Goal: Transaction & Acquisition: Purchase product/service

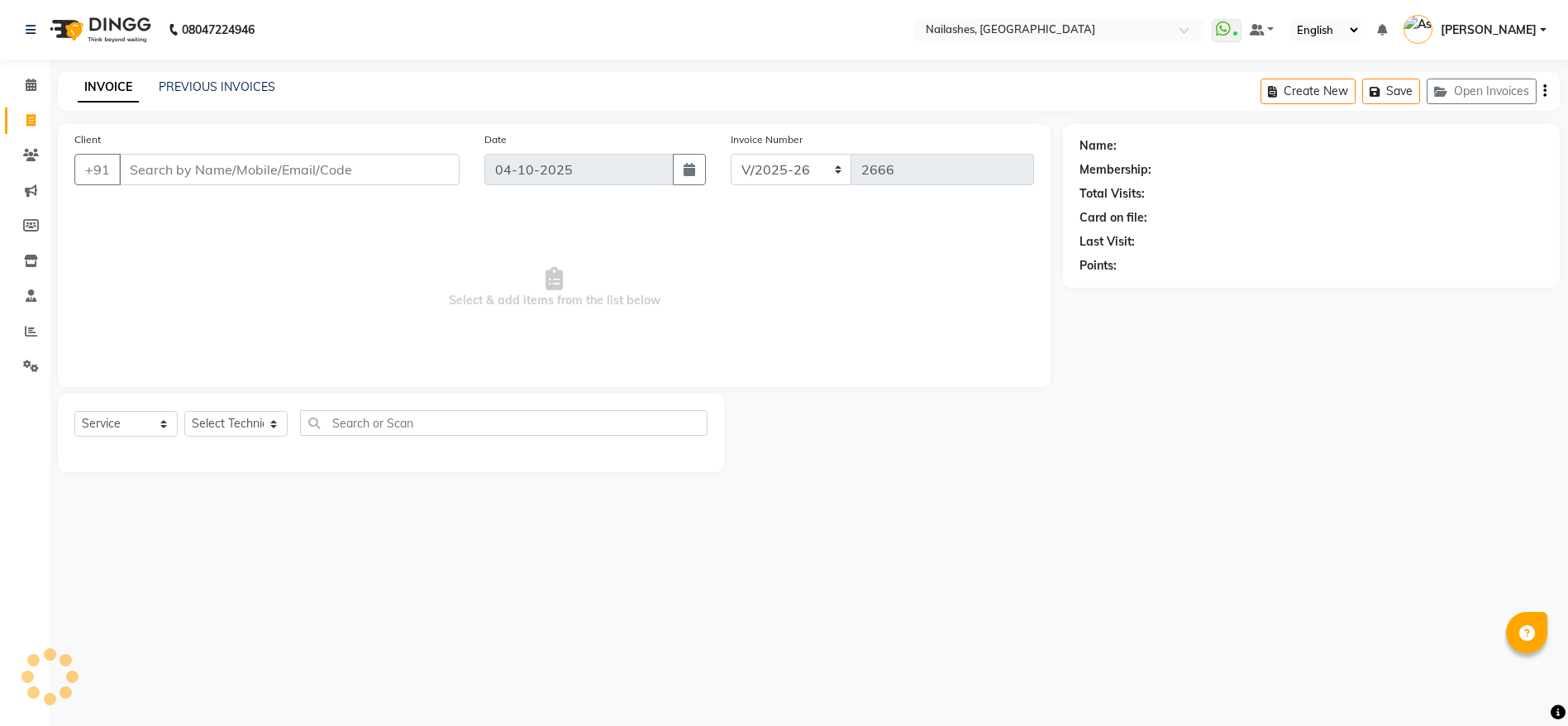
select select "3926"
select select "service"
click at [291, 172] on input "Client" at bounding box center [292, 169] width 347 height 31
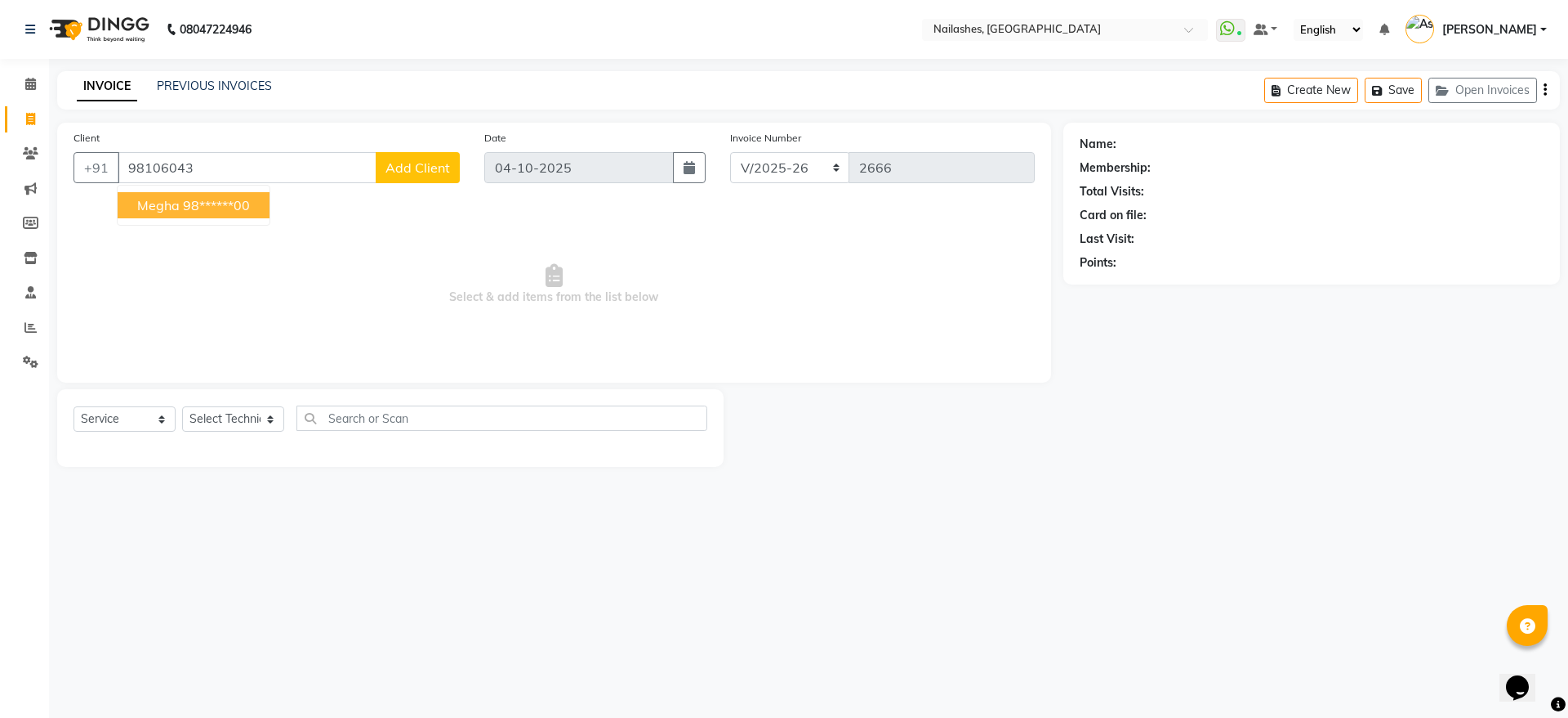
click at [220, 208] on ngb-highlight "98******00" at bounding box center [216, 205] width 67 height 16
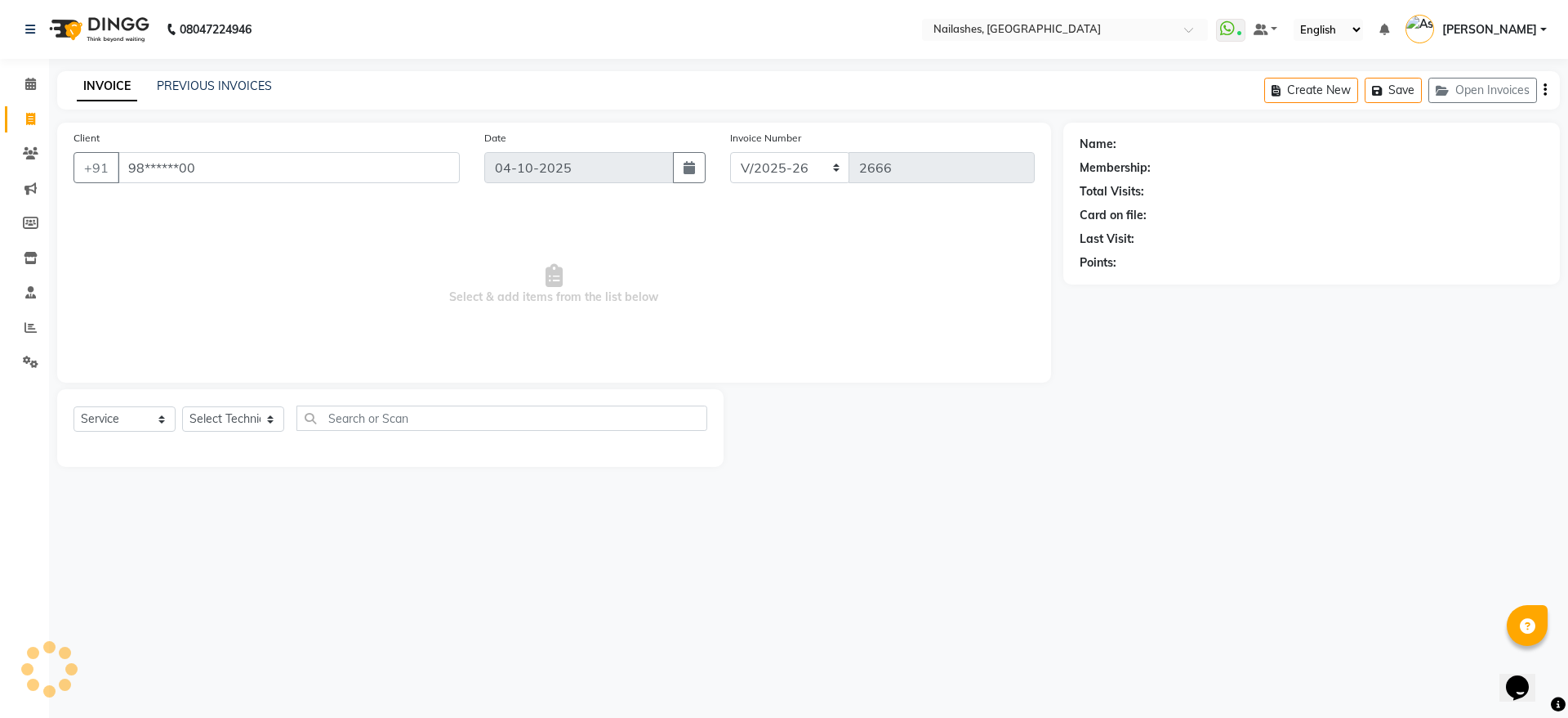
type input "98******00"
click at [1122, 287] on icon "button" at bounding box center [1125, 286] width 11 height 11
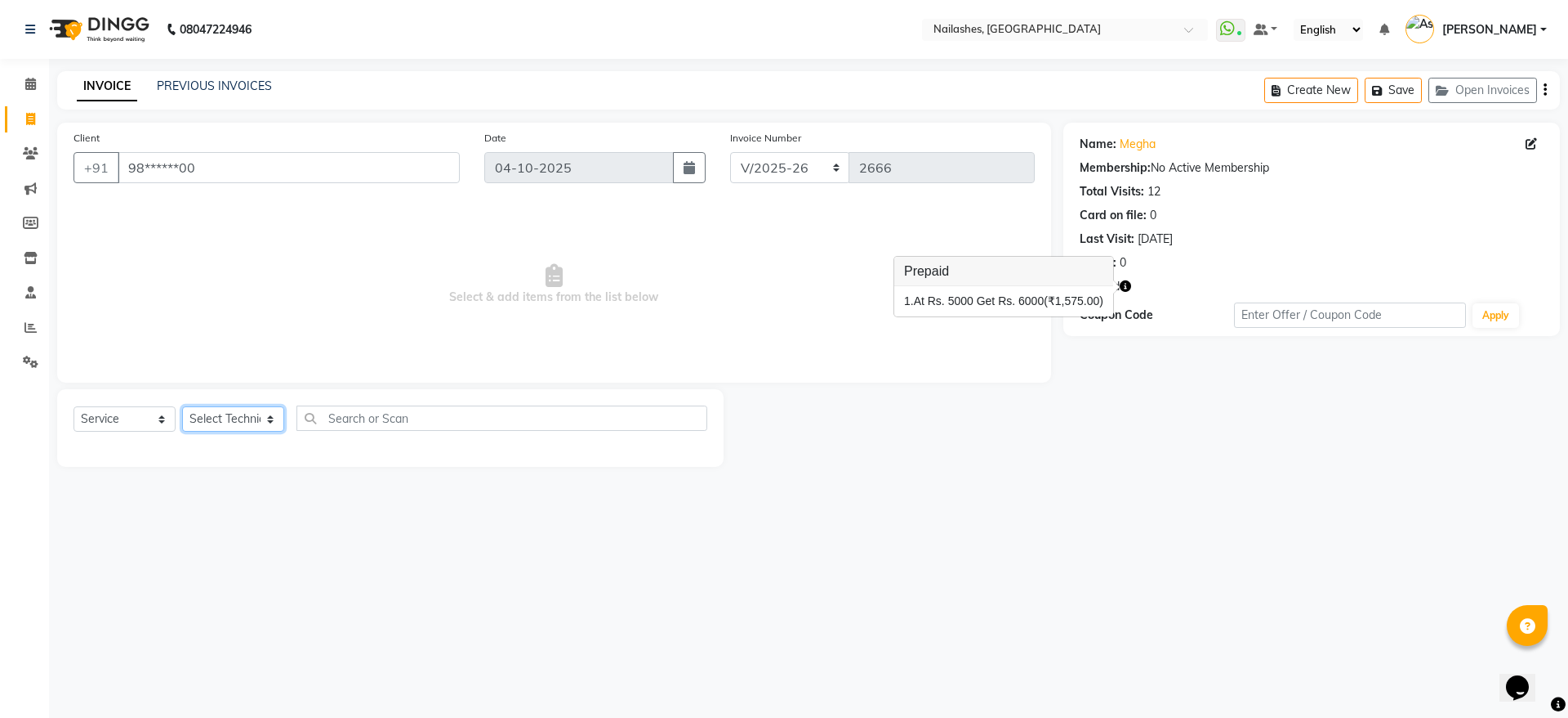
click at [239, 420] on select "Select Technician [PERSON_NAME] [PERSON_NAME] [PERSON_NAME] 2 [PERSON_NAME] MAN…" at bounding box center [233, 419] width 102 height 26
select select "19576"
click at [182, 406] on select "Select Technician [PERSON_NAME] [PERSON_NAME] [PERSON_NAME] 2 [PERSON_NAME] MAN…" at bounding box center [233, 419] width 102 height 26
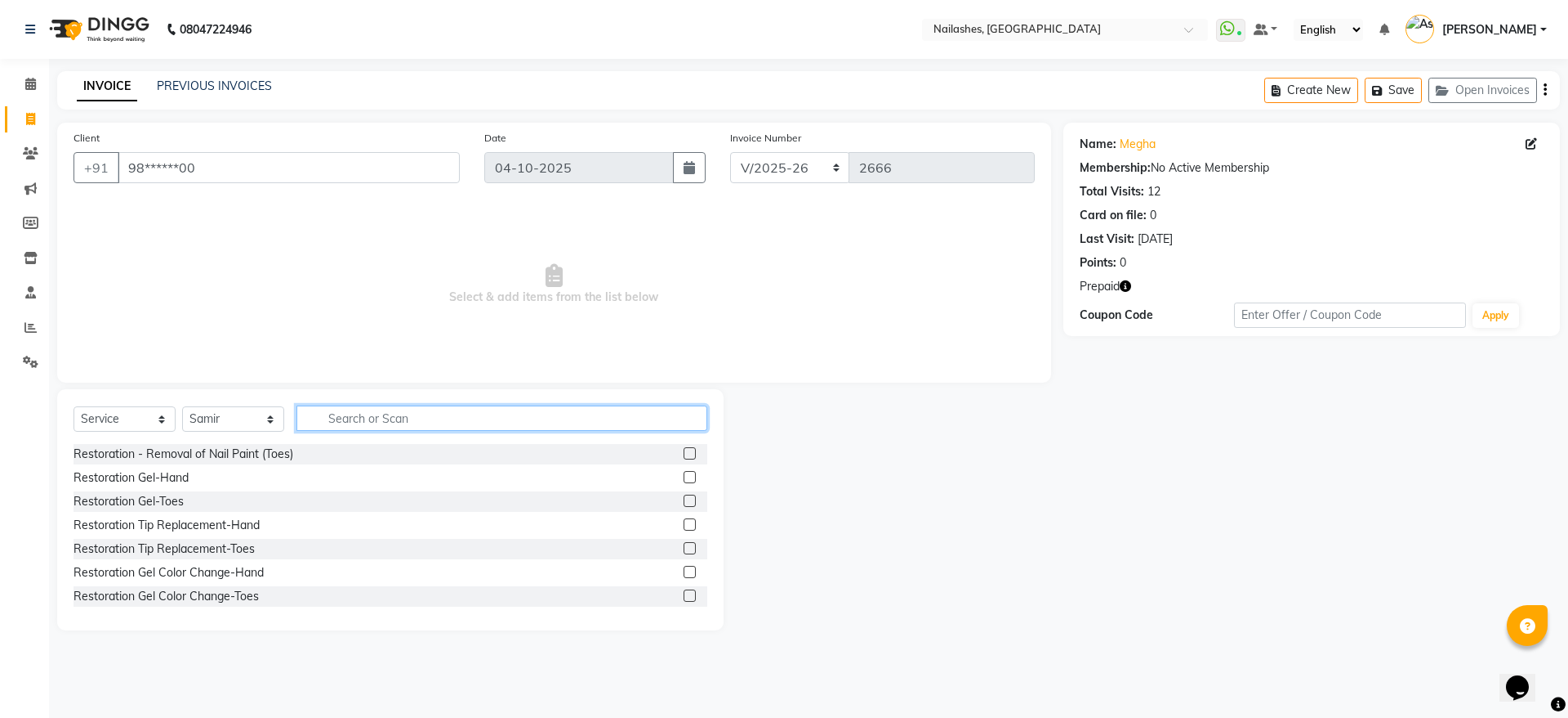
click at [372, 423] on input "text" at bounding box center [502, 418] width 411 height 26
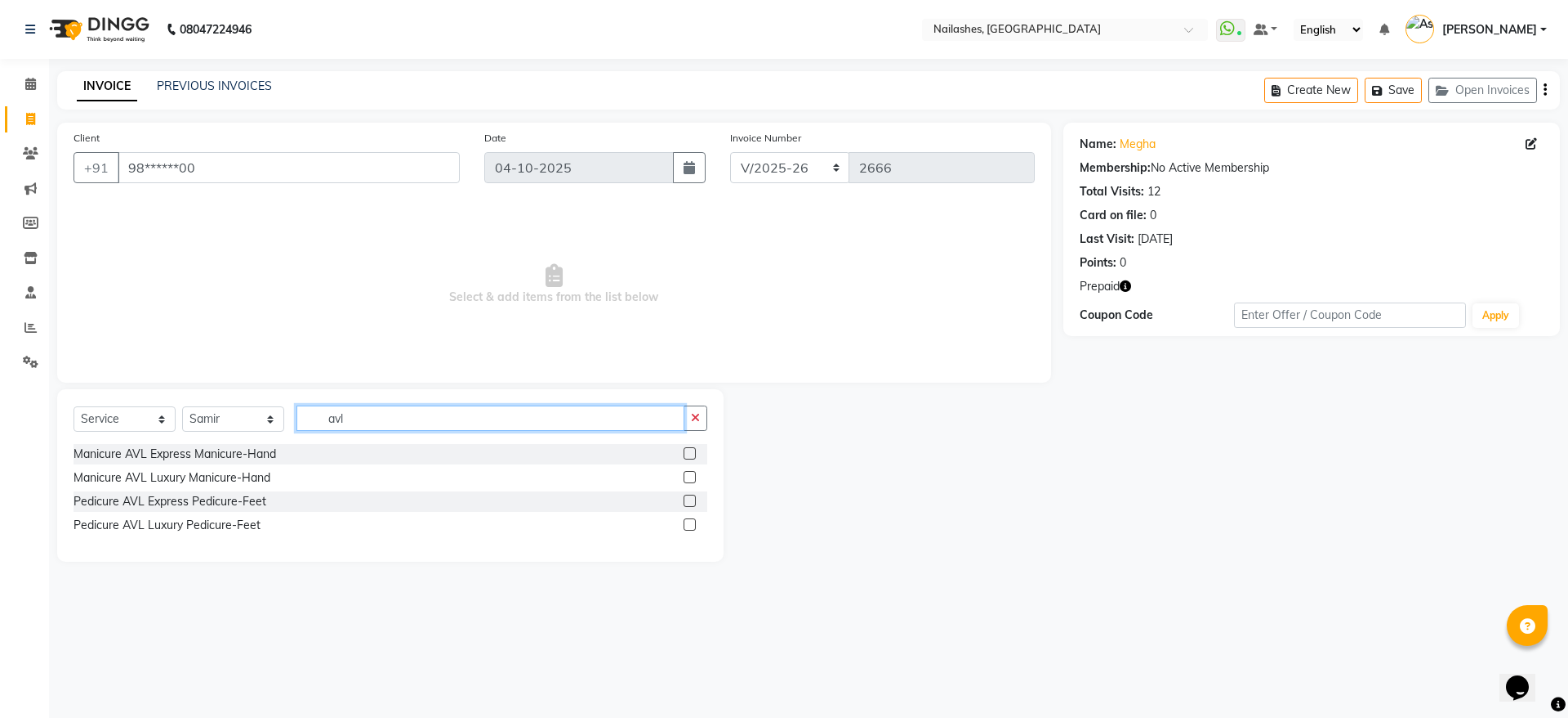
type input "avl"
click at [688, 455] on label at bounding box center [689, 453] width 12 height 12
click at [688, 455] on input "checkbox" at bounding box center [689, 454] width 10 height 10
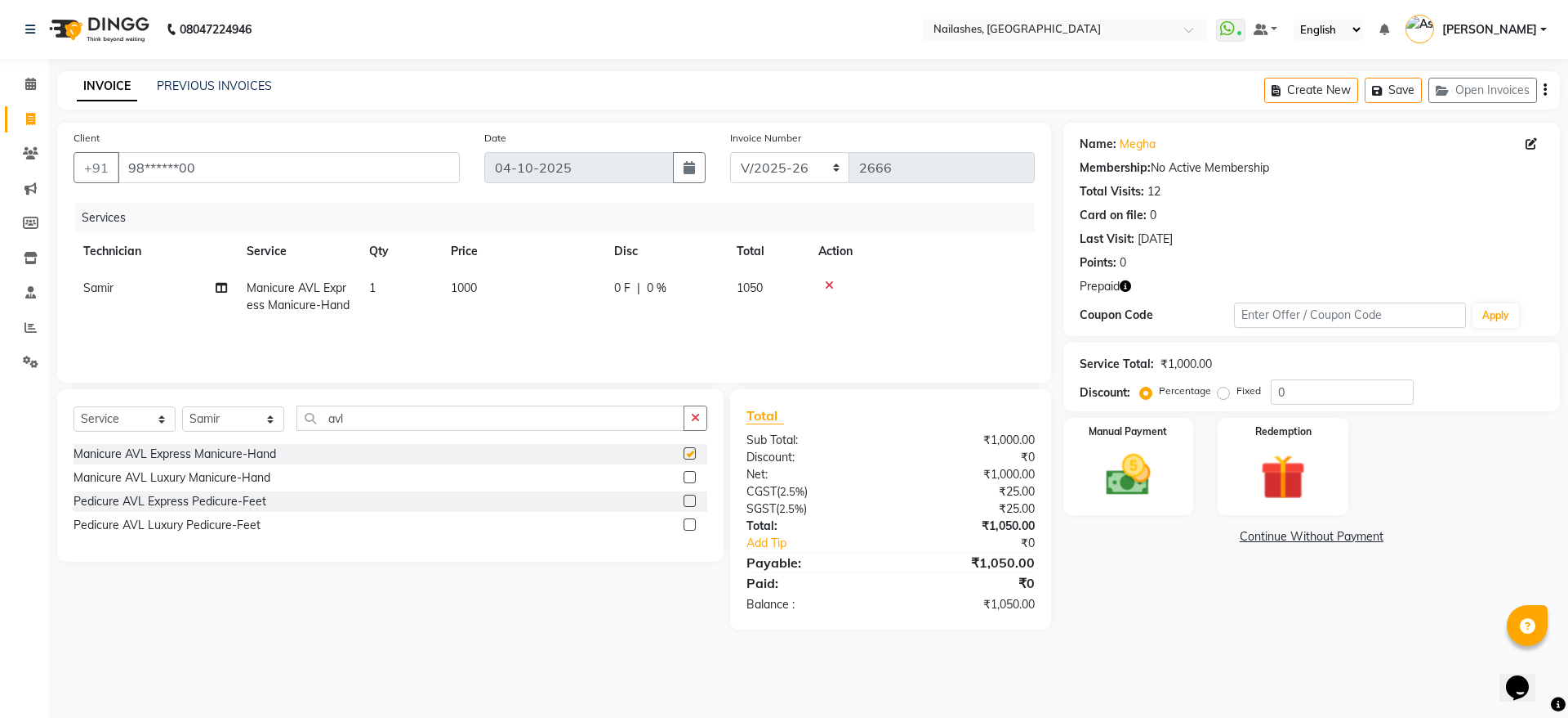
checkbox input "false"
click at [598, 431] on input "avl" at bounding box center [490, 418] width 388 height 26
type input "a"
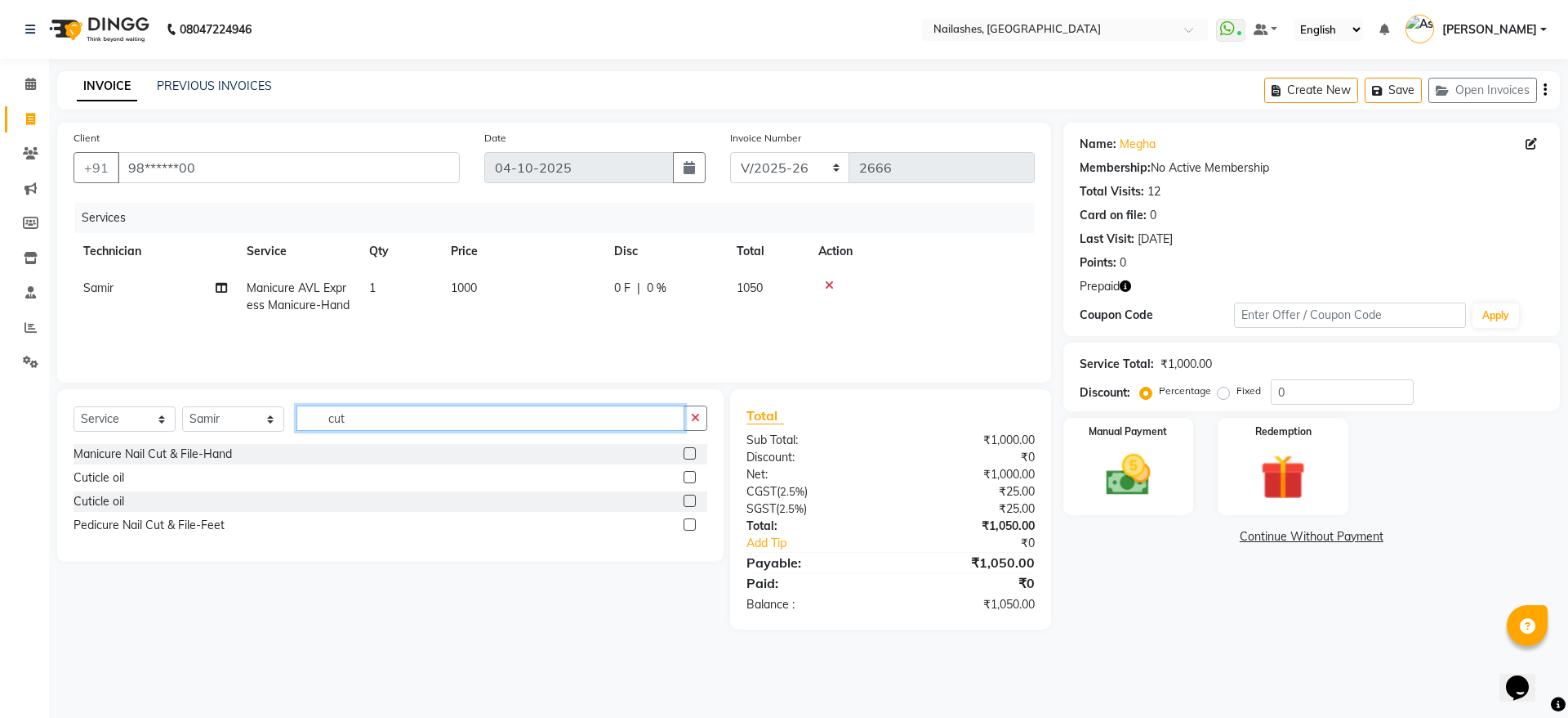
type input "cut"
click at [691, 458] on label at bounding box center [689, 453] width 12 height 12
click at [691, 458] on input "checkbox" at bounding box center [689, 454] width 10 height 10
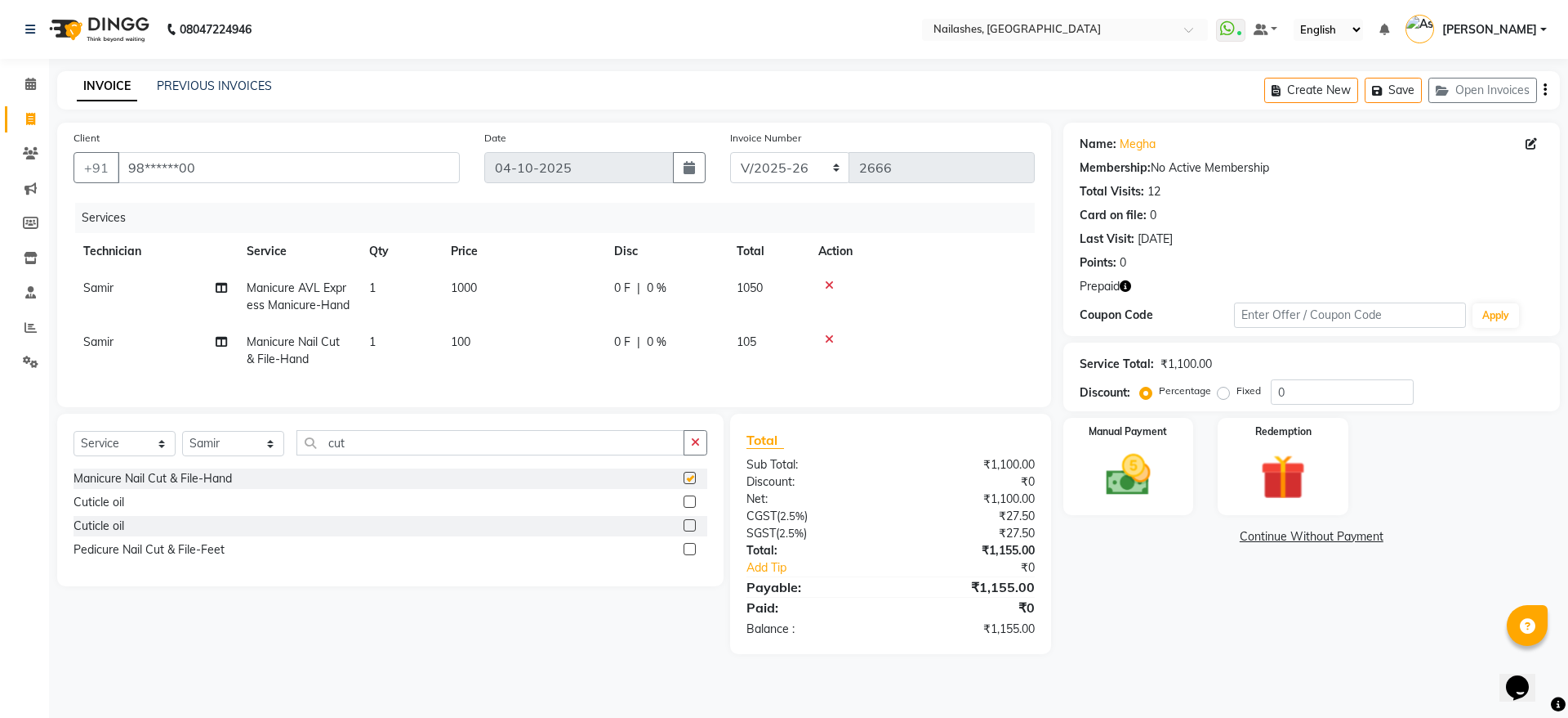
checkbox input "false"
click at [1128, 285] on icon "button" at bounding box center [1125, 286] width 11 height 11
click at [1296, 462] on img at bounding box center [1283, 477] width 76 height 58
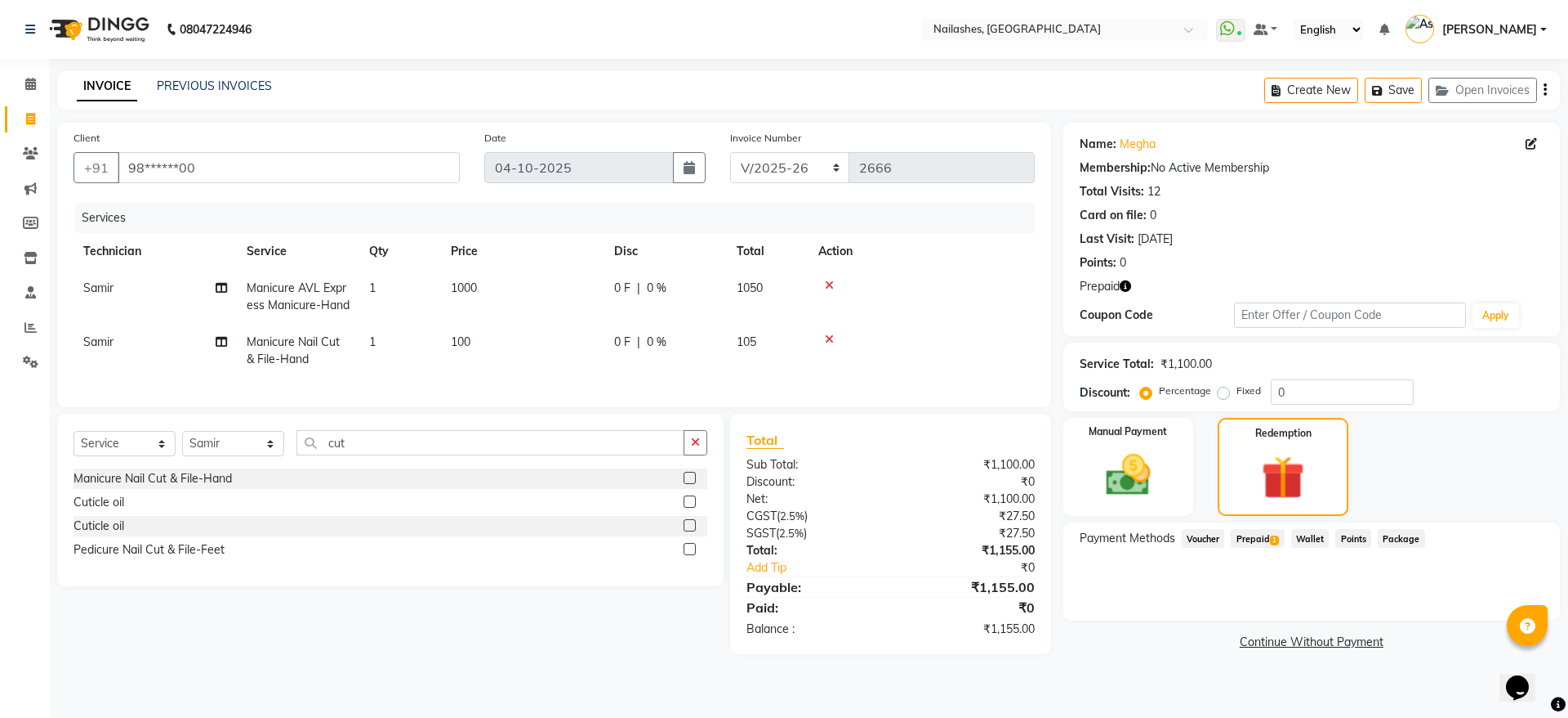
click at [1267, 538] on span "Prepaid 1" at bounding box center [1257, 538] width 53 height 19
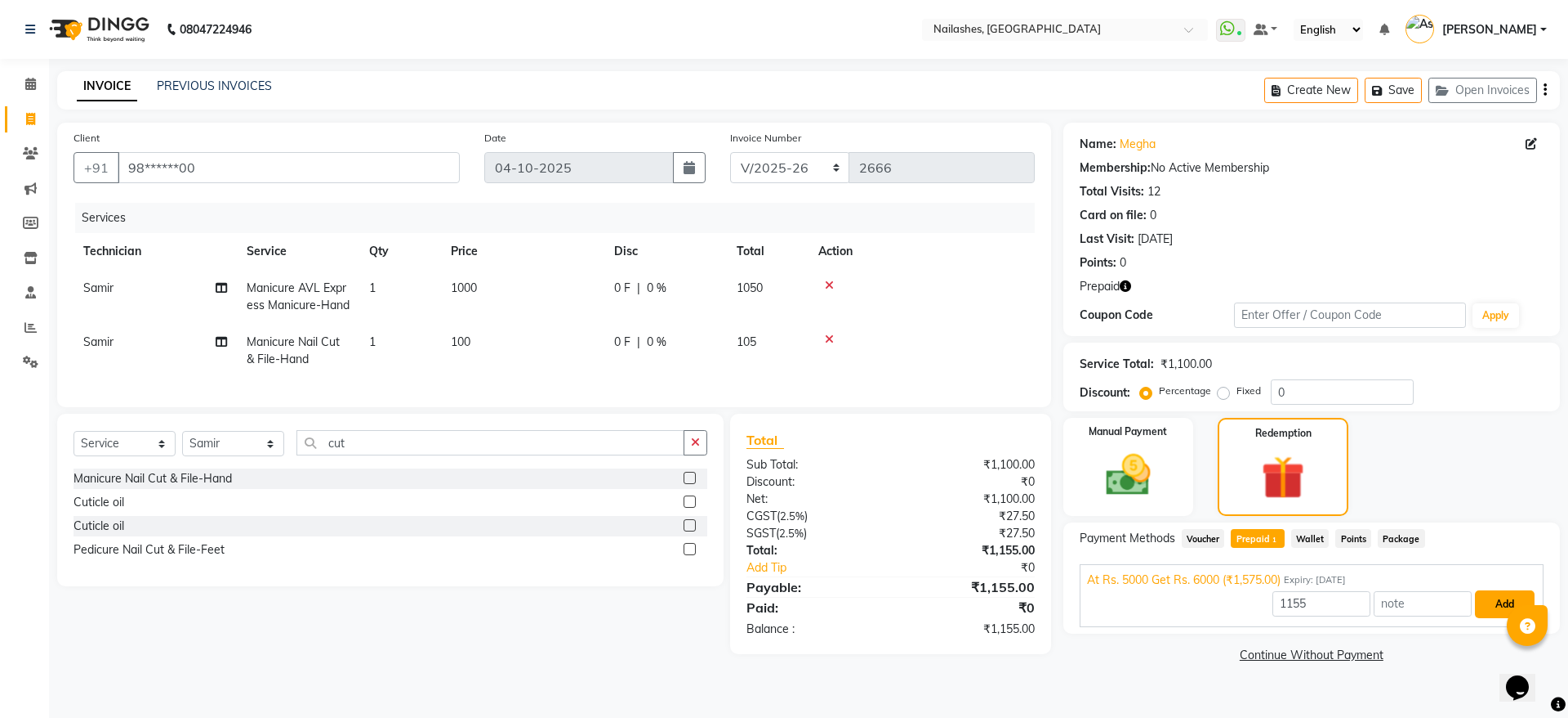
click at [1488, 608] on button "Add" at bounding box center [1505, 604] width 60 height 28
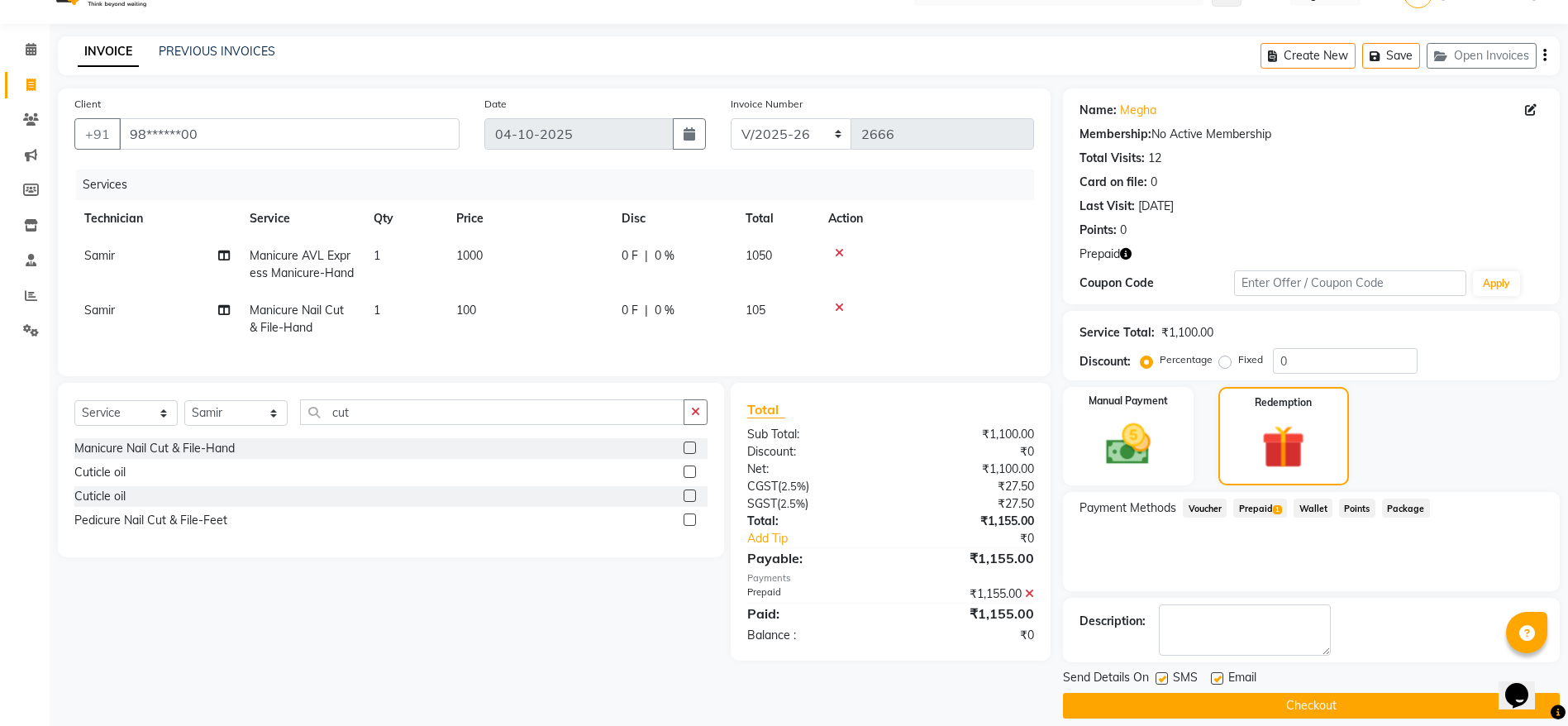
scroll to position [53, 0]
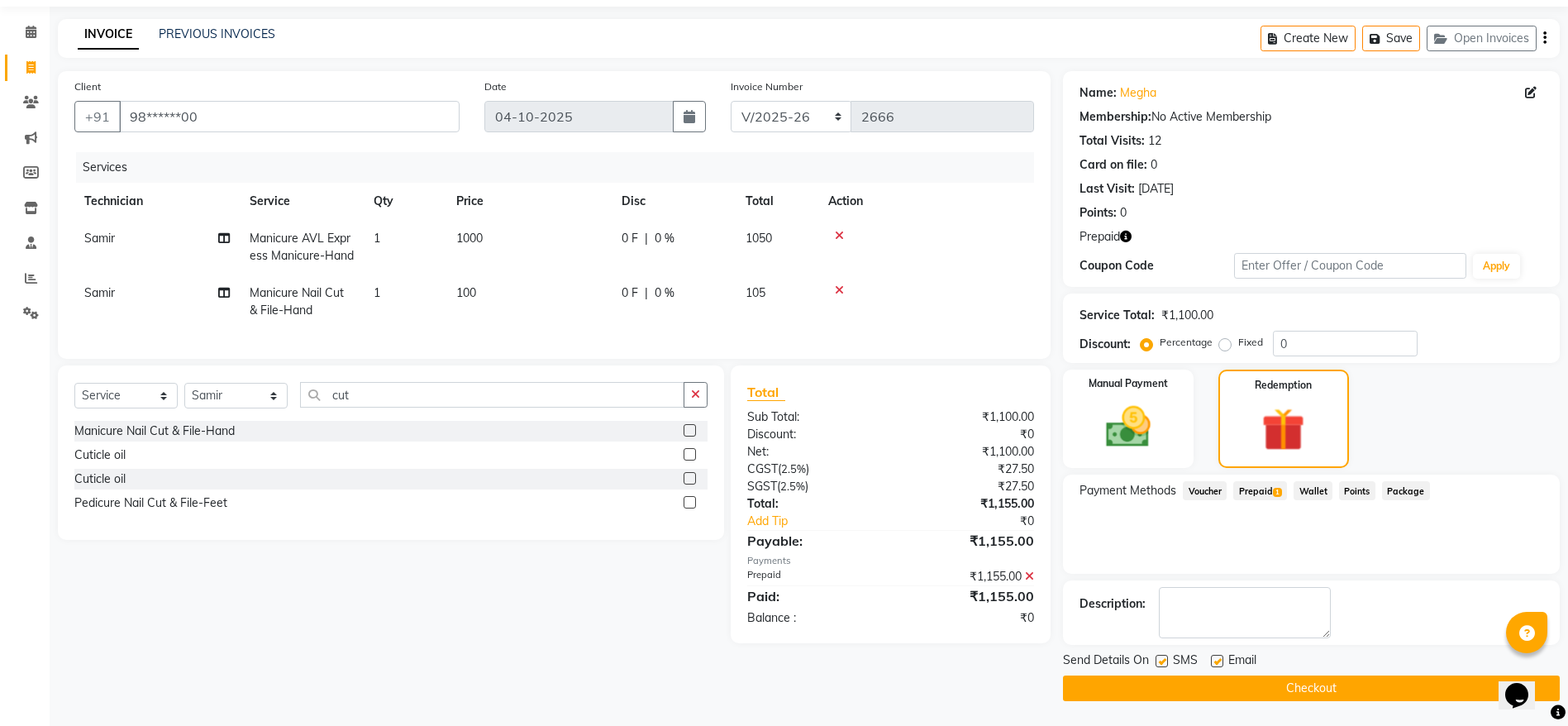
click at [1332, 685] on button "Checkout" at bounding box center [1312, 688] width 497 height 26
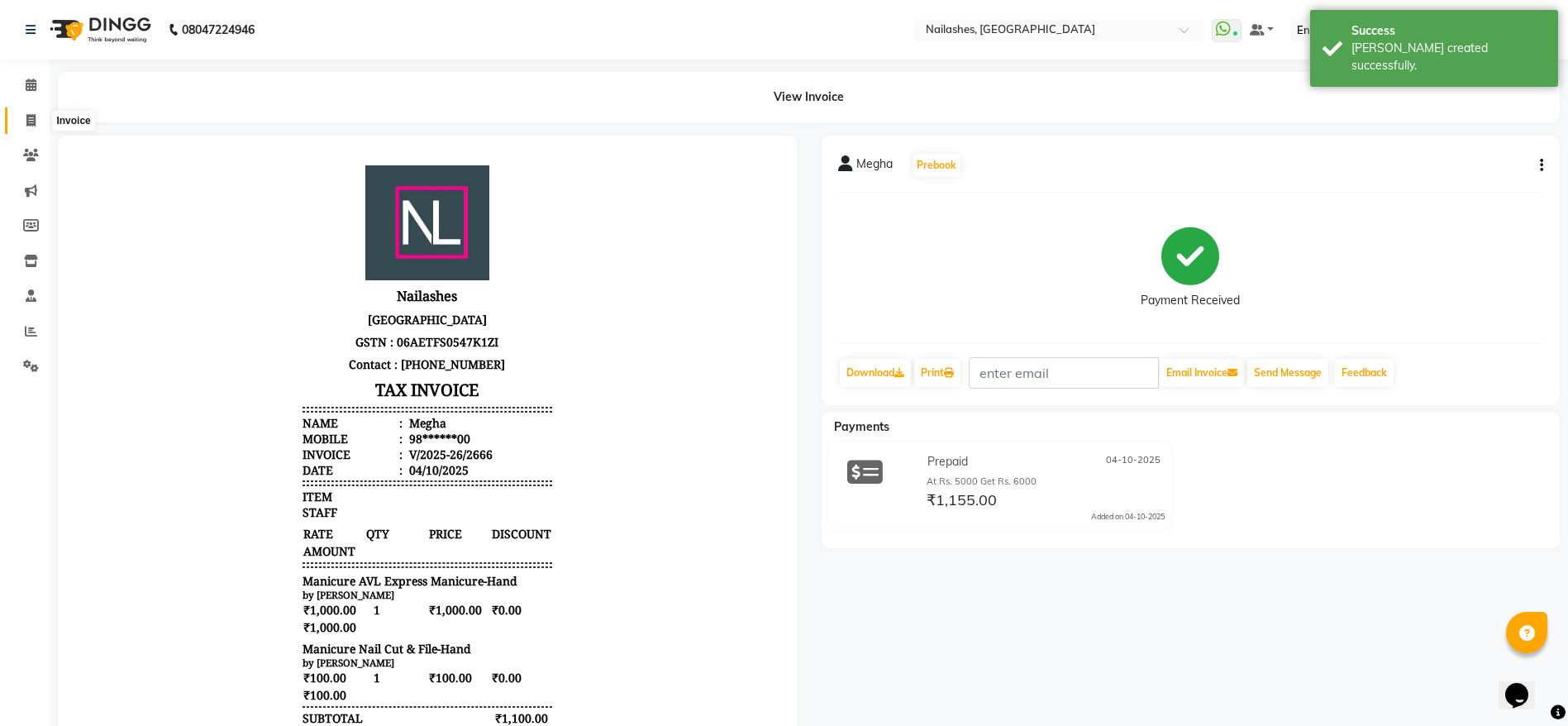
click at [29, 124] on icon at bounding box center [31, 120] width 9 height 12
select select "service"
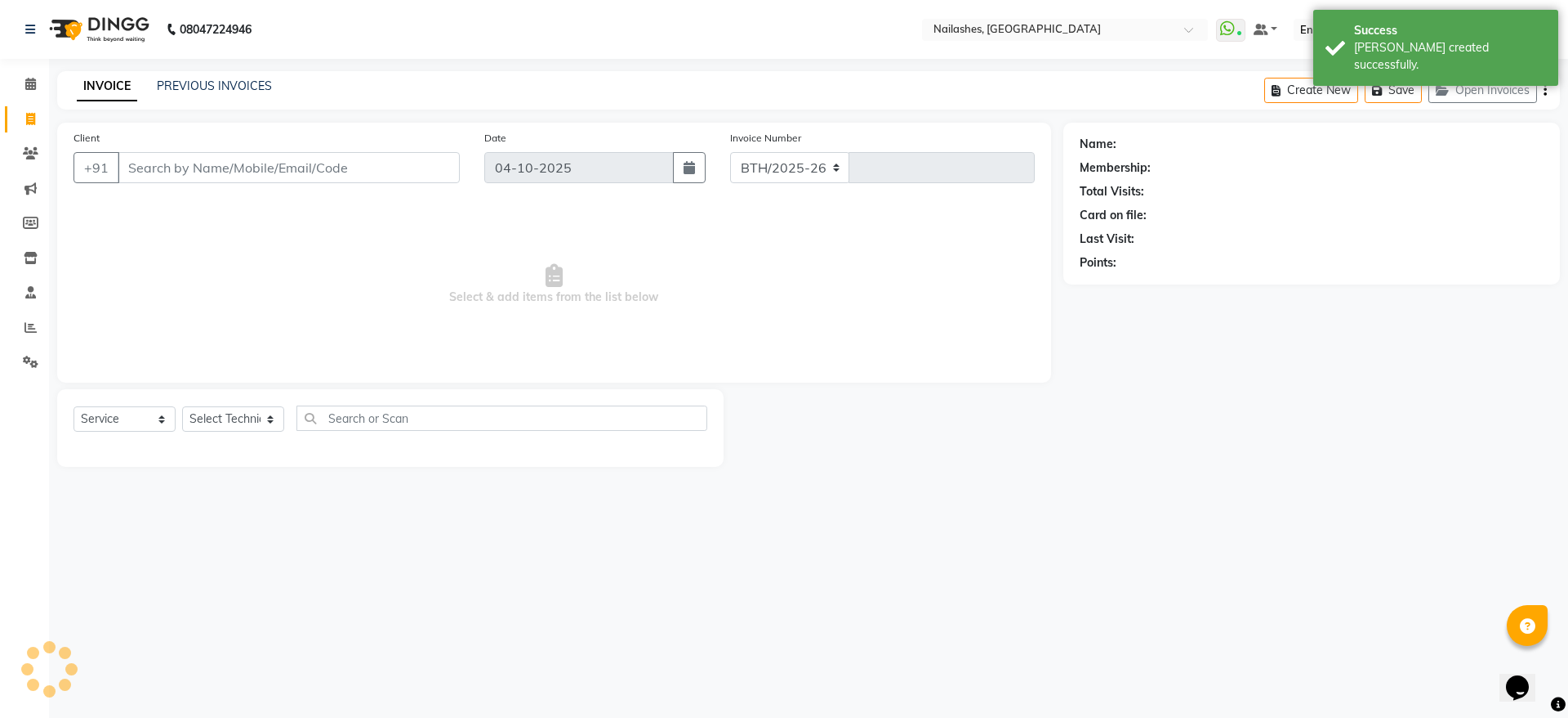
select select "3926"
type input "2667"
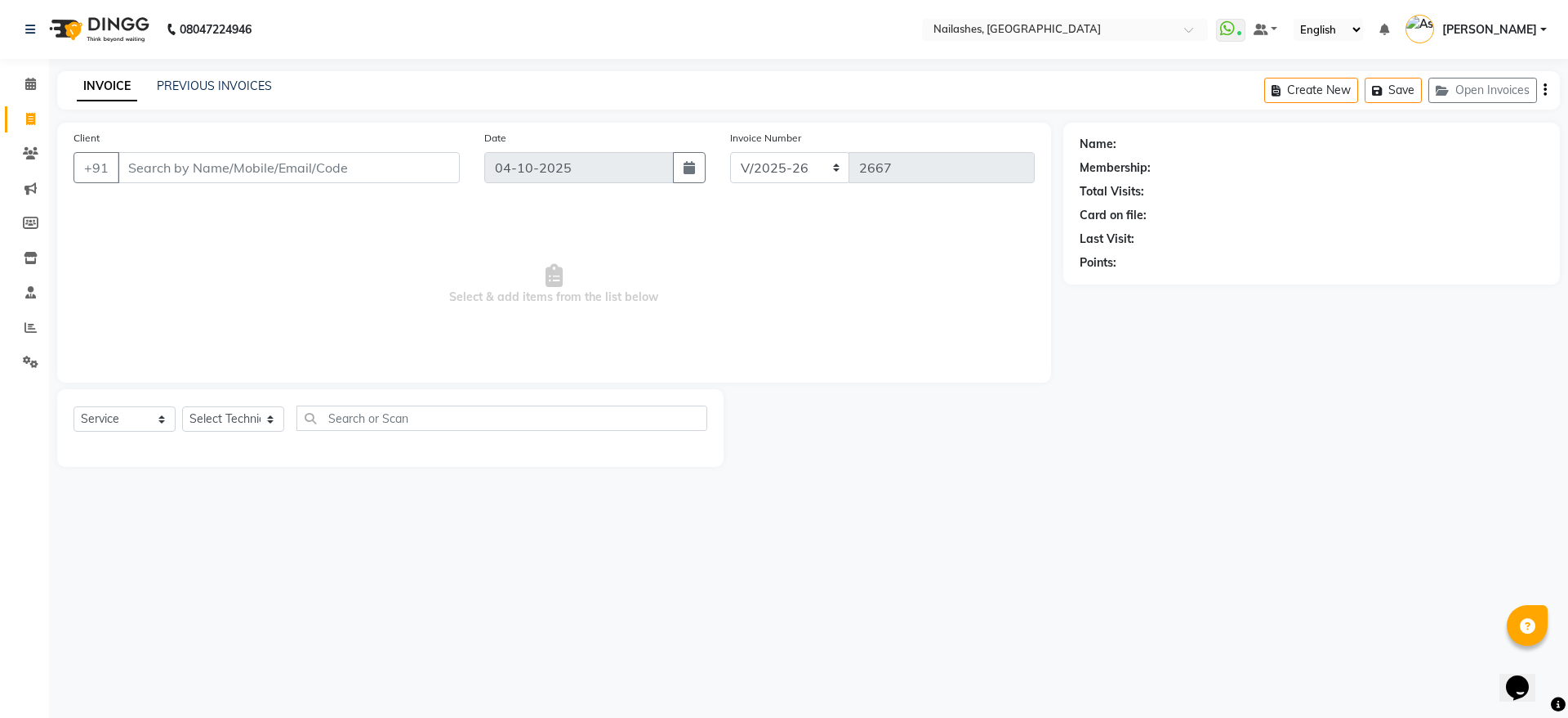
click at [271, 174] on input "Client" at bounding box center [289, 167] width 343 height 31
type input "9999788767"
click at [402, 175] on span "Add Client" at bounding box center [418, 167] width 65 height 16
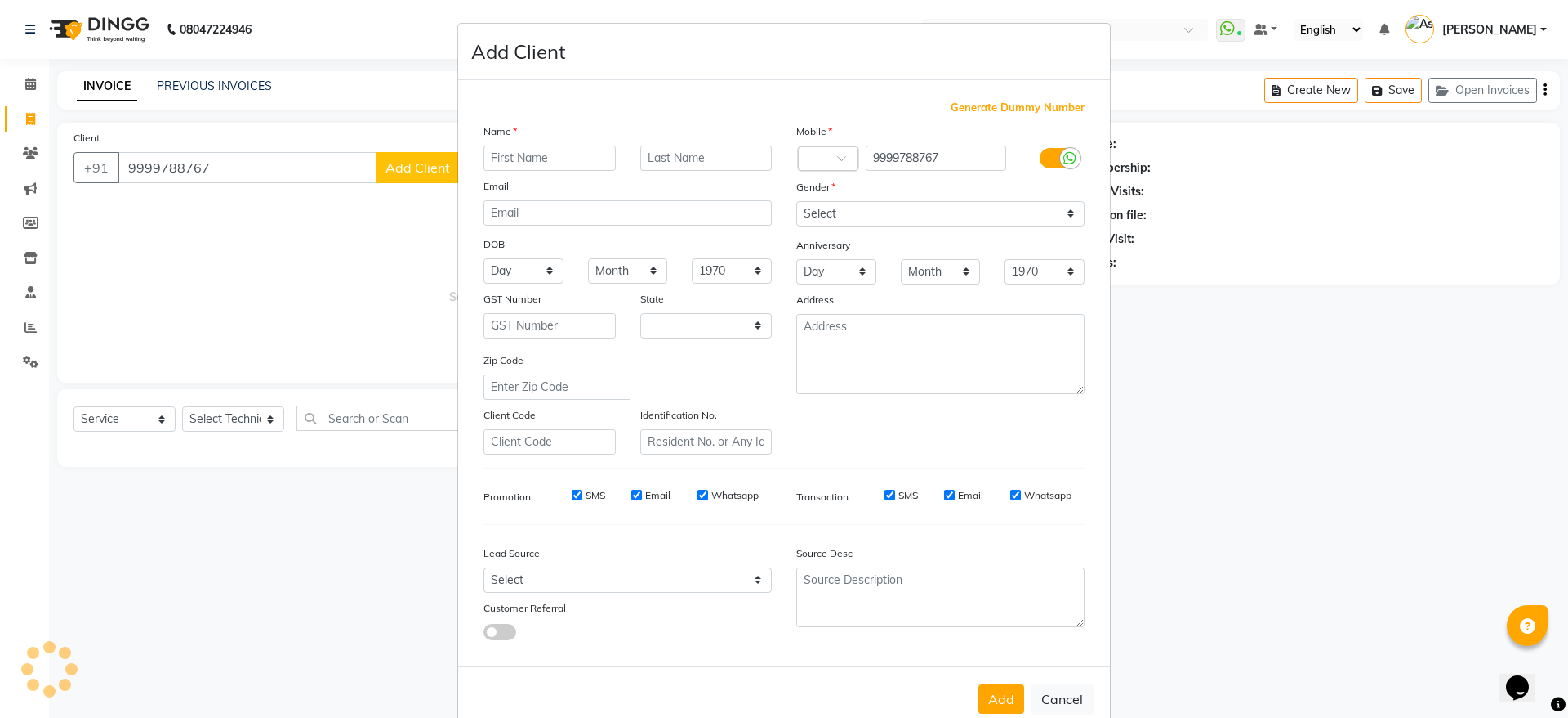
select select "21"
type input "Sanyan"
click at [712, 163] on input "text" at bounding box center [706, 159] width 132 height 26
type input "[PERSON_NAME]"
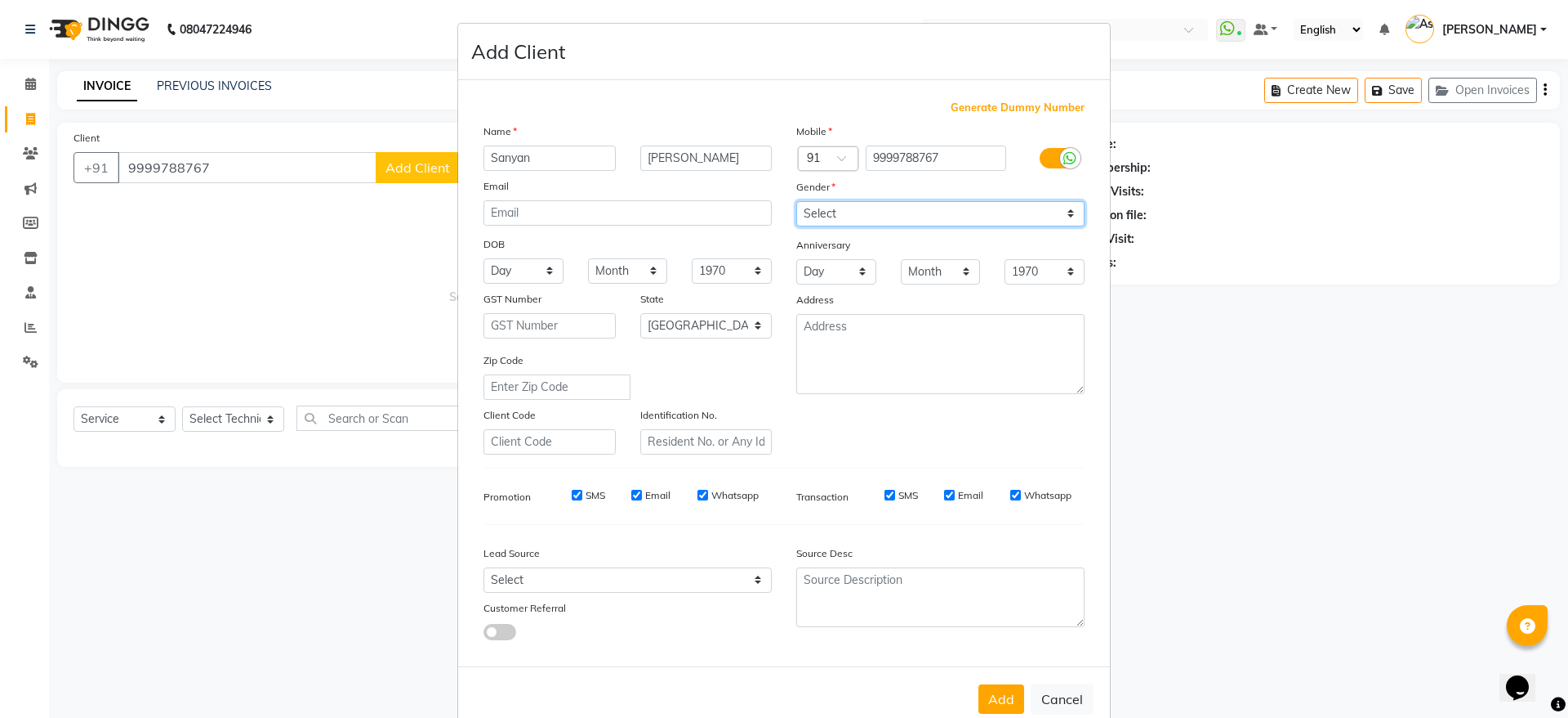
click at [919, 205] on select "Select [DEMOGRAPHIC_DATA] [DEMOGRAPHIC_DATA] Other Prefer Not To Say" at bounding box center [940, 214] width 288 height 26
select select "[DEMOGRAPHIC_DATA]"
click at [796, 201] on select "Select [DEMOGRAPHIC_DATA] [DEMOGRAPHIC_DATA] Other Prefer Not To Say" at bounding box center [940, 214] width 288 height 26
click at [994, 699] on button "Add" at bounding box center [1001, 698] width 46 height 30
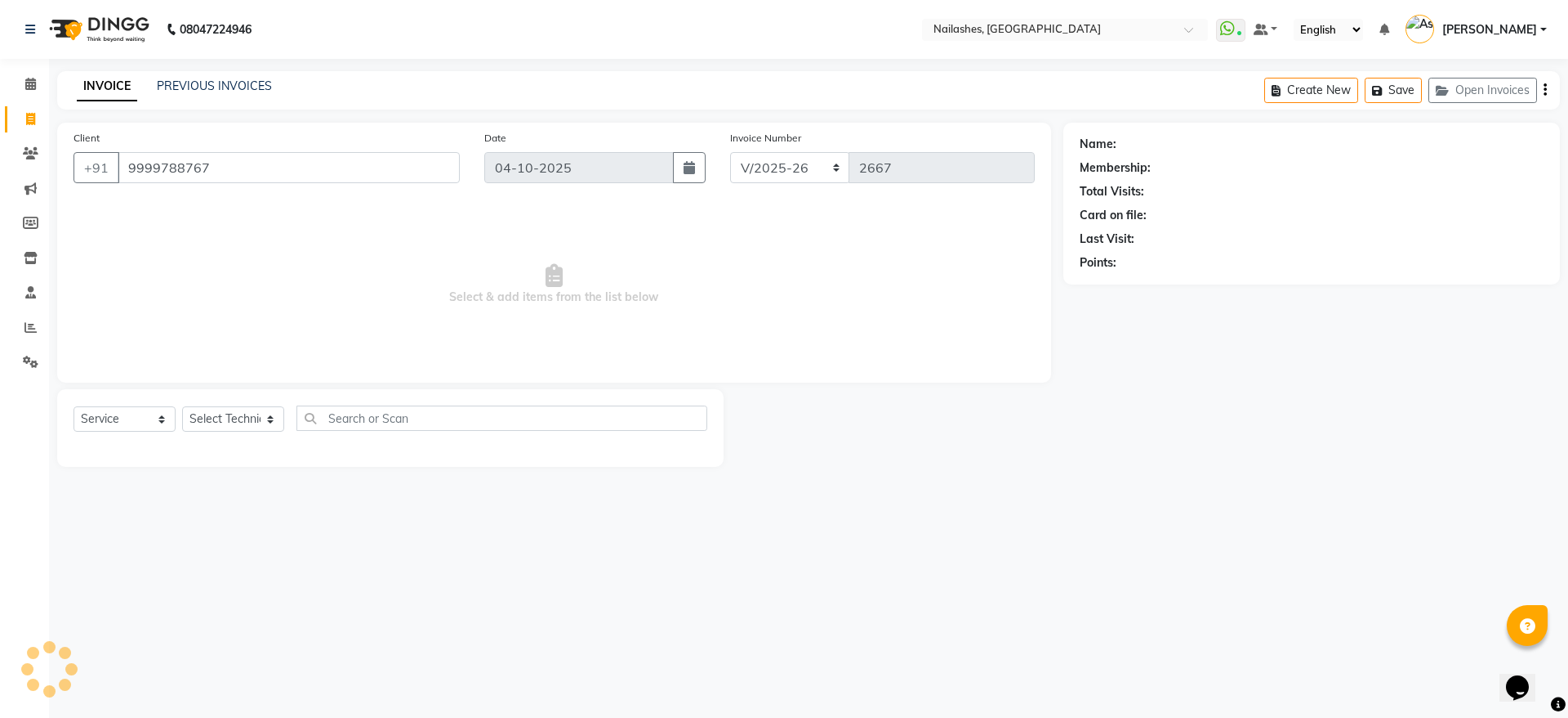
type input "99******67"
select select
select select "null"
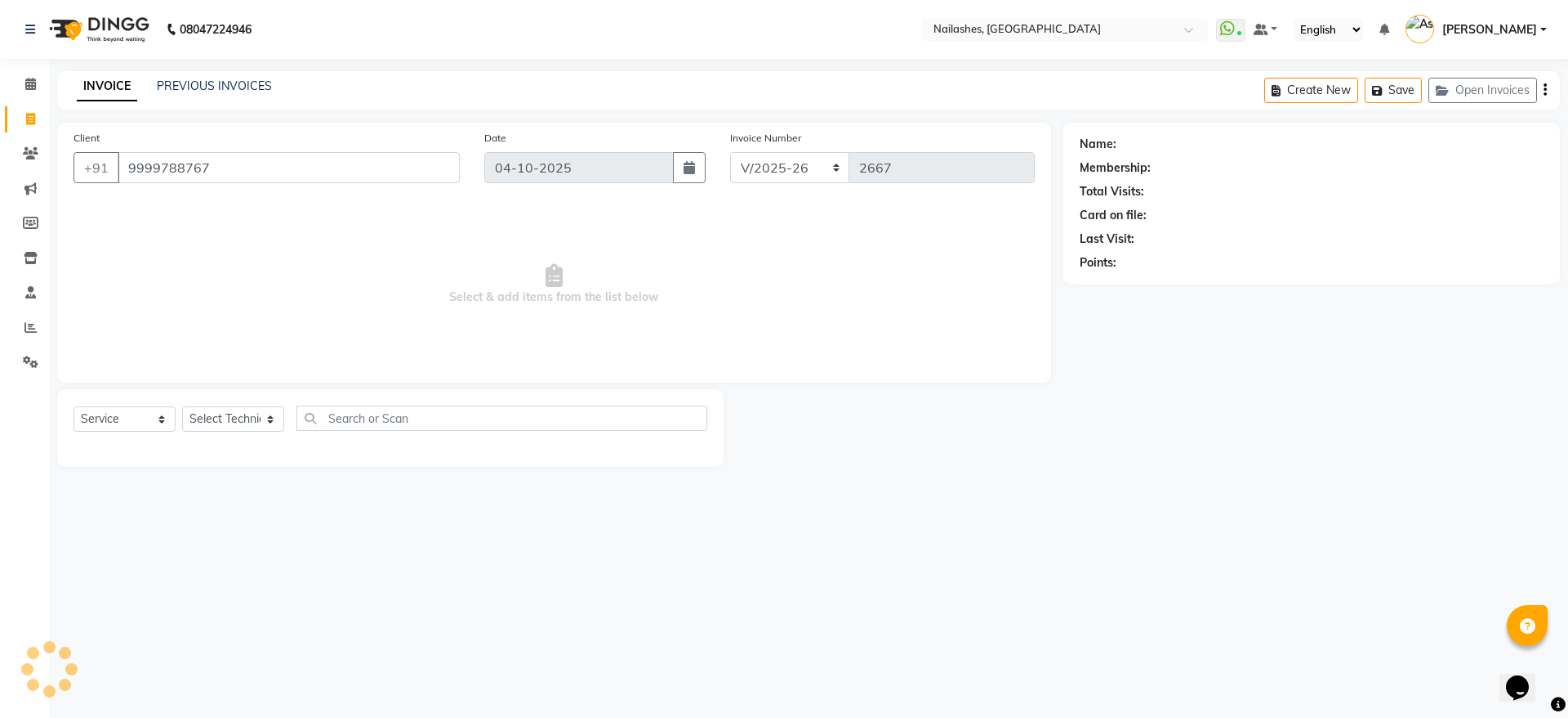
select select
checkbox input "false"
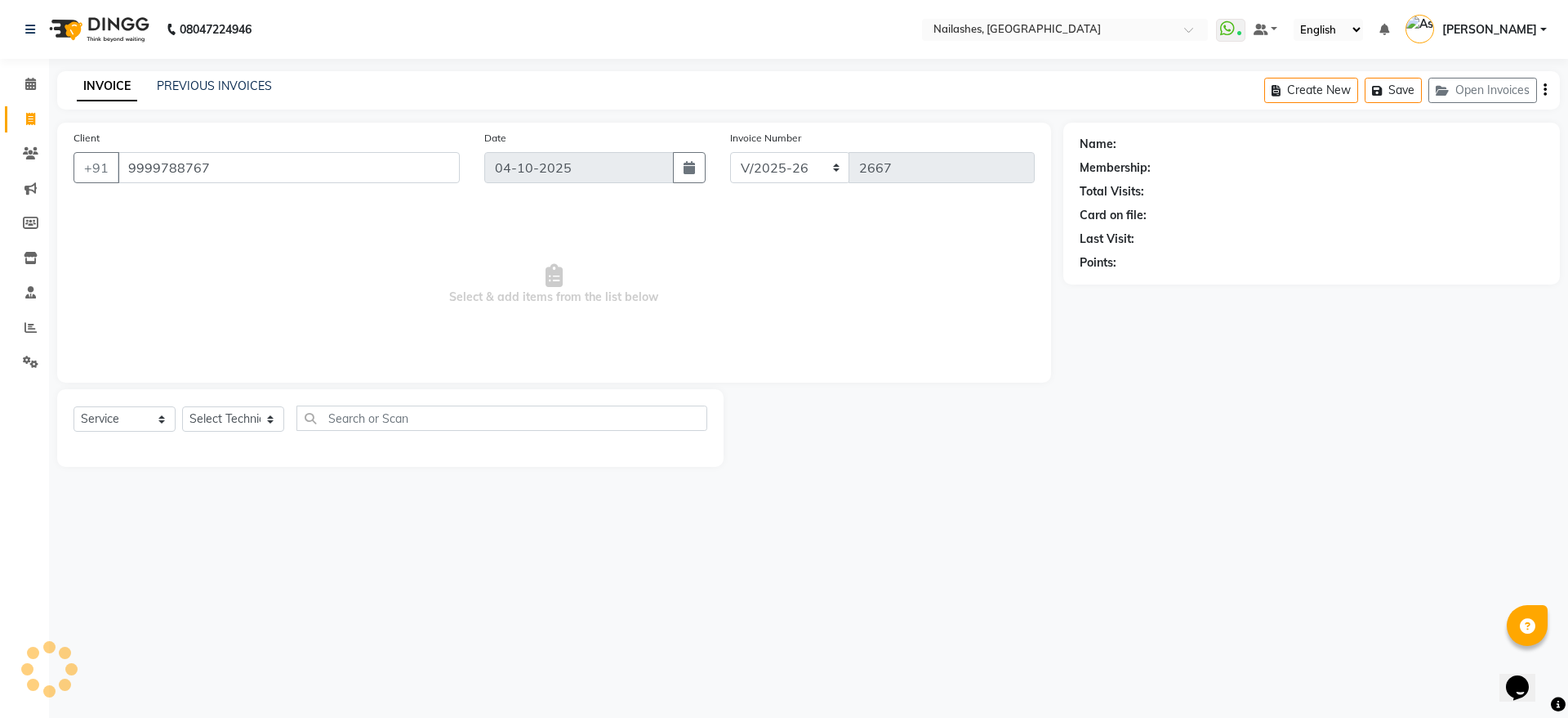
checkbox input "false"
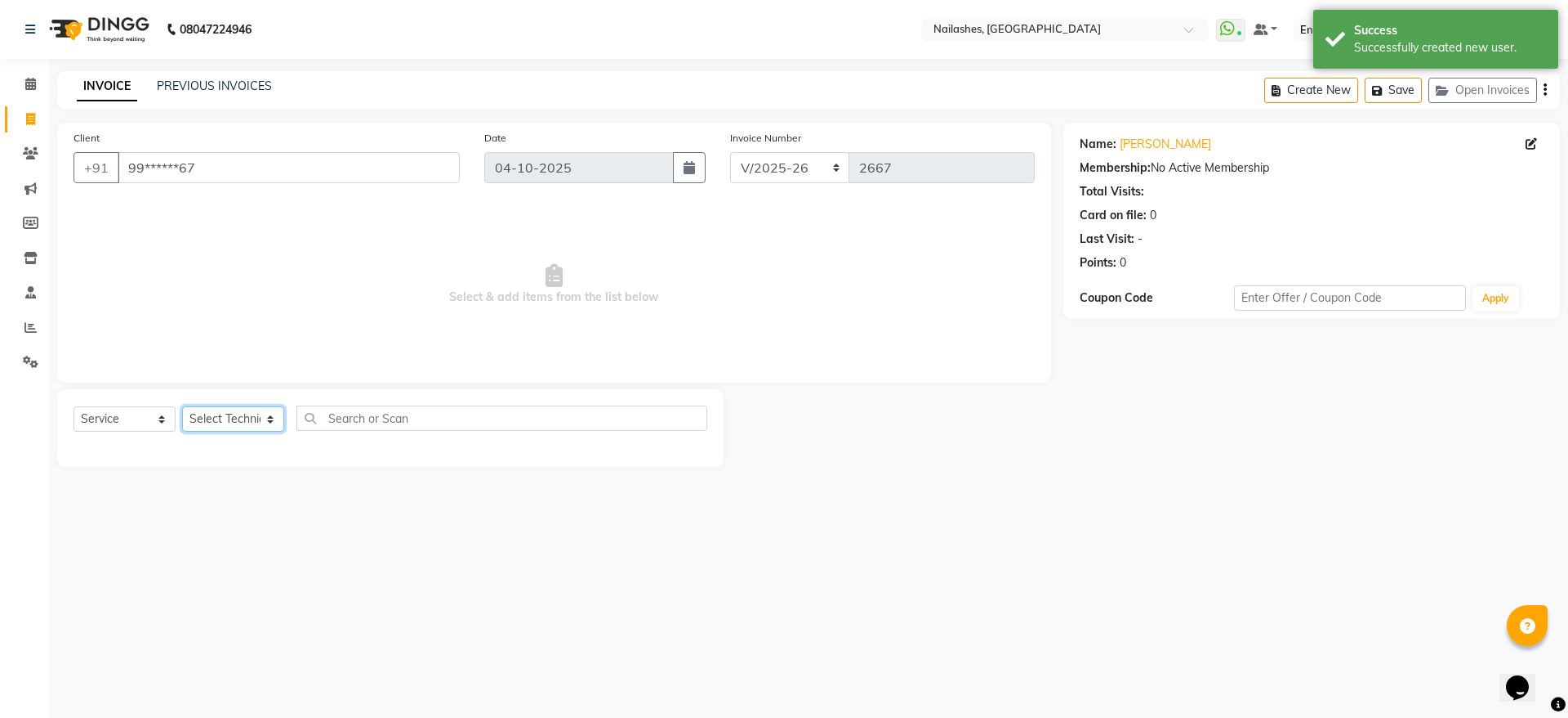
click at [255, 419] on select "Select Technician [PERSON_NAME] [PERSON_NAME] [PERSON_NAME] 2 [PERSON_NAME] MAN…" at bounding box center [233, 419] width 102 height 26
select select "19580"
click at [182, 406] on select "Select Technician [PERSON_NAME] [PERSON_NAME] [PERSON_NAME] 2 [PERSON_NAME] MAN…" at bounding box center [233, 419] width 102 height 26
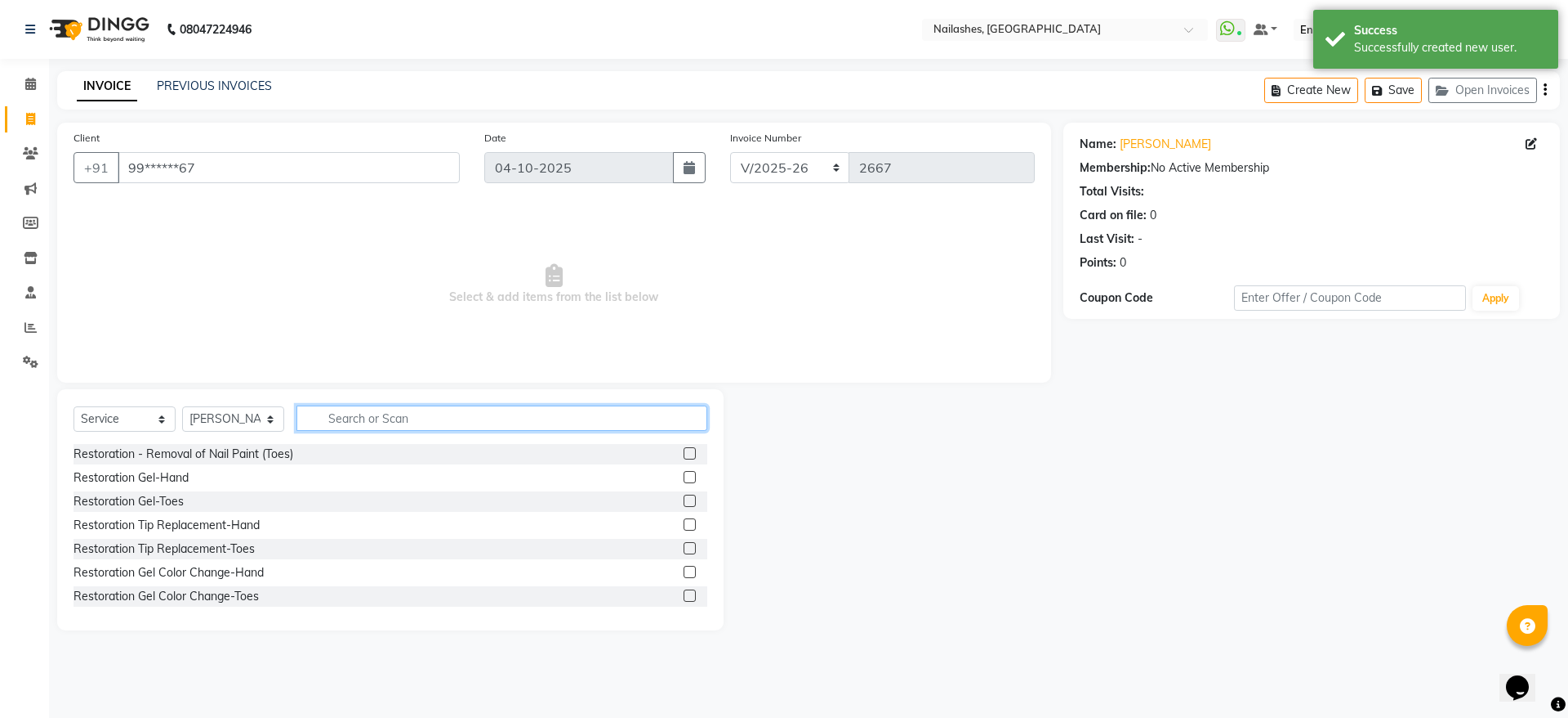
click at [348, 424] on input "text" at bounding box center [502, 418] width 411 height 26
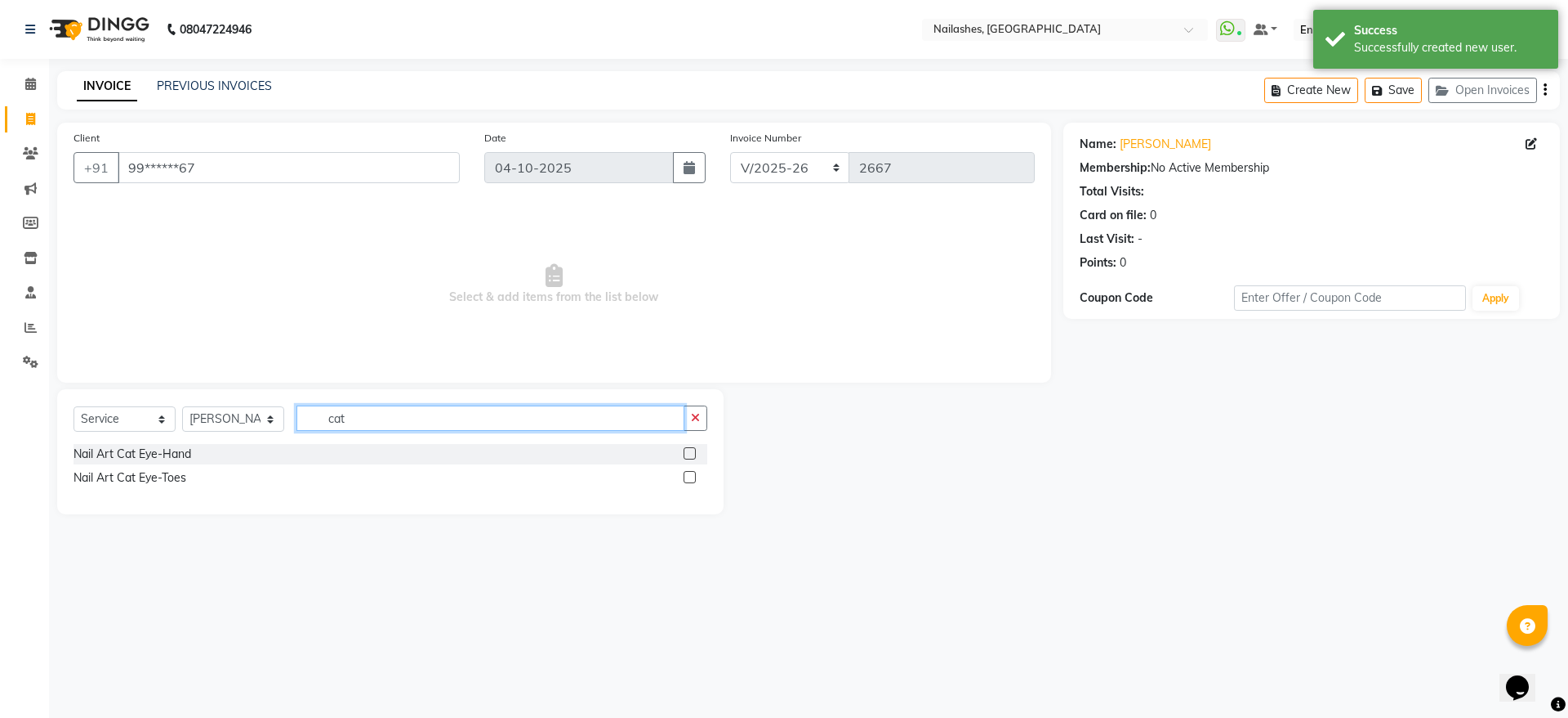
type input "cat"
click at [689, 452] on label at bounding box center [689, 453] width 12 height 12
click at [689, 452] on input "checkbox" at bounding box center [689, 454] width 10 height 10
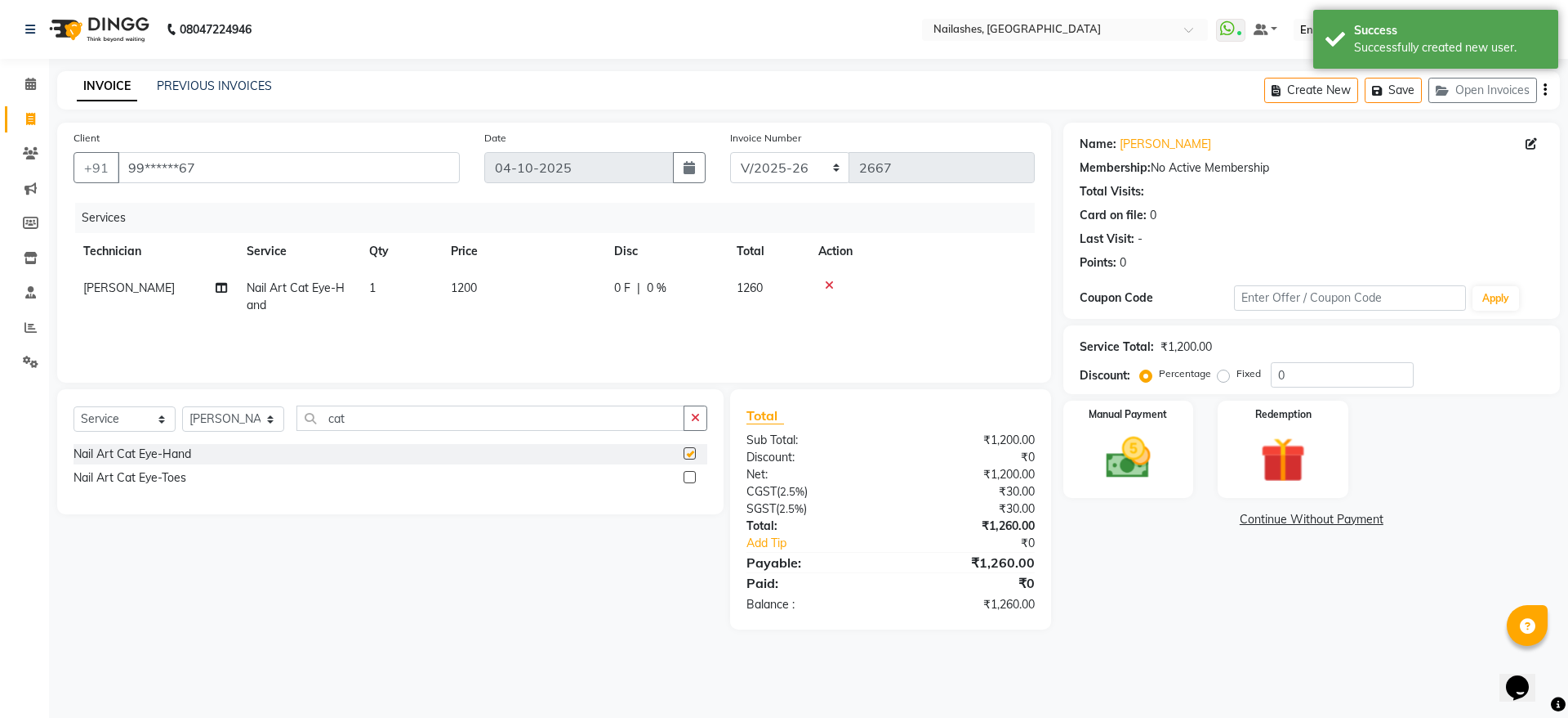
checkbox input "false"
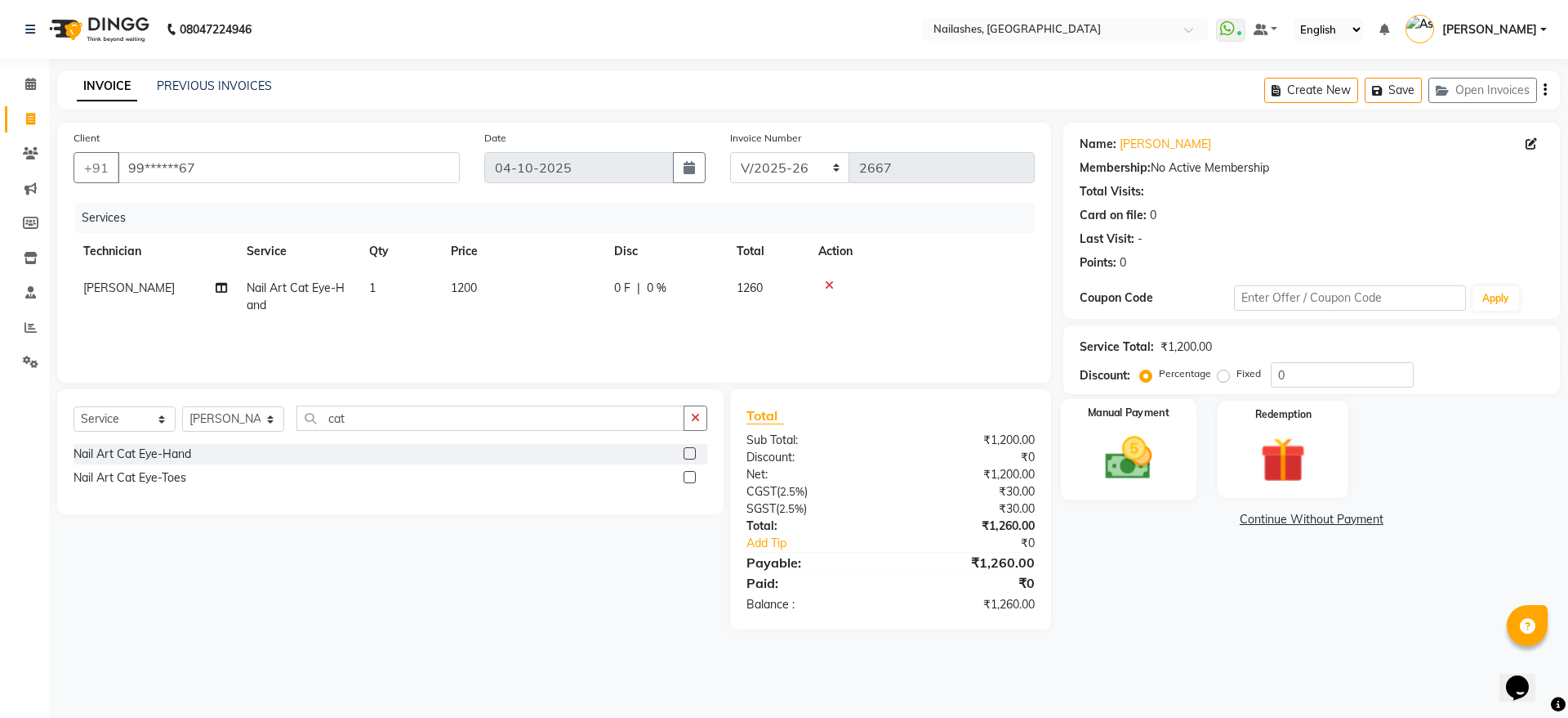
click at [1147, 445] on img at bounding box center [1128, 457] width 76 height 54
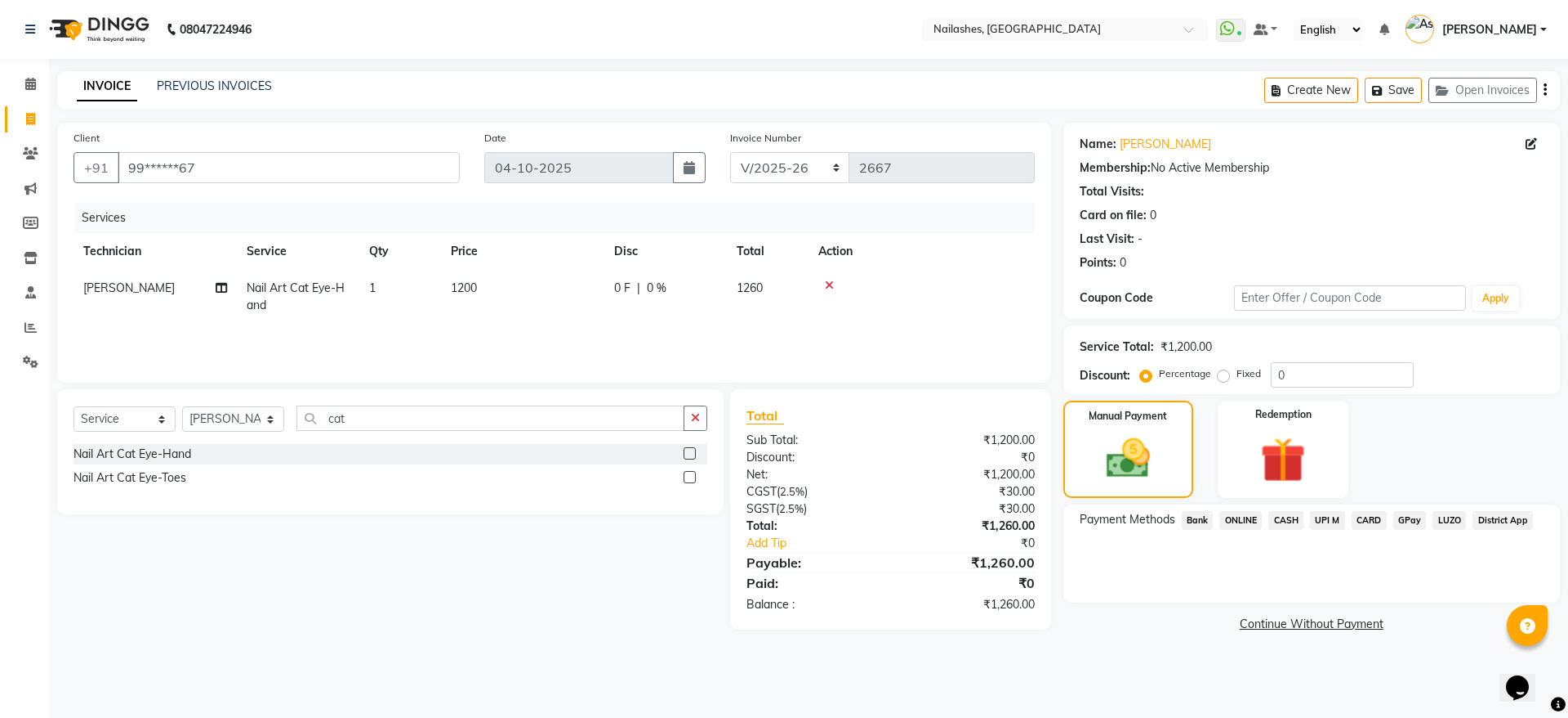
click at [1374, 512] on span "CARD" at bounding box center [1369, 520] width 35 height 19
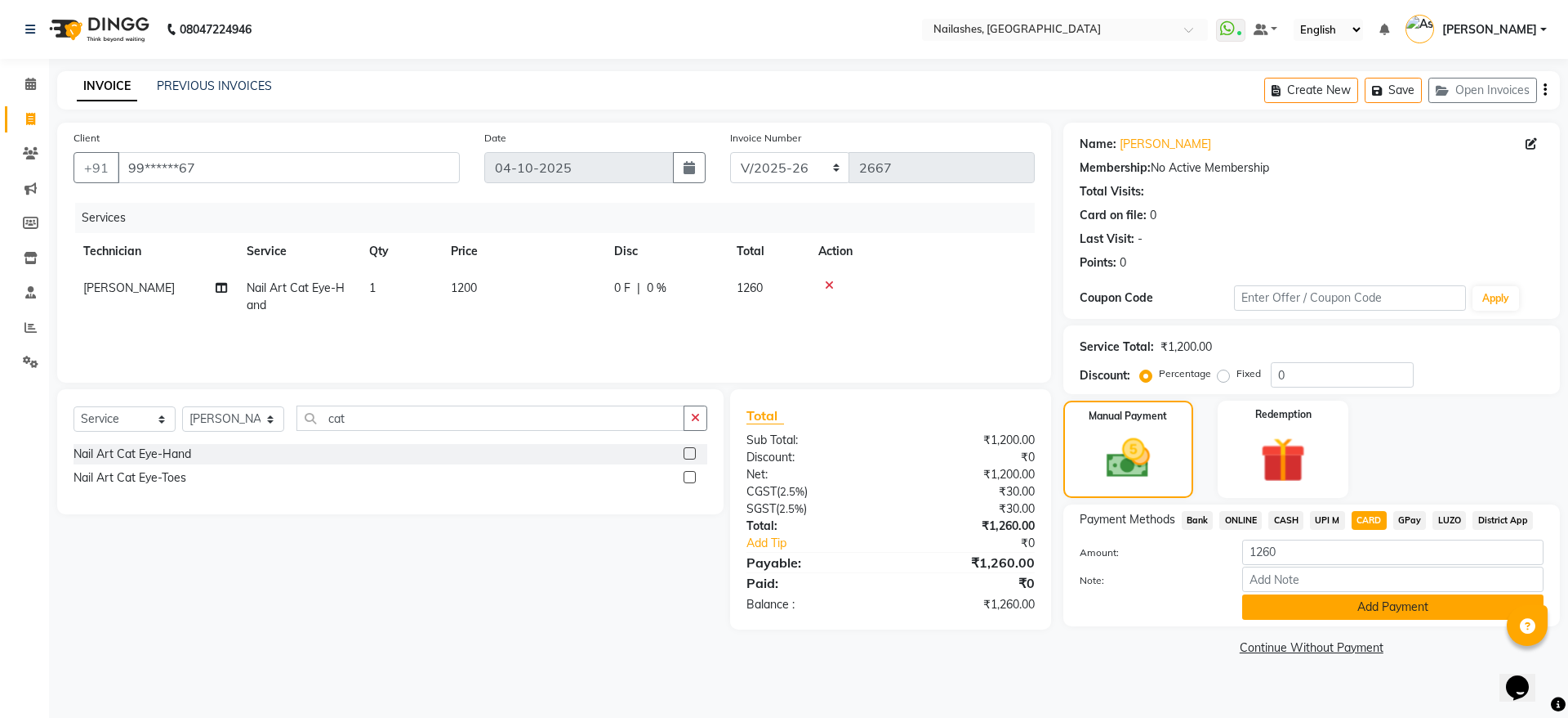
click at [1427, 614] on button "Add Payment" at bounding box center [1393, 607] width 302 height 26
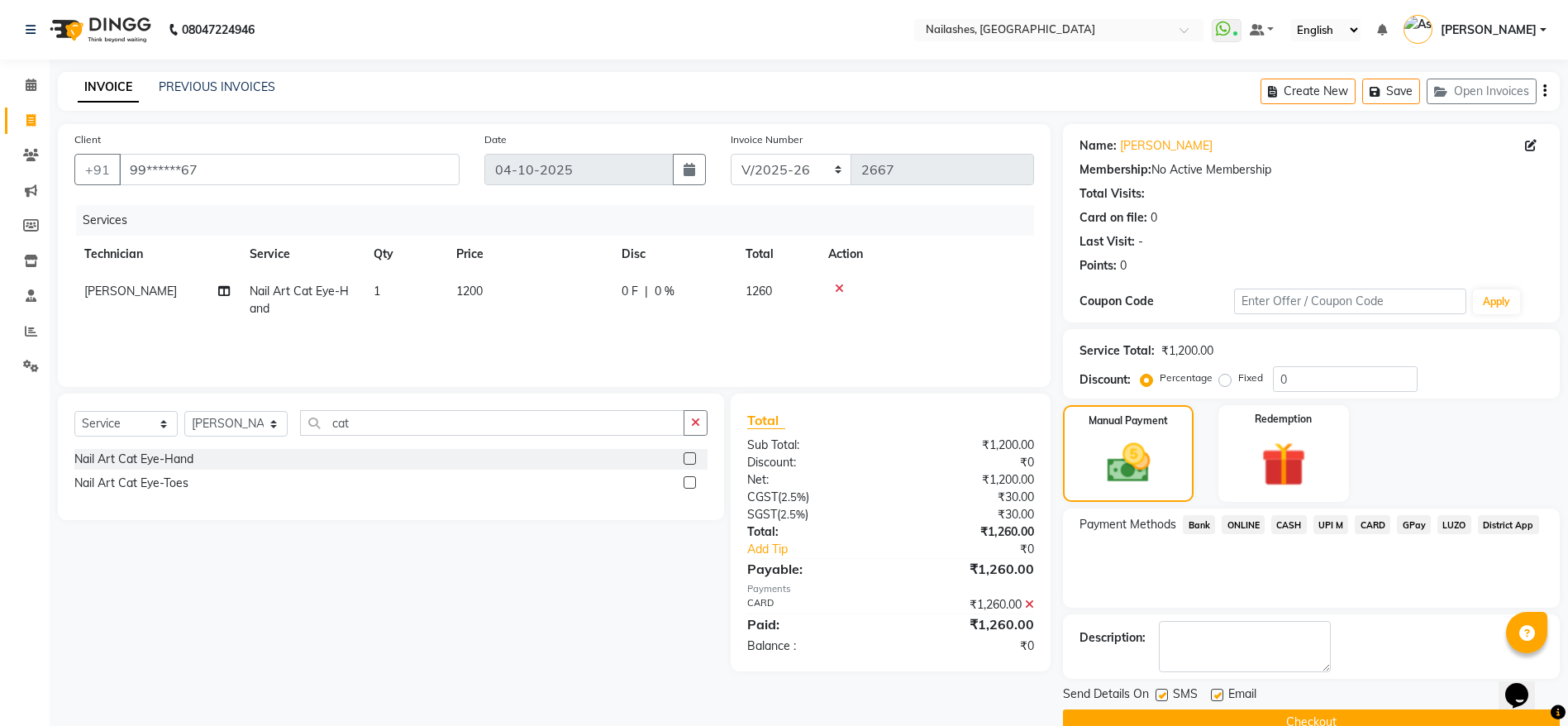
click at [1270, 717] on button "Checkout" at bounding box center [1312, 722] width 497 height 26
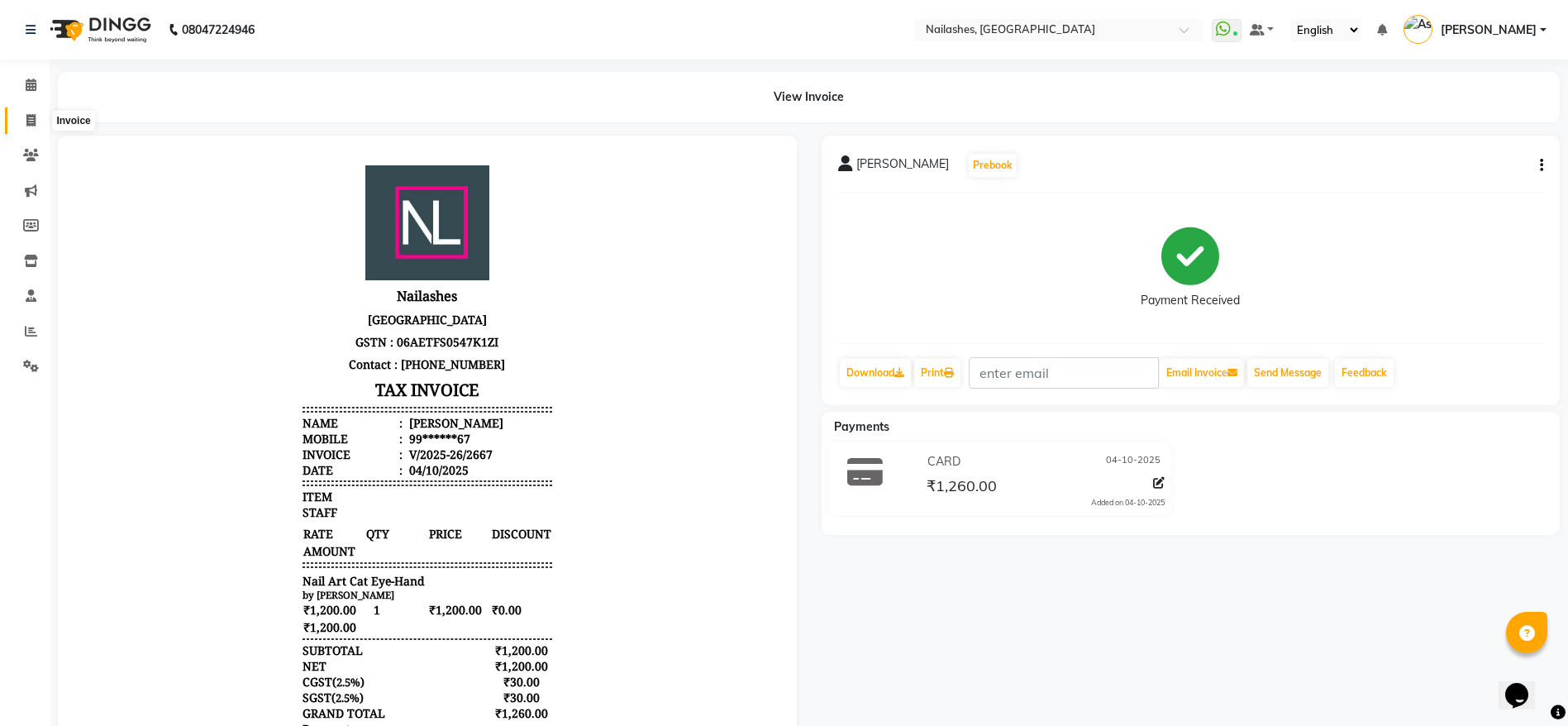
click at [31, 117] on icon at bounding box center [31, 120] width 9 height 12
select select "service"
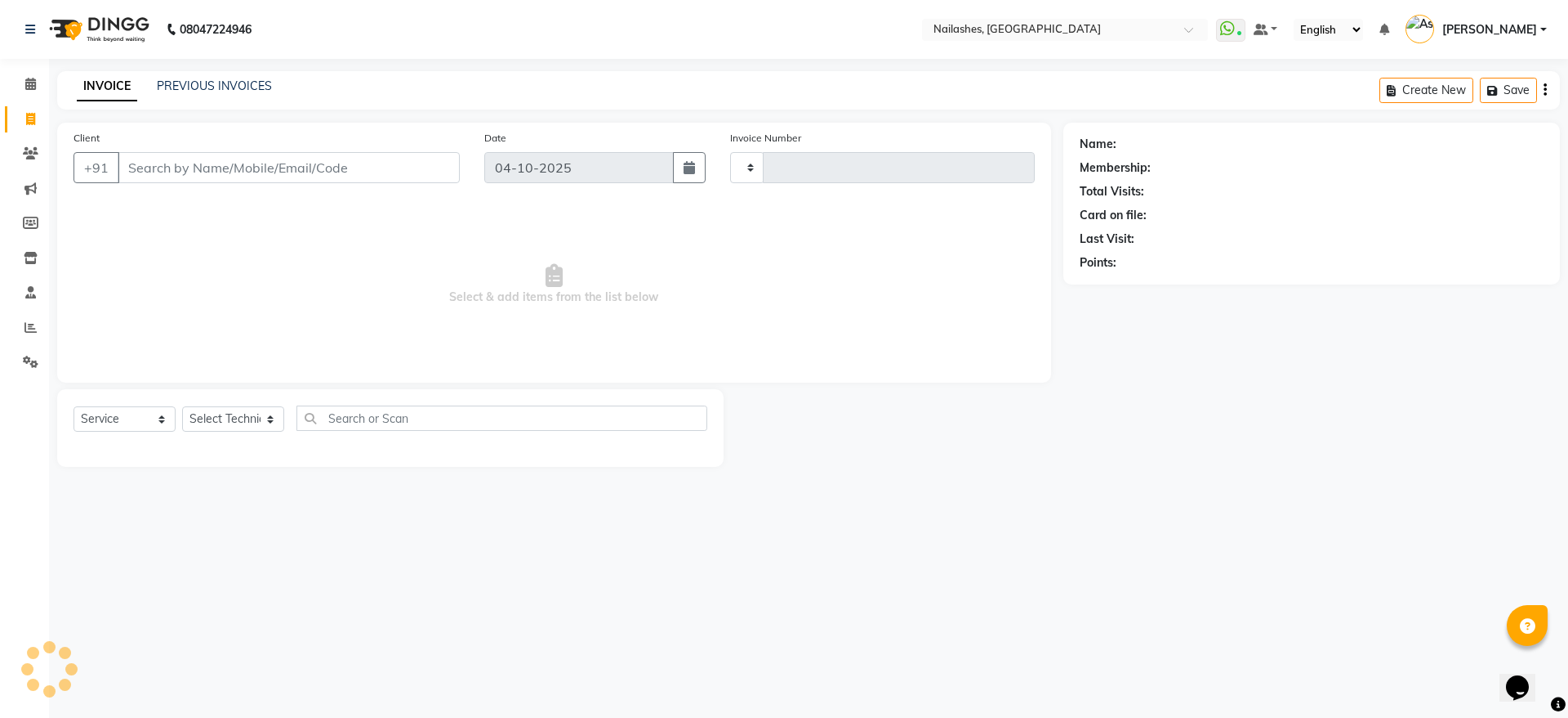
type input "2668"
select select "3926"
click at [272, 165] on input "Client" at bounding box center [289, 167] width 343 height 31
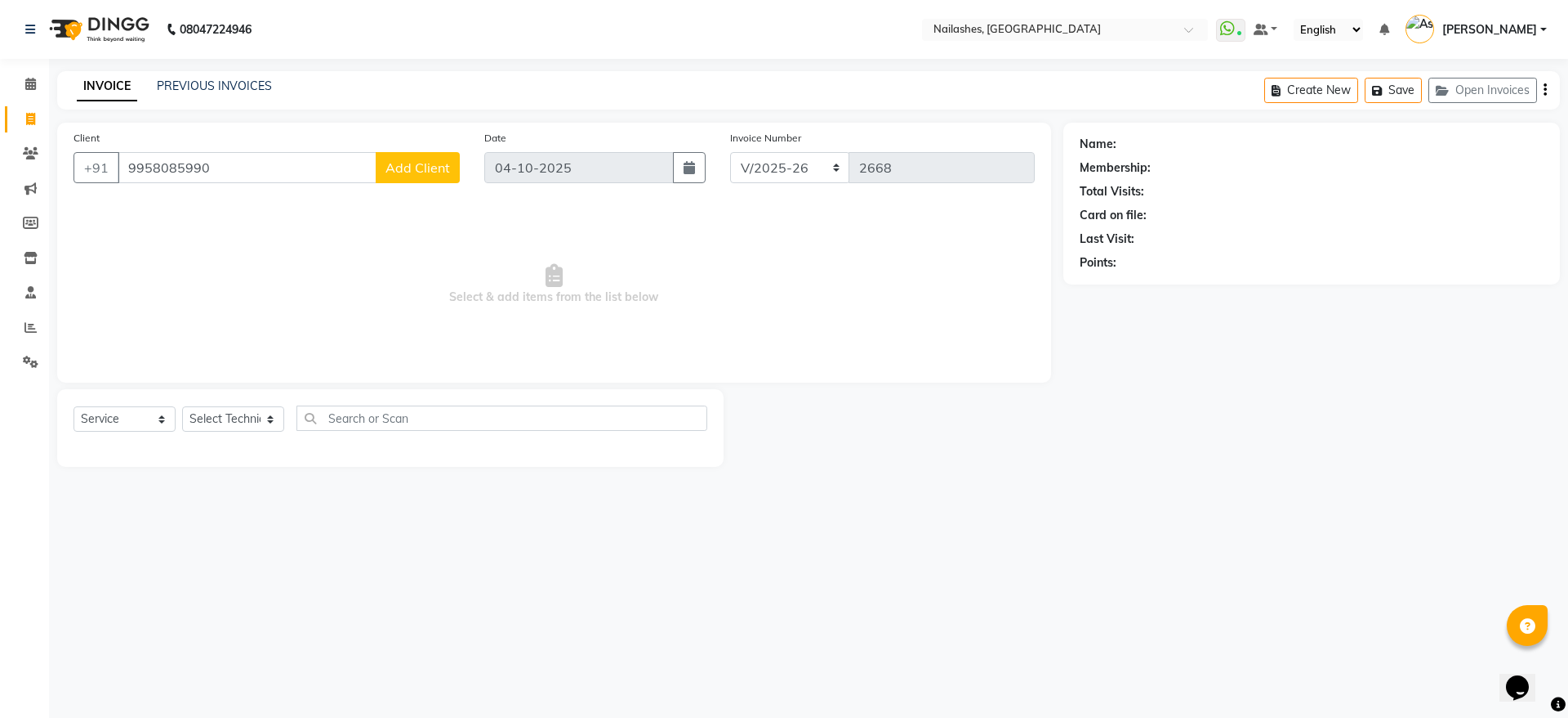
type input "9958085990"
click at [439, 165] on span "Add Client" at bounding box center [418, 167] width 65 height 16
select select "21"
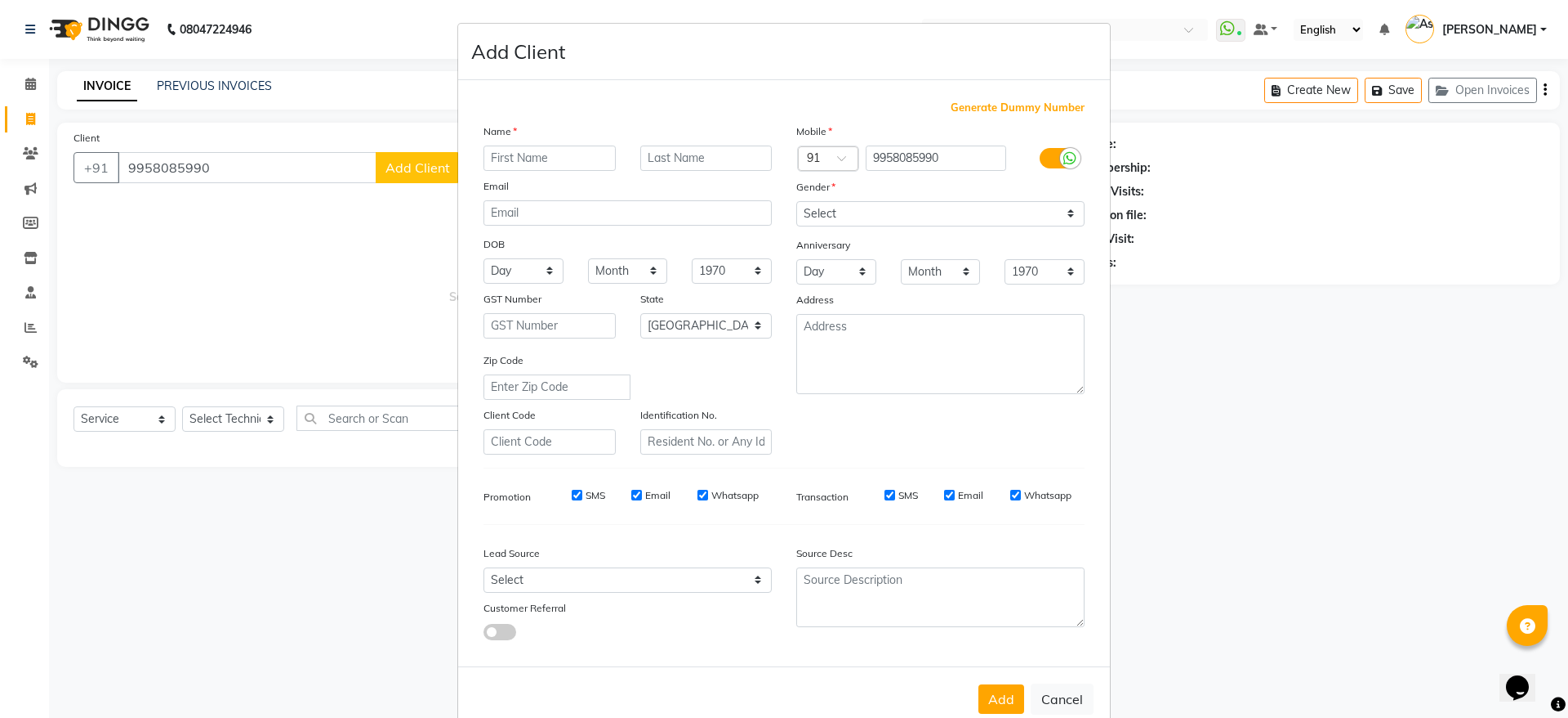
click at [540, 163] on input "text" at bounding box center [549, 159] width 132 height 26
type input "Ishita"
click at [691, 158] on input "text" at bounding box center [706, 159] width 132 height 26
type input "Dutta"
click at [878, 223] on select "Select [DEMOGRAPHIC_DATA] [DEMOGRAPHIC_DATA] Other Prefer Not To Say" at bounding box center [940, 214] width 288 height 26
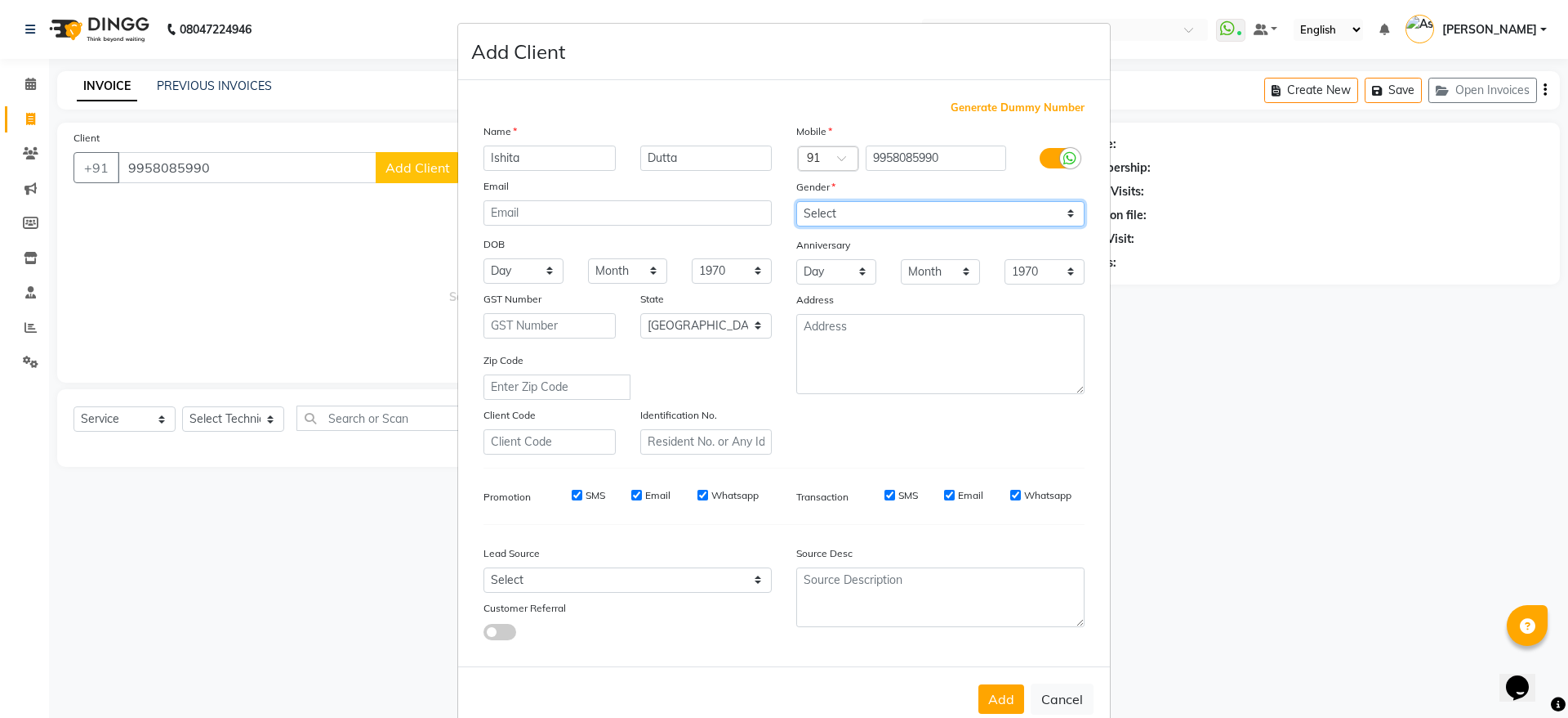
select select "[DEMOGRAPHIC_DATA]"
click at [796, 201] on select "Select [DEMOGRAPHIC_DATA] [DEMOGRAPHIC_DATA] Other Prefer Not To Say" at bounding box center [940, 214] width 288 height 26
click at [999, 696] on button "Add" at bounding box center [1001, 698] width 46 height 30
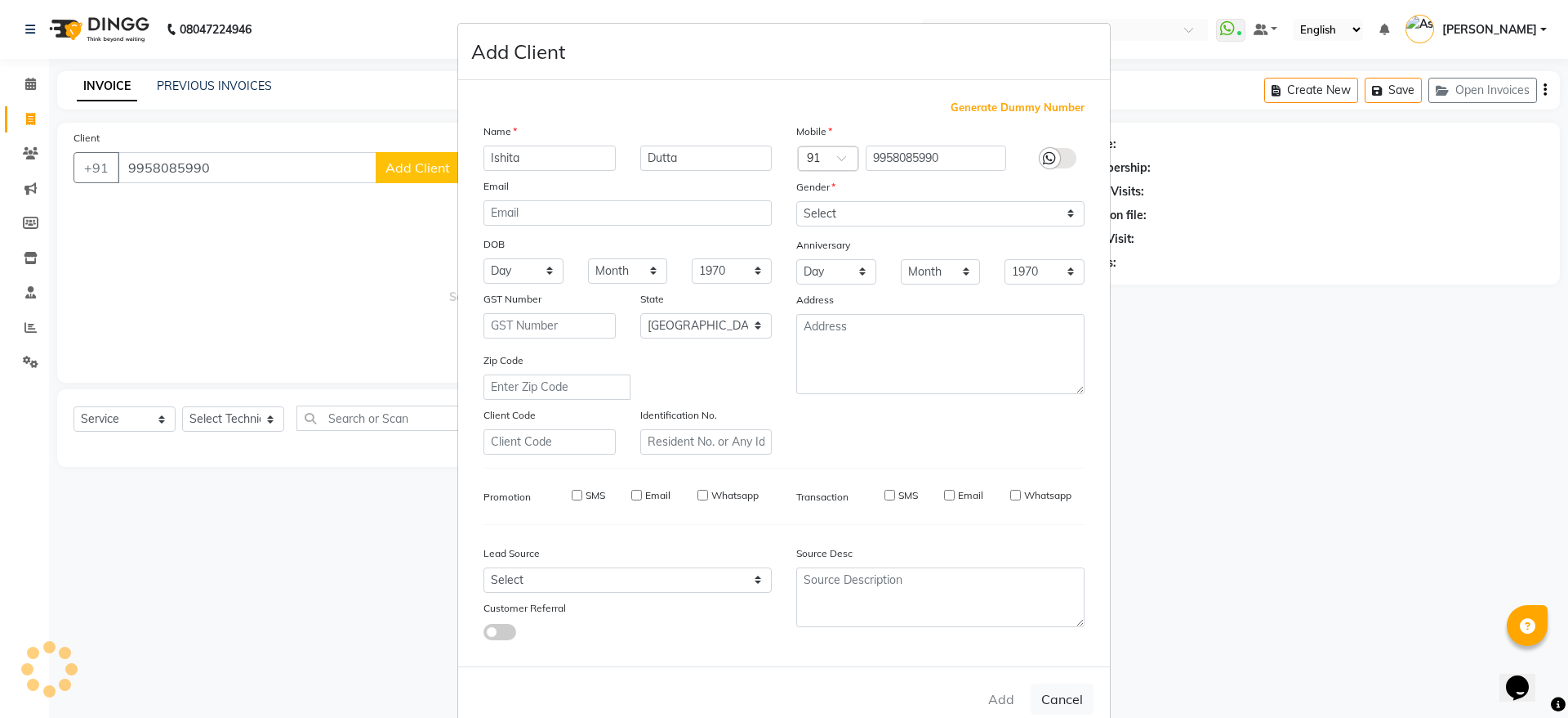
type input "99******90"
select select
select select "null"
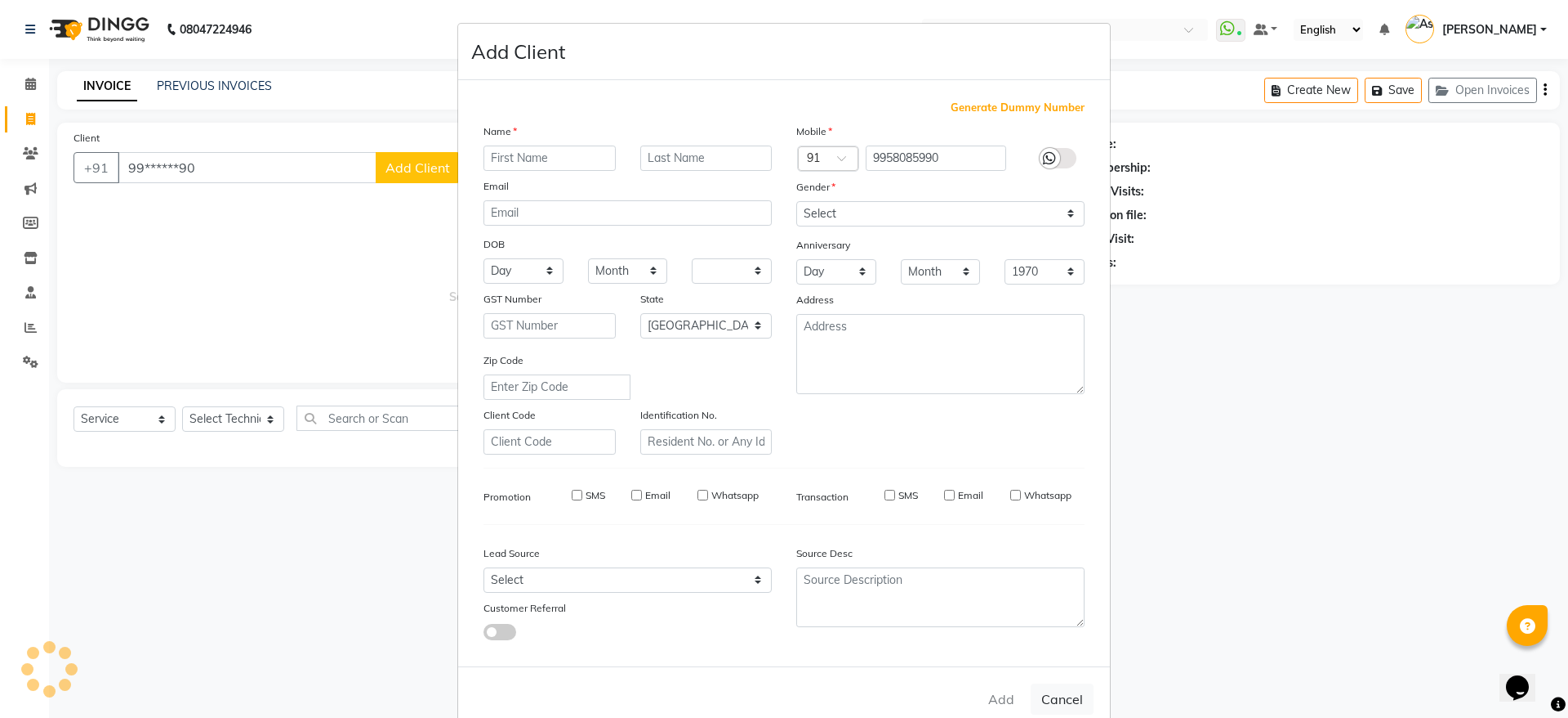
select select
checkbox input "false"
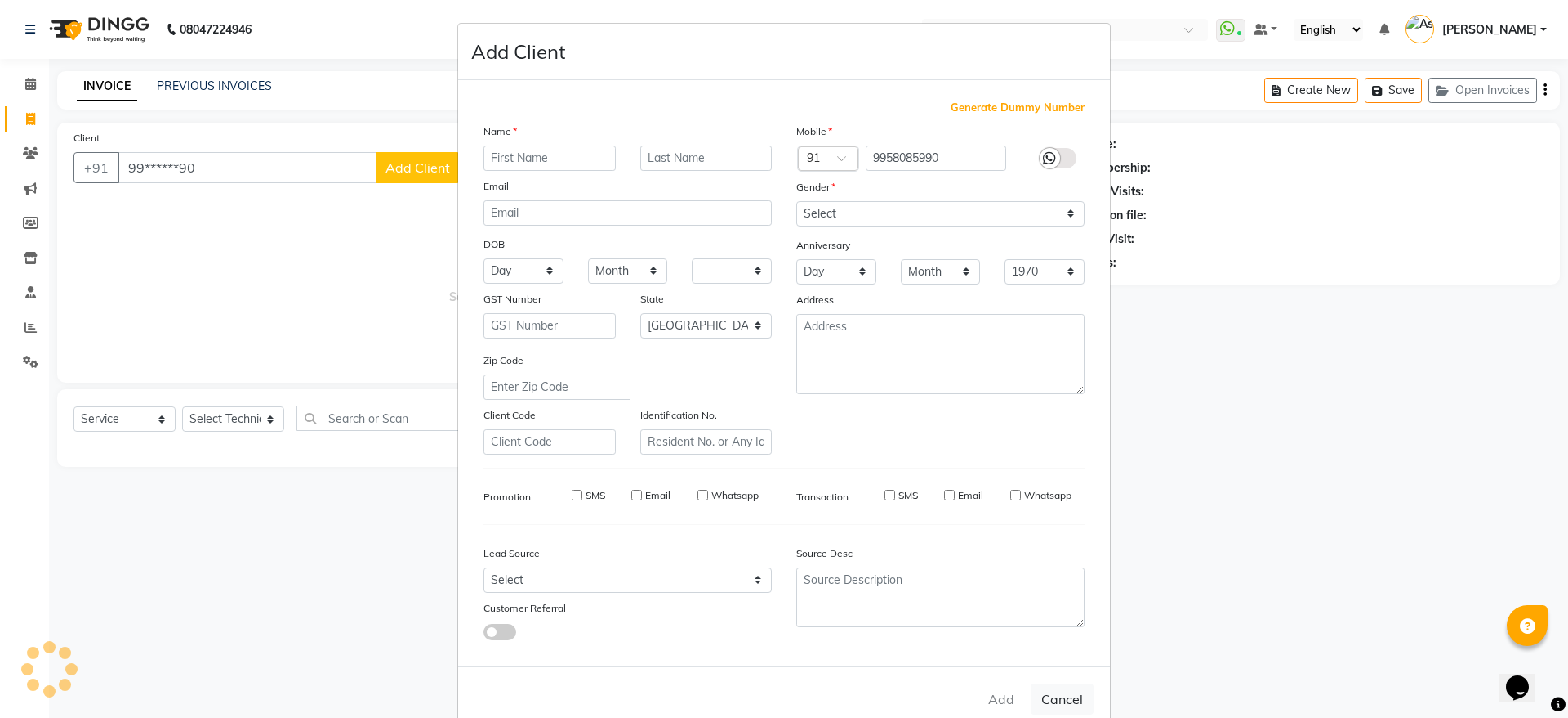
checkbox input "false"
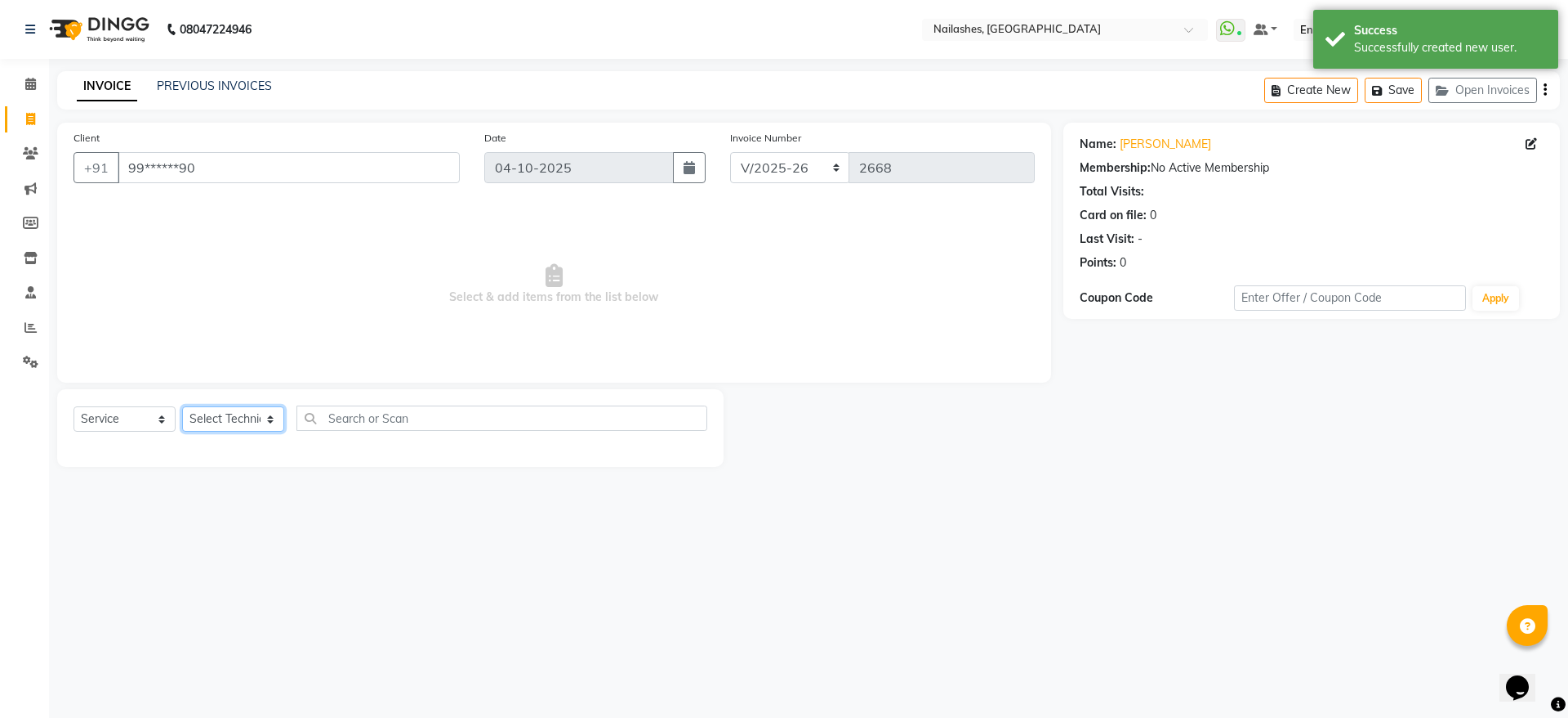
click at [251, 425] on select "Select Technician [PERSON_NAME] [PERSON_NAME] [PERSON_NAME] 2 [PERSON_NAME] MAN…" at bounding box center [233, 419] width 102 height 26
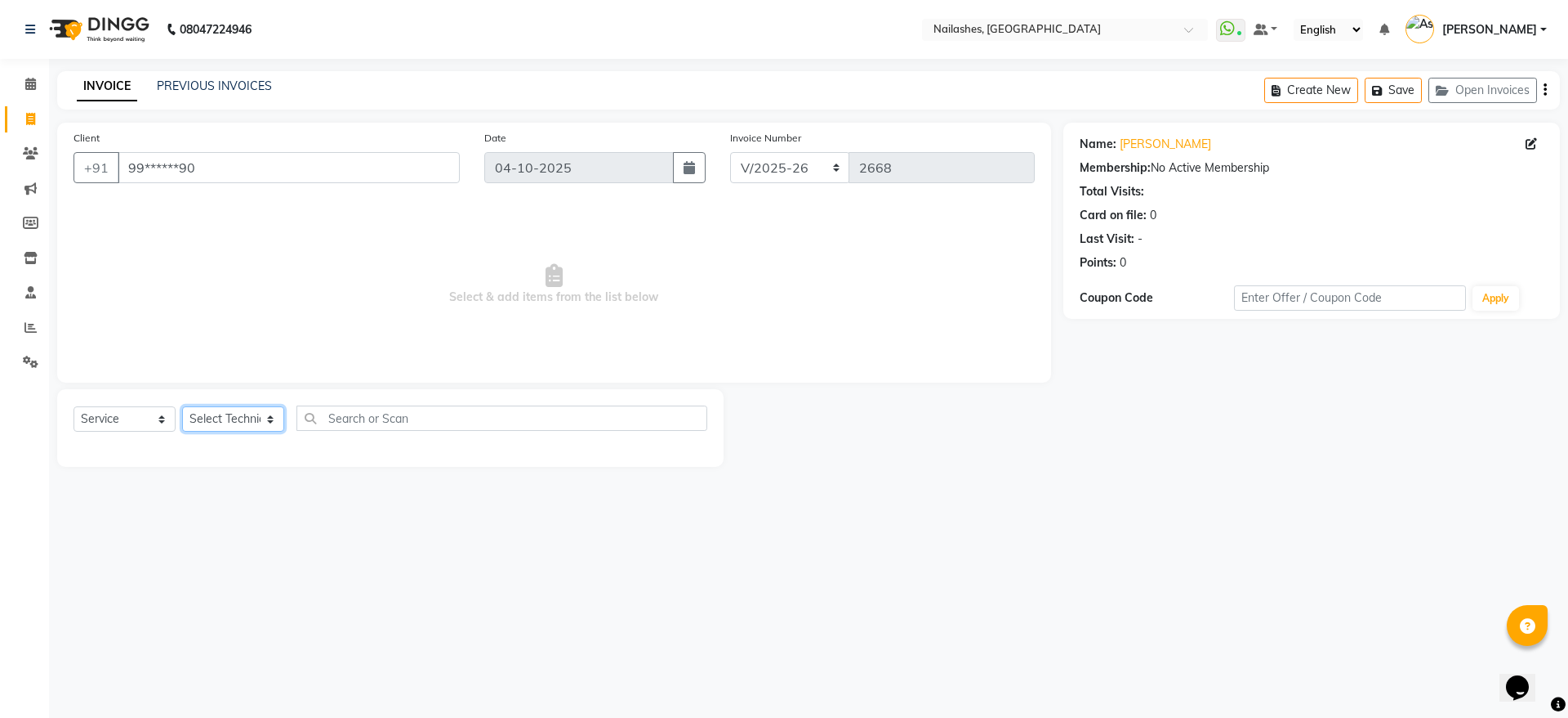
select select "93473"
click at [182, 406] on select "Select Technician [PERSON_NAME] [PERSON_NAME] [PERSON_NAME] 2 [PERSON_NAME] MAN…" at bounding box center [233, 419] width 102 height 26
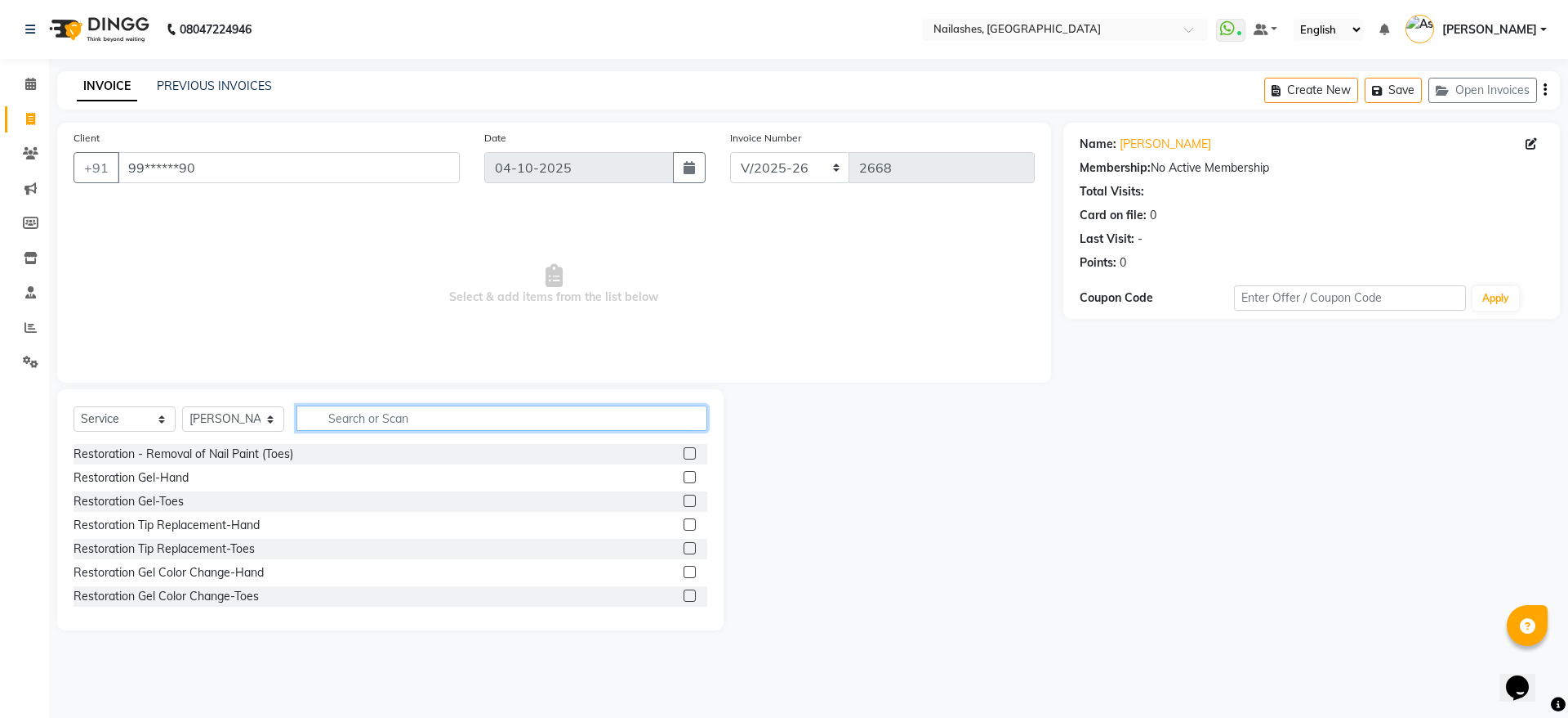
click at [391, 418] on input "text" at bounding box center [502, 418] width 411 height 26
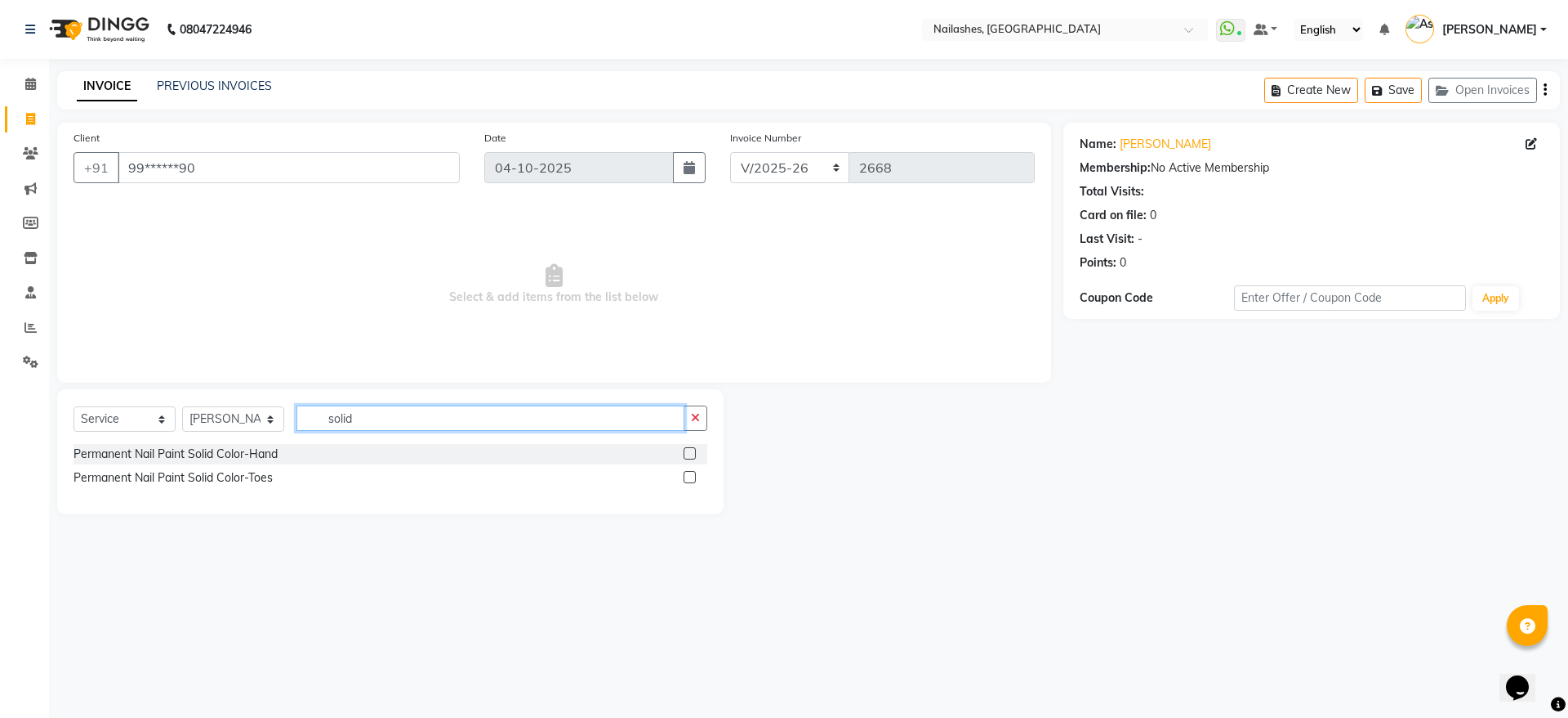
type input "solid"
click at [691, 455] on label at bounding box center [689, 453] width 12 height 12
click at [691, 455] on input "checkbox" at bounding box center [689, 454] width 10 height 10
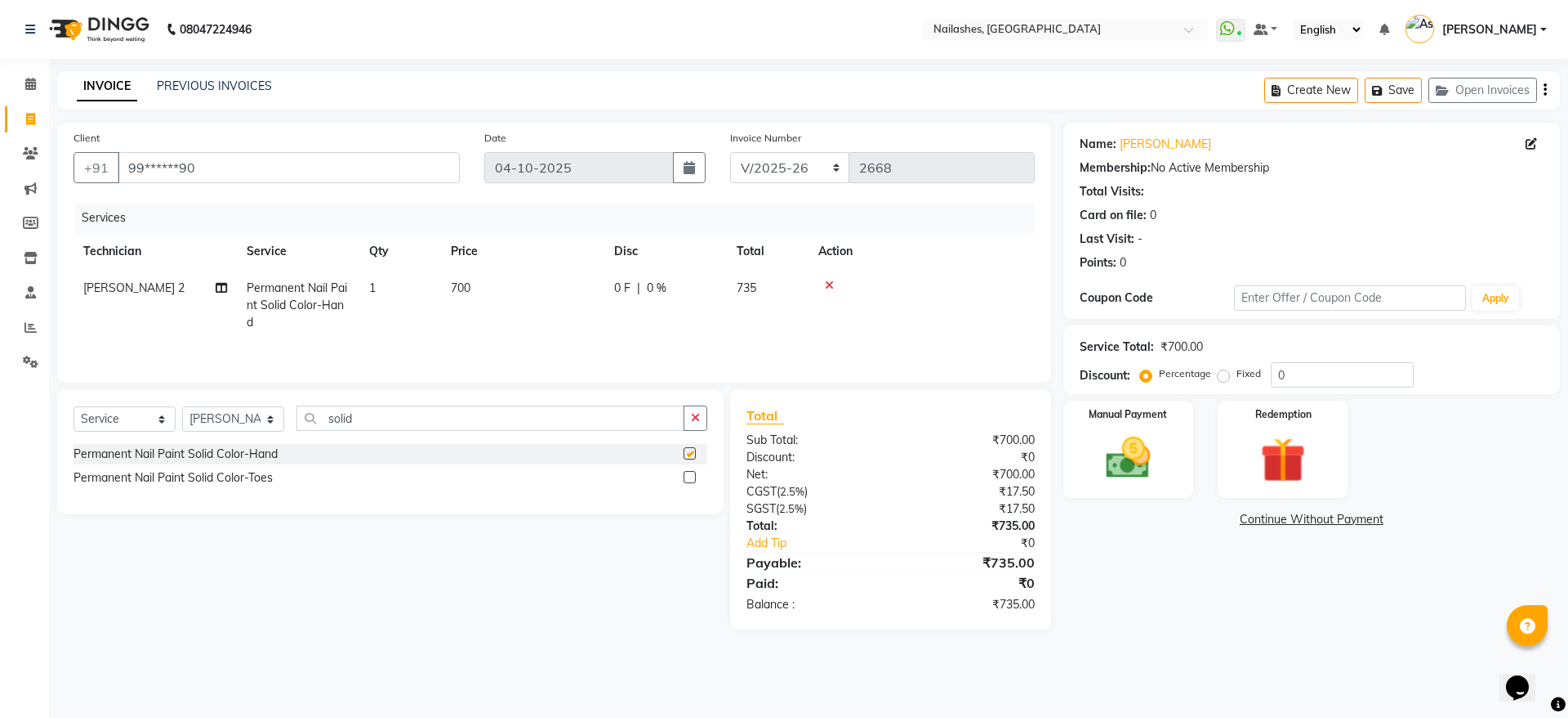
checkbox input "false"
click at [1167, 439] on img at bounding box center [1128, 457] width 76 height 54
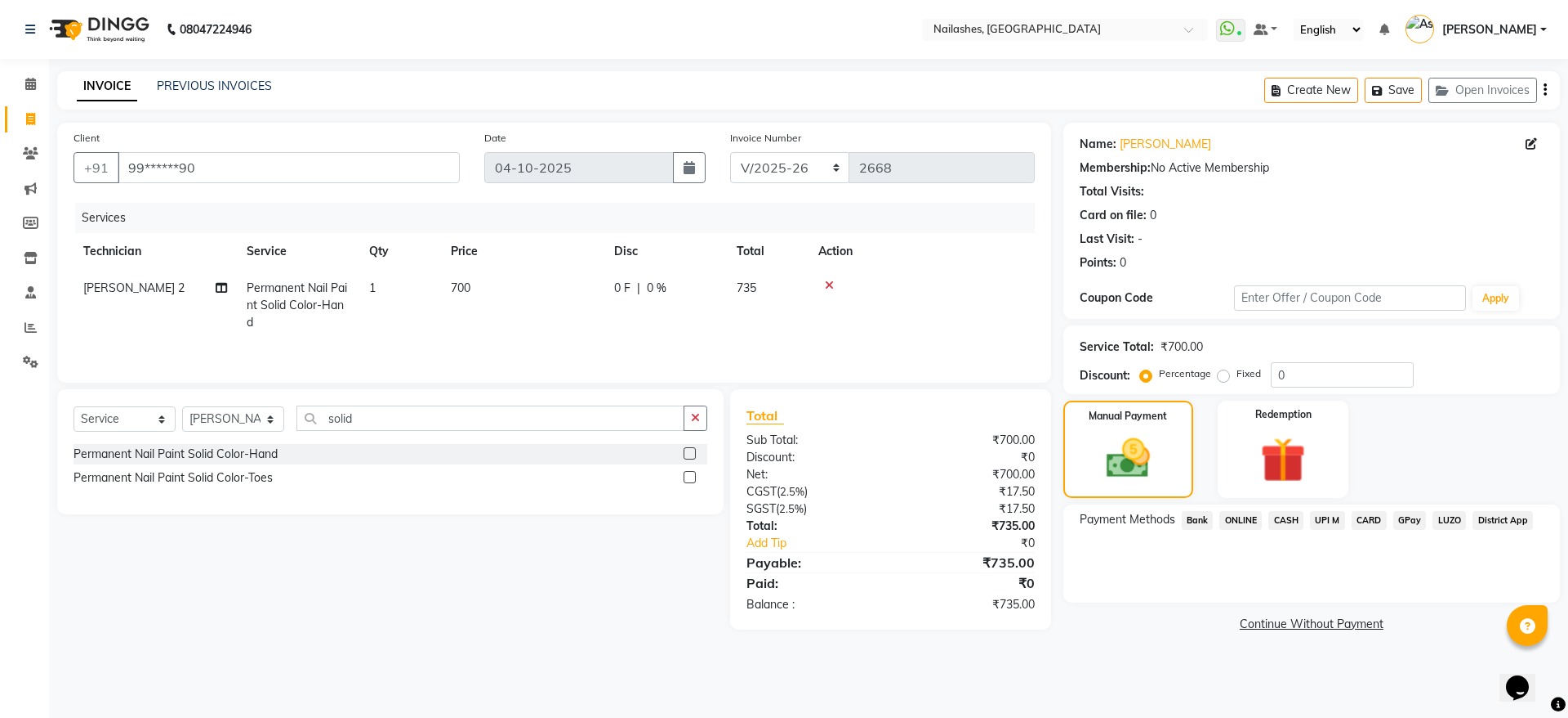
click at [1363, 526] on span "CARD" at bounding box center [1369, 520] width 35 height 19
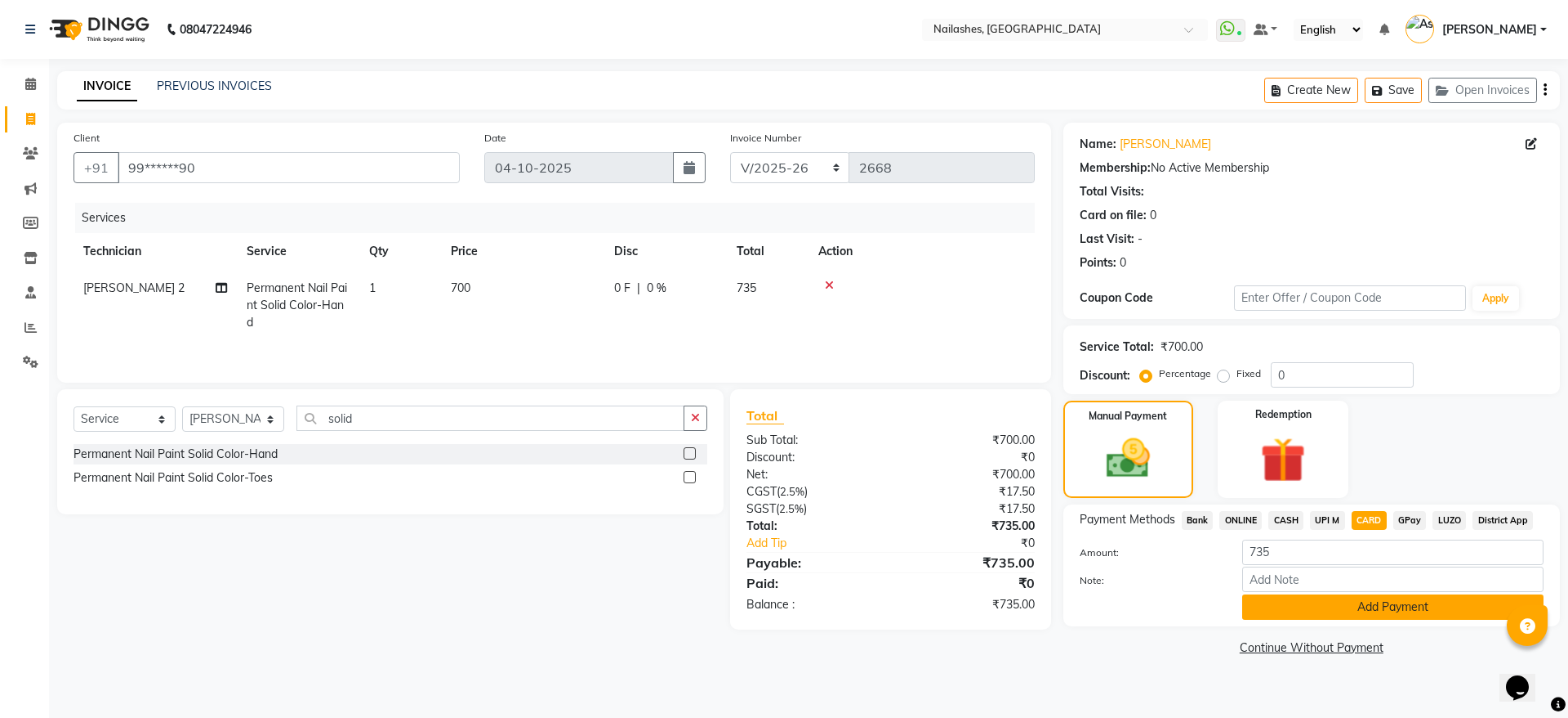
click at [1369, 605] on button "Add Payment" at bounding box center [1393, 607] width 302 height 26
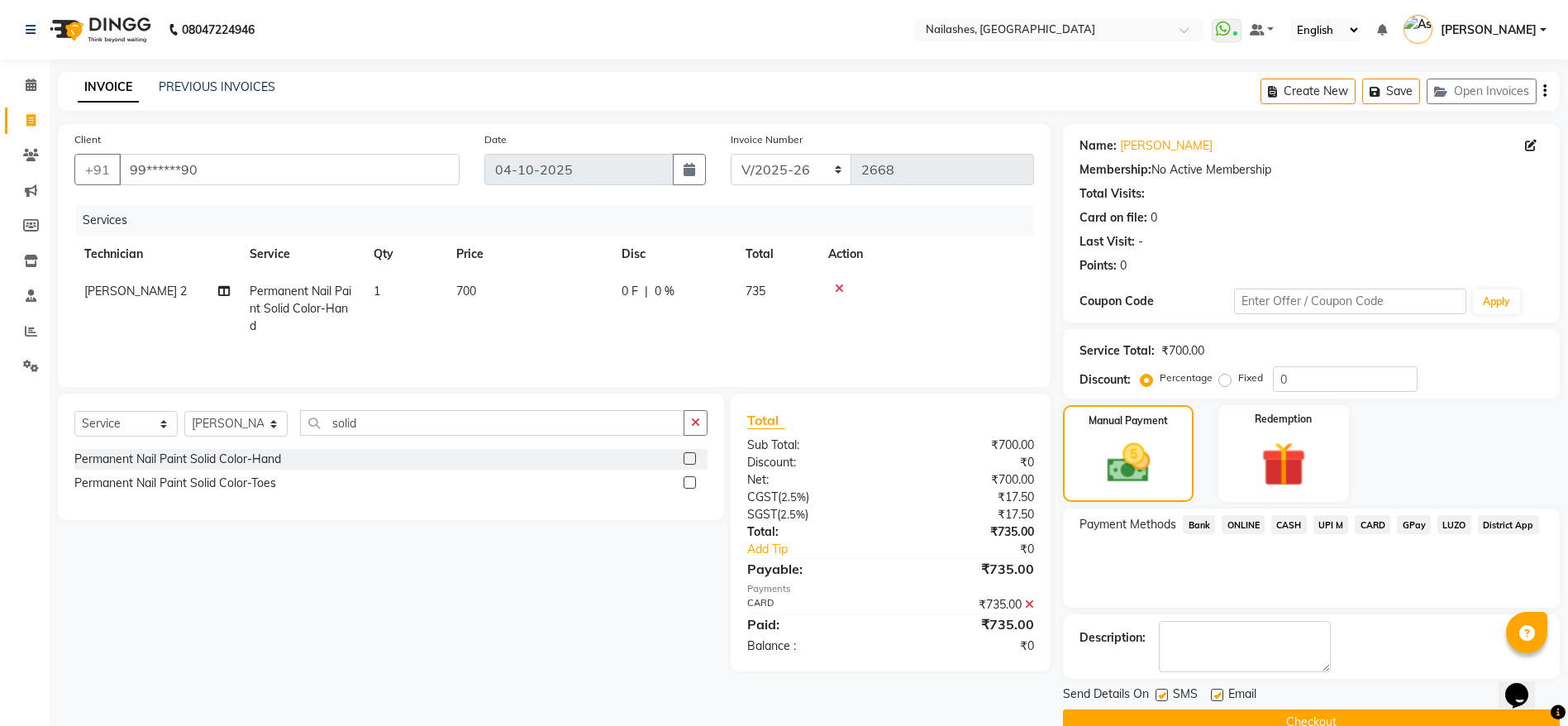
click at [1383, 715] on button "Checkout" at bounding box center [1312, 722] width 497 height 26
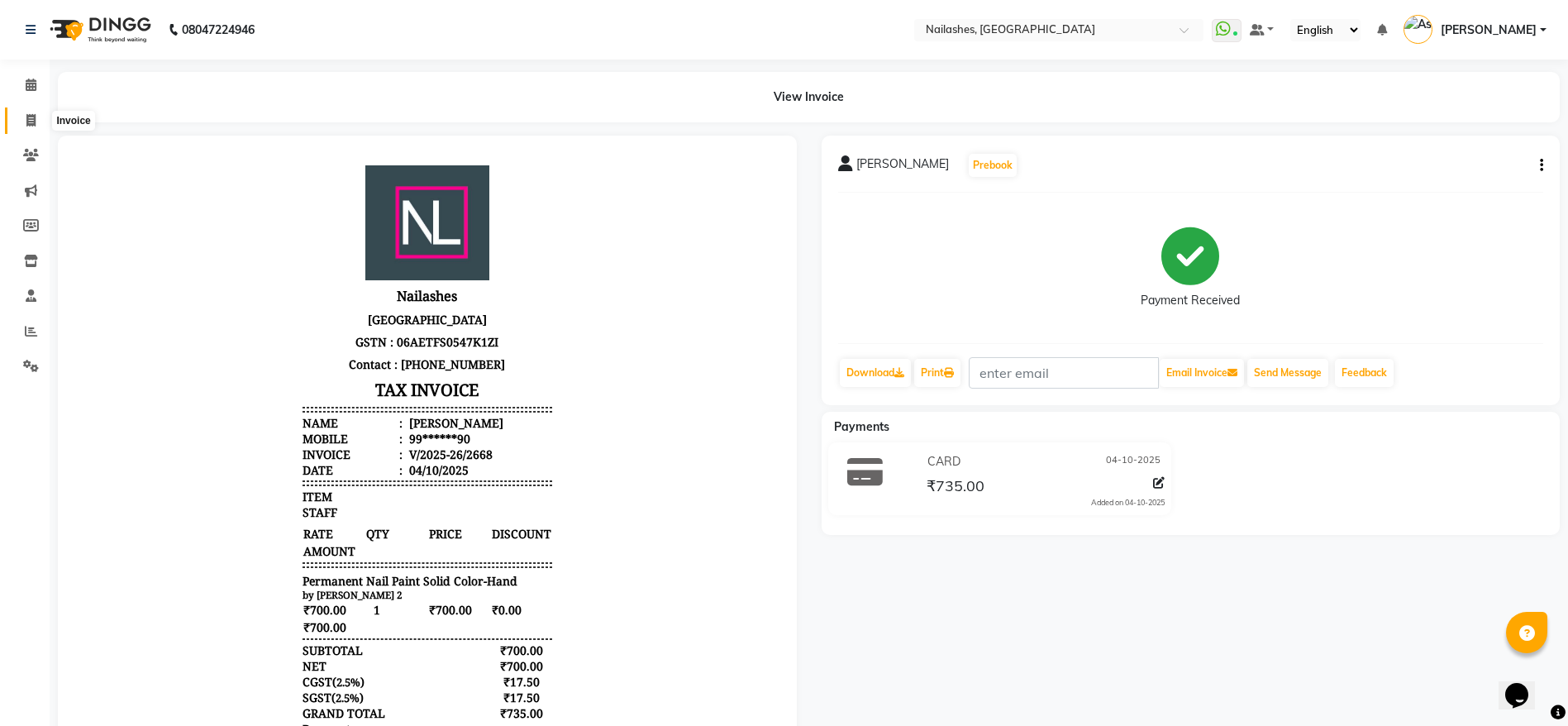
click at [30, 111] on span at bounding box center [31, 121] width 29 height 19
select select "3926"
select select "service"
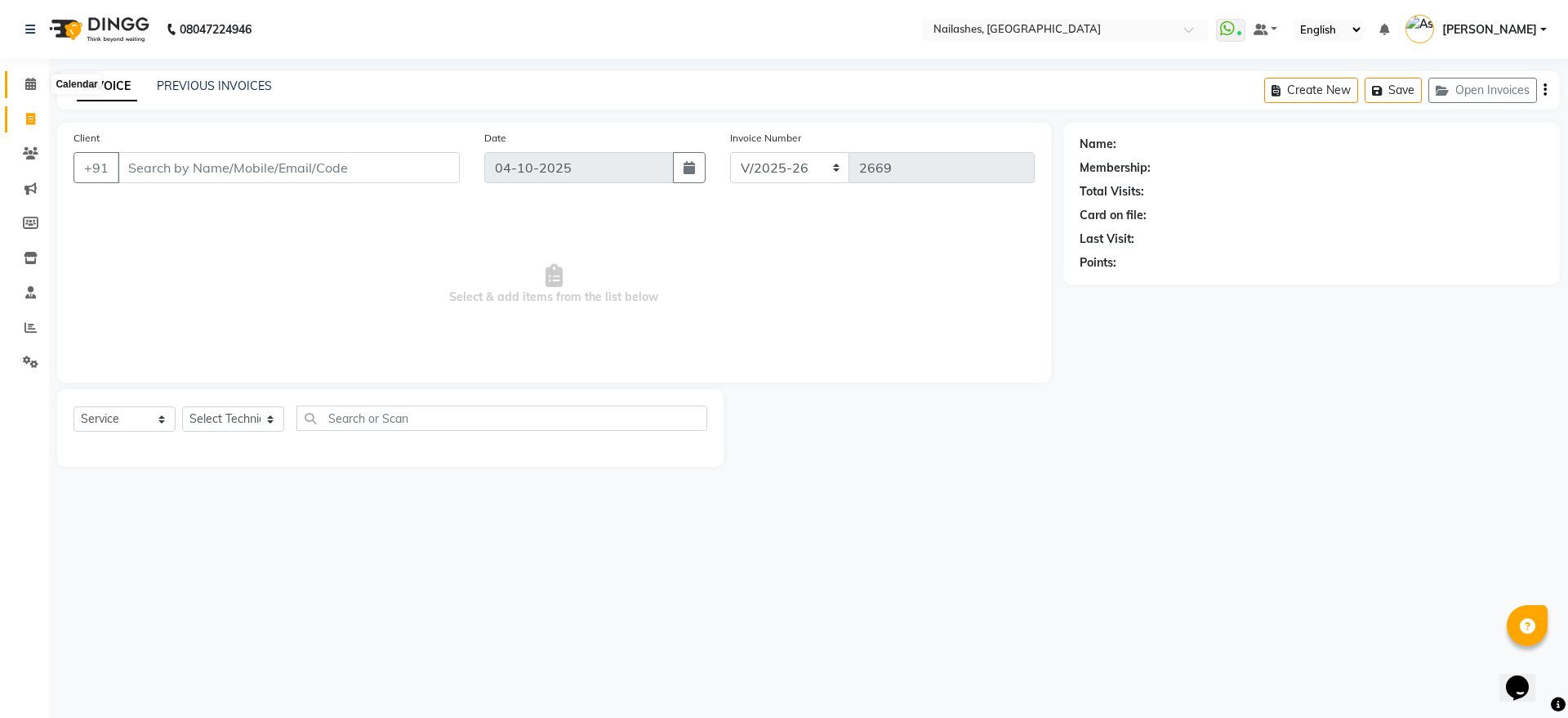
click at [33, 78] on icon at bounding box center [31, 84] width 10 height 12
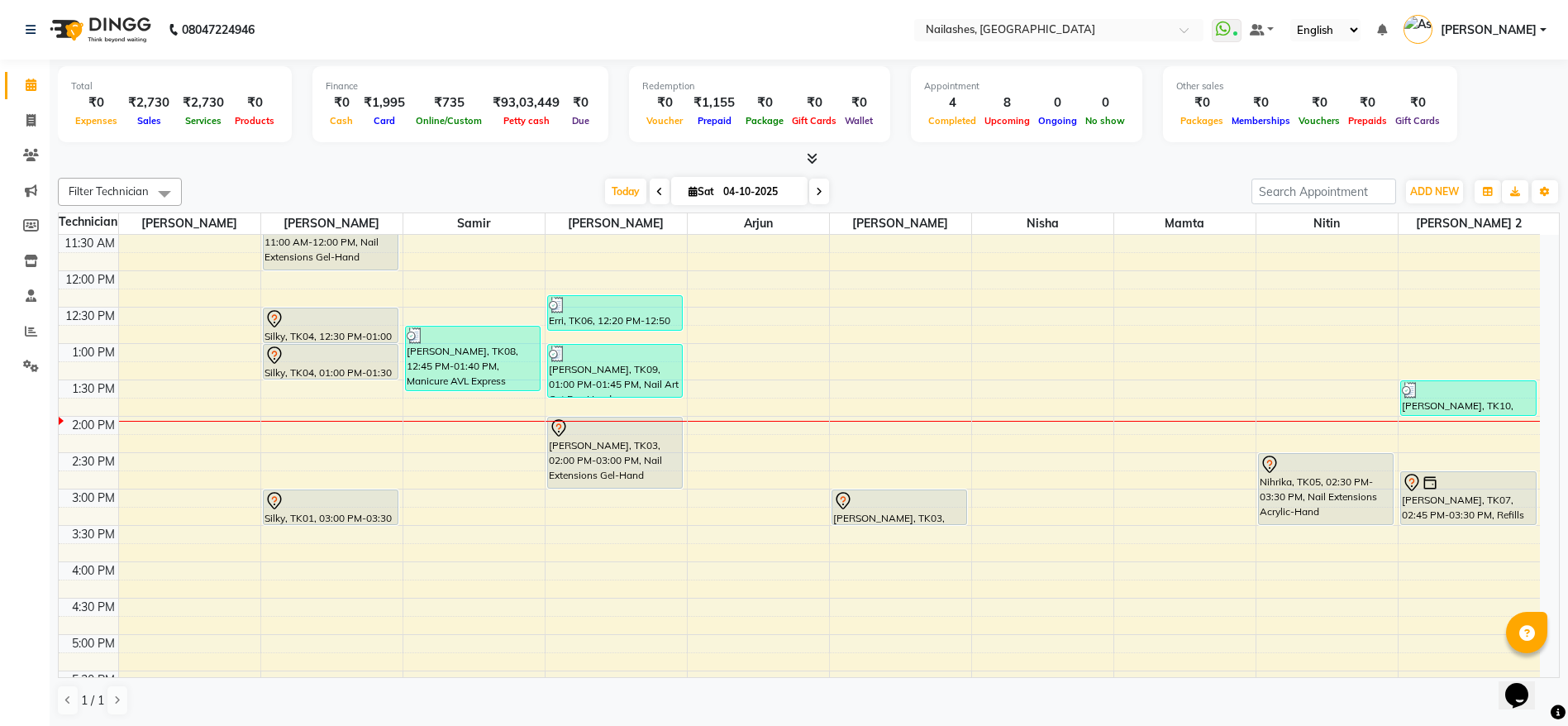
scroll to position [310, 0]
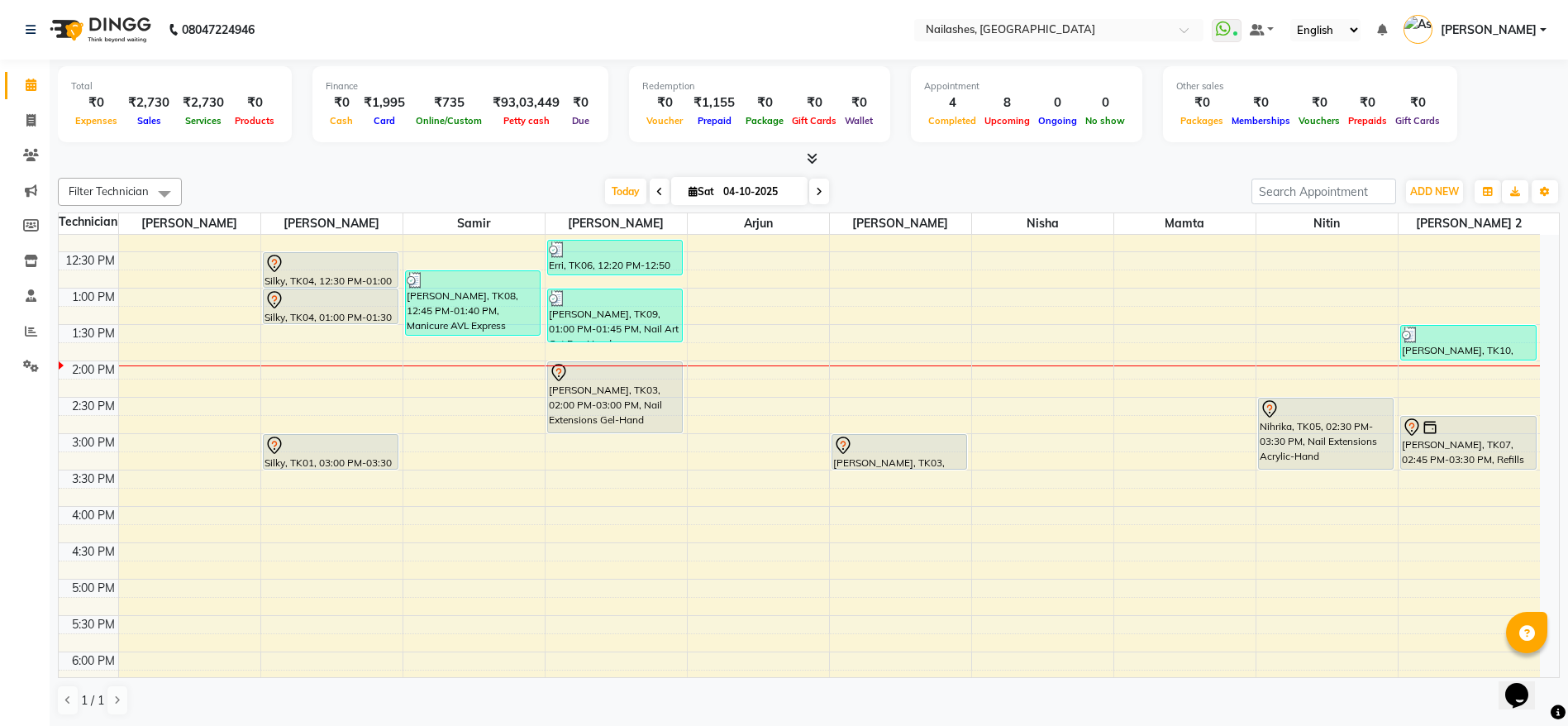
click at [599, 530] on div "8:00 AM 8:30 AM 9:00 AM 9:30 AM 10:00 AM 10:30 AM 11:00 AM 11:30 AM 12:00 PM 12…" at bounding box center [800, 506] width 1482 height 1163
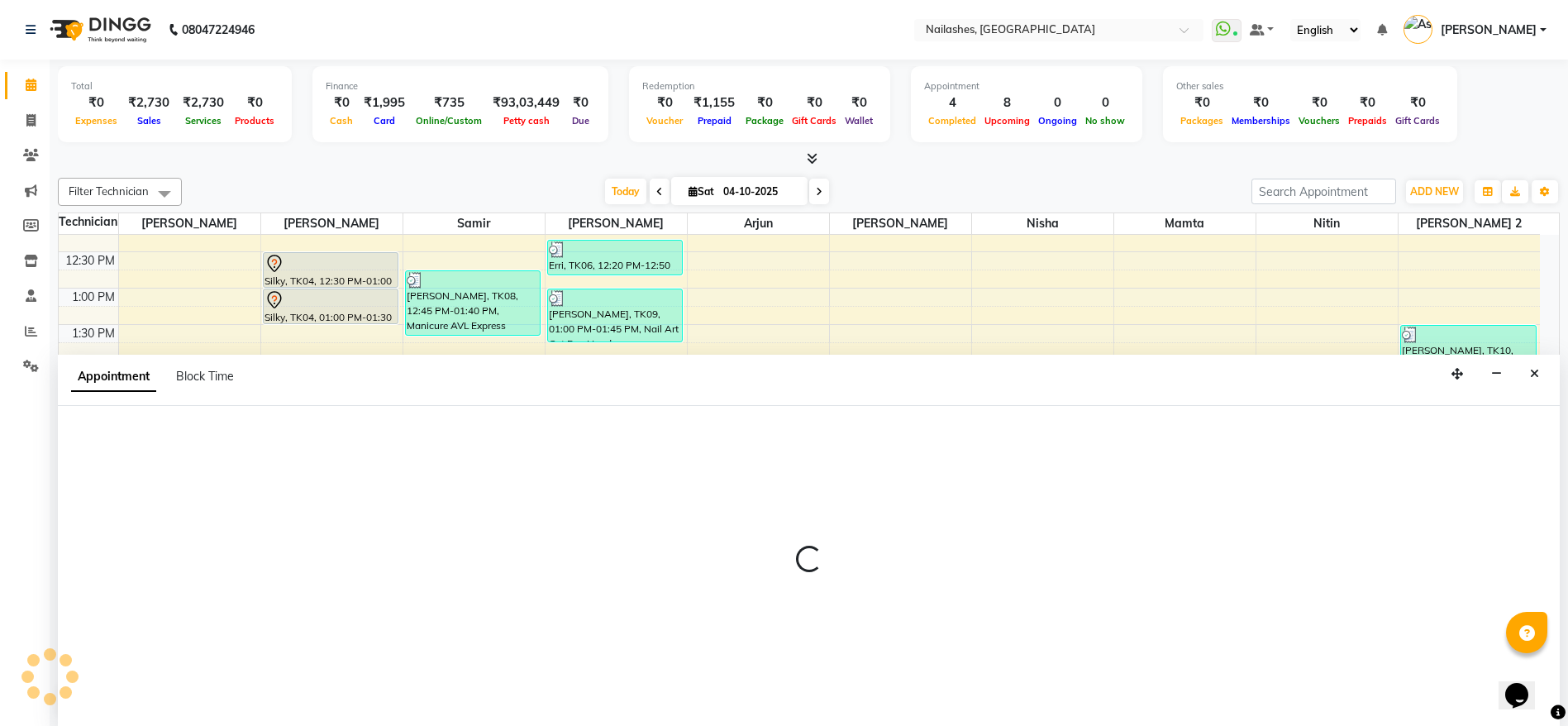
scroll to position [1, 0]
select select "19580"
select select "tentative"
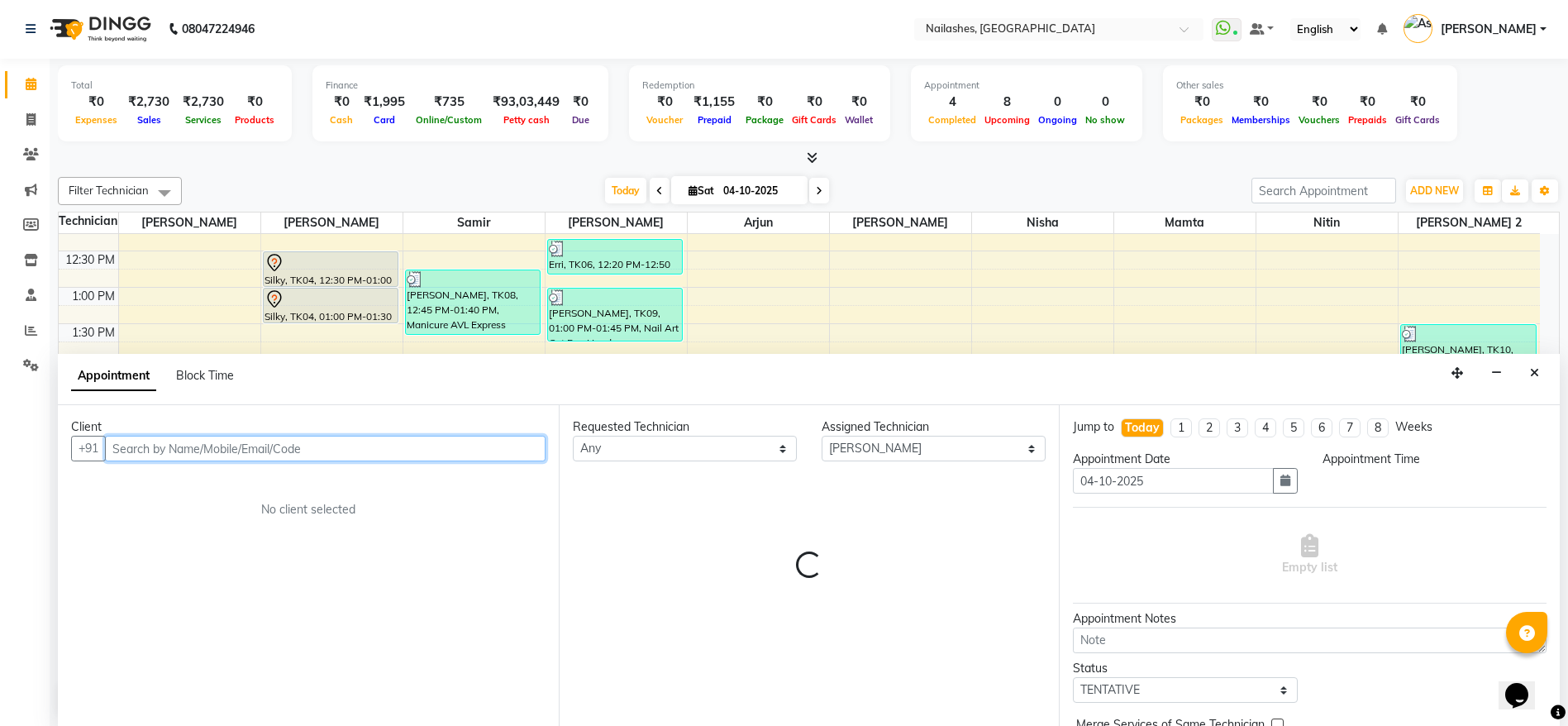
select select "975"
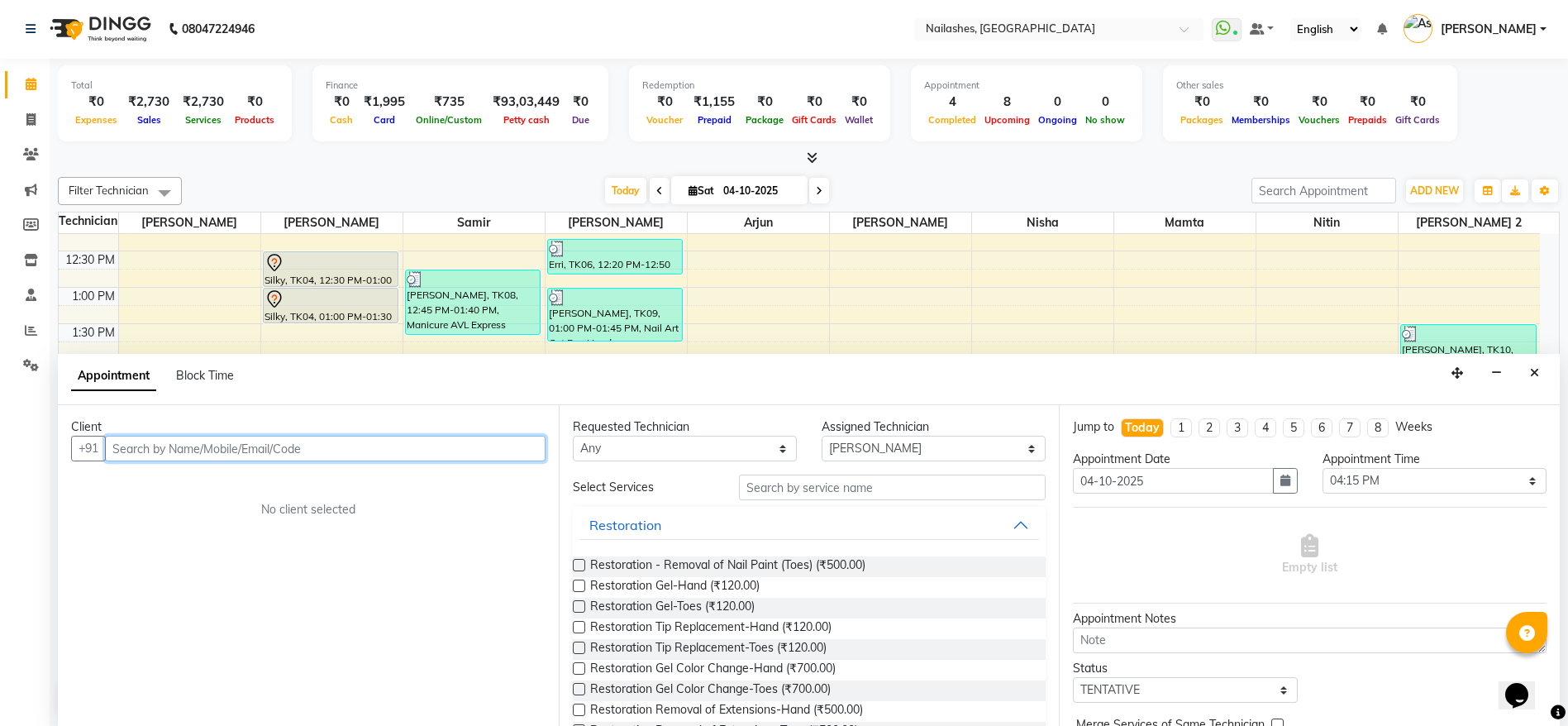
click at [420, 441] on input "text" at bounding box center [325, 448] width 441 height 26
click at [260, 443] on input "text" at bounding box center [325, 448] width 441 height 26
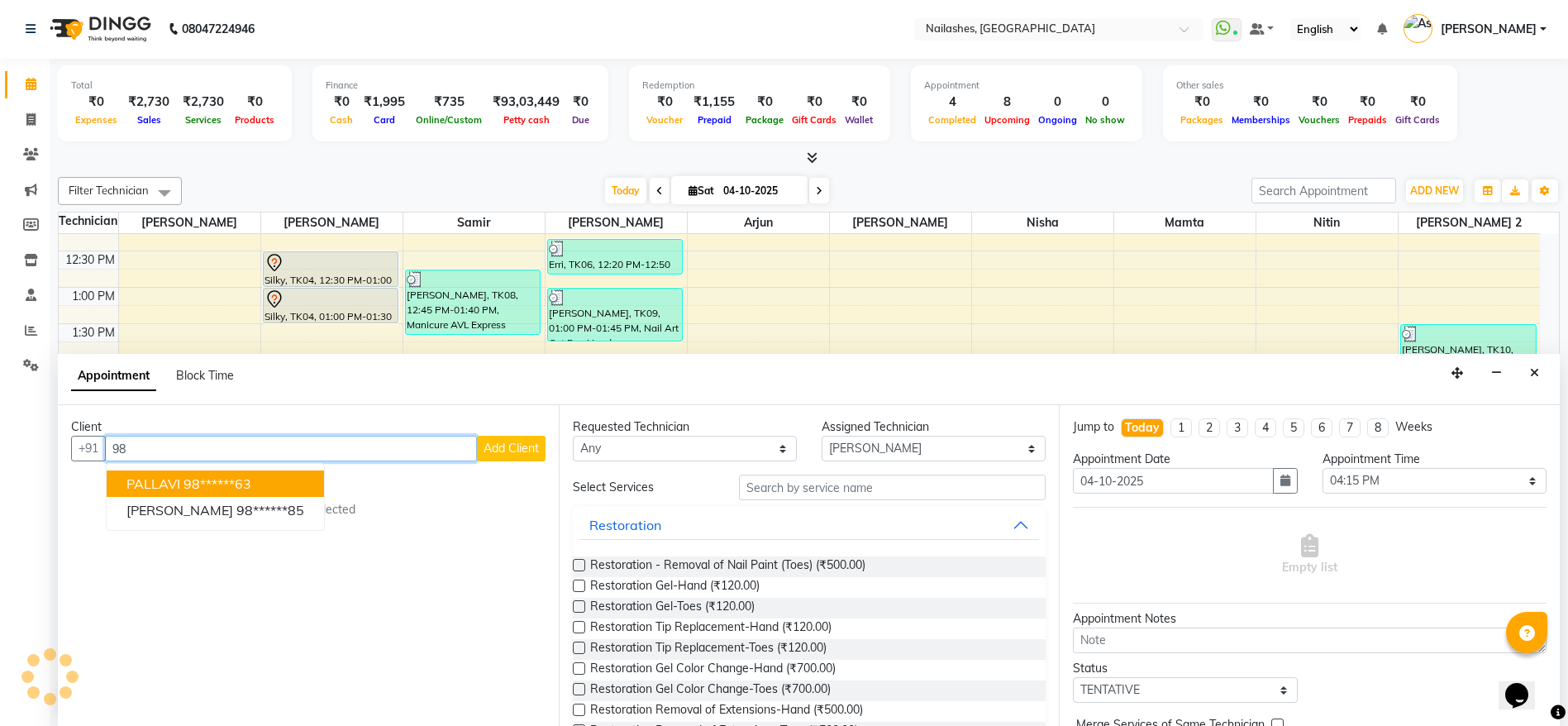
type input "9"
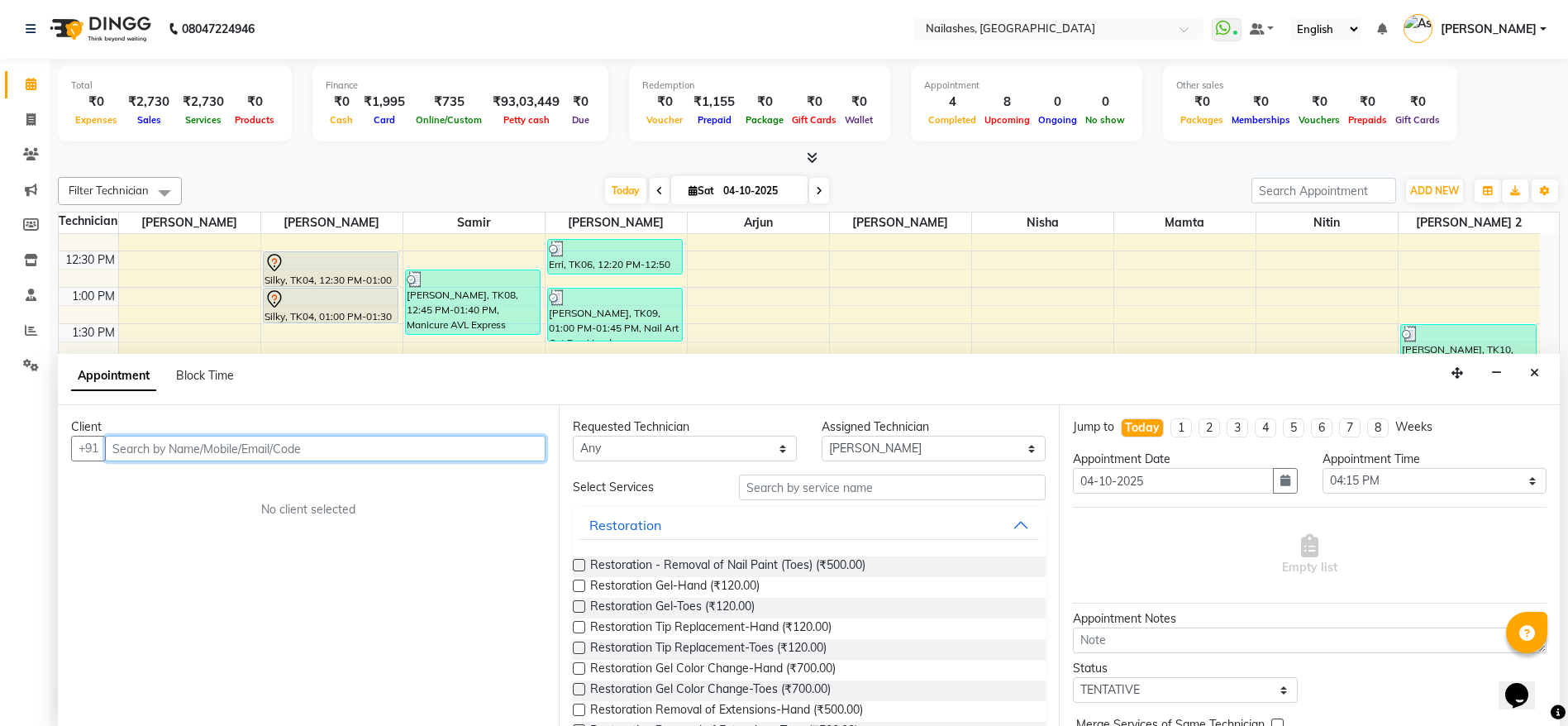
click at [197, 452] on input "text" at bounding box center [325, 448] width 441 height 26
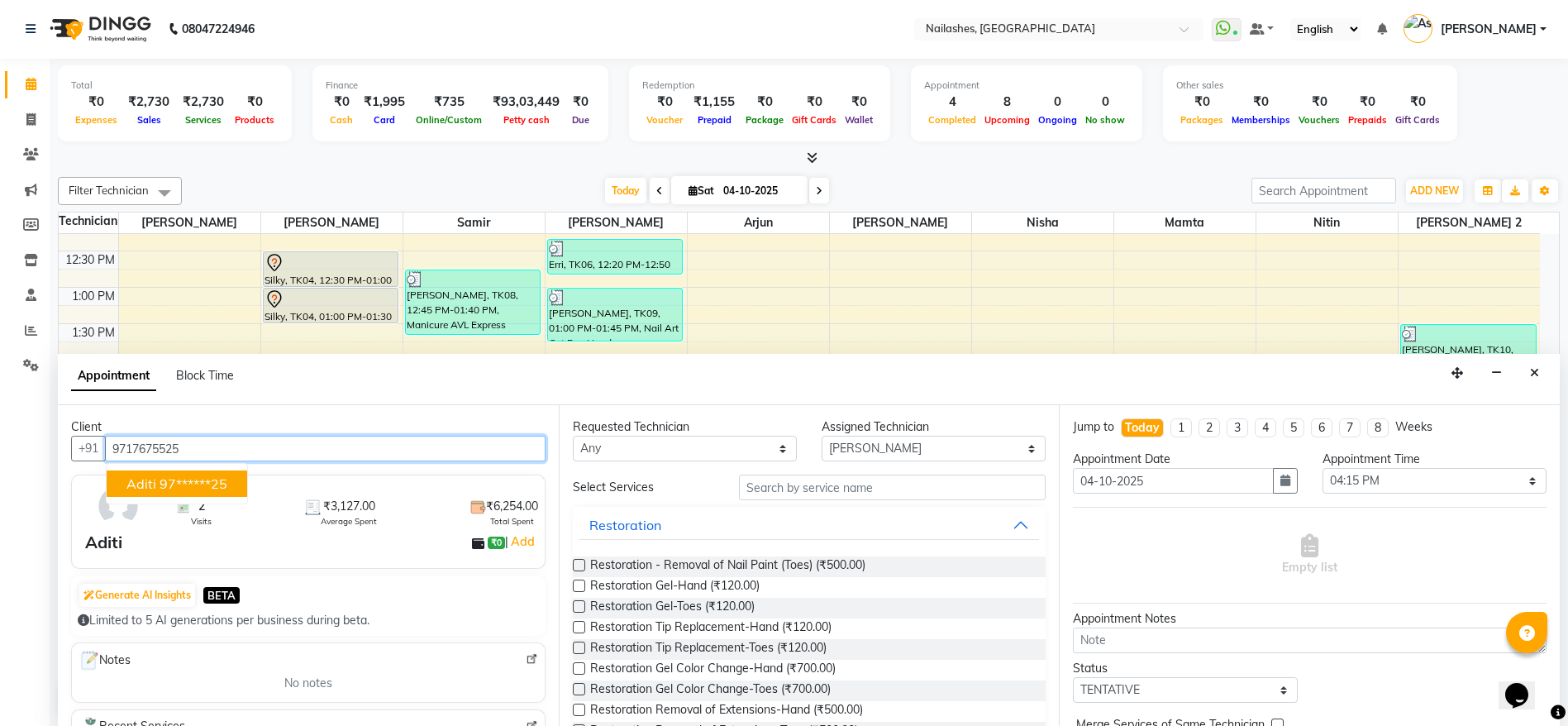
click at [221, 478] on ngb-highlight "97******25" at bounding box center [193, 483] width 68 height 16
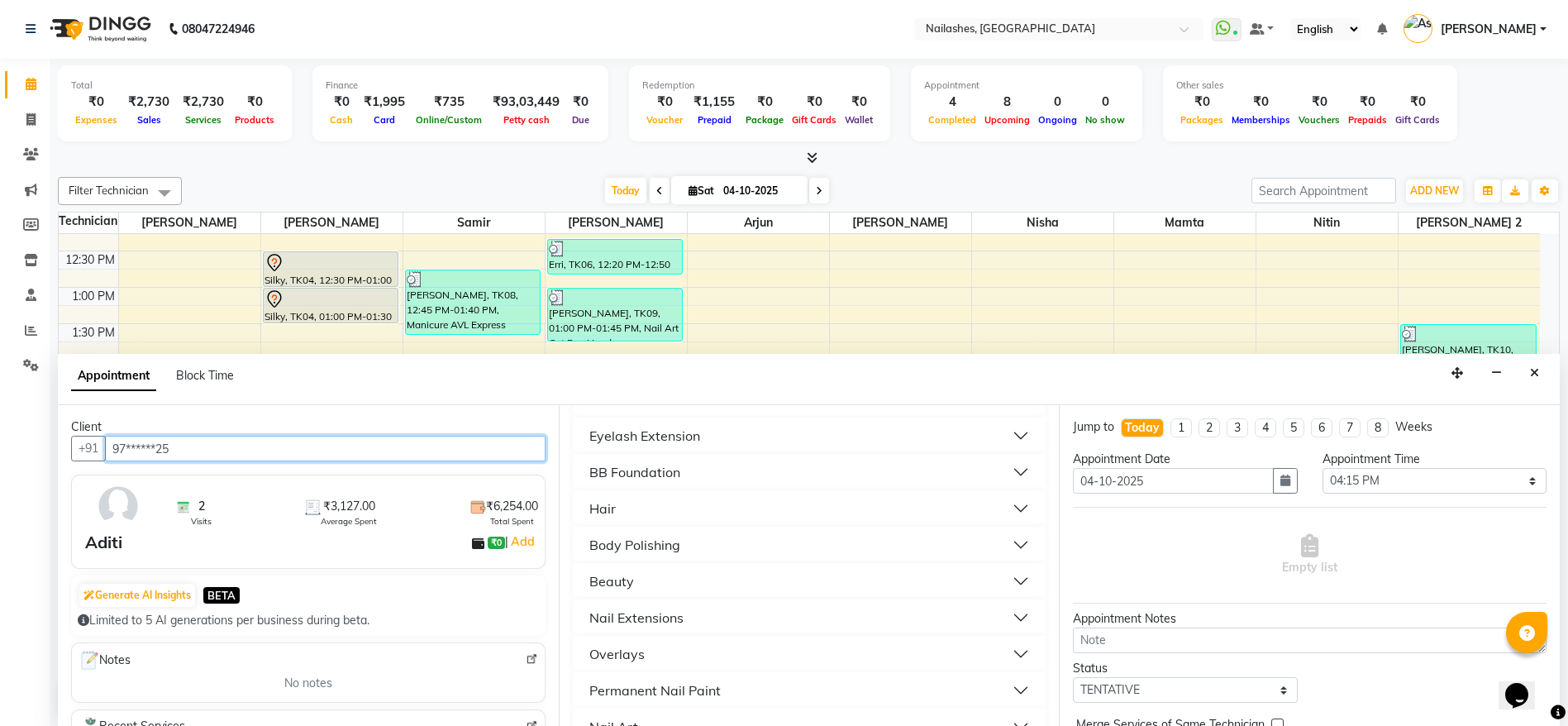
scroll to position [496, 0]
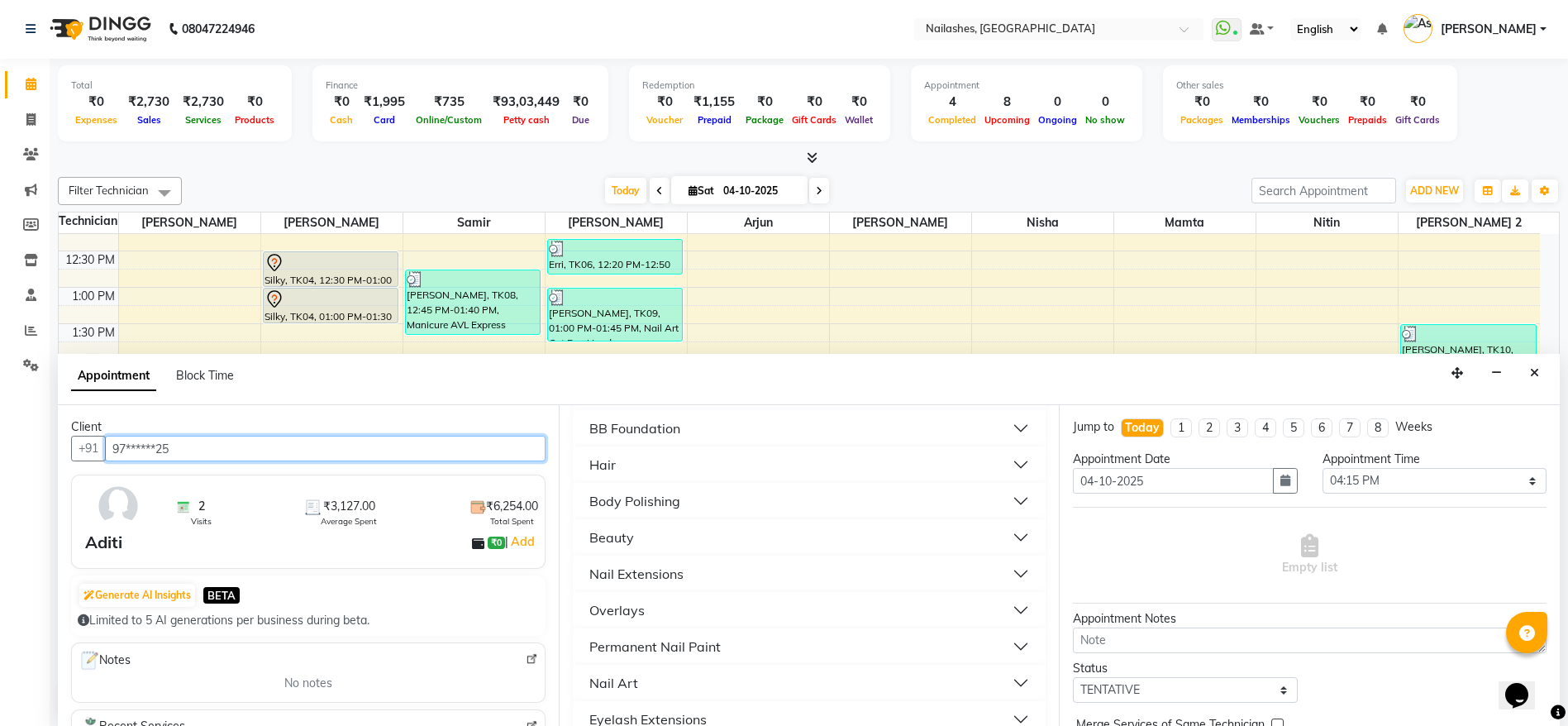
type input "97******25"
click at [939, 648] on button "Permanent Nail Paint" at bounding box center [810, 646] width 461 height 30
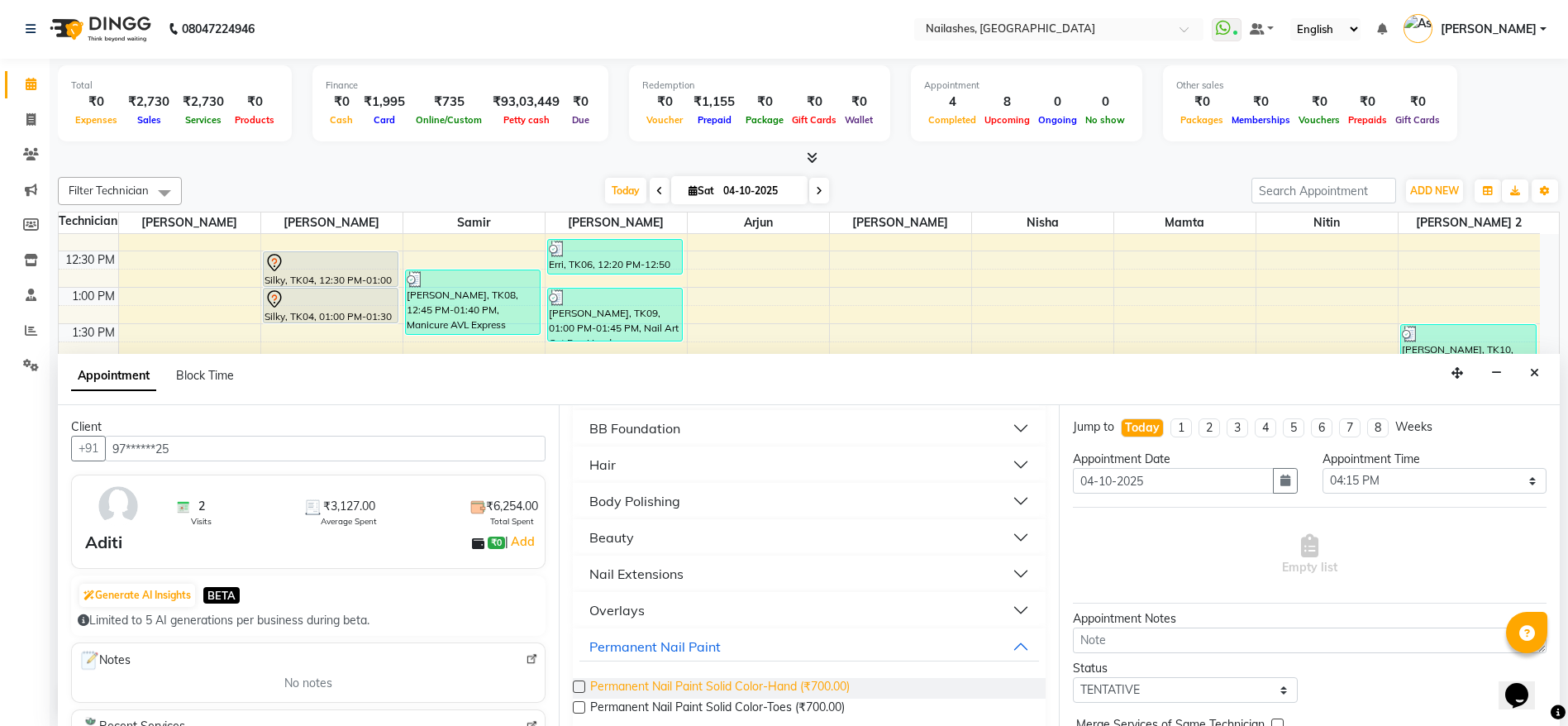
click at [806, 685] on span "Permanent Nail Paint Solid Color-Hand (₹700.00)" at bounding box center [719, 688] width 260 height 21
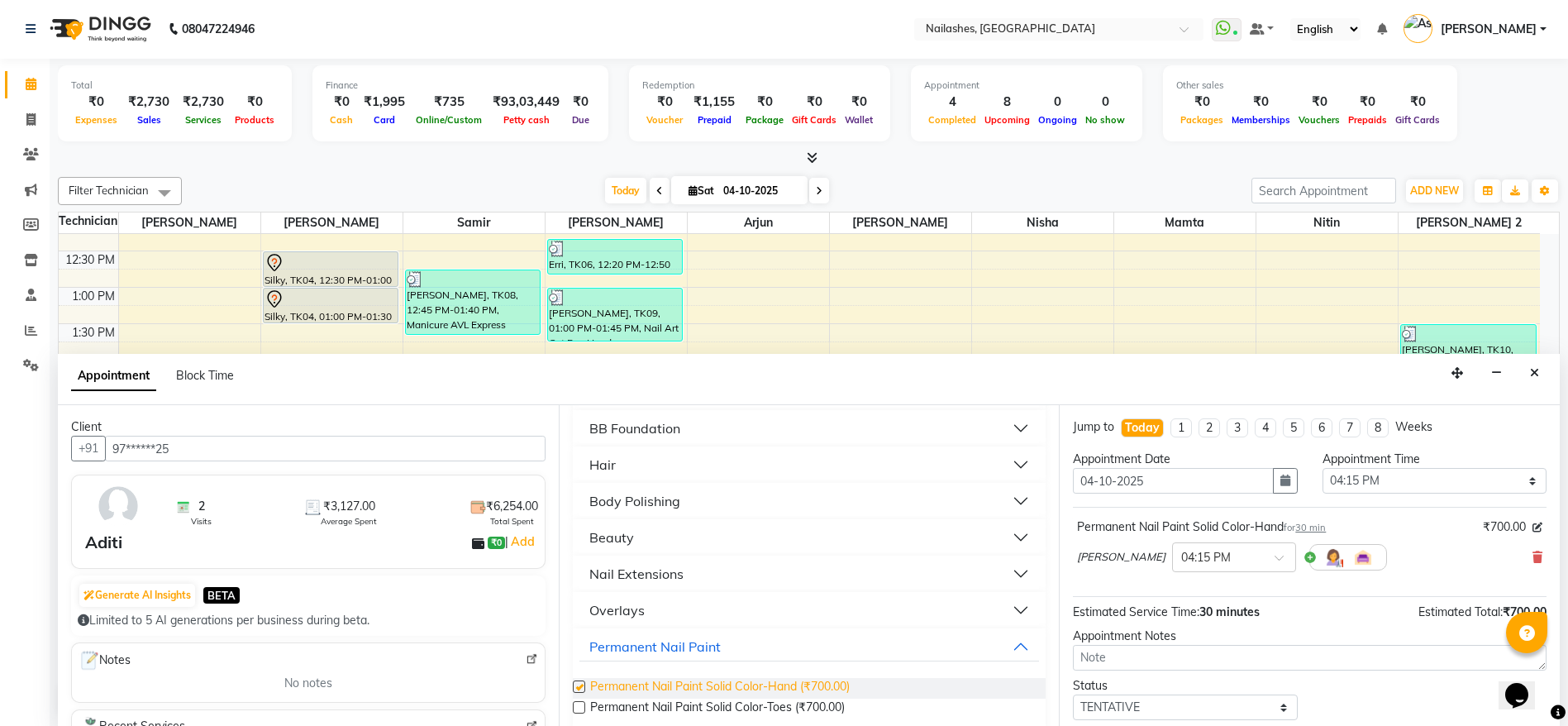
checkbox input "false"
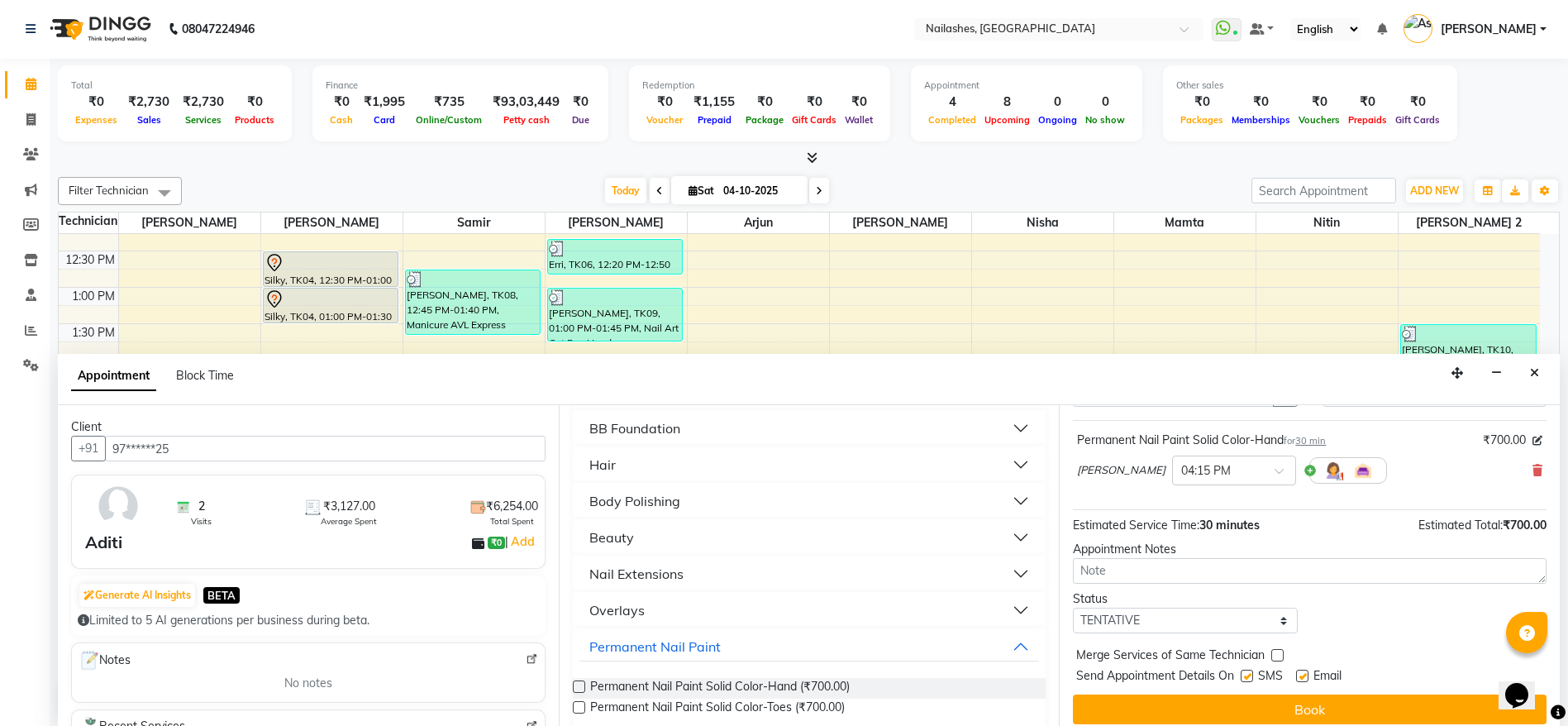
scroll to position [98, 0]
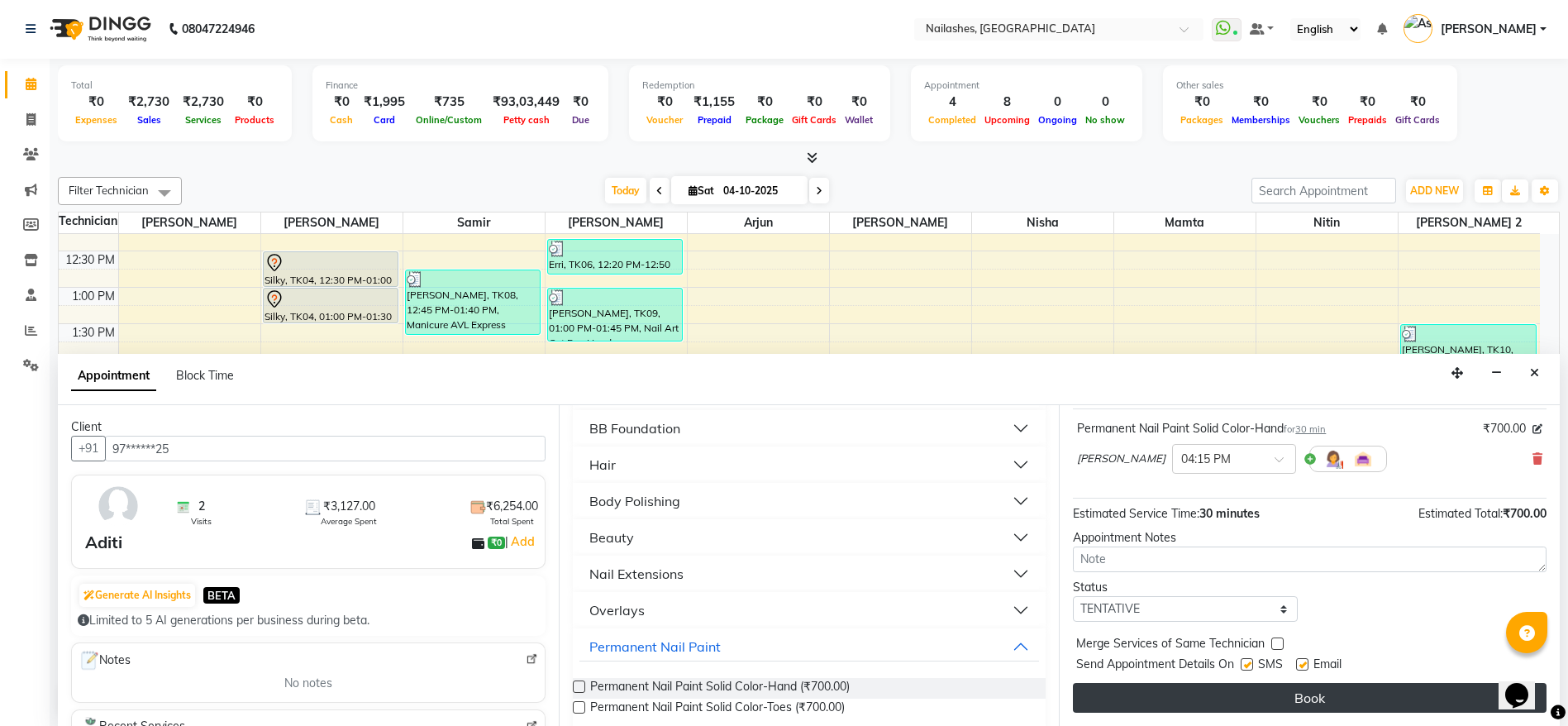
click at [1284, 694] on button "Book" at bounding box center [1309, 698] width 474 height 30
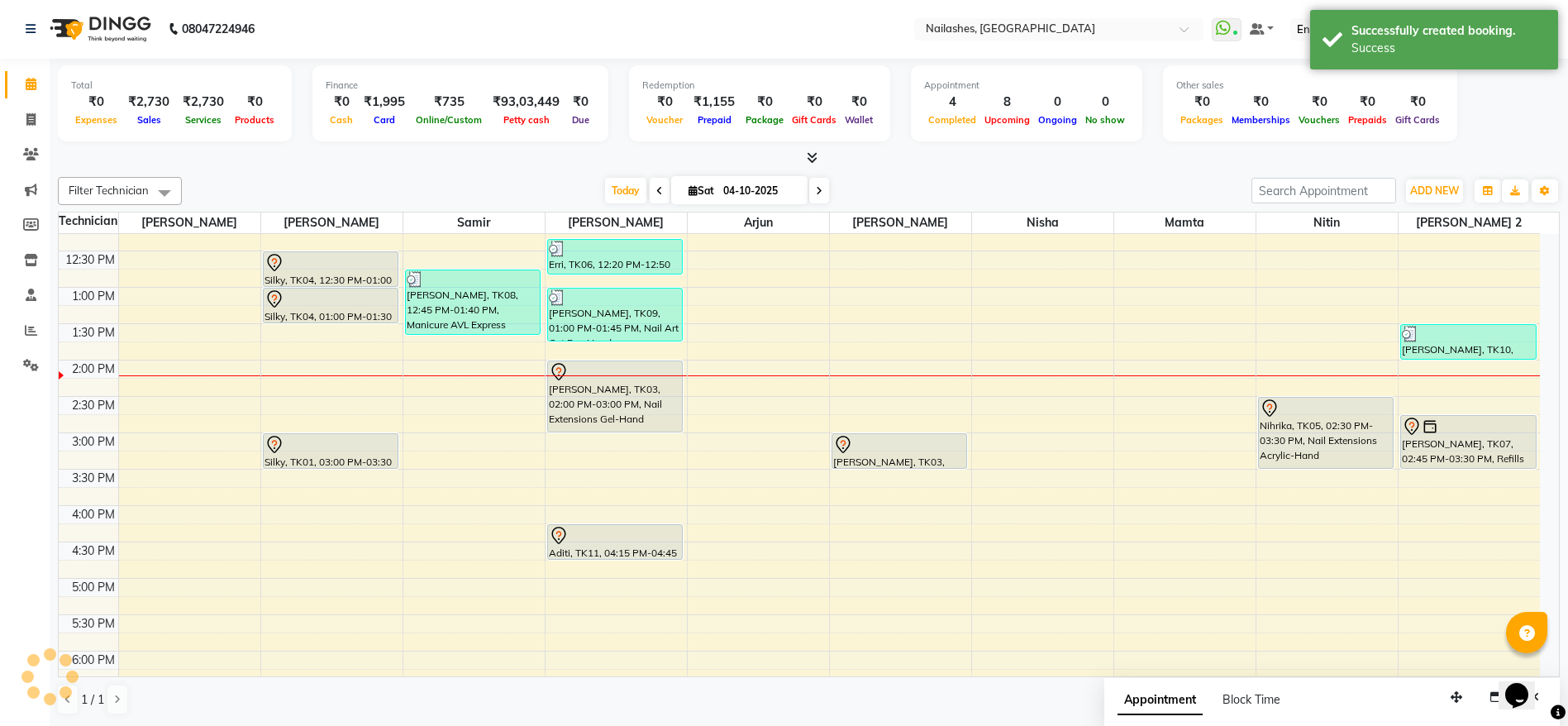
scroll to position [0, 0]
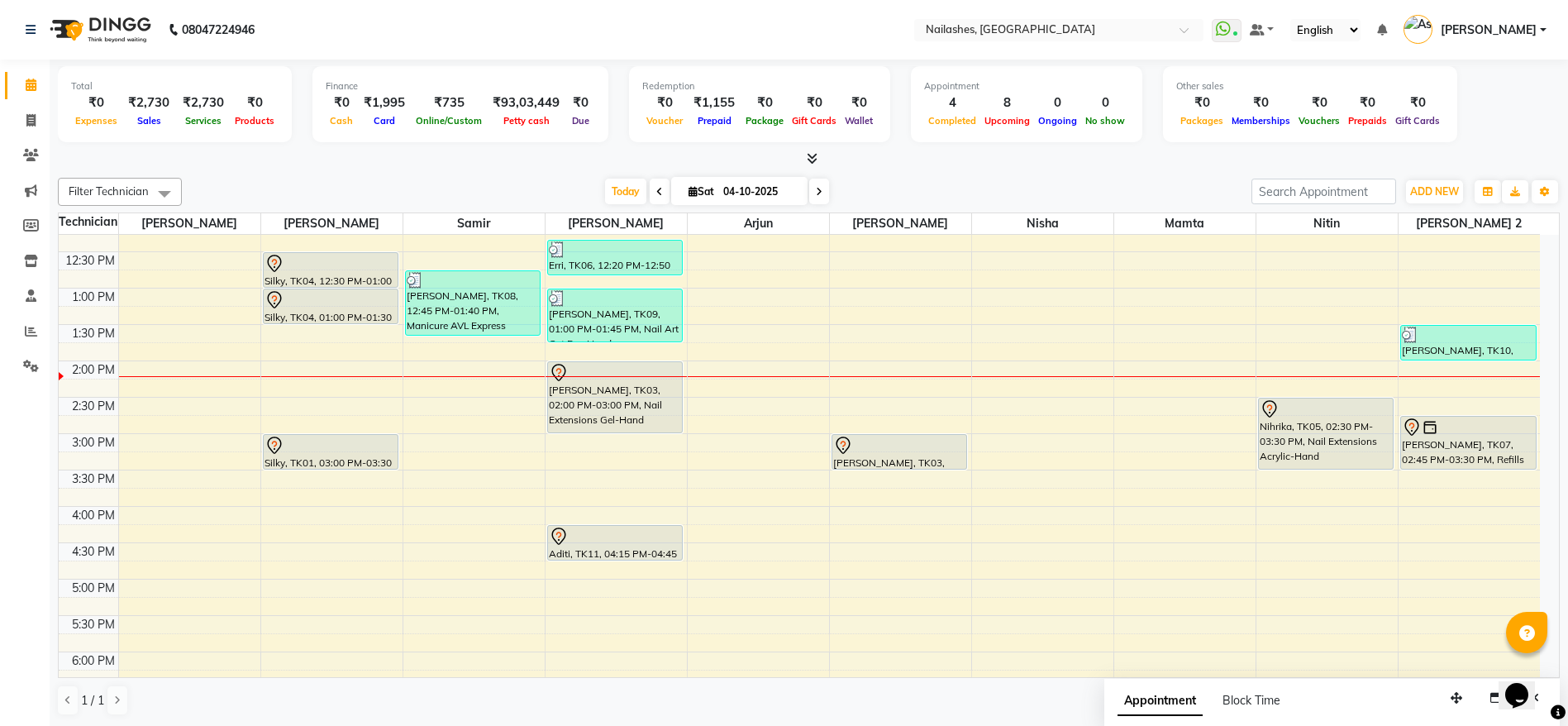
click at [867, 501] on div "8:00 AM 8:30 AM 9:00 AM 9:30 AM 10:00 AM 10:30 AM 11:00 AM 11:30 AM 12:00 PM 12…" at bounding box center [800, 506] width 1482 height 1163
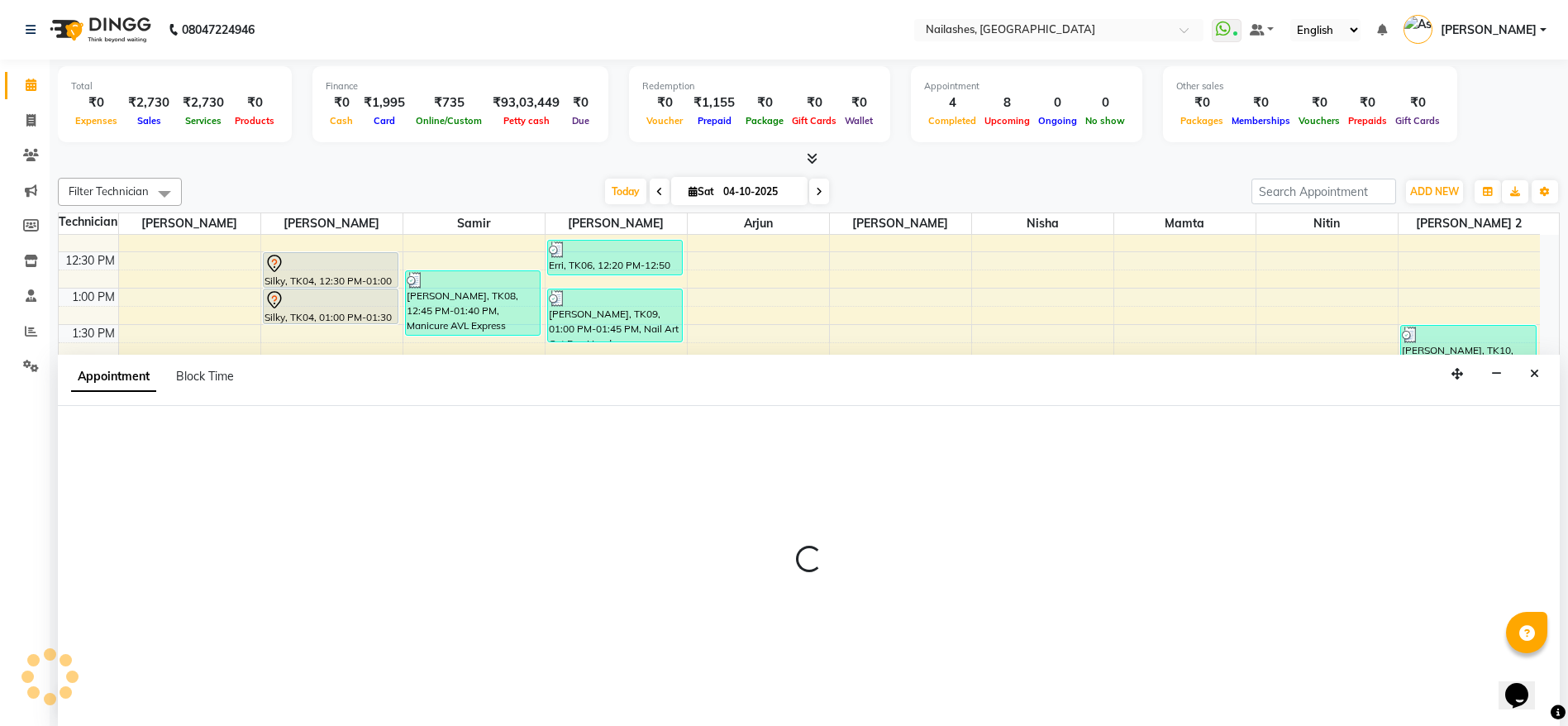
scroll to position [1, 0]
select select "38034"
select select "tentative"
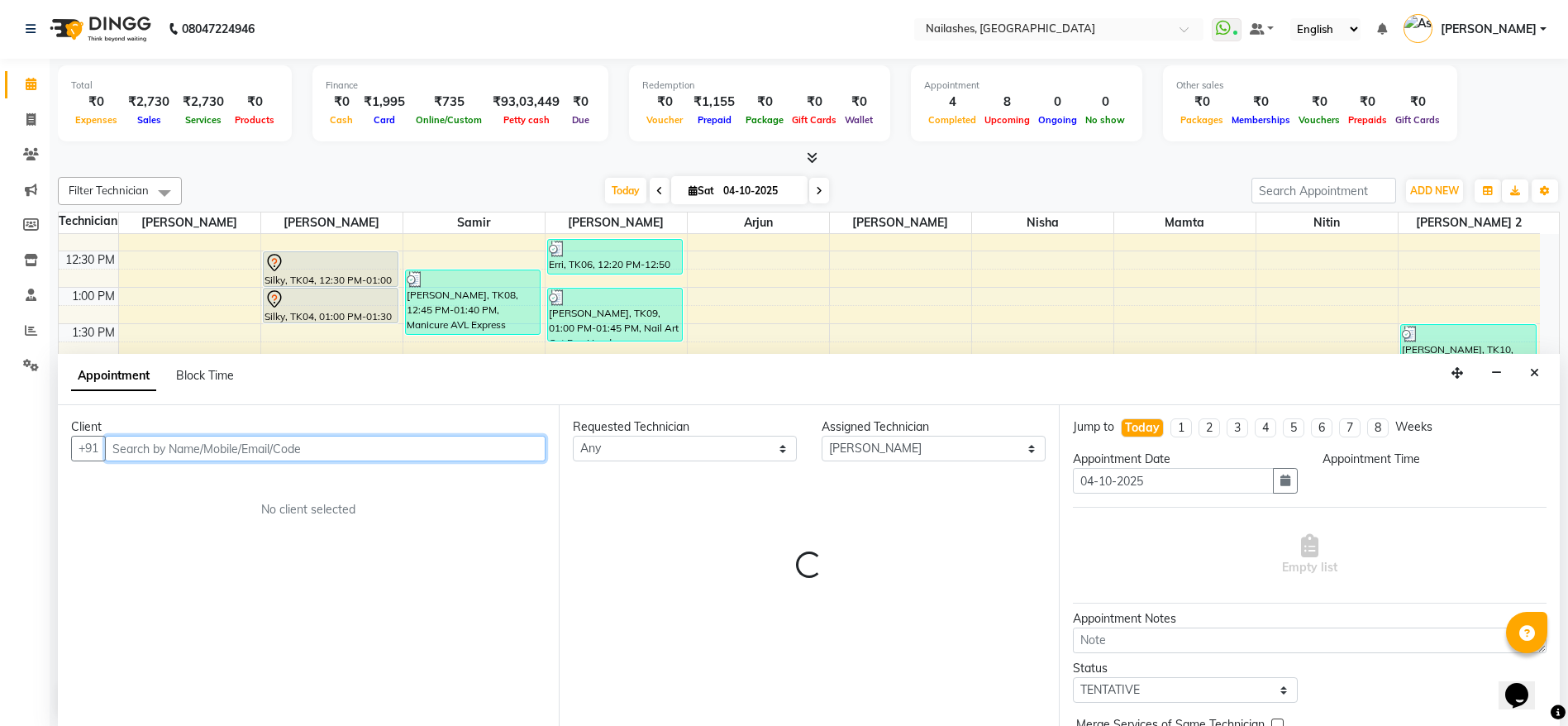
select select "945"
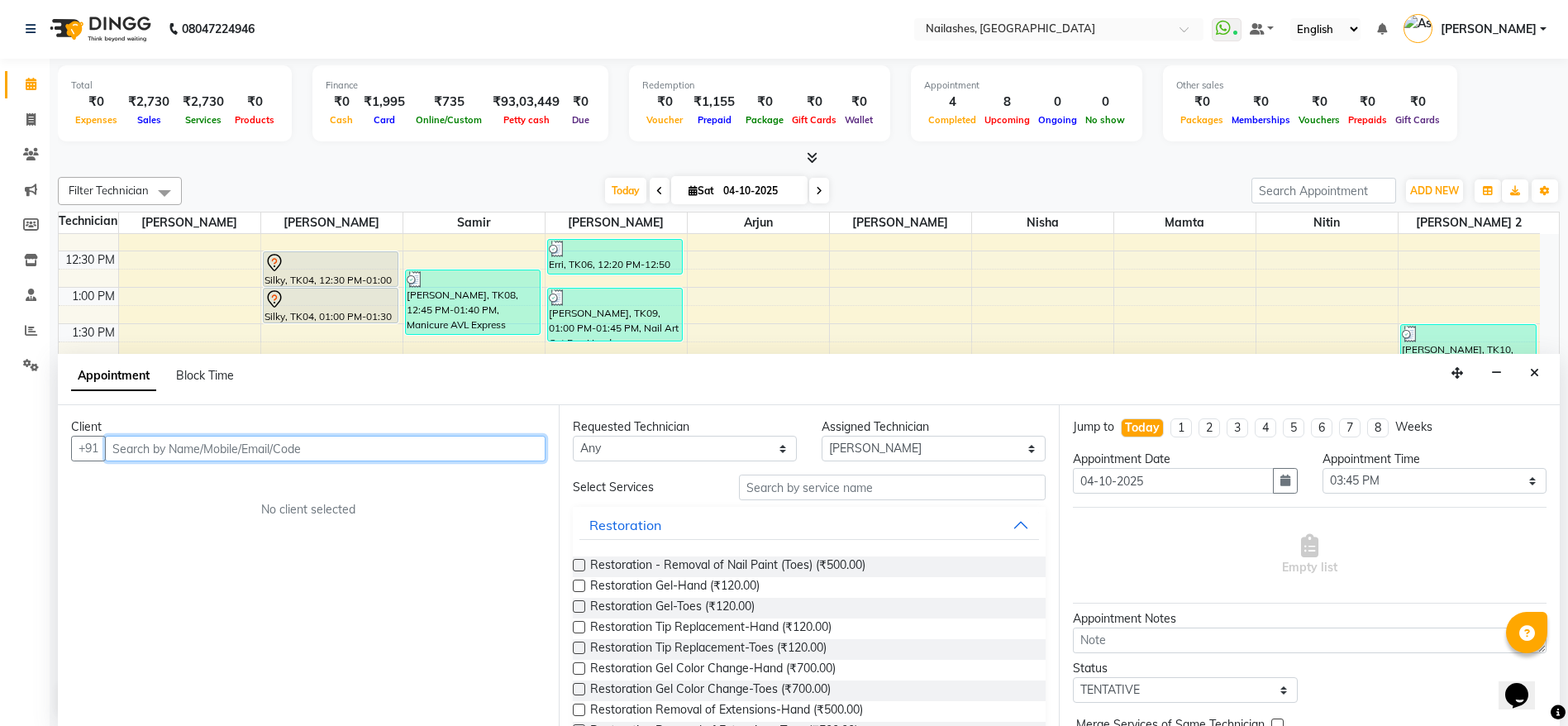
click at [329, 454] on input "text" at bounding box center [325, 448] width 441 height 26
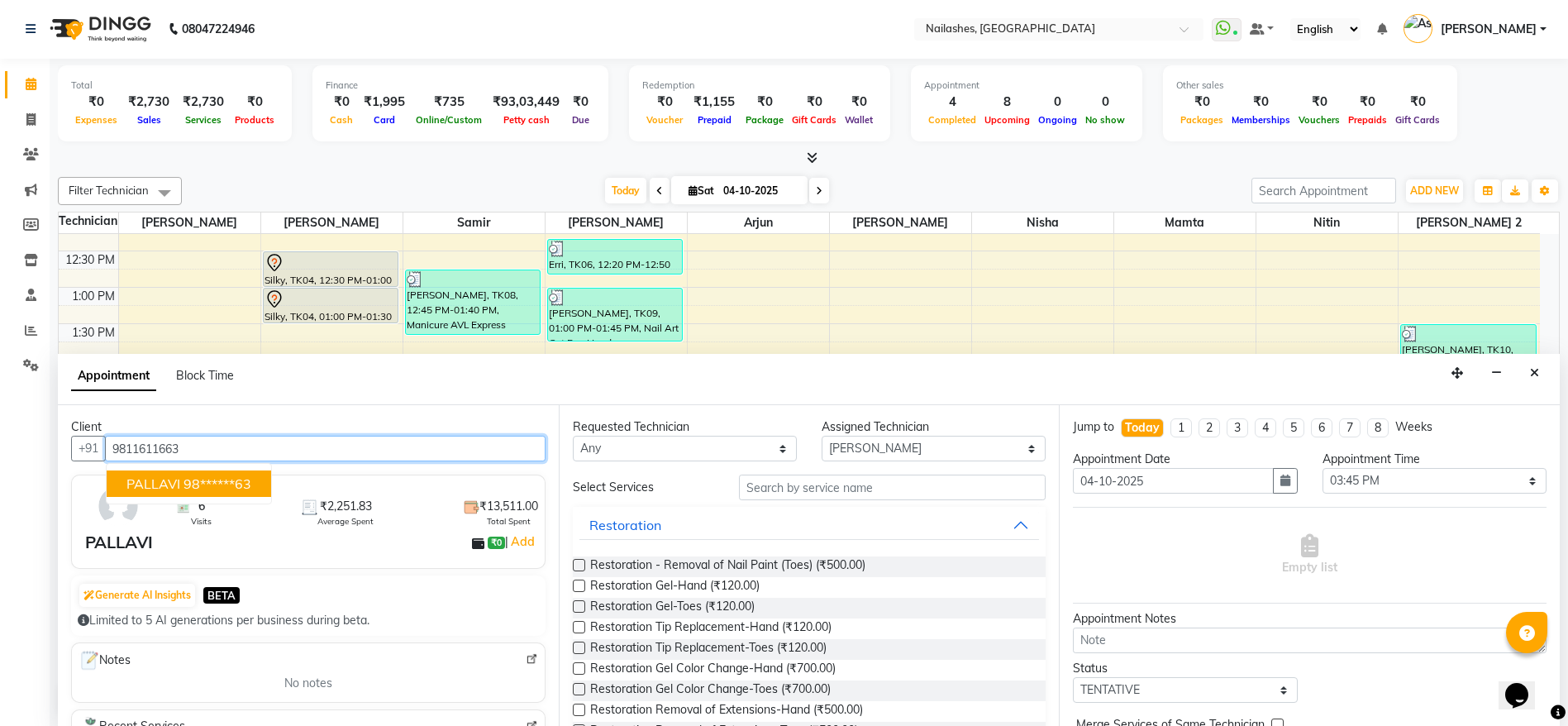
click at [241, 473] on button "PALLAVI 98******63" at bounding box center [189, 483] width 165 height 27
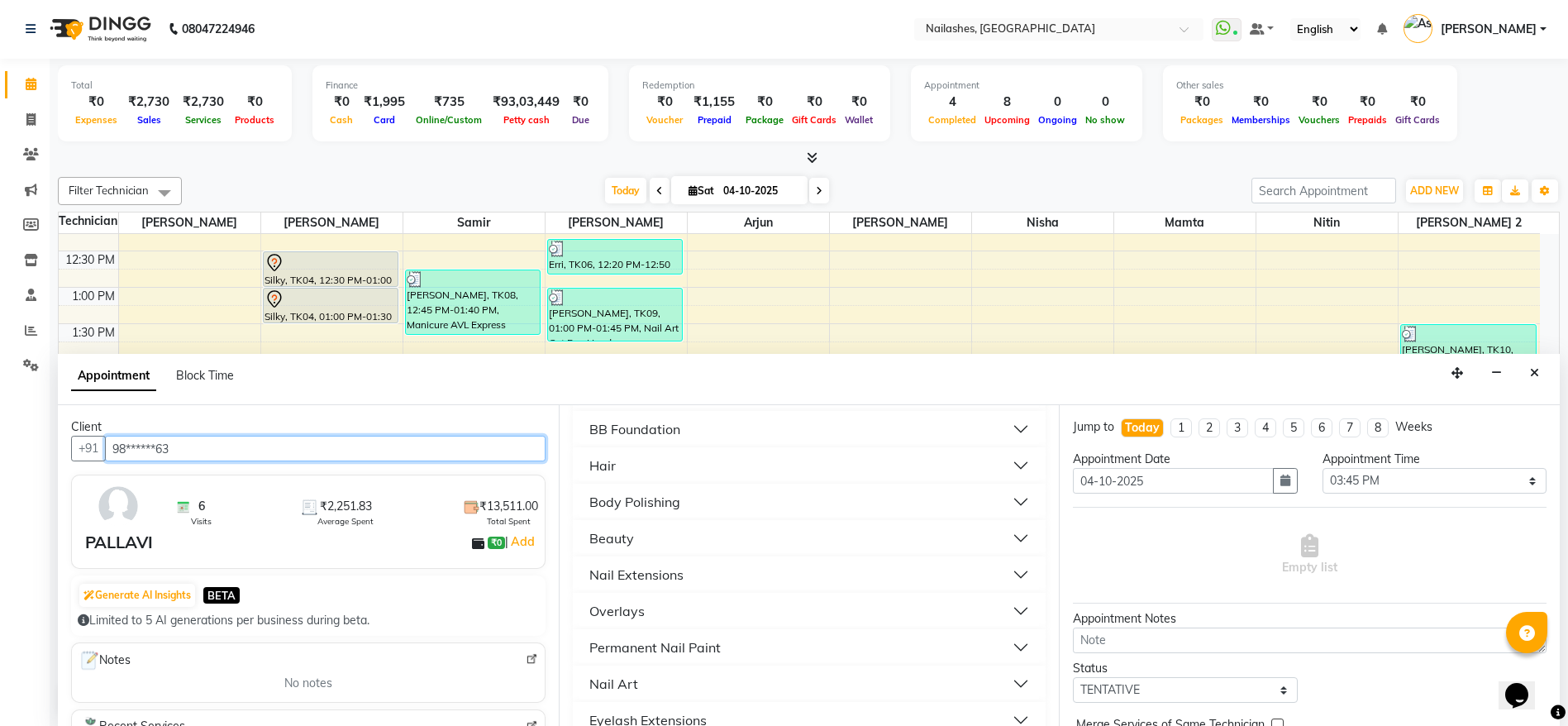
scroll to position [496, 0]
type input "98******63"
click at [919, 572] on button "Nail Extensions" at bounding box center [810, 573] width 461 height 30
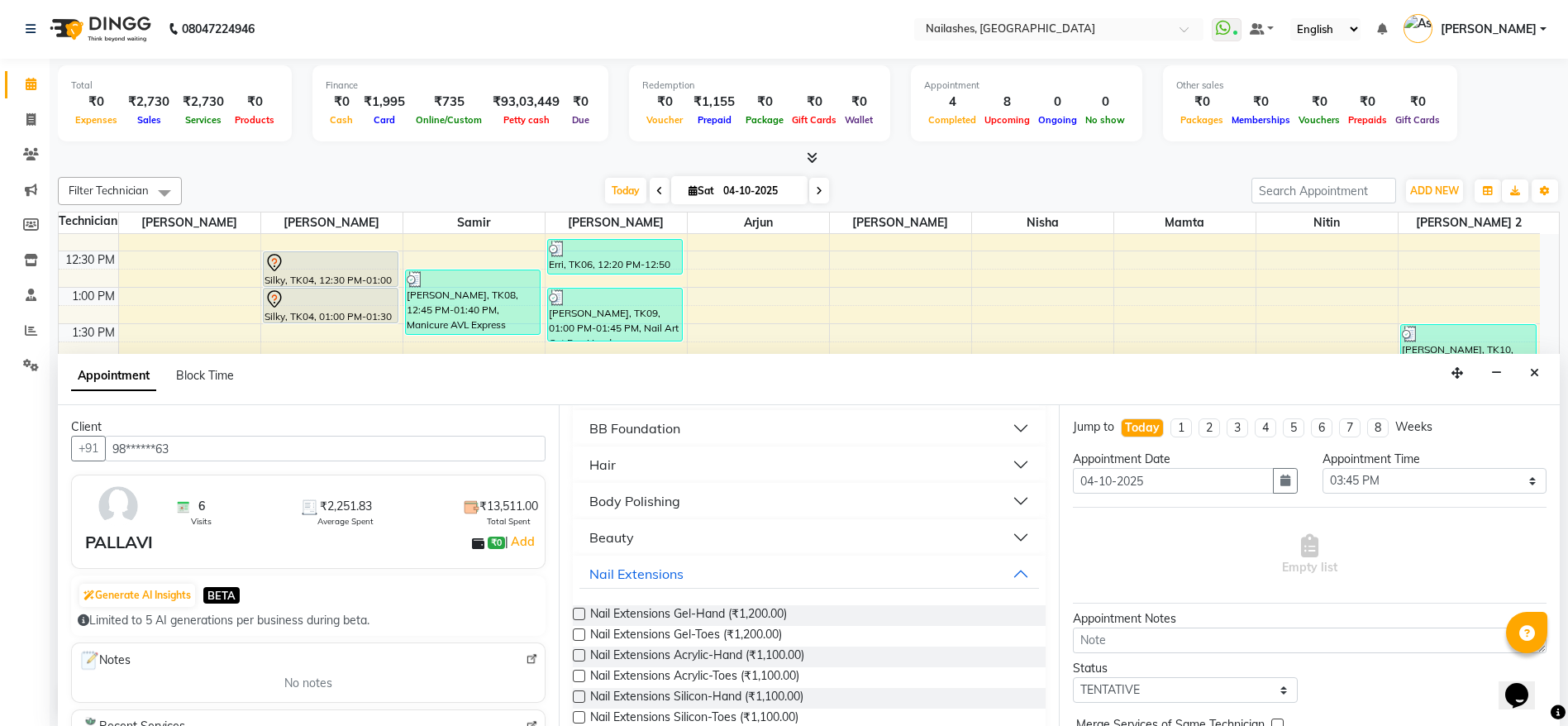
click at [583, 614] on label at bounding box center [579, 613] width 12 height 12
click at [583, 614] on input "checkbox" at bounding box center [578, 615] width 10 height 10
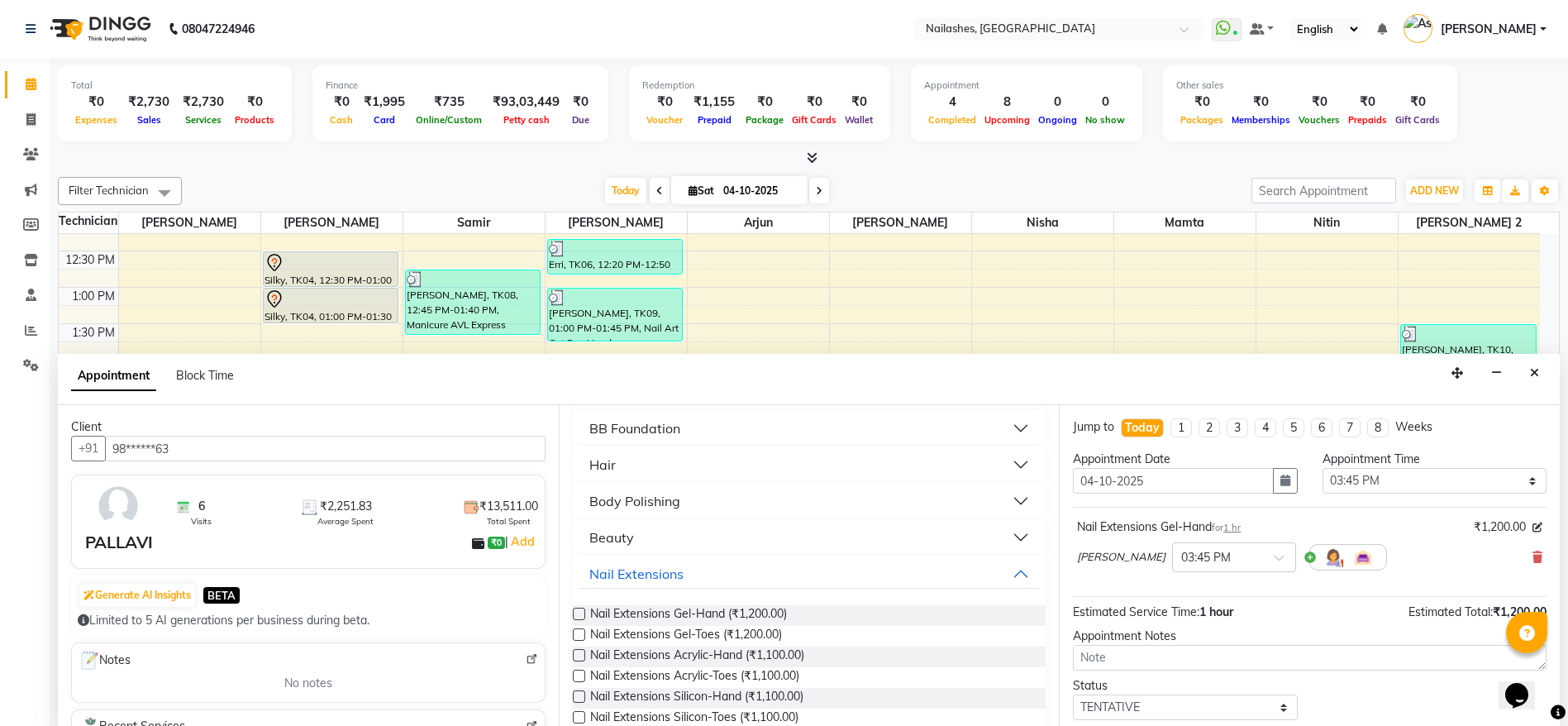
click at [584, 615] on label at bounding box center [579, 613] width 12 height 12
click at [584, 615] on input "checkbox" at bounding box center [578, 615] width 10 height 10
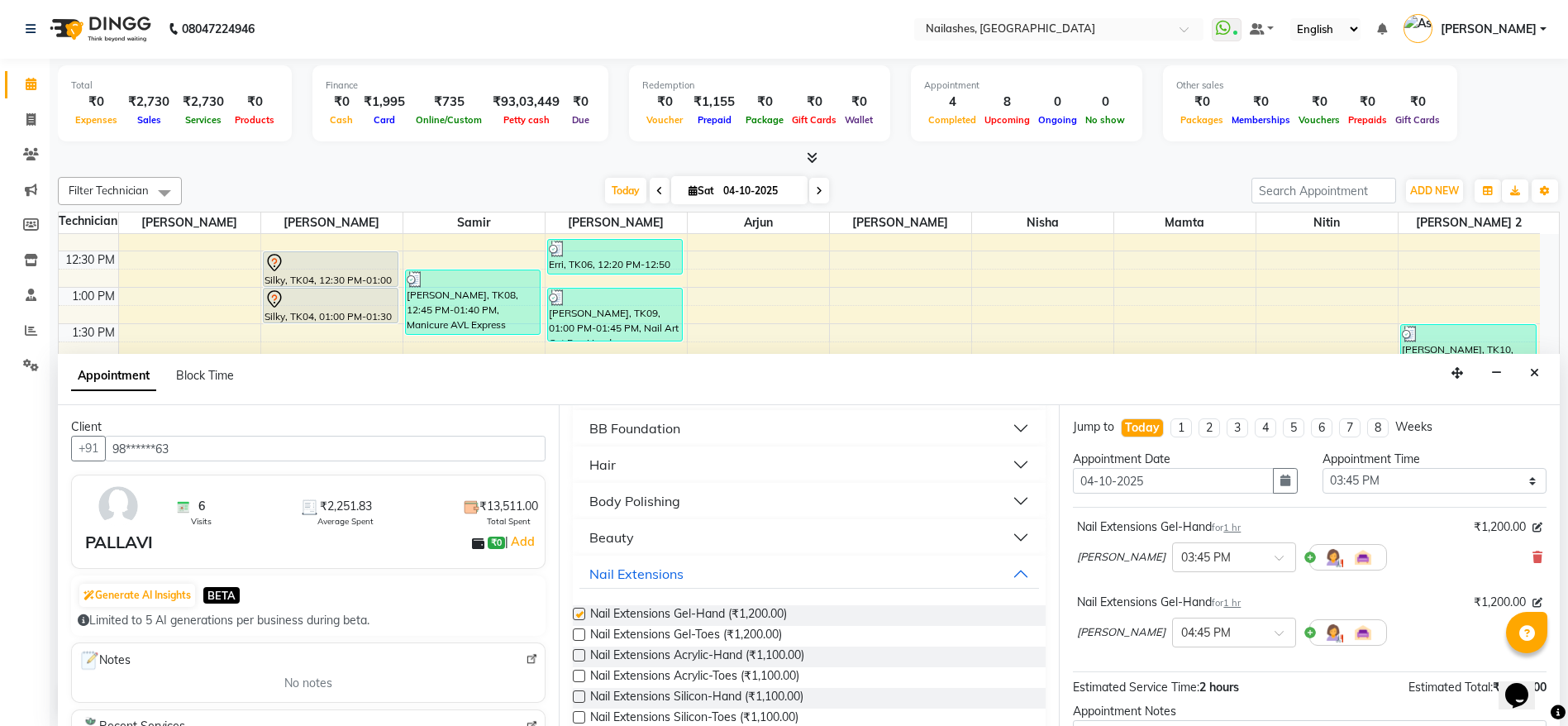
checkbox input "false"
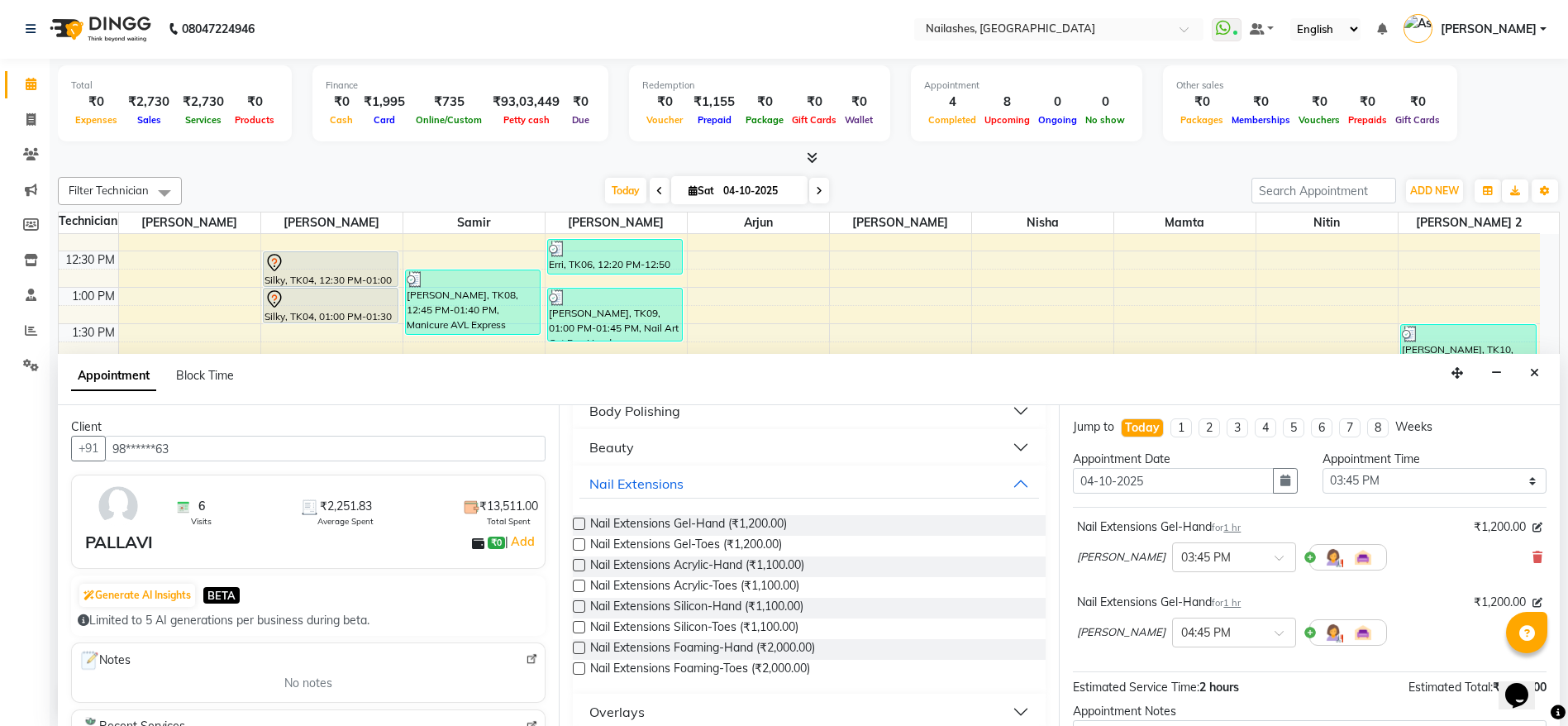
scroll to position [703, 0]
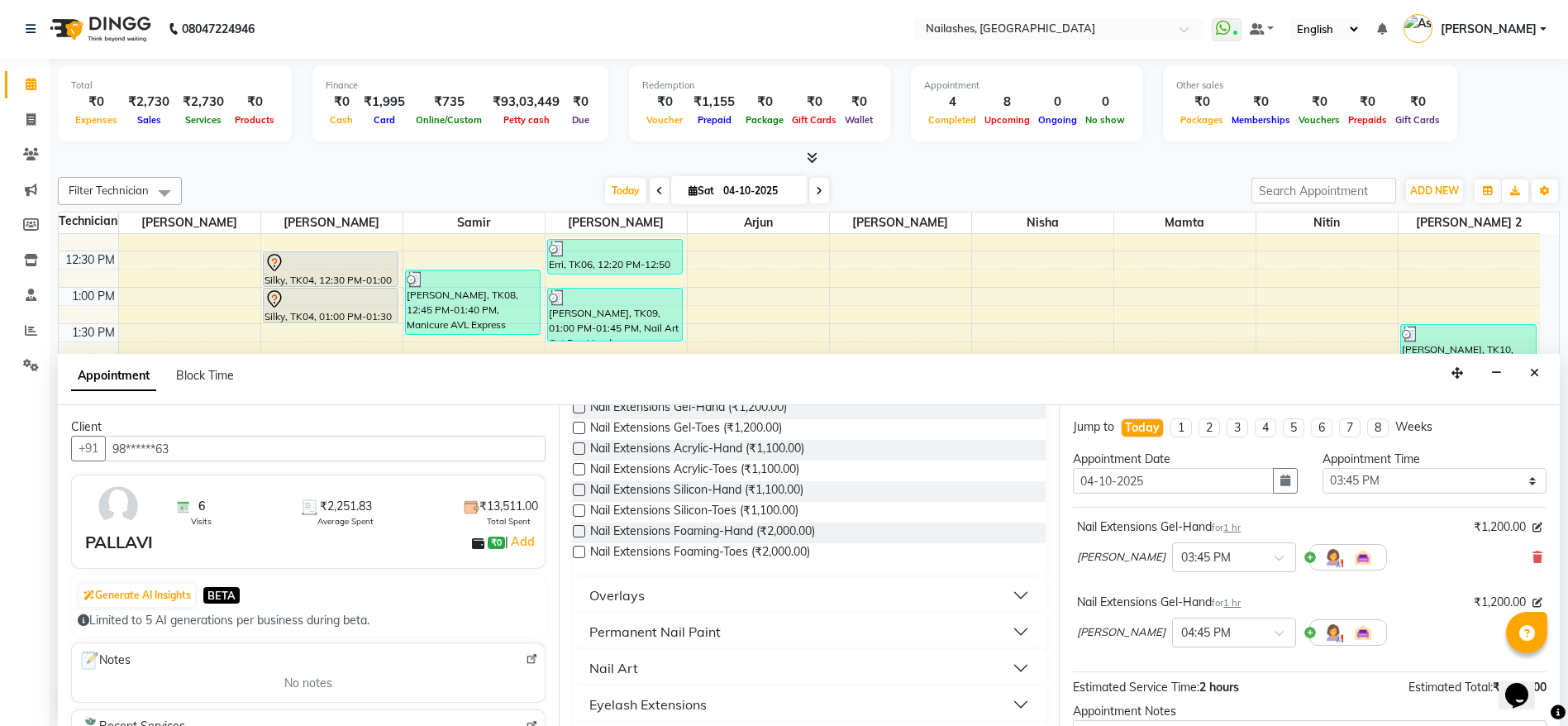
click at [1086, 636] on span "[PERSON_NAME]" at bounding box center [1121, 632] width 89 height 16
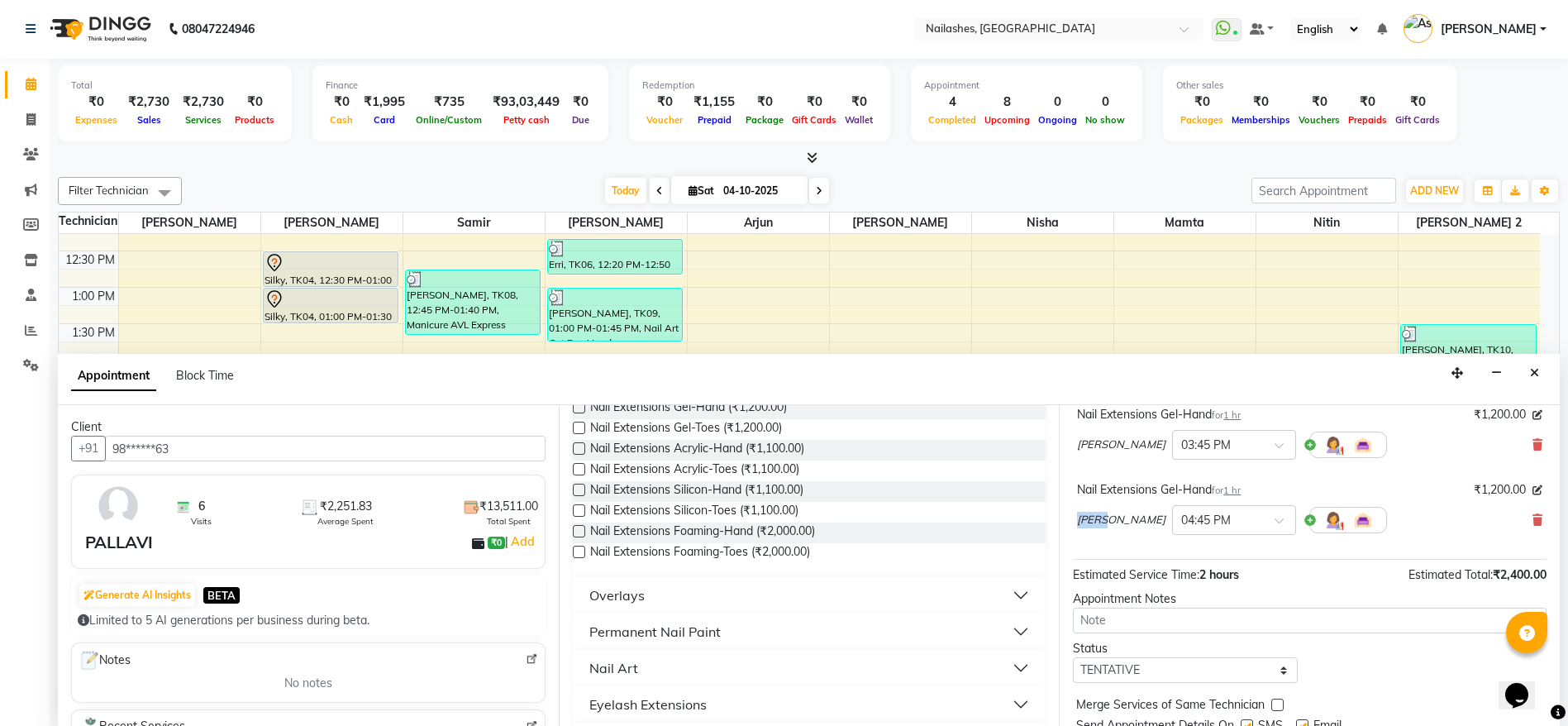
scroll to position [124, 0]
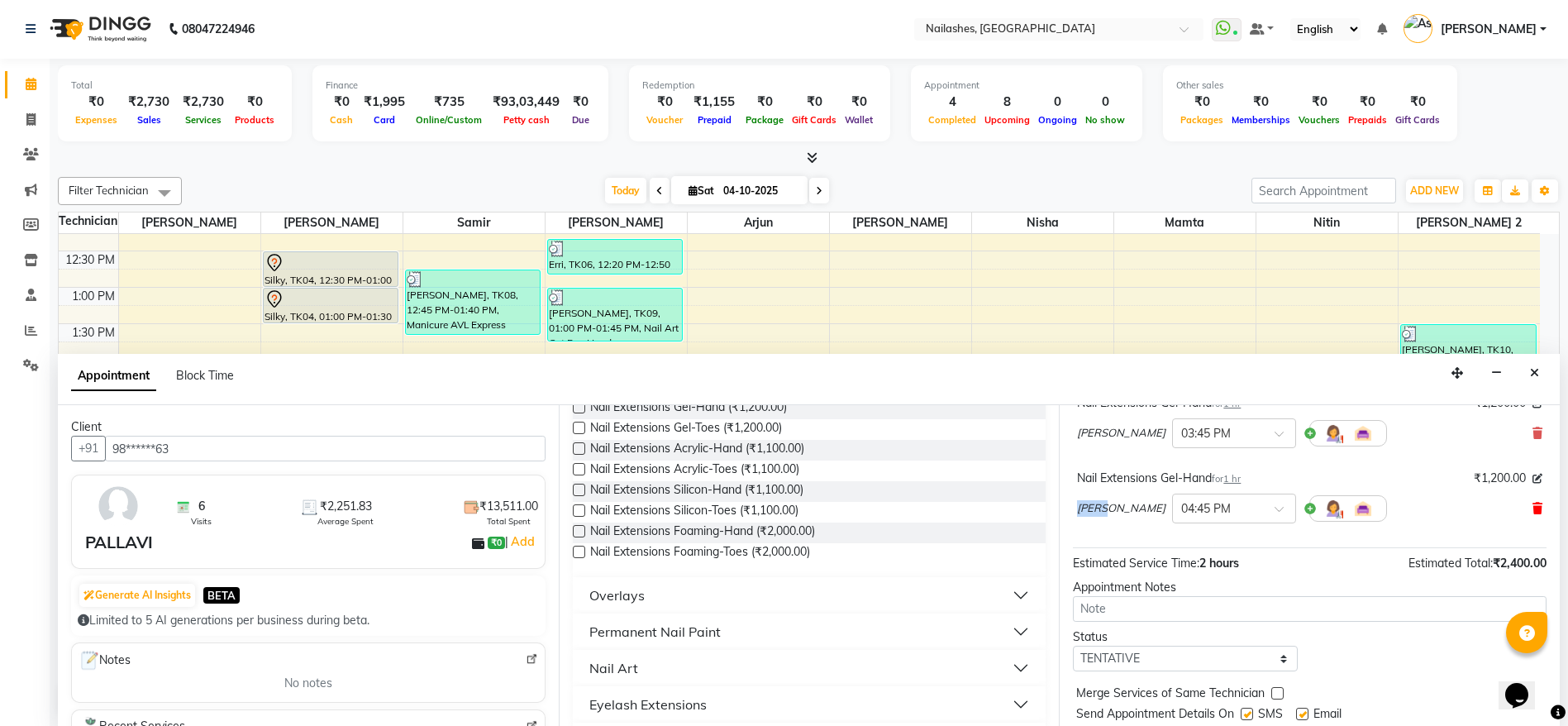
click at [1533, 503] on icon at bounding box center [1538, 508] width 10 height 11
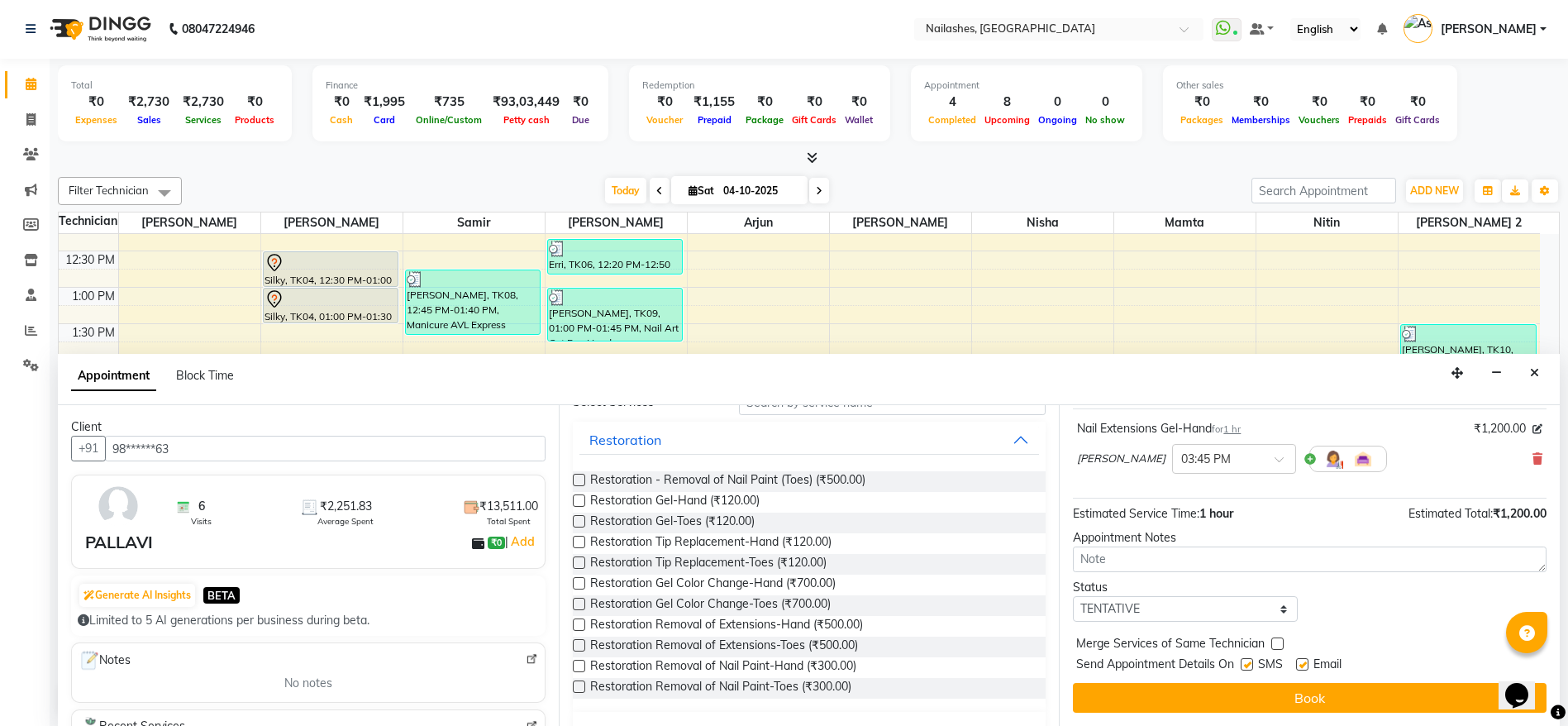
scroll to position [0, 0]
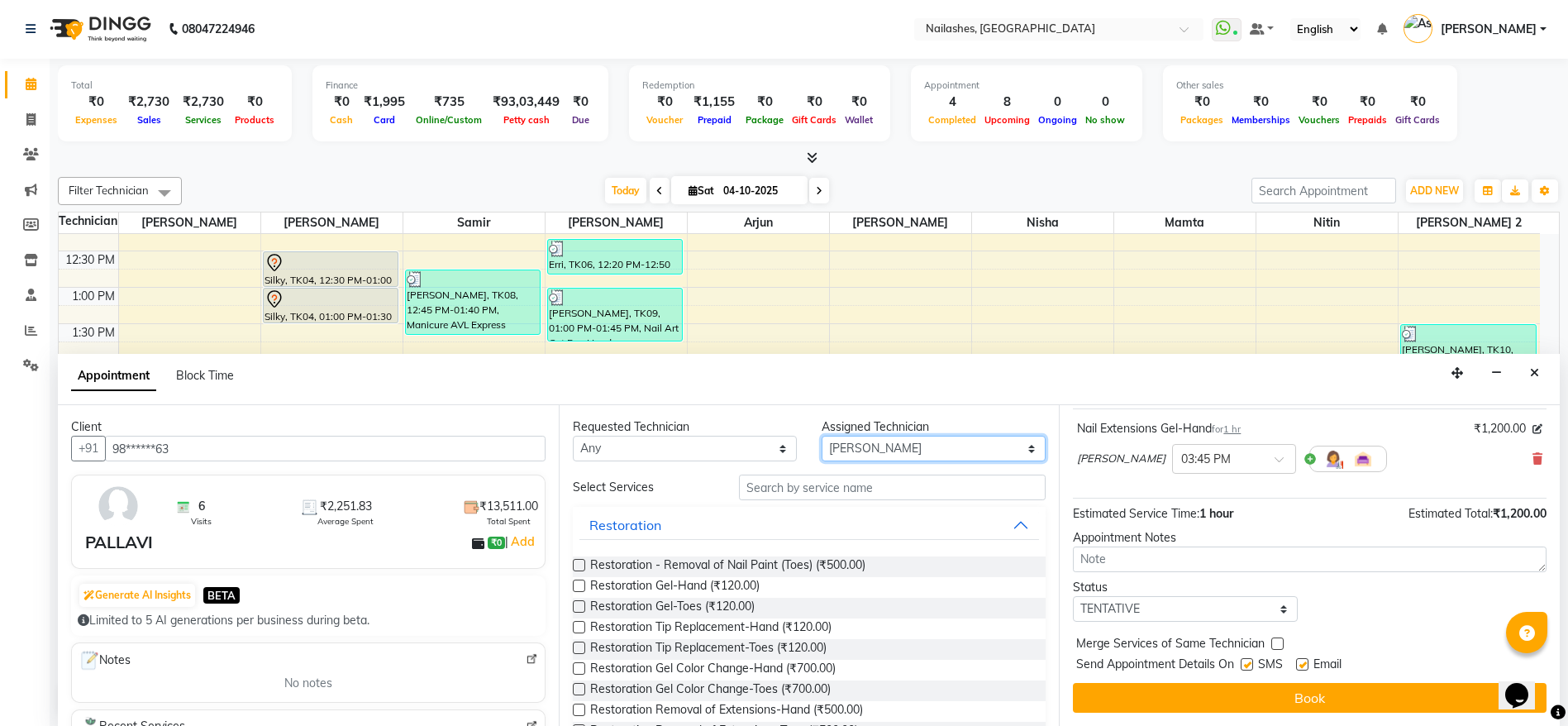
click at [862, 443] on select "Select Anamika Anita Anita 2 Arjun Mamta Nisha Nitin Samir Shanu Shushanto" at bounding box center [934, 448] width 224 height 26
select select "93473"
click at [822, 435] on select "Select Anamika Anita Anita 2 Arjun Mamta Nisha Nitin Samir Shanu Shushanto" at bounding box center [934, 448] width 224 height 26
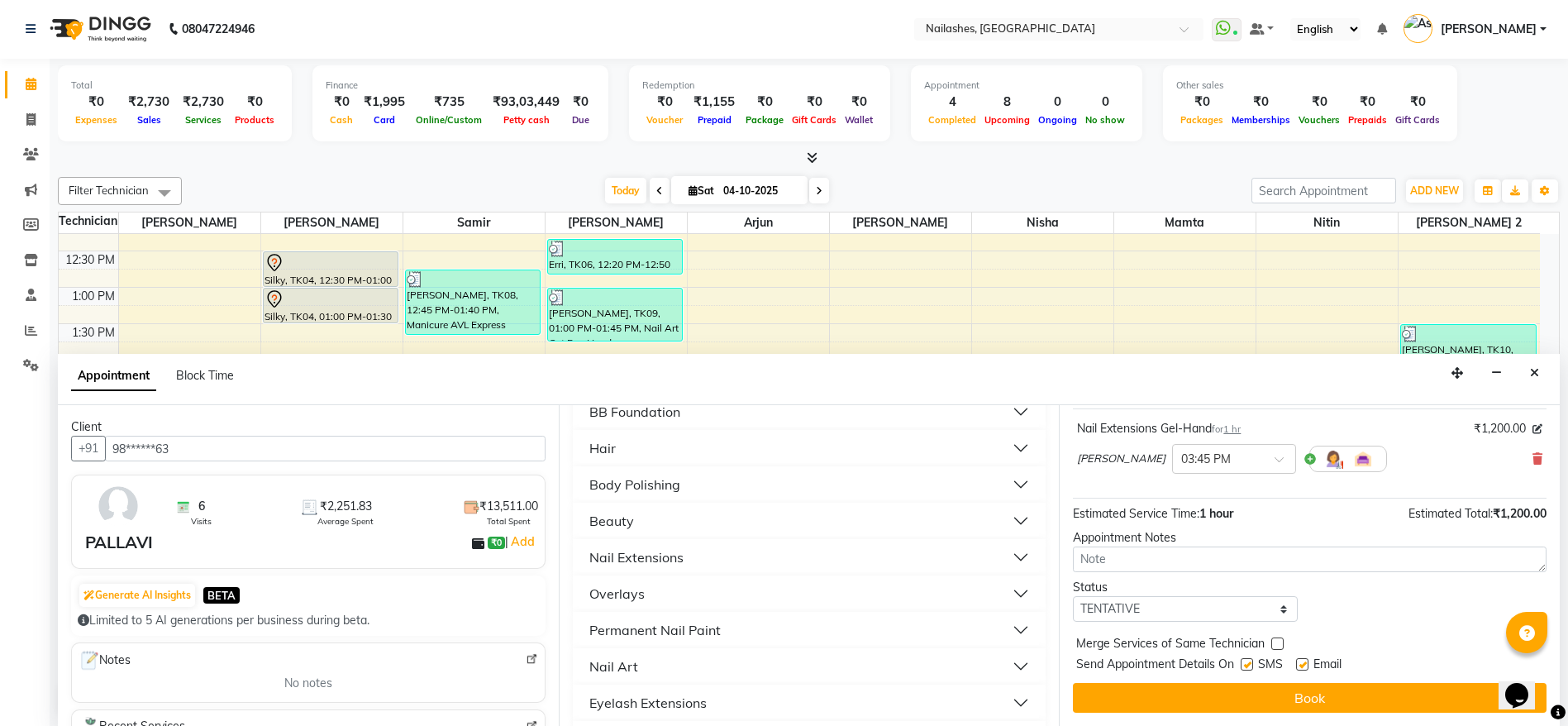
scroll to position [599, 0]
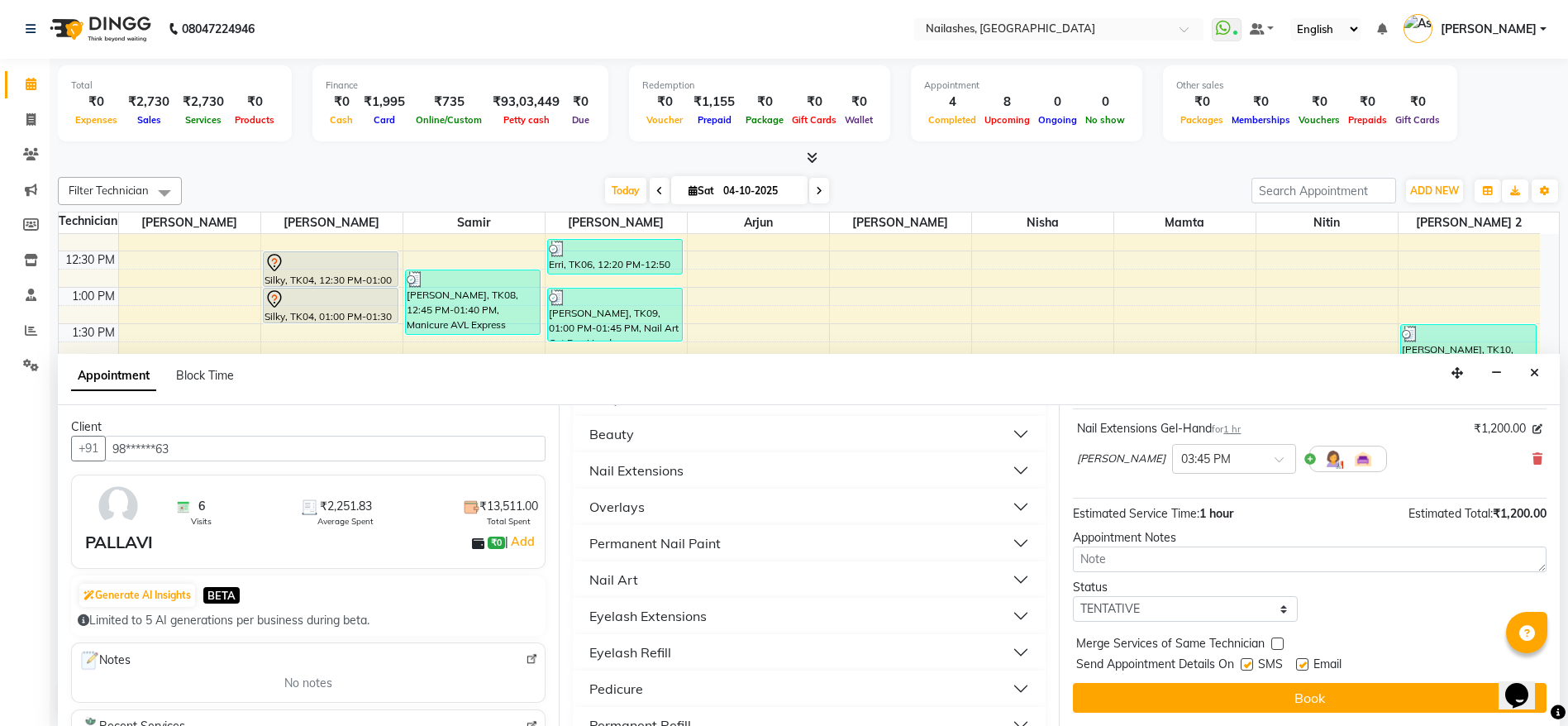
click at [671, 548] on div "Permanent Nail Paint" at bounding box center [655, 542] width 131 height 20
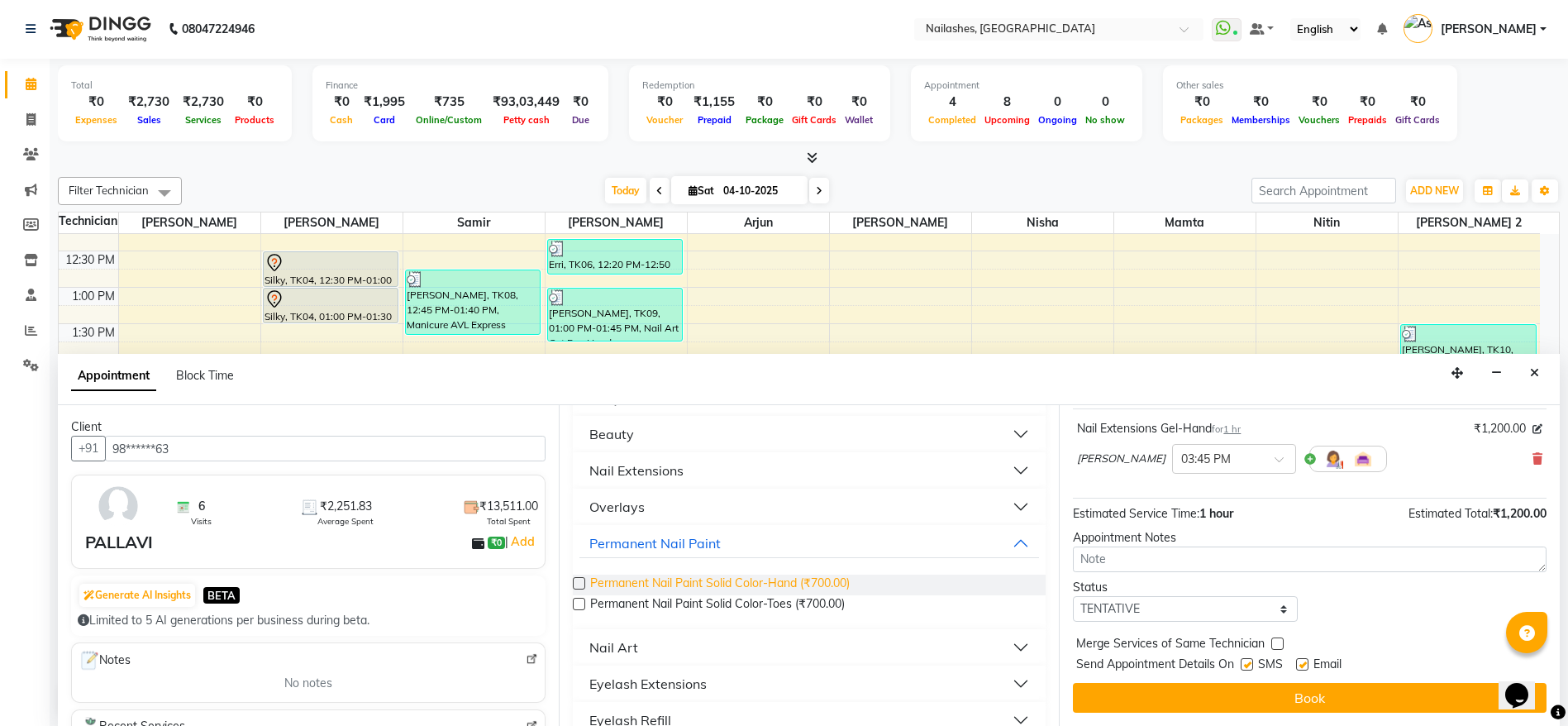
click at [610, 583] on span "Permanent Nail Paint Solid Color-Hand (₹700.00)" at bounding box center [719, 585] width 260 height 21
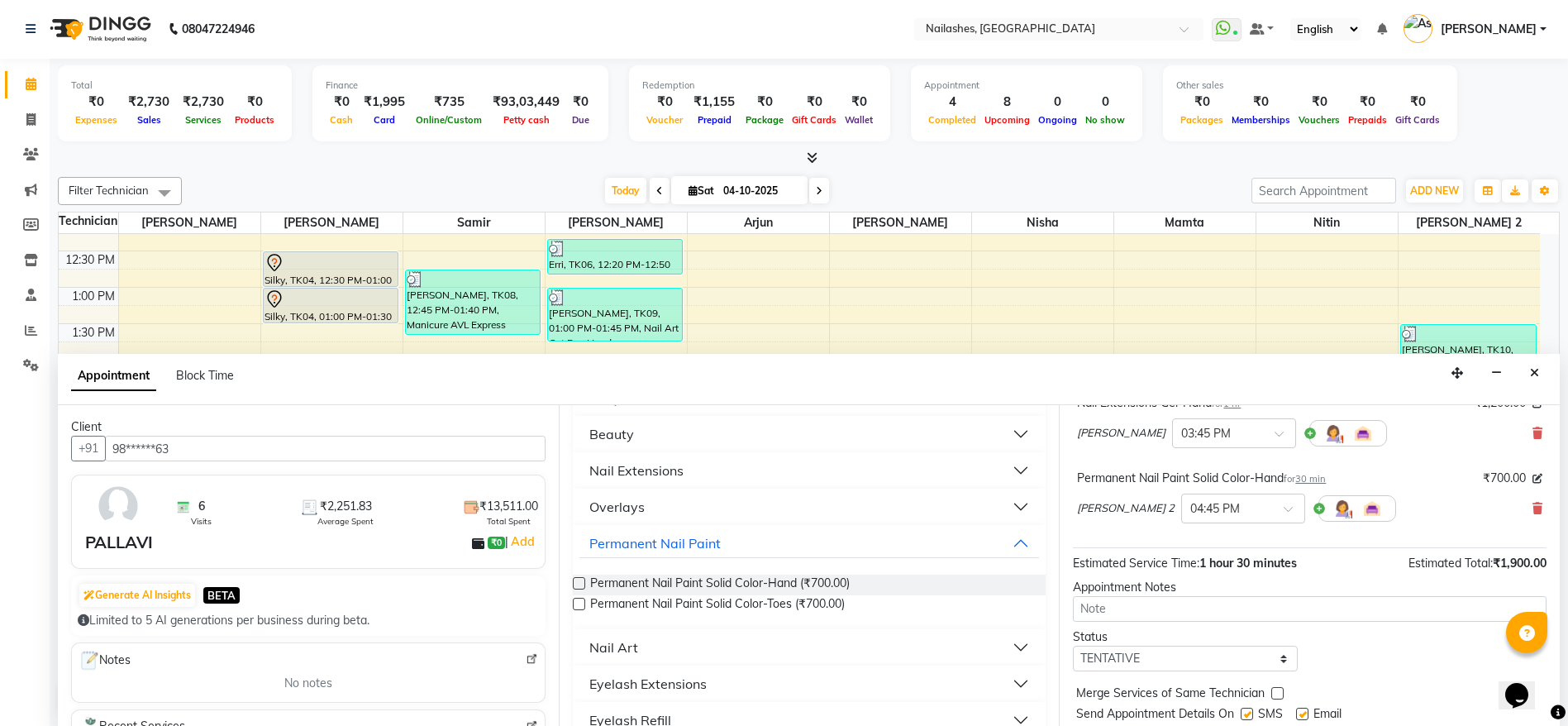
checkbox input "false"
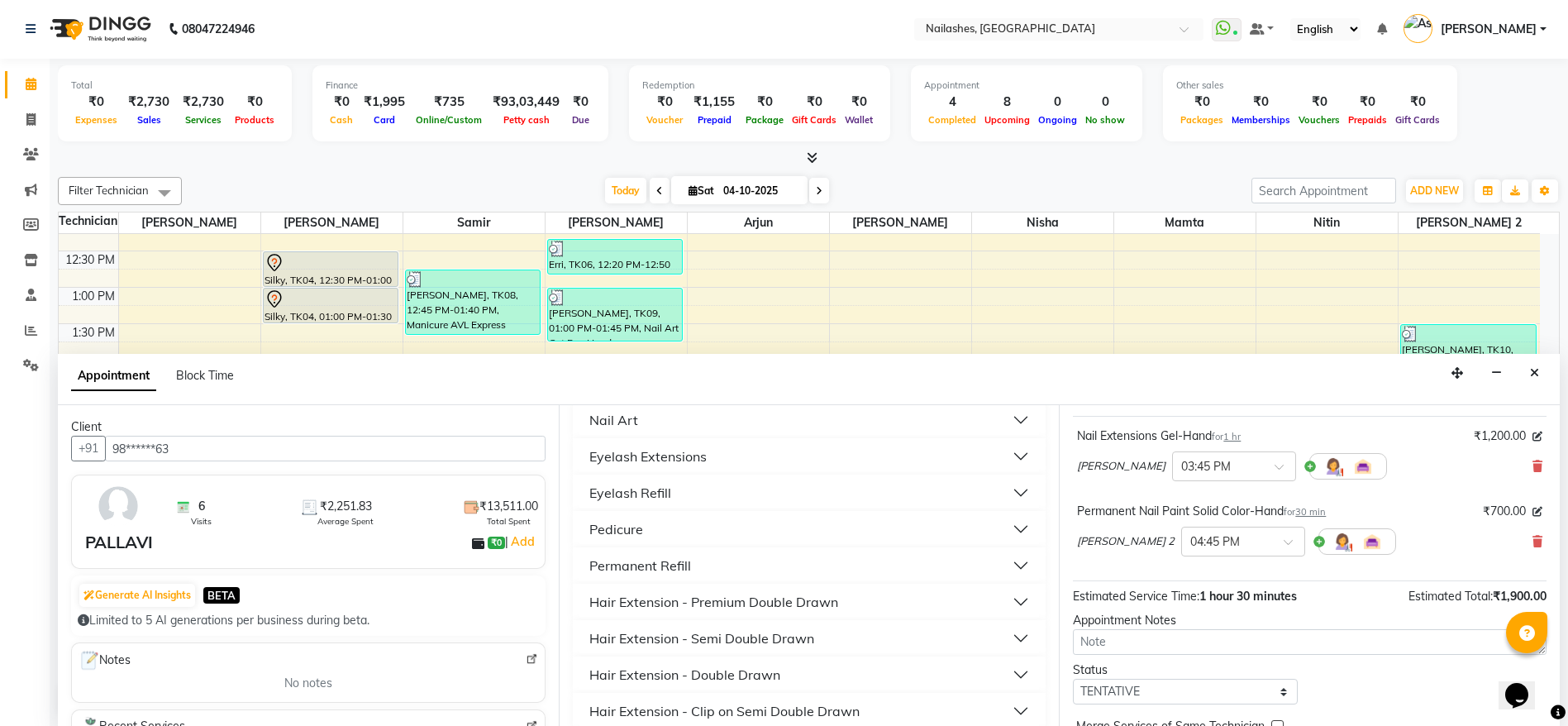
scroll to position [173, 0]
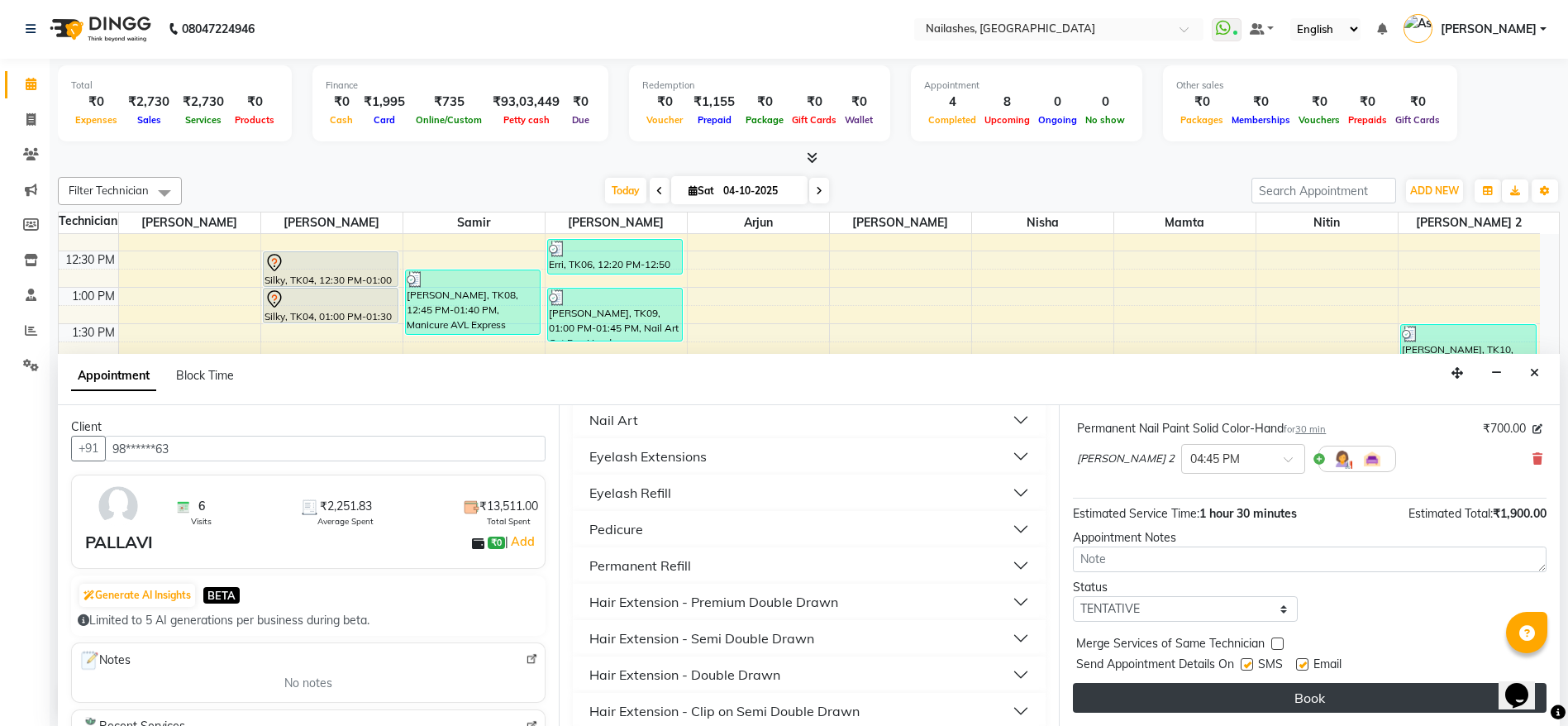
click at [1370, 697] on button "Book" at bounding box center [1309, 698] width 474 height 30
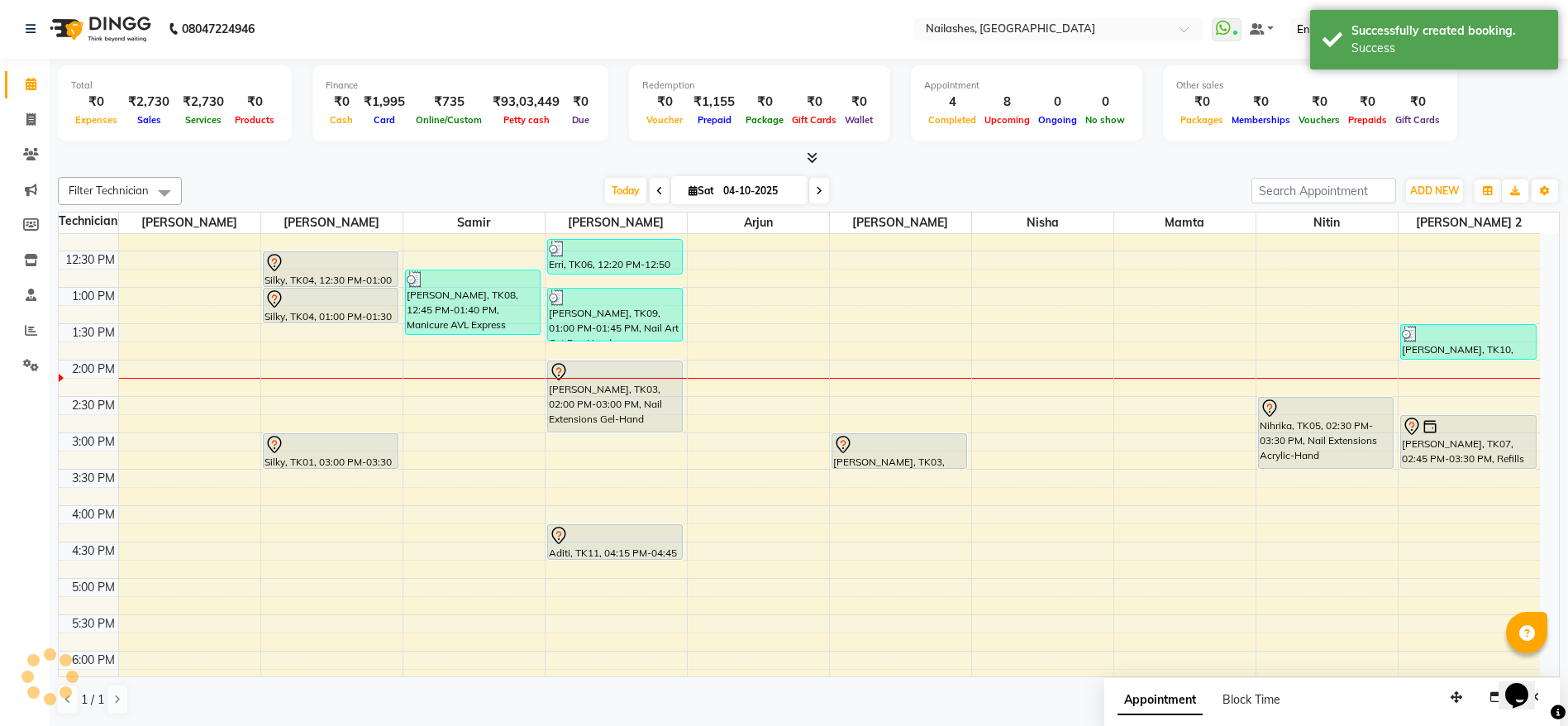
scroll to position [0, 0]
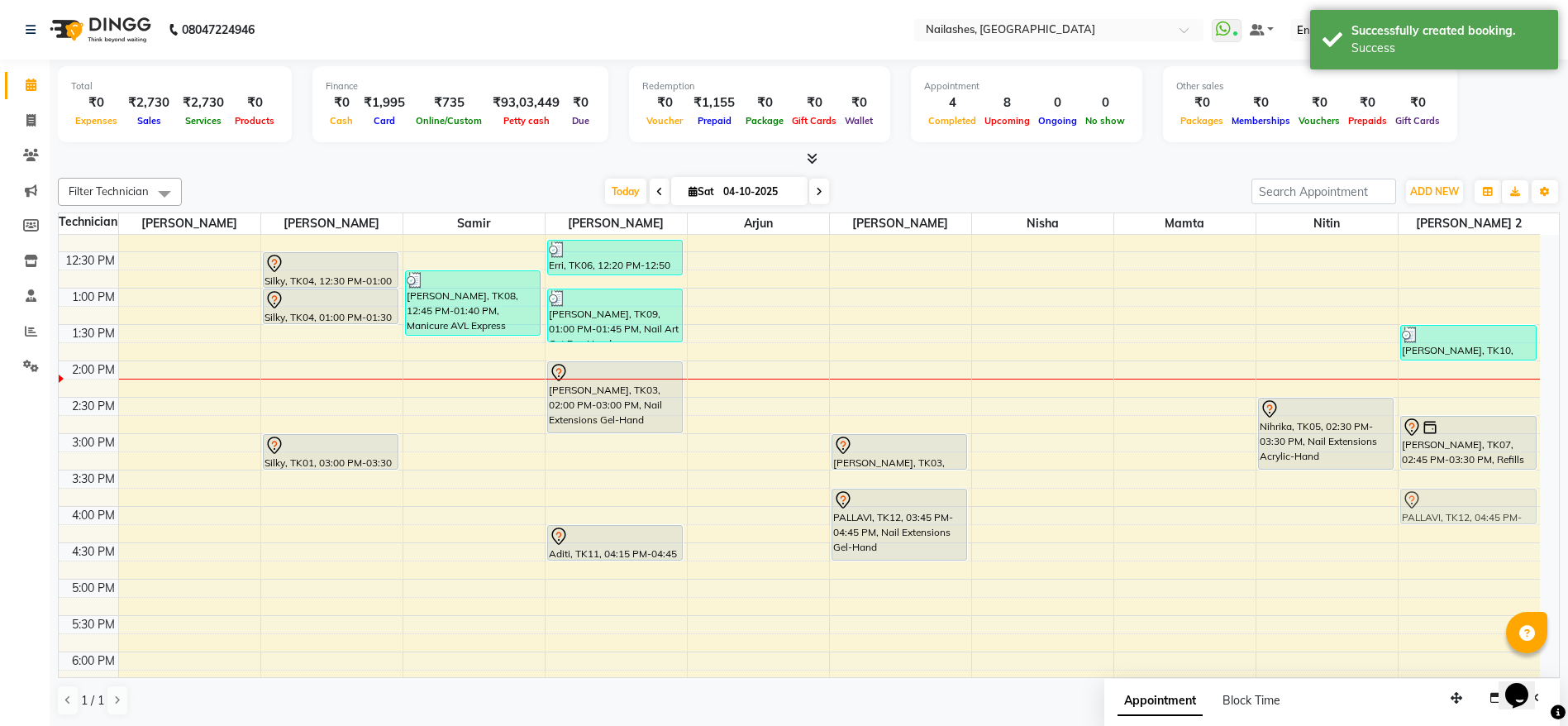
drag, startPoint x: 1468, startPoint y: 579, endPoint x: 1470, endPoint y: 510, distance: 69.0
click at [1470, 510] on div "Ishita Dutta, TK10, 01:30 PM-02:00 PM, Permanent Nail Paint Solid Color-Hand Sa…" at bounding box center [1470, 506] width 142 height 1163
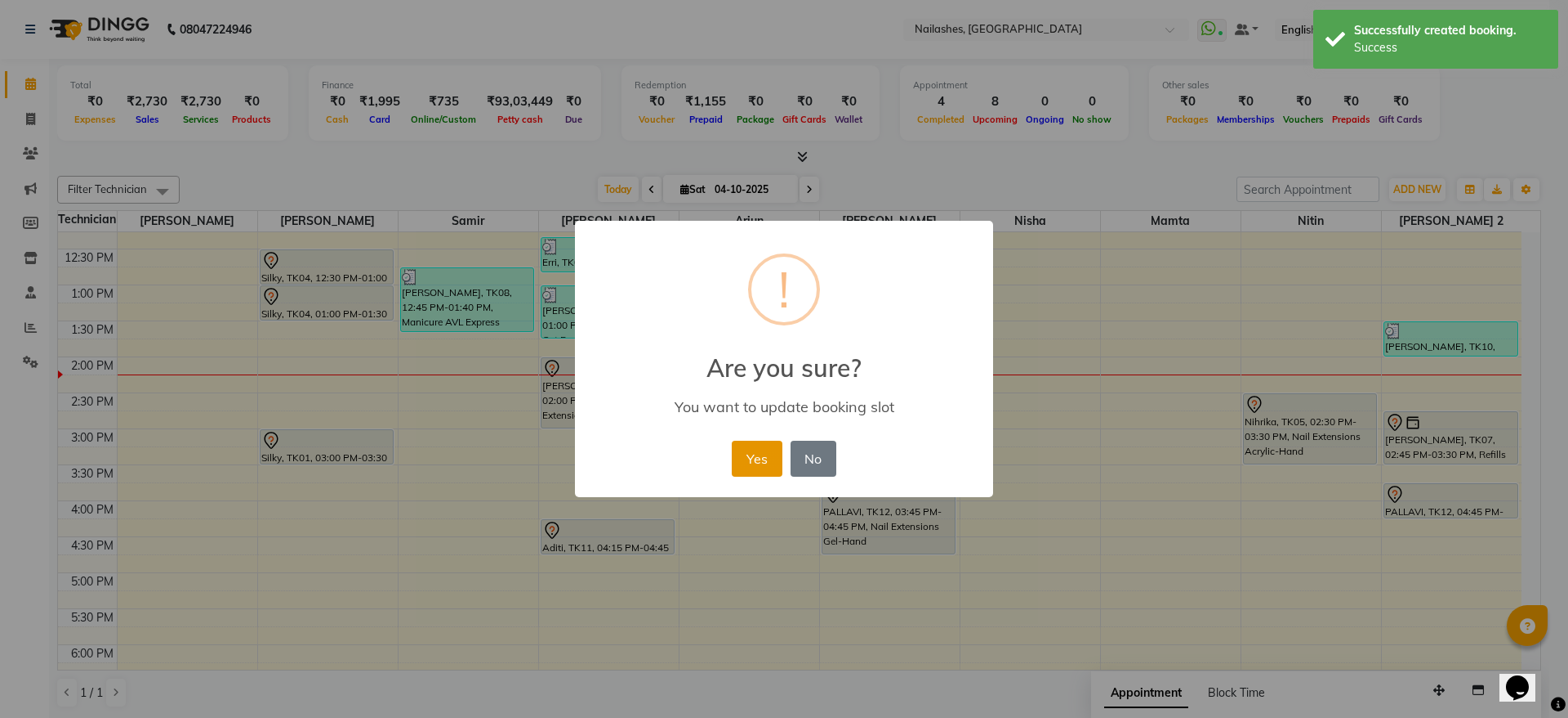
click at [767, 454] on button "Yes" at bounding box center [757, 459] width 49 height 36
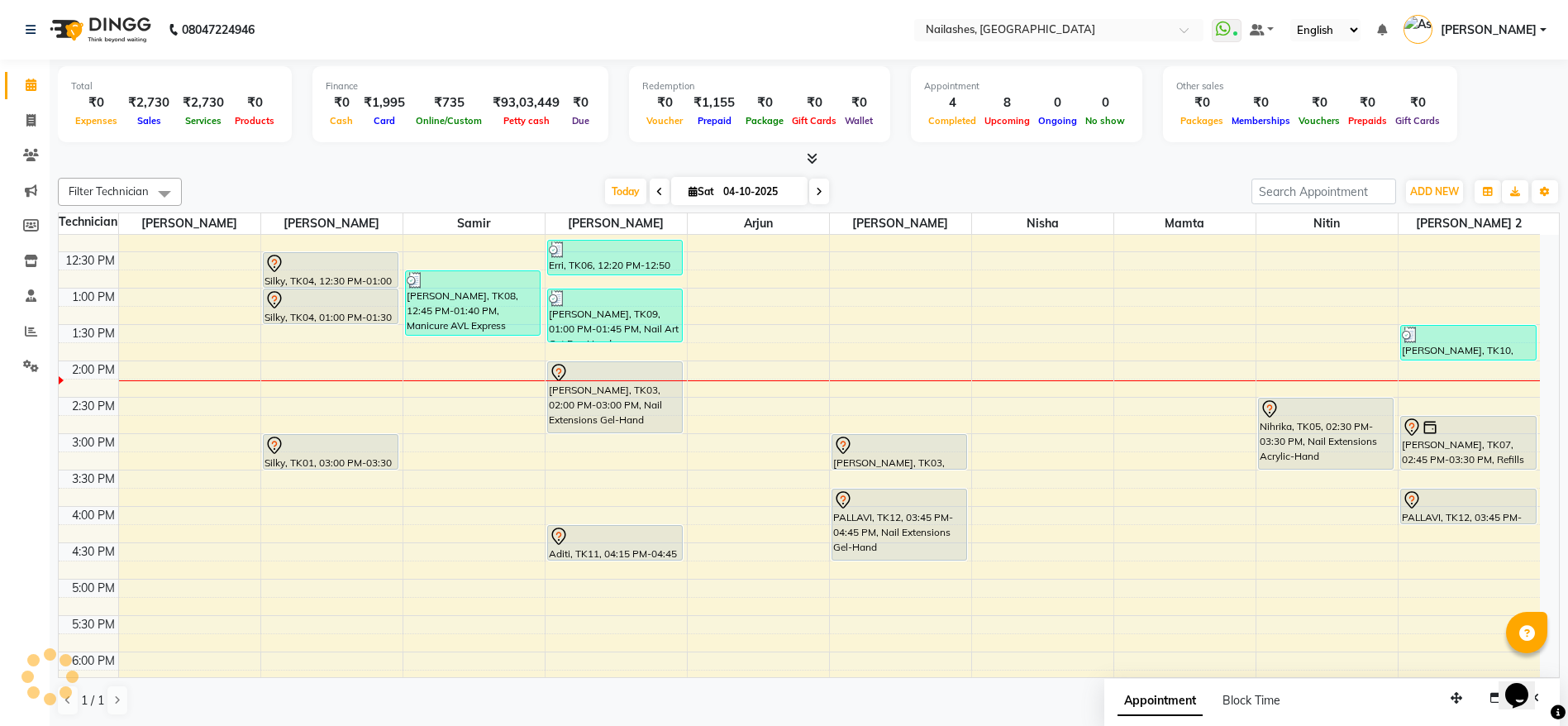
click at [366, 612] on div "8:00 AM 8:30 AM 9:00 AM 9:30 AM 10:00 AM 10:30 AM 11:00 AM 11:30 AM 12:00 PM 12…" at bounding box center [800, 506] width 1482 height 1163
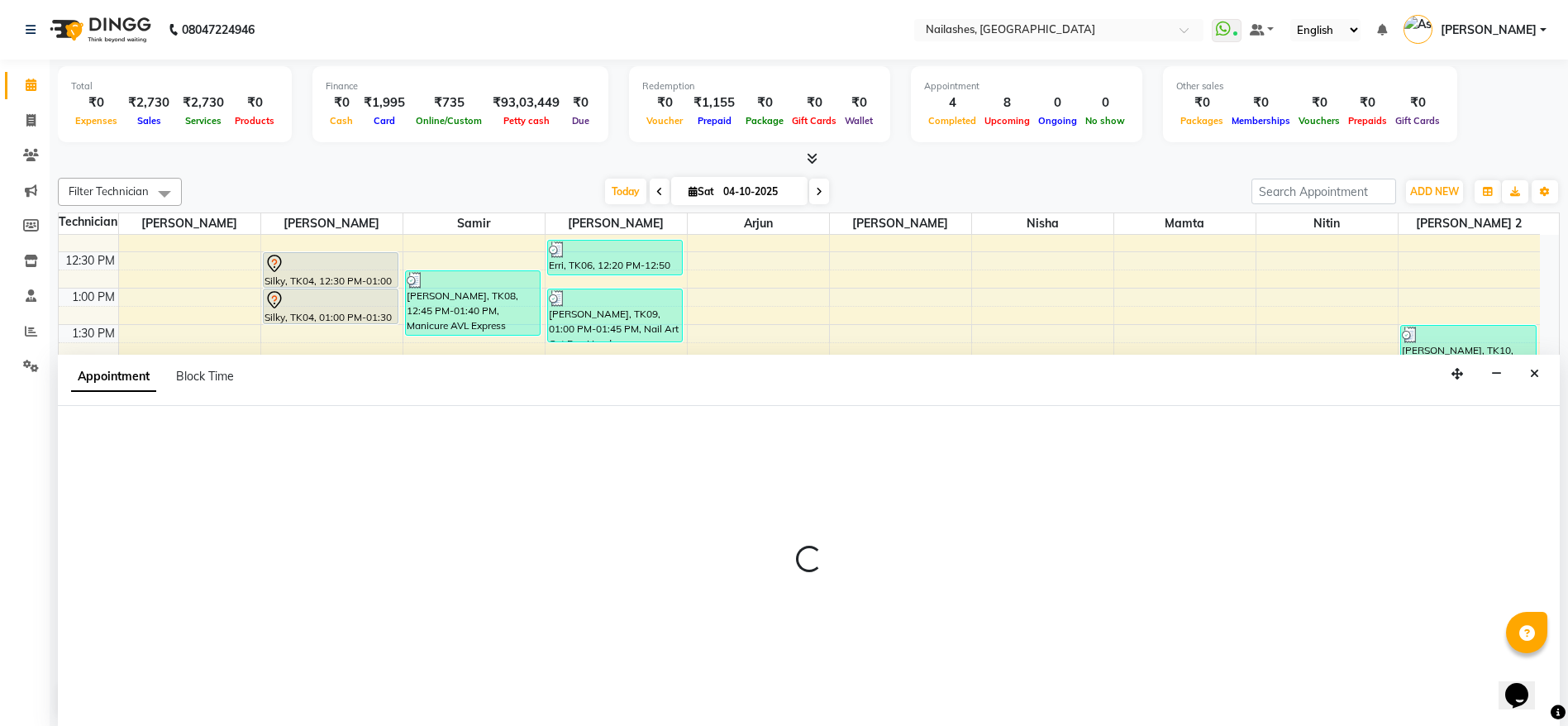
scroll to position [1, 0]
select select "19477"
select select "1035"
select select "tentative"
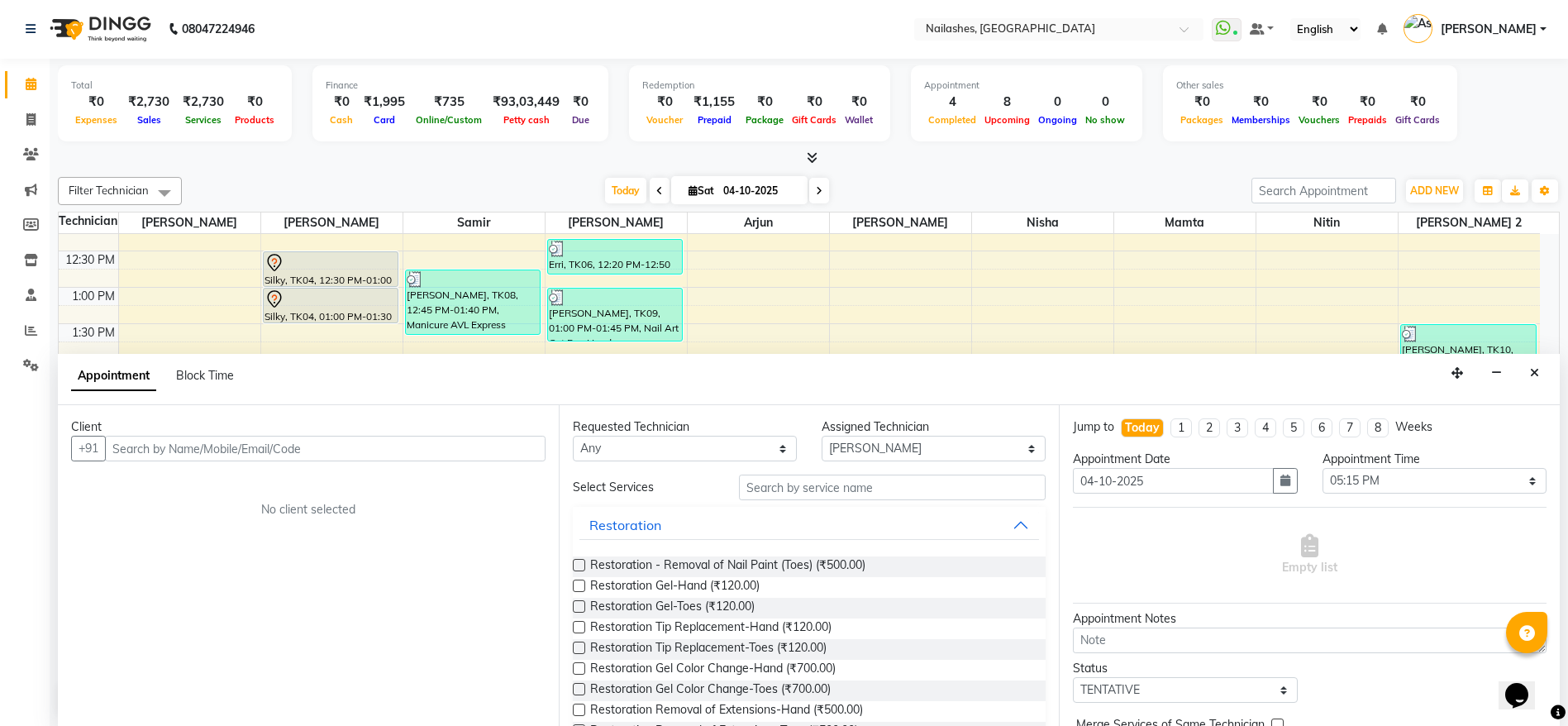
click at [482, 444] on input "text" at bounding box center [325, 448] width 441 height 26
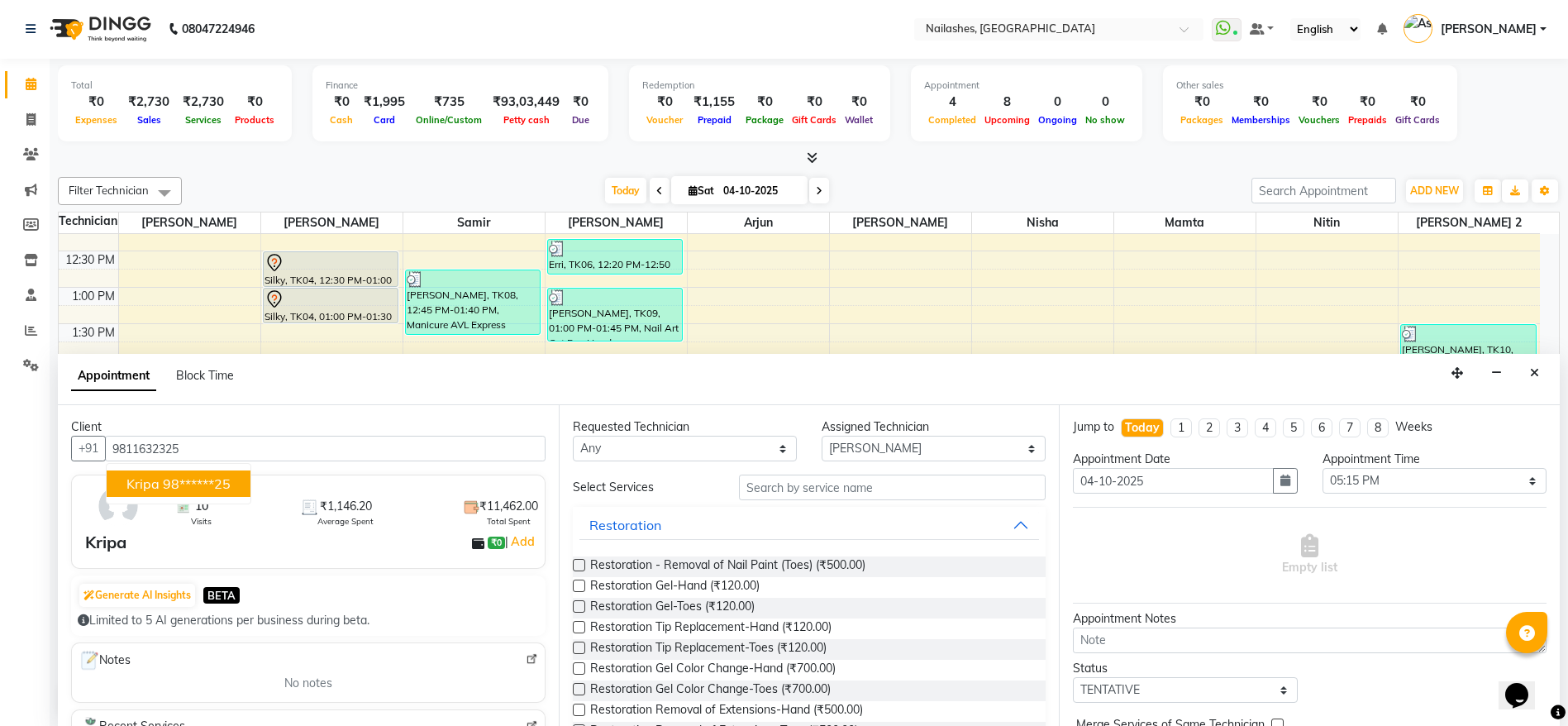
click at [186, 480] on ngb-highlight "98******25" at bounding box center [197, 483] width 68 height 16
type input "98******25"
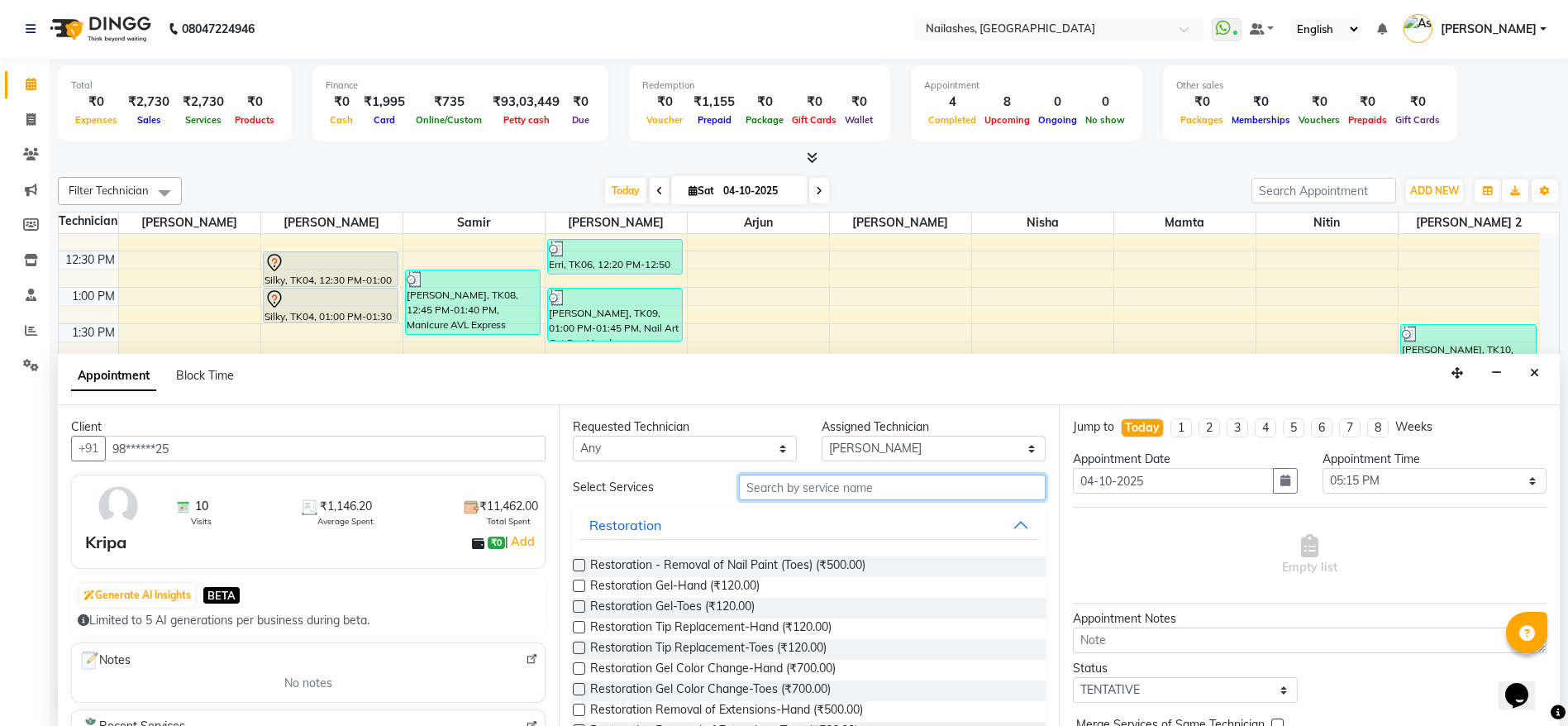
click at [812, 486] on input "text" at bounding box center [893, 487] width 308 height 26
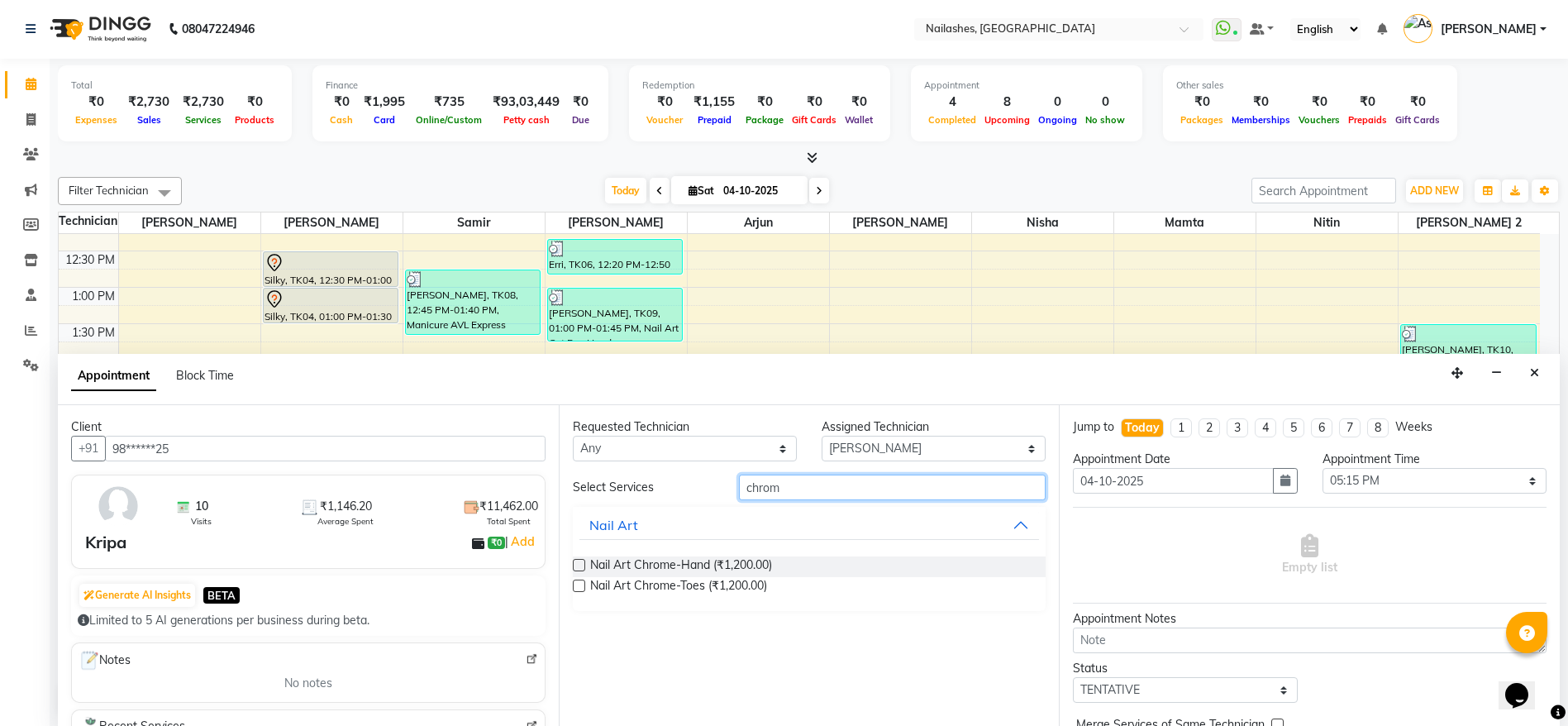
type input "chrom"
click at [578, 566] on label at bounding box center [579, 565] width 12 height 12
click at [578, 566] on input "checkbox" at bounding box center [578, 566] width 10 height 10
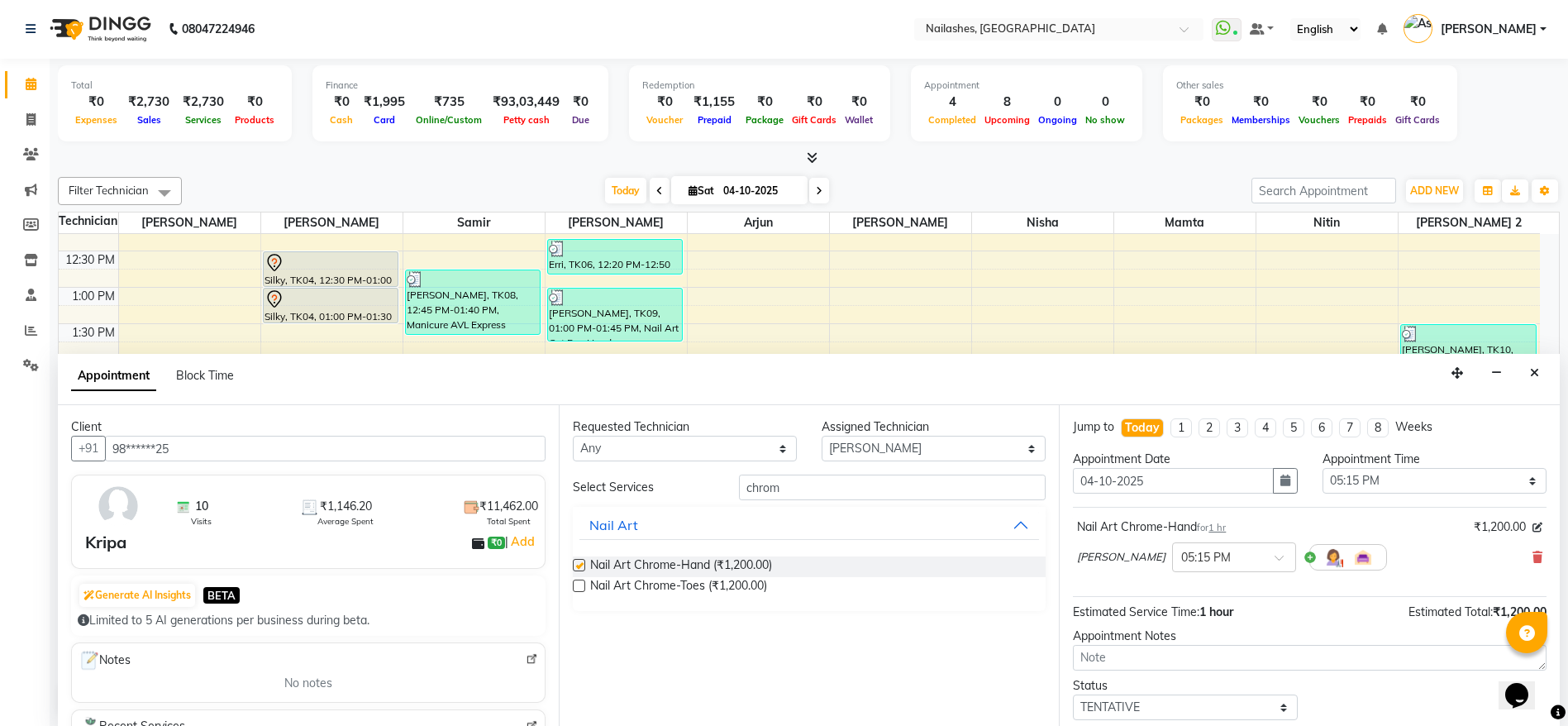
checkbox input "false"
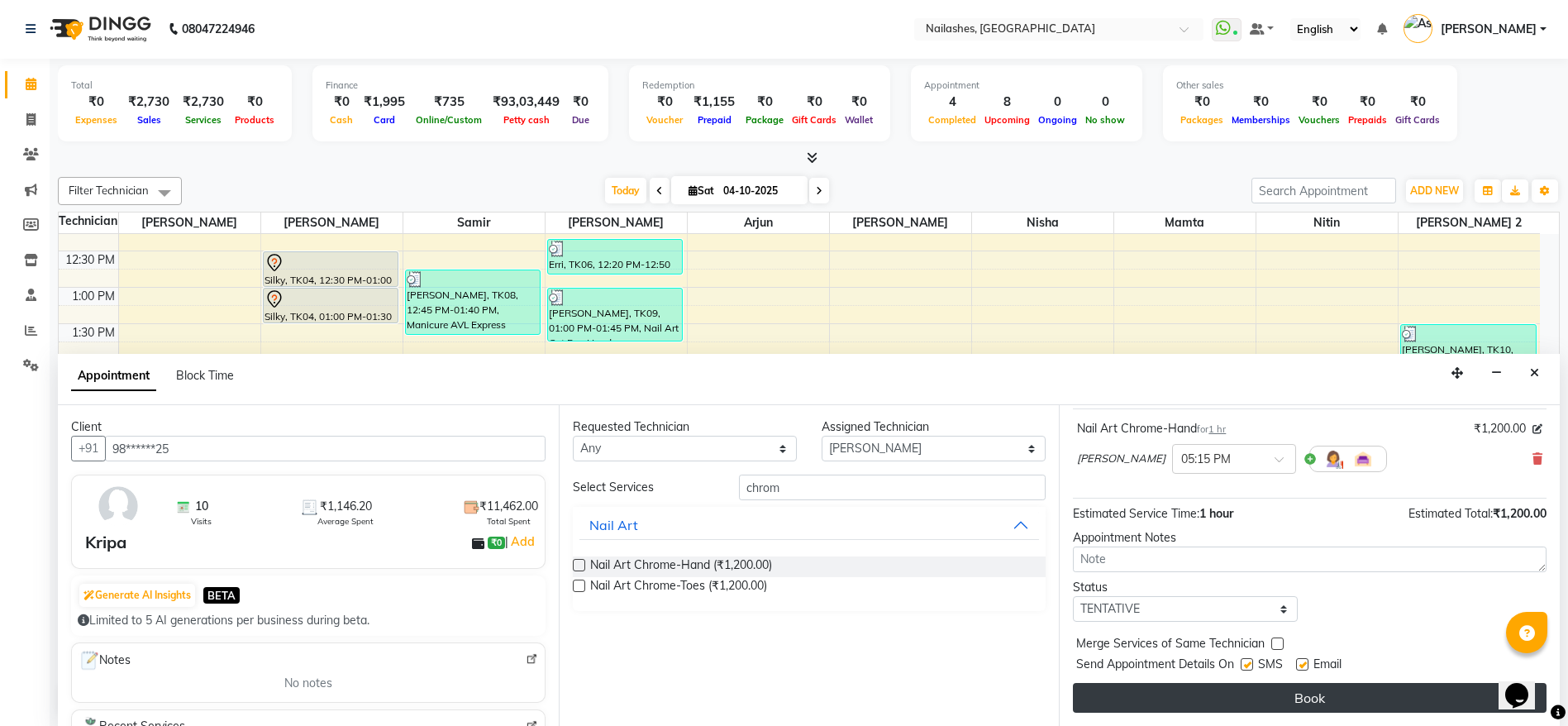
click at [1273, 698] on button "Book" at bounding box center [1309, 698] width 474 height 30
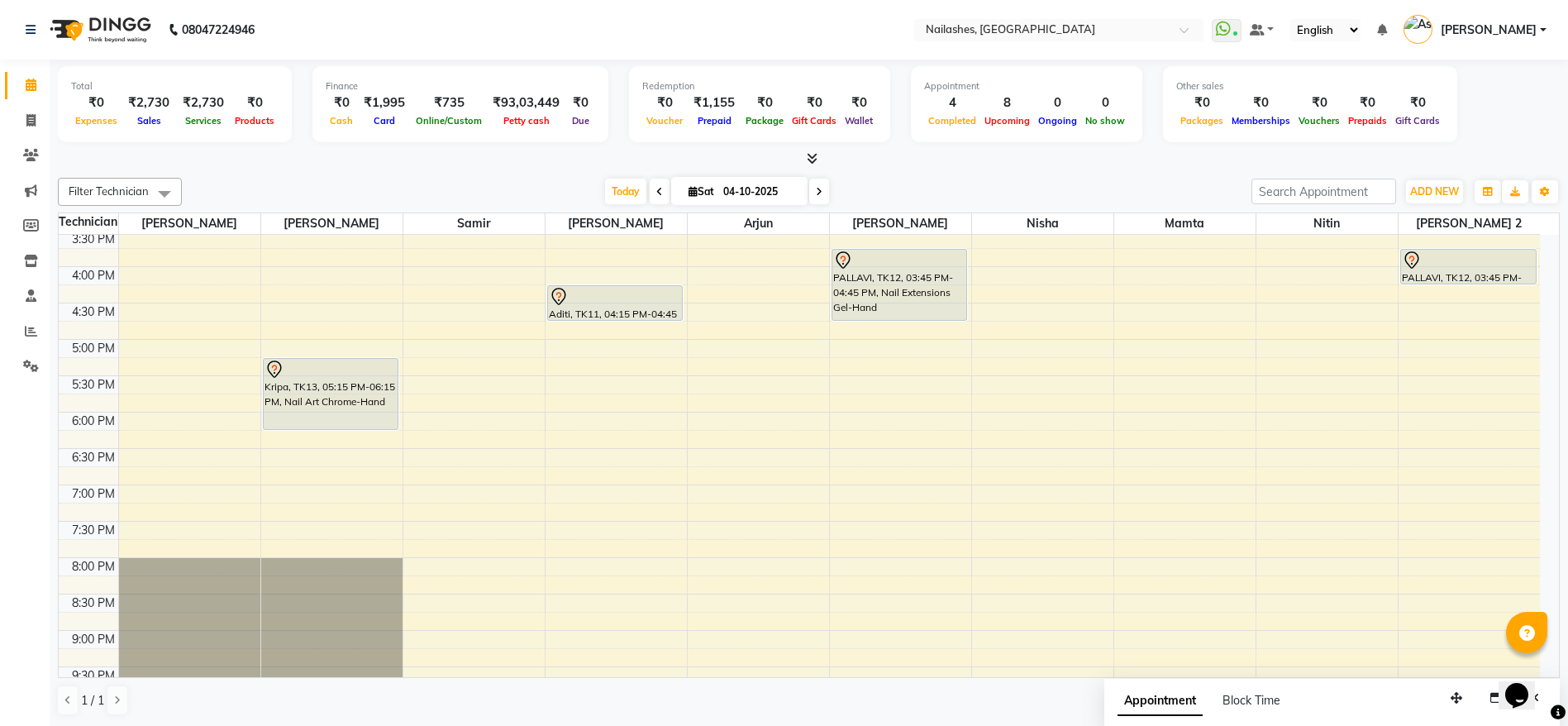
scroll to position [0, 0]
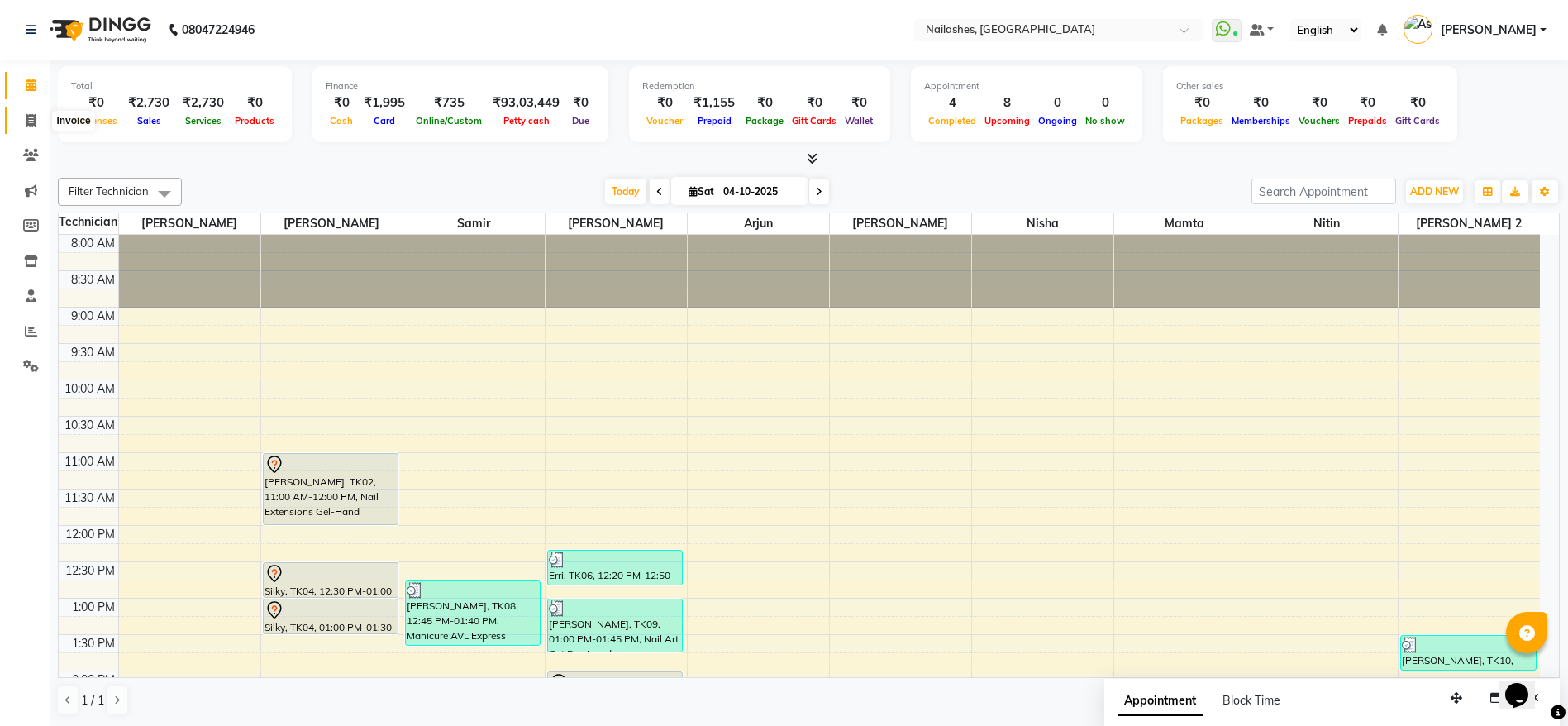
click at [35, 123] on icon at bounding box center [31, 120] width 9 height 12
select select "service"
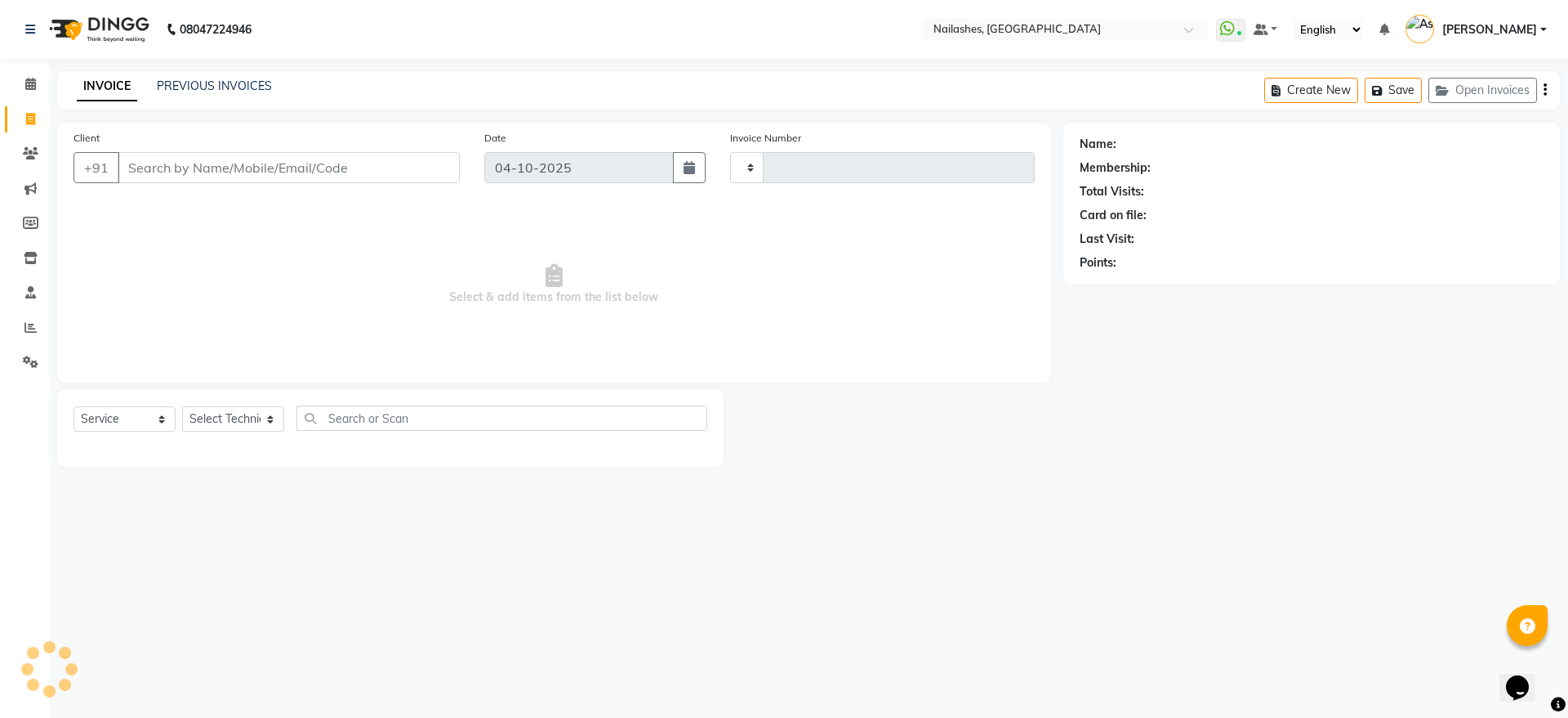
type input "2669"
select select "3926"
click at [181, 179] on input "Client" at bounding box center [289, 167] width 343 height 31
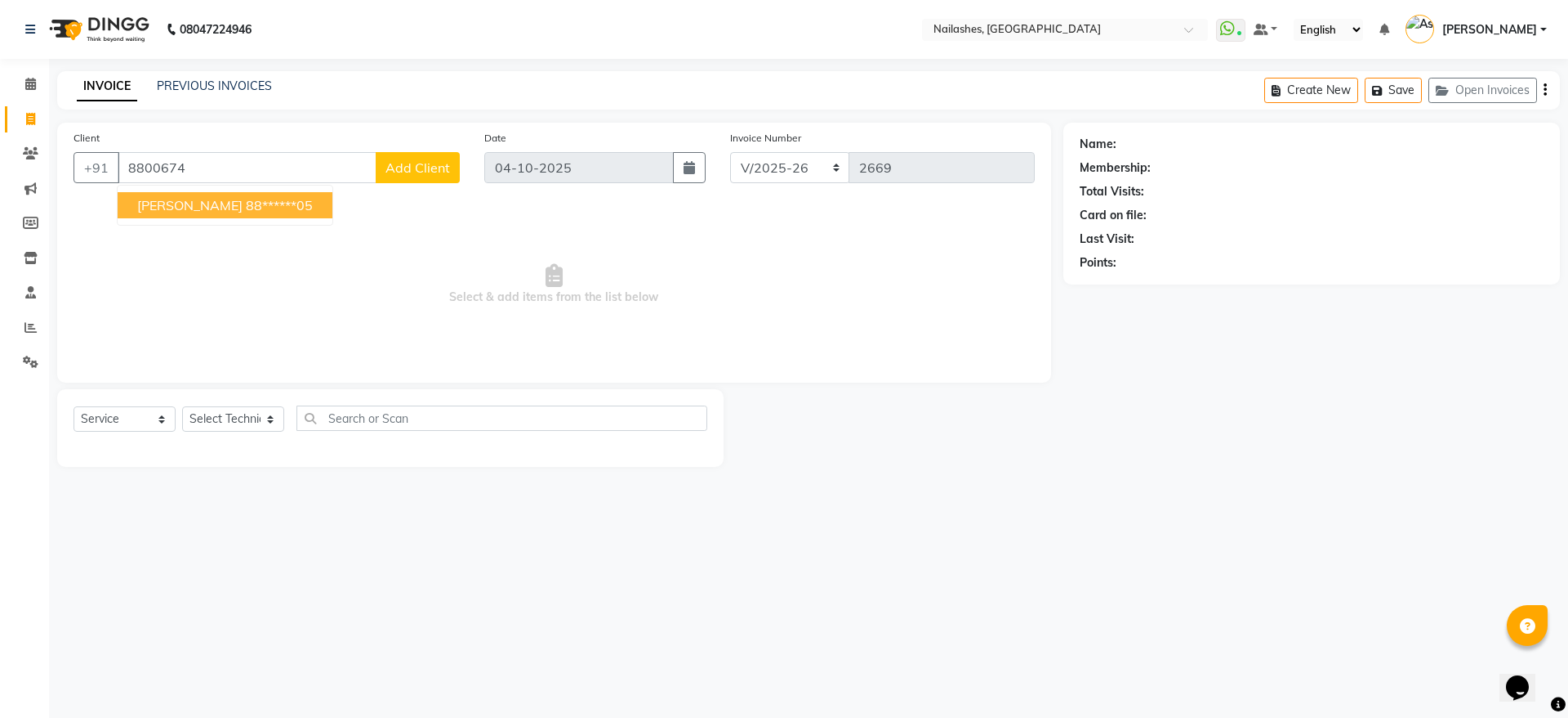
click at [210, 206] on span "NIvea Sharma" at bounding box center [190, 205] width 106 height 16
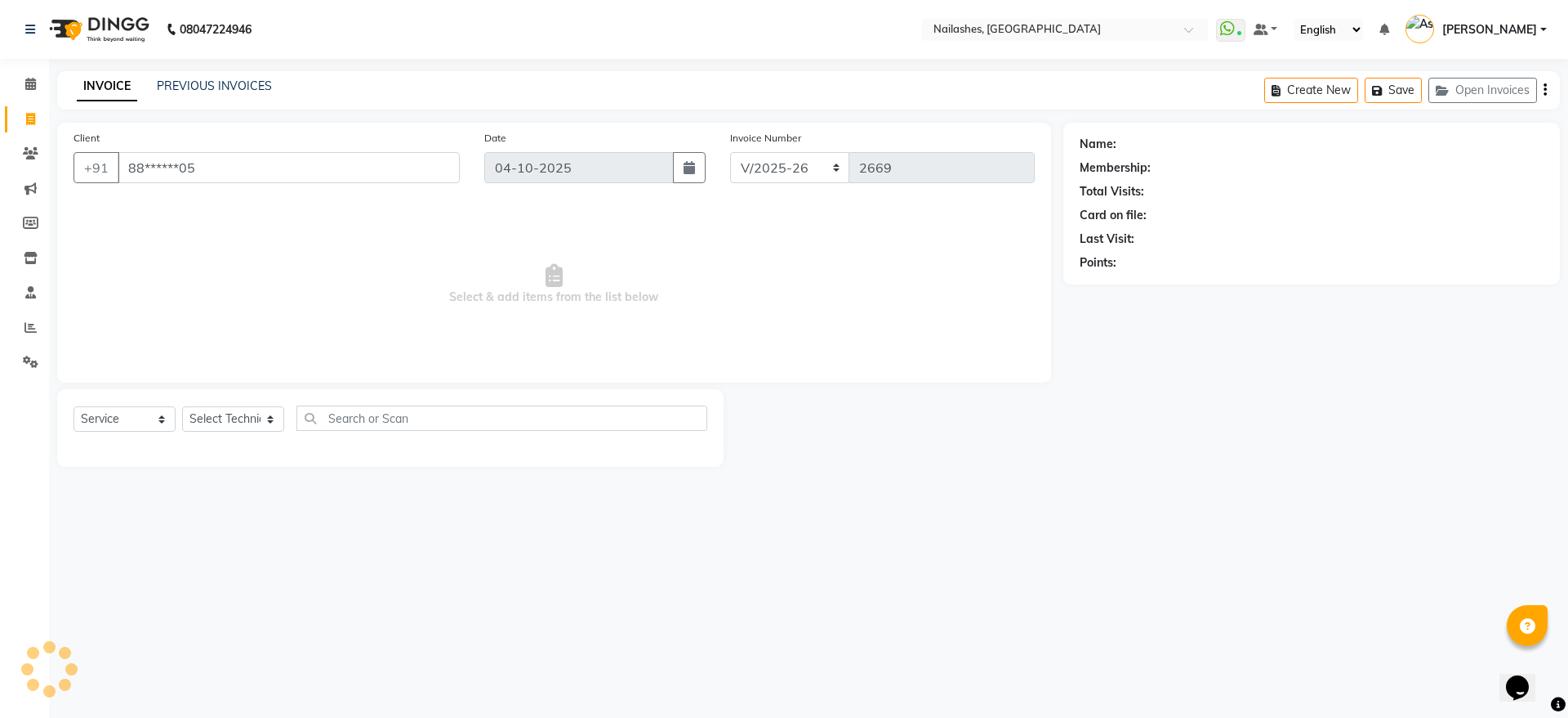
type input "88******05"
click at [1127, 284] on icon "button" at bounding box center [1125, 286] width 11 height 11
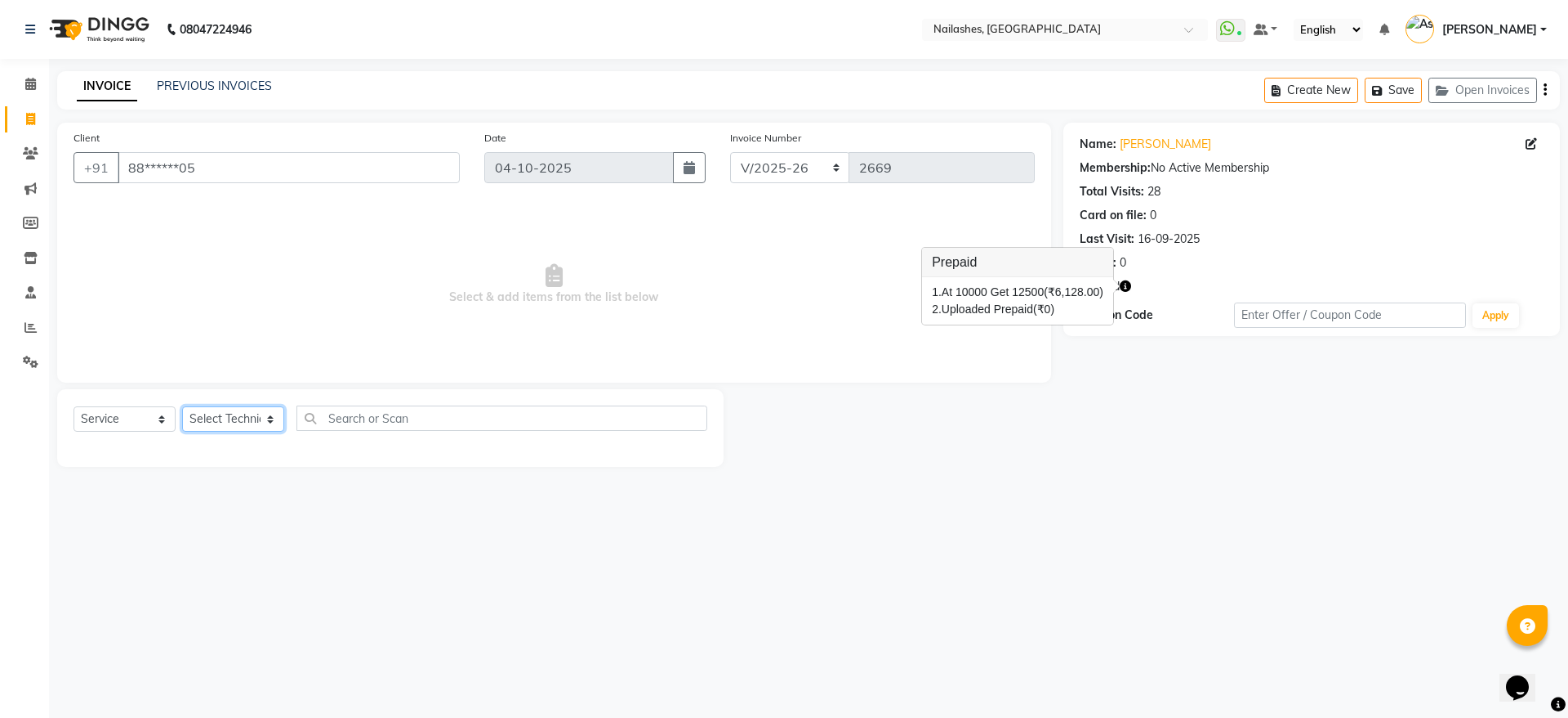
click at [256, 423] on select "Select Technician [PERSON_NAME] [PERSON_NAME] [PERSON_NAME] 2 [PERSON_NAME] MAN…" at bounding box center [233, 419] width 102 height 26
select select "38034"
click at [182, 406] on select "Select Technician [PERSON_NAME] [PERSON_NAME] [PERSON_NAME] 2 [PERSON_NAME] MAN…" at bounding box center [233, 419] width 102 height 26
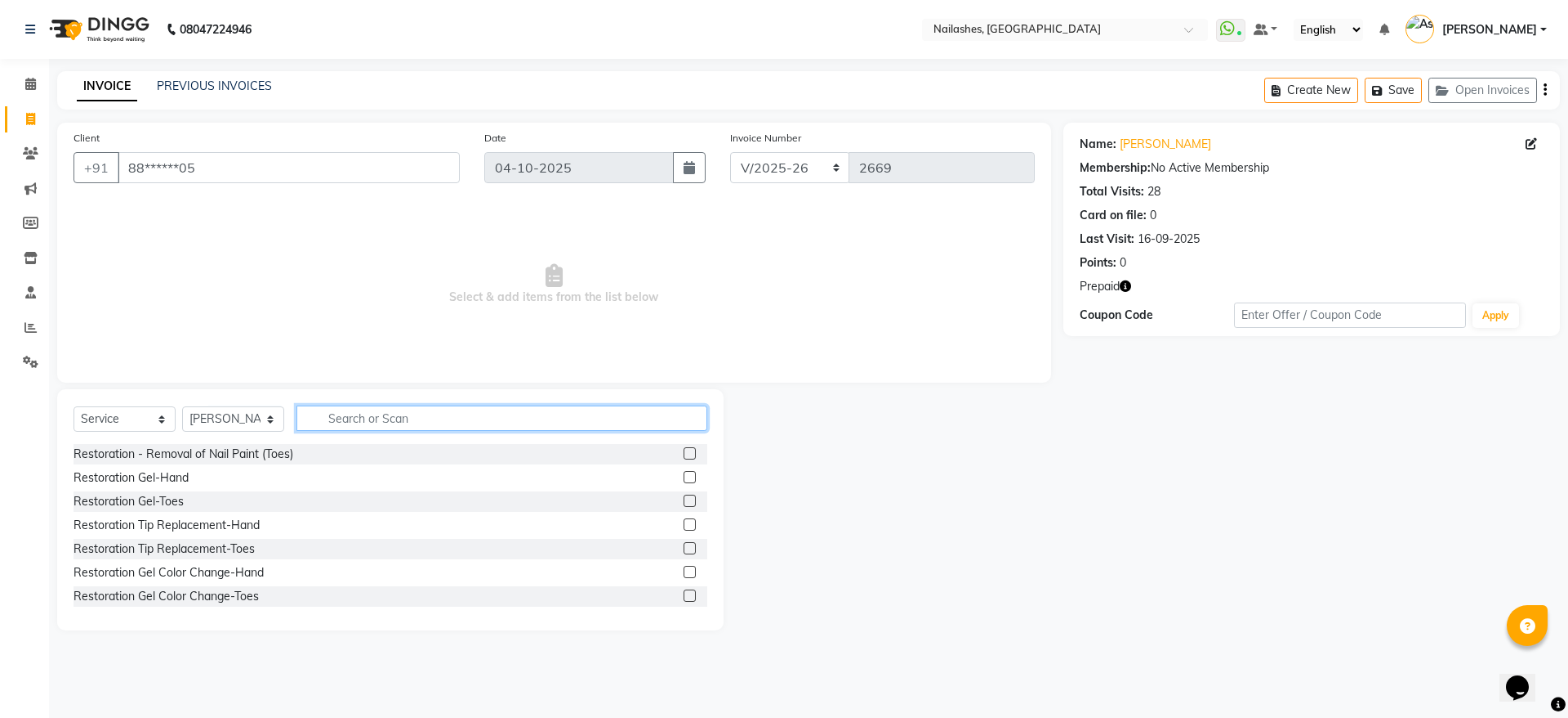
click at [455, 412] on input "text" at bounding box center [502, 418] width 411 height 26
type input "gel"
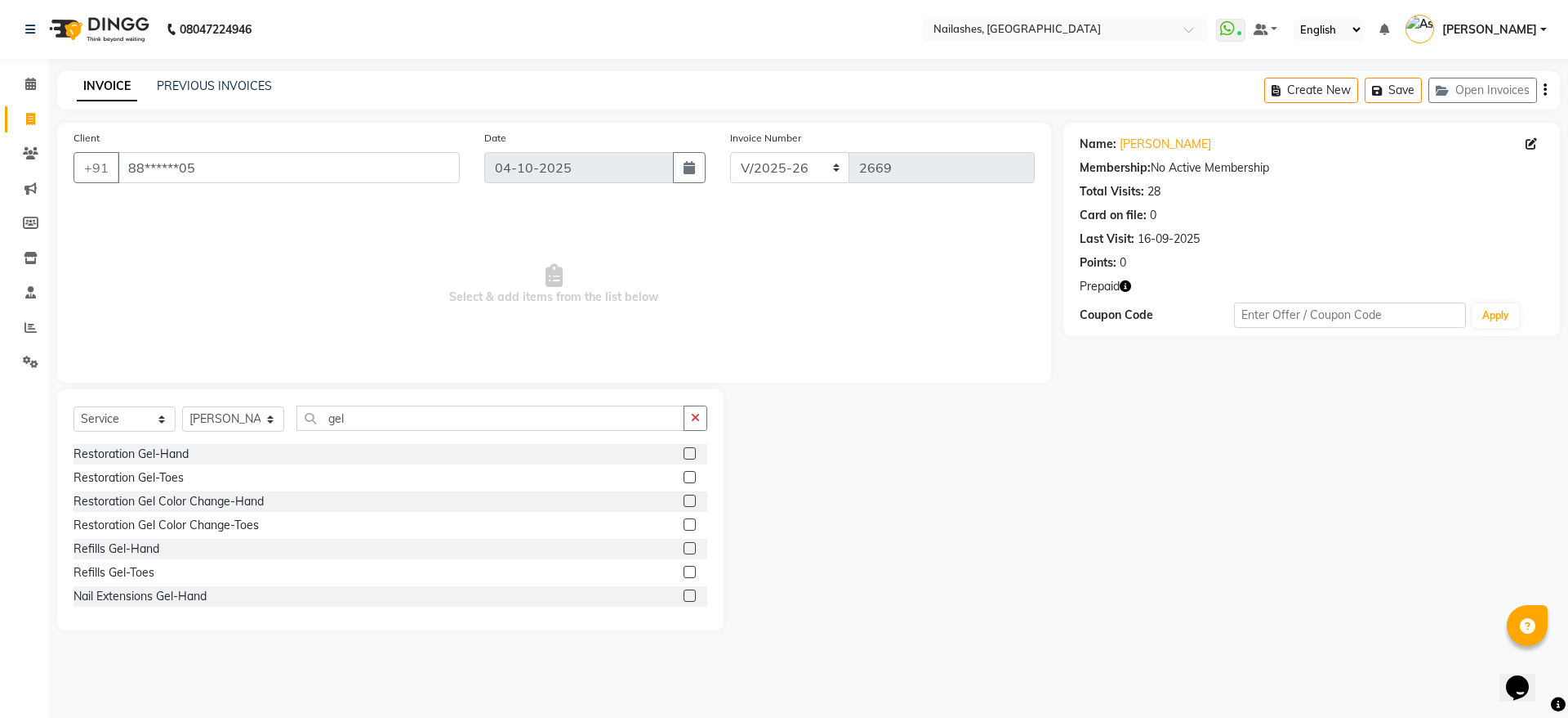
click at [683, 593] on label at bounding box center [689, 595] width 12 height 12
click at [683, 593] on input "checkbox" at bounding box center [689, 596] width 10 height 10
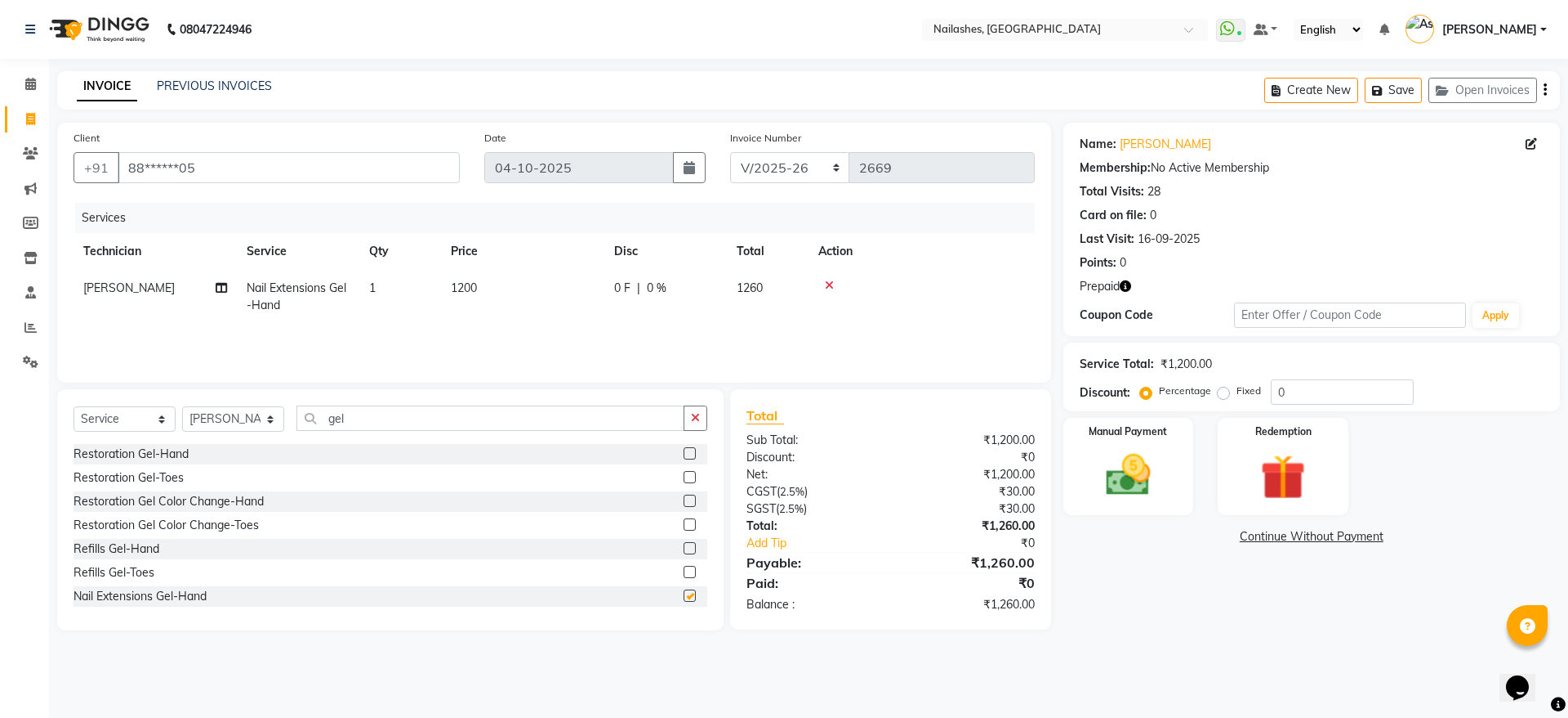
checkbox input "false"
click at [476, 421] on input "gel" at bounding box center [490, 418] width 388 height 26
type input "g"
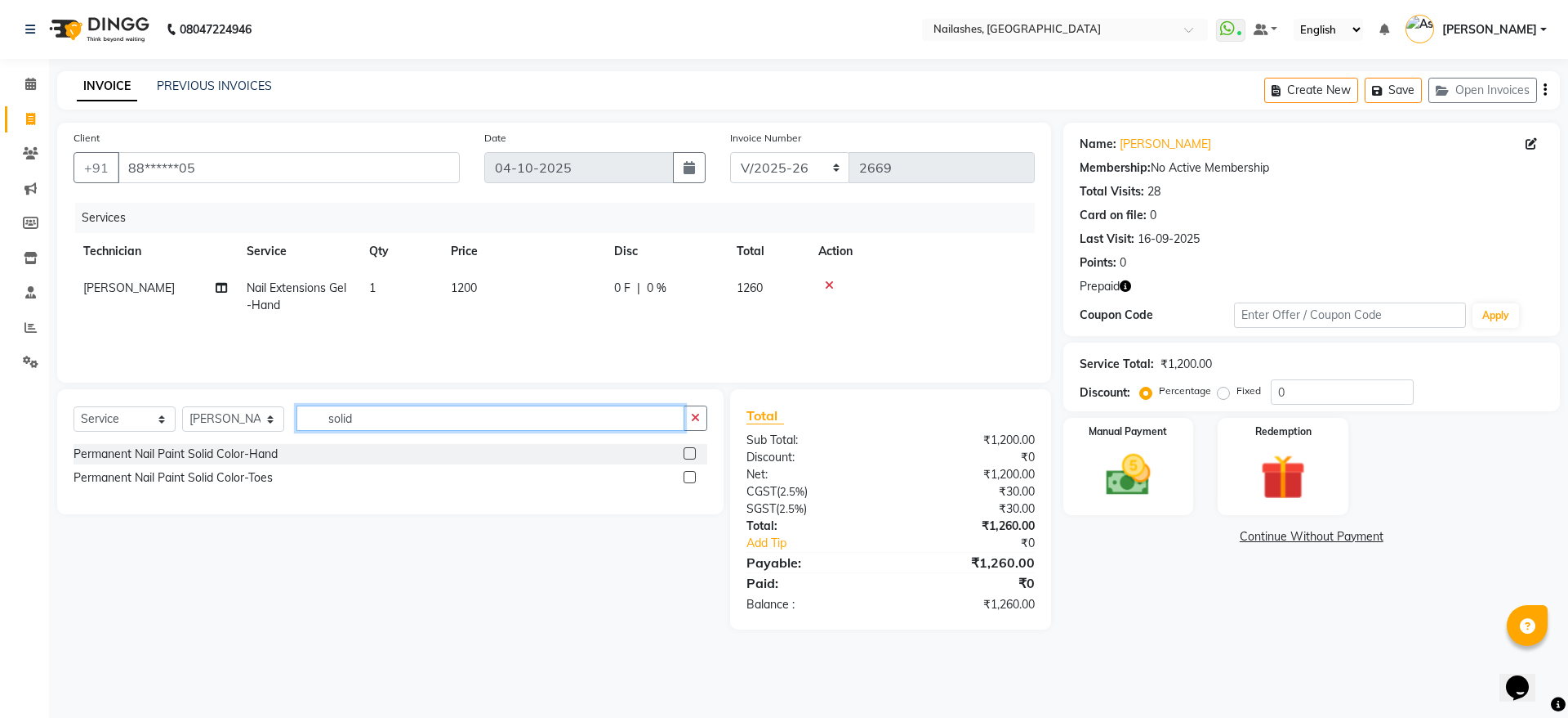
type input "solid"
click at [690, 454] on label at bounding box center [689, 453] width 12 height 12
click at [690, 454] on input "checkbox" at bounding box center [689, 454] width 10 height 10
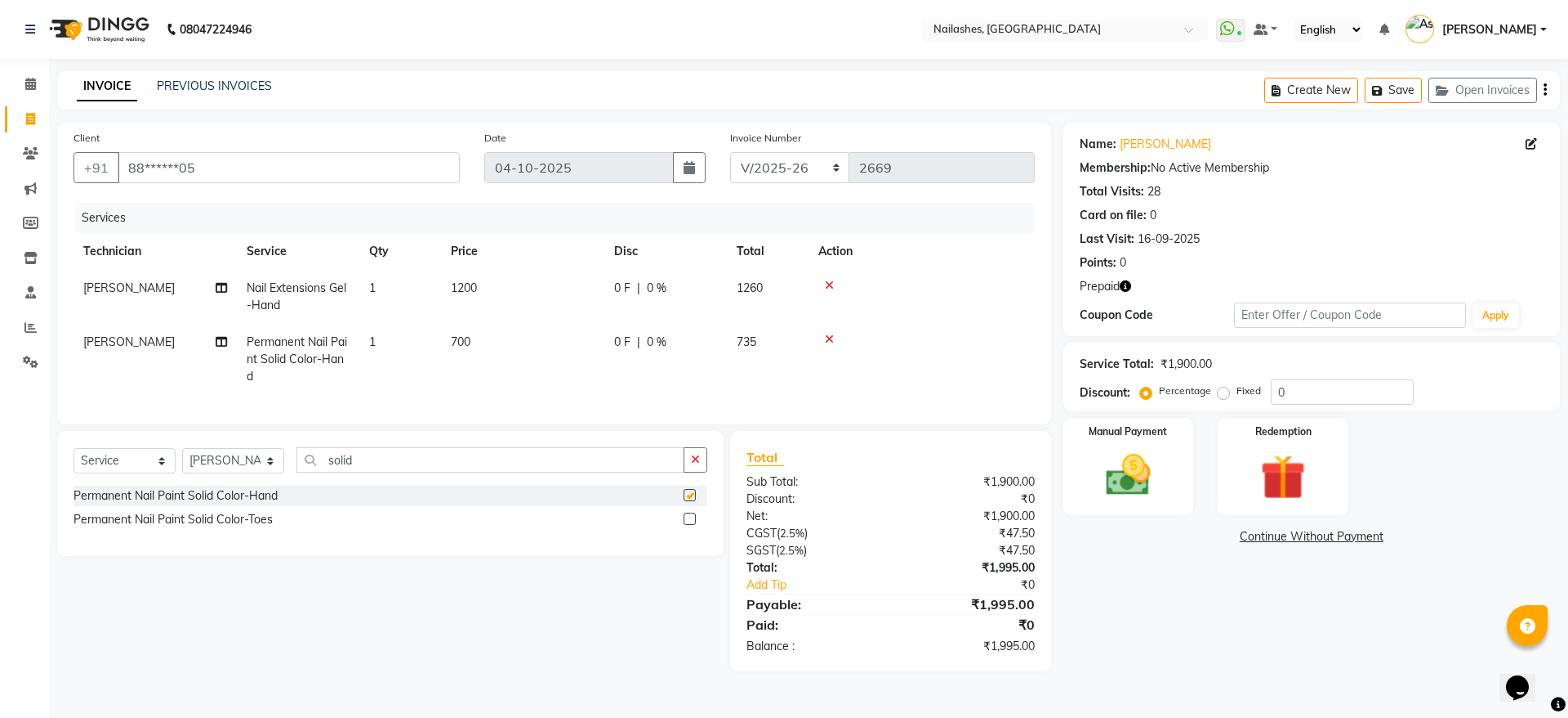
checkbox input "false"
click at [1270, 456] on img at bounding box center [1283, 477] width 76 height 58
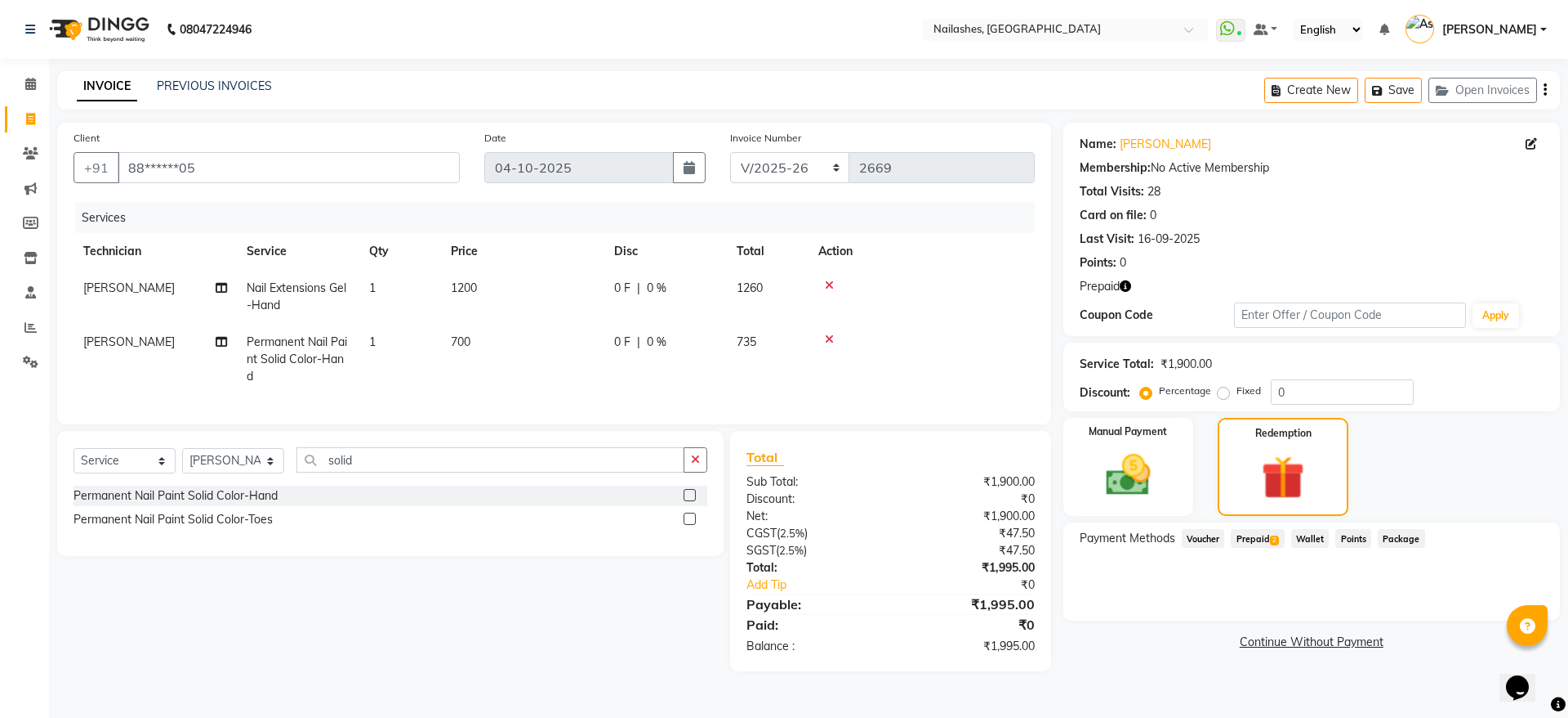
click at [1266, 536] on span "Prepaid 2" at bounding box center [1257, 538] width 53 height 19
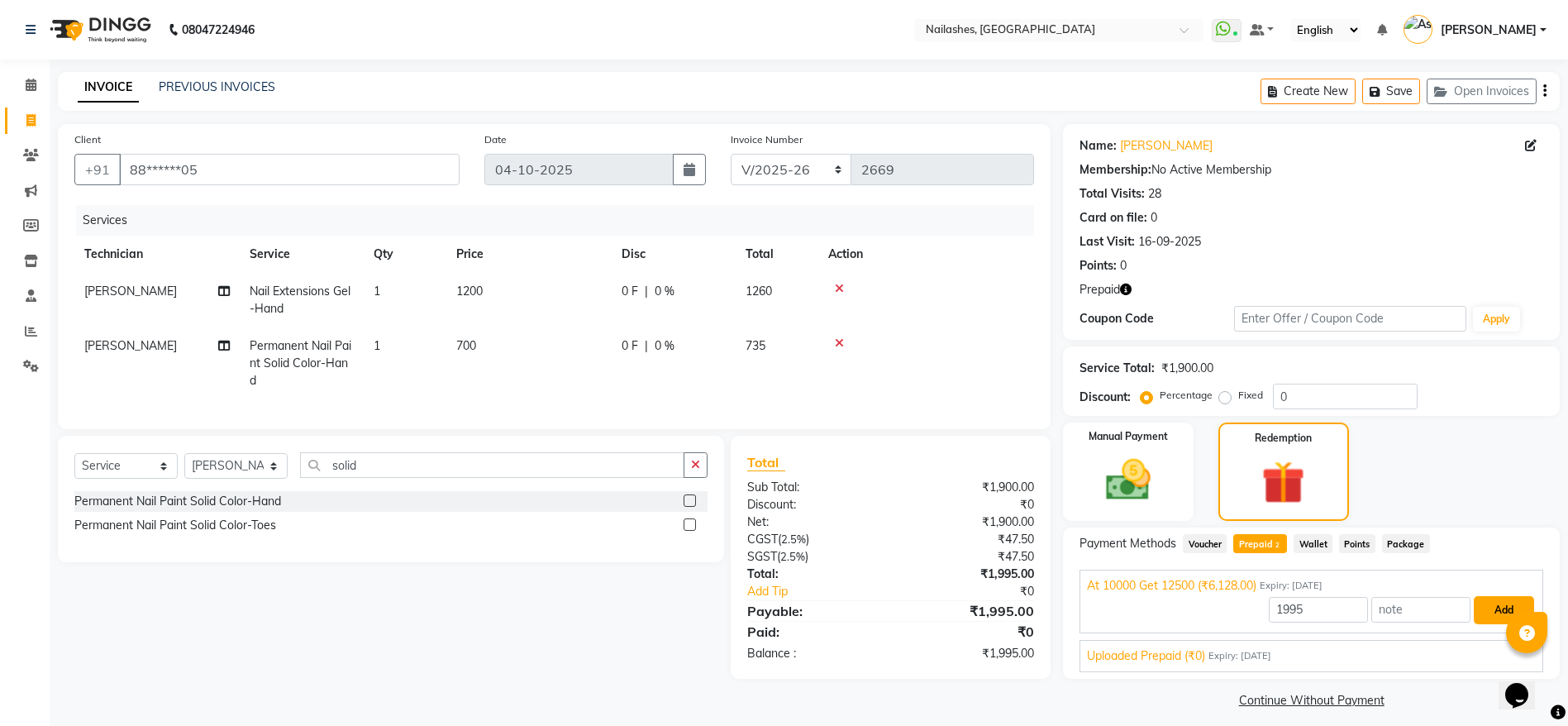
click at [1488, 603] on button "Add" at bounding box center [1504, 610] width 60 height 28
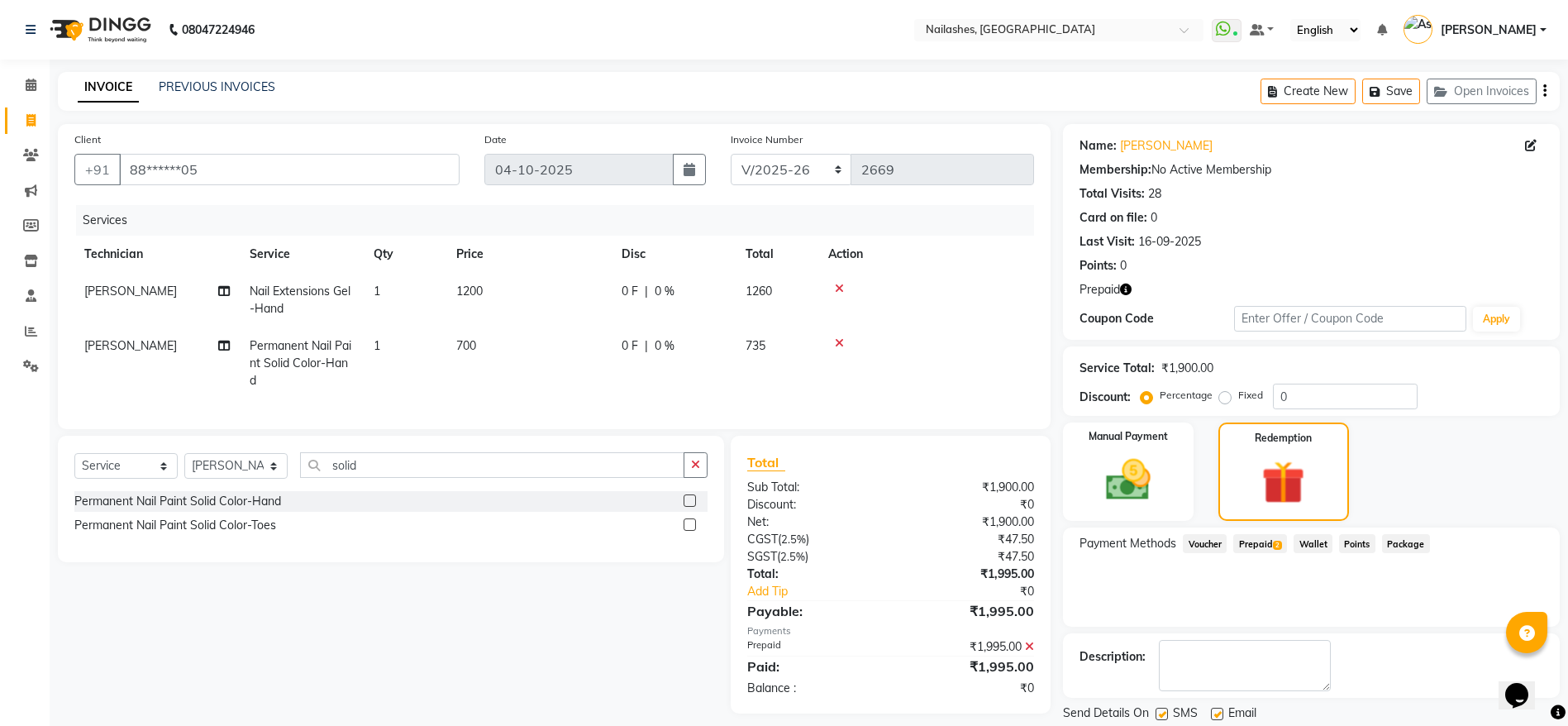
scroll to position [53, 0]
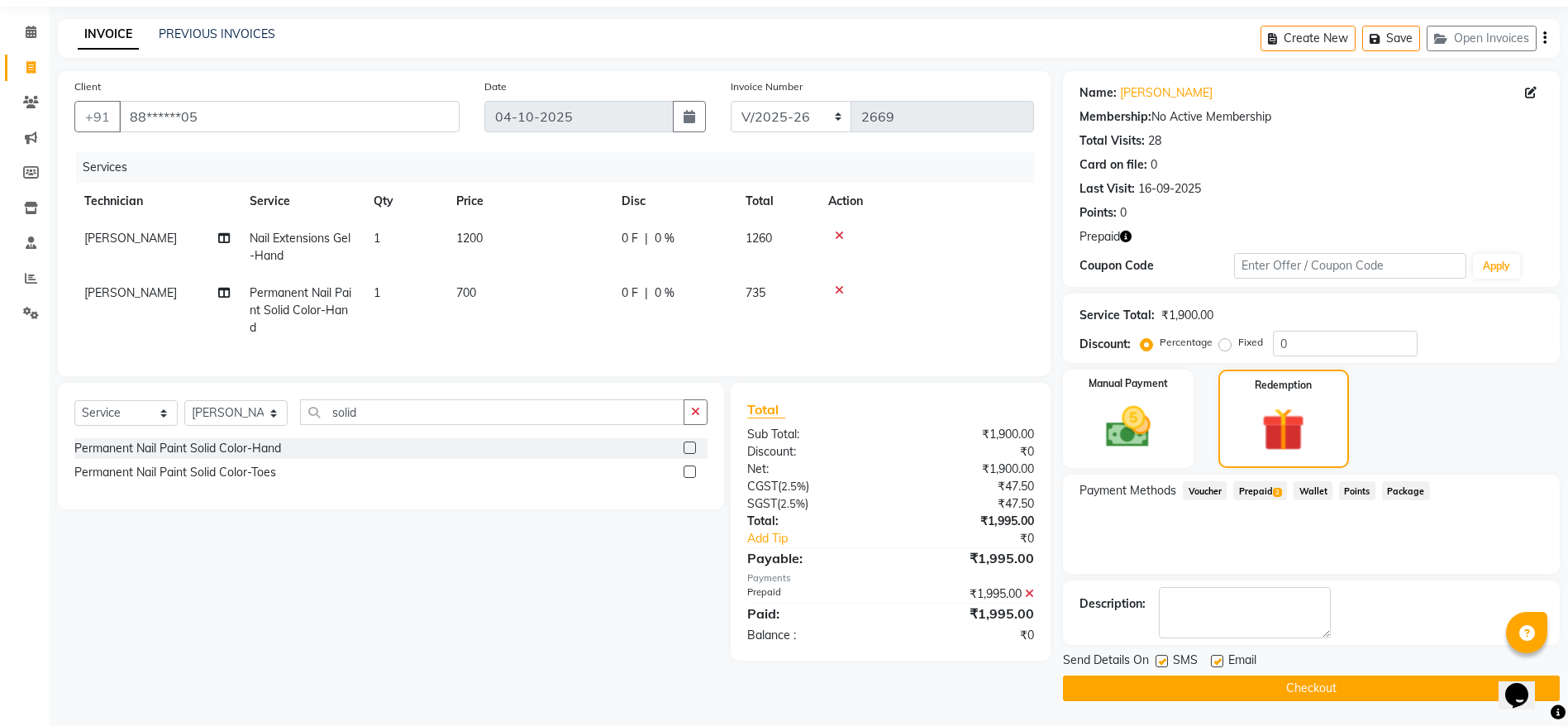
click at [1331, 691] on button "Checkout" at bounding box center [1312, 688] width 497 height 26
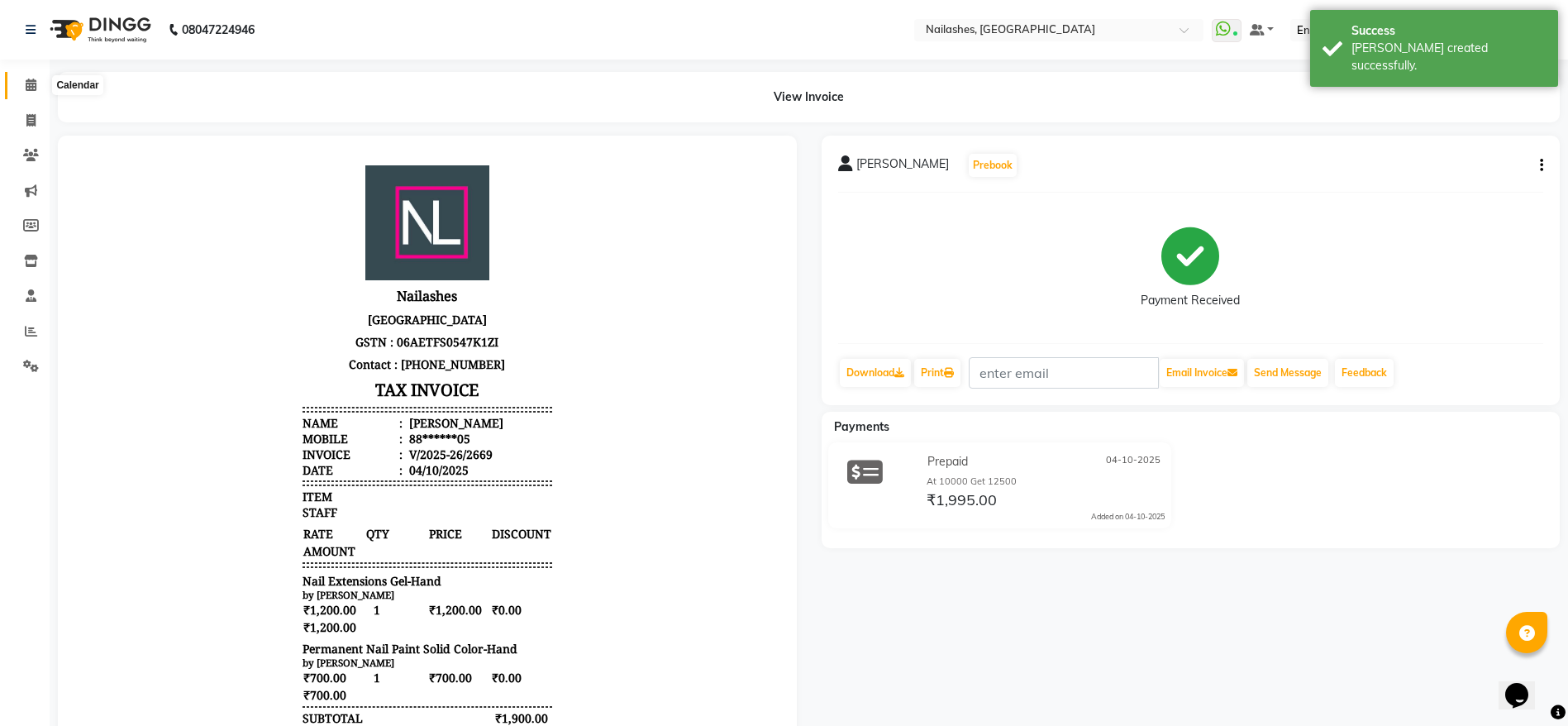
click at [39, 80] on span at bounding box center [31, 85] width 29 height 19
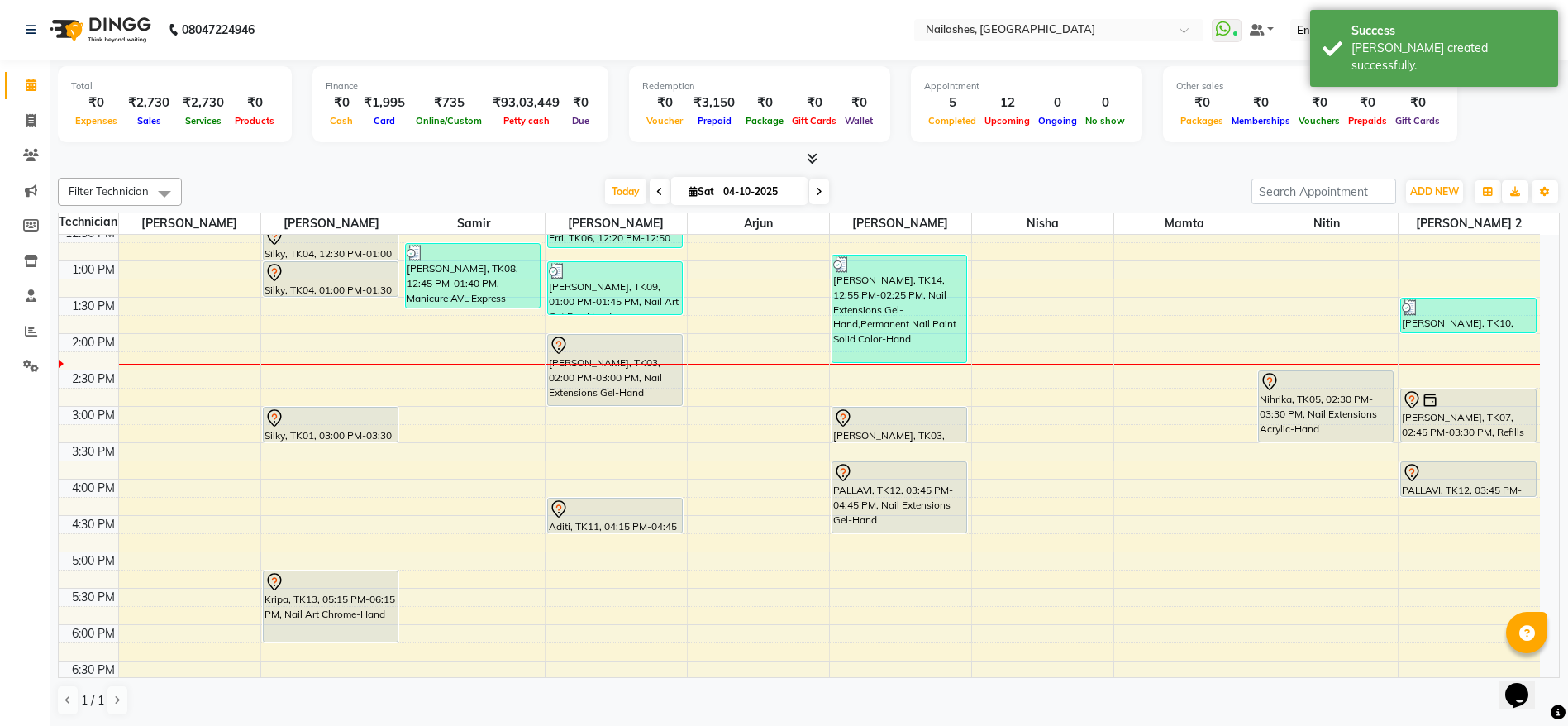
scroll to position [351, 0]
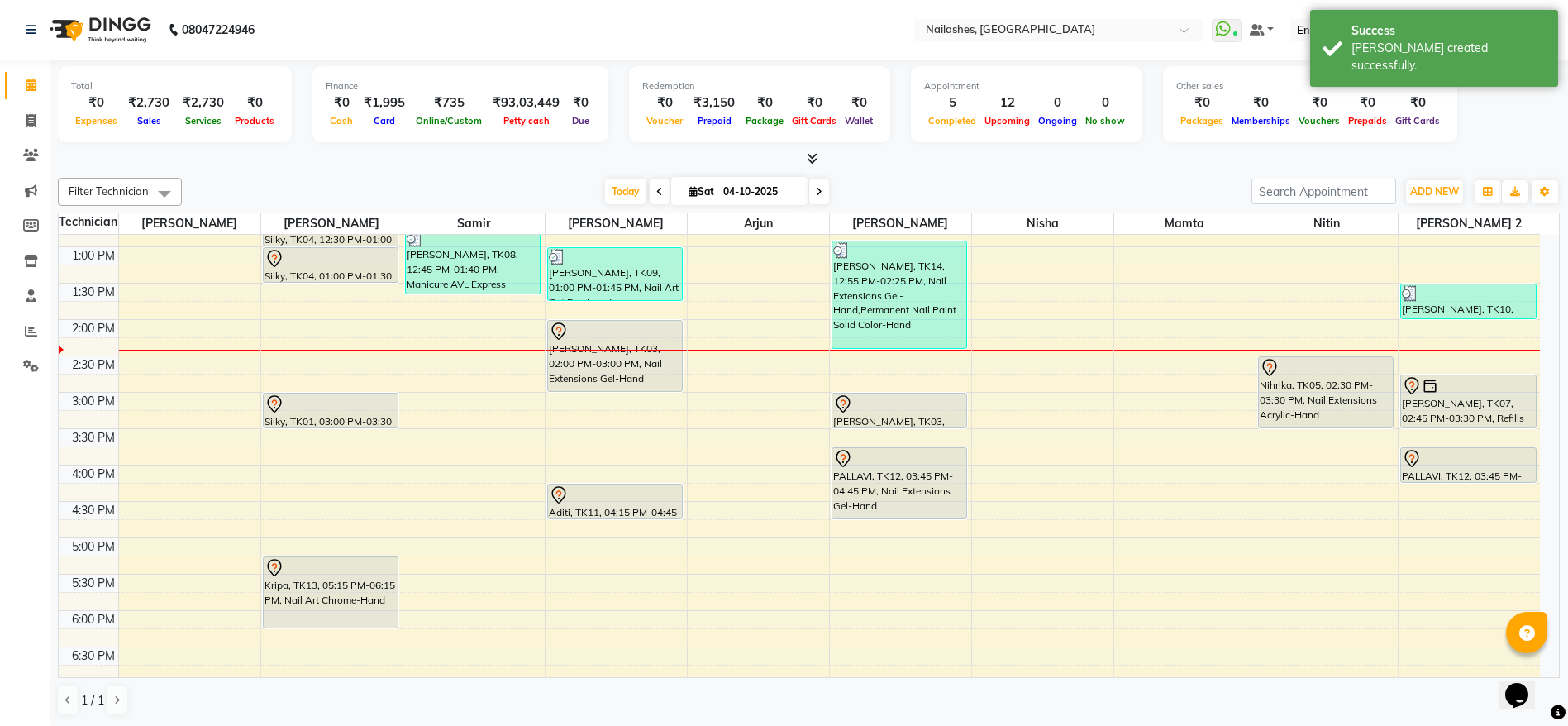
click at [359, 591] on div "Kripa, TK13, 05:15 PM-06:15 PM, Nail Art Chrome-Hand" at bounding box center [331, 591] width 135 height 70
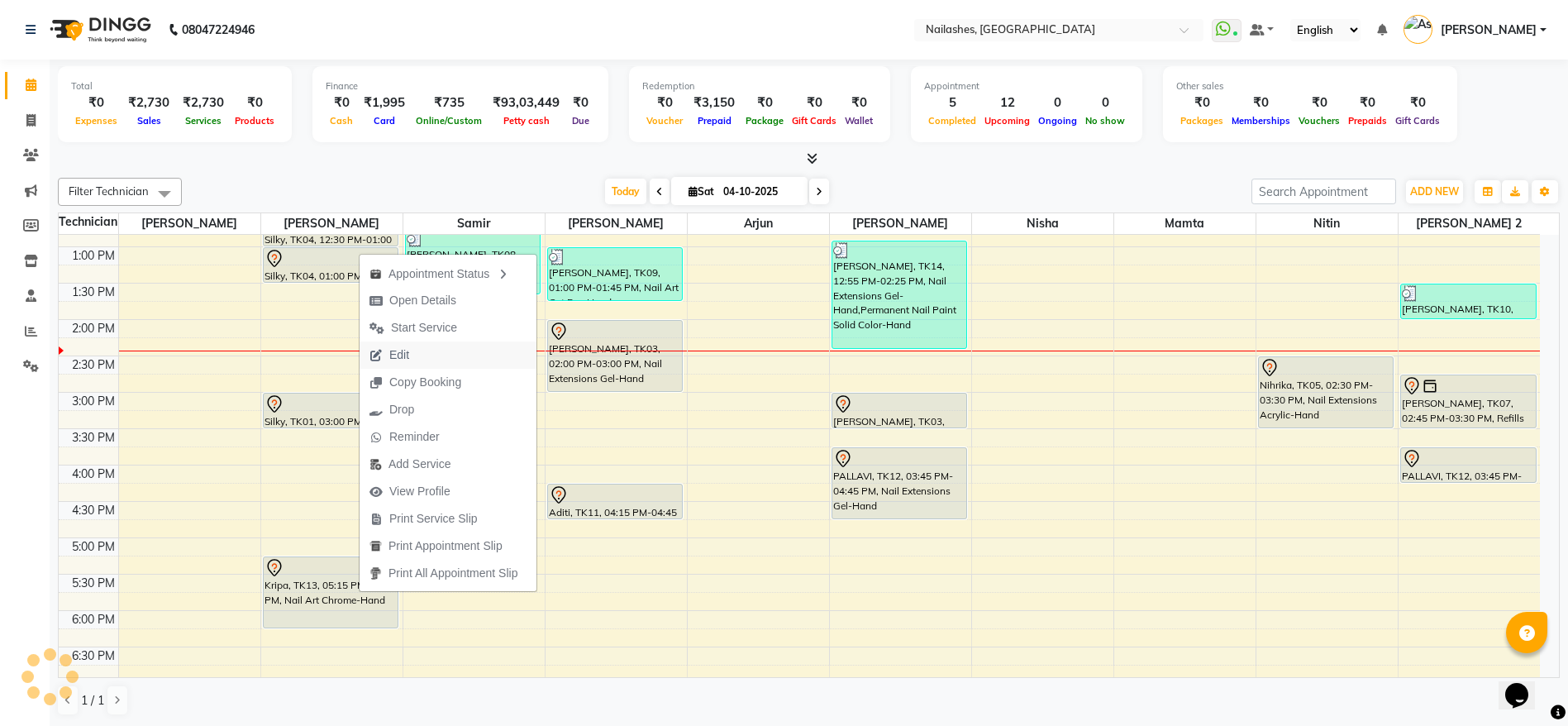
click at [455, 354] on button "Edit" at bounding box center [448, 355] width 177 height 28
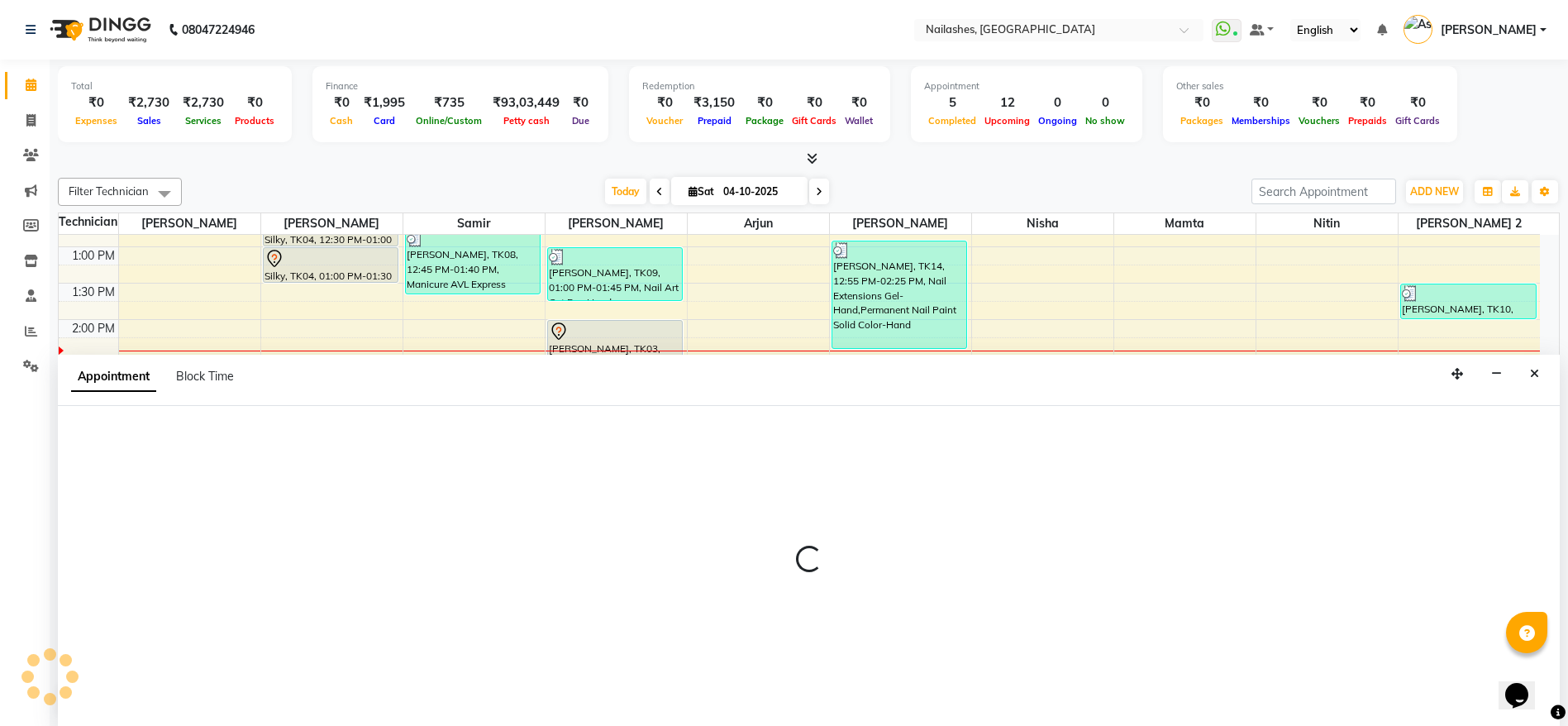
scroll to position [1, 0]
select select "tentative"
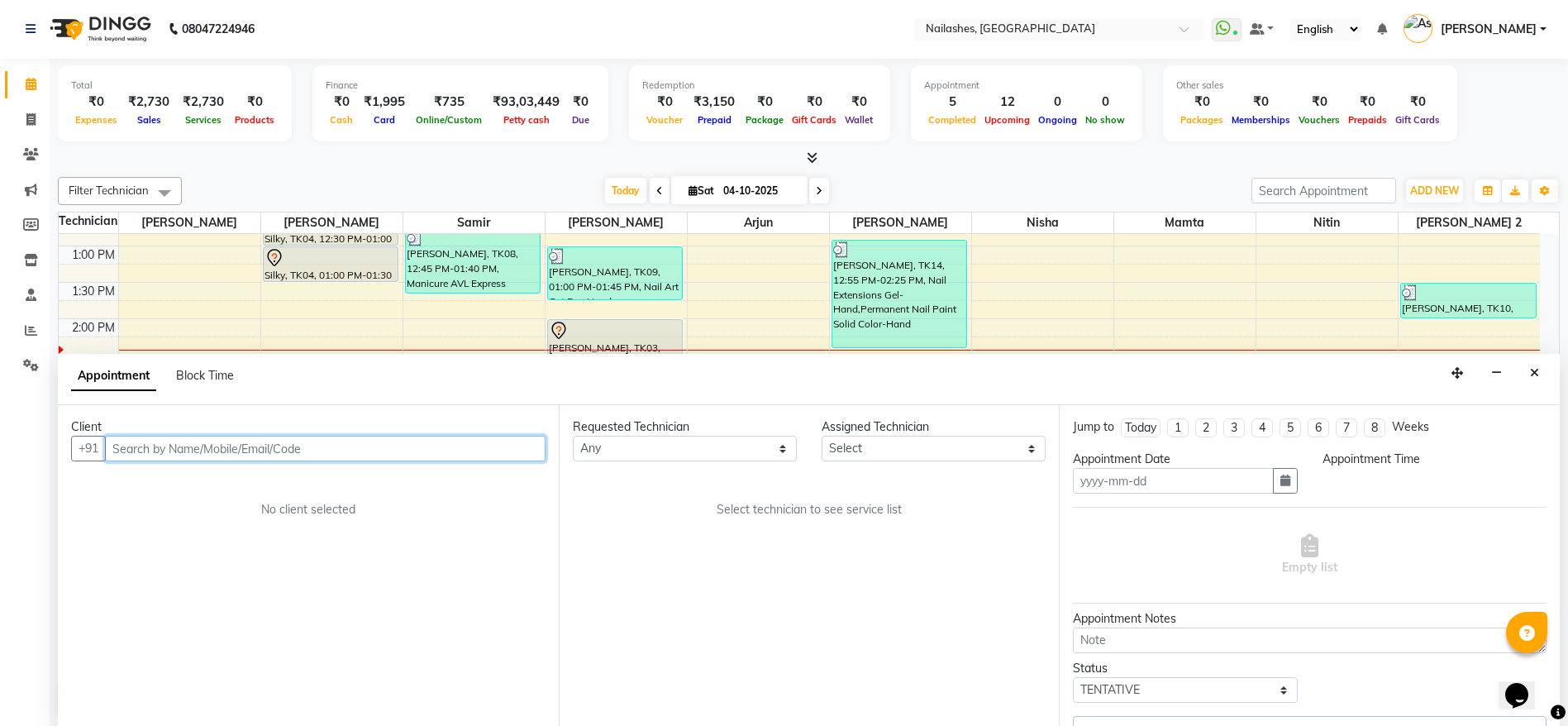
type input "04-10-2025"
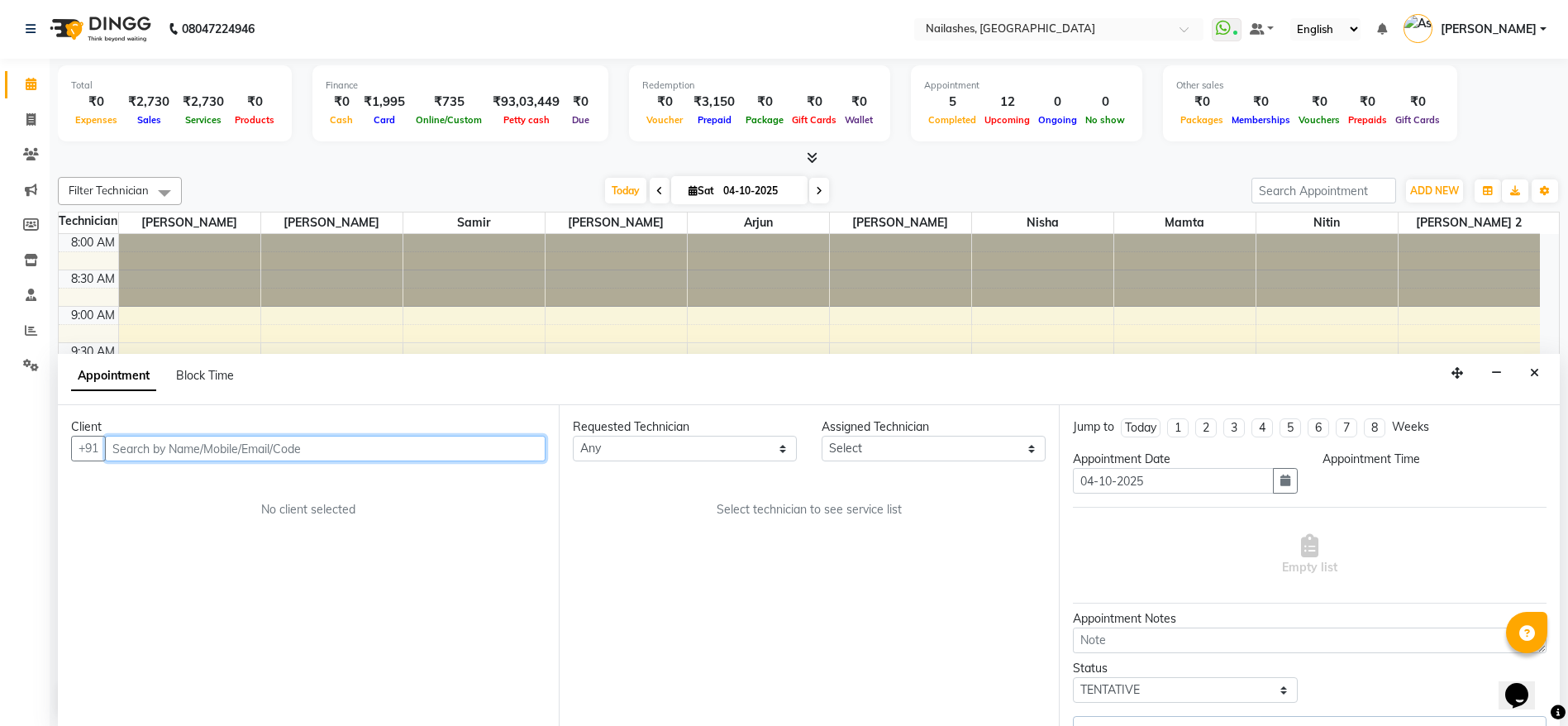
select select "1035"
select select "19477"
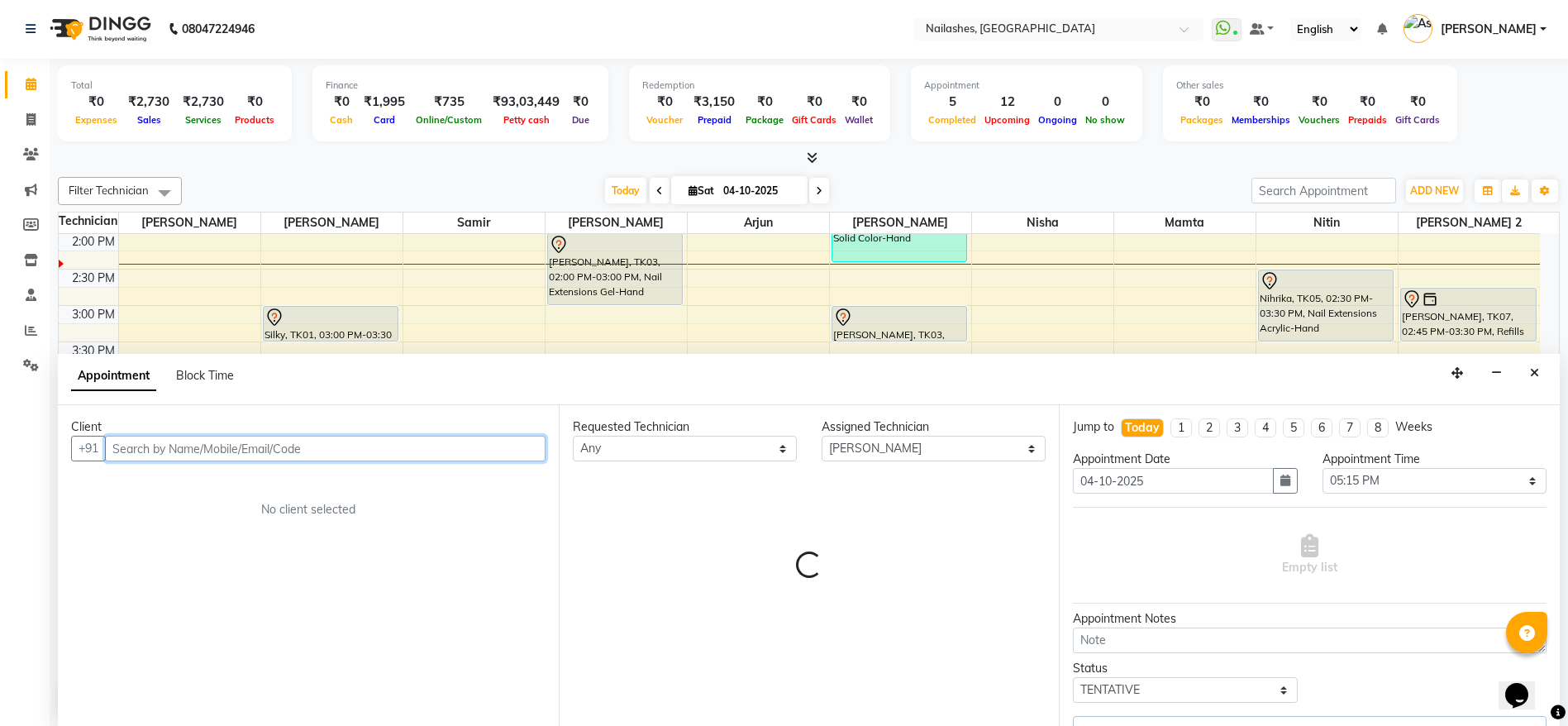
select select "1617"
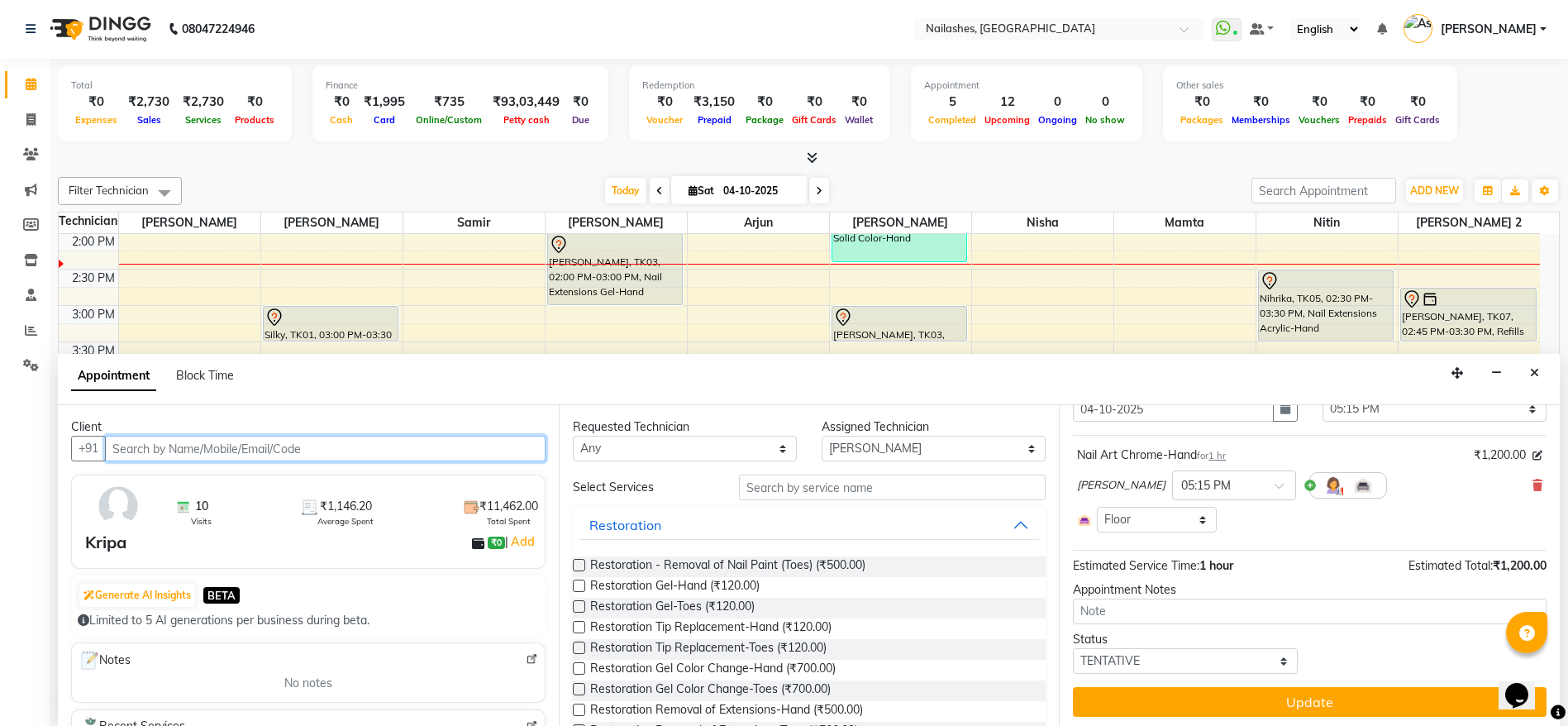
scroll to position [76, 0]
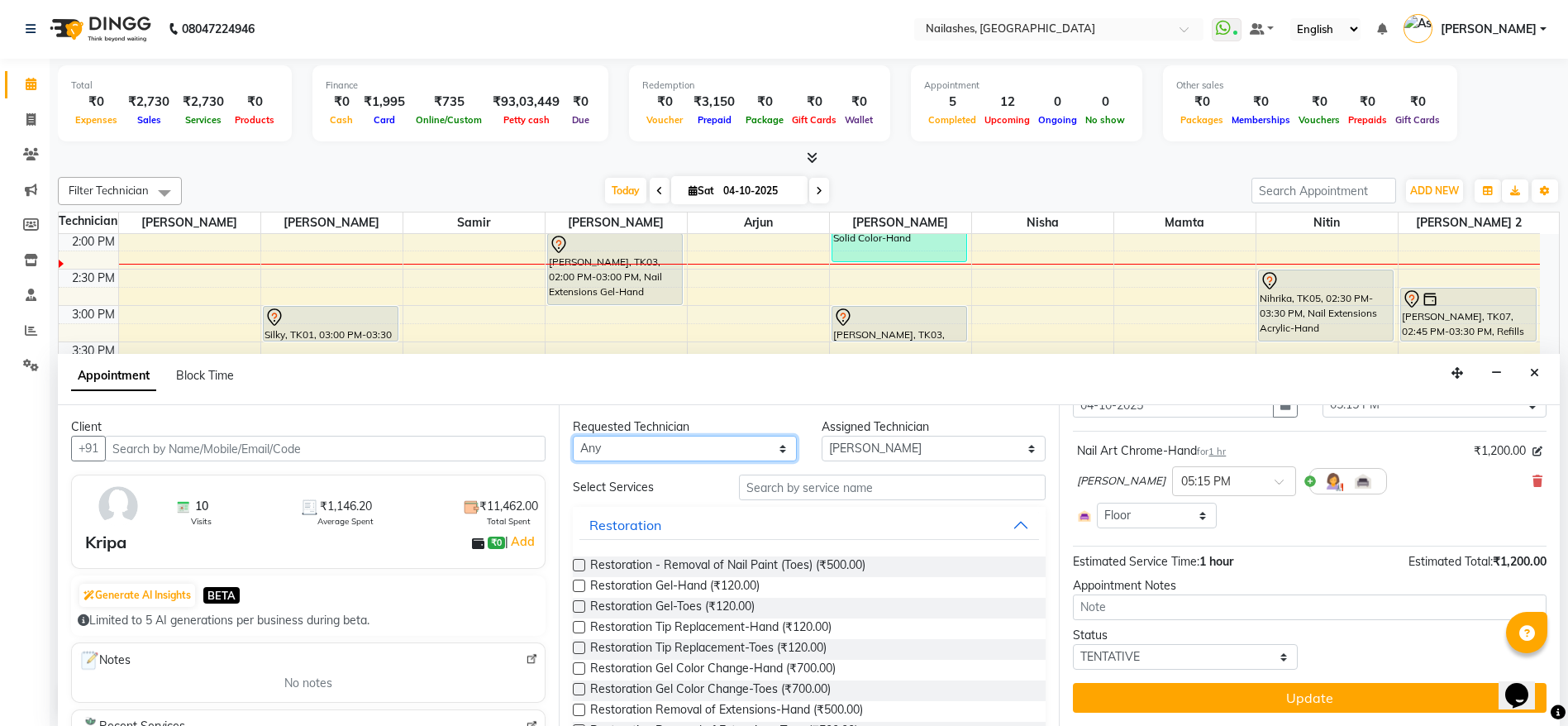
click at [759, 448] on select "Any Anamika Anita Anita 2 Arjun Mamta Nisha Nitin Samir Shanu Shushanto" at bounding box center [685, 448] width 224 height 26
select select "19576"
click at [573, 435] on select "Any Anamika Anita Anita 2 Arjun Mamta Nisha Nitin Samir Shanu Shushanto" at bounding box center [685, 448] width 224 height 26
select select "19576"
click at [827, 491] on input "text" at bounding box center [893, 487] width 308 height 26
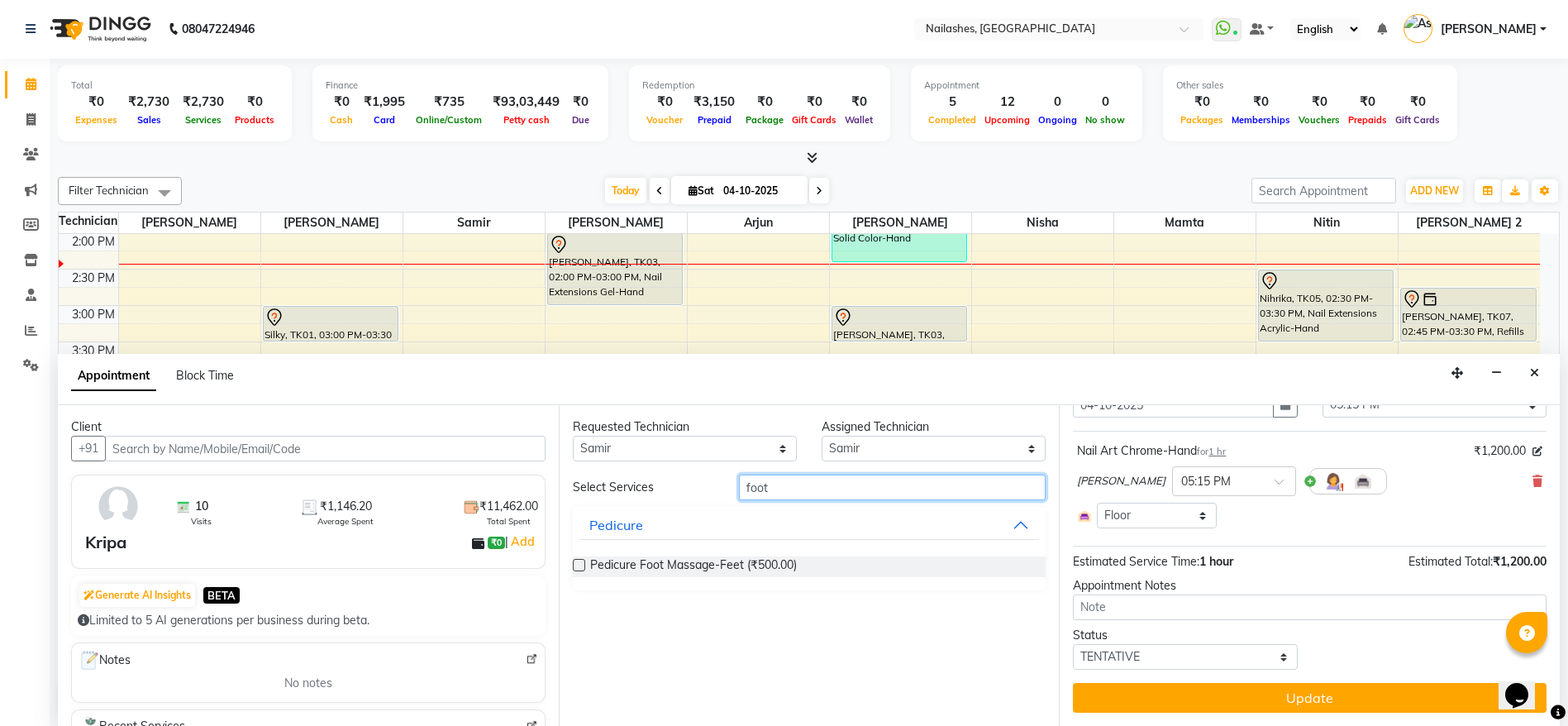
type input "foot"
click at [575, 564] on label at bounding box center [579, 565] width 12 height 12
click at [575, 564] on input "checkbox" at bounding box center [578, 566] width 10 height 10
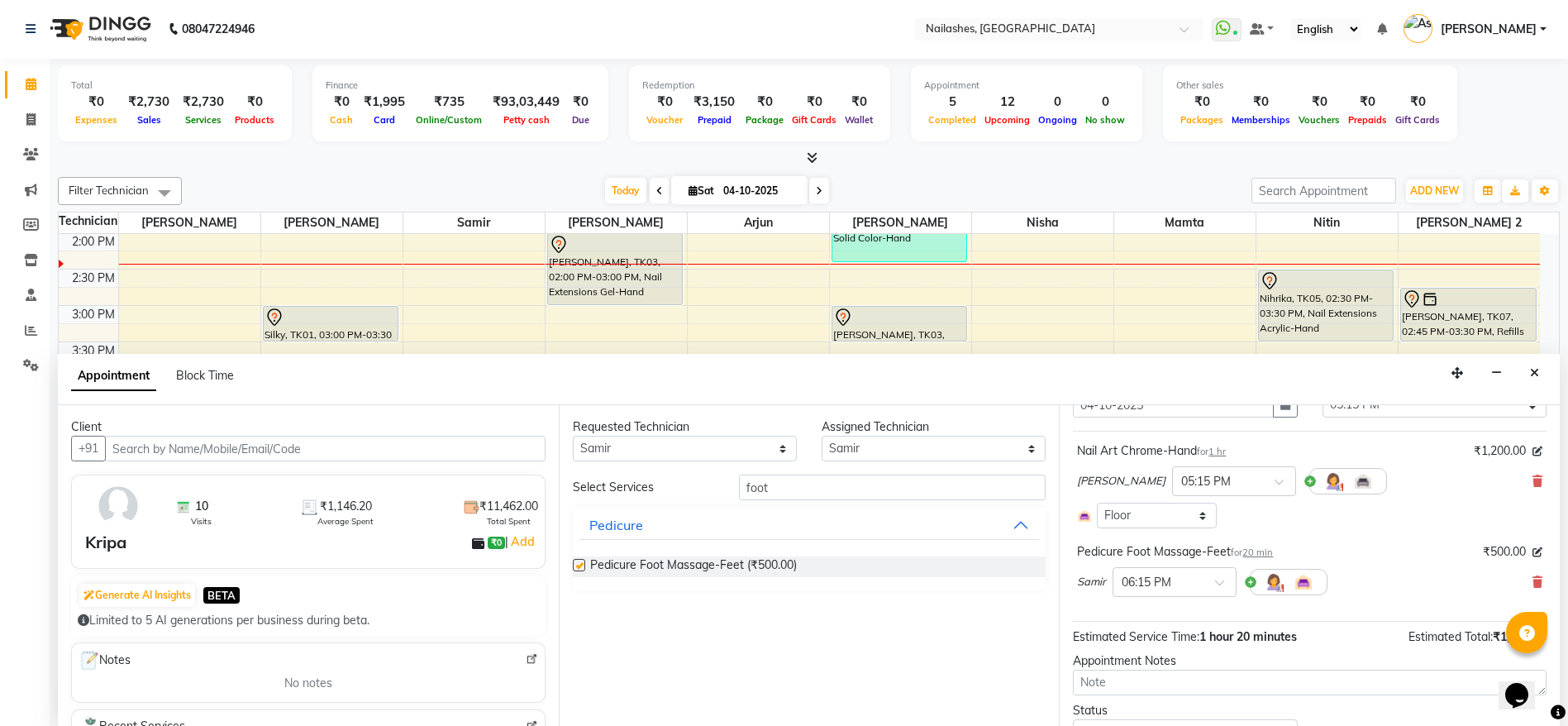
checkbox input "false"
click at [775, 485] on input "foot" at bounding box center [893, 487] width 308 height 26
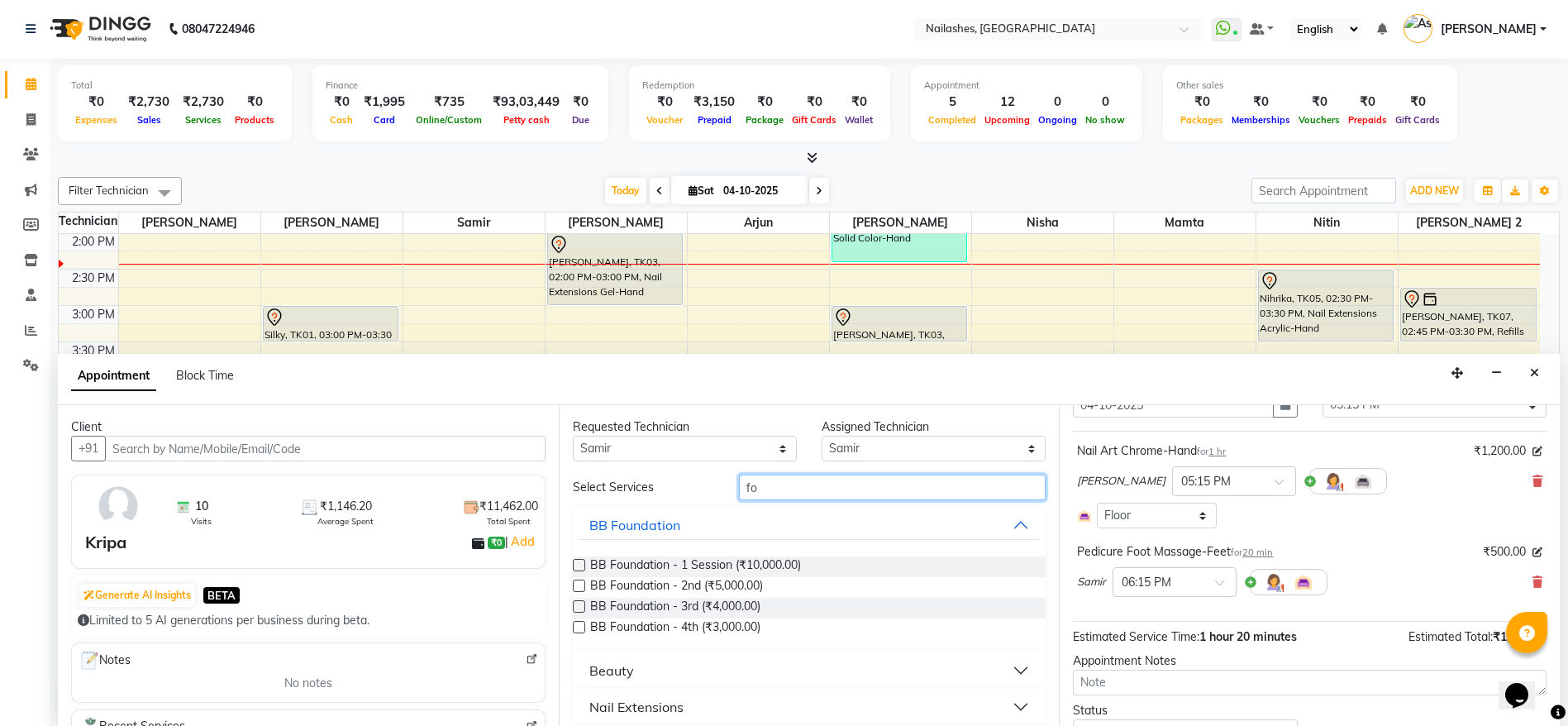
type input "f"
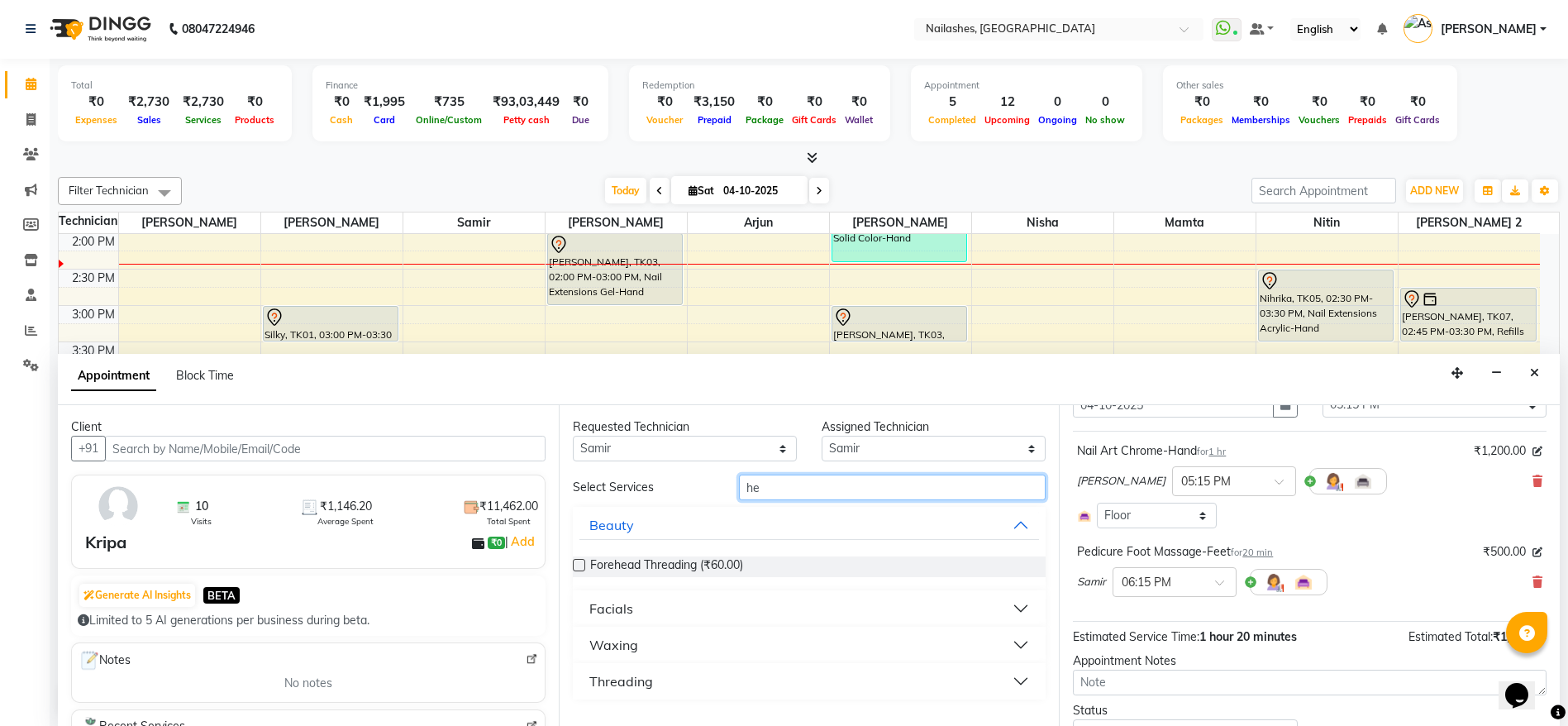
type input "h"
type input "was"
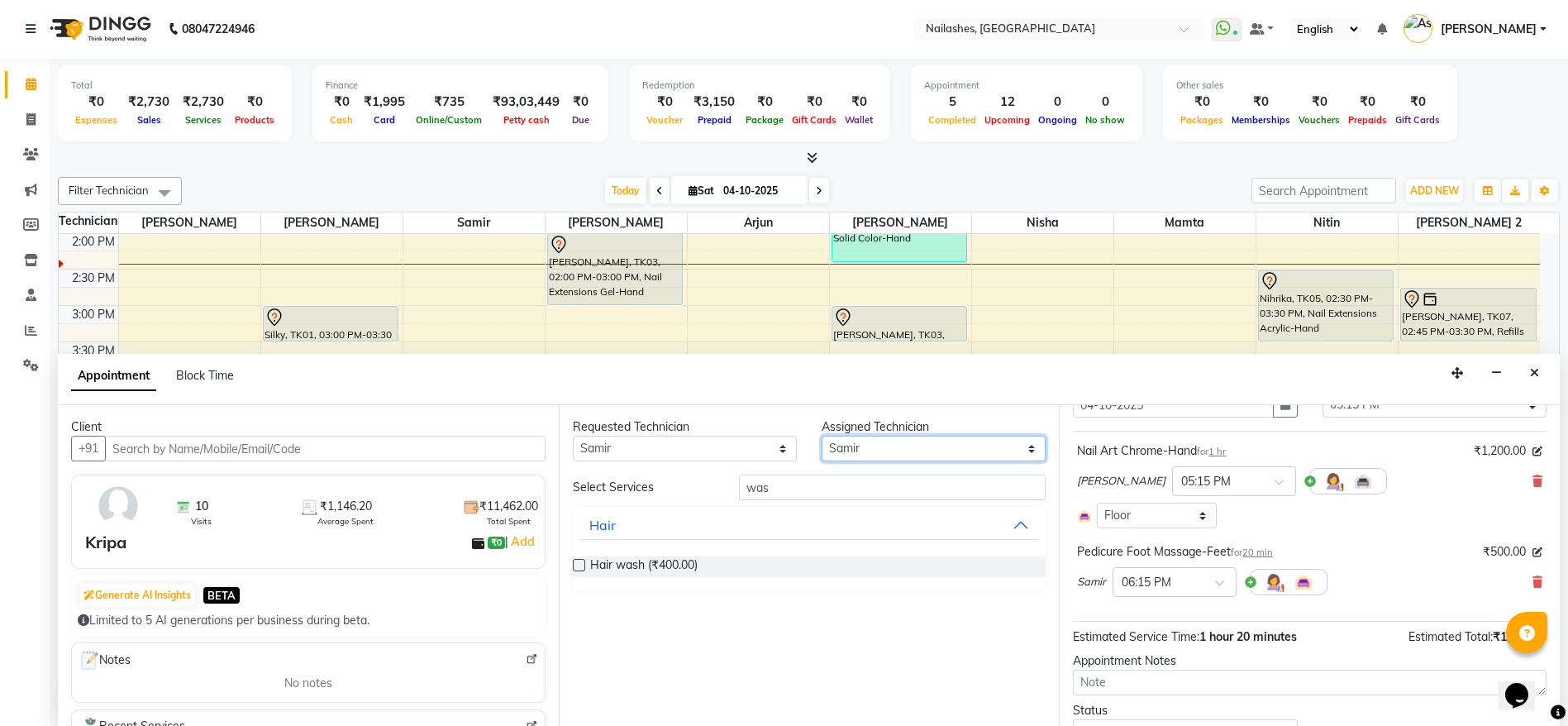
click at [919, 456] on select "Select Anamika Anita Anita 2 Arjun Mamta Nisha Nitin Samir Shanu Shushanto" at bounding box center [934, 448] width 224 height 26
select select "20189"
click at [822, 435] on select "Select Anamika Anita Anita 2 Arjun Mamta Nisha Nitin Samir Shanu Shushanto" at bounding box center [934, 448] width 224 height 26
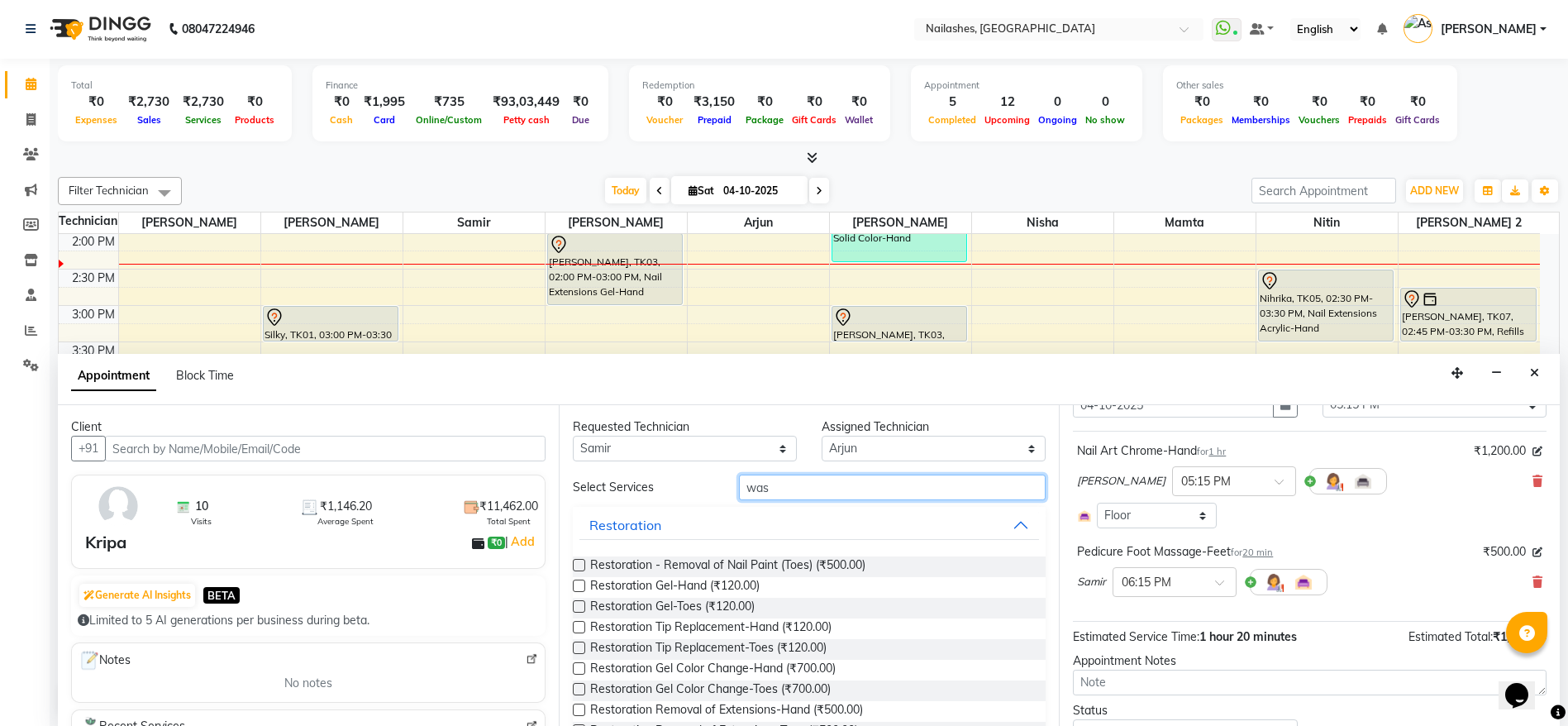
click at [846, 479] on input "was" at bounding box center [893, 487] width 308 height 26
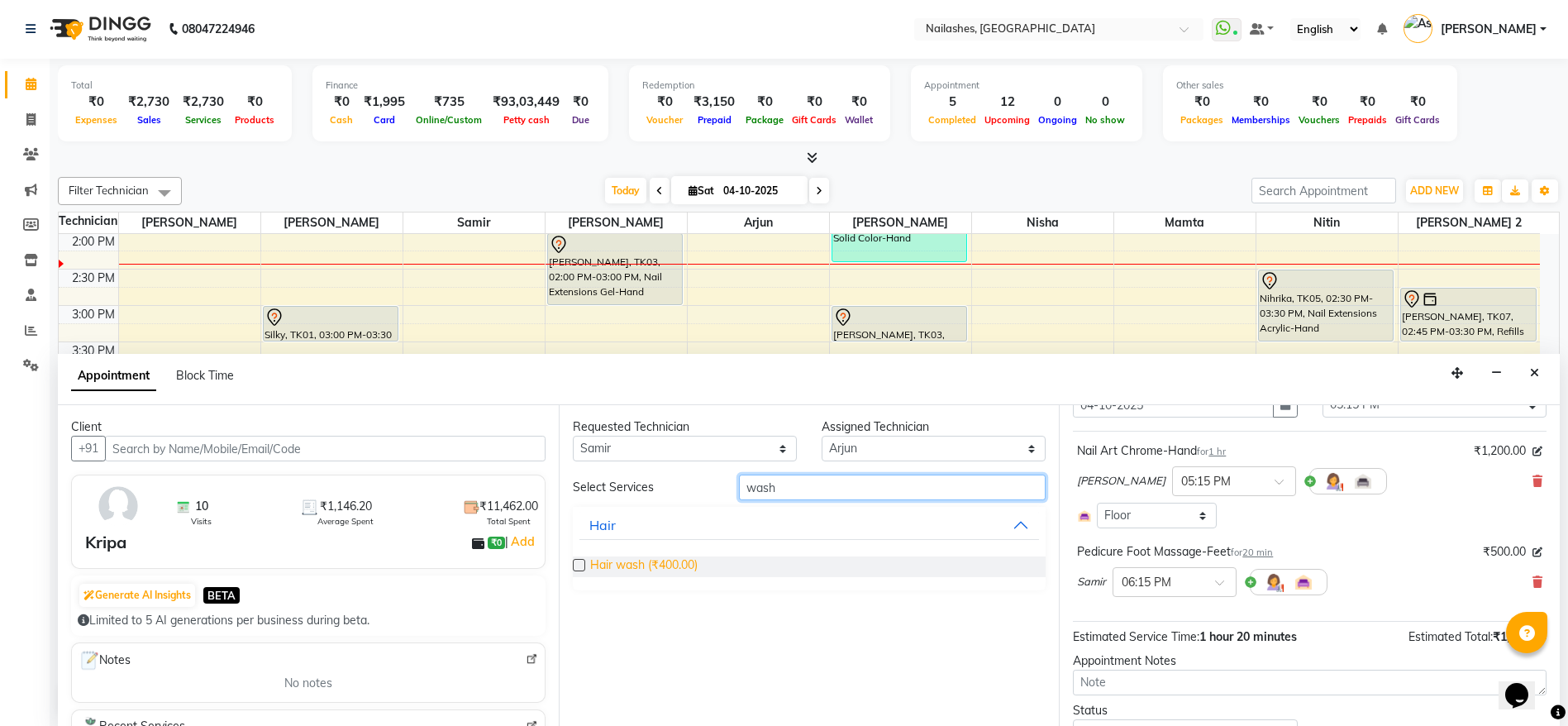
type input "wash"
click at [602, 563] on span "Hair wash (₹400.00)" at bounding box center [643, 566] width 108 height 21
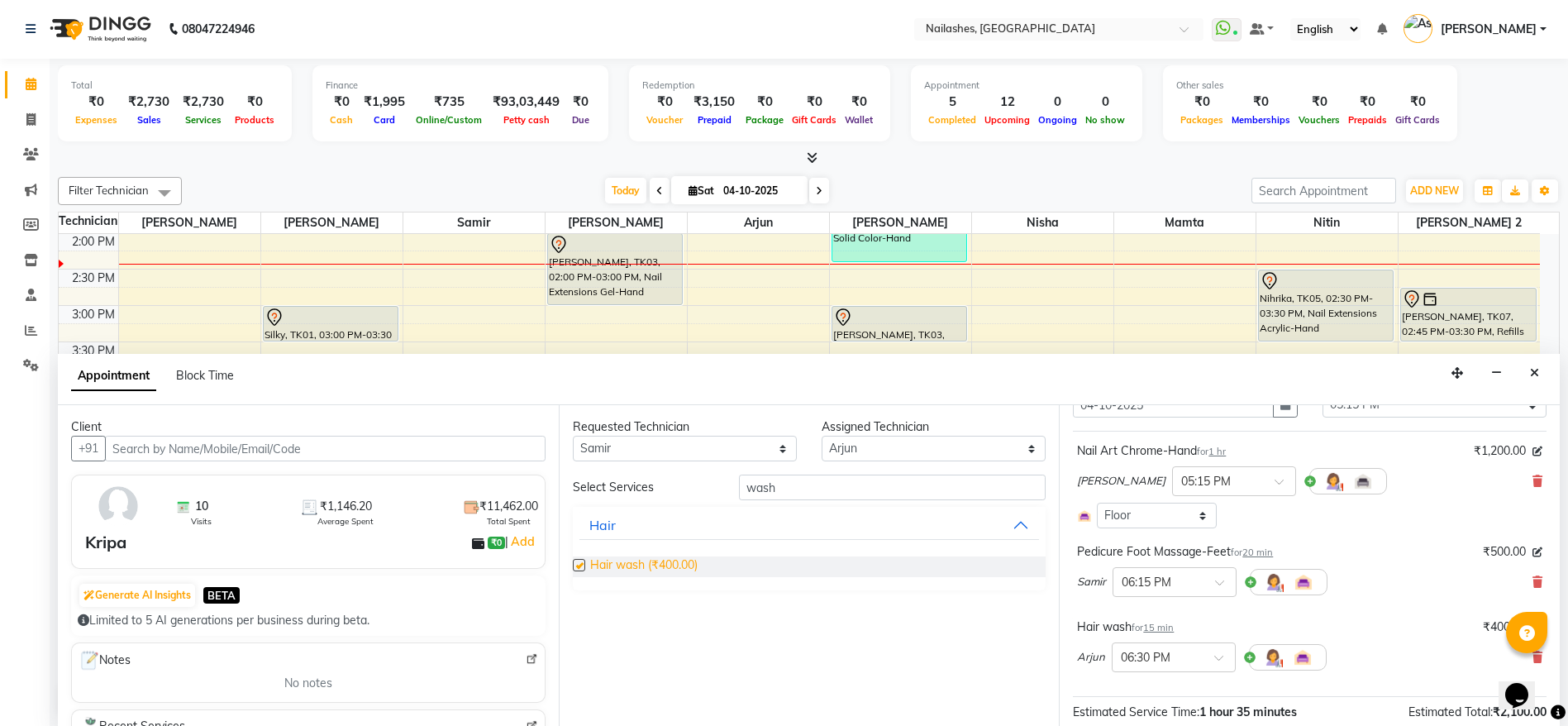
checkbox input "false"
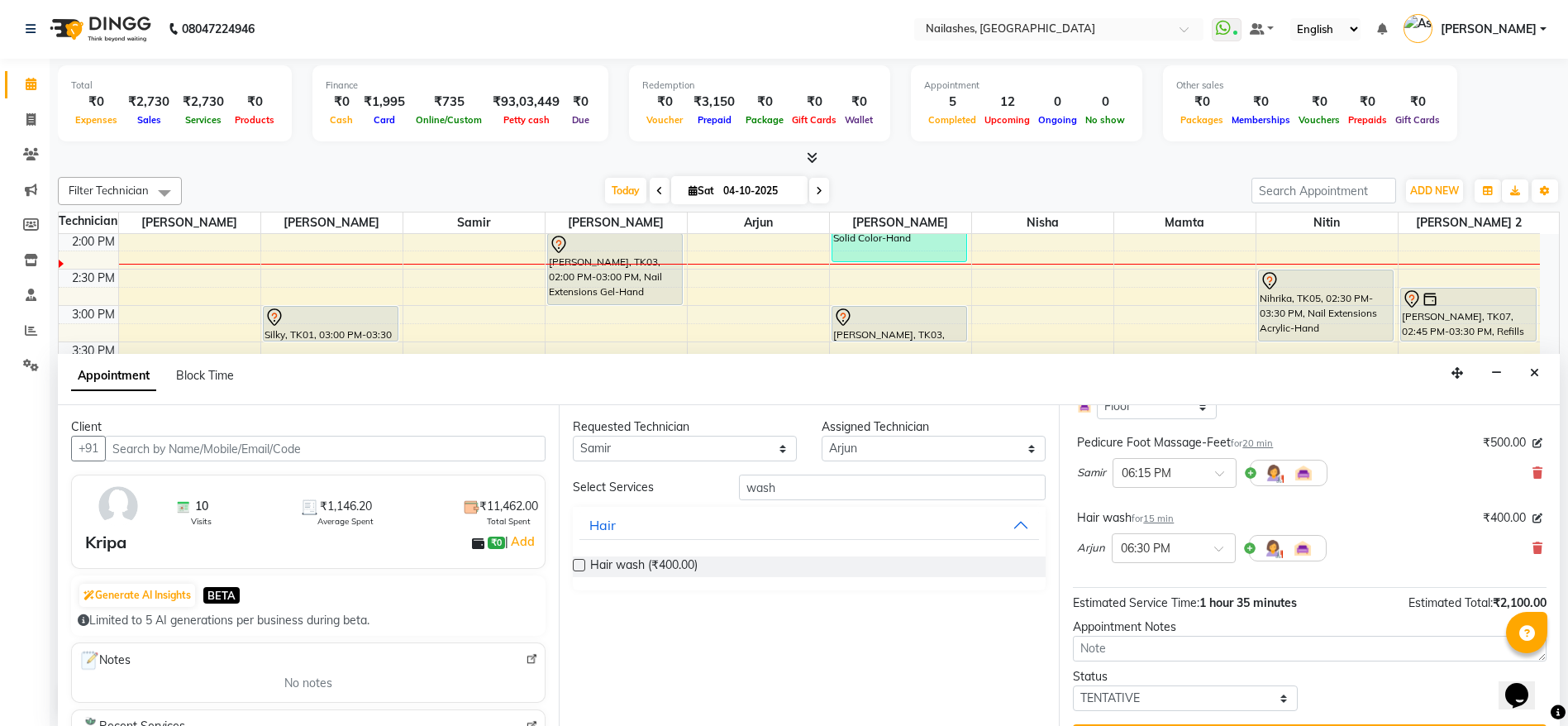
scroll to position [227, 0]
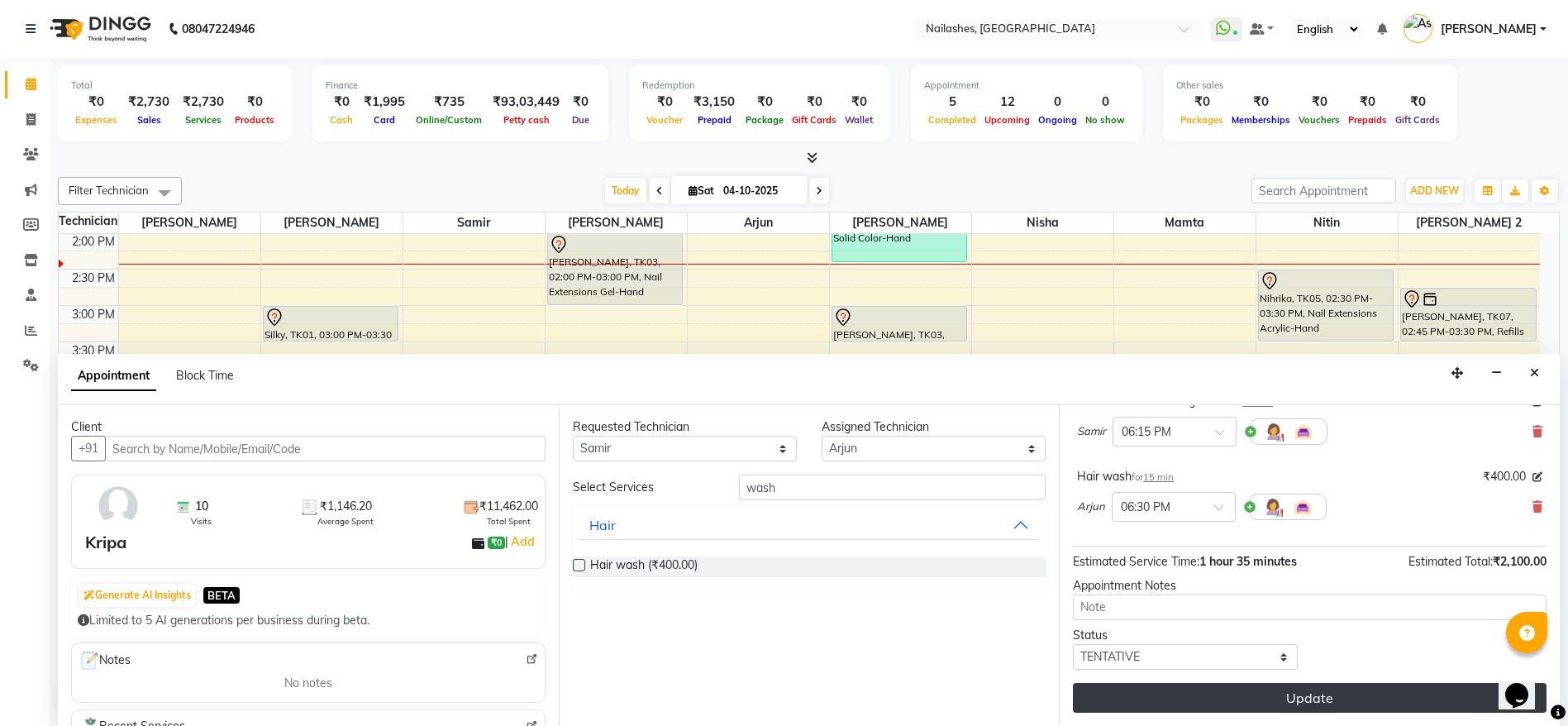
click at [1318, 701] on button "Update" at bounding box center [1309, 698] width 474 height 30
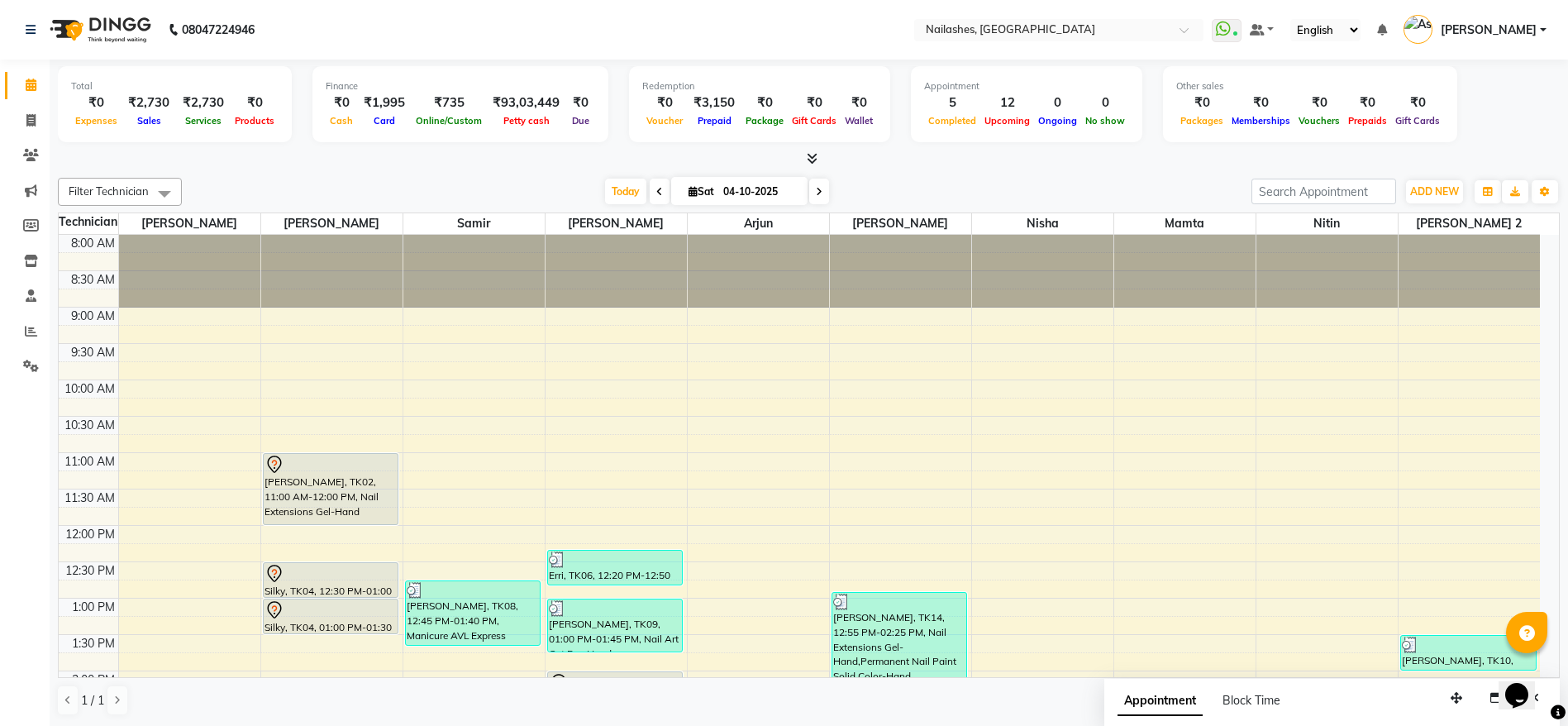
scroll to position [41, 0]
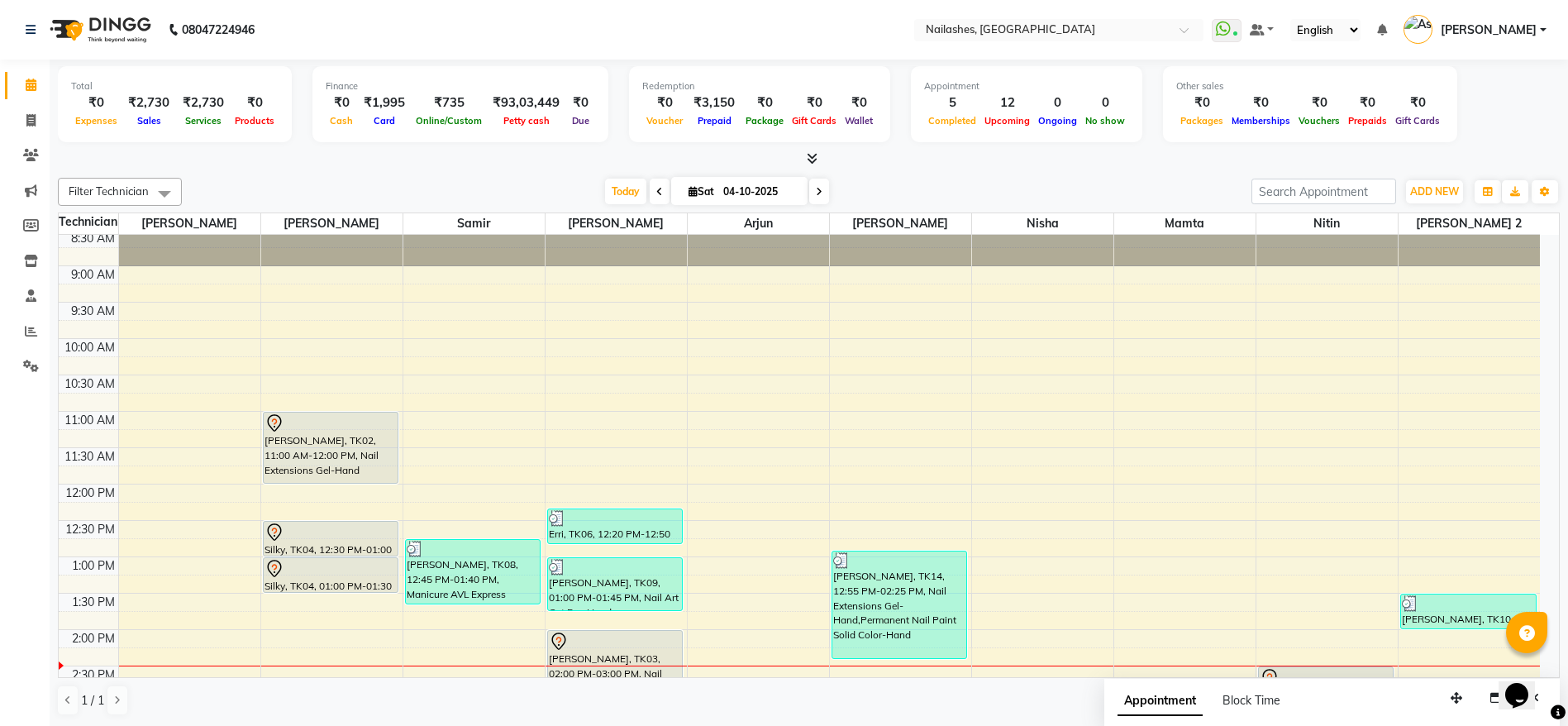
click at [292, 557] on link "Silky, TK04, 01:00 PM-01:30 PM, Permanent Nail Paint Solid Color-Hand" at bounding box center [331, 574] width 136 height 35
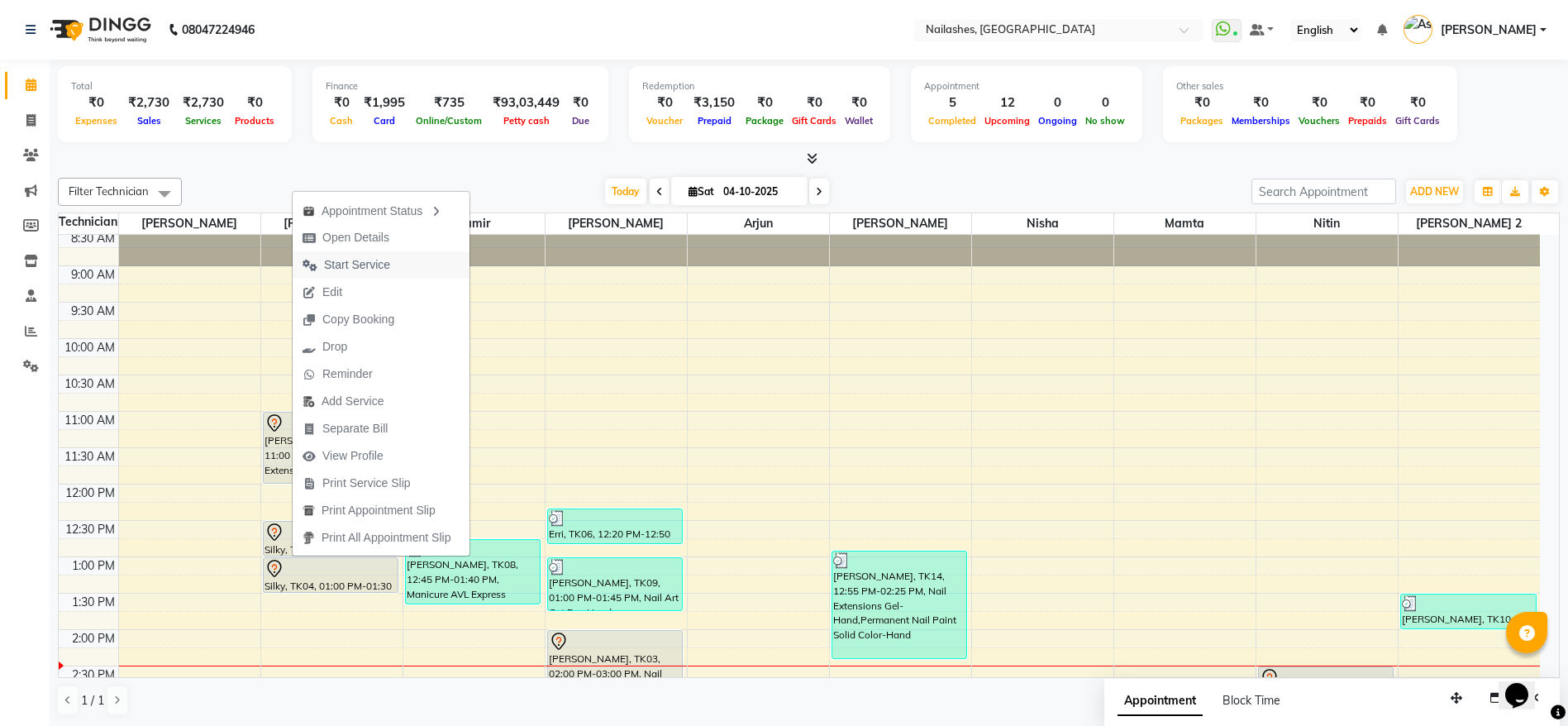
click at [381, 268] on span "Start Service" at bounding box center [357, 265] width 66 height 17
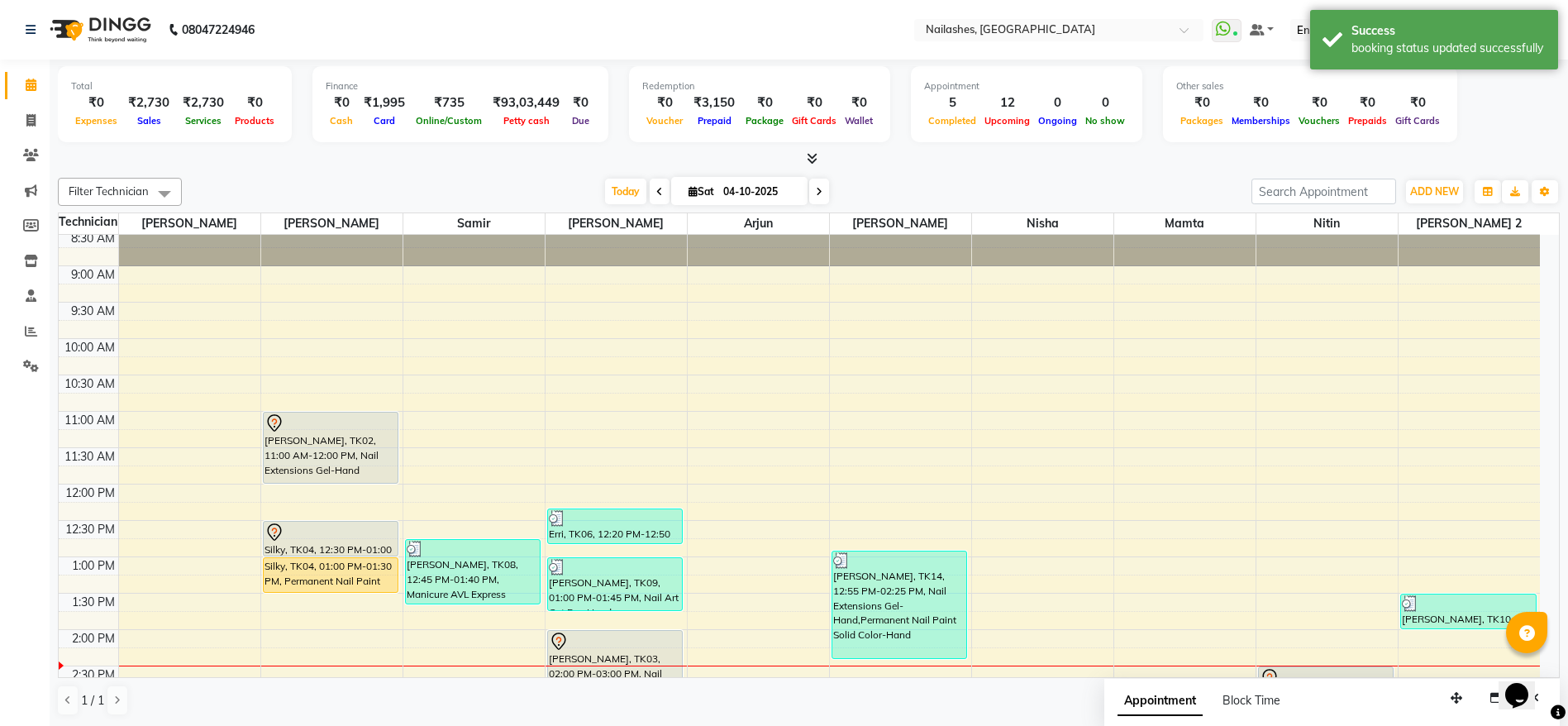
click at [342, 529] on div at bounding box center [331, 532] width 133 height 20
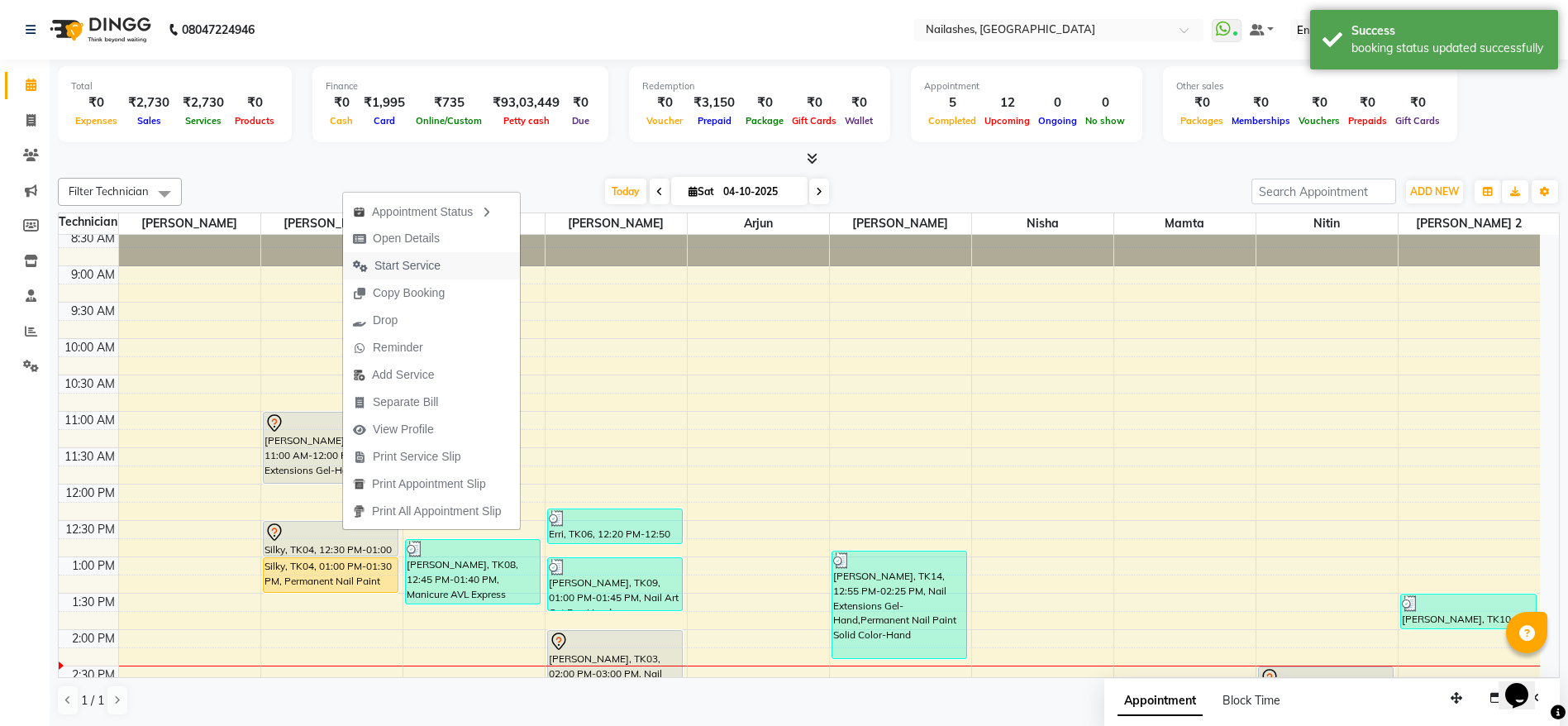
click at [421, 262] on span "Start Service" at bounding box center [407, 266] width 66 height 17
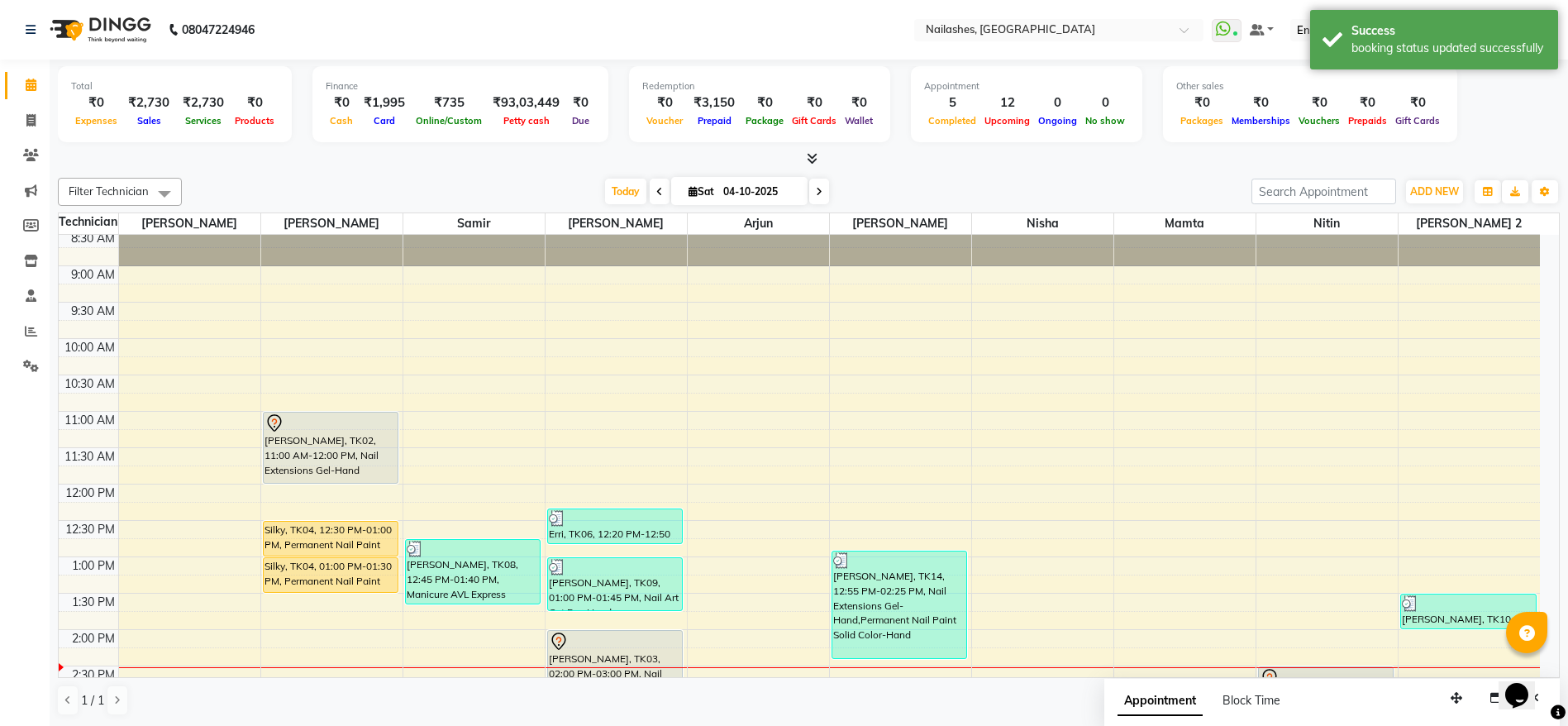
click at [342, 543] on div "Silky, TK04, 12:30 PM-01:00 PM, Permanent Nail Paint Solid Color-Hand" at bounding box center [331, 538] width 135 height 34
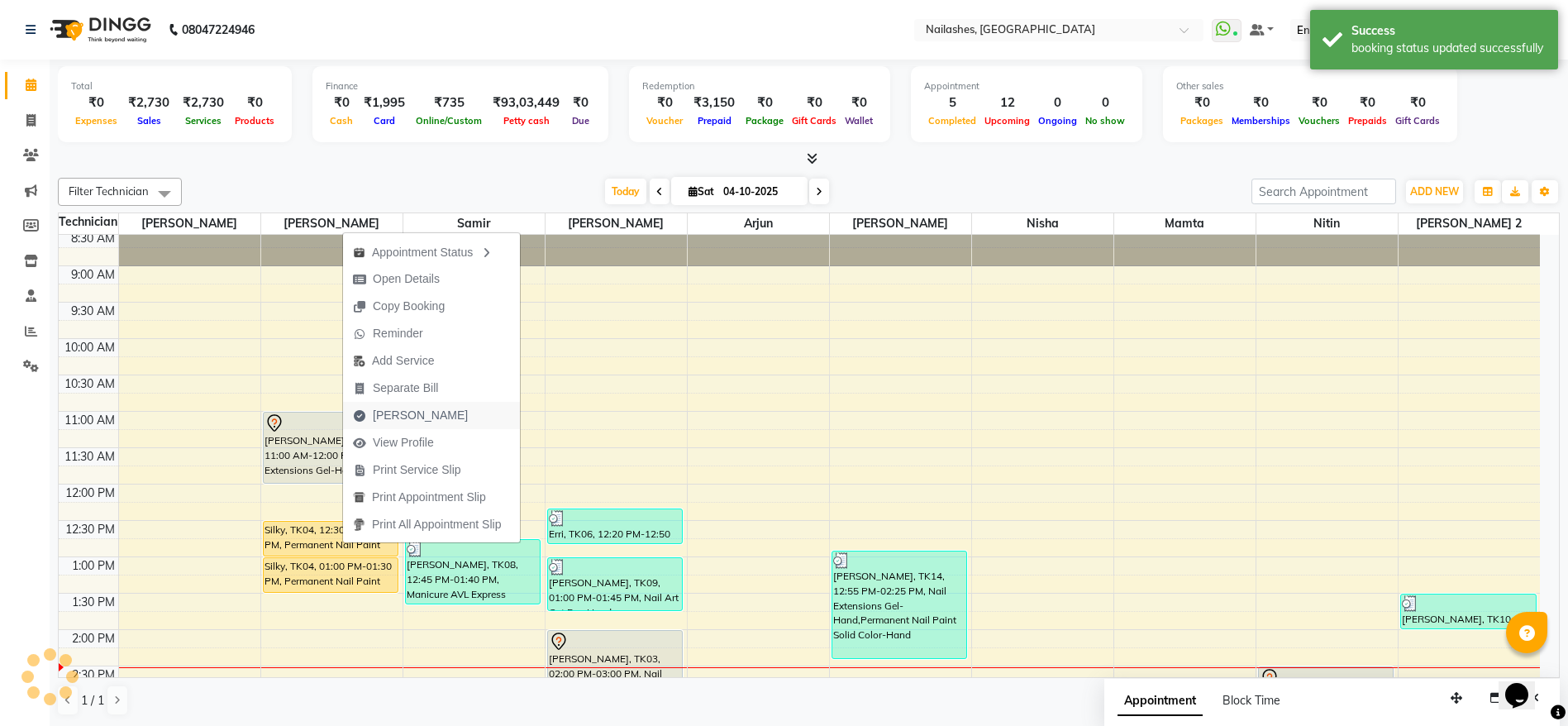
click at [421, 414] on span "[PERSON_NAME]" at bounding box center [420, 416] width 95 height 17
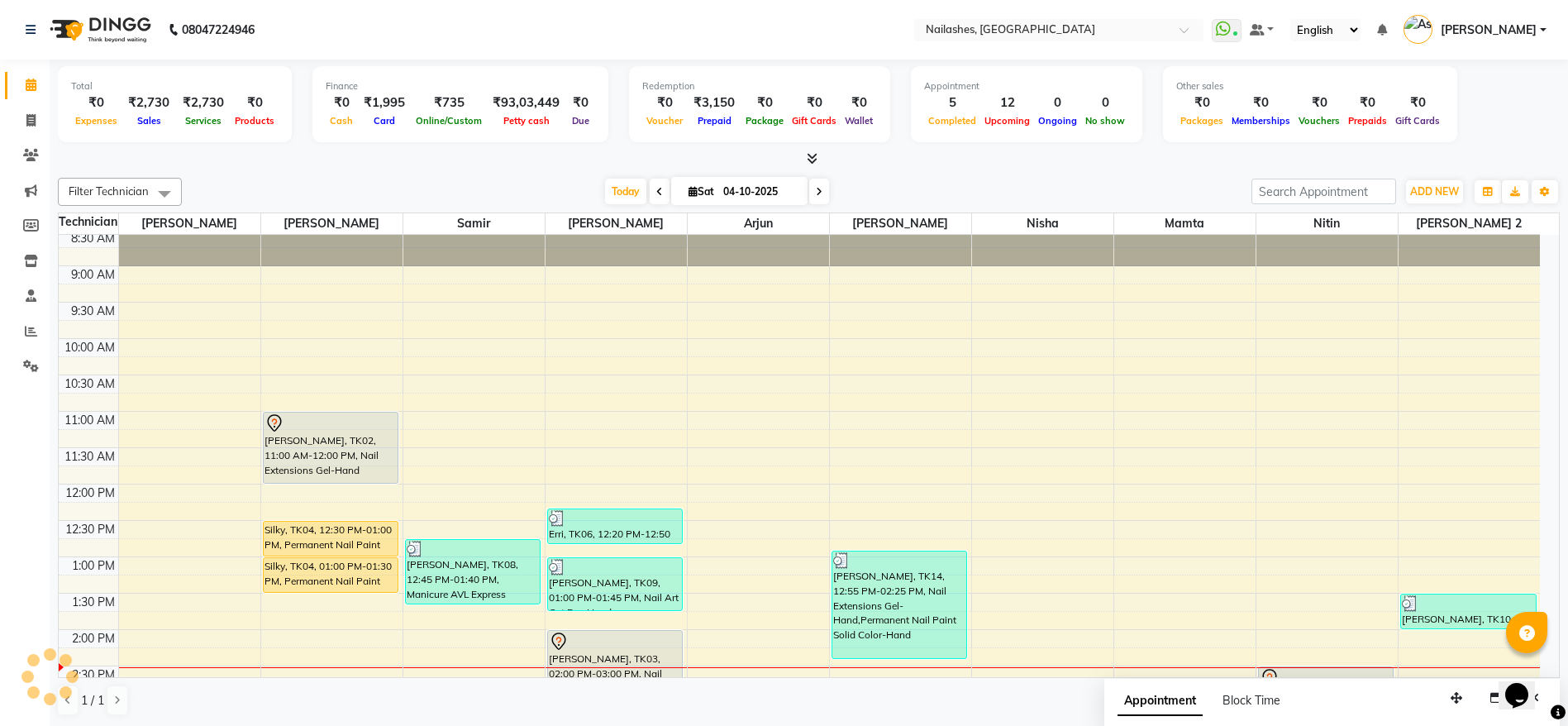
select select "service"
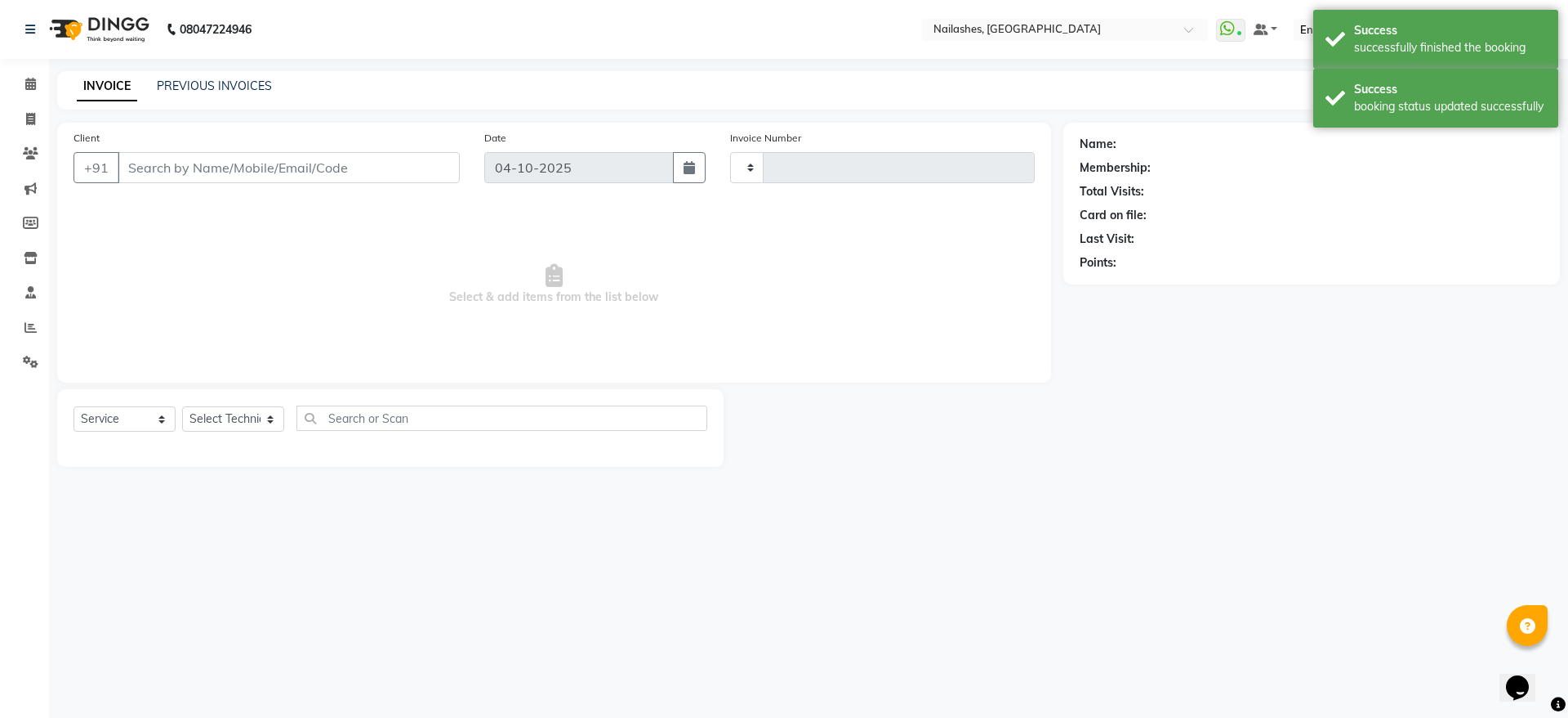
type input "2670"
select select "3926"
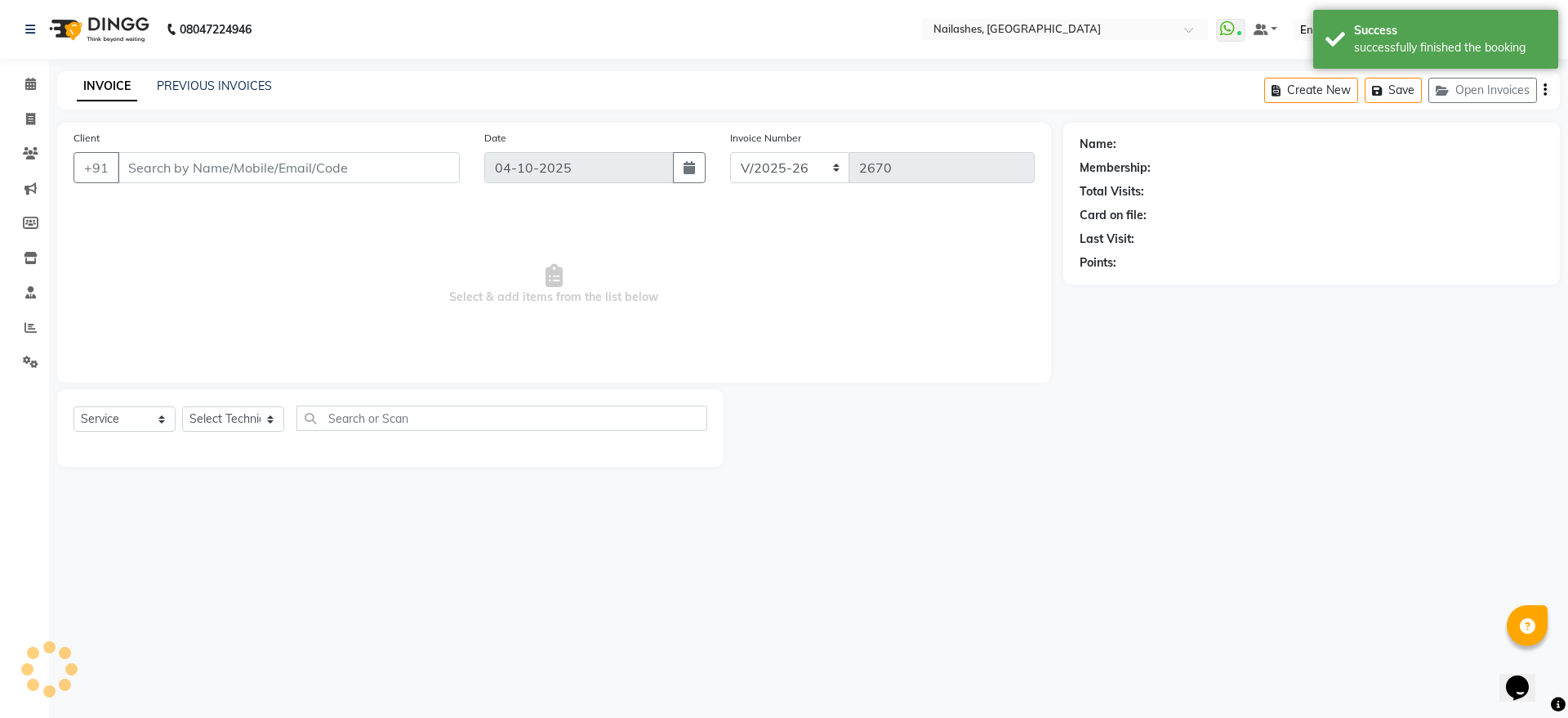
type input "98******59"
select select "19477"
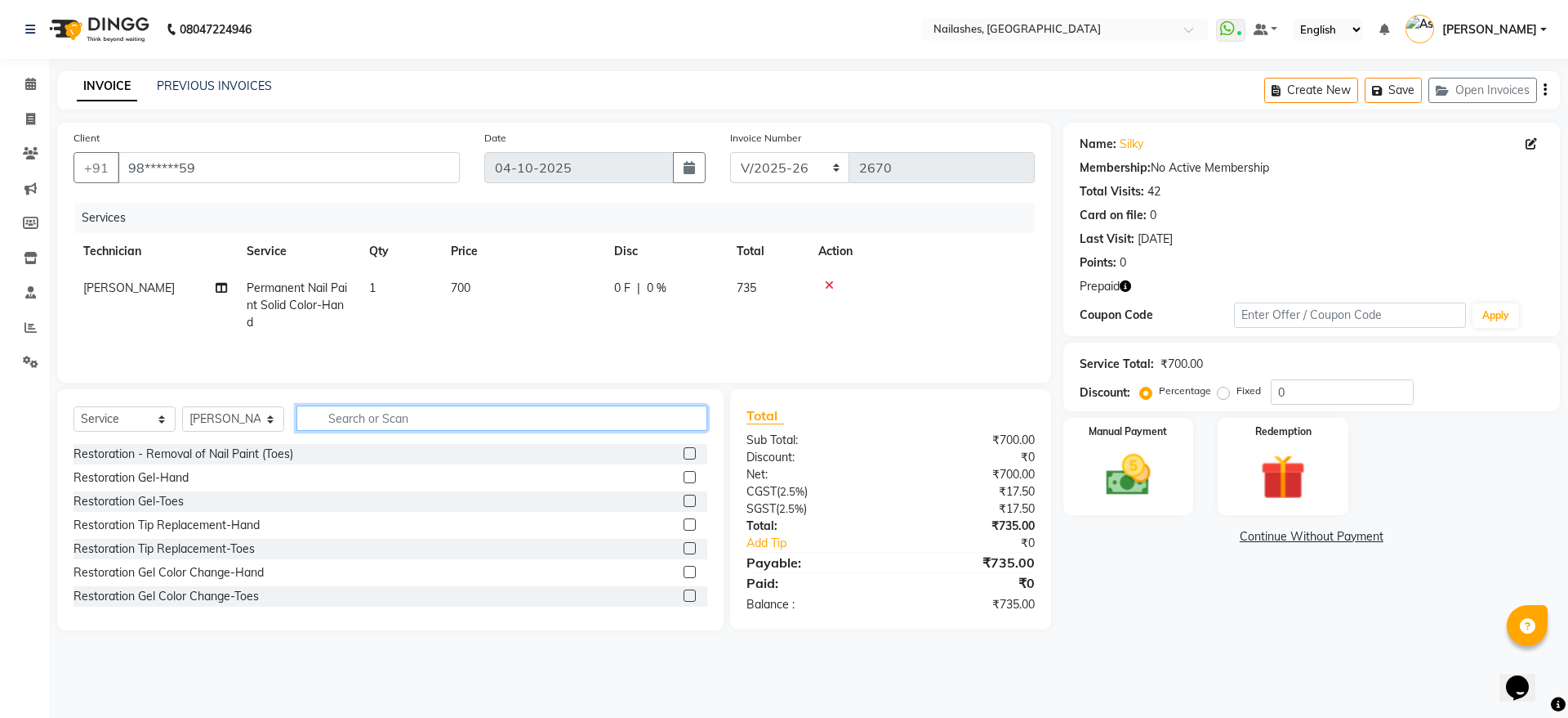
click at [369, 427] on input "text" at bounding box center [502, 418] width 411 height 26
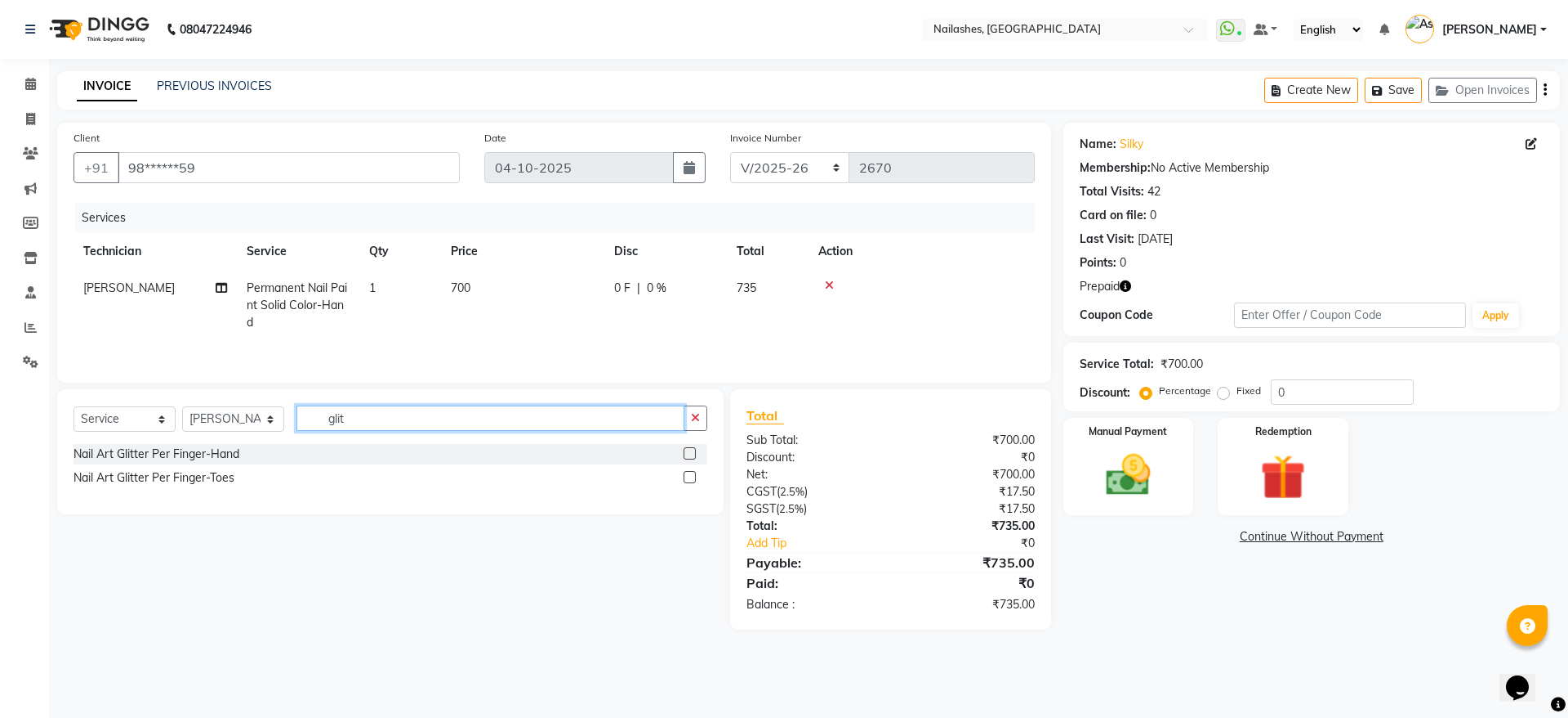
type input "glit"
click at [689, 482] on label at bounding box center [689, 477] width 12 height 12
click at [689, 482] on input "checkbox" at bounding box center [689, 478] width 10 height 10
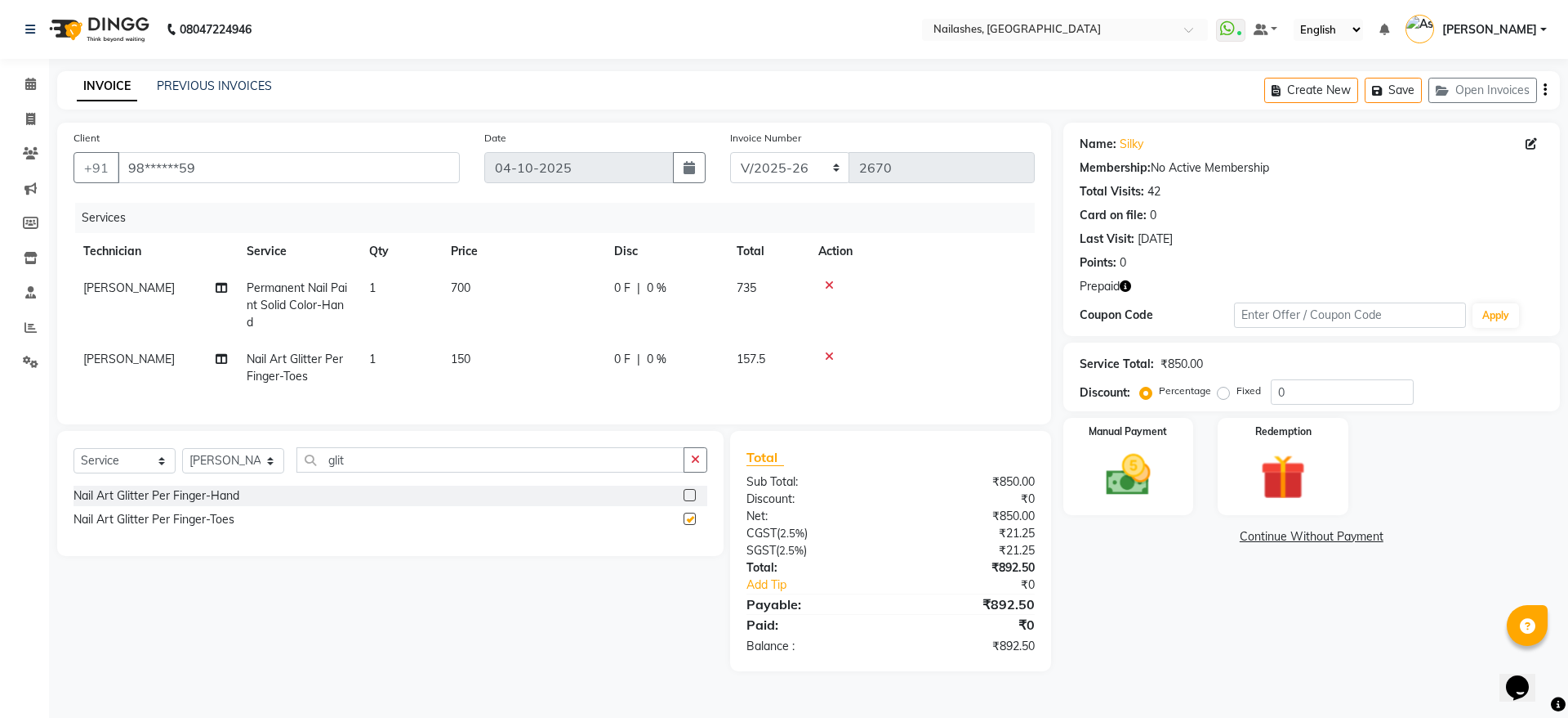
checkbox input "false"
click at [382, 359] on td "1" at bounding box center [401, 368] width 82 height 54
select select "19477"
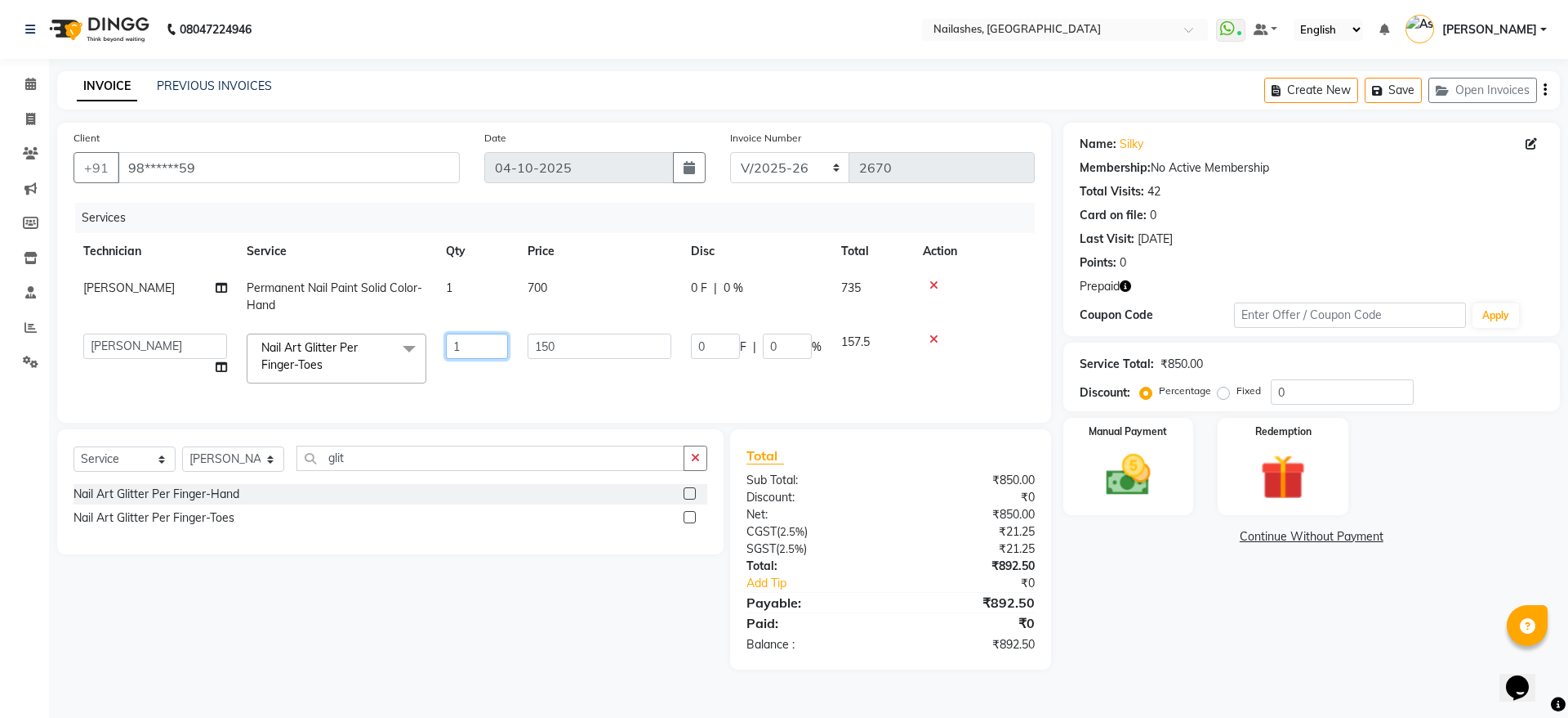
click at [458, 342] on input "1" at bounding box center [476, 346] width 62 height 26
type input "8"
click at [502, 385] on tr "Anamika Anita Anita 2 Arjun Mamta MANAGER Nisha Nitin Samir Shanu Shushanto Nai…" at bounding box center [554, 358] width 961 height 69
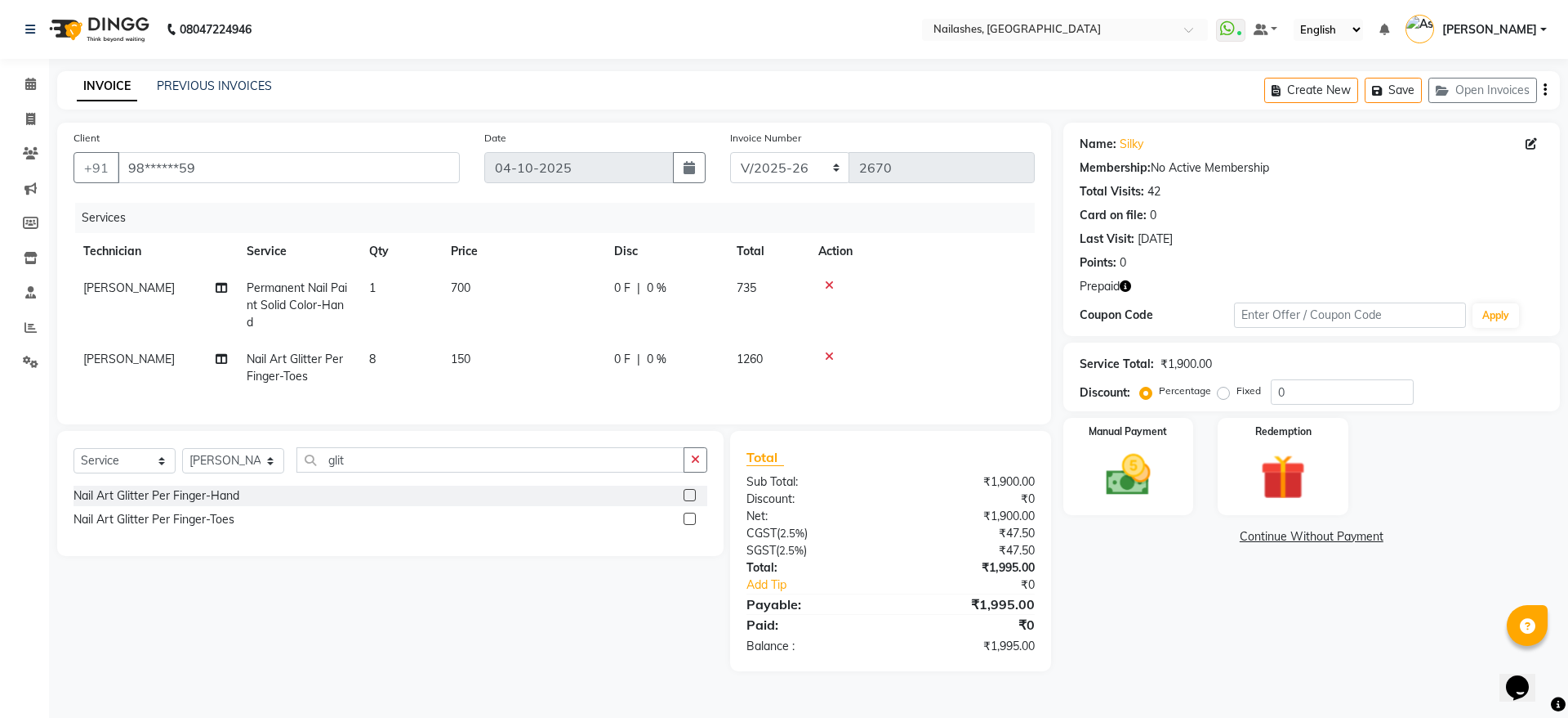
click at [378, 363] on td "8" at bounding box center [401, 368] width 82 height 54
select select "19477"
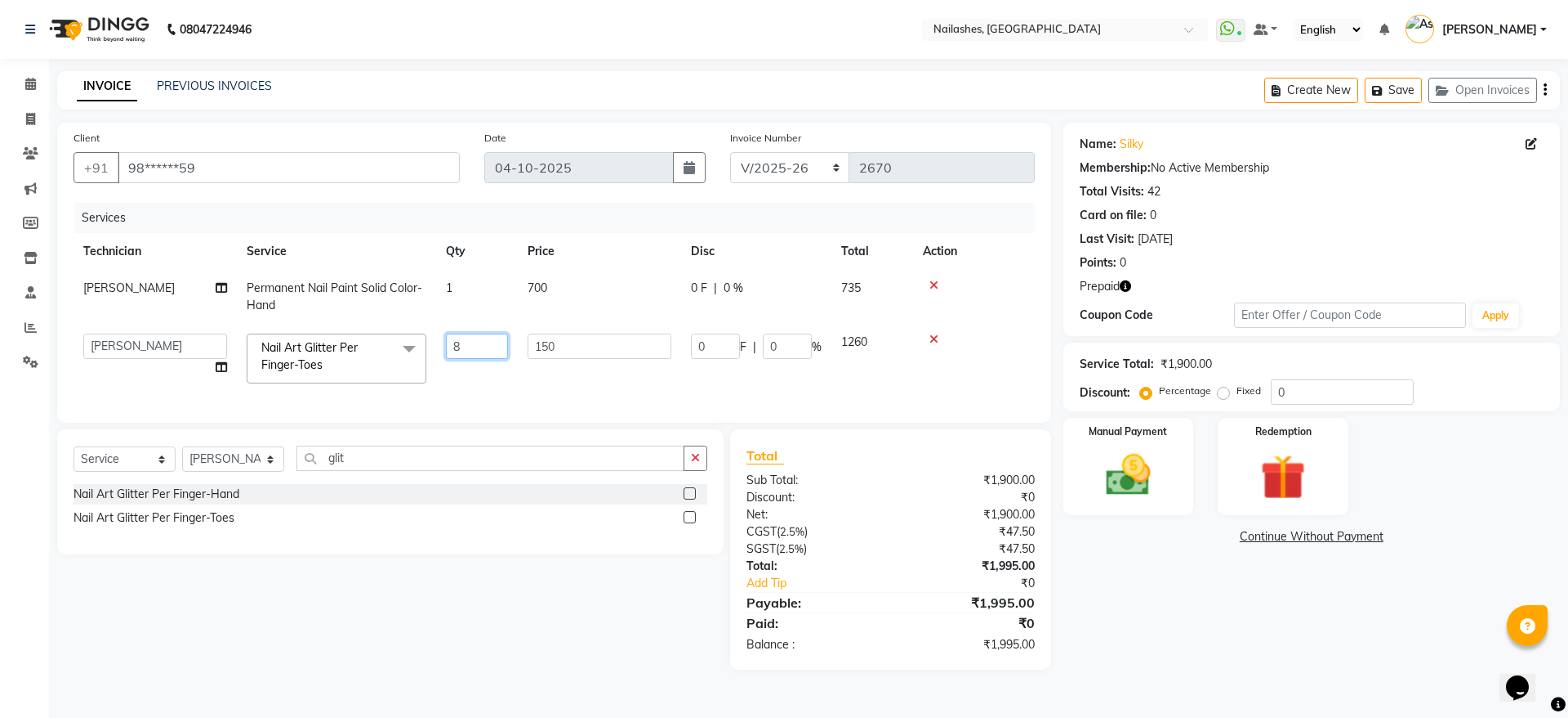
click at [475, 343] on input "8" at bounding box center [476, 346] width 62 height 26
type input "1"
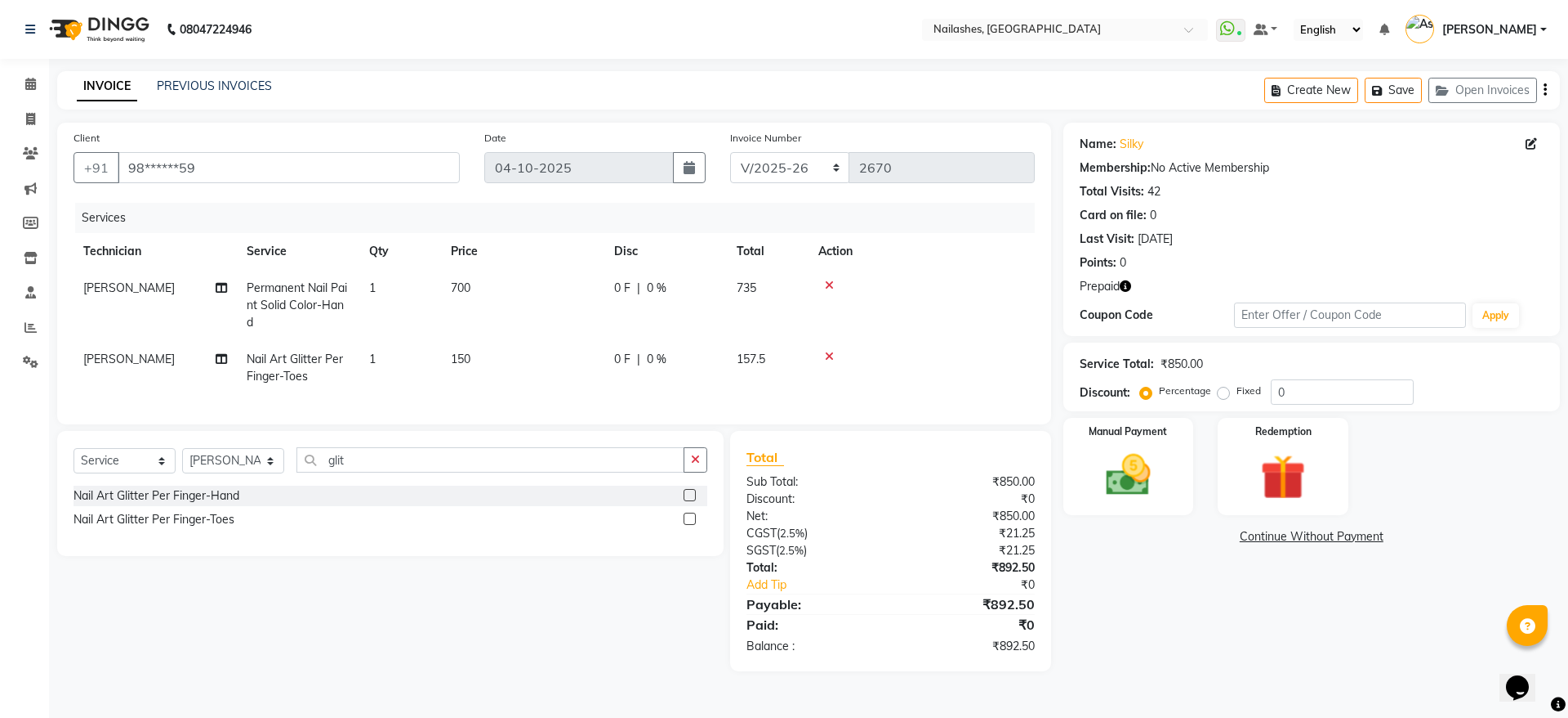
click at [371, 357] on span "1" at bounding box center [372, 358] width 7 height 14
select select "19477"
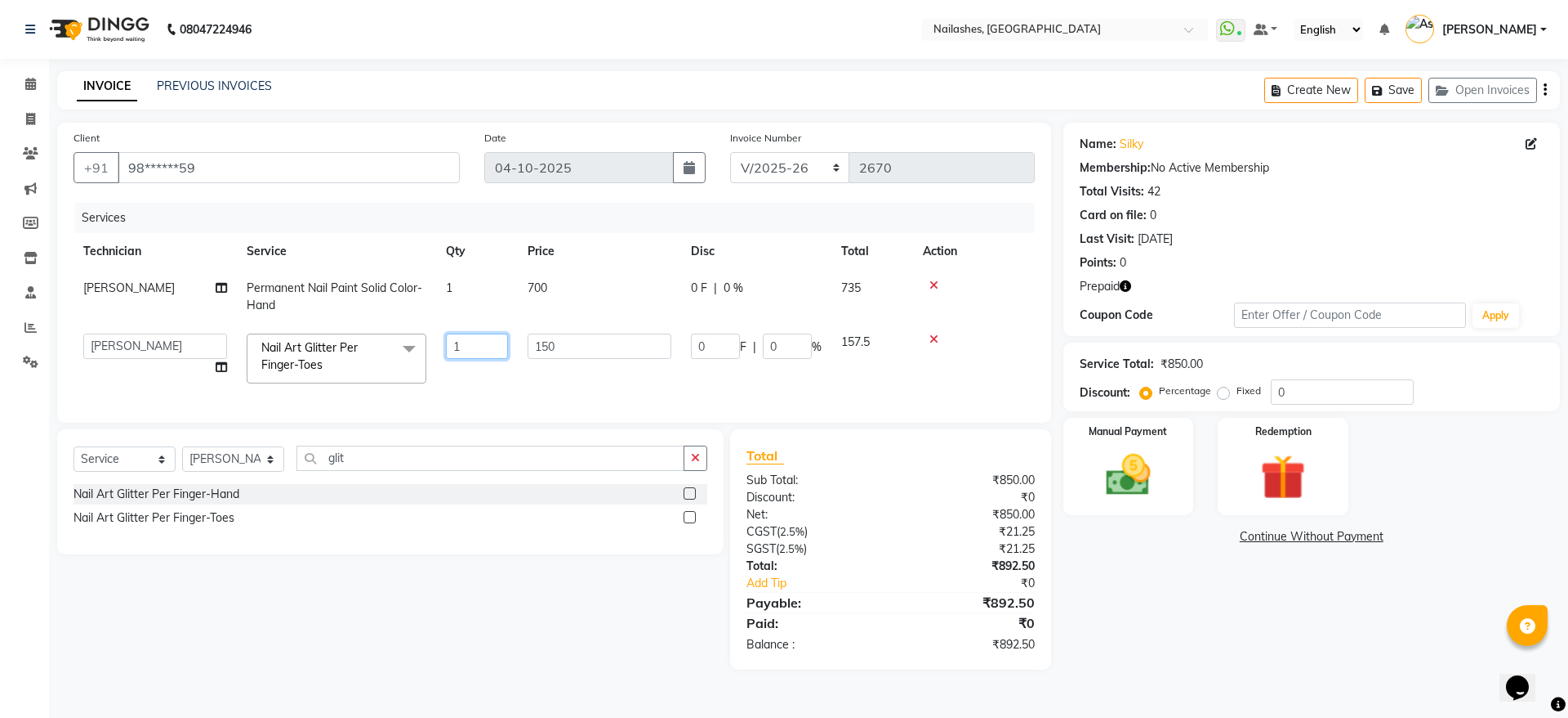
click at [460, 345] on input "1" at bounding box center [476, 346] width 62 height 26
type input "8"
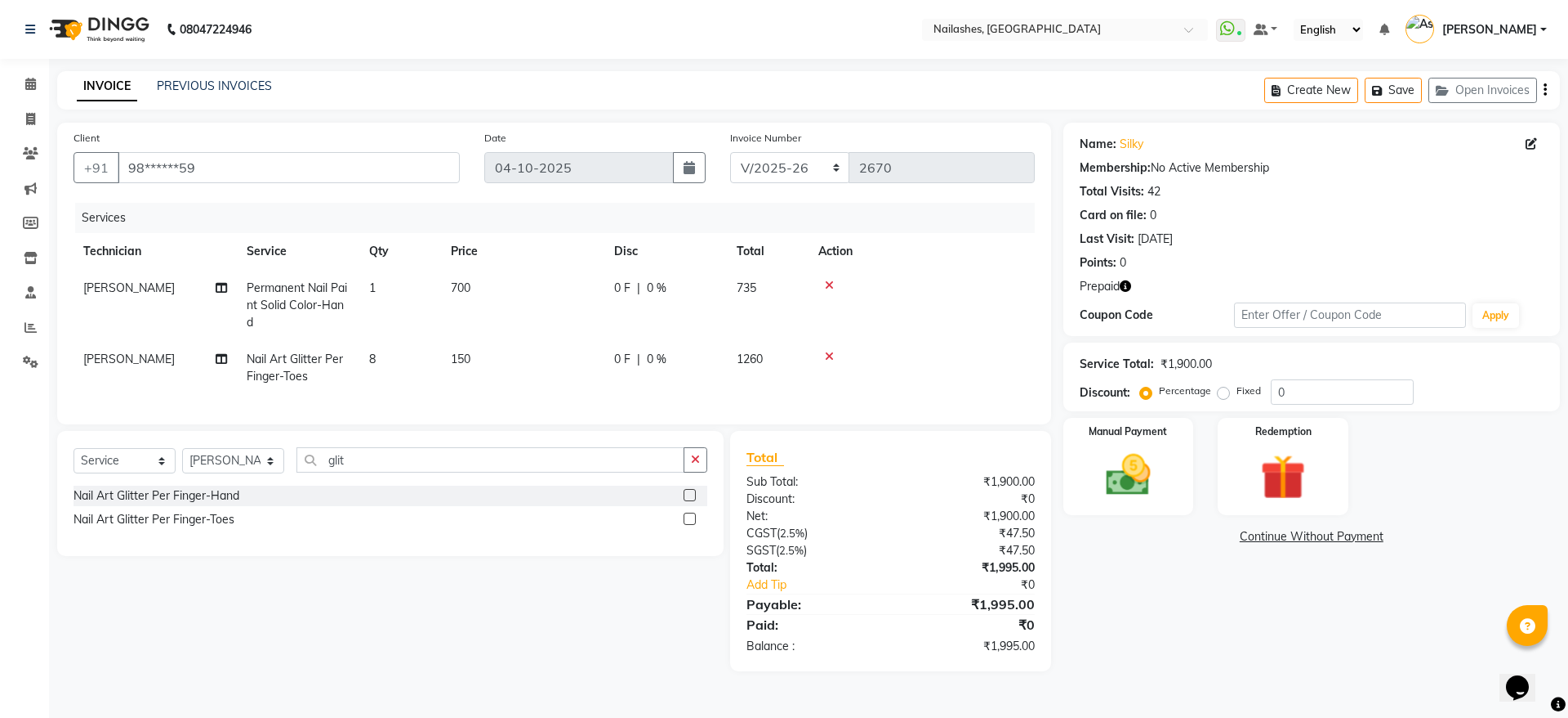
click at [1120, 283] on icon "button" at bounding box center [1125, 286] width 11 height 11
click at [28, 84] on icon at bounding box center [31, 84] width 10 height 12
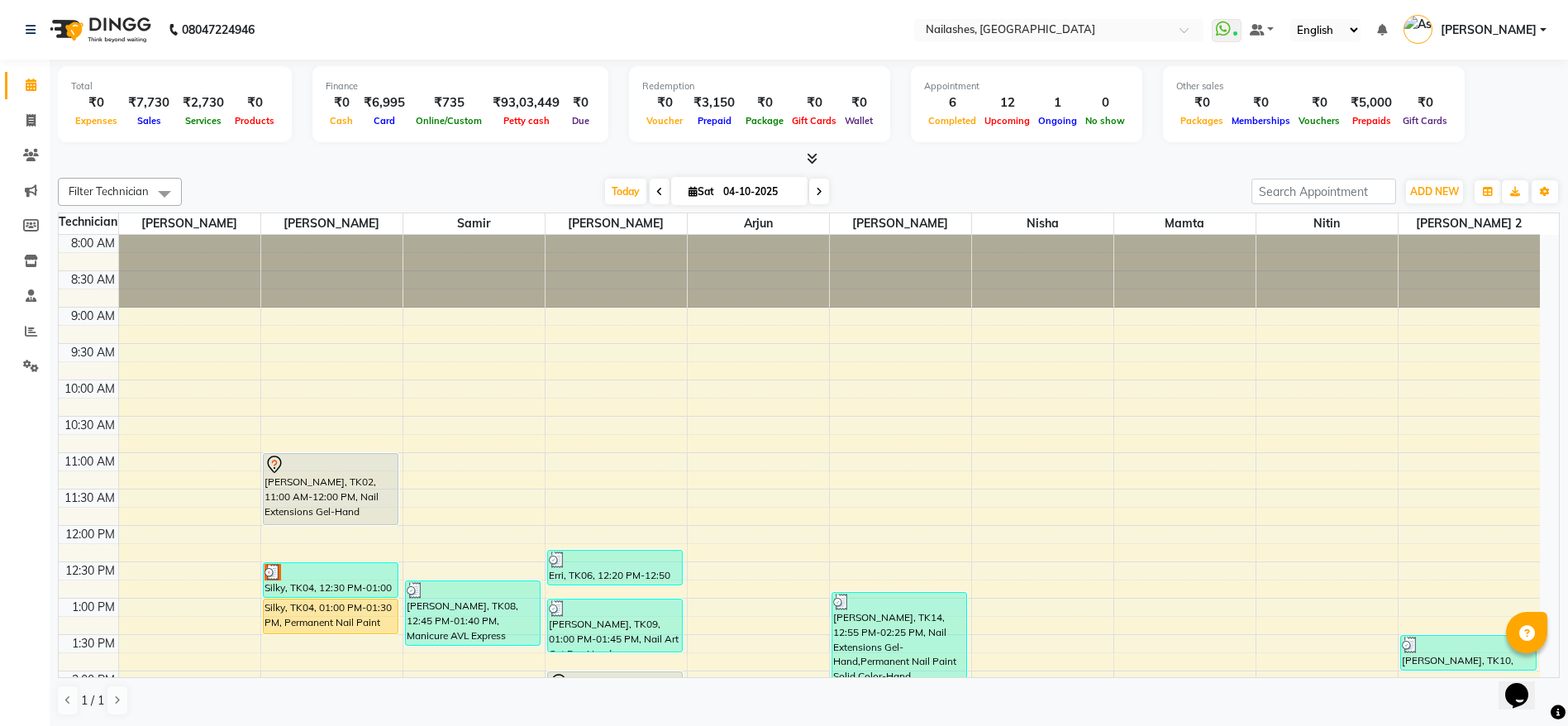
click at [281, 608] on div "Silky, TK04, 01:00 PM-01:30 PM, Permanent Nail Paint Solid Color-Hand" at bounding box center [331, 616] width 135 height 34
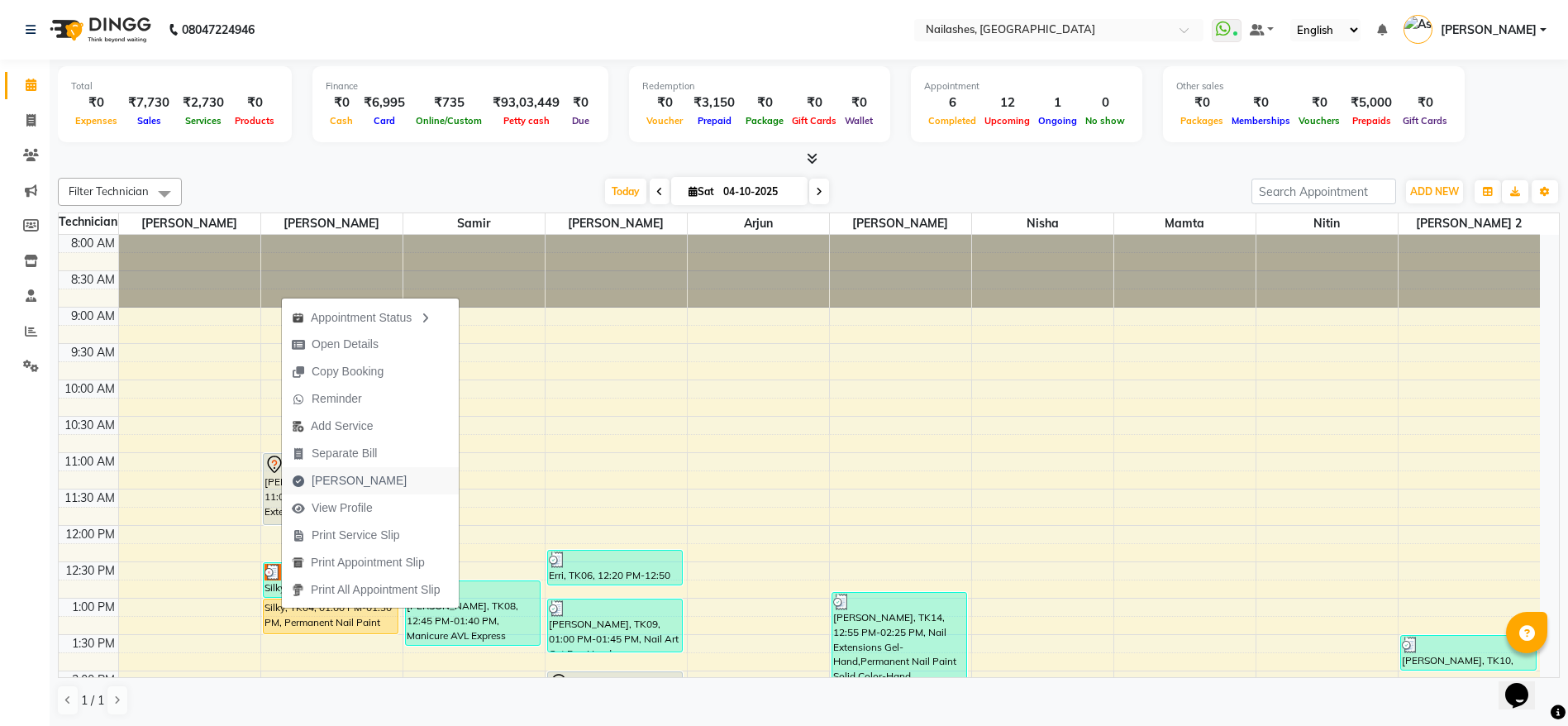
click at [371, 473] on span "[PERSON_NAME]" at bounding box center [349, 481] width 135 height 28
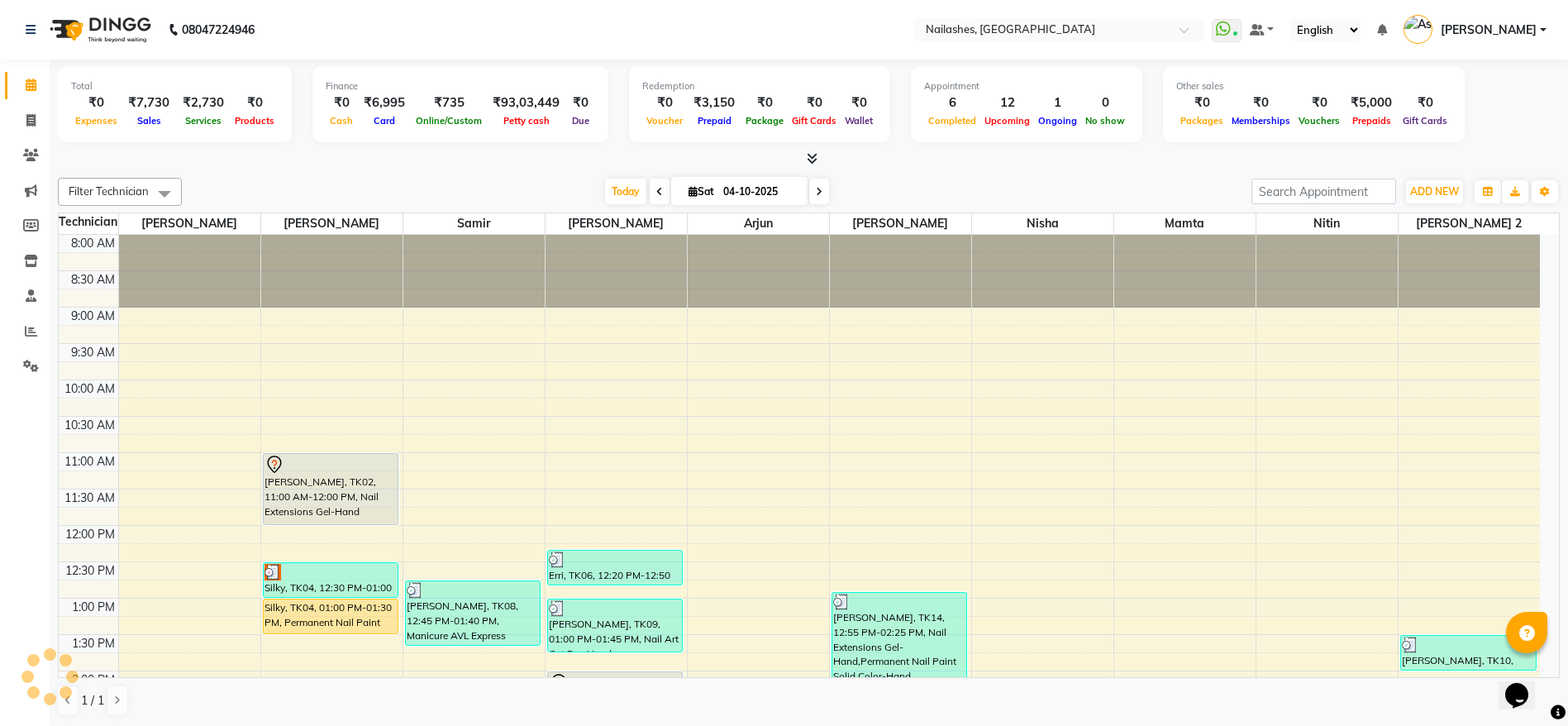
select select "service"
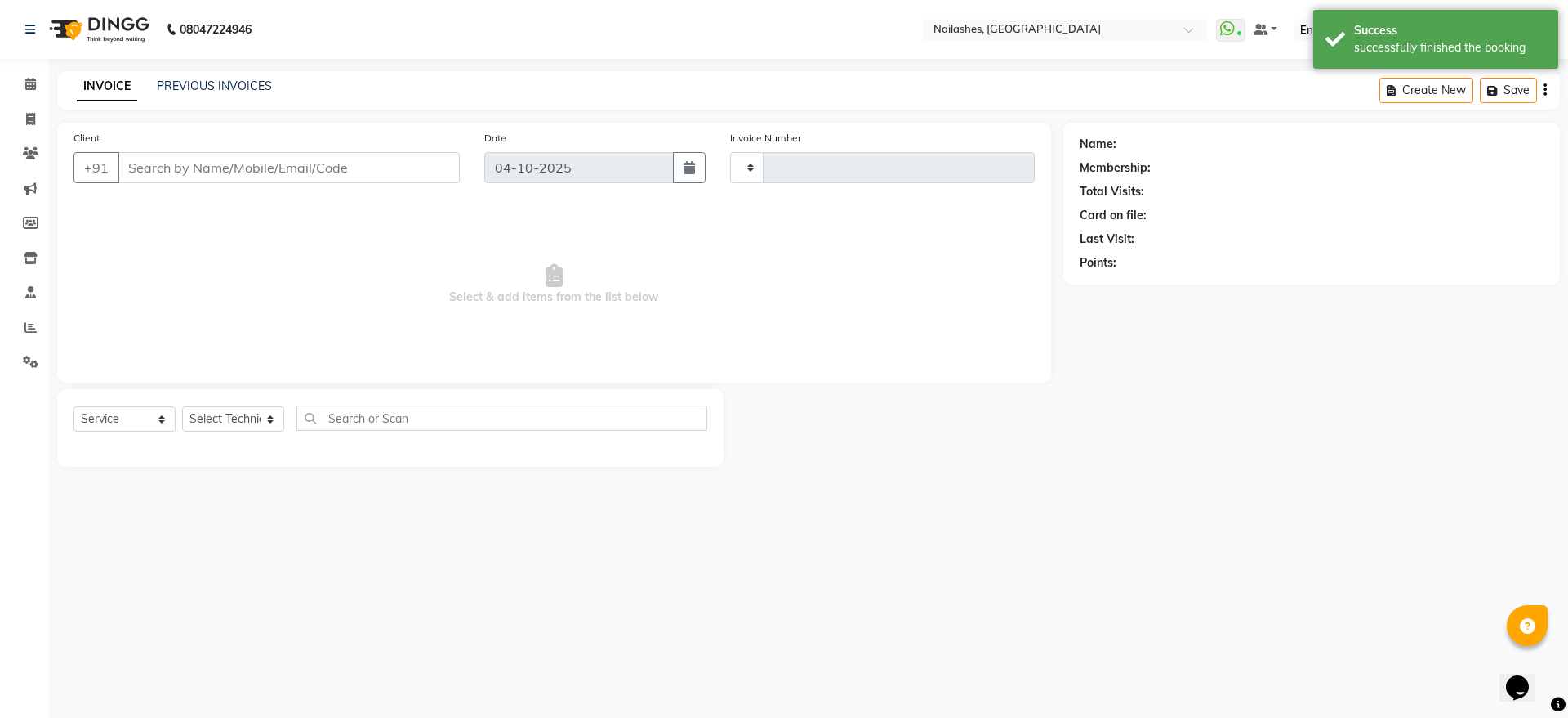
type input "2671"
select select "3926"
type input "98******59"
select select "19477"
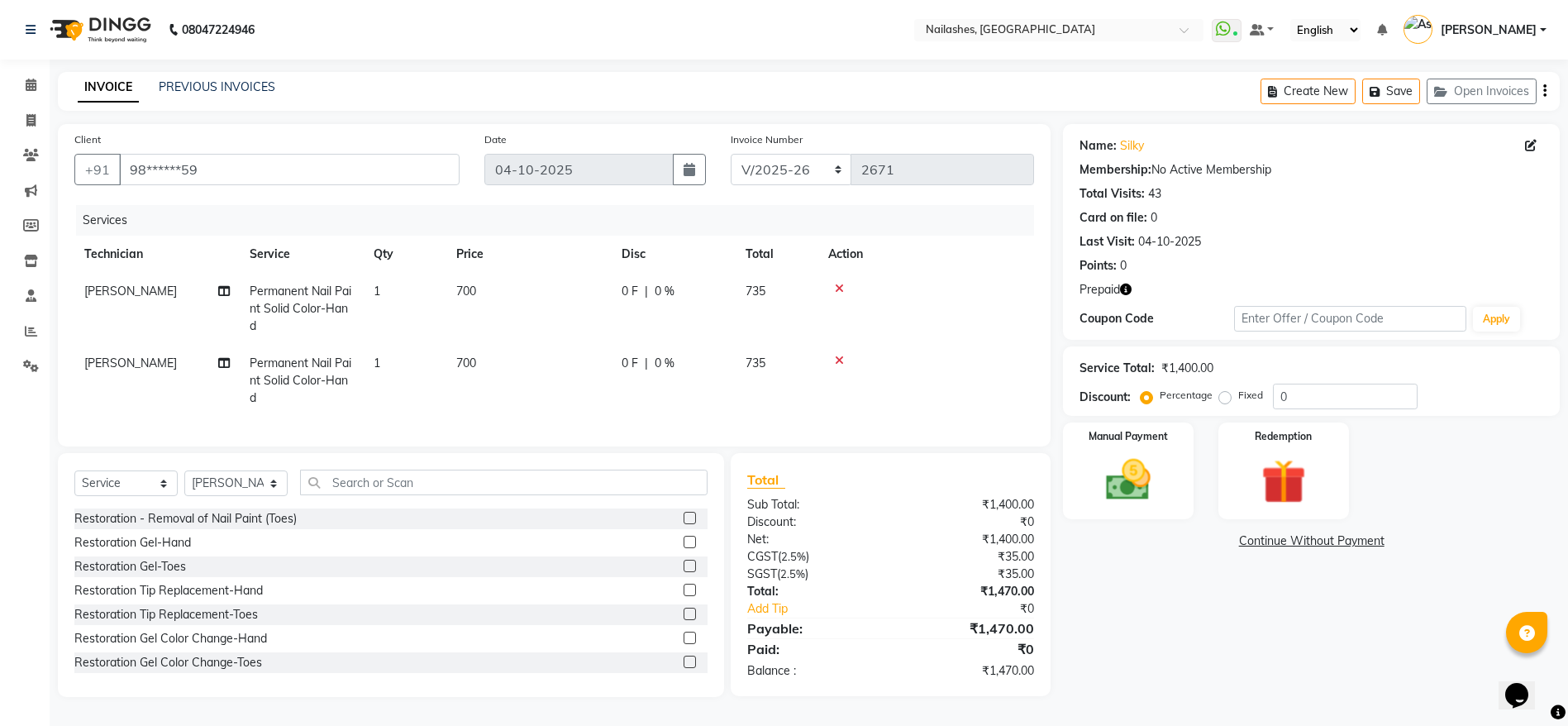
click at [287, 382] on span "Permanent Nail Paint Solid Color-Hand" at bounding box center [300, 380] width 102 height 50
select select "19477"
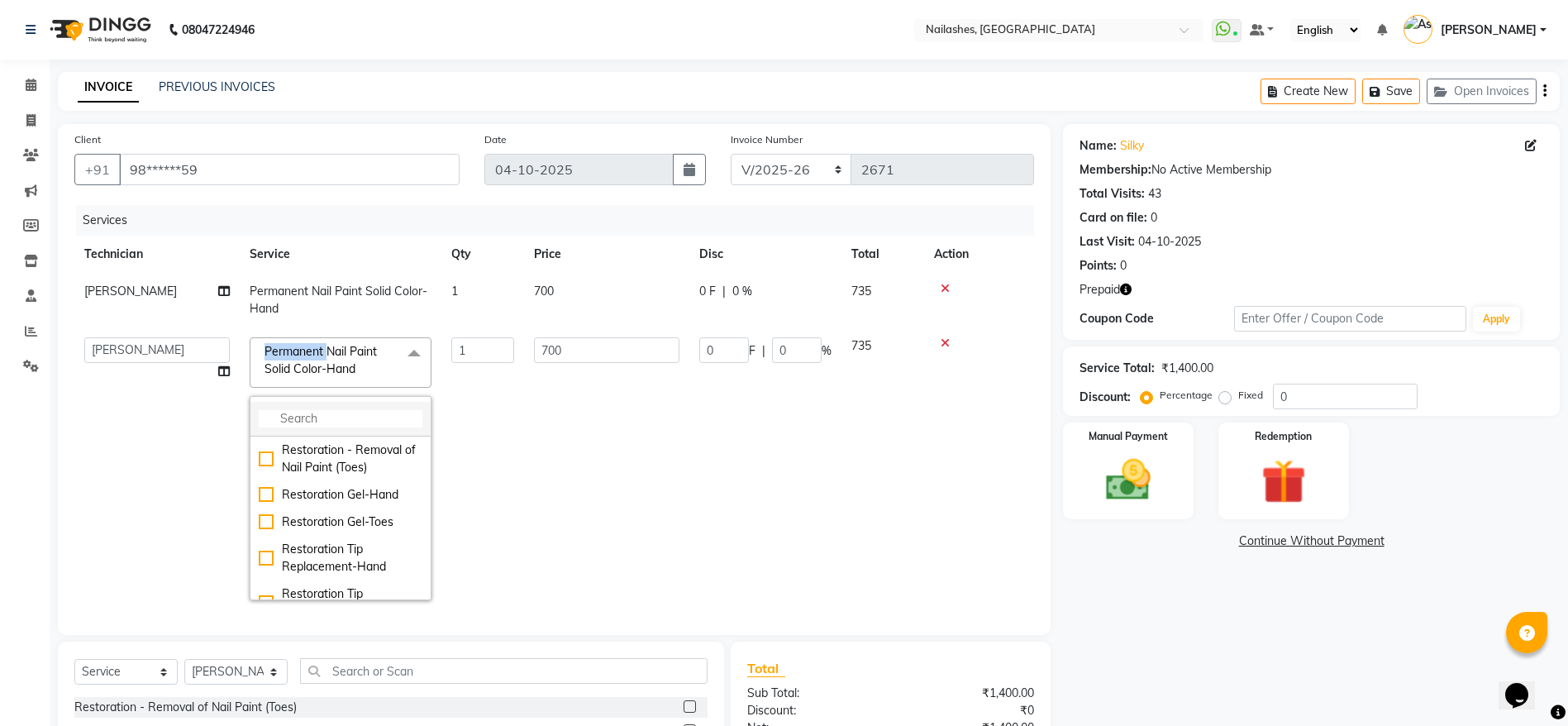
click at [346, 416] on input "multiselect-search" at bounding box center [341, 418] width 164 height 17
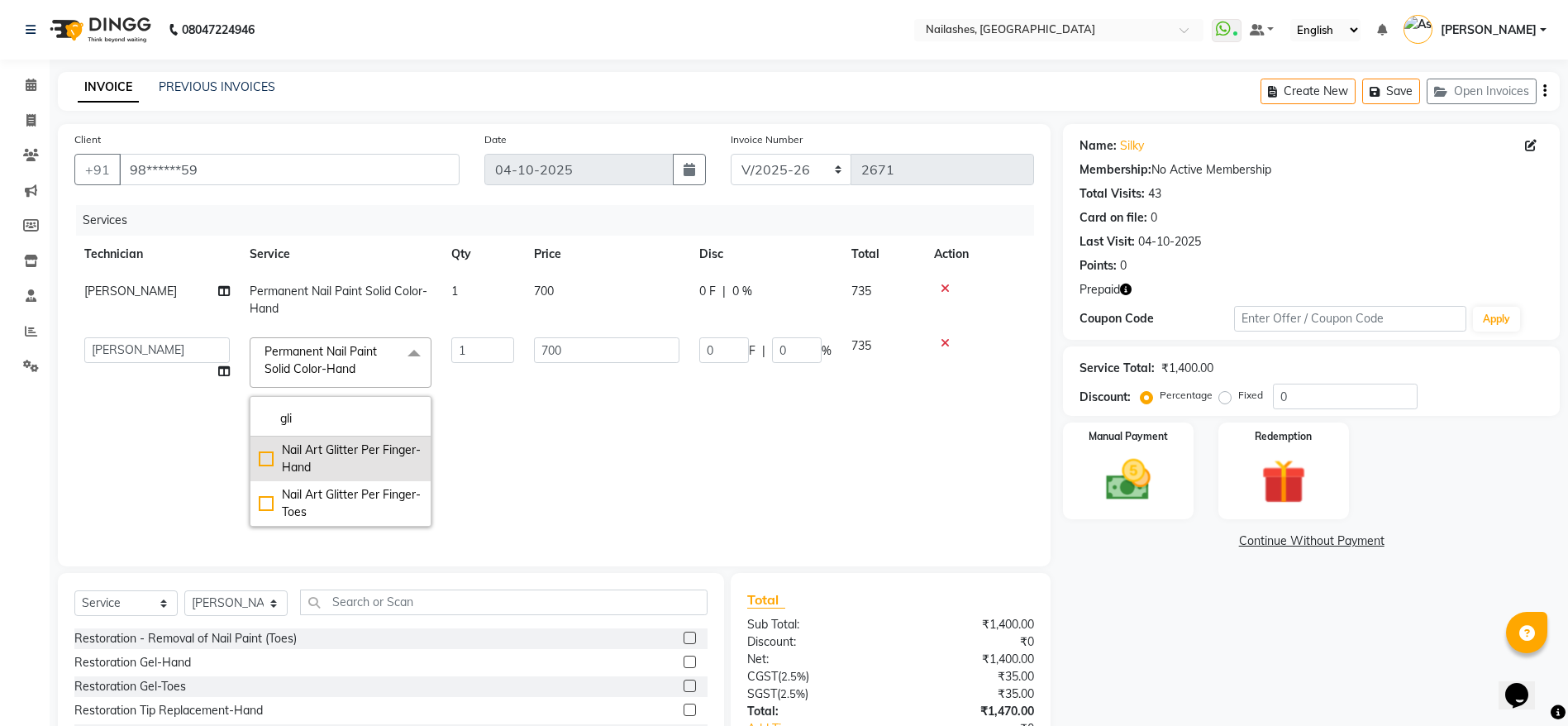
type input "gli"
click at [348, 464] on div "Nail Art Glitter Per Finger-Hand" at bounding box center [341, 459] width 164 height 34
type input "150"
checkbox input "true"
click at [511, 338] on input "1" at bounding box center [482, 350] width 63 height 26
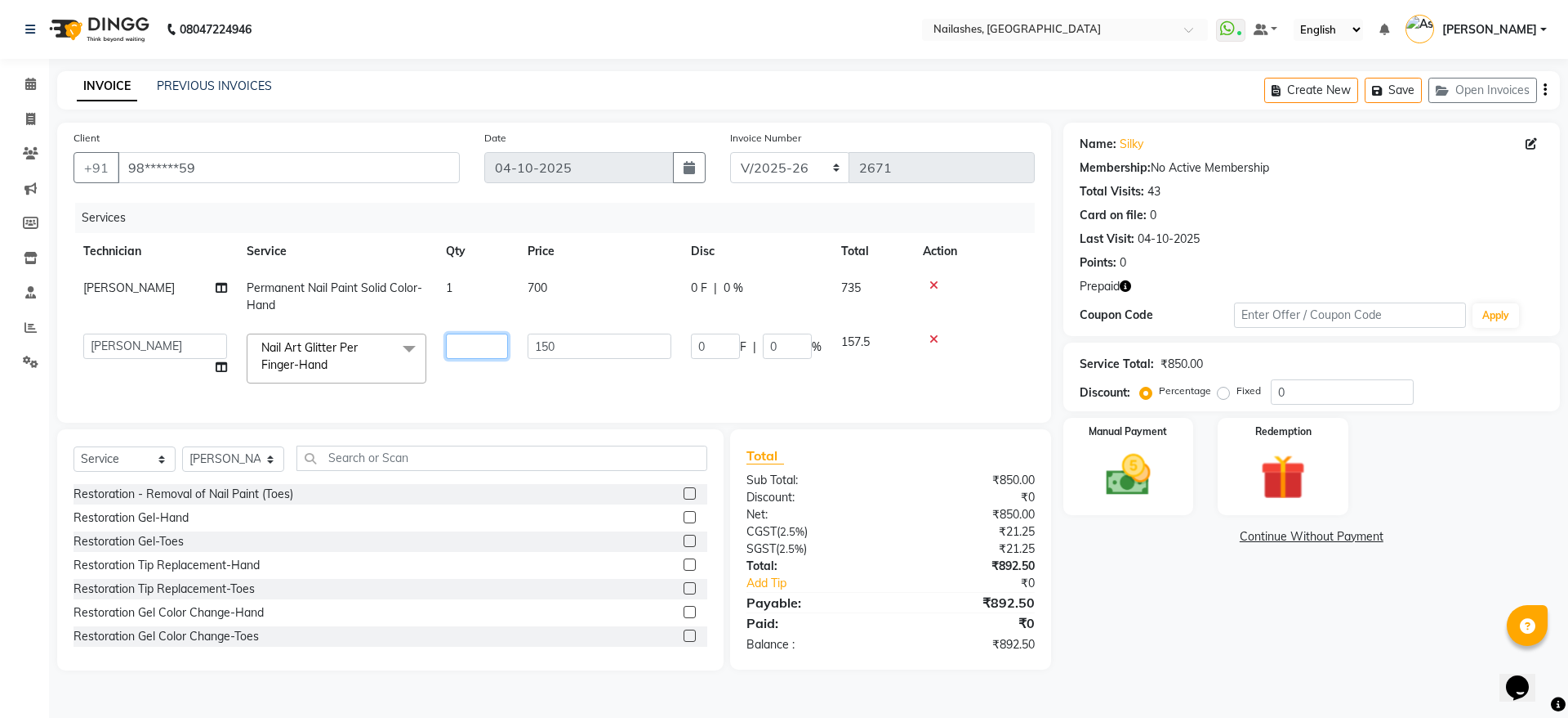
type input "8"
click at [529, 393] on div "Services Technician Service Qty Price Disc Total Action Shushanto Permanent Nai…" at bounding box center [554, 304] width 961 height 204
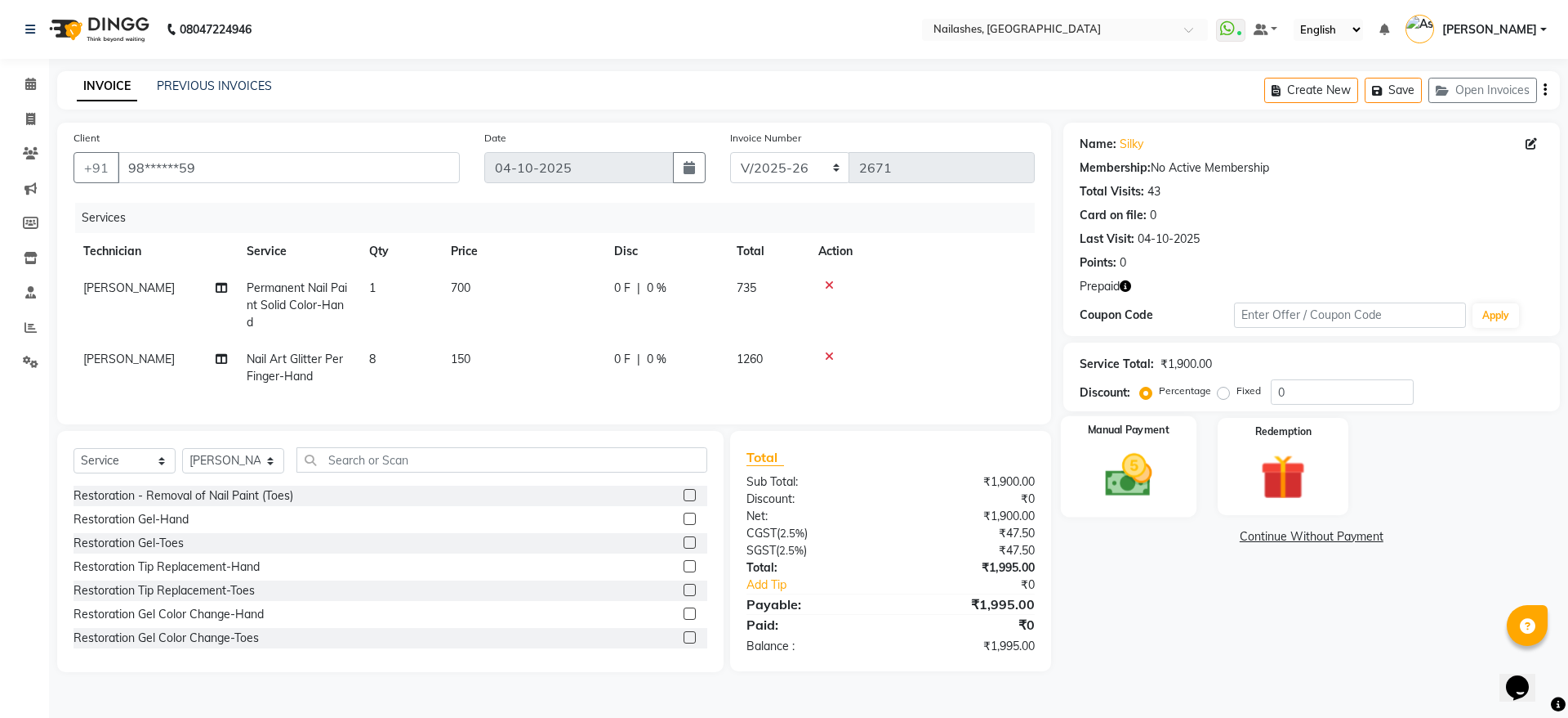
click at [1136, 483] on img at bounding box center [1128, 474] width 76 height 54
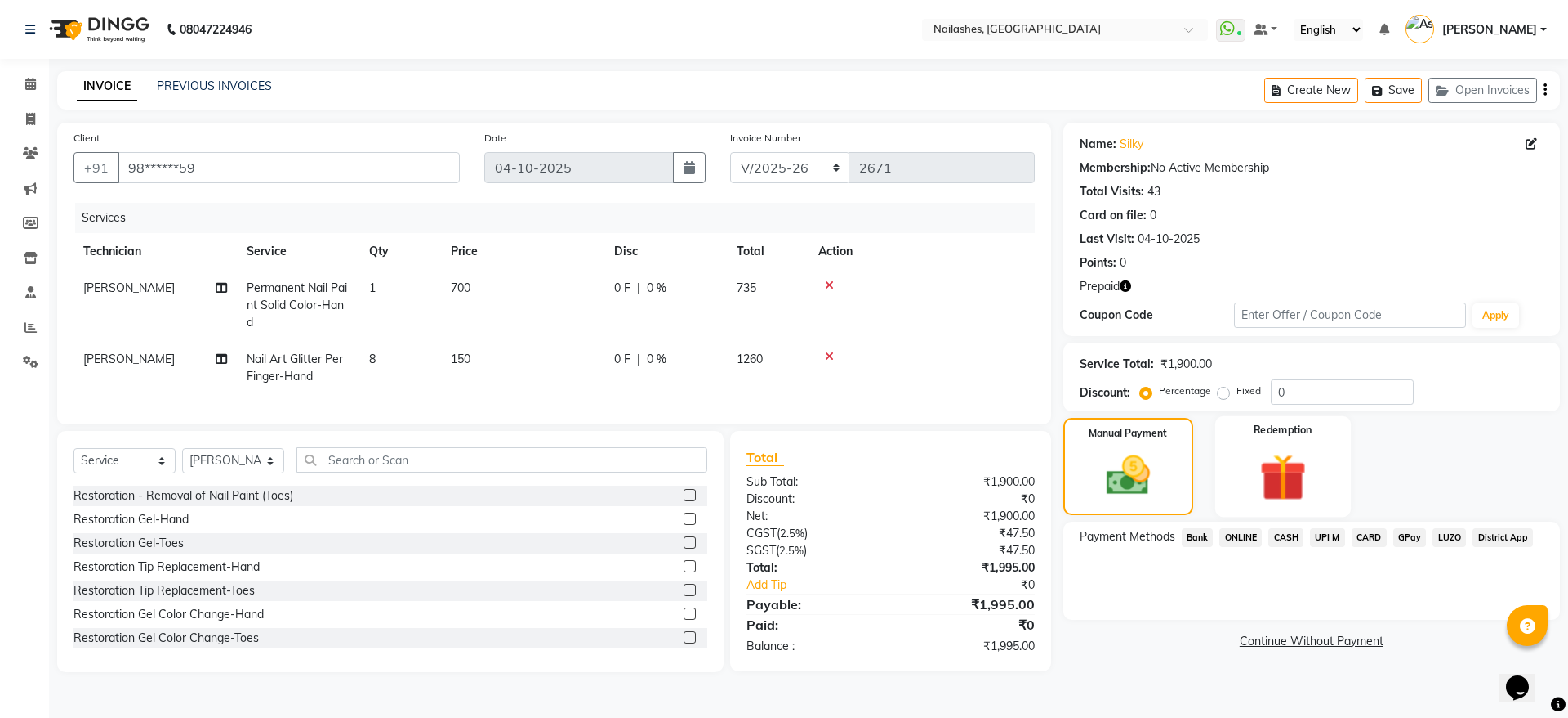
click at [1270, 472] on img at bounding box center [1283, 477] width 76 height 58
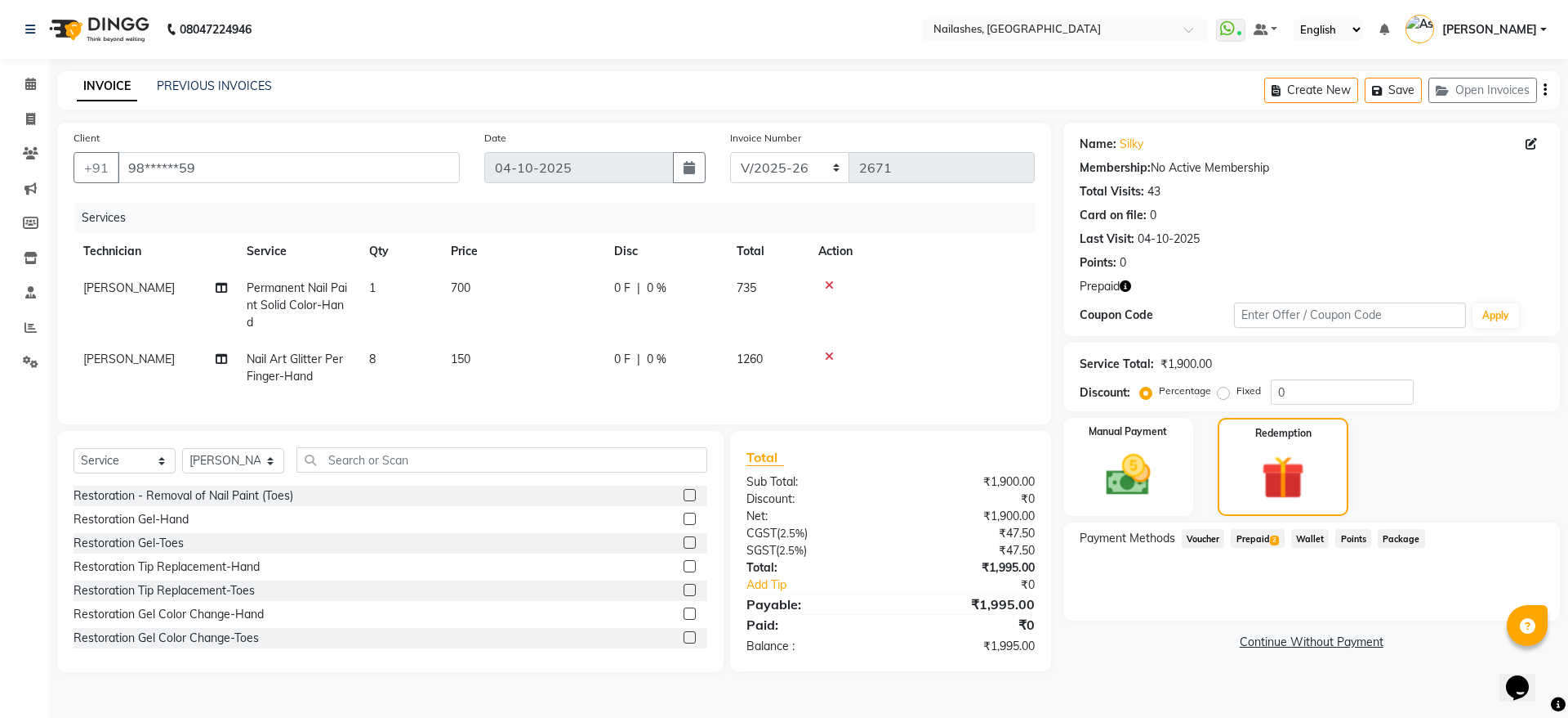
click at [1271, 541] on span "2" at bounding box center [1274, 541] width 9 height 10
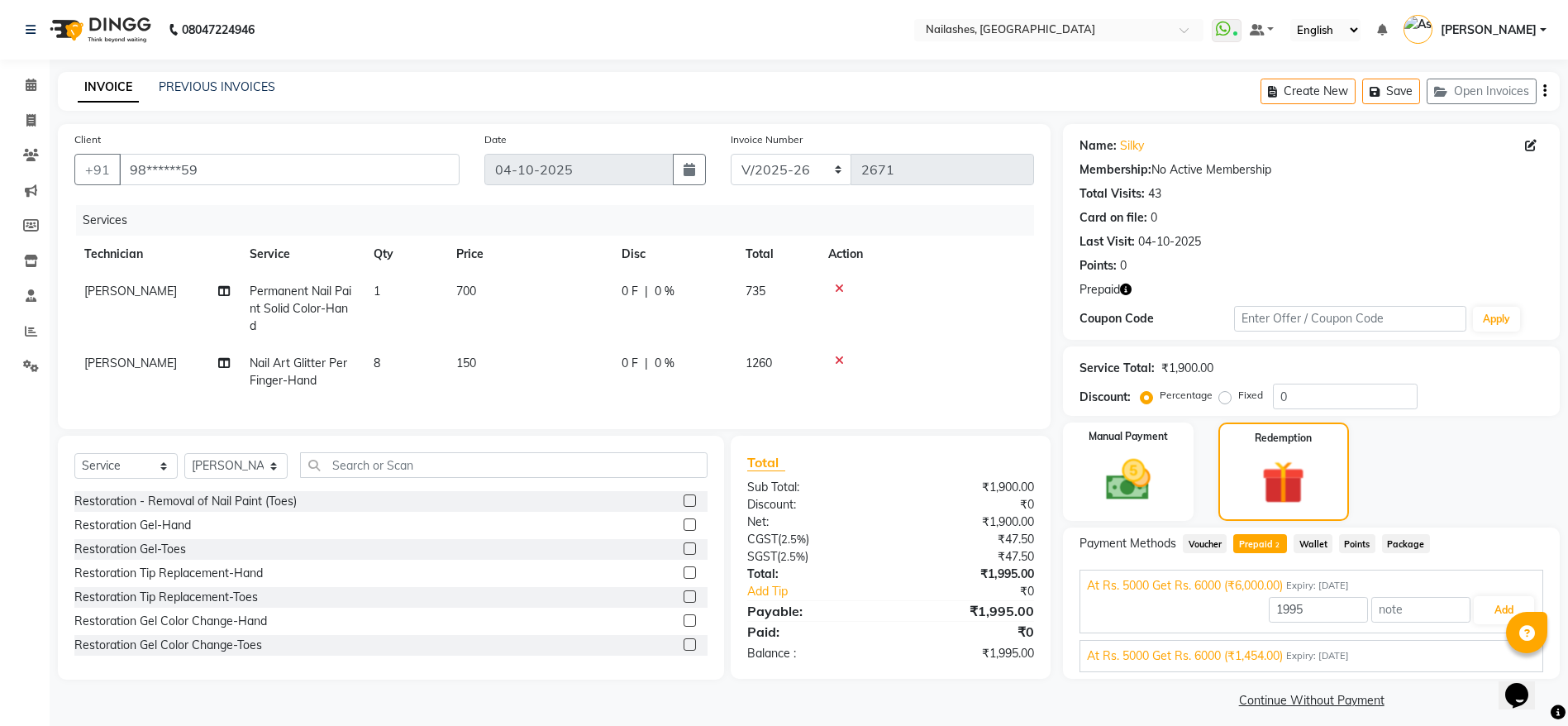
click at [1383, 653] on div "At Rs. 5000 Get Rs. 6000 (₹1,454.00) Expiry: 29-05-2035" at bounding box center [1311, 655] width 448 height 17
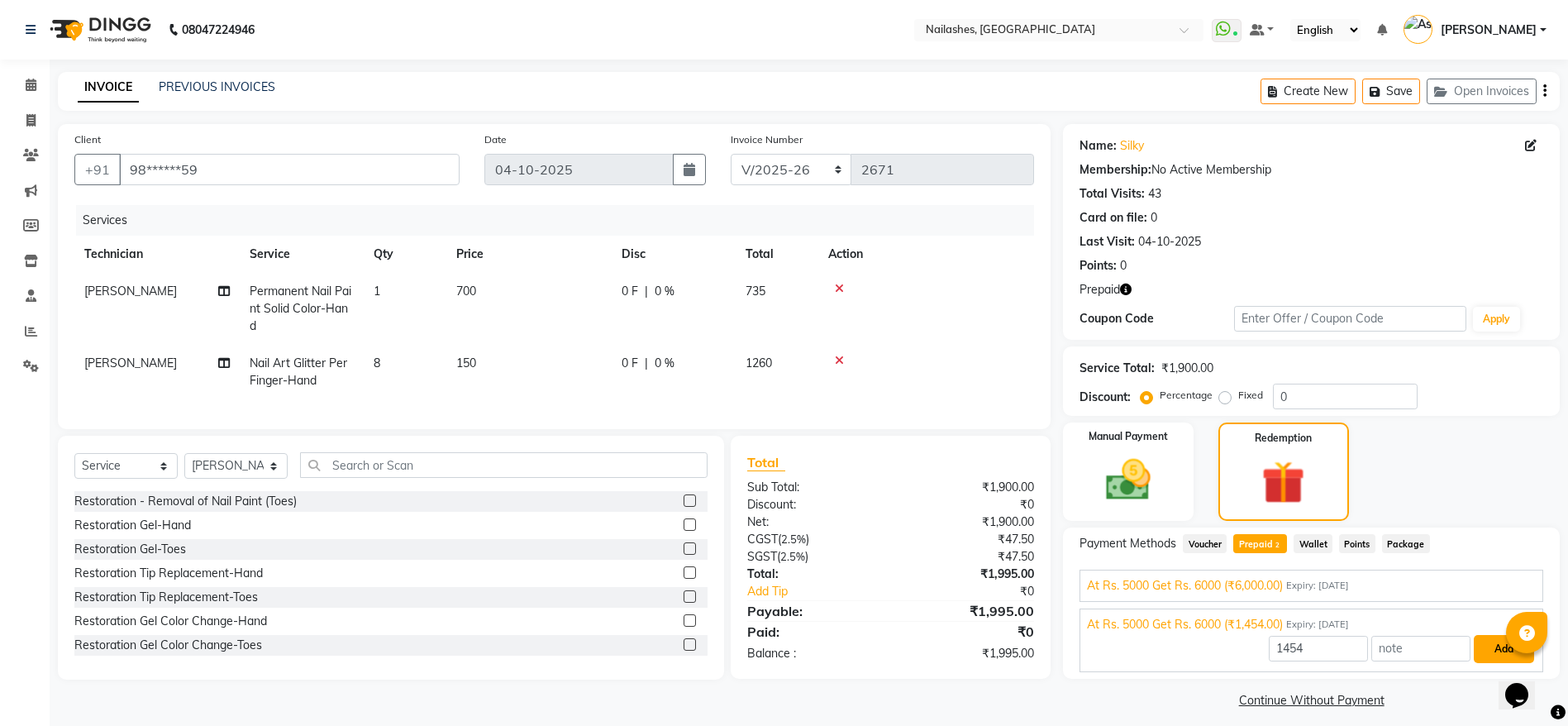
click at [1495, 642] on button "Add" at bounding box center [1504, 648] width 60 height 28
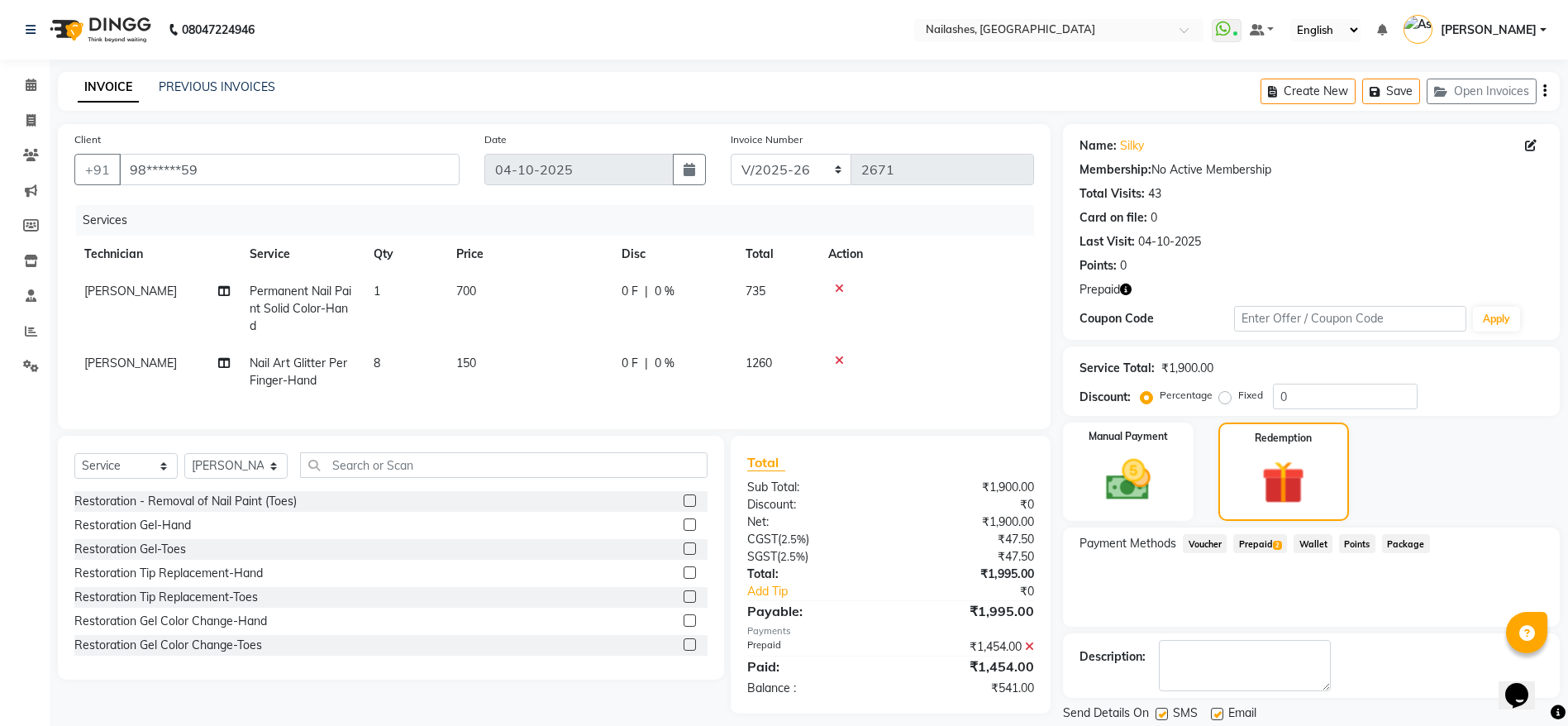
click at [1267, 539] on span "Prepaid 2" at bounding box center [1260, 543] width 53 height 19
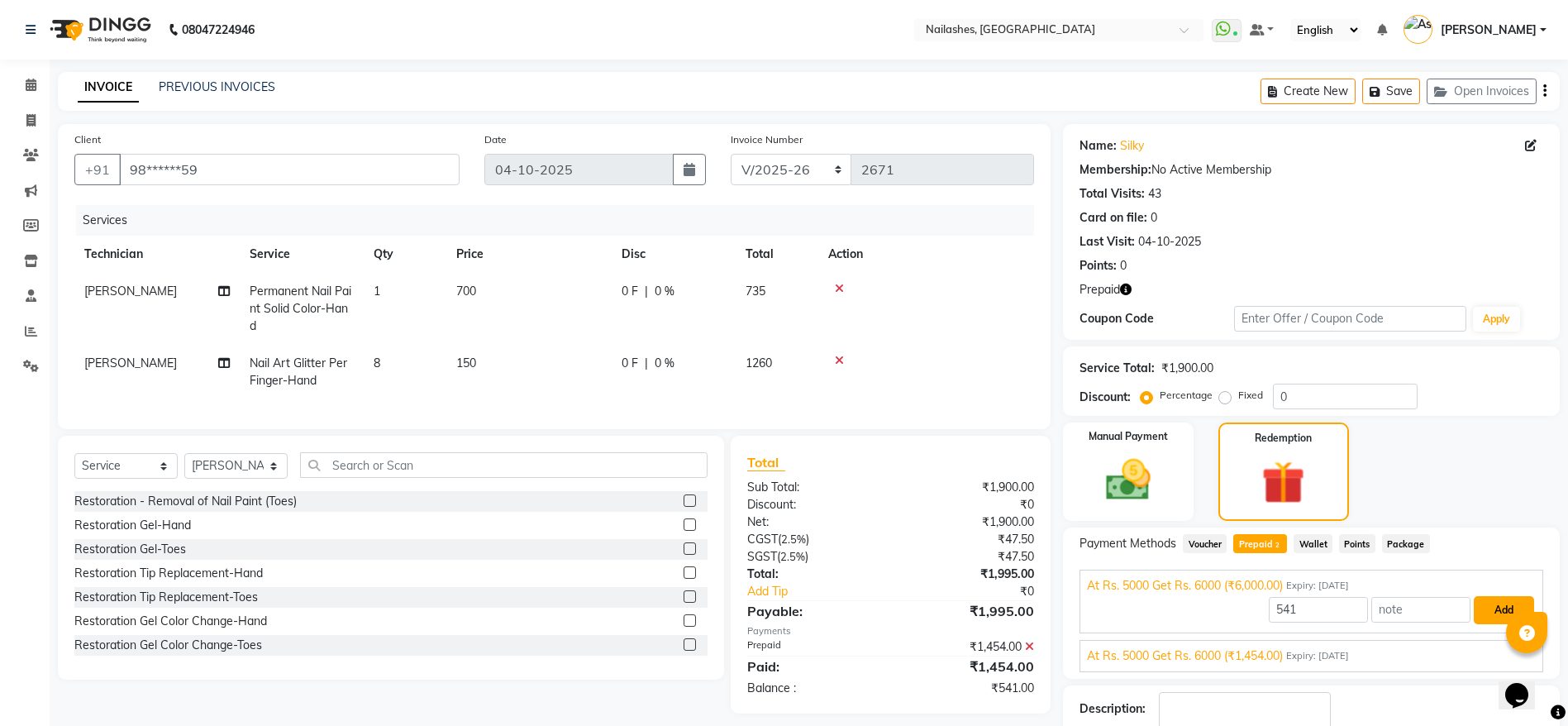
click at [1485, 613] on button "Add" at bounding box center [1504, 610] width 60 height 28
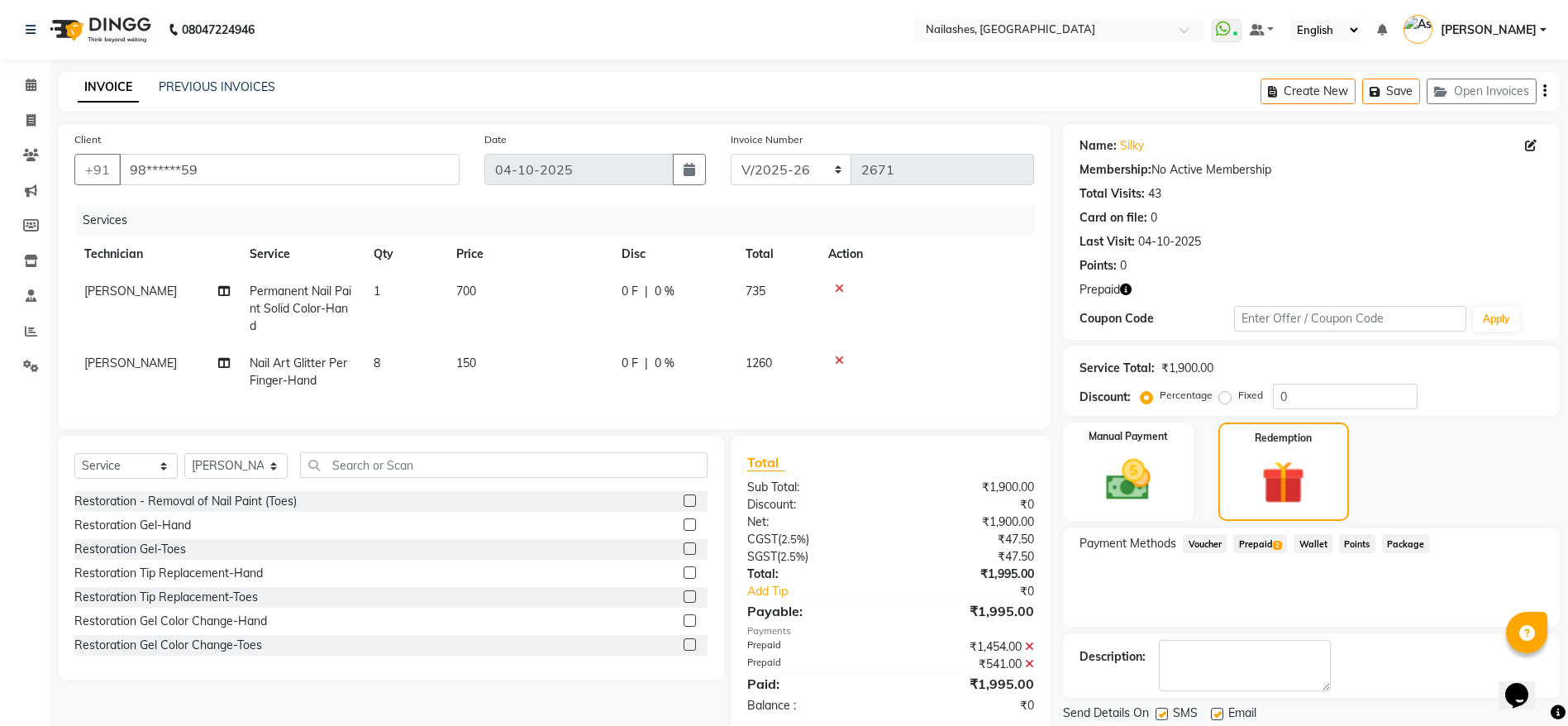
click at [1127, 288] on icon "button" at bounding box center [1126, 289] width 11 height 11
click at [1025, 353] on td at bounding box center [926, 372] width 216 height 54
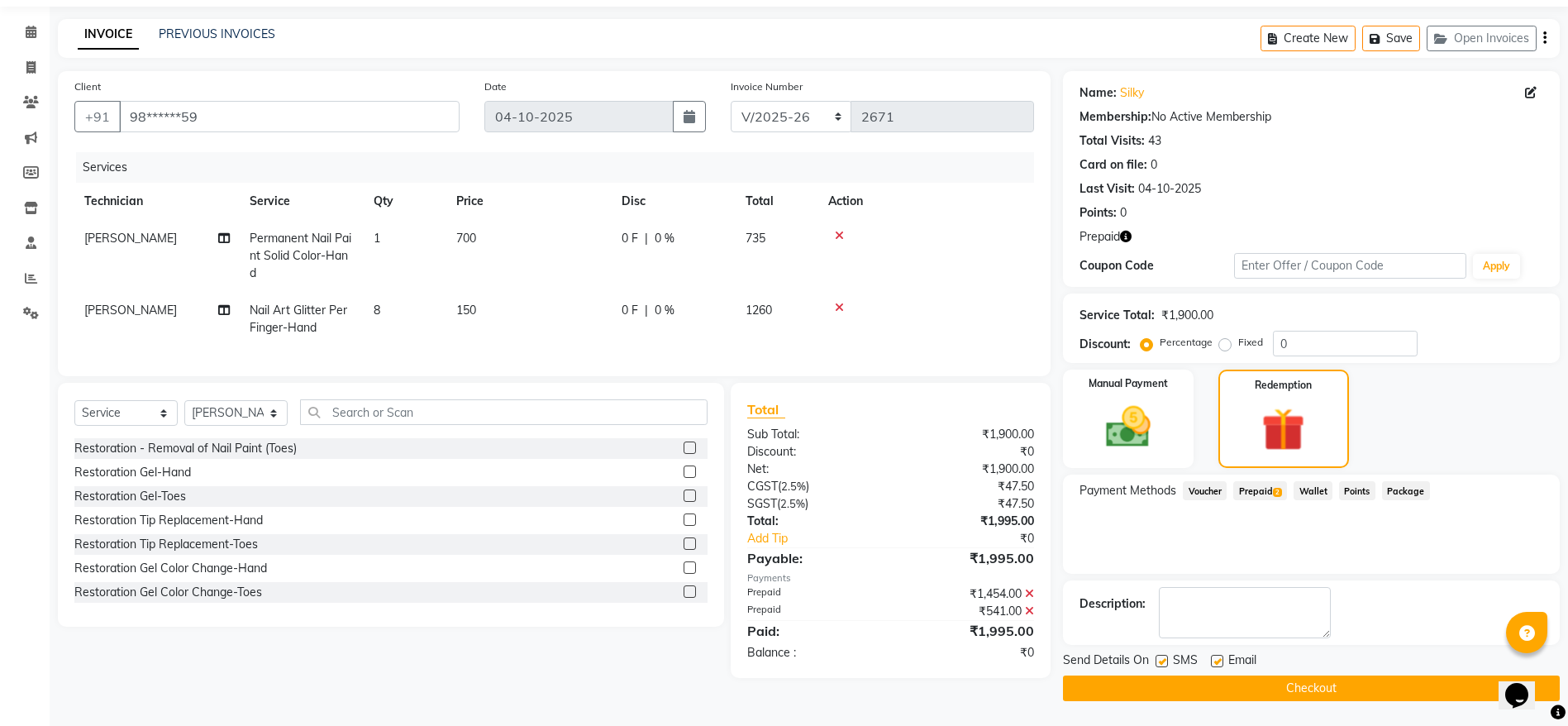
click at [1211, 685] on button "Checkout" at bounding box center [1312, 688] width 497 height 26
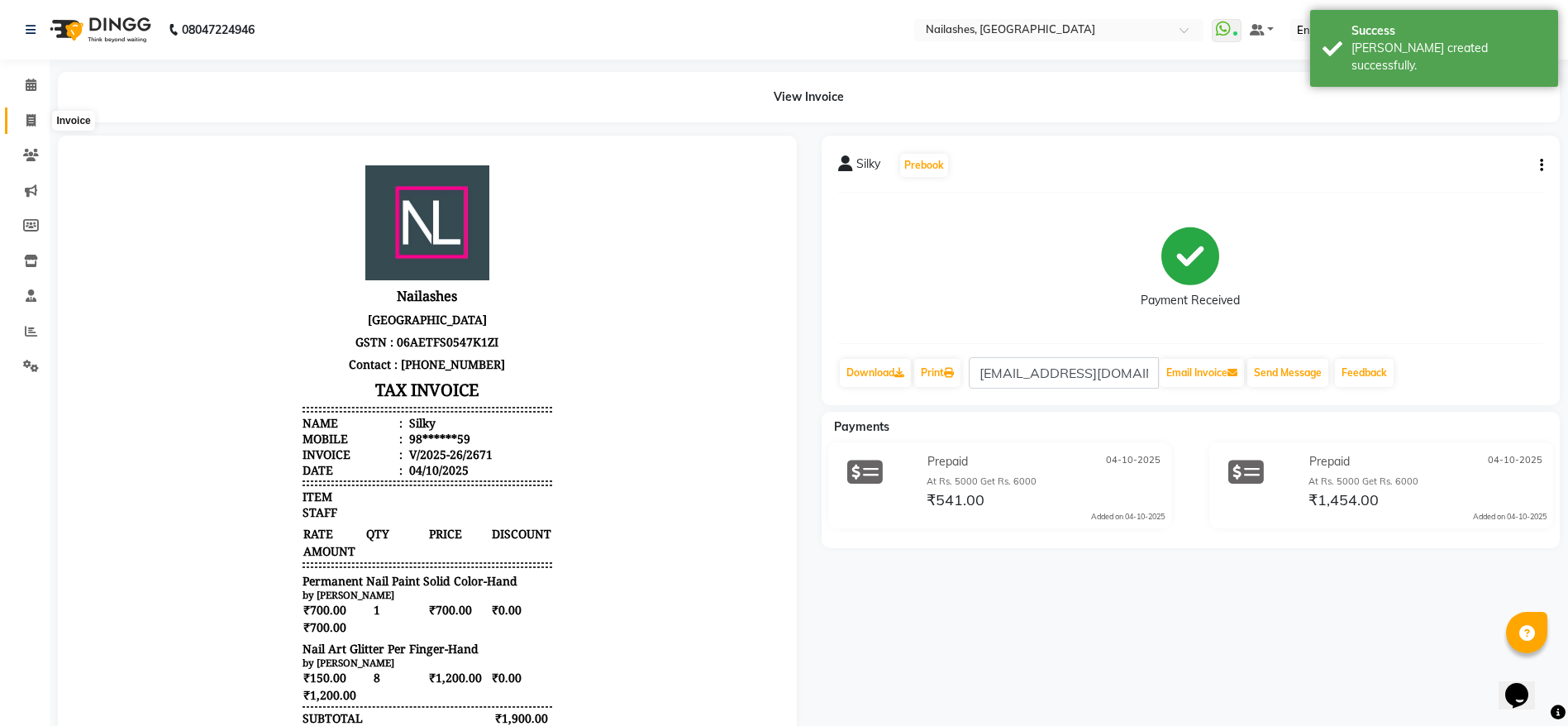
click at [34, 115] on icon at bounding box center [31, 120] width 9 height 12
select select "service"
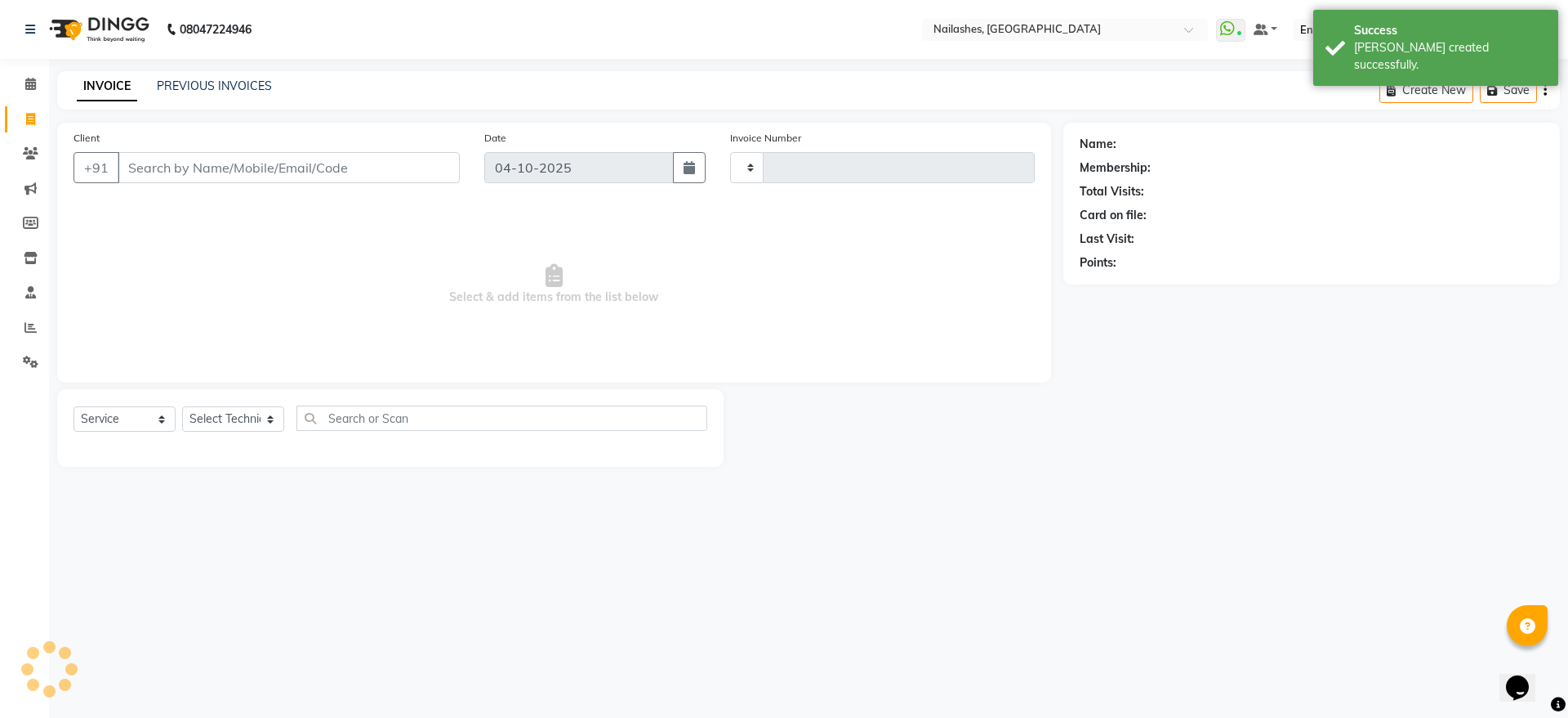
type input "2672"
select select "3926"
click at [213, 84] on link "PREVIOUS INVOICES" at bounding box center [214, 85] width 115 height 14
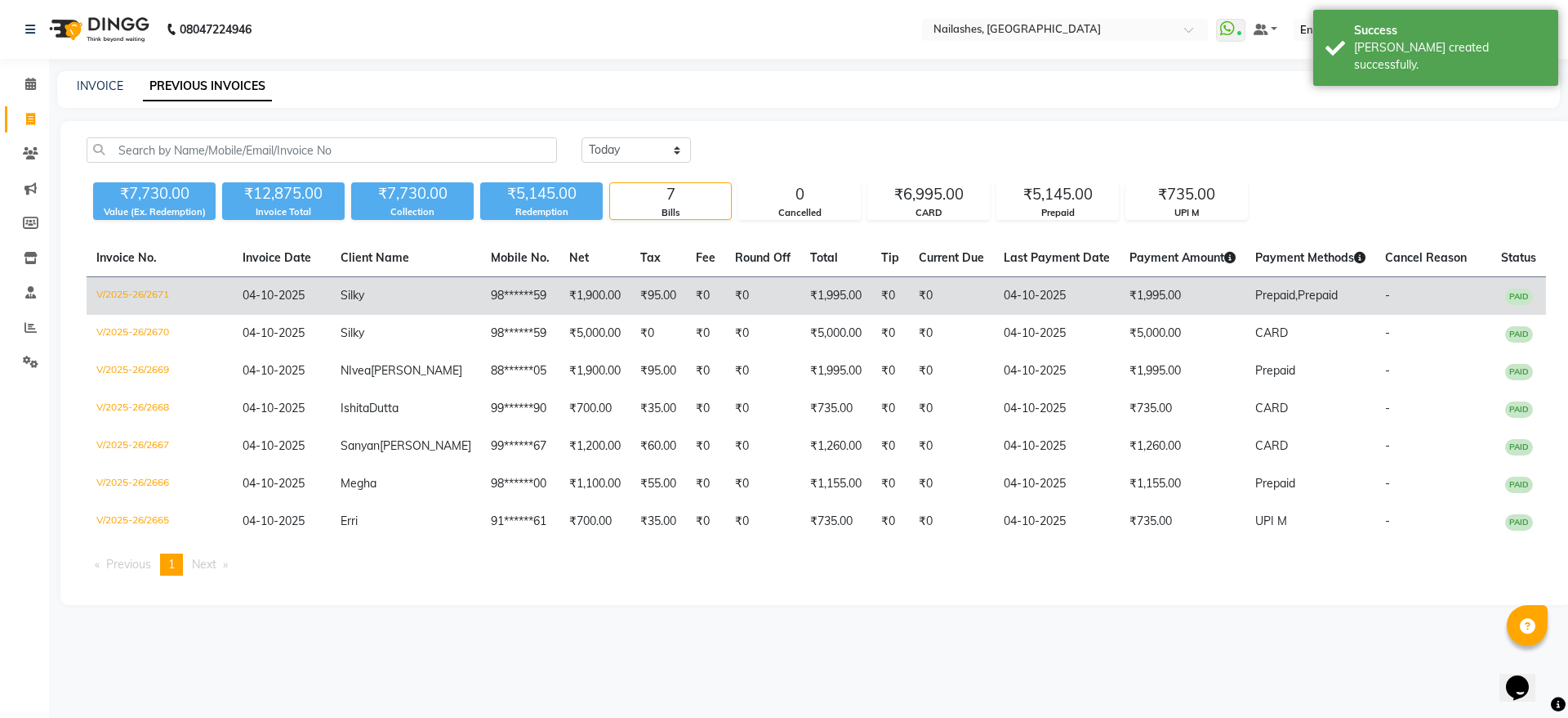
click at [364, 293] on span "Silky" at bounding box center [353, 294] width 24 height 14
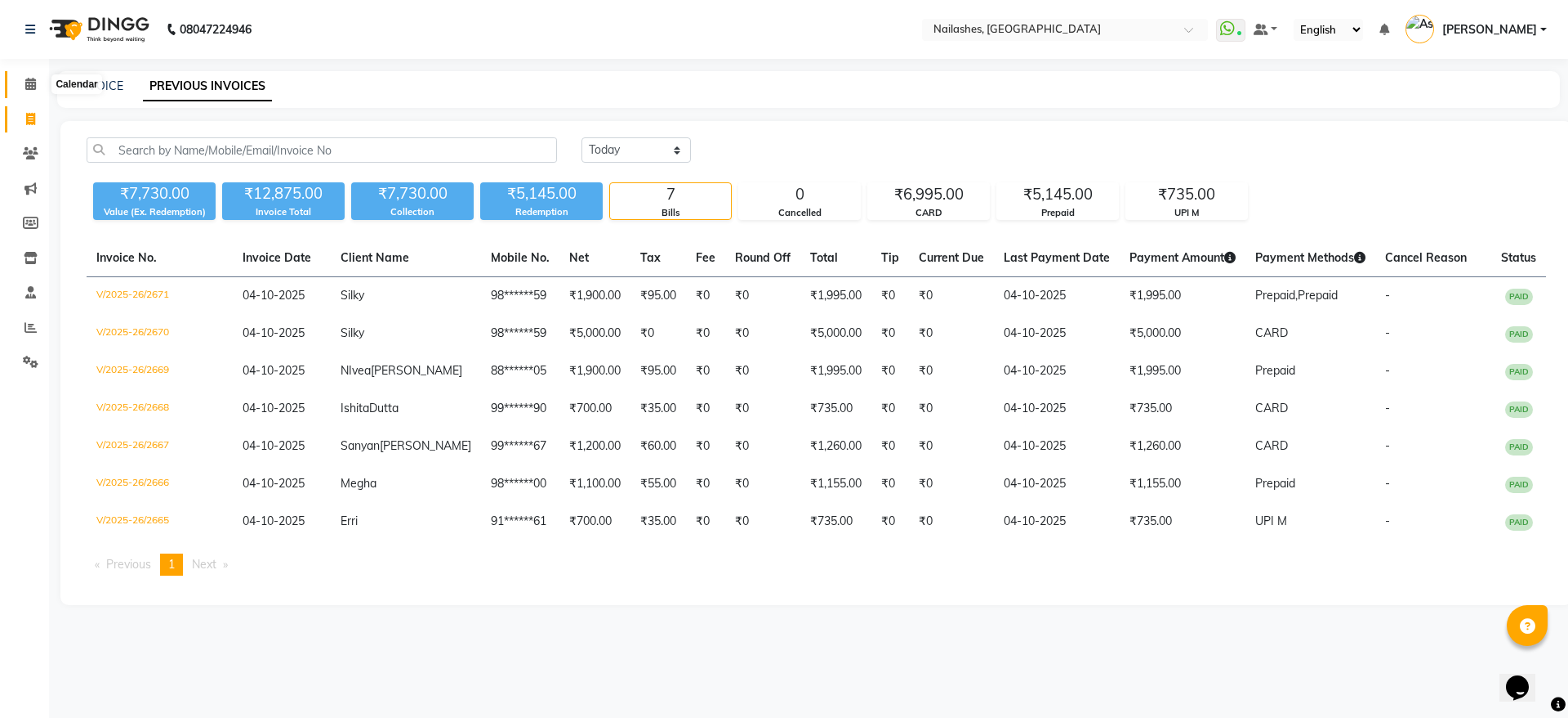
click at [37, 78] on span at bounding box center [31, 84] width 29 height 19
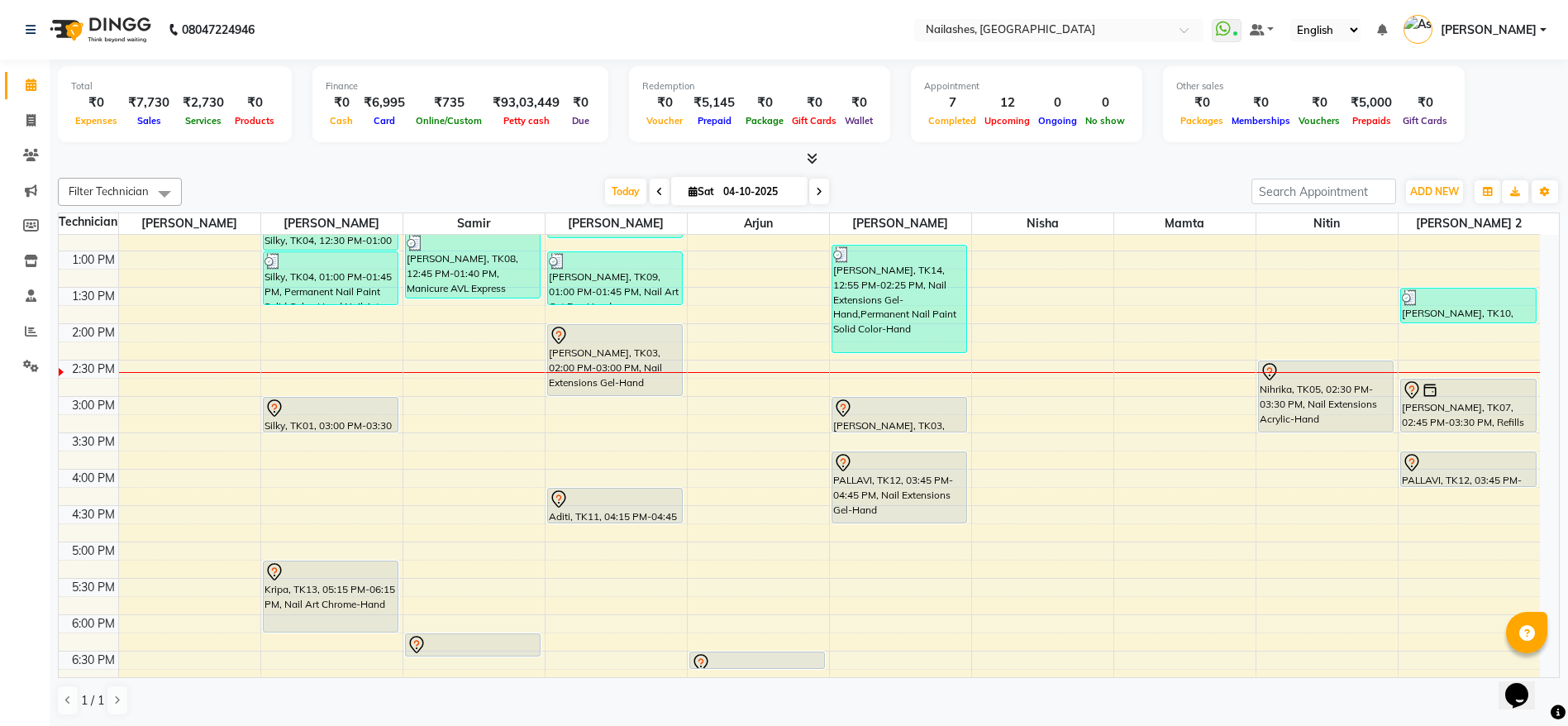
scroll to position [351, 0]
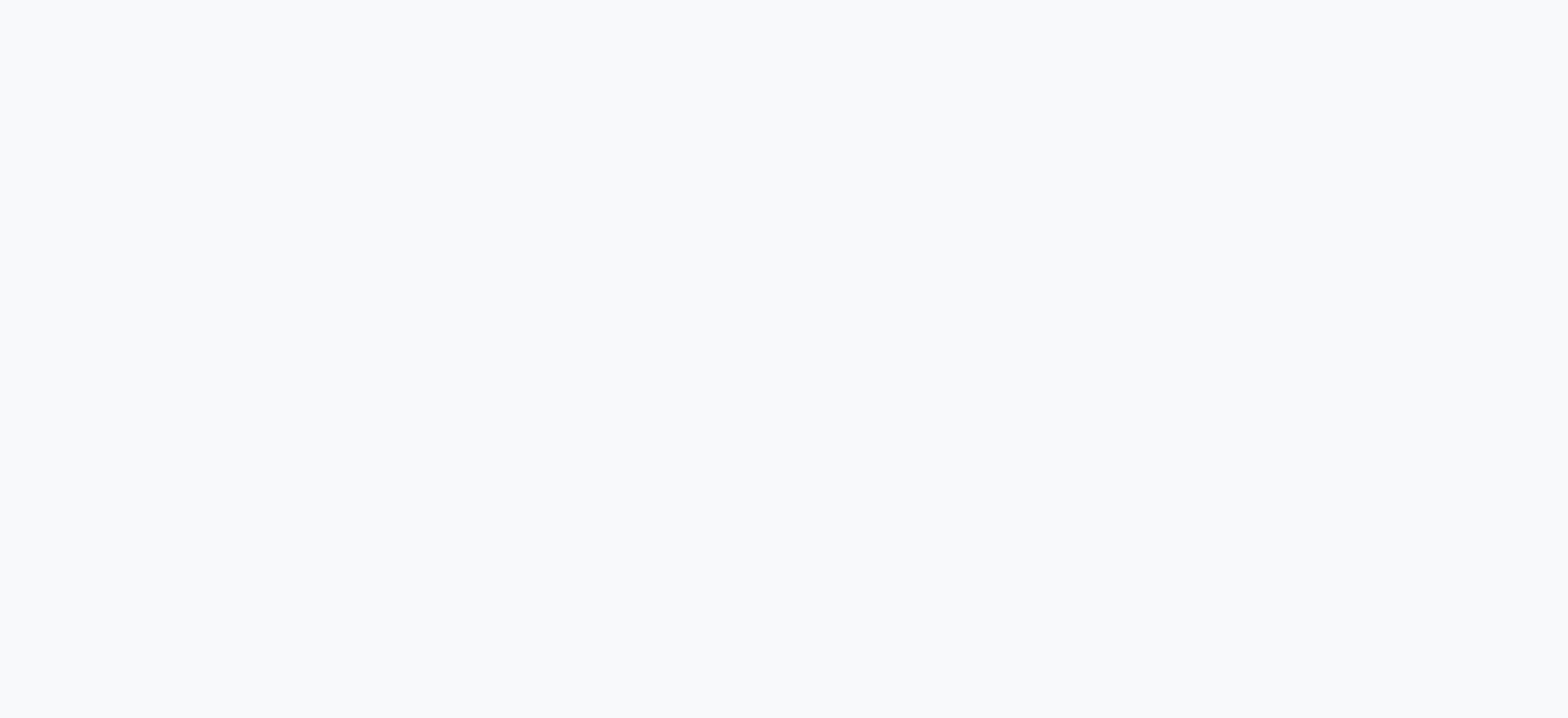
select select "service"
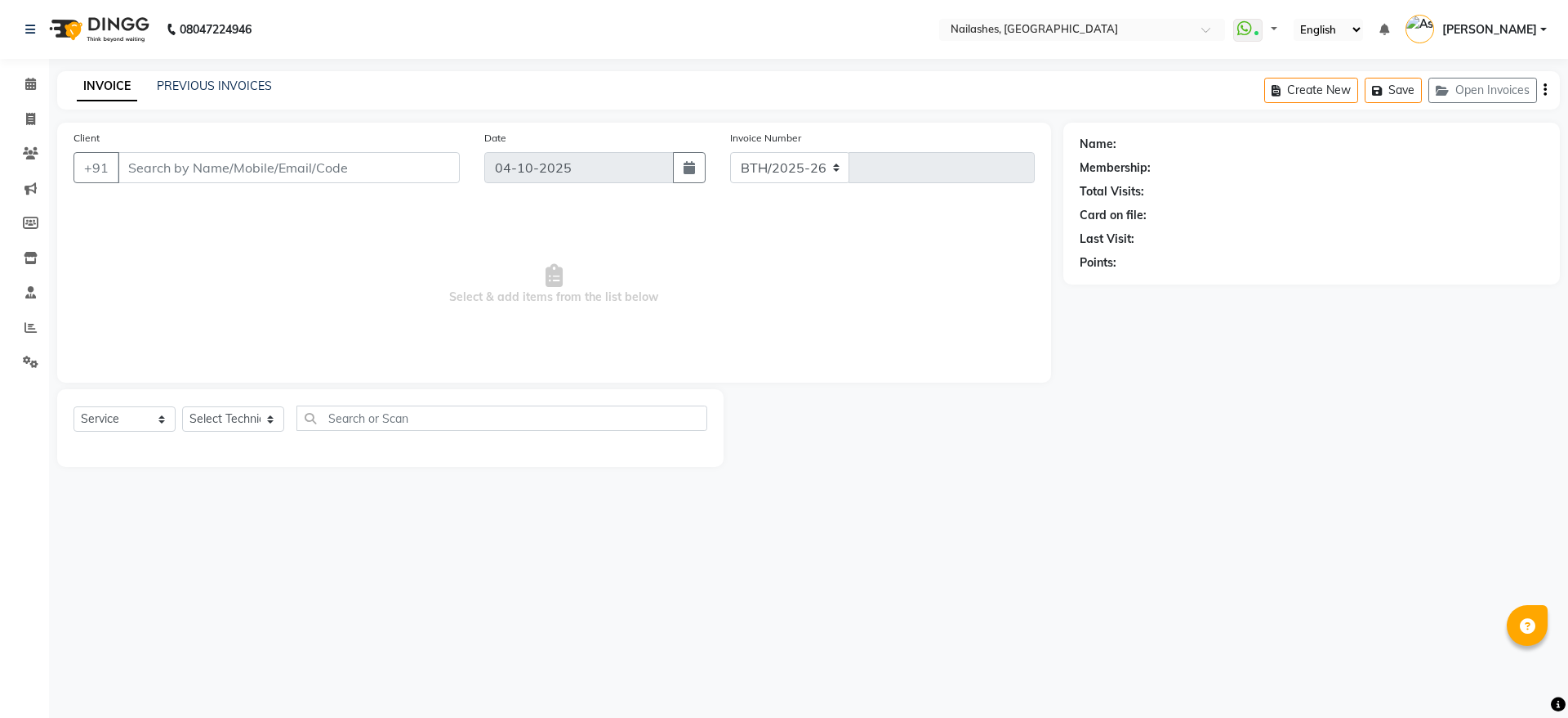
select select "3926"
type input "2670"
type input "98******59"
select select "19477"
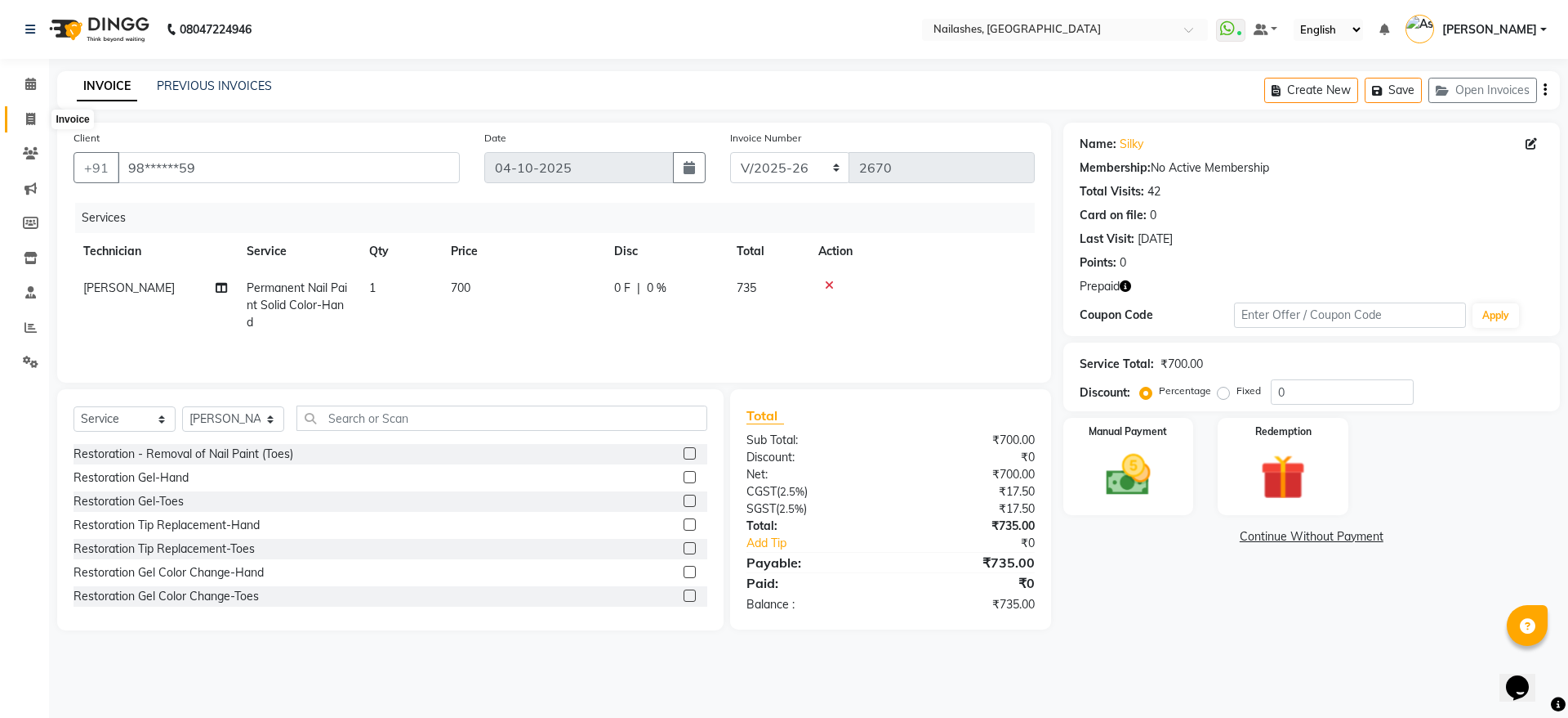
click at [26, 114] on icon at bounding box center [31, 119] width 9 height 12
select select "3926"
select select "service"
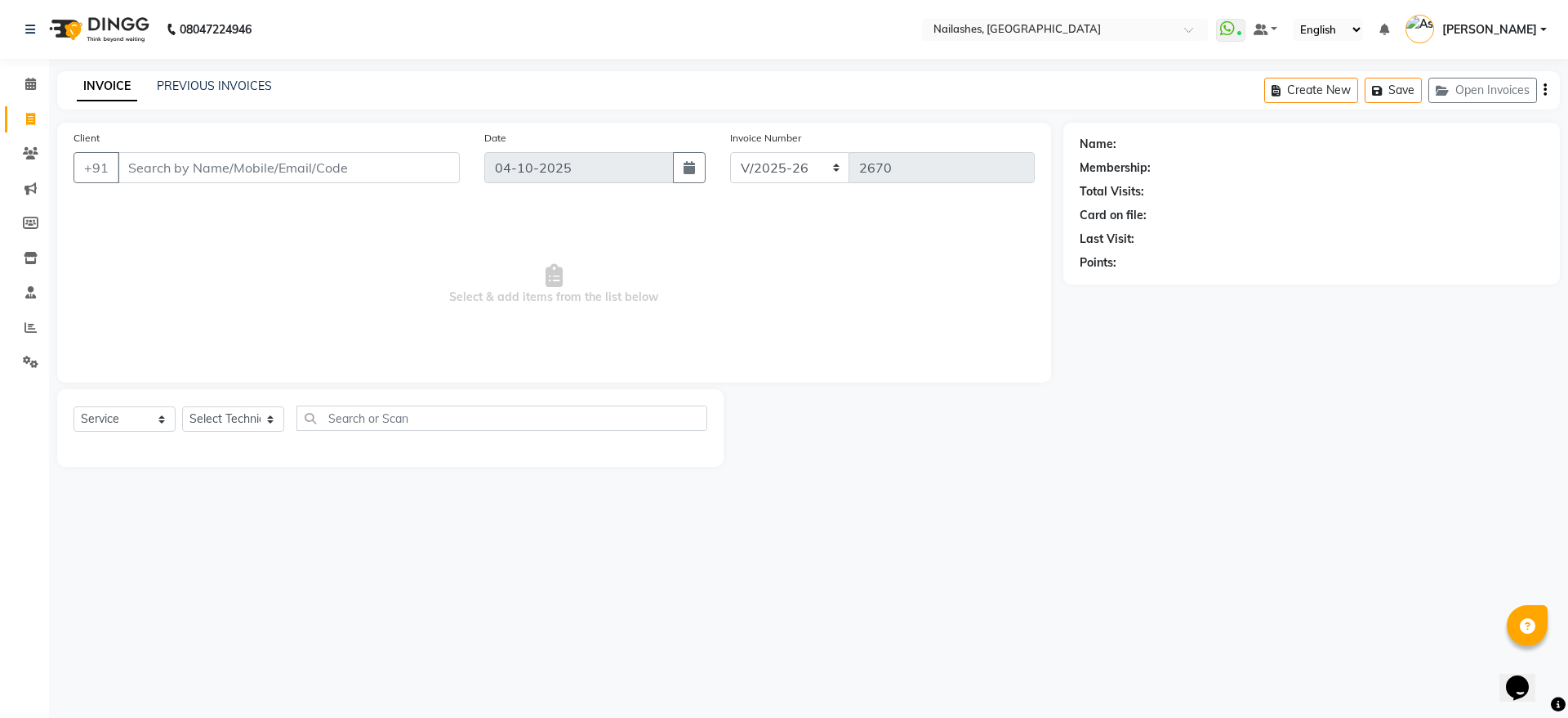
click at [244, 178] on input "Client" at bounding box center [289, 167] width 343 height 31
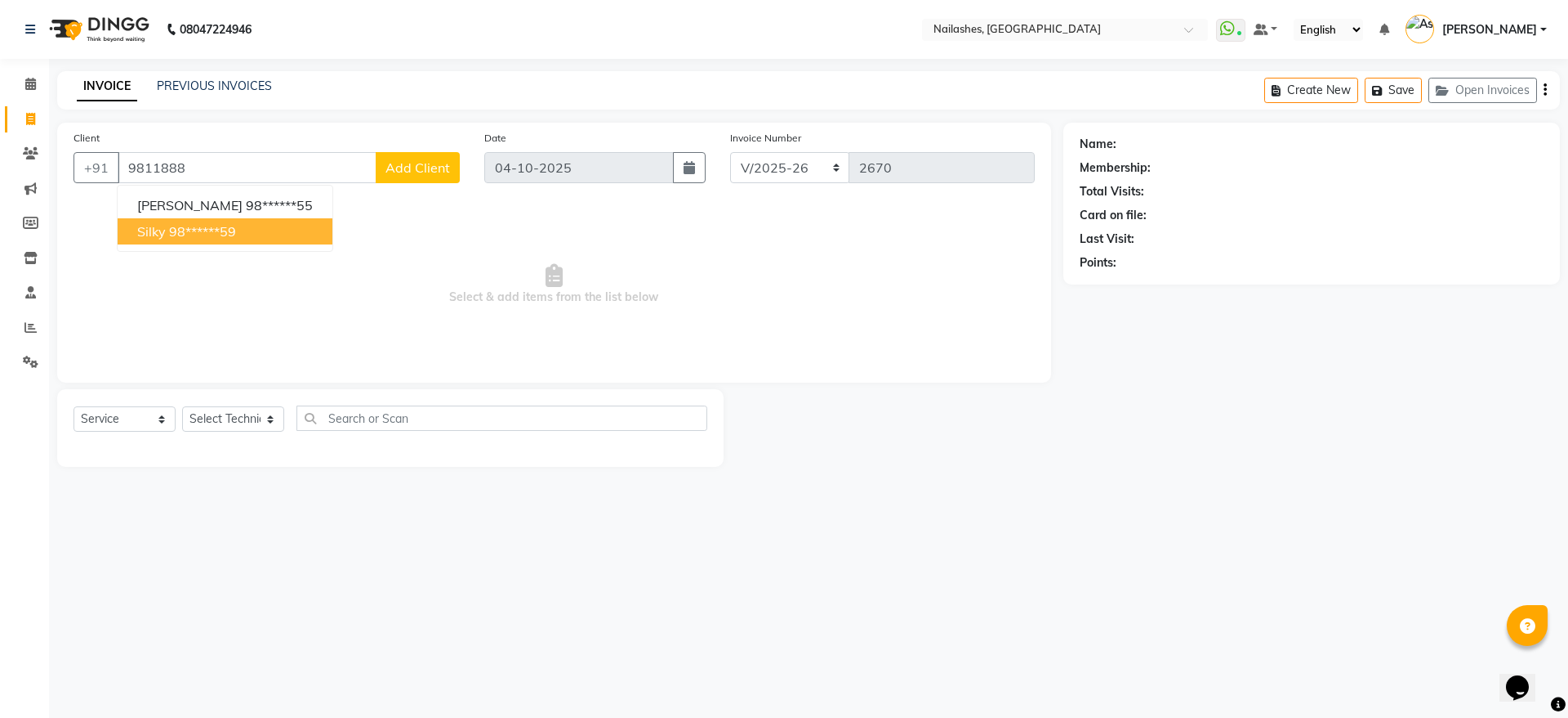
click at [226, 224] on ngb-highlight "98******59" at bounding box center [202, 231] width 67 height 16
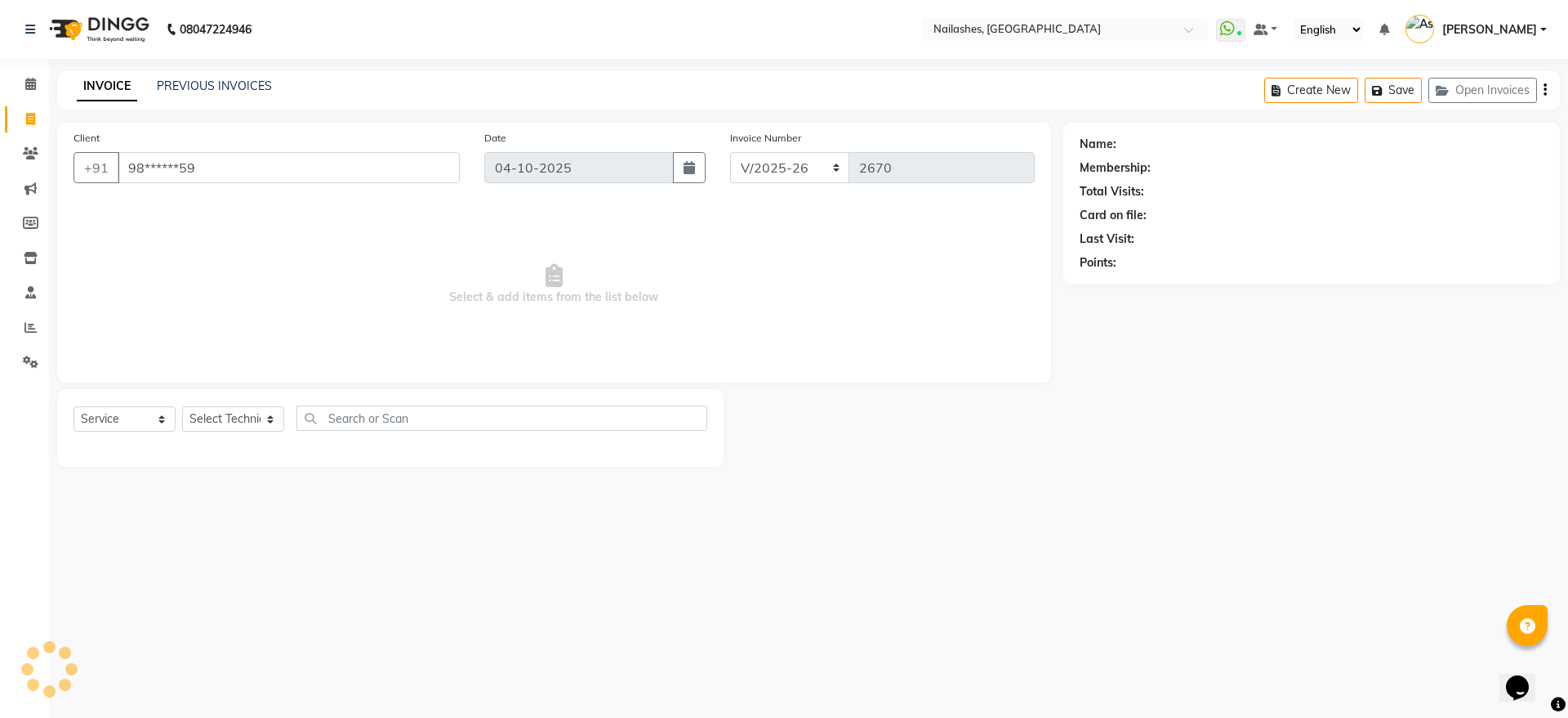
type input "98******59"
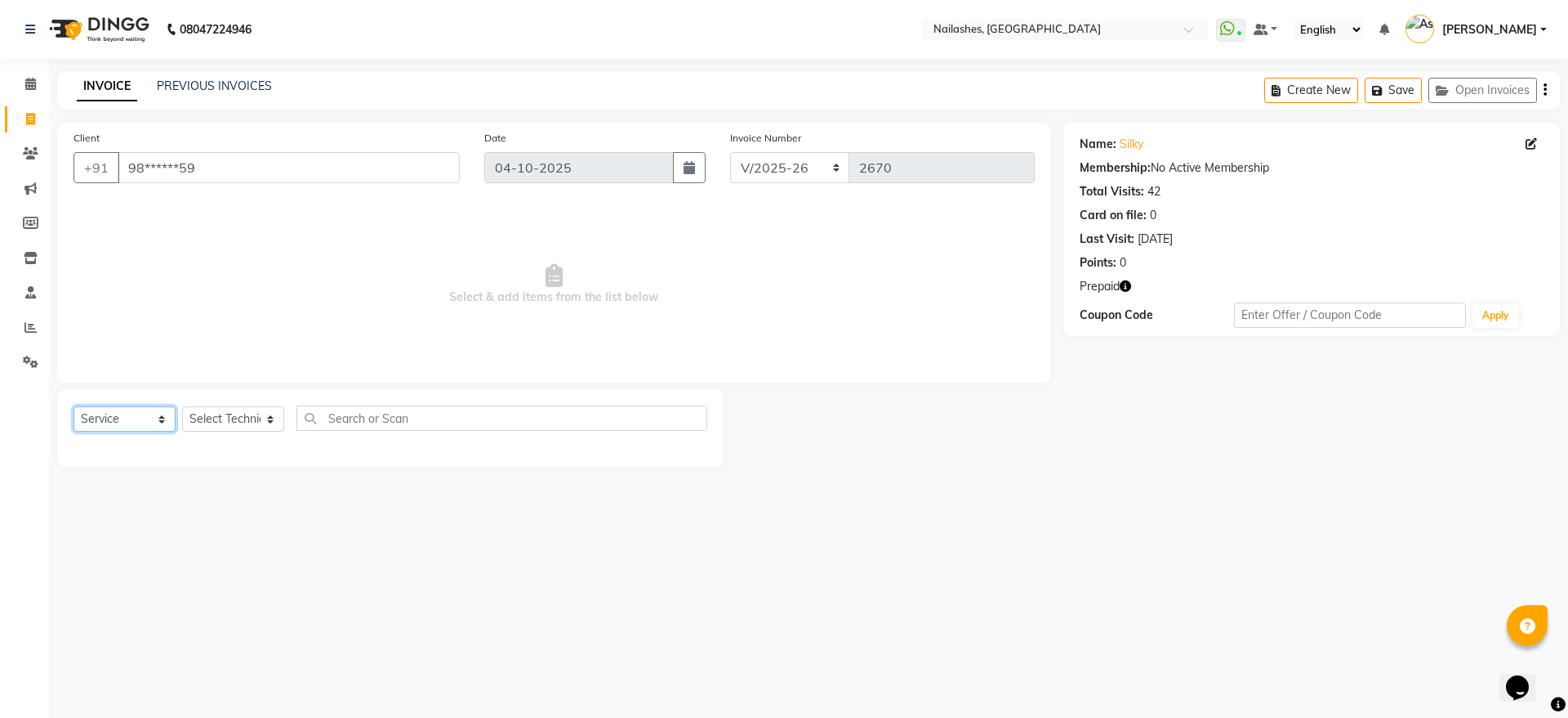
click at [134, 410] on select "Select Service Product Membership Package Voucher Prepaid Gift Card" at bounding box center [124, 419] width 102 height 26
select select "P"
click at [73, 406] on select "Select Service Product Membership Package Voucher Prepaid Gift Card" at bounding box center [124, 419] width 102 height 26
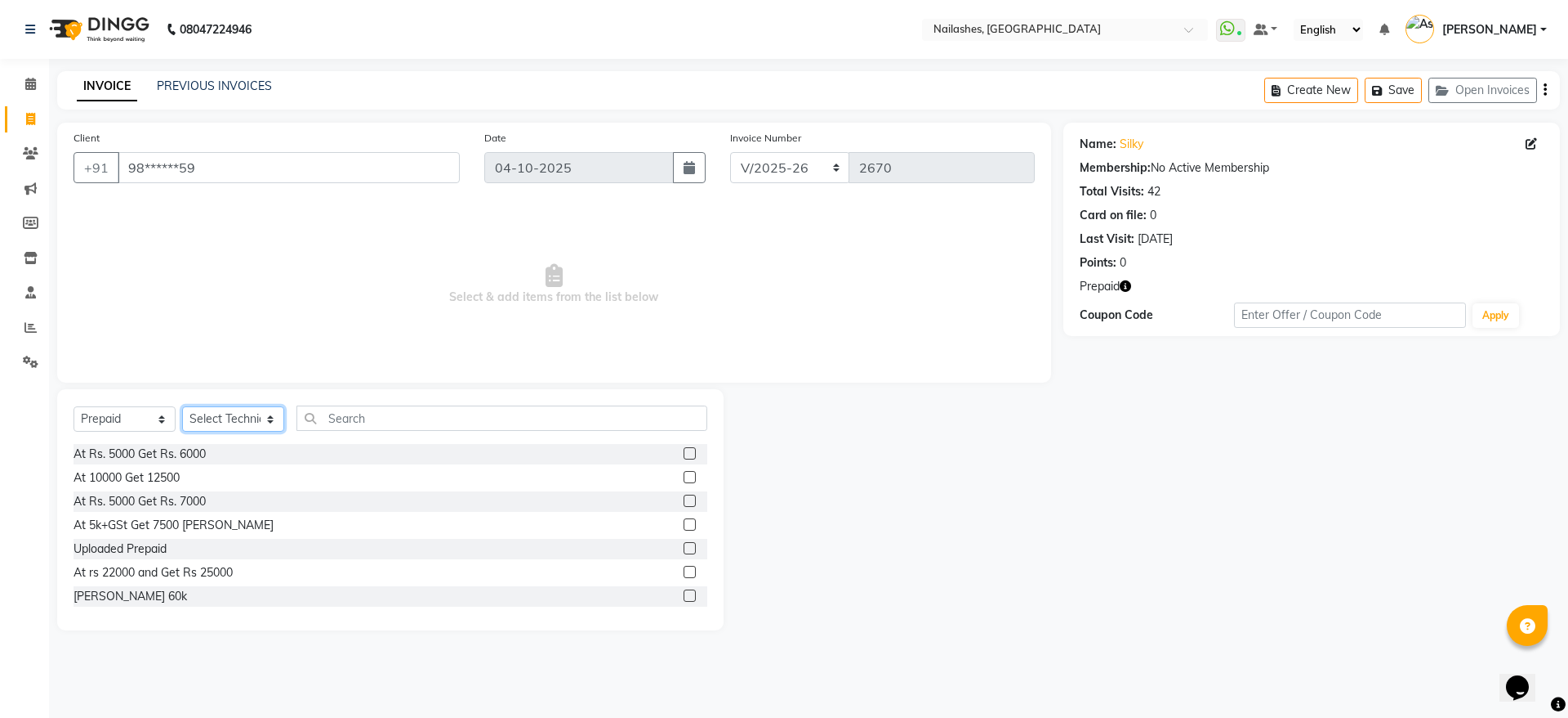
click at [231, 415] on select "Select Technician [PERSON_NAME] [PERSON_NAME] [PERSON_NAME] 2 [PERSON_NAME] MAN…" at bounding box center [233, 419] width 102 height 26
select select "19477"
click at [182, 406] on select "Select Technician [PERSON_NAME] [PERSON_NAME] [PERSON_NAME] 2 [PERSON_NAME] MAN…" at bounding box center [233, 419] width 102 height 26
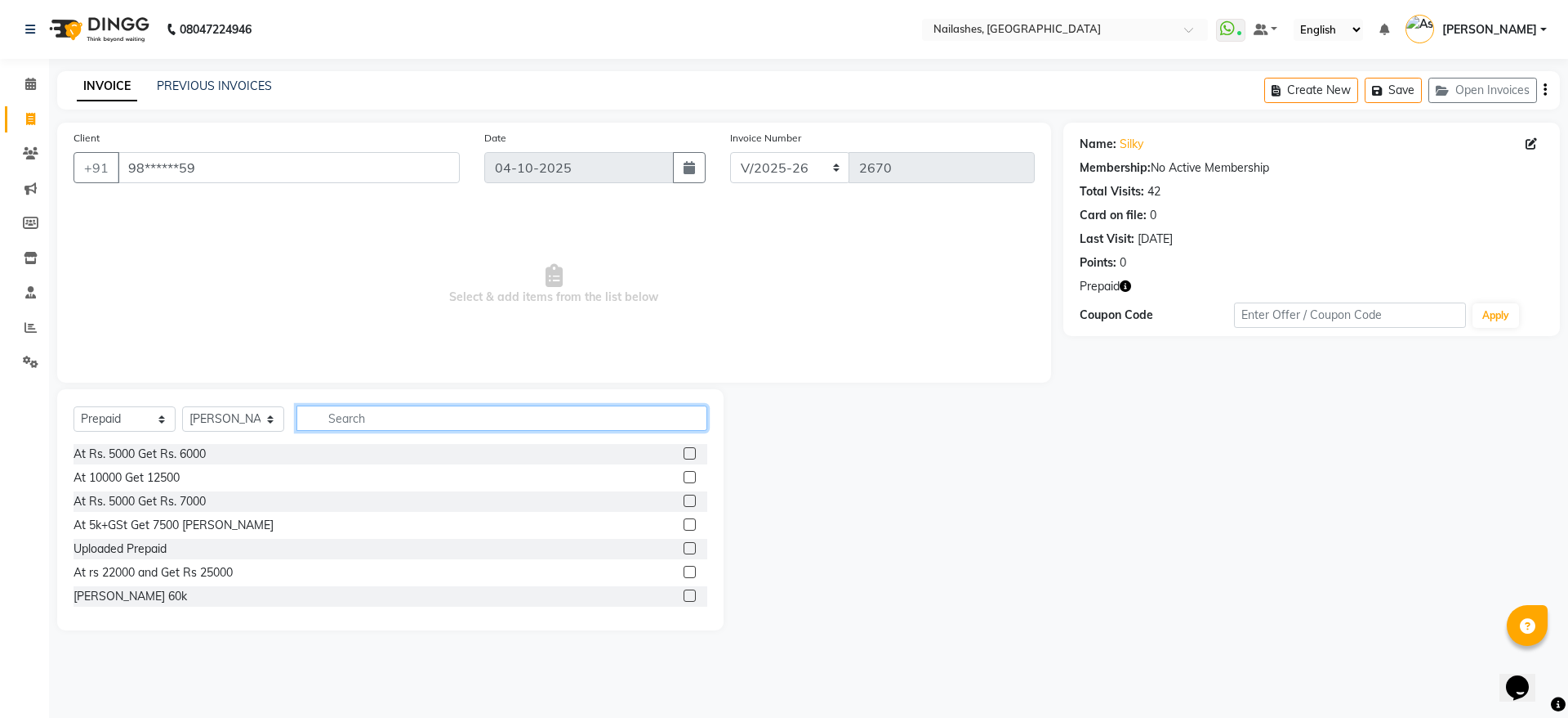
click at [341, 417] on input "text" at bounding box center [502, 418] width 411 height 26
click at [683, 455] on label at bounding box center [689, 453] width 12 height 12
click at [683, 455] on input "checkbox" at bounding box center [689, 454] width 10 height 10
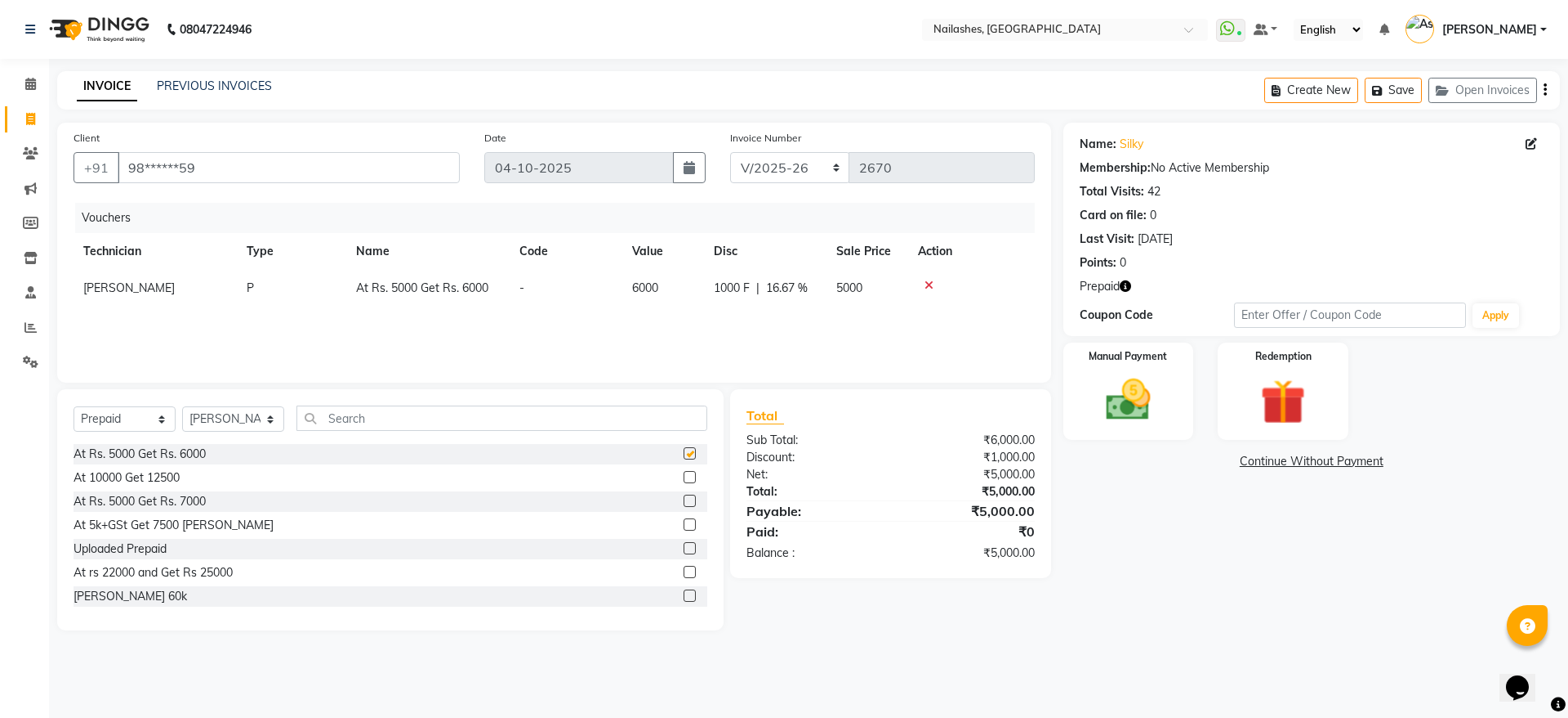
checkbox input "false"
click at [1126, 391] on img at bounding box center [1128, 399] width 76 height 54
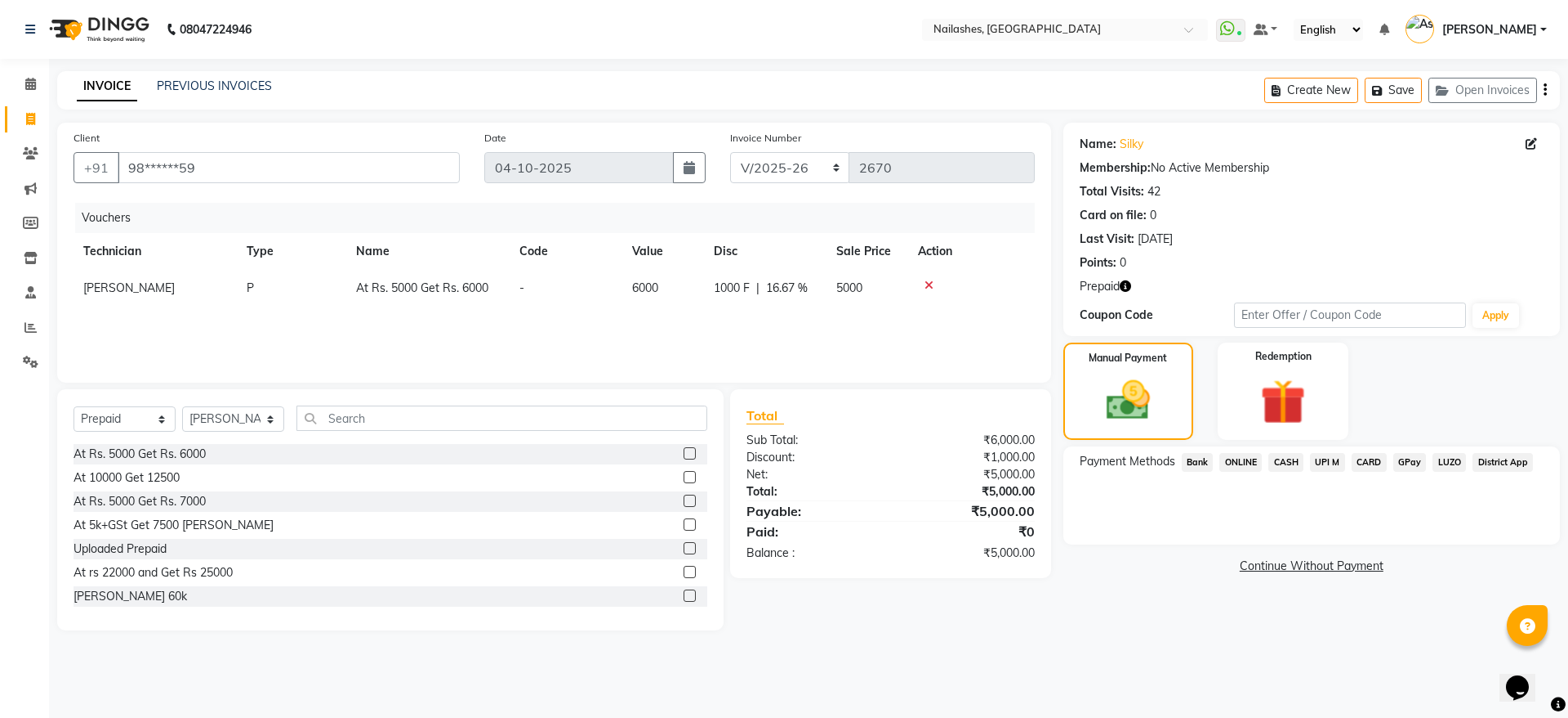
click at [1380, 459] on span "CARD" at bounding box center [1369, 462] width 35 height 19
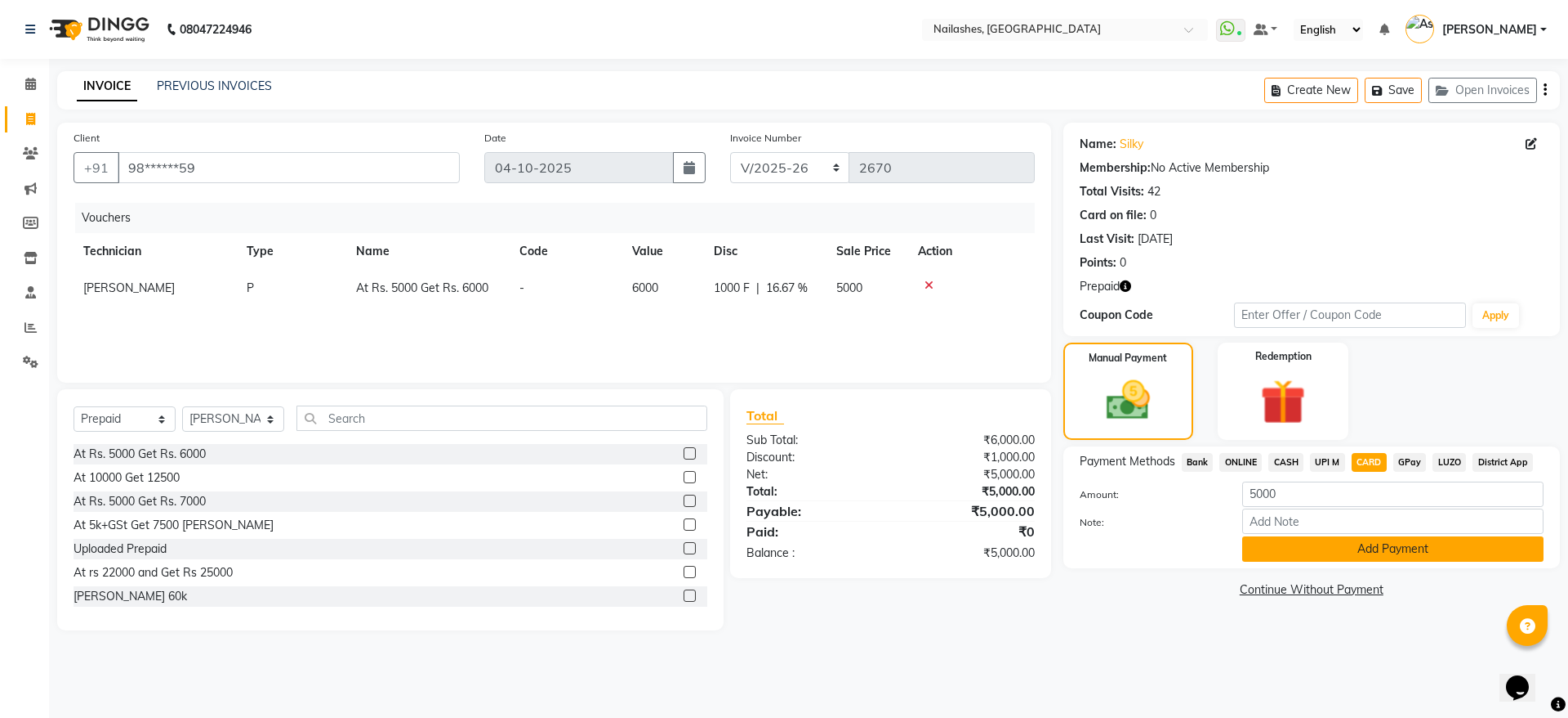
click at [1387, 554] on button "Add Payment" at bounding box center [1393, 549] width 302 height 26
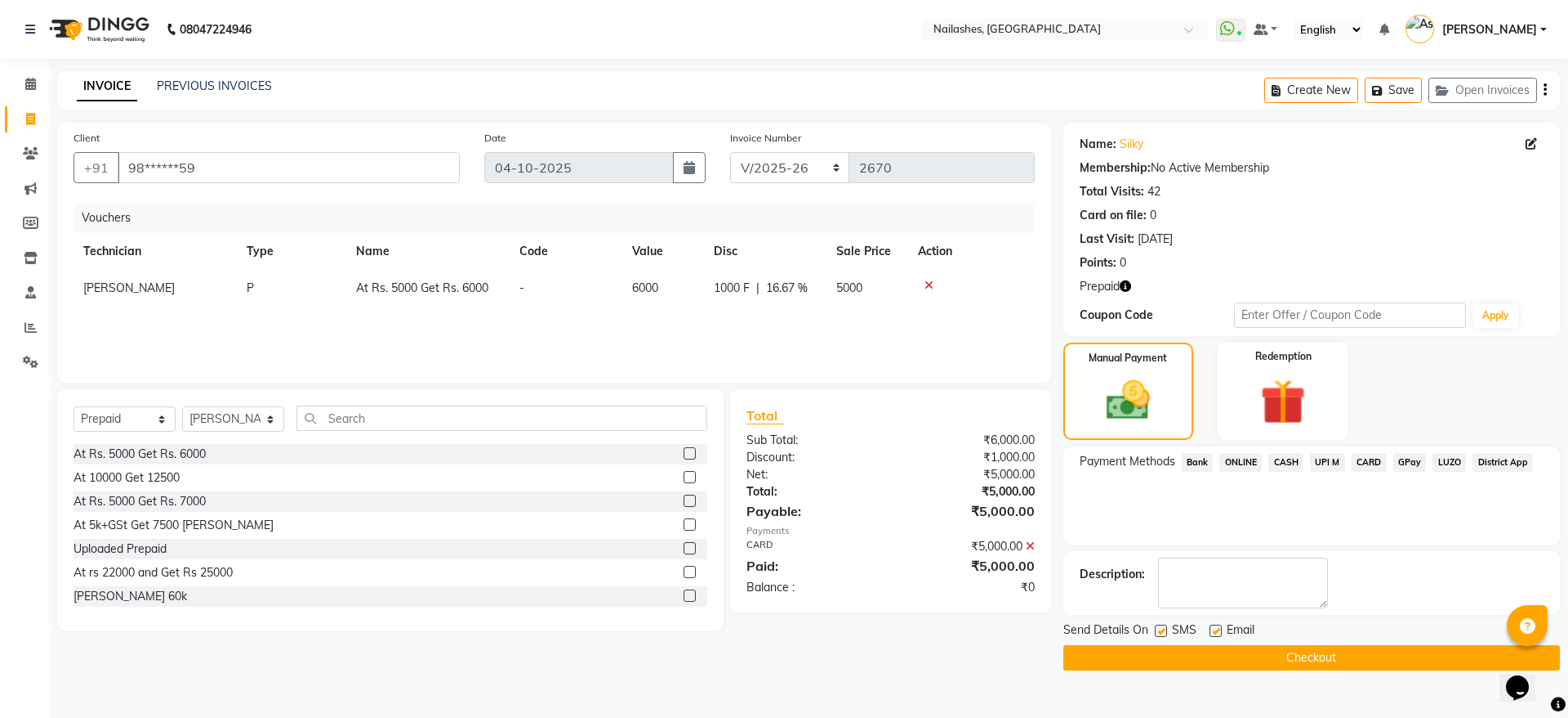
click at [1260, 653] on button "Checkout" at bounding box center [1311, 657] width 497 height 26
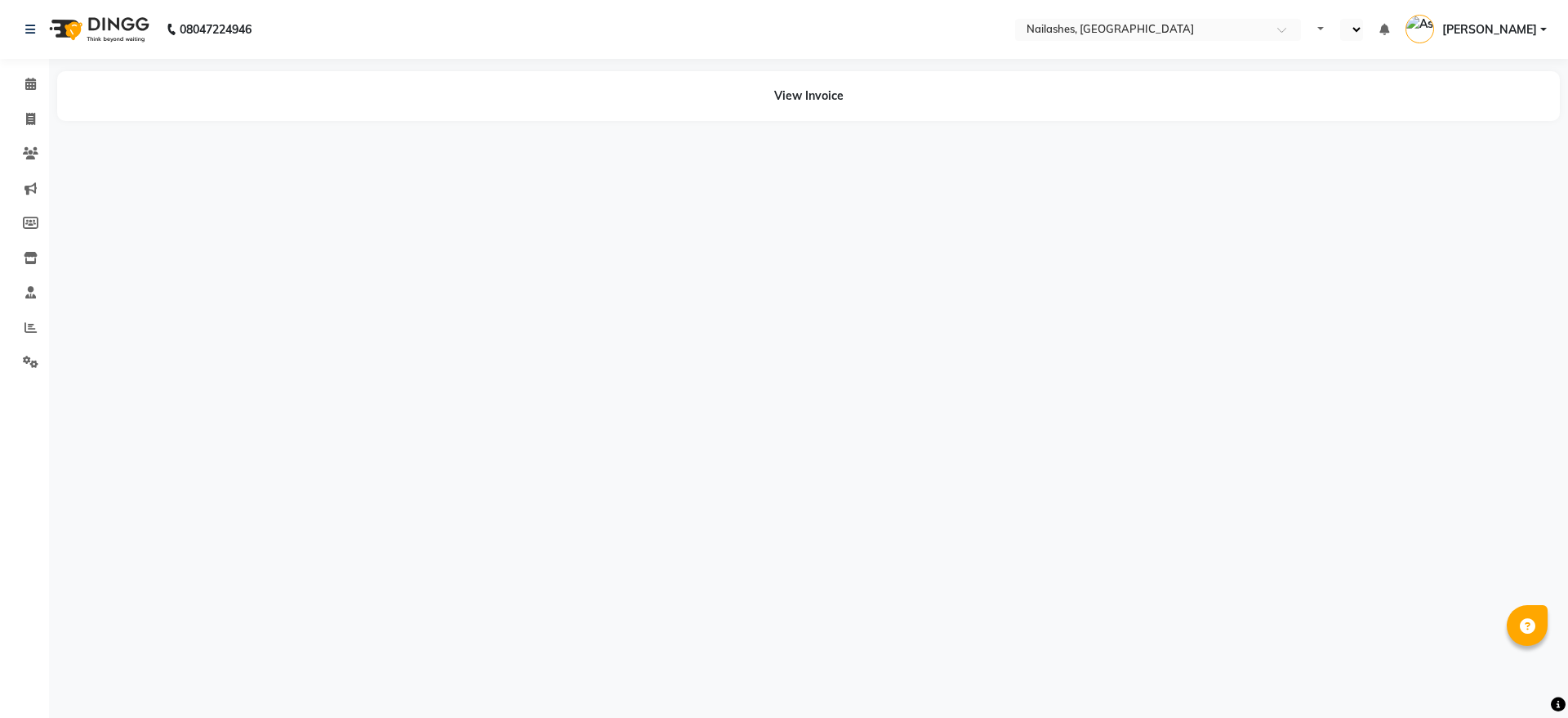
select select "en"
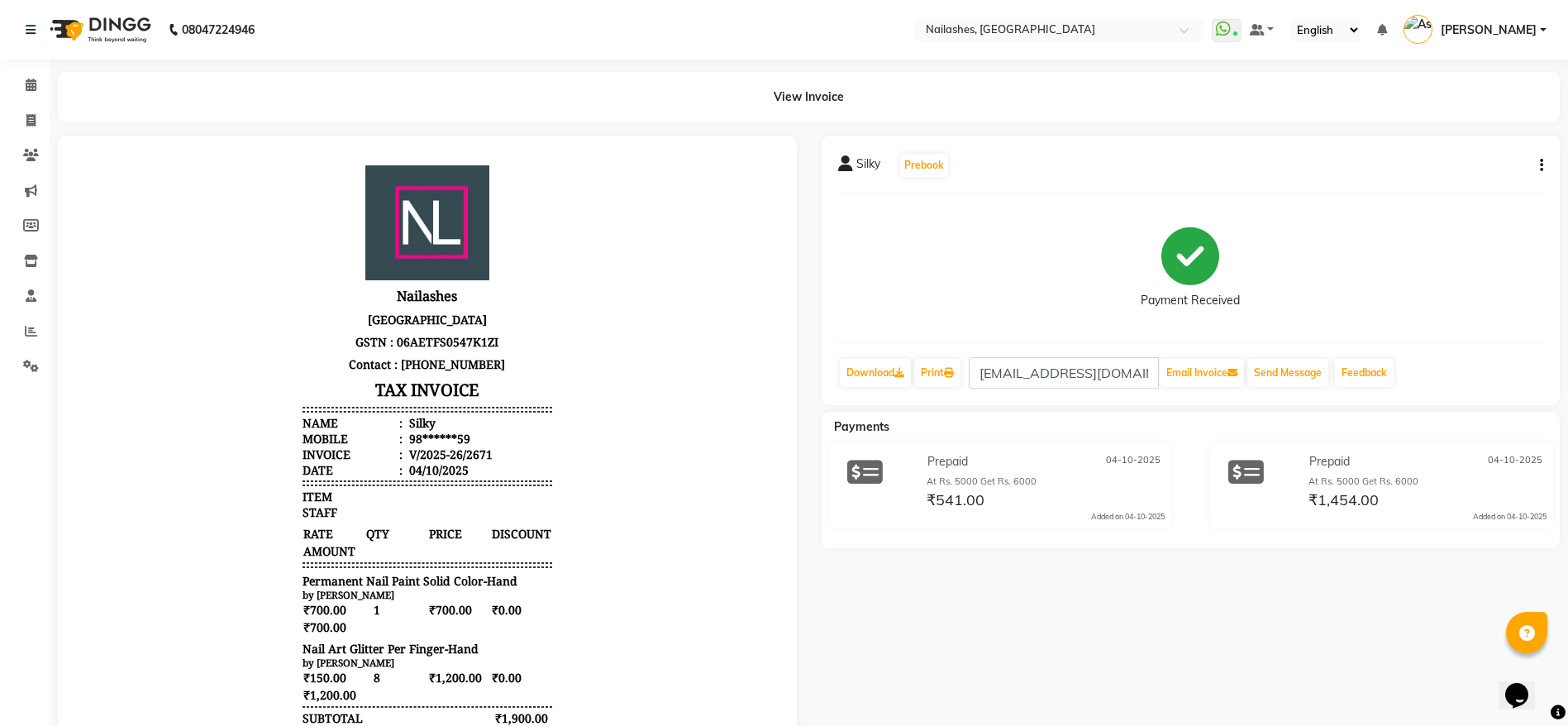
click at [1539, 163] on button "button" at bounding box center [1539, 166] width 10 height 17
click at [33, 158] on icon at bounding box center [31, 155] width 16 height 12
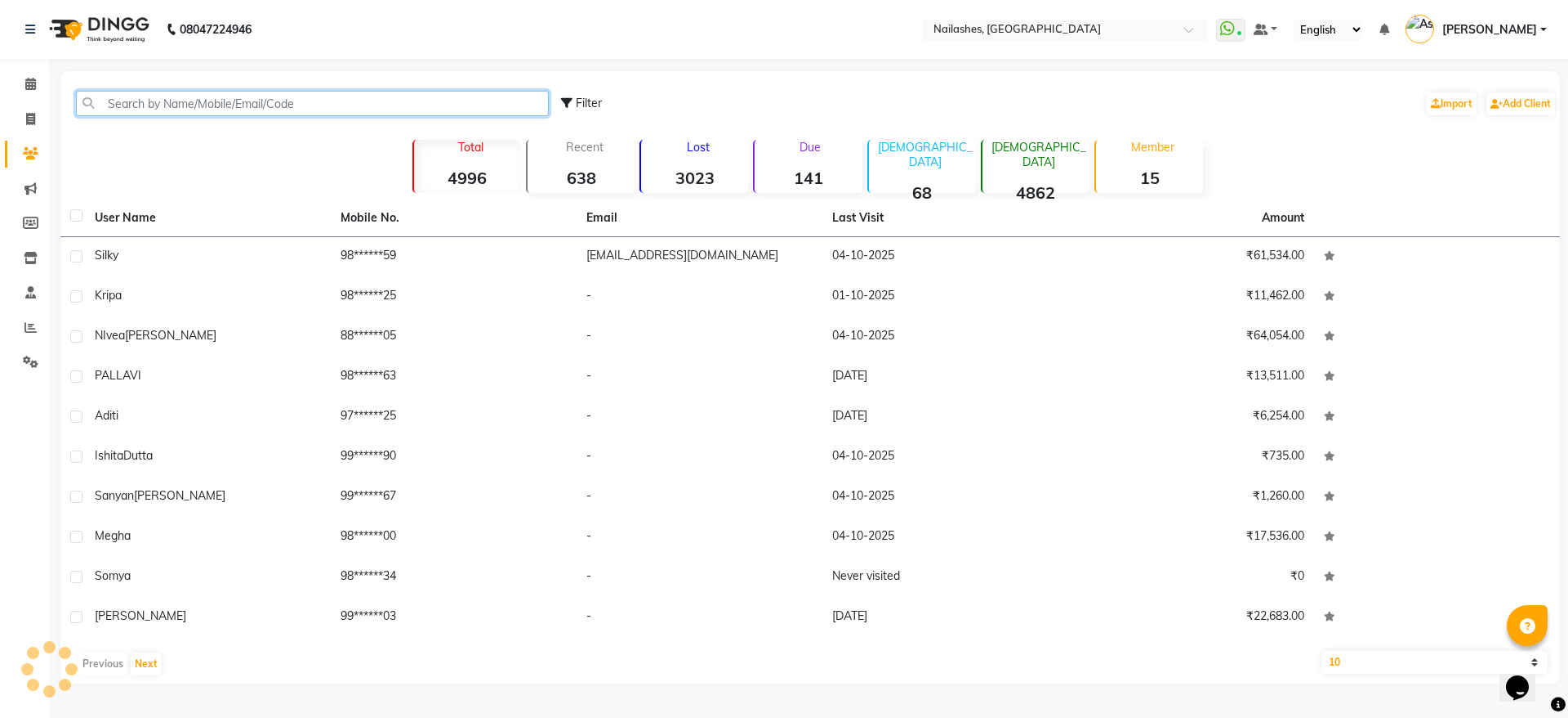
click at [258, 104] on input "text" at bounding box center [312, 103] width 473 height 26
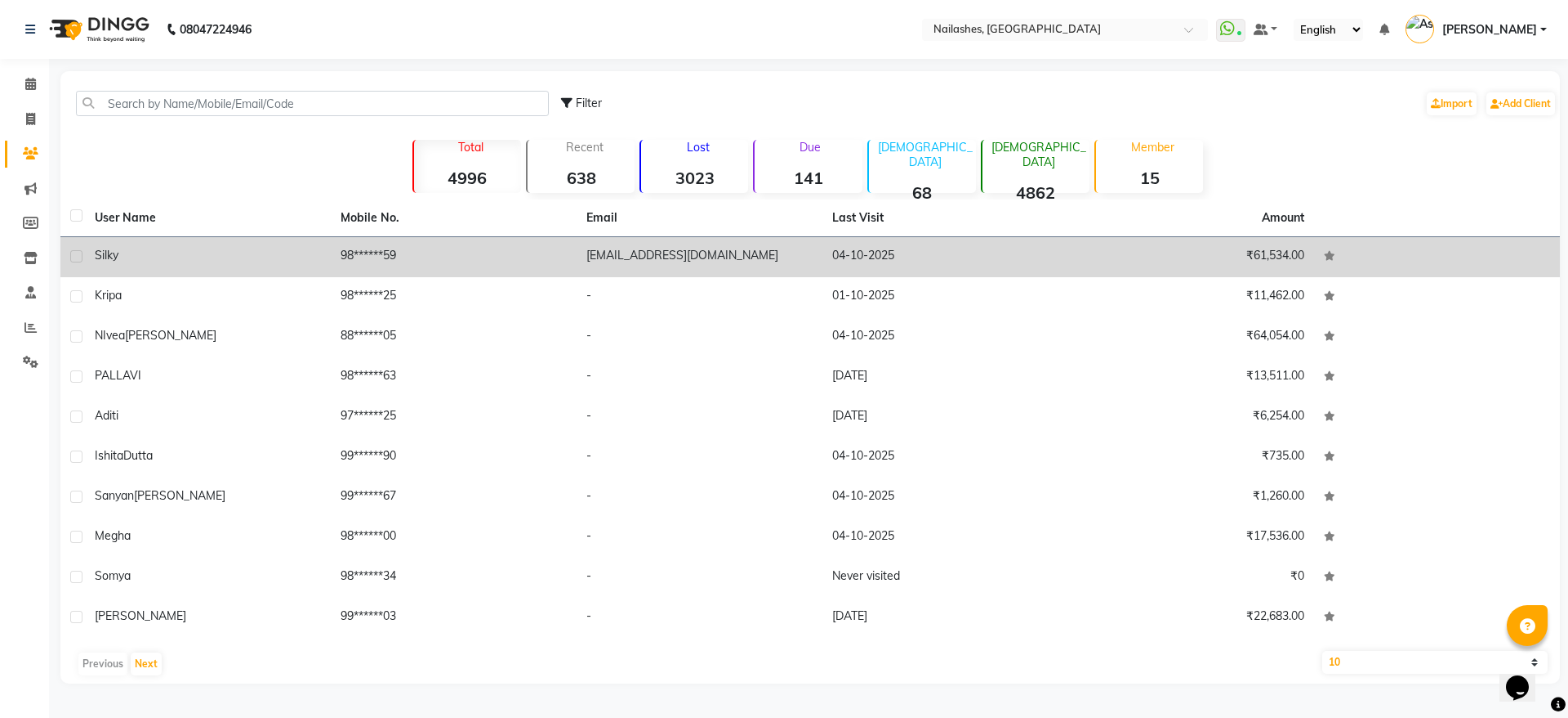
click at [88, 252] on td "Silky" at bounding box center [208, 257] width 245 height 40
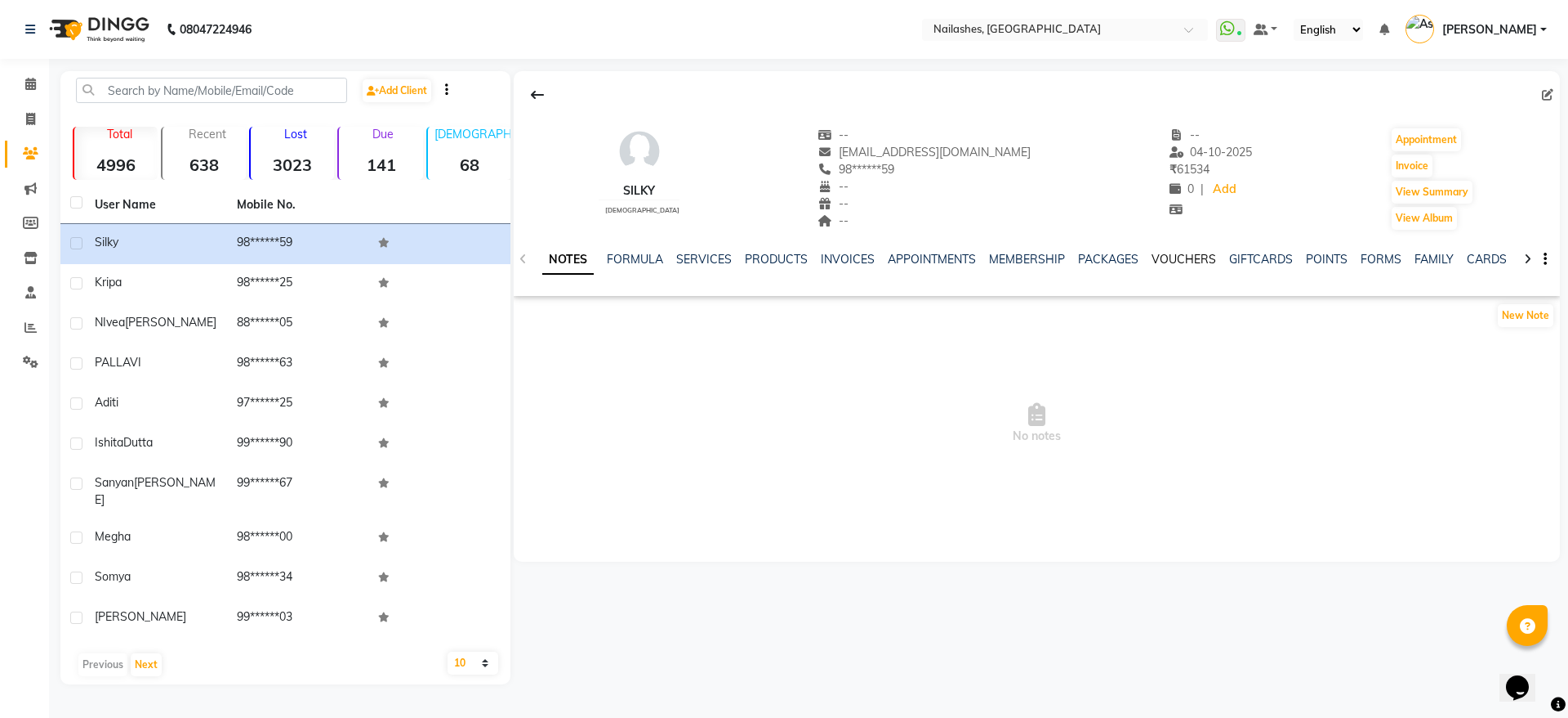
click at [1181, 255] on link "VOUCHERS" at bounding box center [1184, 258] width 65 height 14
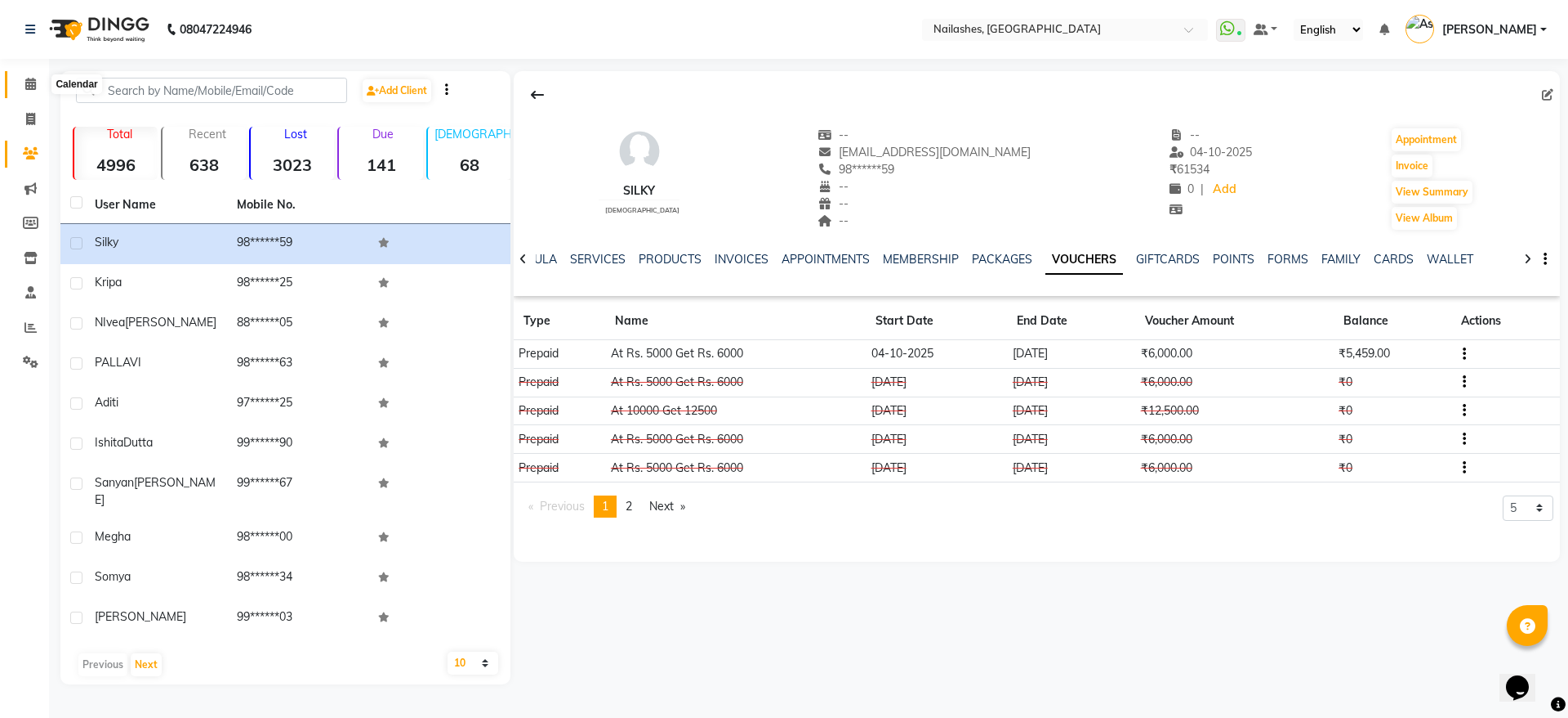
click at [28, 80] on icon at bounding box center [31, 84] width 10 height 12
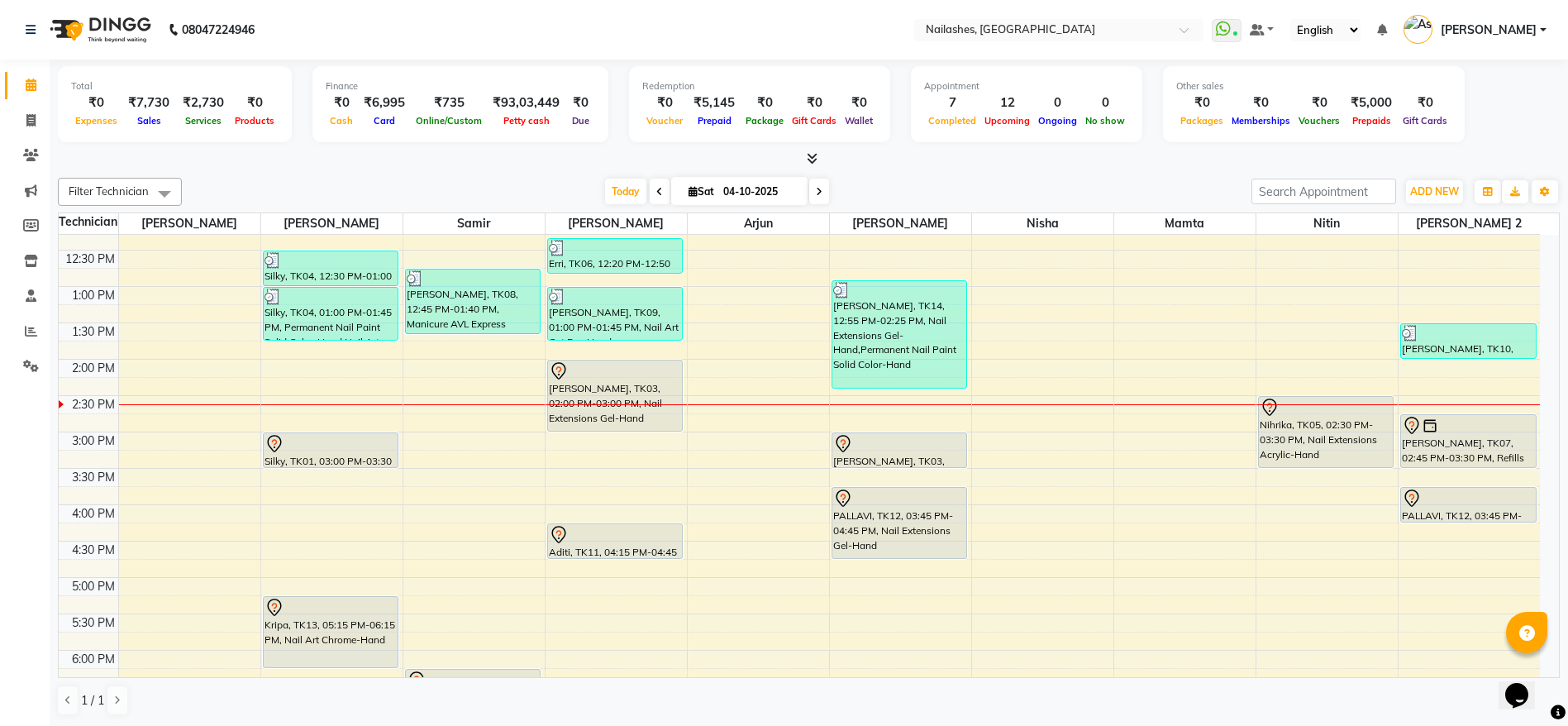
scroll to position [313, 0]
click at [336, 449] on div at bounding box center [331, 441] width 133 height 20
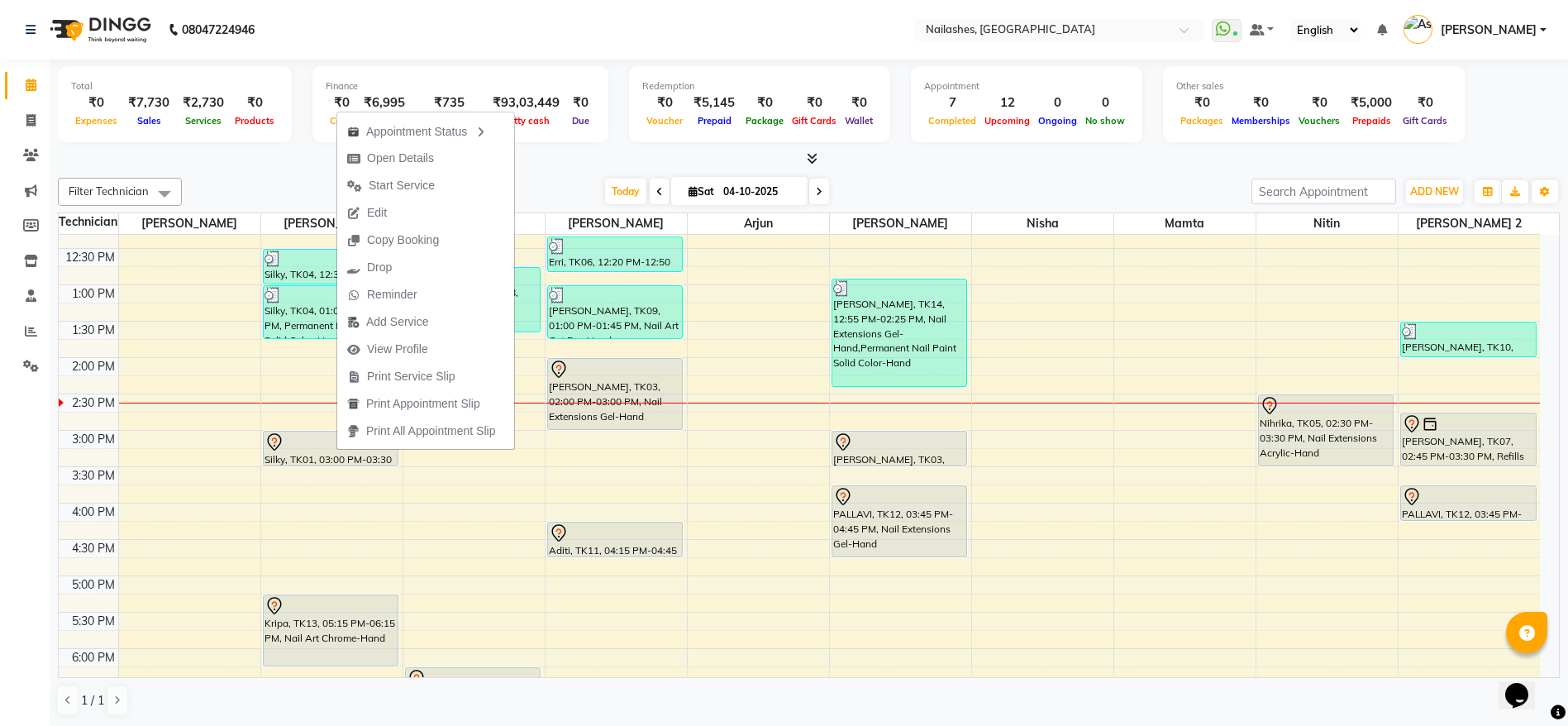
click at [281, 515] on div "8:00 AM 8:30 AM 9:00 AM 9:30 AM 10:00 AM 10:30 AM 11:00 AM 11:30 AM 12:00 PM 12…" at bounding box center [800, 503] width 1482 height 1163
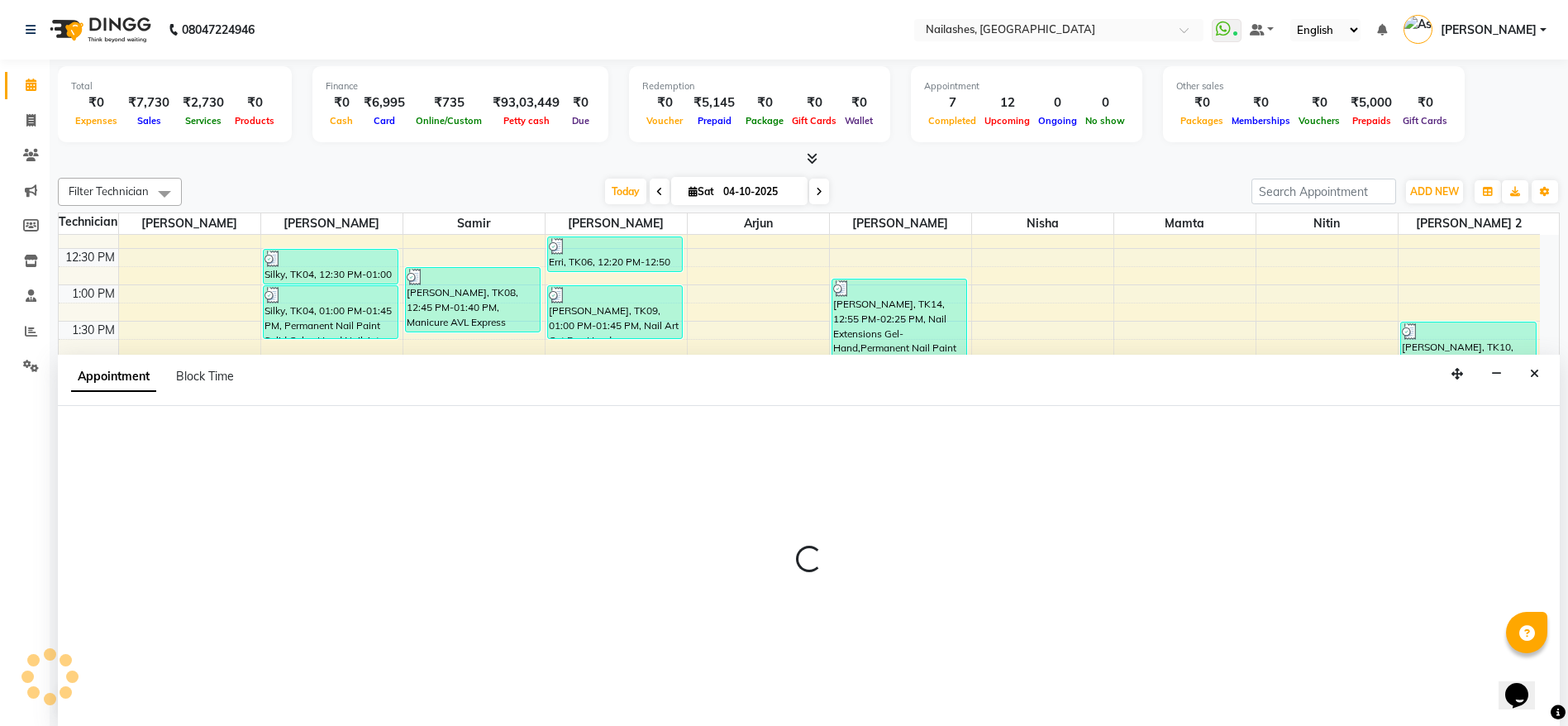
scroll to position [1, 0]
select select "19477"
select select "tentative"
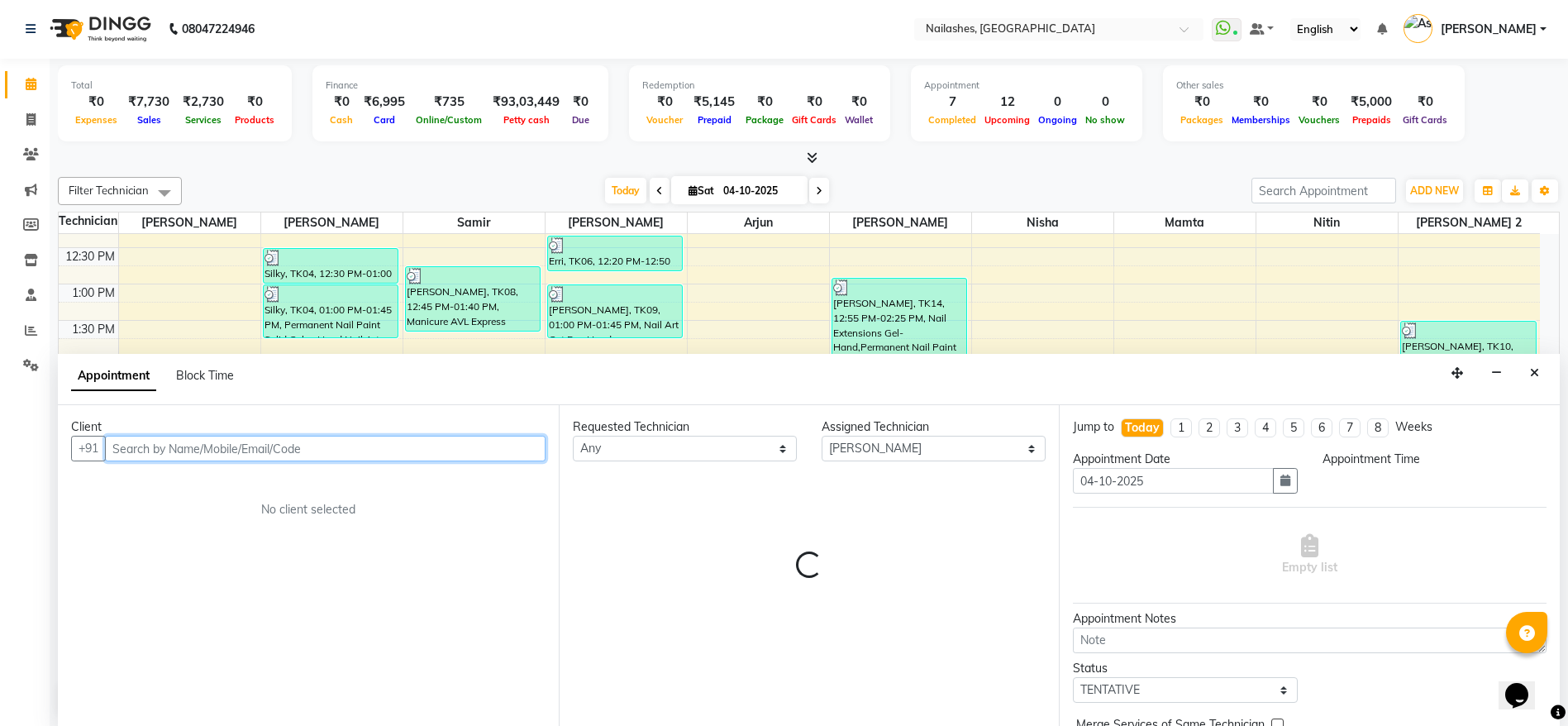
select select "960"
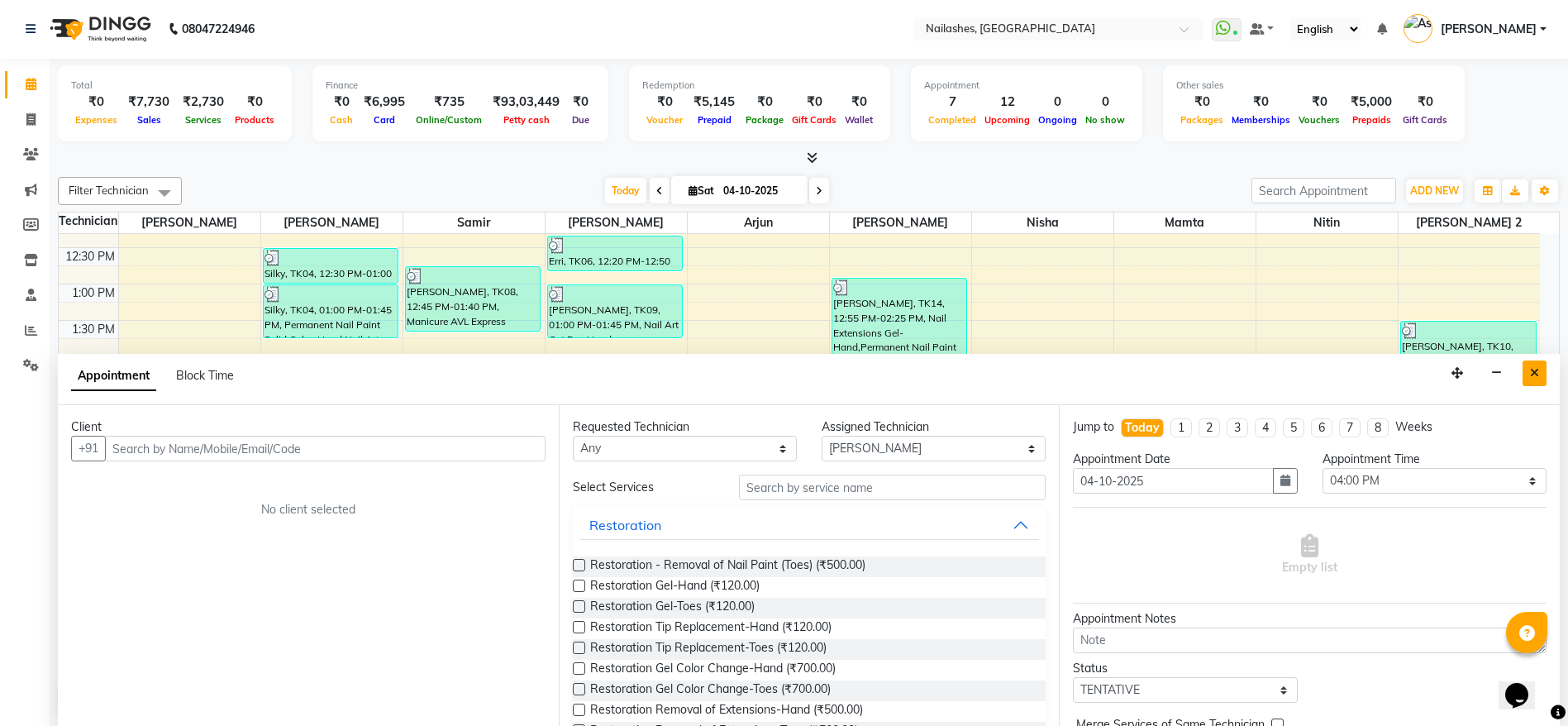
click at [1534, 373] on icon "Close" at bounding box center [1534, 372] width 9 height 11
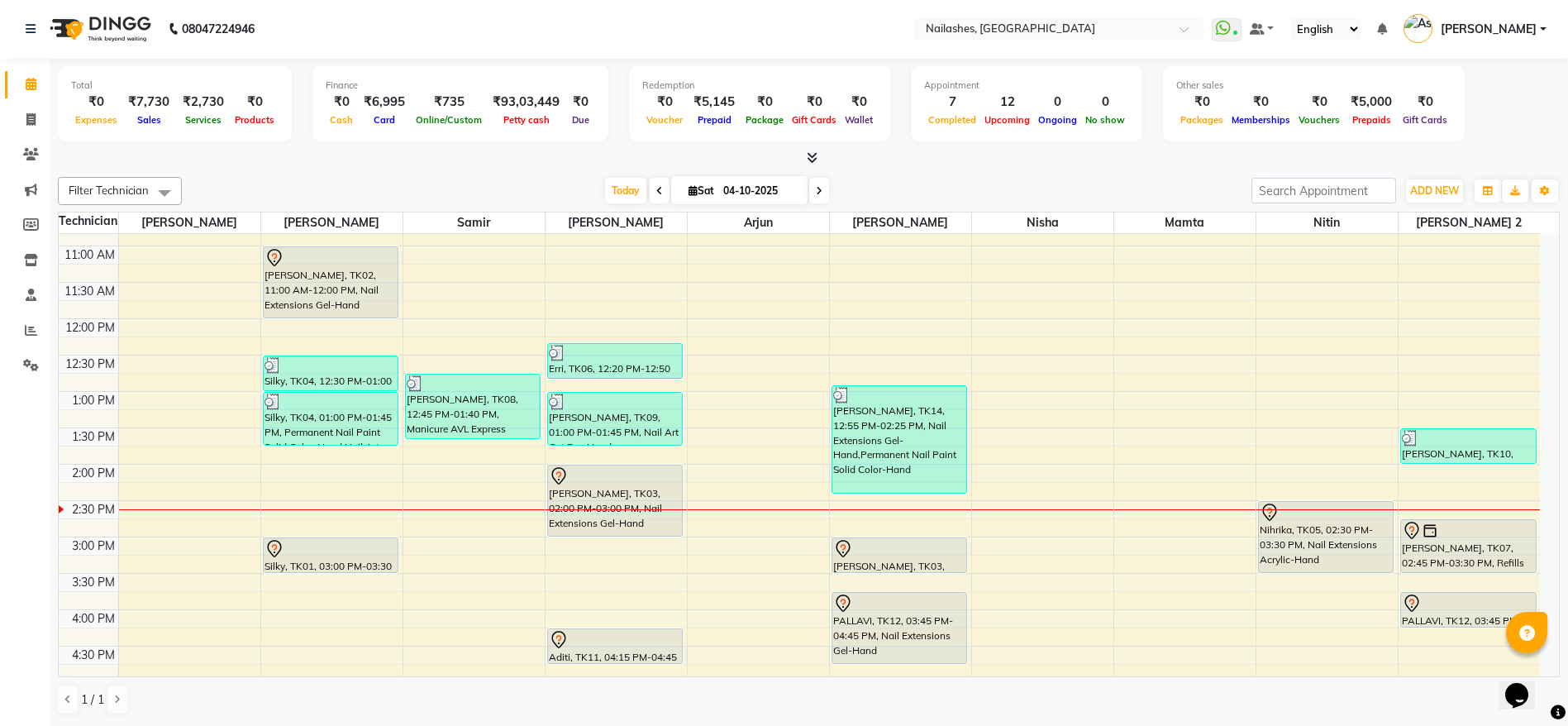
scroll to position [207, 0]
click at [336, 539] on div at bounding box center [331, 548] width 133 height 20
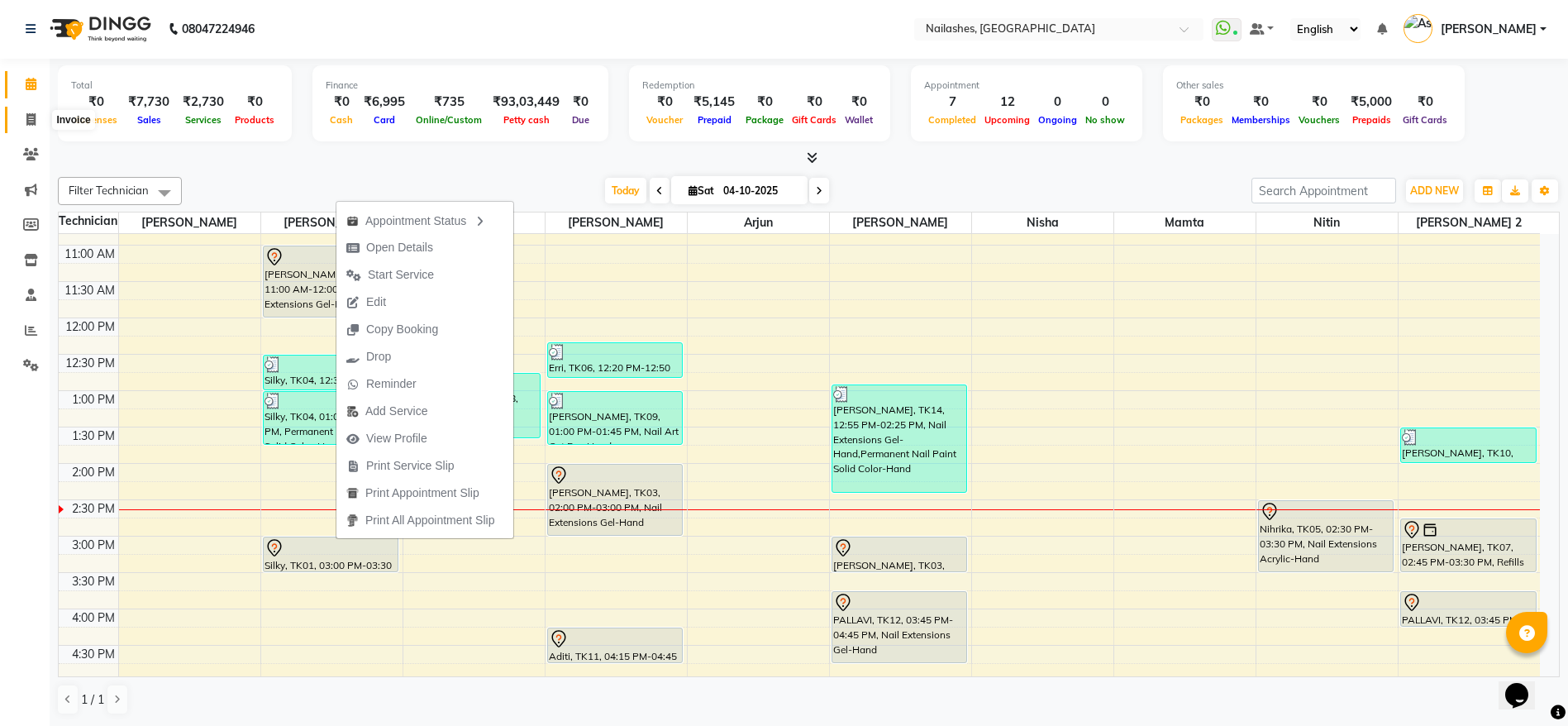
click at [36, 118] on span at bounding box center [31, 120] width 29 height 19
select select "service"
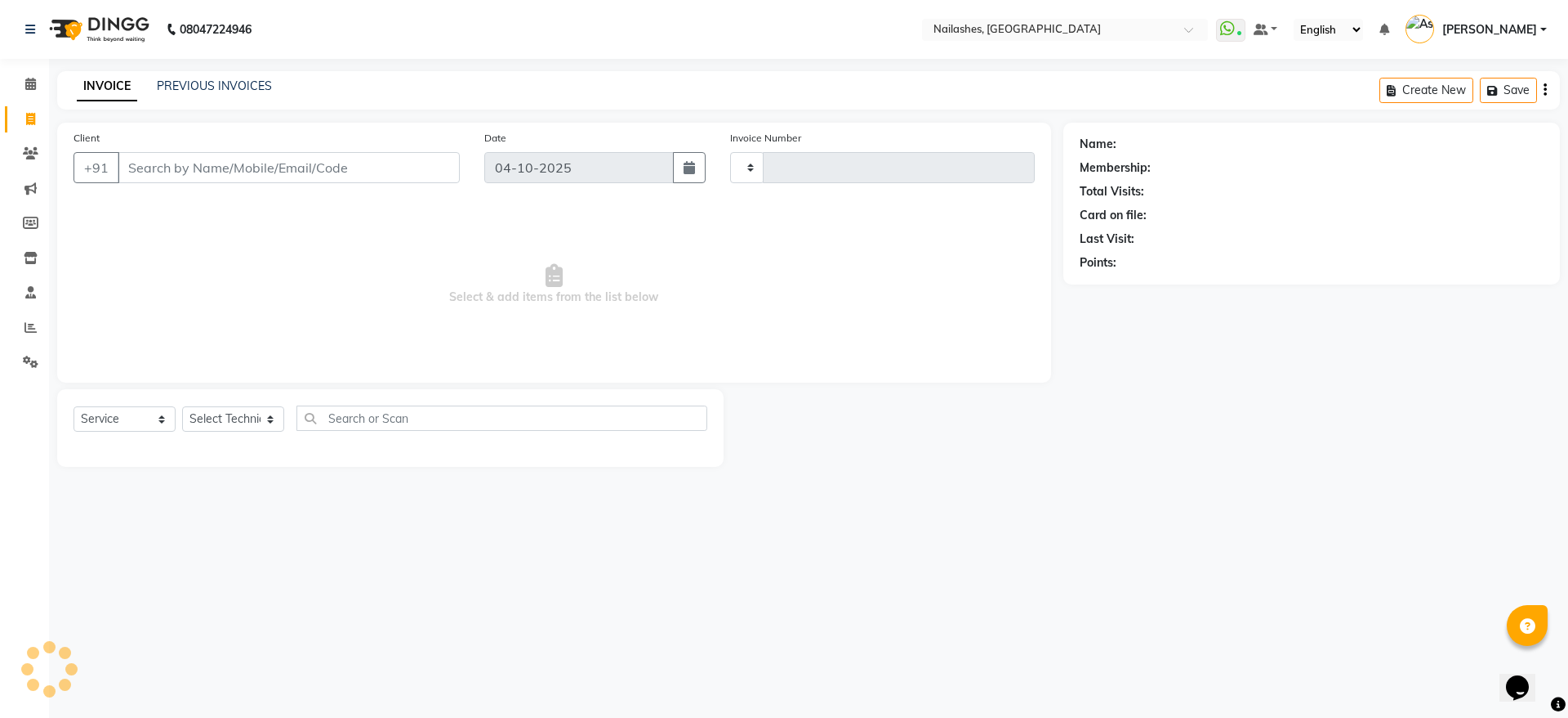
type input "2672"
select select "3926"
click at [245, 89] on link "PREVIOUS INVOICES" at bounding box center [214, 85] width 115 height 14
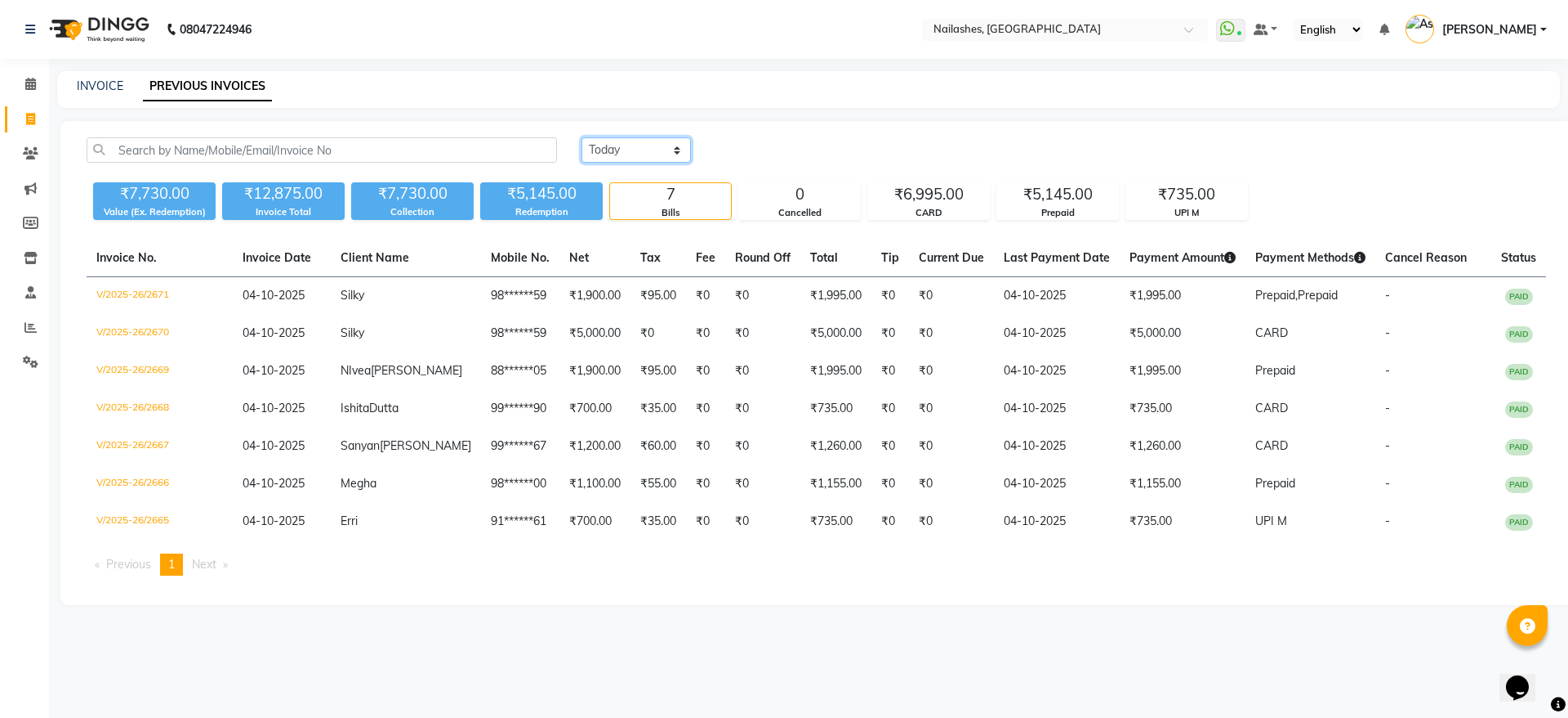
click at [667, 153] on select "[DATE] [DATE] Custom Range" at bounding box center [636, 150] width 109 height 26
select select "yesterday"
click at [581, 137] on select "[DATE] [DATE] Custom Range" at bounding box center [636, 150] width 109 height 26
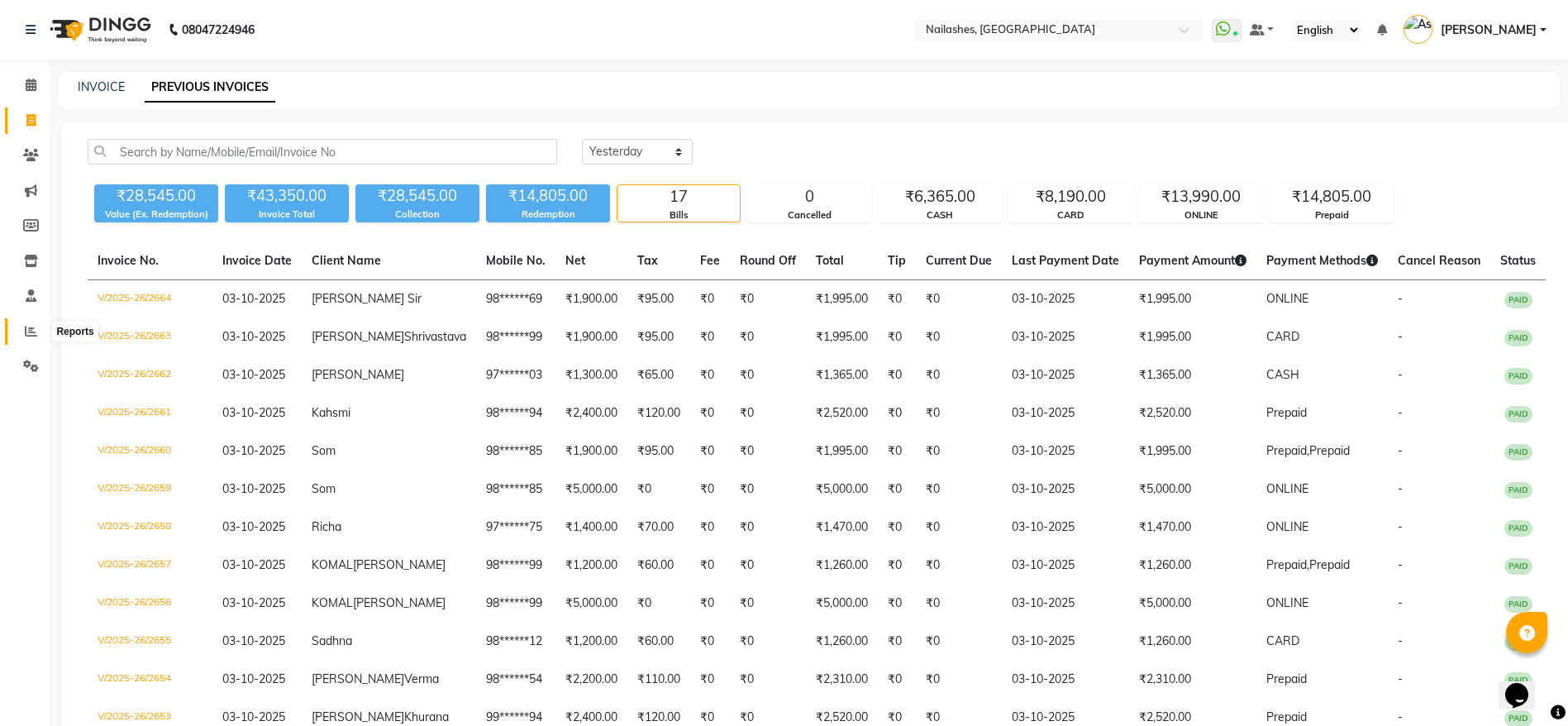
click at [27, 327] on icon at bounding box center [31, 331] width 12 height 12
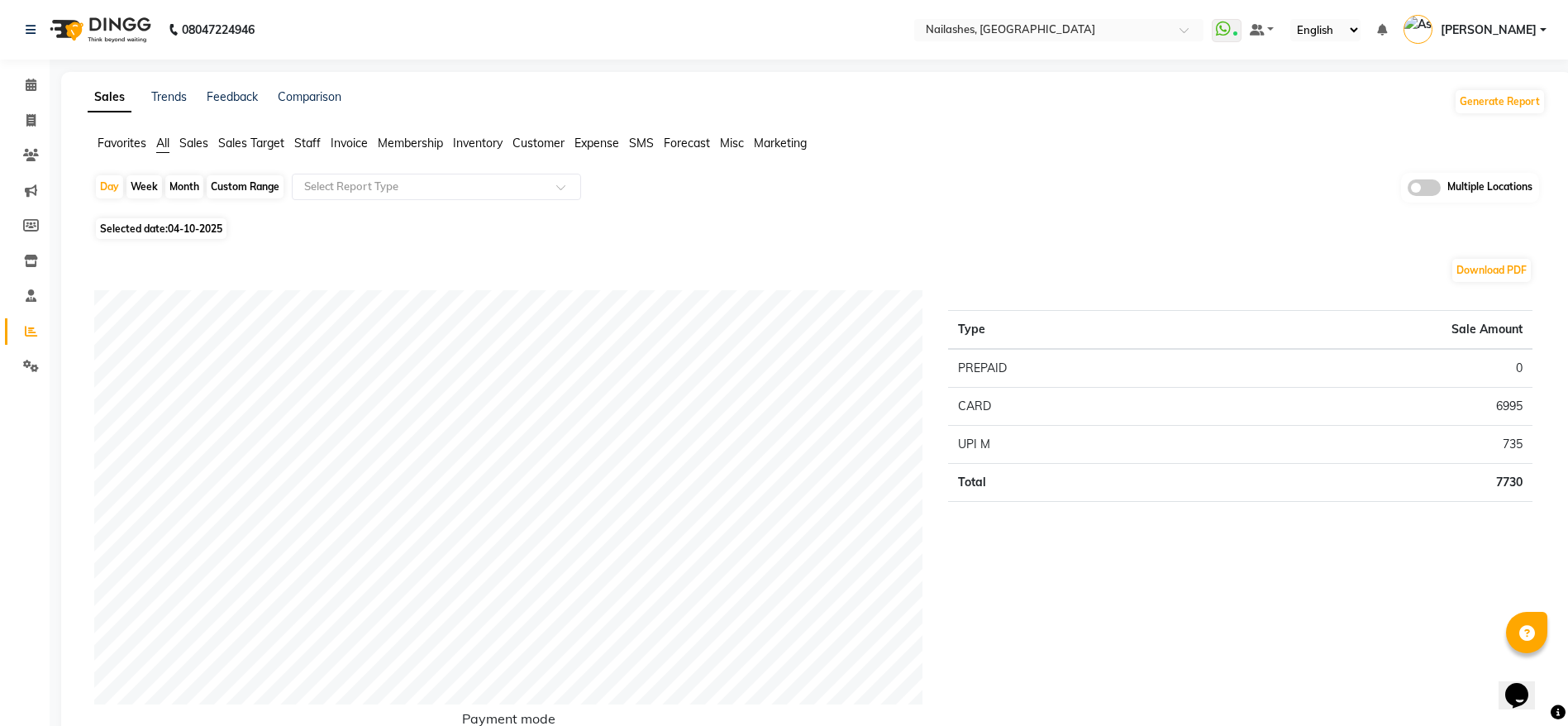
click at [200, 147] on span "Sales" at bounding box center [194, 142] width 29 height 15
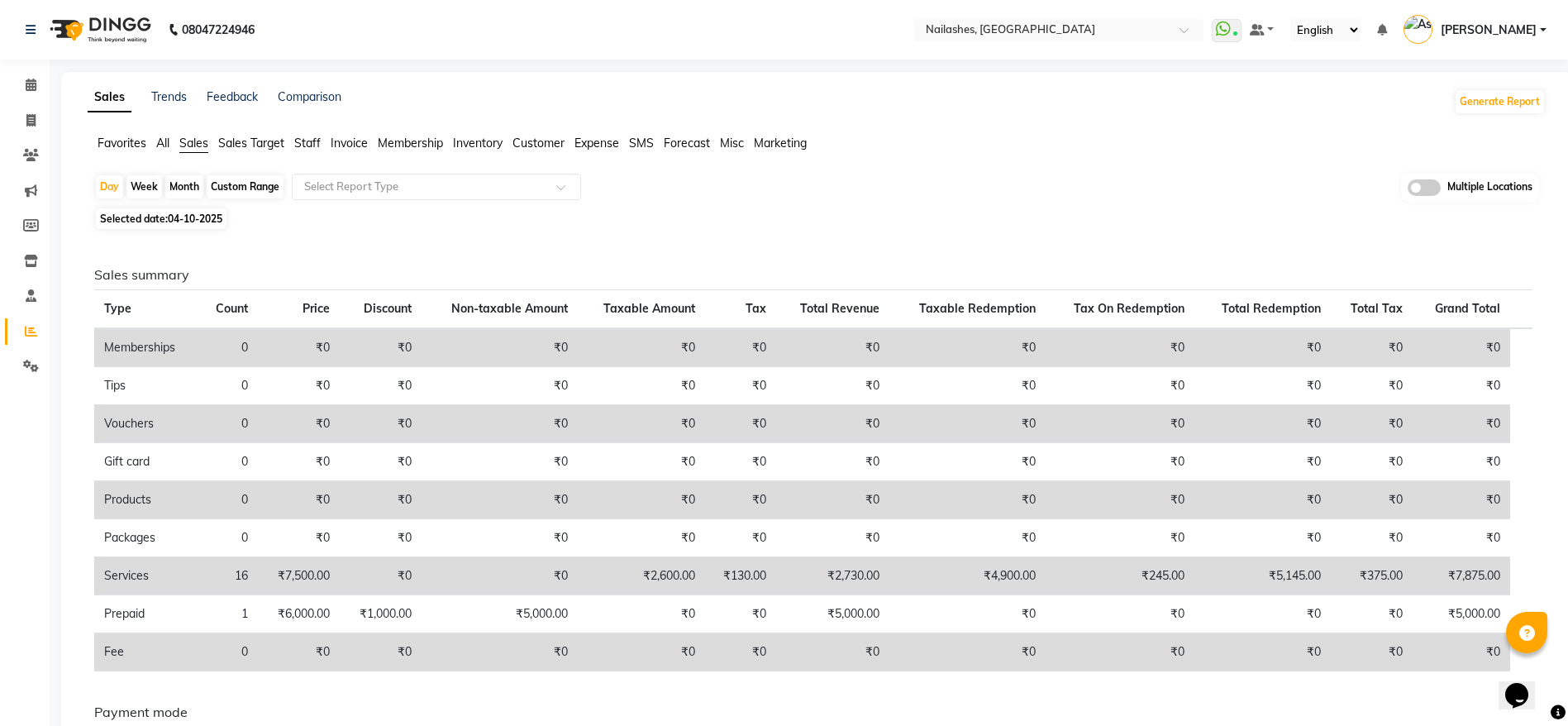
click at [303, 147] on span "Staff" at bounding box center [307, 142] width 27 height 15
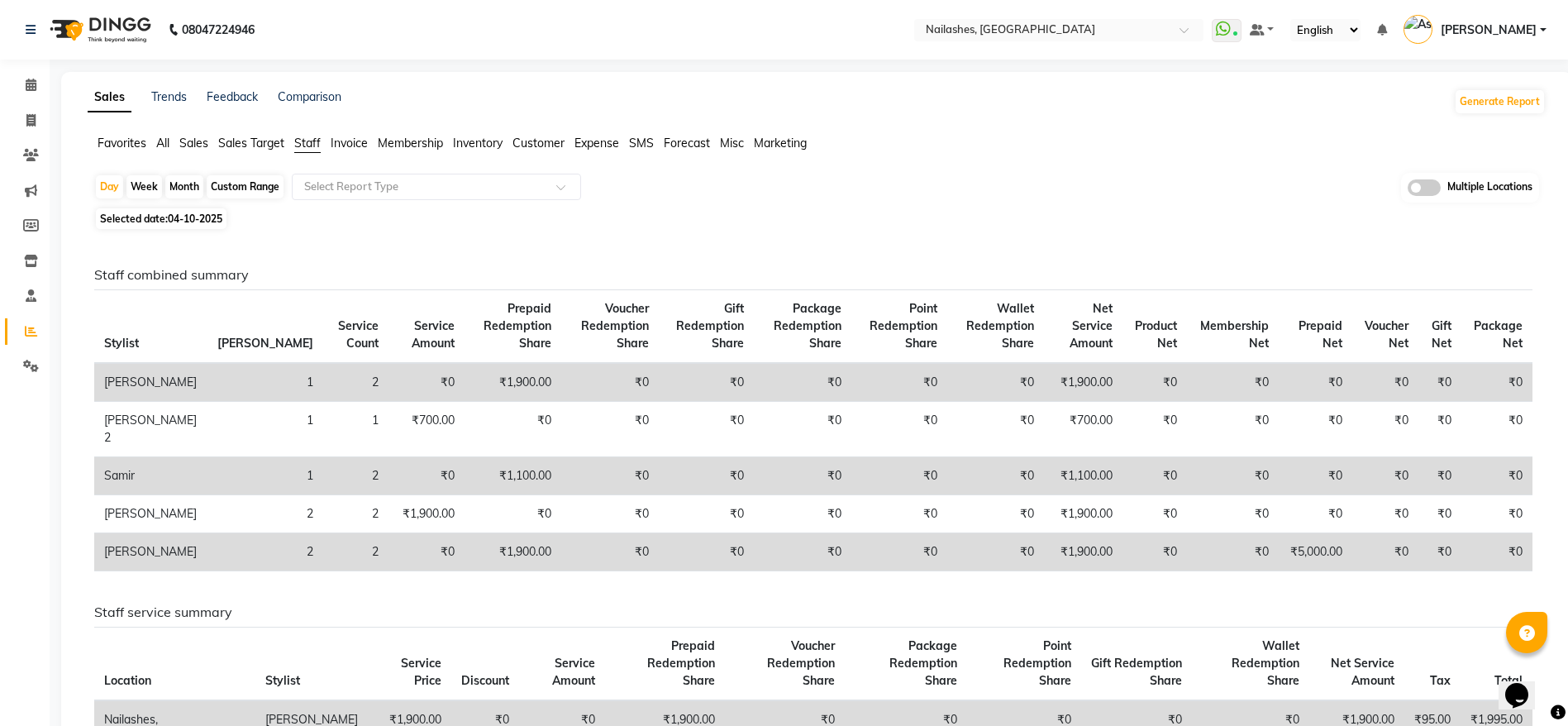
click at [187, 188] on div "Month" at bounding box center [185, 186] width 38 height 23
select select "10"
select select "2025"
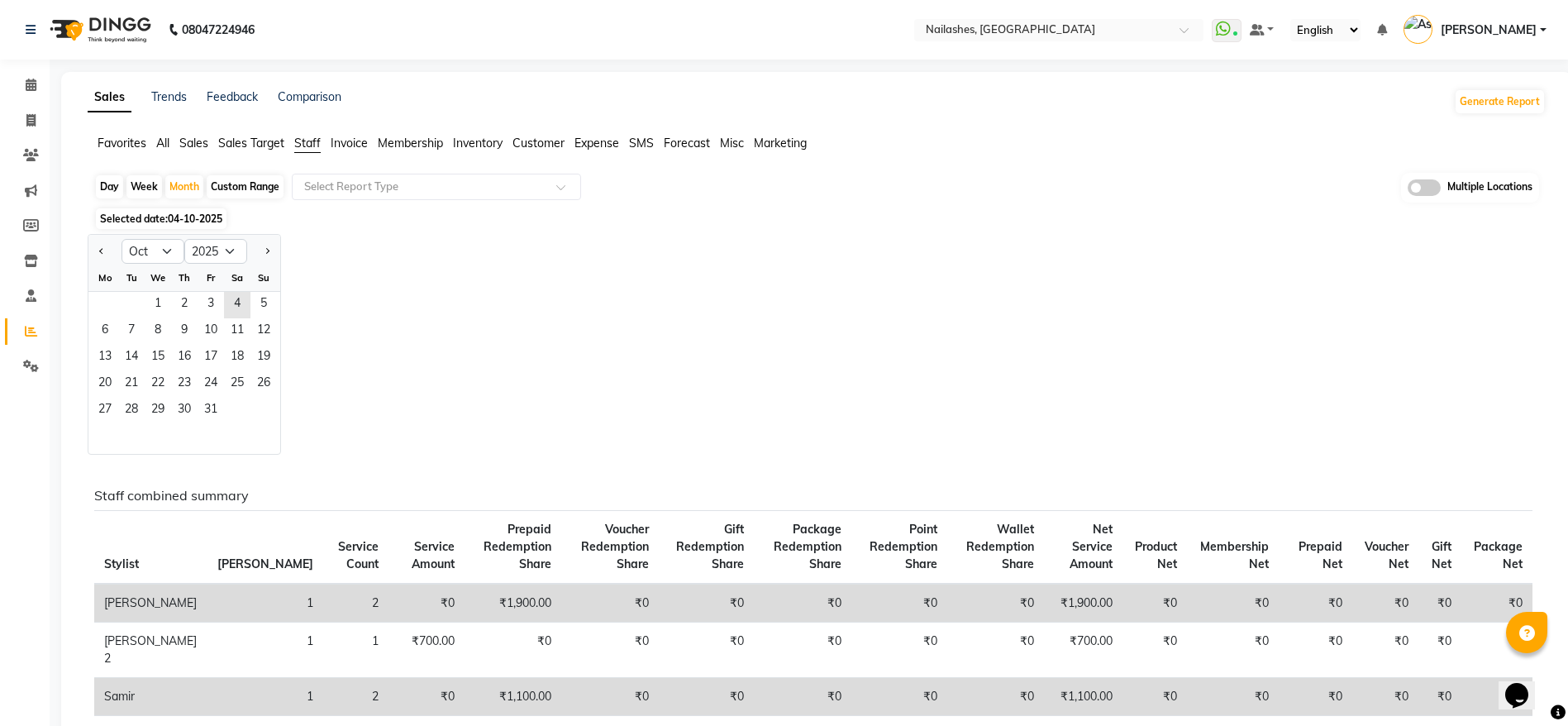
click at [240, 190] on div "Custom Range" at bounding box center [245, 186] width 77 height 23
select select "10"
select select "2025"
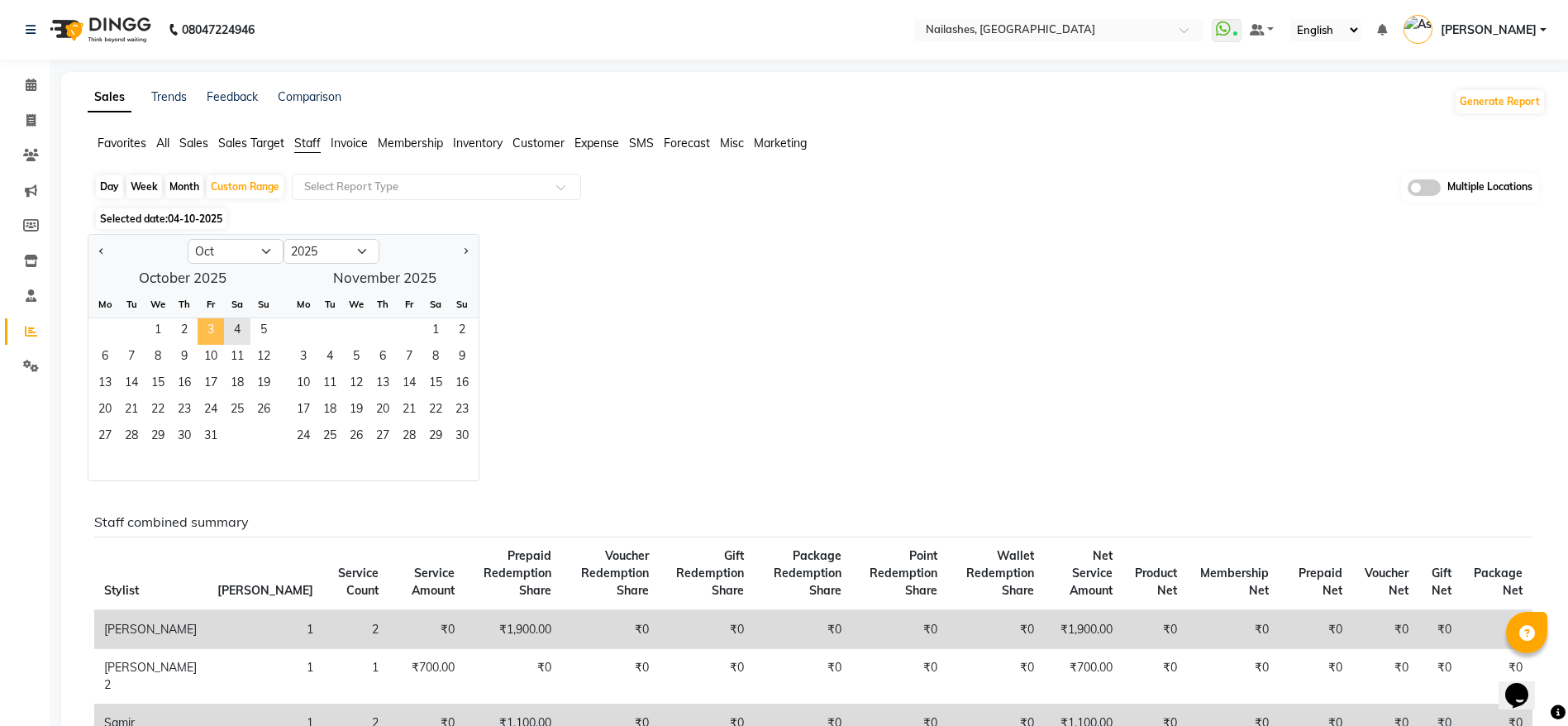
click at [202, 326] on span "3" at bounding box center [210, 331] width 27 height 27
click at [215, 331] on span "3" at bounding box center [210, 331] width 27 height 27
drag, startPoint x: 215, startPoint y: 331, endPoint x: 116, endPoint y: 185, distance: 176.4
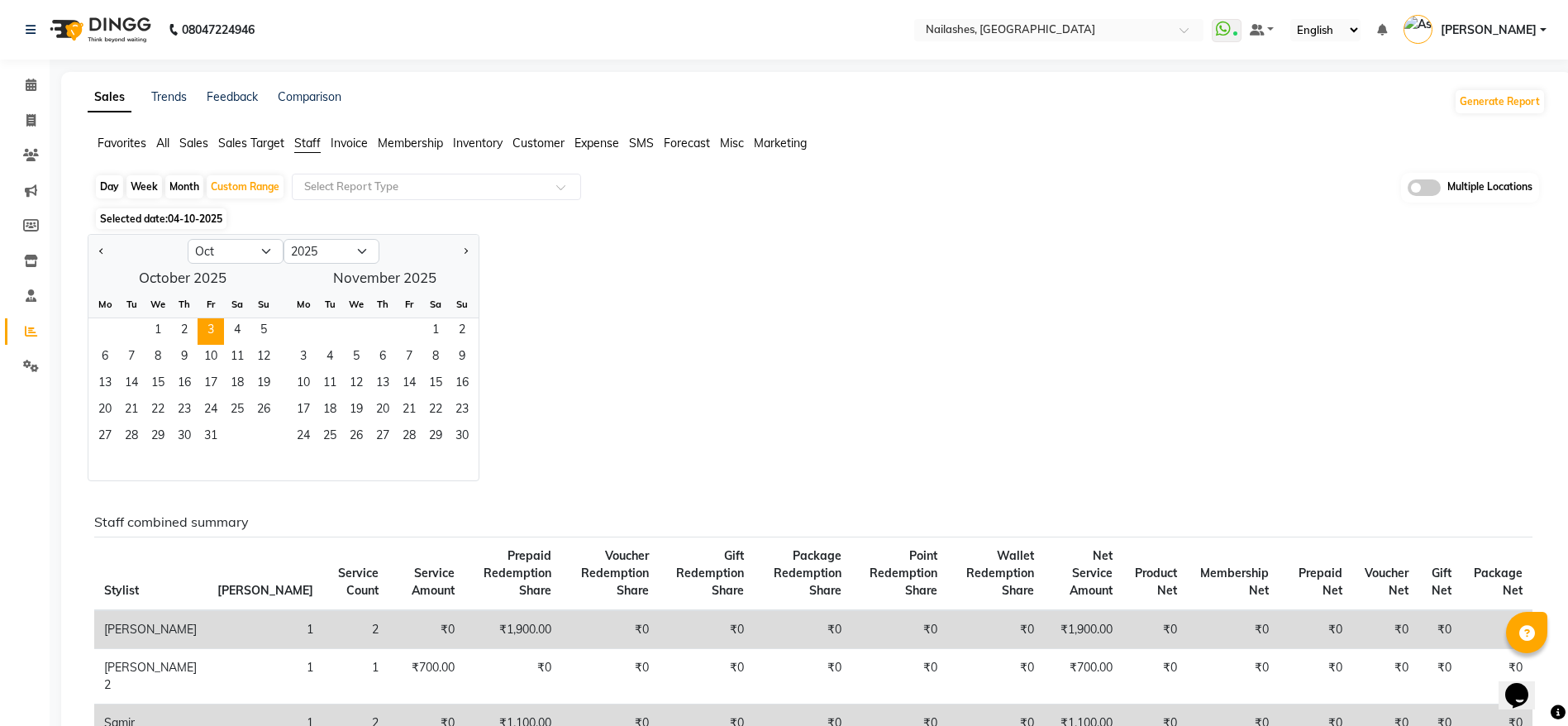
click at [116, 185] on div "Day" at bounding box center [110, 186] width 28 height 23
select select "10"
select select "2025"
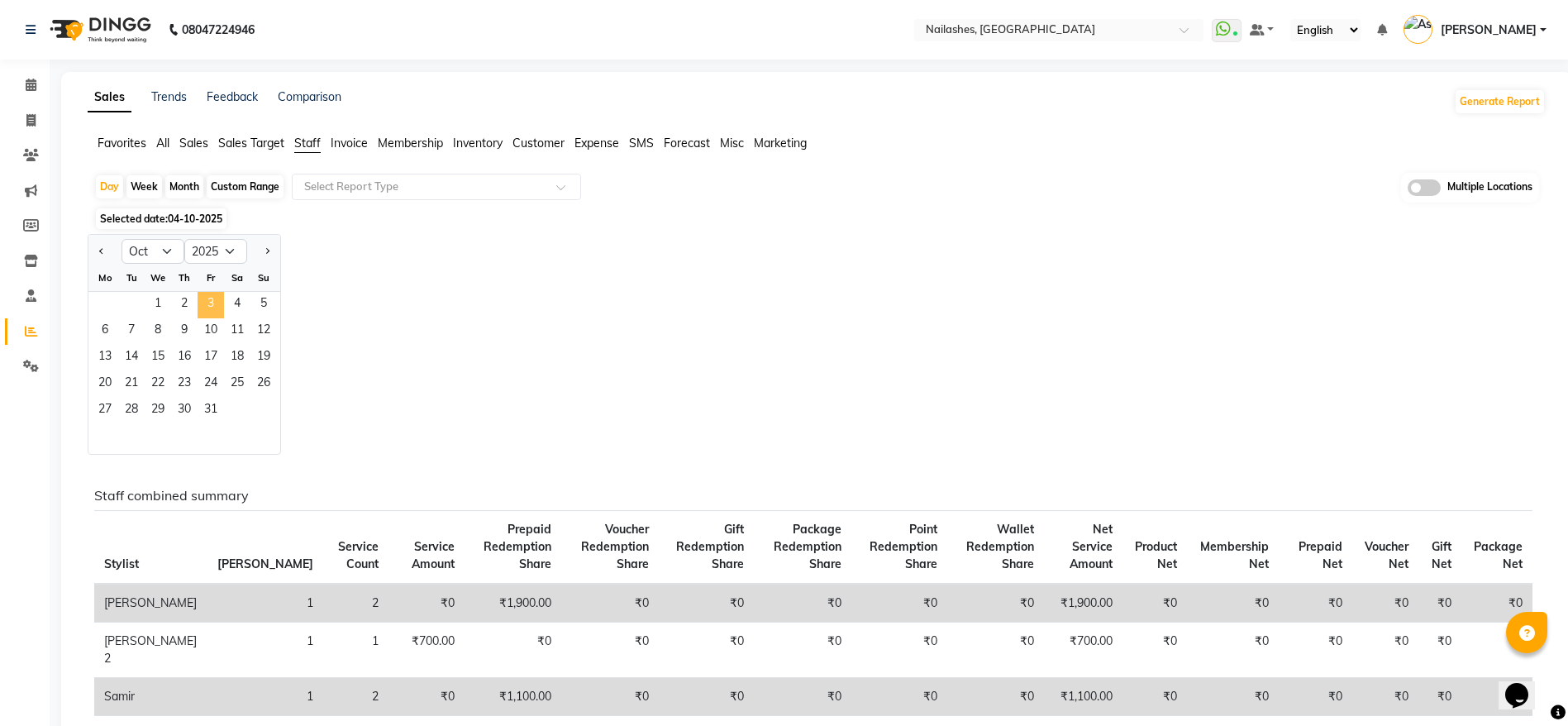
click at [210, 305] on span "3" at bounding box center [210, 304] width 27 height 27
click at [746, 283] on div "Jan Feb Mar Apr May Jun [DATE] Aug Sep Oct Nov [DATE] 2016 2017 2018 2019 2020 …" at bounding box center [817, 344] width 1458 height 221
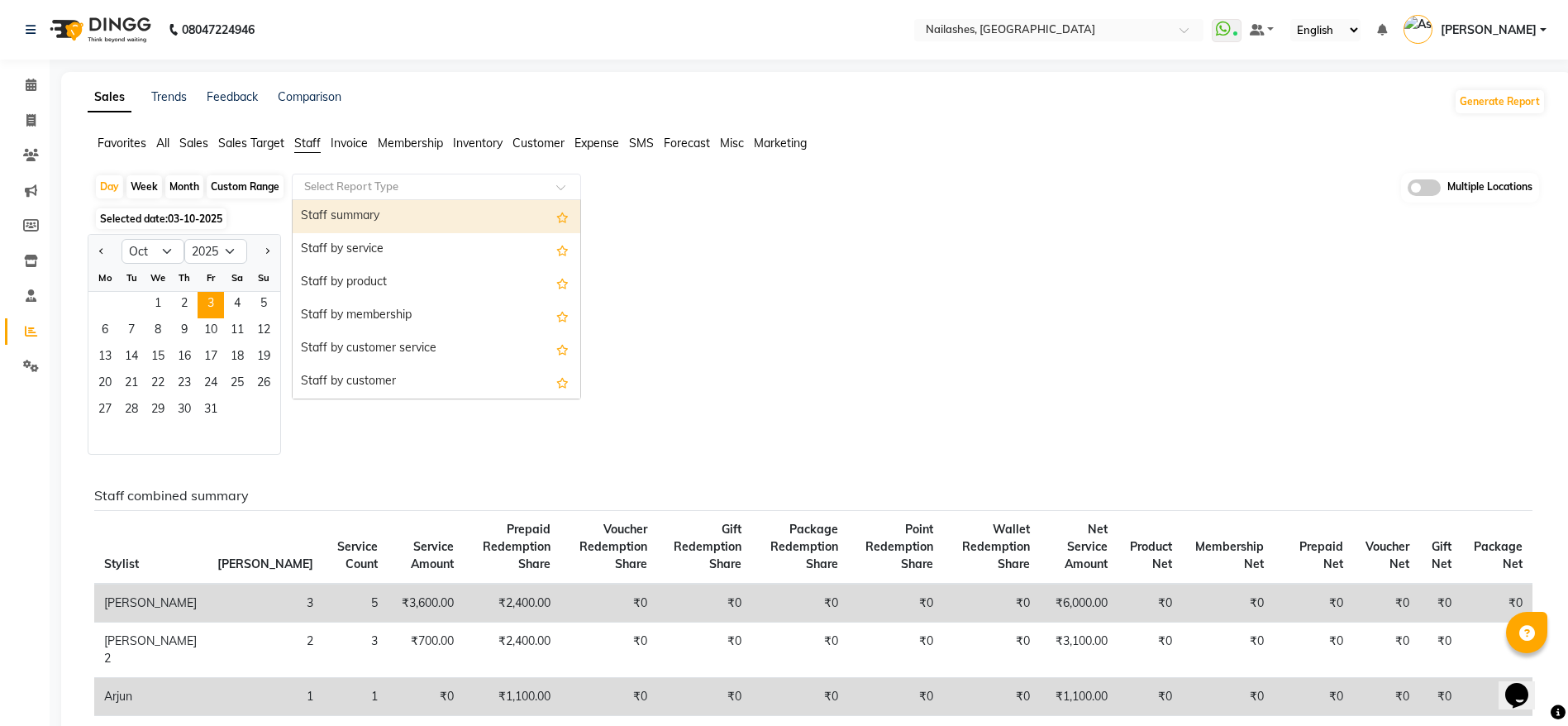
click at [419, 178] on div "Select Report Type" at bounding box center [436, 186] width 289 height 27
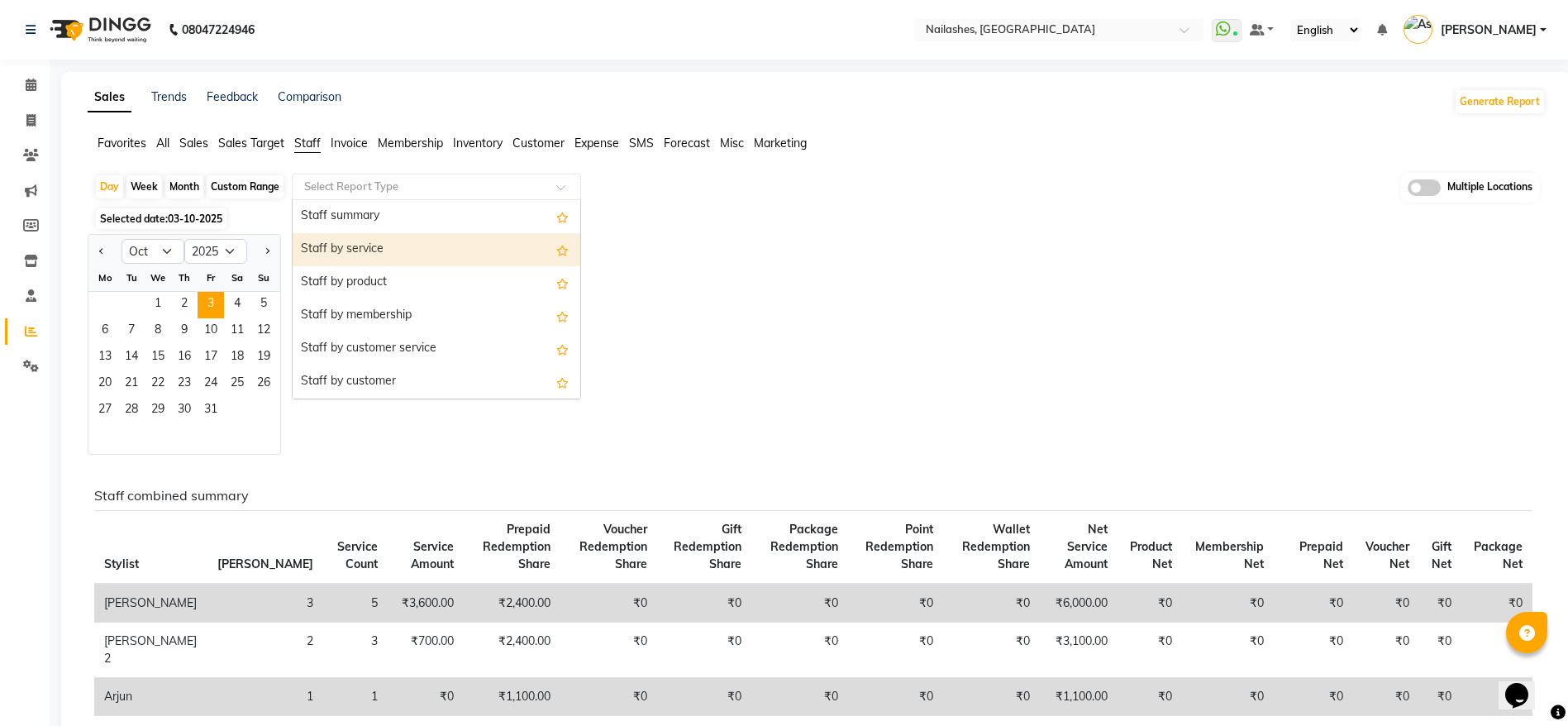
click at [388, 247] on div "Staff by service" at bounding box center [436, 249] width 288 height 33
select select "full_report"
select select "csv"
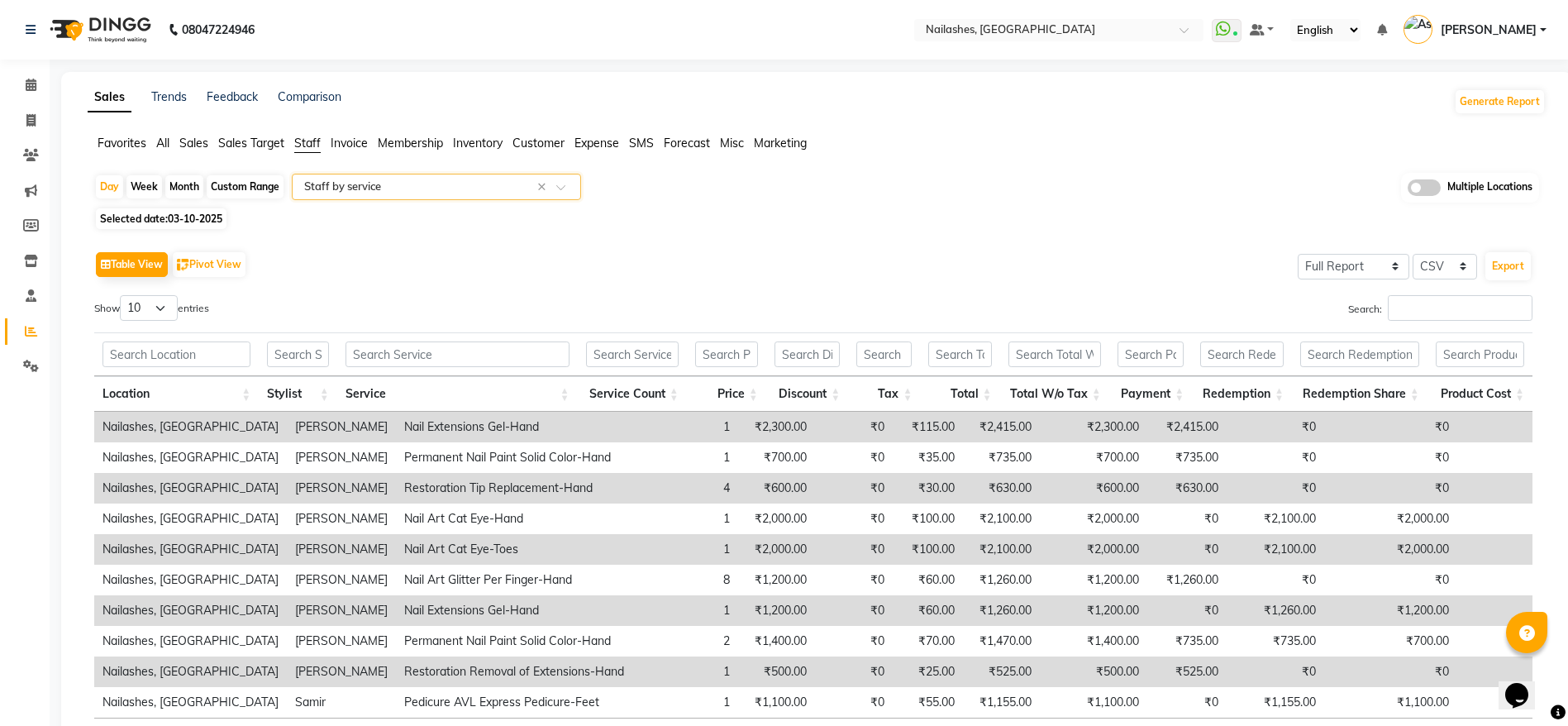
click at [378, 184] on input "text" at bounding box center [420, 186] width 238 height 16
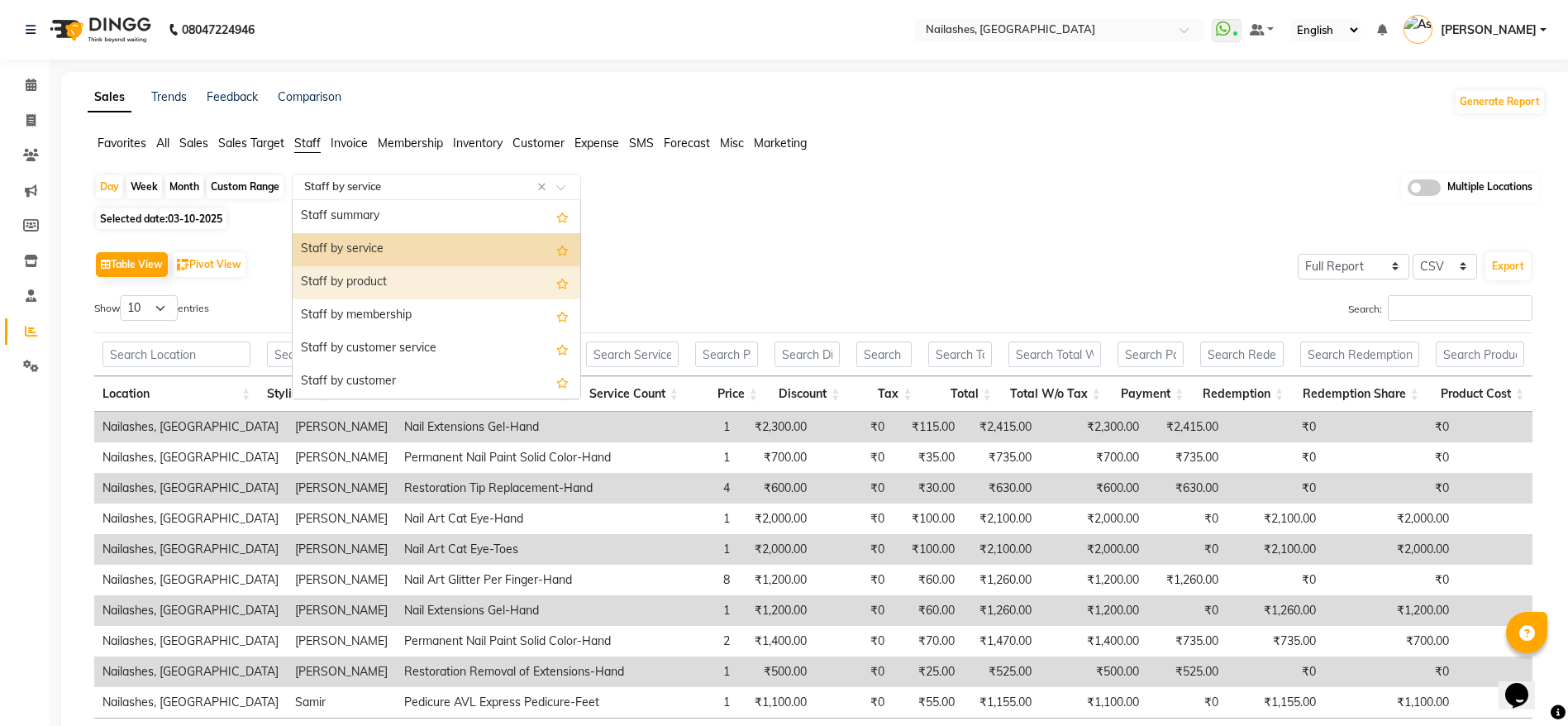
scroll to position [41, 0]
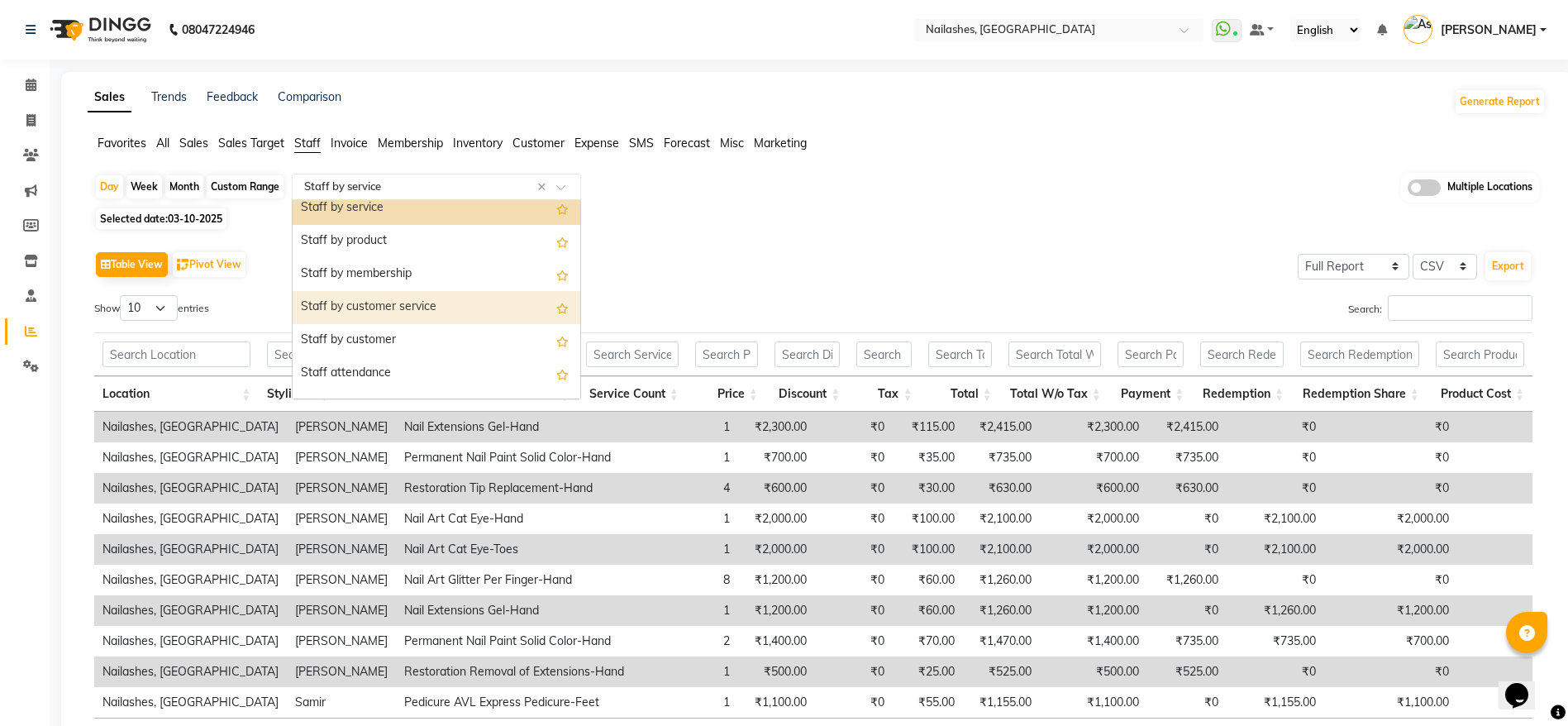
click at [398, 297] on div "Staff by customer service" at bounding box center [436, 307] width 288 height 33
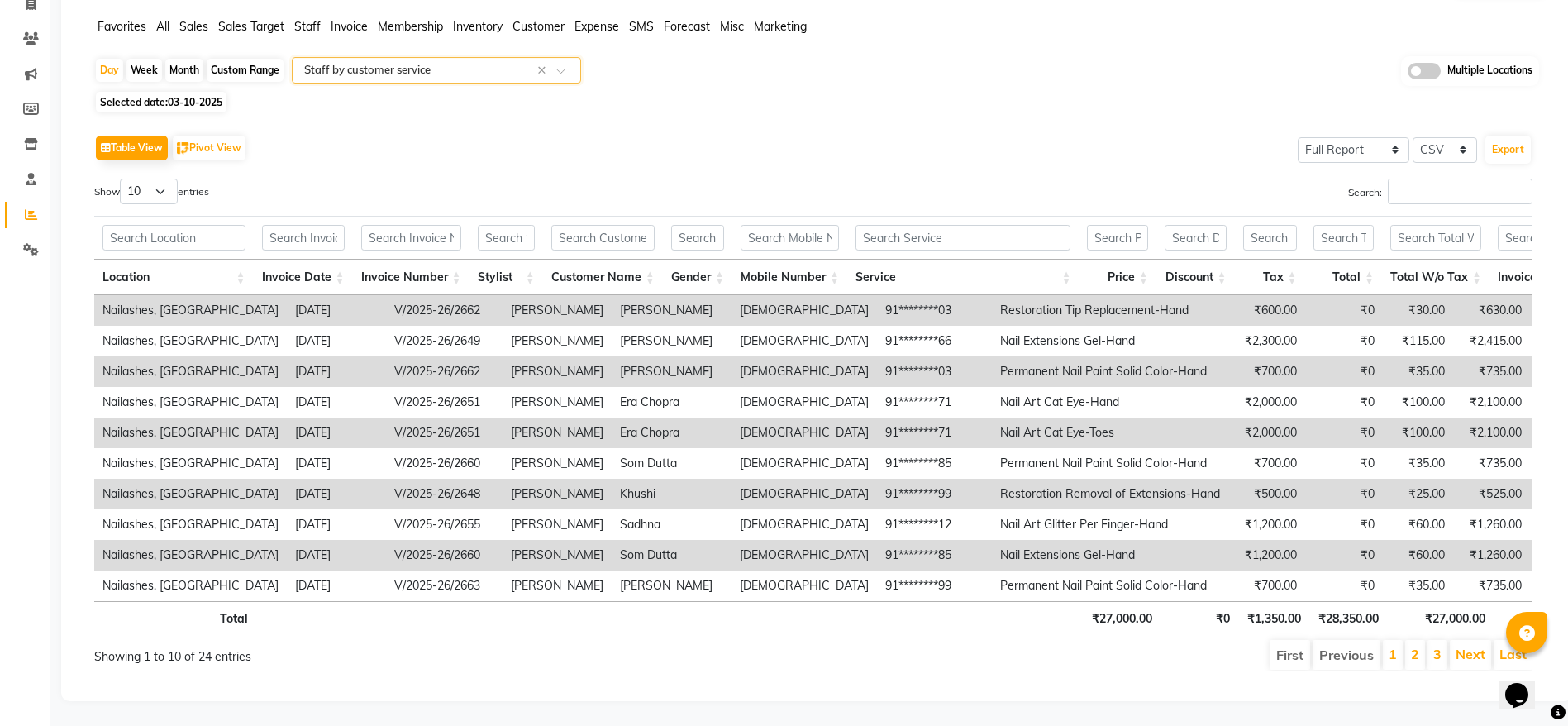
scroll to position [154, 0]
click at [164, 178] on select "10 25 50 100" at bounding box center [148, 191] width 58 height 26
select select "25"
click at [122, 178] on select "10 25 50 100" at bounding box center [148, 191] width 58 height 26
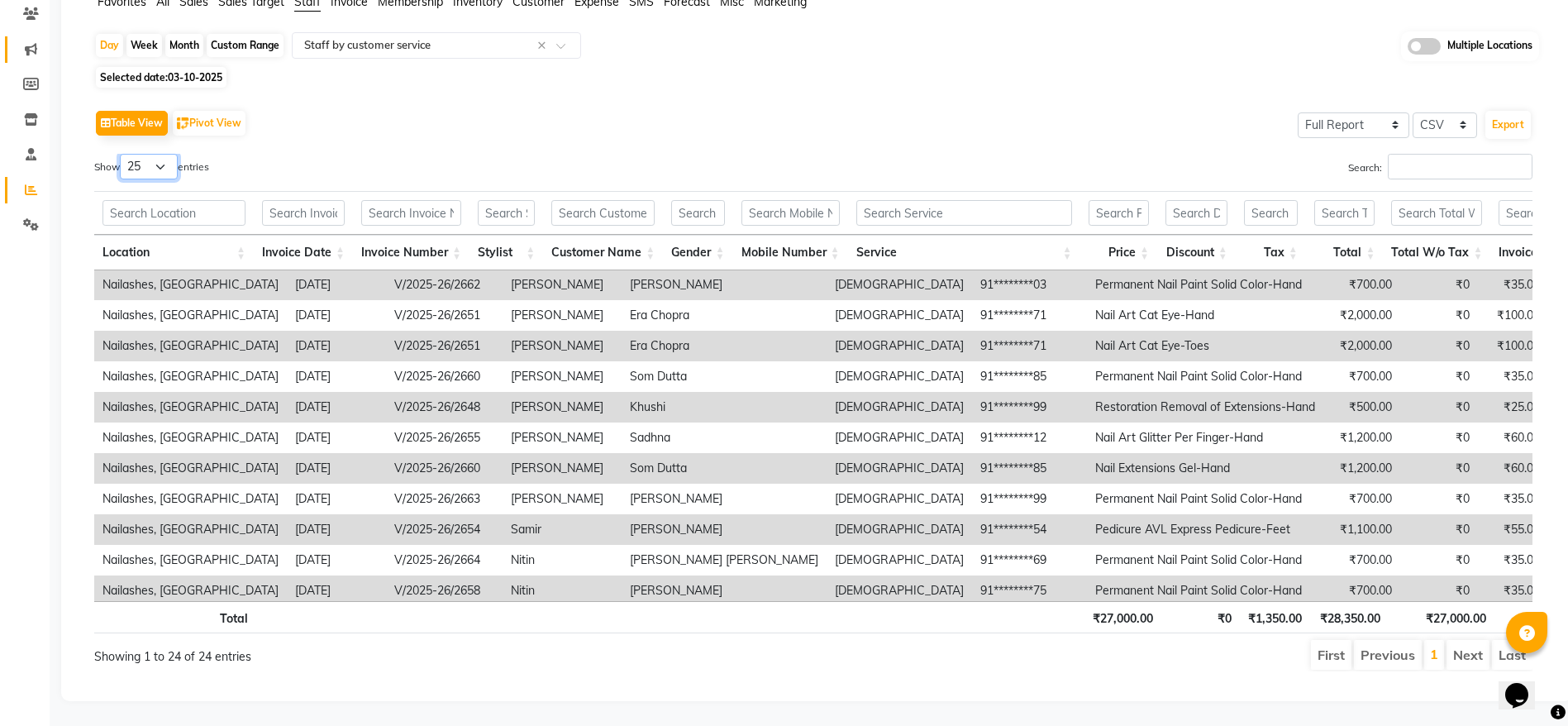
scroll to position [0, 0]
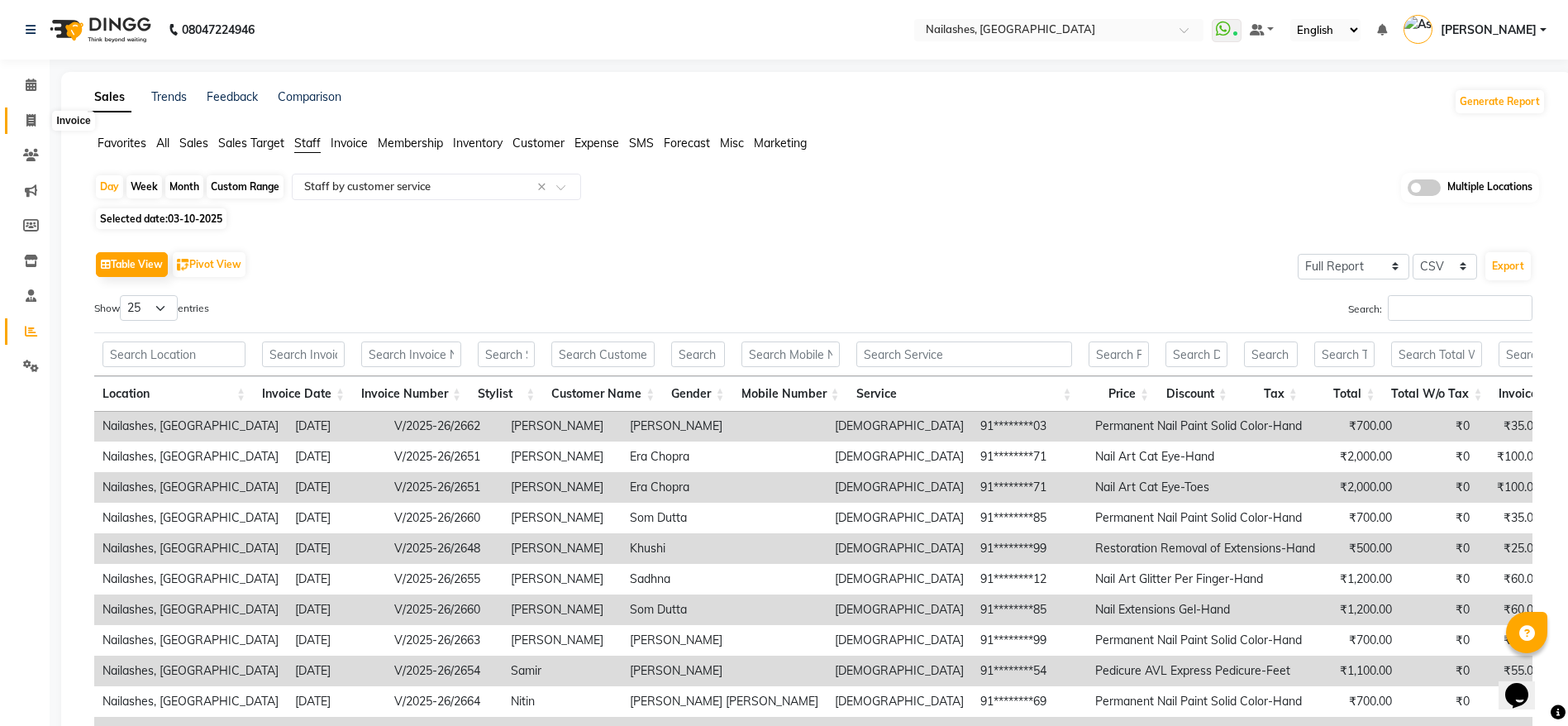
click at [29, 116] on icon at bounding box center [31, 120] width 9 height 12
select select "service"
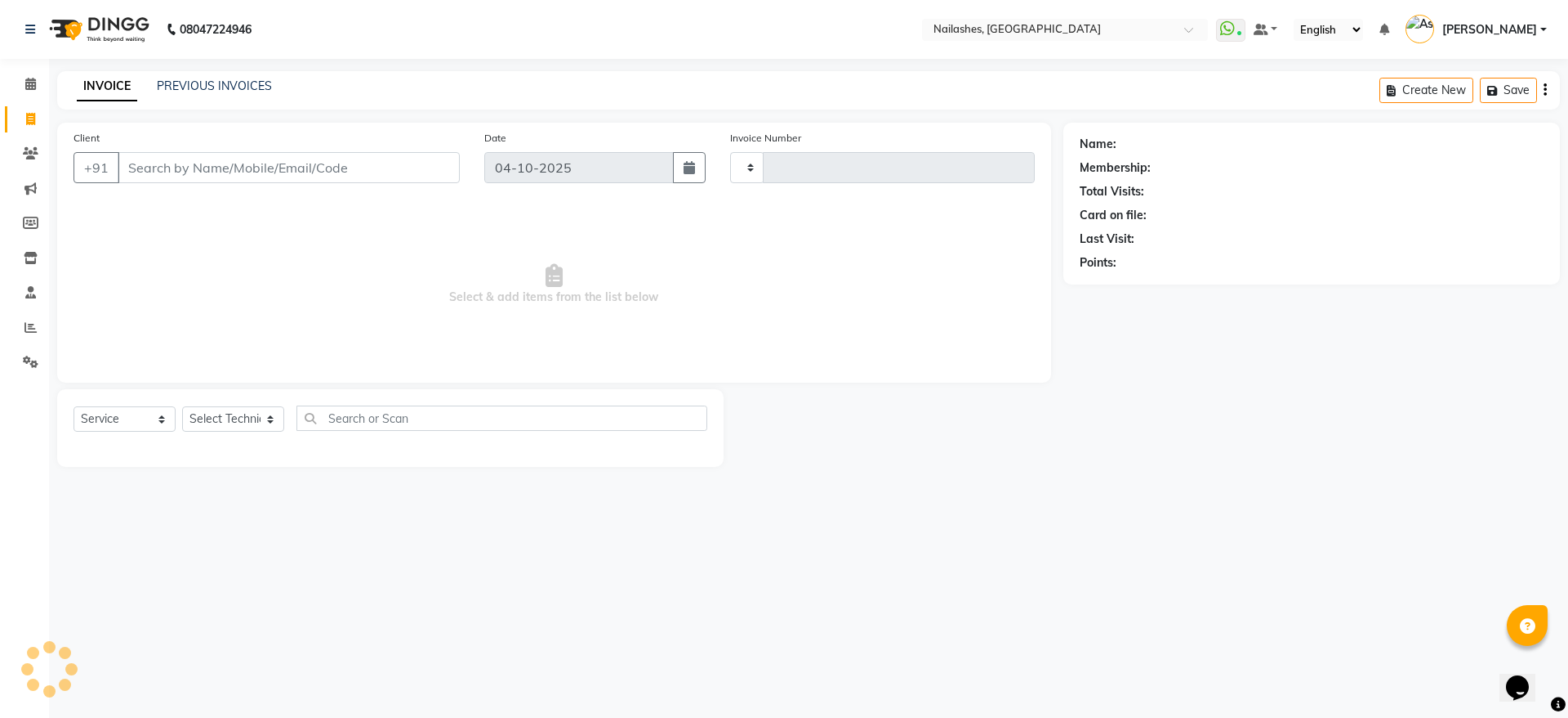
type input "2672"
select select "3926"
click at [32, 84] on icon at bounding box center [31, 84] width 10 height 12
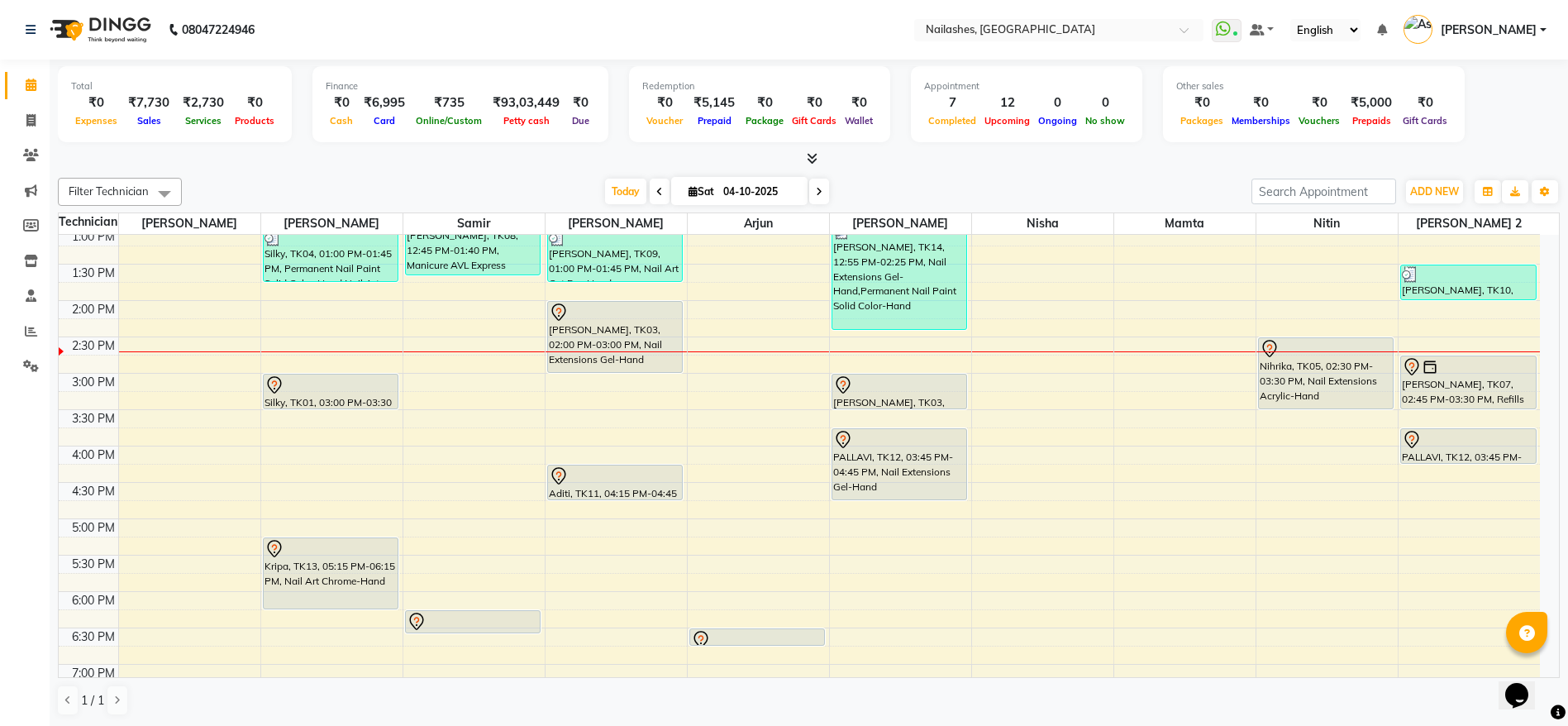
scroll to position [392, 0]
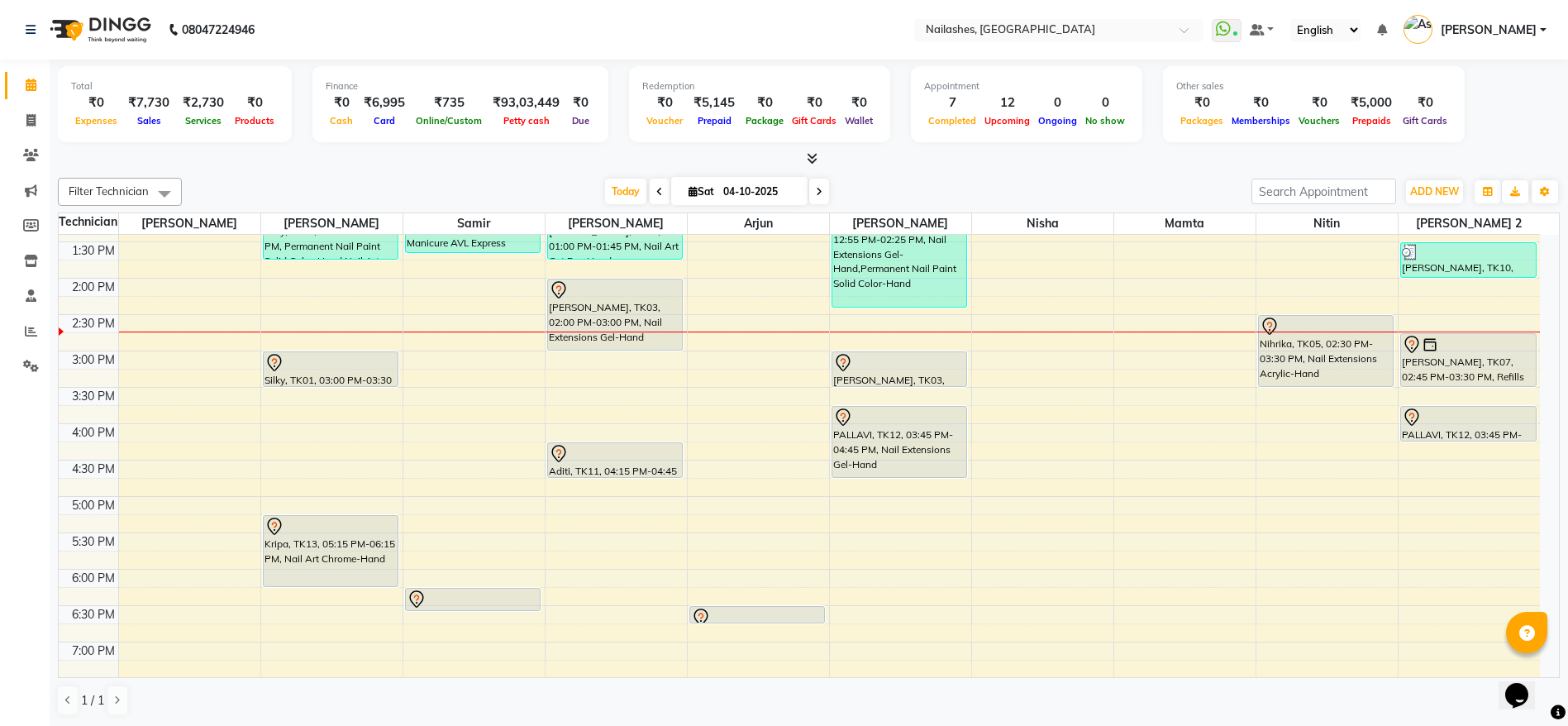
click at [354, 372] on div "Silky, TK01, 03:00 PM-03:30 PM, Permanent Nail Paint Solid Color-Hand" at bounding box center [331, 368] width 135 height 34
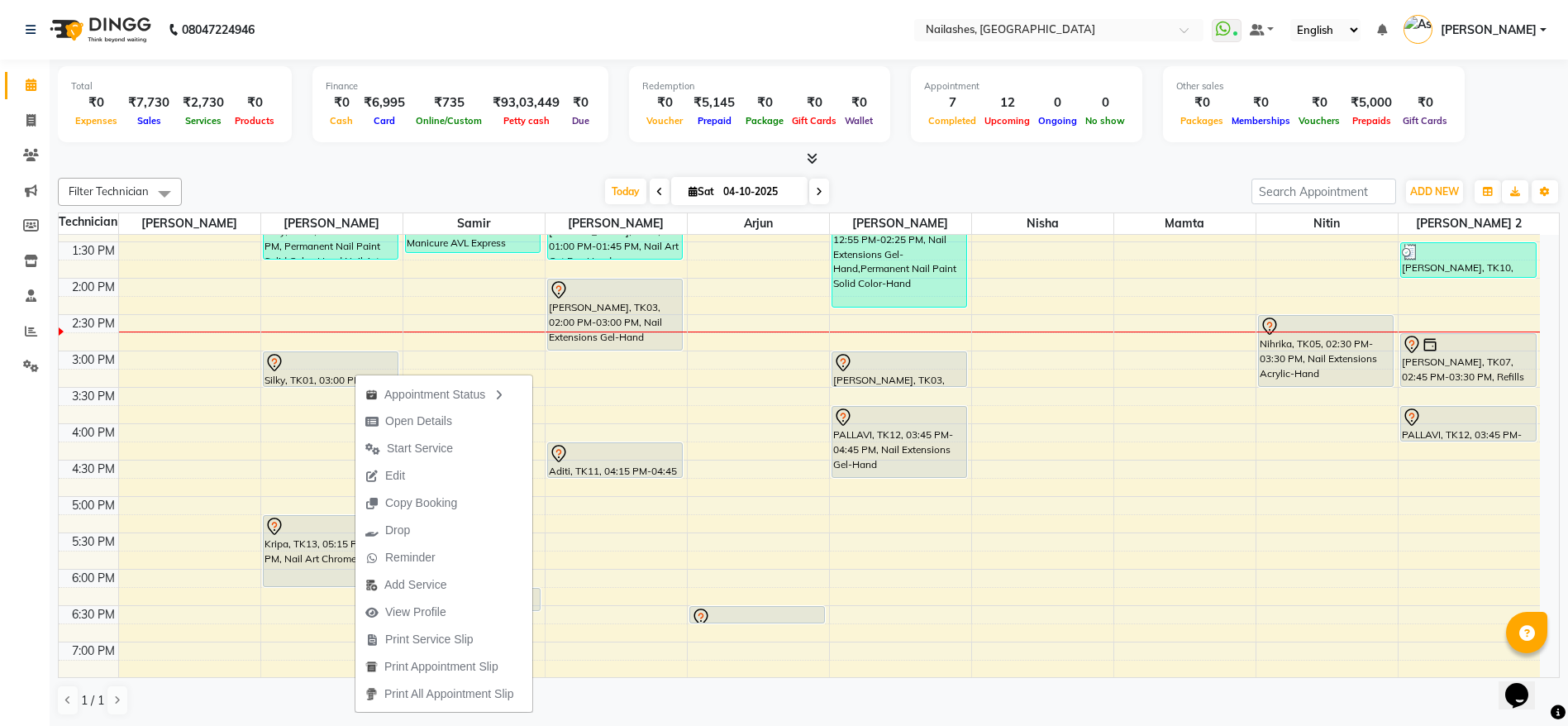
click at [637, 552] on div "8:00 AM 8:30 AM 9:00 AM 9:30 AM 10:00 AM 10:30 AM 11:00 AM 11:30 AM 12:00 PM 12…" at bounding box center [800, 423] width 1482 height 1163
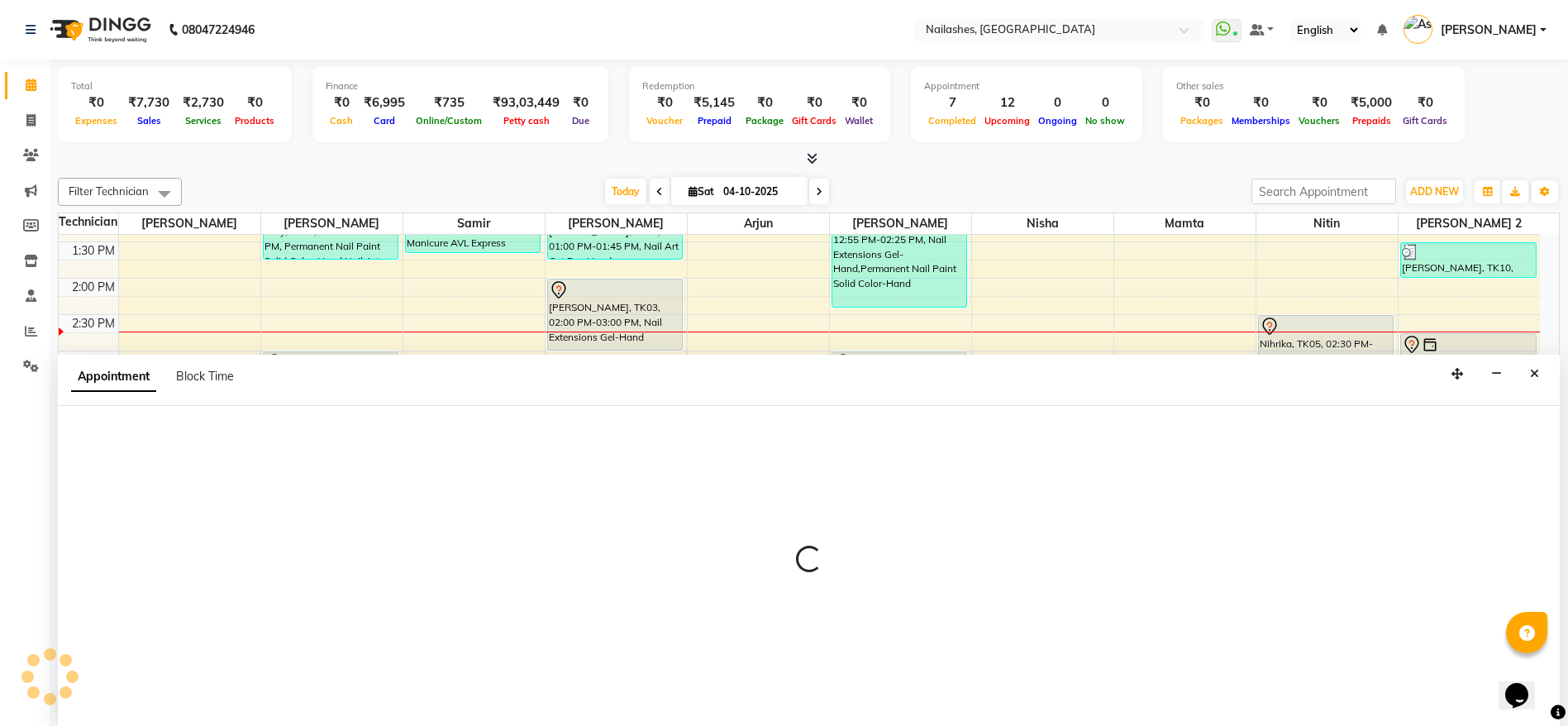
scroll to position [1, 0]
select select "19580"
select select "tentative"
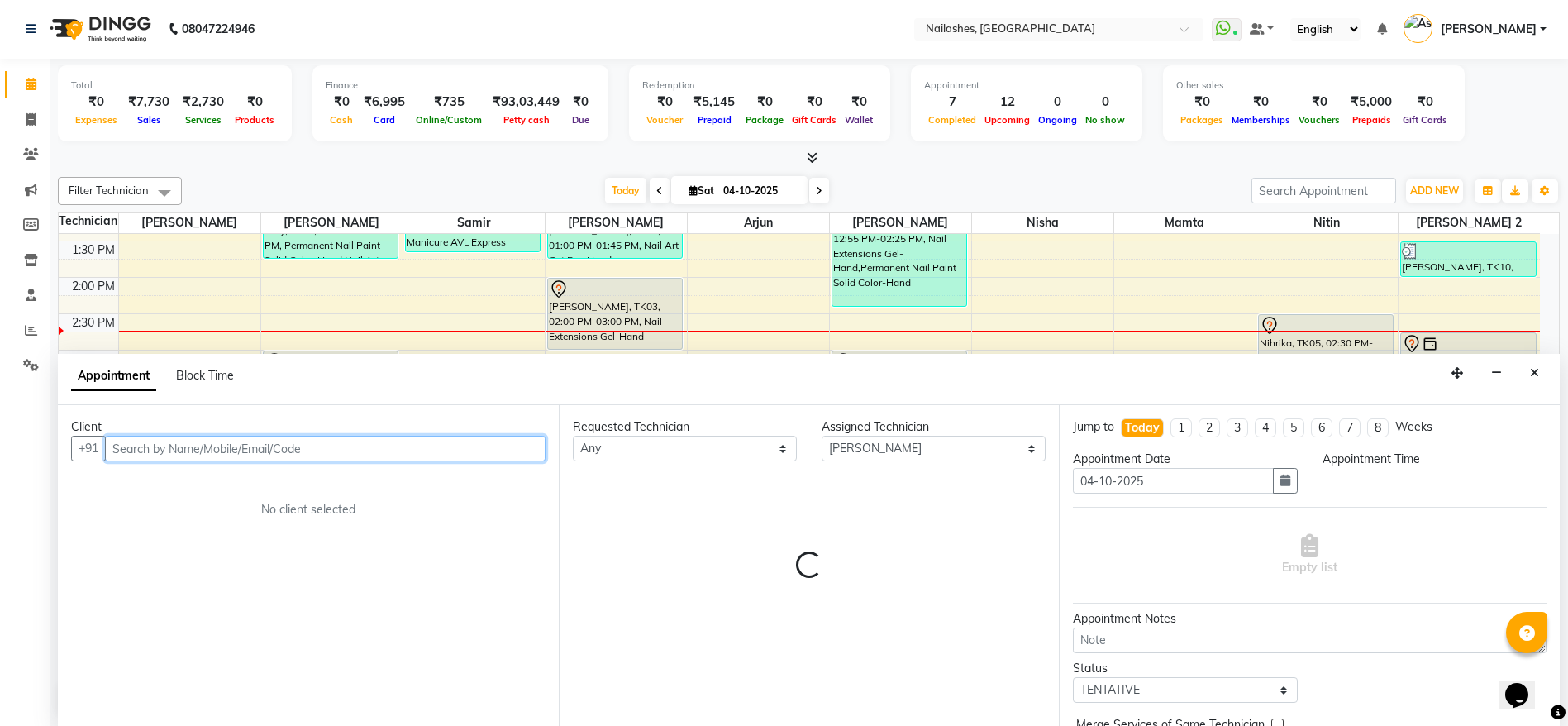
select select "1065"
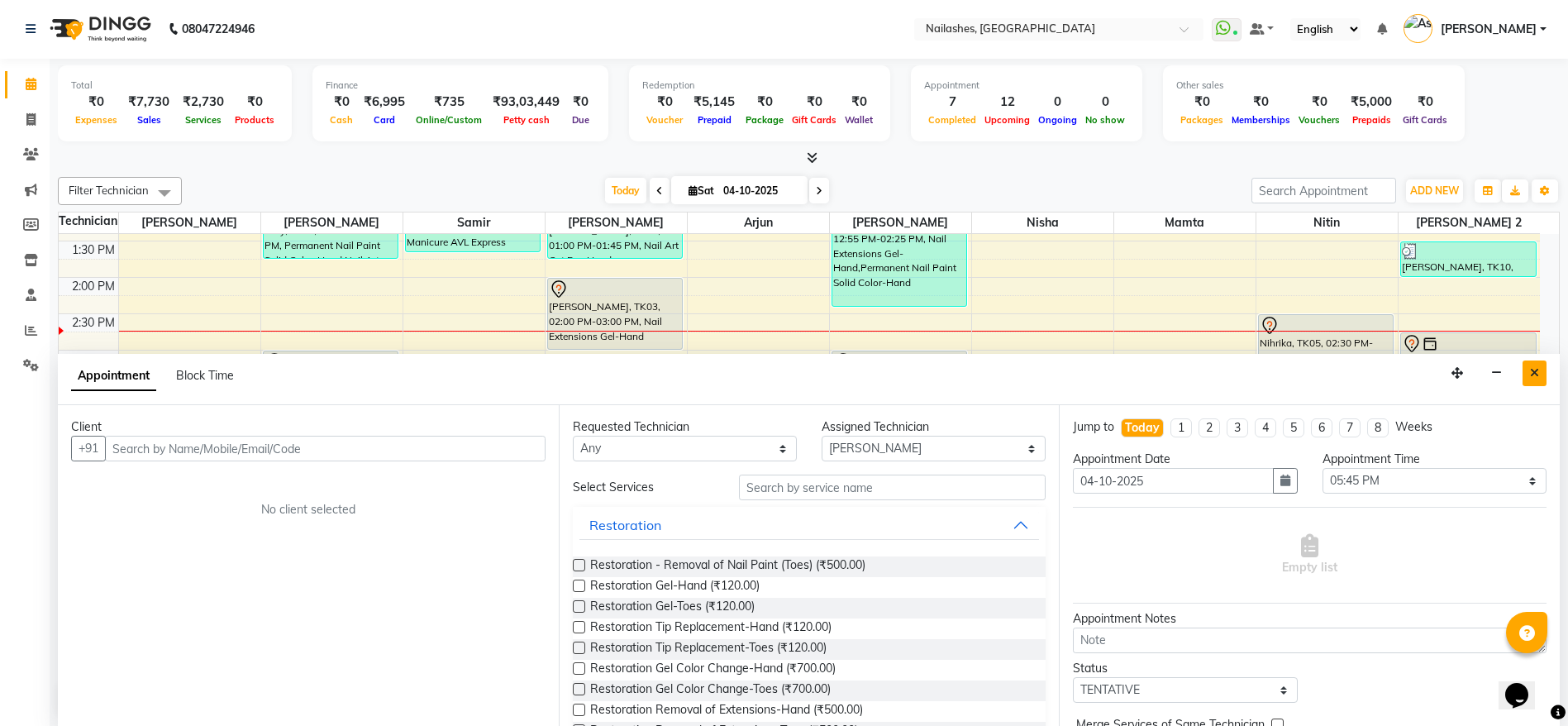
click at [1534, 370] on icon "Close" at bounding box center [1534, 372] width 9 height 11
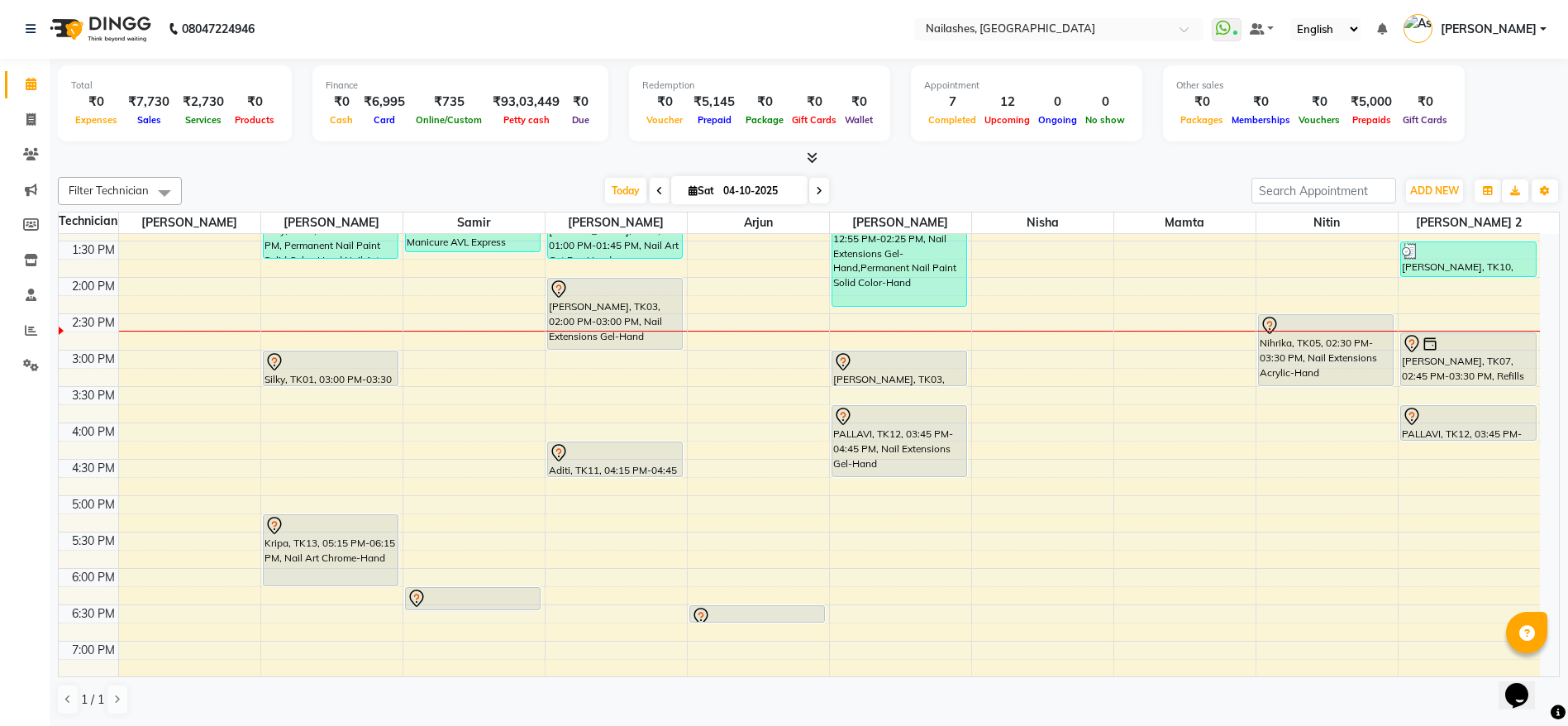
click at [329, 376] on div "Silky, TK01, 03:00 PM-03:30 PM, Permanent Nail Paint Solid Color-Hand" at bounding box center [331, 367] width 135 height 34
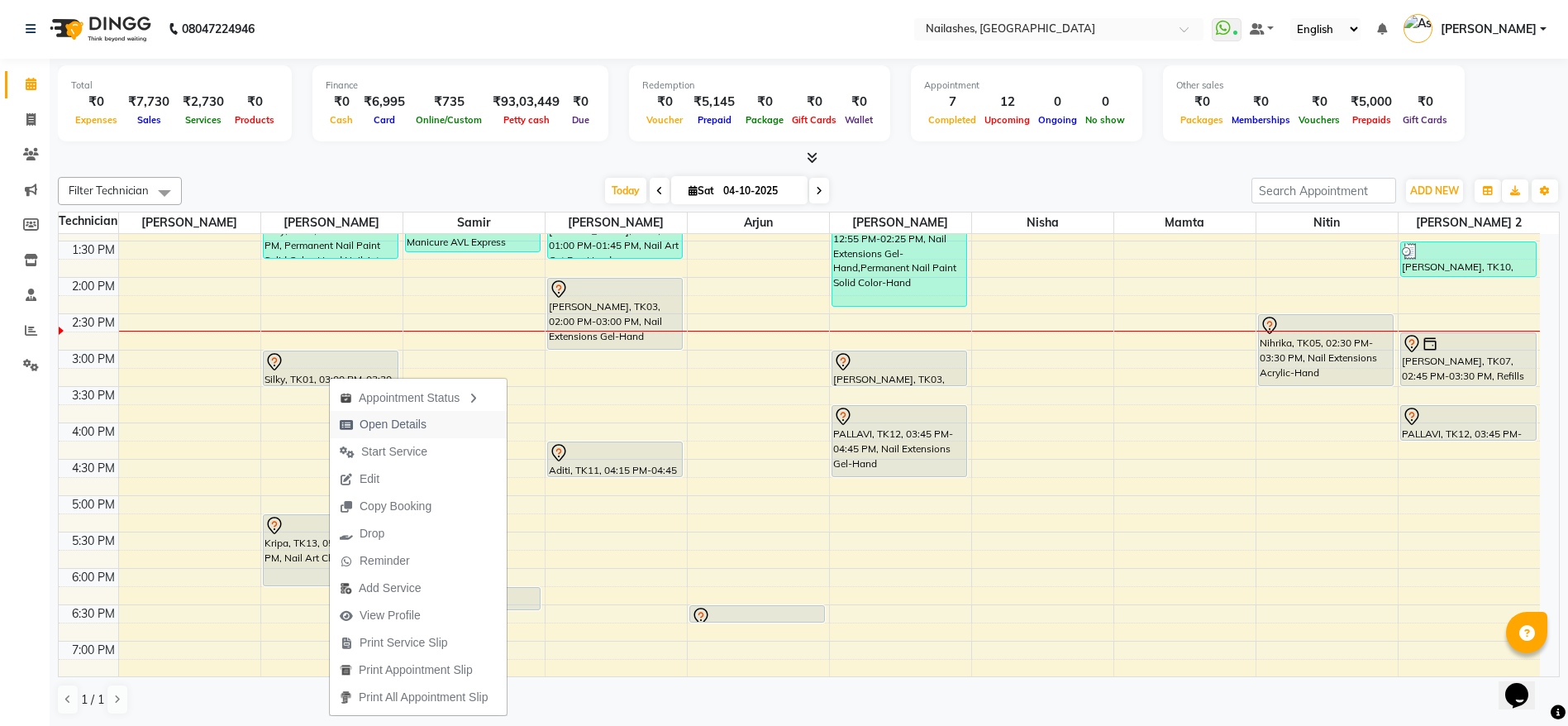
click at [374, 420] on span "Open Details" at bounding box center [393, 424] width 67 height 17
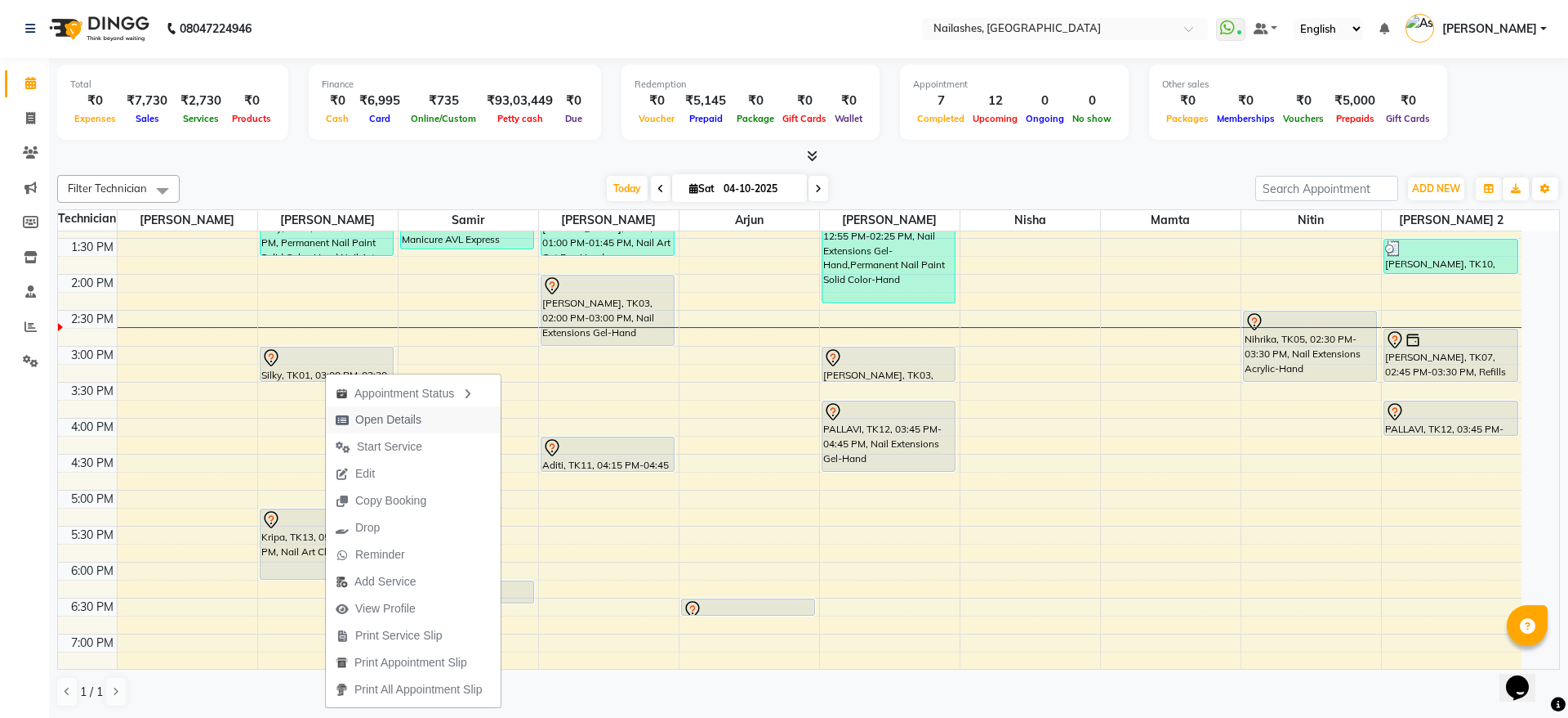
select select "7"
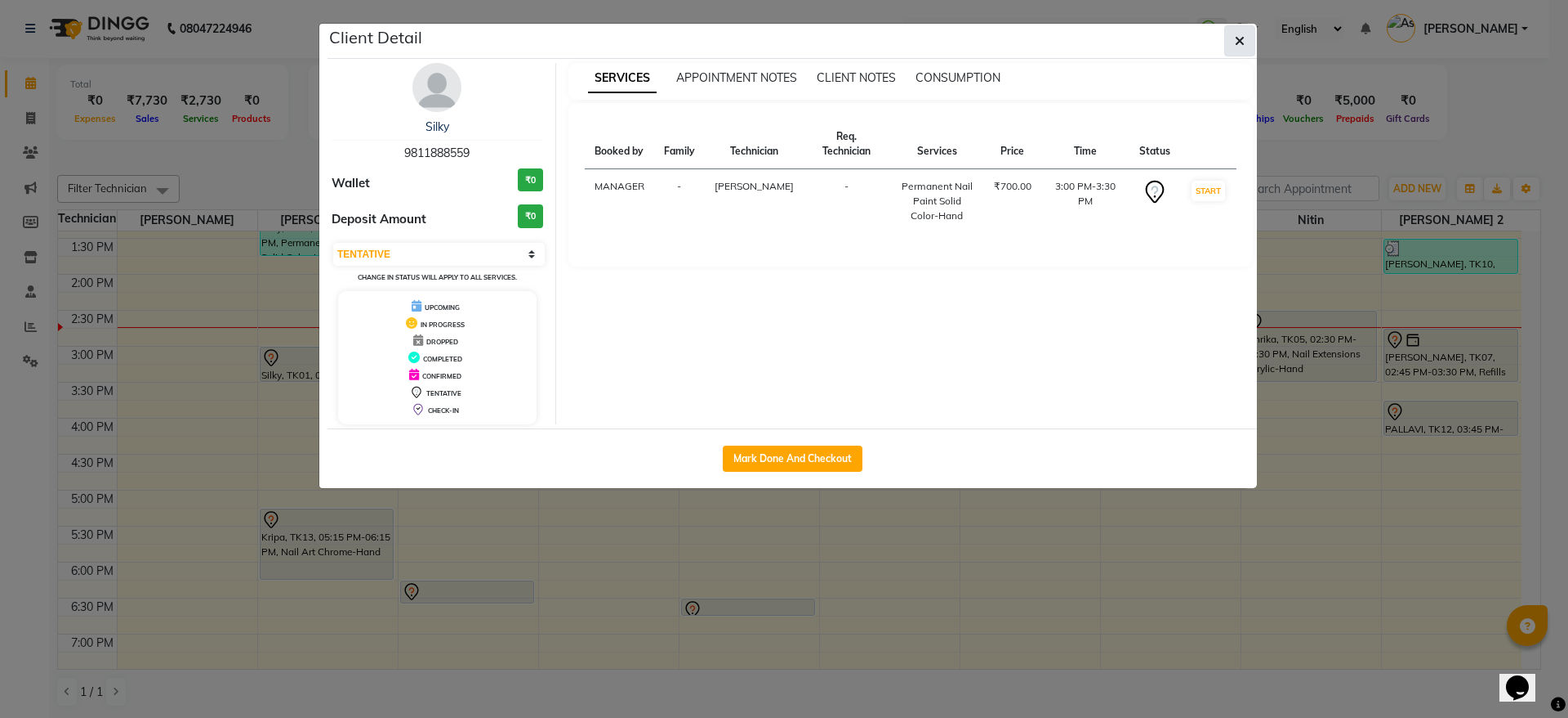
click at [1242, 40] on icon "button" at bounding box center [1240, 40] width 10 height 13
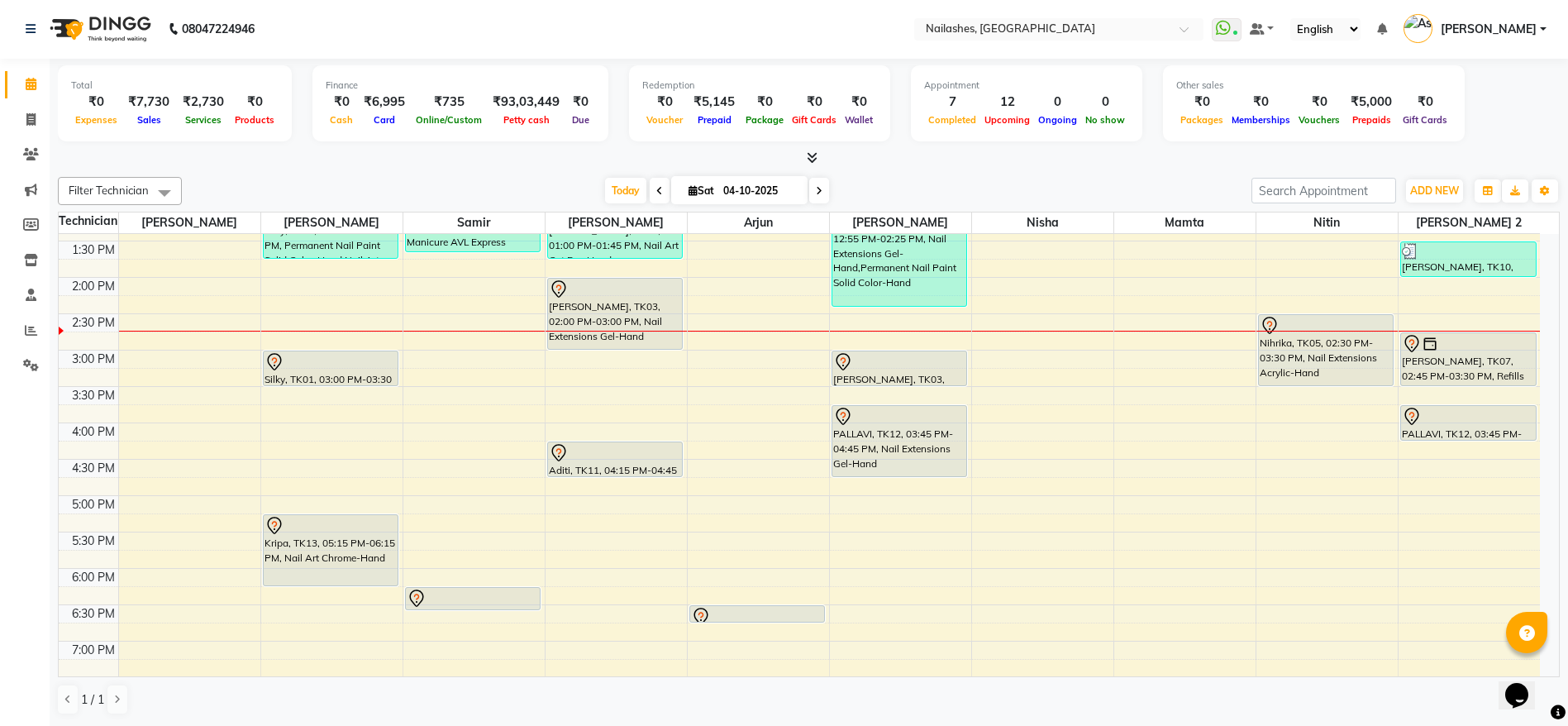
drag, startPoint x: 292, startPoint y: 386, endPoint x: 315, endPoint y: 364, distance: 31.8
click at [315, 364] on div "Silky, TK01, 03:00 PM-03:30 PM, Permanent Nail Paint Solid Color-Hand" at bounding box center [331, 368] width 136 height 36
select select "19477"
select select "tentative"
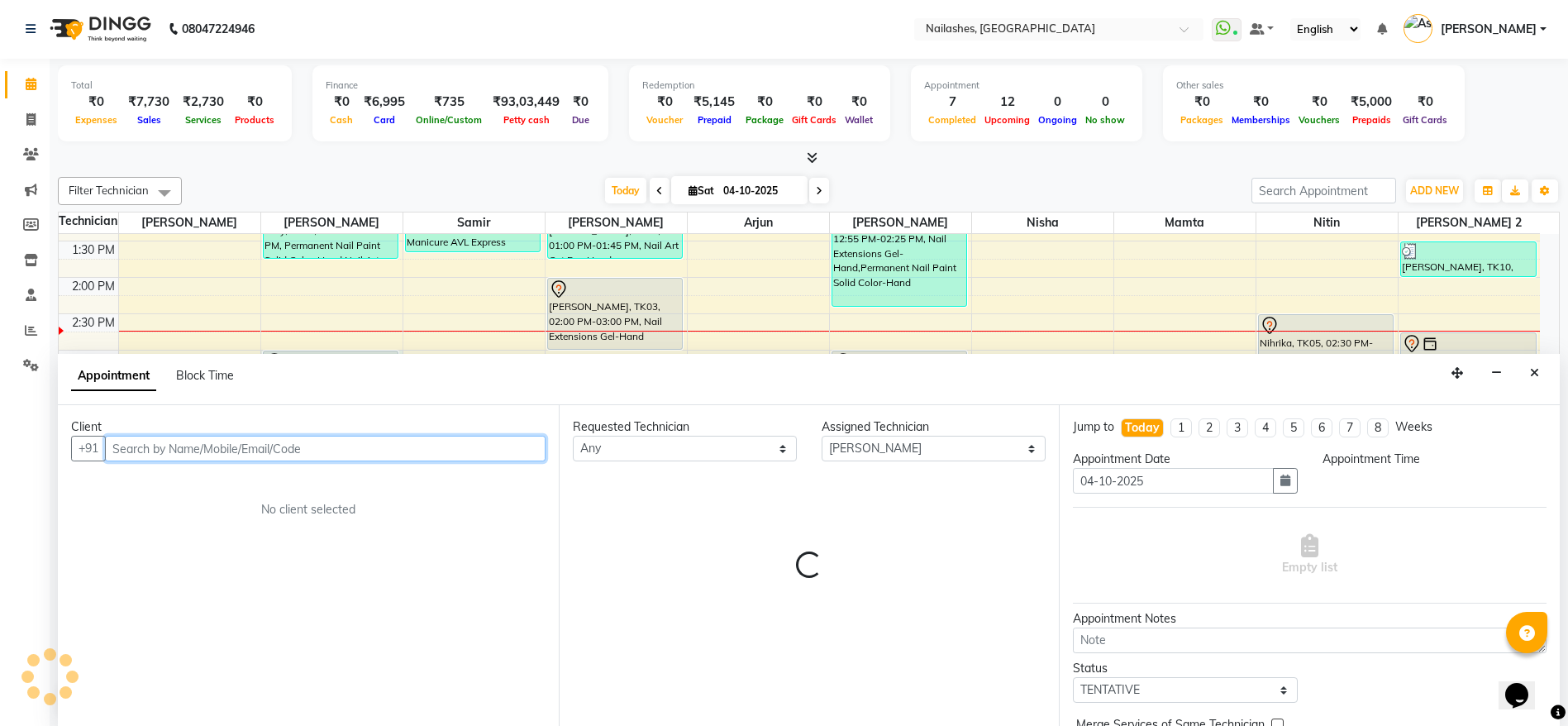
select select "900"
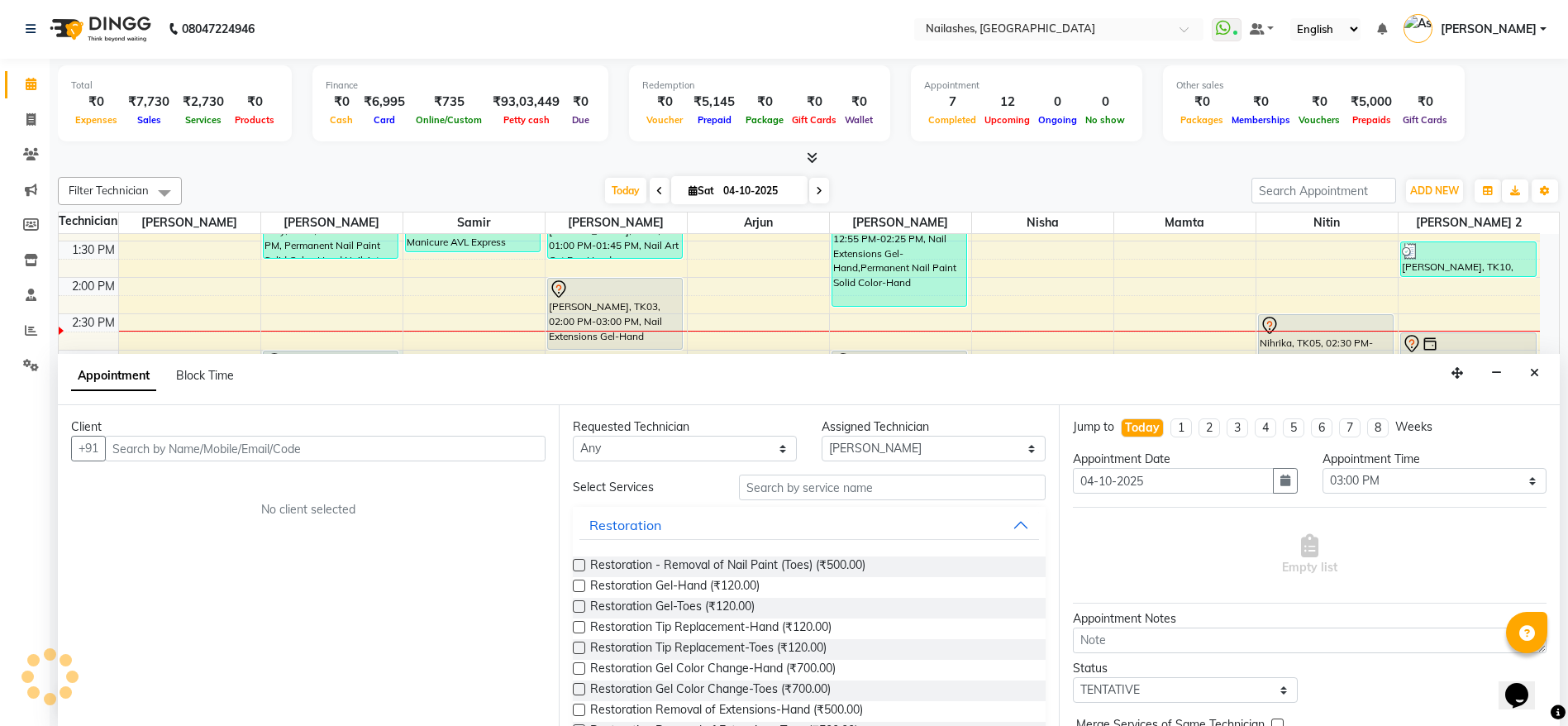
click at [315, 364] on div "Appointment Block Time" at bounding box center [808, 379] width 1502 height 51
click at [1539, 377] on icon "Close" at bounding box center [1534, 372] width 9 height 11
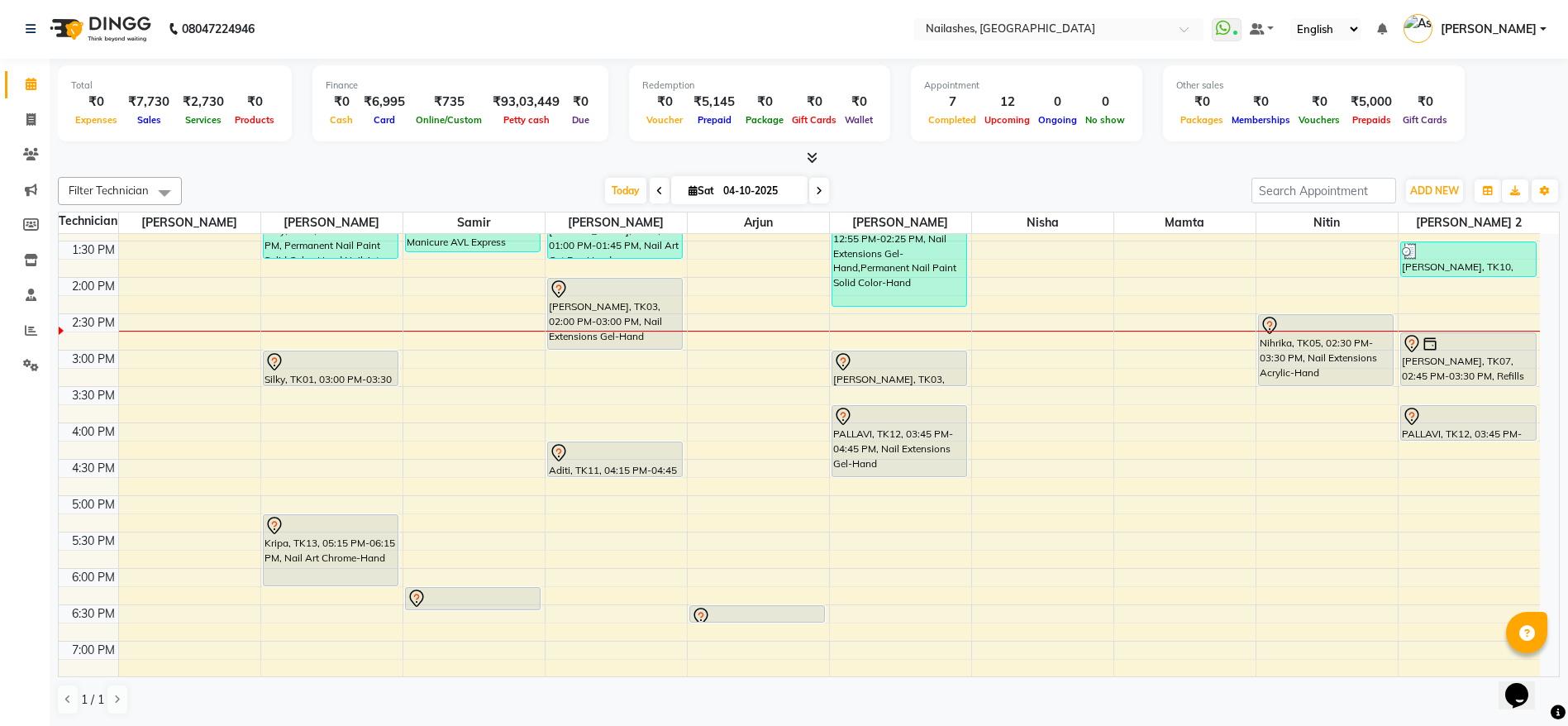
click at [310, 371] on div "Silky, TK01, 03:00 PM-03:30 PM, Permanent Nail Paint Solid Color-Hand" at bounding box center [331, 367] width 135 height 34
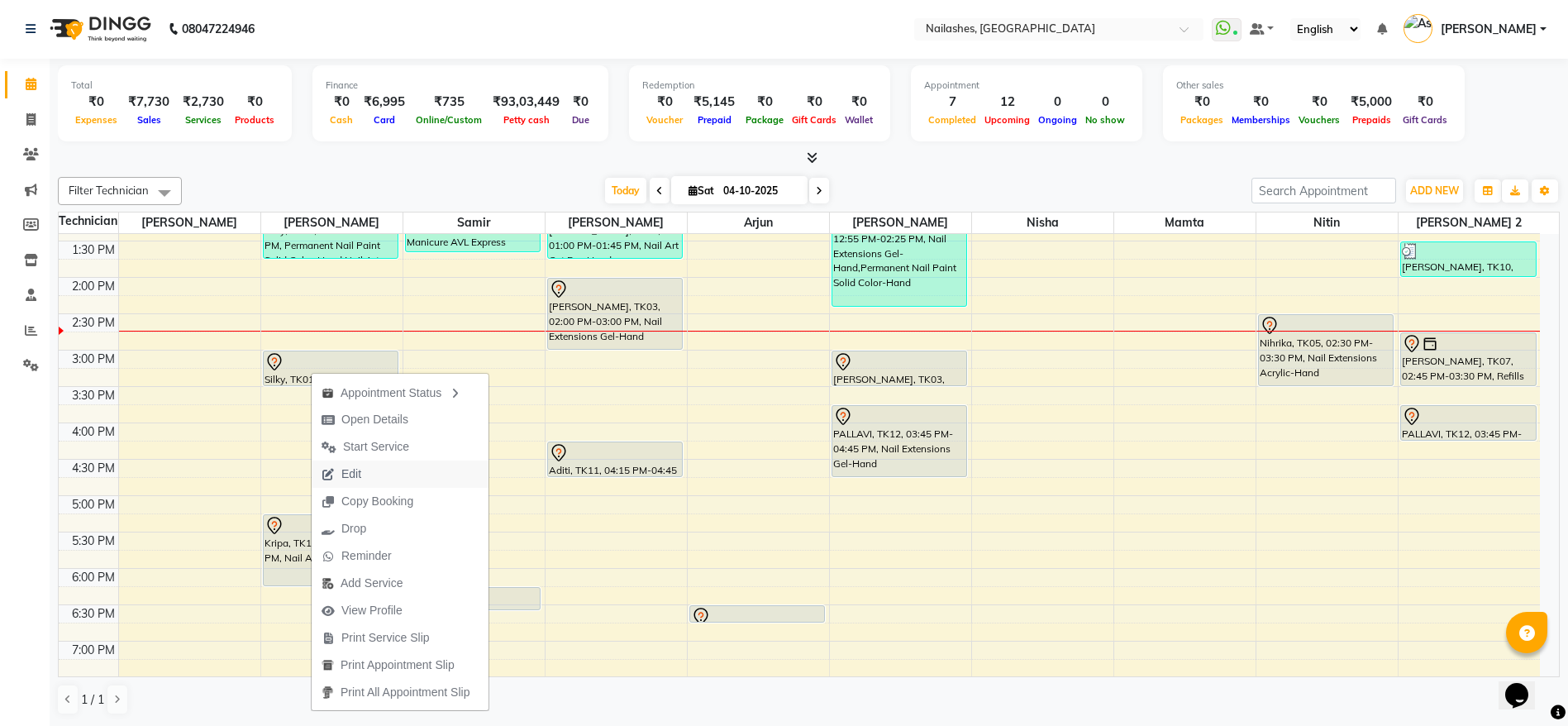
click at [368, 479] on span "Edit" at bounding box center [341, 474] width 60 height 28
select select "tentative"
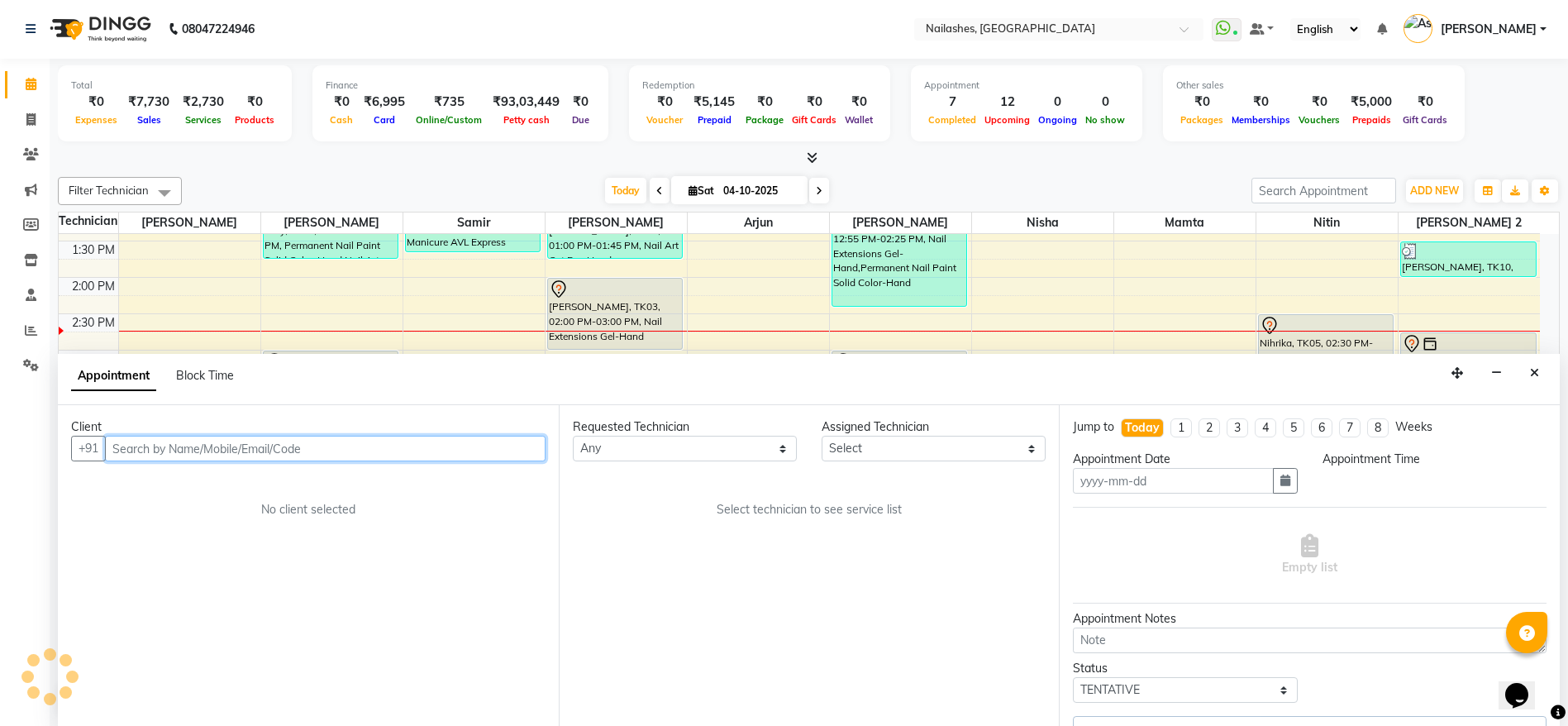
type input "04-10-2025"
select select "900"
select select "19477"
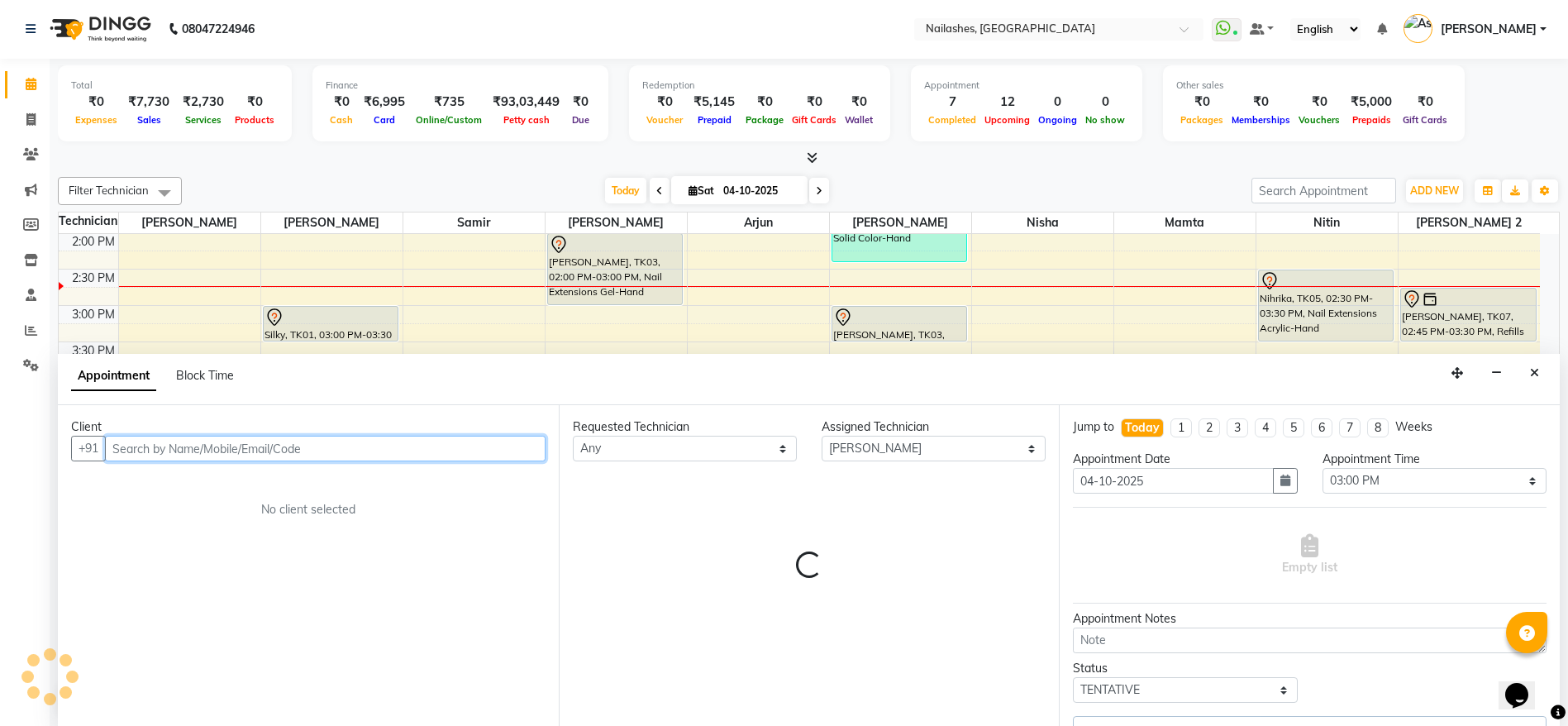
select select "1617"
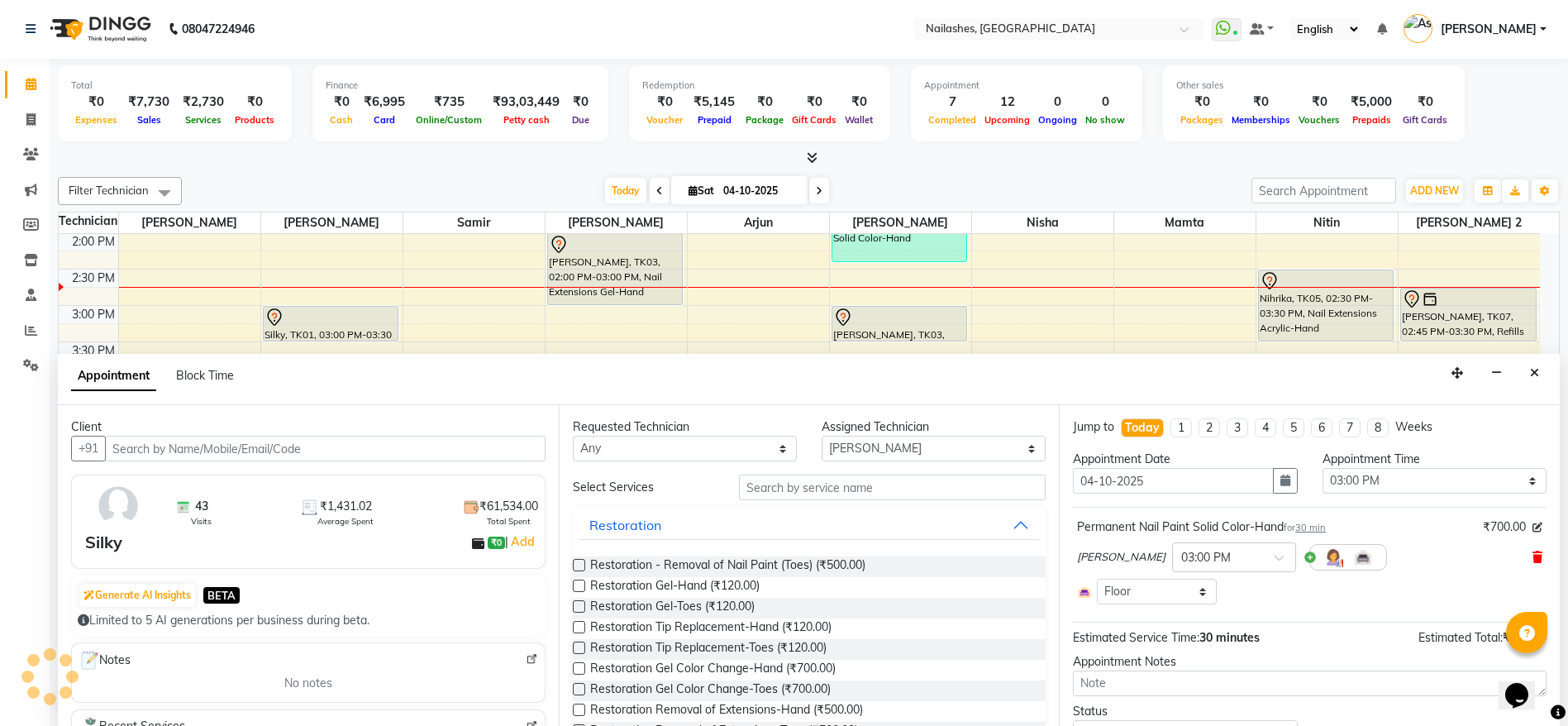
click at [1533, 557] on icon at bounding box center [1538, 556] width 10 height 11
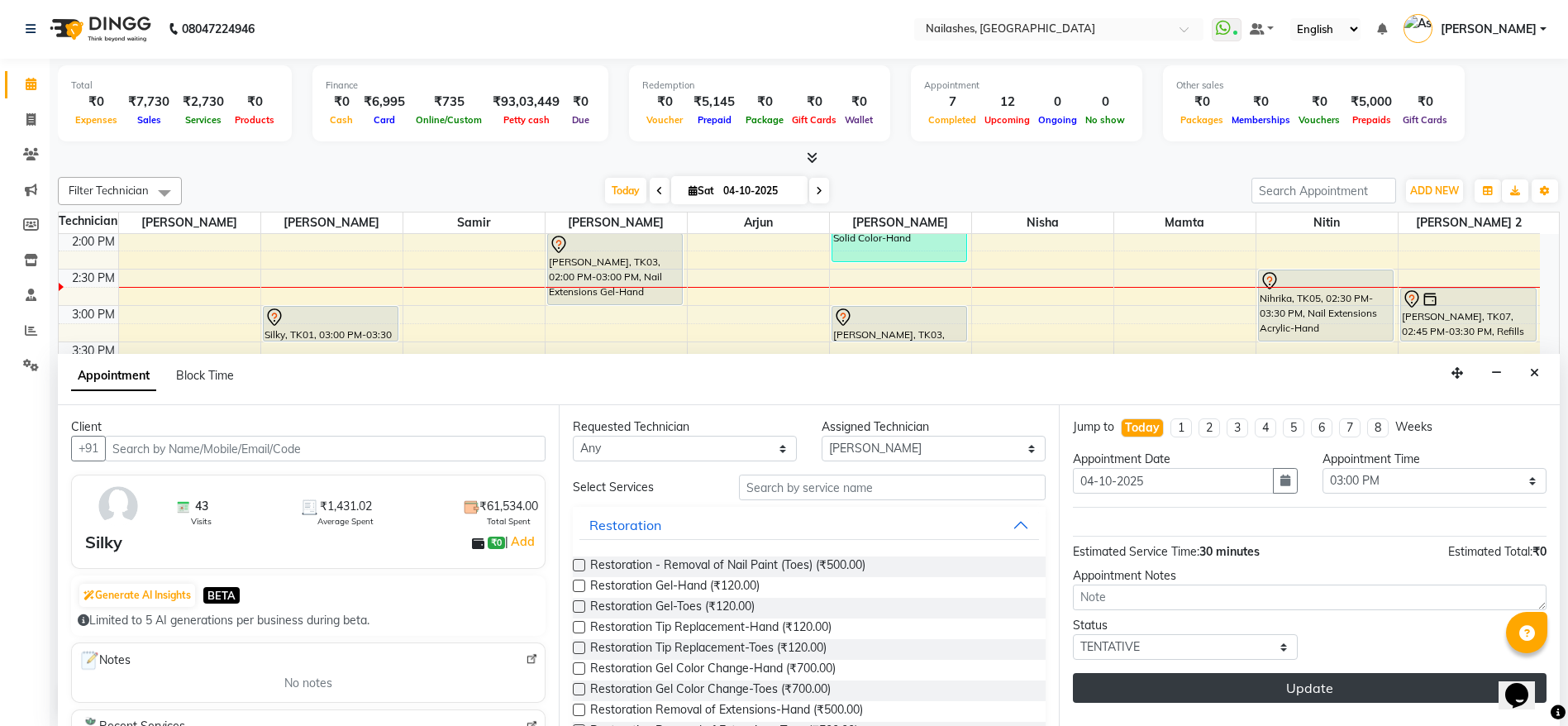
click at [1339, 687] on button "Update" at bounding box center [1309, 687] width 474 height 30
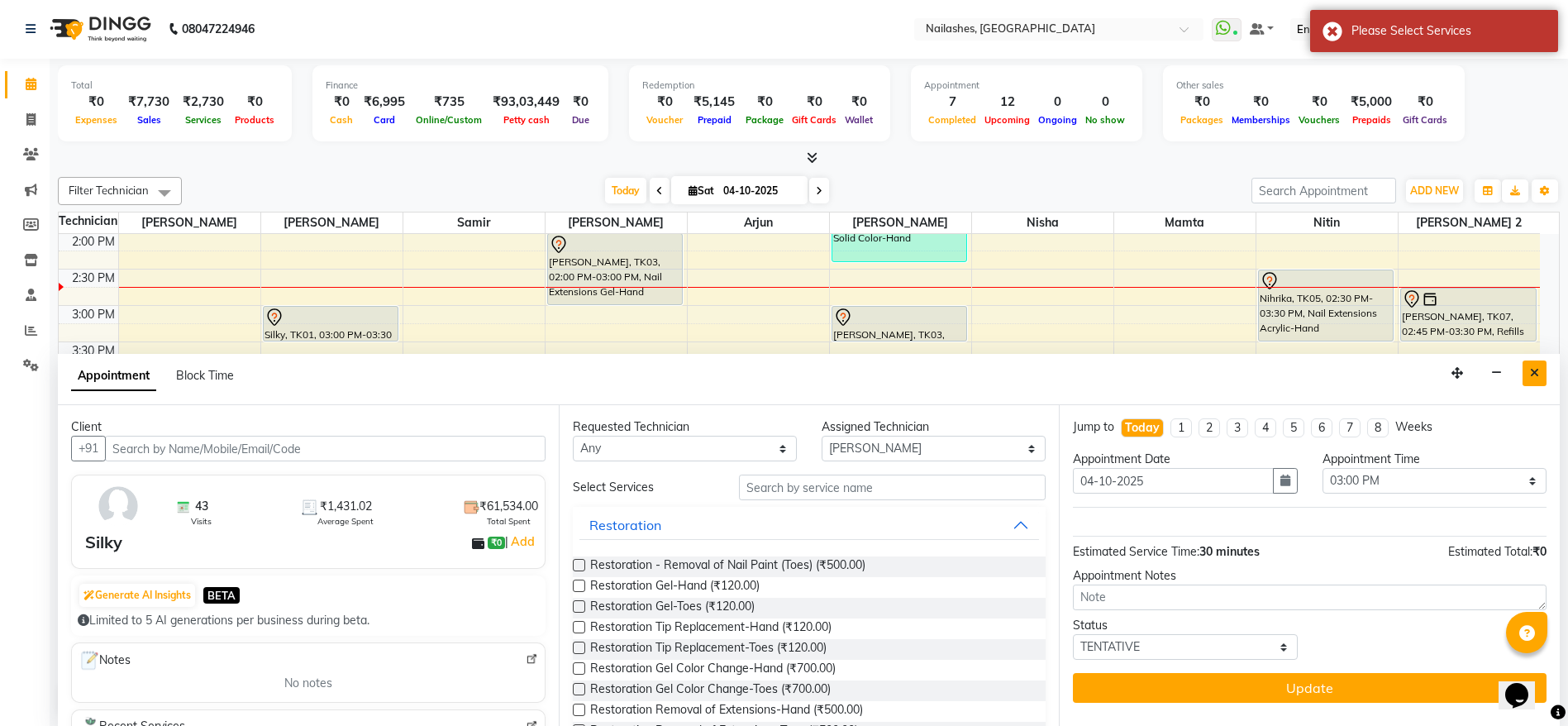
click at [1537, 374] on icon "Close" at bounding box center [1534, 372] width 9 height 11
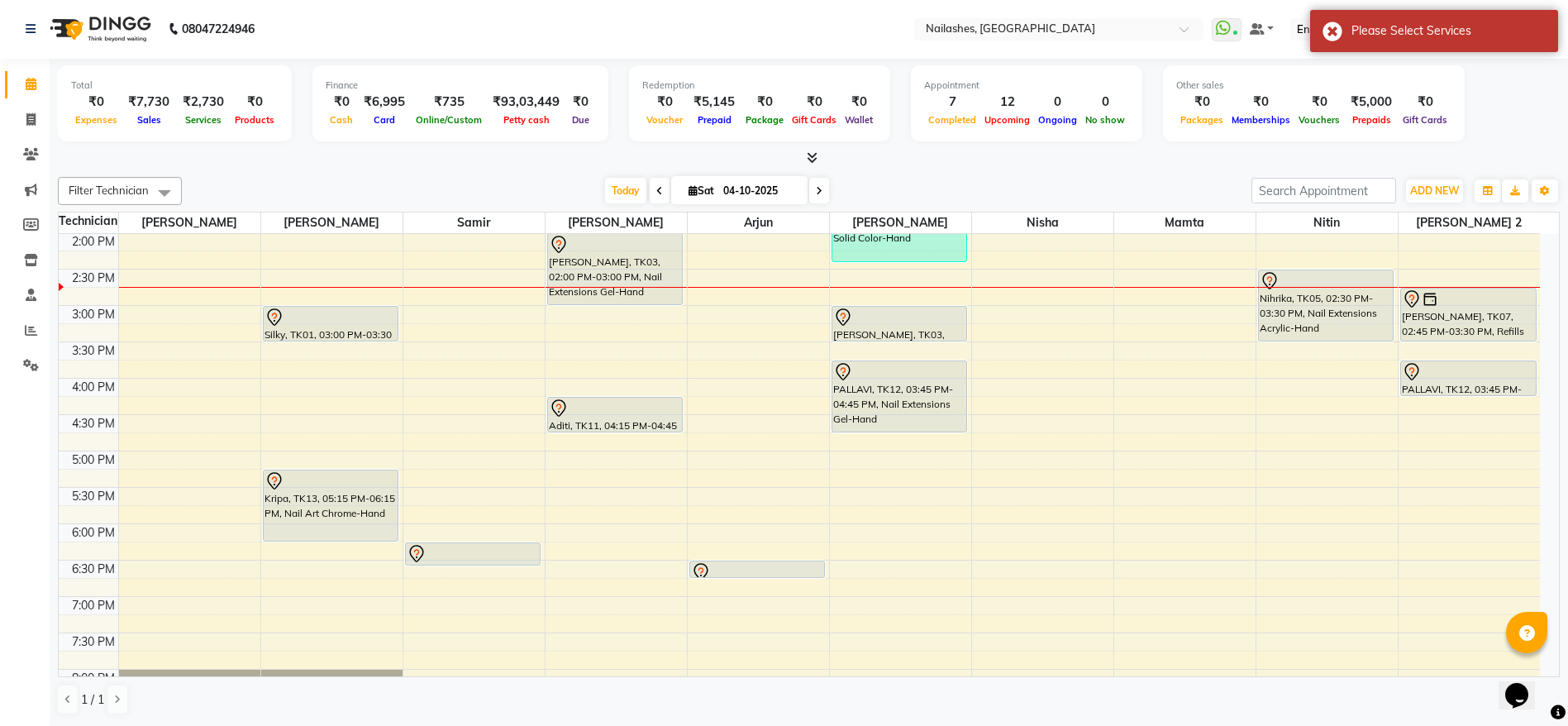
click at [344, 338] on div at bounding box center [331, 341] width 135 height 7
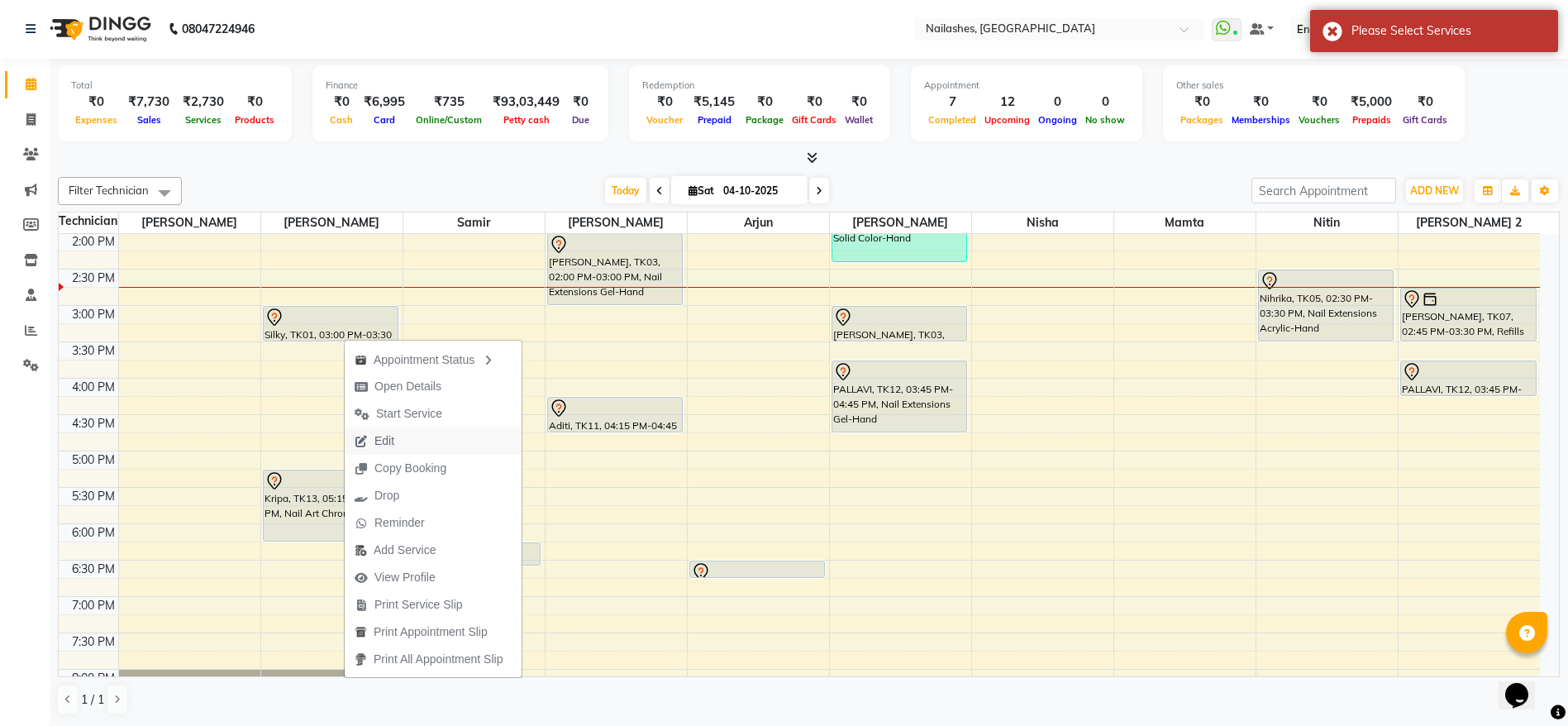
click at [394, 429] on span "Edit" at bounding box center [374, 441] width 60 height 28
select select "tentative"
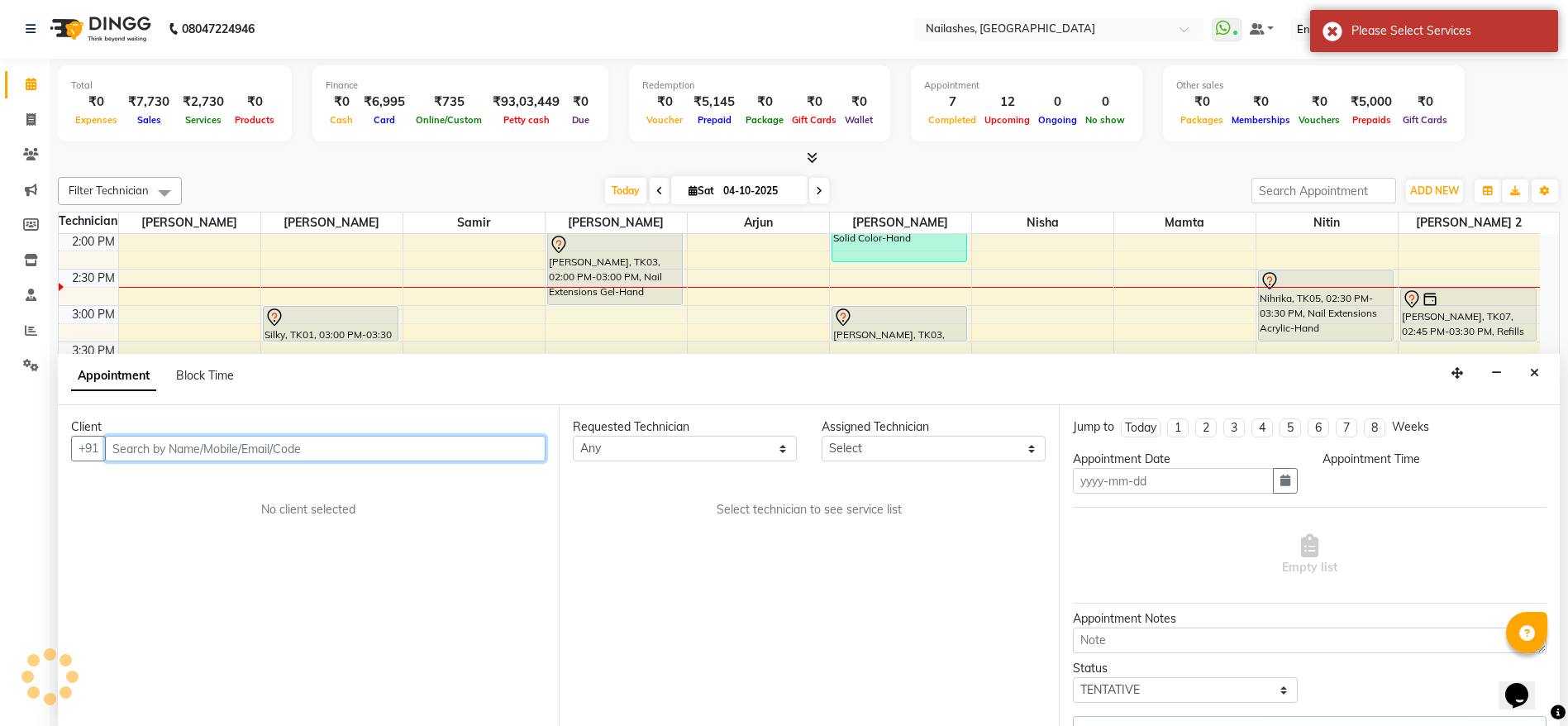
type input "04-10-2025"
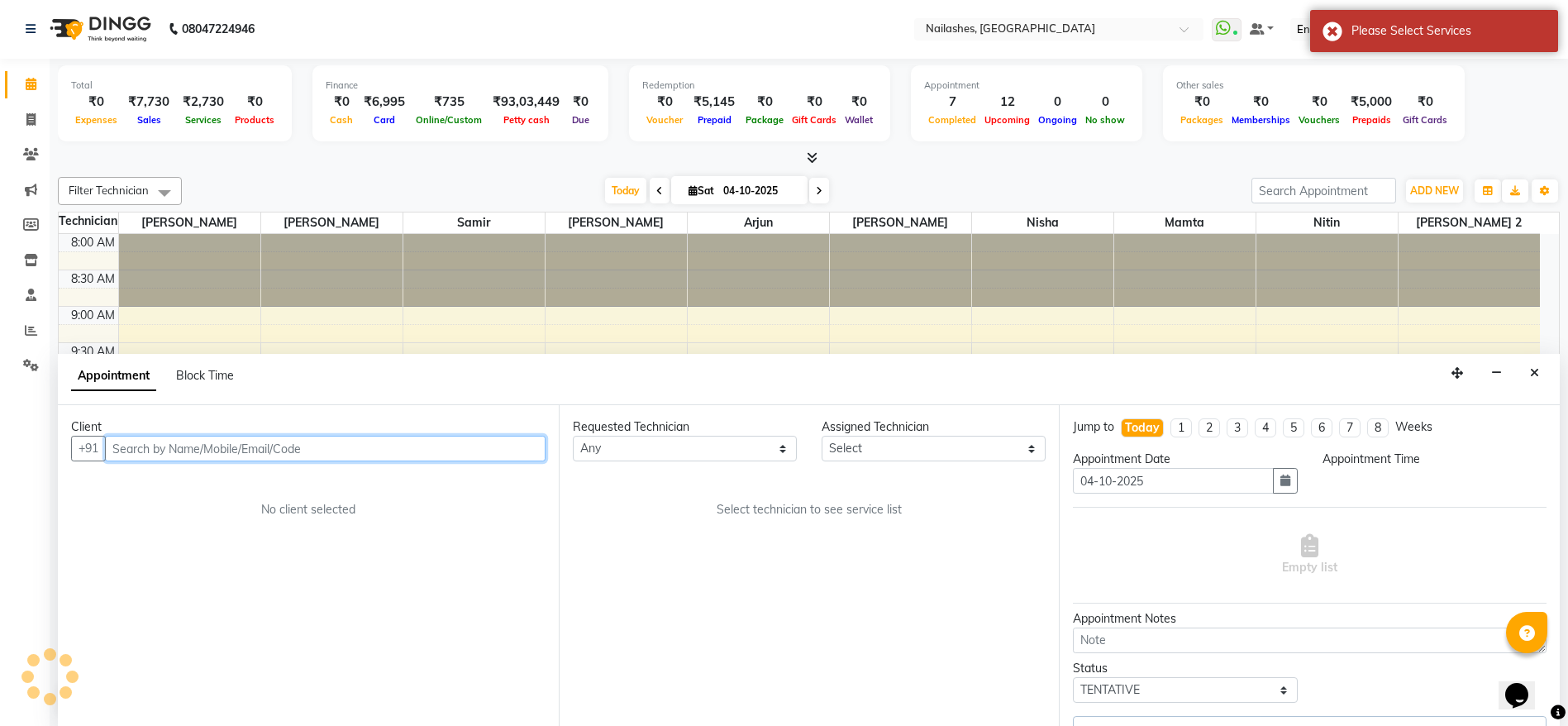
select select "900"
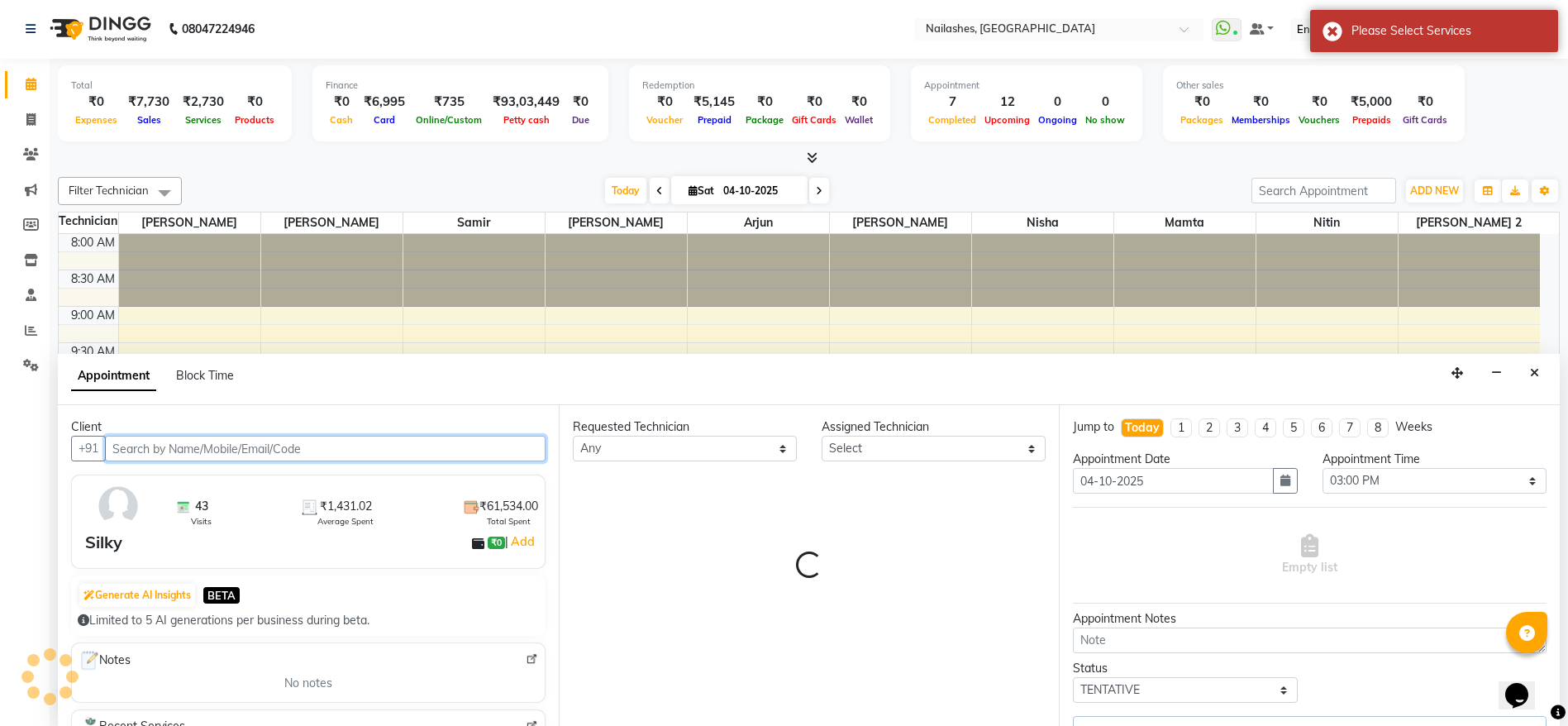
select select "19477"
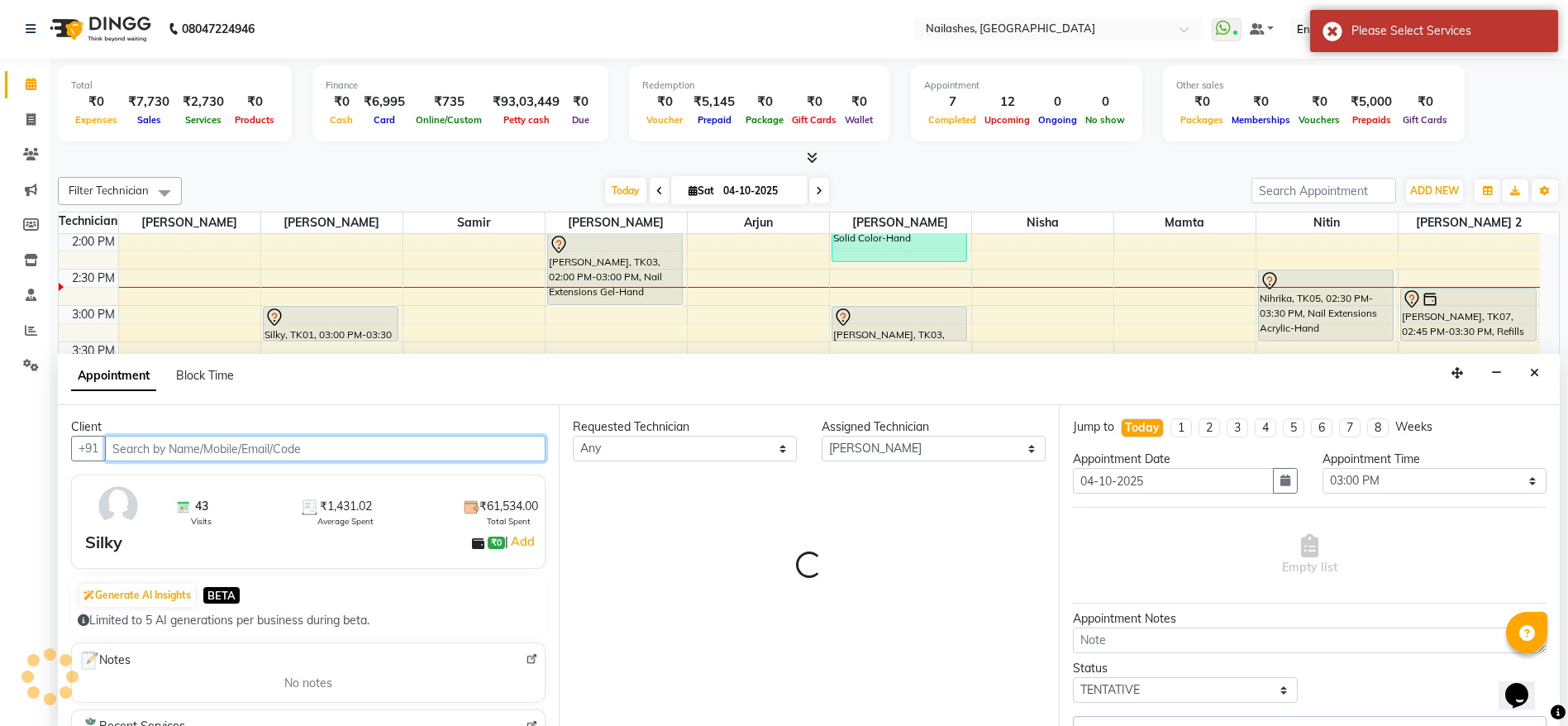
select select "1617"
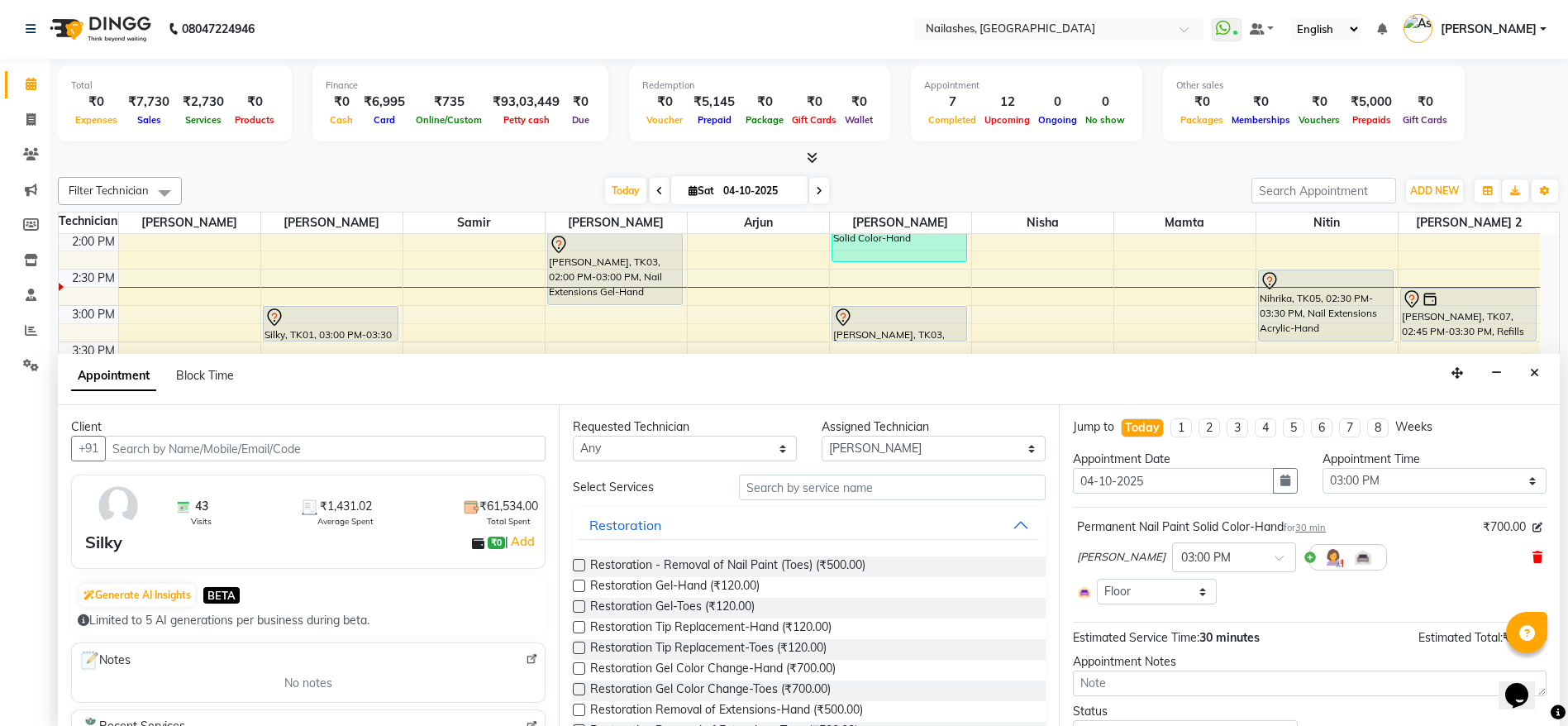
click at [1533, 555] on icon at bounding box center [1538, 556] width 10 height 11
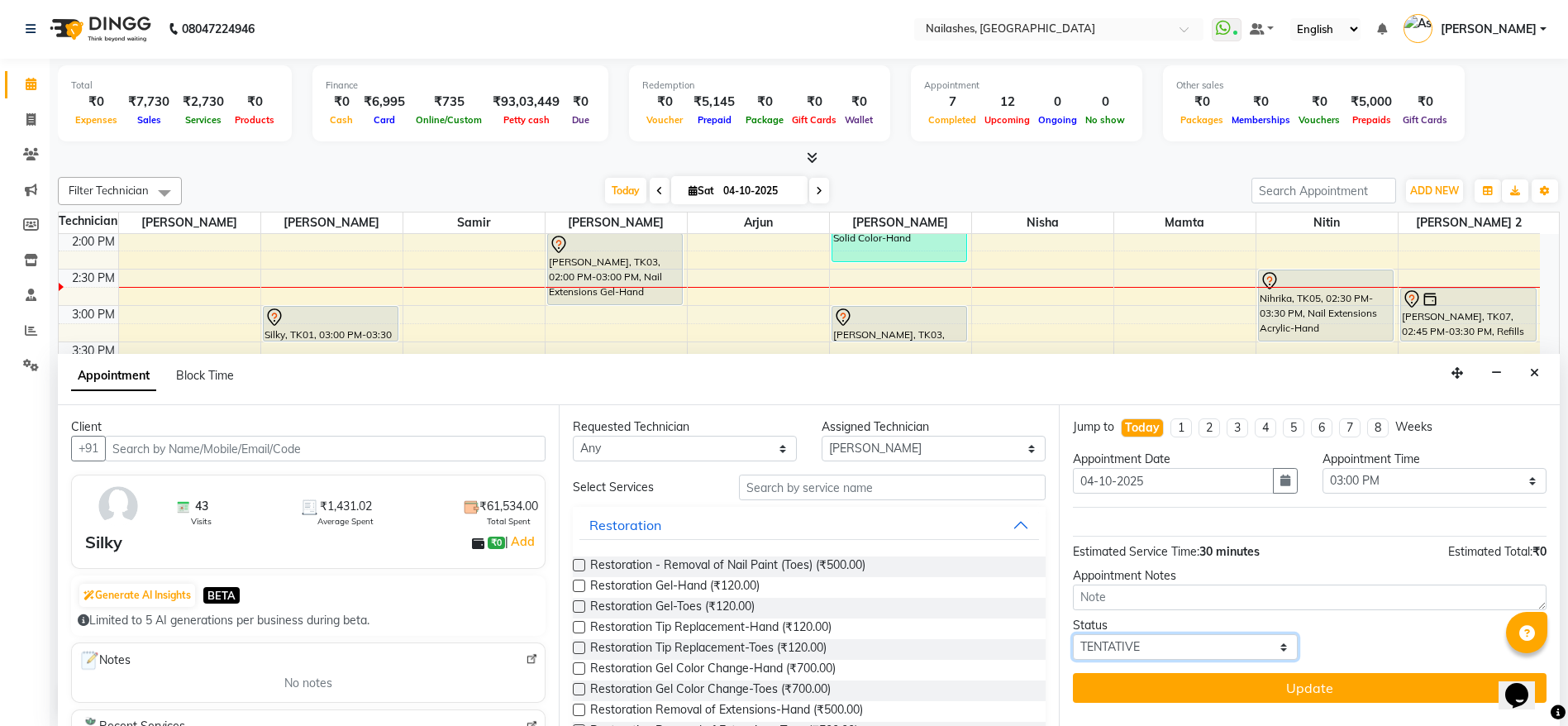
click at [1207, 653] on select "Select TENTATIVE CONFIRM CHECK-IN UPCOMING" at bounding box center [1185, 647] width 224 height 26
click at [1388, 629] on div "Status Select TENTATIVE CONFIRM CHECK-IN UPCOMING" at bounding box center [1310, 638] width 499 height 43
click at [1534, 372] on icon "Close" at bounding box center [1534, 372] width 9 height 11
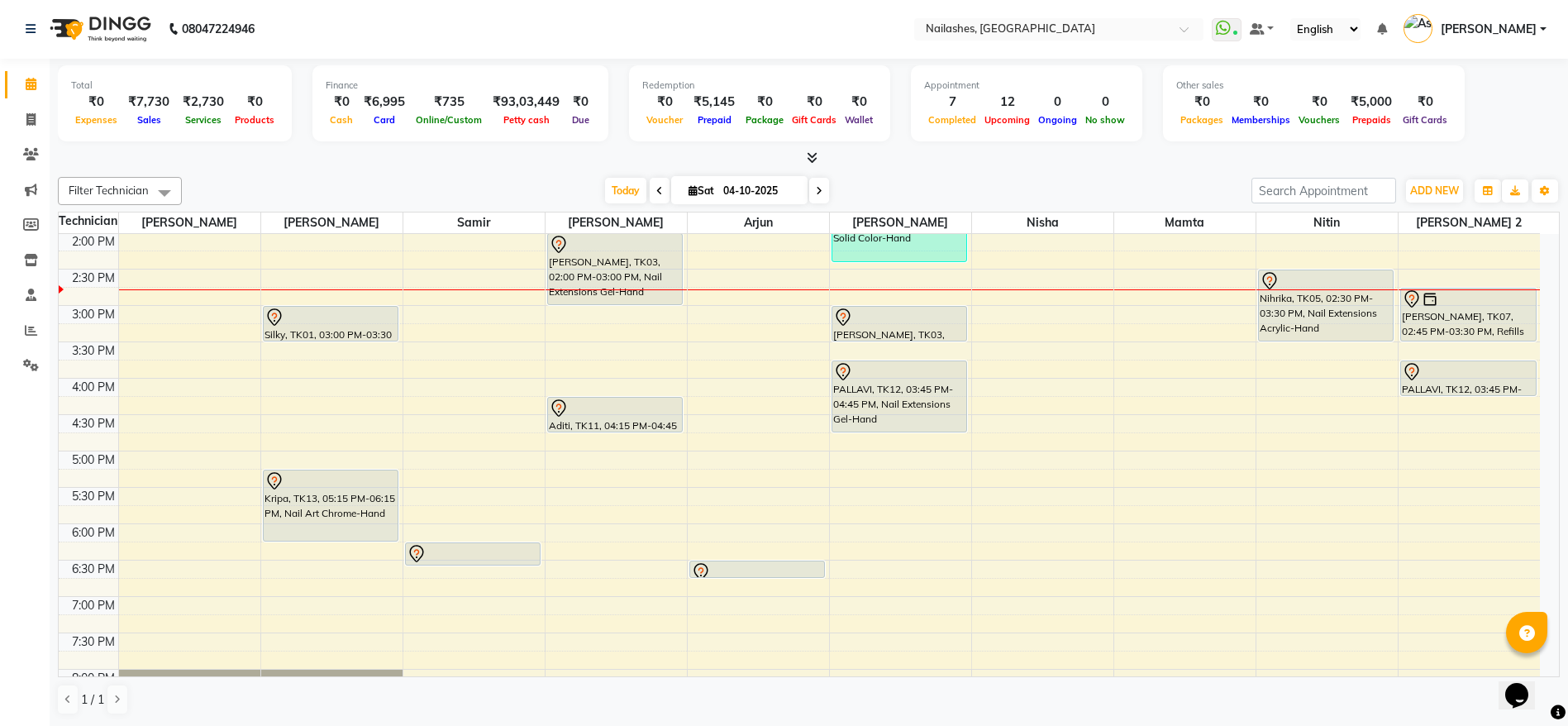
click at [329, 328] on div "Silky, TK01, 03:00 PM-03:30 PM, Permanent Nail Paint Solid Color-Hand" at bounding box center [331, 323] width 135 height 34
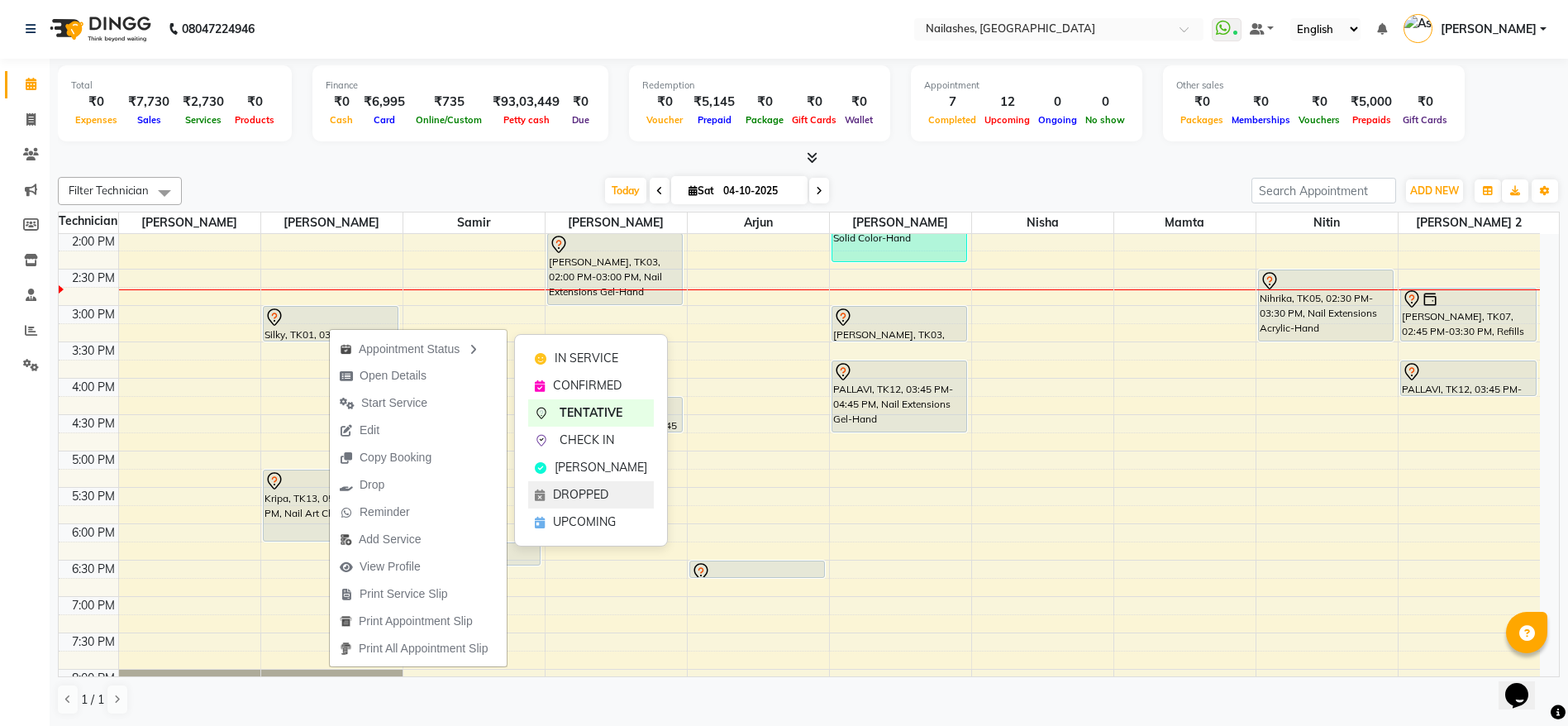
click at [617, 483] on div "DROPPED" at bounding box center [591, 495] width 126 height 28
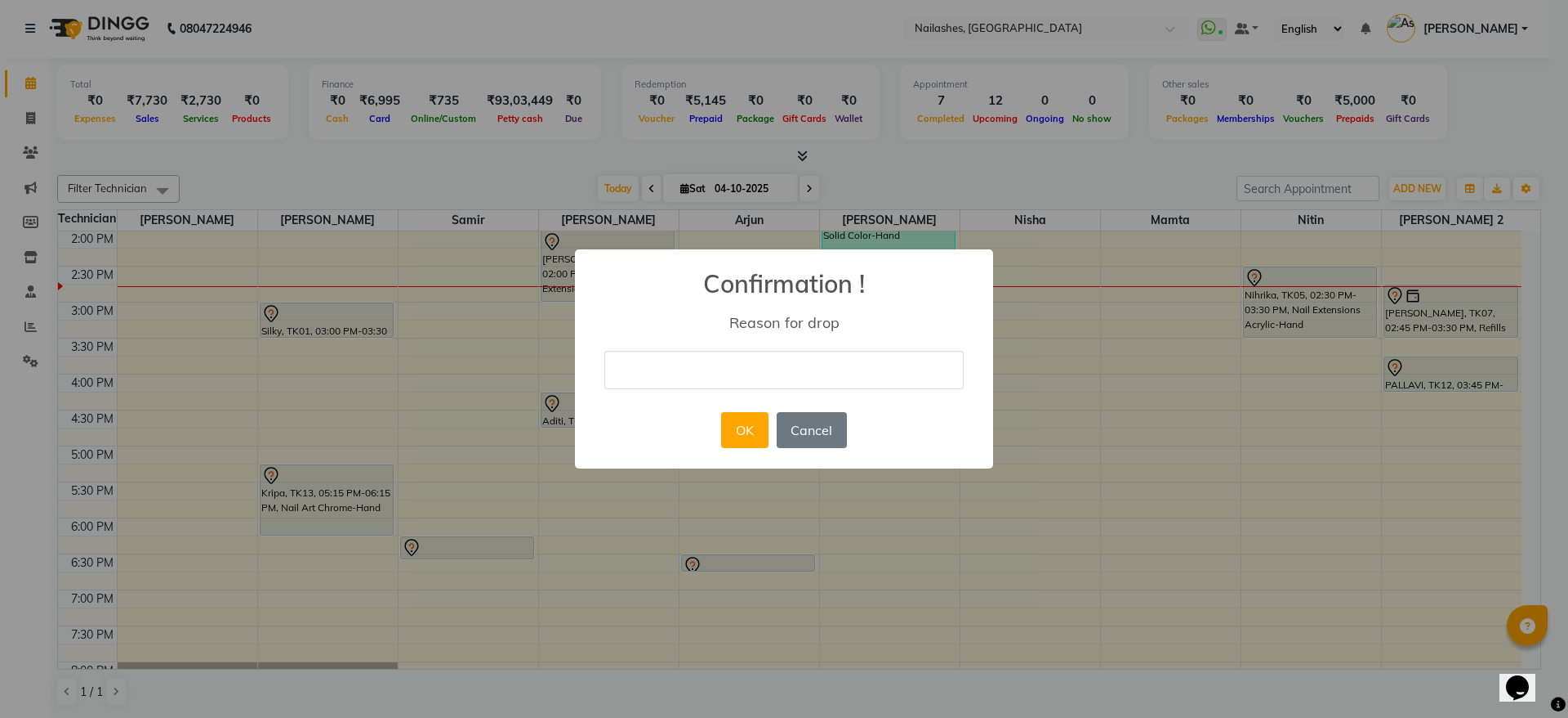
click at [764, 370] on input "text" at bounding box center [784, 369] width 360 height 38
type input "Duplicate"
click at [737, 420] on button "OK" at bounding box center [744, 430] width 47 height 36
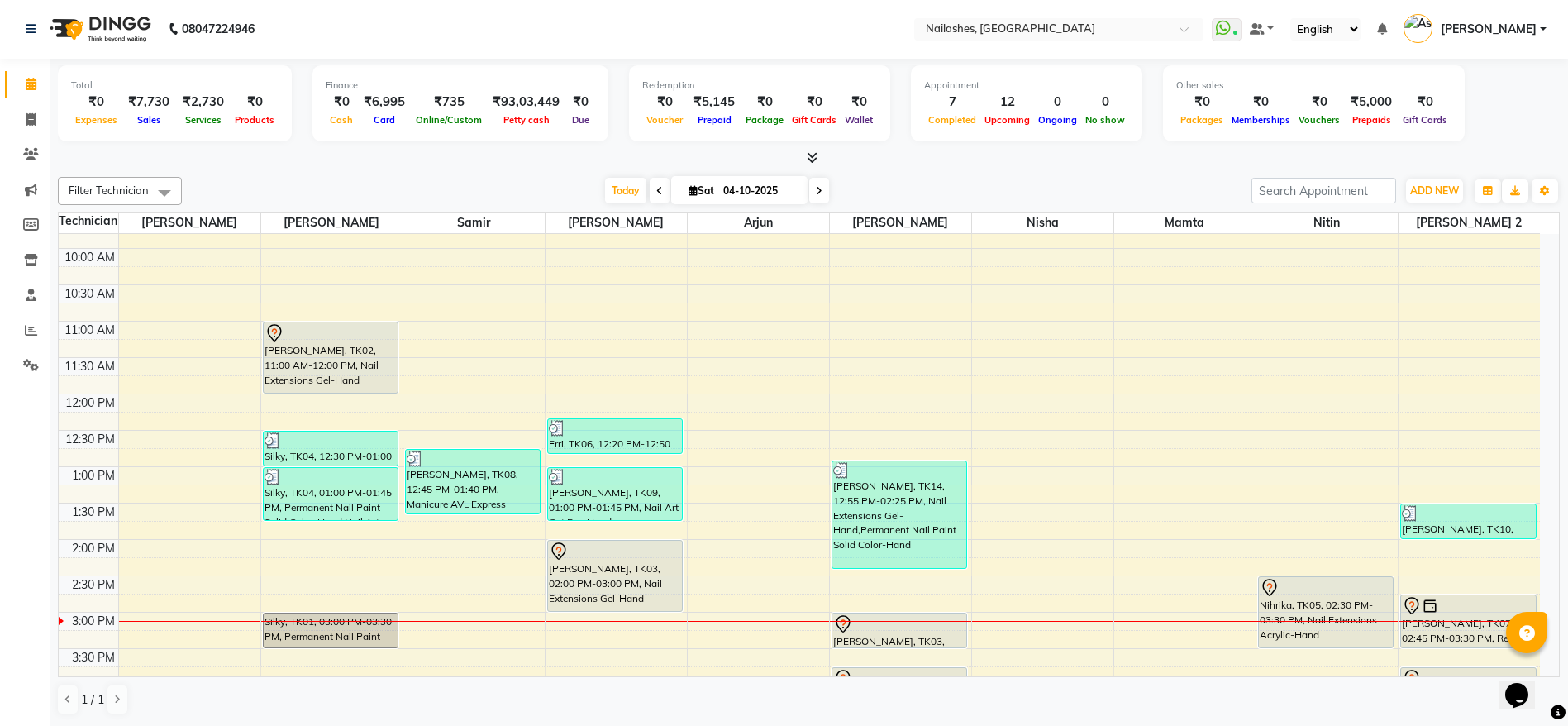
scroll to position [142, 0]
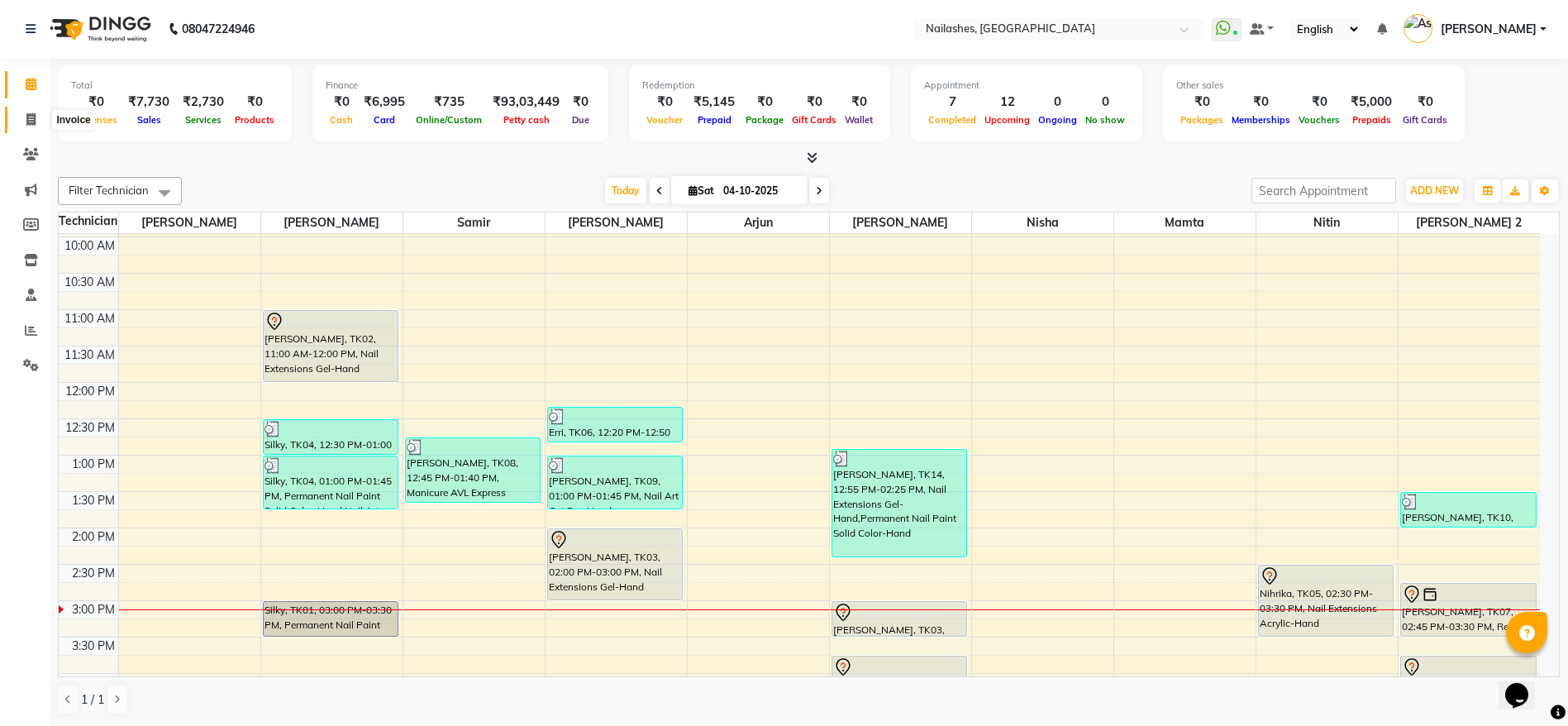
click at [36, 119] on span at bounding box center [31, 120] width 29 height 19
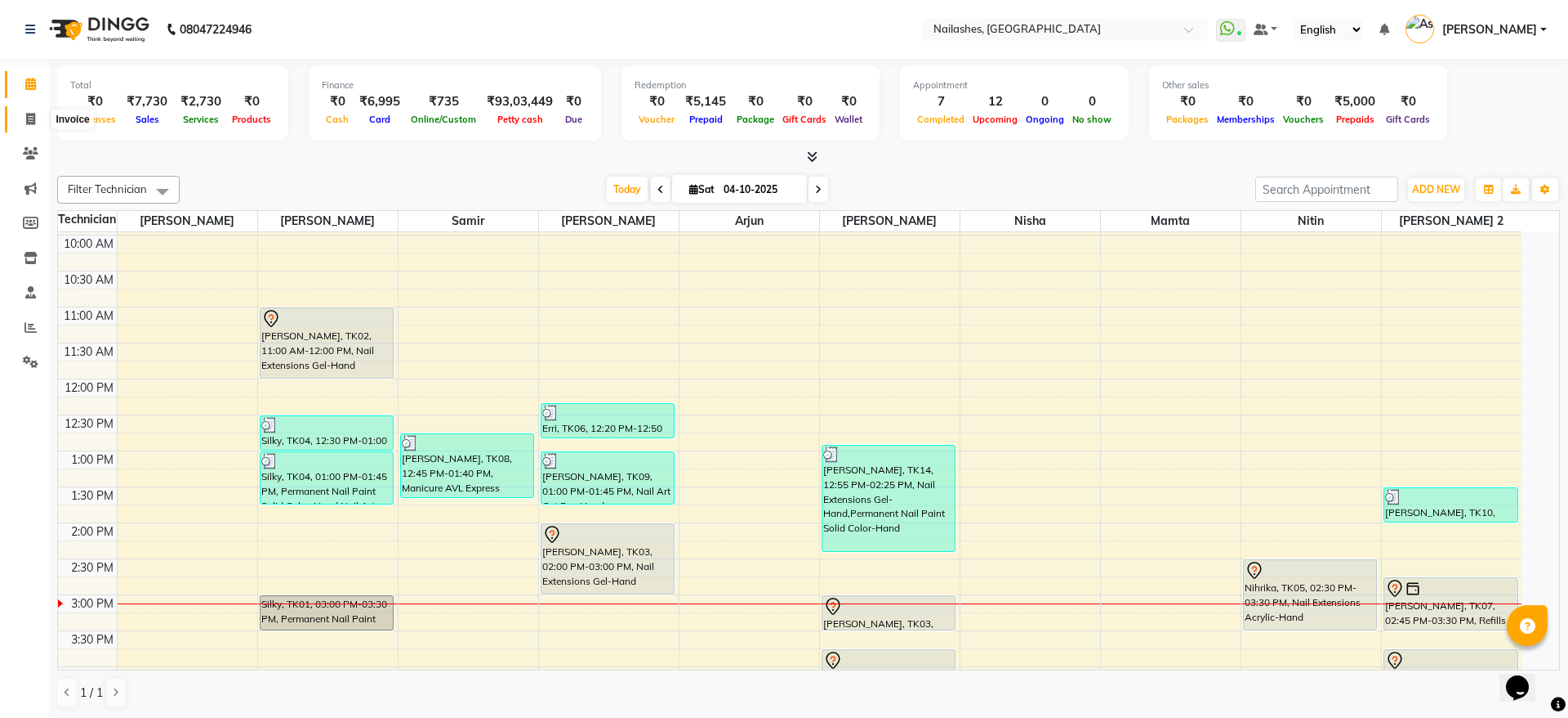
select select "service"
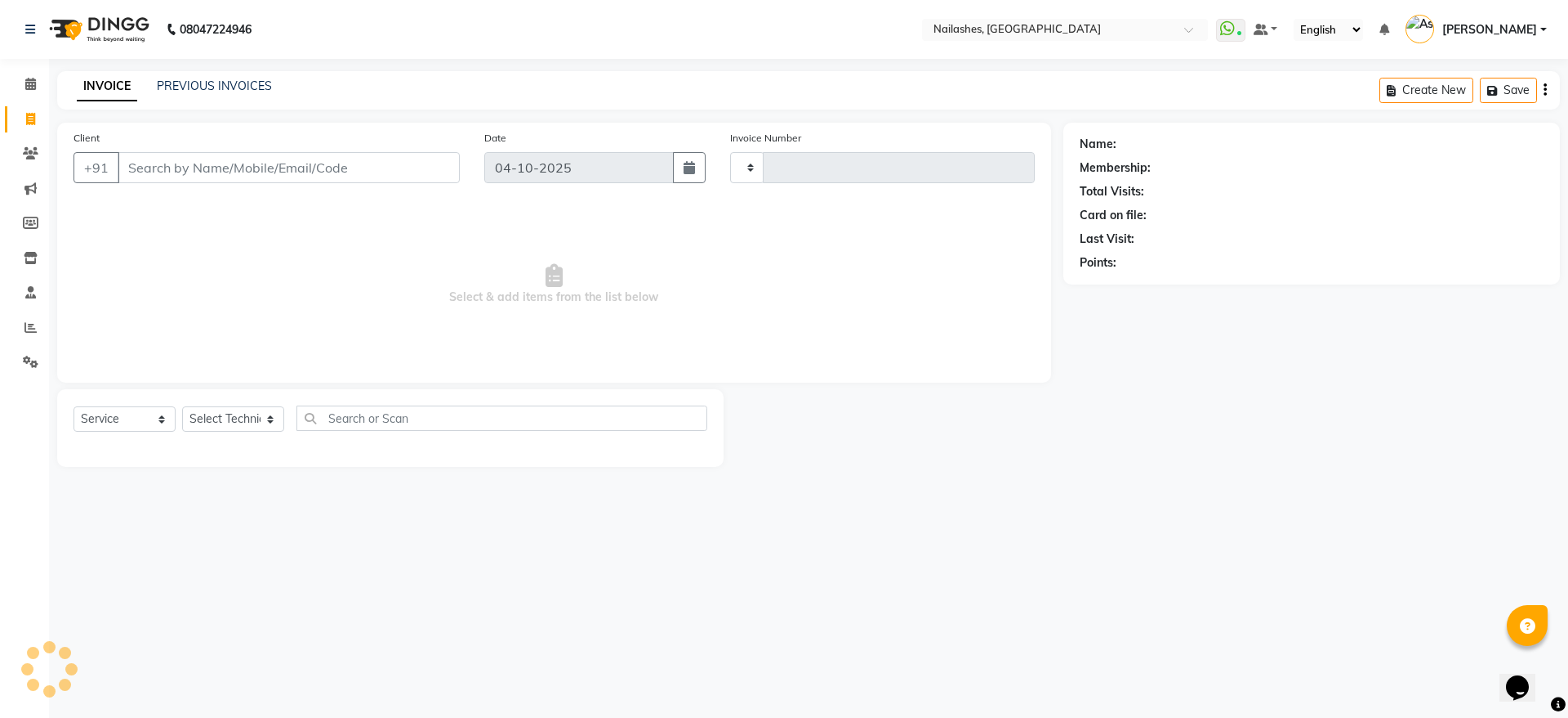
type input "2672"
select select "3926"
click at [278, 170] on input "Client" at bounding box center [289, 167] width 343 height 31
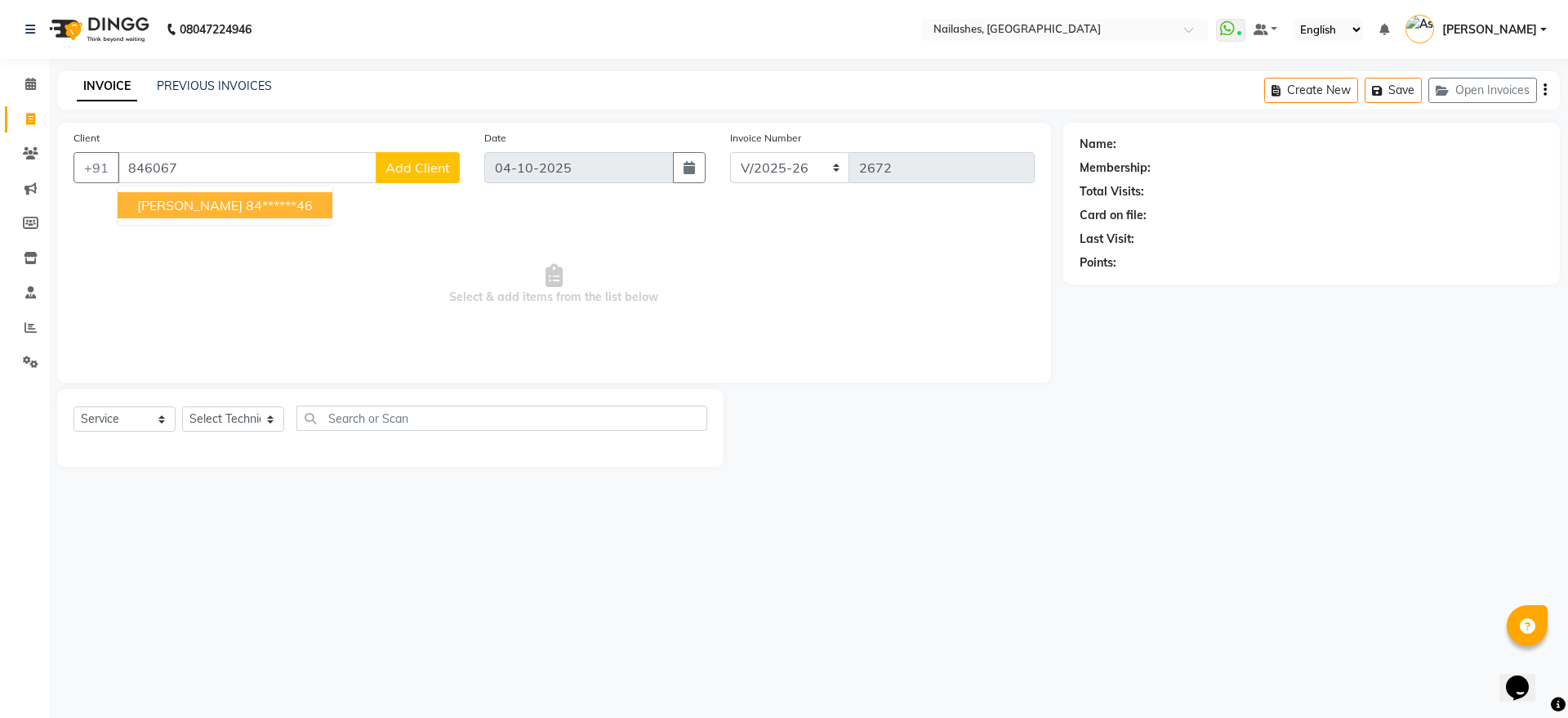
click at [277, 203] on ngb-highlight "84******46" at bounding box center [279, 205] width 67 height 16
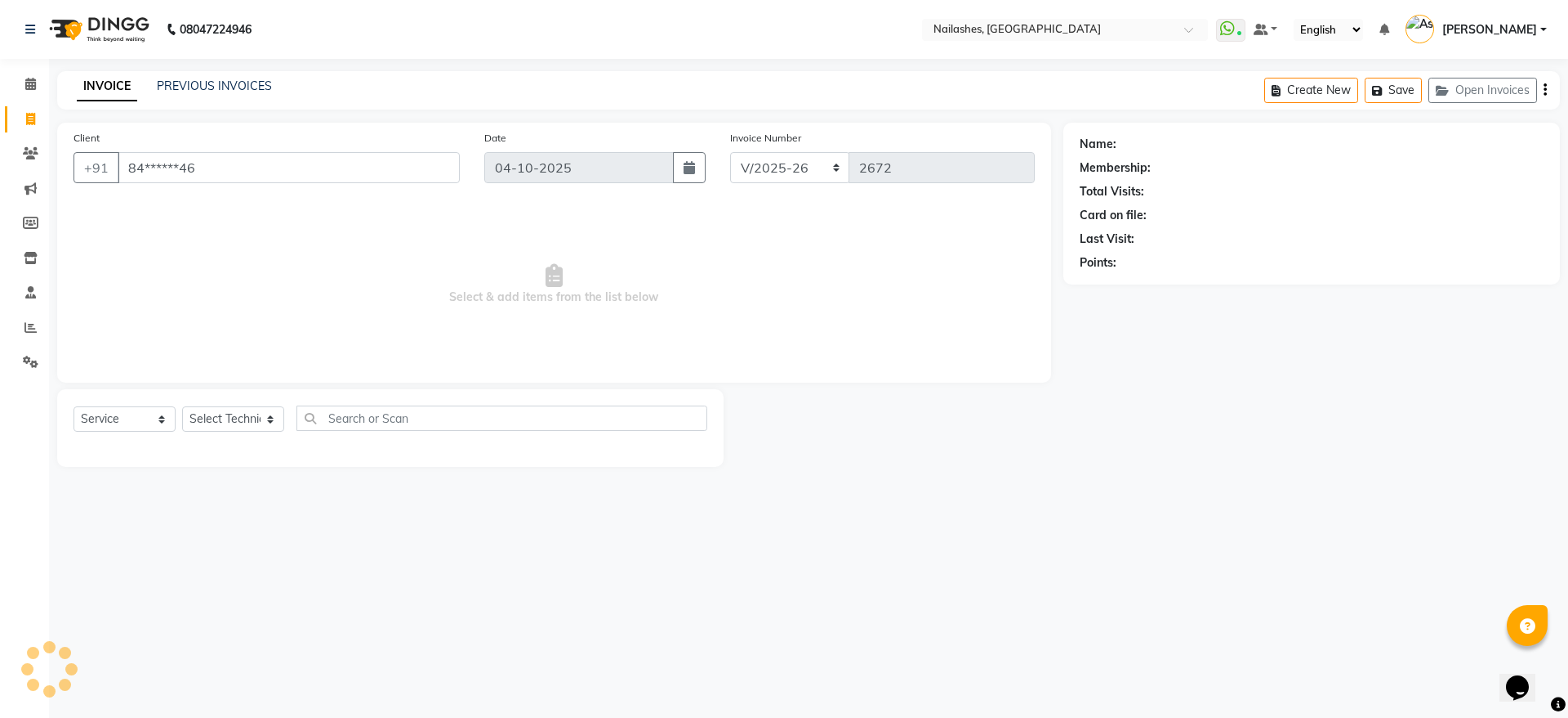
type input "84******46"
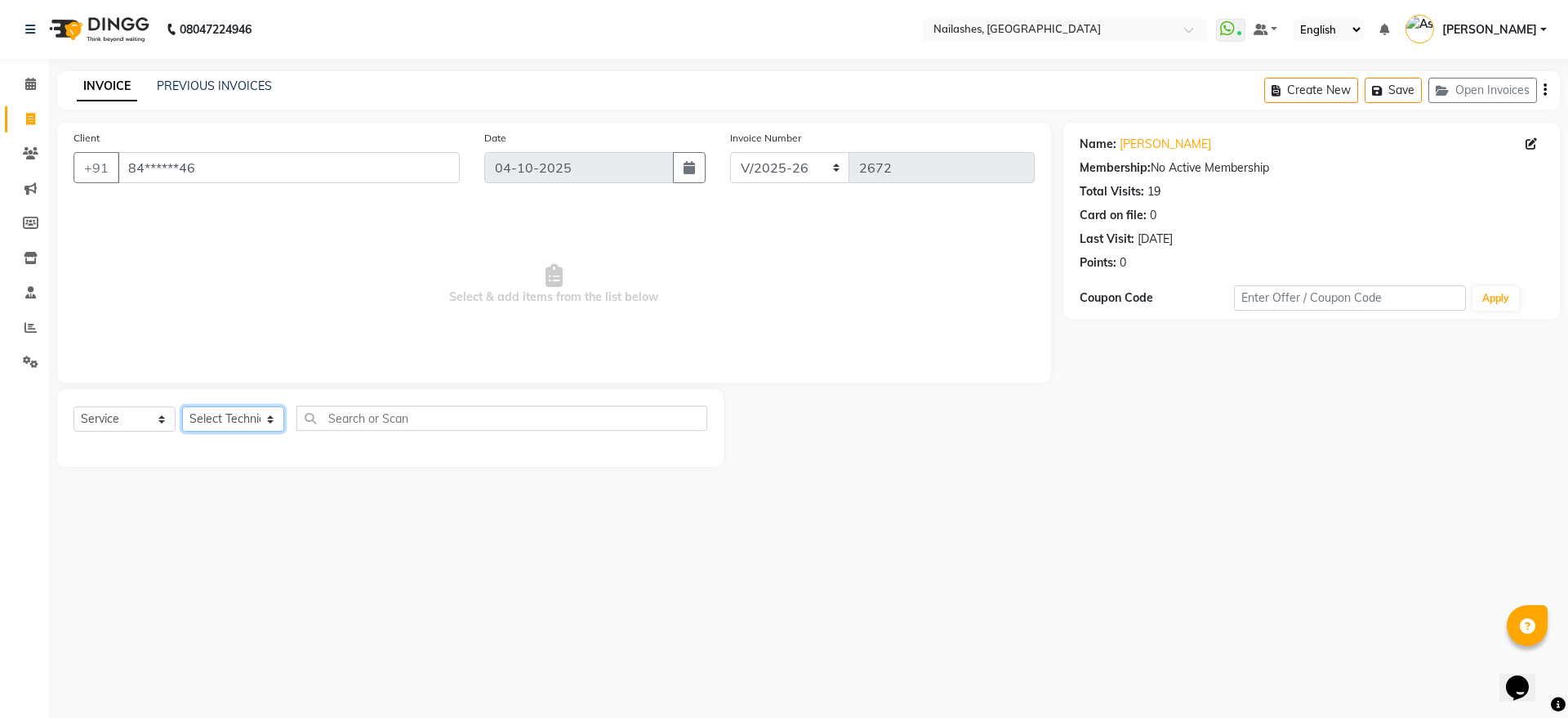
click at [243, 408] on select "Select Technician [PERSON_NAME] [PERSON_NAME] [PERSON_NAME] 2 [PERSON_NAME] MAN…" at bounding box center [233, 419] width 102 height 26
select select "90278"
click at [182, 406] on select "Select Technician [PERSON_NAME] [PERSON_NAME] [PERSON_NAME] 2 [PERSON_NAME] MAN…" at bounding box center [233, 419] width 102 height 26
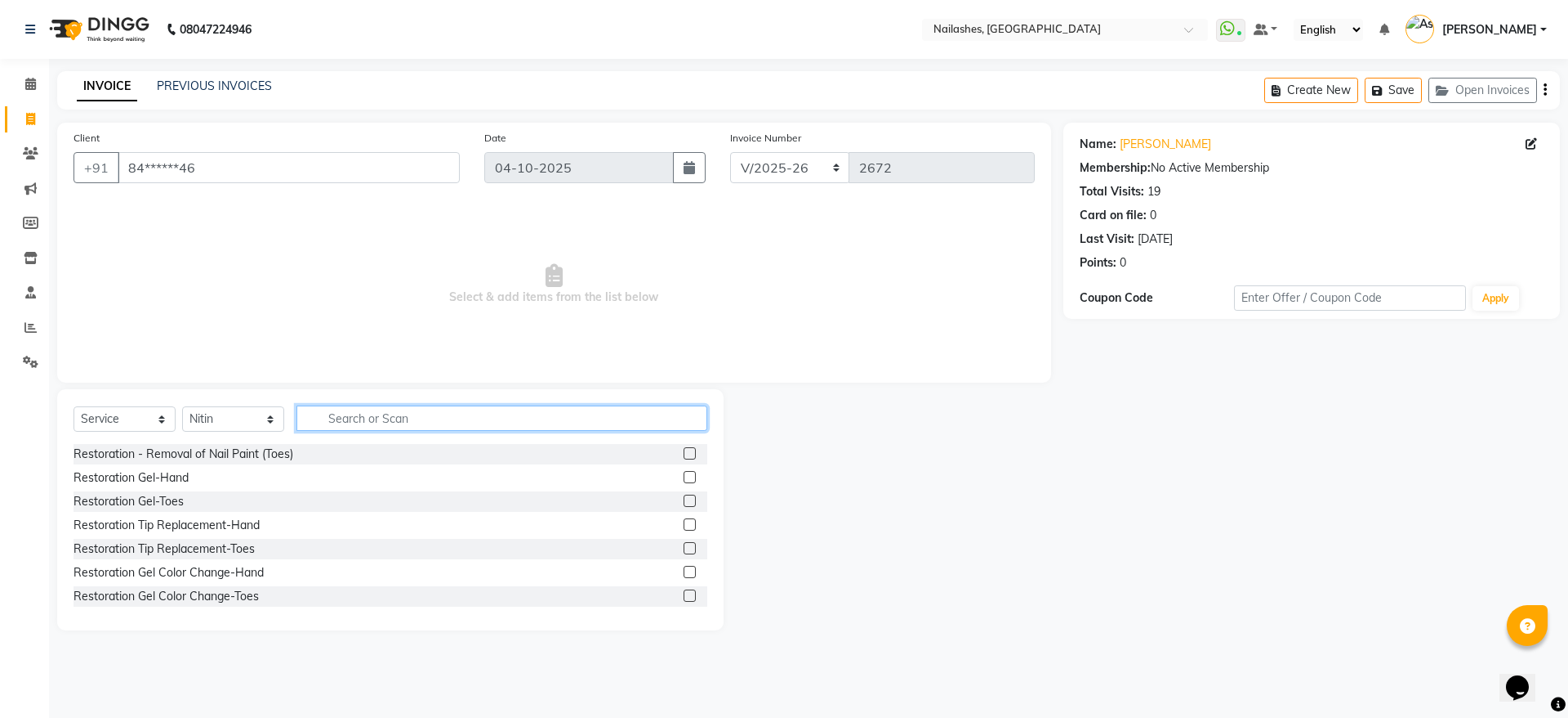
click at [549, 415] on input "text" at bounding box center [502, 418] width 411 height 26
type input "extensio"
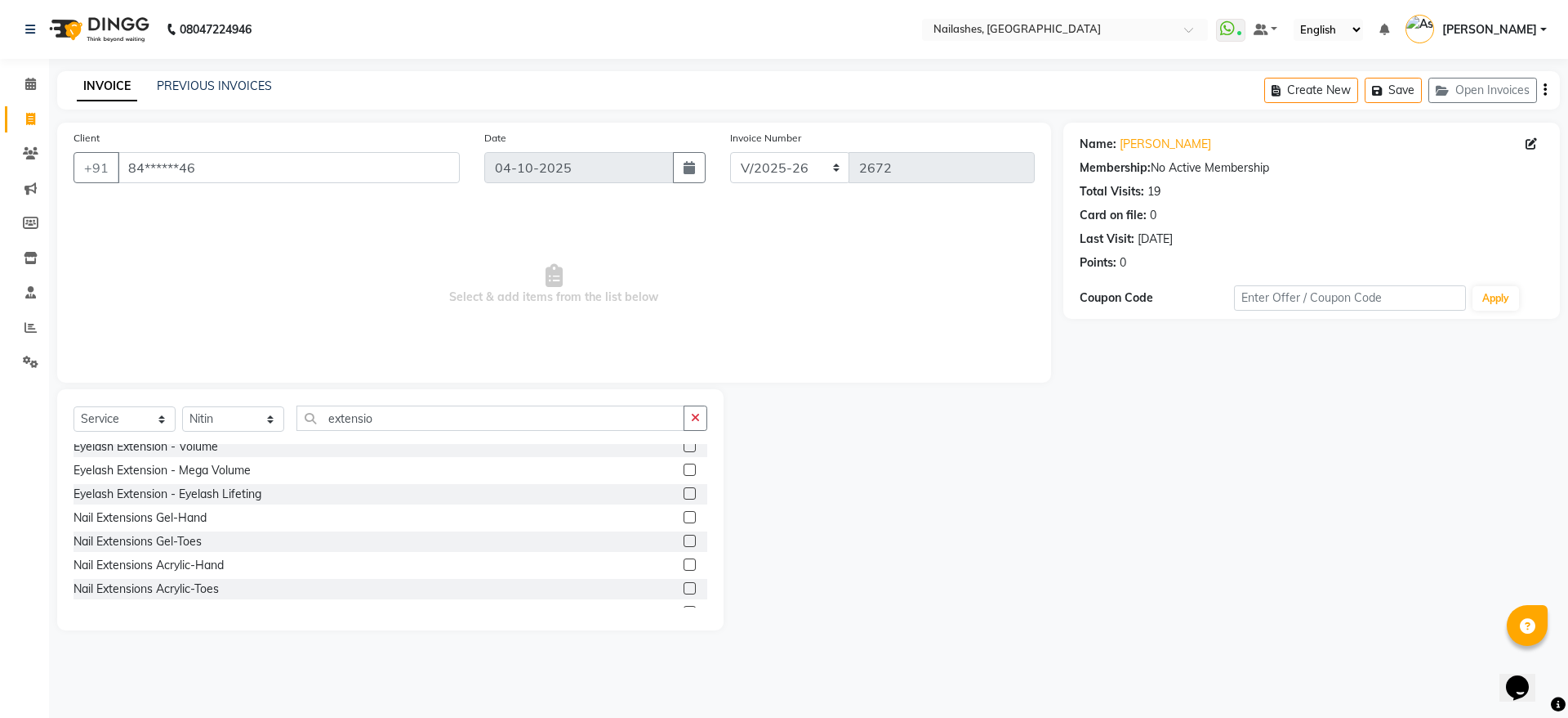
click at [683, 565] on label at bounding box center [689, 565] width 12 height 12
click at [683, 565] on input "checkbox" at bounding box center [689, 565] width 10 height 10
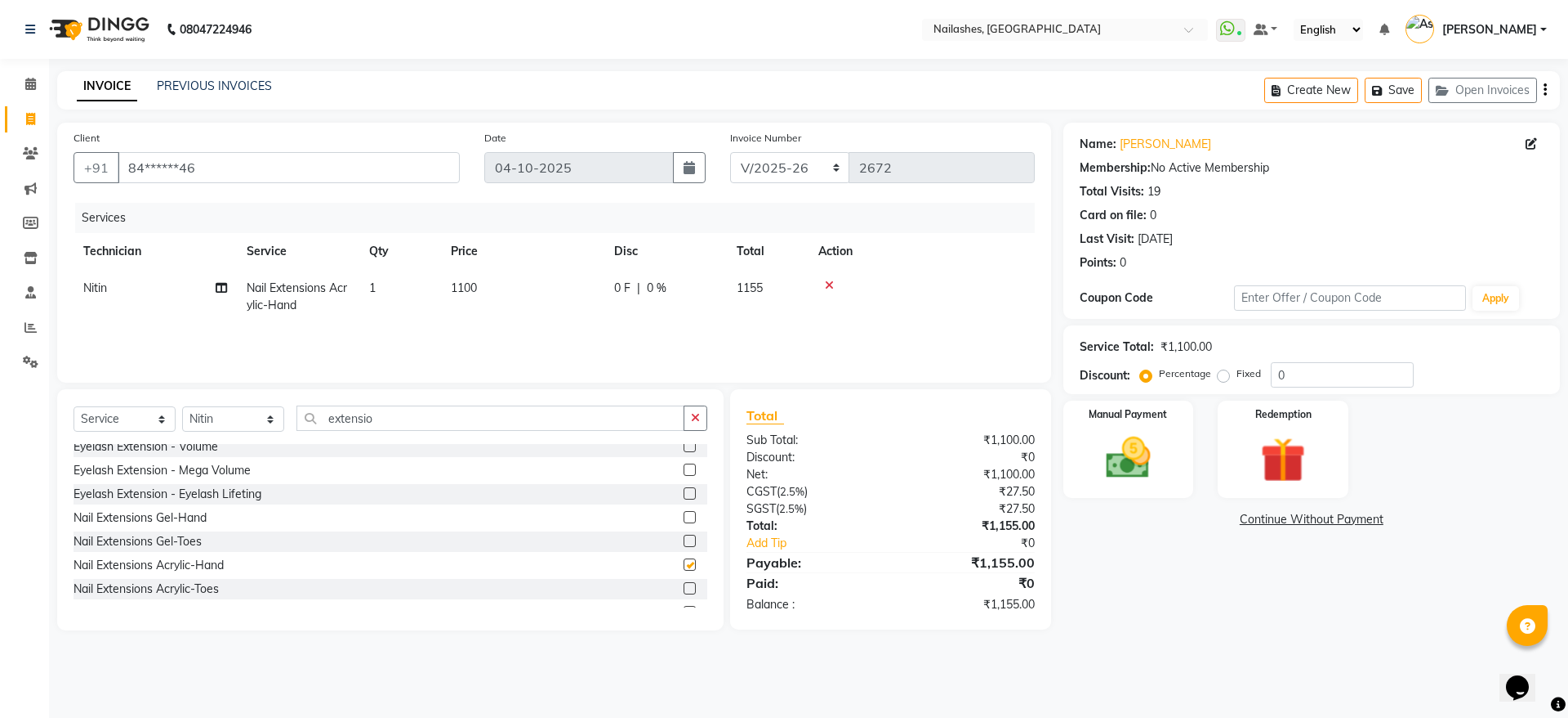
checkbox input "false"
click at [473, 420] on input "extensio" at bounding box center [490, 418] width 388 height 26
type input "e"
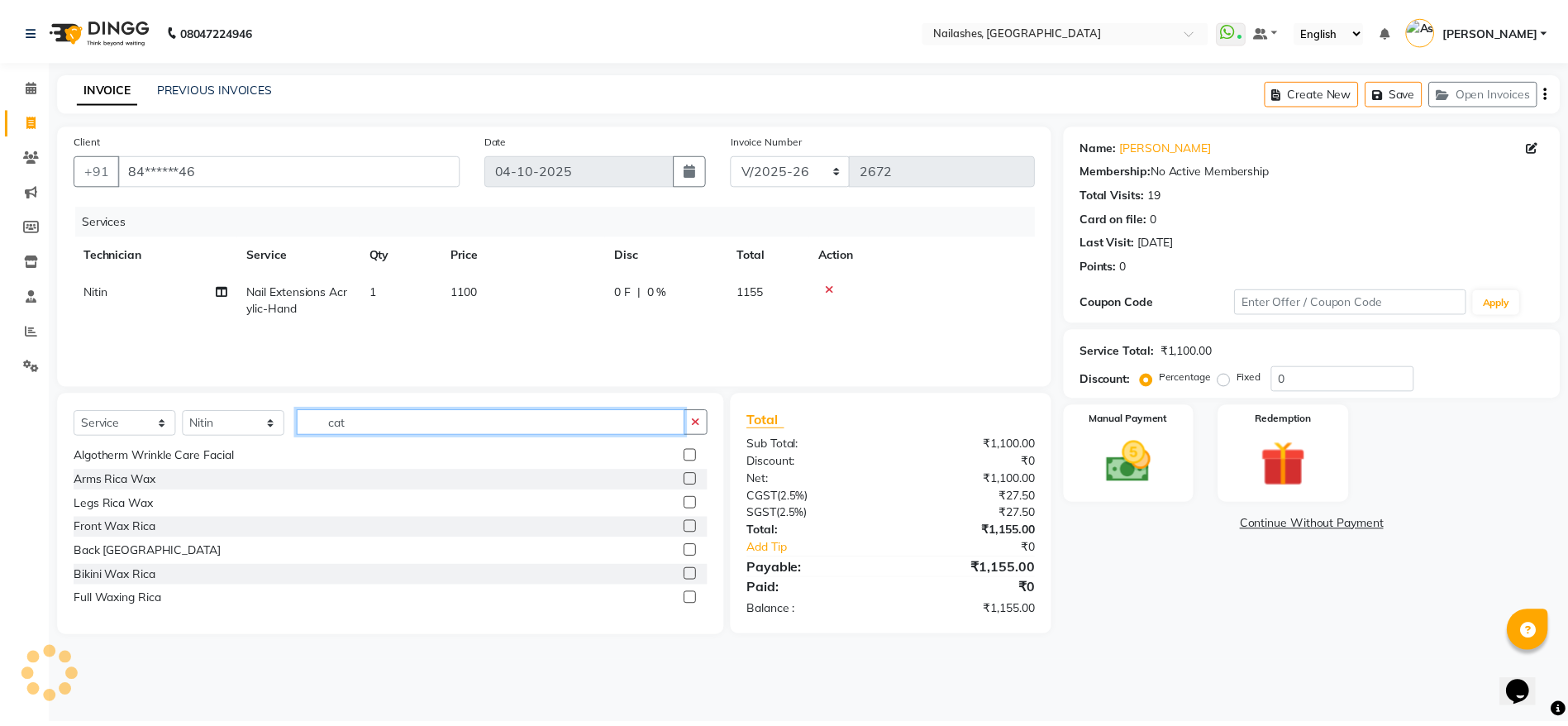
scroll to position [0, 0]
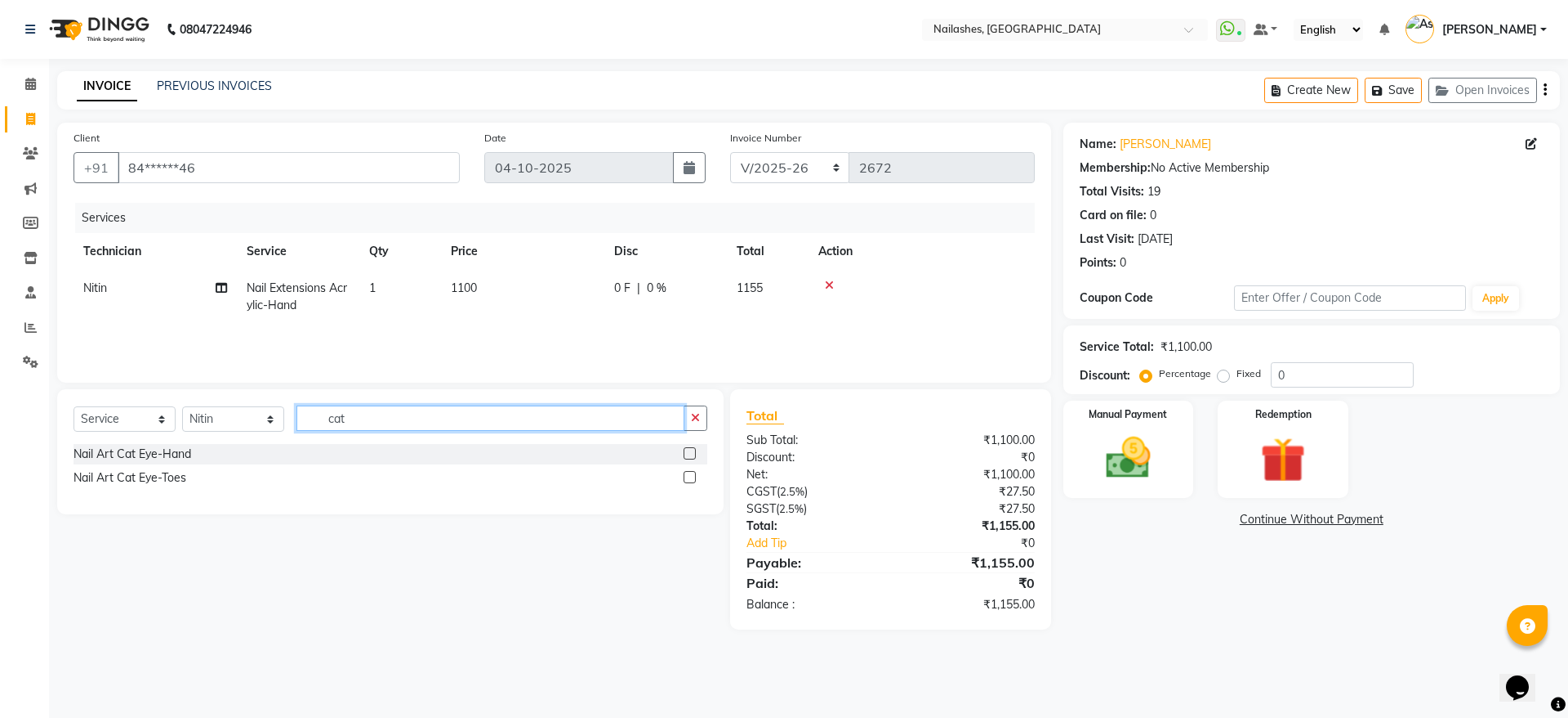
type input "cat"
click at [689, 453] on label at bounding box center [689, 453] width 12 height 12
click at [689, 453] on input "checkbox" at bounding box center [689, 454] width 10 height 10
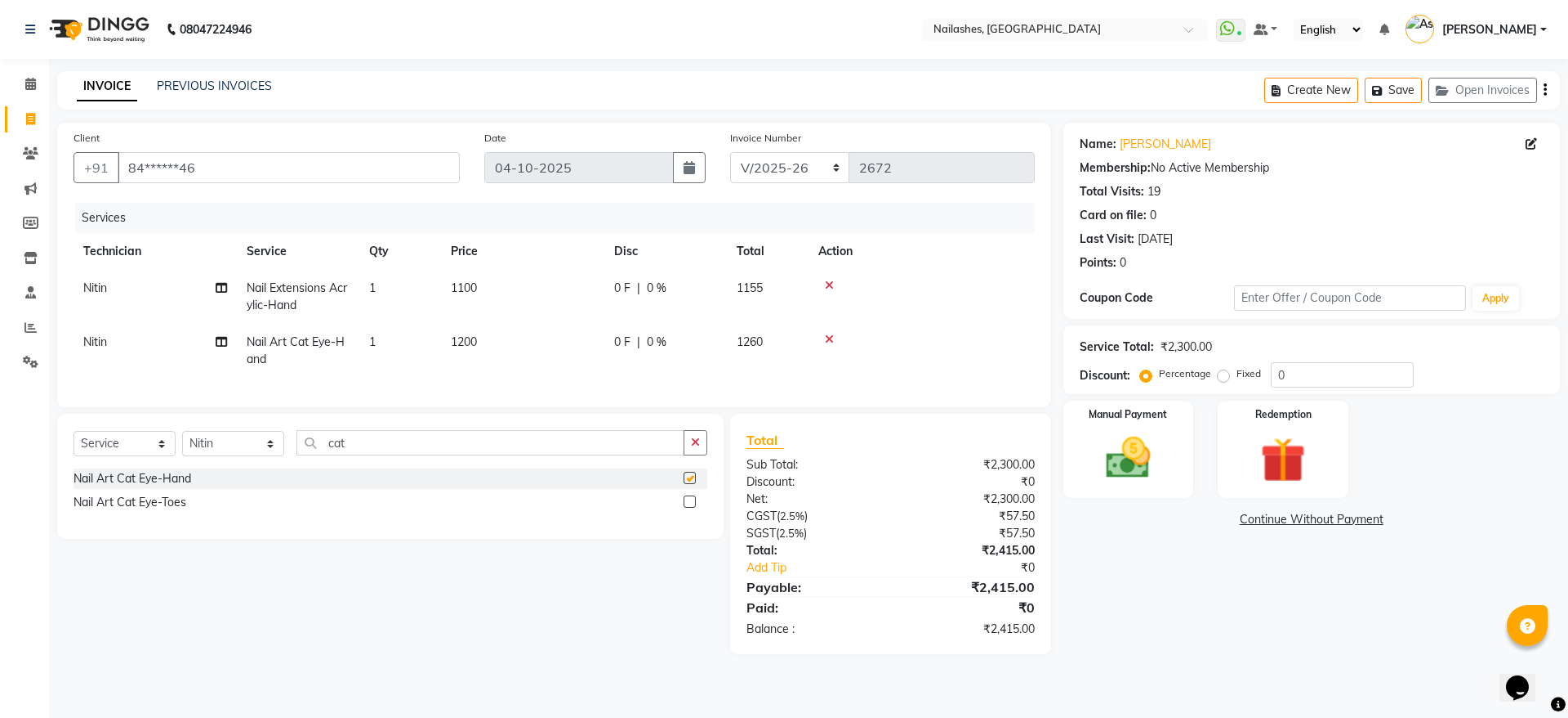
checkbox input "false"
click at [466, 341] on span "1200" at bounding box center [464, 341] width 26 height 14
select select "90278"
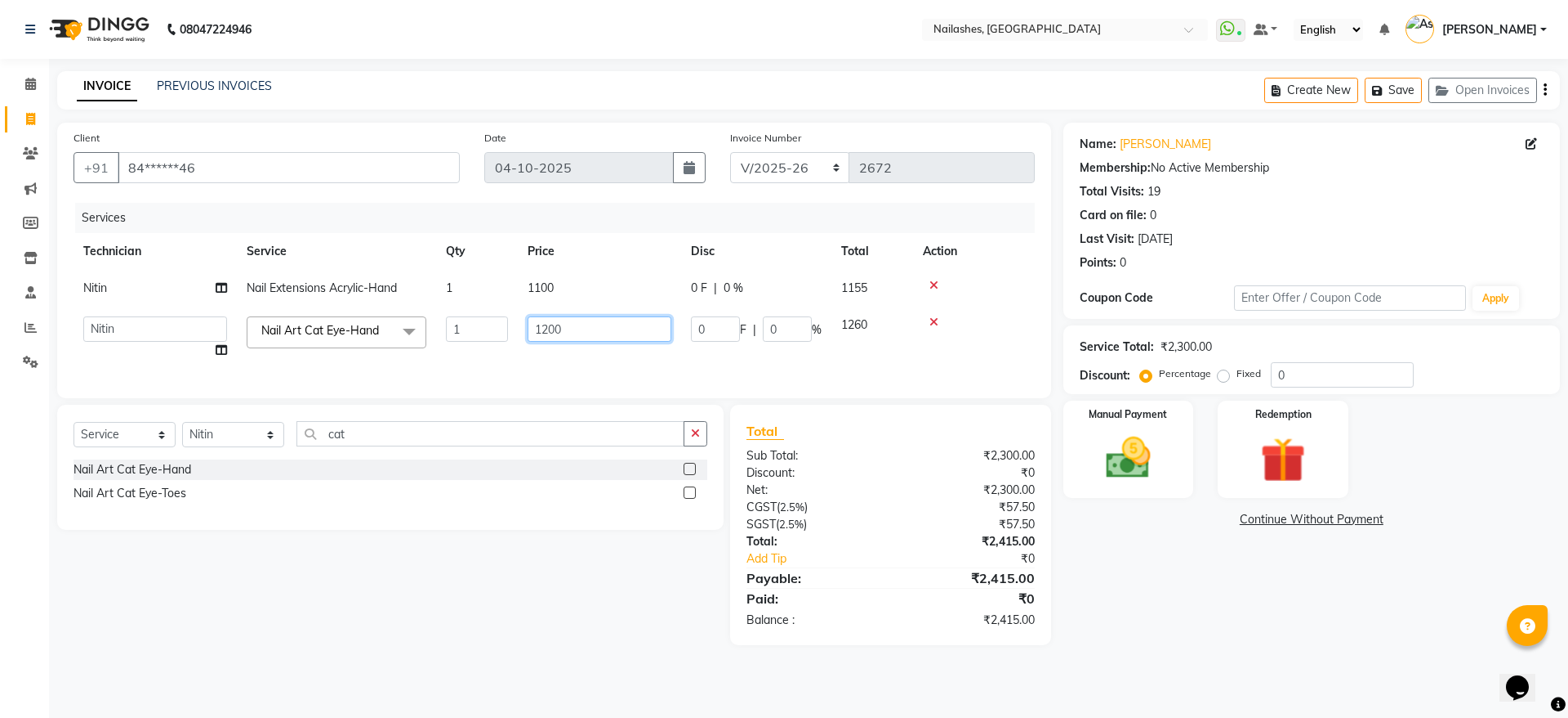
click at [554, 325] on input "1200" at bounding box center [599, 329] width 144 height 26
type input "1500"
click at [545, 283] on td "1100" at bounding box center [600, 287] width 164 height 37
select select "90278"
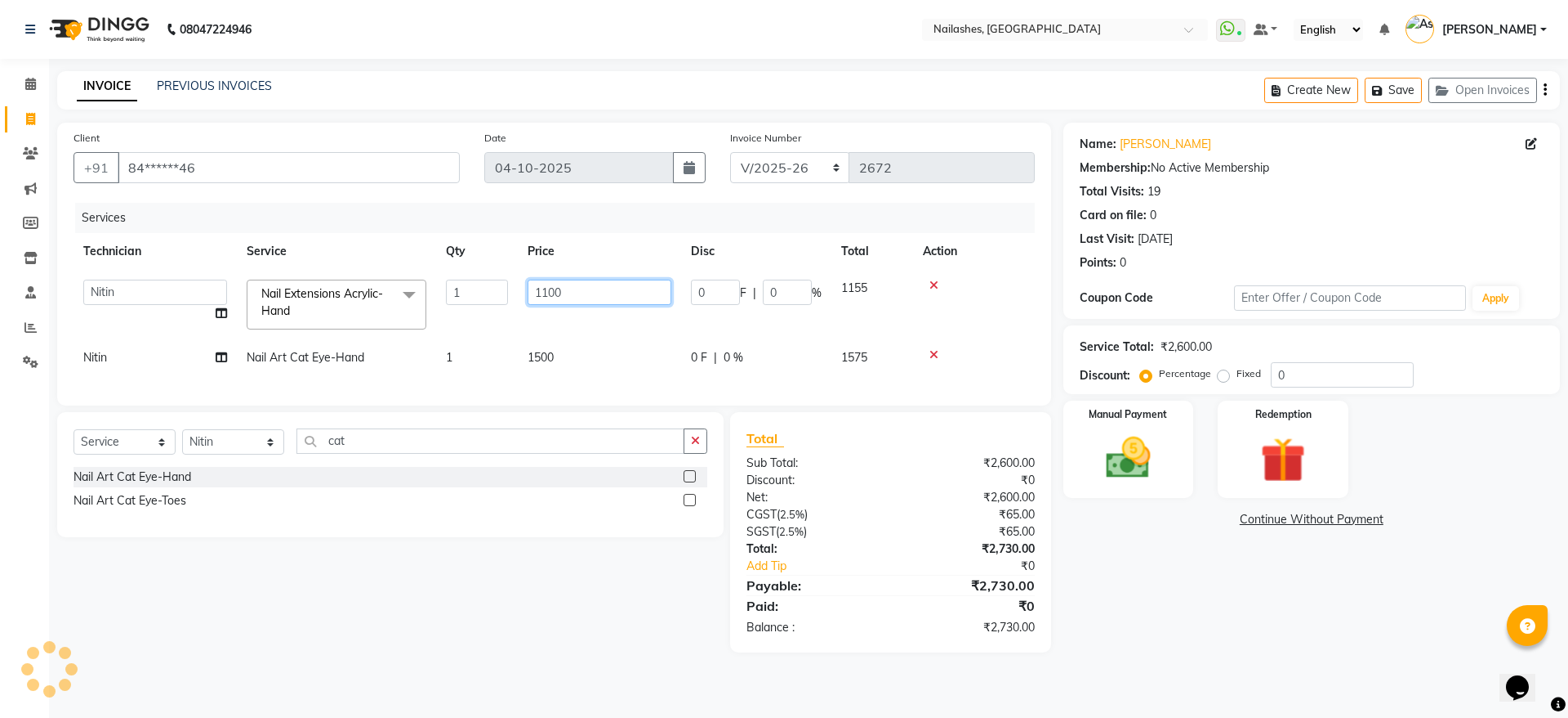
click at [545, 283] on input "1100" at bounding box center [599, 292] width 144 height 26
type input "1000"
click at [238, 454] on select "Select Technician [PERSON_NAME] [PERSON_NAME] [PERSON_NAME] 2 [PERSON_NAME] MAN…" at bounding box center [233, 442] width 102 height 26
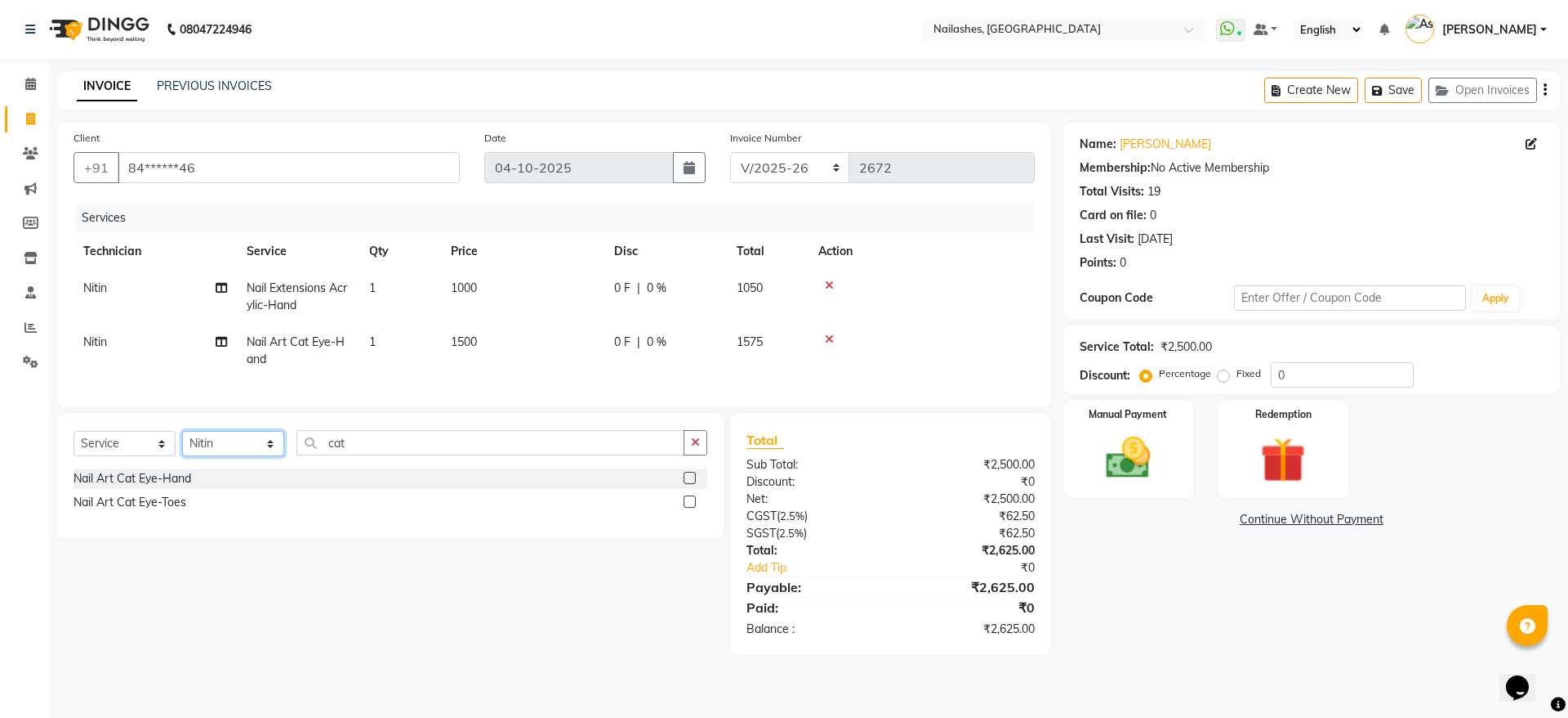
select select "19576"
click at [182, 449] on select "Select Technician [PERSON_NAME] [PERSON_NAME] [PERSON_NAME] 2 [PERSON_NAME] MAN…" at bounding box center [233, 443] width 102 height 26
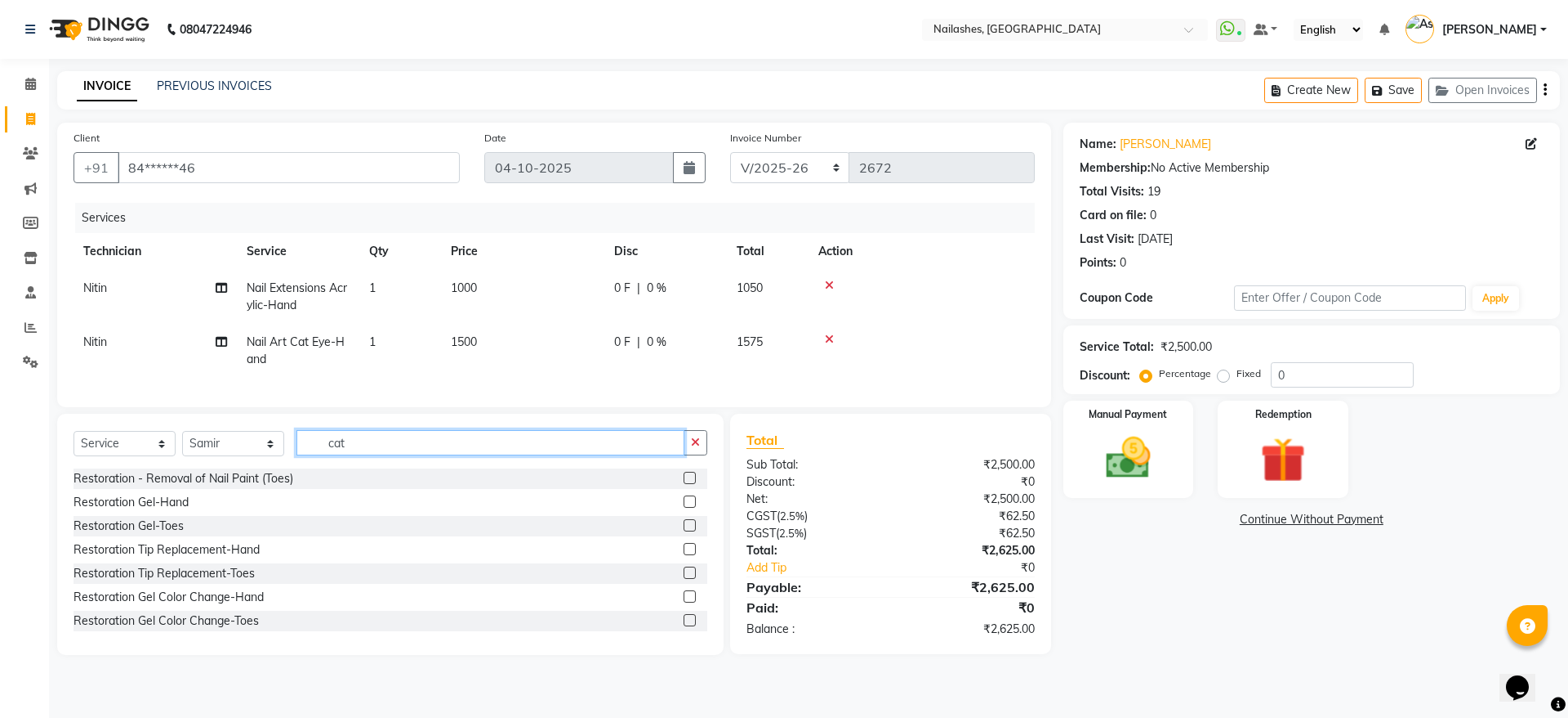
click at [367, 455] on input "cat" at bounding box center [490, 443] width 388 height 26
type input "c"
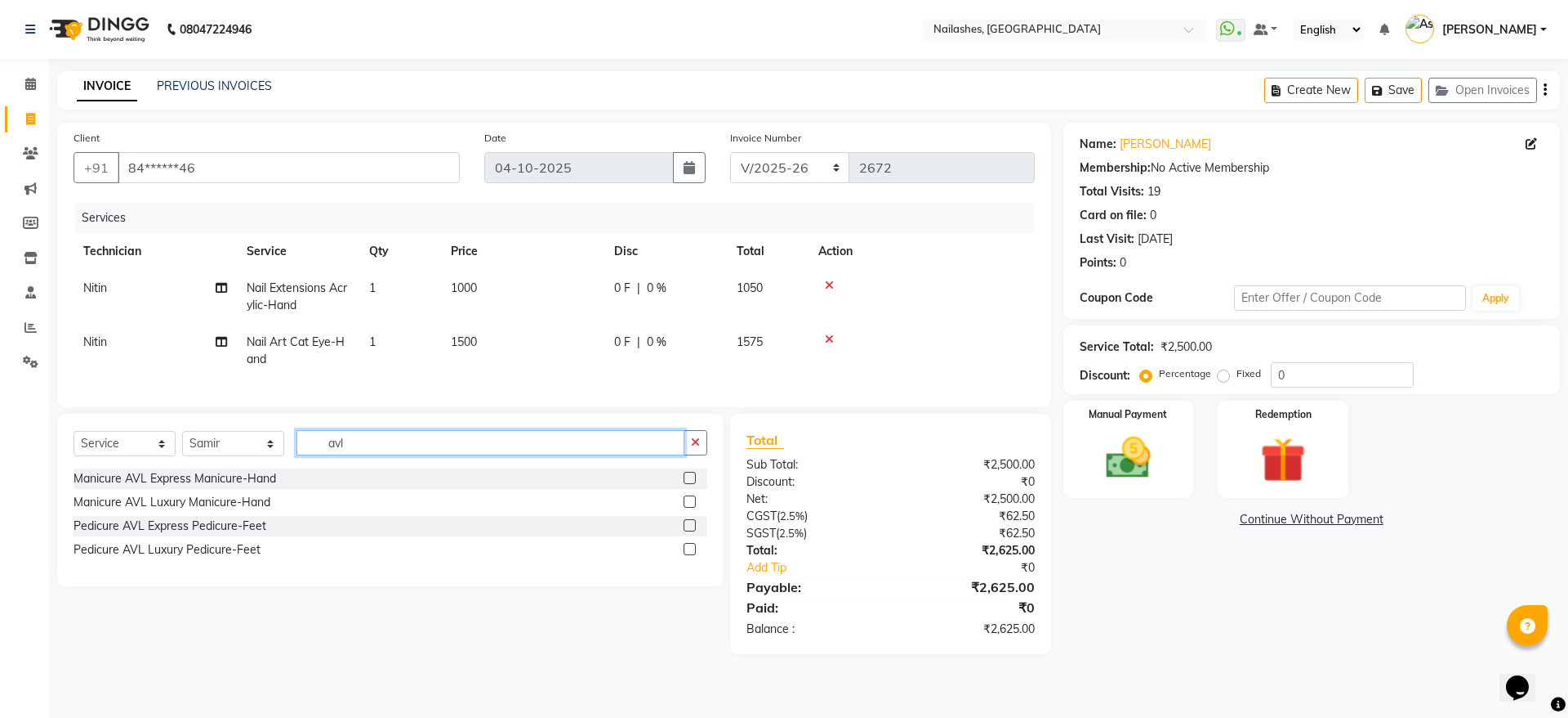
type input "avl"
click at [694, 531] on label at bounding box center [689, 525] width 12 height 12
click at [694, 531] on input "checkbox" at bounding box center [689, 526] width 10 height 10
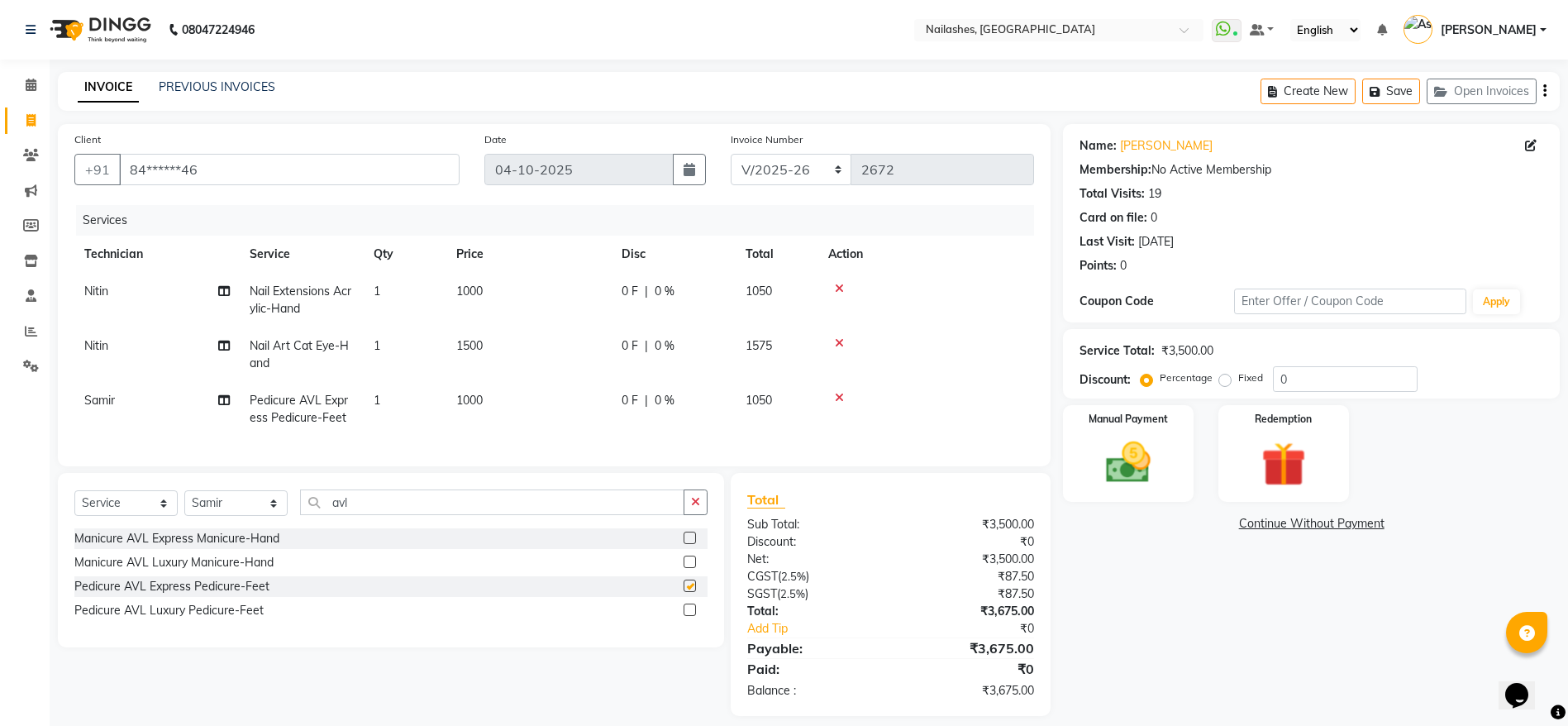
checkbox input "false"
click at [823, 424] on td at bounding box center [926, 409] width 216 height 54
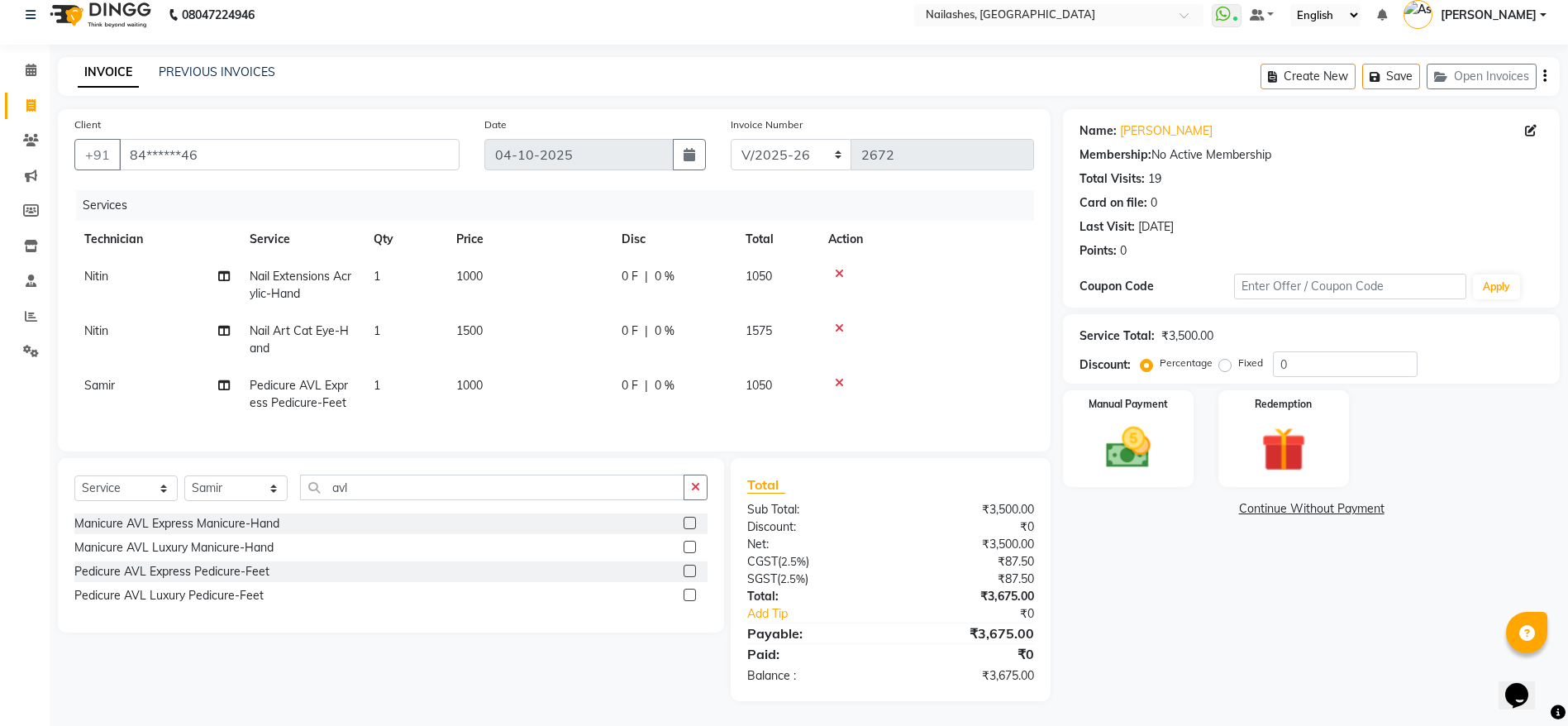
scroll to position [34, 0]
click at [1139, 447] on img at bounding box center [1128, 447] width 76 height 53
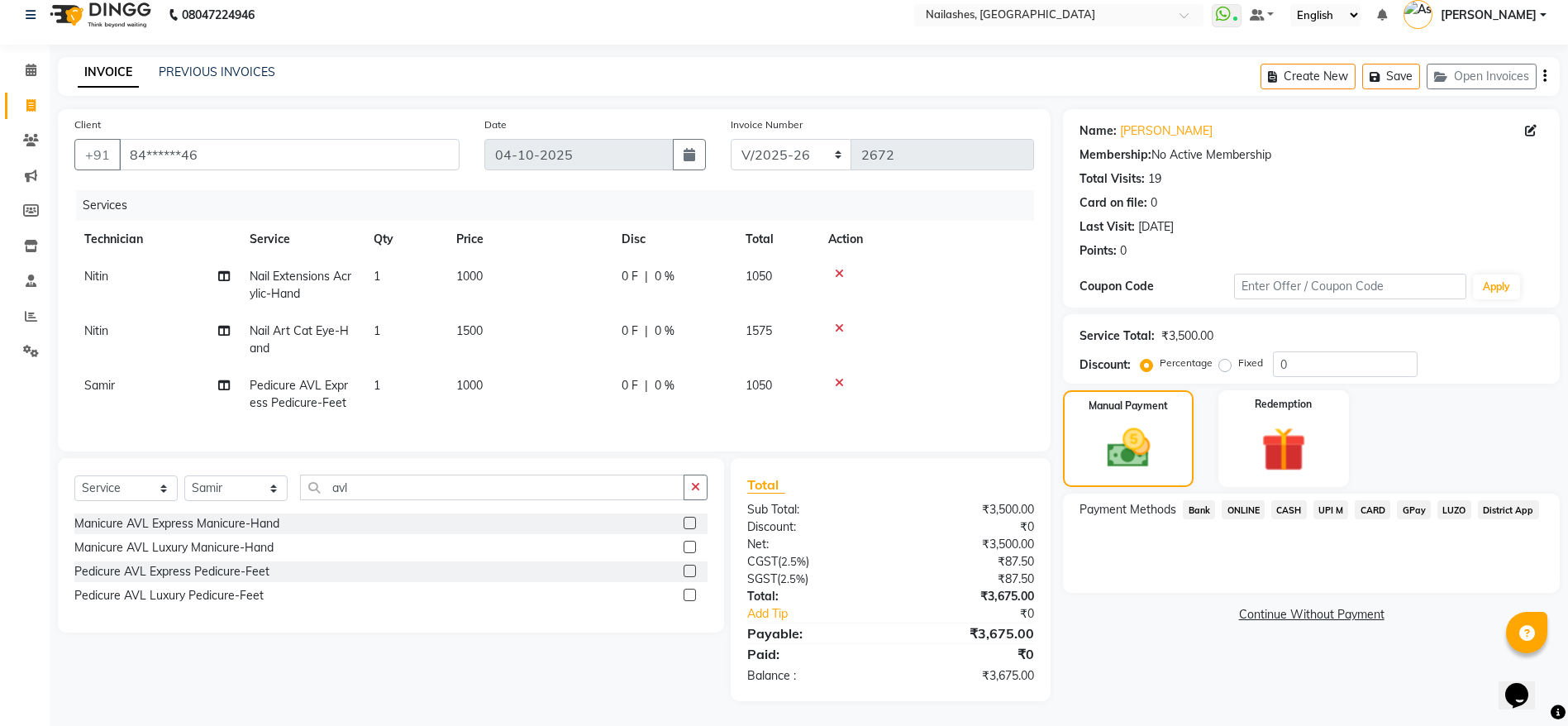
click at [1291, 500] on span "CASH" at bounding box center [1289, 510] width 35 height 19
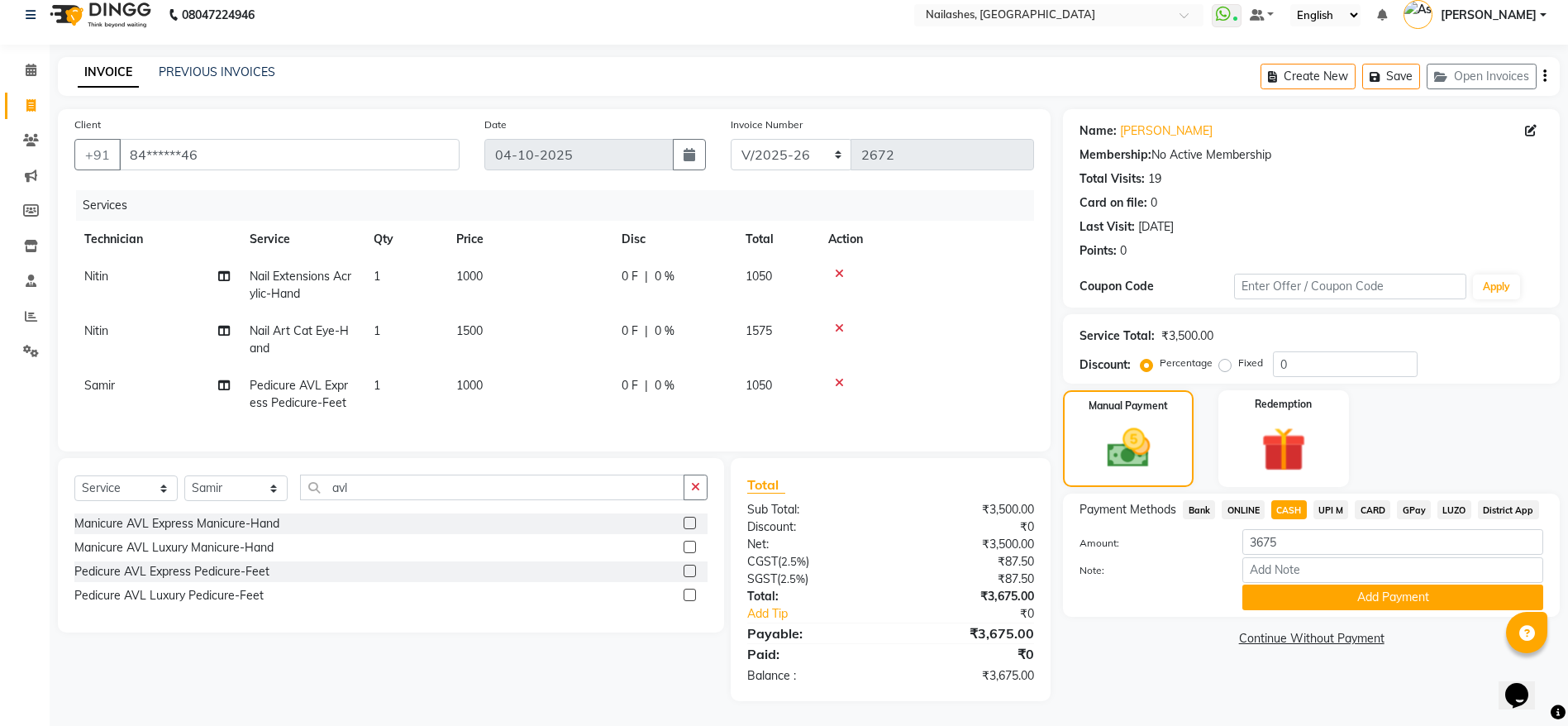
click at [1366, 500] on span "CARD" at bounding box center [1372, 510] width 35 height 19
click at [1389, 585] on button "Add Payment" at bounding box center [1393, 598] width 301 height 26
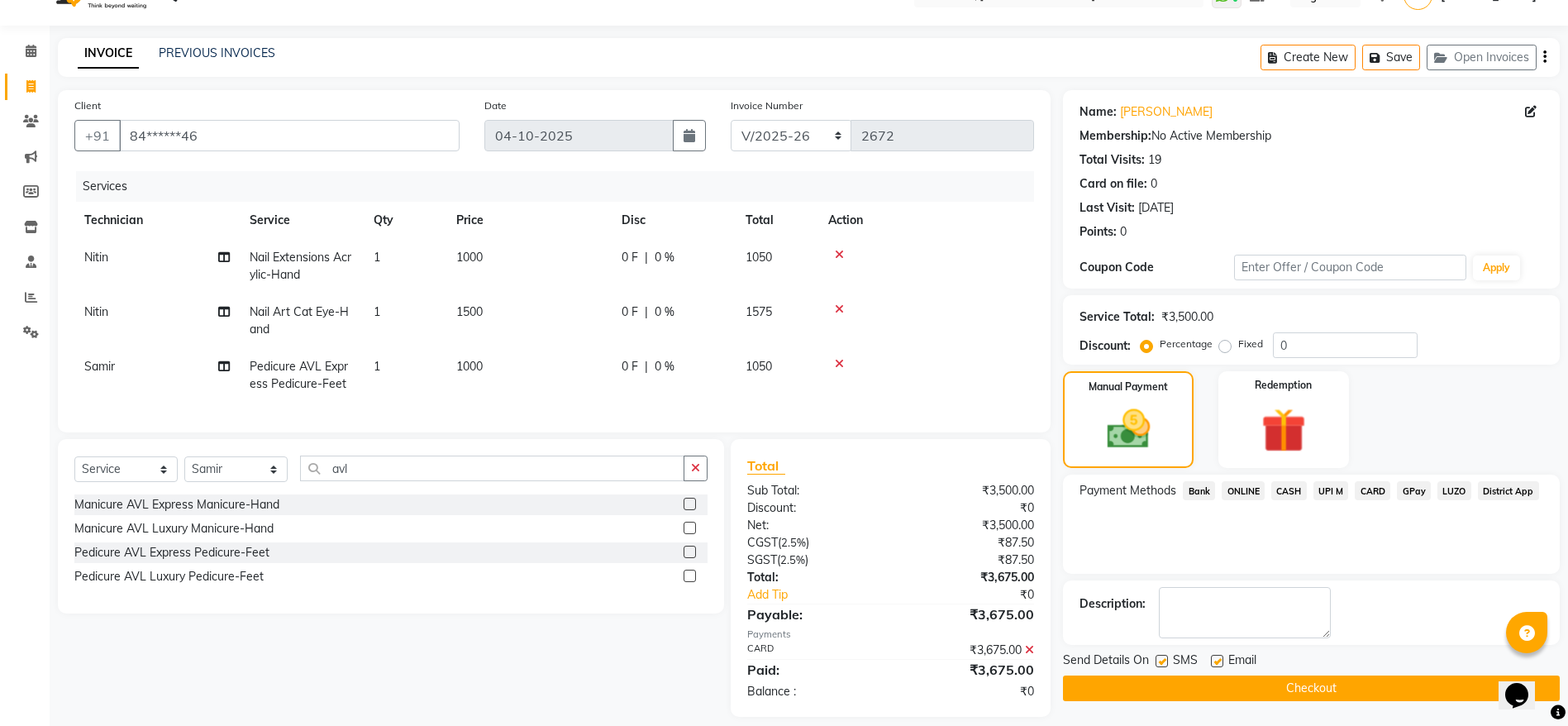
click at [1283, 688] on button "Checkout" at bounding box center [1312, 688] width 497 height 26
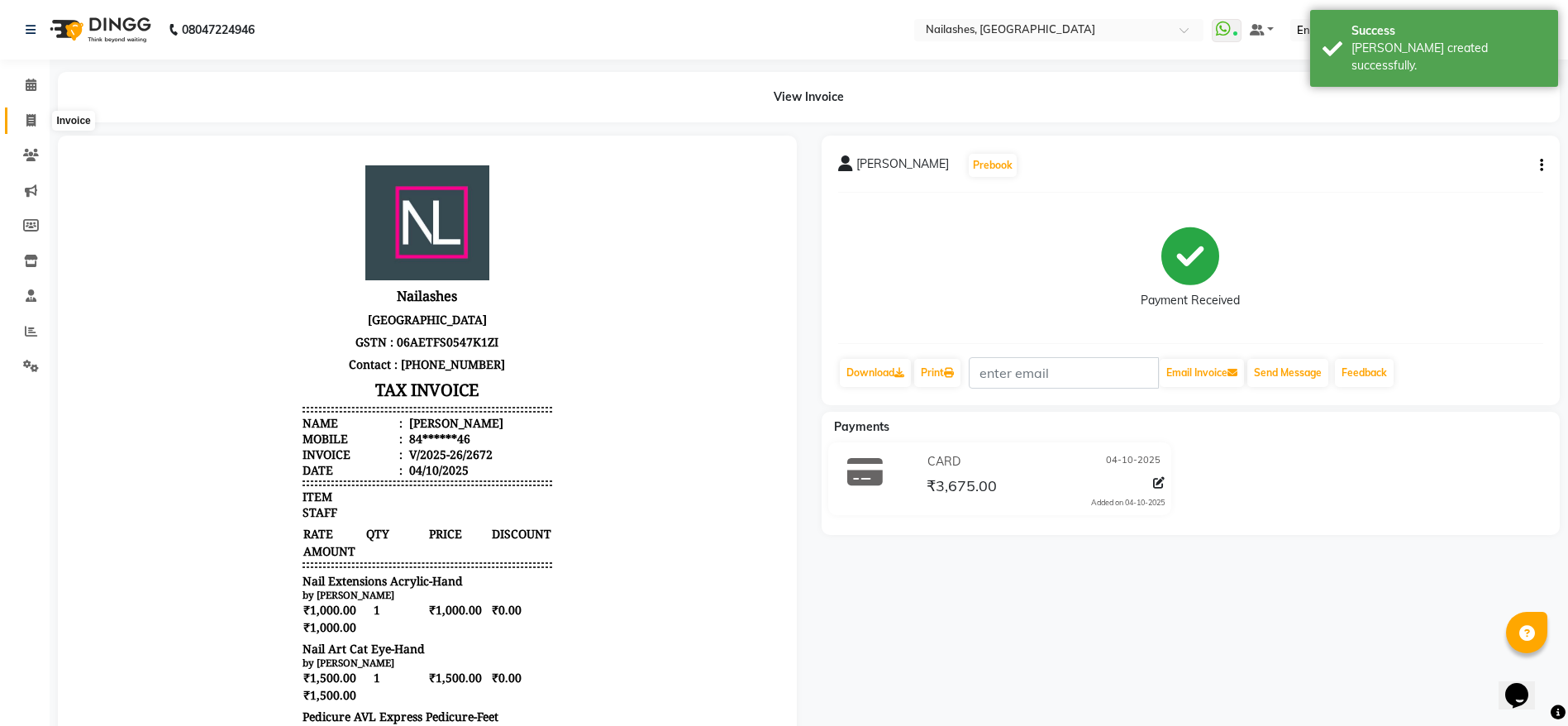
click at [28, 121] on icon at bounding box center [31, 120] width 9 height 12
select select "service"
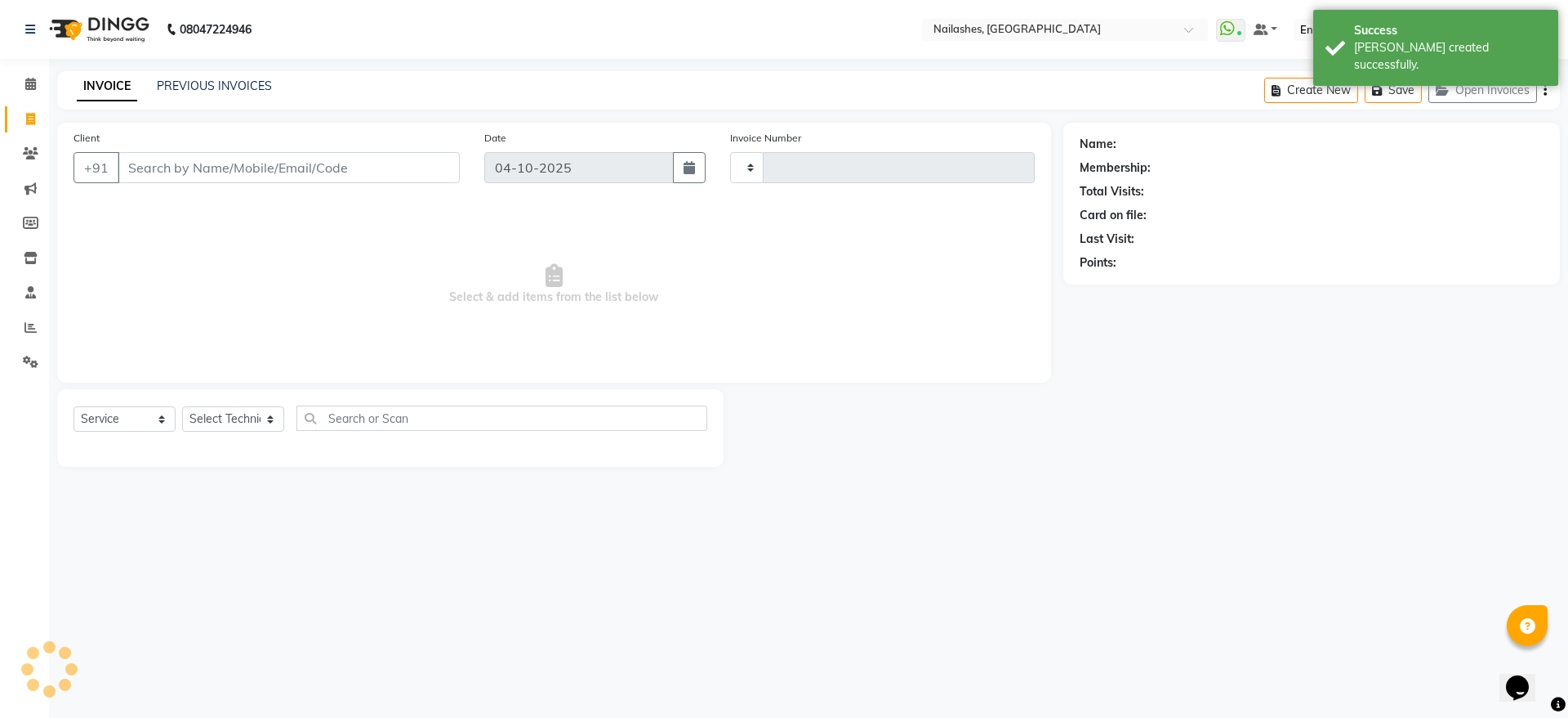
type input "2673"
select select "3926"
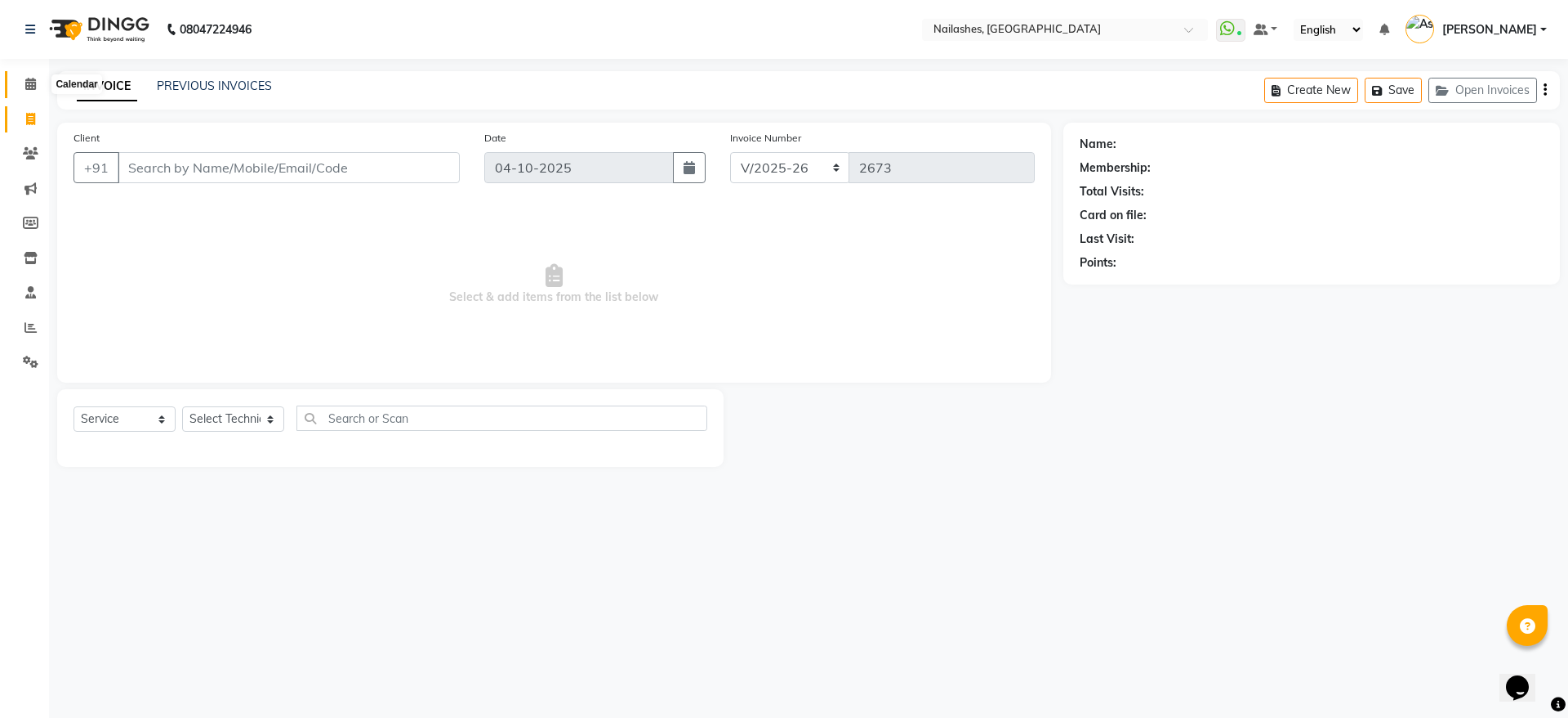
click at [30, 84] on icon at bounding box center [31, 84] width 10 height 12
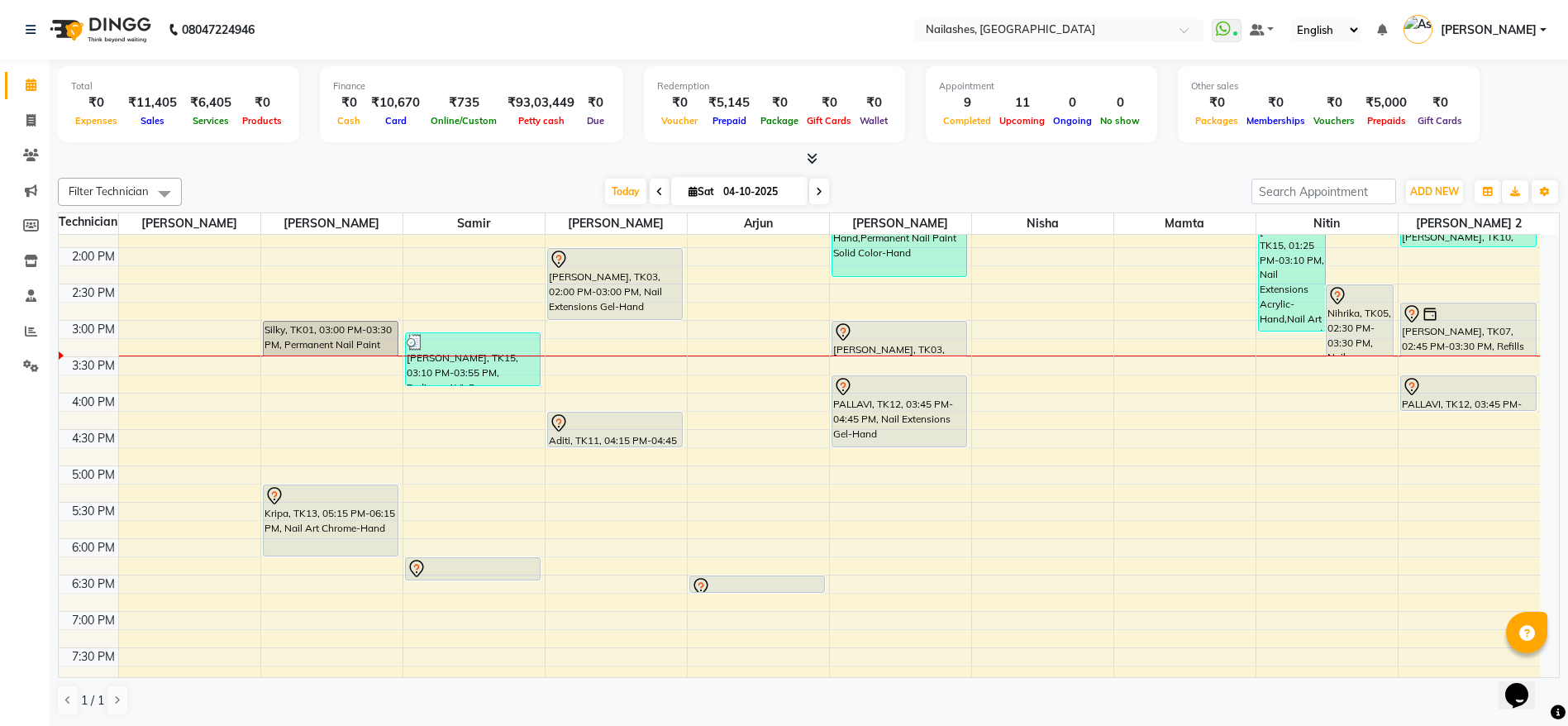
scroll to position [410, 0]
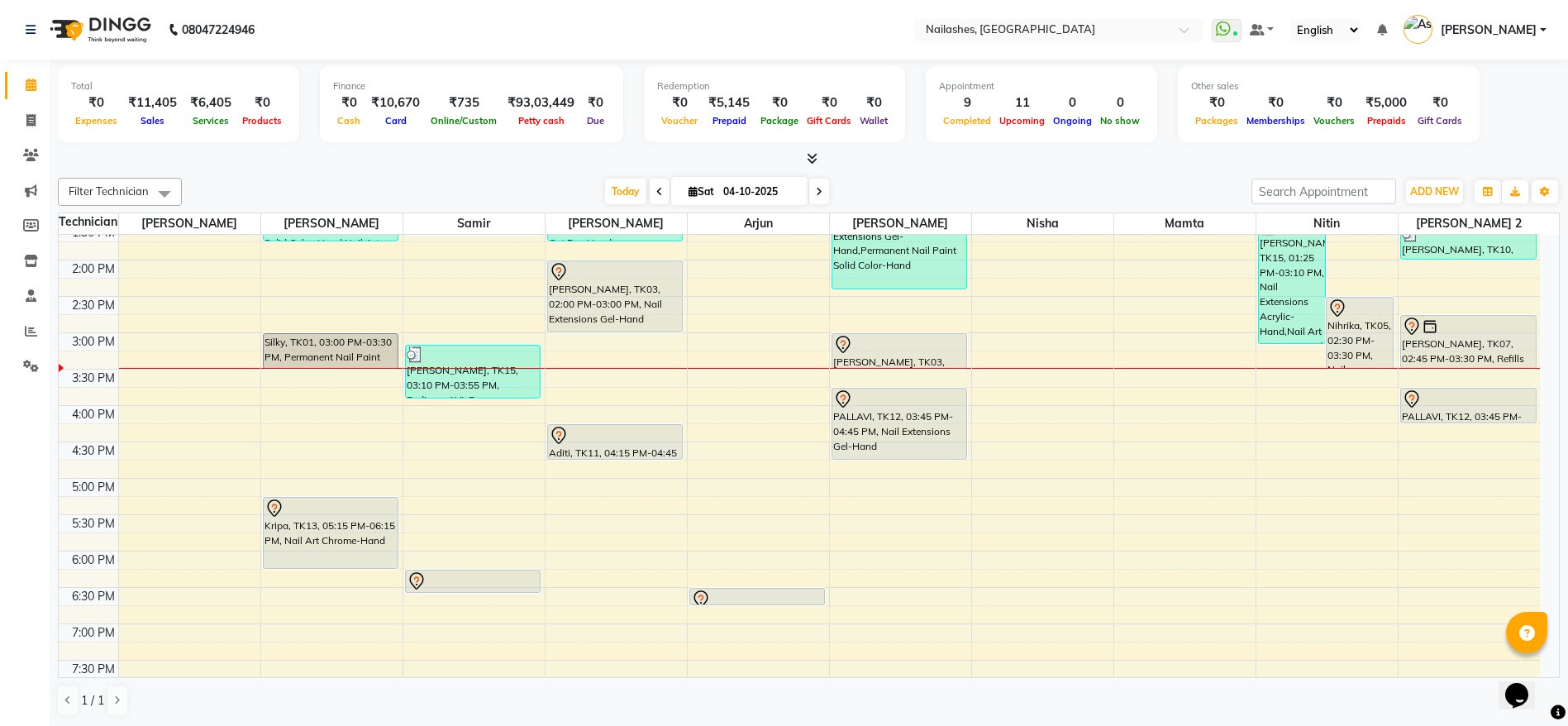
click at [659, 292] on div "[PERSON_NAME], TK03, 02:00 PM-03:00 PM, Nail Extensions Gel-Hand" at bounding box center [615, 296] width 135 height 70
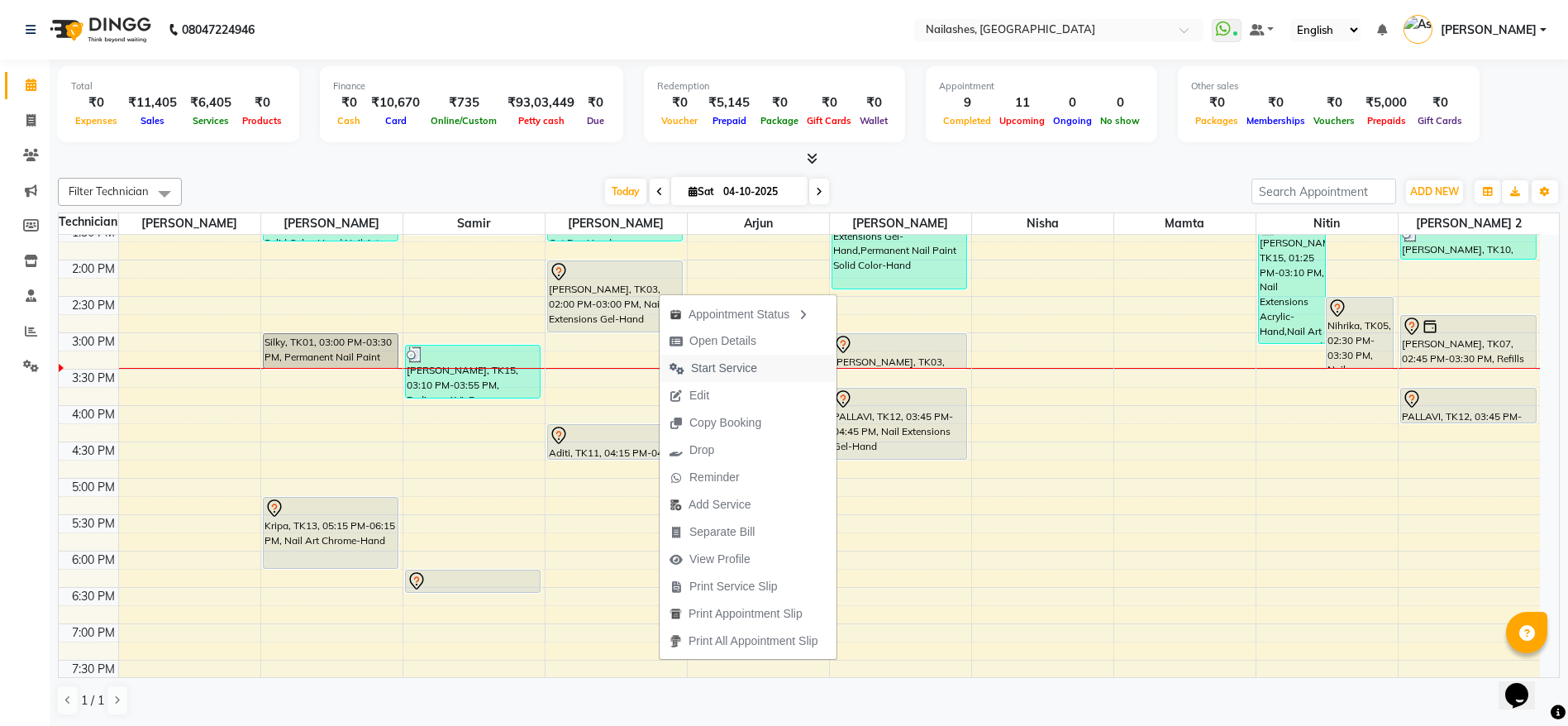
click at [724, 361] on span "Start Service" at bounding box center [724, 368] width 66 height 17
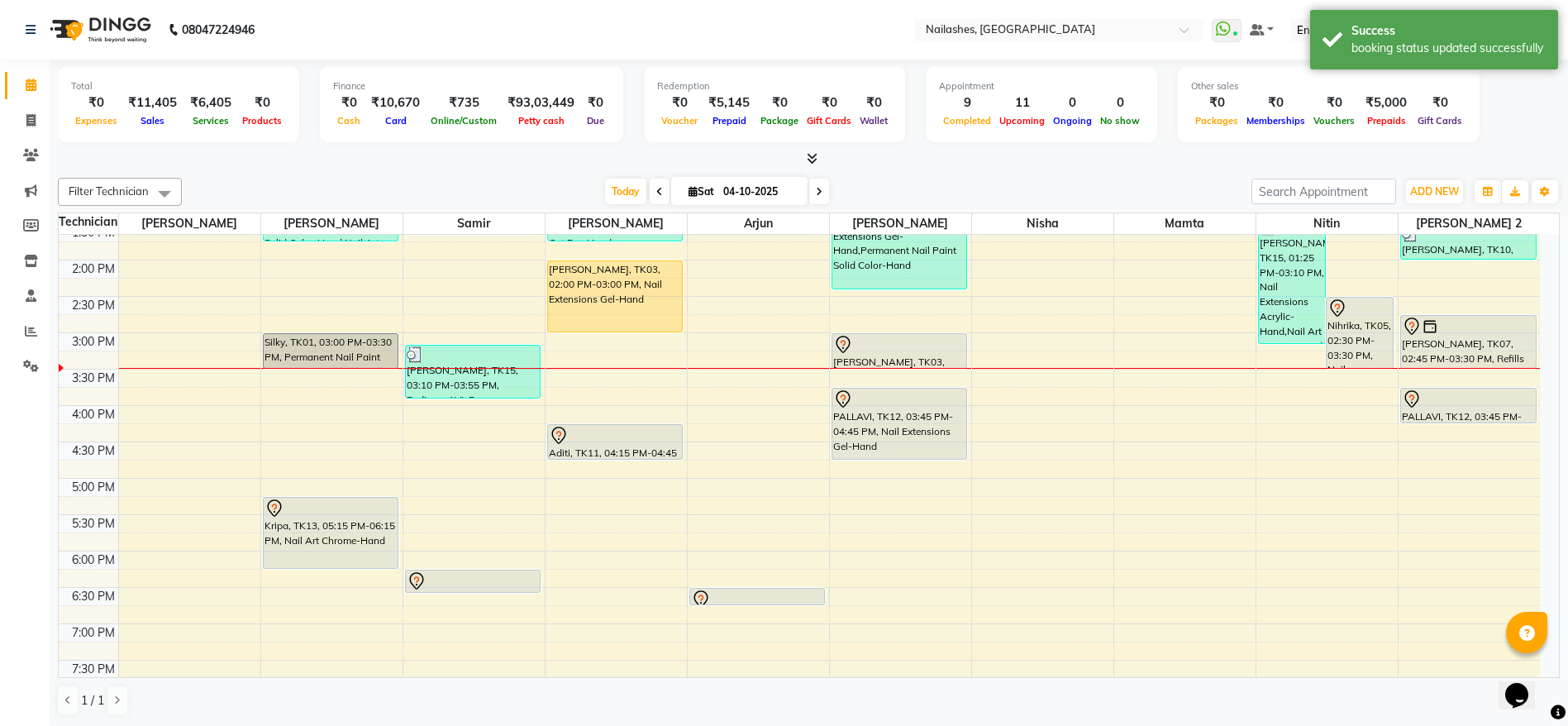
click at [617, 305] on div "[PERSON_NAME], TK03, 02:00 PM-03:00 PM, Nail Extensions Gel-Hand" at bounding box center [615, 296] width 135 height 70
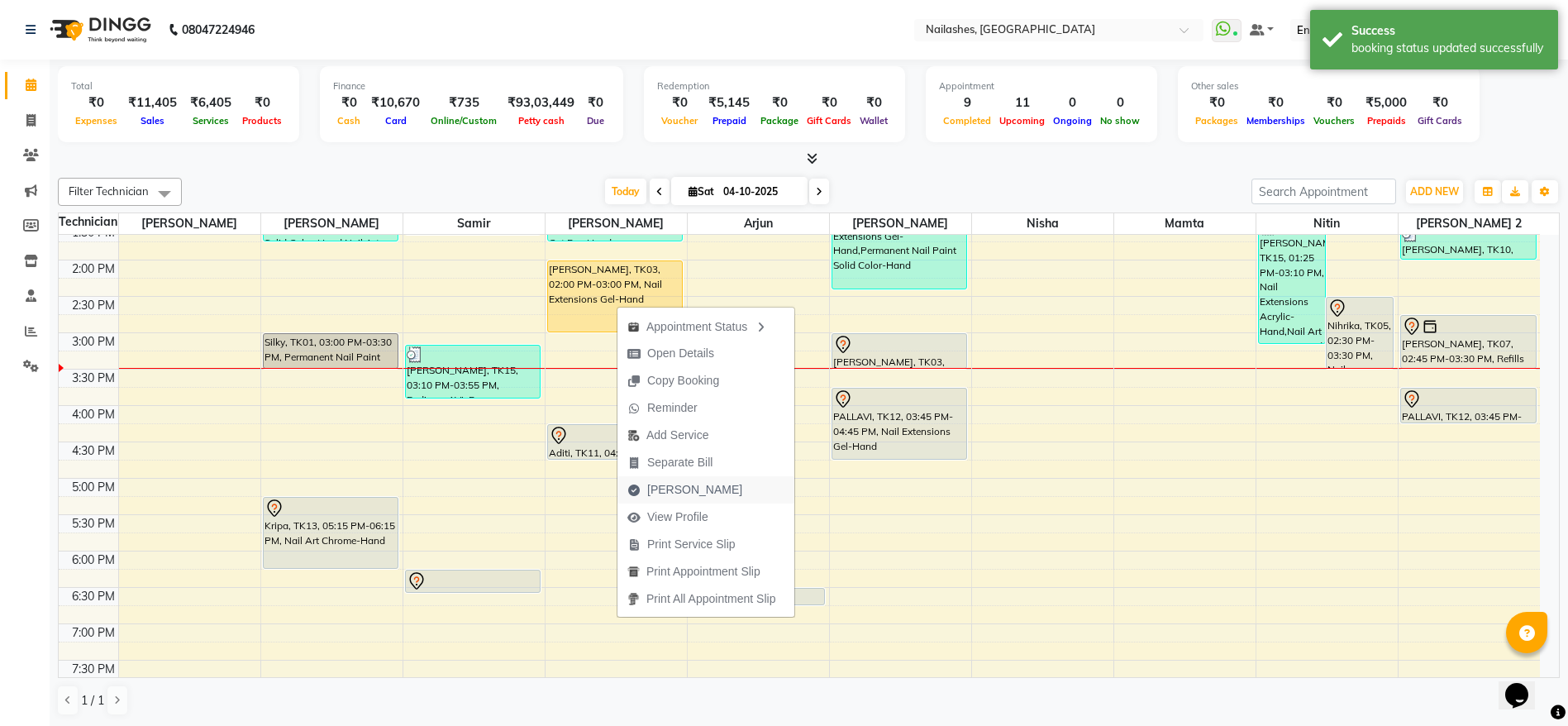
click at [698, 482] on span "[PERSON_NAME]" at bounding box center [694, 490] width 95 height 17
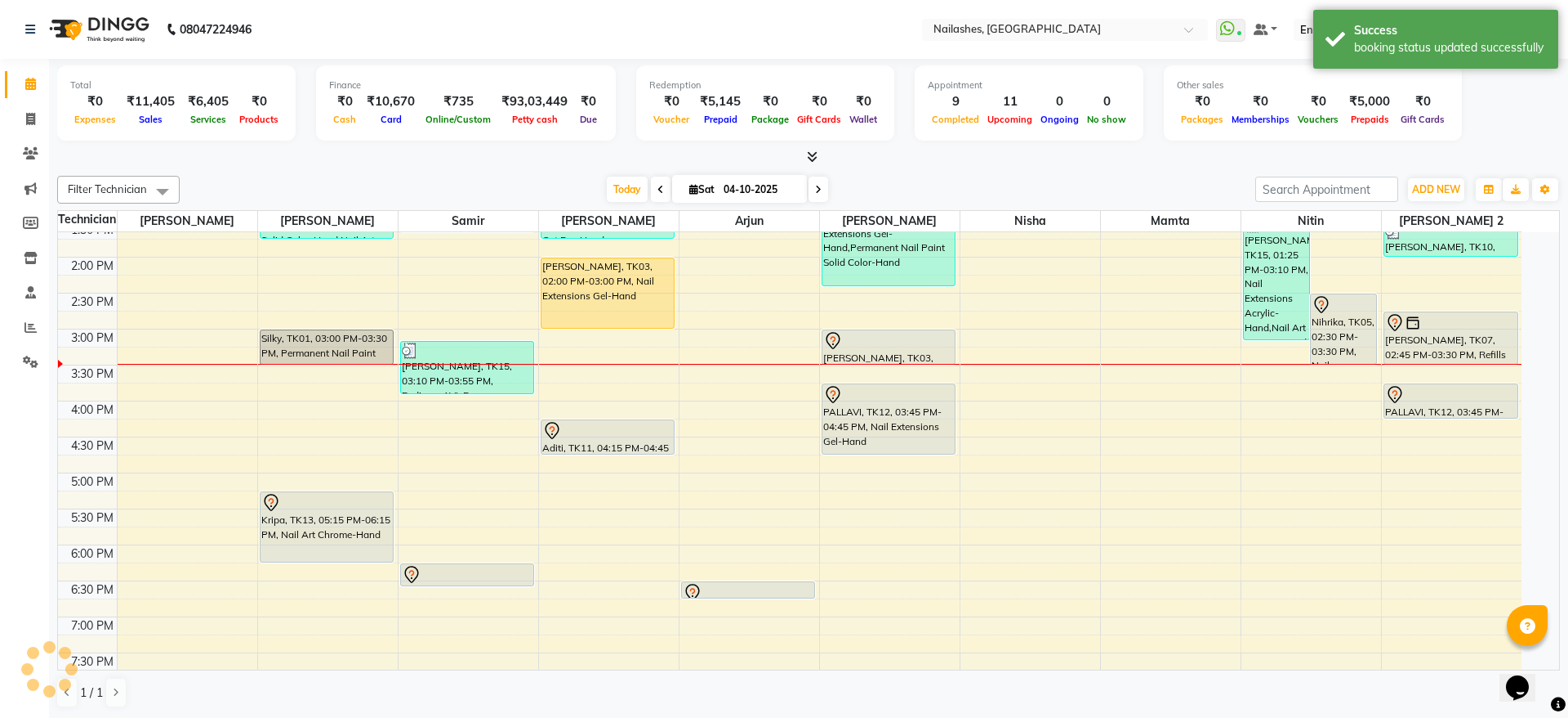
select select "service"
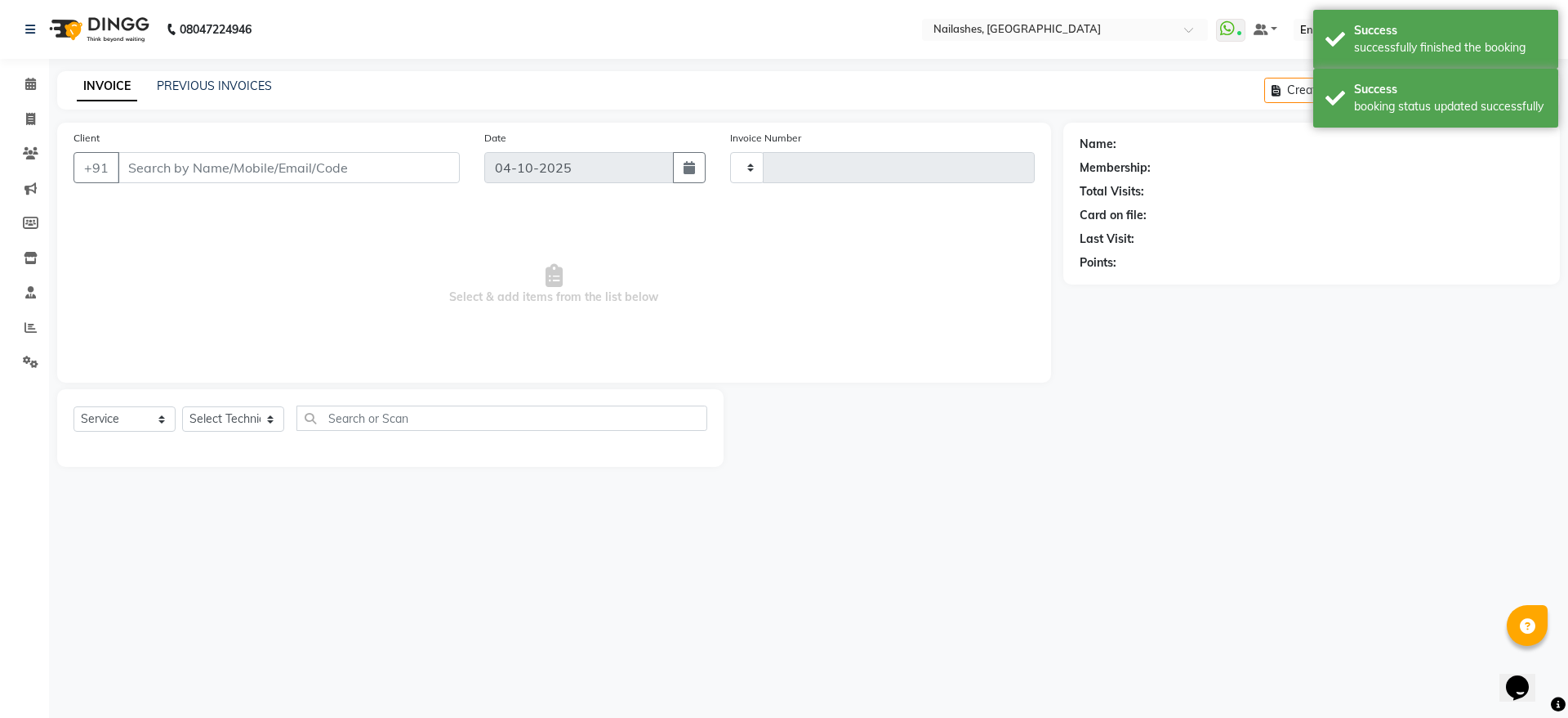
type input "2673"
select select "3926"
type input "98******34"
select select "19580"
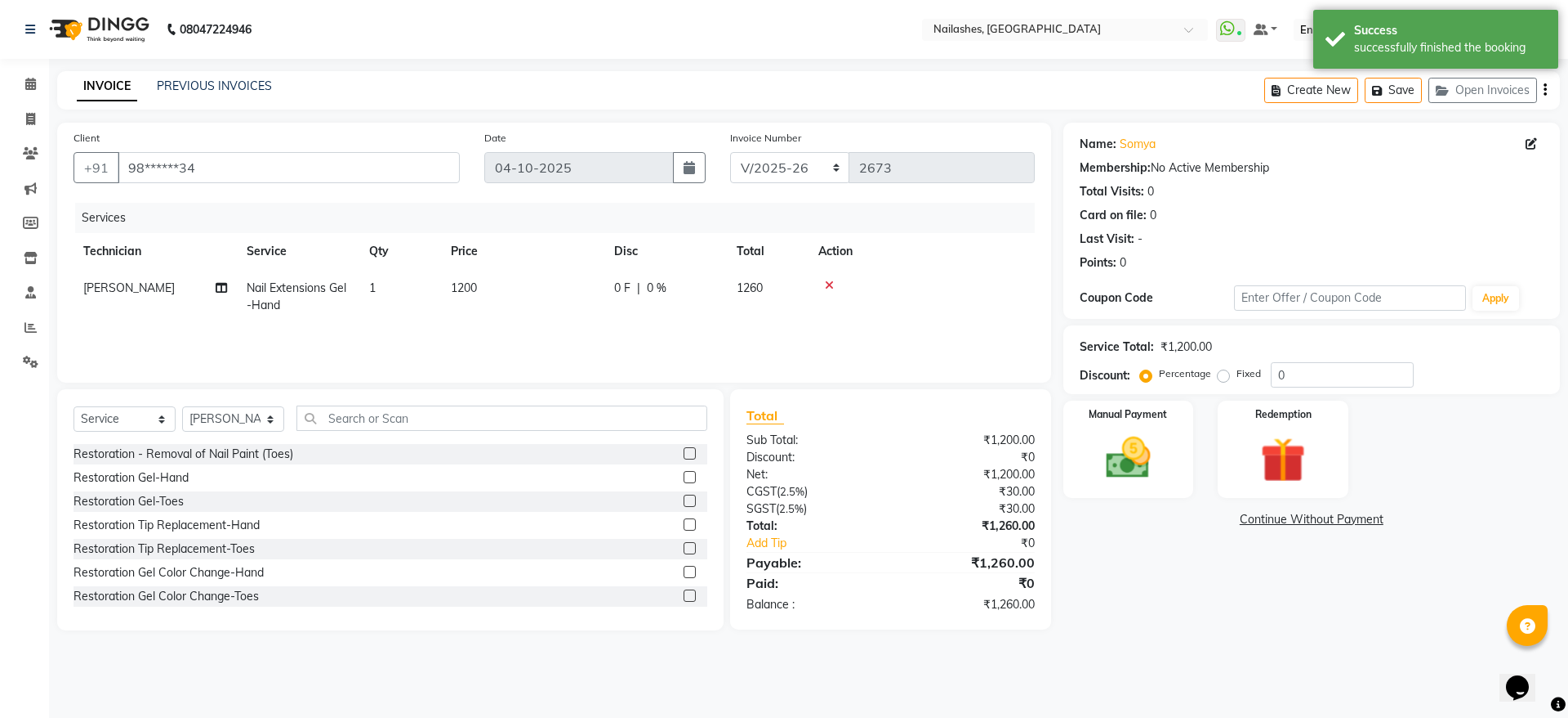
click at [303, 284] on span "Nail Extensions Gel-Hand" at bounding box center [296, 296] width 100 height 32
select select "19580"
click at [317, 303] on span "Nail Extensions Gel-Hand x" at bounding box center [329, 302] width 144 height 35
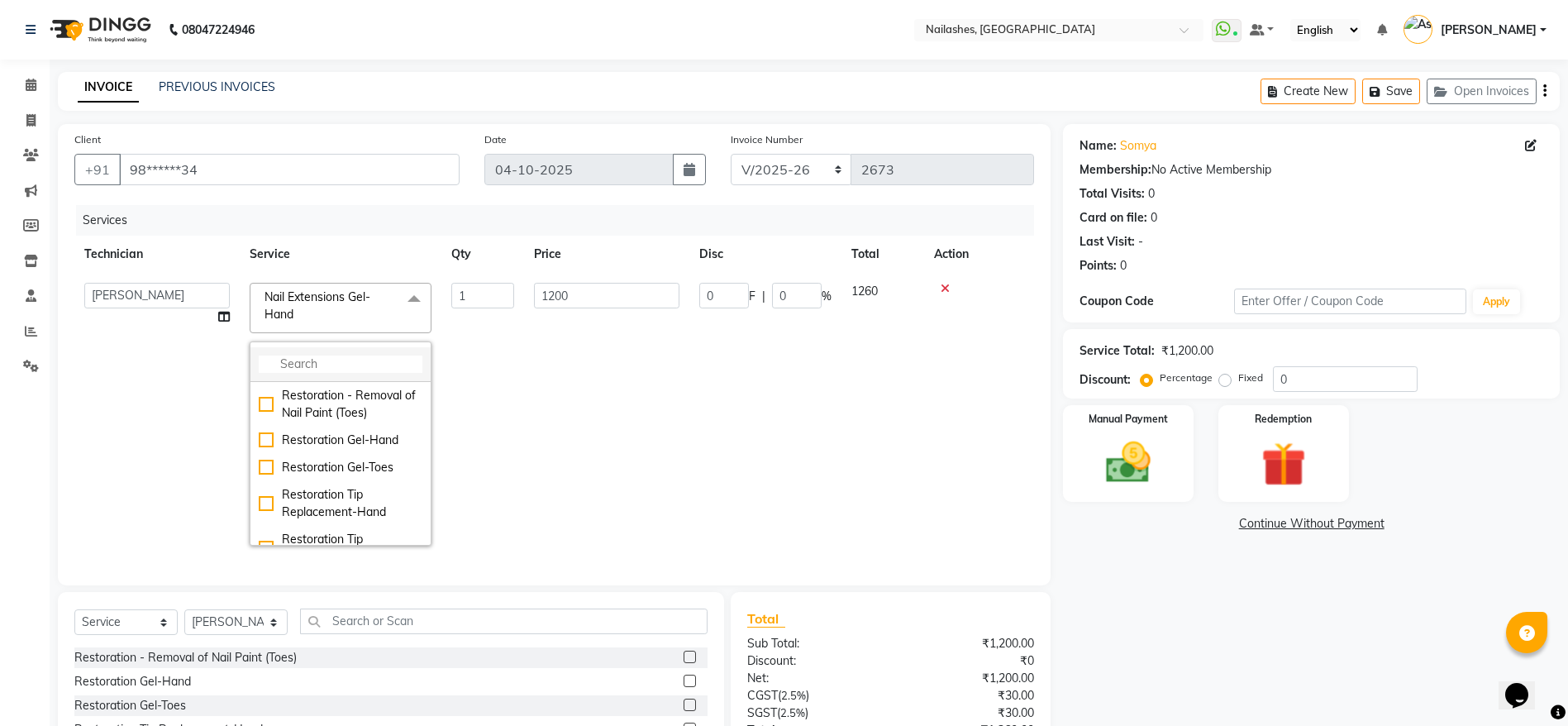
click at [339, 371] on input "multiselect-search" at bounding box center [341, 364] width 164 height 17
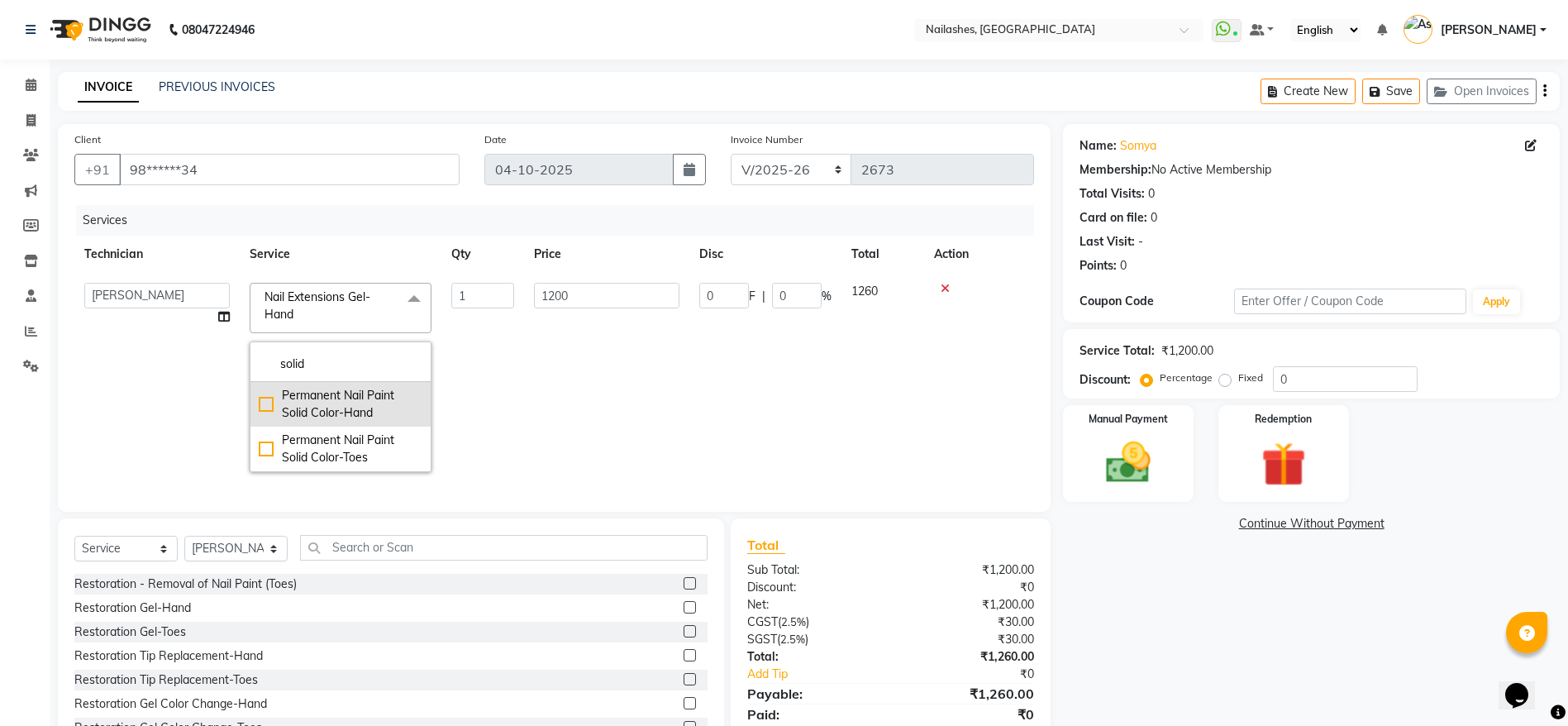
type input "solid"
click at [339, 404] on div "Permanent Nail Paint Solid Color-Hand" at bounding box center [341, 404] width 164 height 34
checkbox input "true"
type input "700"
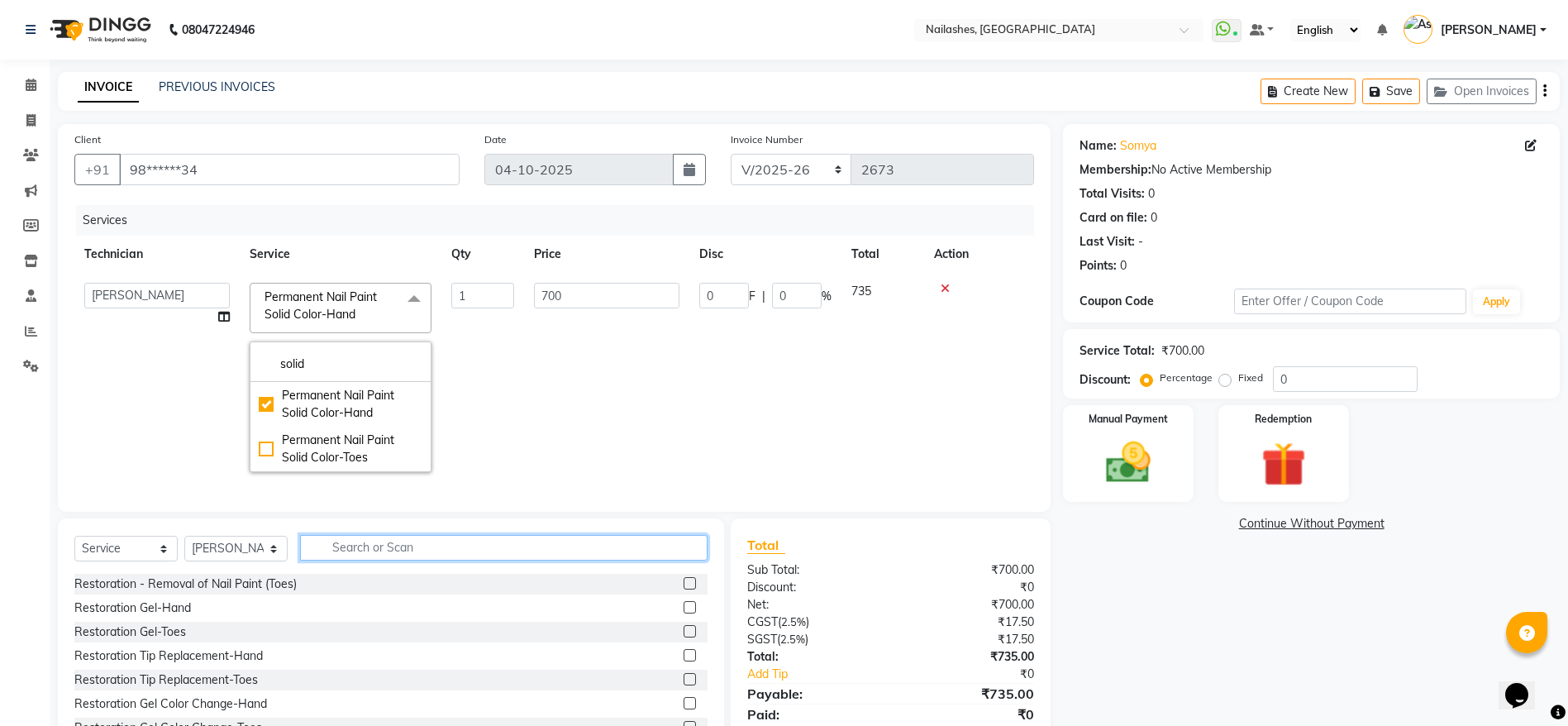
click at [431, 560] on input "text" at bounding box center [504, 548] width 408 height 26
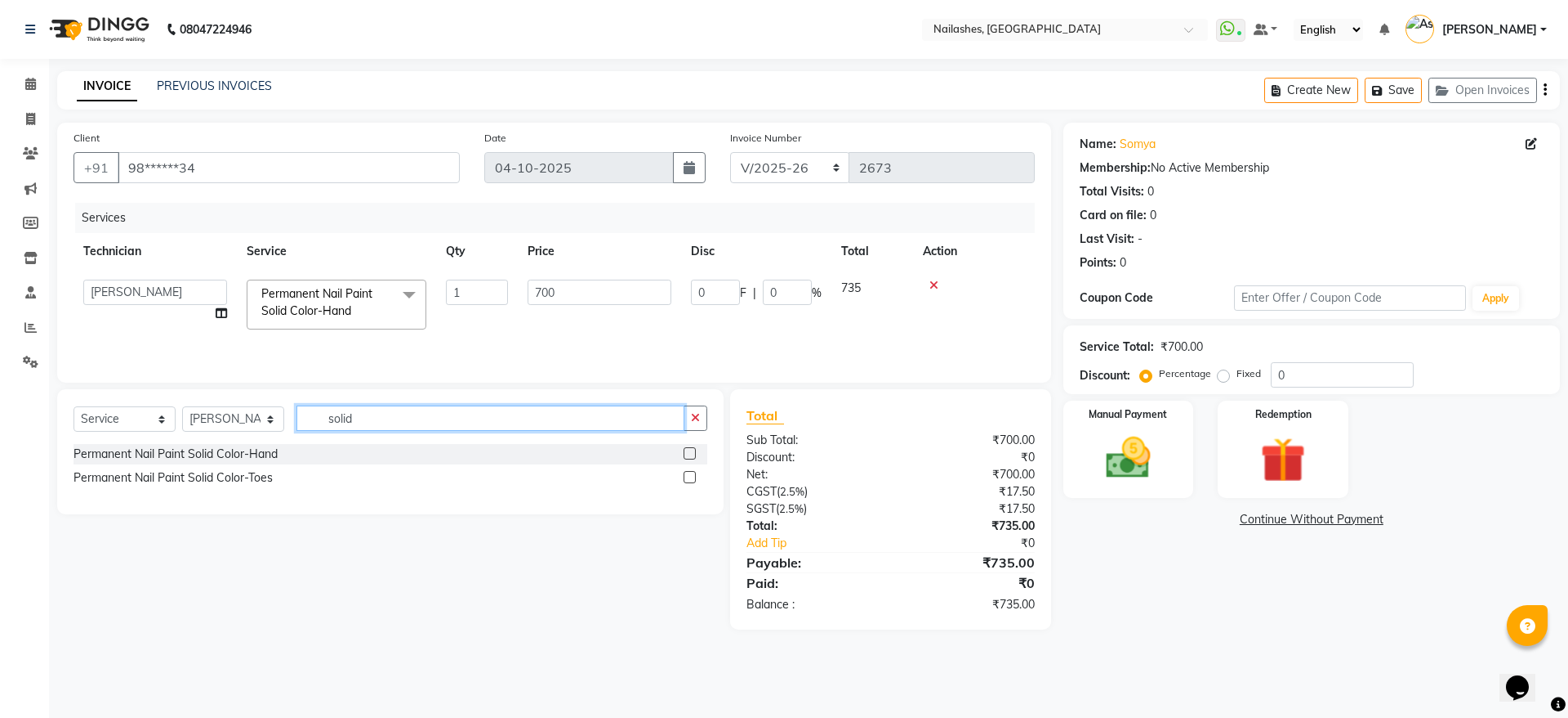
type input "solid"
click at [686, 482] on label at bounding box center [689, 477] width 12 height 12
click at [686, 482] on input "checkbox" at bounding box center [689, 478] width 10 height 10
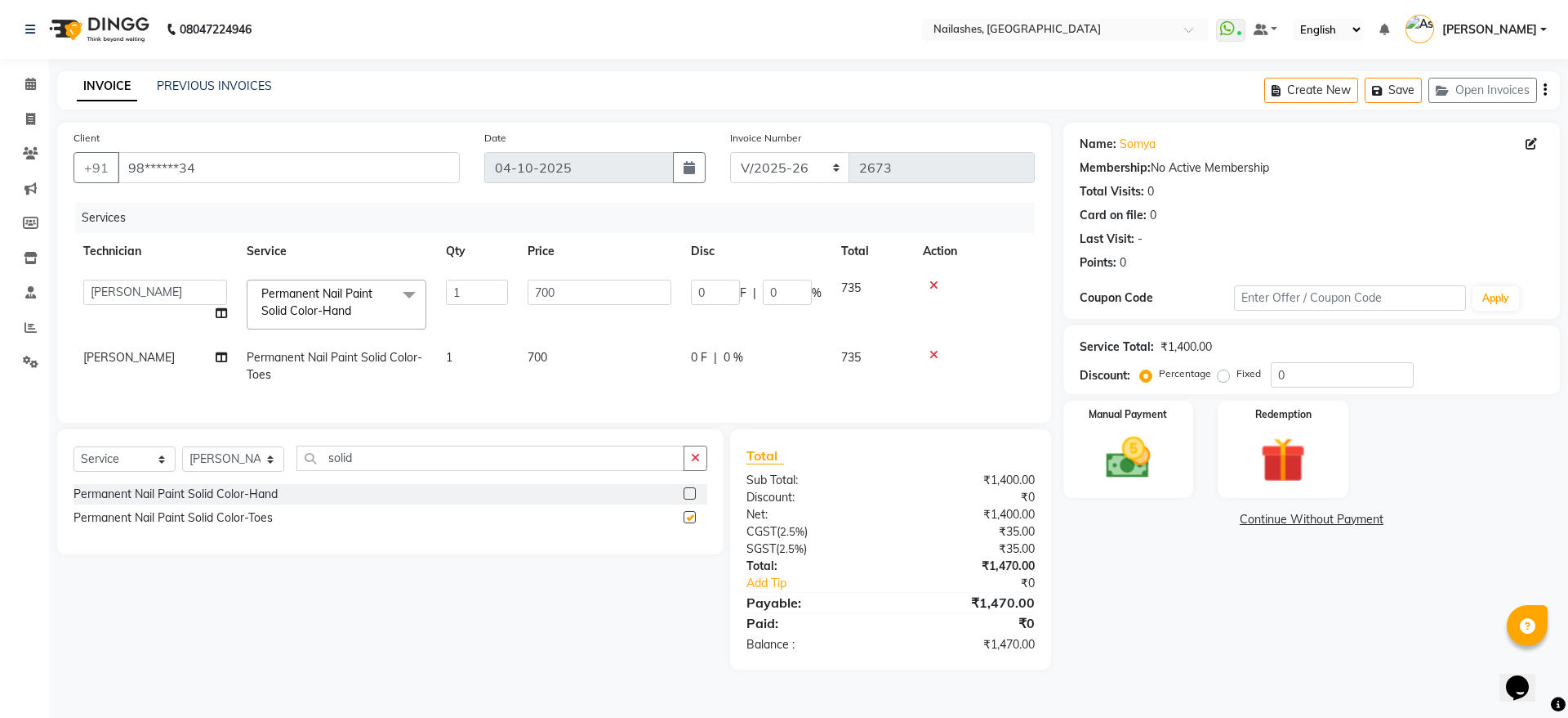
checkbox input "false"
click at [470, 471] on input "solid" at bounding box center [490, 458] width 388 height 26
type input "s"
type input "tip"
click at [693, 500] on label at bounding box center [689, 493] width 12 height 12
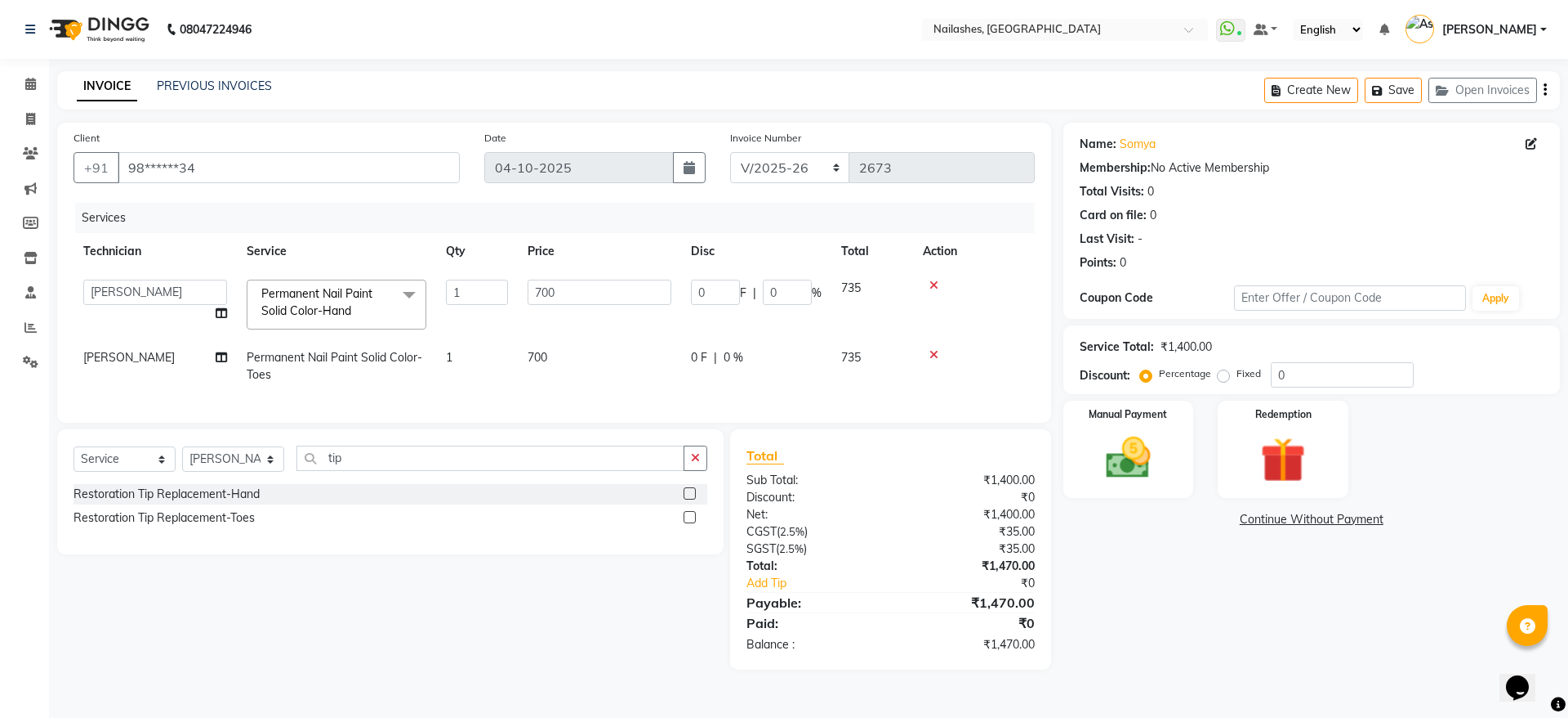
click at [693, 500] on input "checkbox" at bounding box center [689, 494] width 10 height 10
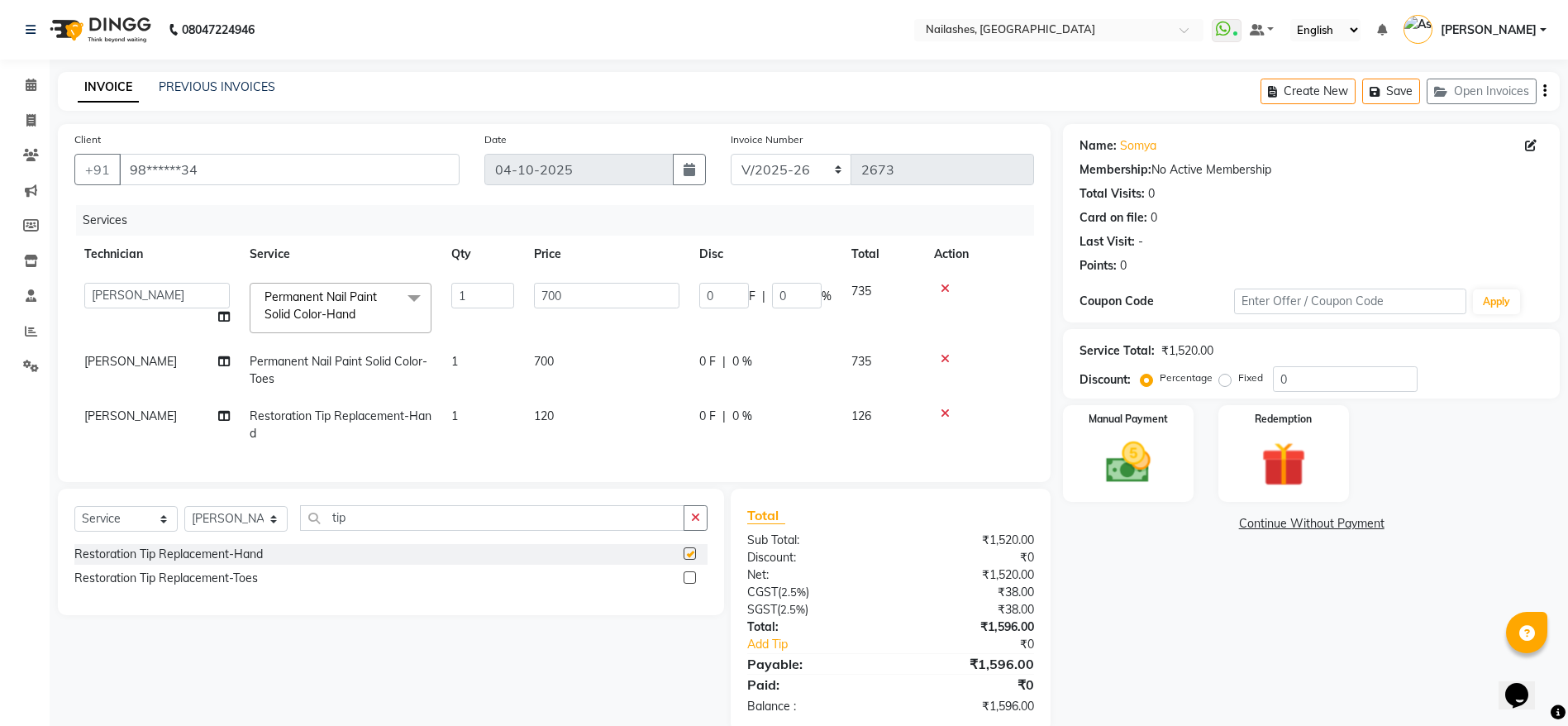
checkbox input "false"
click at [549, 414] on span "120" at bounding box center [543, 415] width 20 height 15
select select "19580"
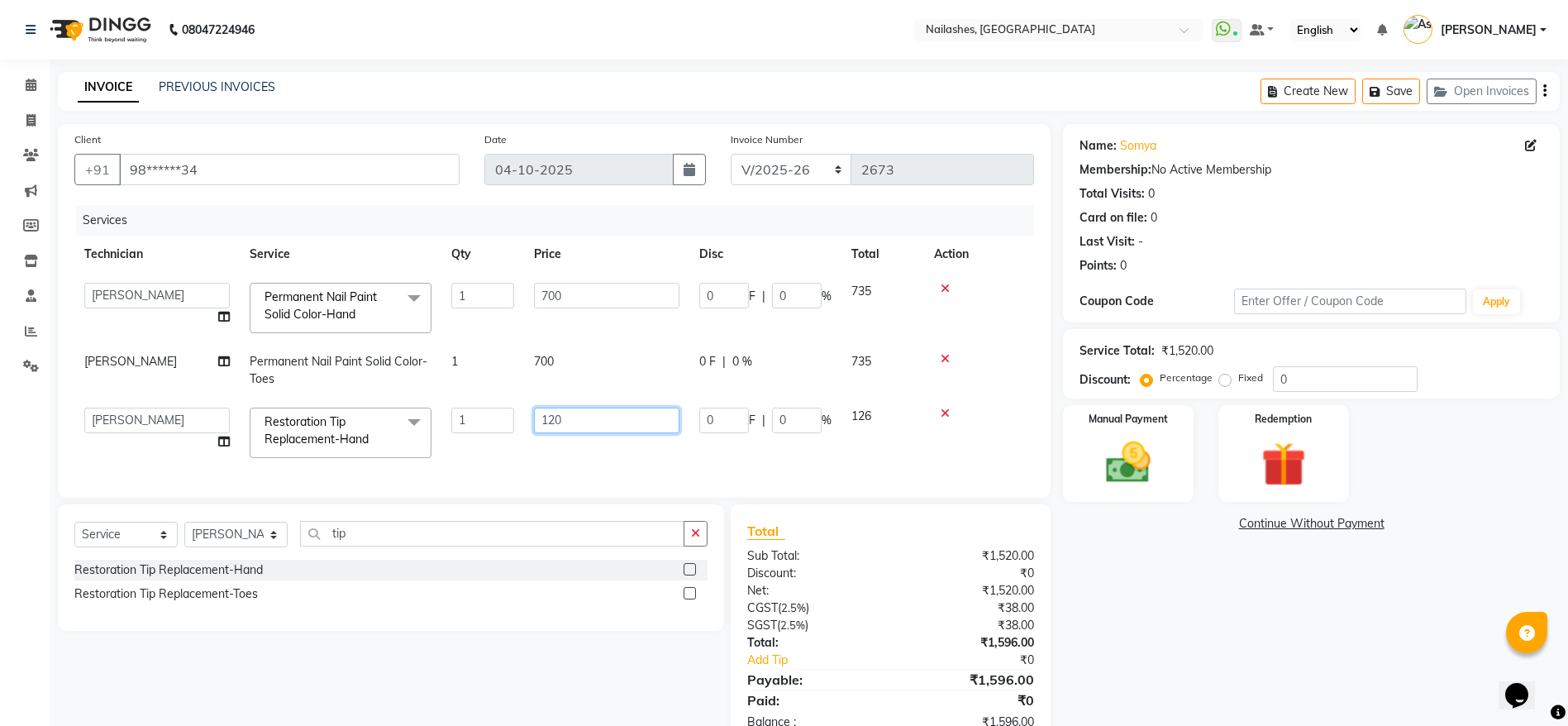
click at [555, 416] on input "120" at bounding box center [606, 421] width 146 height 26
type input "150"
click at [618, 445] on td "150" at bounding box center [607, 432] width 166 height 70
select select "19580"
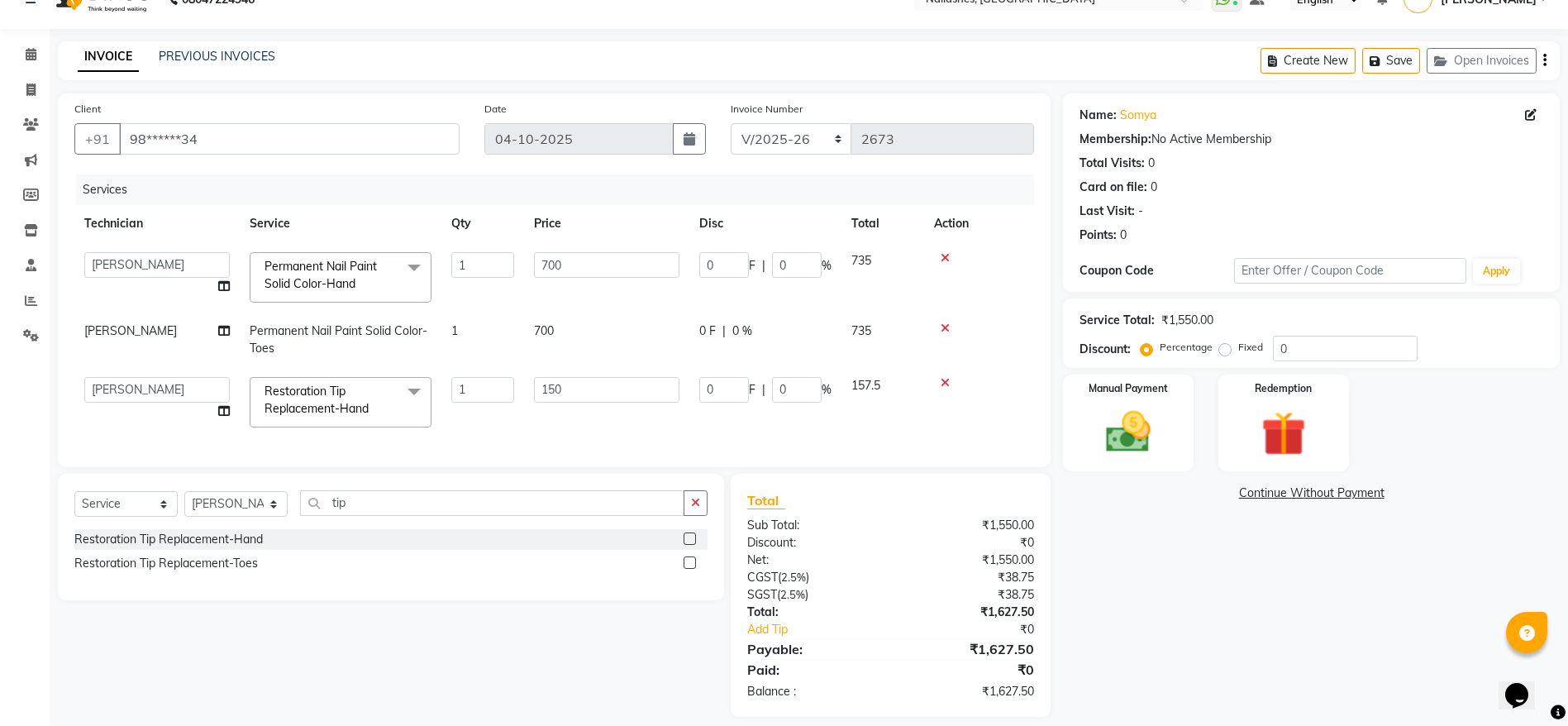
scroll to position [66, 0]
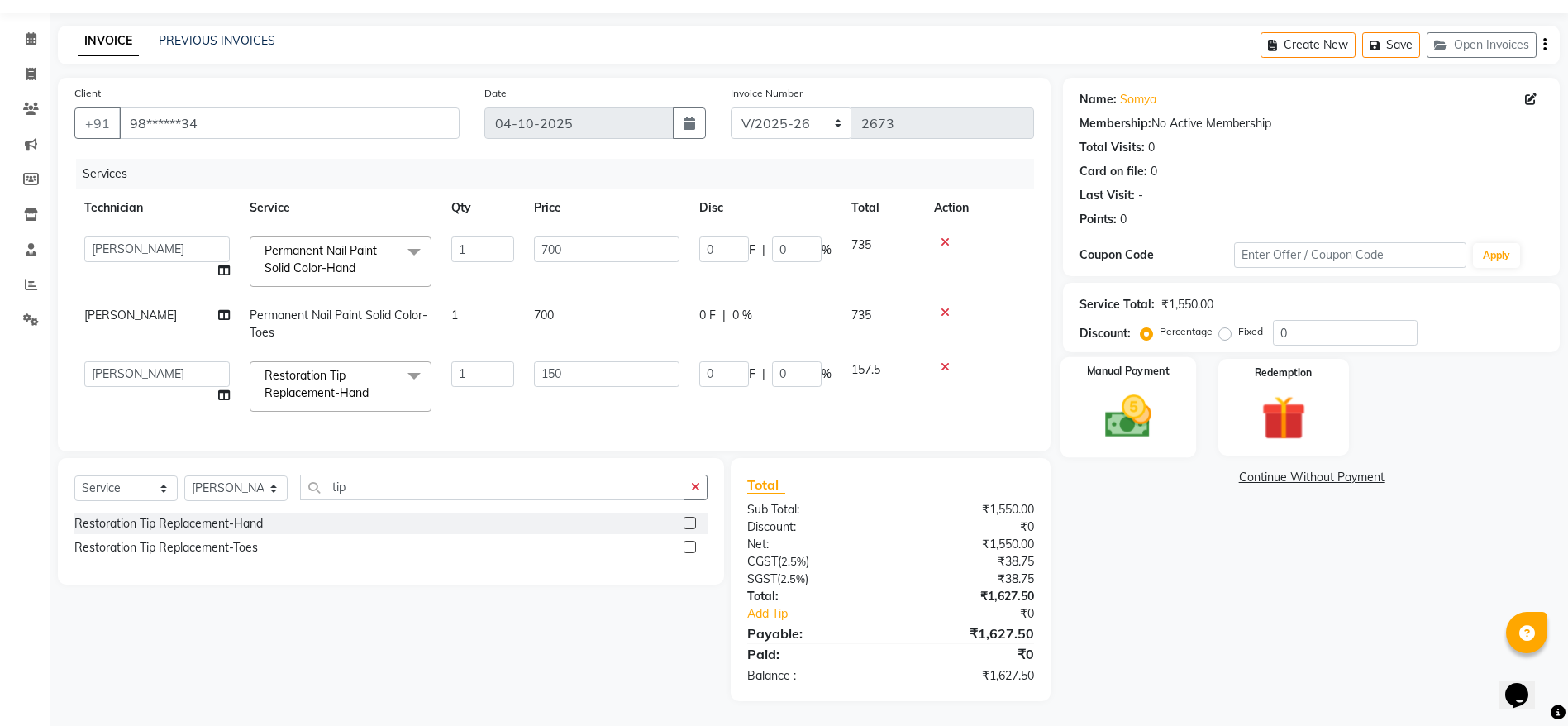
click at [1131, 389] on img at bounding box center [1128, 416] width 76 height 53
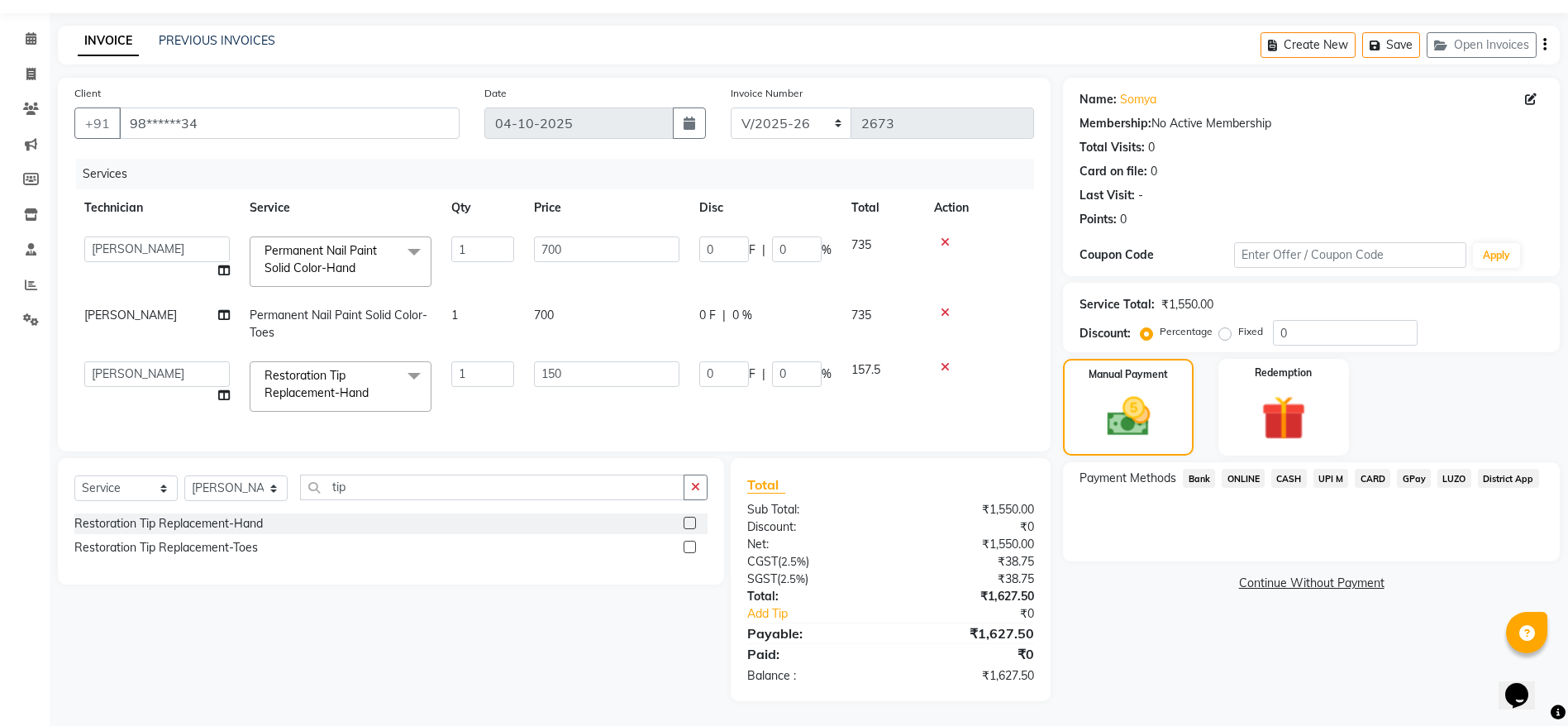
click at [1341, 468] on span "UPI M" at bounding box center [1331, 478] width 35 height 19
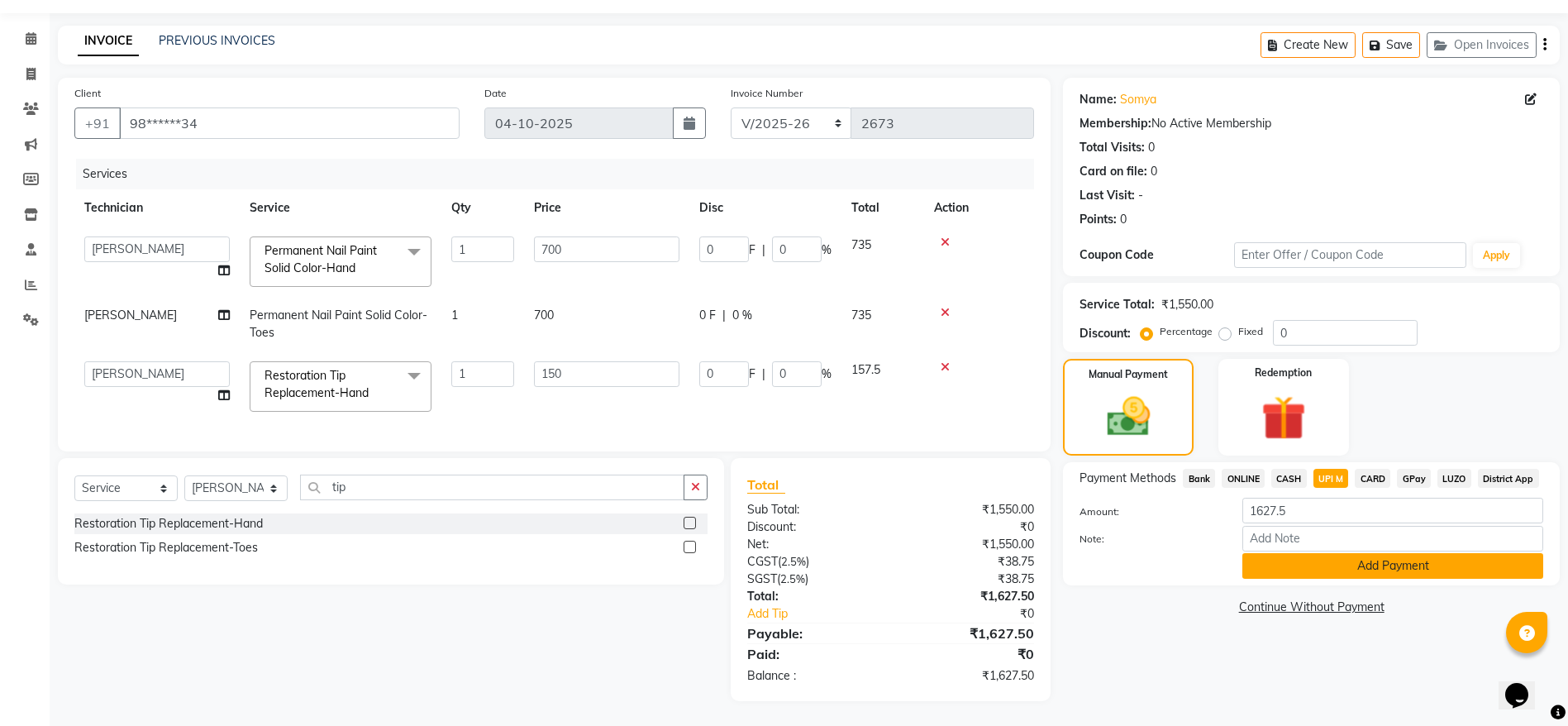
click at [1378, 553] on button "Add Payment" at bounding box center [1393, 566] width 301 height 26
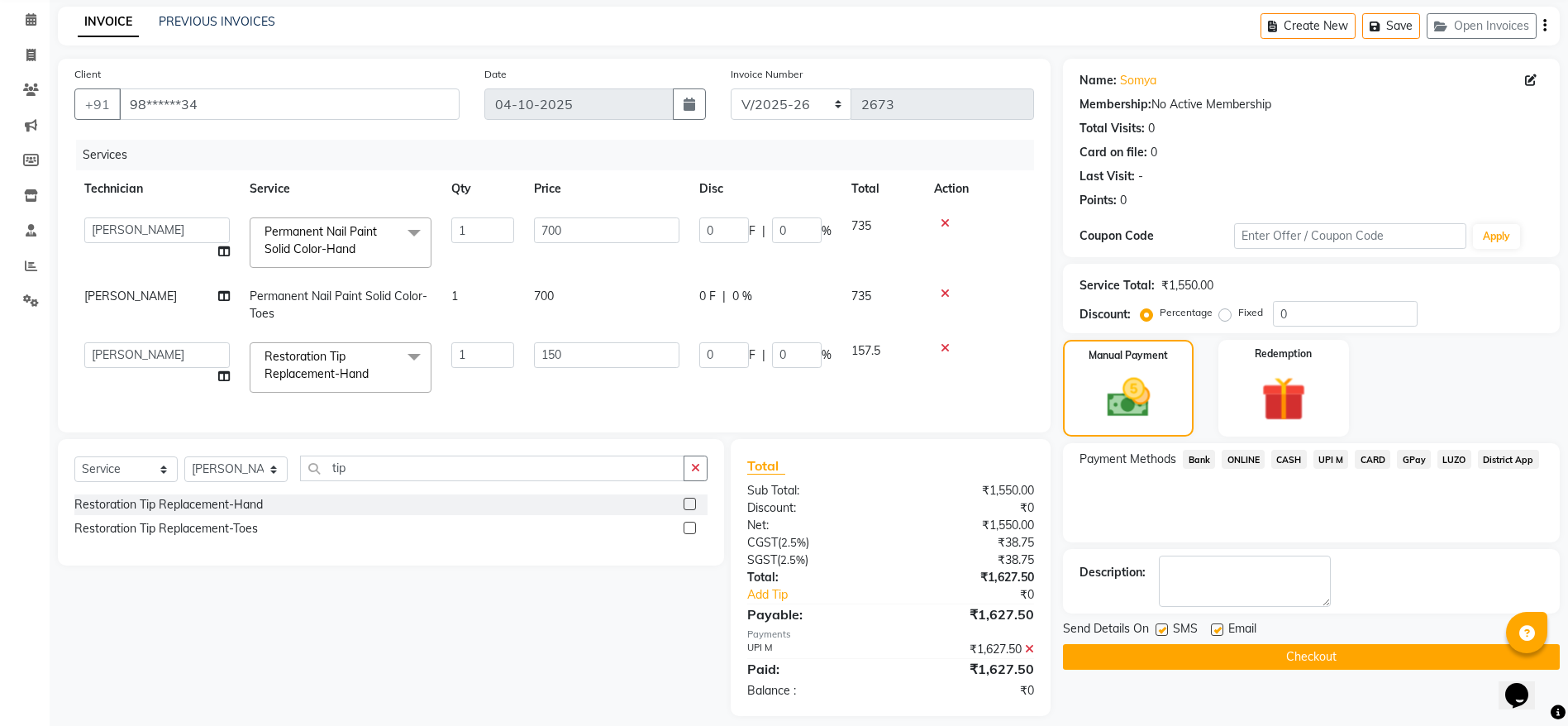
click at [1329, 653] on button "Checkout" at bounding box center [1312, 657] width 497 height 26
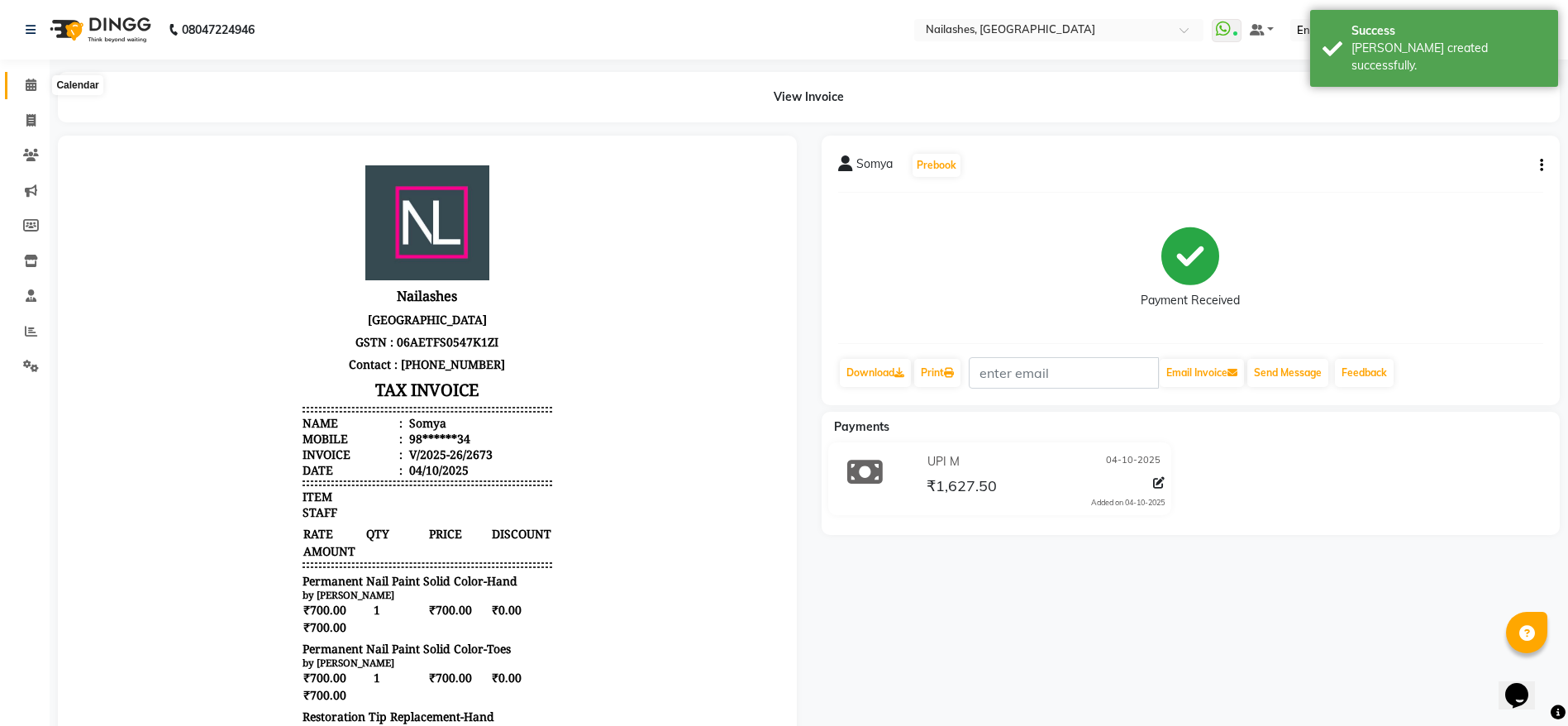
click at [30, 81] on icon at bounding box center [31, 84] width 10 height 12
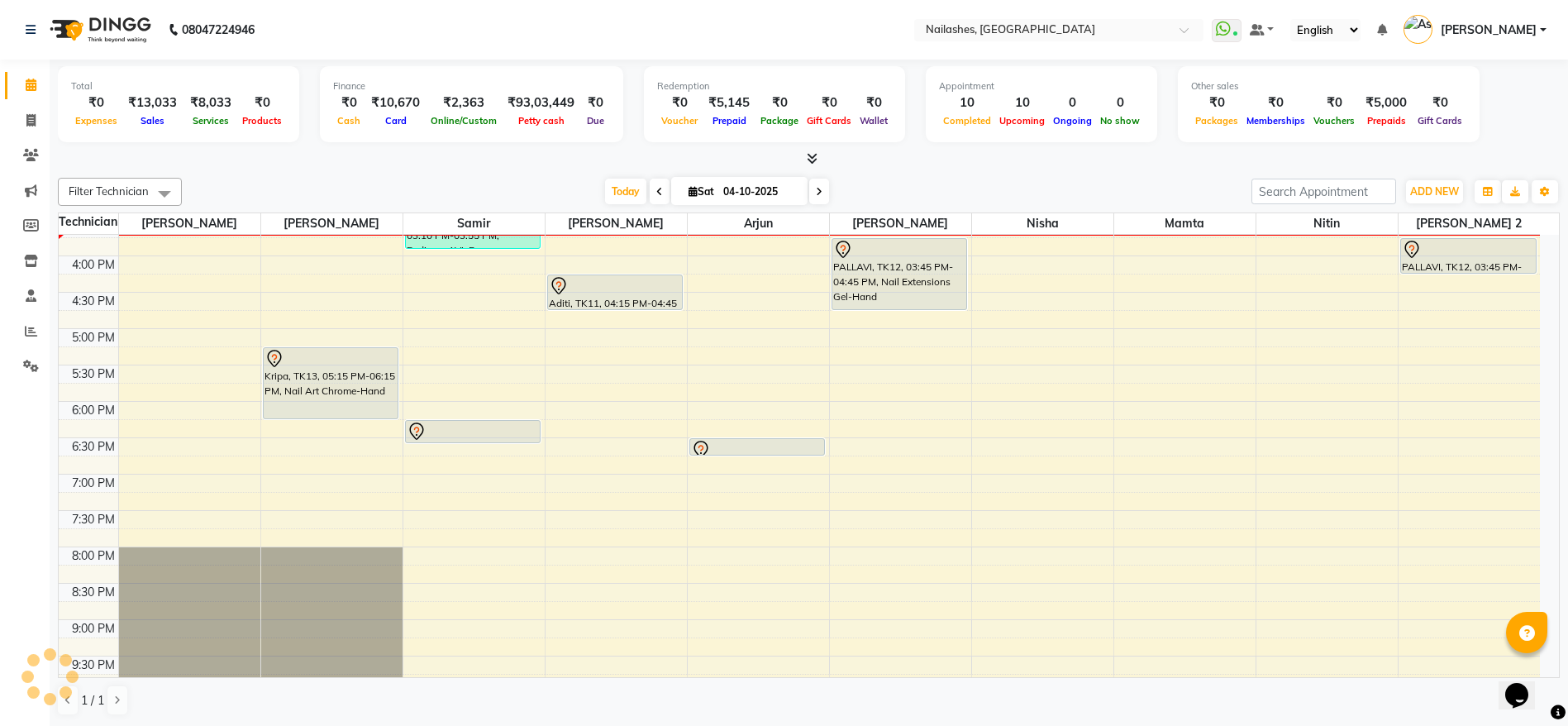
scroll to position [579, 0]
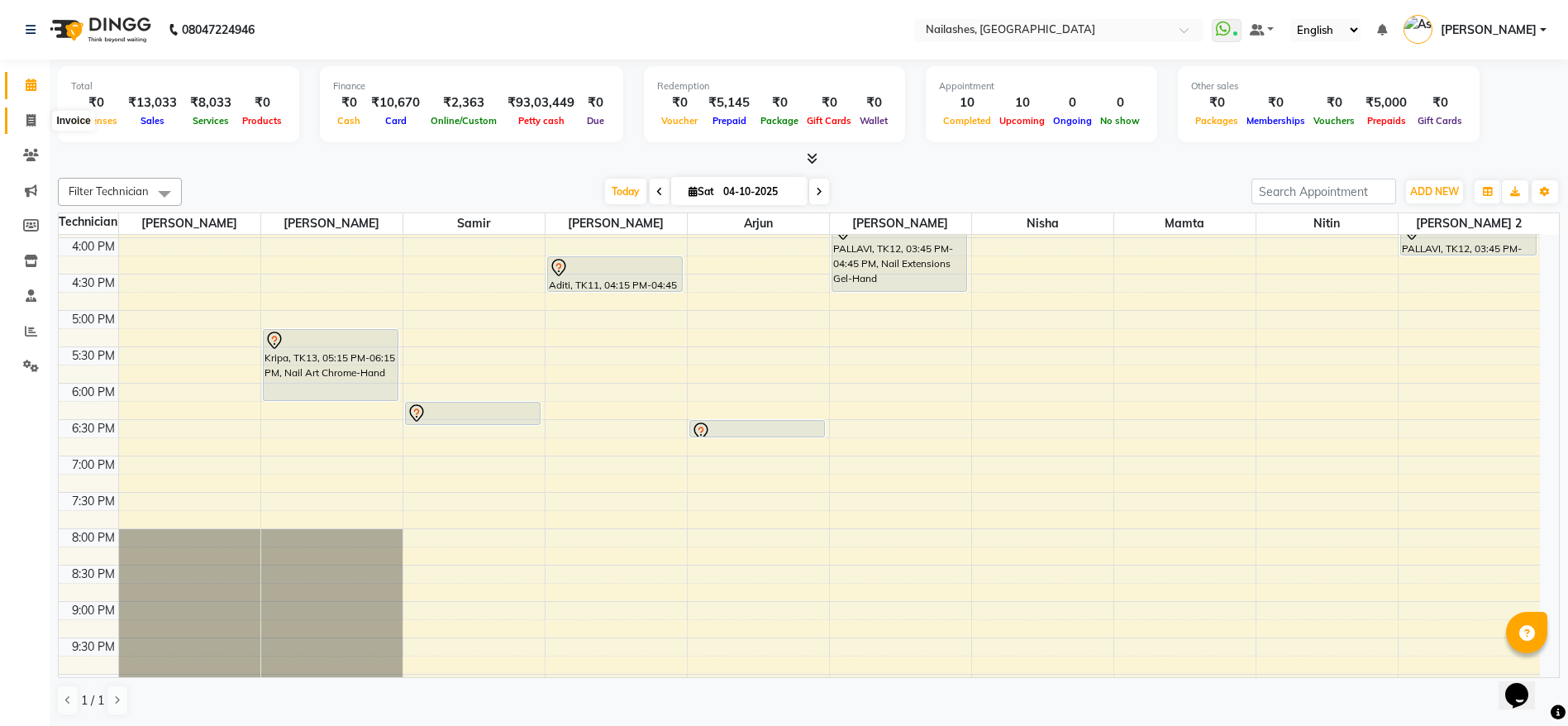
click at [34, 127] on span at bounding box center [31, 121] width 29 height 19
select select "service"
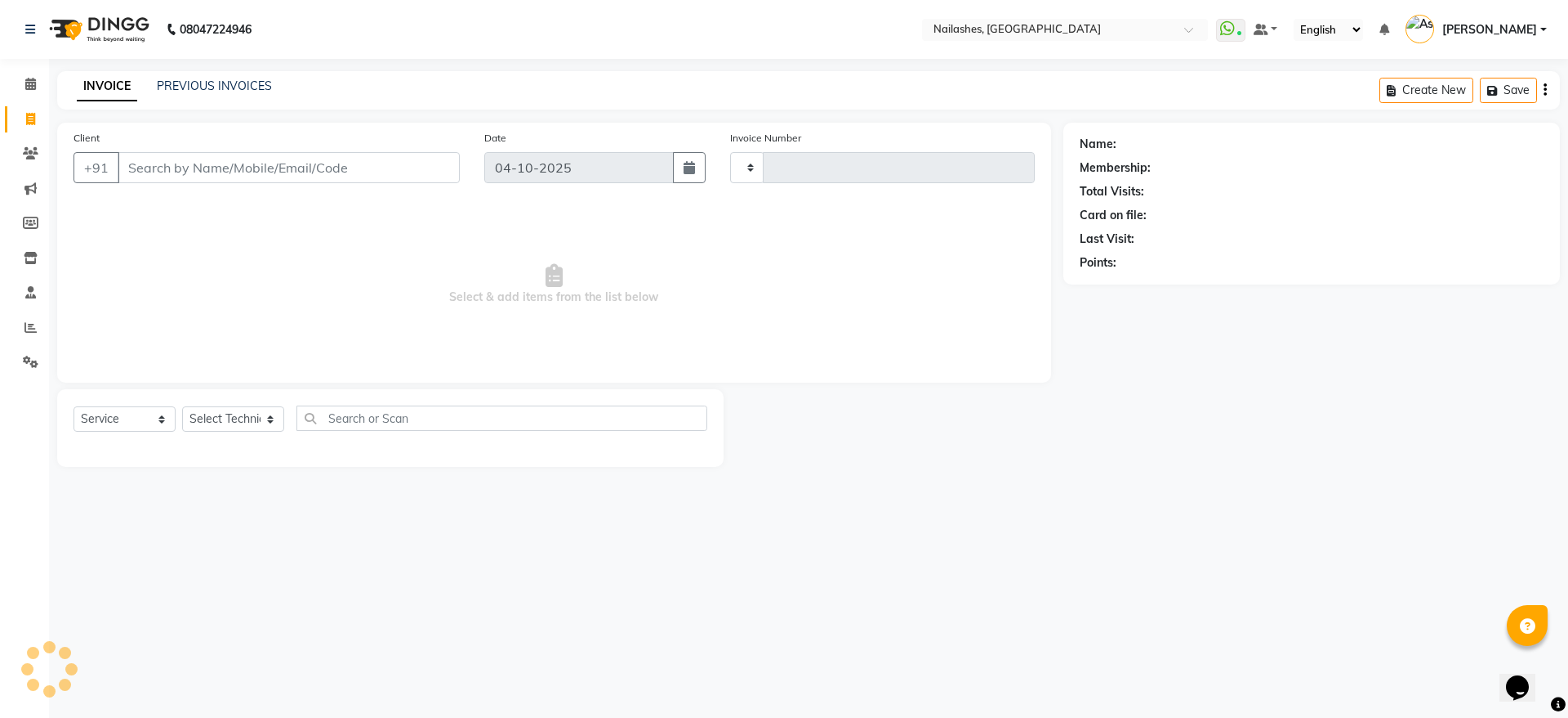
type input "2674"
select select "3926"
click at [212, 89] on link "PREVIOUS INVOICES" at bounding box center [214, 85] width 115 height 14
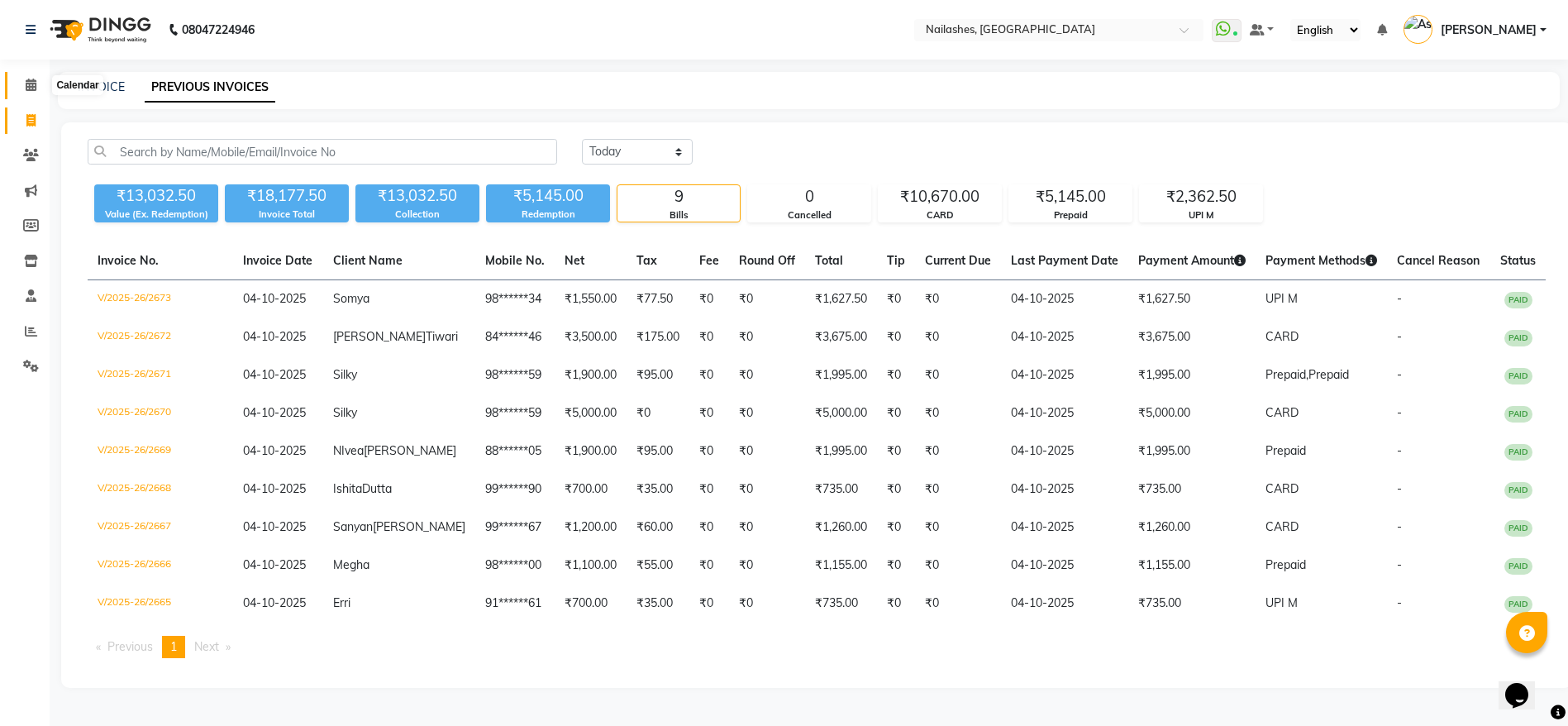
click at [36, 83] on icon at bounding box center [31, 84] width 10 height 12
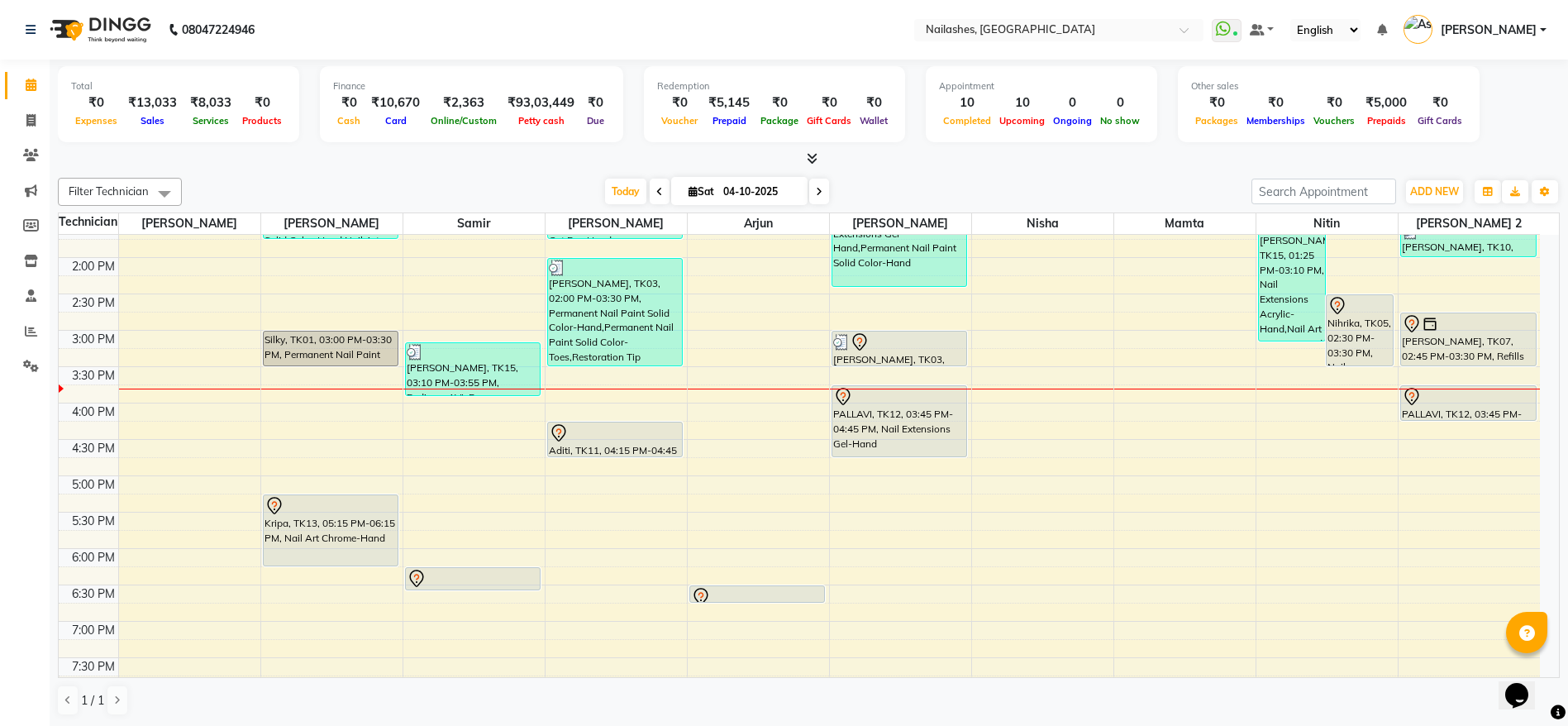
scroll to position [410, 0]
click at [879, 354] on div "[PERSON_NAME], TK03, 03:00 PM-03:30 PM, Permanent Nail Paint Solid Color-Toes" at bounding box center [900, 350] width 135 height 34
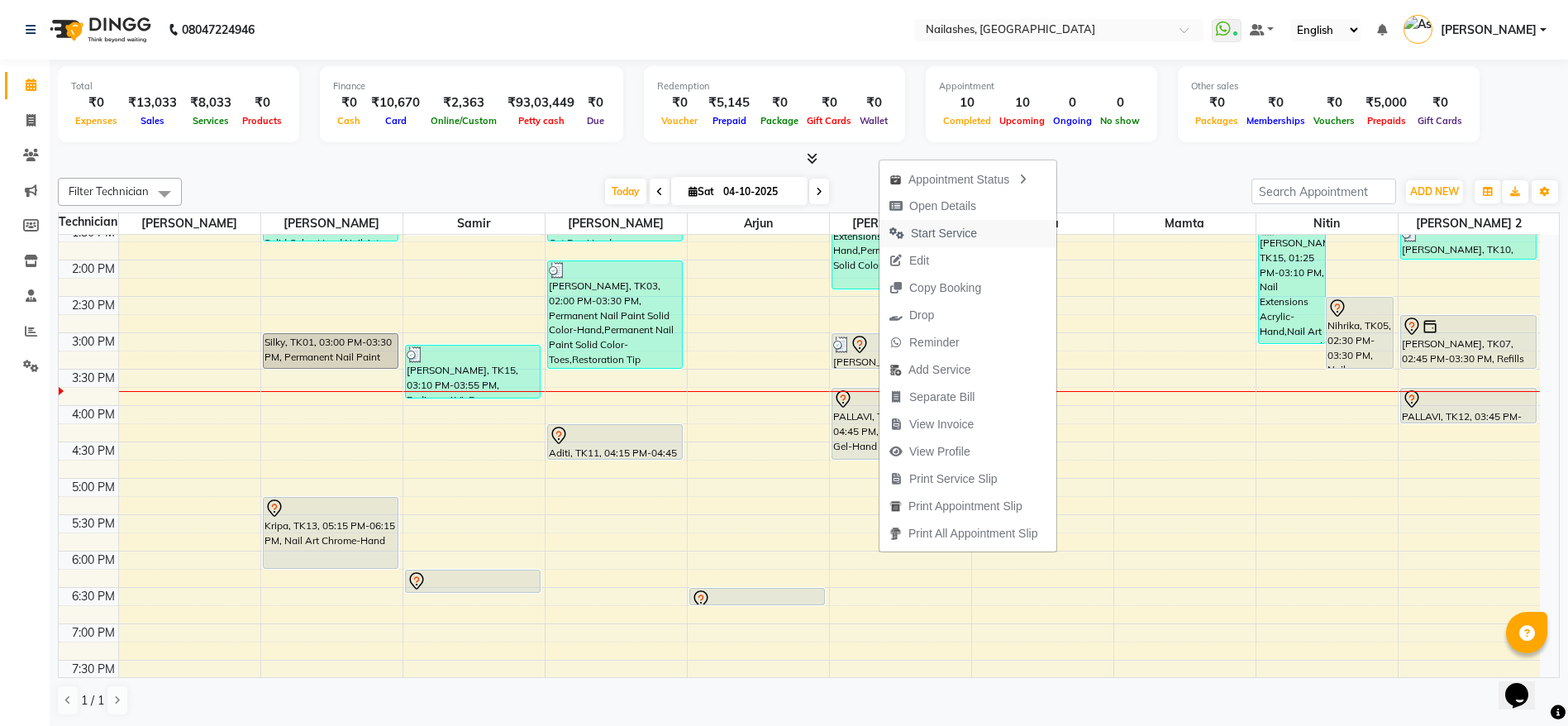
click at [966, 241] on span "Start Service" at bounding box center [944, 234] width 66 height 17
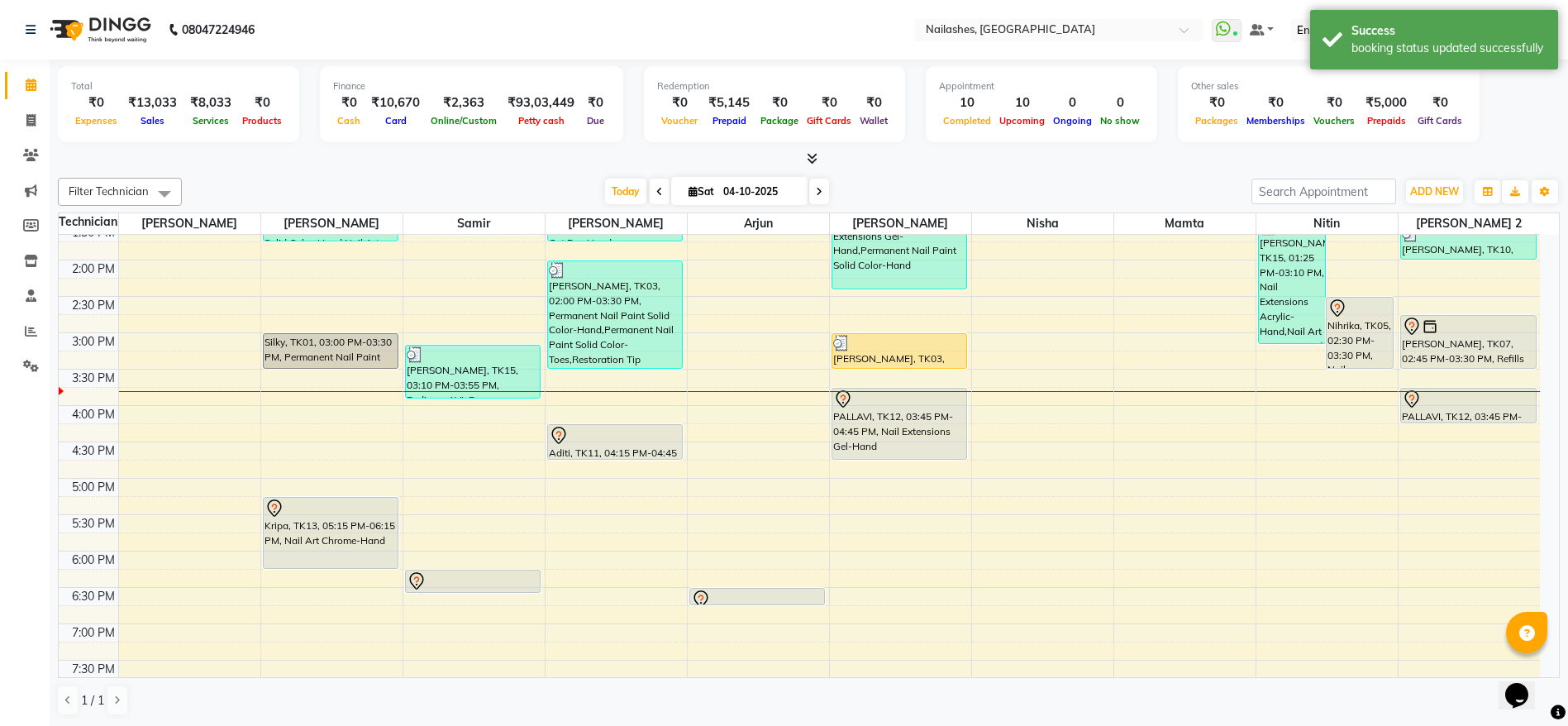
click at [887, 354] on div "[PERSON_NAME], TK03, 03:00 PM-03:30 PM, Permanent Nail Paint Solid Color-Toes" at bounding box center [900, 350] width 135 height 34
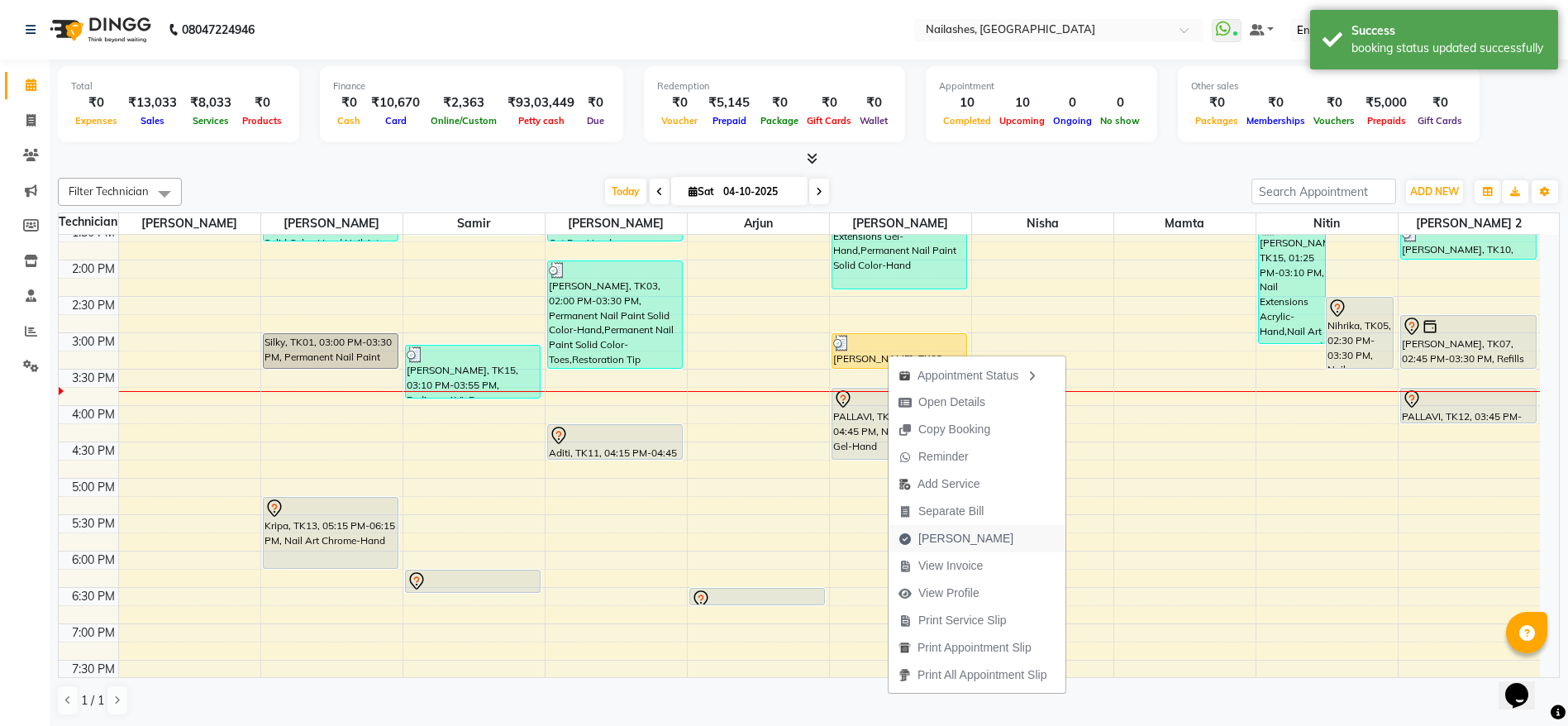
click at [951, 534] on span "[PERSON_NAME]" at bounding box center [966, 538] width 95 height 17
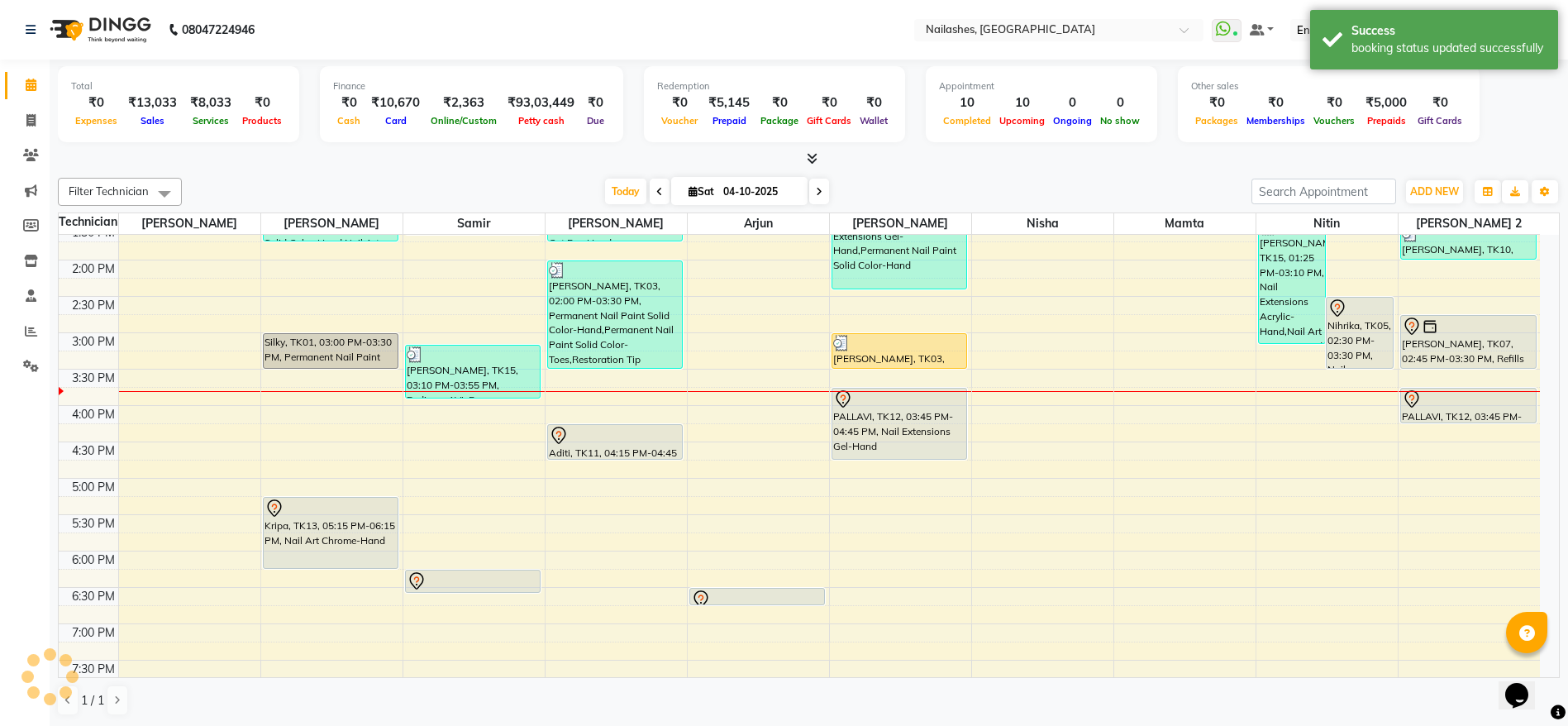
select select "3926"
select select "service"
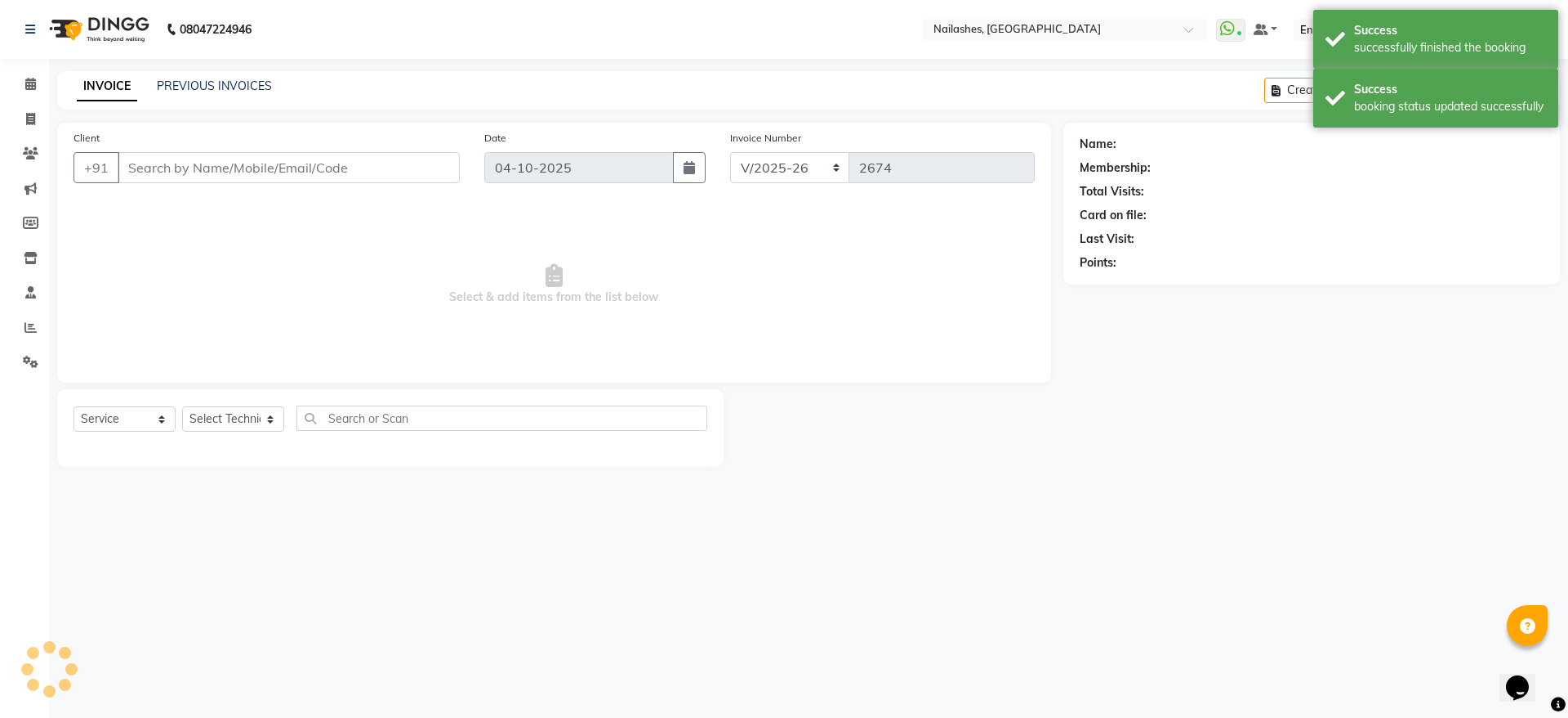
type input "98******34"
select select "38034"
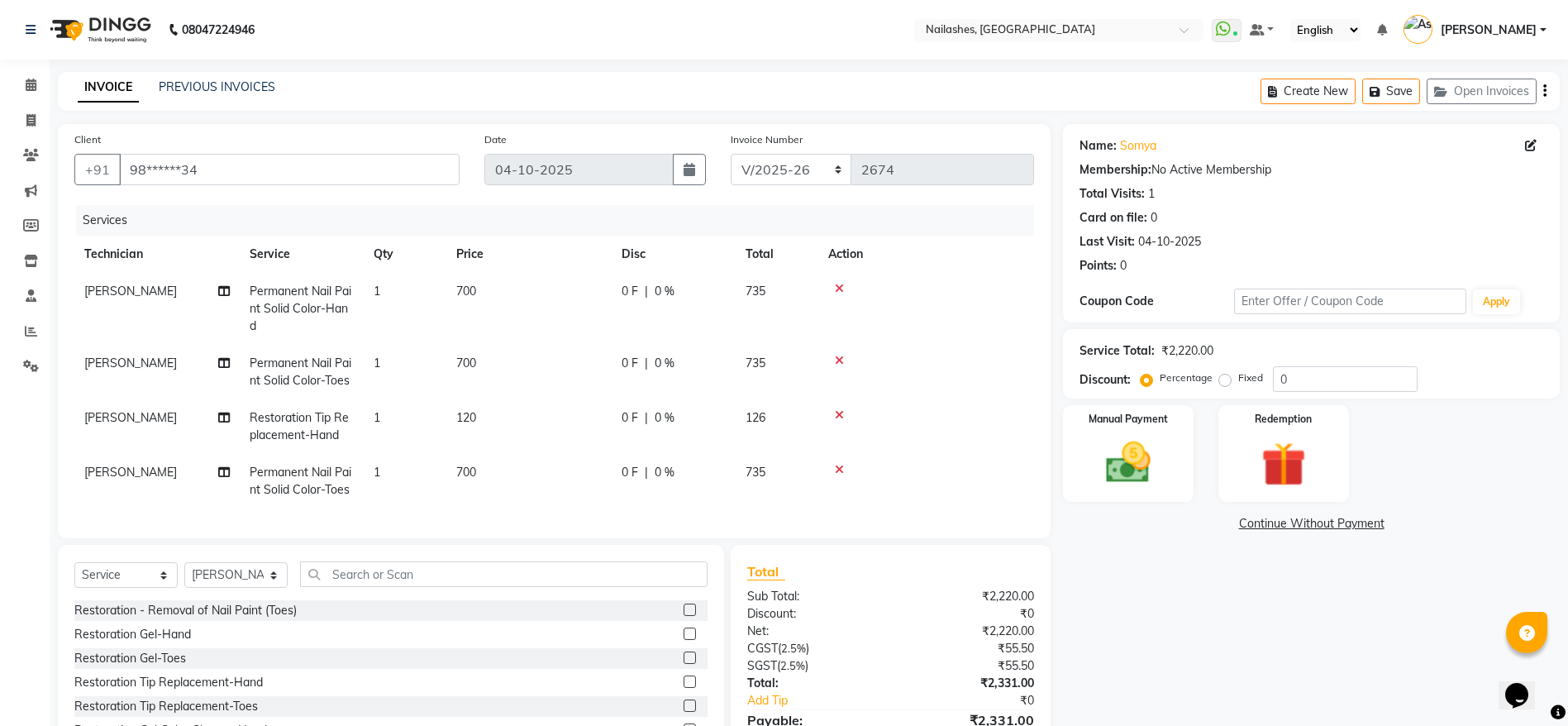
click at [837, 413] on icon at bounding box center [839, 414] width 9 height 11
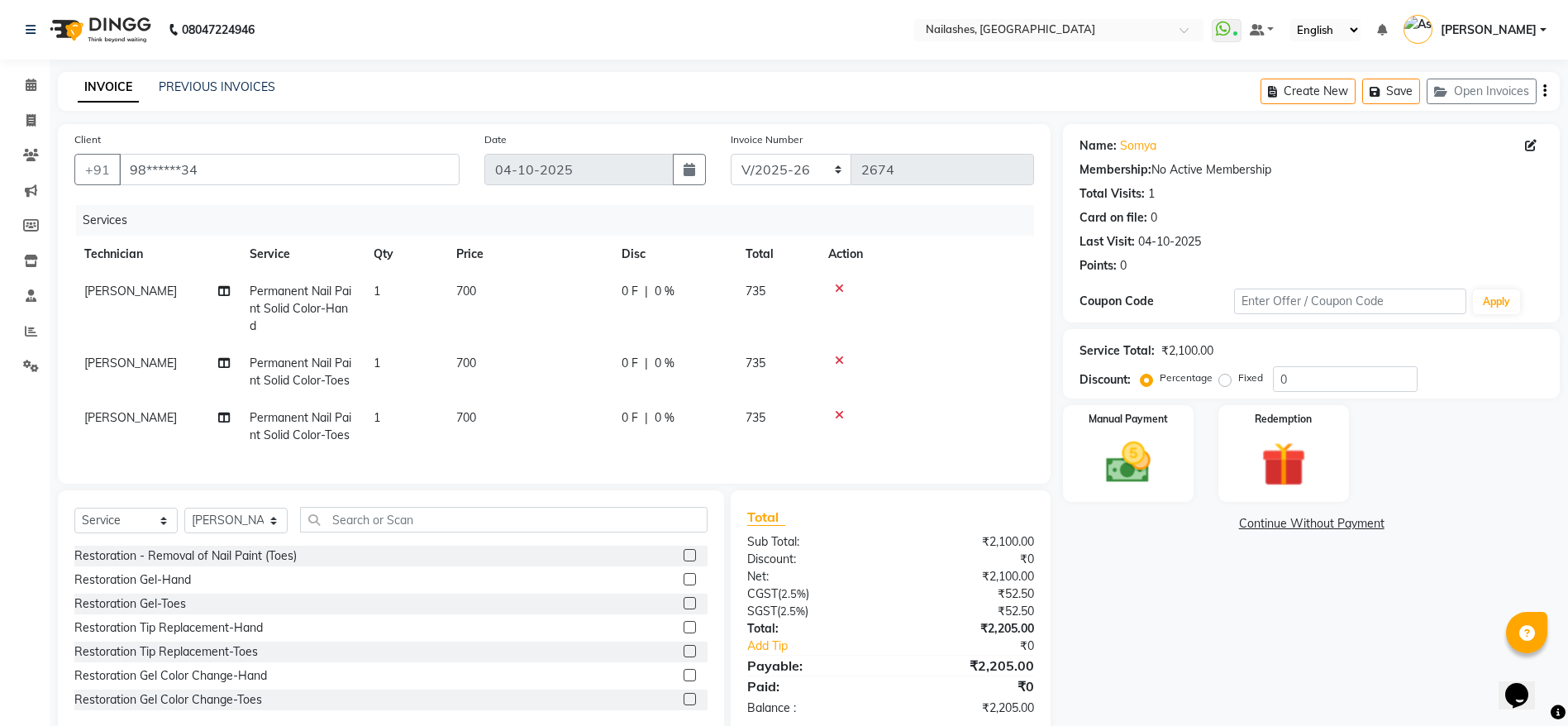
click at [837, 410] on icon at bounding box center [839, 414] width 9 height 11
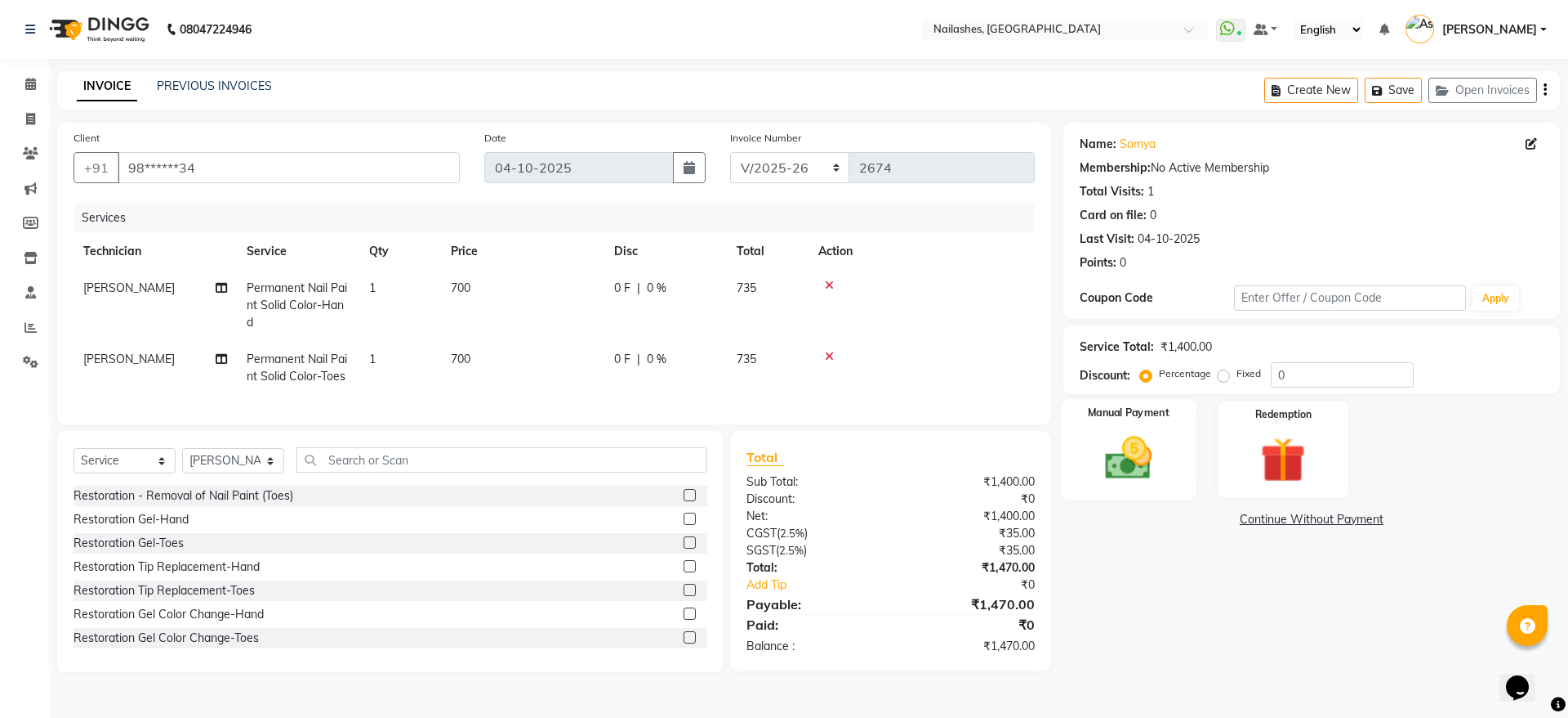
click at [1122, 444] on img at bounding box center [1128, 457] width 76 height 54
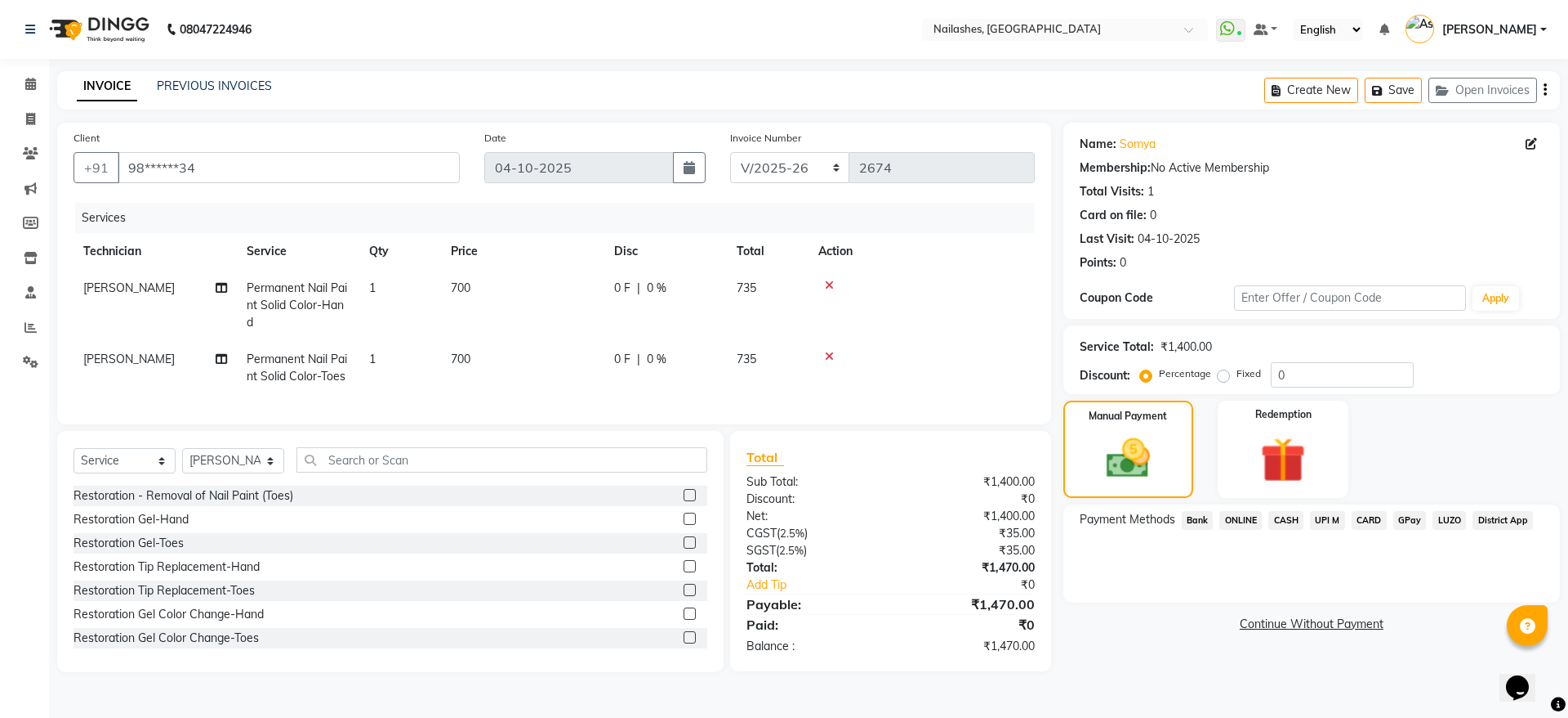
click at [1258, 516] on span "ONLINE" at bounding box center [1241, 520] width 43 height 19
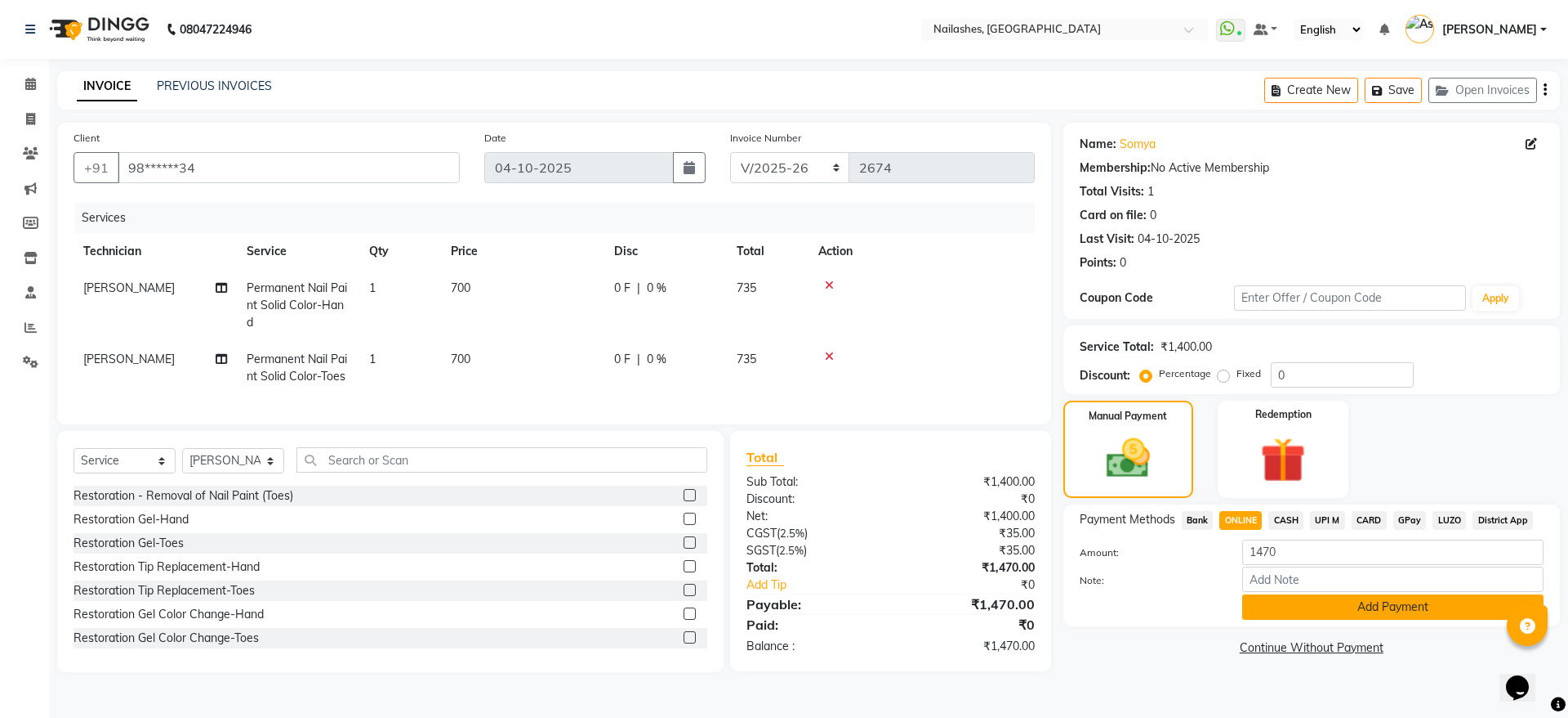
click at [1348, 604] on button "Add Payment" at bounding box center [1393, 607] width 302 height 26
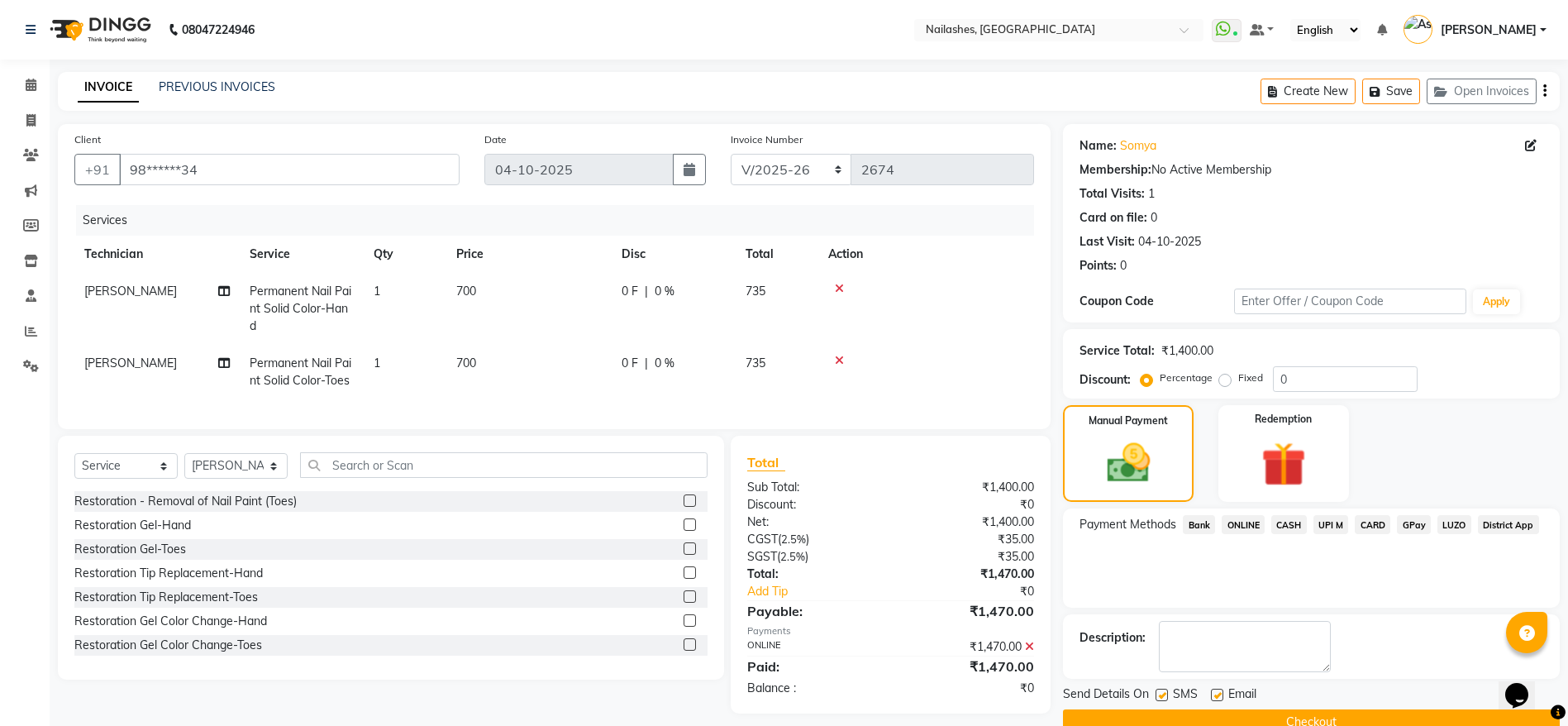
scroll to position [34, 0]
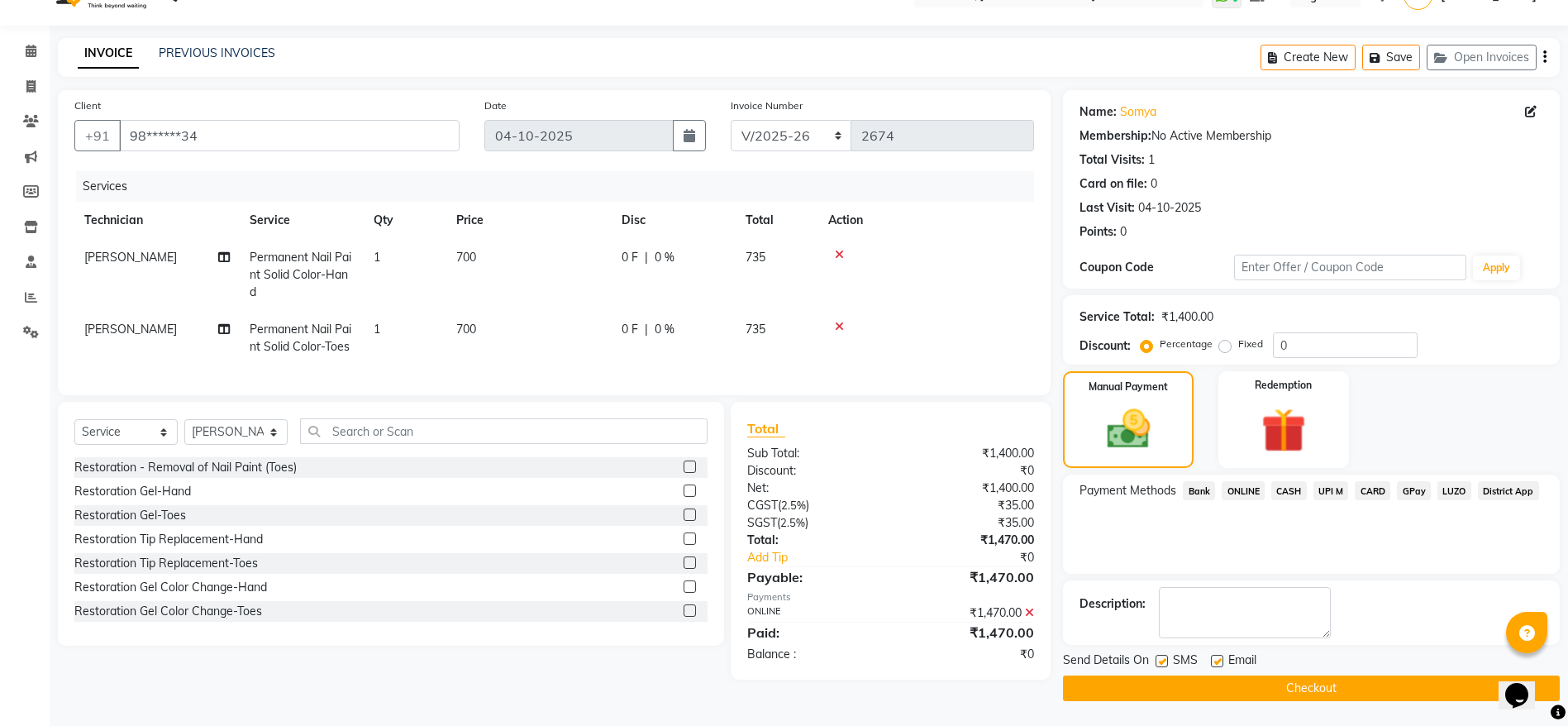
click at [1335, 685] on button "Checkout" at bounding box center [1312, 688] width 497 height 26
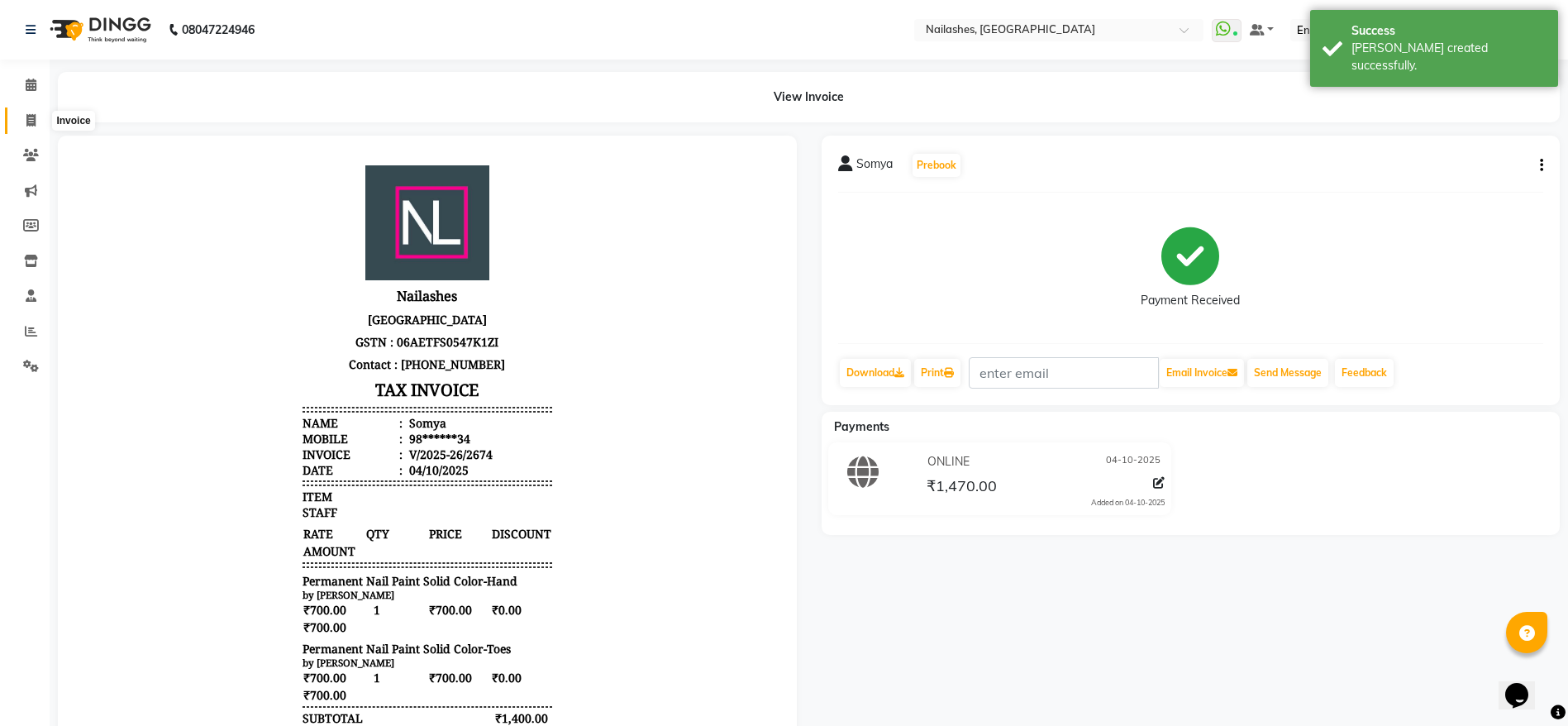
click at [35, 115] on icon at bounding box center [31, 120] width 9 height 12
select select "service"
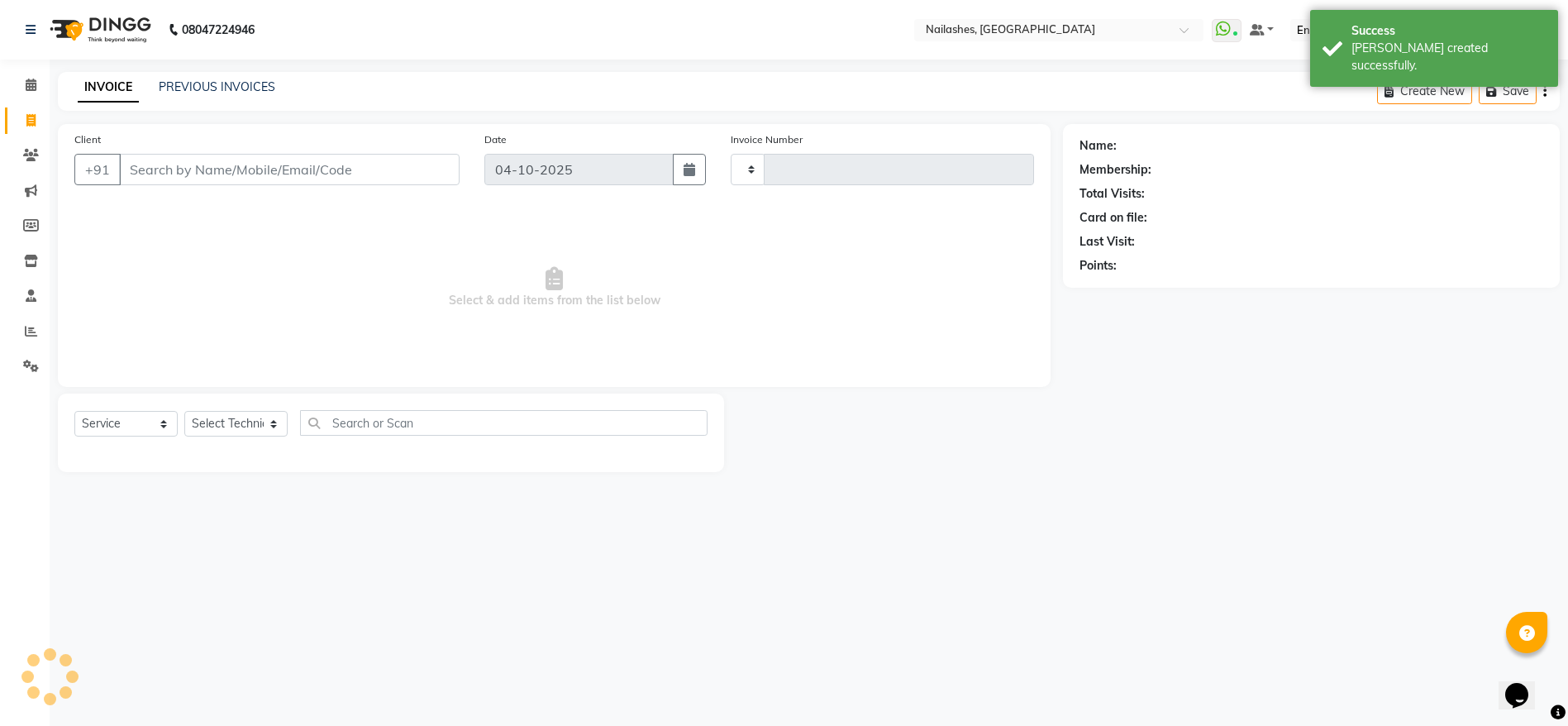
type input "2675"
select select "3926"
click at [226, 86] on link "PREVIOUS INVOICES" at bounding box center [216, 86] width 116 height 15
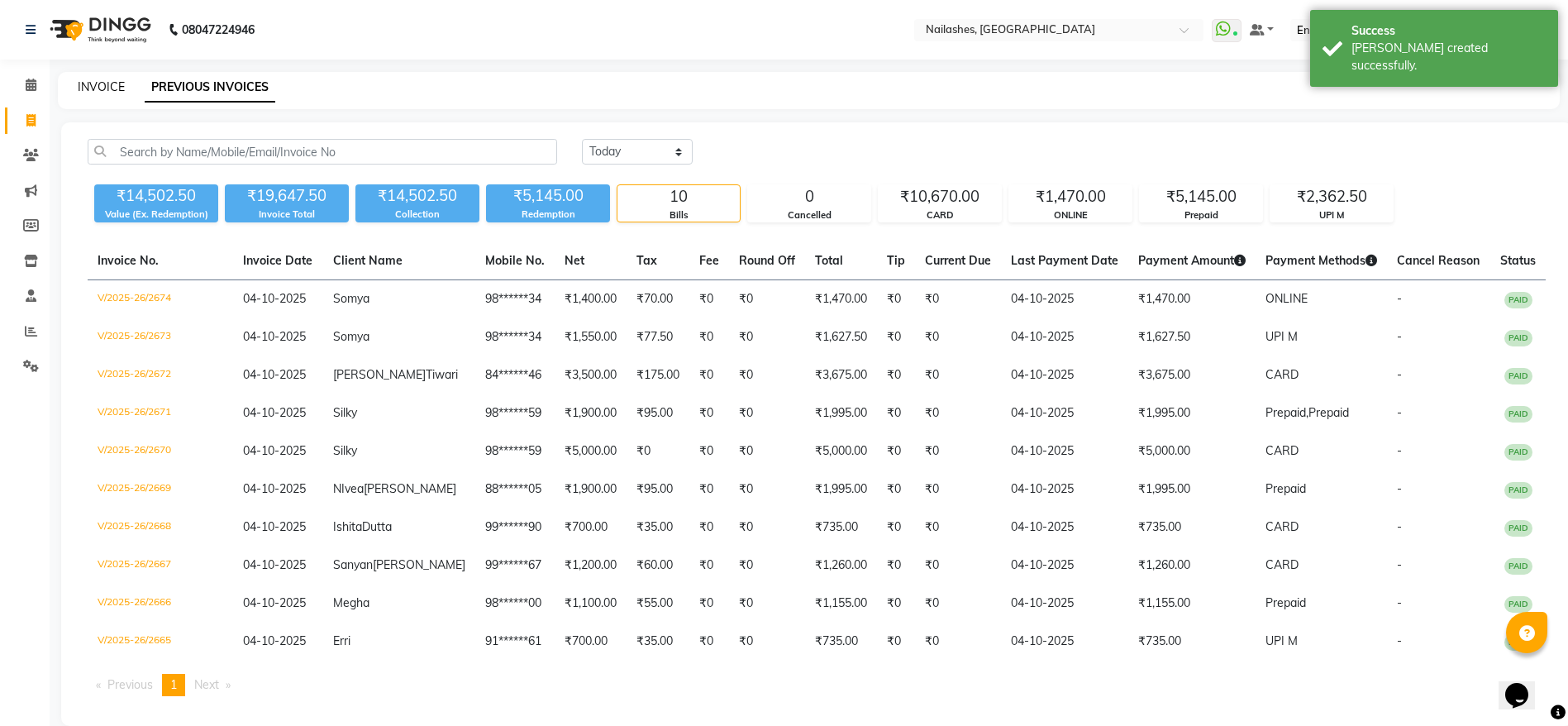
click at [85, 84] on link "INVOICE" at bounding box center [101, 86] width 47 height 15
select select "3926"
select select "service"
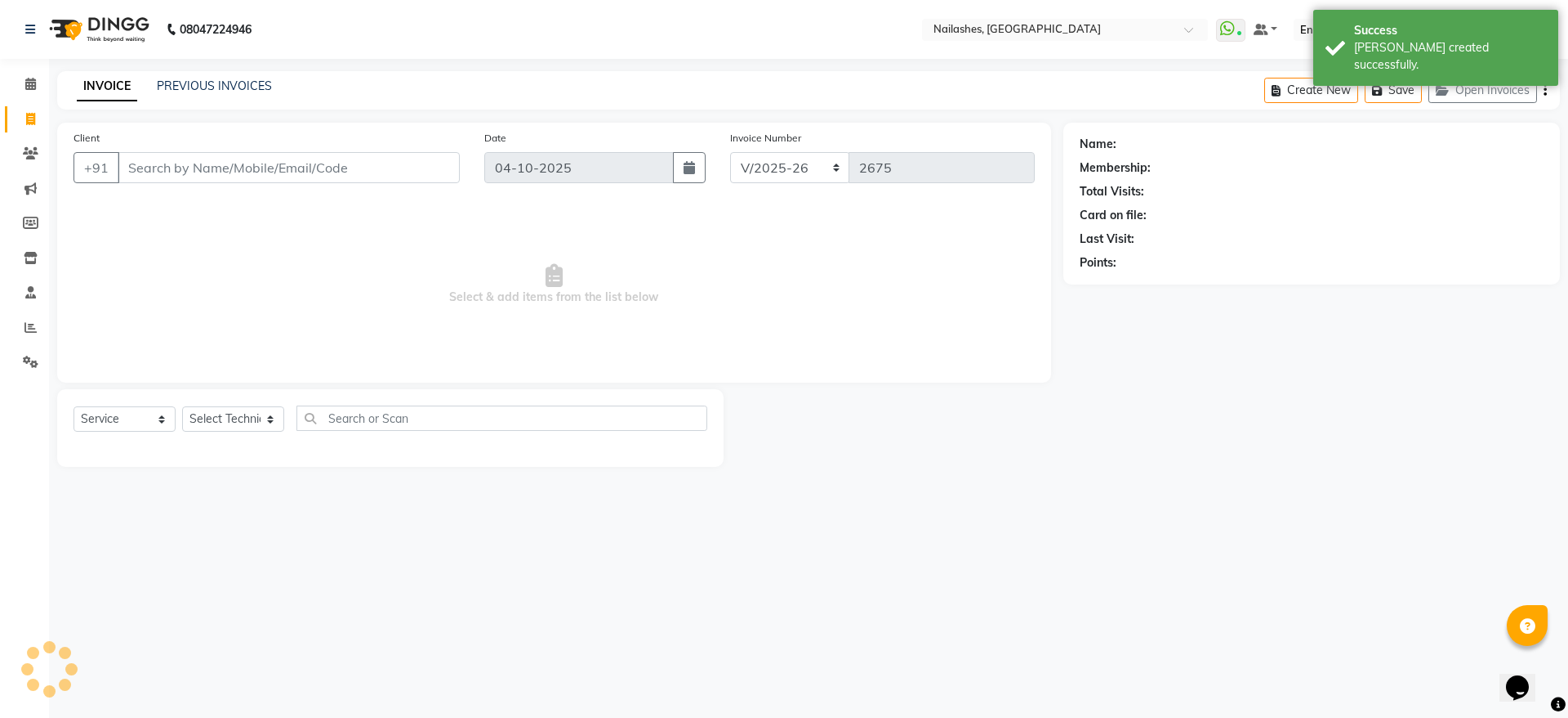
click at [227, 168] on input "Client" at bounding box center [289, 167] width 343 height 31
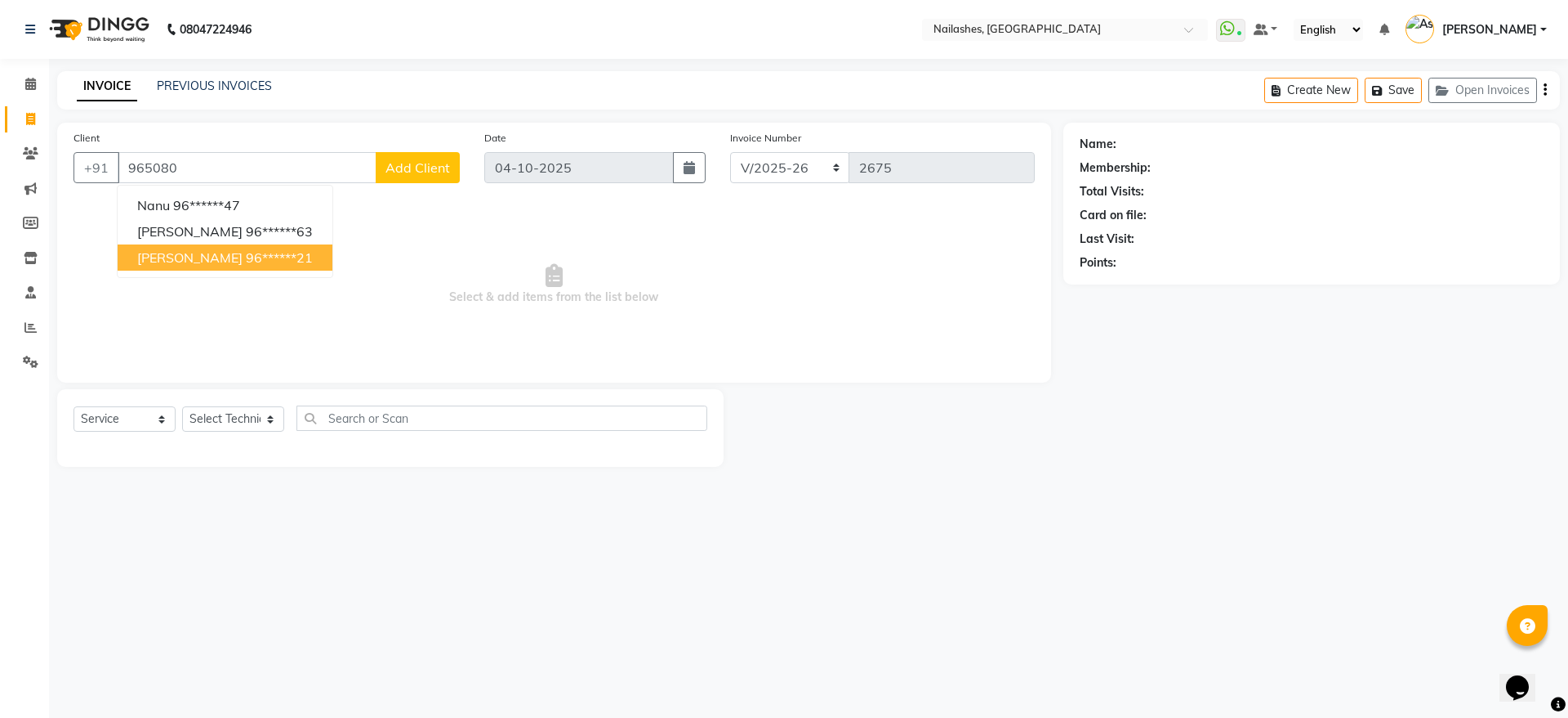
click at [245, 261] on ngb-highlight "96******21" at bounding box center [279, 257] width 67 height 16
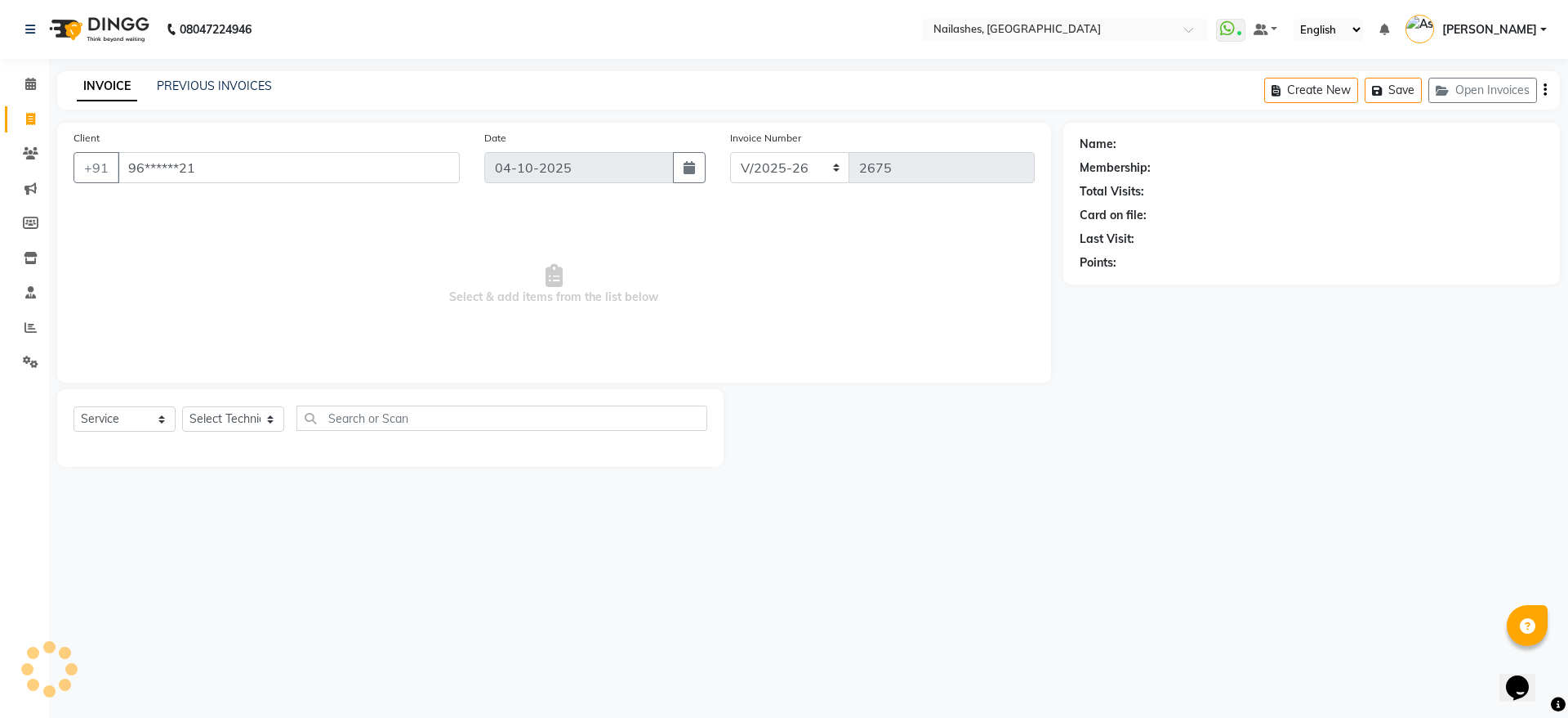
type input "96******21"
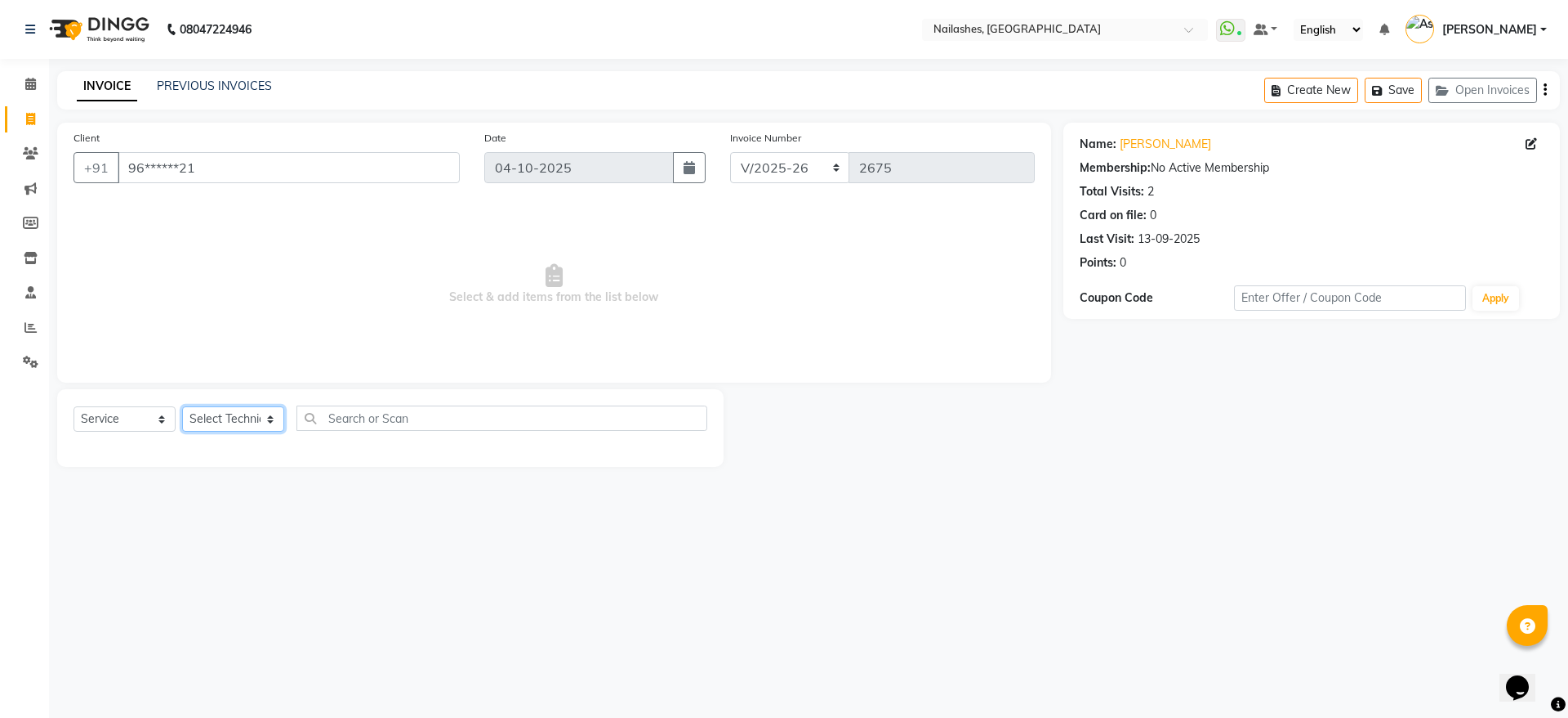
click at [240, 420] on select "Select Technician [PERSON_NAME] [PERSON_NAME] [PERSON_NAME] 2 [PERSON_NAME] MAN…" at bounding box center [233, 419] width 102 height 26
select select "19580"
click at [182, 406] on select "Select Technician [PERSON_NAME] [PERSON_NAME] [PERSON_NAME] 2 [PERSON_NAME] MAN…" at bounding box center [233, 419] width 102 height 26
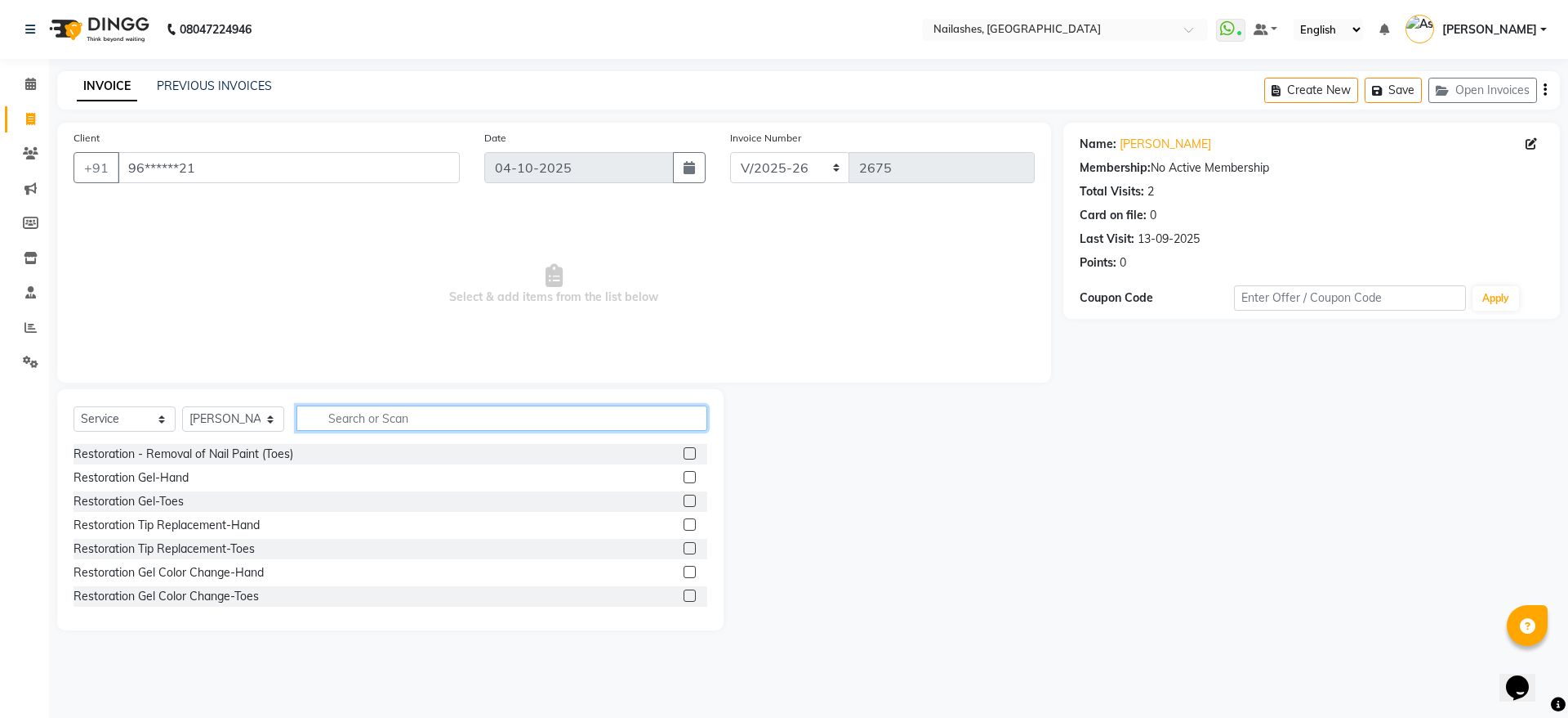
click at [366, 420] on input "text" at bounding box center [502, 418] width 411 height 26
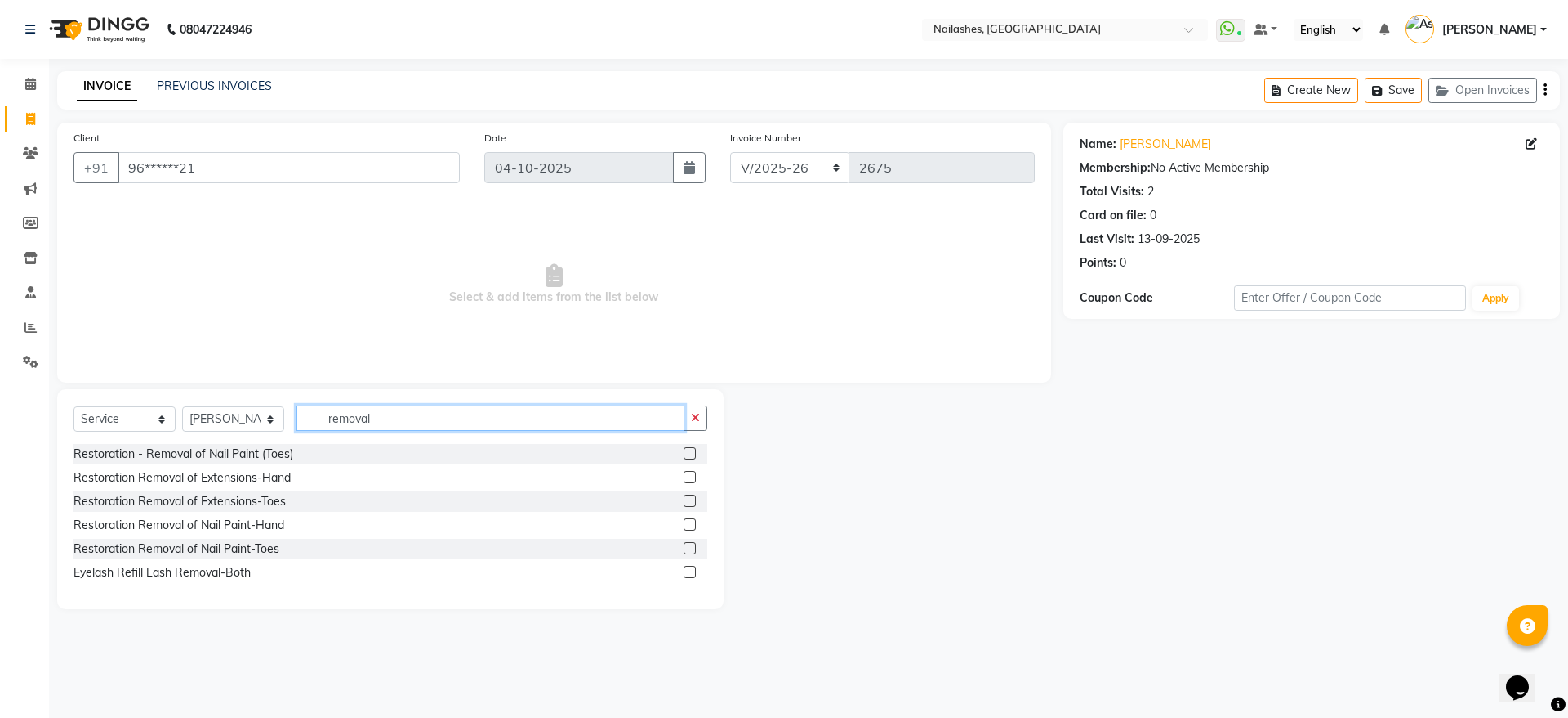
type input "removal"
click at [692, 524] on label at bounding box center [689, 524] width 12 height 12
click at [692, 524] on input "checkbox" at bounding box center [689, 525] width 10 height 10
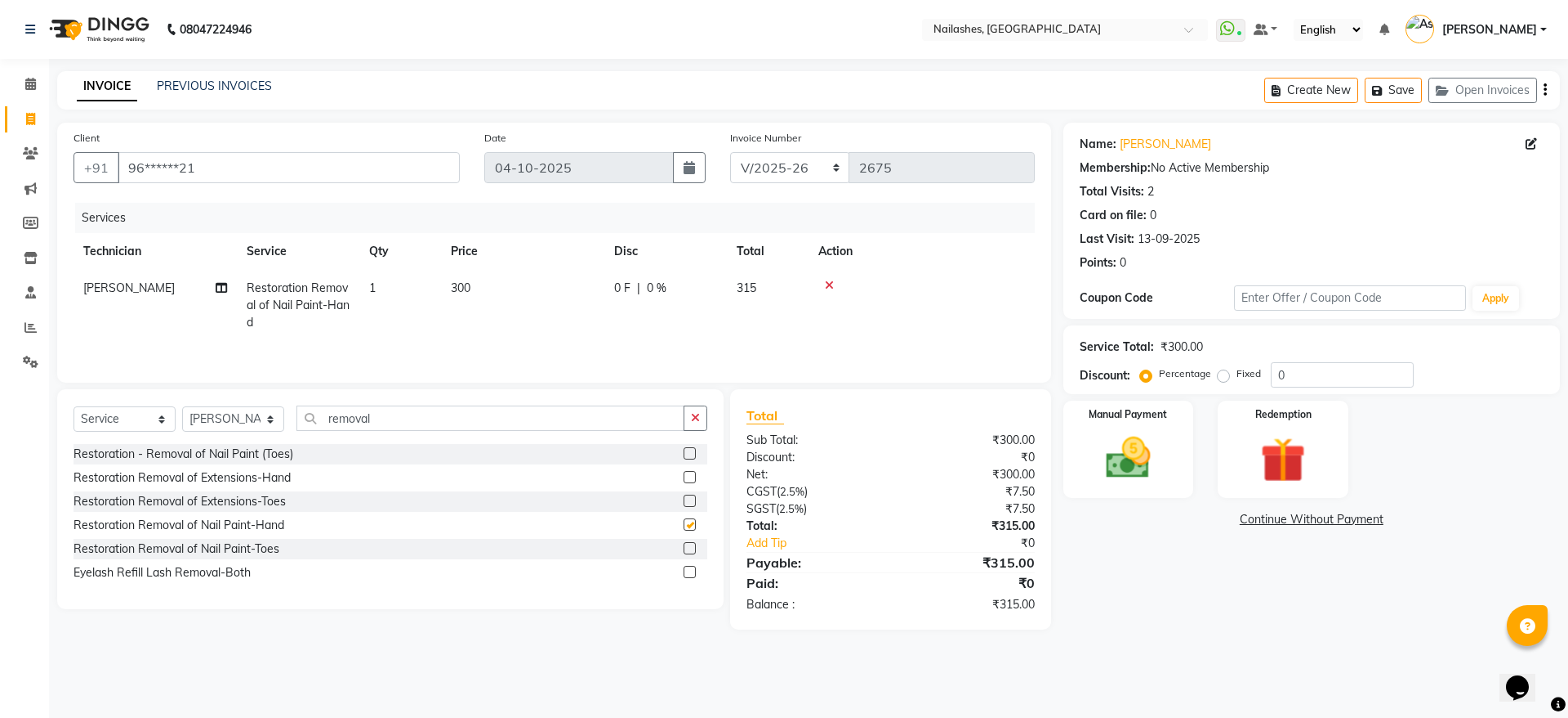
checkbox input "false"
click at [1138, 449] on img at bounding box center [1128, 457] width 76 height 54
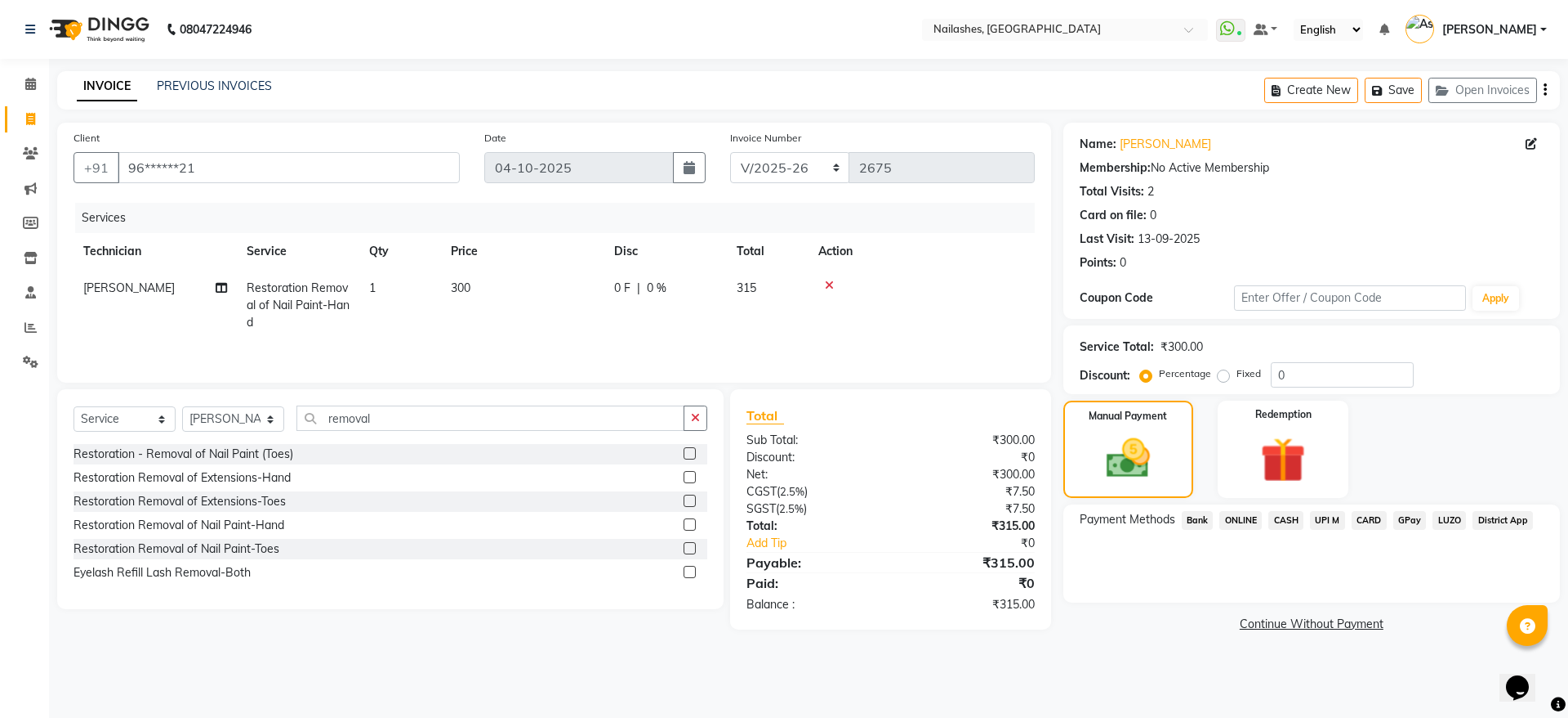
click at [1244, 514] on span "ONLINE" at bounding box center [1241, 520] width 43 height 19
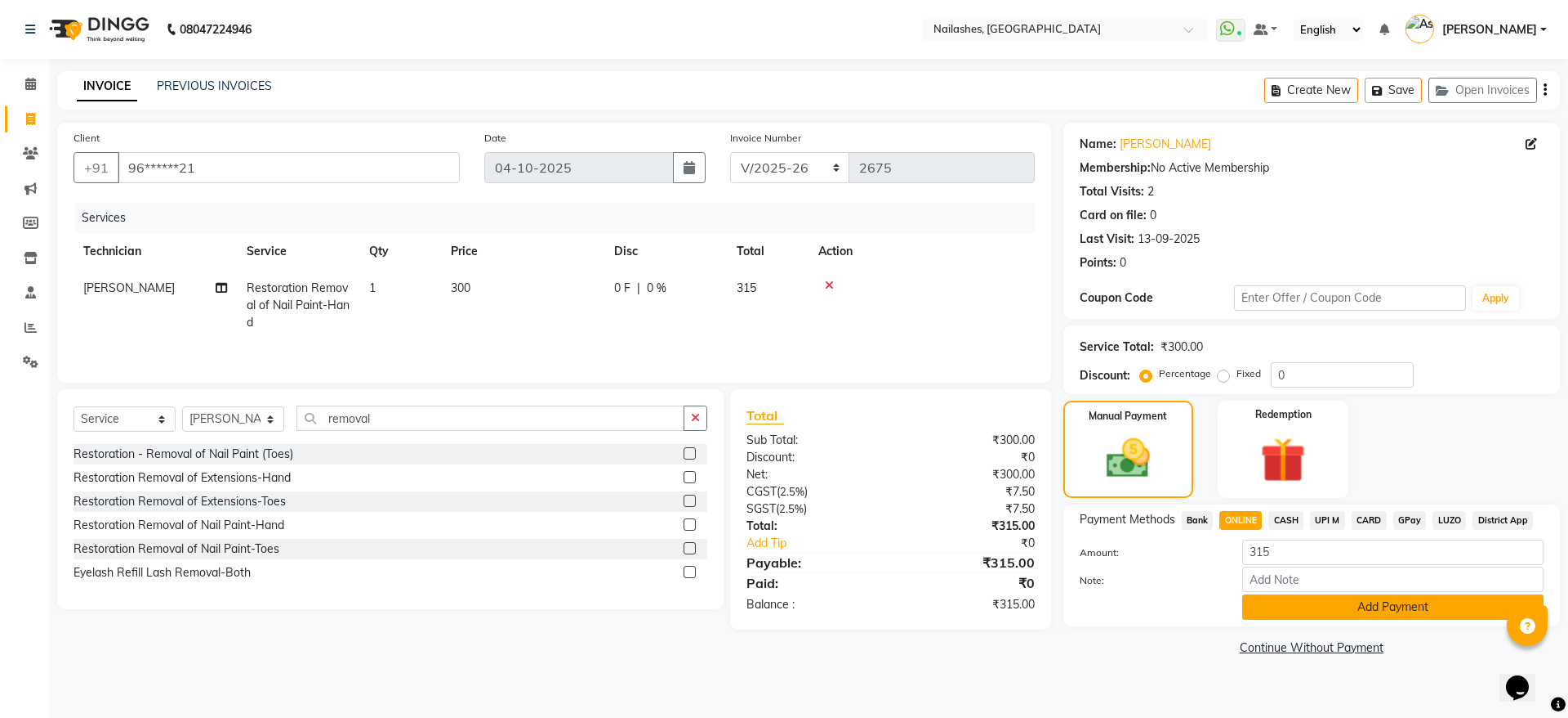
click at [1376, 604] on button "Add Payment" at bounding box center [1393, 607] width 302 height 26
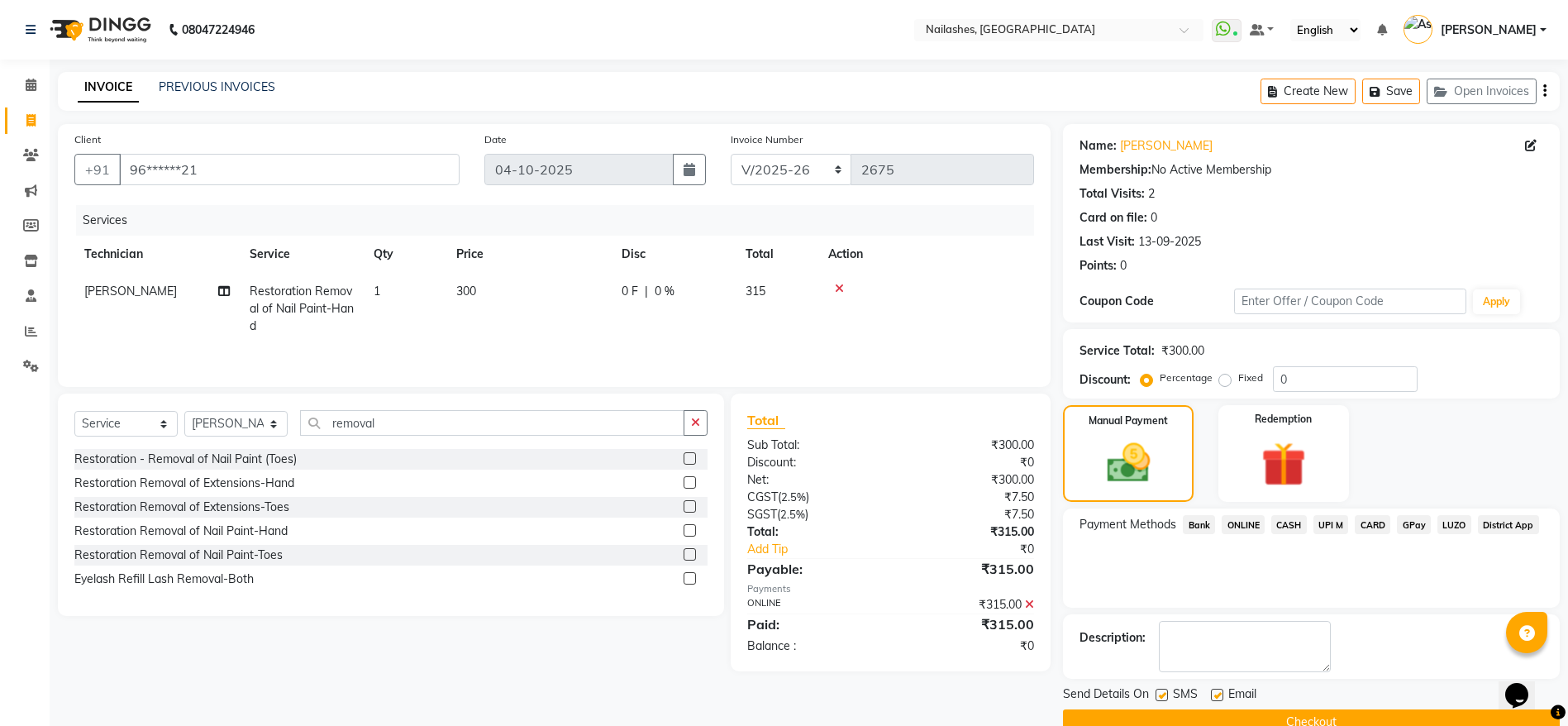
scroll to position [34, 0]
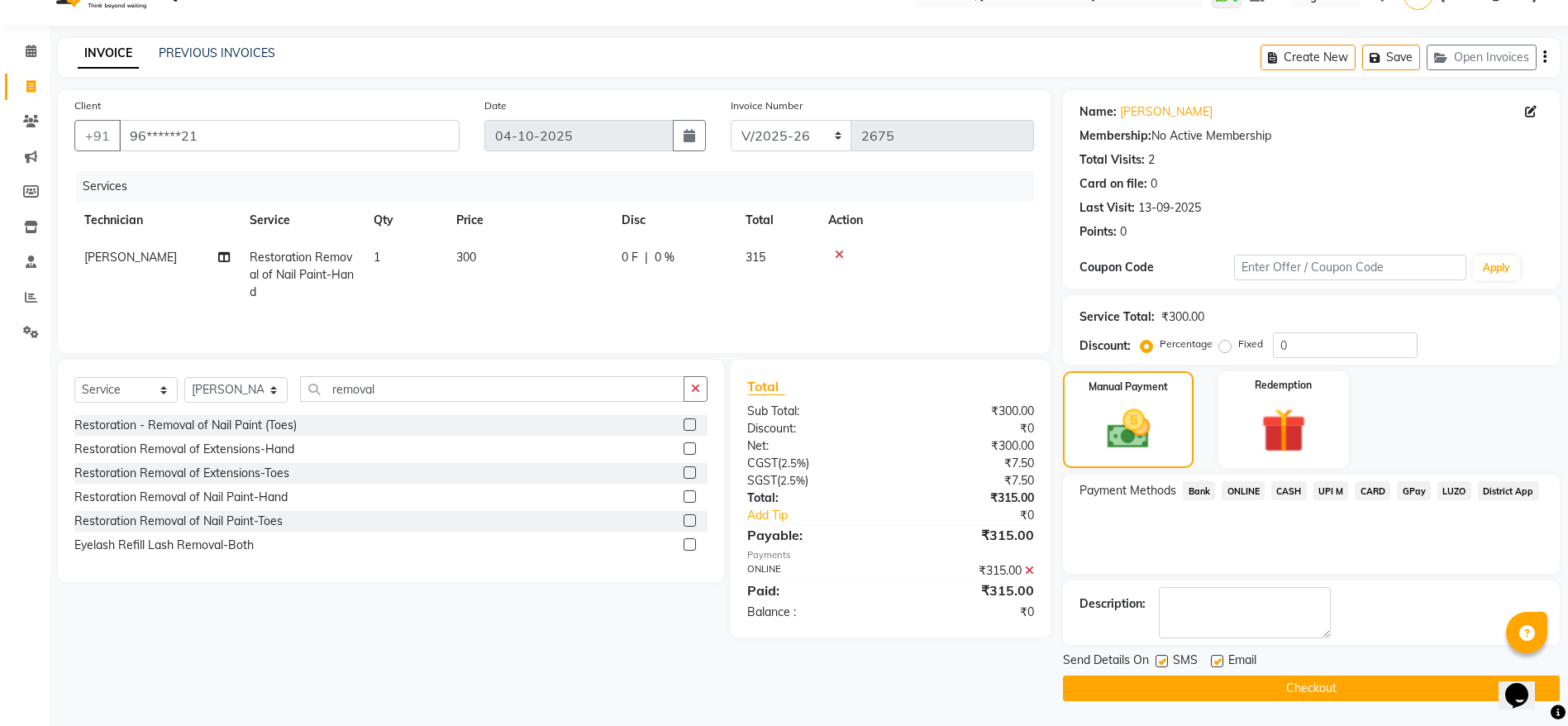
click at [1337, 694] on button "Checkout" at bounding box center [1312, 688] width 497 height 26
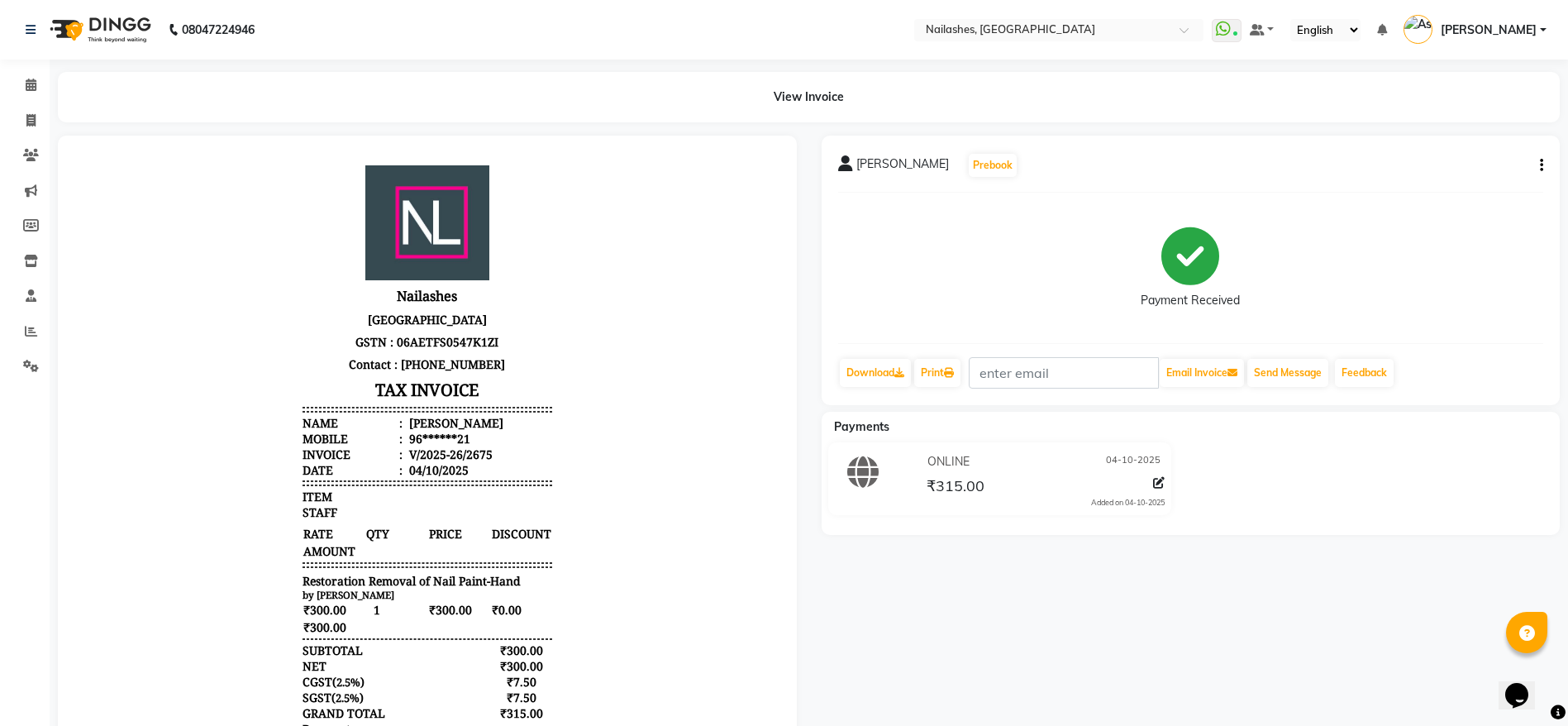
click at [30, 70] on li "Calendar" at bounding box center [25, 85] width 50 height 35
click at [34, 84] on icon at bounding box center [31, 84] width 10 height 12
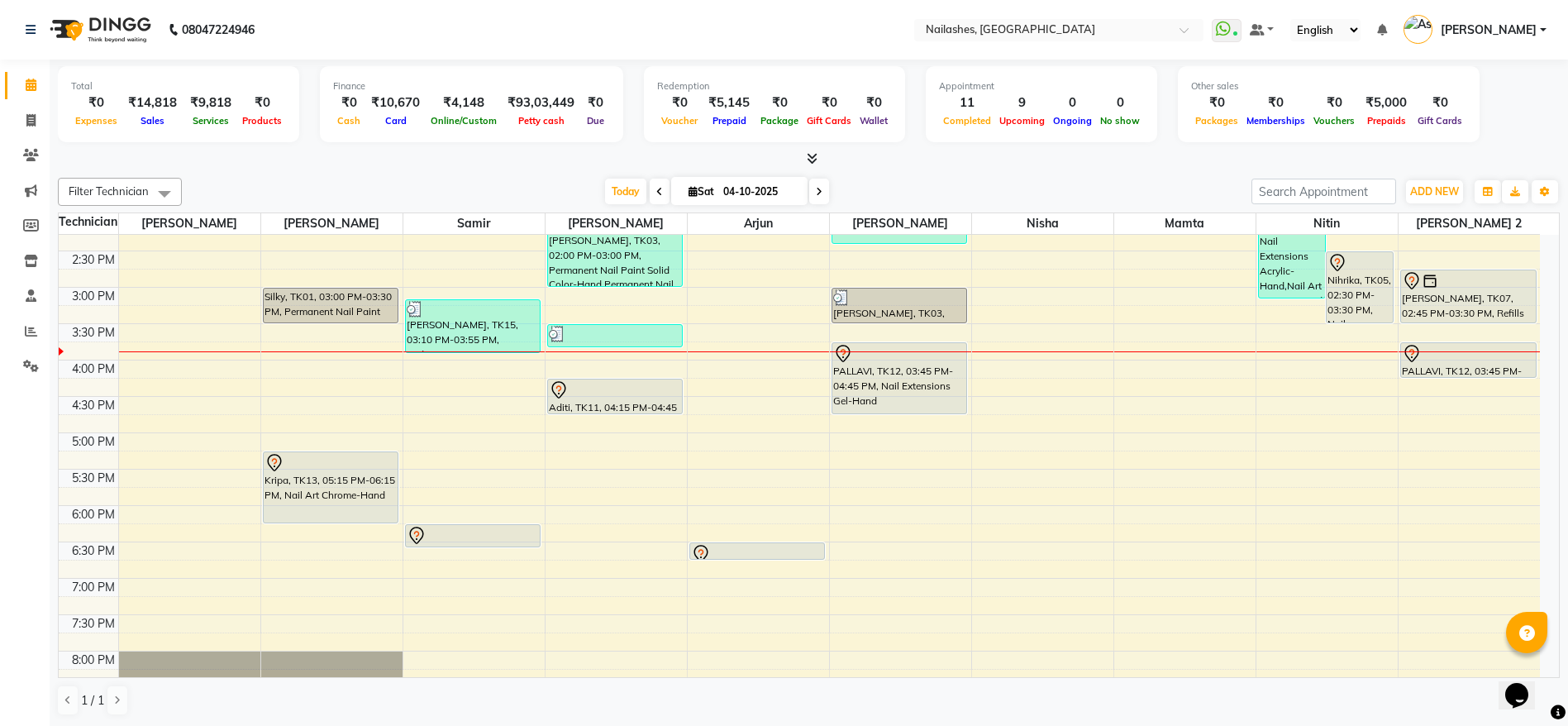
scroll to position [454, 0]
click at [1458, 370] on div "PALLAVI, TK12, 03:45 PM-04:15 PM, Permanent Nail Paint Solid Color-Hand" at bounding box center [1469, 361] width 135 height 34
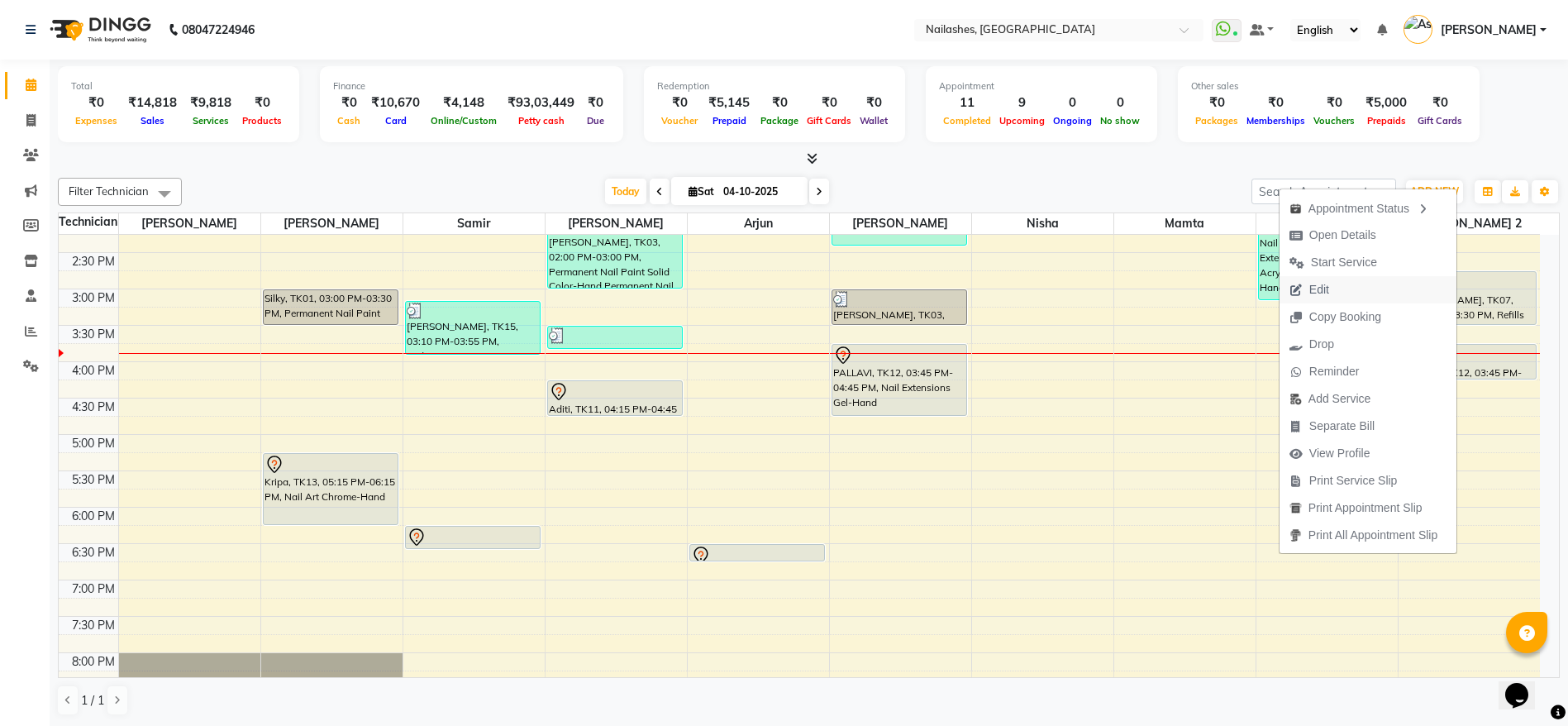
click at [1364, 286] on button "Edit" at bounding box center [1368, 290] width 177 height 28
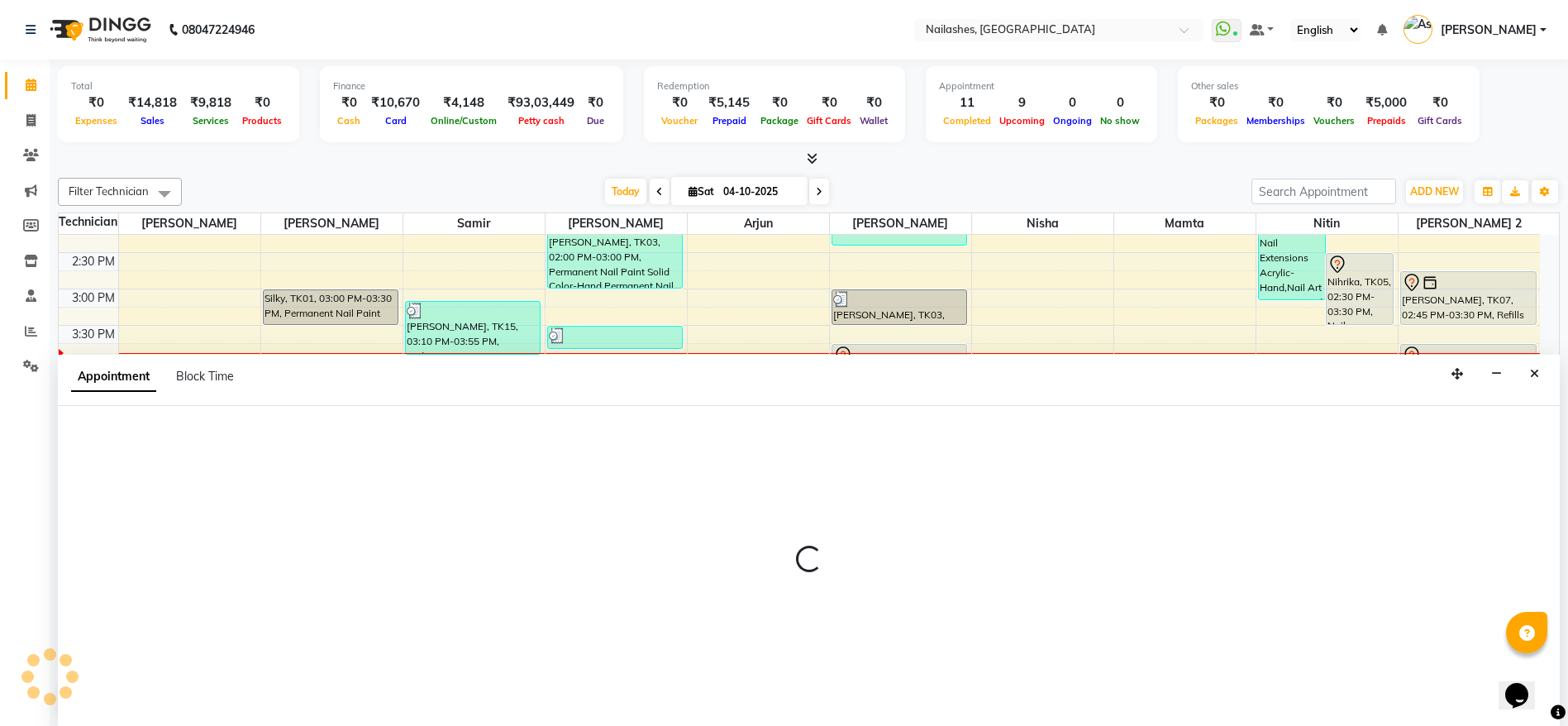
scroll to position [1, 0]
select select "tentative"
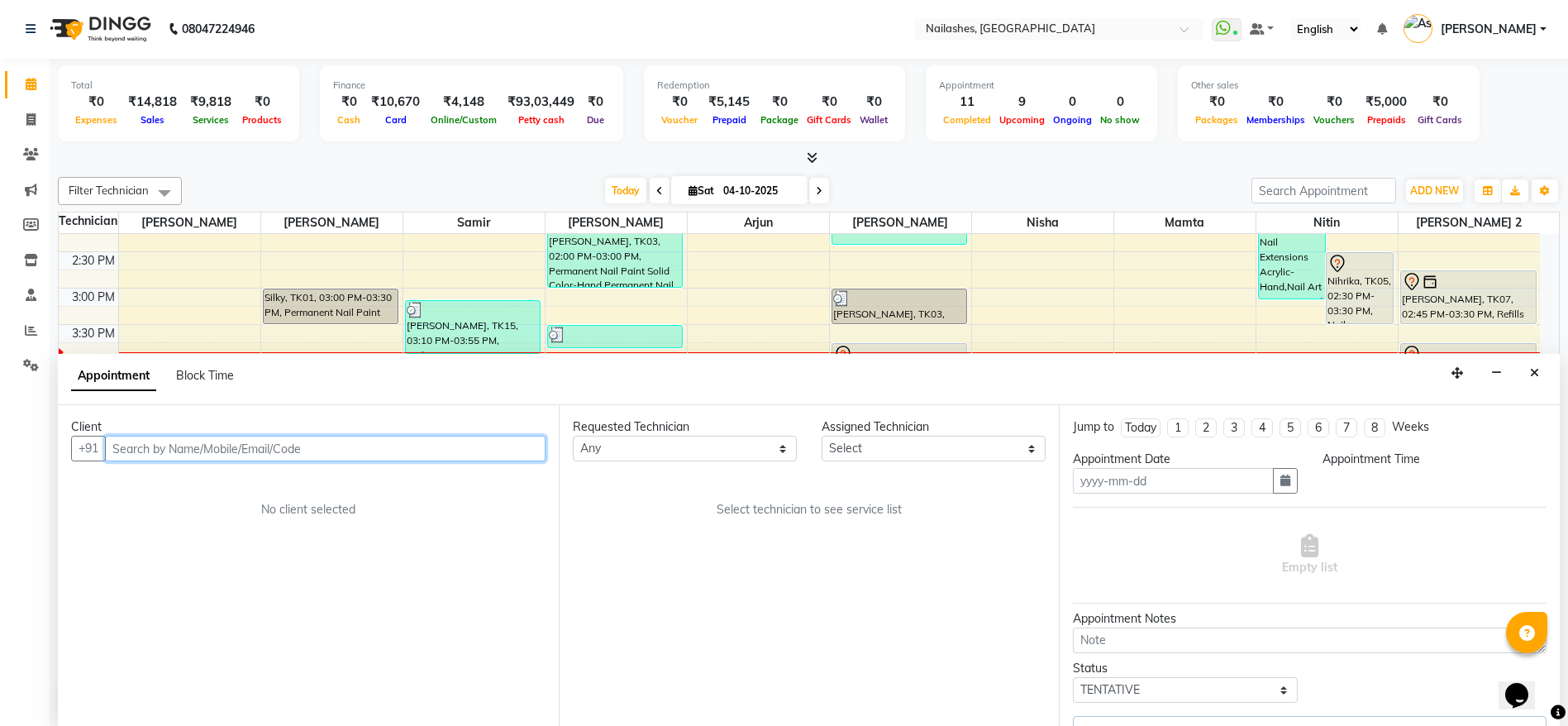
type input "04-10-2025"
select select "945"
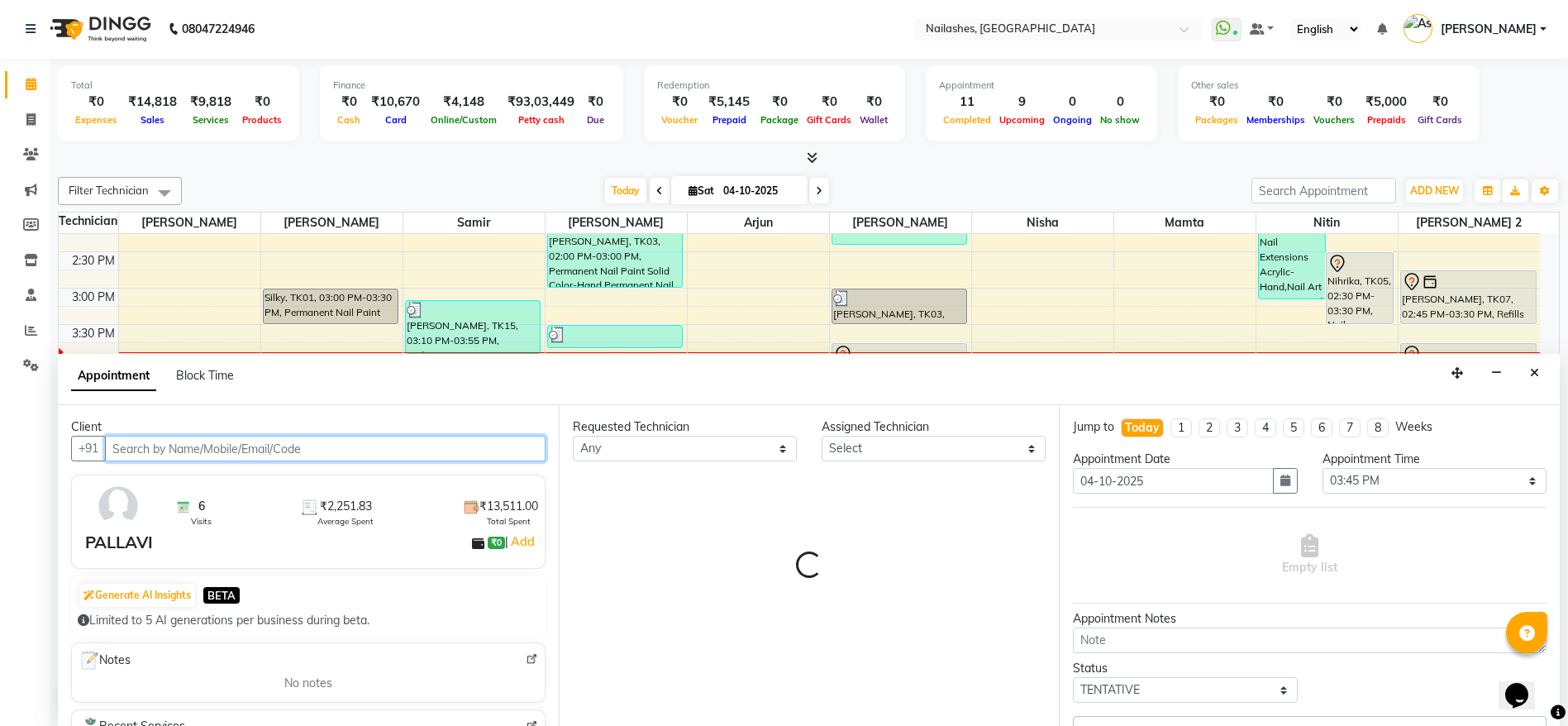
scroll to position [510, 0]
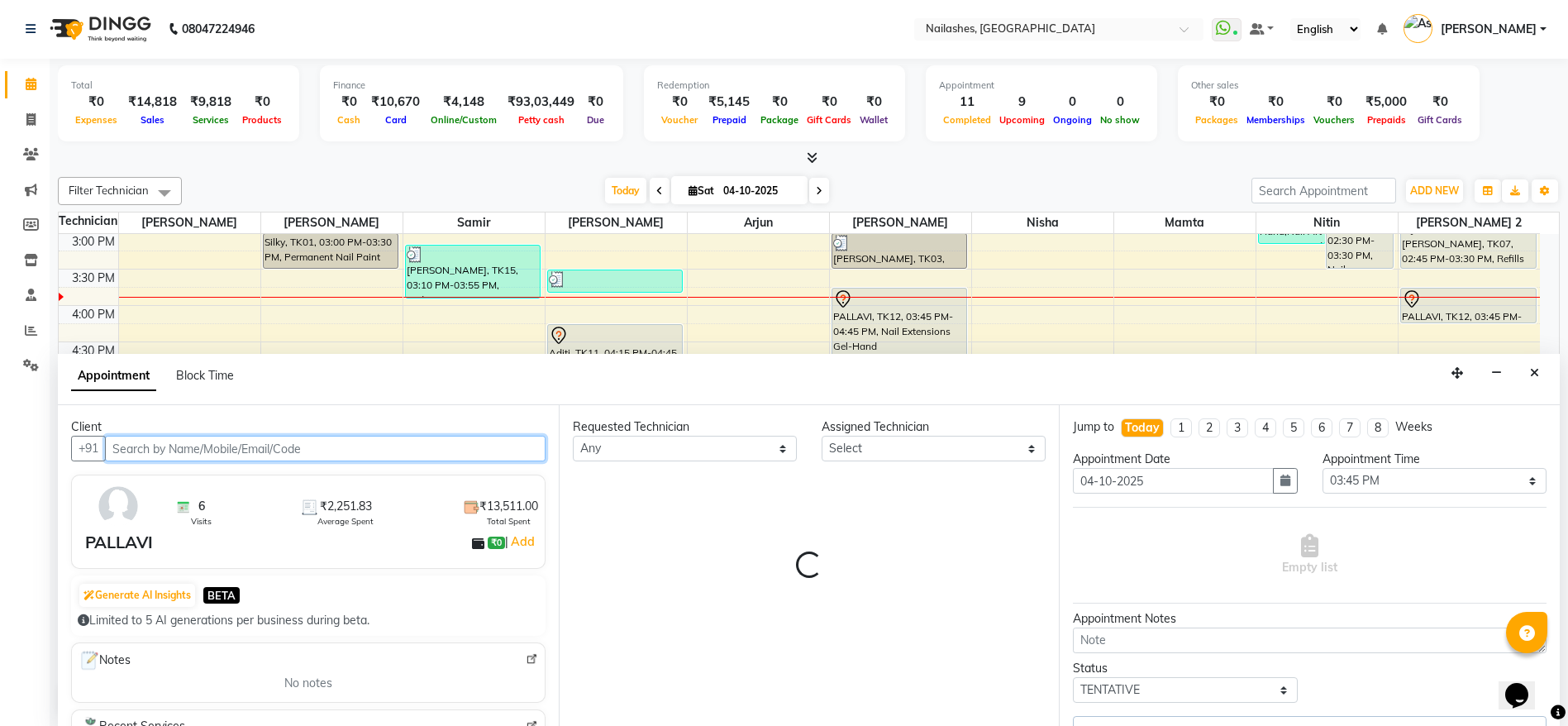
select select "93473"
select select "1617"
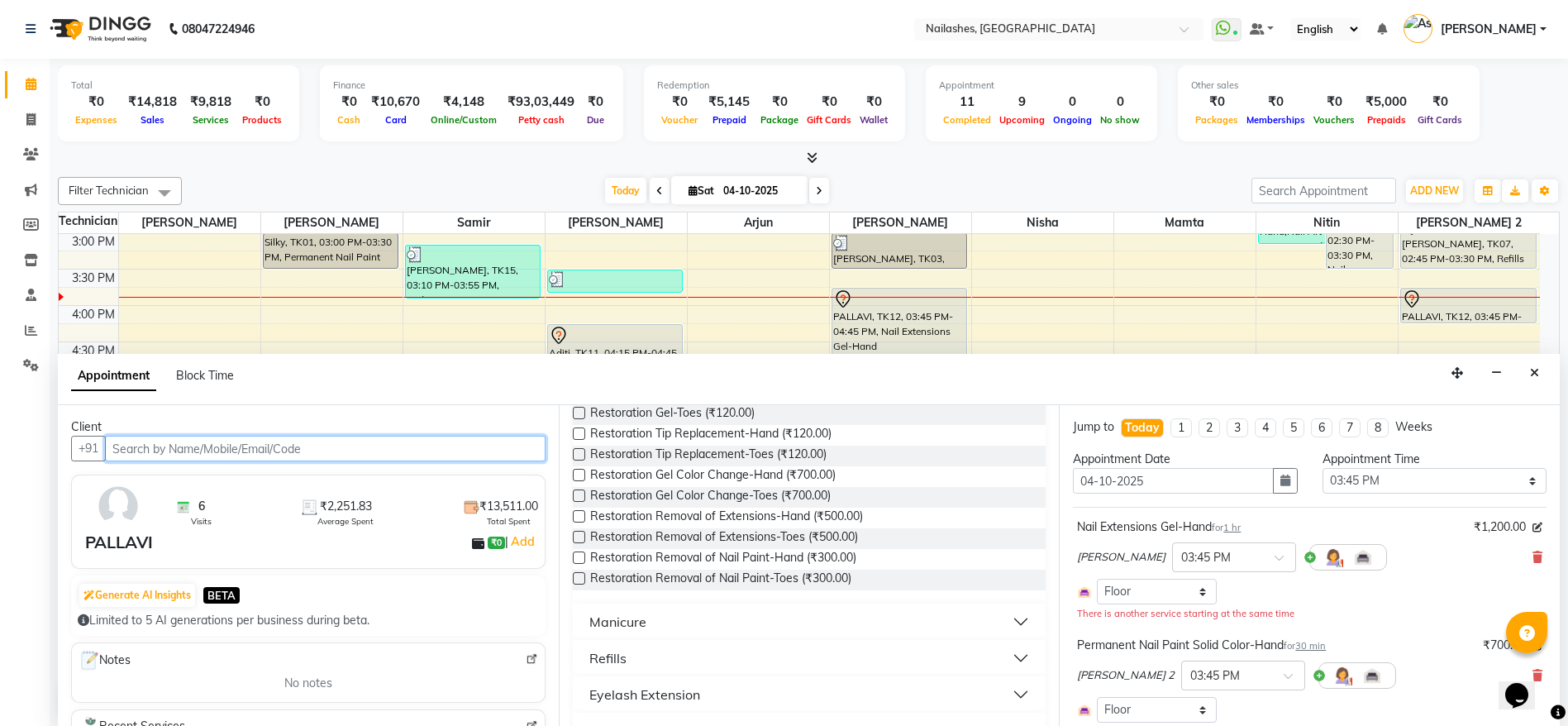
scroll to position [228, 0]
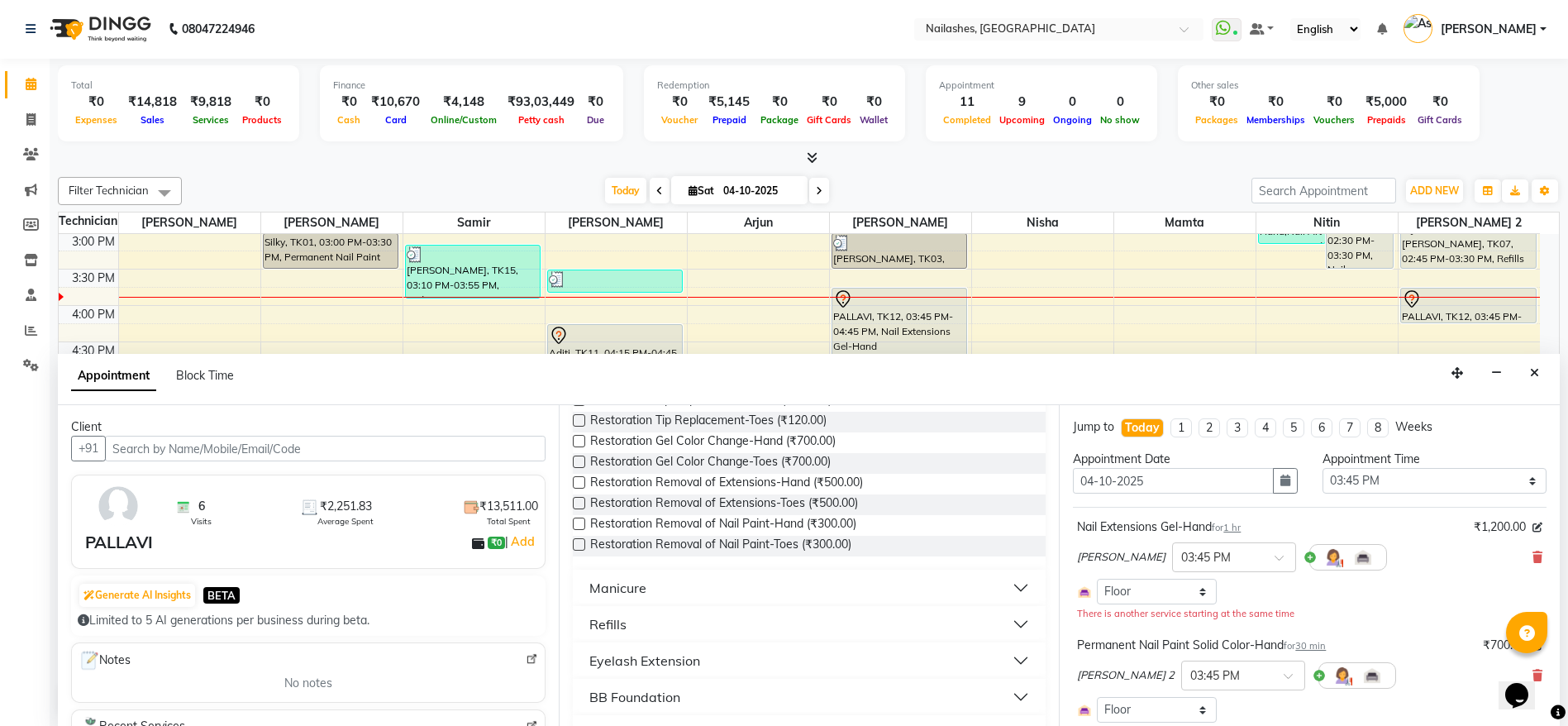
click at [899, 580] on button "Manicure" at bounding box center [810, 587] width 461 height 30
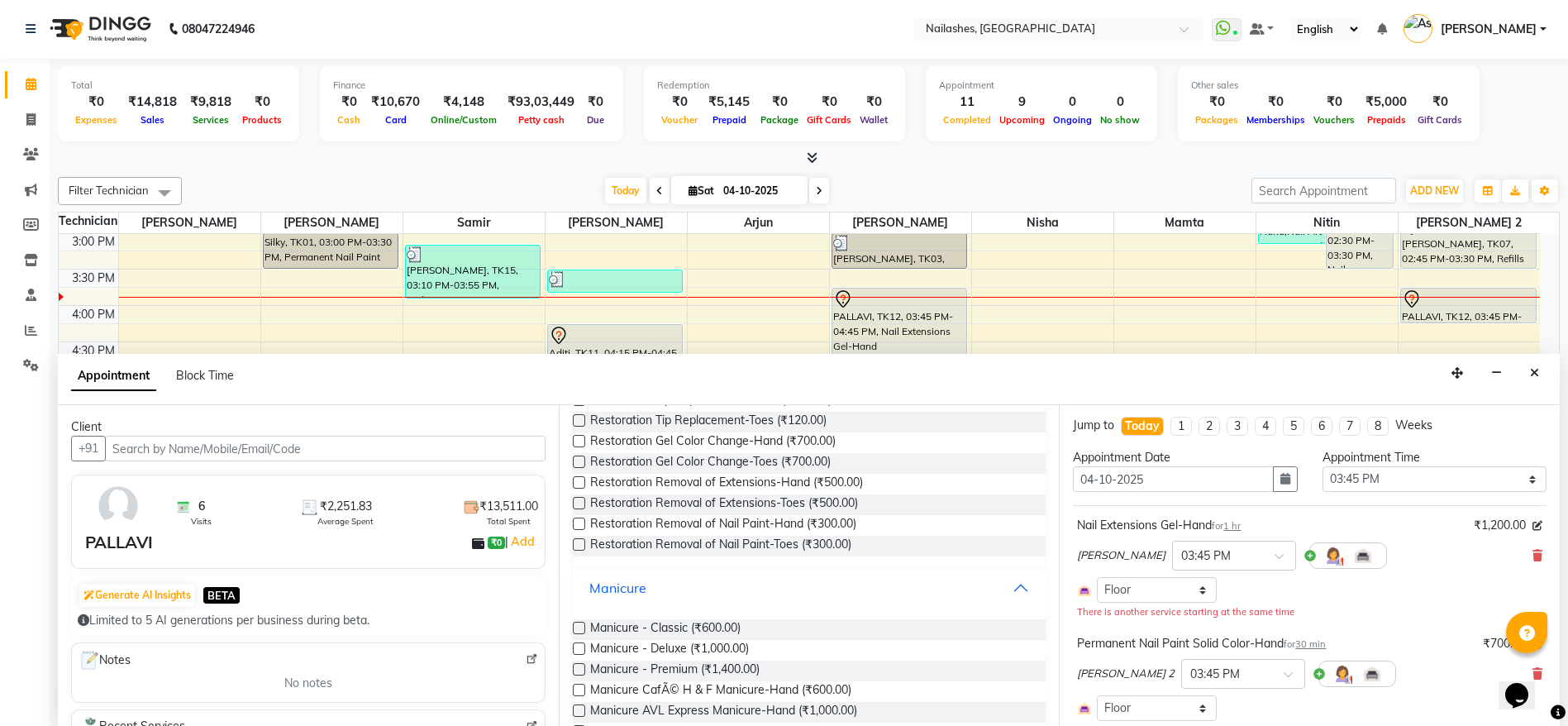
scroll to position [0, 0]
click at [1533, 372] on icon "Close" at bounding box center [1534, 372] width 9 height 11
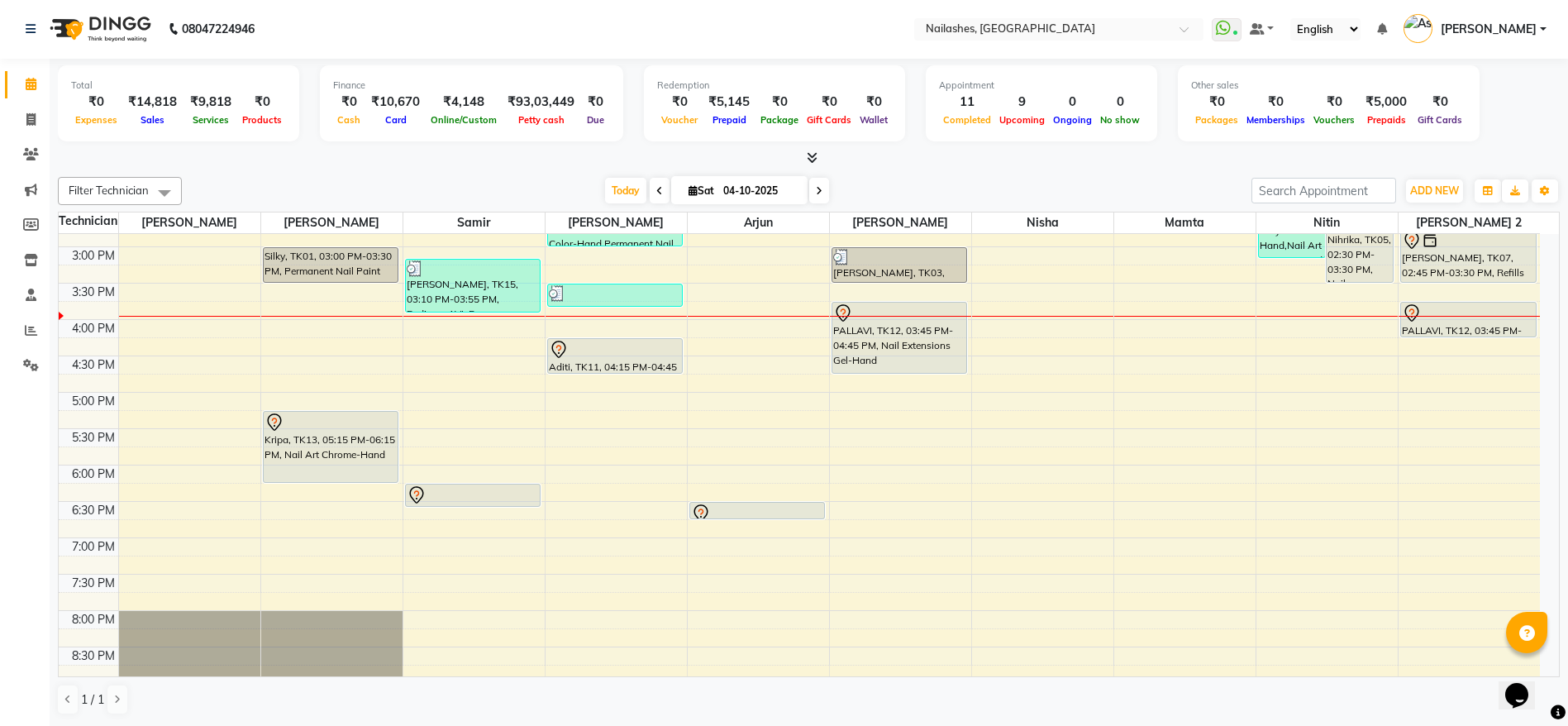
scroll to position [489, 0]
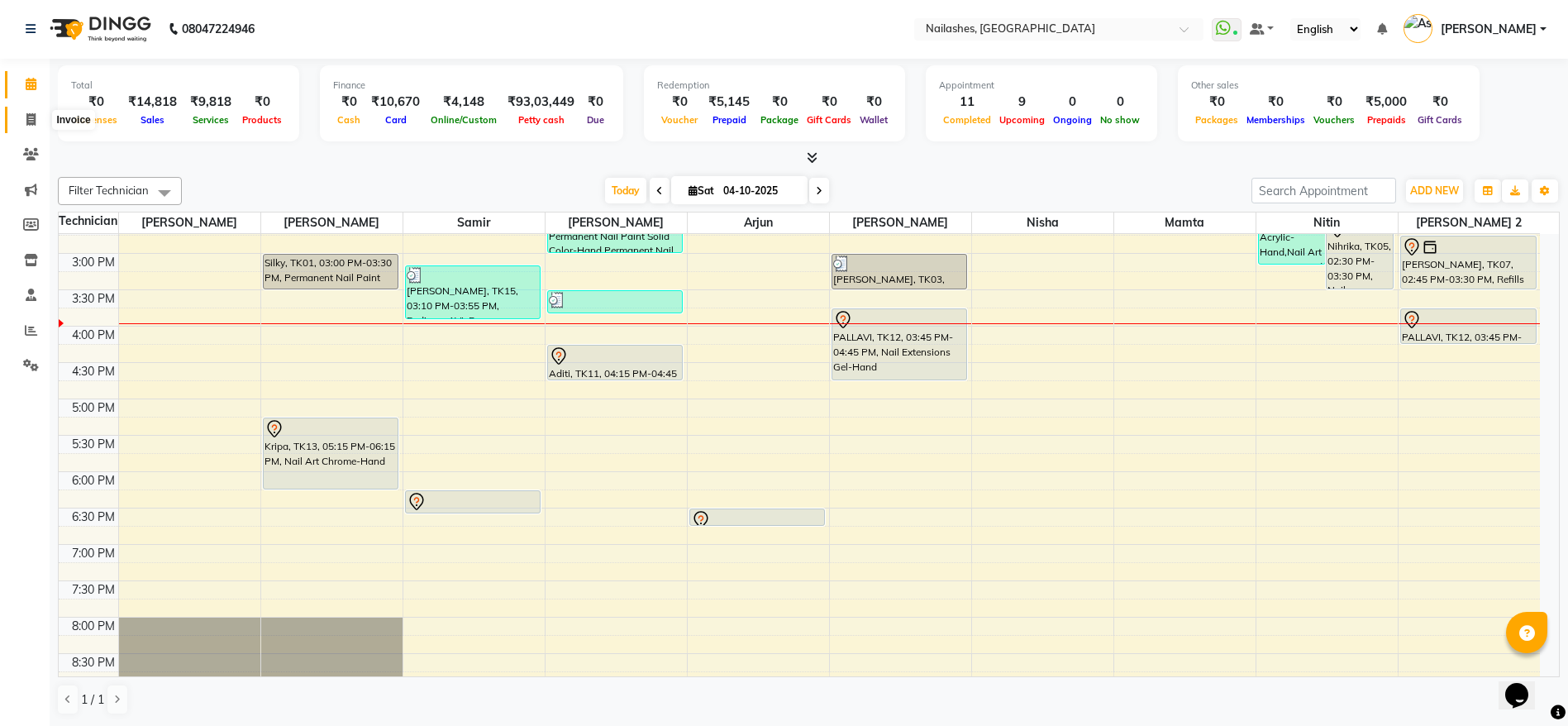
click at [28, 114] on icon at bounding box center [31, 119] width 9 height 12
select select "service"
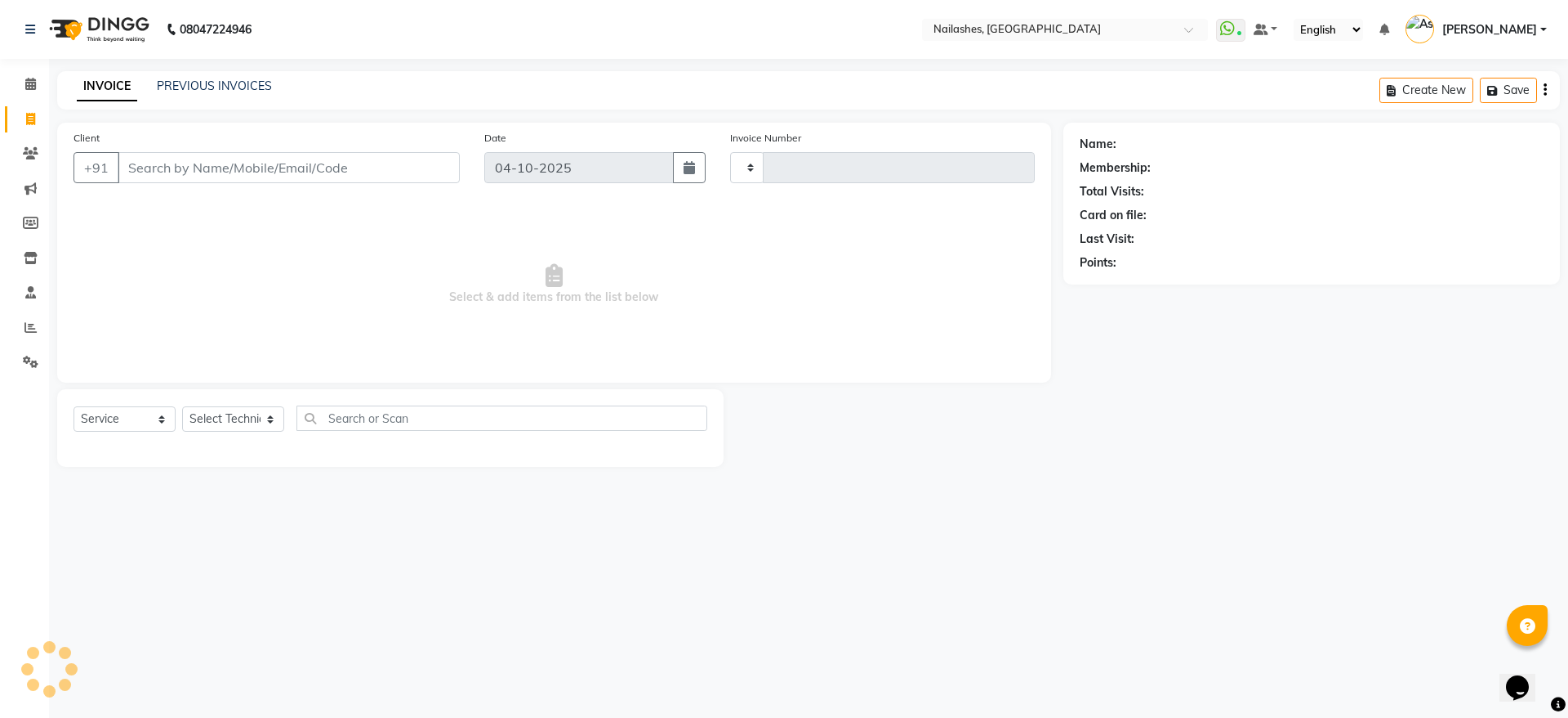
type input "2676"
select select "3926"
click at [360, 162] on input "Client" at bounding box center [289, 167] width 343 height 31
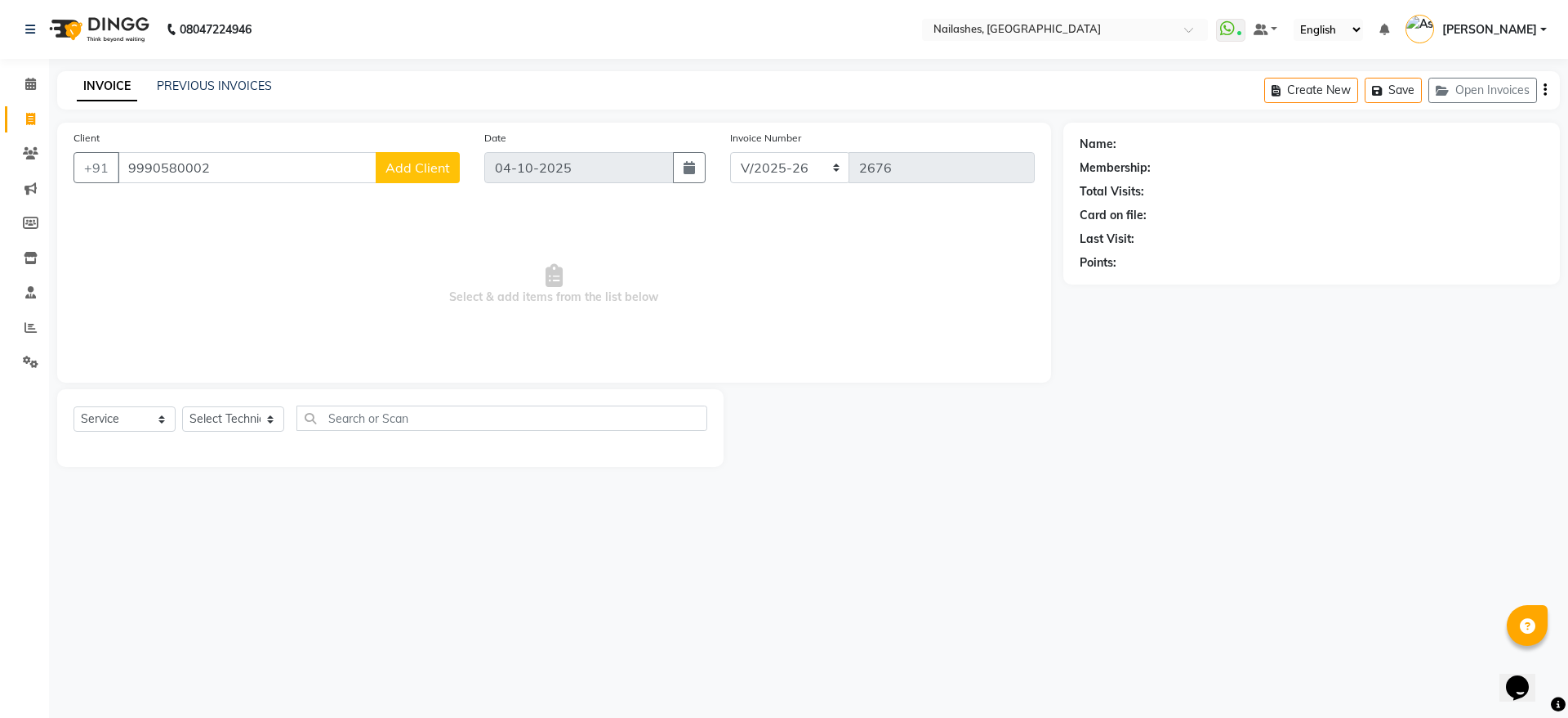
type input "9990580002"
click at [440, 175] on span "Add Client" at bounding box center [418, 167] width 65 height 16
select select "21"
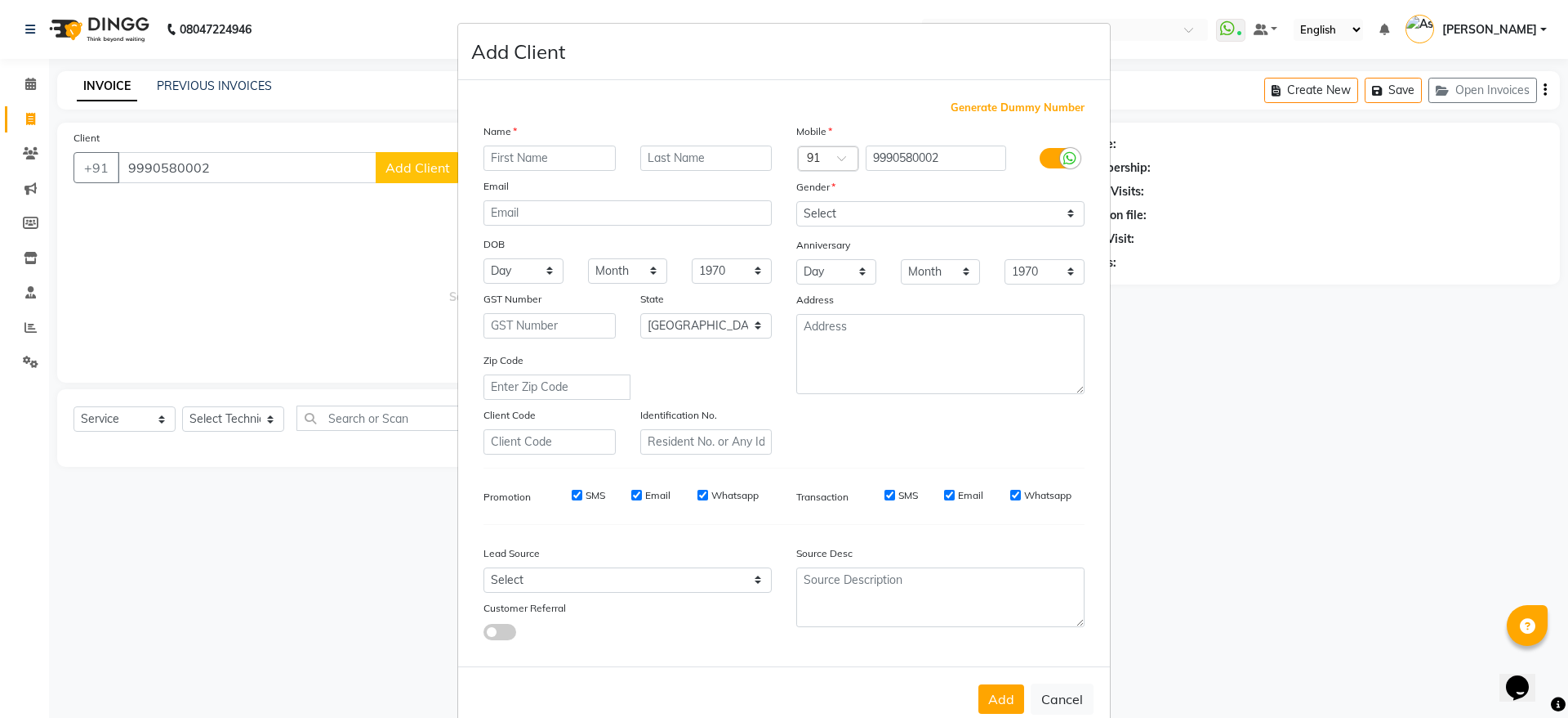
click at [521, 167] on input "text" at bounding box center [549, 159] width 132 height 26
type input "Aria"
click at [675, 155] on input "text" at bounding box center [706, 159] width 132 height 26
type input "[PERSON_NAME]"
click at [832, 222] on select "Select [DEMOGRAPHIC_DATA] [DEMOGRAPHIC_DATA] Other Prefer Not To Say" at bounding box center [940, 214] width 288 height 26
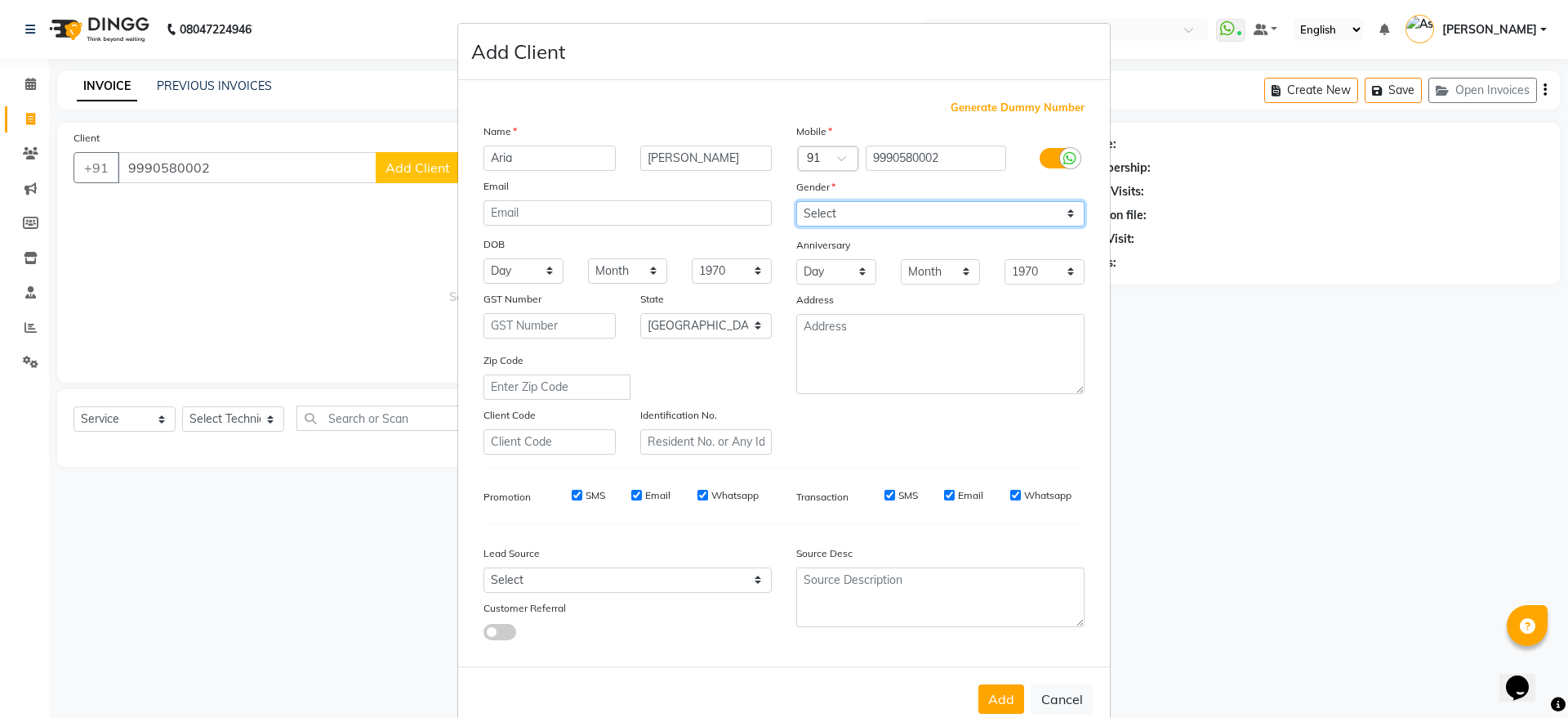
select select "[DEMOGRAPHIC_DATA]"
click at [796, 201] on select "Select [DEMOGRAPHIC_DATA] [DEMOGRAPHIC_DATA] Other Prefer Not To Say" at bounding box center [940, 214] width 288 height 26
click at [994, 691] on button "Add" at bounding box center [1001, 698] width 46 height 30
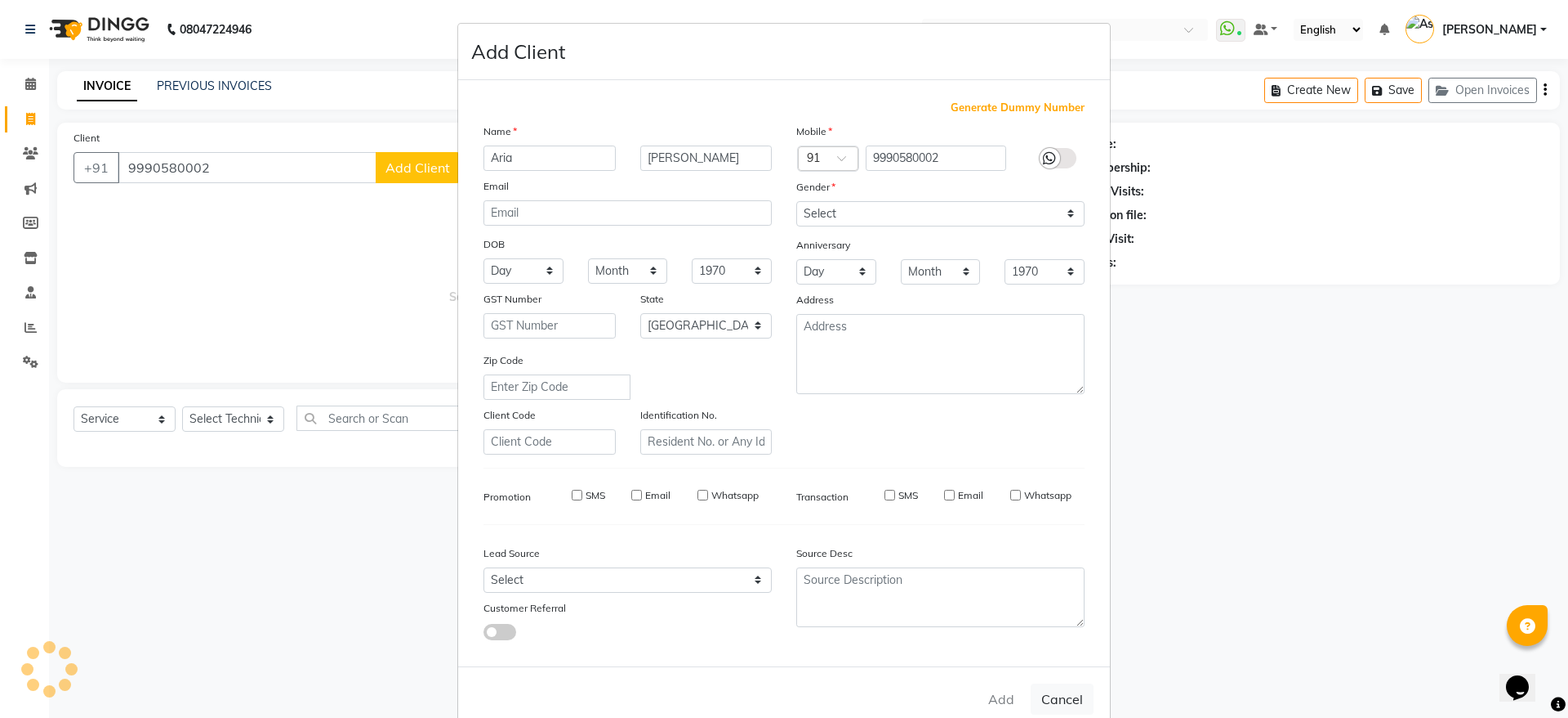
type input "99******02"
select select
select select "null"
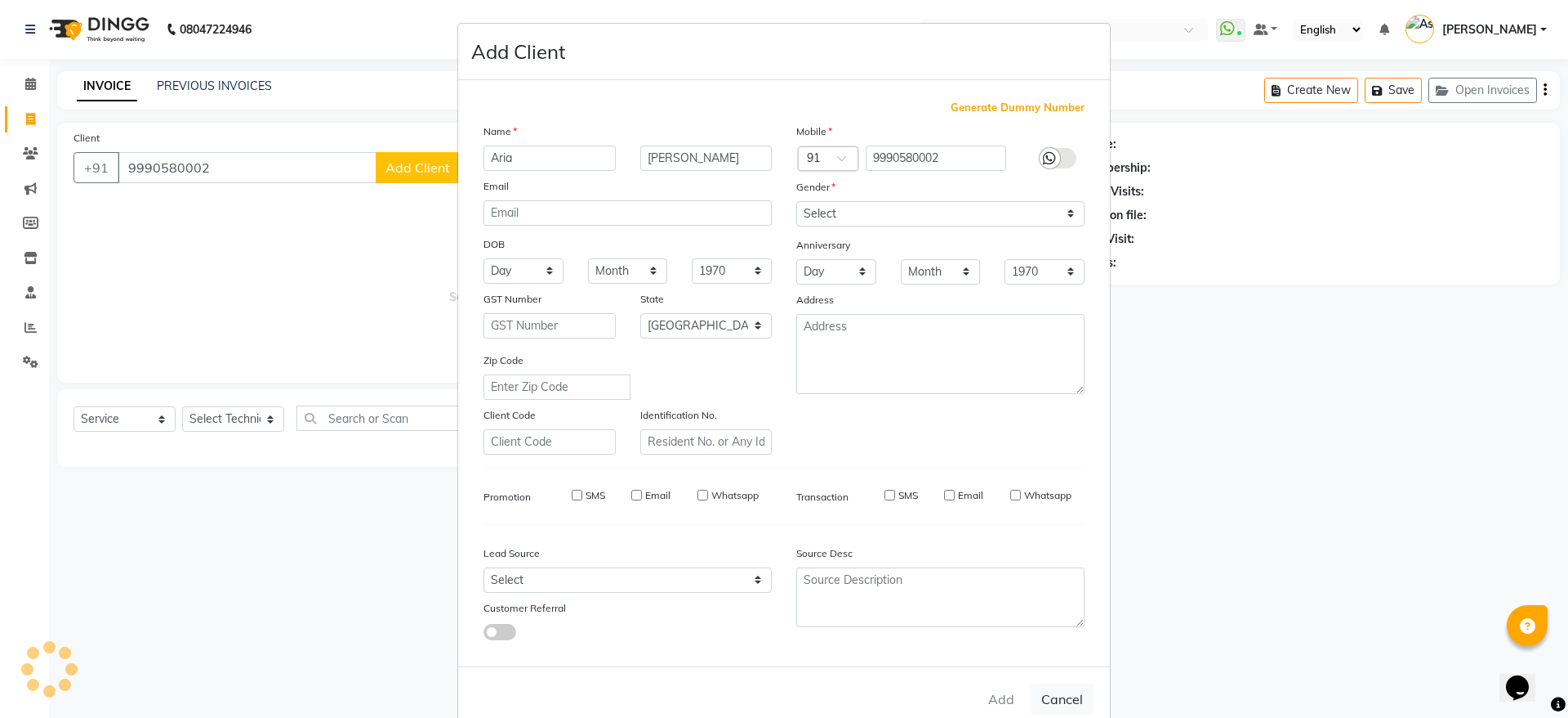
select select
checkbox input "false"
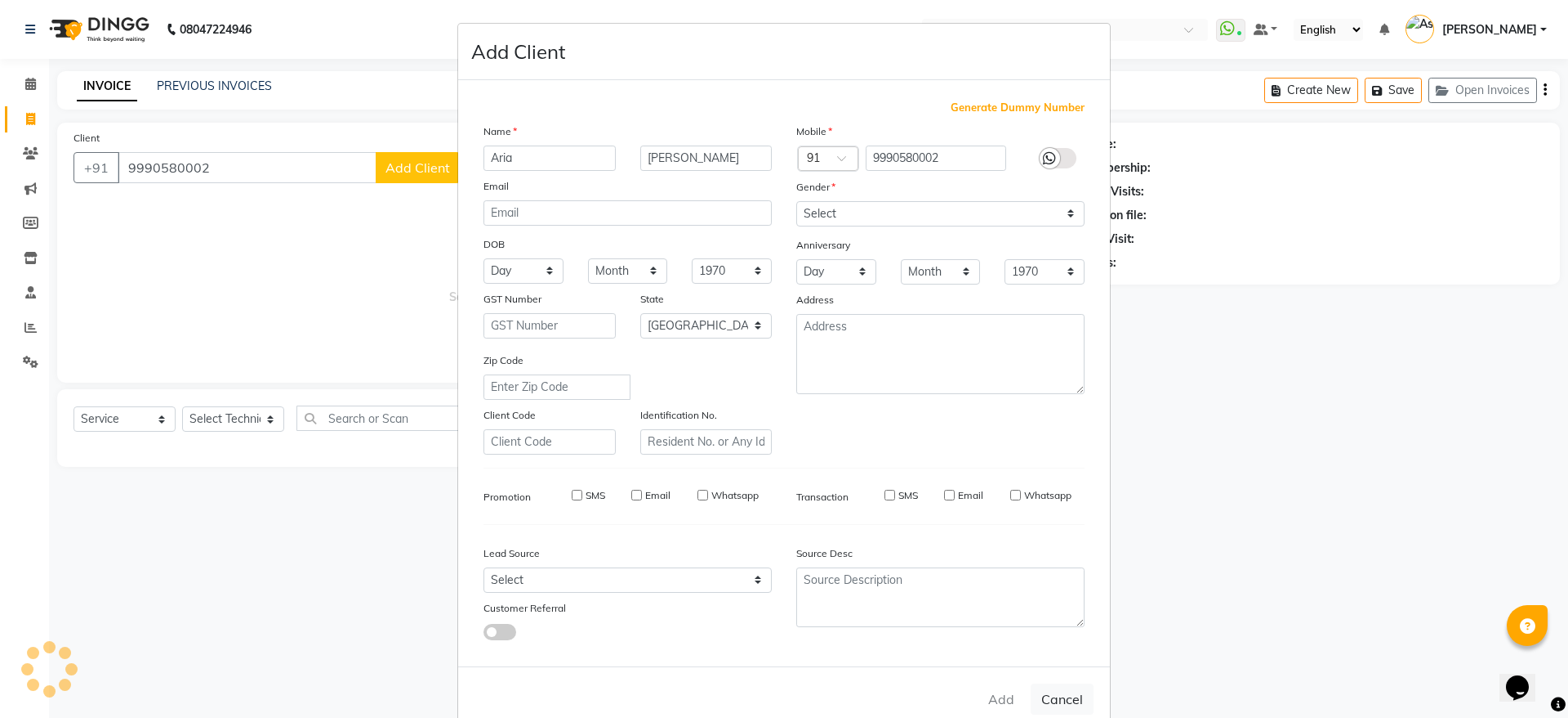
checkbox input "false"
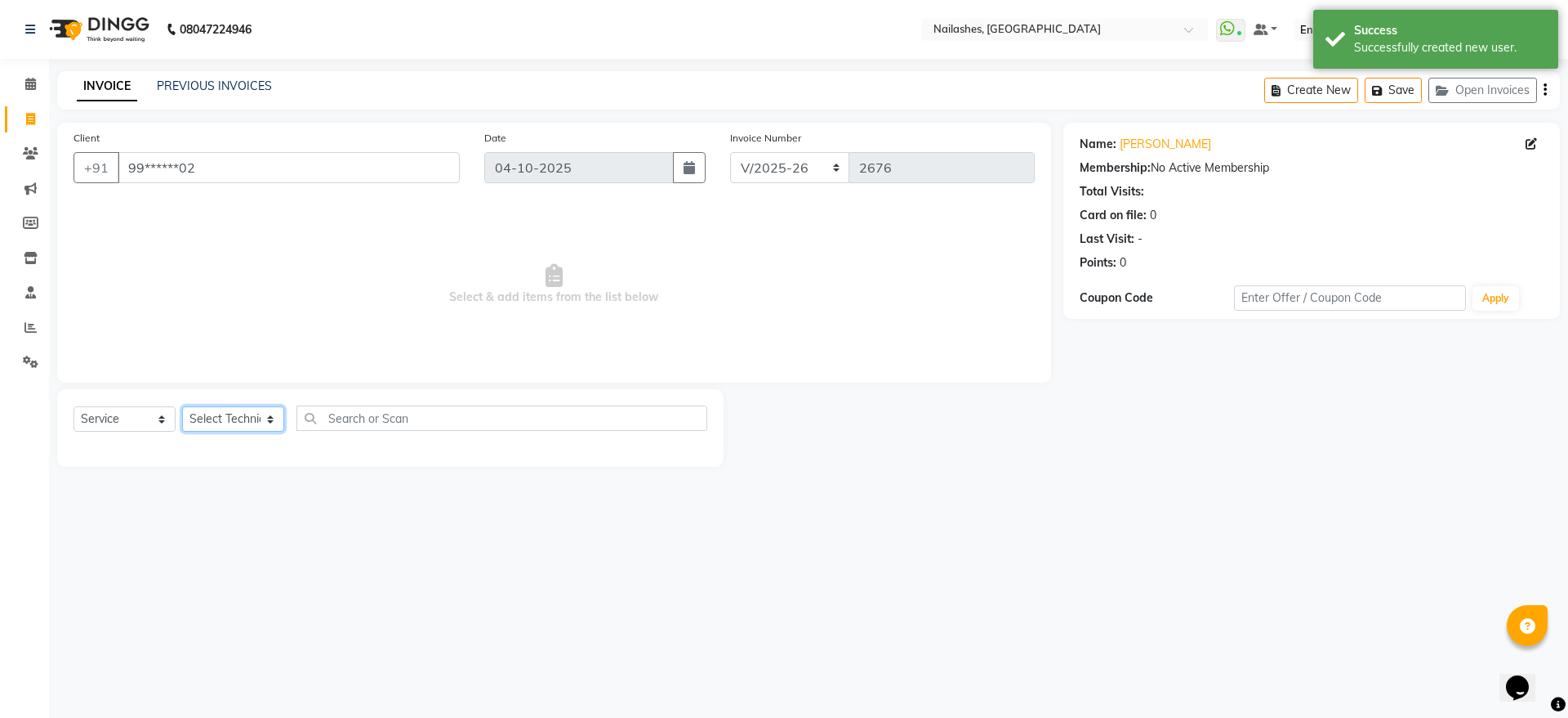
click at [262, 417] on select "Select Technician [PERSON_NAME] [PERSON_NAME] [PERSON_NAME] 2 [PERSON_NAME] MAN…" at bounding box center [233, 419] width 102 height 26
select select "19576"
click at [182, 406] on select "Select Technician [PERSON_NAME] [PERSON_NAME] [PERSON_NAME] 2 [PERSON_NAME] MAN…" at bounding box center [233, 419] width 102 height 26
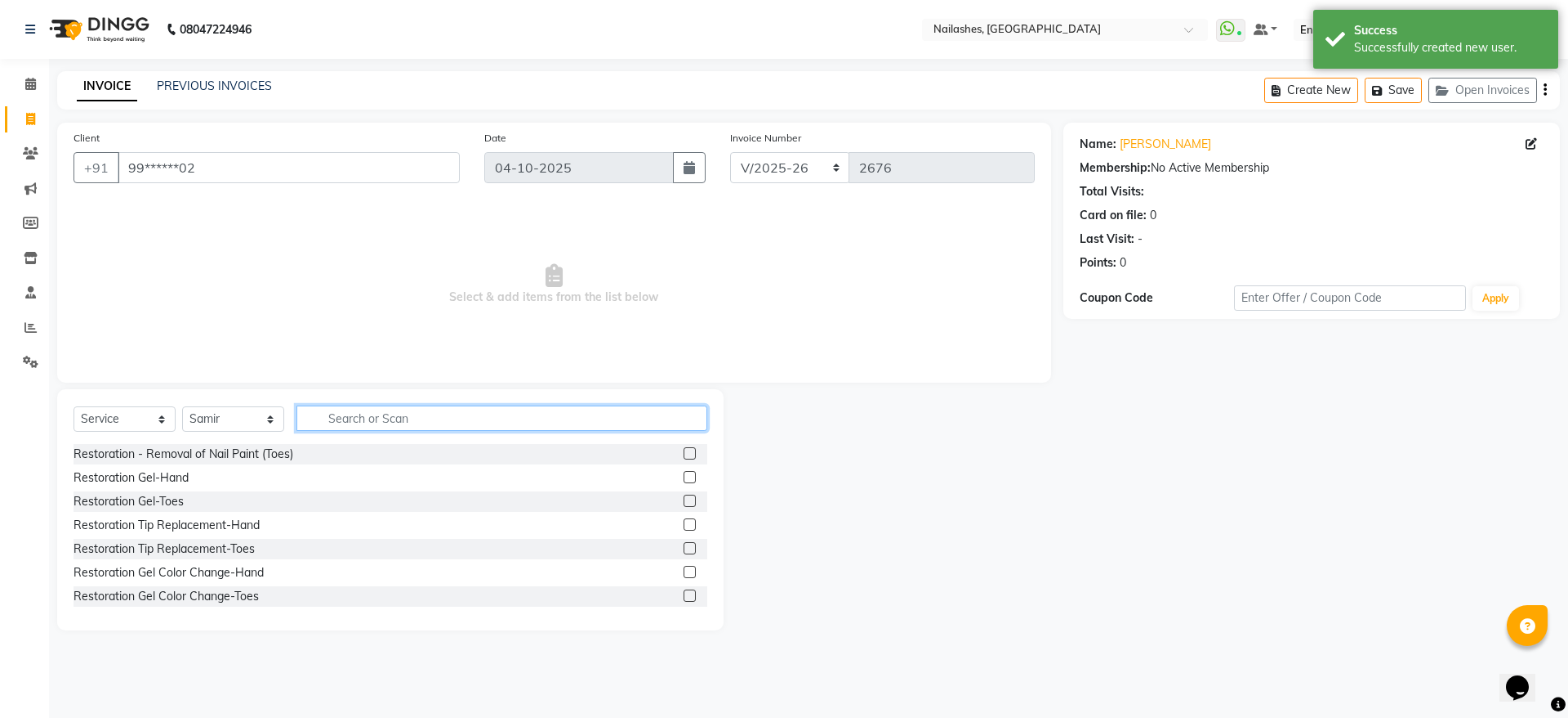
click at [389, 422] on input "text" at bounding box center [502, 418] width 411 height 26
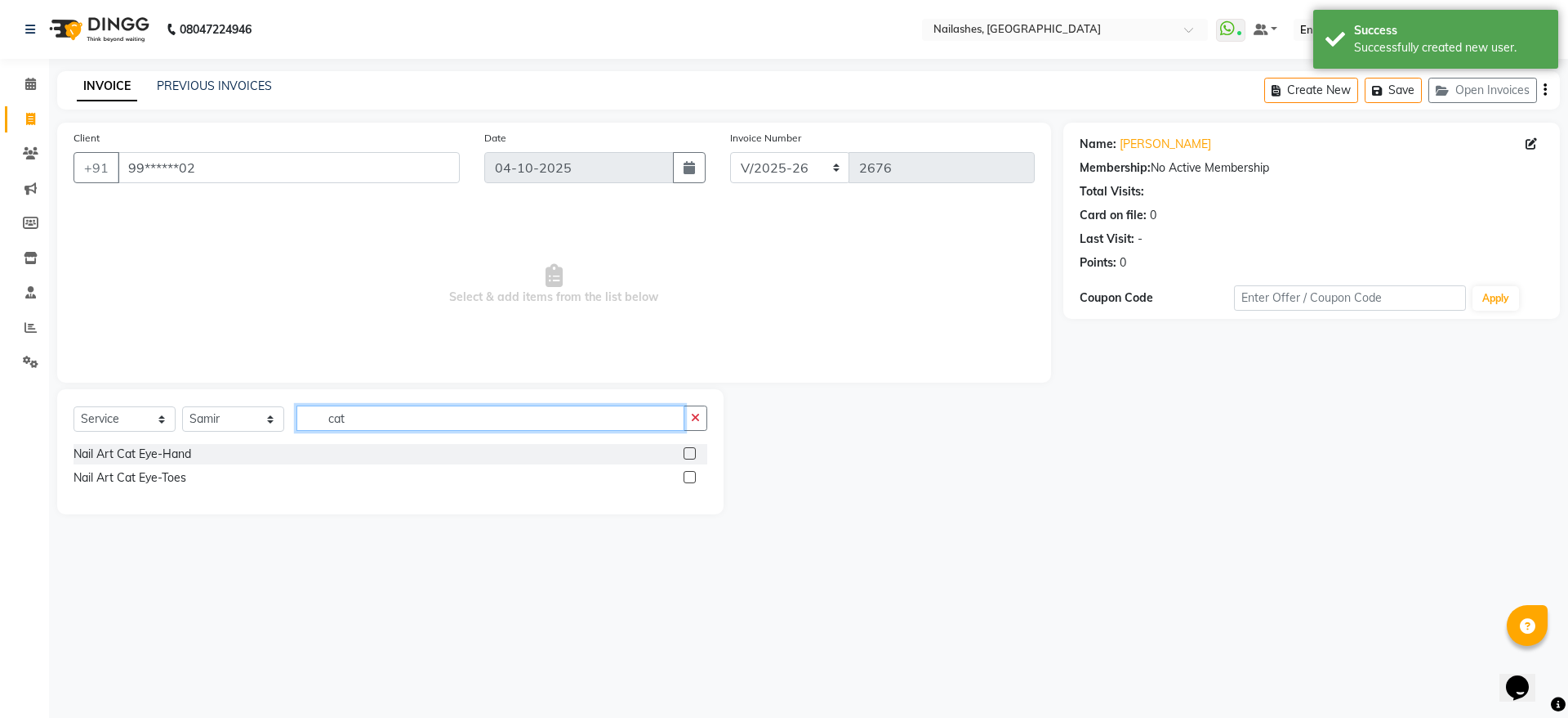
type input "cat"
click at [688, 456] on label at bounding box center [689, 453] width 12 height 12
click at [688, 456] on input "checkbox" at bounding box center [689, 454] width 10 height 10
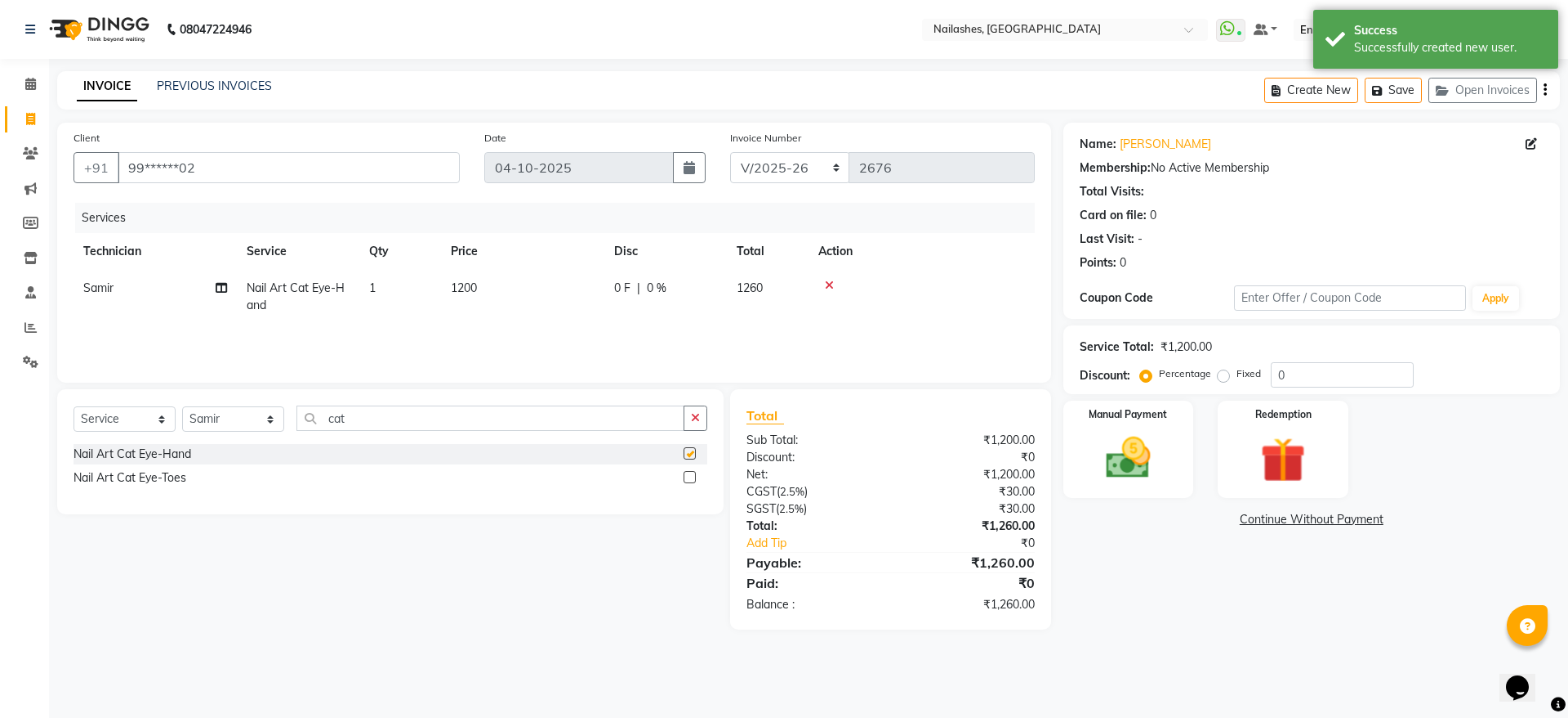
checkbox input "false"
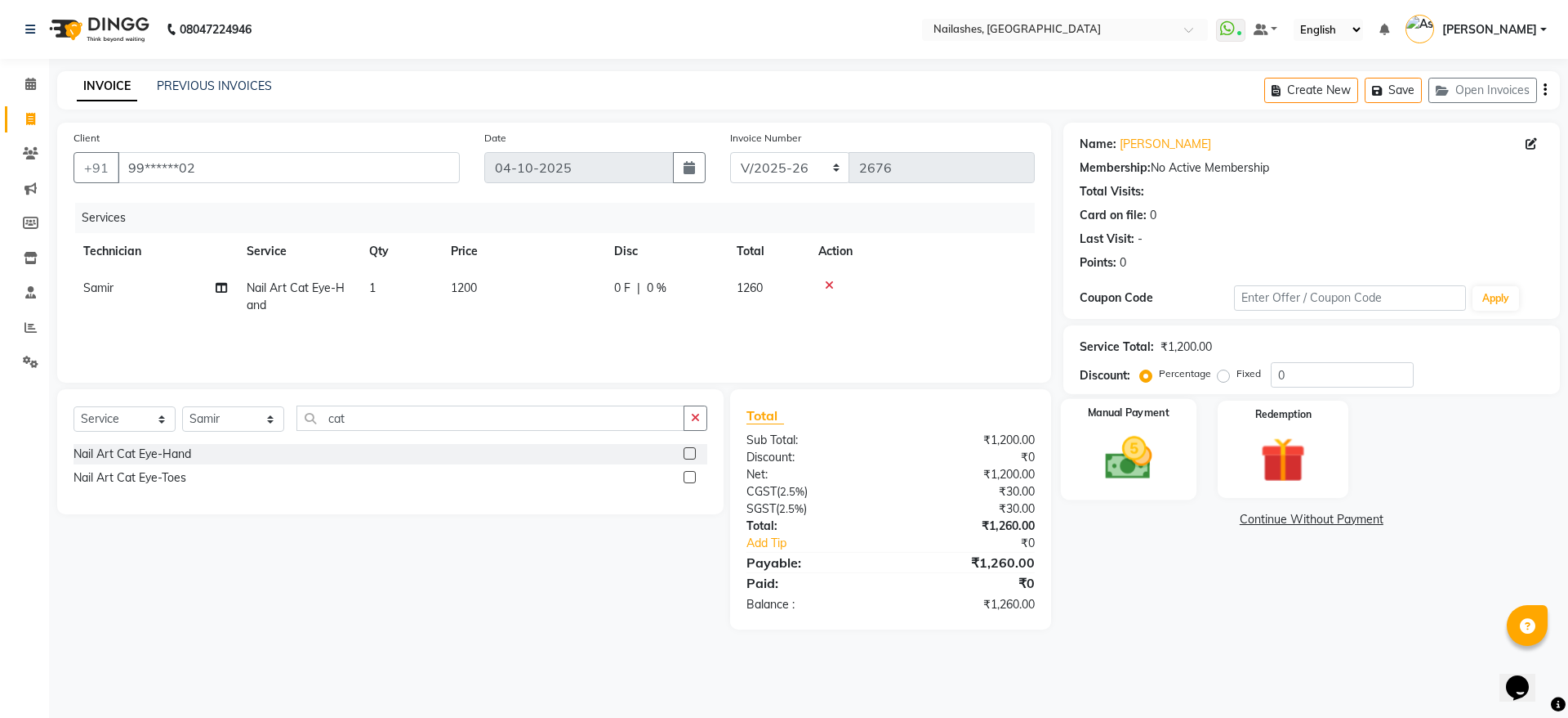
click at [1128, 459] on img at bounding box center [1128, 457] width 76 height 54
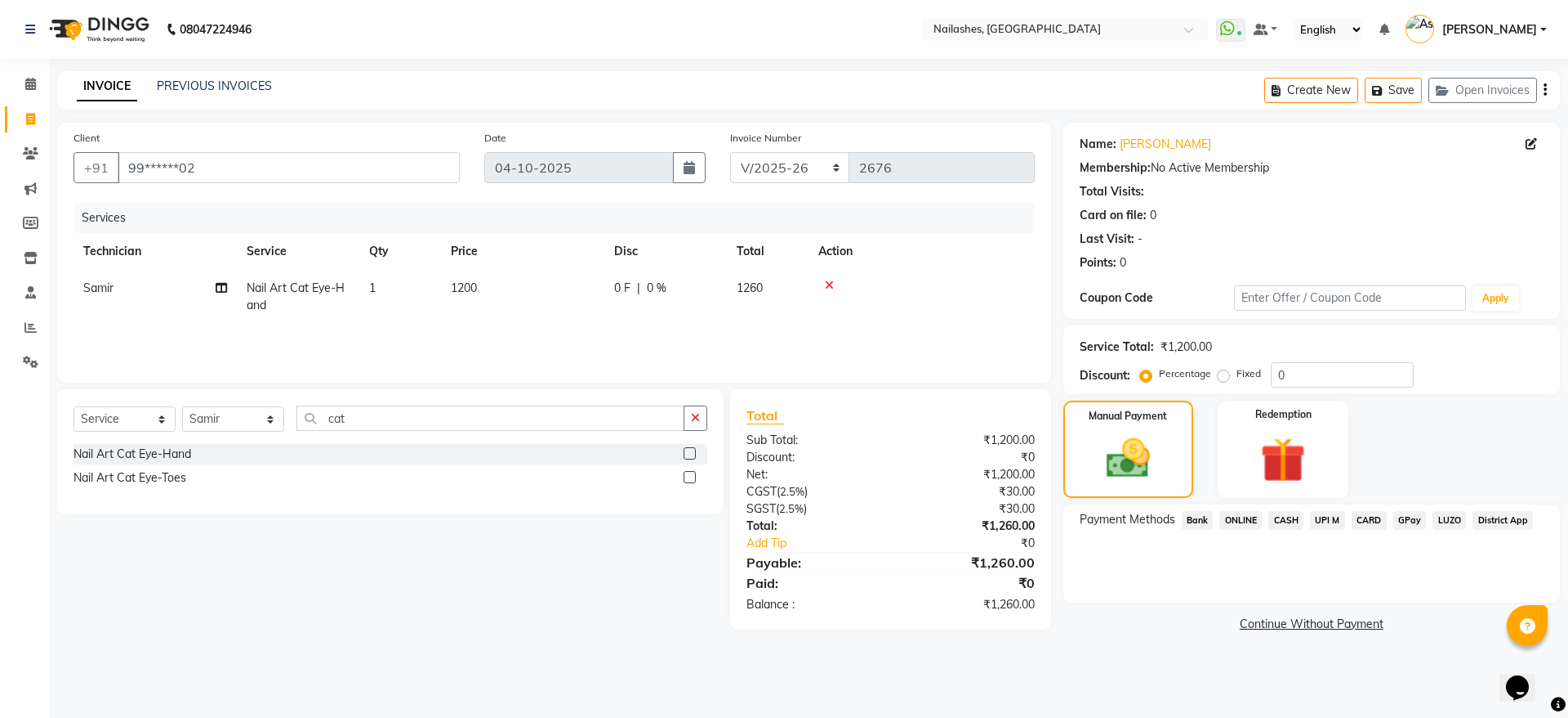
click at [1369, 526] on span "CARD" at bounding box center [1369, 520] width 35 height 19
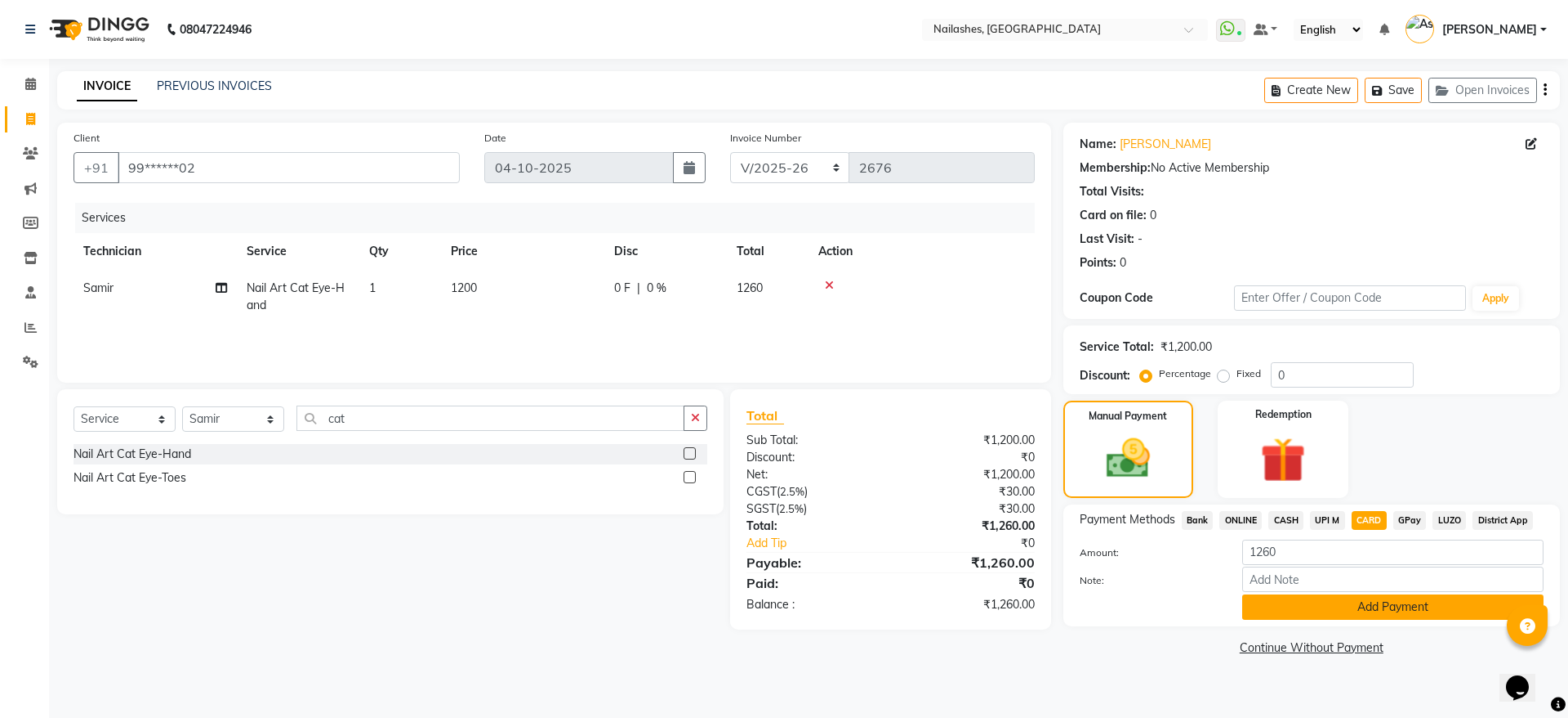
click at [1361, 614] on button "Add Payment" at bounding box center [1393, 607] width 302 height 26
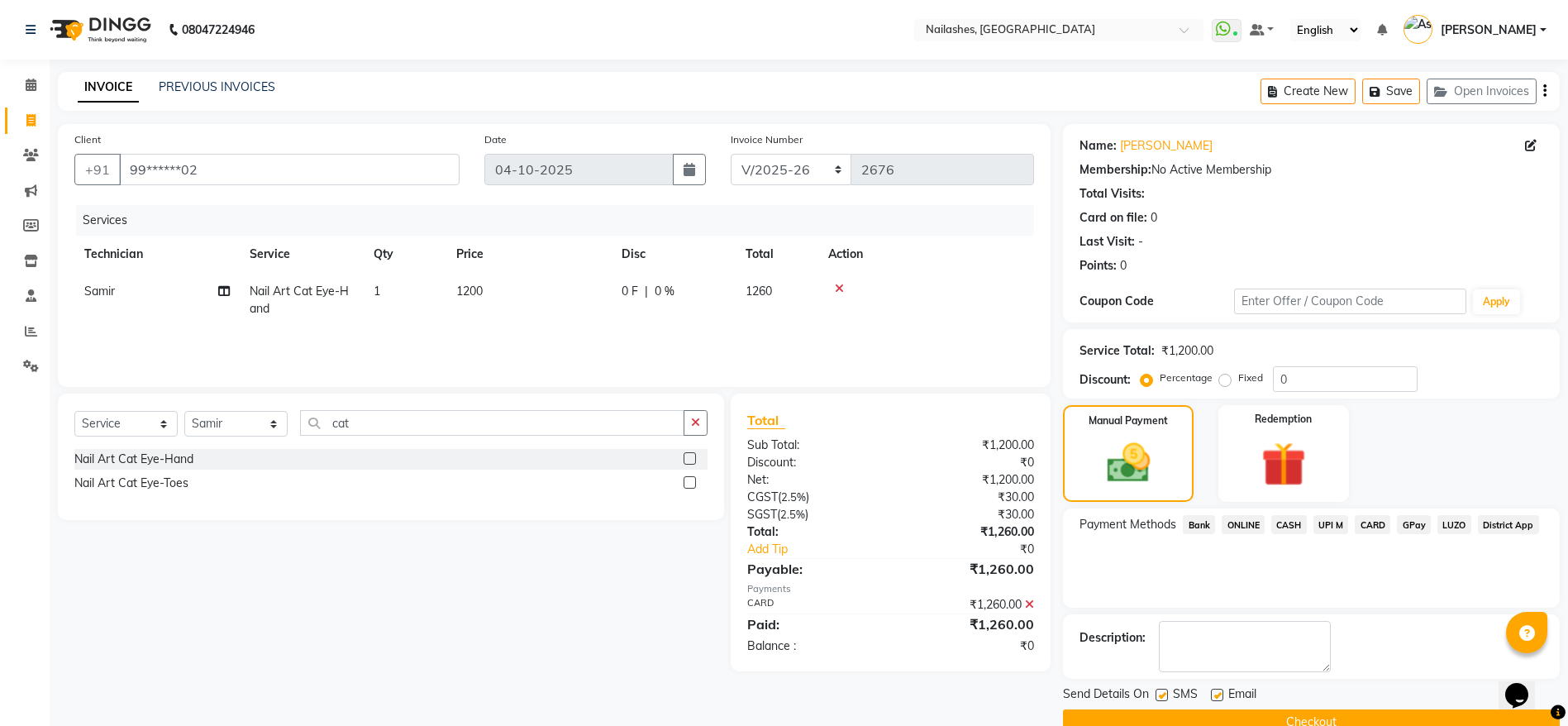
scroll to position [34, 0]
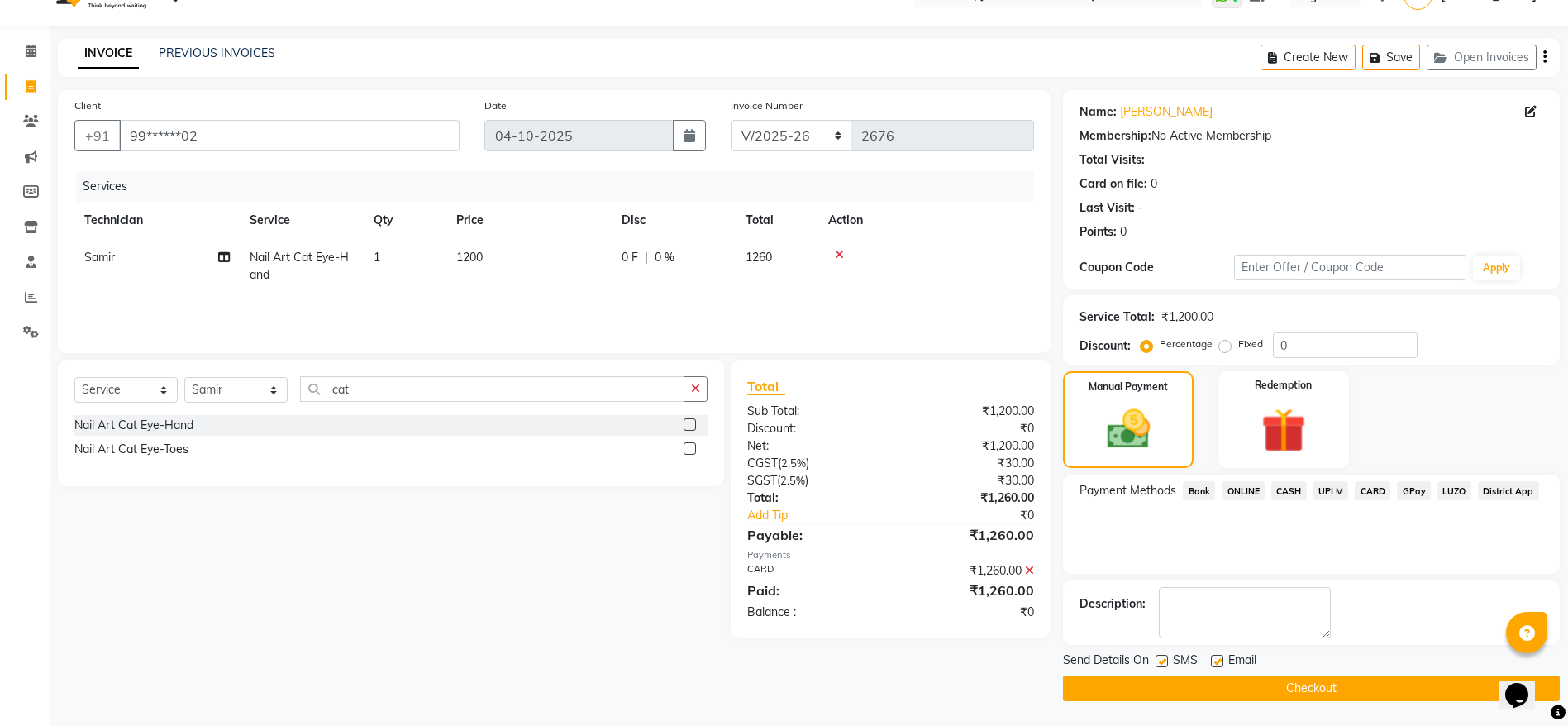
click at [1353, 679] on button "Checkout" at bounding box center [1312, 688] width 497 height 26
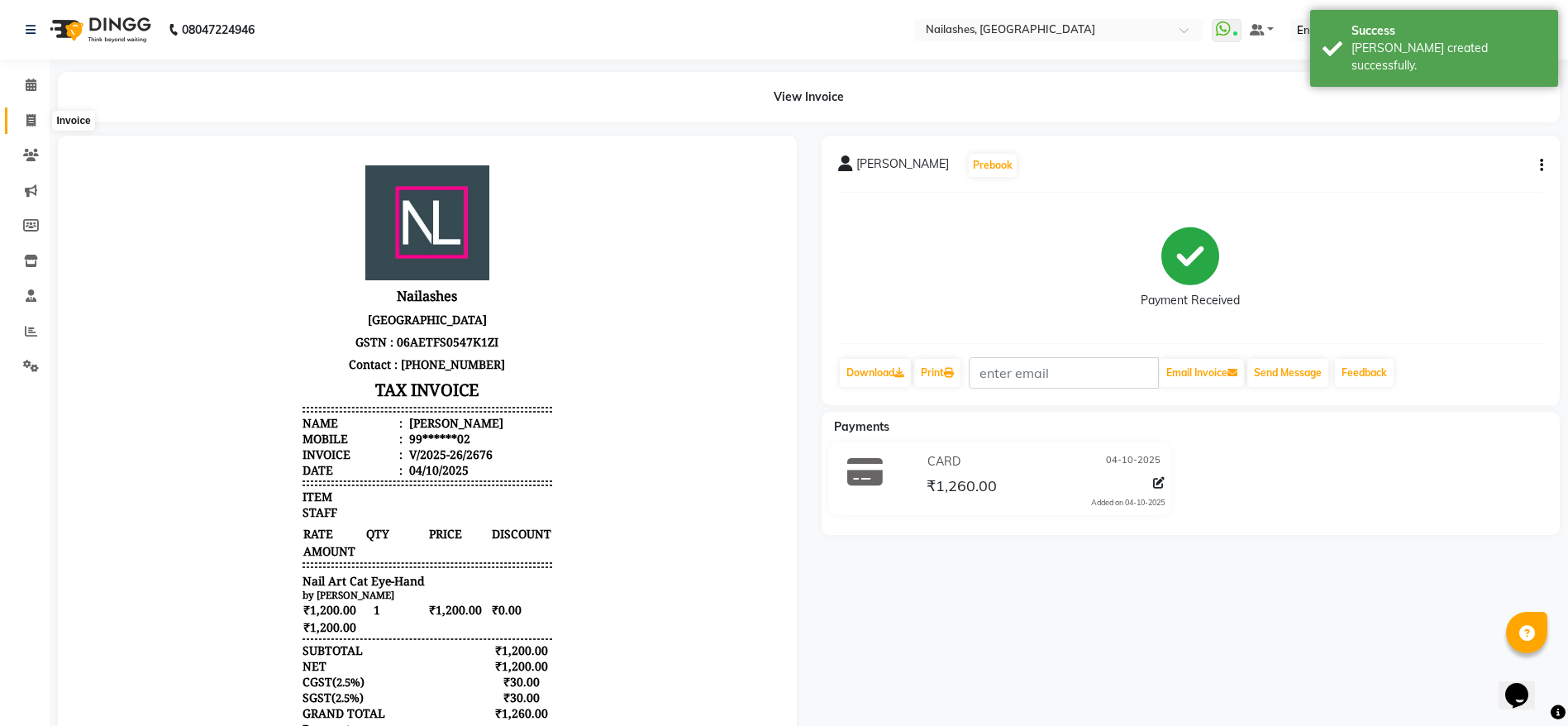
click at [29, 120] on icon at bounding box center [31, 120] width 9 height 12
select select "3926"
select select "service"
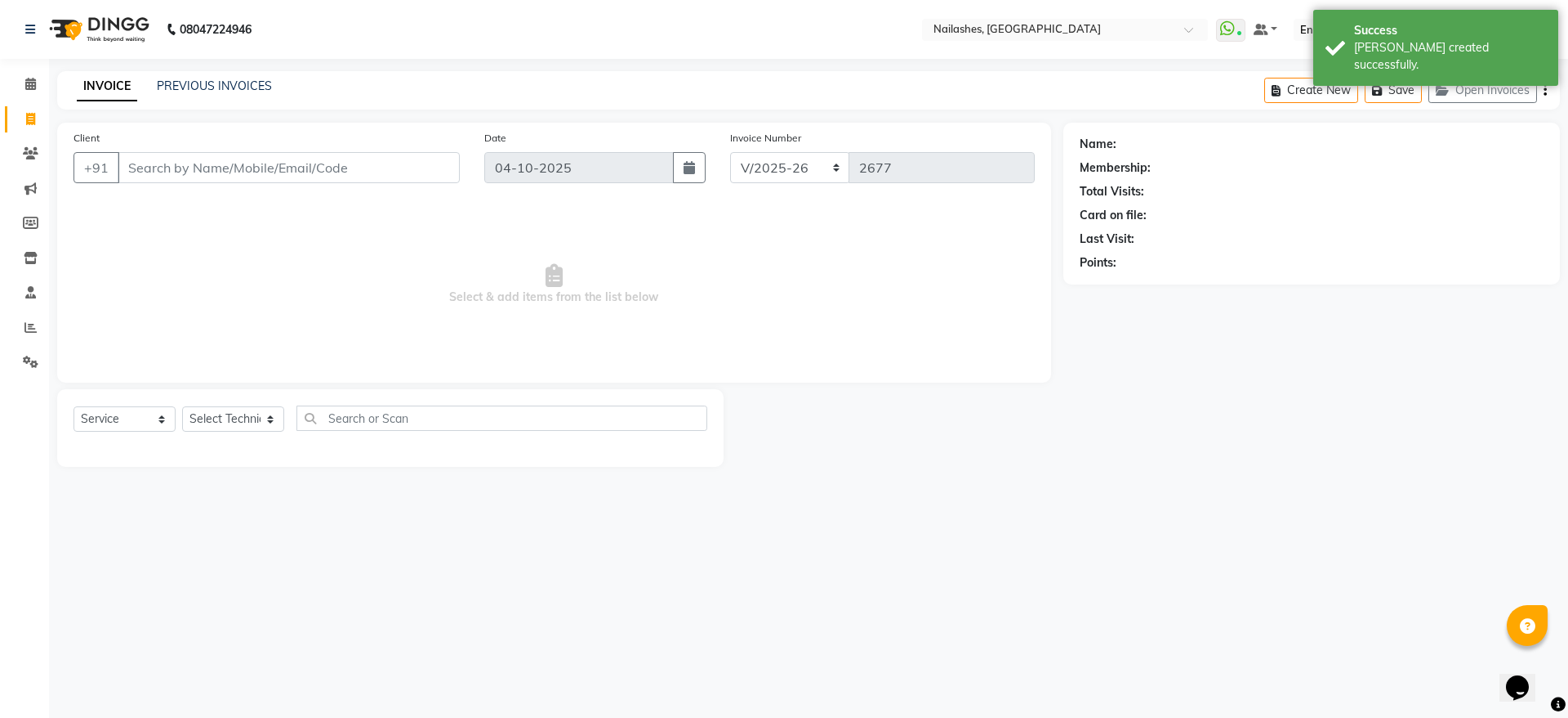
click at [176, 176] on input "Client" at bounding box center [289, 167] width 343 height 31
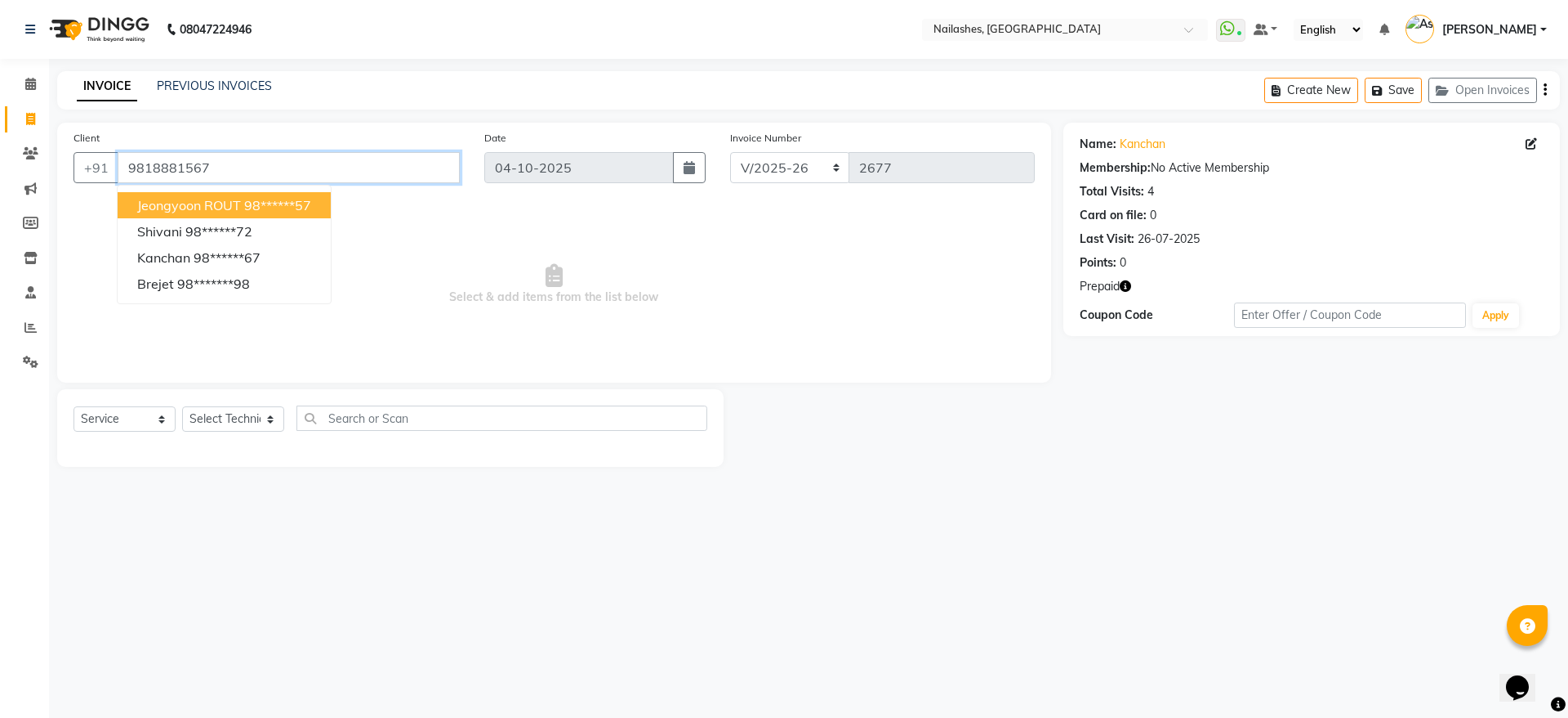
click at [300, 163] on input "9818881567" at bounding box center [289, 167] width 343 height 31
type input "9818881567"
click at [226, 168] on input "9818881567" at bounding box center [289, 167] width 343 height 31
click at [412, 236] on span "Select & add items from the list below" at bounding box center [554, 285] width 961 height 164
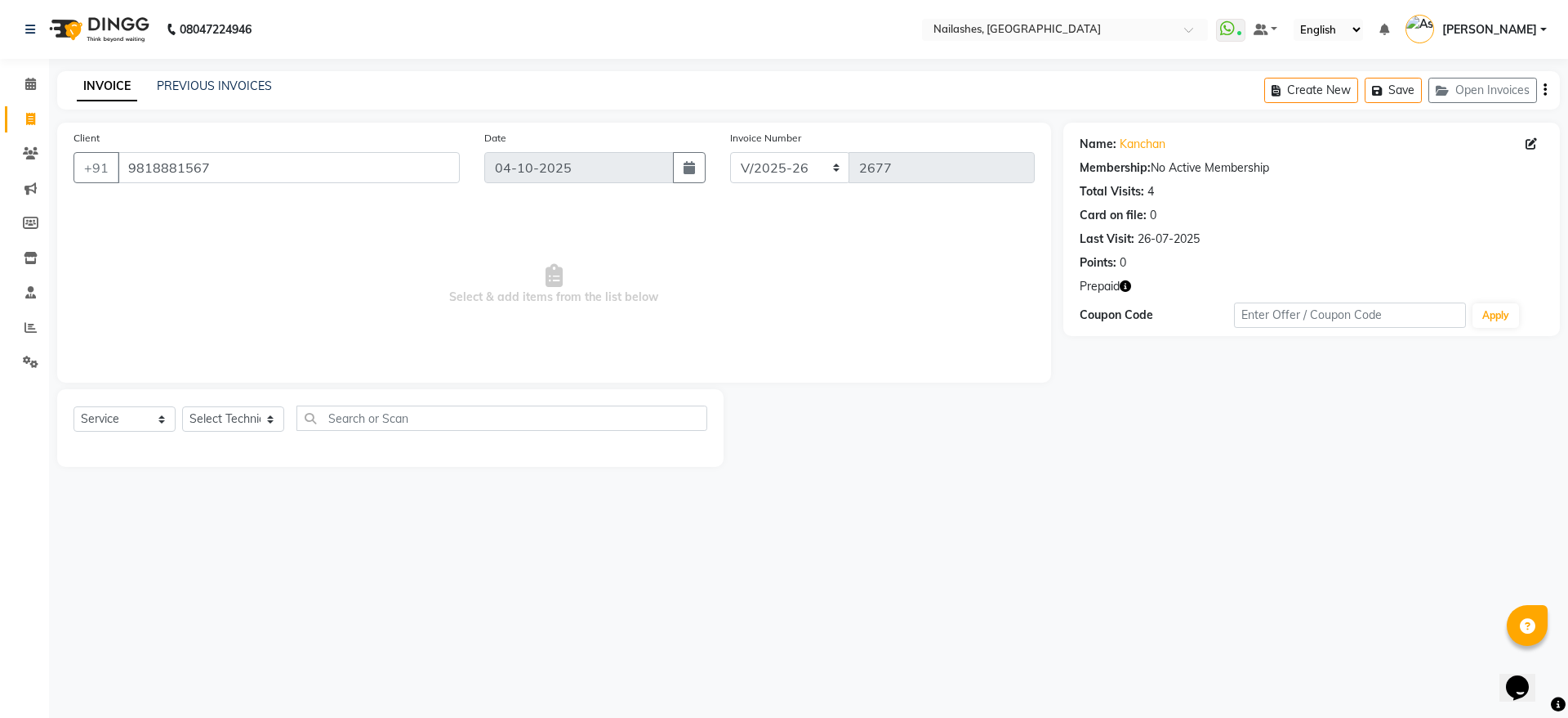
click at [1121, 287] on icon "button" at bounding box center [1125, 286] width 11 height 11
click at [228, 429] on select "Select Technician [PERSON_NAME] [PERSON_NAME] [PERSON_NAME] 2 [PERSON_NAME] MAN…" at bounding box center [233, 419] width 102 height 26
select select "20189"
click at [182, 406] on select "Select Technician [PERSON_NAME] [PERSON_NAME] [PERSON_NAME] 2 [PERSON_NAME] MAN…" at bounding box center [233, 419] width 102 height 26
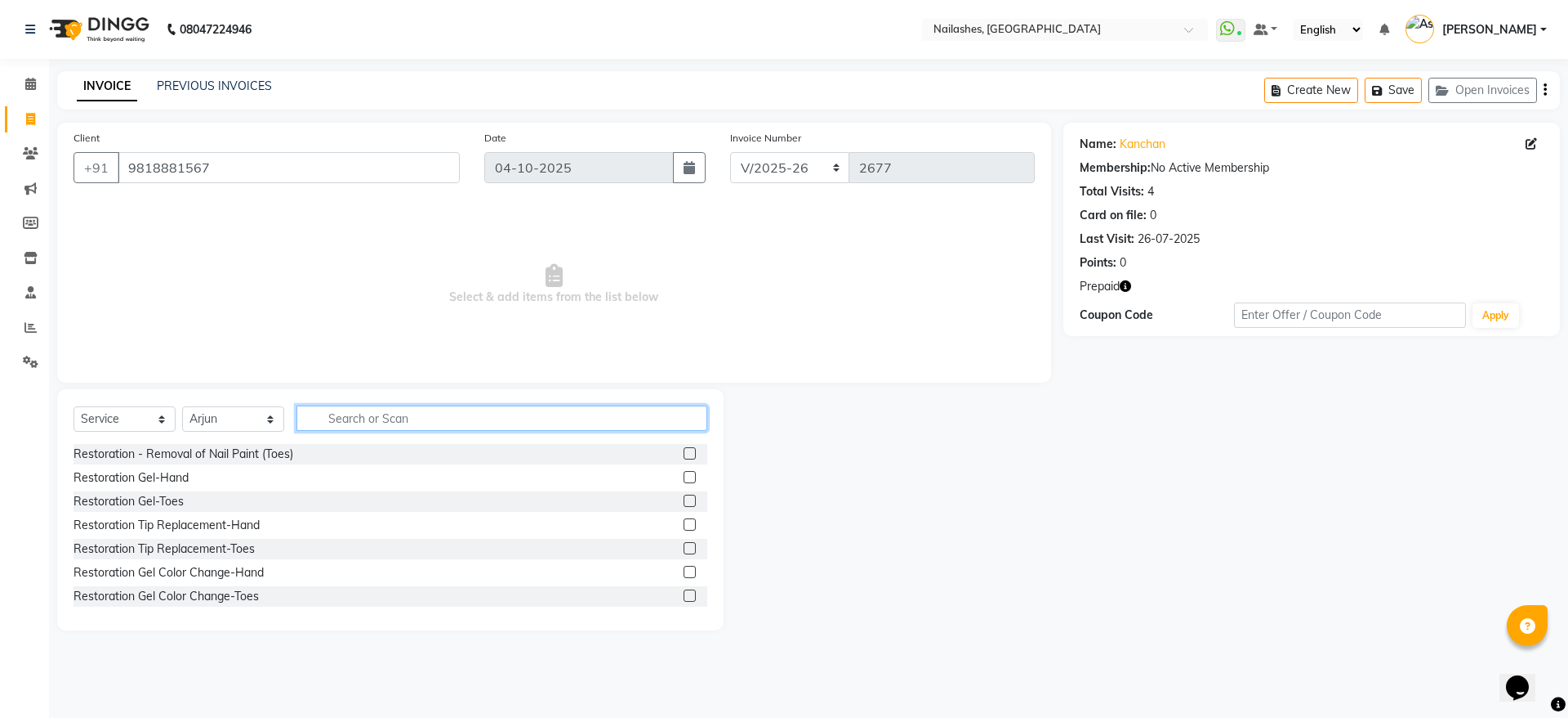
click at [423, 417] on input "text" at bounding box center [502, 418] width 411 height 26
type input "p"
type input "mani"
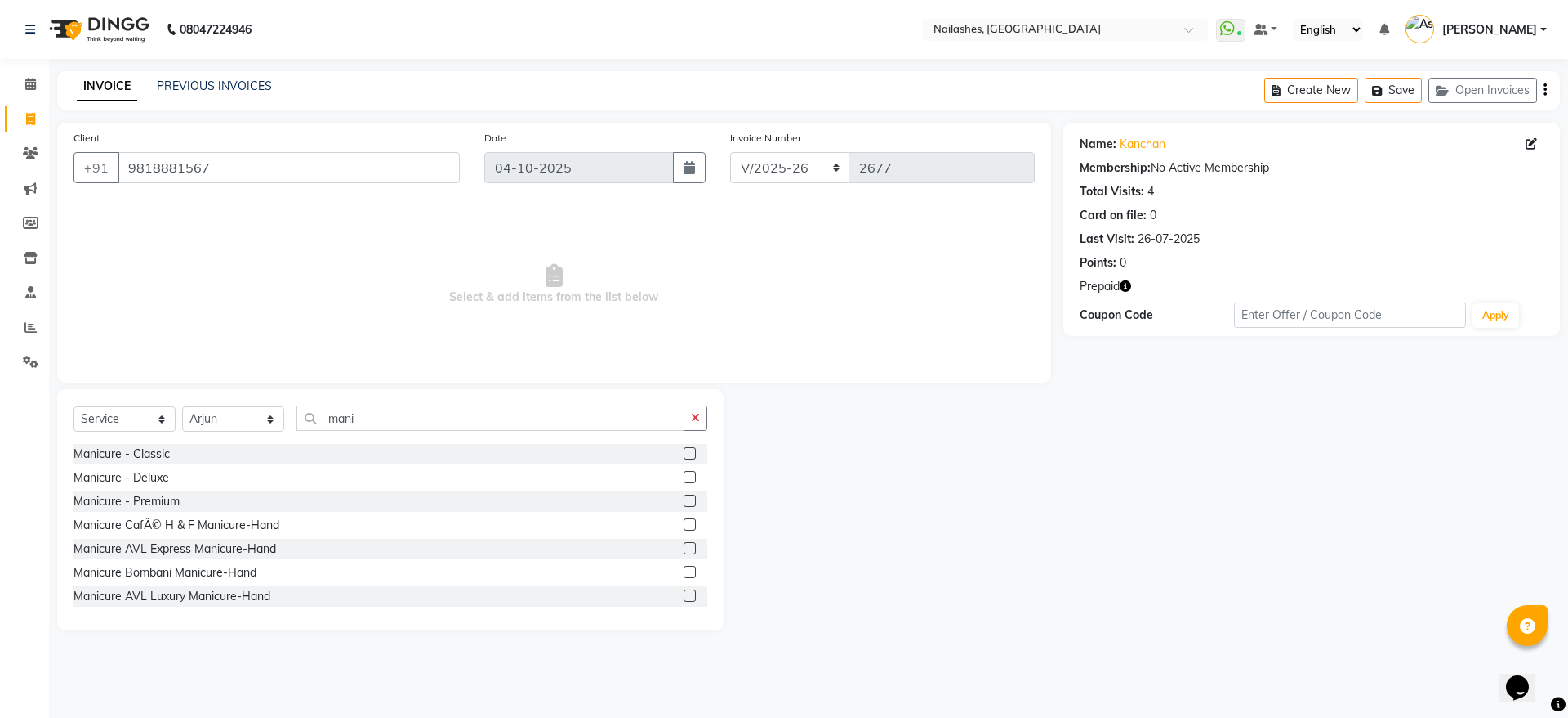
click at [683, 573] on label at bounding box center [689, 571] width 12 height 12
click at [683, 573] on input "checkbox" at bounding box center [689, 572] width 10 height 10
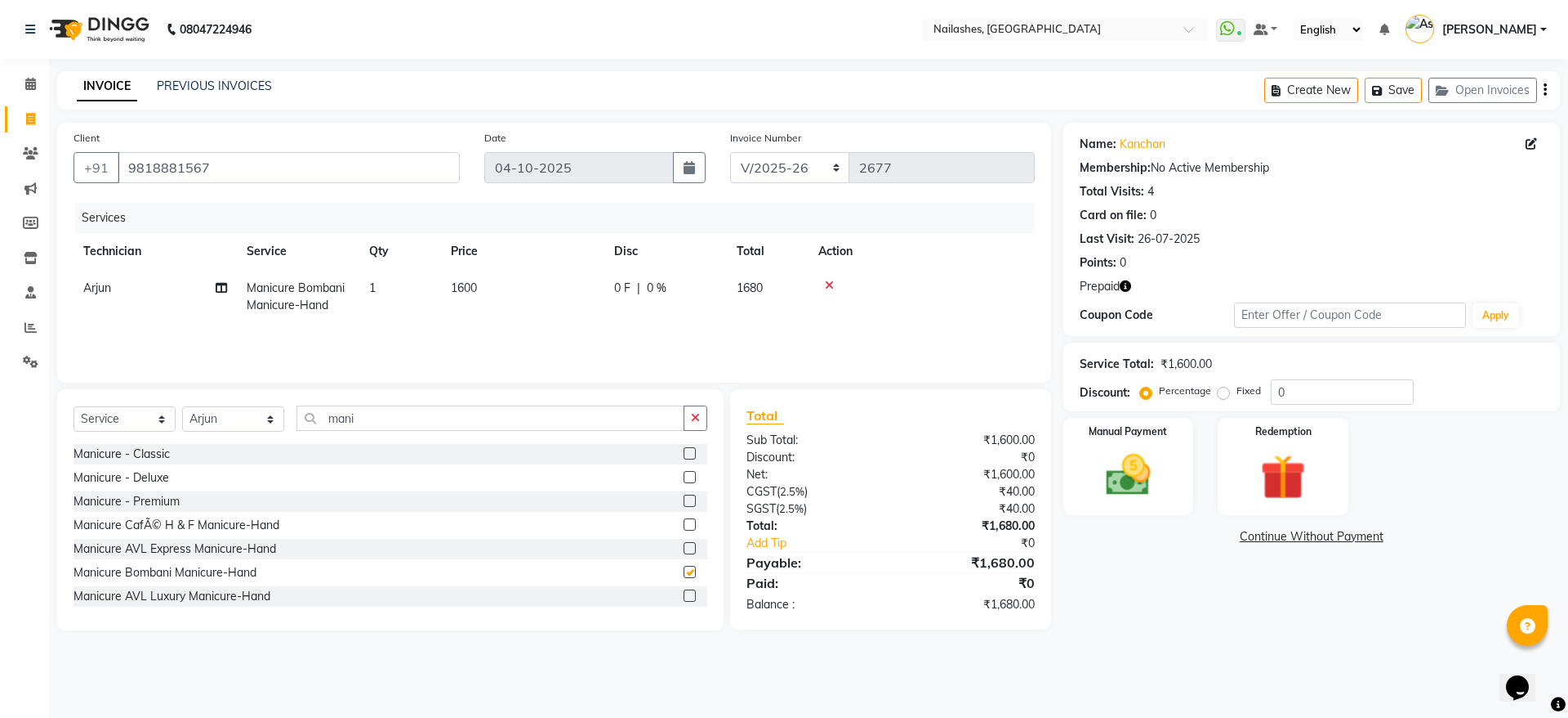
checkbox input "false"
click at [477, 414] on input "mani" at bounding box center [490, 418] width 388 height 26
type input "m"
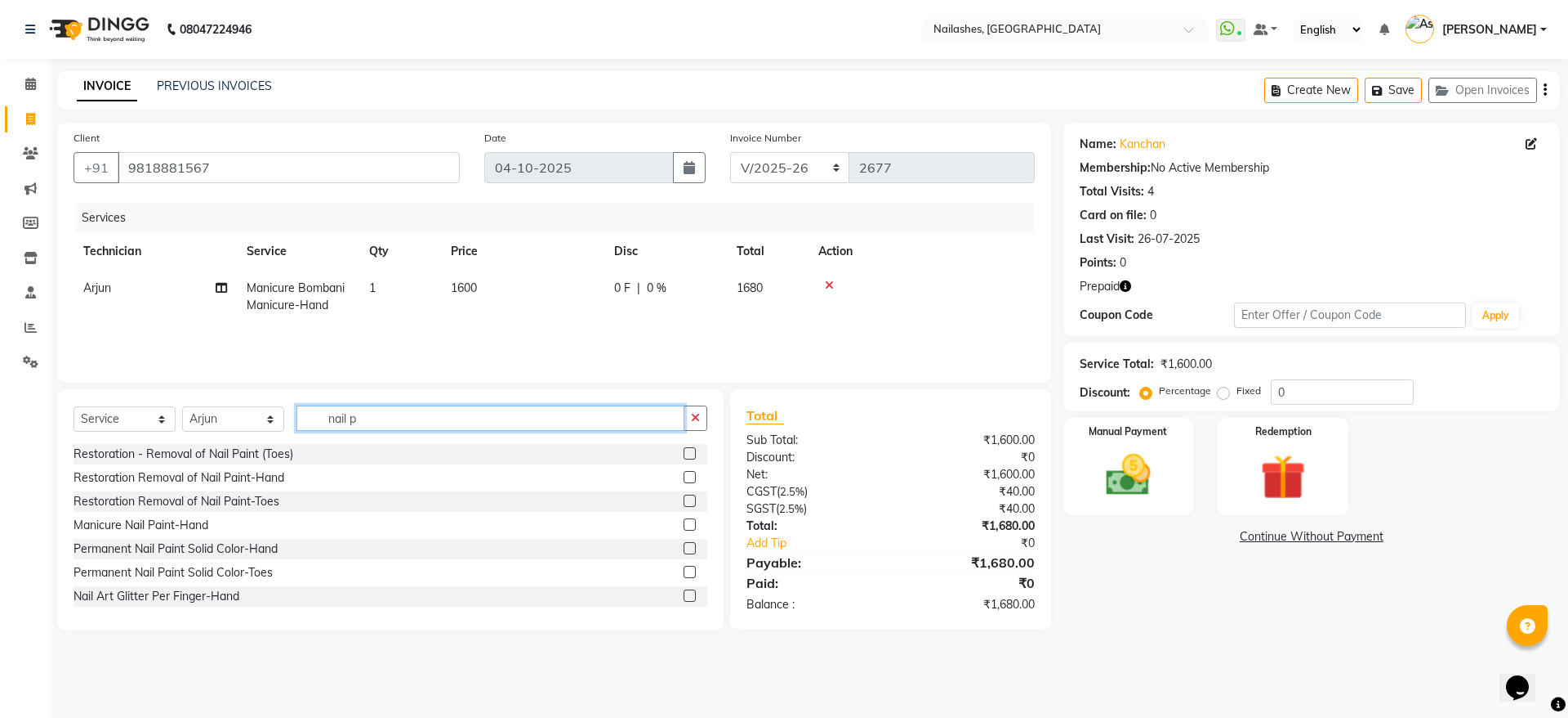
type input "nail p"
click at [683, 529] on label at bounding box center [689, 524] width 12 height 12
click at [683, 529] on input "checkbox" at bounding box center [689, 525] width 10 height 10
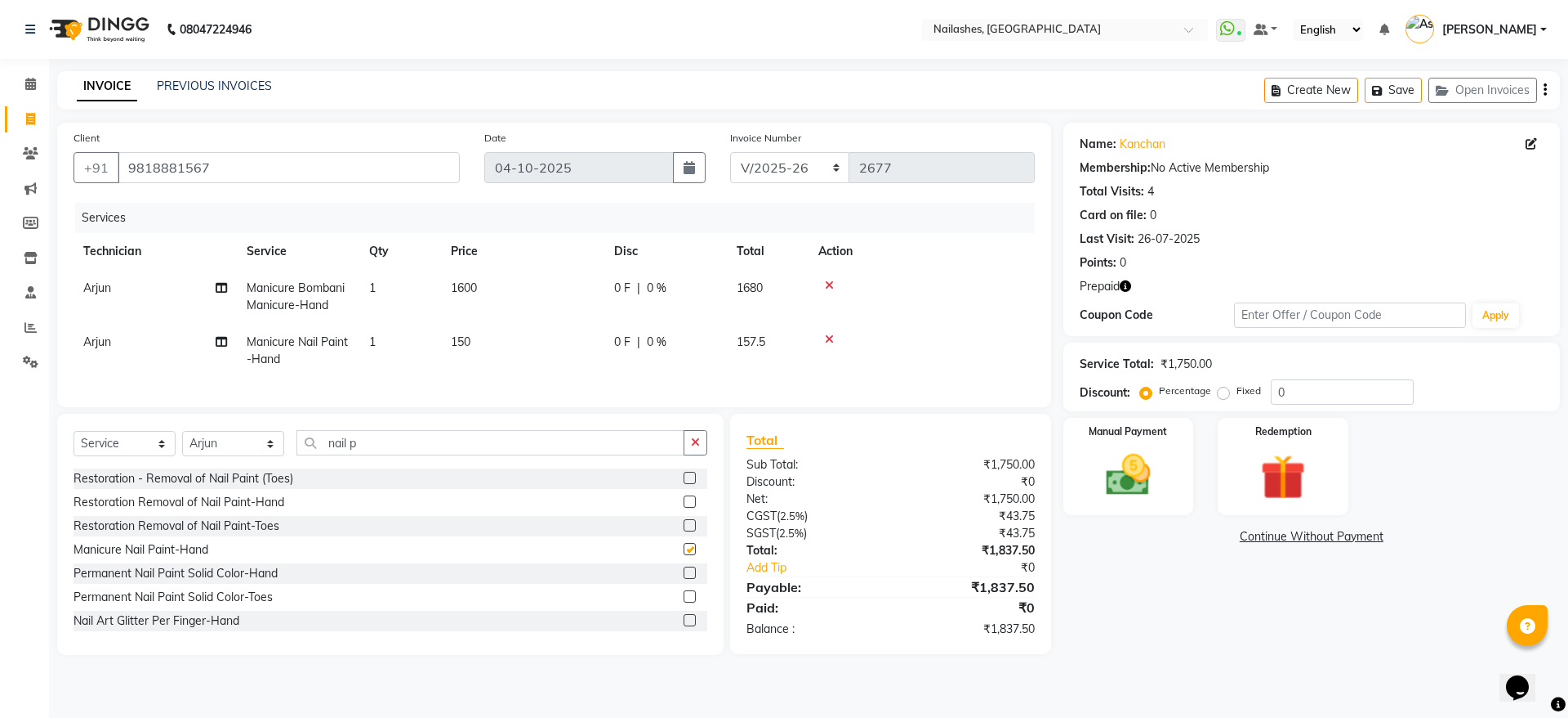
checkbox input "false"
click at [462, 341] on span "150" at bounding box center [460, 341] width 20 height 14
select select "20189"
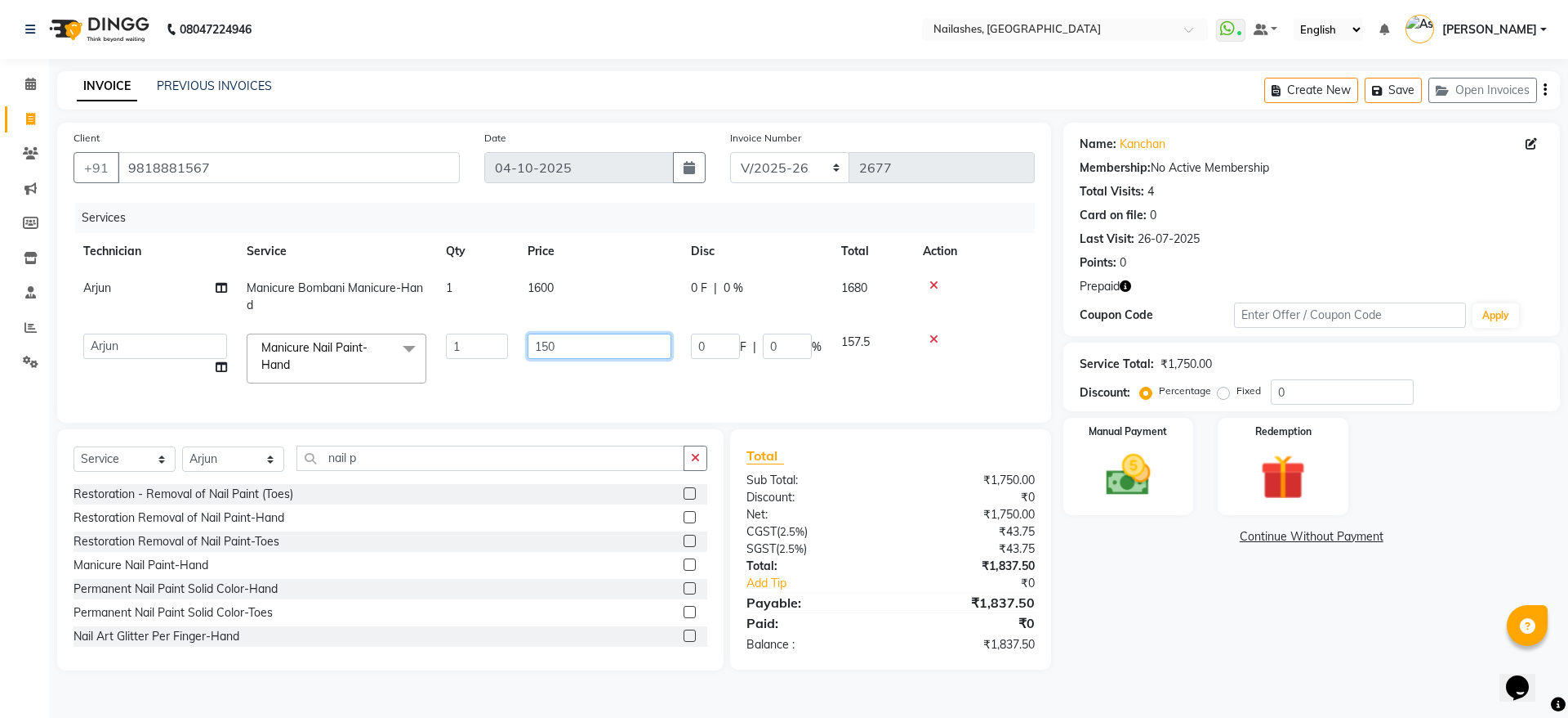
click at [540, 345] on input "150" at bounding box center [599, 346] width 144 height 26
type input "250"
click at [585, 391] on div "Services Technician Service Qty Price Disc Total Action Arjun Manicure Bombani …" at bounding box center [554, 304] width 961 height 204
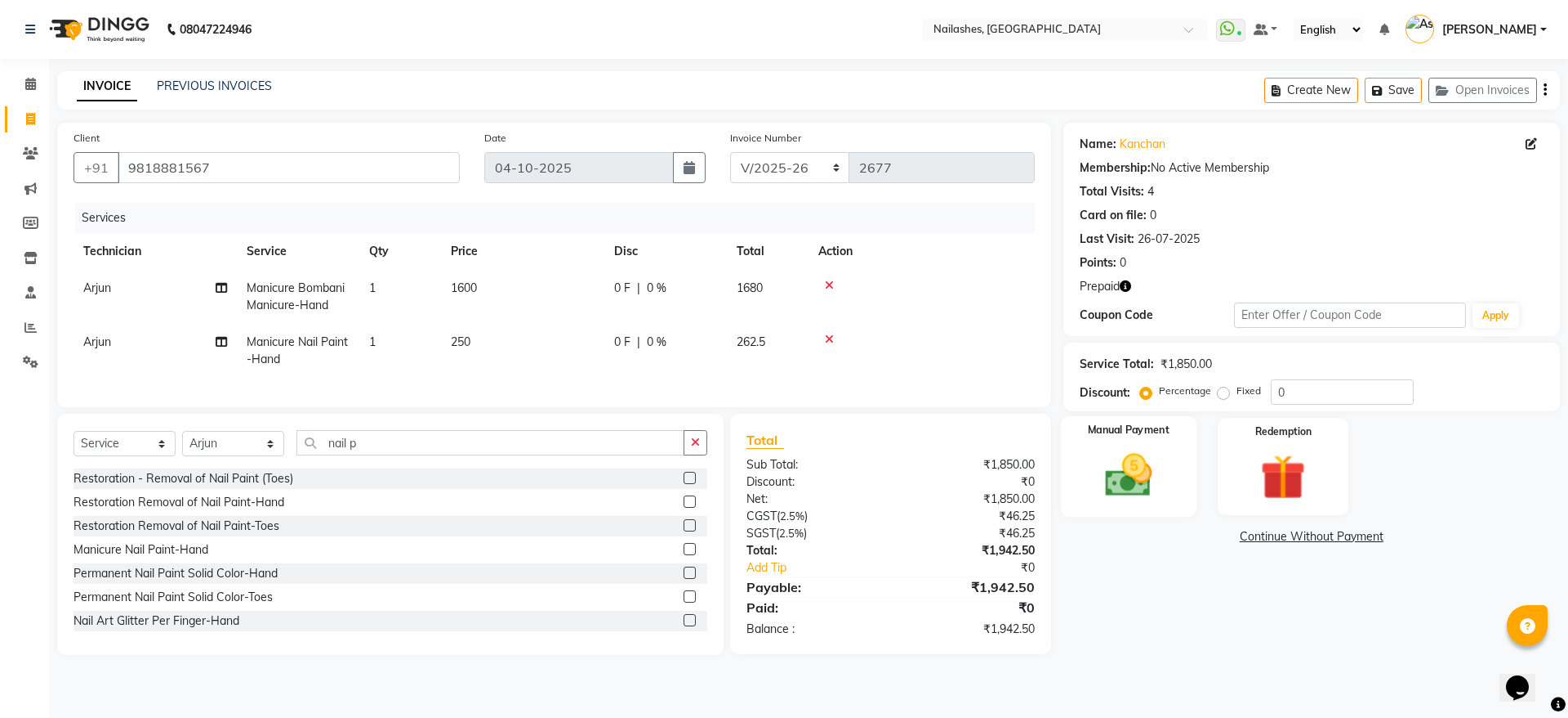
click at [1160, 458] on img at bounding box center [1128, 474] width 76 height 54
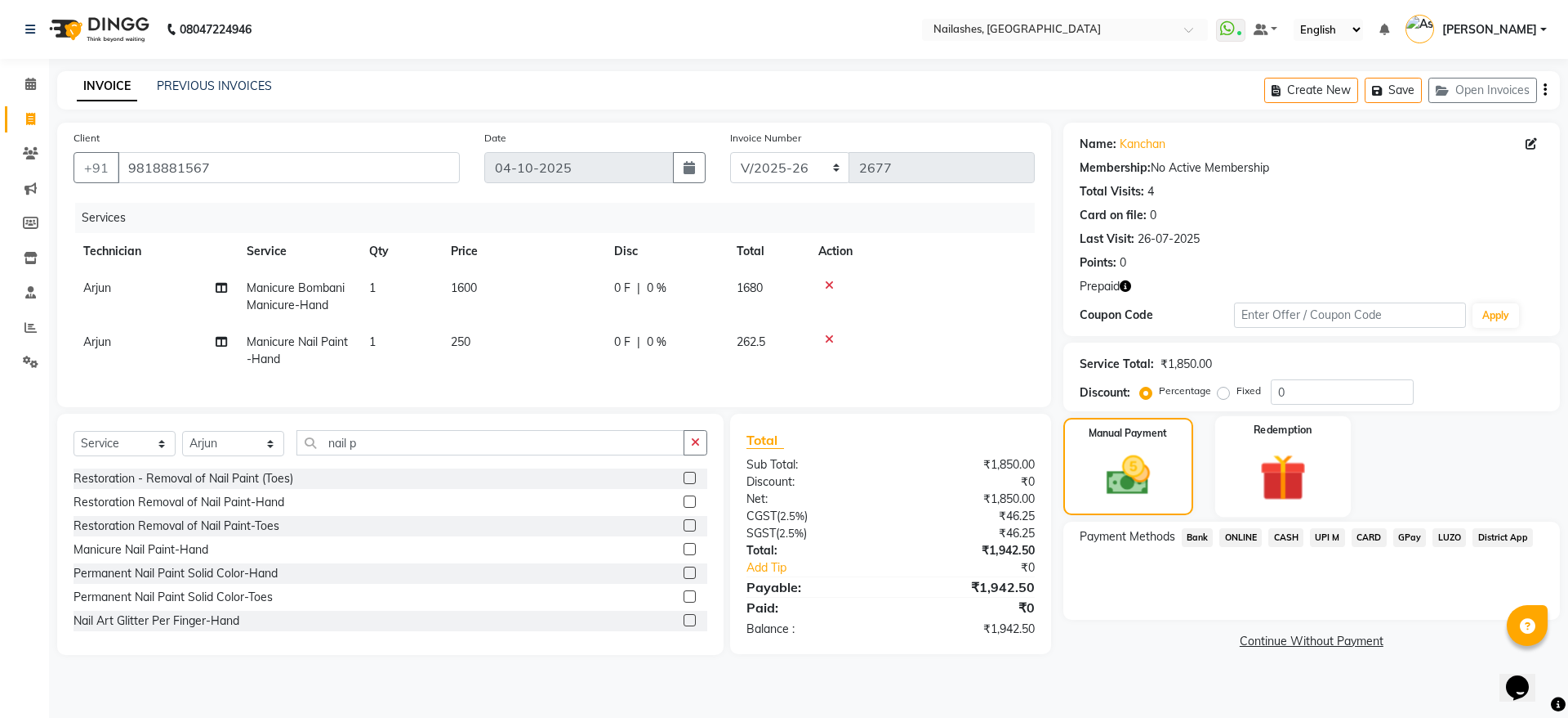
click at [1300, 460] on img at bounding box center [1283, 477] width 76 height 58
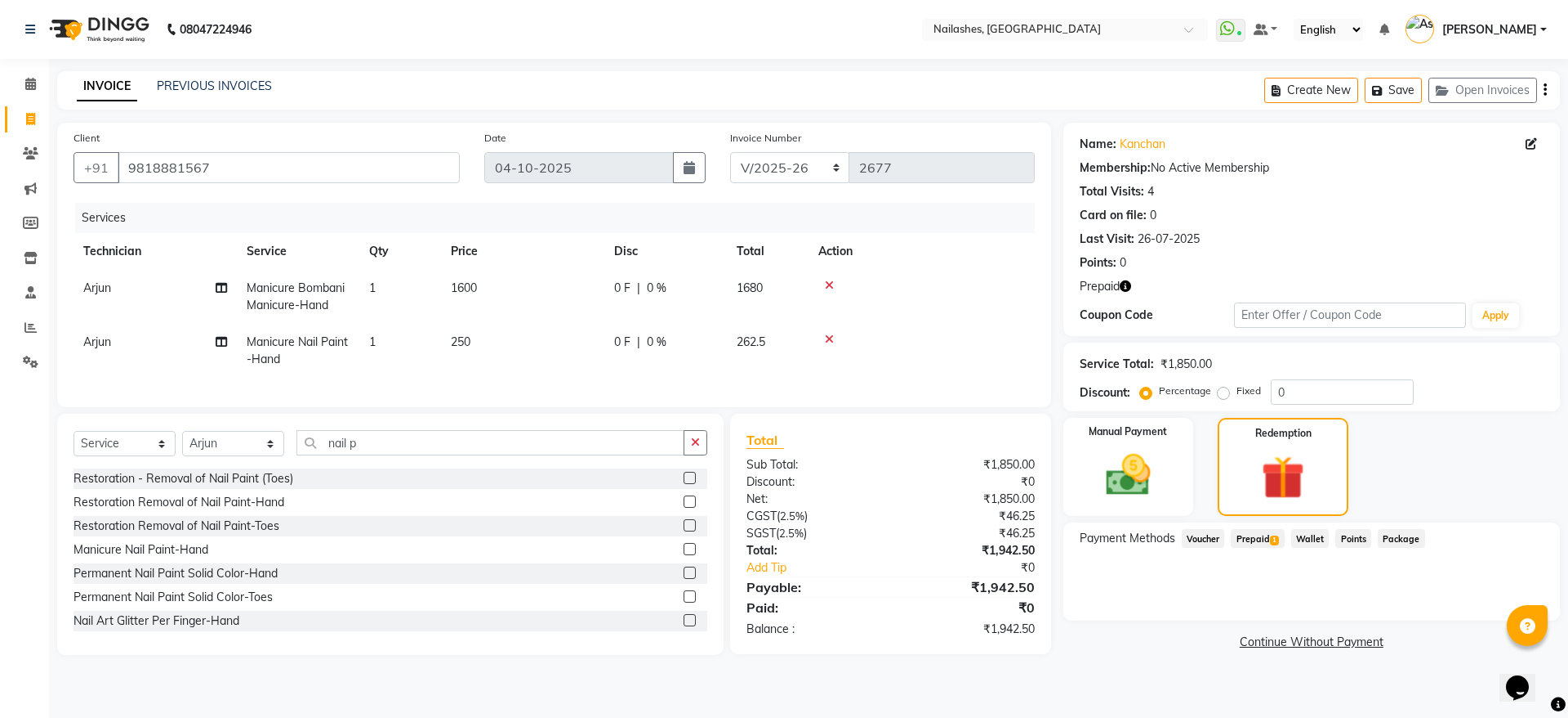
click at [1265, 537] on span "Prepaid 1" at bounding box center [1257, 538] width 53 height 19
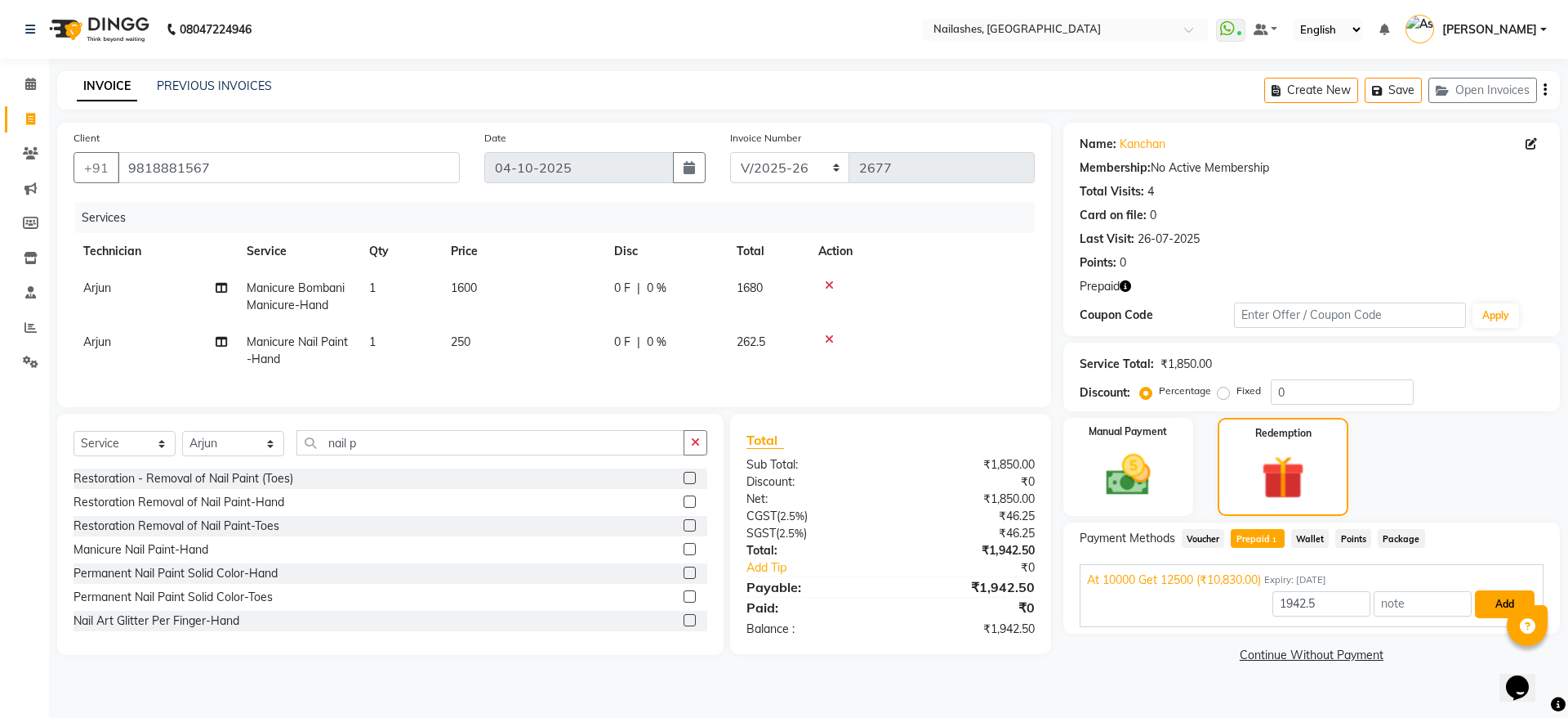
click at [1497, 600] on button "Add" at bounding box center [1505, 604] width 60 height 28
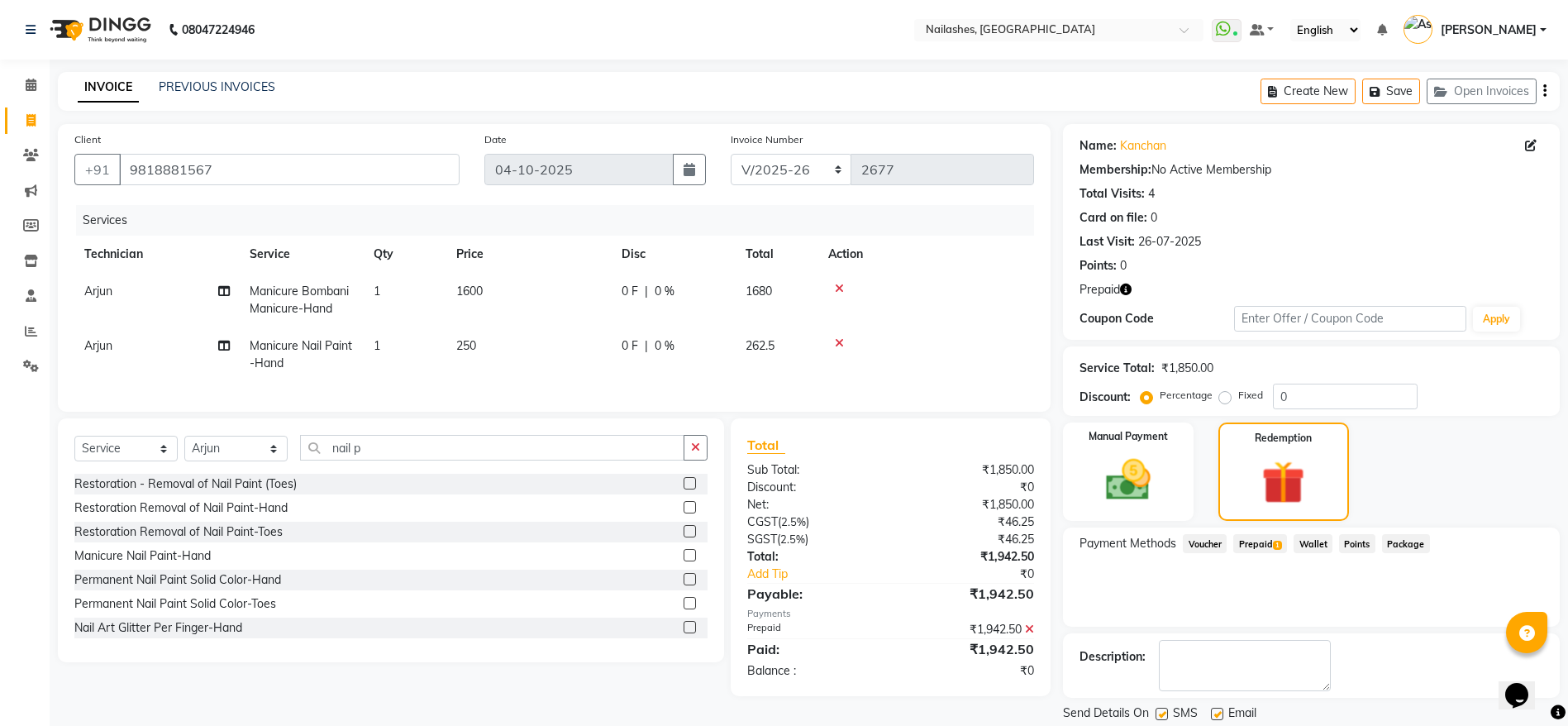
click at [1444, 679] on div "Description:" at bounding box center [1312, 665] width 464 height 51
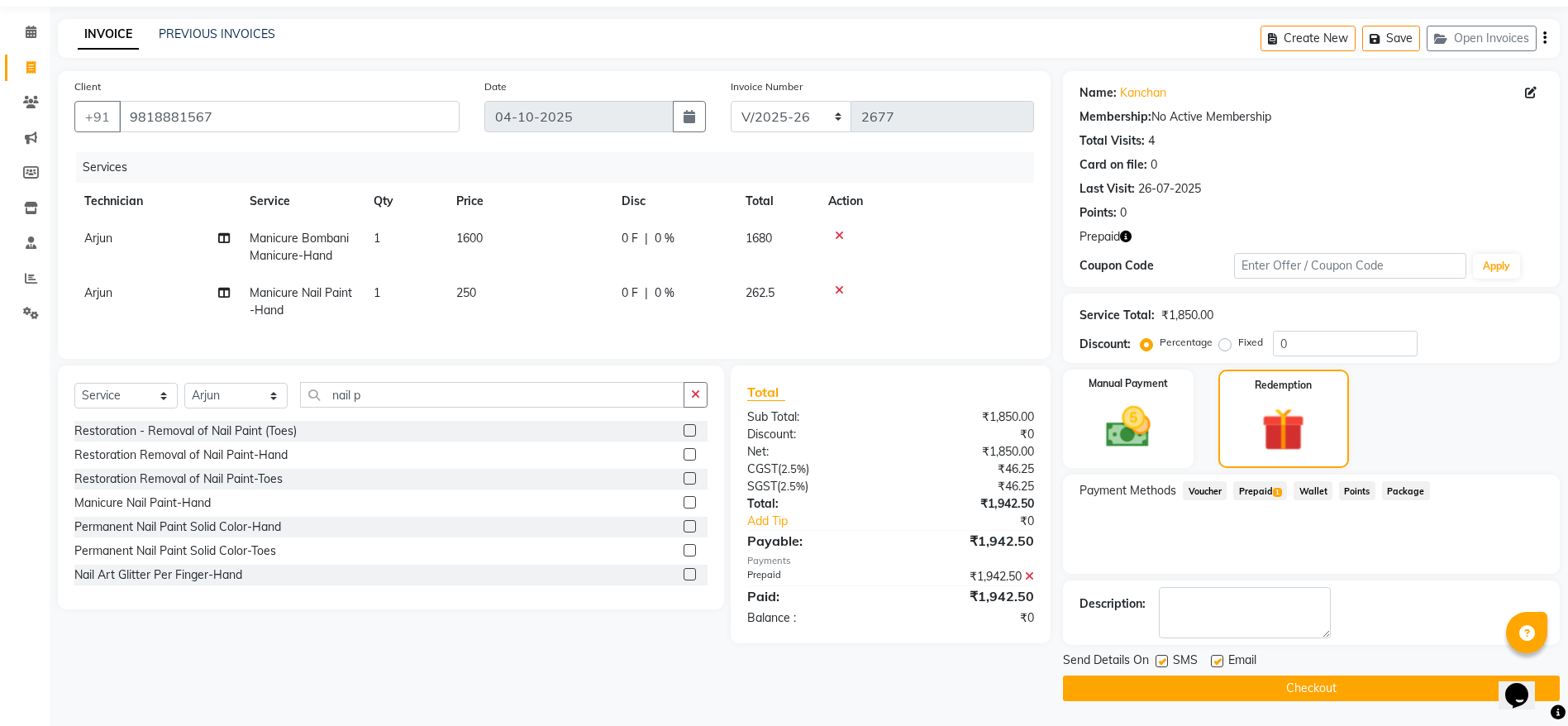
click at [1350, 686] on button "Checkout" at bounding box center [1312, 688] width 497 height 26
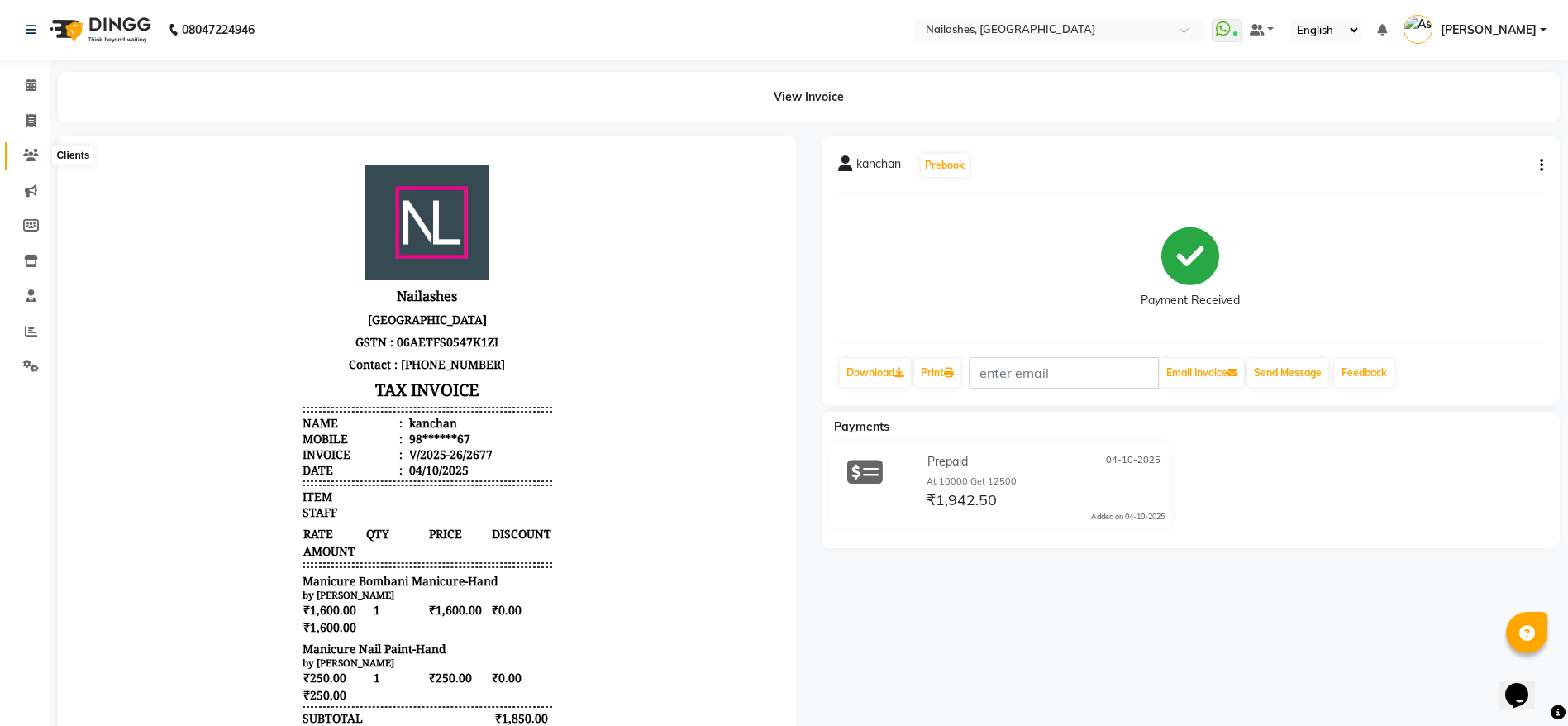
click at [38, 151] on icon at bounding box center [31, 155] width 16 height 12
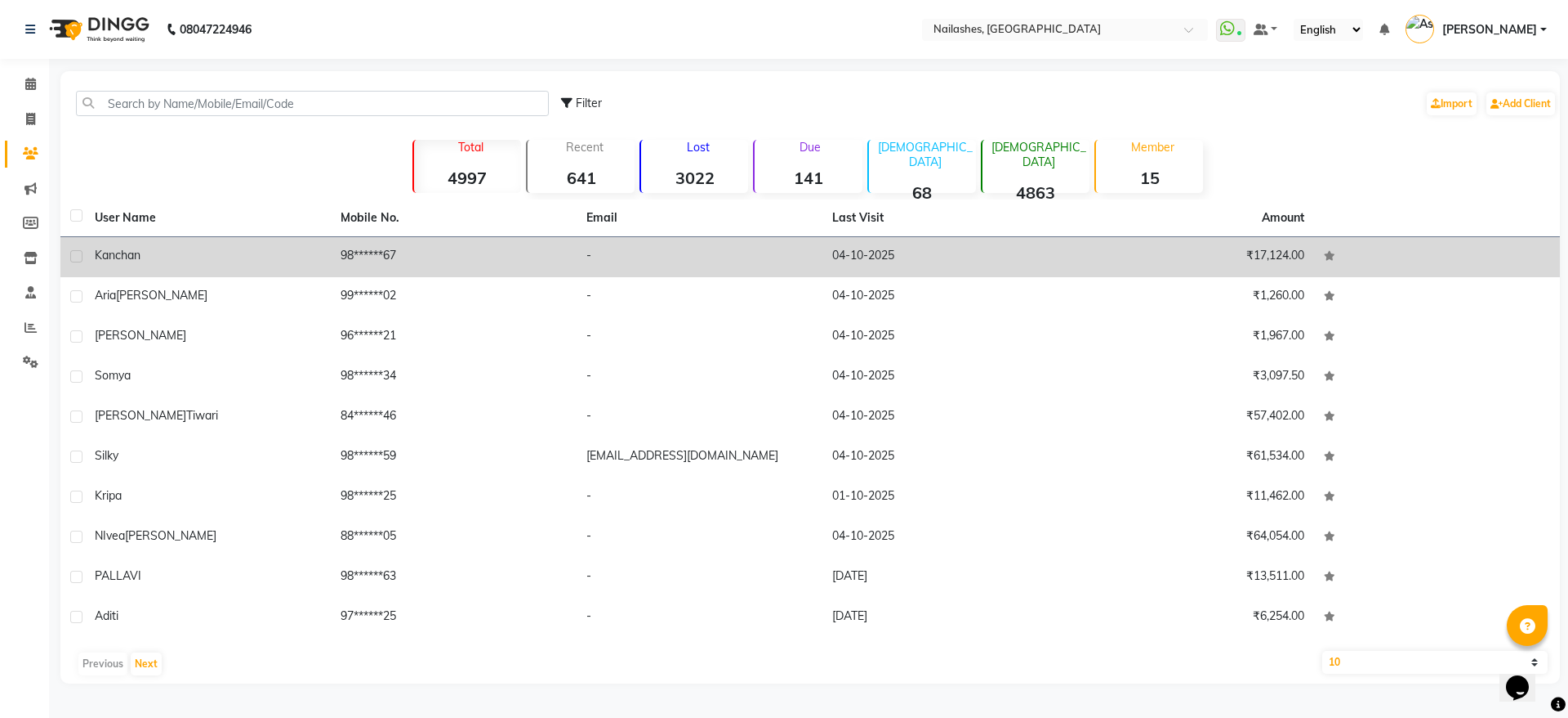
click at [147, 247] on div "kanchan" at bounding box center [207, 255] width 226 height 17
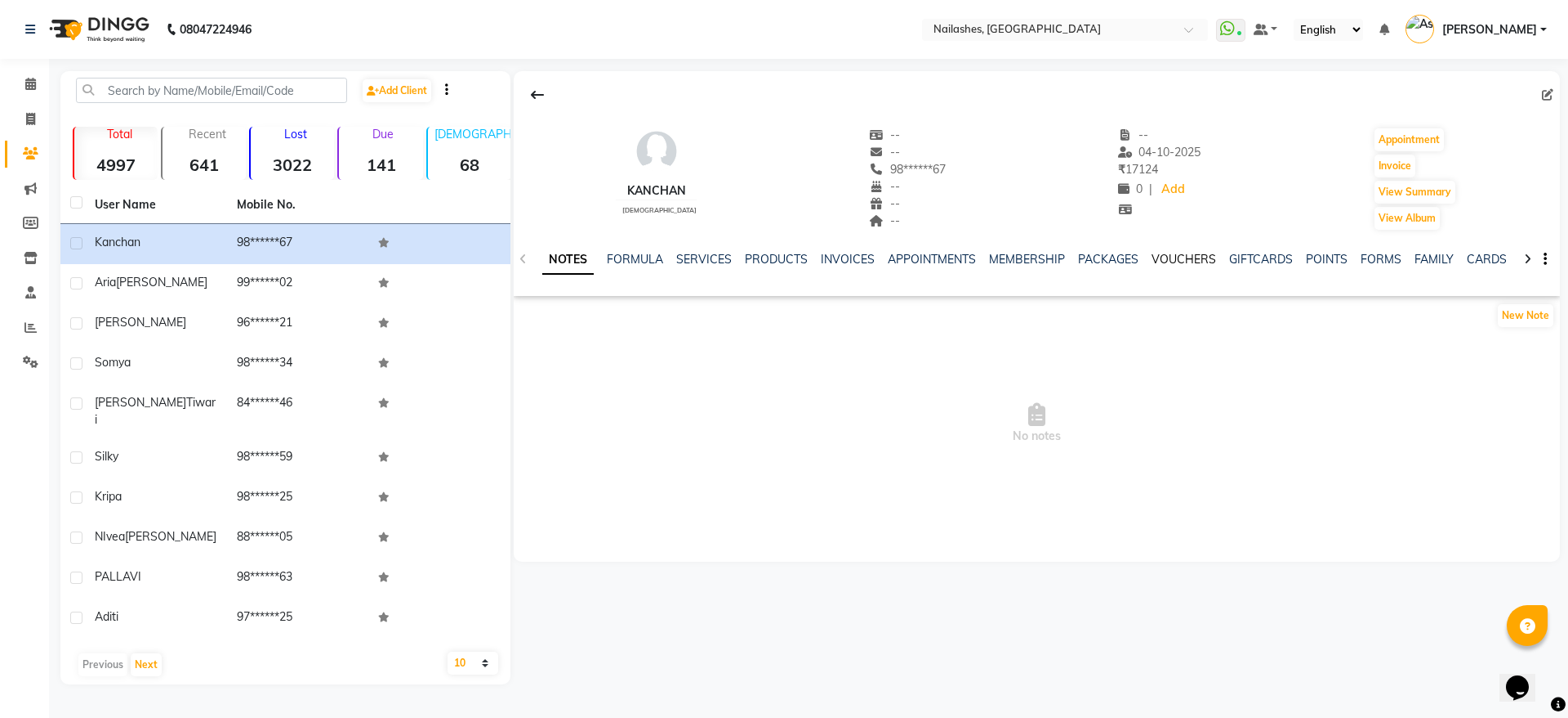
click at [1201, 257] on link "VOUCHERS" at bounding box center [1184, 258] width 65 height 14
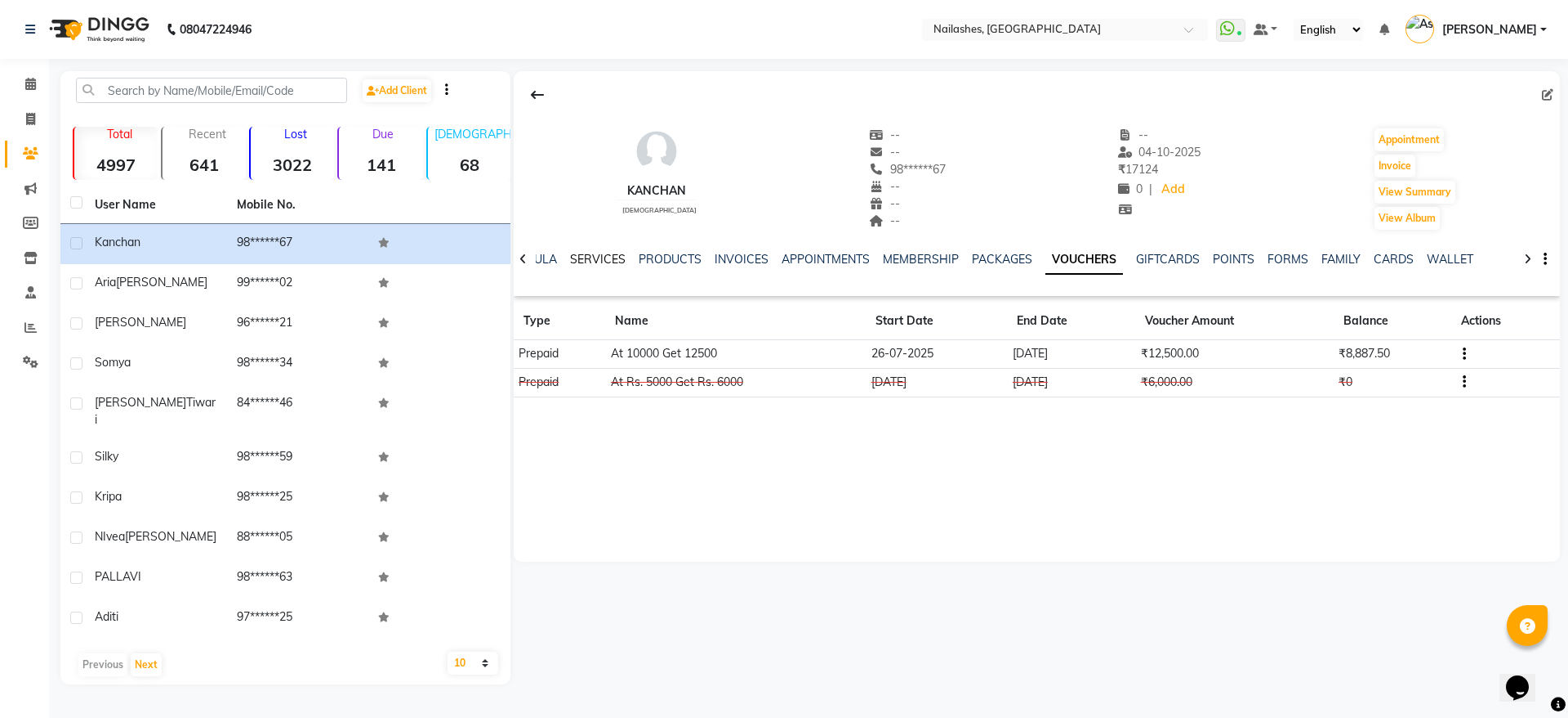
click at [603, 255] on link "SERVICES" at bounding box center [597, 258] width 55 height 14
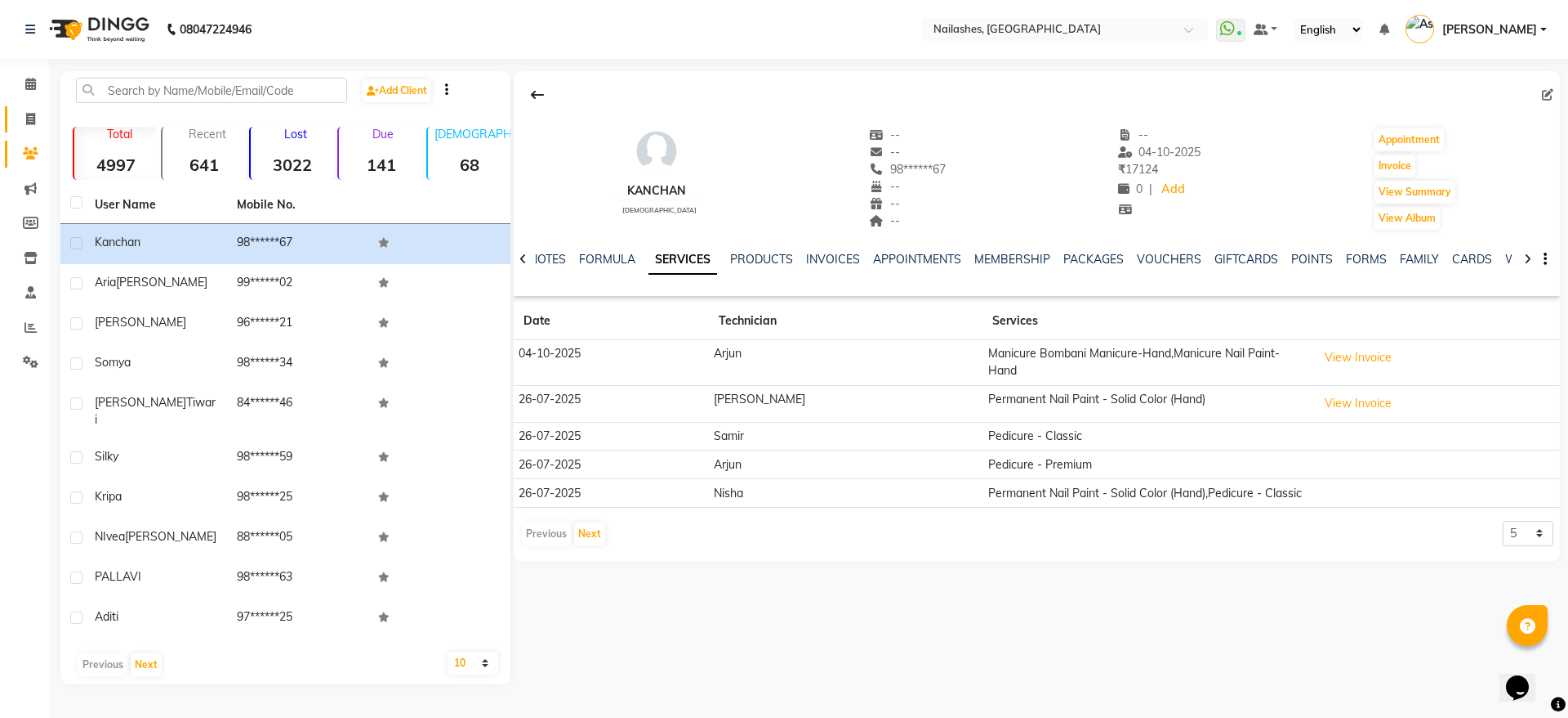
click at [39, 108] on link "Invoice" at bounding box center [25, 120] width 39 height 27
select select "3926"
select select "service"
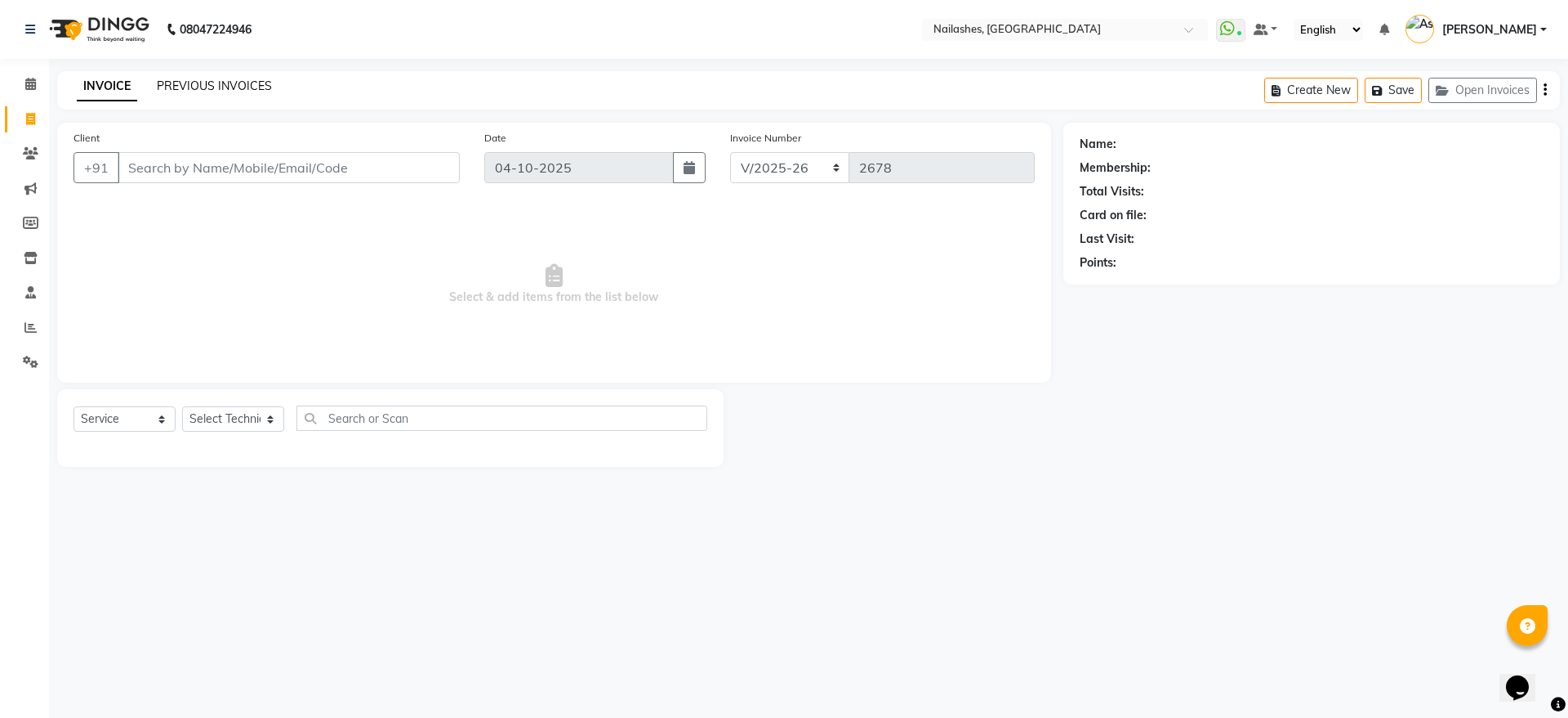
click at [245, 78] on link "PREVIOUS INVOICES" at bounding box center [214, 85] width 115 height 14
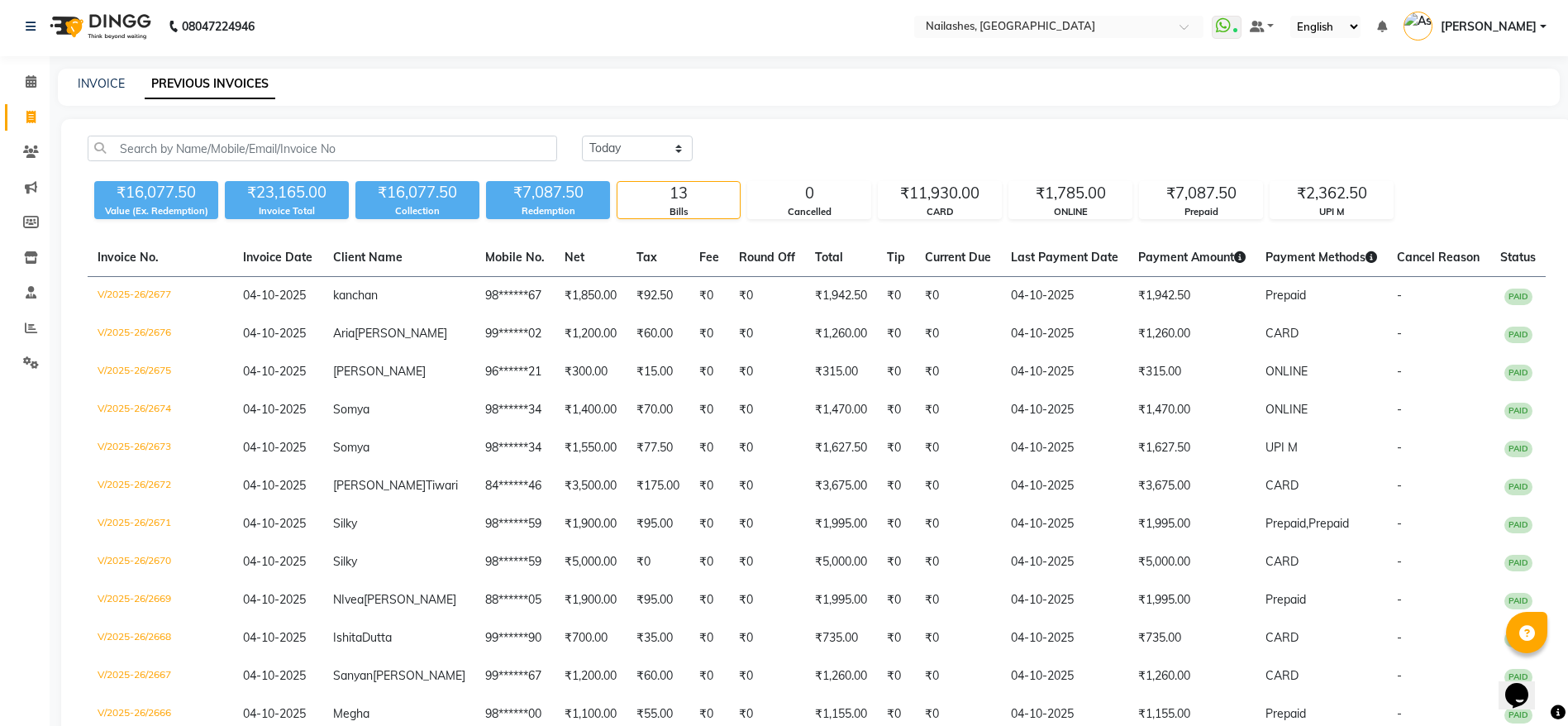
scroll to position [41, 0]
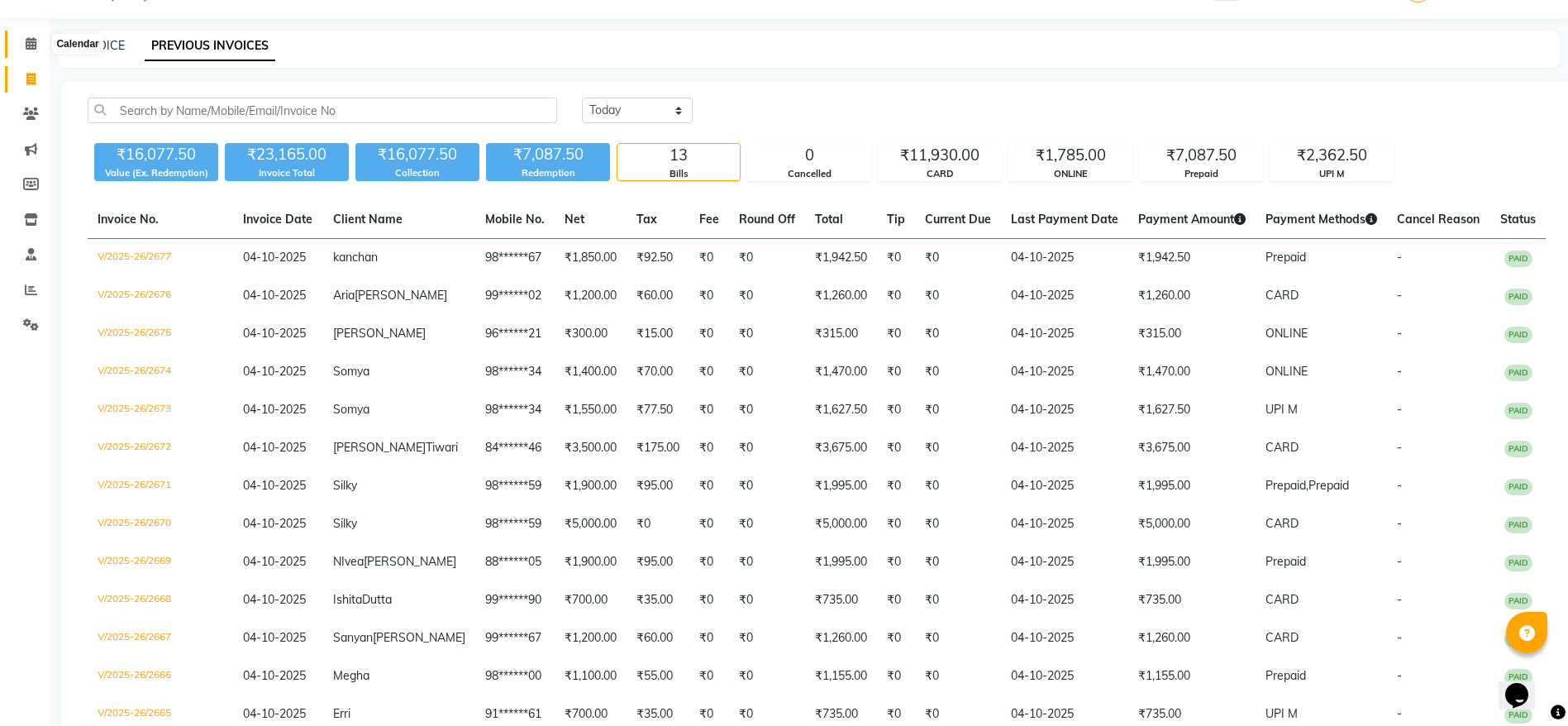
click at [29, 43] on icon at bounding box center [31, 43] width 10 height 12
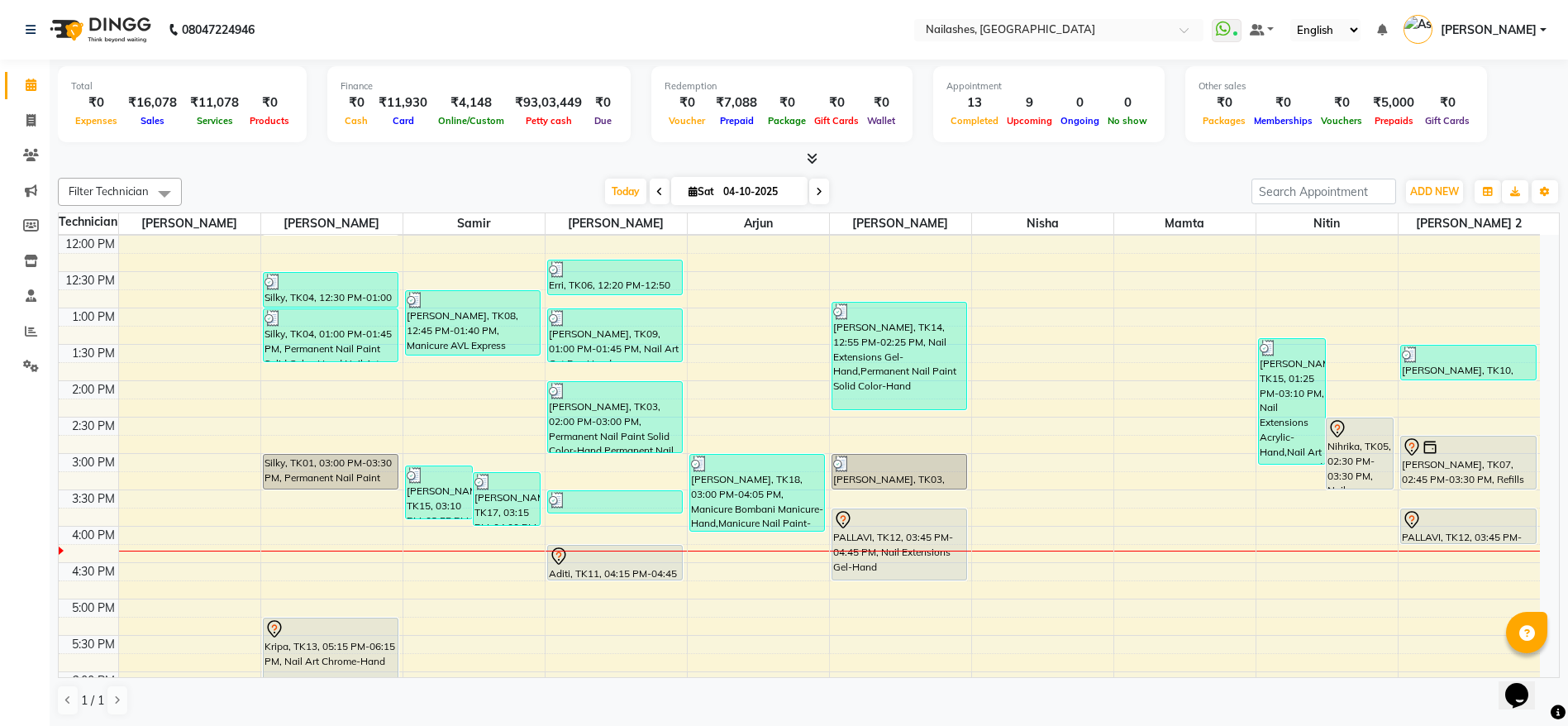
scroll to position [454, 0]
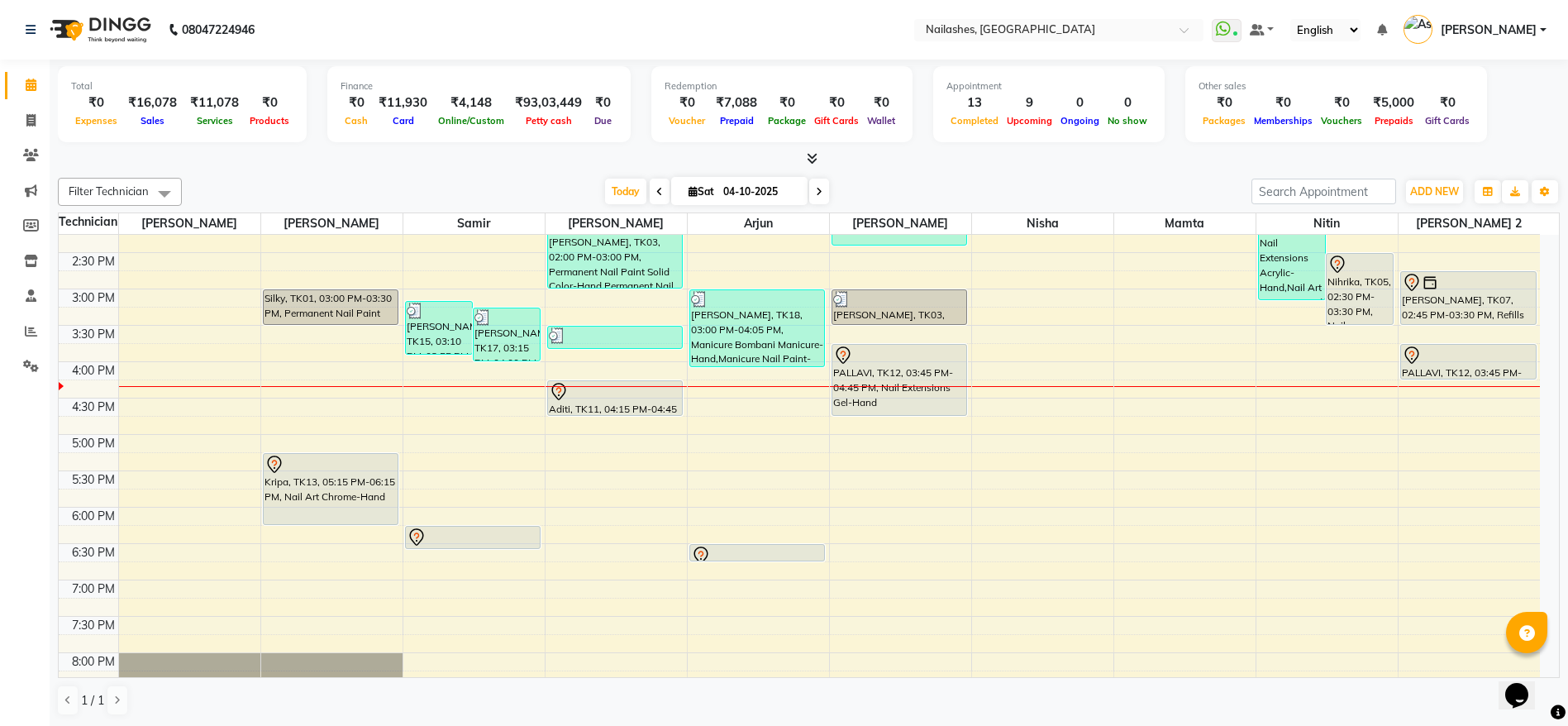
click at [1479, 298] on div "[PERSON_NAME], TK07, 02:45 PM-03:30 PM, Refills Gel-Hand" at bounding box center [1469, 297] width 135 height 52
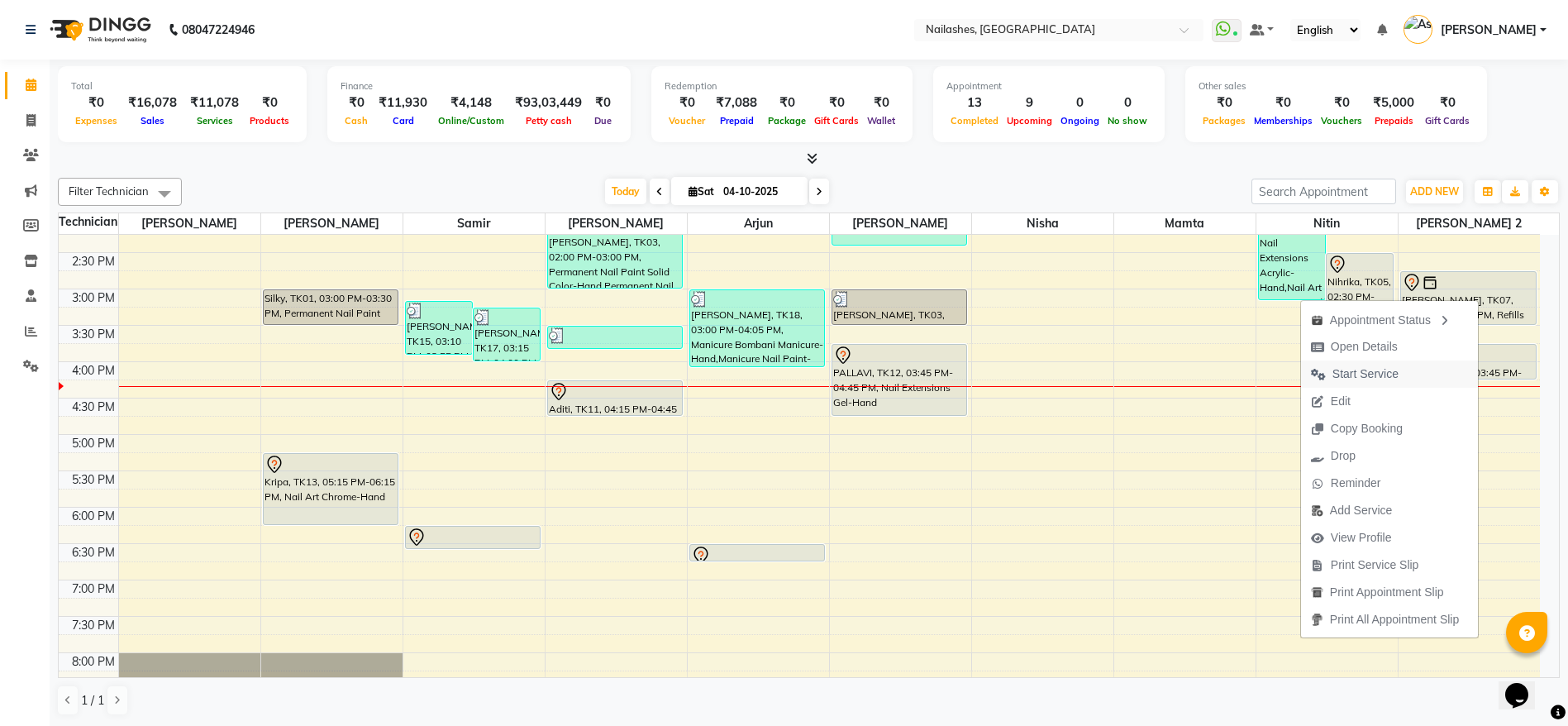
click at [1361, 380] on span "Start Service" at bounding box center [1365, 374] width 66 height 17
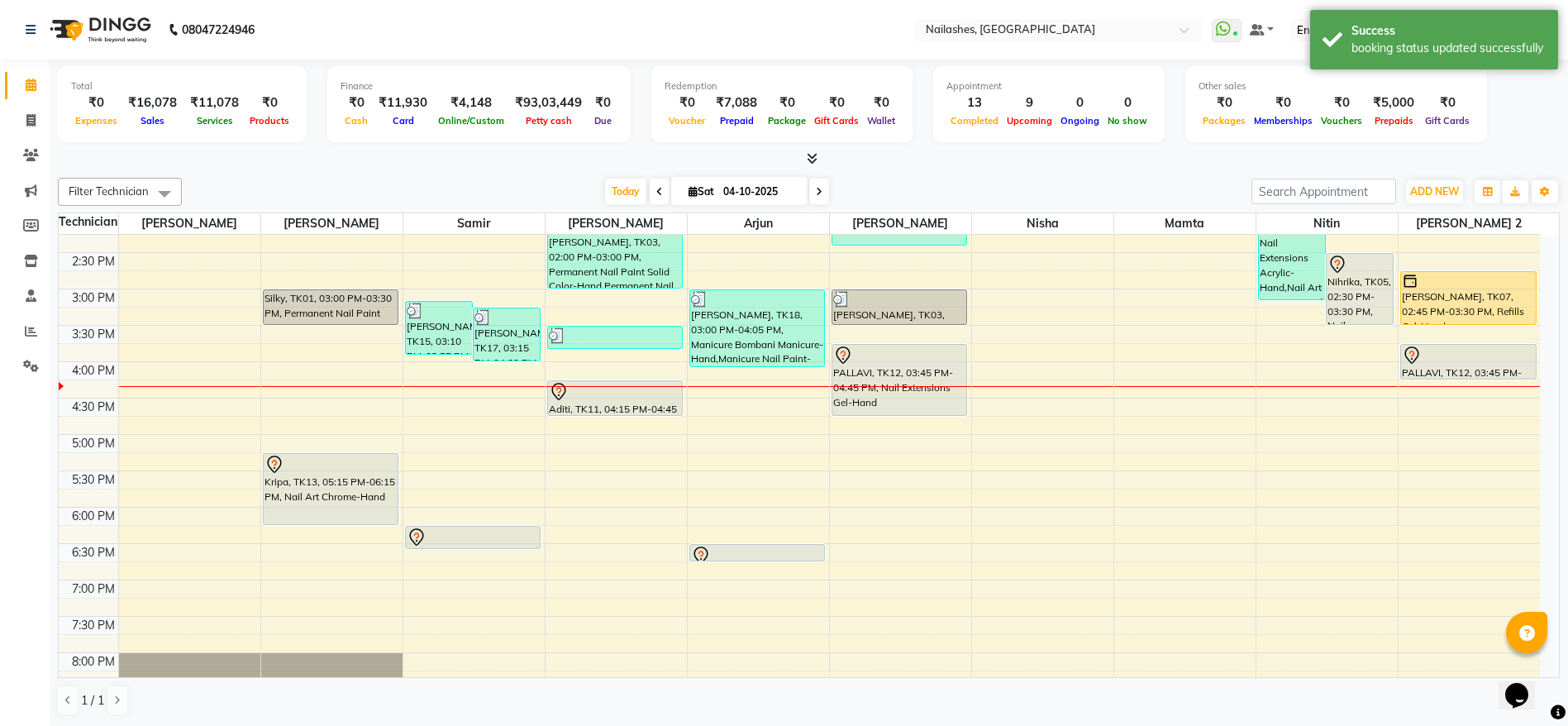
click at [1480, 307] on div "[PERSON_NAME], TK07, 02:45 PM-03:30 PM, Refills Gel-Hand" at bounding box center [1469, 297] width 135 height 52
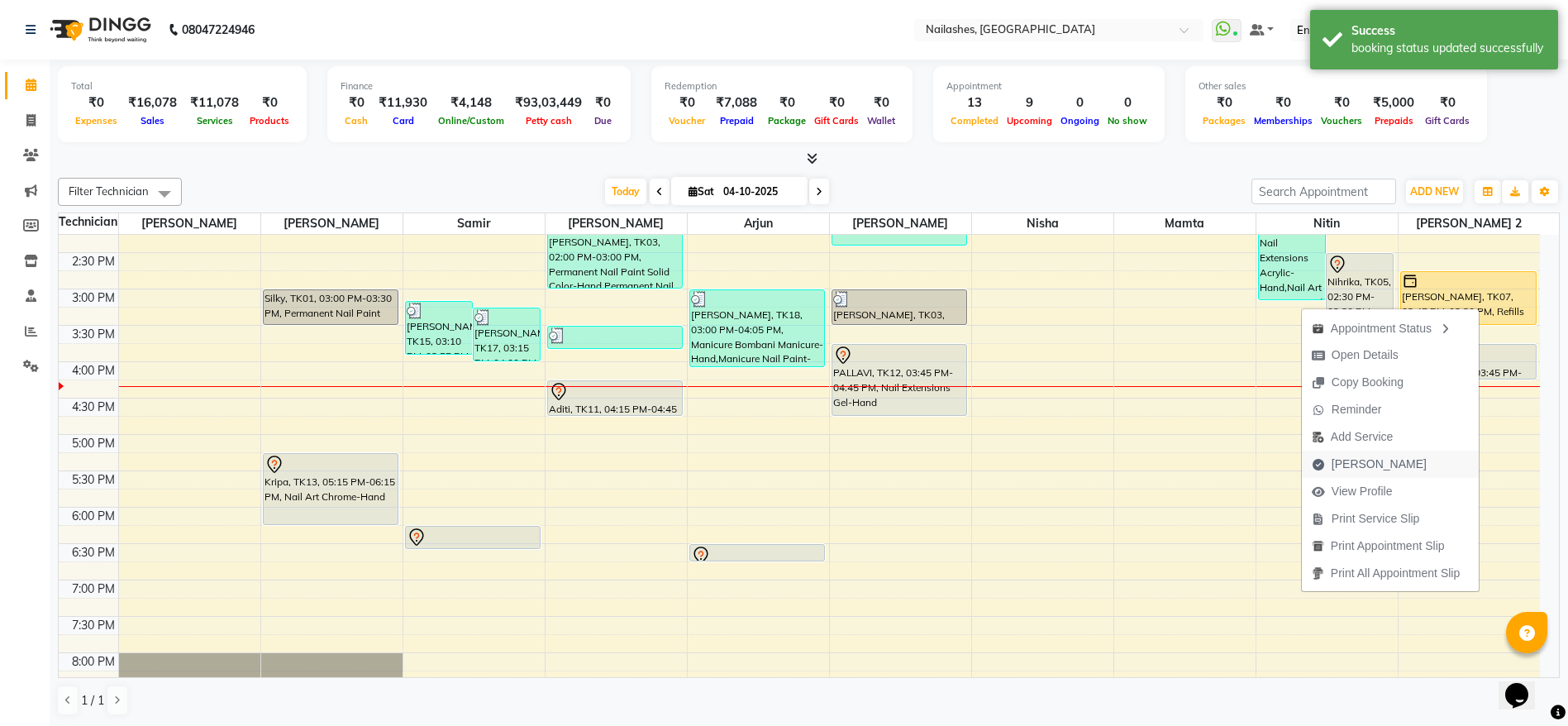
click at [1364, 473] on span "[PERSON_NAME]" at bounding box center [1370, 464] width 135 height 28
select select "service"
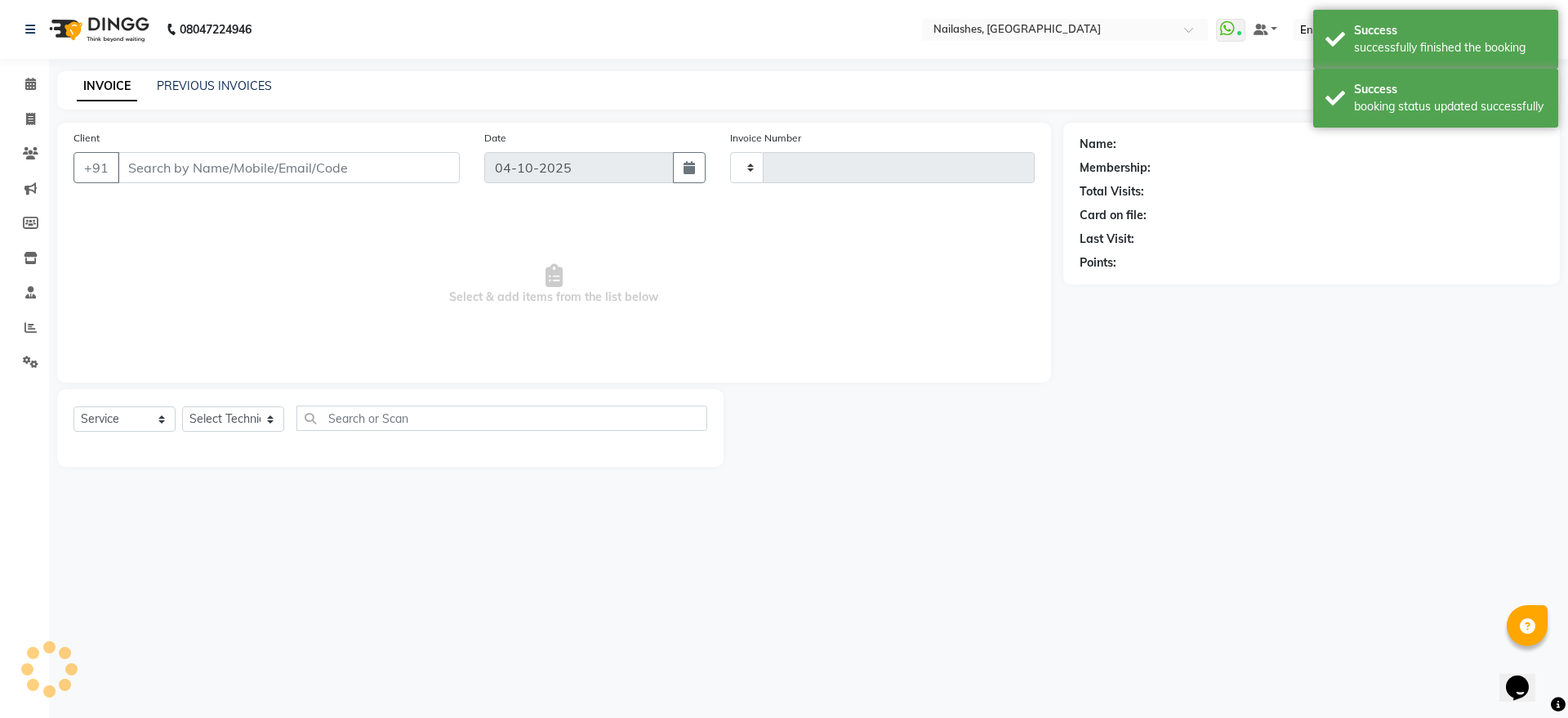
type input "2678"
select select "3926"
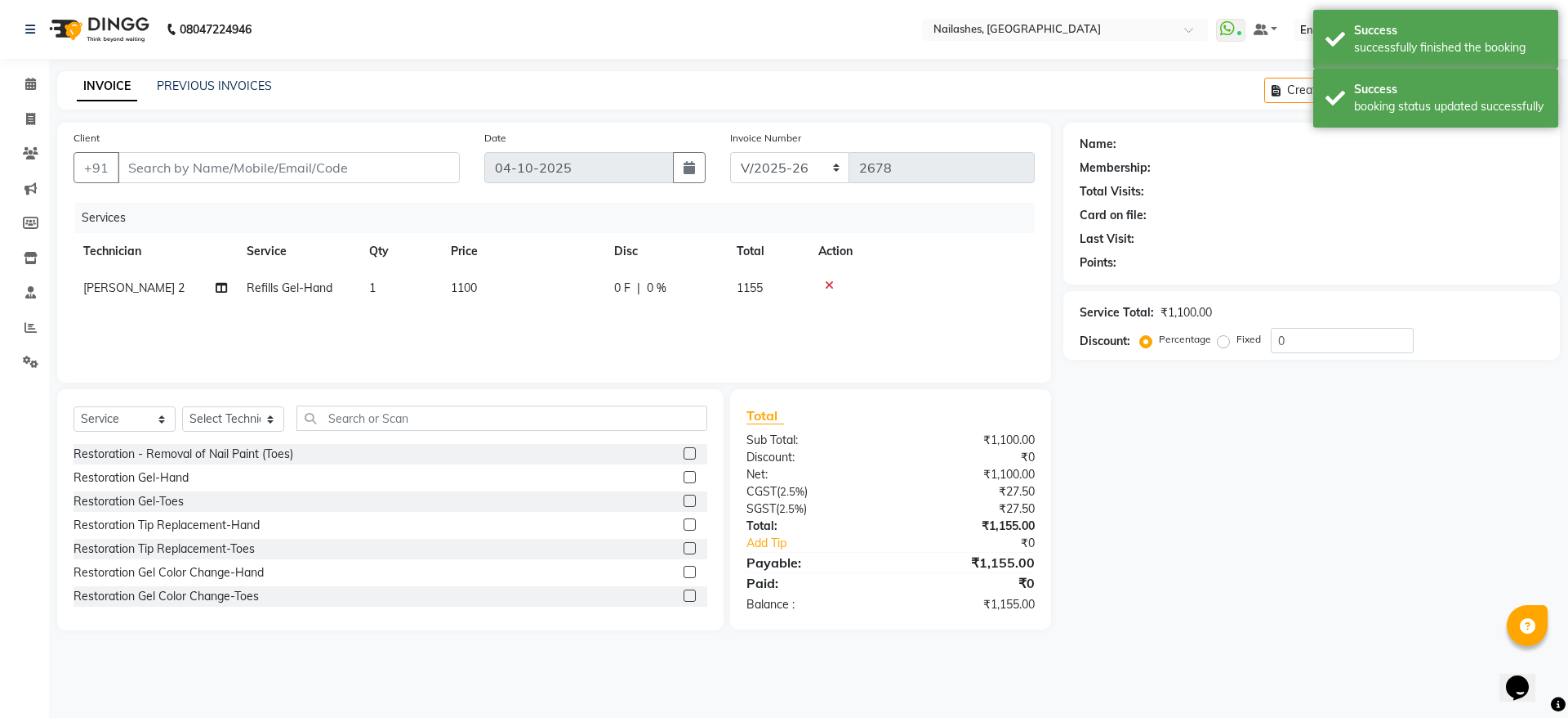
type input "99******03"
select select "93473"
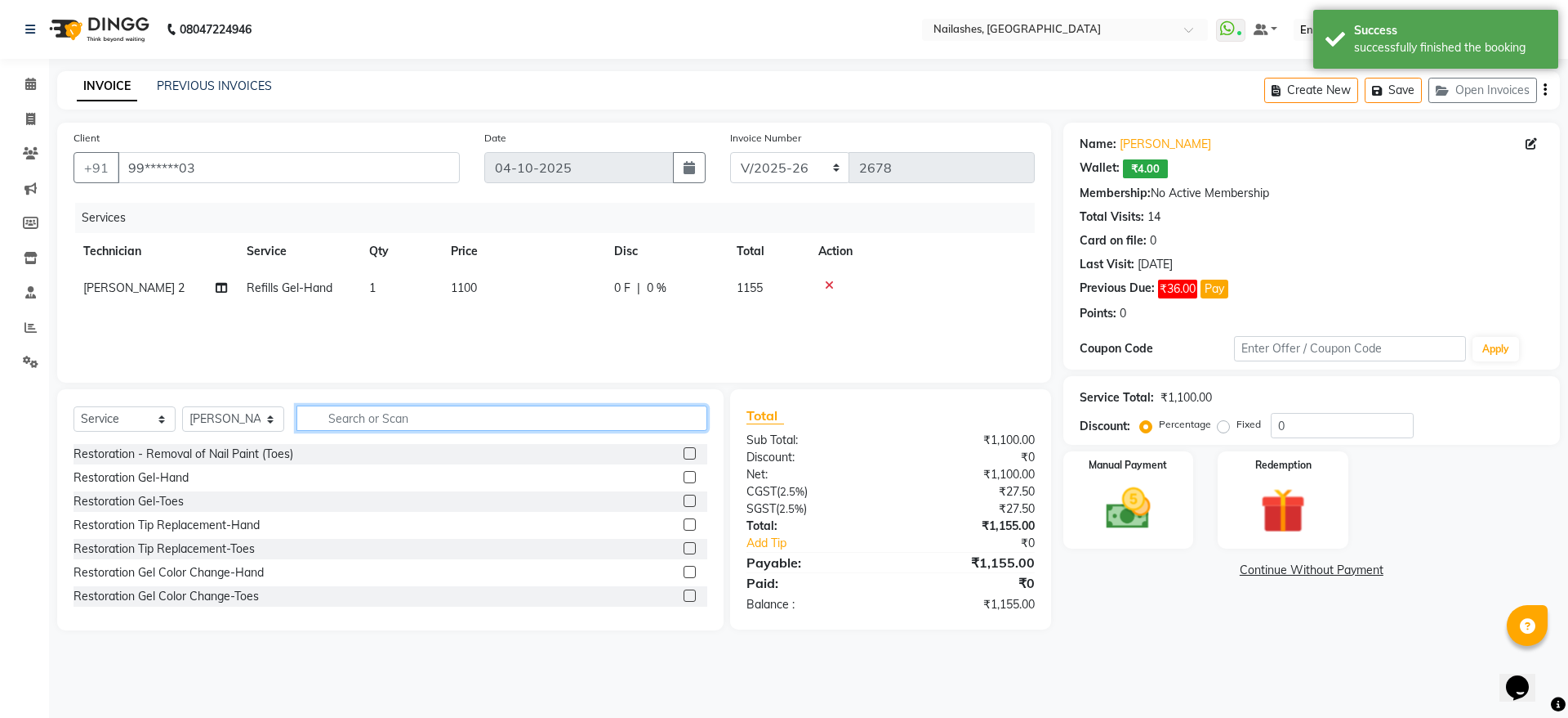
click at [412, 426] on input "text" at bounding box center [502, 418] width 411 height 26
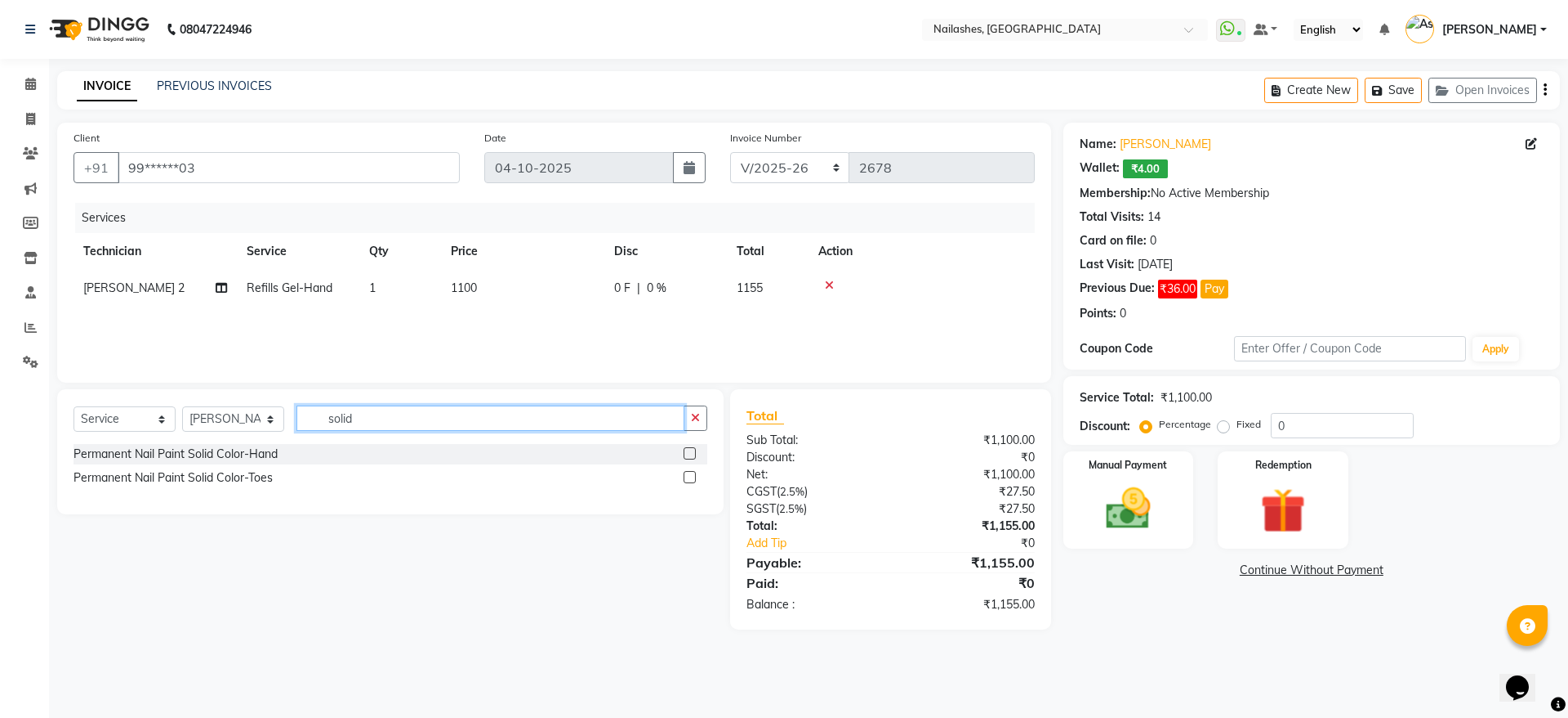
type input "solid"
click at [694, 453] on label at bounding box center [689, 453] width 12 height 12
click at [694, 453] on input "checkbox" at bounding box center [689, 454] width 10 height 10
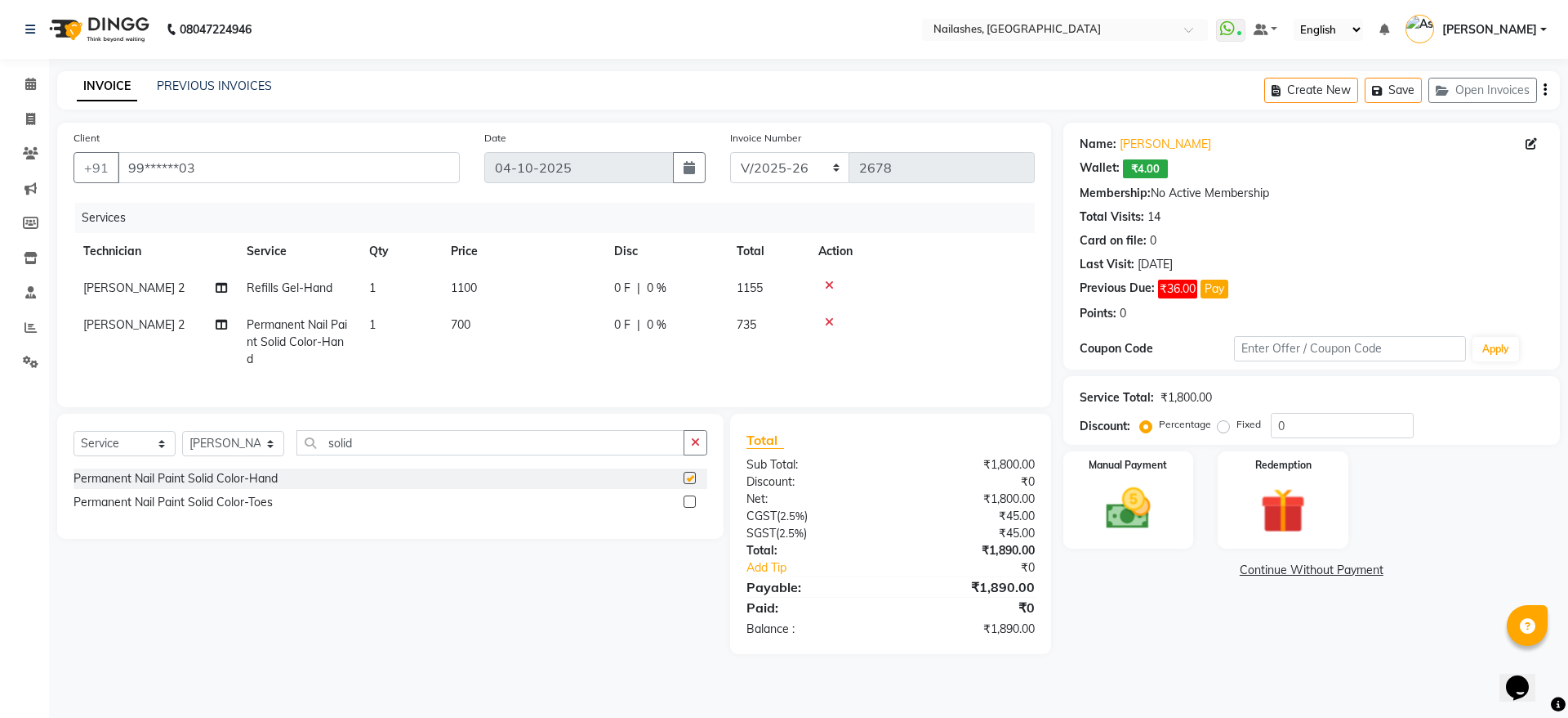
checkbox input "false"
click at [118, 324] on span "[PERSON_NAME] 2" at bounding box center [134, 324] width 101 height 14
select select "93473"
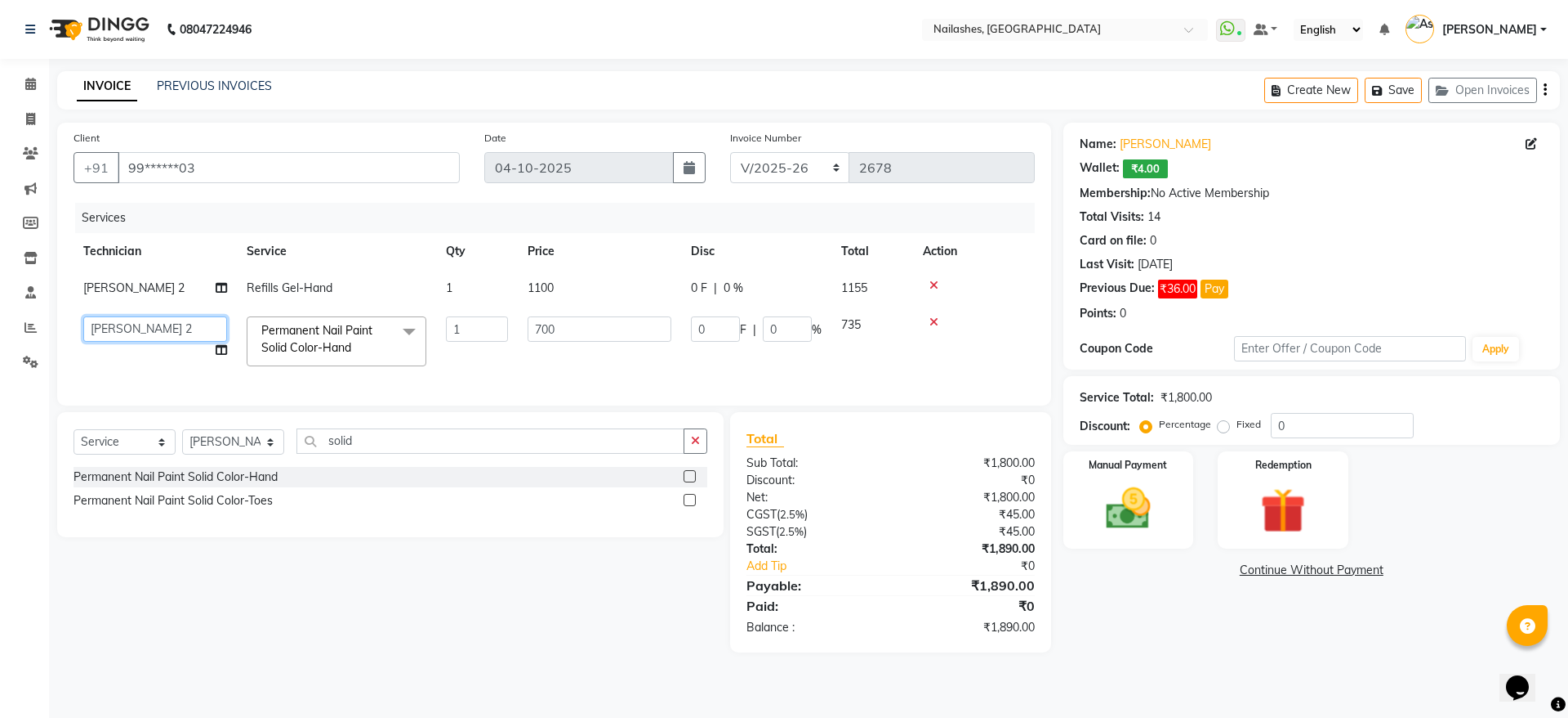
click at [165, 327] on select "[PERSON_NAME] [PERSON_NAME] [PERSON_NAME] 2 [PERSON_NAME] MANAGER Nisha Nitin […" at bounding box center [155, 329] width 144 height 26
select select "19477"
click at [119, 285] on span "[PERSON_NAME] 2" at bounding box center [134, 287] width 101 height 14
select select "93473"
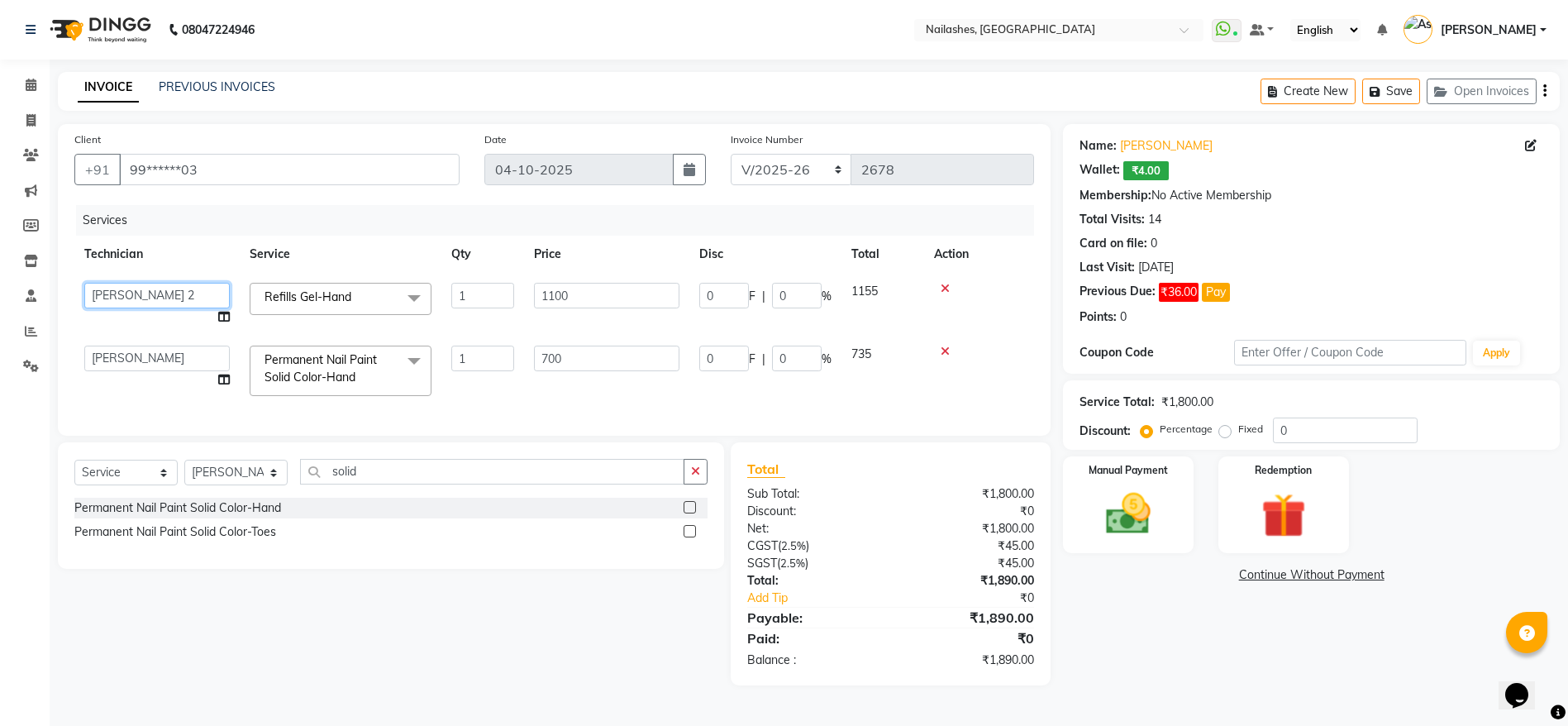
click at [121, 288] on select "[PERSON_NAME] [PERSON_NAME] [PERSON_NAME] 2 [PERSON_NAME] MANAGER Nisha Nitin […" at bounding box center [157, 296] width 146 height 26
select select "19477"
click at [240, 621] on div "Select Service Product Membership Package Voucher Prepaid Gift Card Select Tech…" at bounding box center [385, 564] width 679 height 243
click at [555, 286] on input "1100" at bounding box center [606, 296] width 146 height 26
type input "1000"
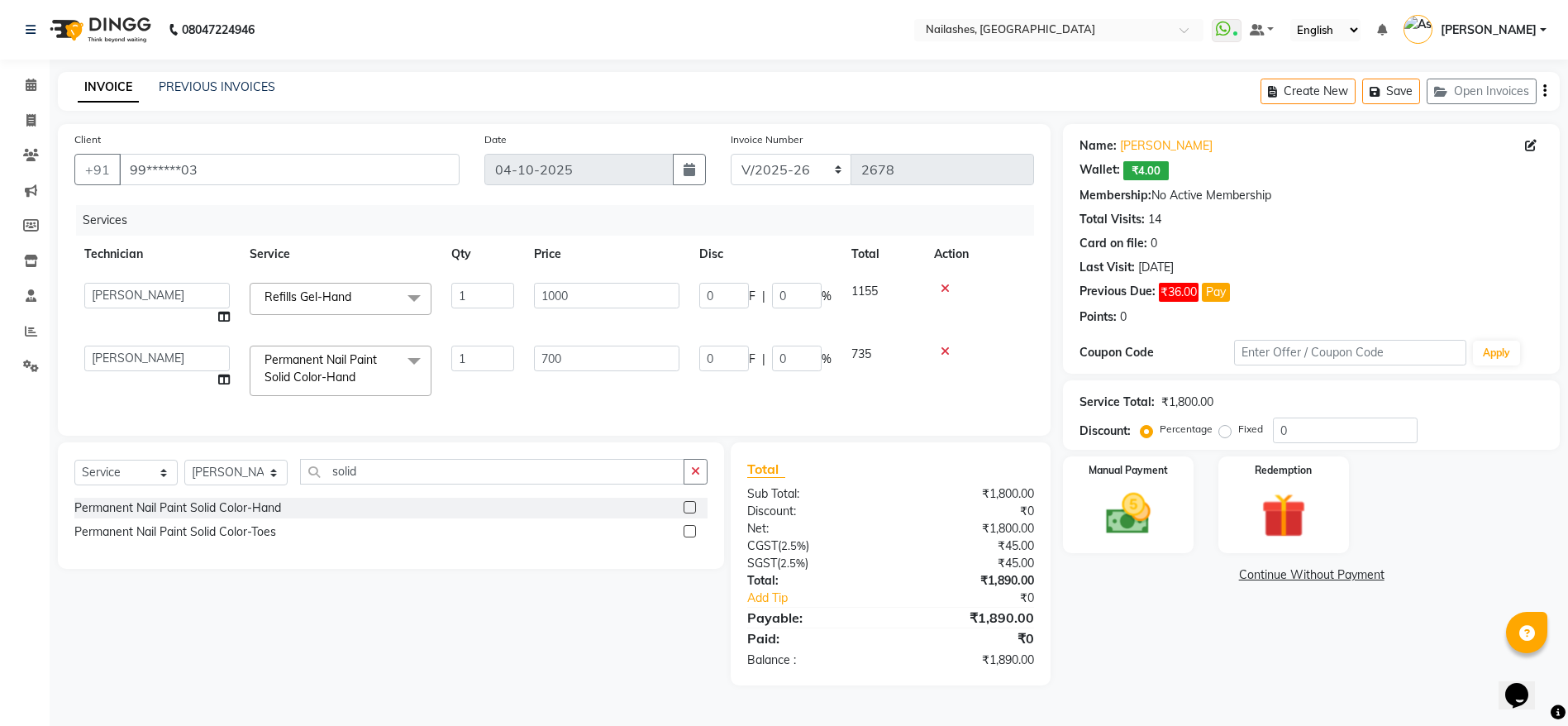
click at [604, 404] on div "Services Technician Service Qty Price Disc Total Action [PERSON_NAME] [PERSON_N…" at bounding box center [554, 312] width 960 height 214
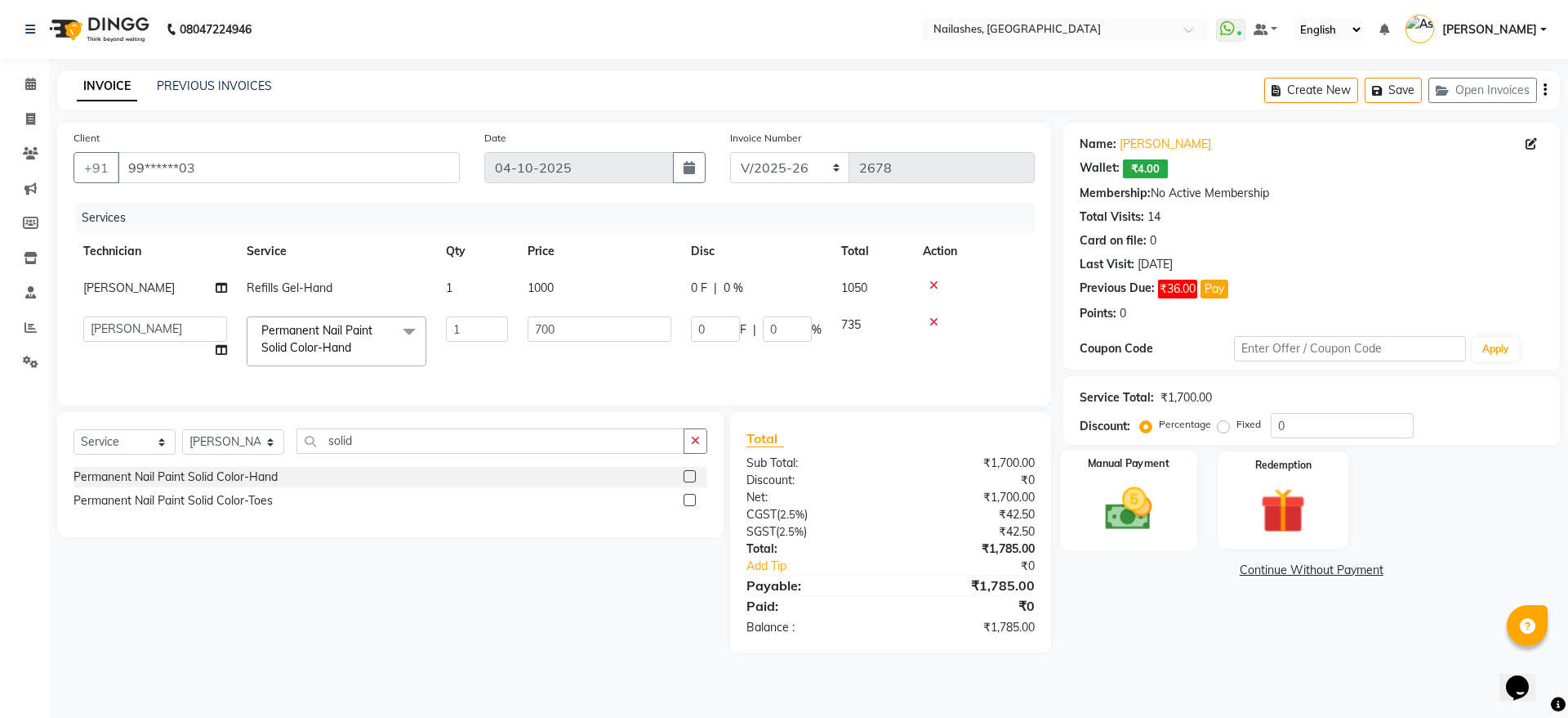
click at [1139, 517] on img at bounding box center [1128, 508] width 76 height 54
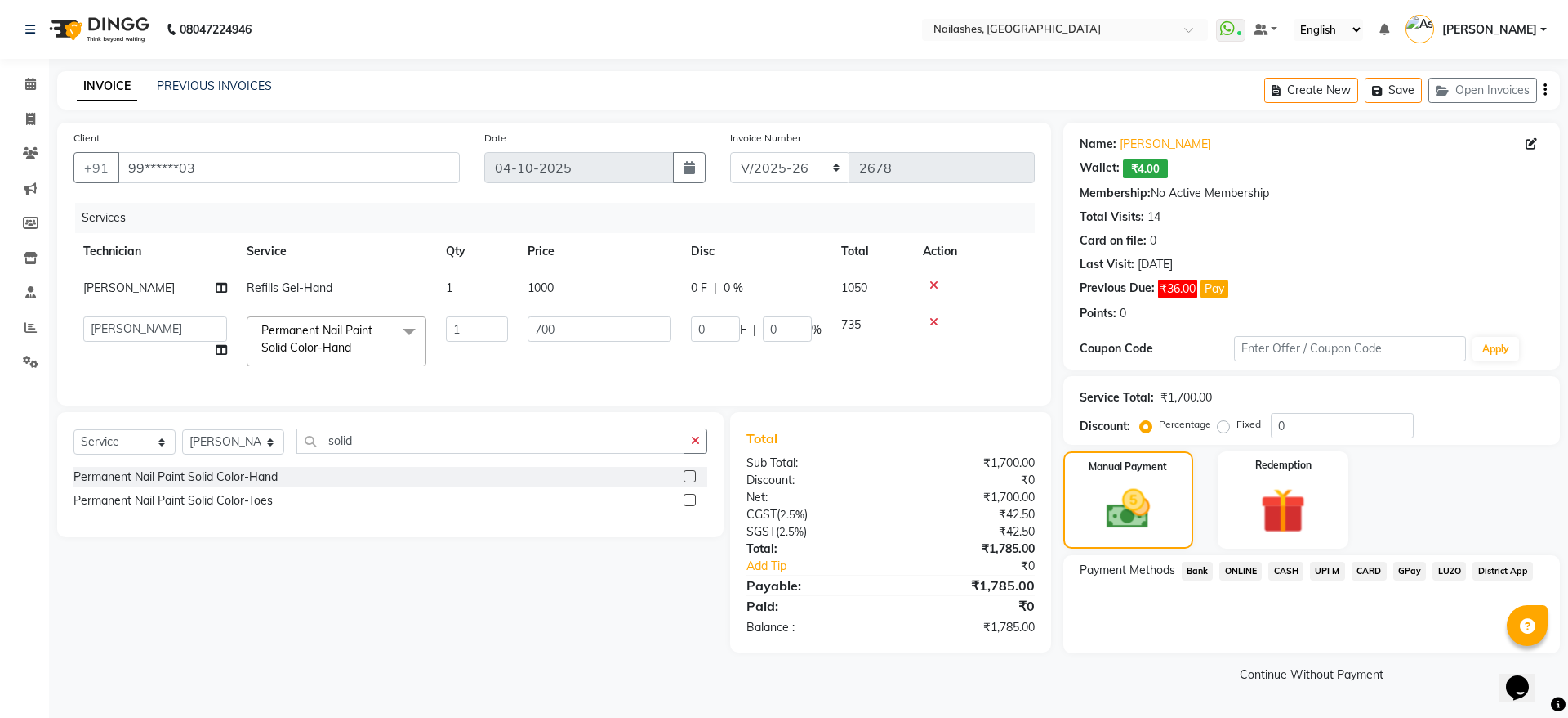
click at [1231, 577] on span "ONLINE" at bounding box center [1241, 570] width 43 height 19
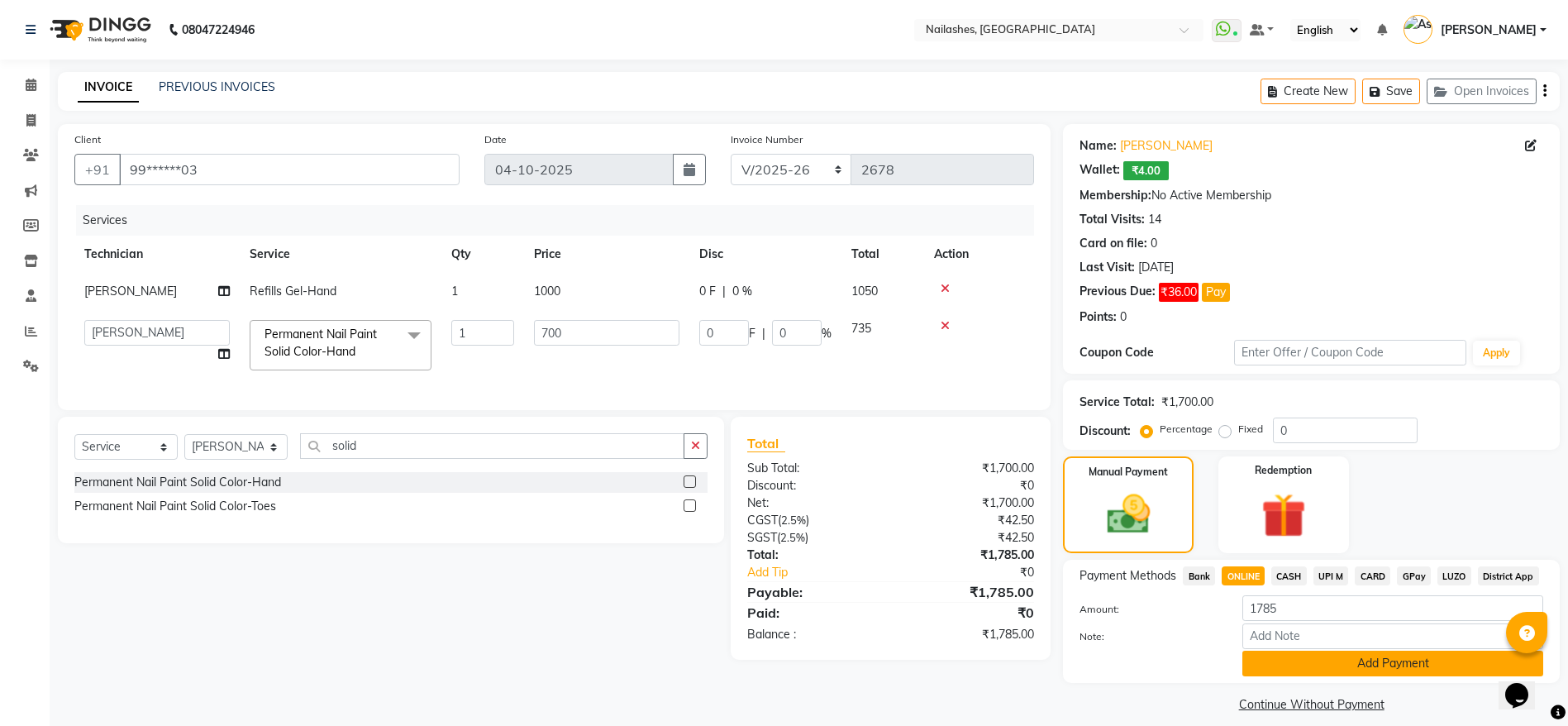
click at [1422, 658] on button "Add Payment" at bounding box center [1393, 663] width 301 height 26
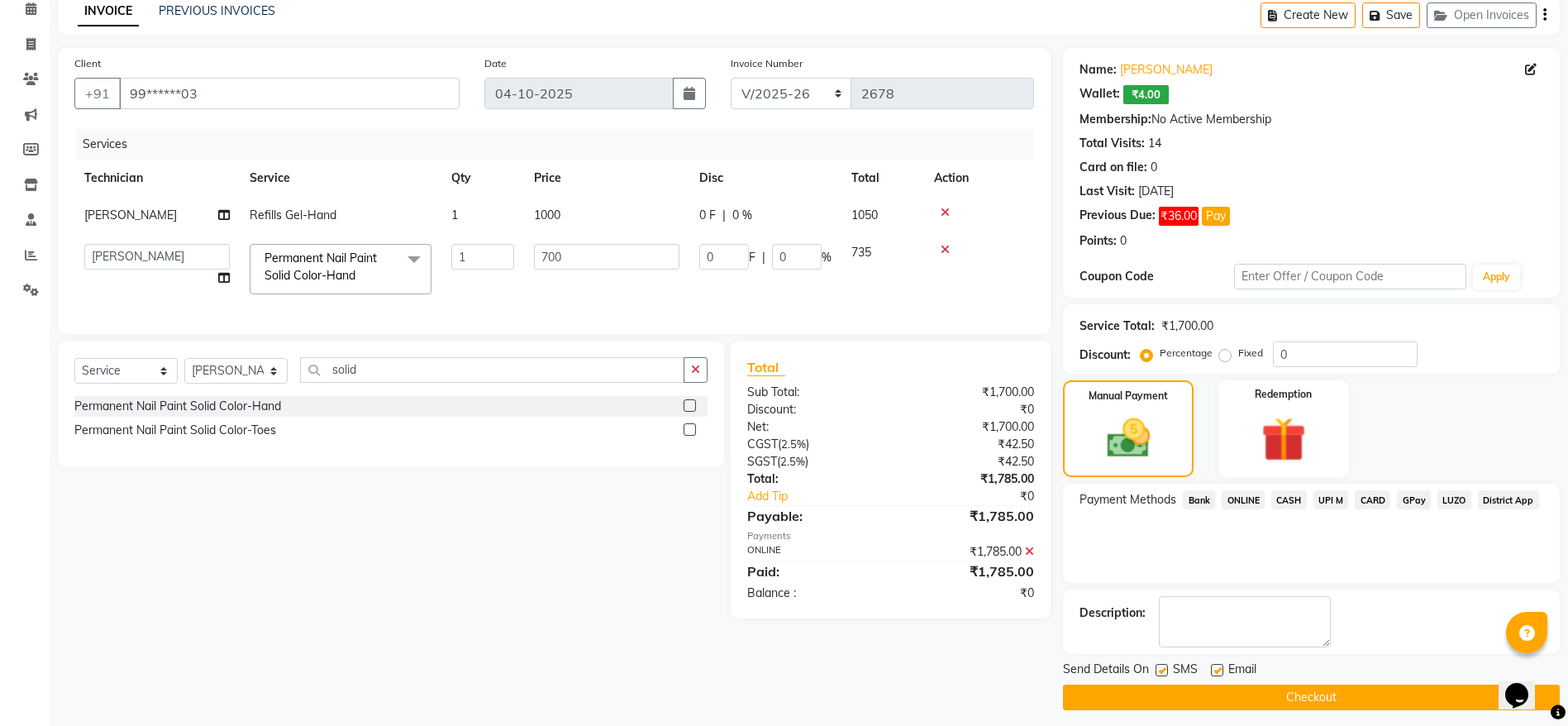
scroll to position [85, 0]
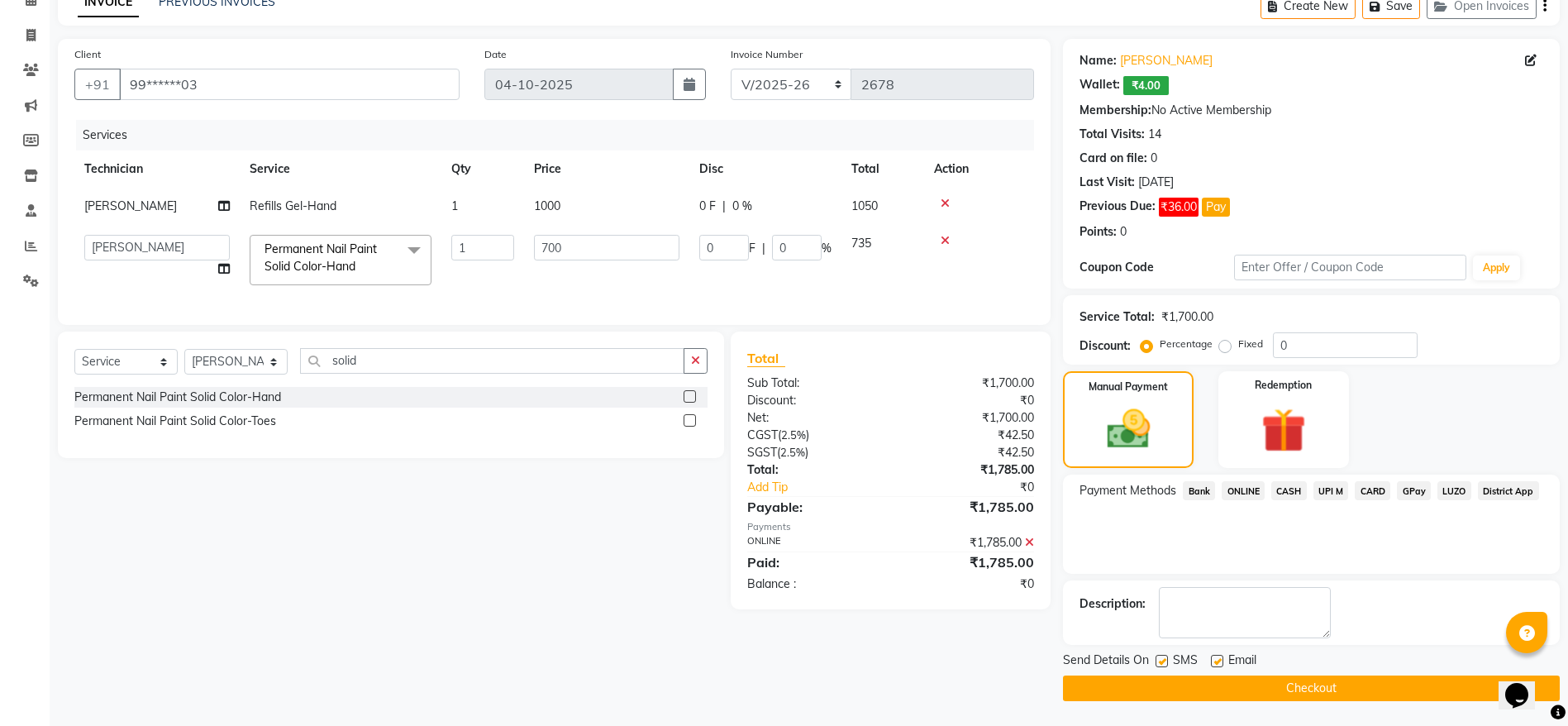
click at [1366, 686] on button "Checkout" at bounding box center [1312, 688] width 497 height 26
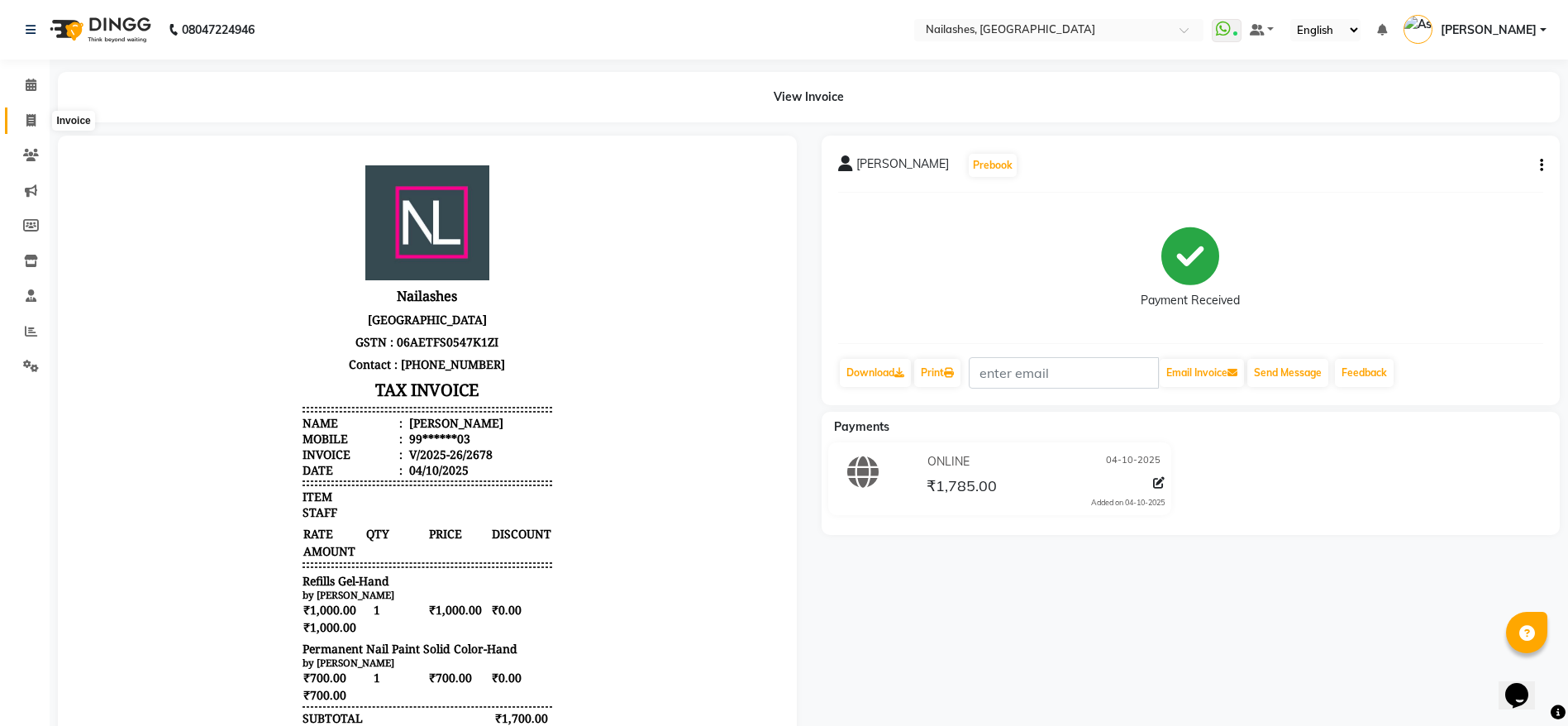
click at [41, 125] on span at bounding box center [31, 121] width 29 height 19
select select "3926"
select select "service"
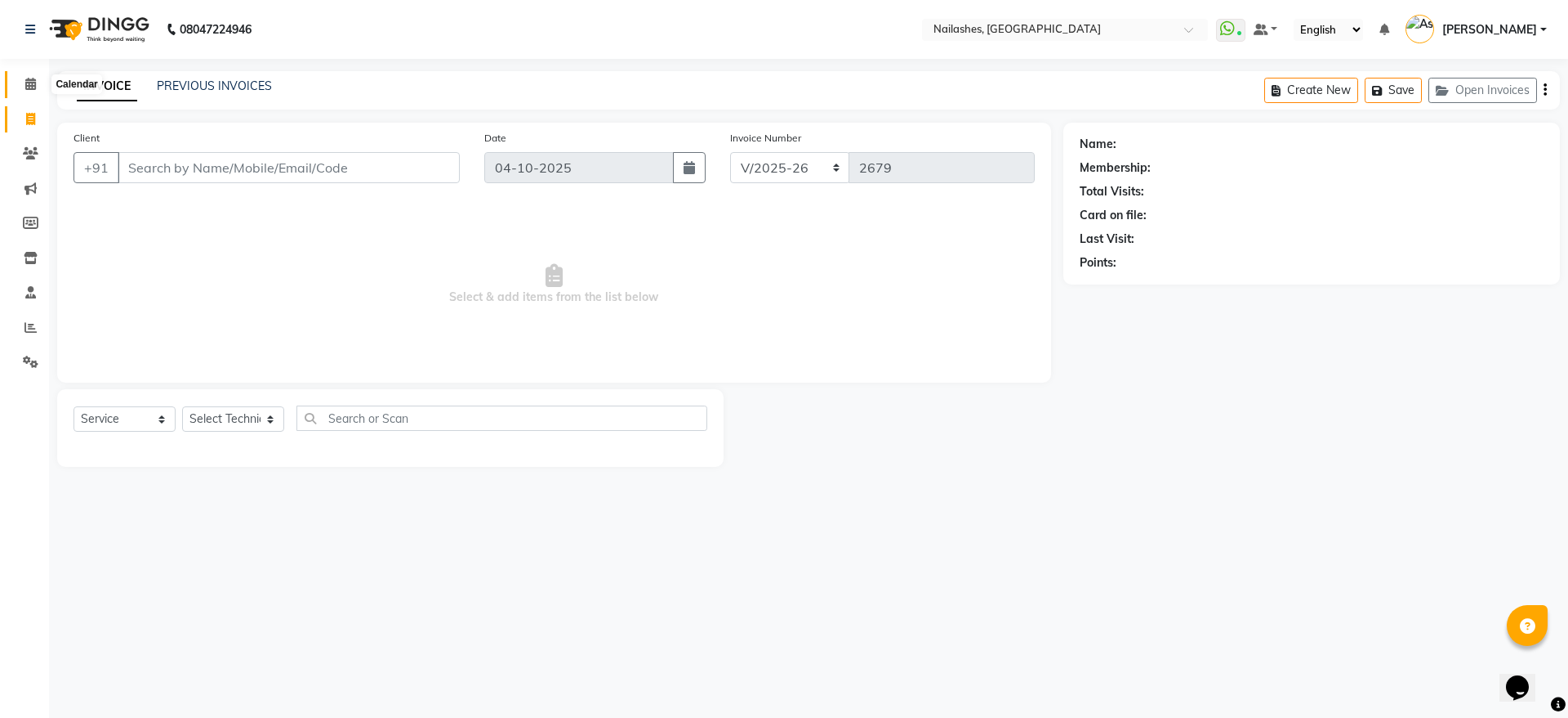
click at [30, 88] on icon at bounding box center [31, 84] width 10 height 12
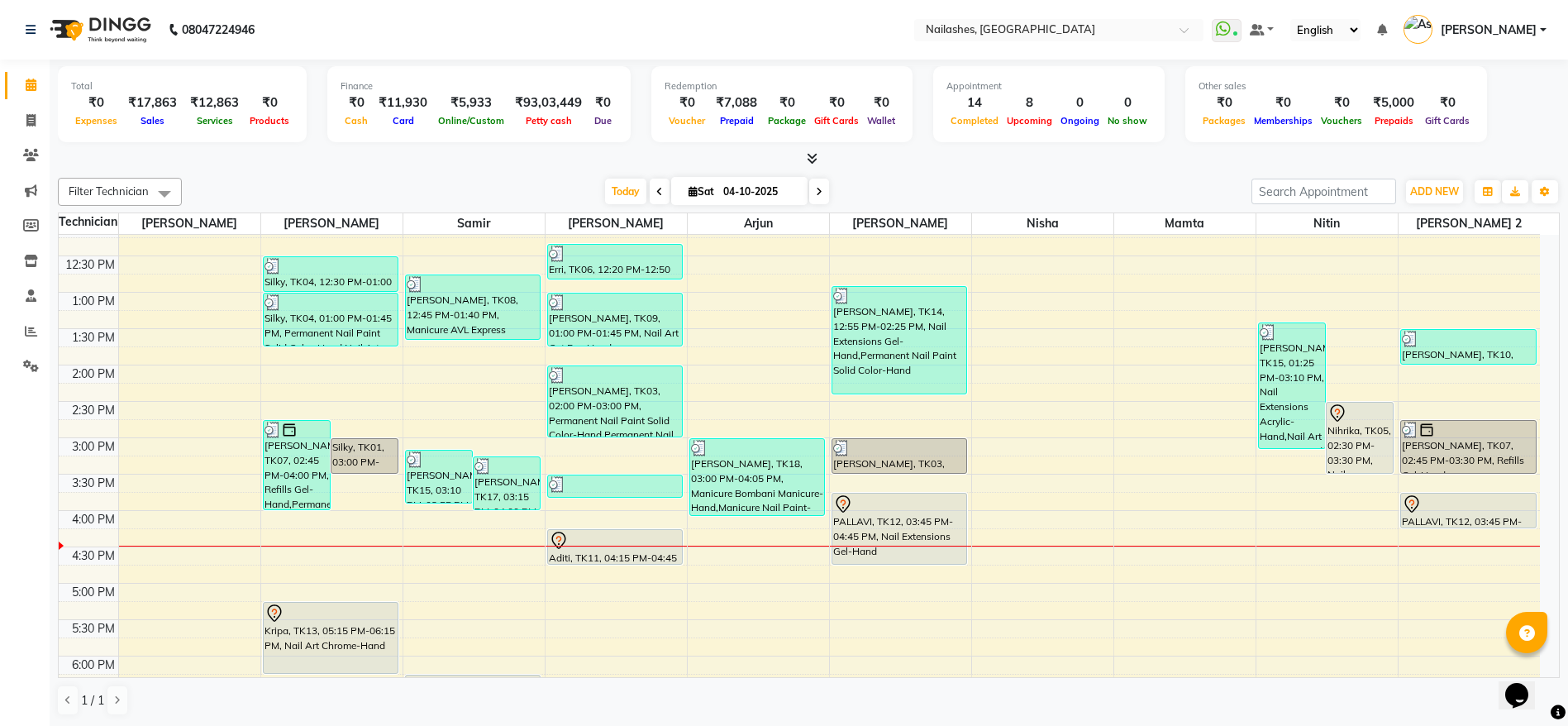
scroll to position [310, 0]
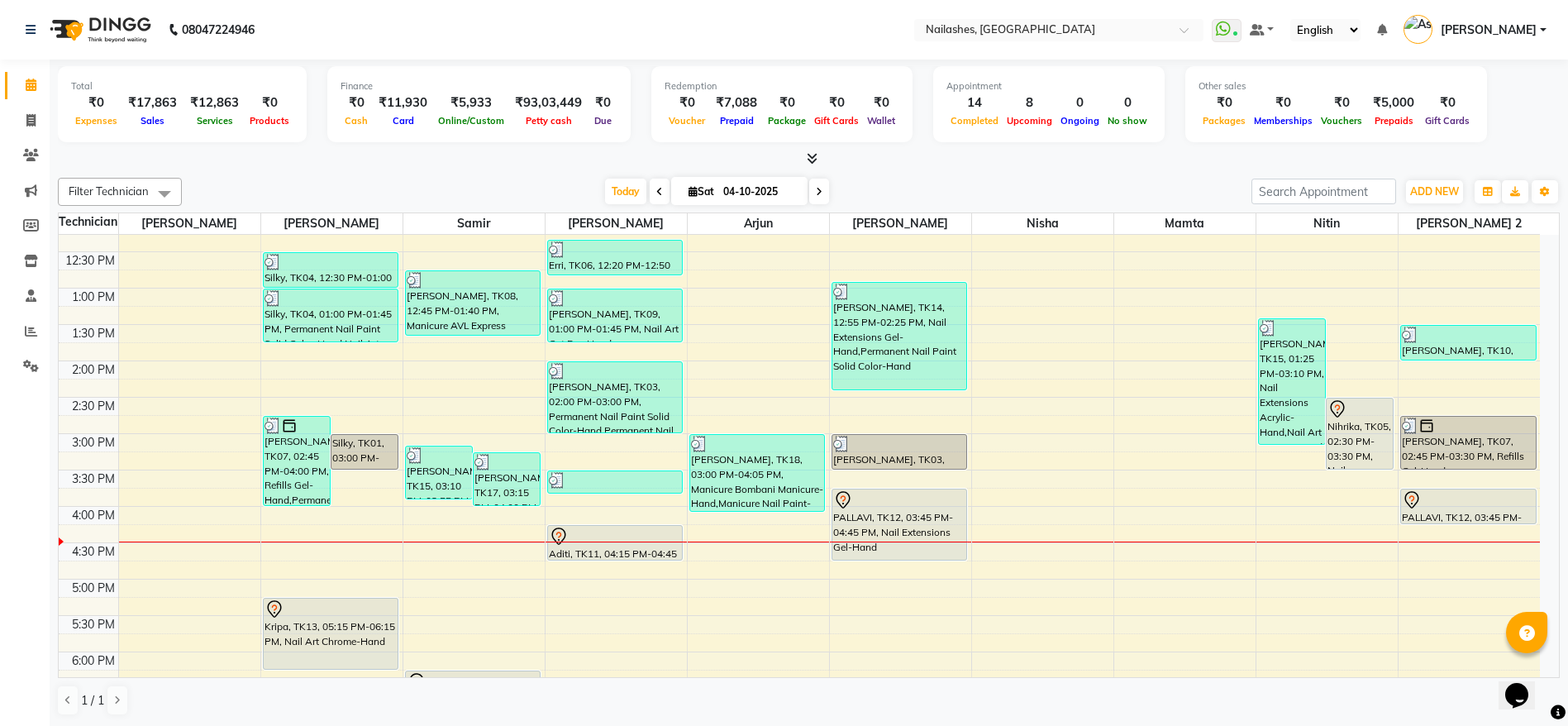
click at [1372, 444] on div "Nihrika, TK05, 02:30 PM-03:30 PM, Nail Extensions Acrylic-Hand" at bounding box center [1359, 433] width 66 height 70
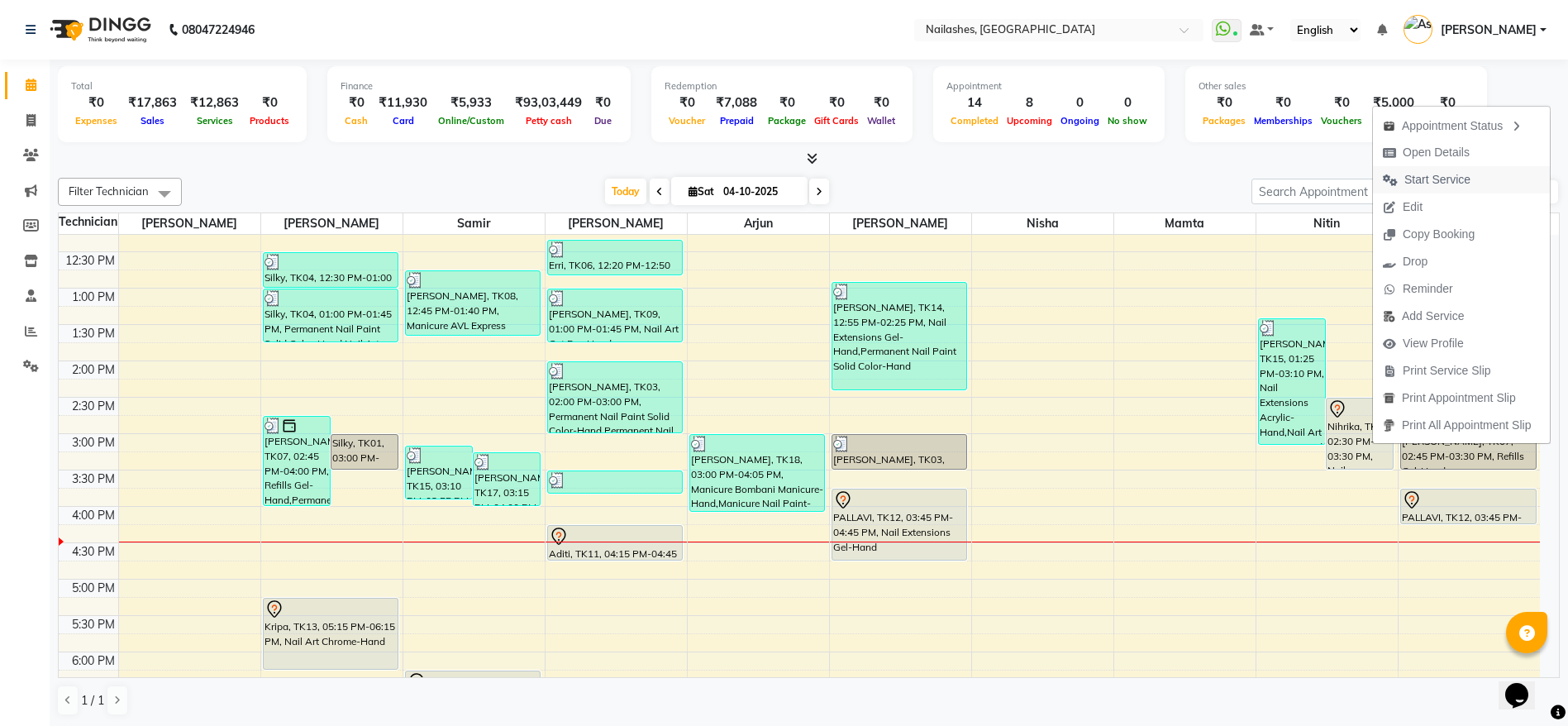
click at [1432, 172] on span "Start Service" at bounding box center [1437, 179] width 66 height 17
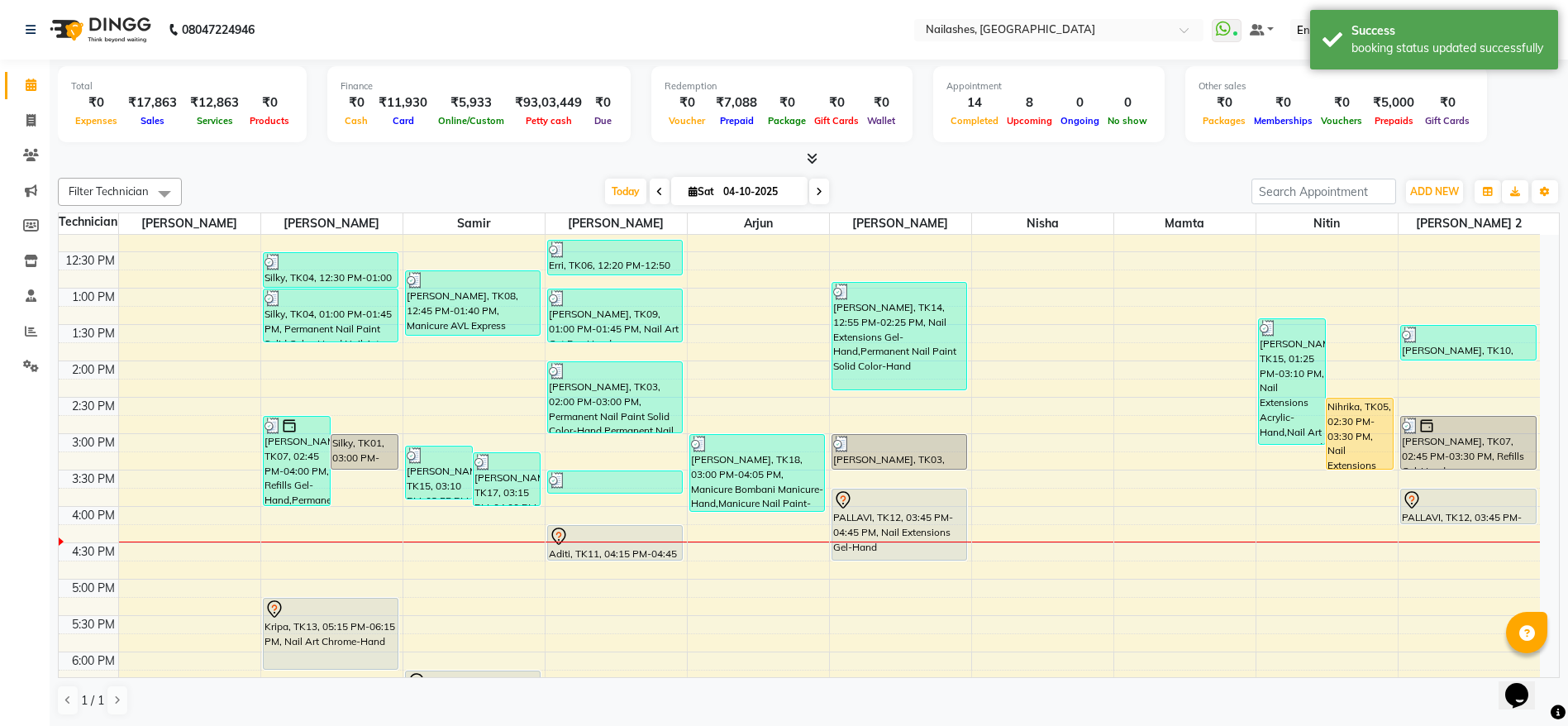
click at [1354, 428] on div "Nihrika, TK05, 02:30 PM-03:30 PM, Nail Extensions Acrylic-Hand" at bounding box center [1359, 433] width 66 height 70
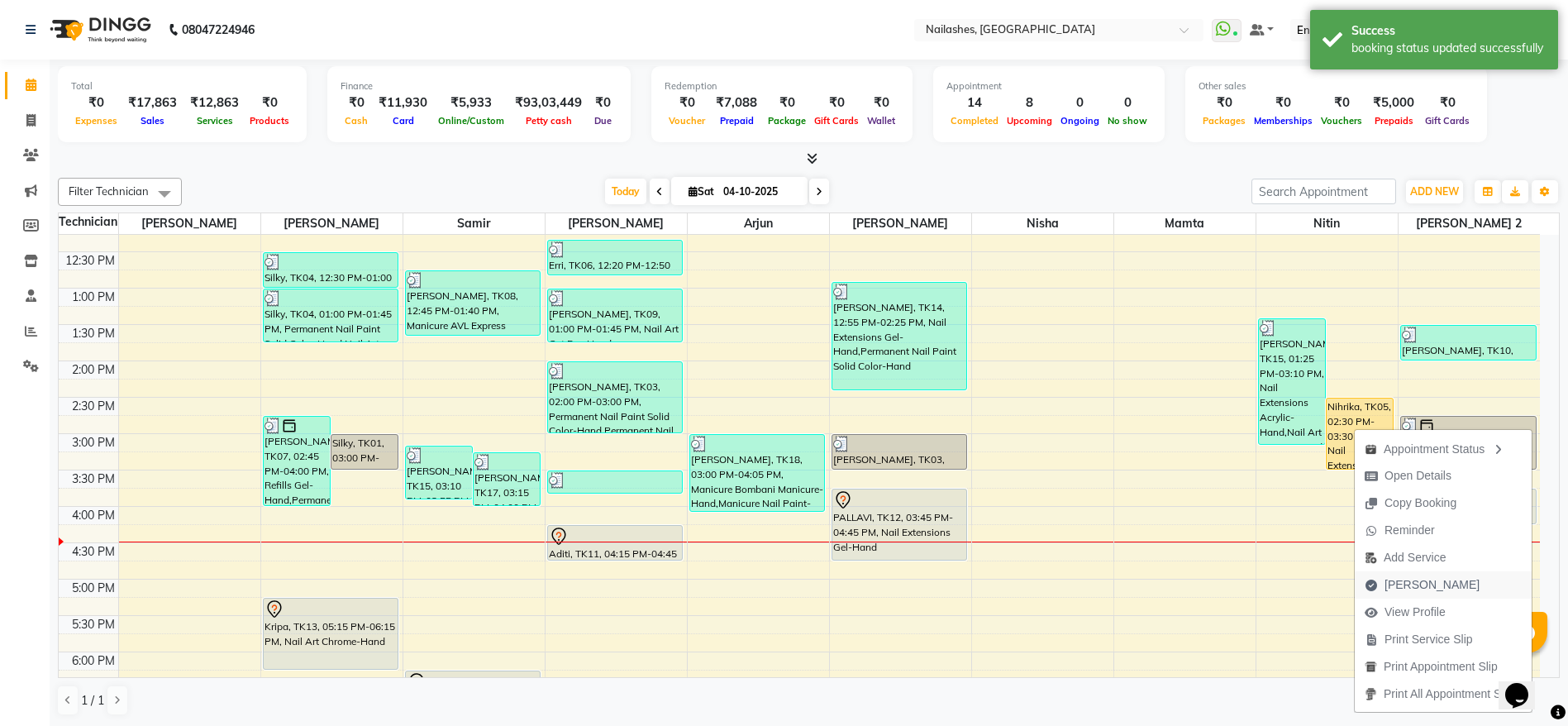
click at [1394, 585] on span "[PERSON_NAME]" at bounding box center [1432, 585] width 95 height 17
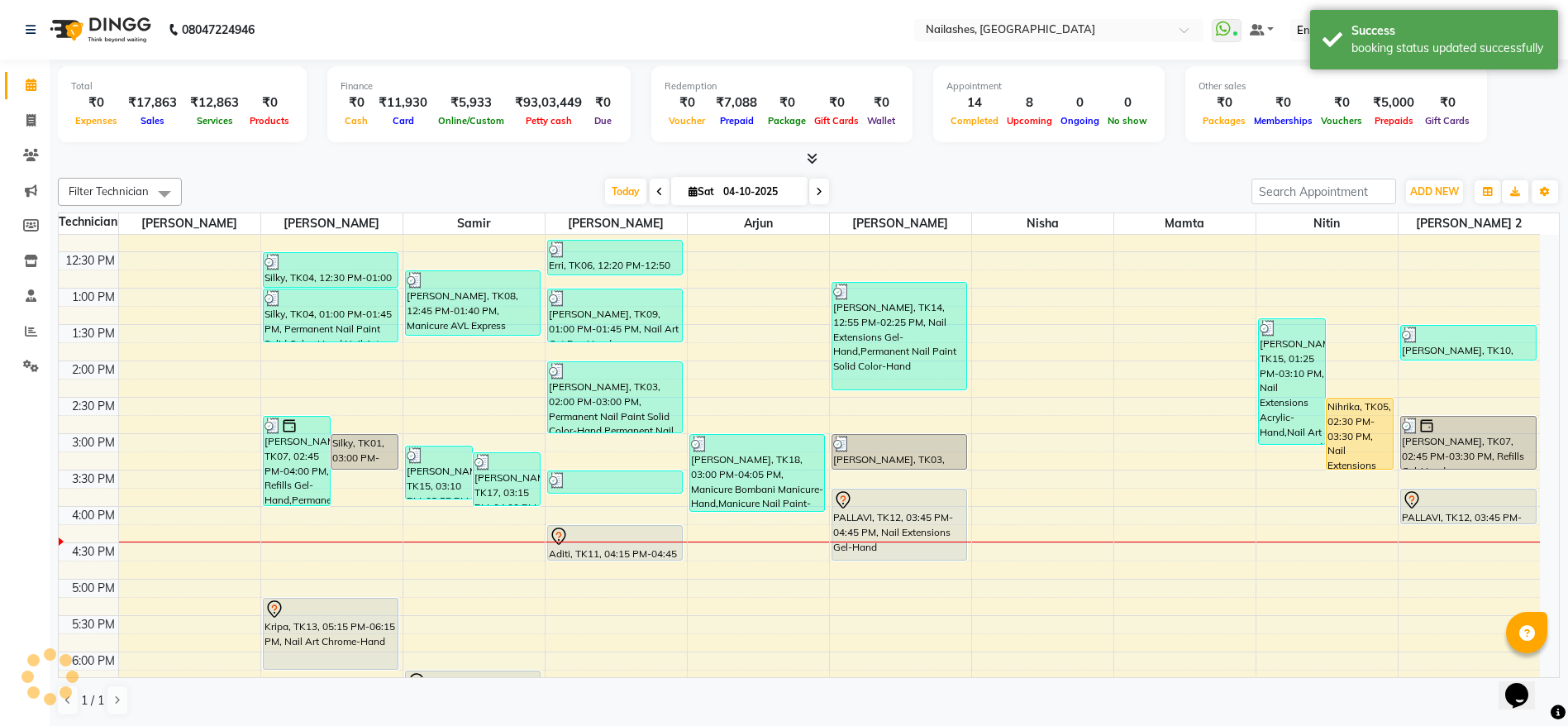
select select "3926"
select select "service"
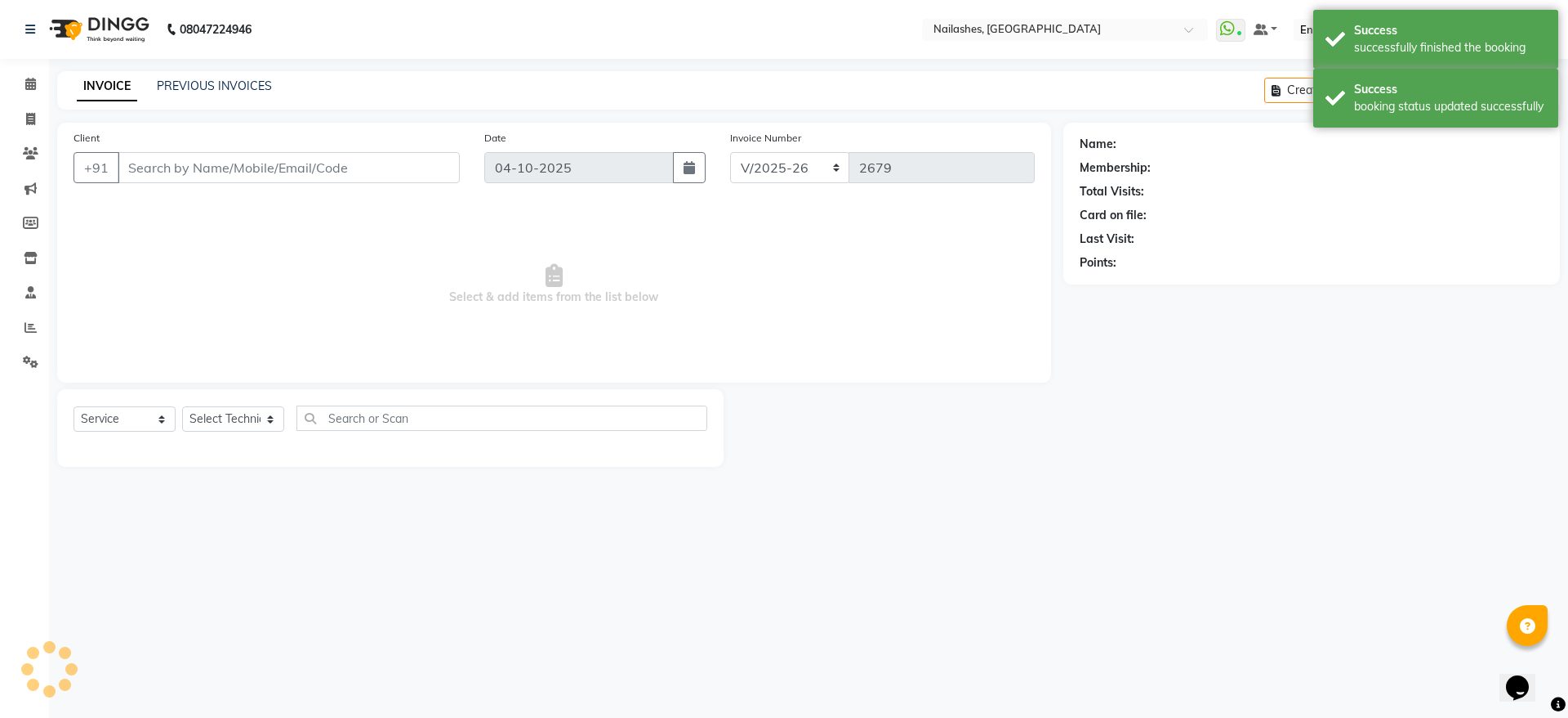
type input "70******93"
select select "90278"
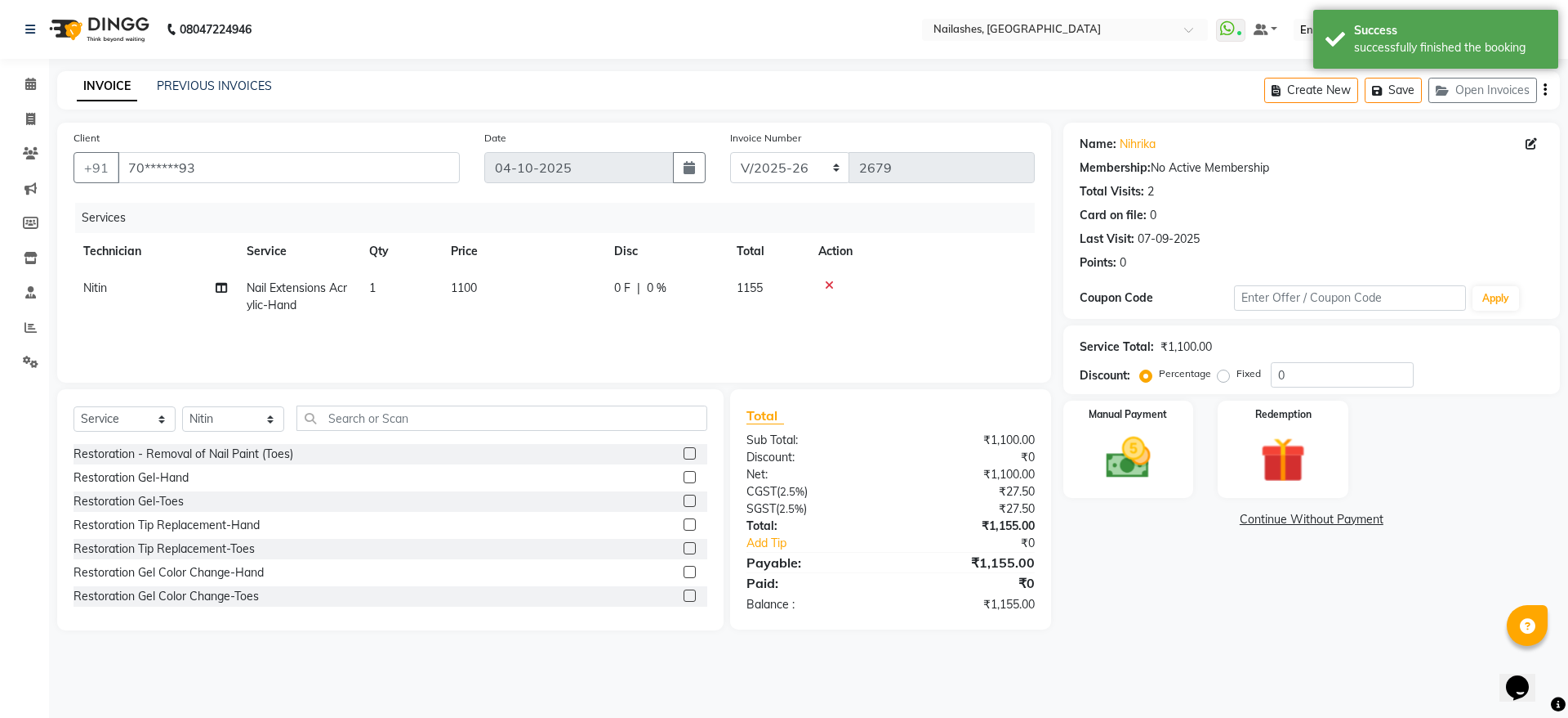
click at [467, 289] on span "1100" at bounding box center [464, 287] width 26 height 14
select select "90278"
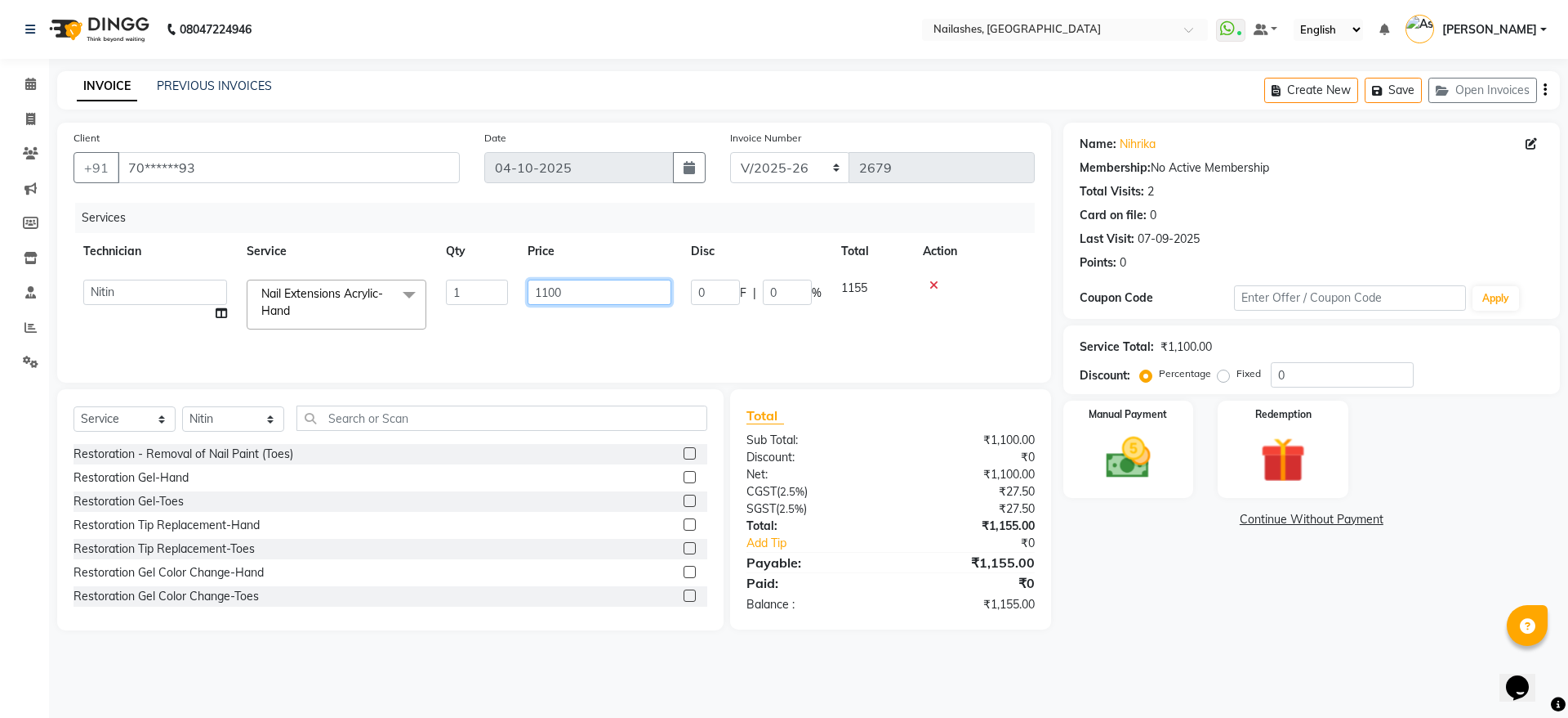
click at [551, 290] on input "1100" at bounding box center [599, 292] width 144 height 26
type input "1000"
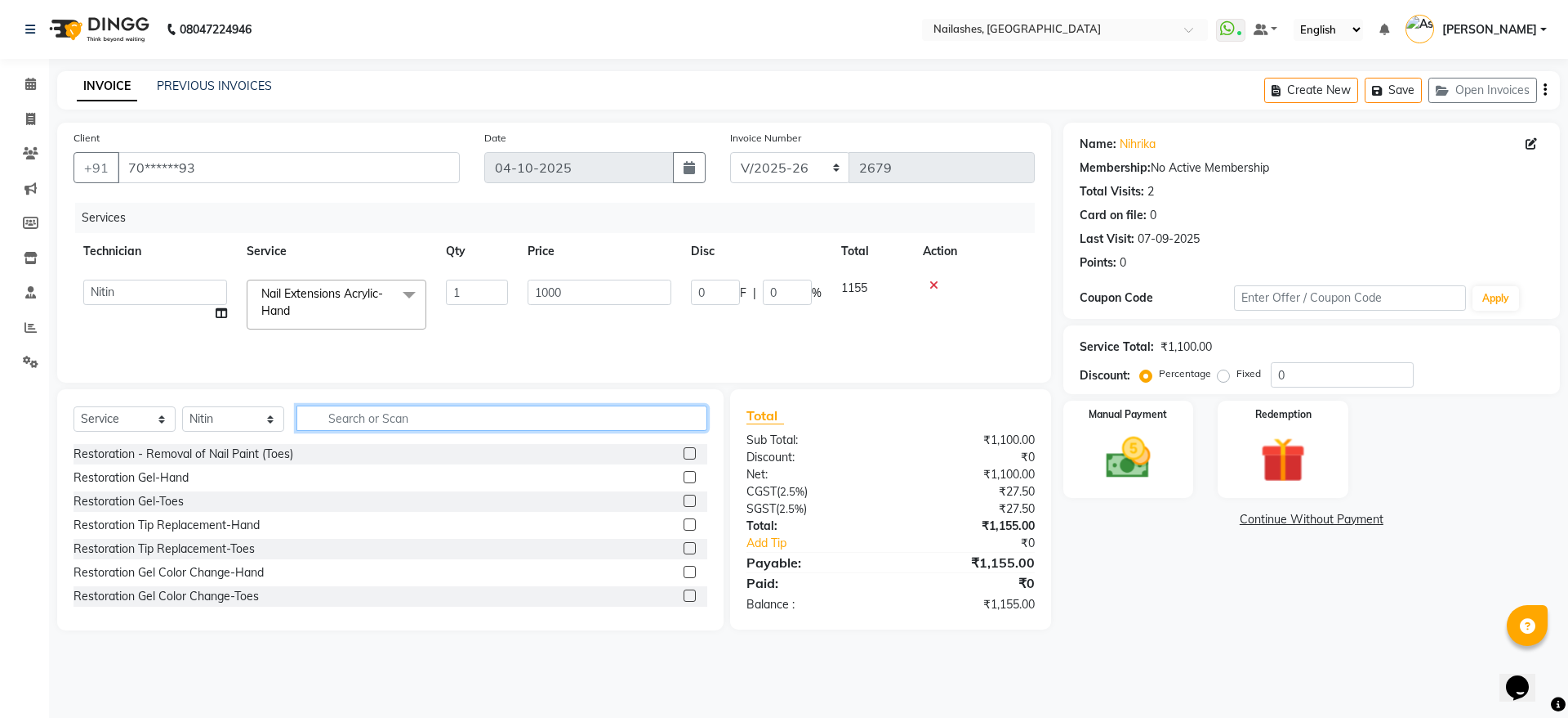
click at [405, 430] on input "text" at bounding box center [502, 418] width 411 height 26
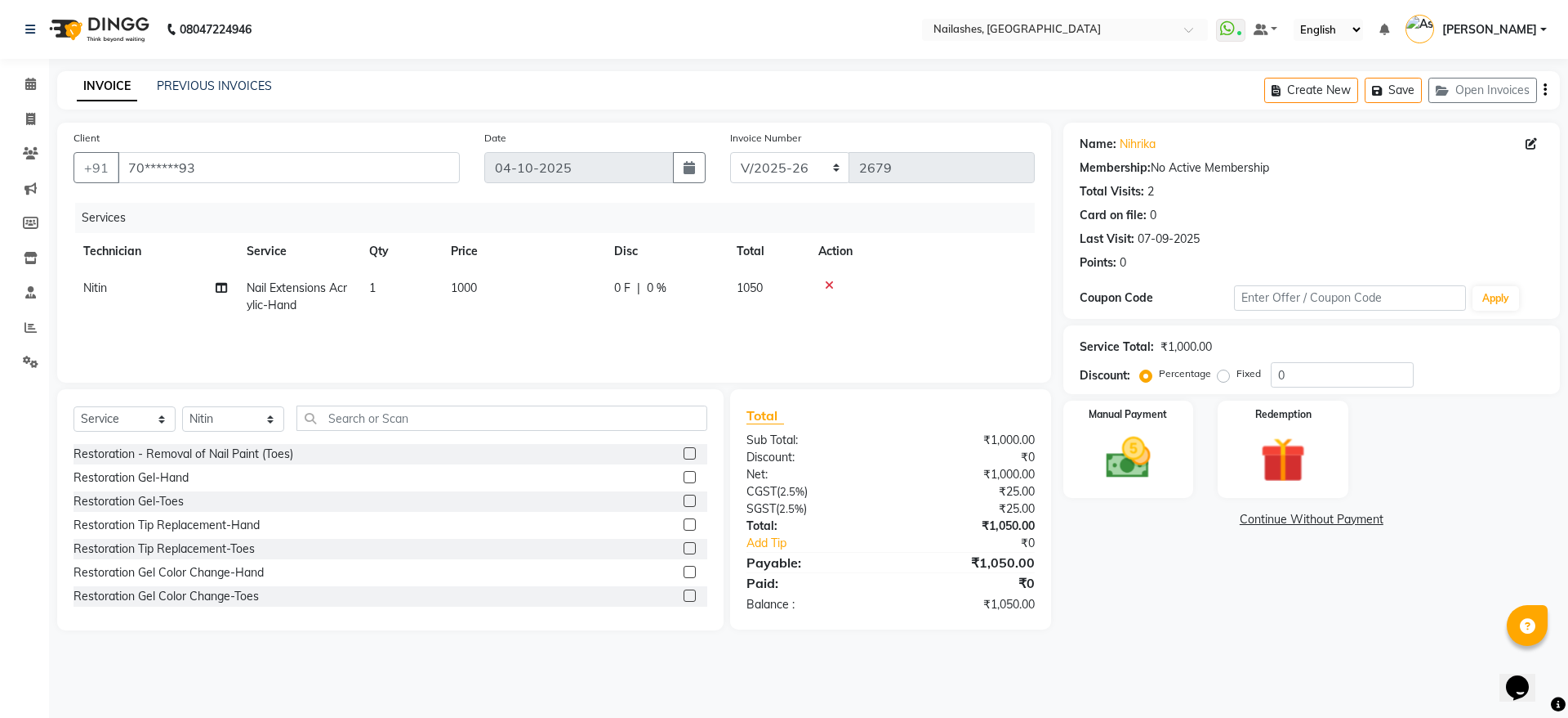
click at [89, 287] on span "Nitin" at bounding box center [95, 287] width 24 height 14
select select "90278"
click at [94, 287] on select "[PERSON_NAME] [PERSON_NAME] [PERSON_NAME] 2 [PERSON_NAME] MANAGER Nisha Nitin […" at bounding box center [155, 292] width 144 height 26
select select "38034"
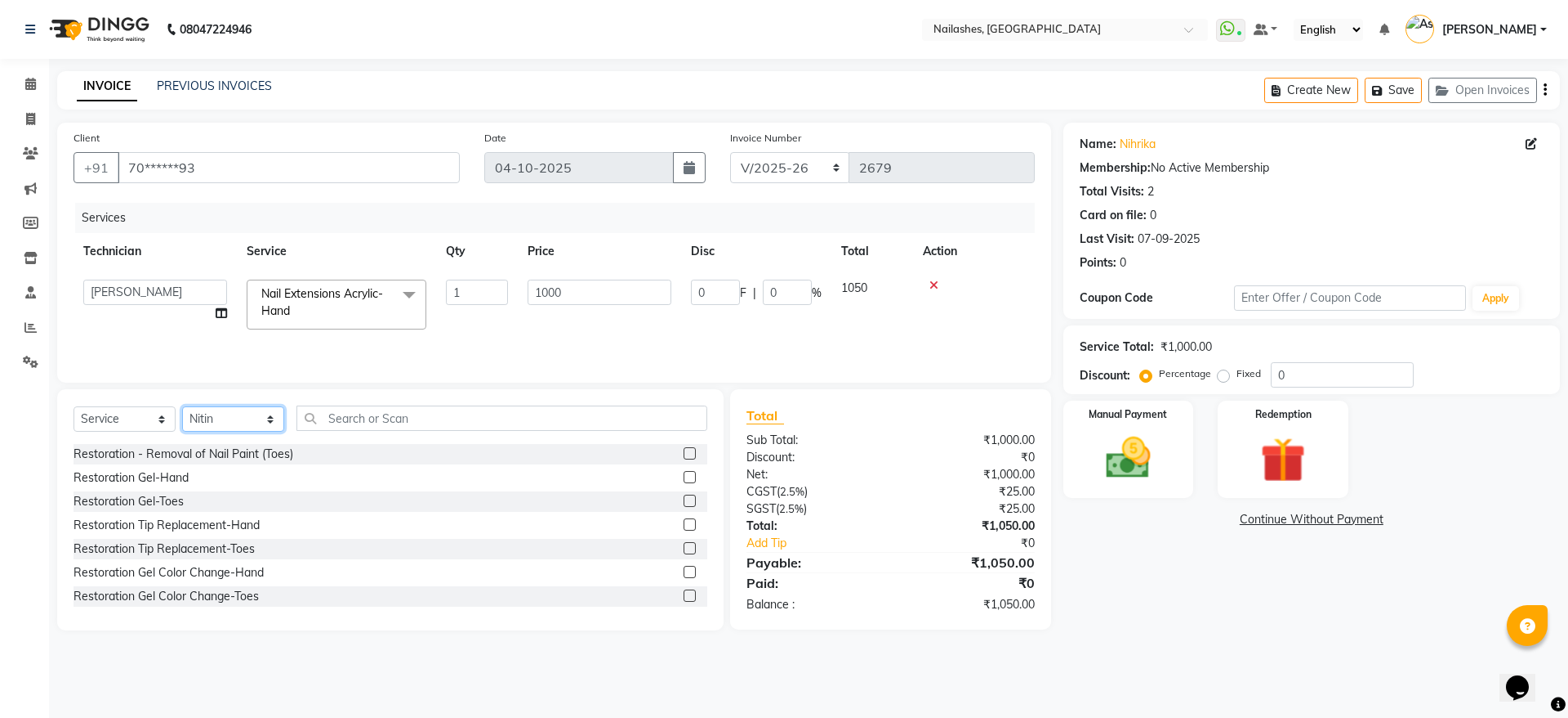
click at [269, 429] on select "Select Technician [PERSON_NAME] [PERSON_NAME] [PERSON_NAME] 2 [PERSON_NAME] MAN…" at bounding box center [233, 419] width 102 height 26
select select "38034"
click at [182, 411] on select "Select Technician [PERSON_NAME] [PERSON_NAME] [PERSON_NAME] 2 [PERSON_NAME] MAN…" at bounding box center [233, 419] width 102 height 26
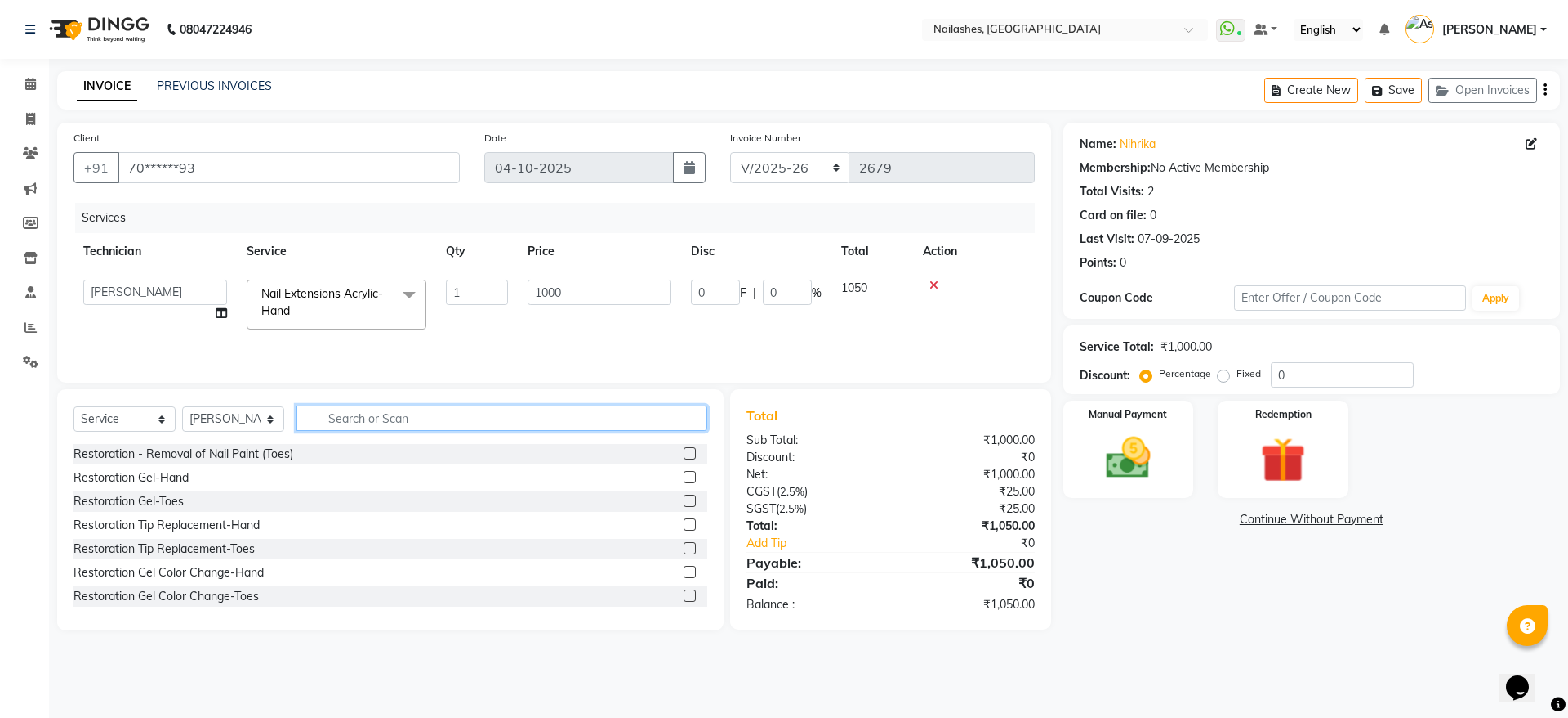
click at [420, 420] on input "text" at bounding box center [502, 418] width 411 height 26
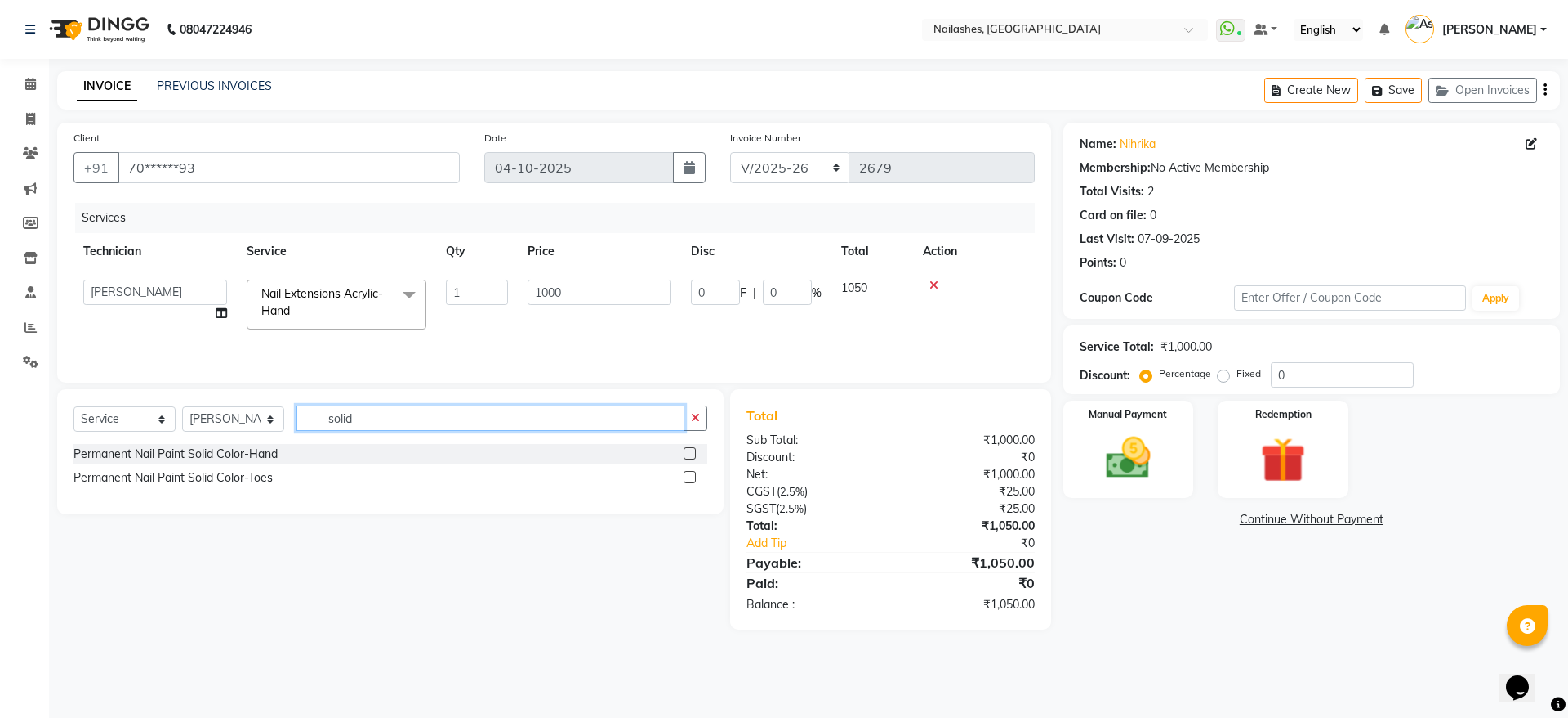
type input "solid"
click at [689, 455] on label at bounding box center [689, 453] width 12 height 12
click at [689, 455] on input "checkbox" at bounding box center [689, 454] width 10 height 10
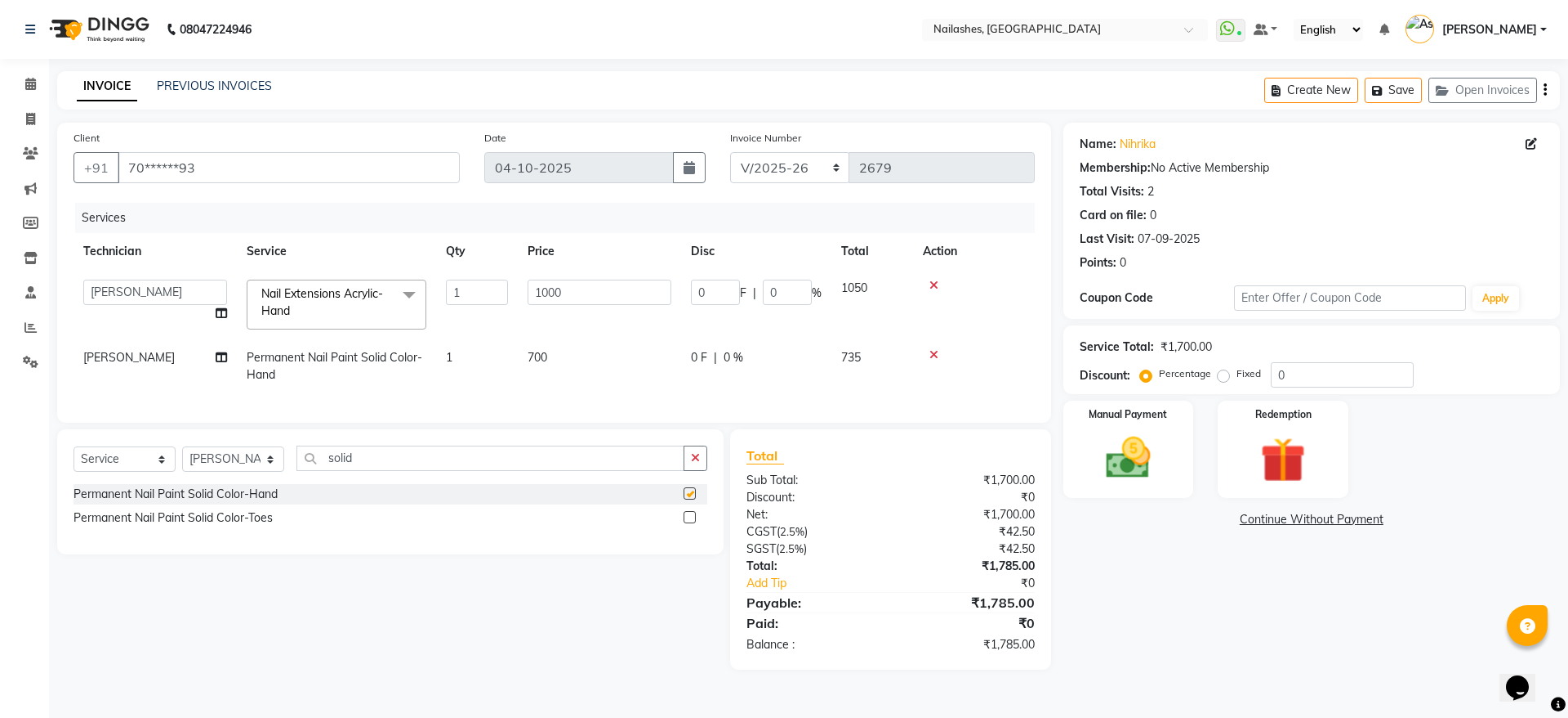
checkbox input "false"
click at [394, 471] on input "solid" at bounding box center [490, 458] width 388 height 26
type input "s"
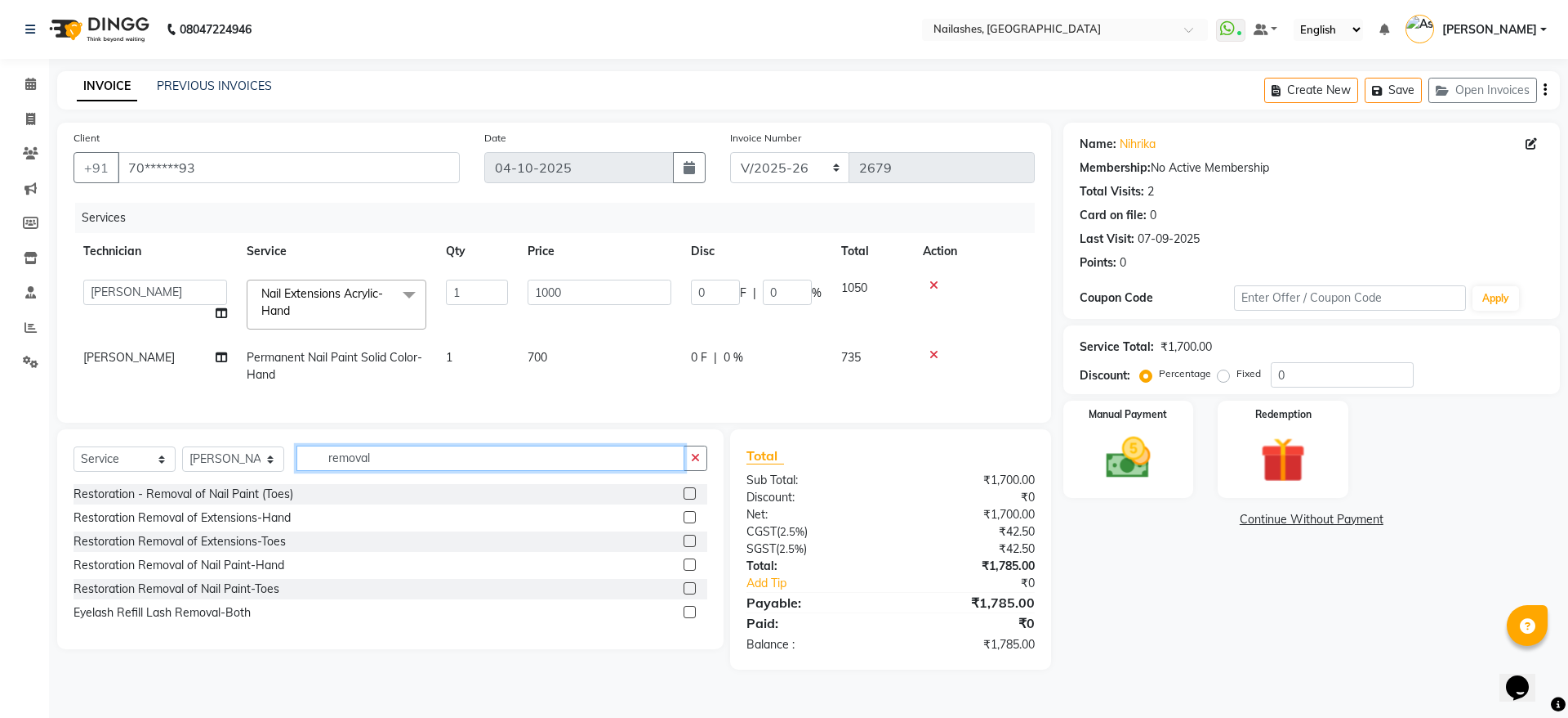
type input "removal"
click at [687, 523] on label at bounding box center [689, 517] width 12 height 12
click at [687, 523] on input "checkbox" at bounding box center [689, 518] width 10 height 10
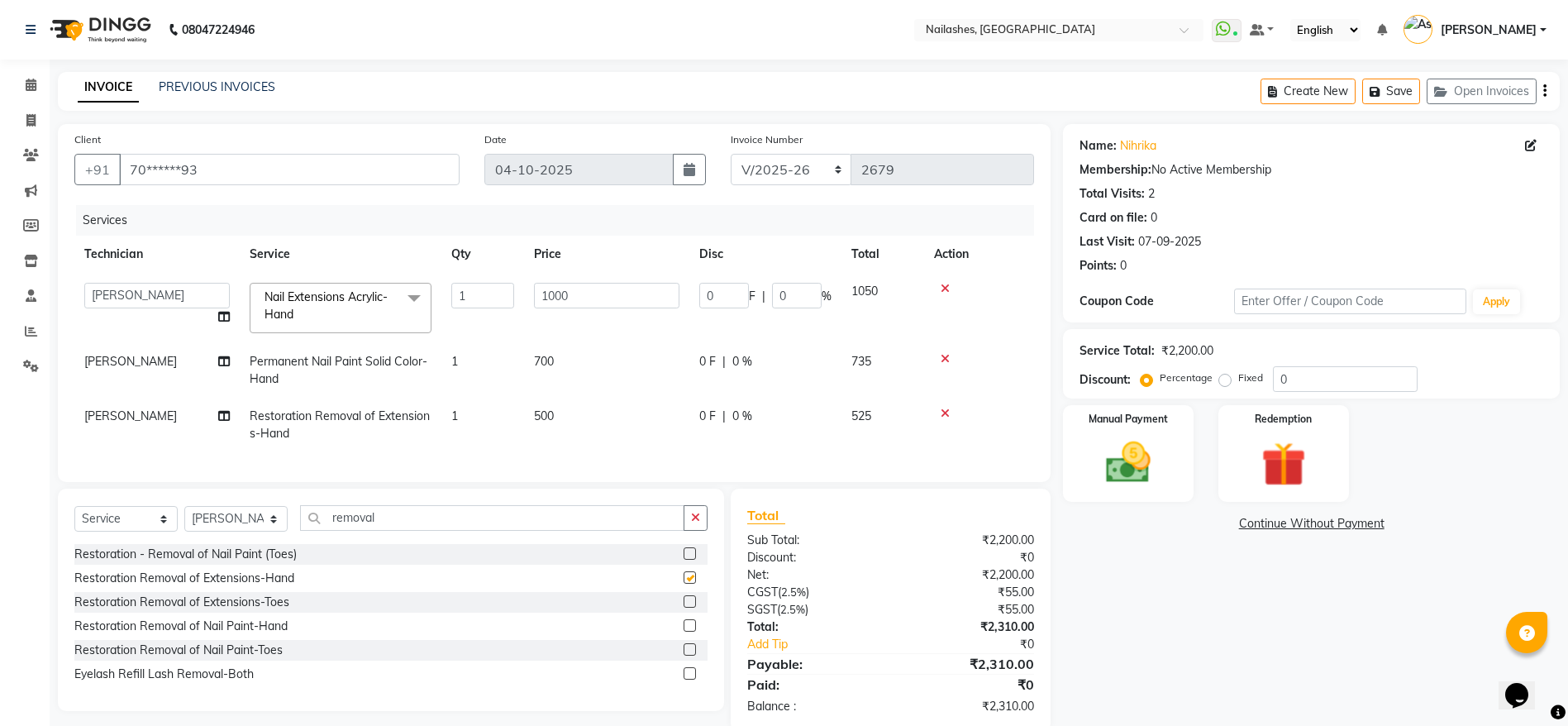
checkbox input "false"
click at [944, 411] on icon at bounding box center [945, 413] width 9 height 11
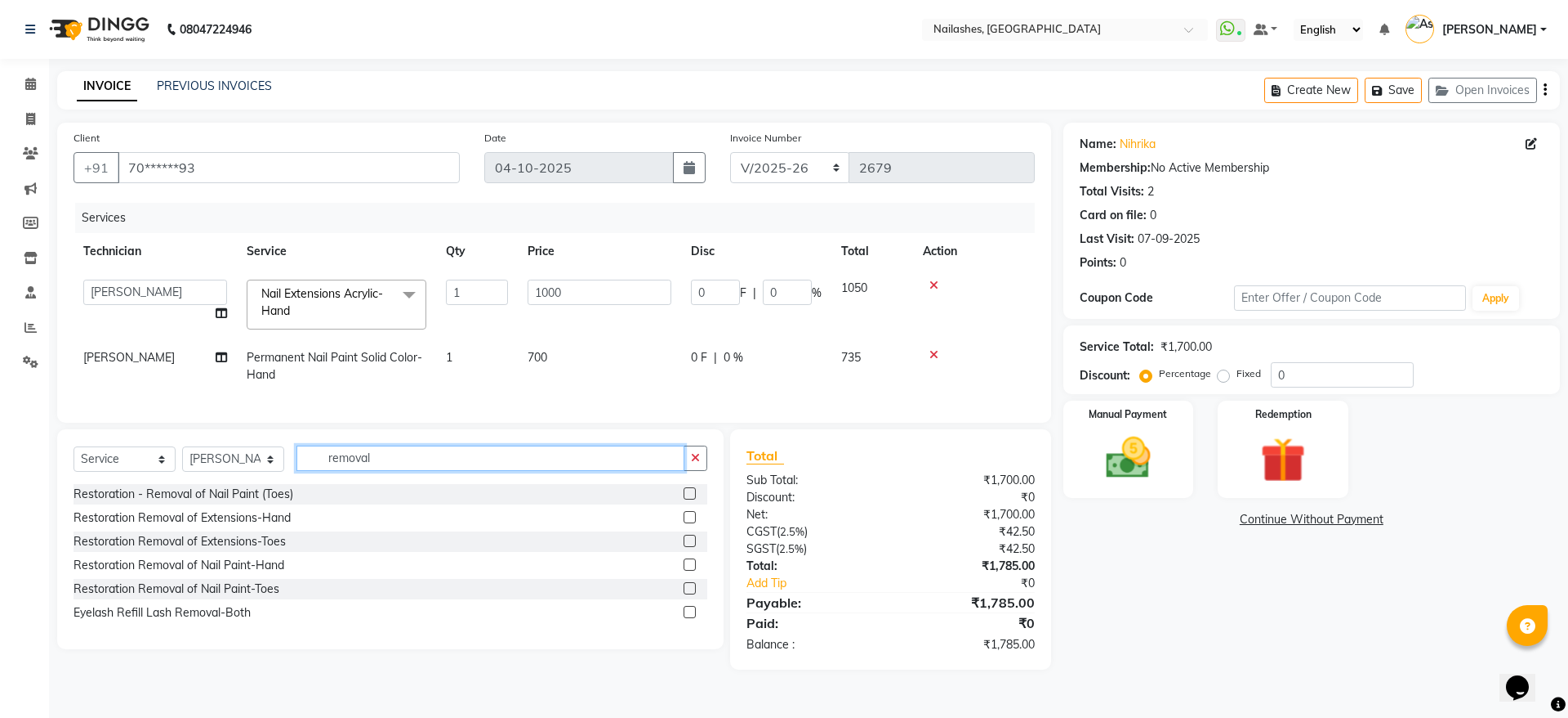
click at [518, 471] on input "removal" at bounding box center [490, 458] width 388 height 26
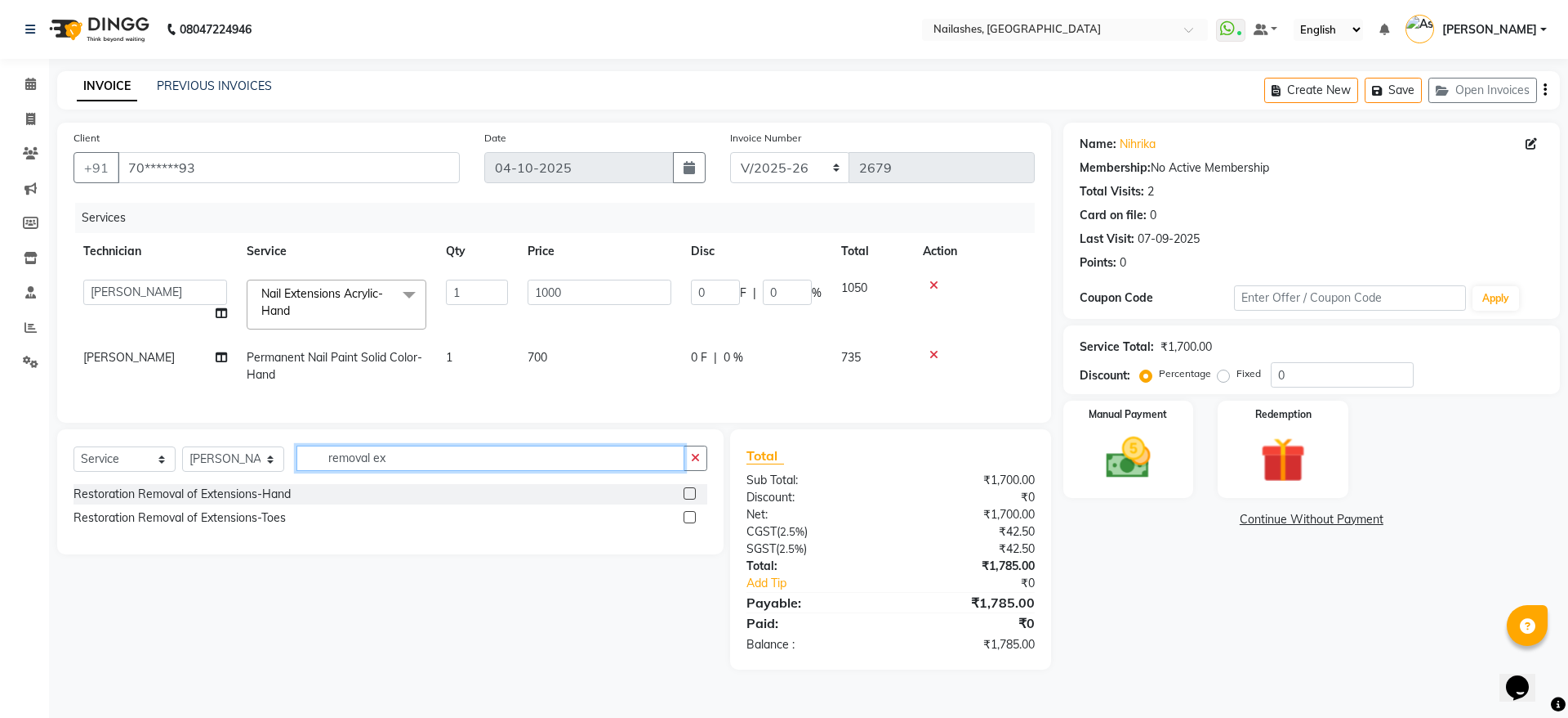
type input "removal ex"
click at [693, 500] on label at bounding box center [689, 493] width 12 height 12
click at [693, 500] on input "checkbox" at bounding box center [689, 494] width 10 height 10
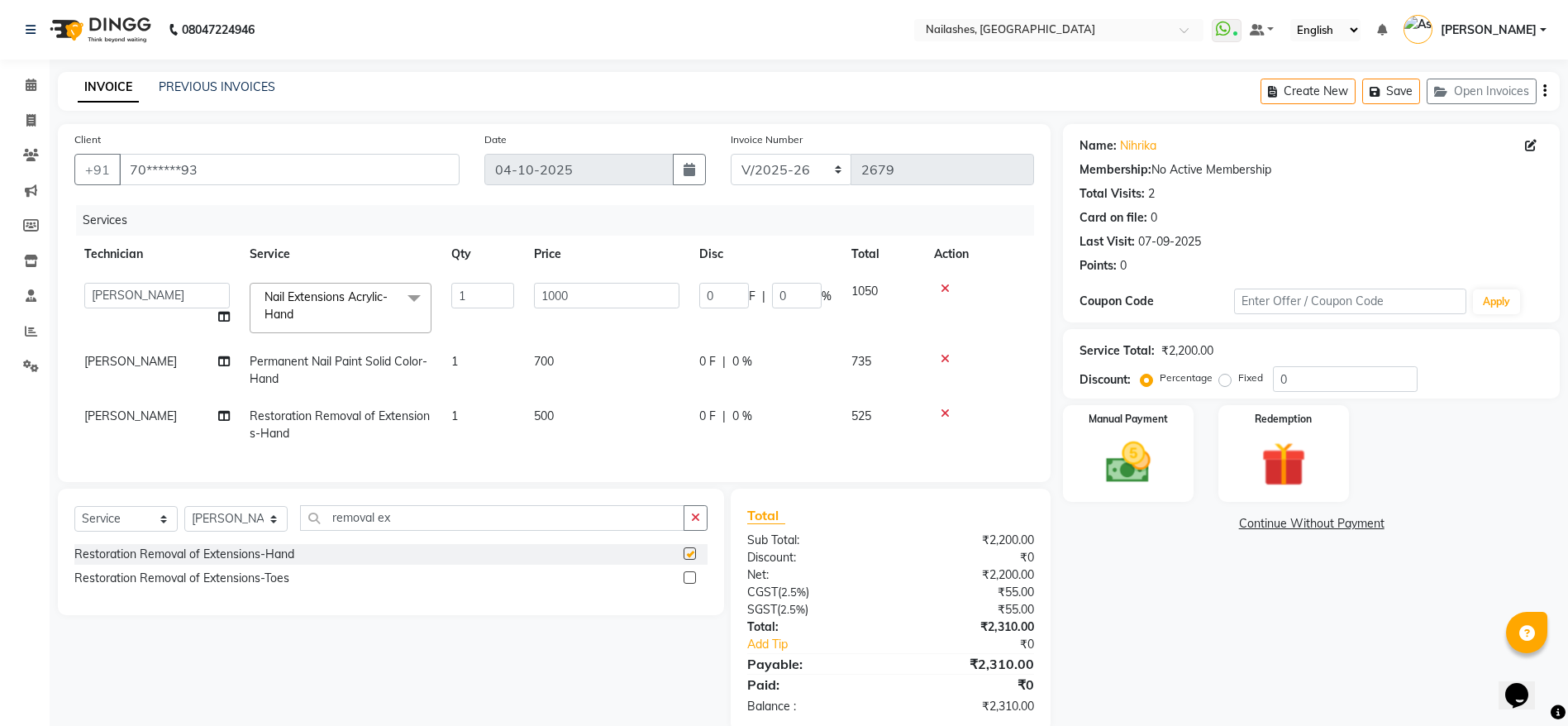
checkbox input "false"
click at [585, 439] on td "500" at bounding box center [607, 424] width 166 height 54
select select "38034"
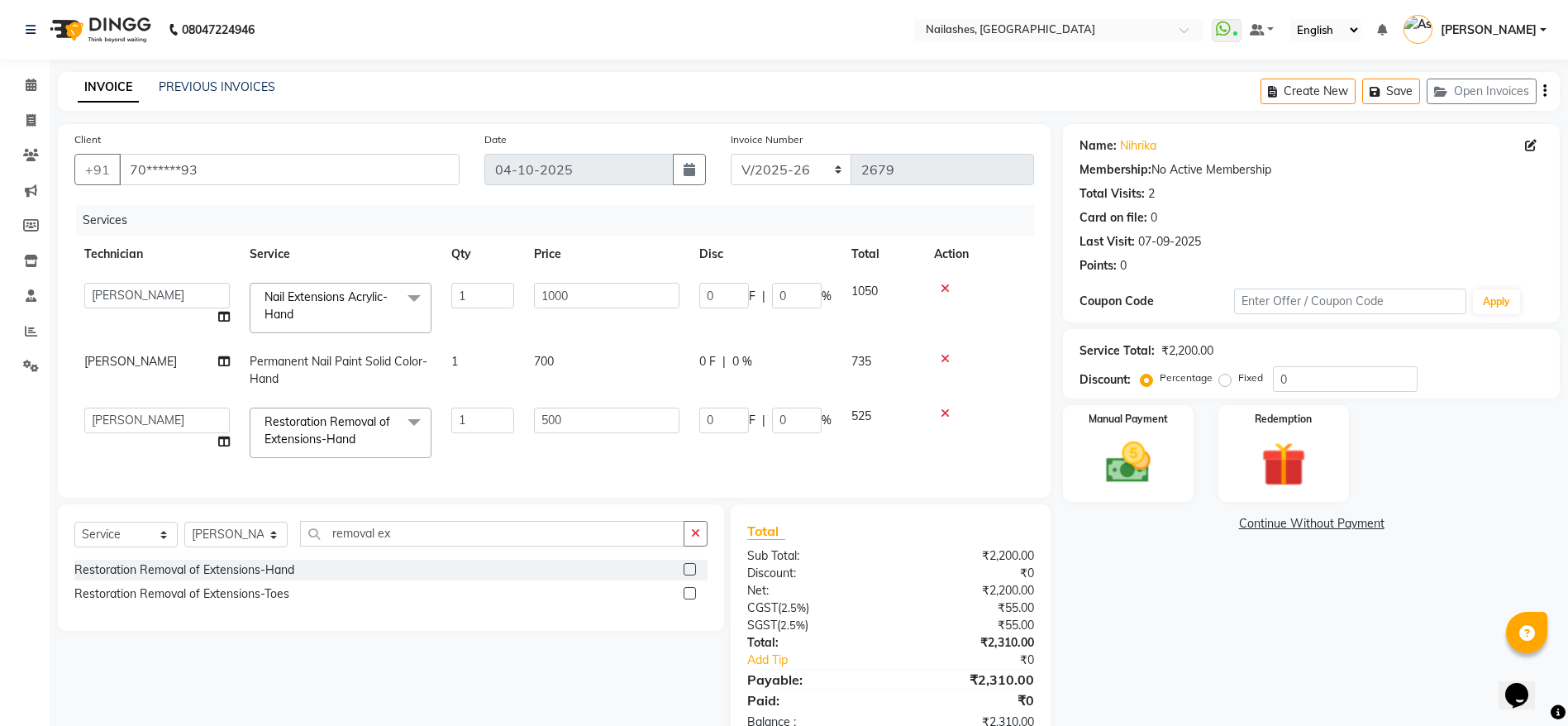
scroll to position [66, 0]
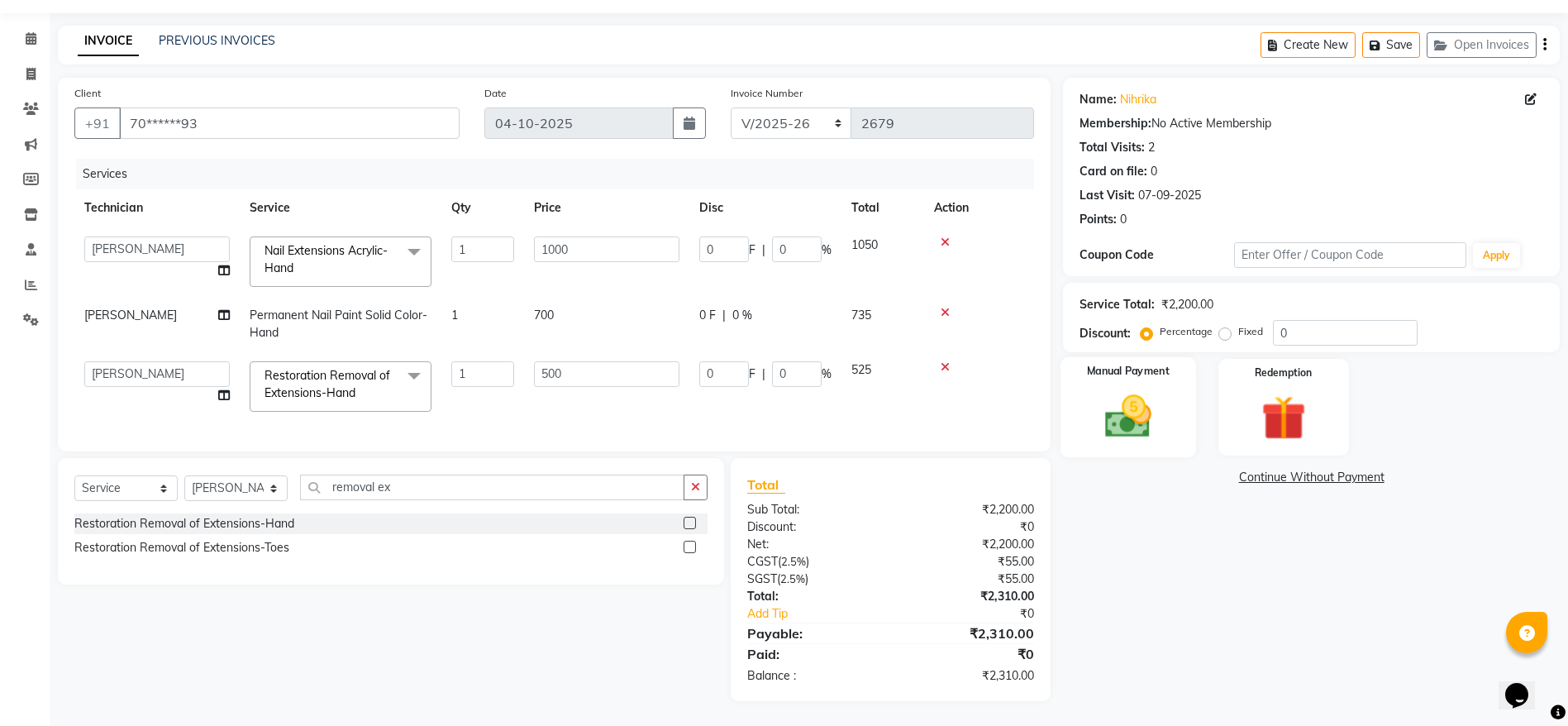
click at [1144, 389] on img at bounding box center [1128, 416] width 76 height 53
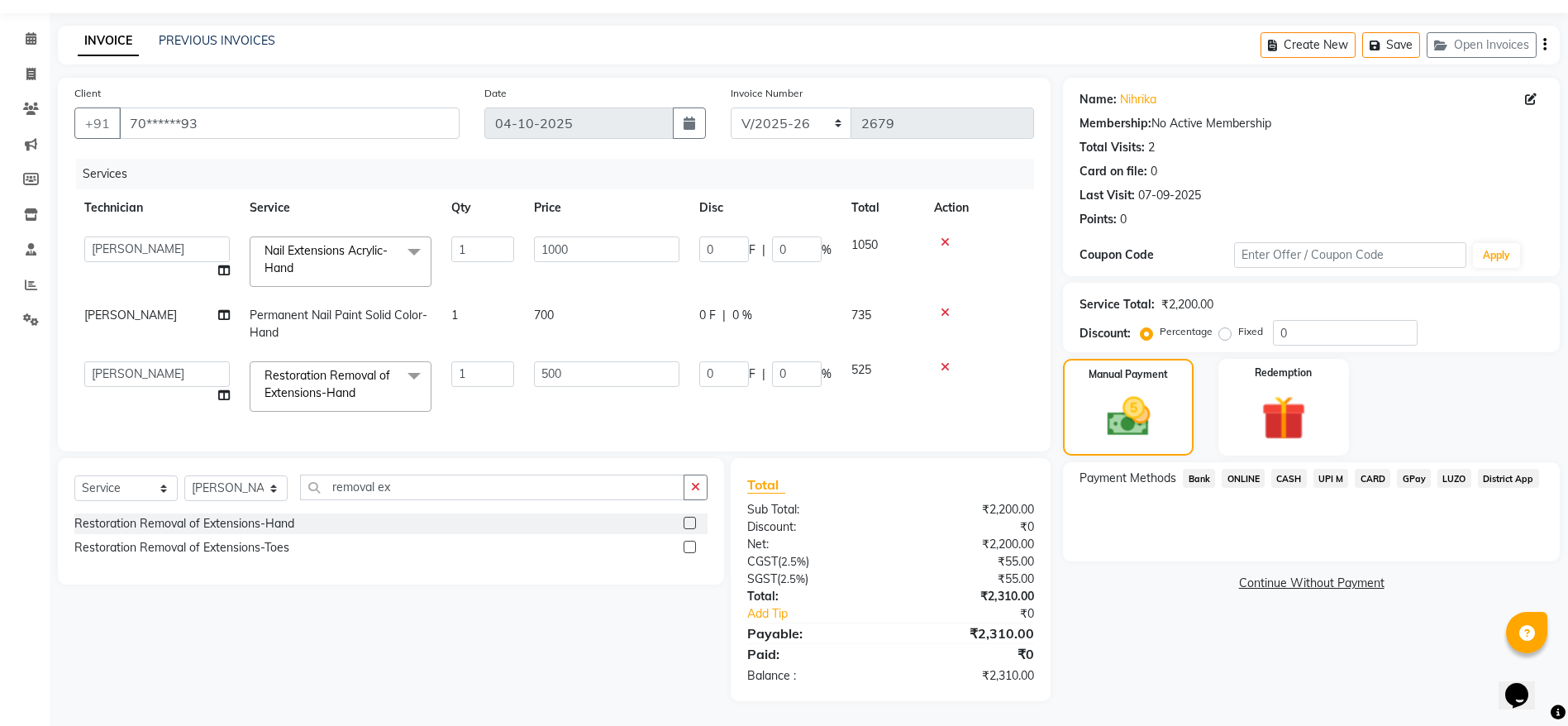
click at [1377, 468] on span "CARD" at bounding box center [1372, 478] width 35 height 19
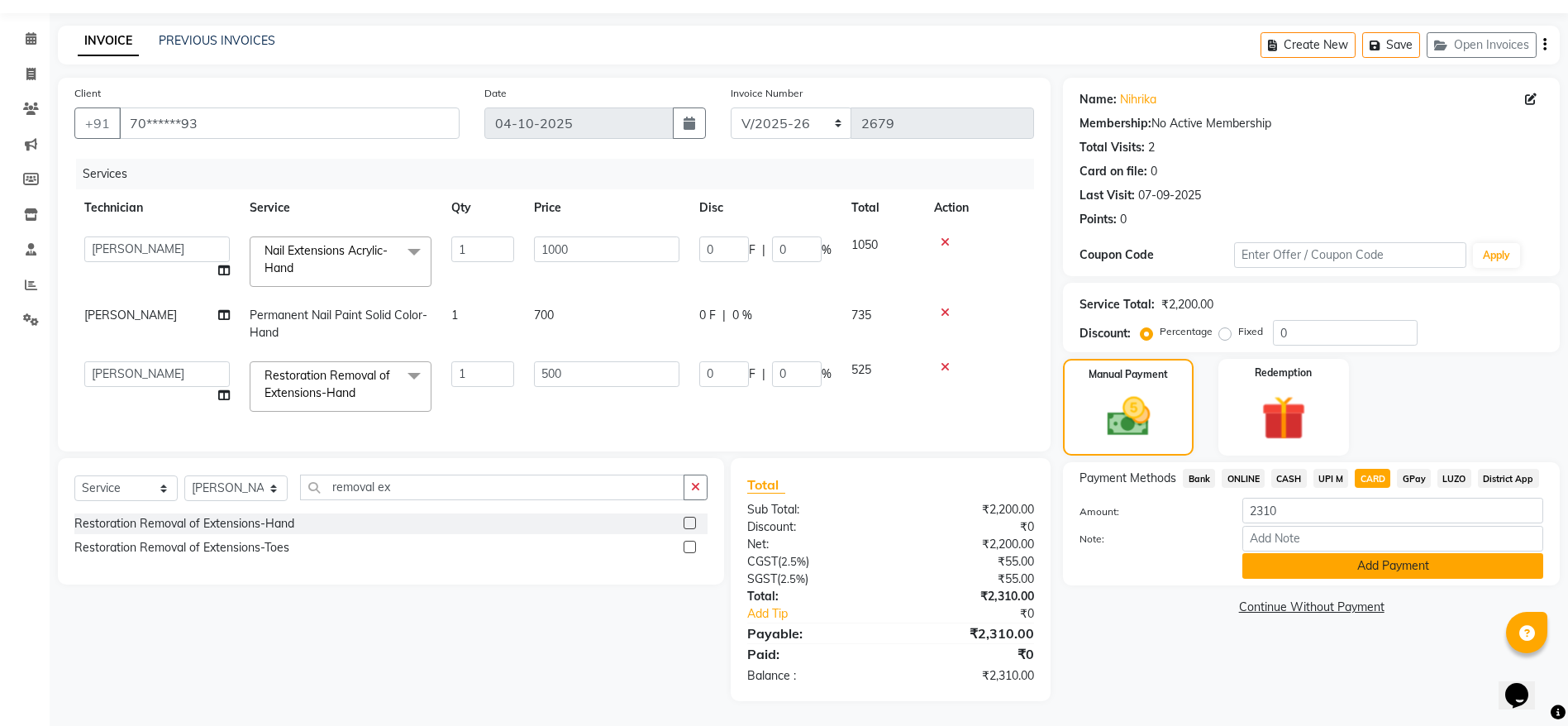
click at [1330, 553] on button "Add Payment" at bounding box center [1393, 566] width 301 height 26
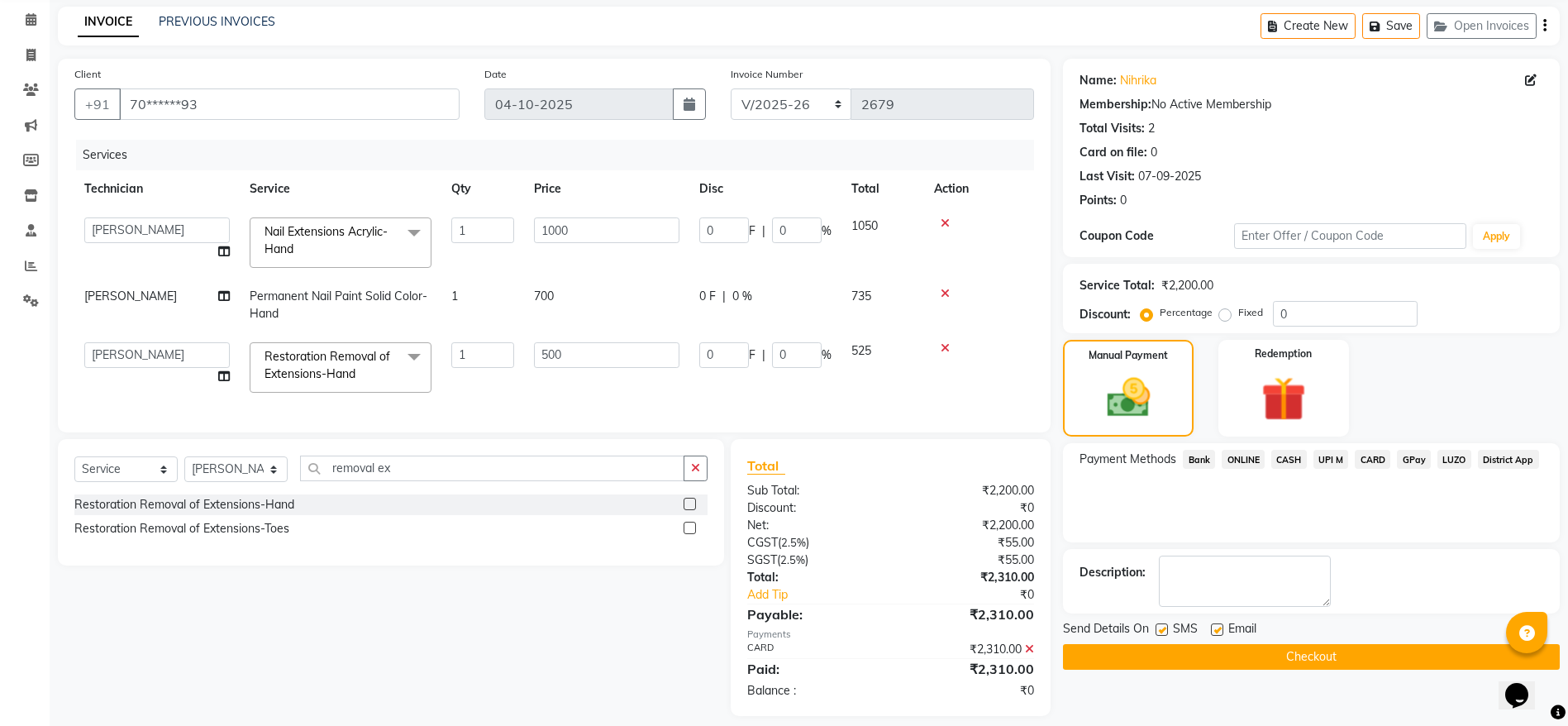
click at [1287, 660] on button "Checkout" at bounding box center [1312, 657] width 497 height 26
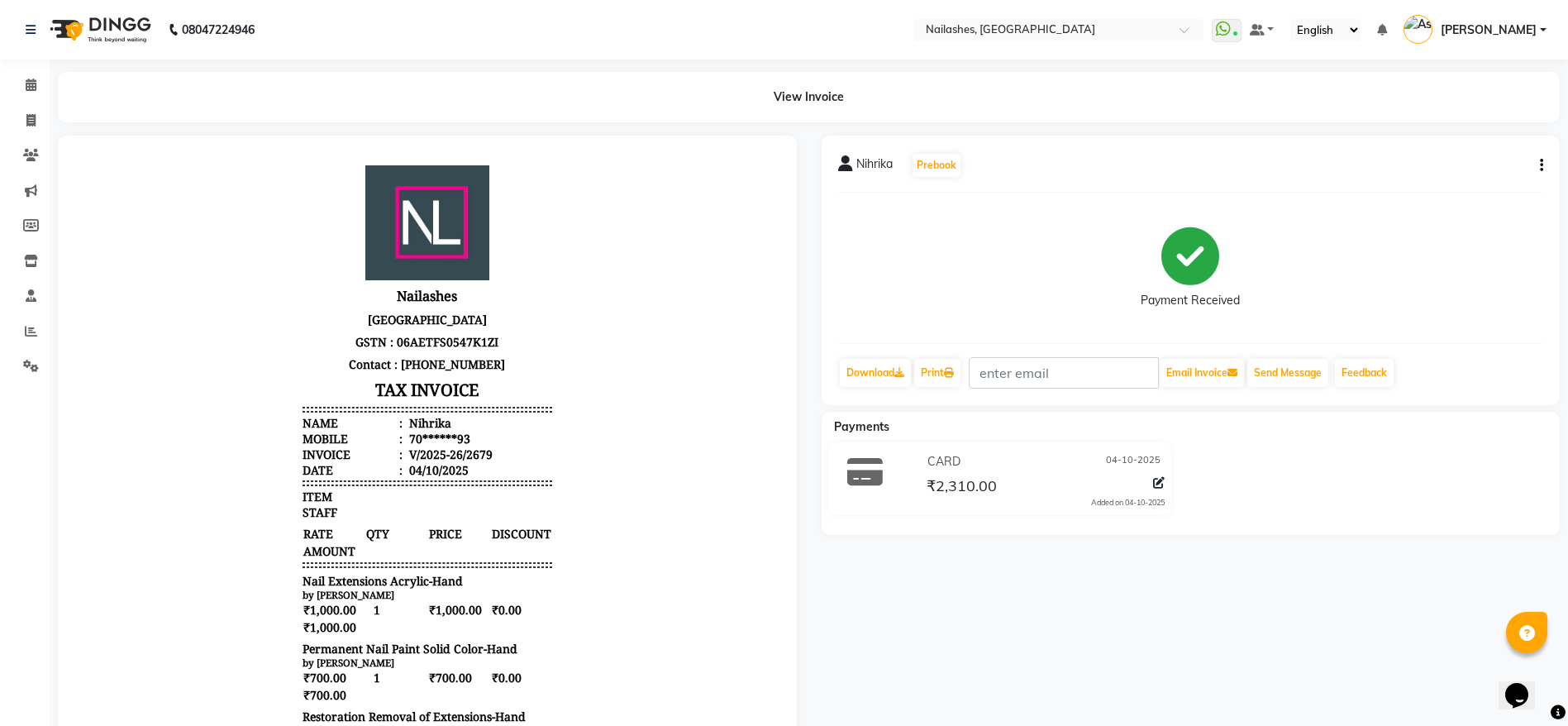
click at [1086, 172] on div "Nihrika Prebook" at bounding box center [1191, 165] width 706 height 27
click at [30, 82] on icon at bounding box center [31, 84] width 10 height 12
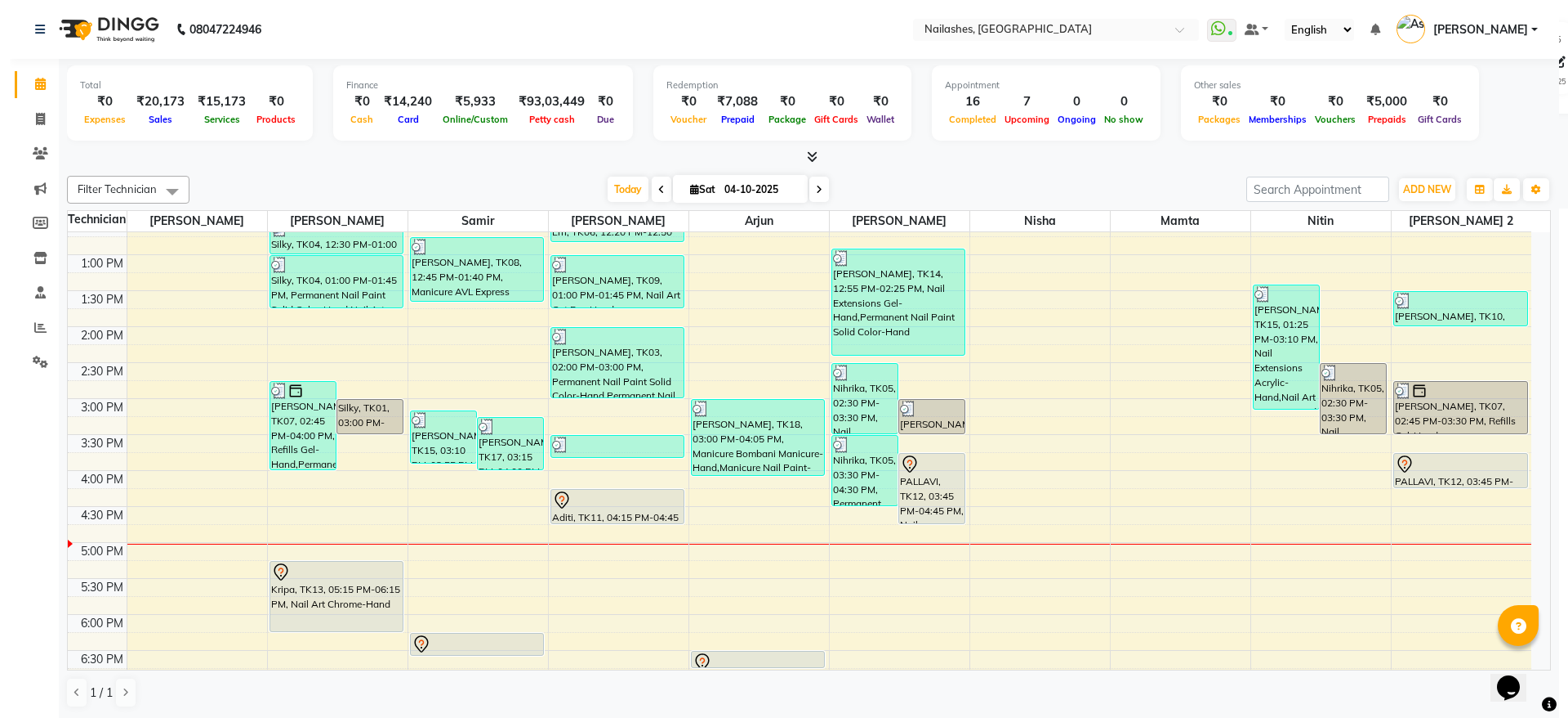
scroll to position [332, 0]
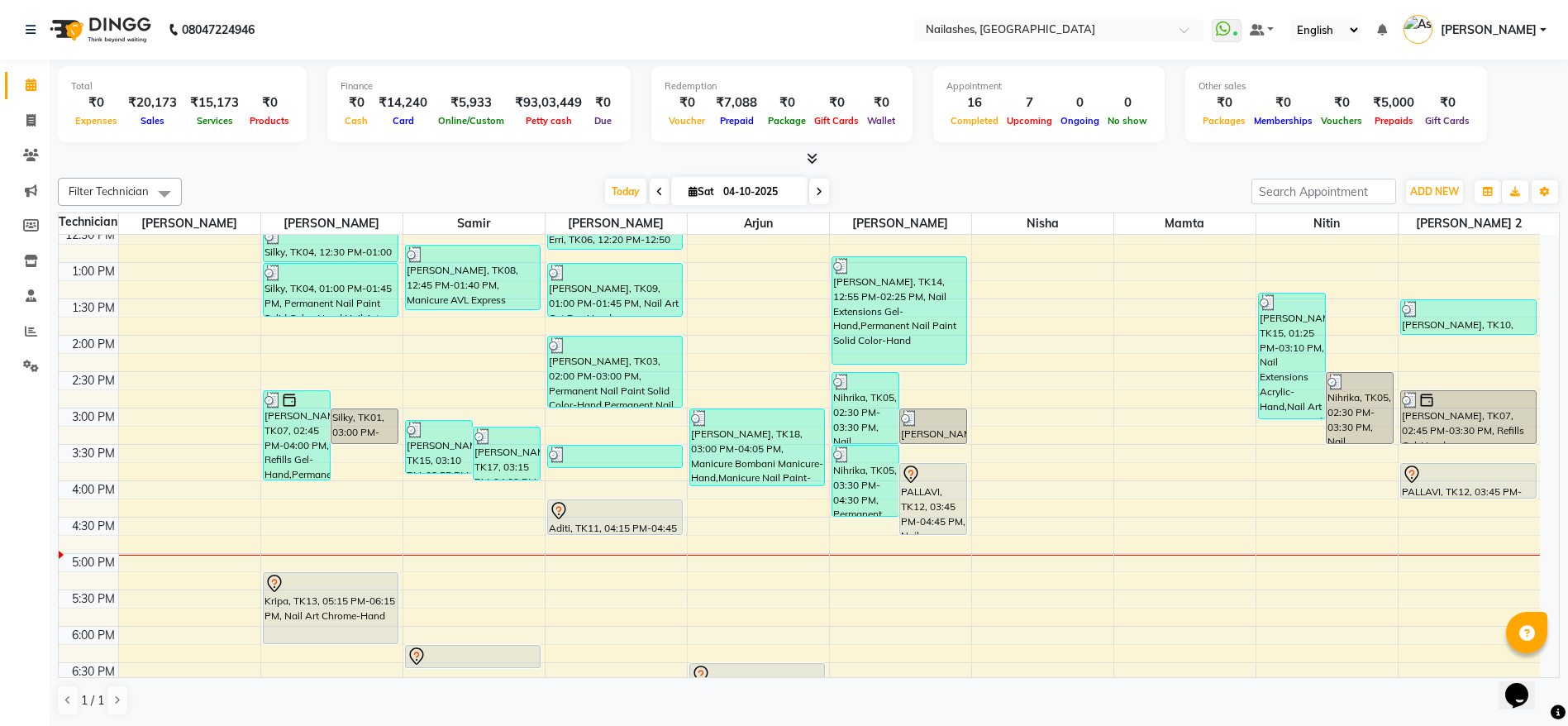
click at [1447, 474] on div at bounding box center [1469, 474] width 133 height 20
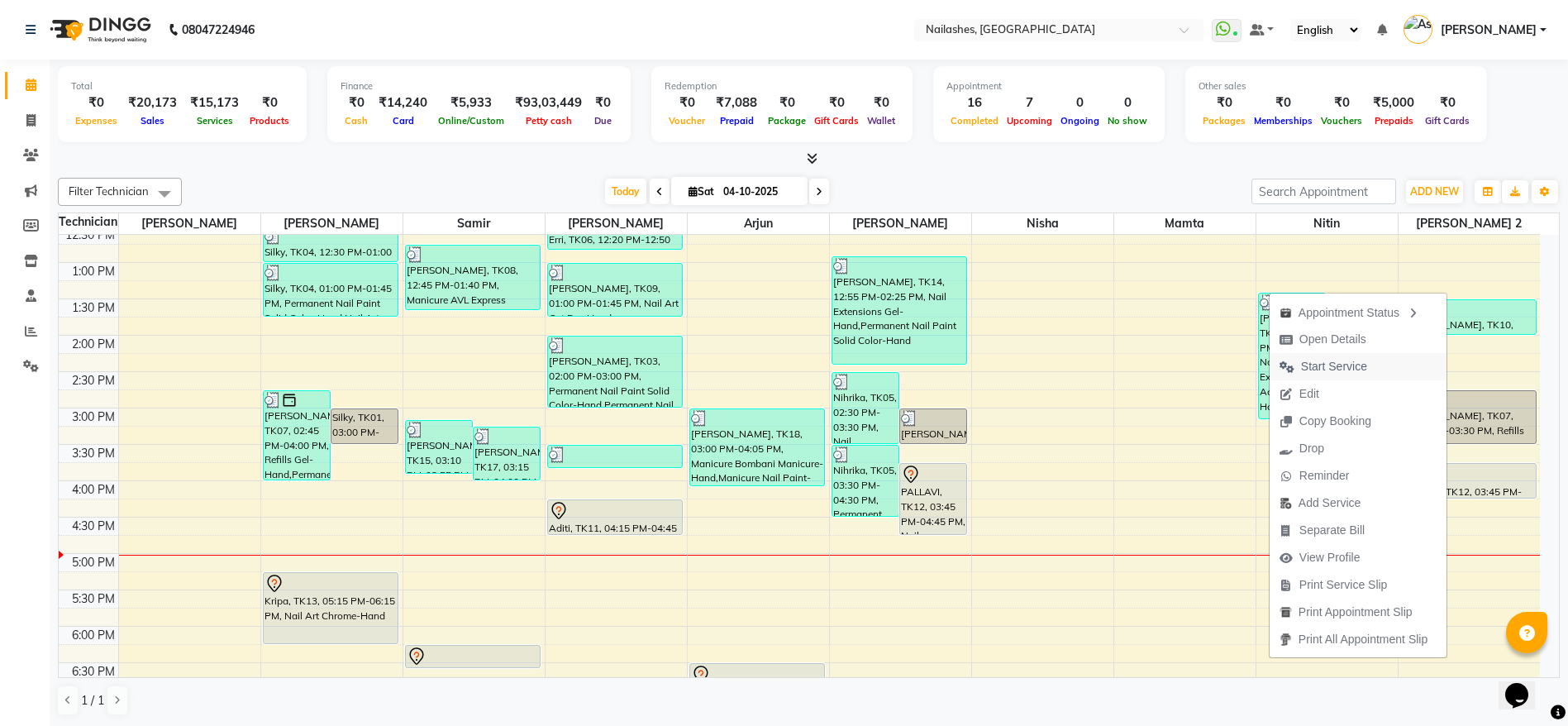
click at [1331, 366] on span "Start Service" at bounding box center [1334, 366] width 66 height 17
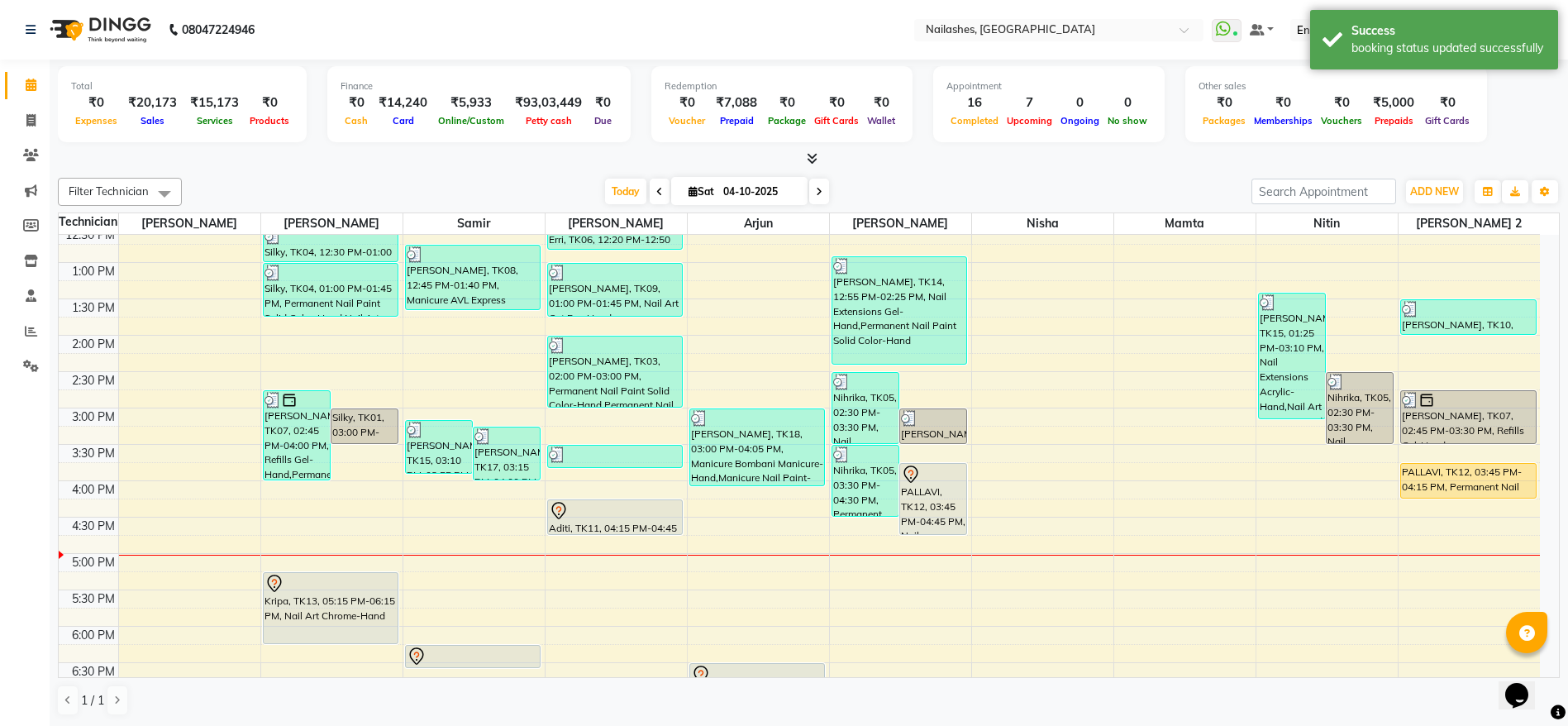
click at [1442, 480] on div "PALLAVI, TK12, 03:45 PM-04:15 PM, Permanent Nail Paint Solid Color-Hand" at bounding box center [1469, 480] width 135 height 34
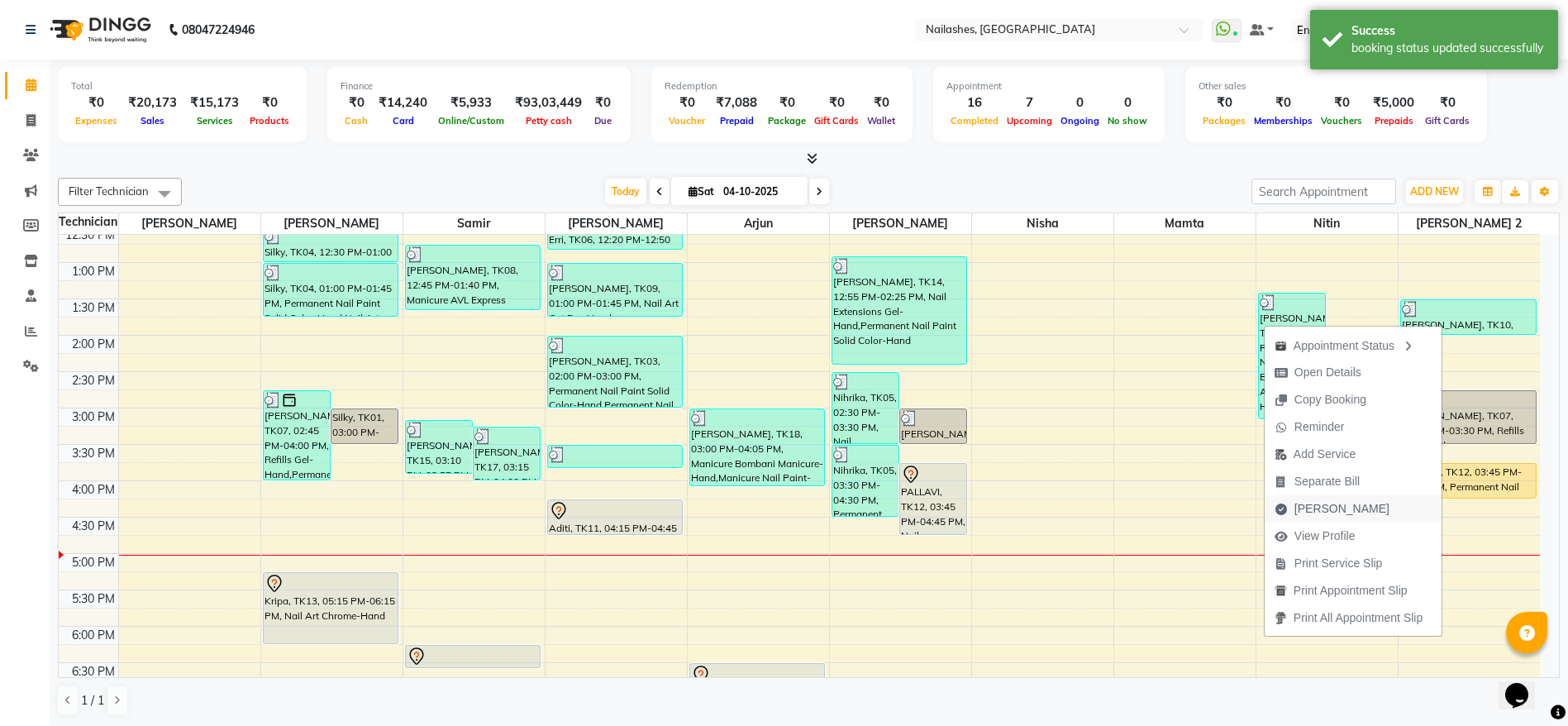
click at [1342, 507] on span "[PERSON_NAME]" at bounding box center [1342, 509] width 95 height 17
select select "service"
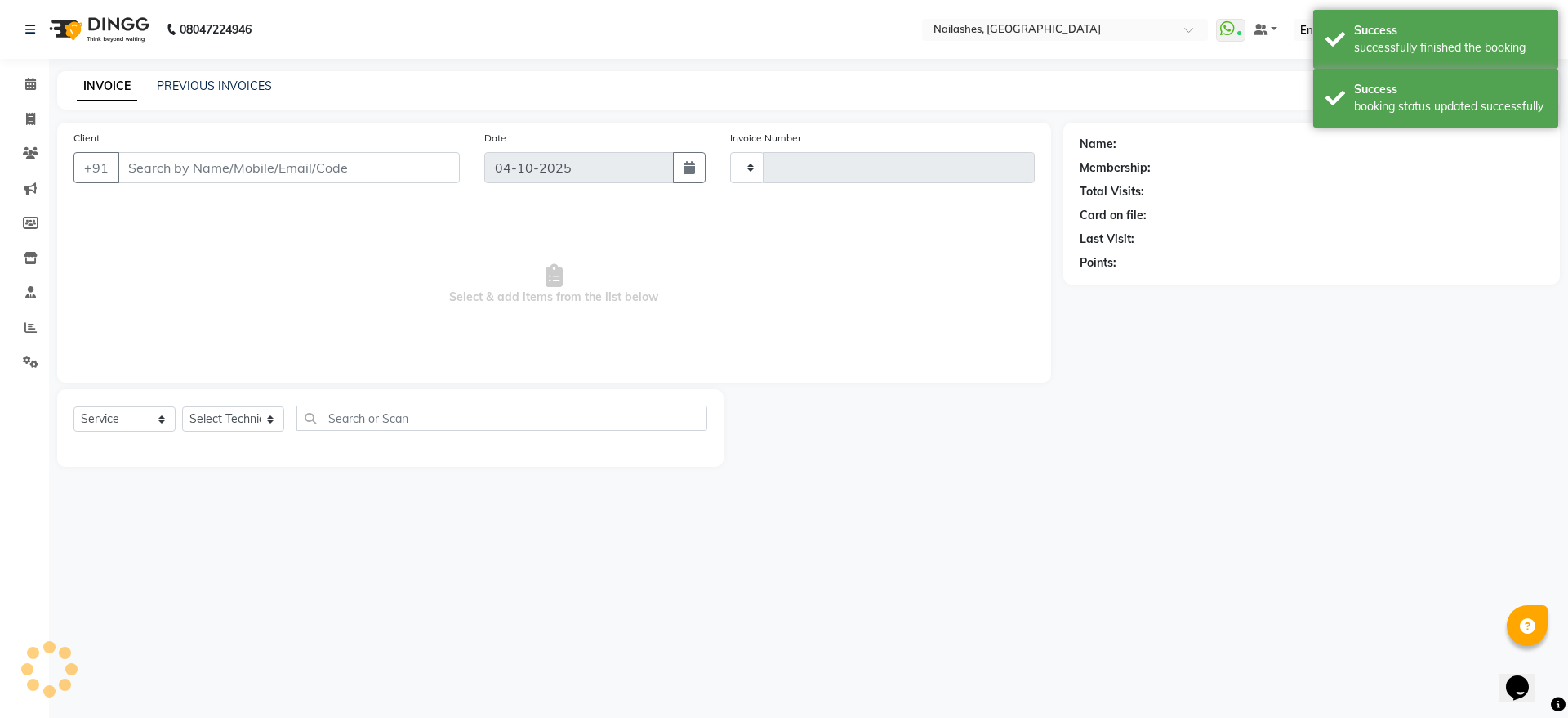
type input "2680"
select select "3926"
type input "98******63"
select select "93473"
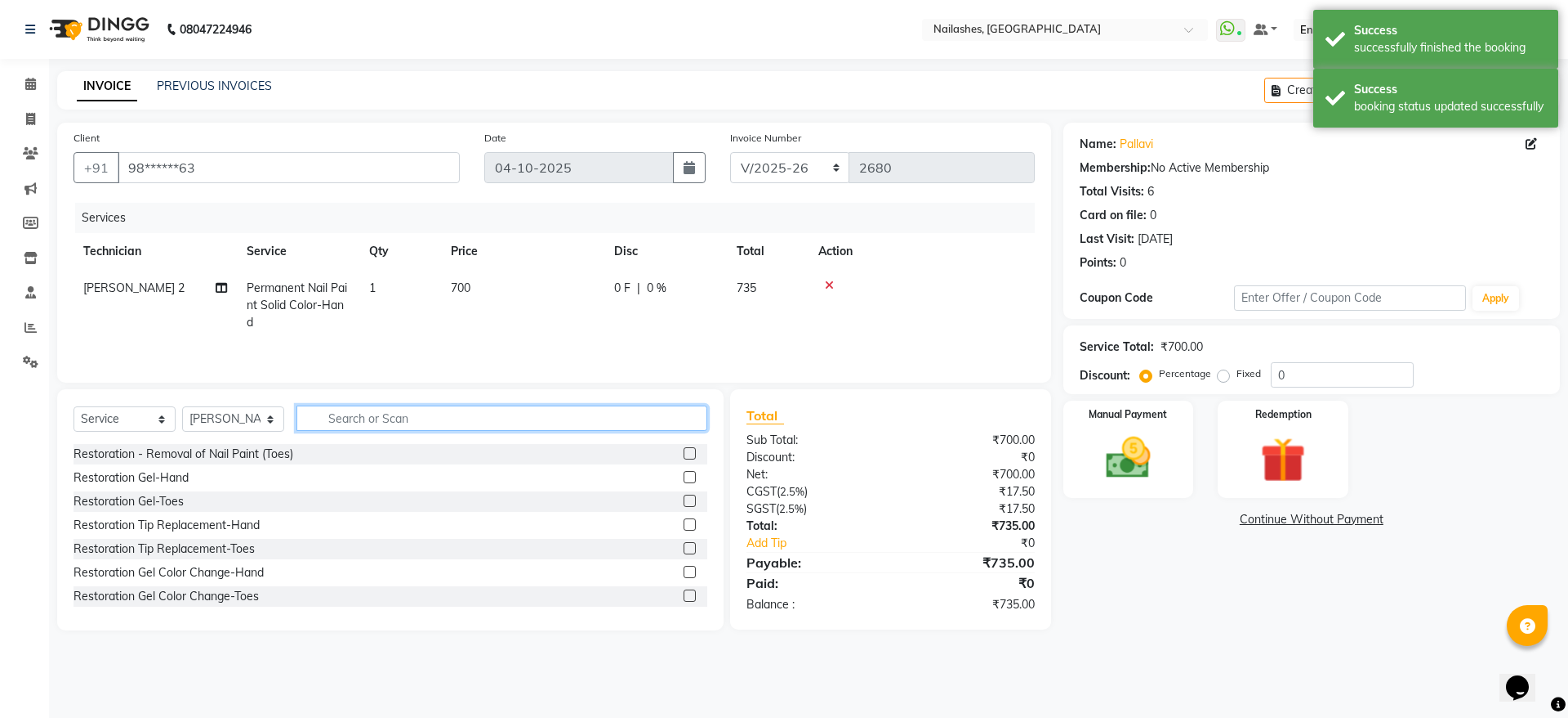
click at [440, 421] on input "text" at bounding box center [502, 418] width 411 height 26
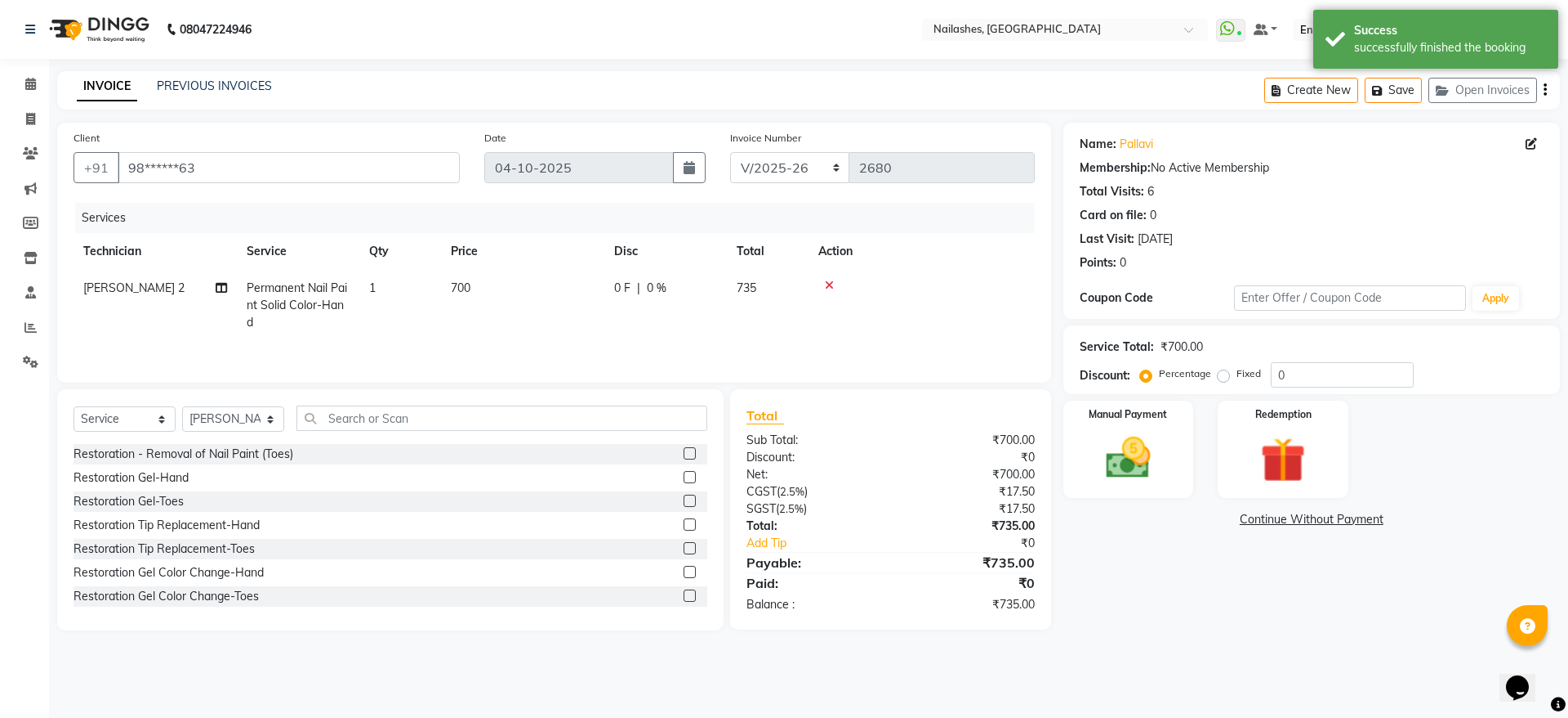
click at [108, 288] on span "[PERSON_NAME] 2" at bounding box center [134, 287] width 101 height 14
select select "93473"
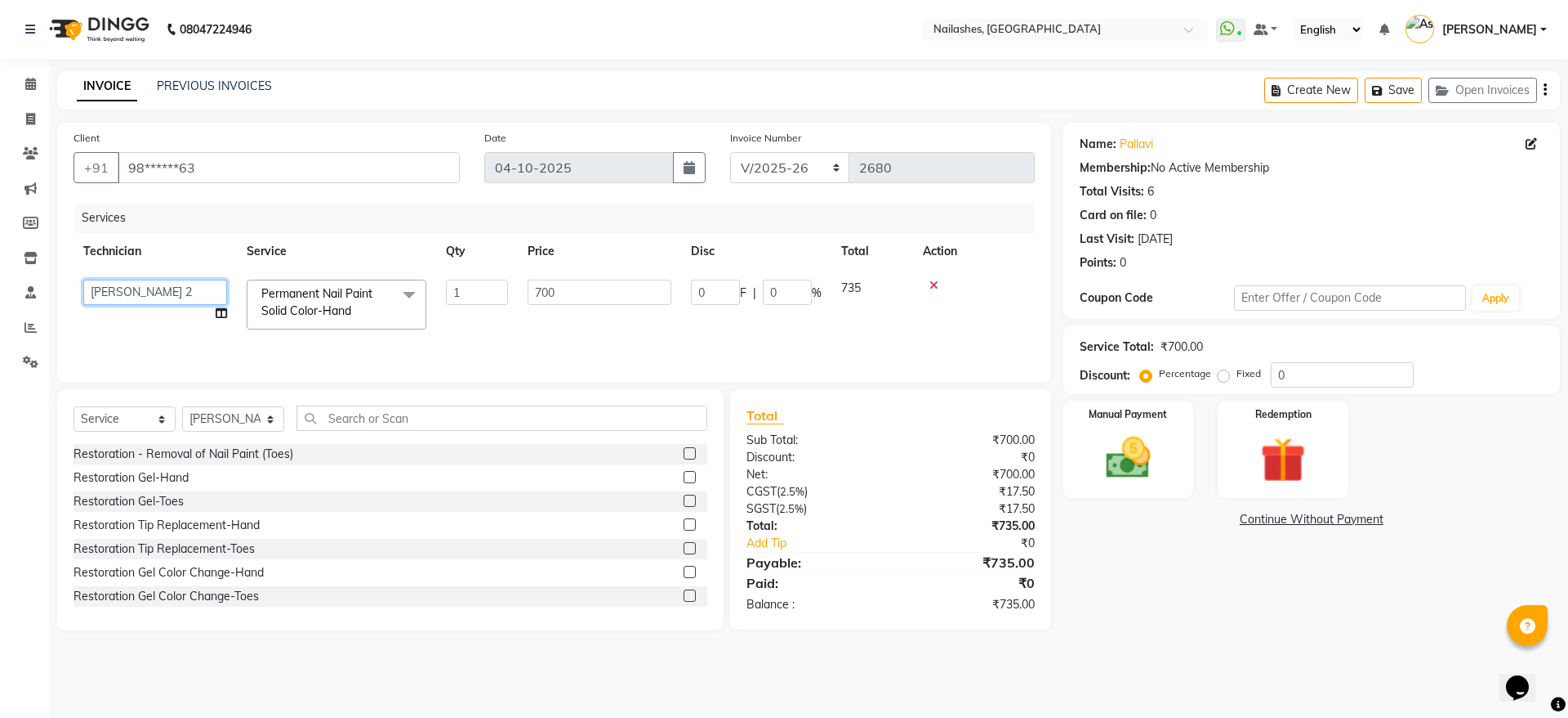
click at [108, 288] on select "[PERSON_NAME] [PERSON_NAME] [PERSON_NAME] 2 [PERSON_NAME] MANAGER Nisha Nitin […" at bounding box center [155, 292] width 144 height 26
select select "19477"
click at [218, 418] on select "Select Technician [PERSON_NAME] [PERSON_NAME] [PERSON_NAME] 2 [PERSON_NAME] MAN…" at bounding box center [233, 419] width 102 height 26
select select "19477"
click at [182, 411] on select "Select Technician [PERSON_NAME] [PERSON_NAME] [PERSON_NAME] 2 [PERSON_NAME] MAN…" at bounding box center [233, 419] width 102 height 26
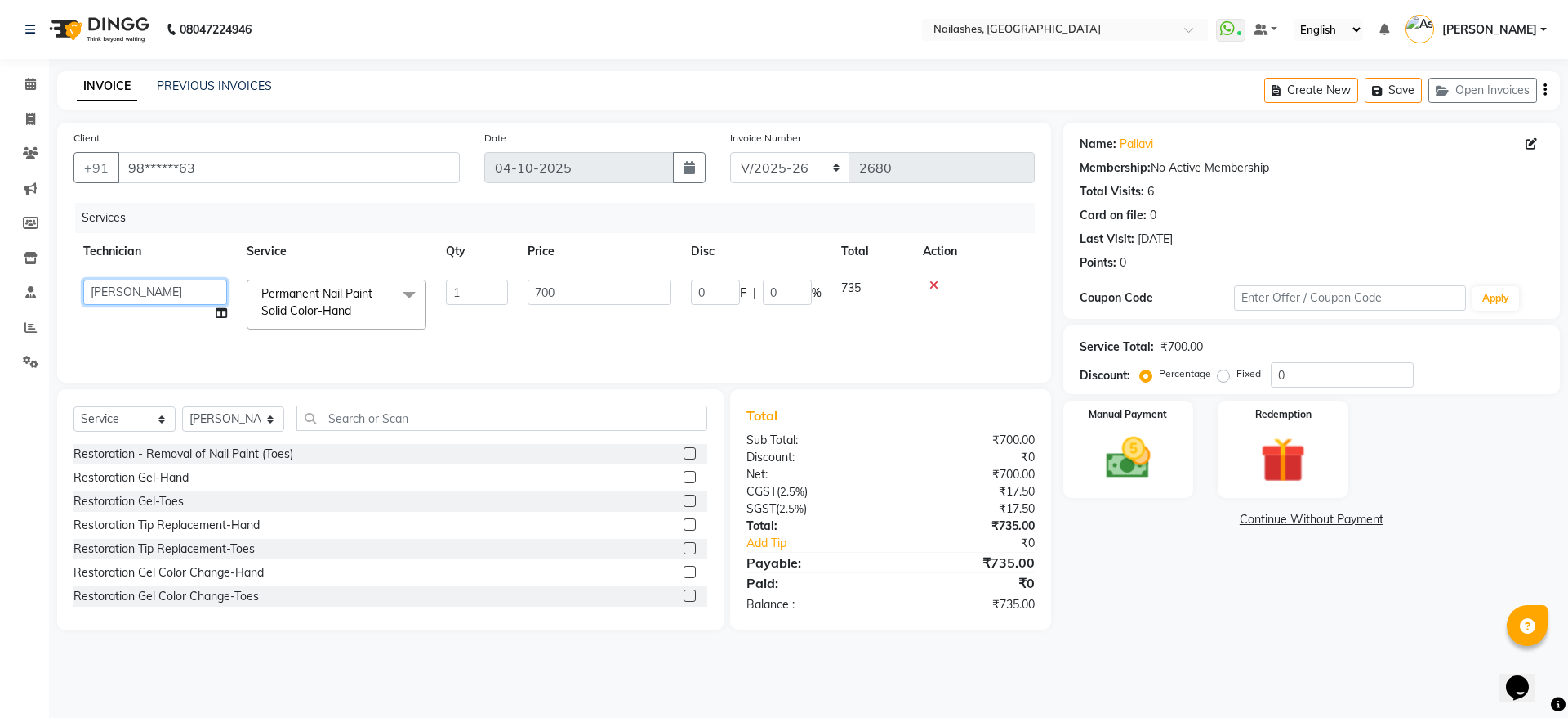
click at [176, 289] on select "[PERSON_NAME] [PERSON_NAME] [PERSON_NAME] 2 [PERSON_NAME] MANAGER Nisha Nitin […" at bounding box center [155, 292] width 144 height 26
select select "19576"
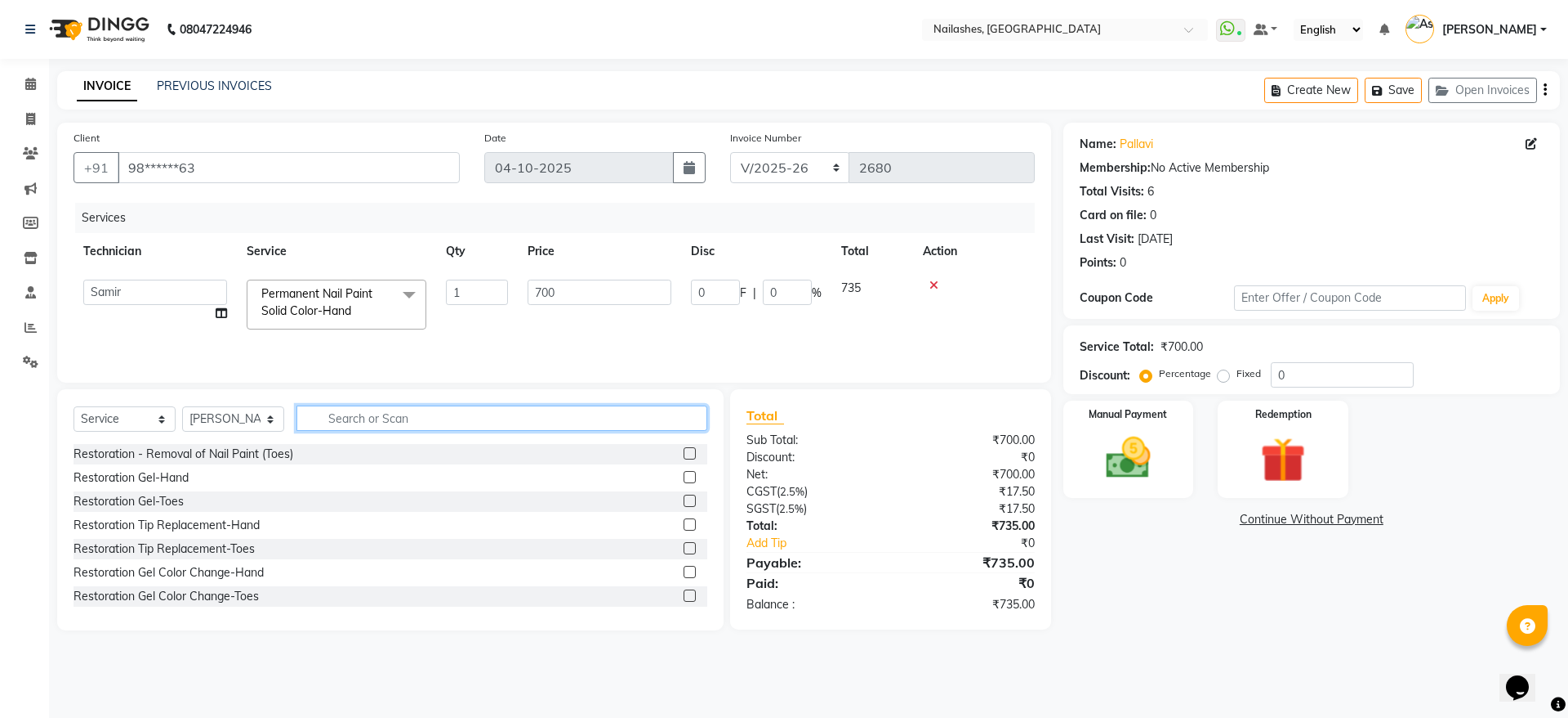
click at [419, 419] on input "text" at bounding box center [502, 418] width 411 height 26
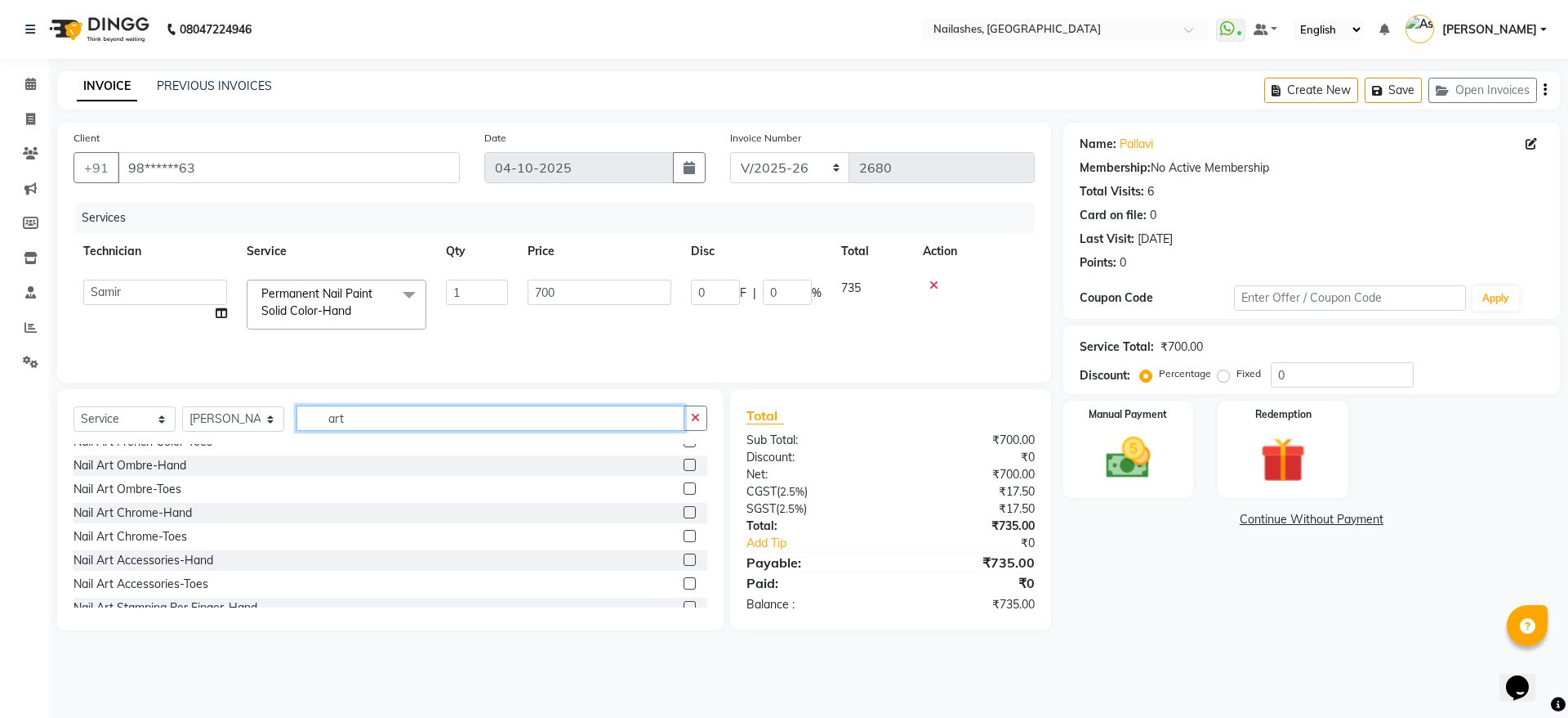
scroll to position [327, 0]
type input "art"
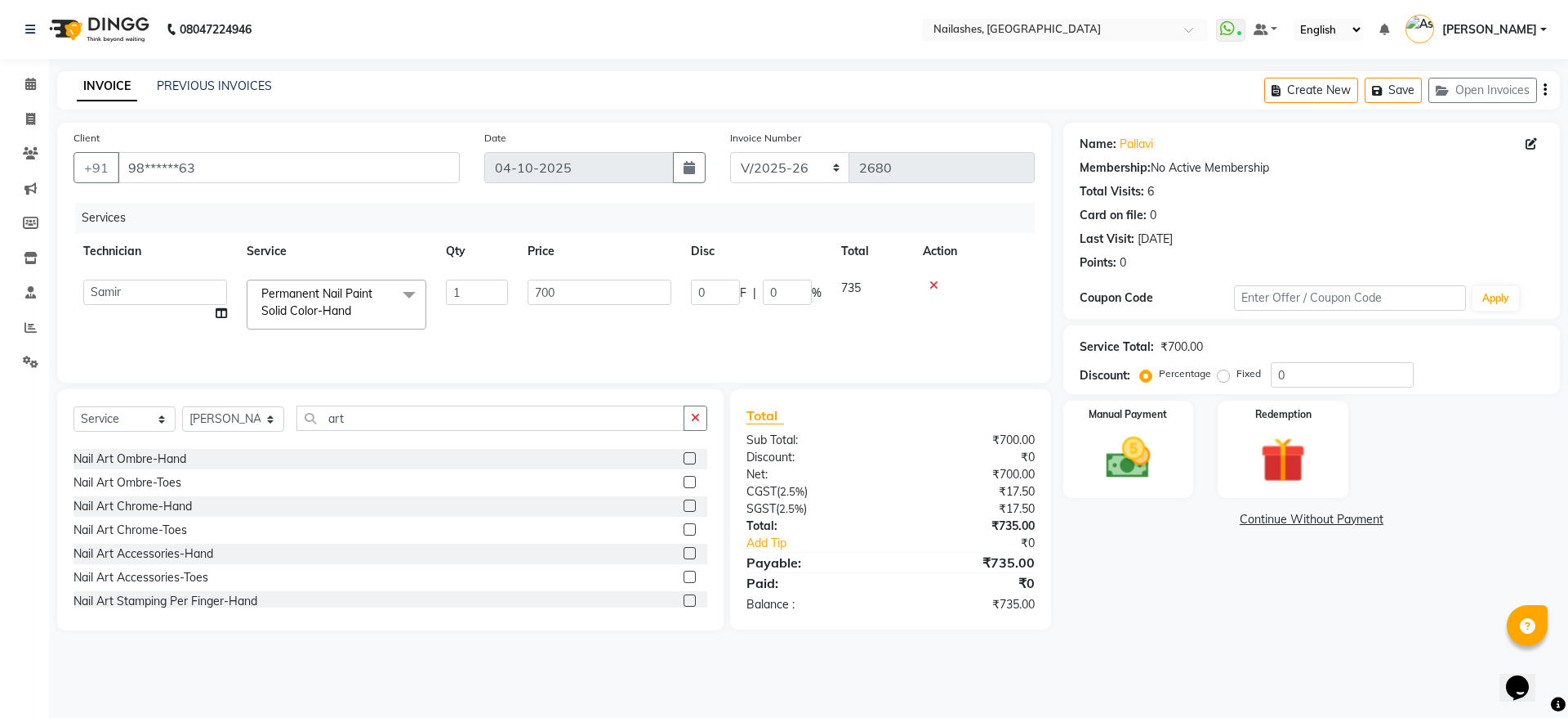
click at [683, 603] on label at bounding box center [689, 600] width 12 height 12
click at [683, 603] on input "checkbox" at bounding box center [689, 601] width 10 height 10
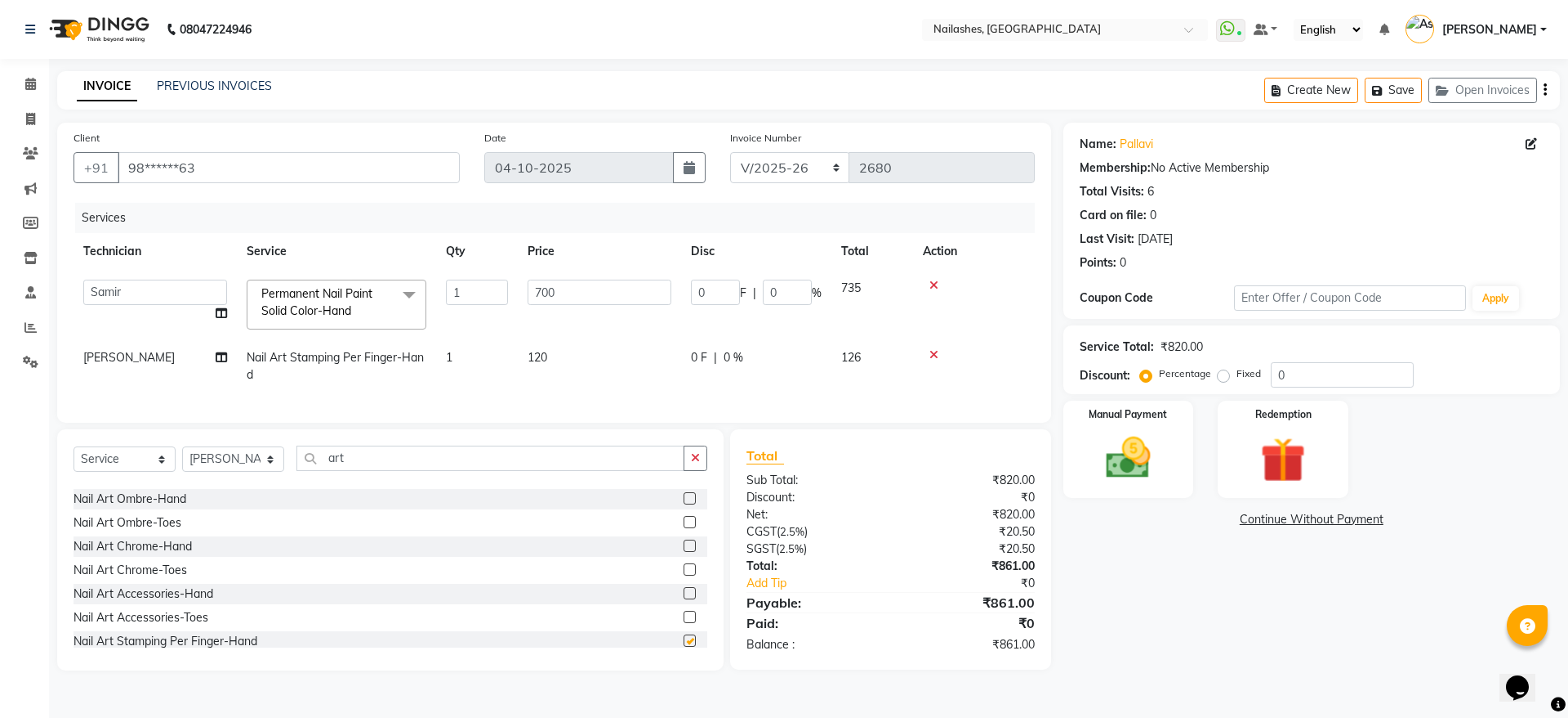
checkbox input "false"
click at [936, 352] on icon at bounding box center [934, 354] width 9 height 11
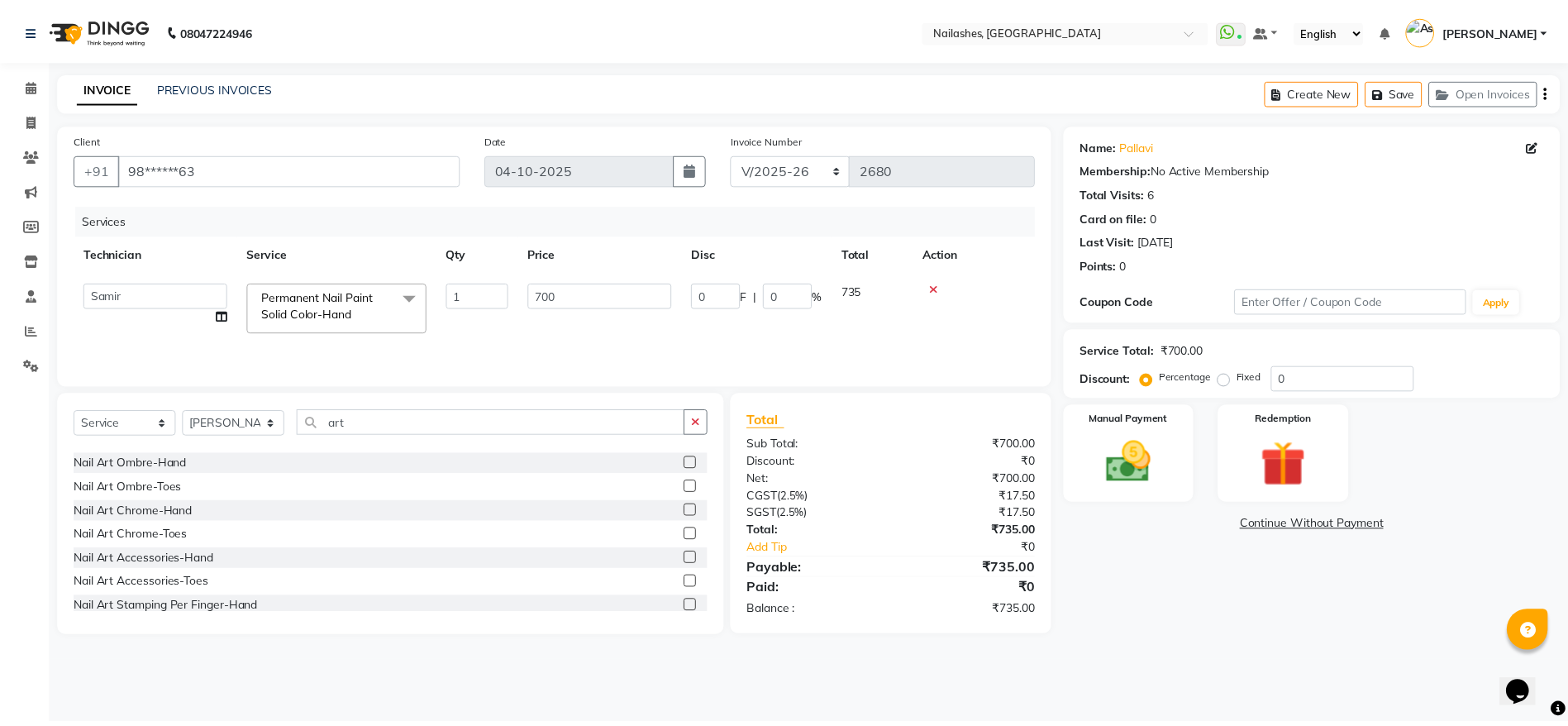
scroll to position [0, 0]
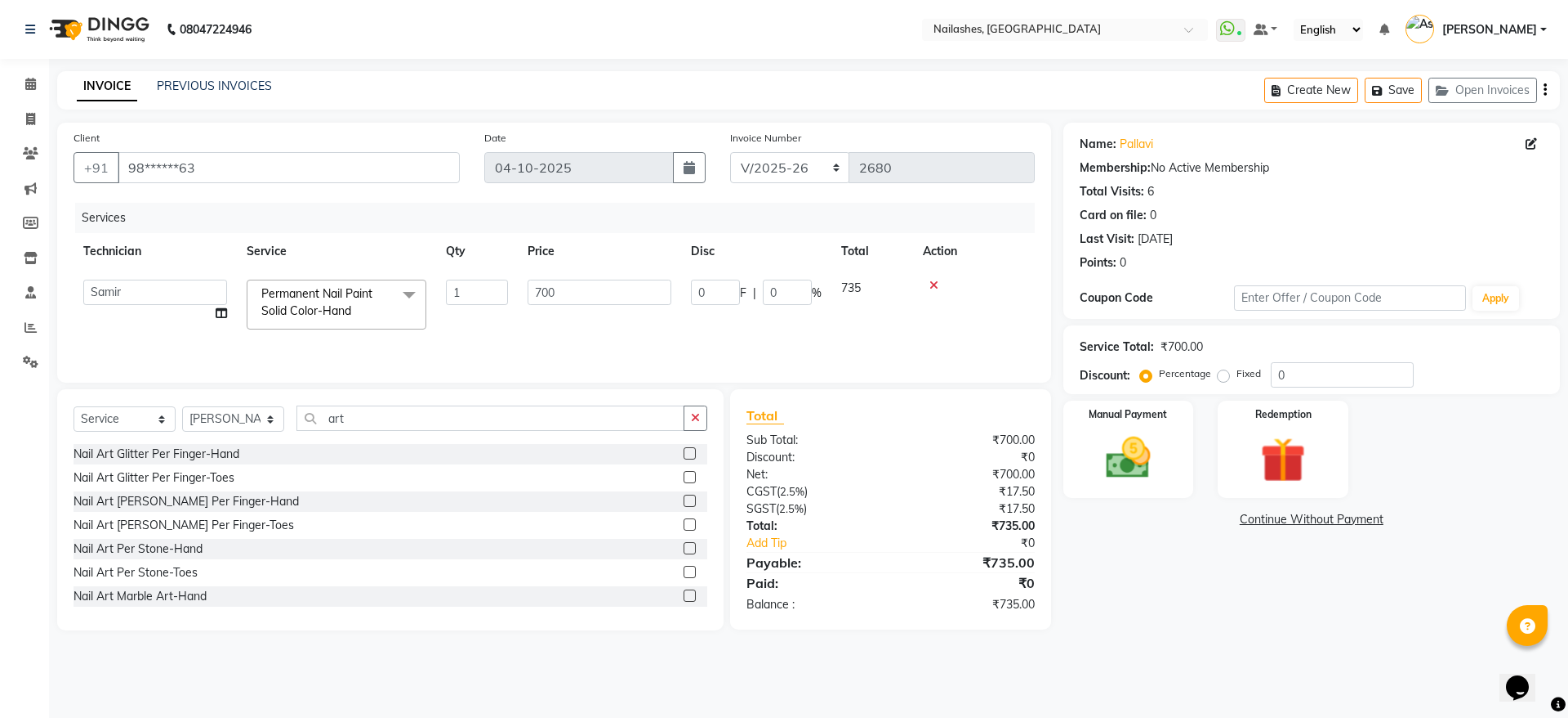
click at [683, 458] on label at bounding box center [689, 453] width 12 height 12
click at [683, 458] on input "checkbox" at bounding box center [689, 454] width 10 height 10
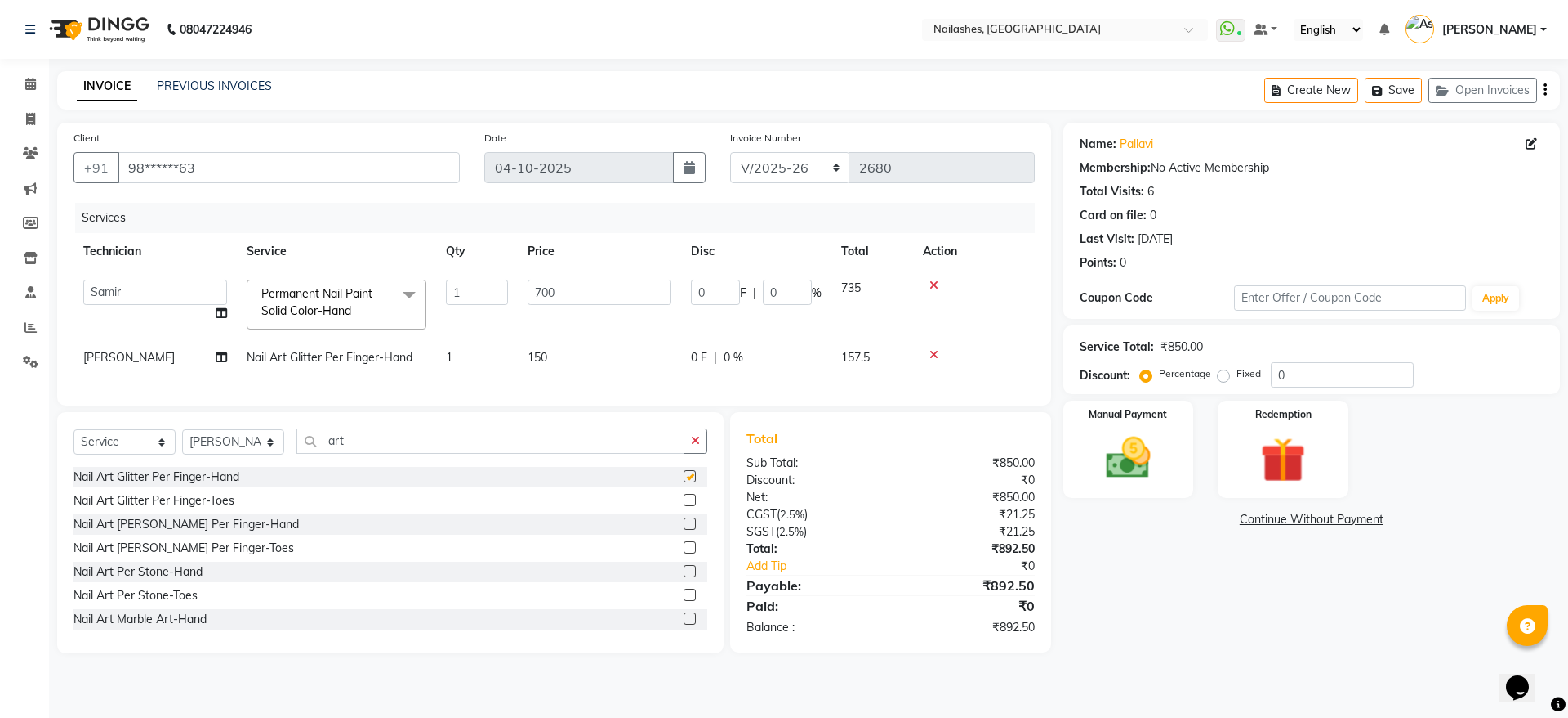
checkbox input "false"
click at [547, 362] on span "150" at bounding box center [537, 356] width 20 height 14
select select "19477"
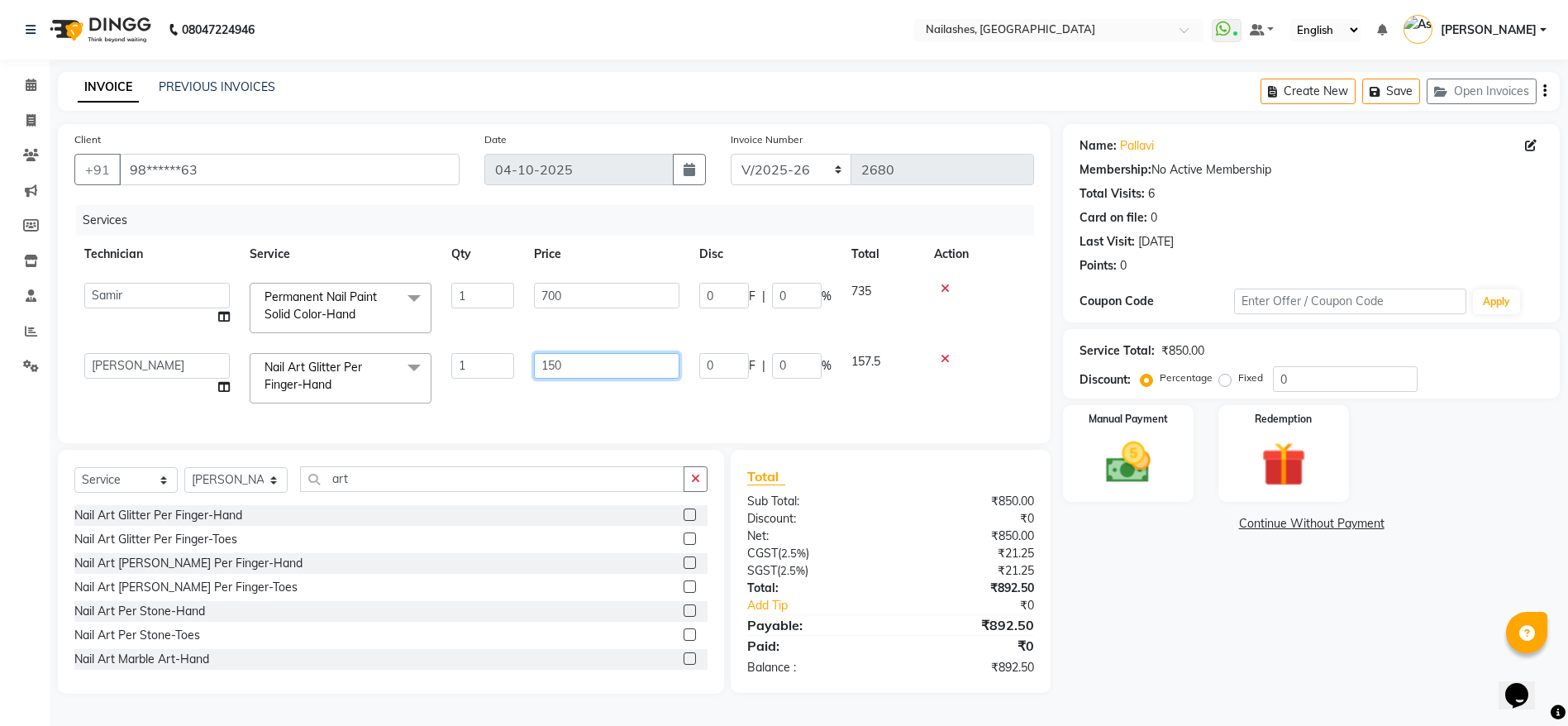
click at [555, 366] on input "150" at bounding box center [606, 366] width 146 height 26
click at [564, 366] on input "150" at bounding box center [606, 366] width 146 height 26
type input "100"
click at [469, 413] on div "Client +91 98******63 Date [DATE] Invoice Number BTH/2025-26 RED/2025-26 V/2025…" at bounding box center [554, 284] width 993 height 319
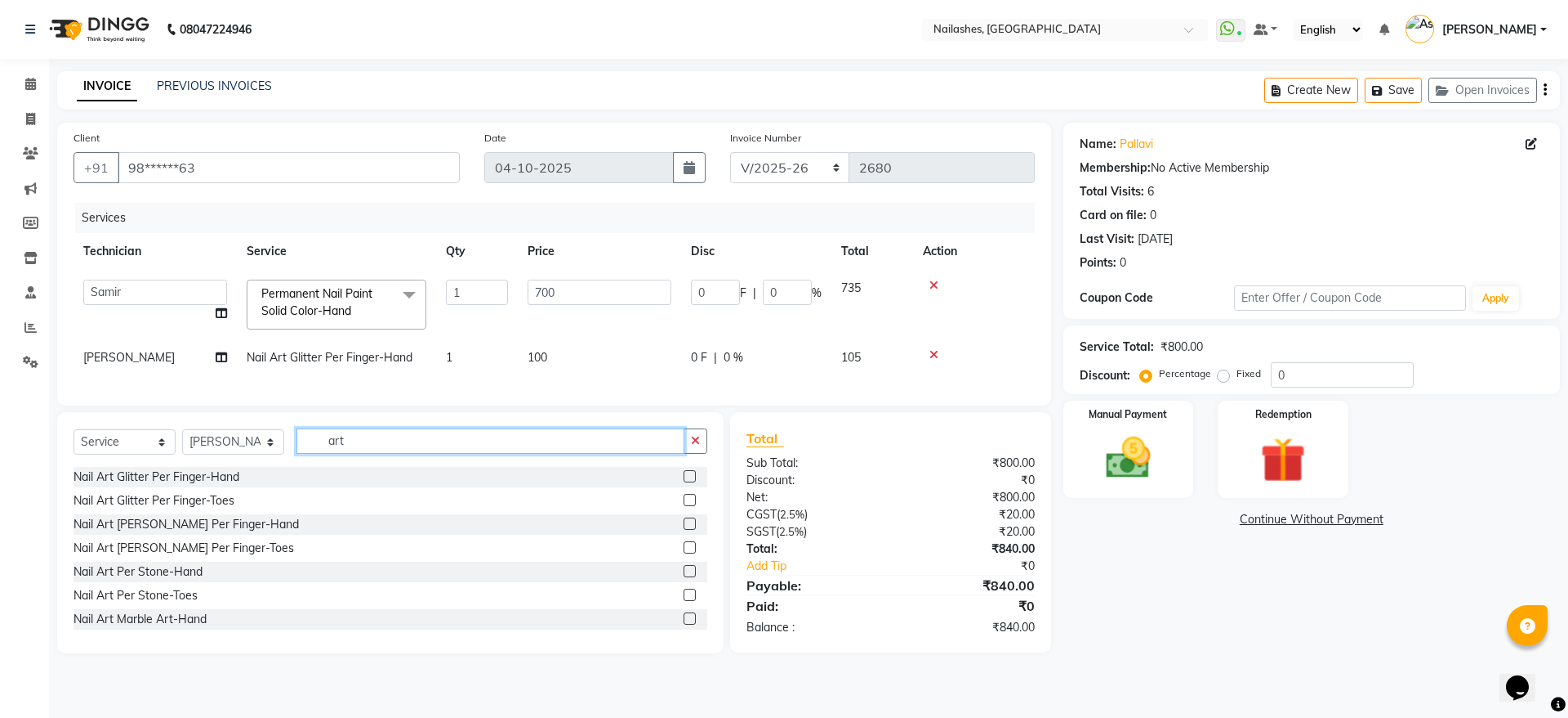
click at [388, 454] on input "art" at bounding box center [490, 441] width 388 height 26
type input "a"
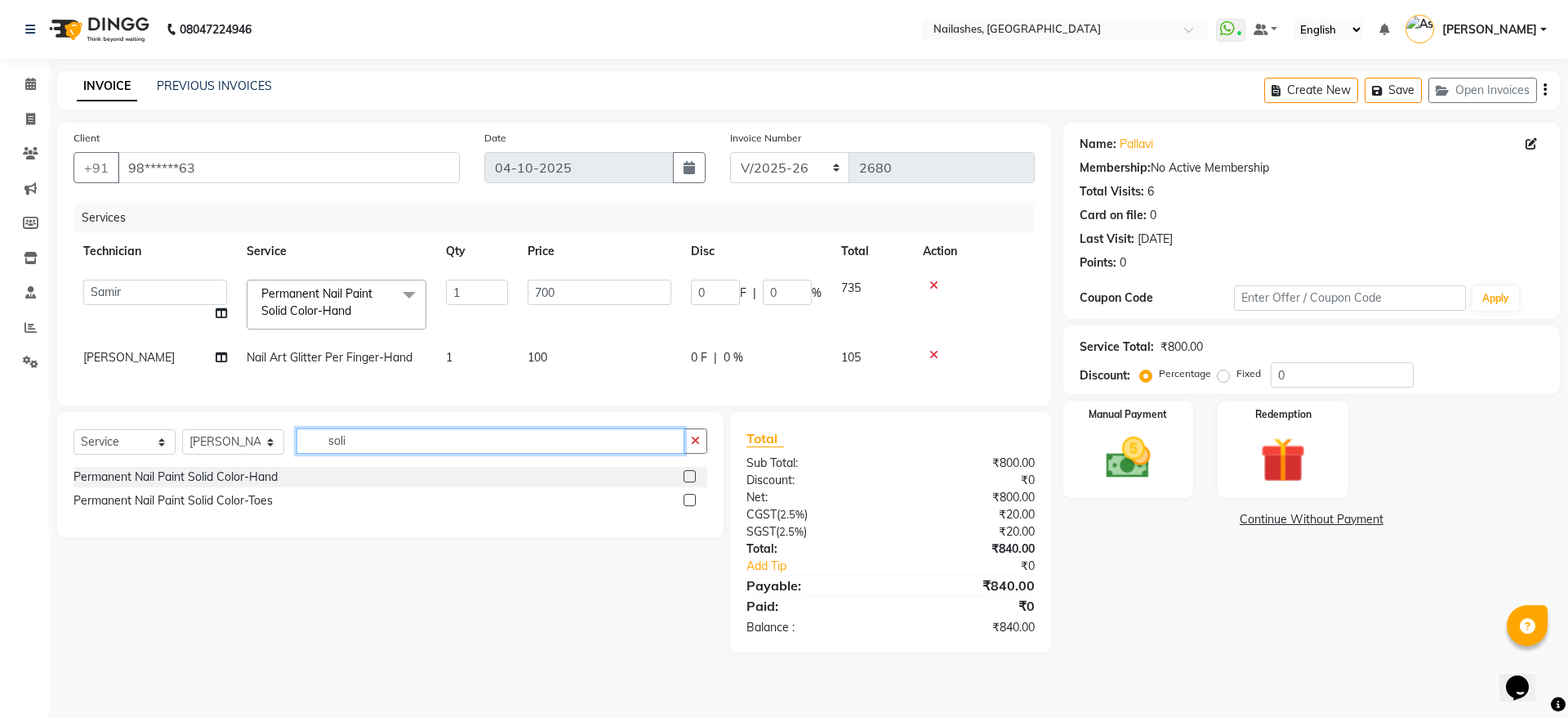
type input "soli"
click at [694, 482] on label at bounding box center [689, 476] width 12 height 12
click at [694, 482] on input "checkbox" at bounding box center [689, 477] width 10 height 10
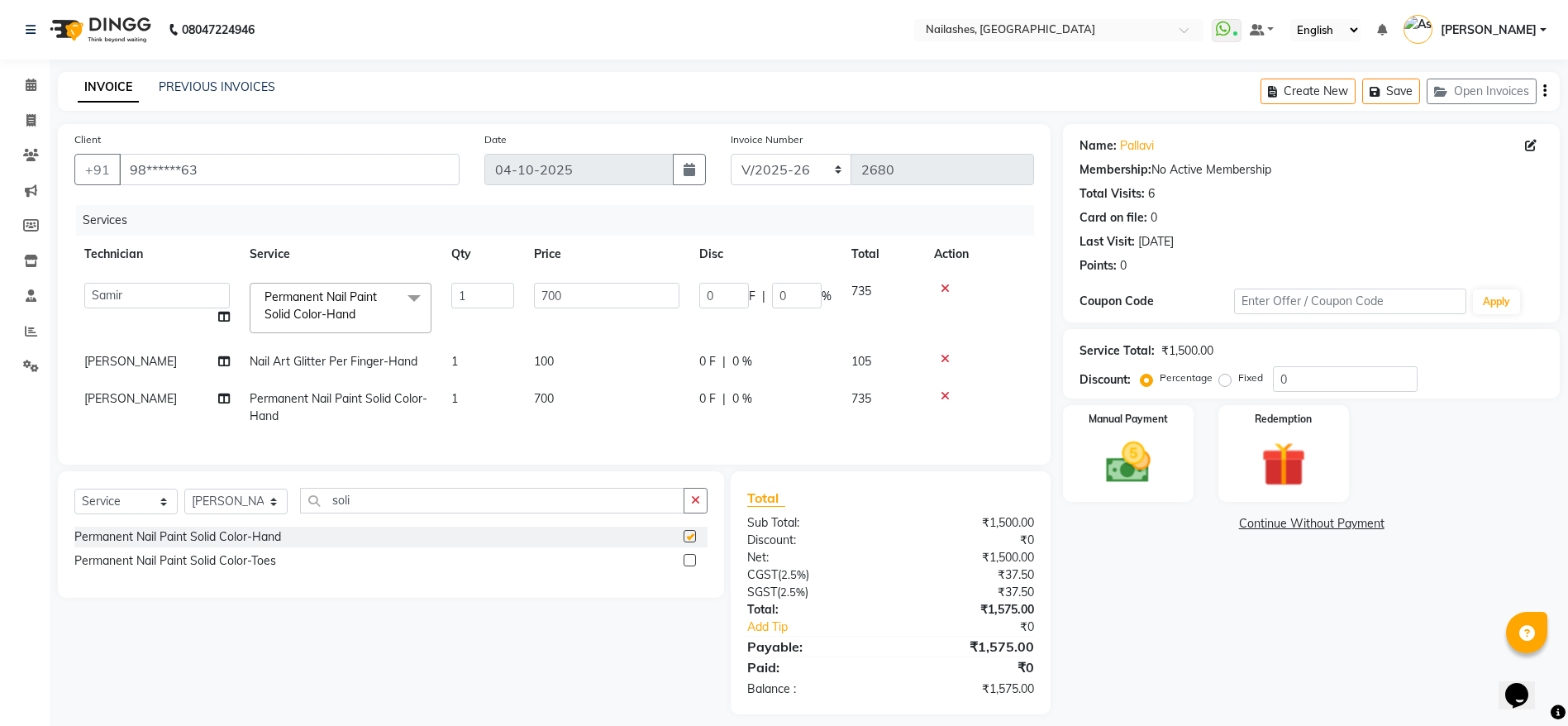
checkbox input "false"
click at [425, 513] on input "soli" at bounding box center [492, 500] width 385 height 26
type input "s"
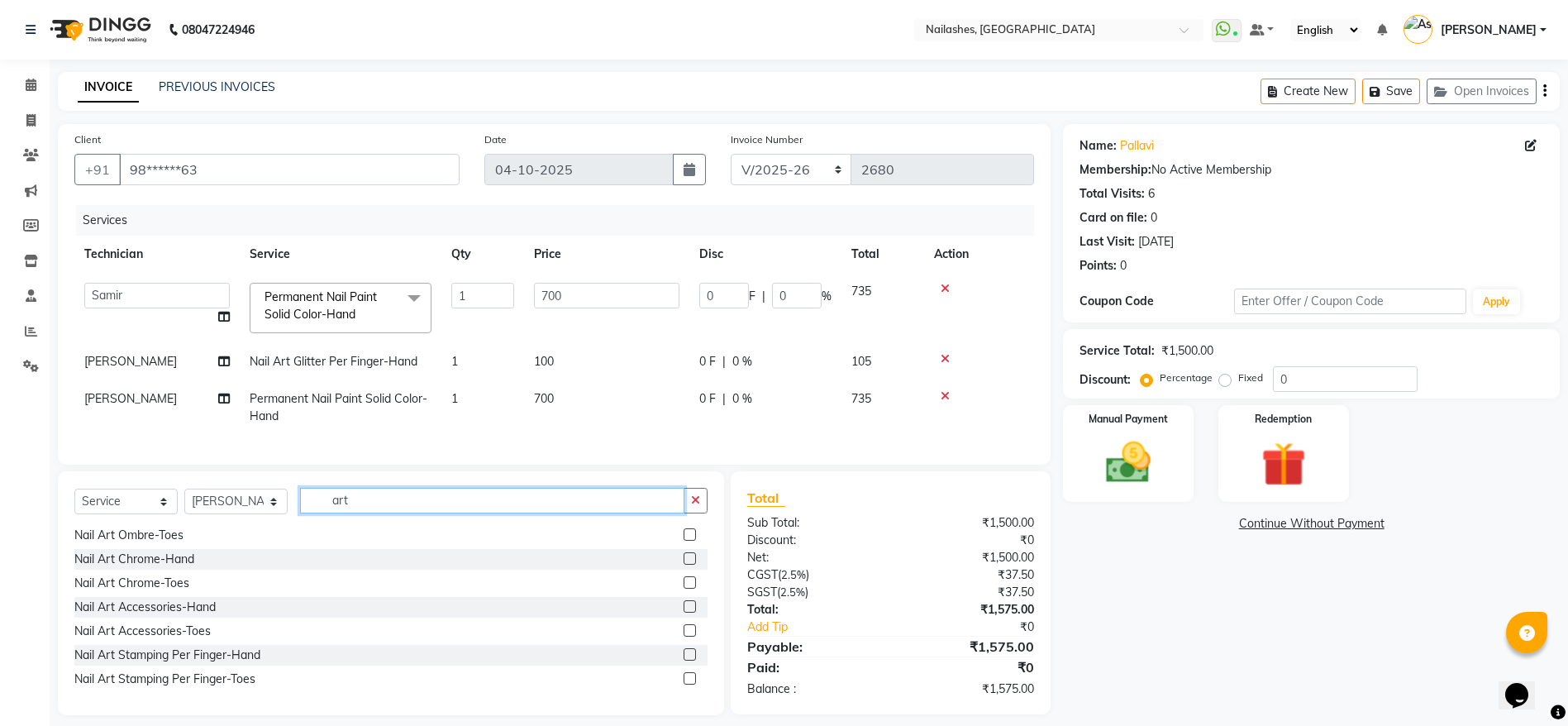
scroll to position [334, 0]
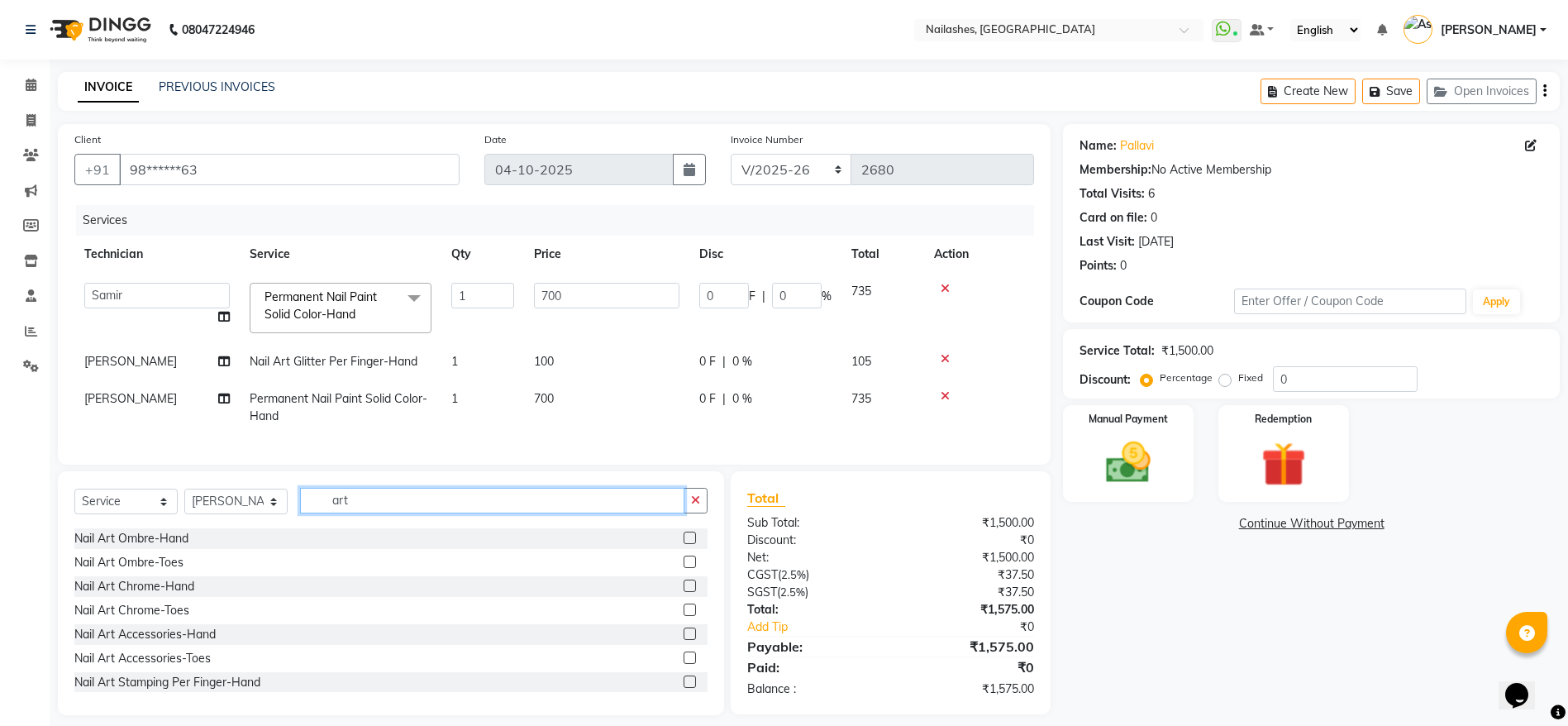
type input "art"
click at [684, 544] on label at bounding box center [690, 537] width 12 height 12
click at [684, 544] on input "checkbox" at bounding box center [689, 538] width 10 height 10
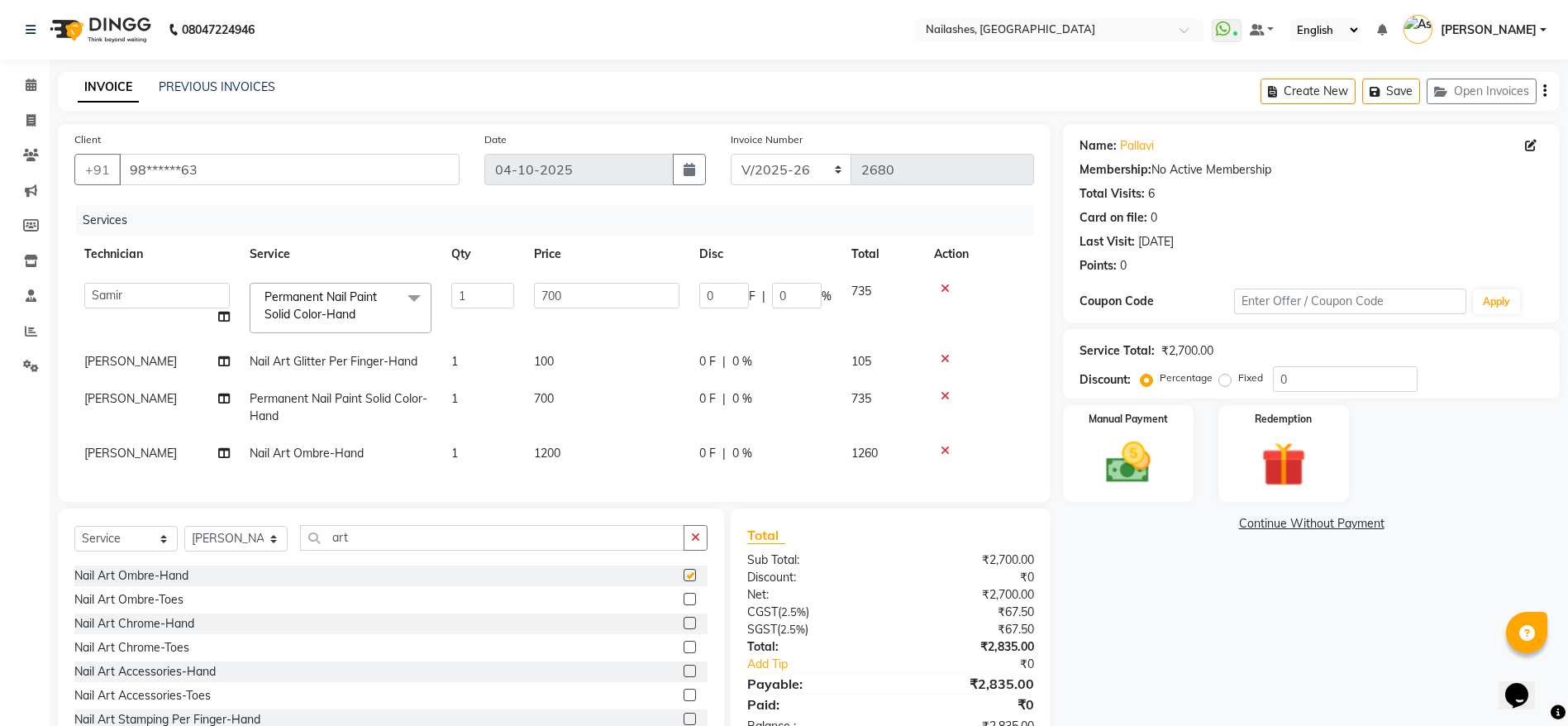
checkbox input "false"
click at [942, 450] on icon at bounding box center [945, 450] width 9 height 11
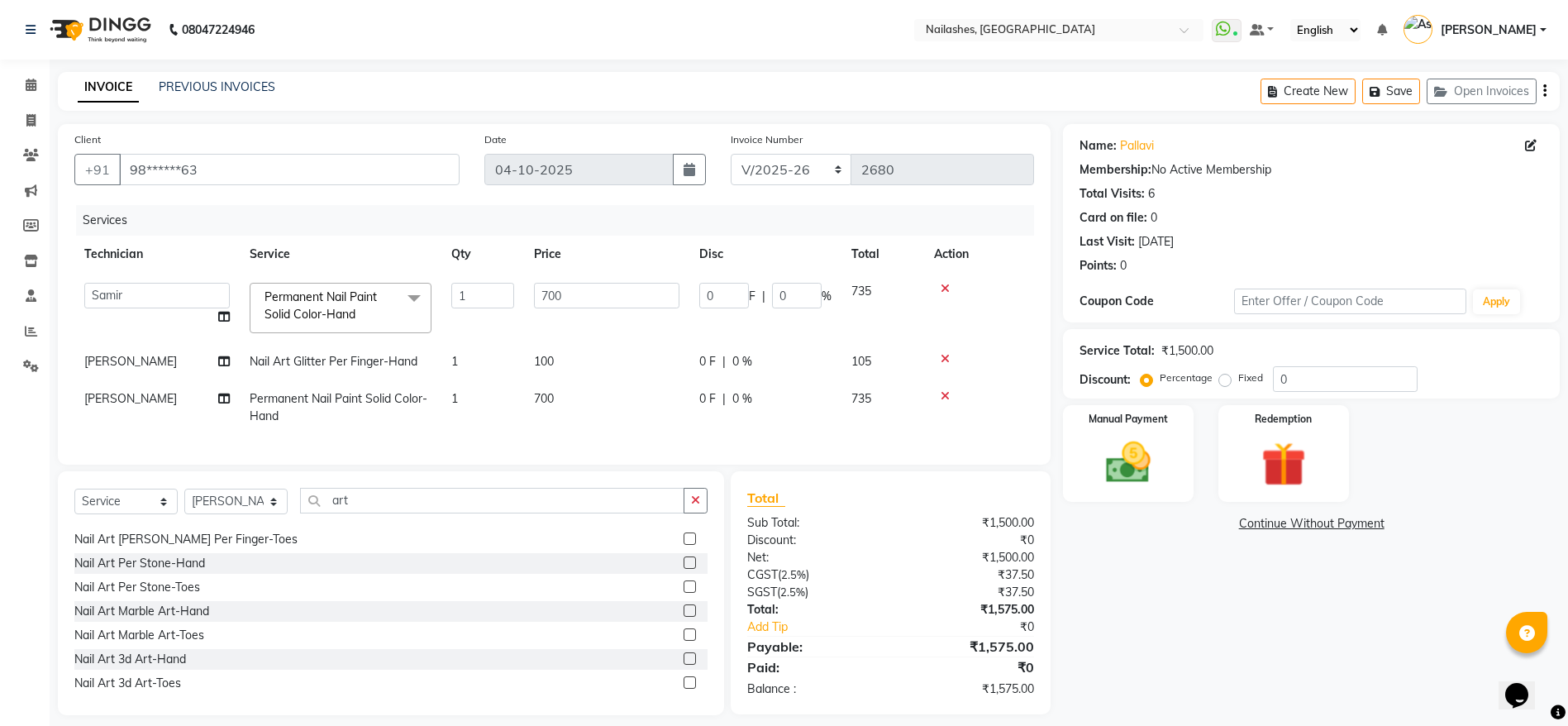
scroll to position [45, 0]
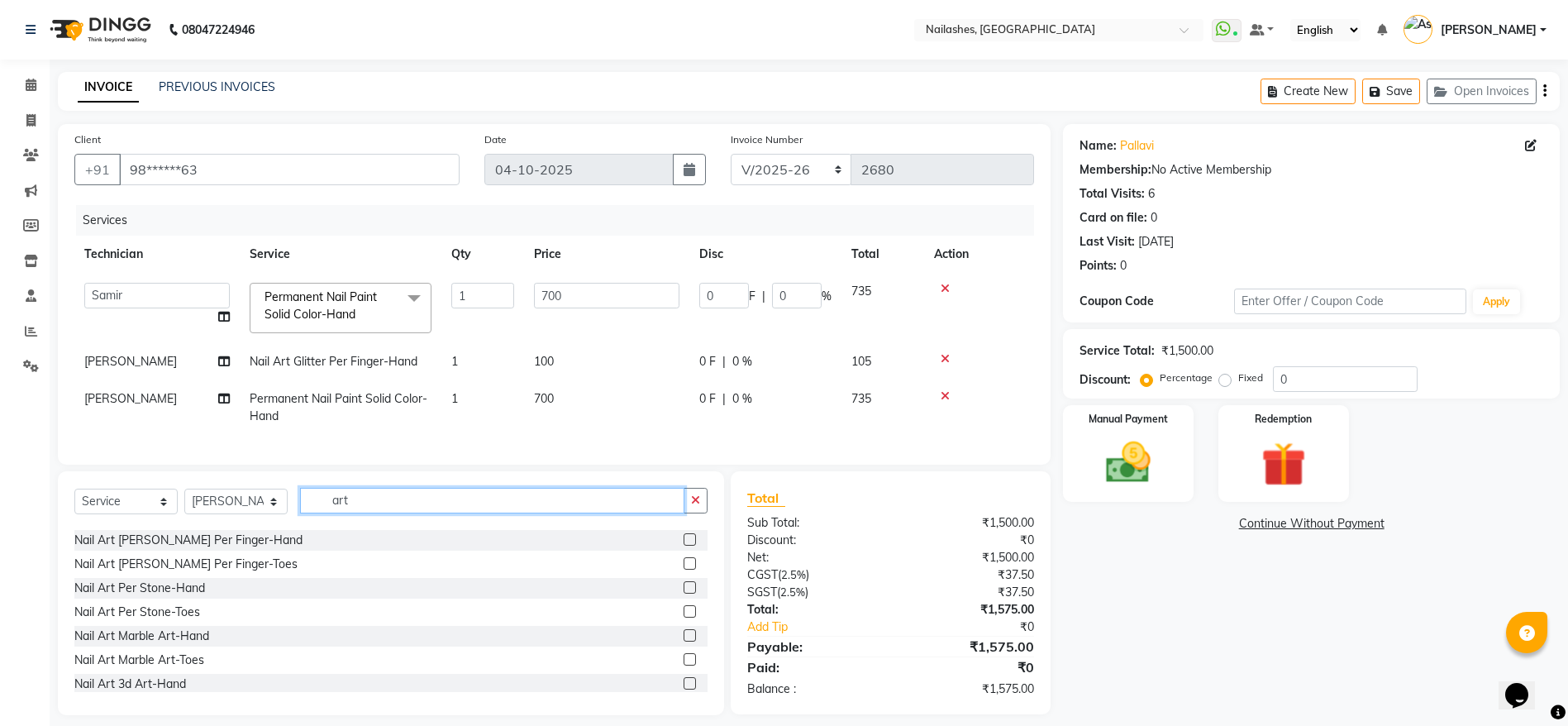
click at [481, 513] on input "art" at bounding box center [492, 500] width 385 height 26
type input "a"
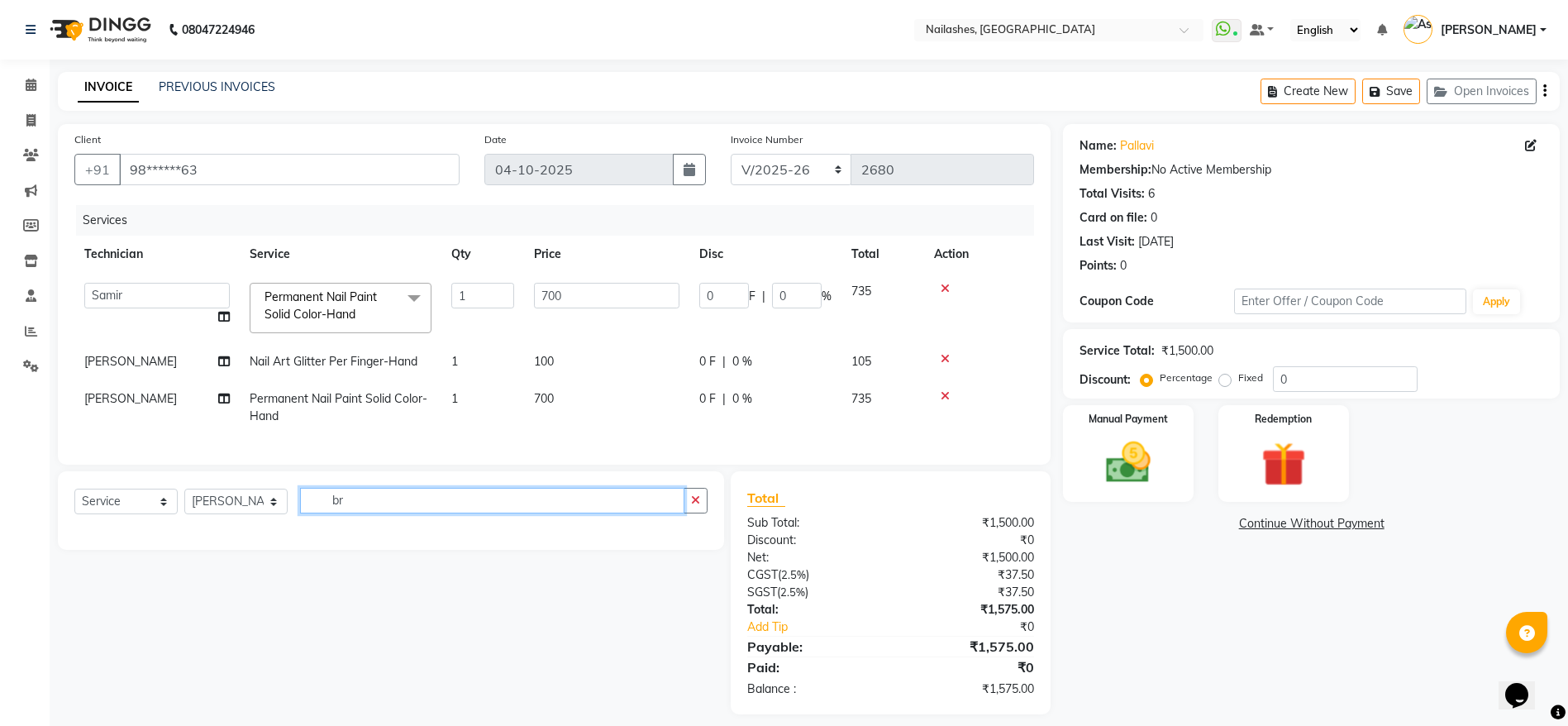
type input "b"
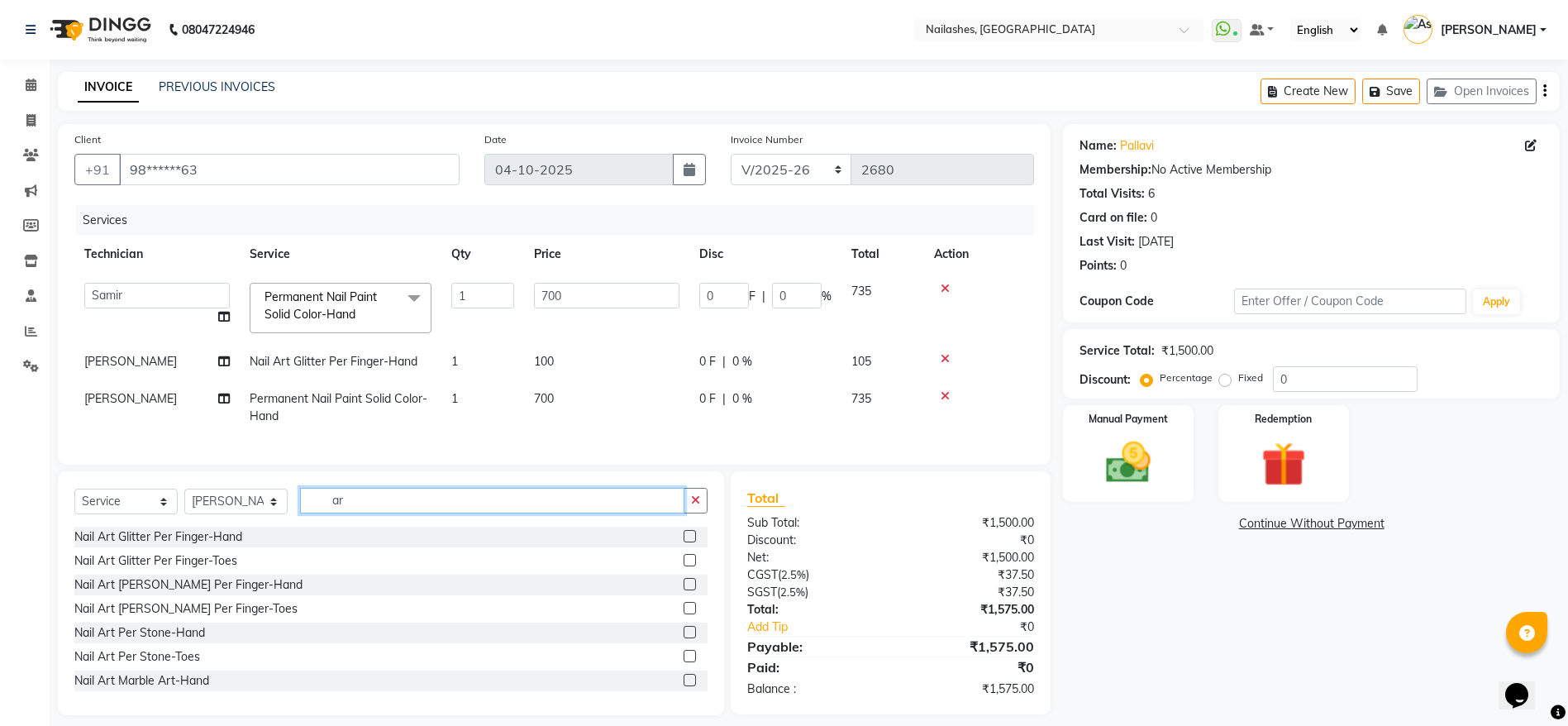
type input "art"
click at [684, 542] on label at bounding box center [690, 535] width 12 height 12
click at [684, 542] on input "checkbox" at bounding box center [689, 536] width 10 height 10
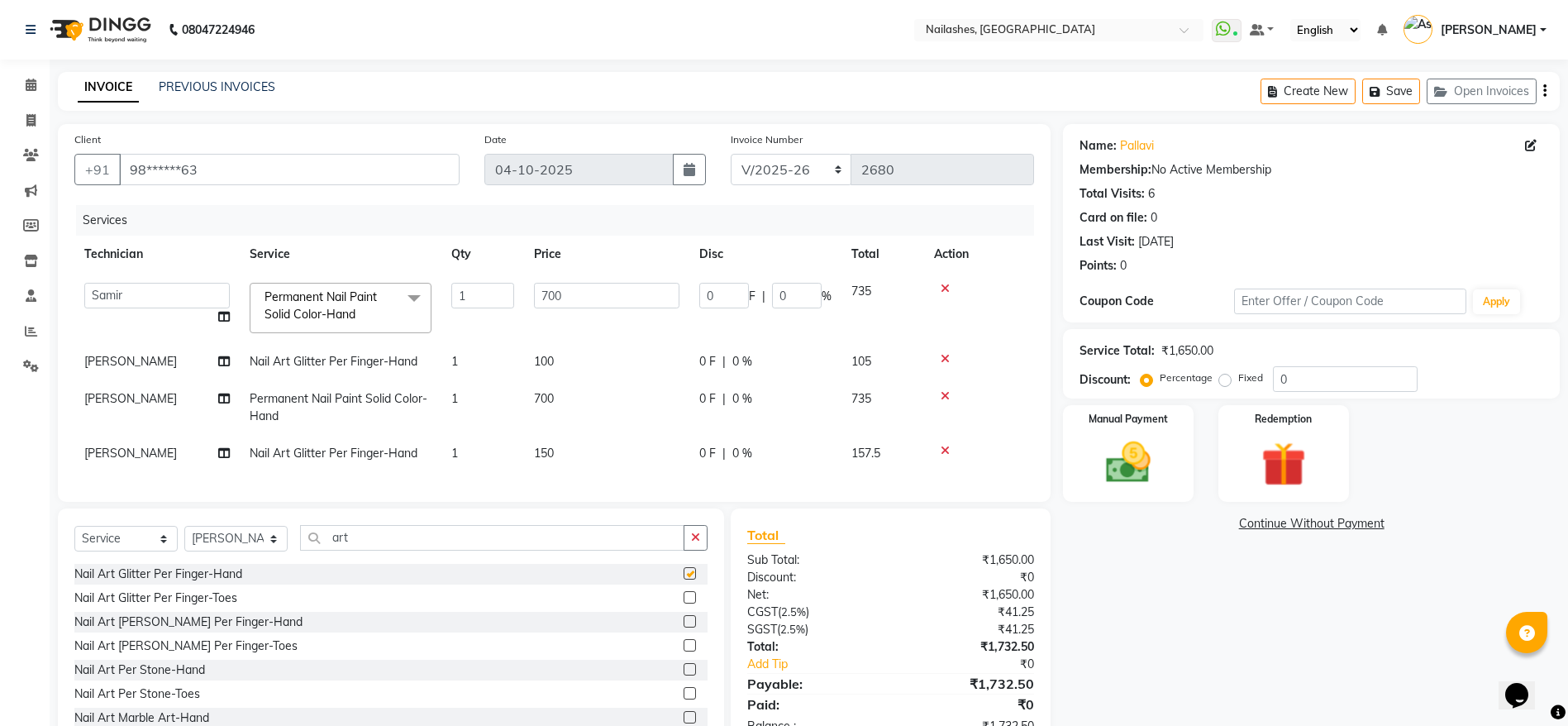
checkbox input "false"
click at [574, 445] on td "150" at bounding box center [607, 453] width 166 height 37
select select "19477"
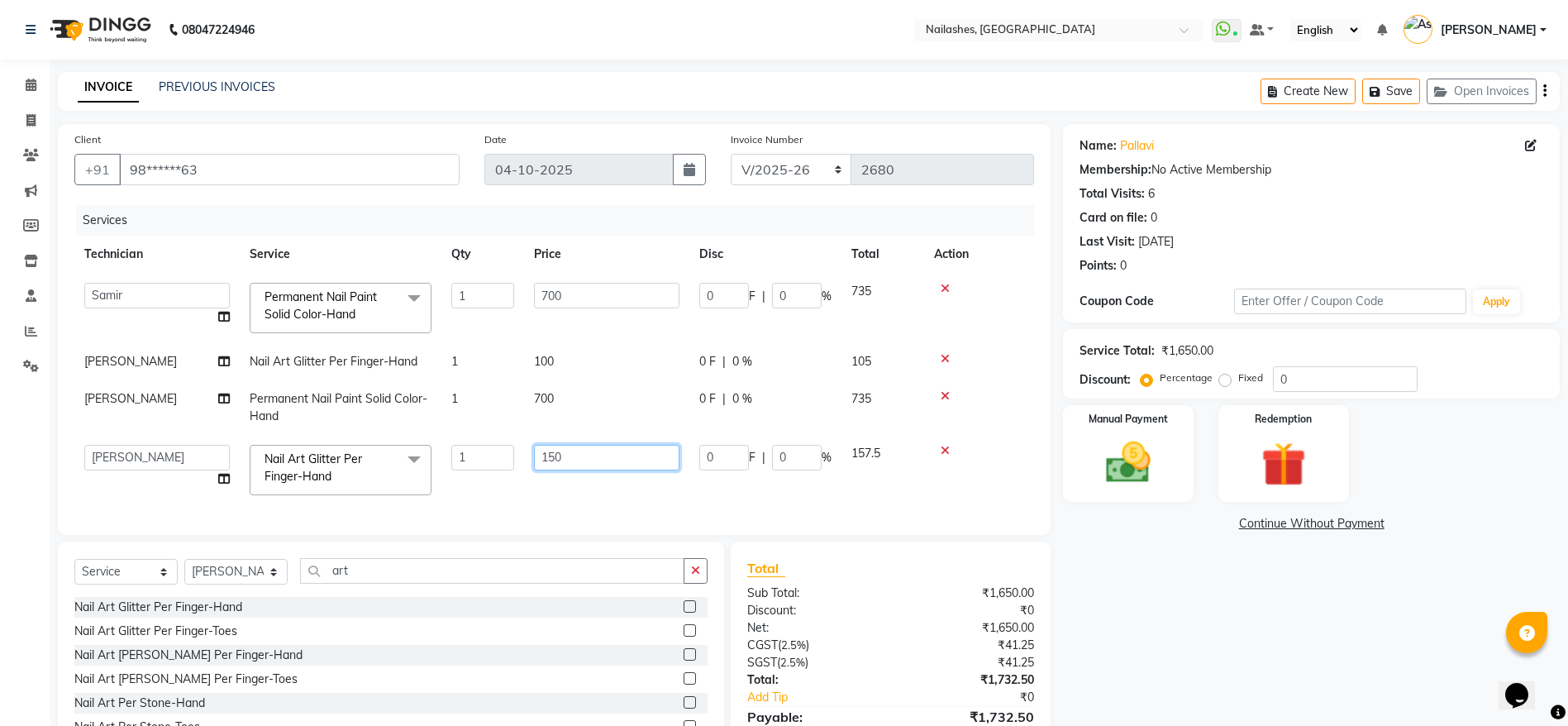
click at [578, 454] on input "150" at bounding box center [606, 458] width 146 height 26
type input "1"
type input "500"
click at [599, 490] on div "Services Technician Service Qty Price Disc Total Action [PERSON_NAME] [PERSON_N…" at bounding box center [554, 361] width 960 height 313
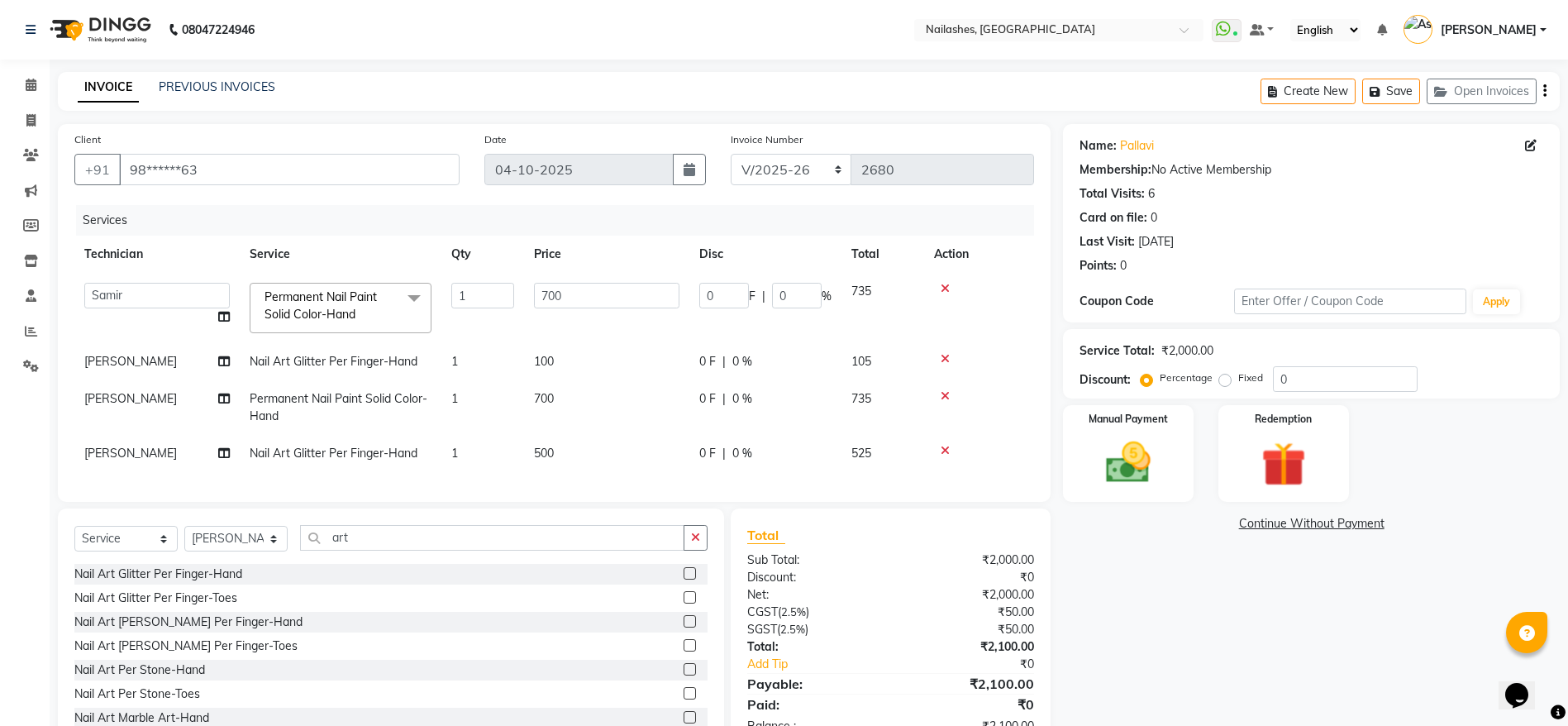
scroll to position [70, 0]
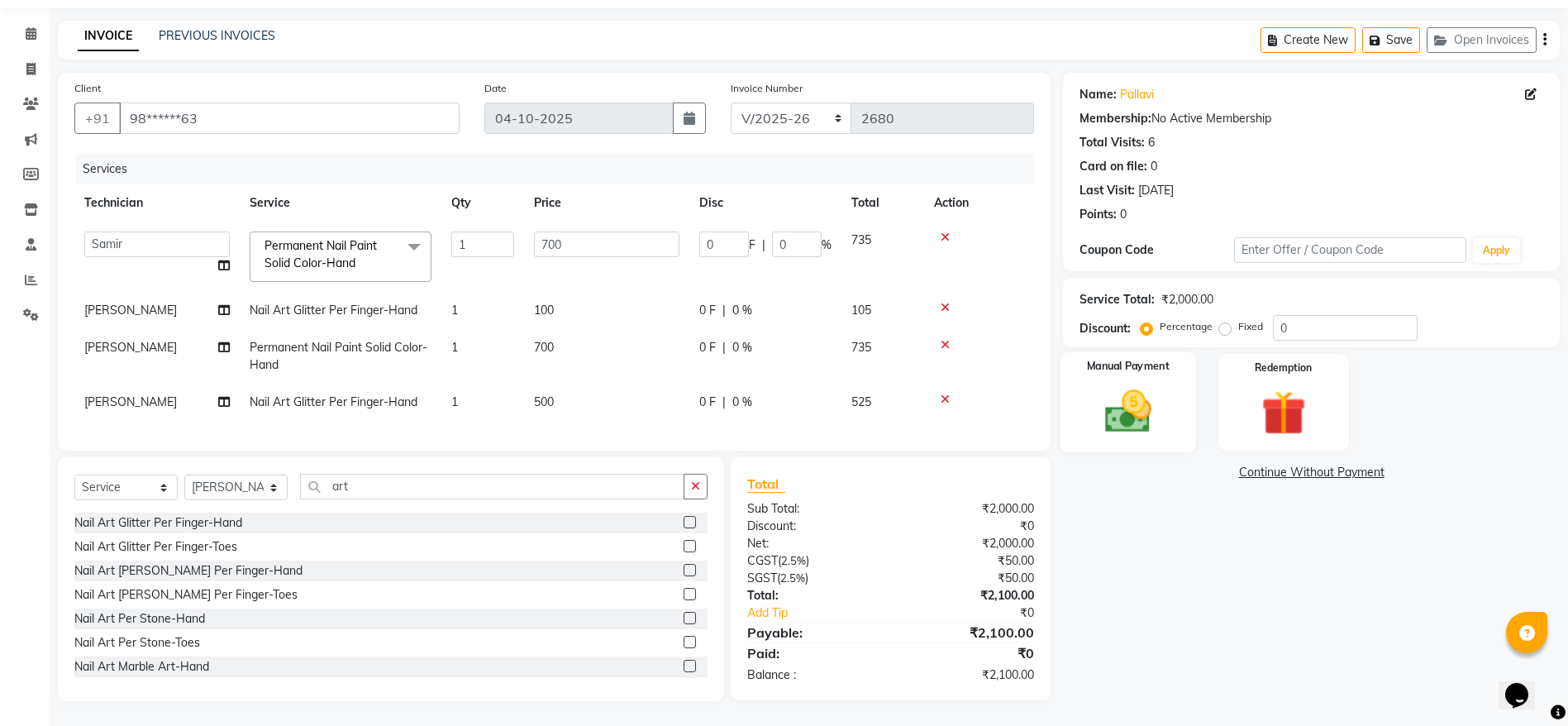
click at [1154, 385] on img at bounding box center [1128, 411] width 76 height 53
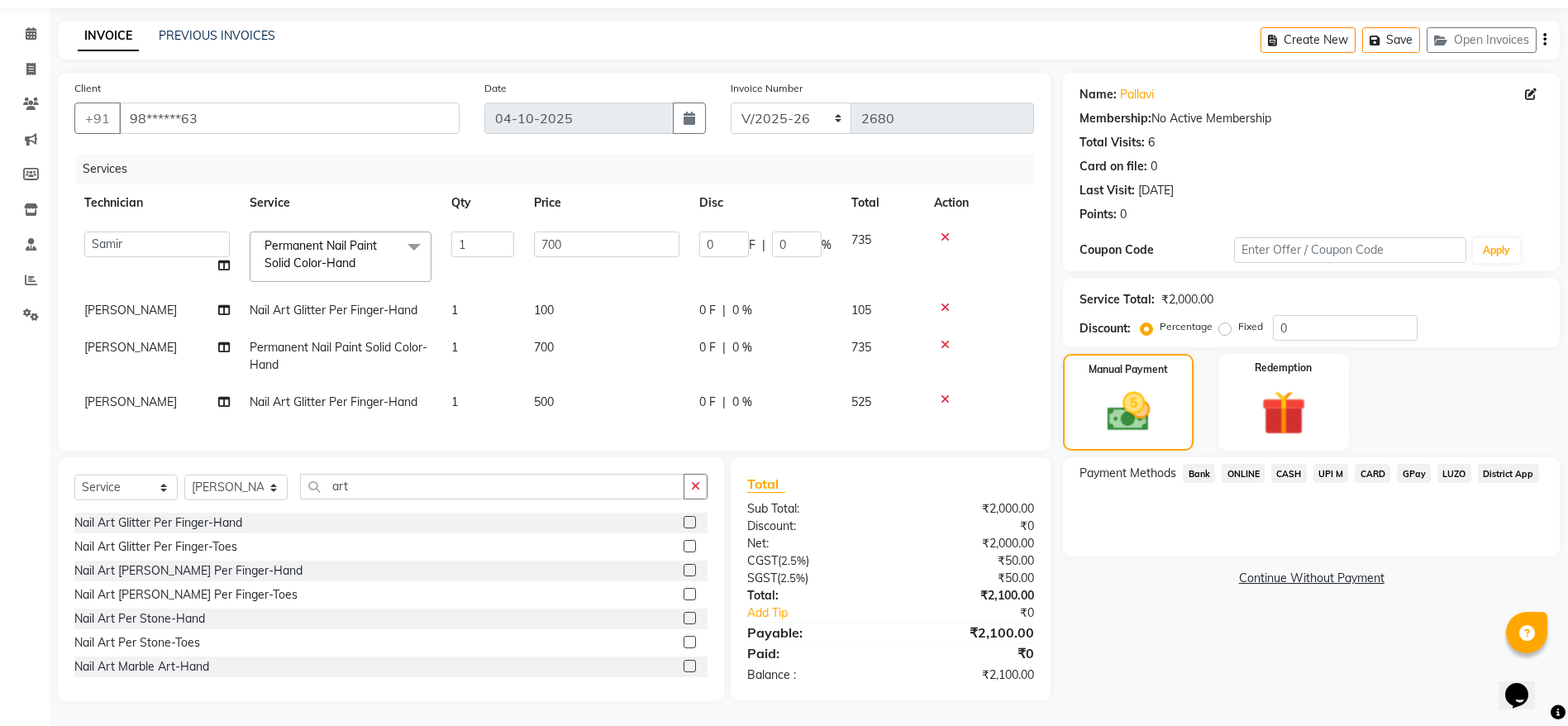
click at [1246, 464] on span "ONLINE" at bounding box center [1244, 473] width 43 height 19
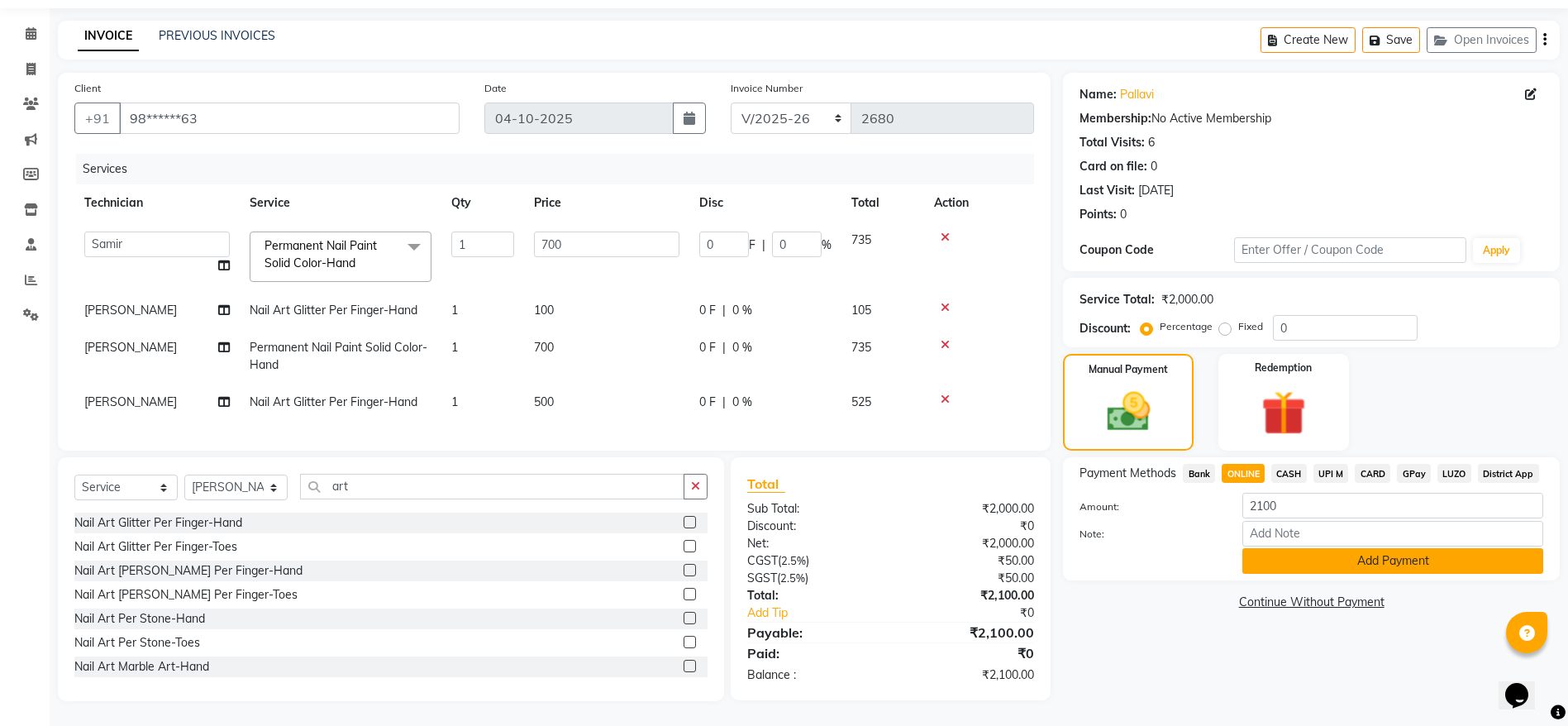
click at [1352, 548] on button "Add Payment" at bounding box center [1393, 560] width 301 height 26
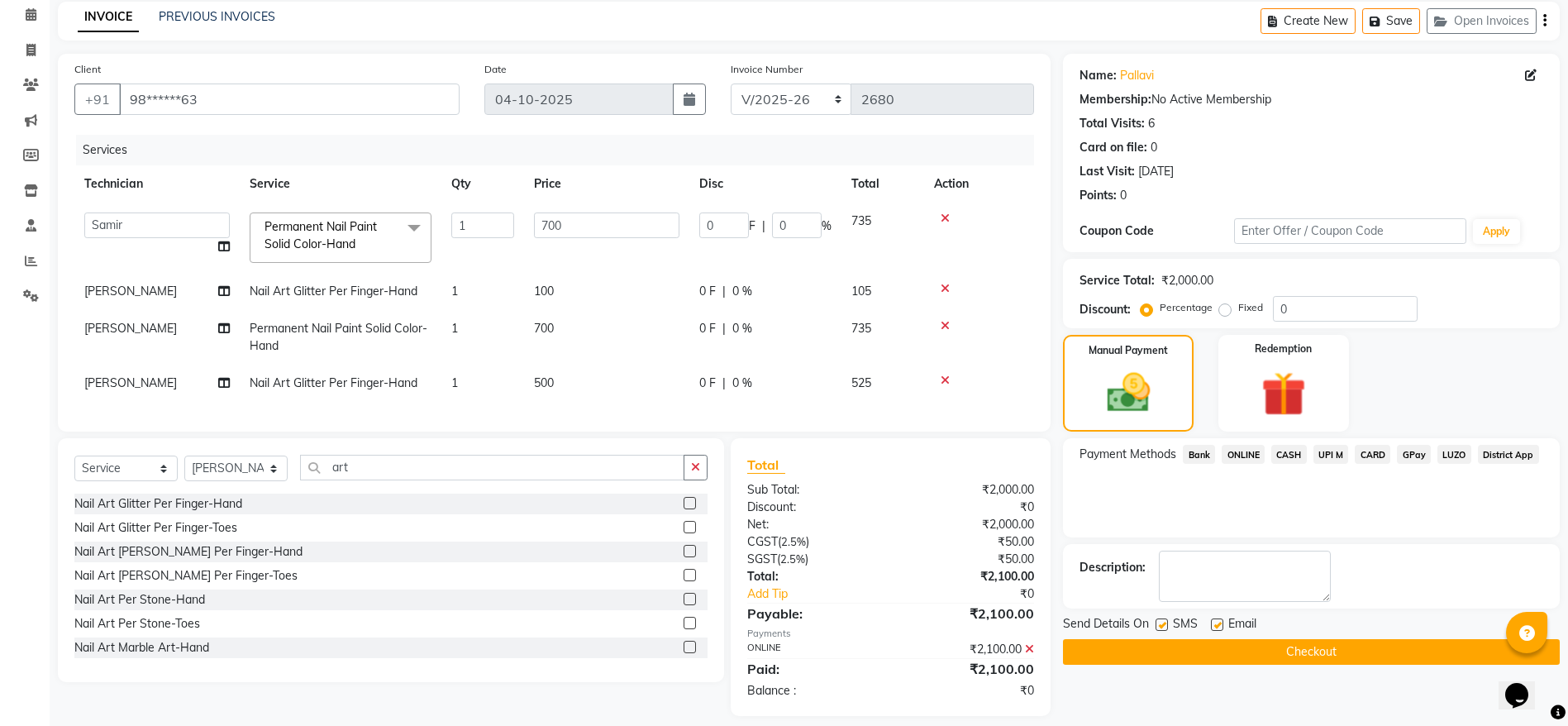
scroll to position [104, 0]
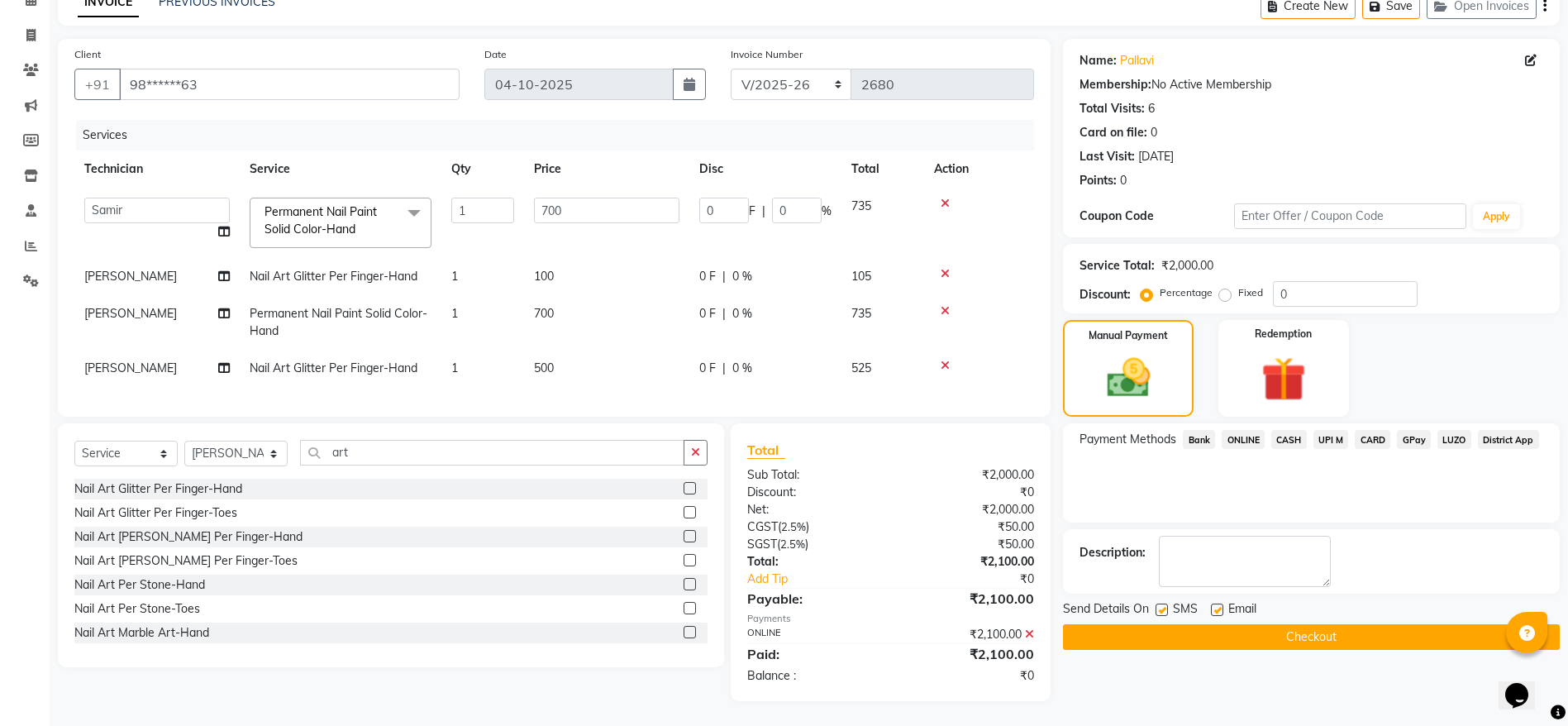
click at [1288, 624] on button "Checkout" at bounding box center [1312, 637] width 497 height 26
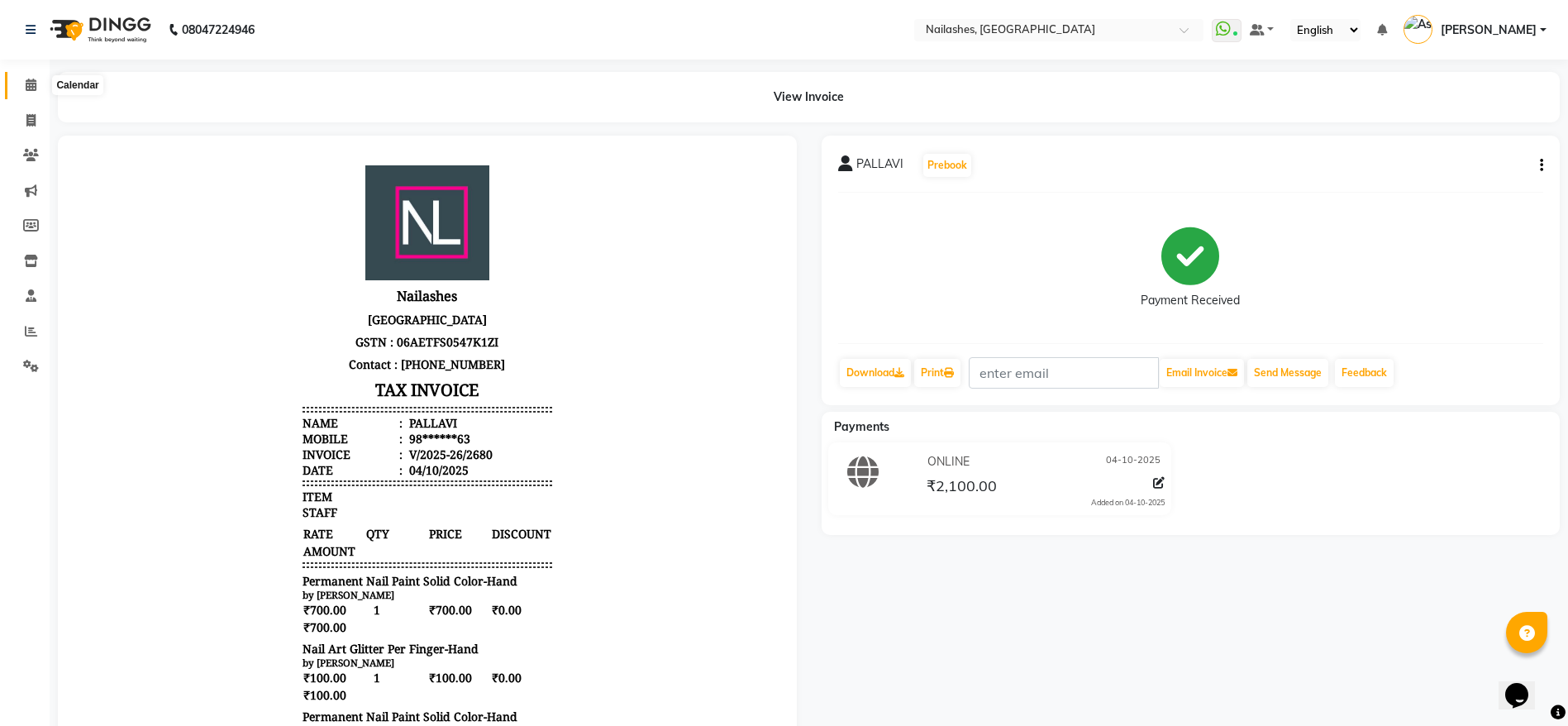
click at [30, 84] on icon at bounding box center [31, 84] width 10 height 12
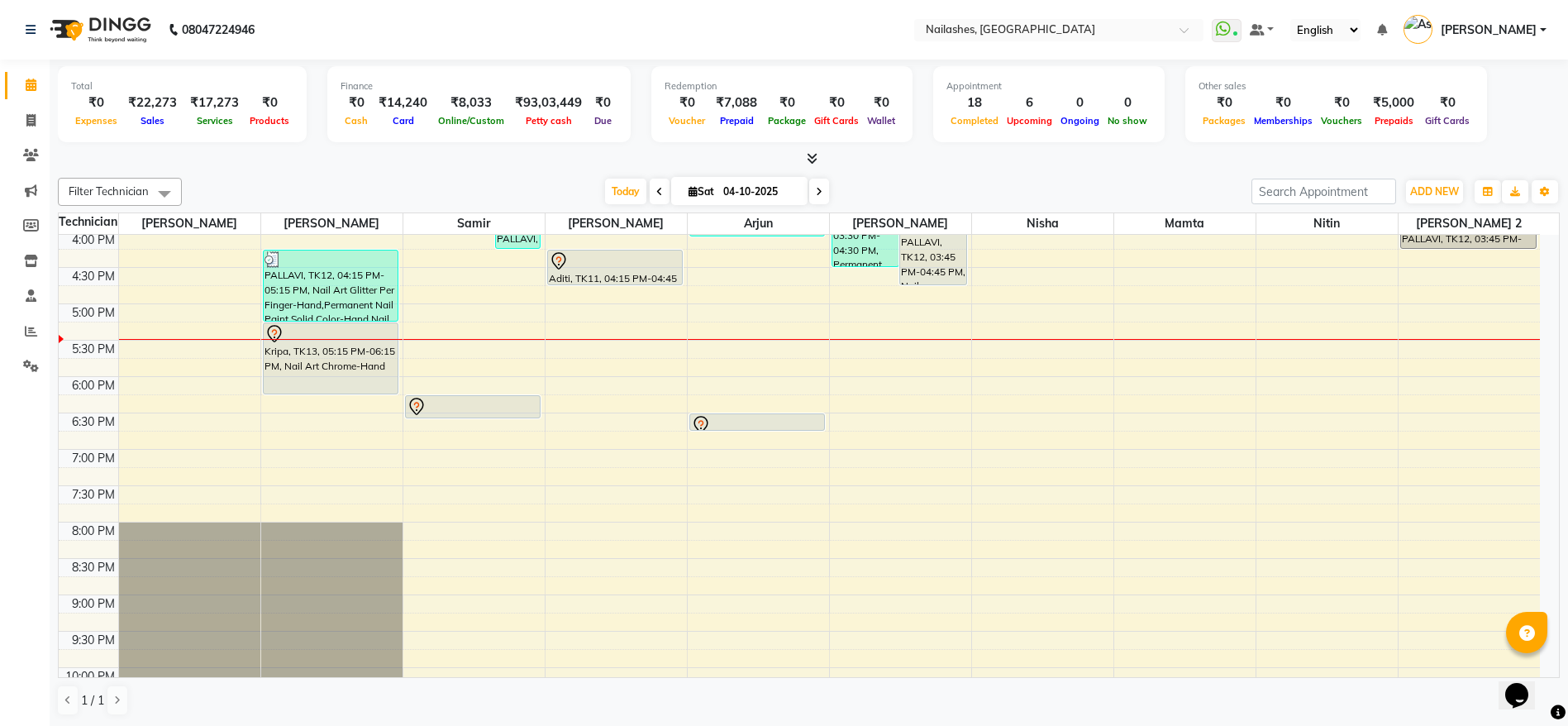
scroll to position [620, 0]
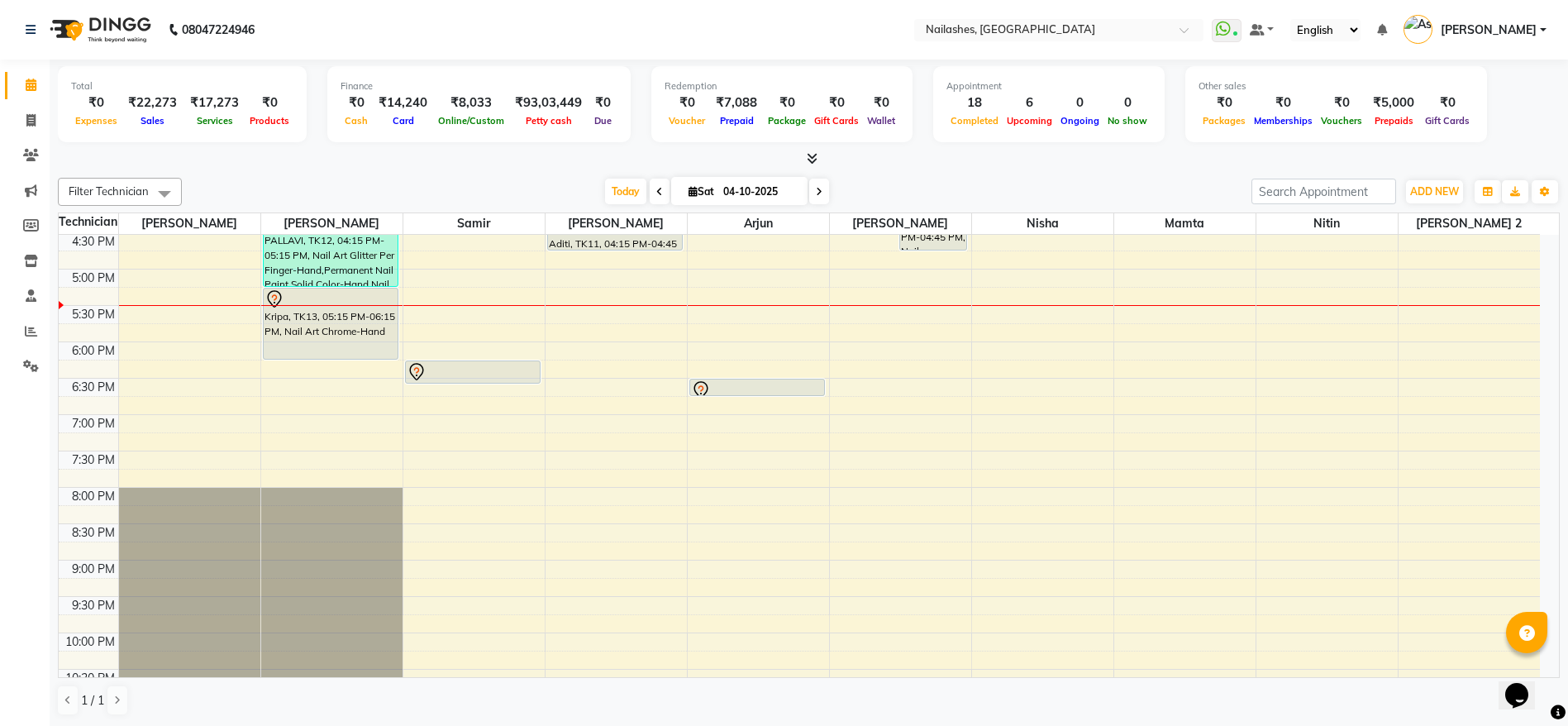
click at [738, 464] on div "8:00 AM 8:30 AM 9:00 AM 9:30 AM 10:00 AM 10:30 AM 11:00 AM 11:30 AM 12:00 PM 12…" at bounding box center [800, 196] width 1482 height 1163
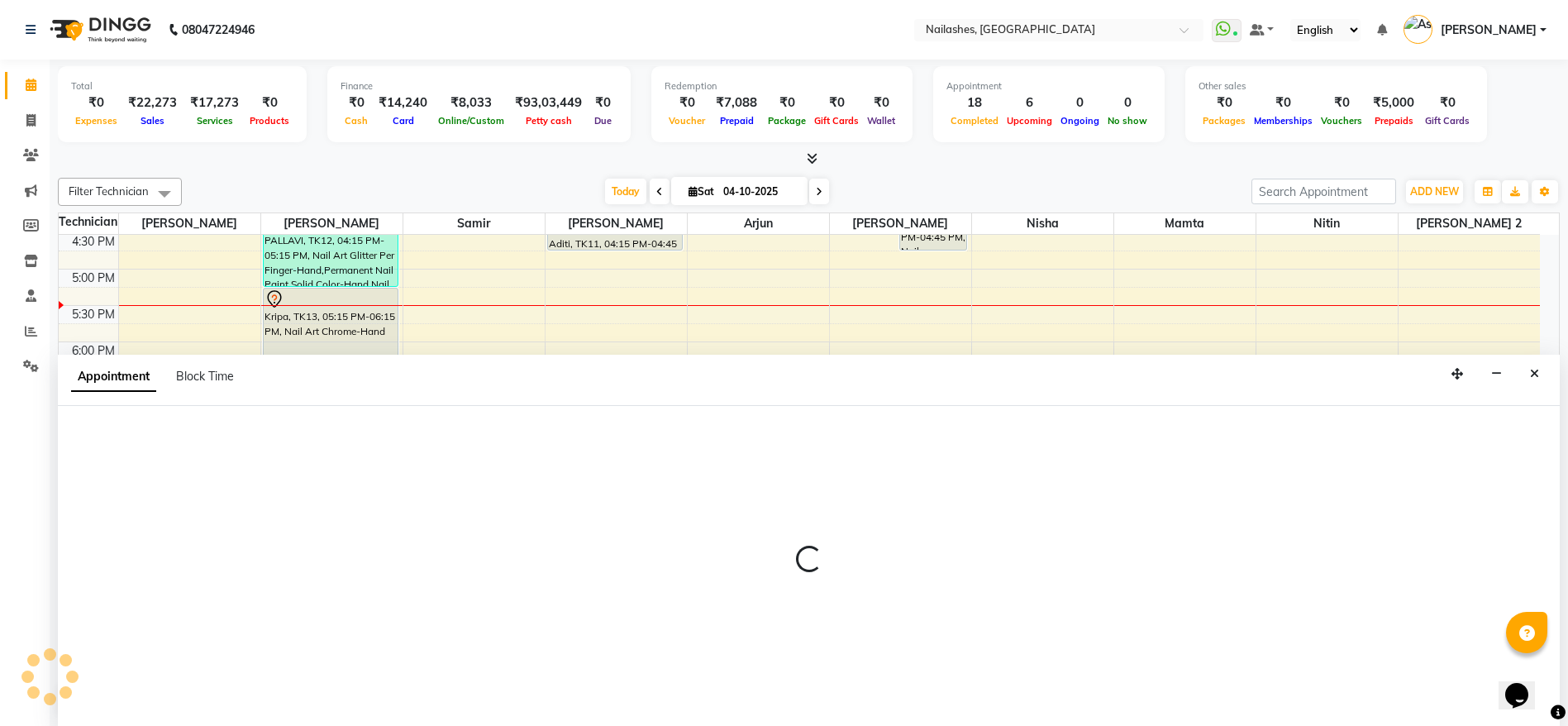
scroll to position [1, 0]
select select "20189"
select select "tentative"
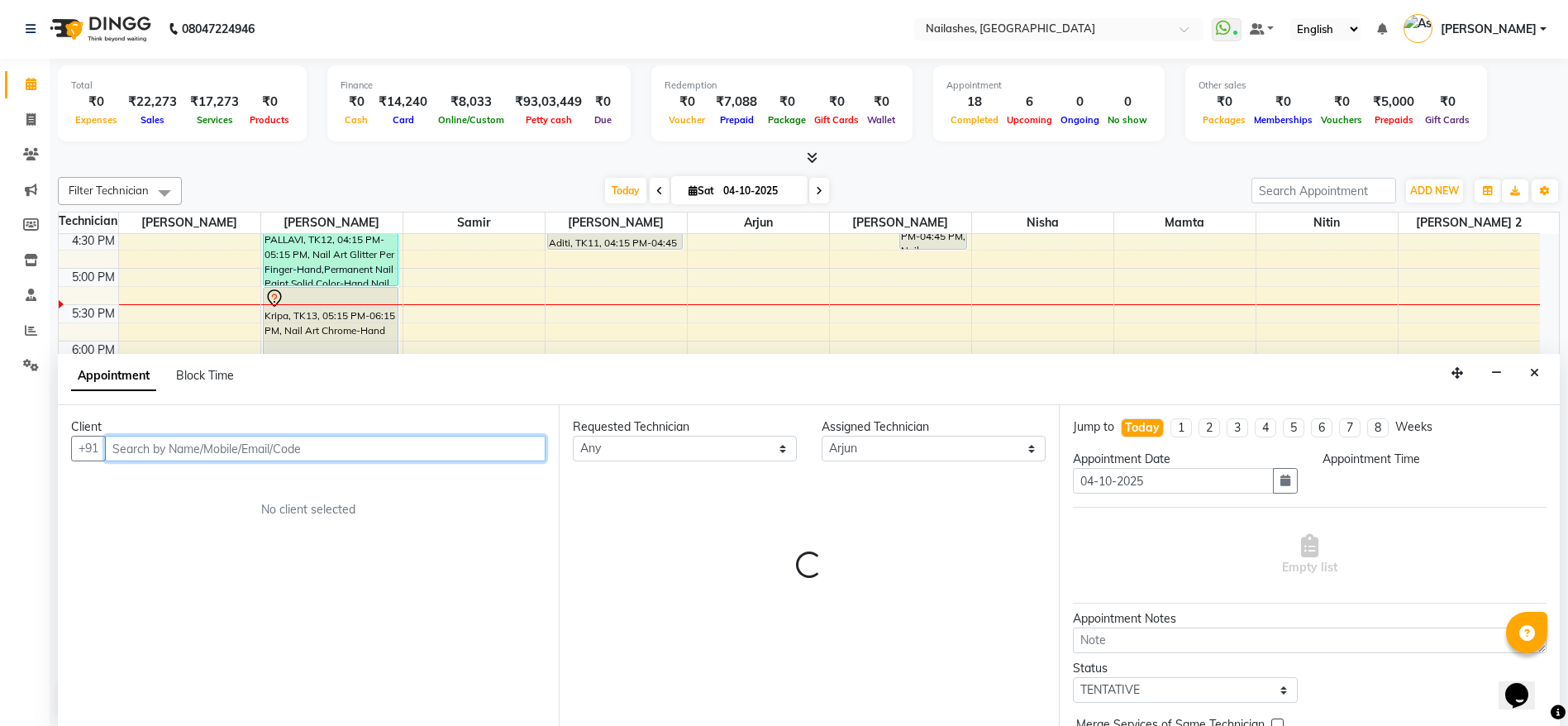
select select "1170"
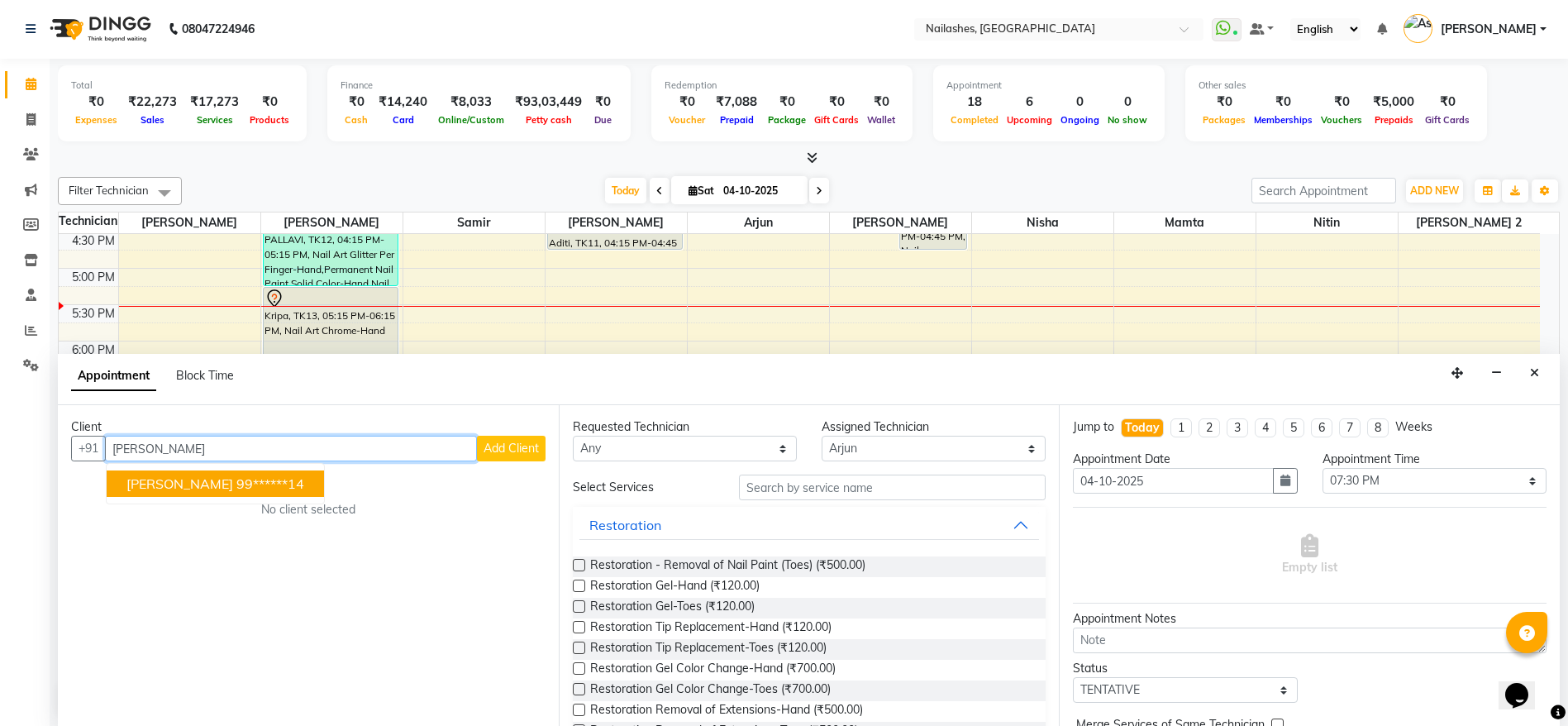
click at [248, 482] on ngb-highlight "99******14" at bounding box center [270, 483] width 68 height 16
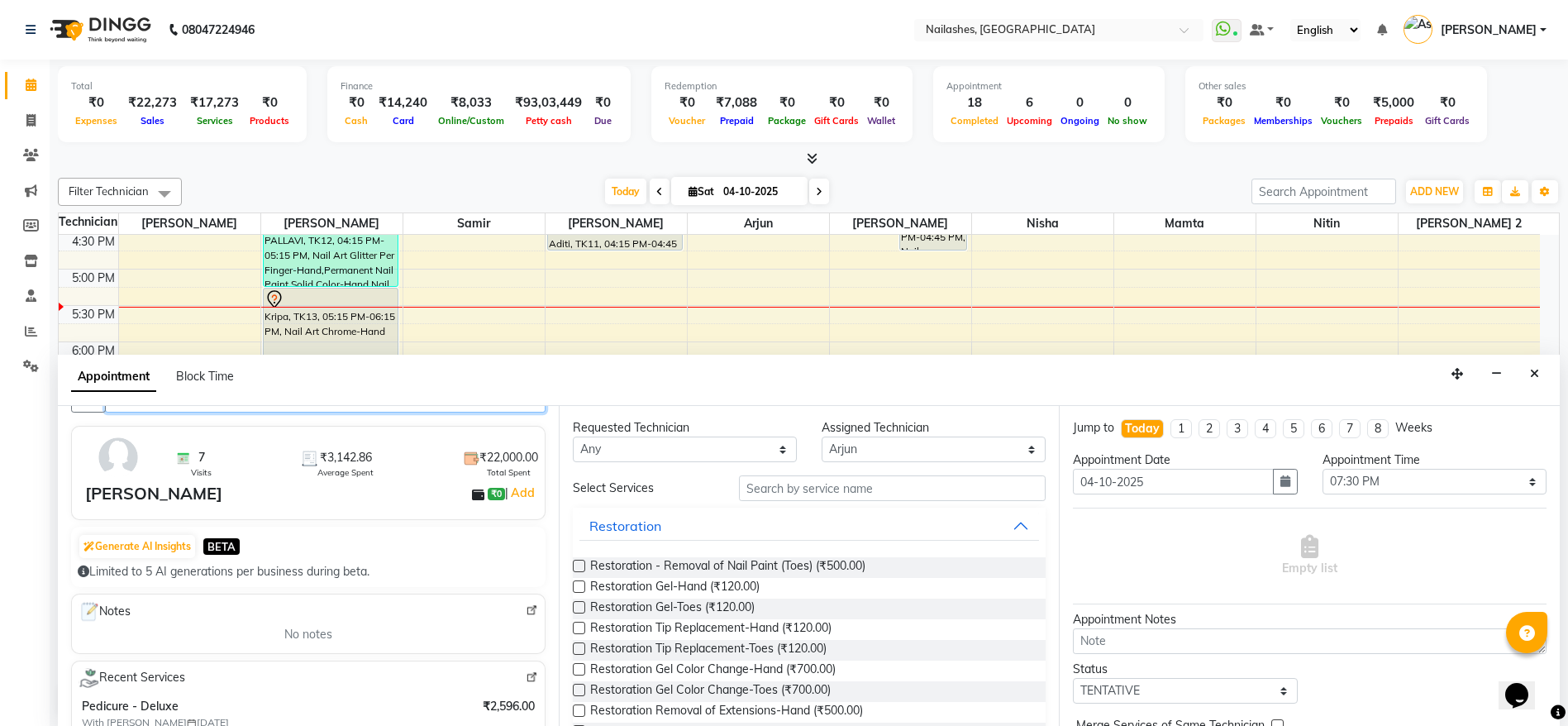
scroll to position [0, 0]
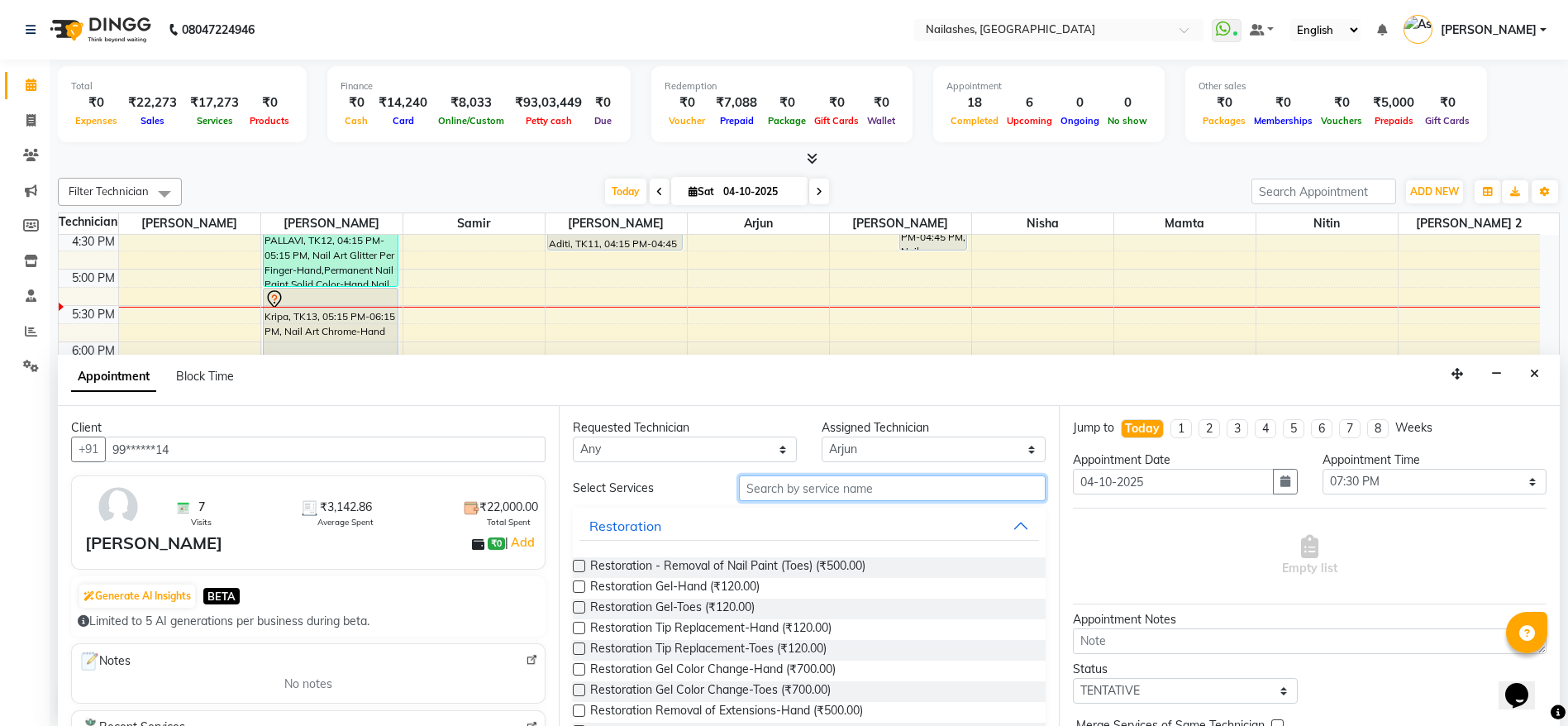
click at [896, 491] on input "text" at bounding box center [893, 488] width 308 height 26
click at [1534, 373] on icon "Close" at bounding box center [1534, 373] width 9 height 11
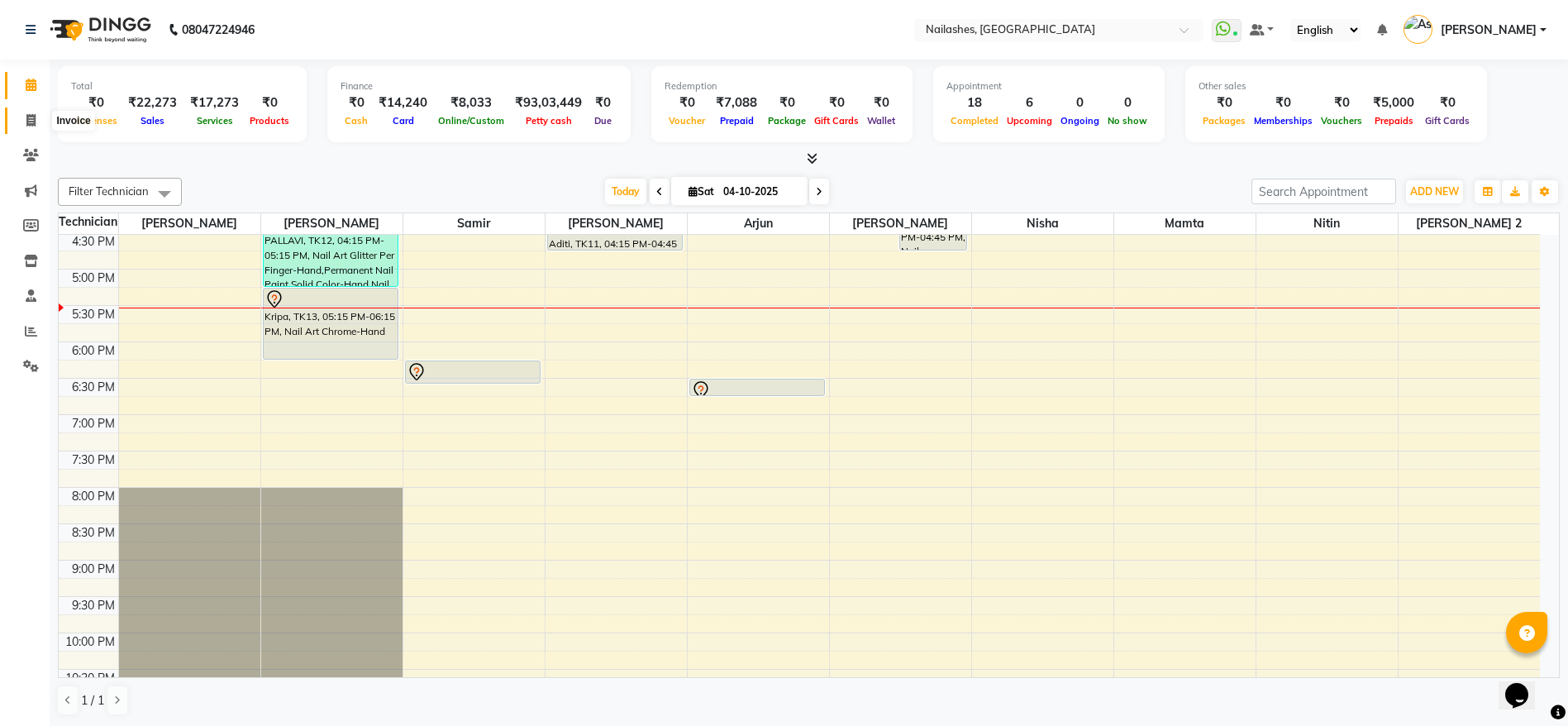
click at [34, 115] on icon at bounding box center [31, 120] width 9 height 12
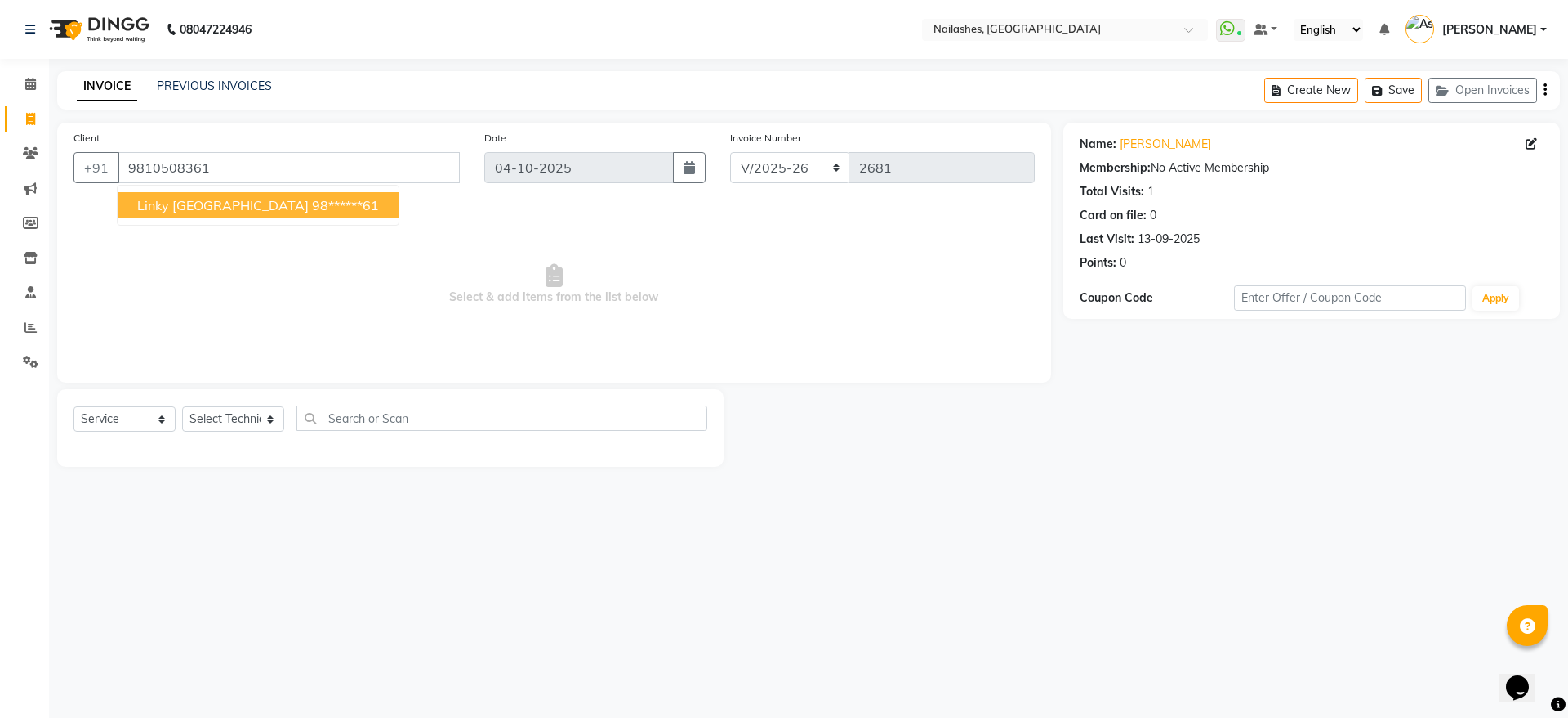
click at [204, 208] on span "linky [GEOGRAPHIC_DATA]" at bounding box center [222, 205] width 171 height 16
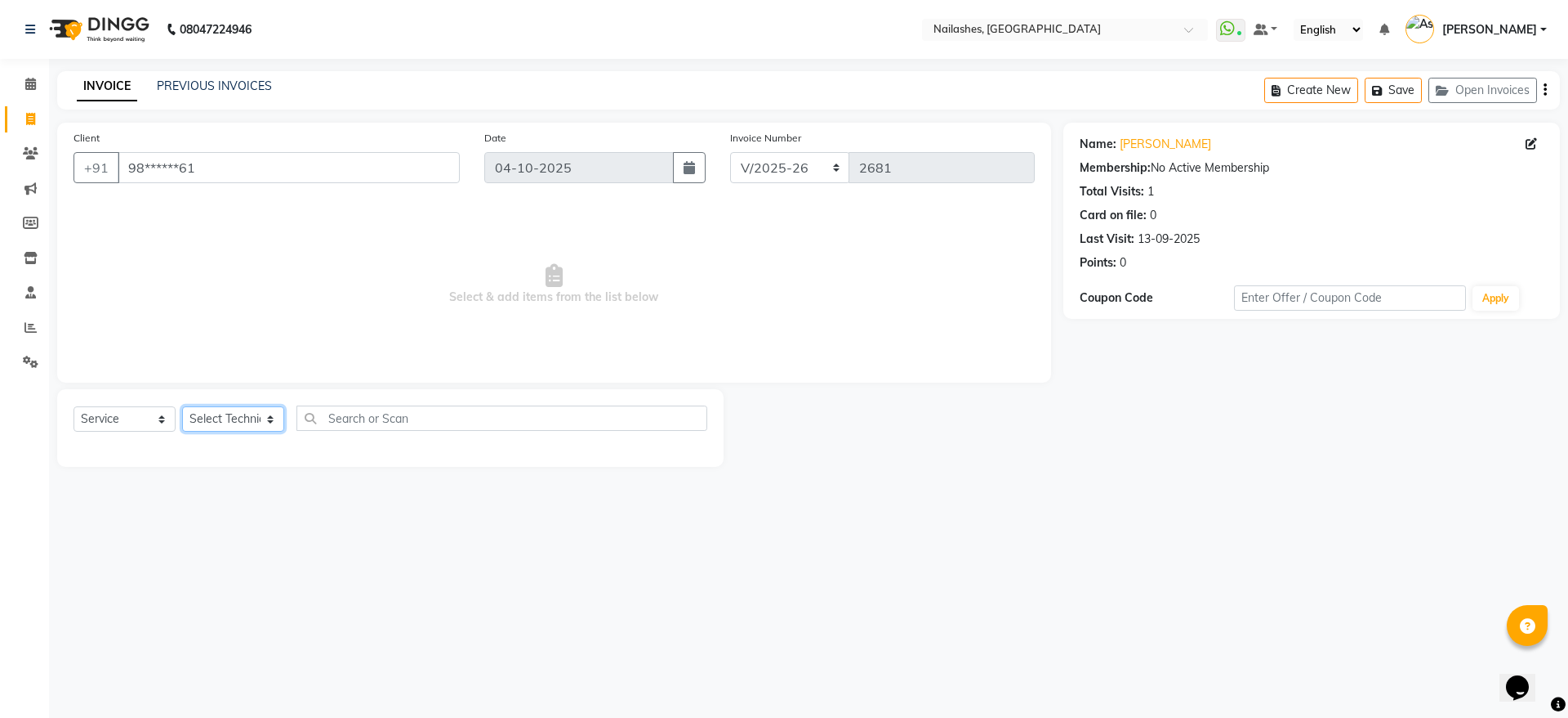
click at [254, 414] on select "Select Technician [PERSON_NAME] [PERSON_NAME] [PERSON_NAME] 2 [PERSON_NAME] MAN…" at bounding box center [233, 419] width 102 height 26
click at [182, 406] on select "Select Technician [PERSON_NAME] [PERSON_NAME] [PERSON_NAME] 2 [PERSON_NAME] MAN…" at bounding box center [233, 419] width 102 height 26
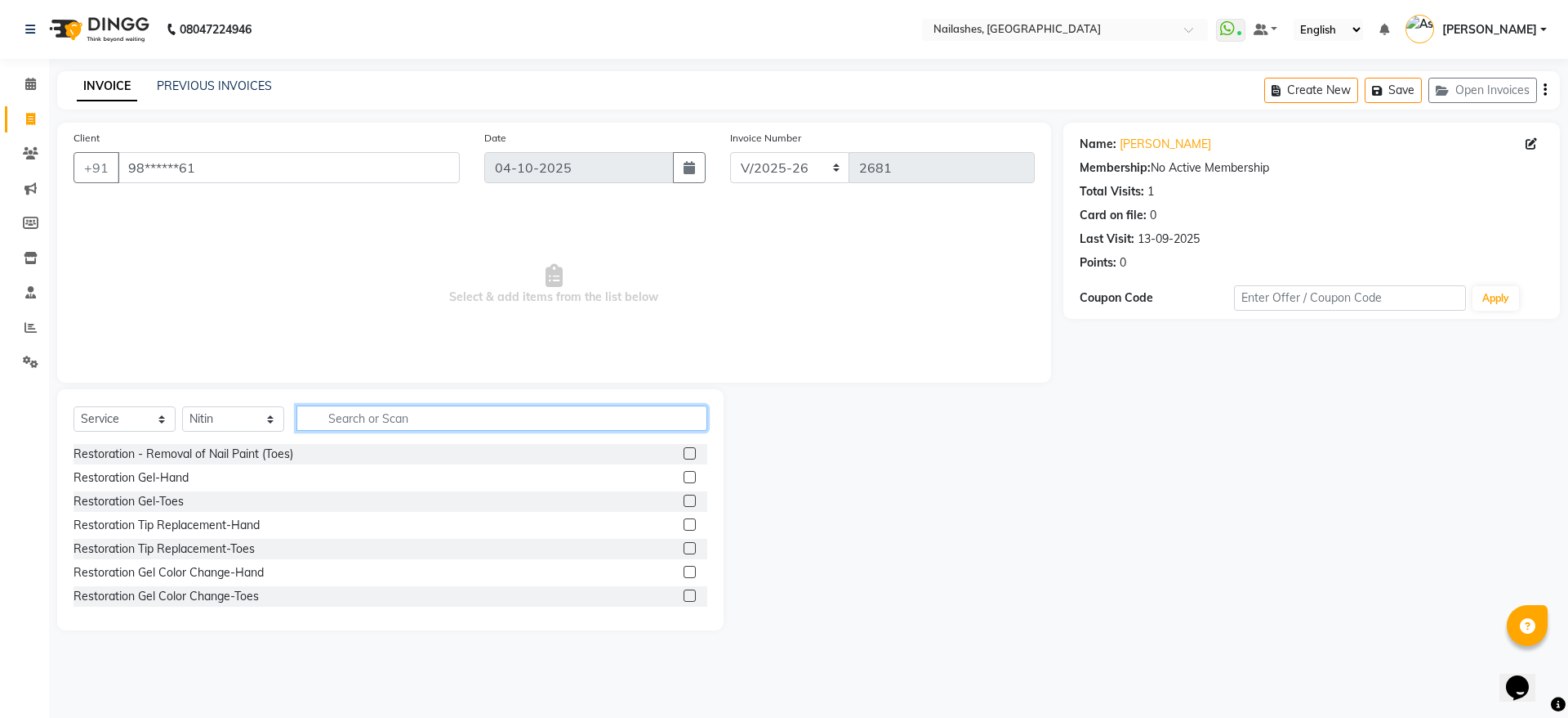
click at [395, 410] on input "text" at bounding box center [502, 418] width 411 height 26
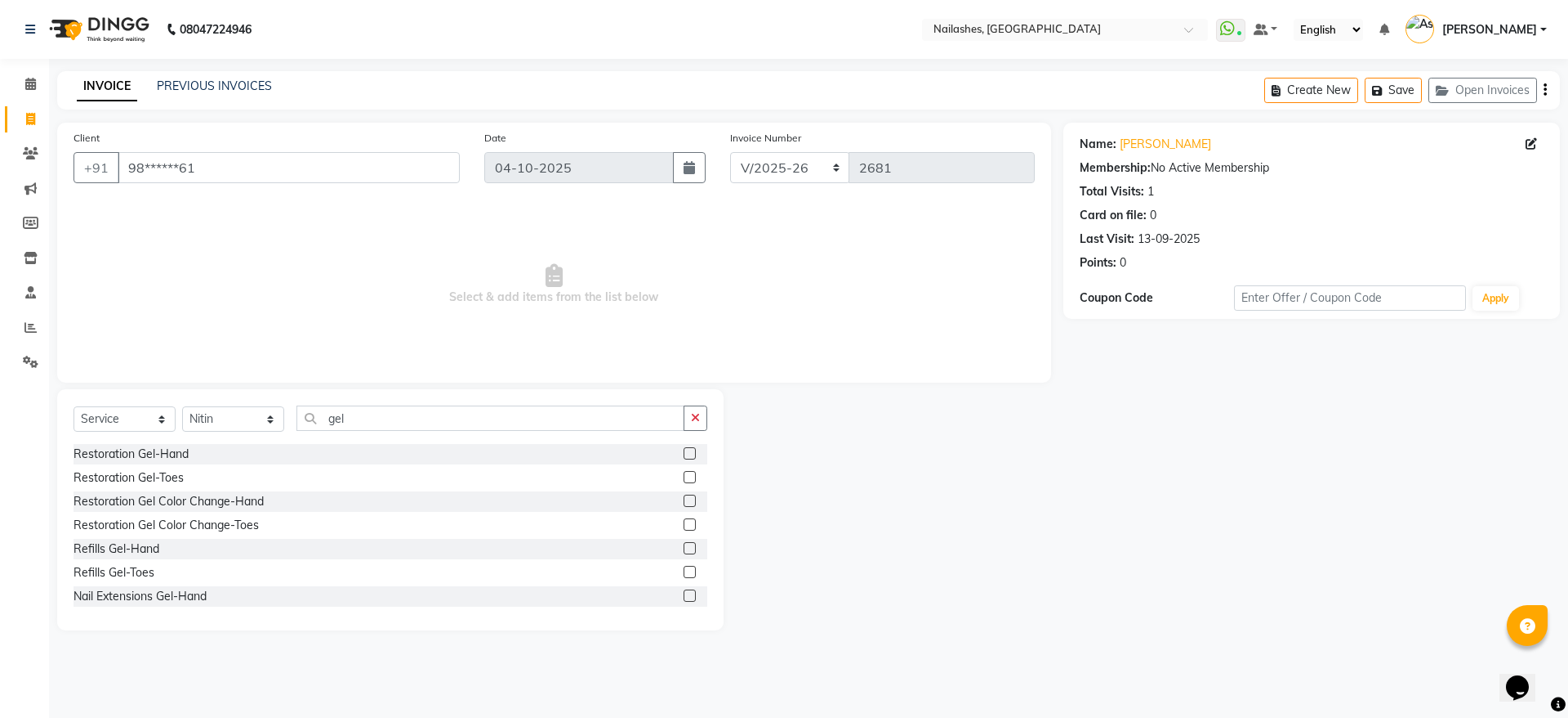
click at [683, 593] on label at bounding box center [689, 595] width 12 height 12
click at [683, 593] on input "checkbox" at bounding box center [689, 596] width 10 height 10
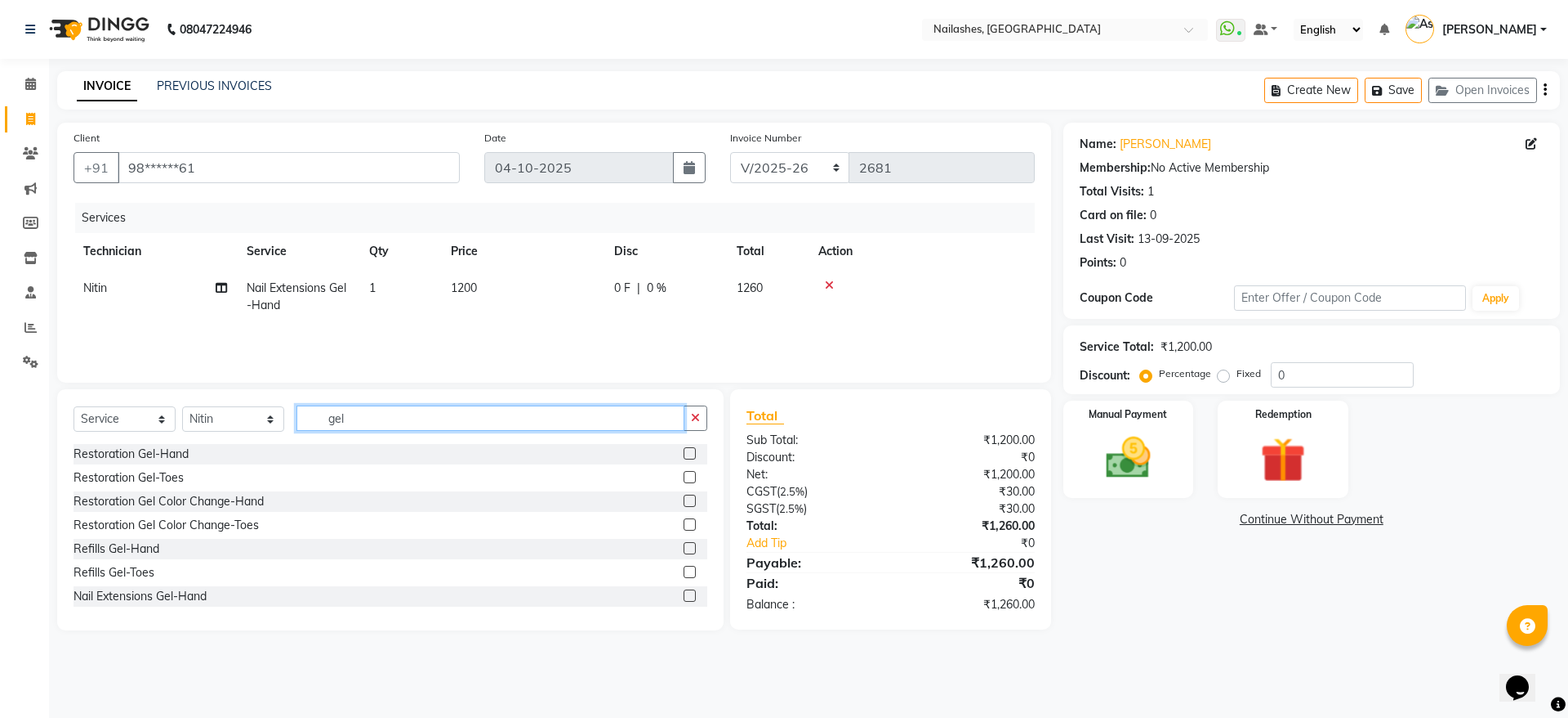
click at [481, 422] on input "gel" at bounding box center [490, 418] width 388 height 26
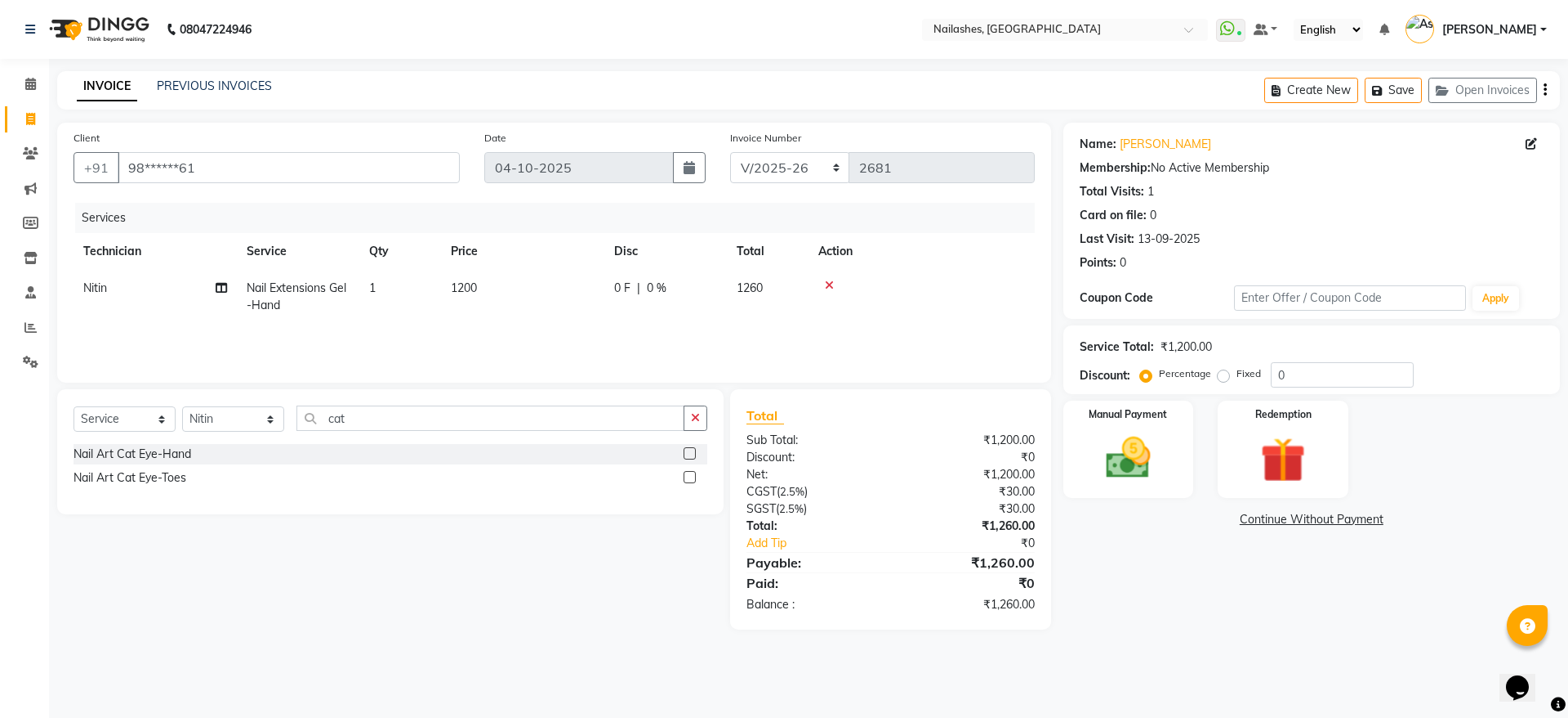
click at [689, 456] on label at bounding box center [689, 453] width 12 height 12
click at [689, 456] on input "checkbox" at bounding box center [689, 454] width 10 height 10
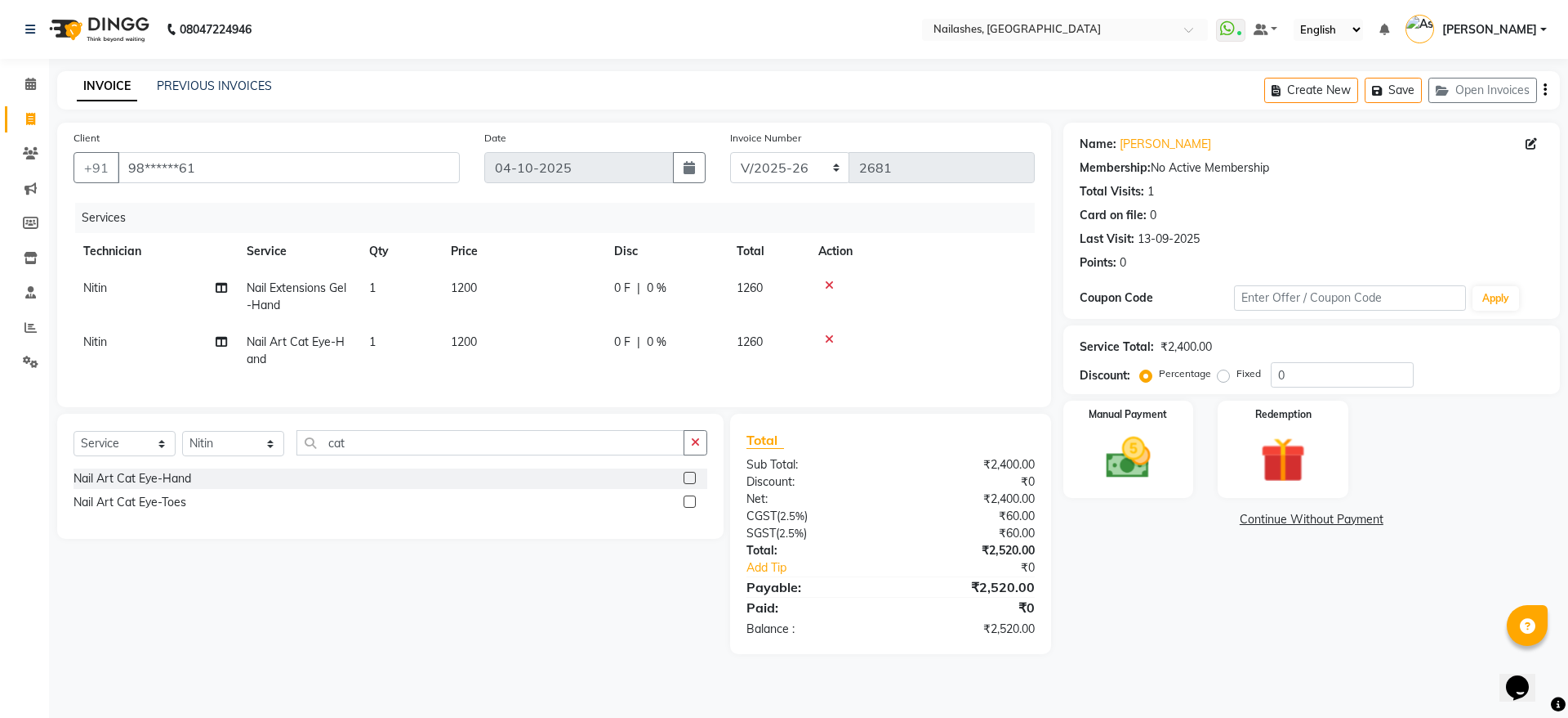
click at [829, 287] on icon at bounding box center [829, 285] width 9 height 11
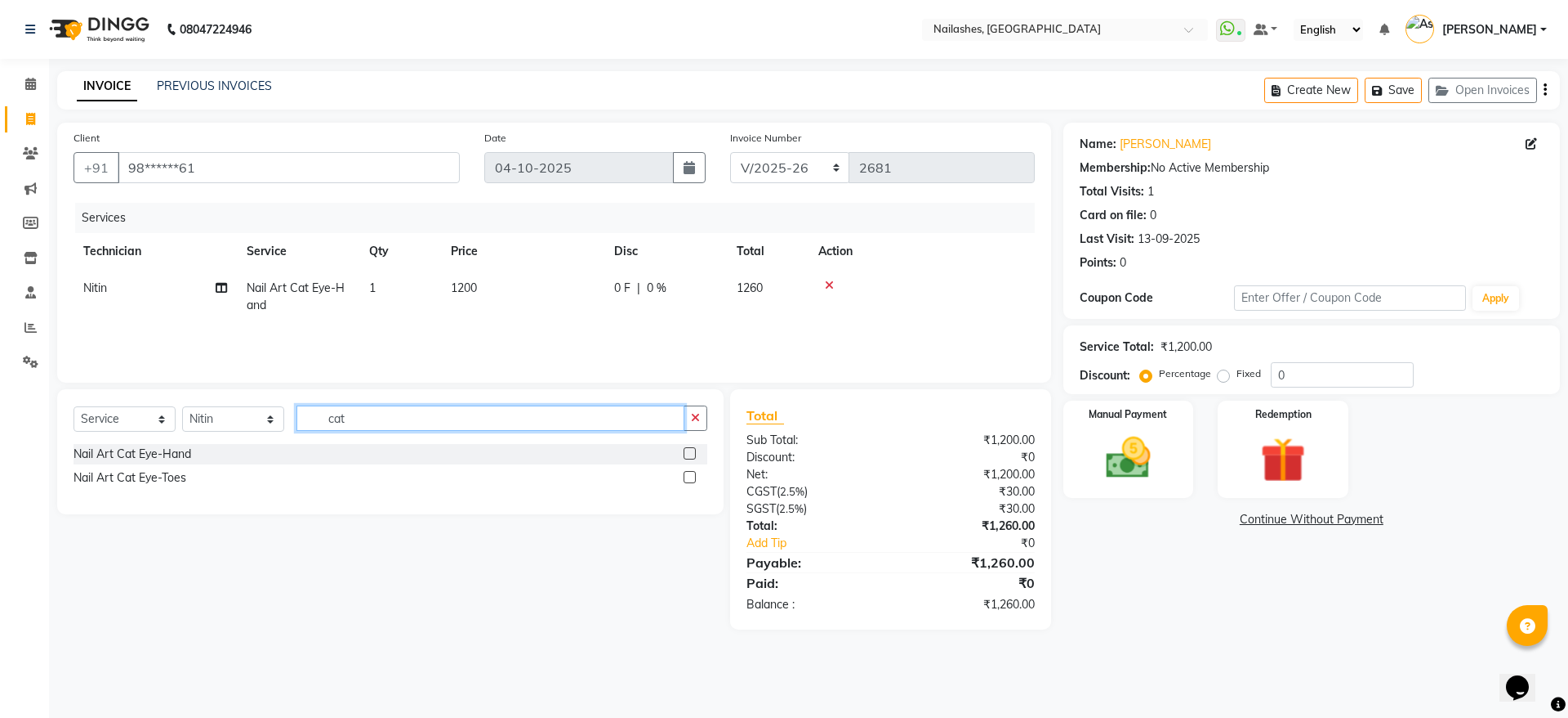
click at [484, 423] on input "cat" at bounding box center [490, 418] width 388 height 26
click at [690, 447] on label at bounding box center [689, 453] width 12 height 12
click at [690, 449] on input "checkbox" at bounding box center [689, 454] width 10 height 10
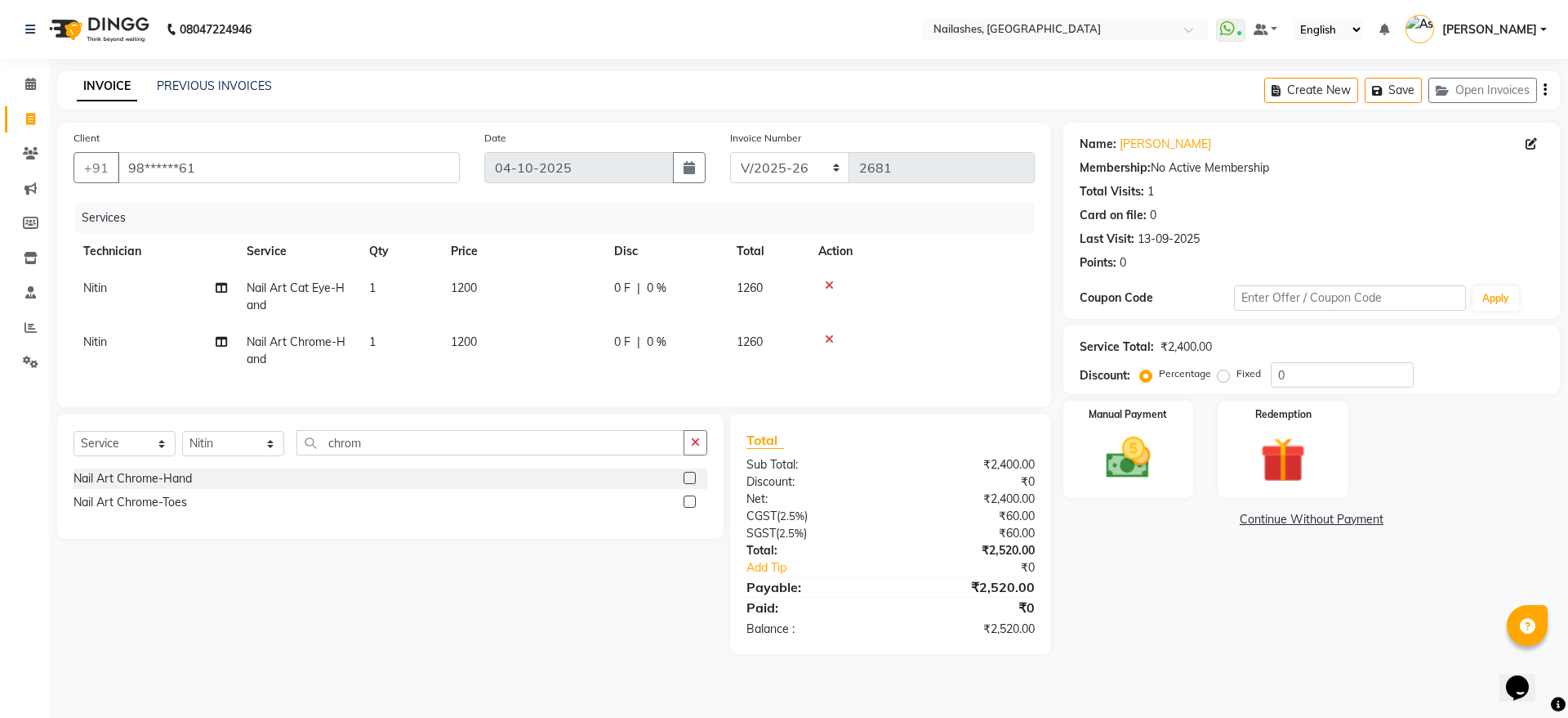
click at [461, 347] on span "1200" at bounding box center [464, 341] width 26 height 14
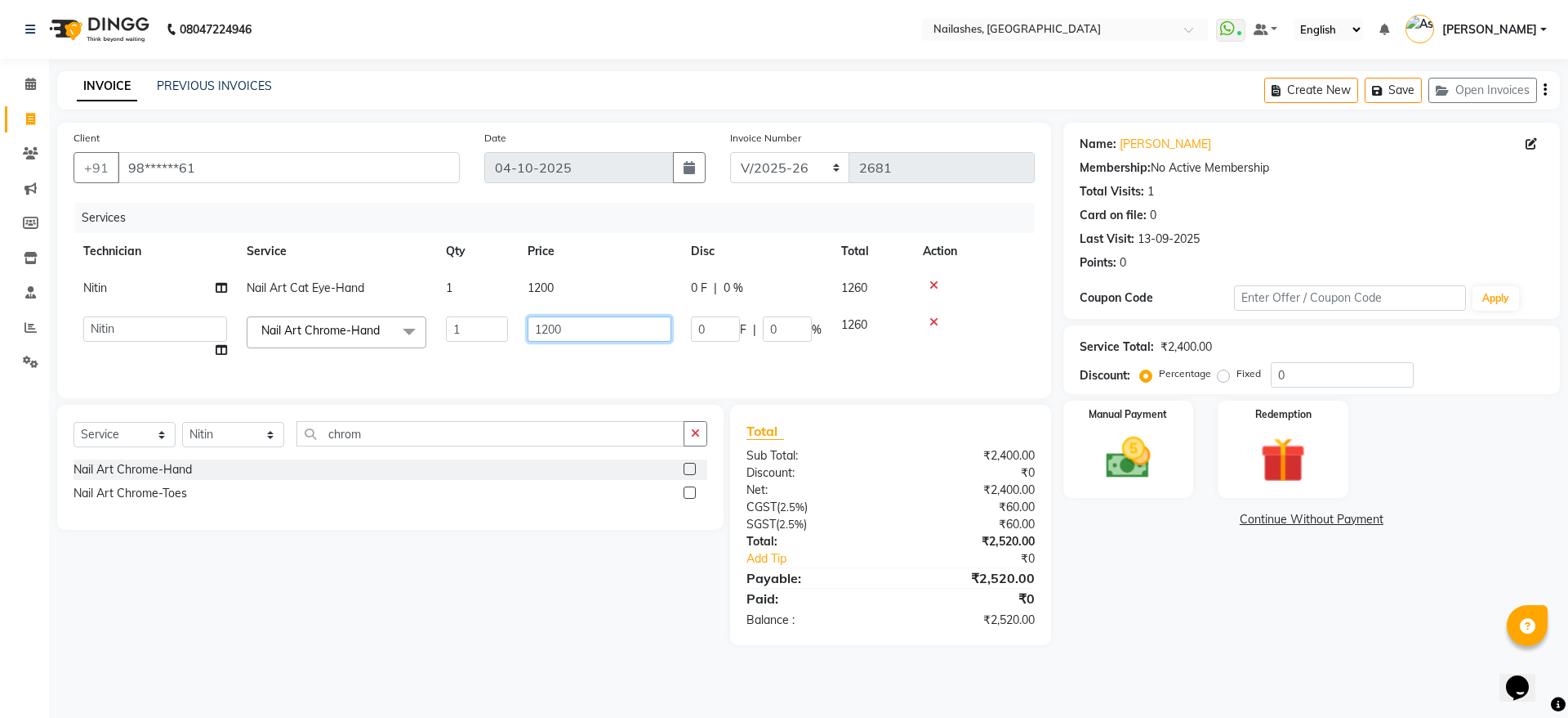
click at [544, 332] on input "1200" at bounding box center [599, 329] width 144 height 26
click at [551, 362] on td "1500" at bounding box center [600, 337] width 164 height 62
click at [576, 331] on input "1500" at bounding box center [599, 329] width 144 height 26
click at [607, 375] on div "Services Technician Service Qty Price Disc Total Action Nitin Nail Art Cat Eye-…" at bounding box center [554, 292] width 961 height 179
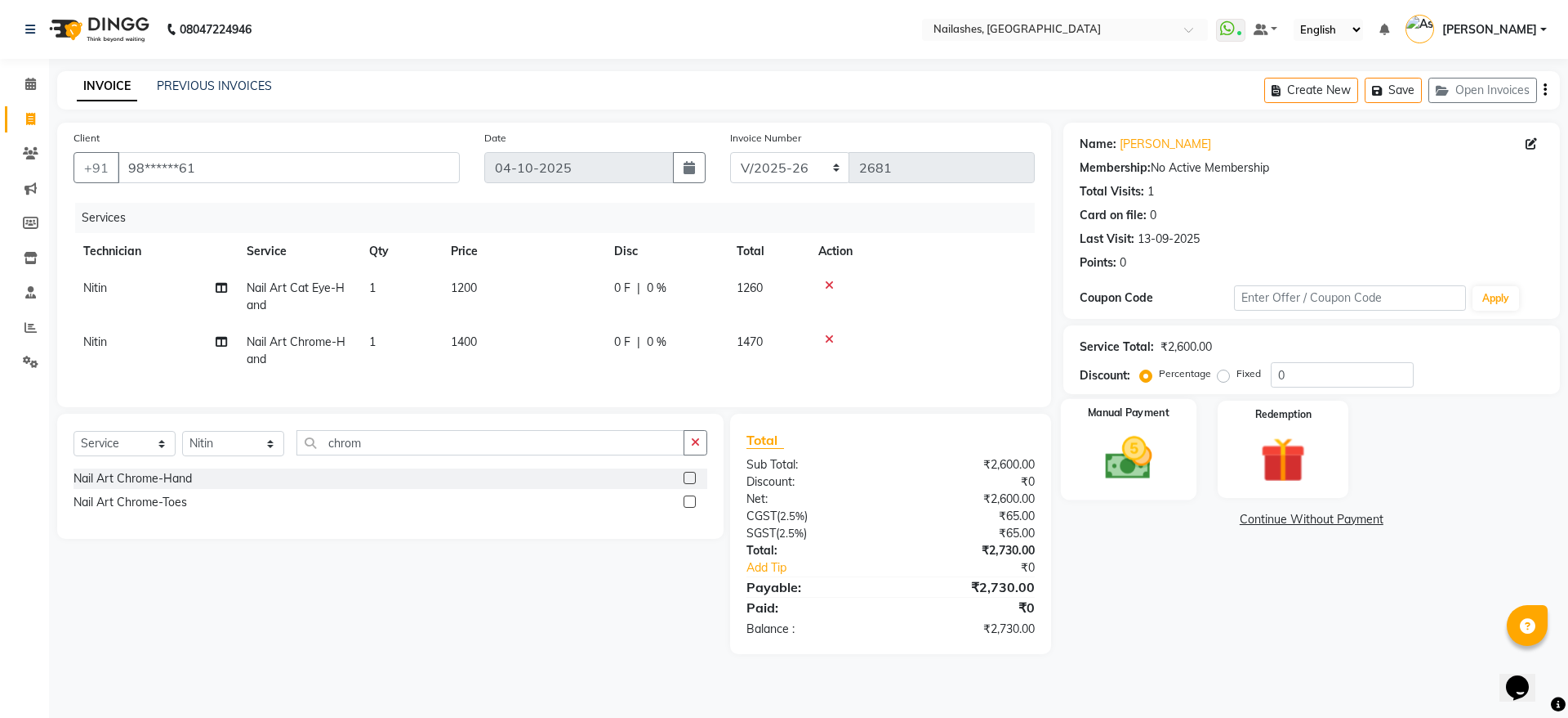
click at [1162, 455] on img at bounding box center [1128, 457] width 76 height 54
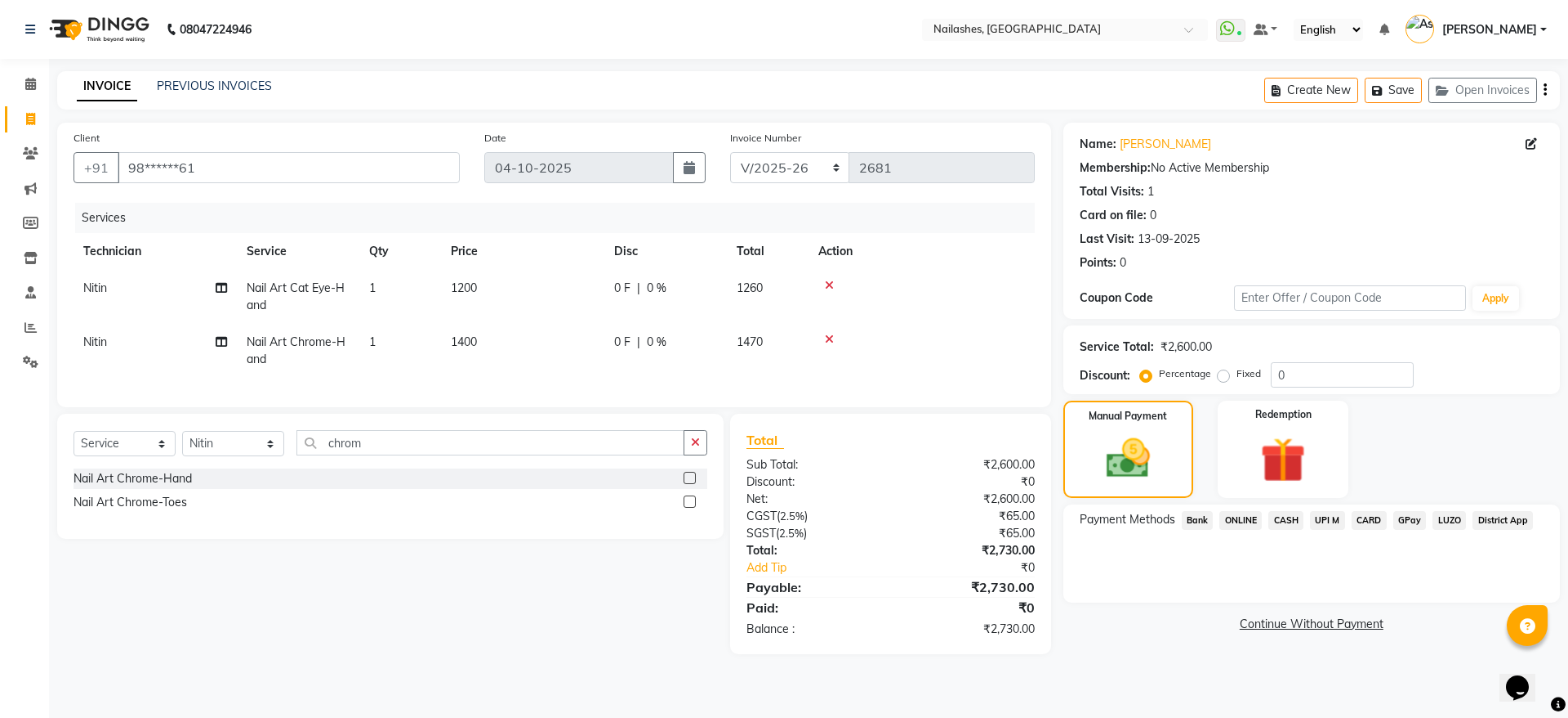
click at [1249, 524] on span "ONLINE" at bounding box center [1241, 520] width 43 height 19
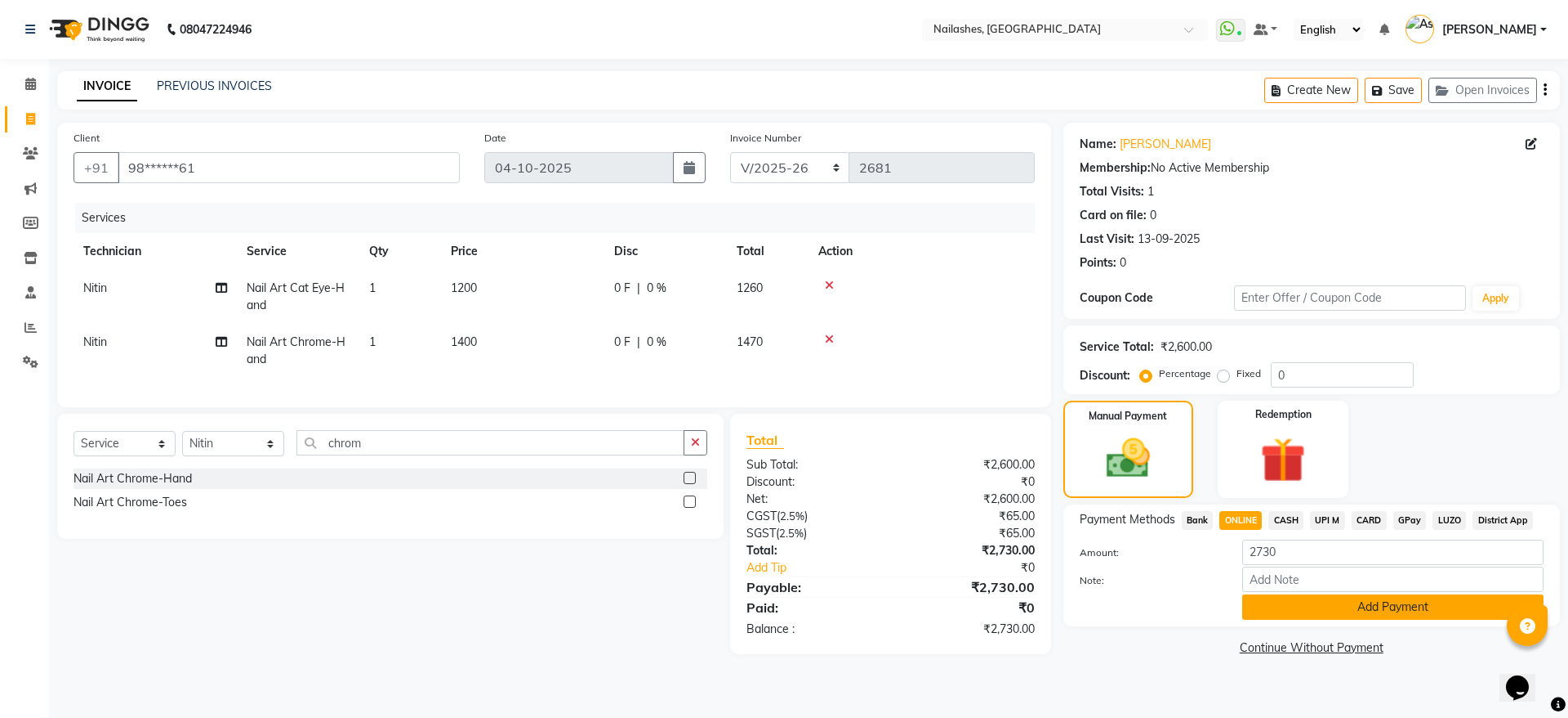
click at [1340, 603] on button "Add Payment" at bounding box center [1393, 607] width 302 height 26
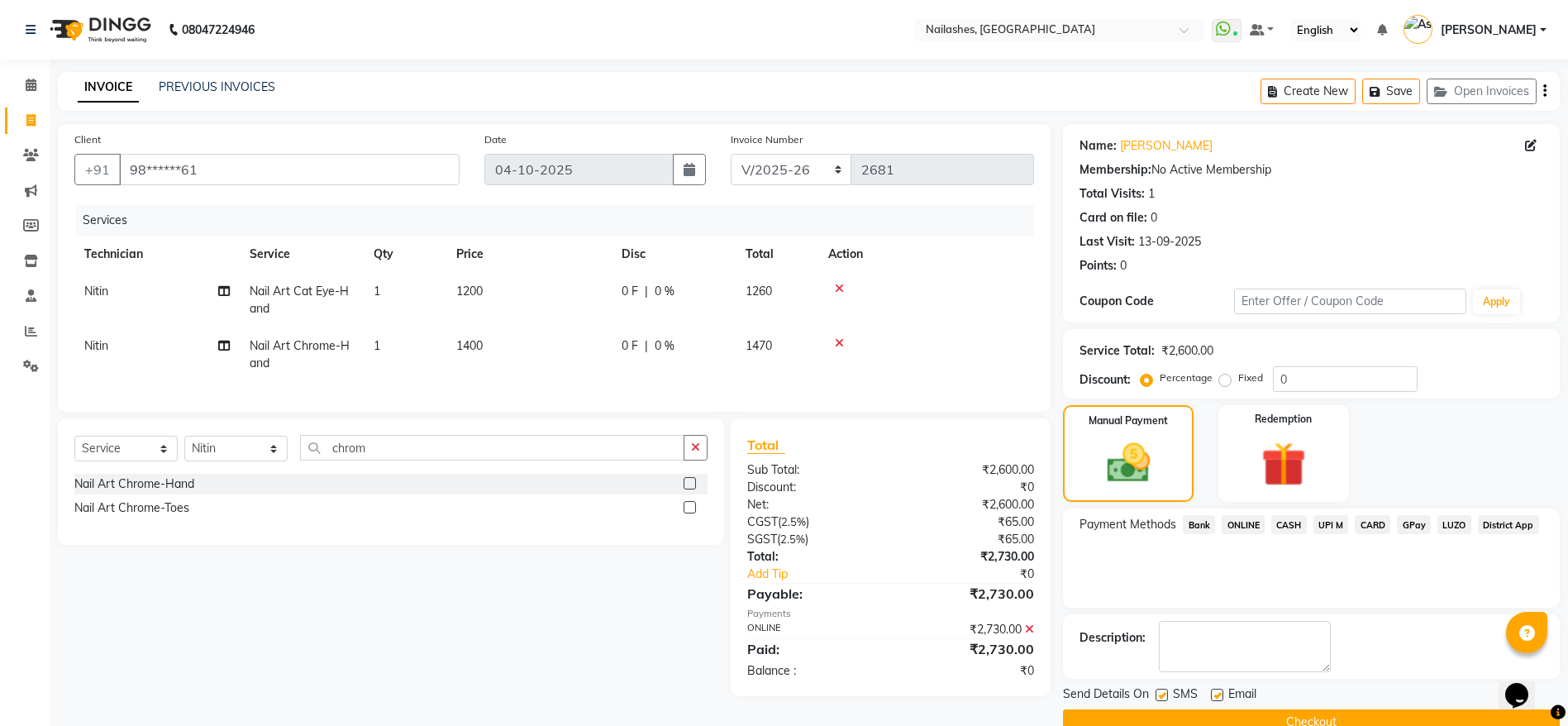
scroll to position [34, 0]
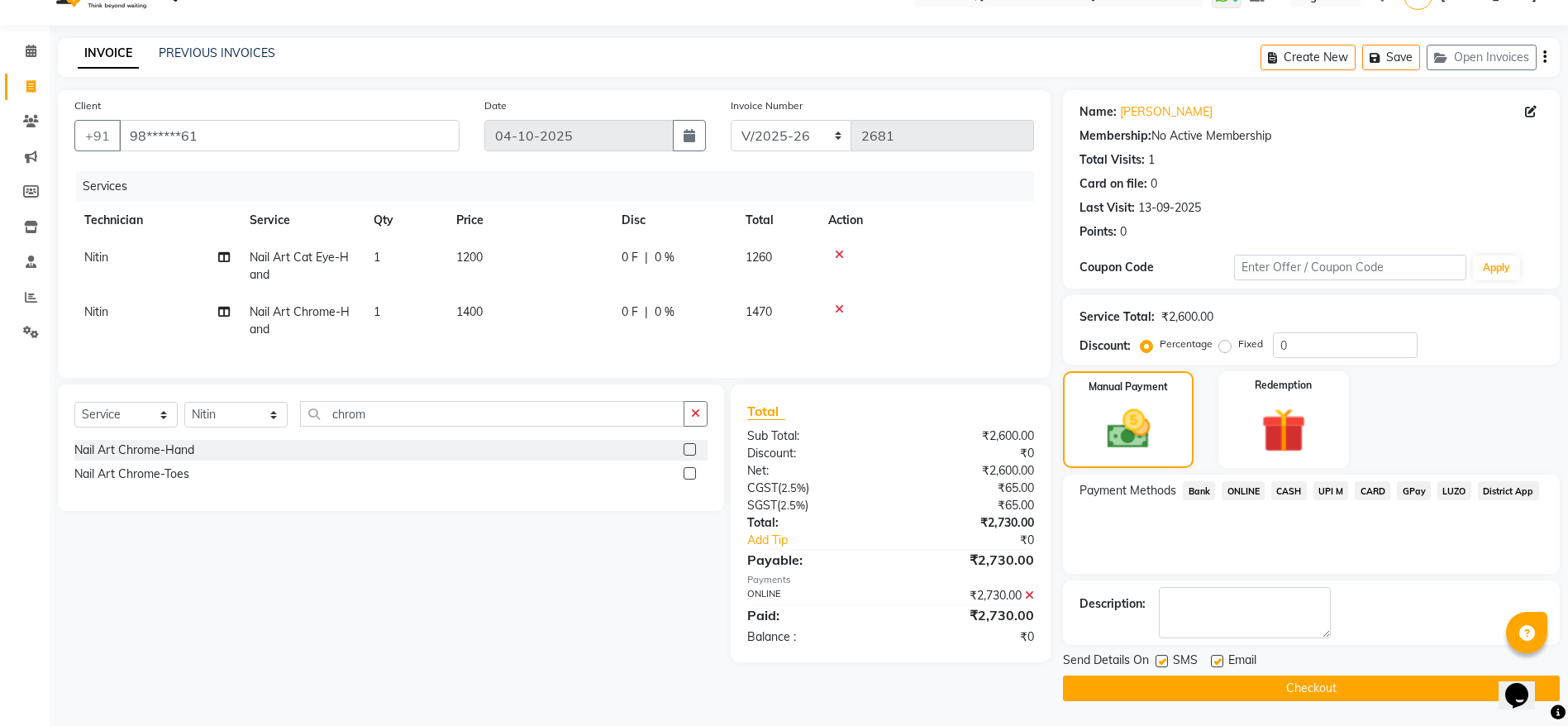
click at [1363, 688] on button "Checkout" at bounding box center [1312, 688] width 497 height 26
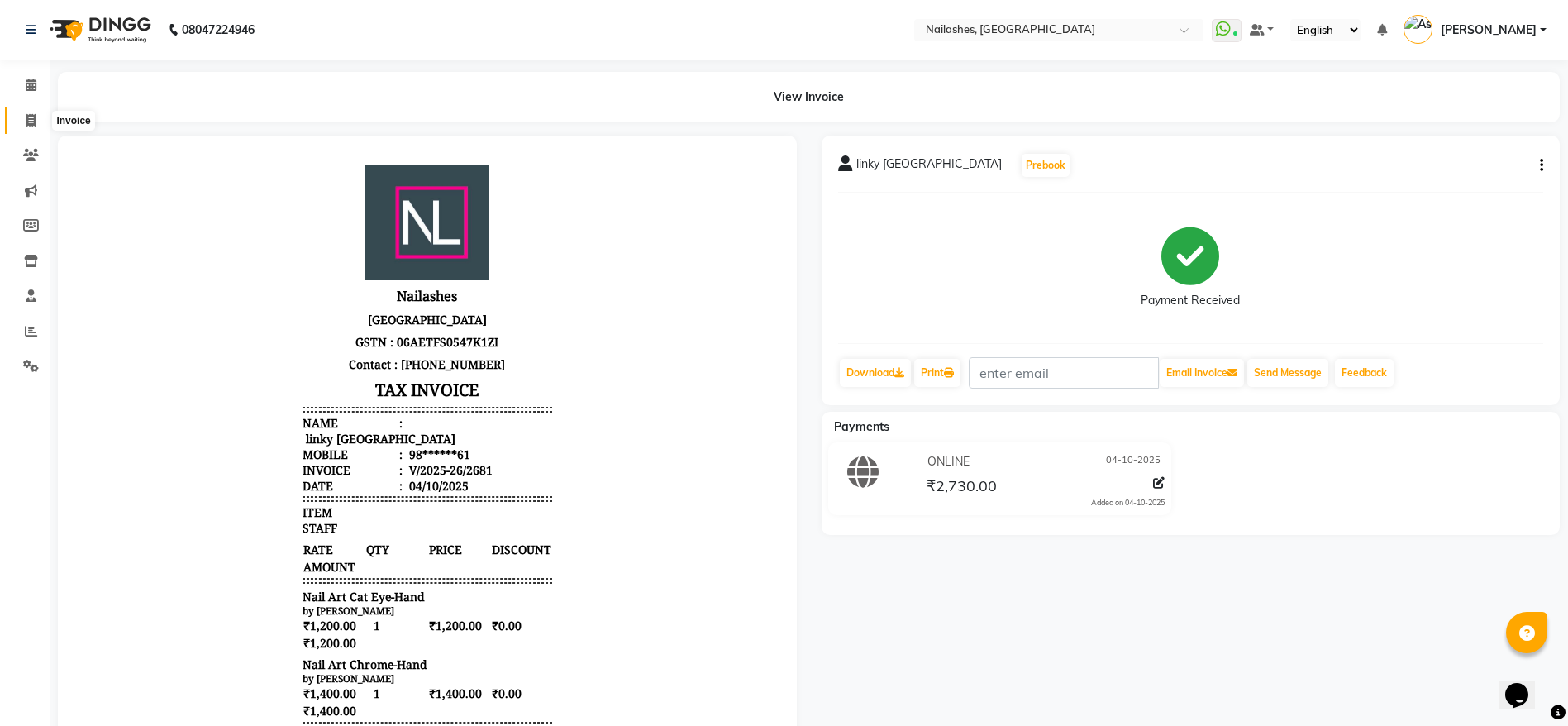
click at [33, 114] on icon at bounding box center [31, 120] width 9 height 12
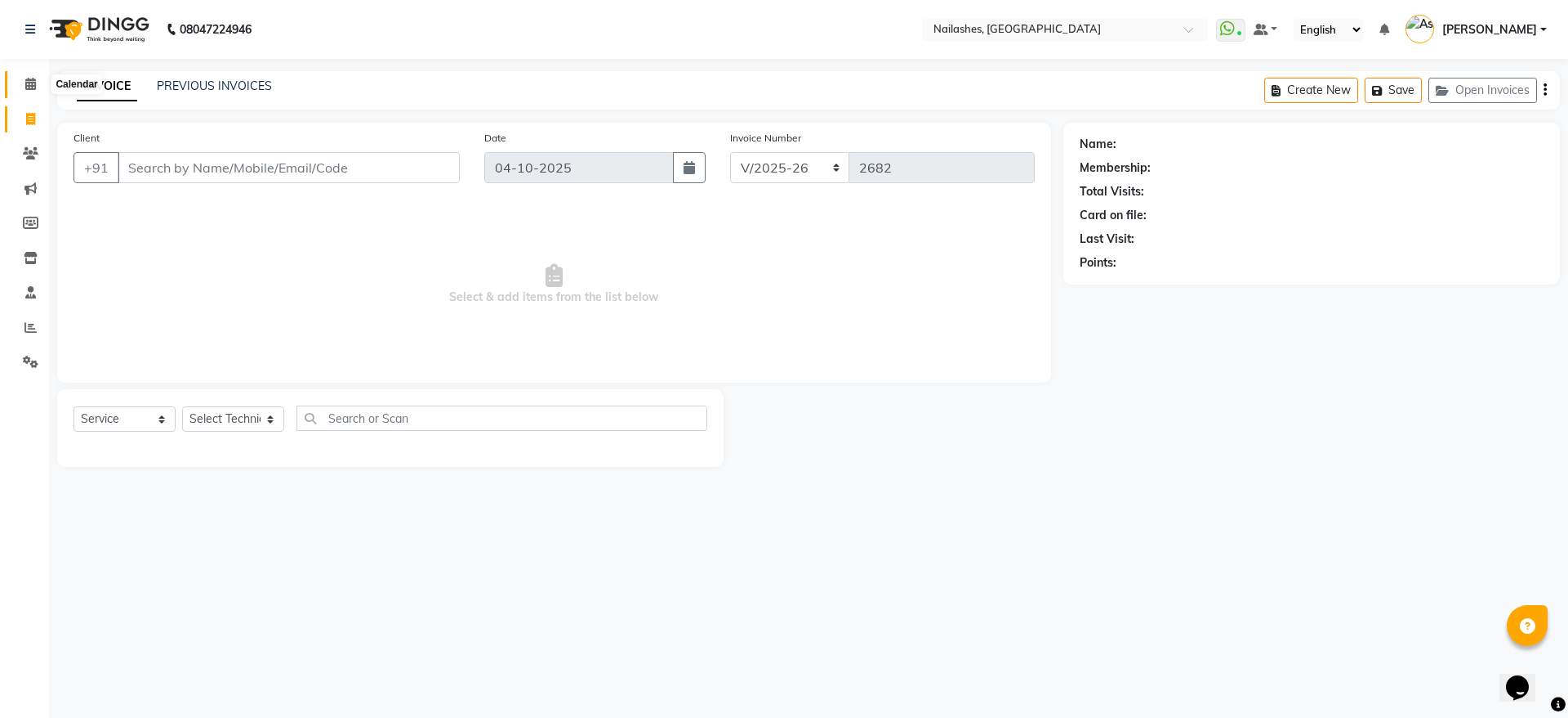
click at [35, 78] on icon at bounding box center [31, 84] width 10 height 12
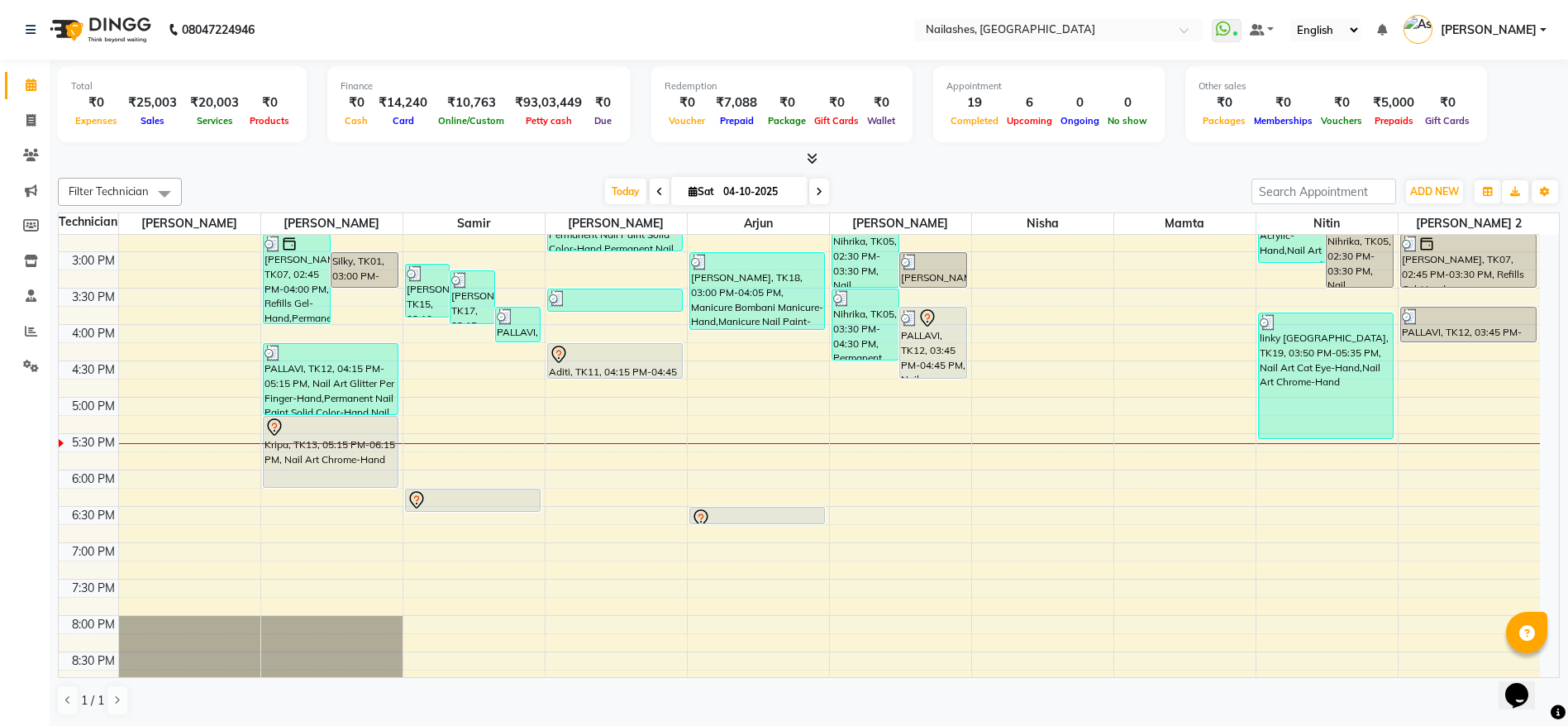
scroll to position [493, 0]
click at [1315, 515] on div "8:00 AM 8:30 AM 9:00 AM 9:30 AM 10:00 AM 10:30 AM 11:00 AM 11:30 AM 12:00 PM 12…" at bounding box center [800, 322] width 1482 height 1163
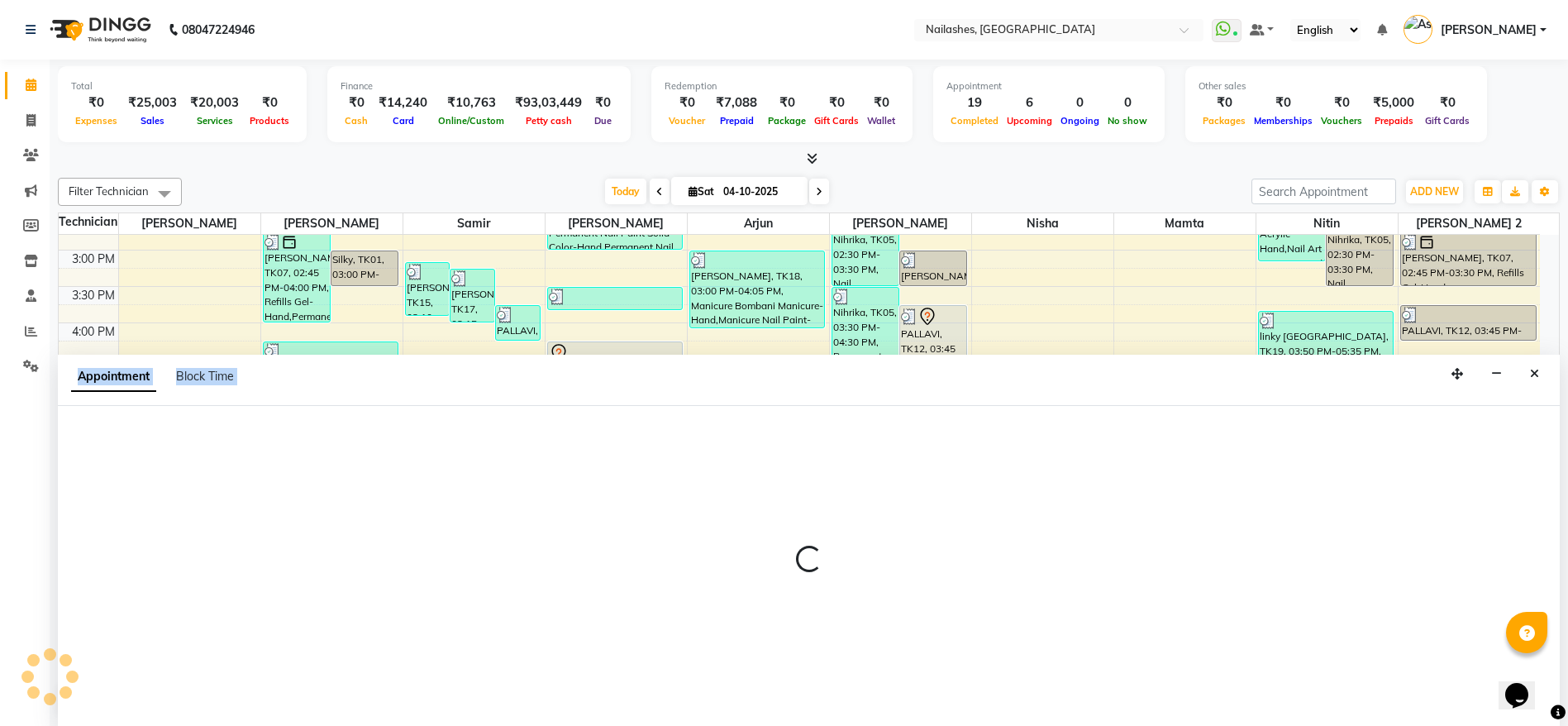
scroll to position [1, 0]
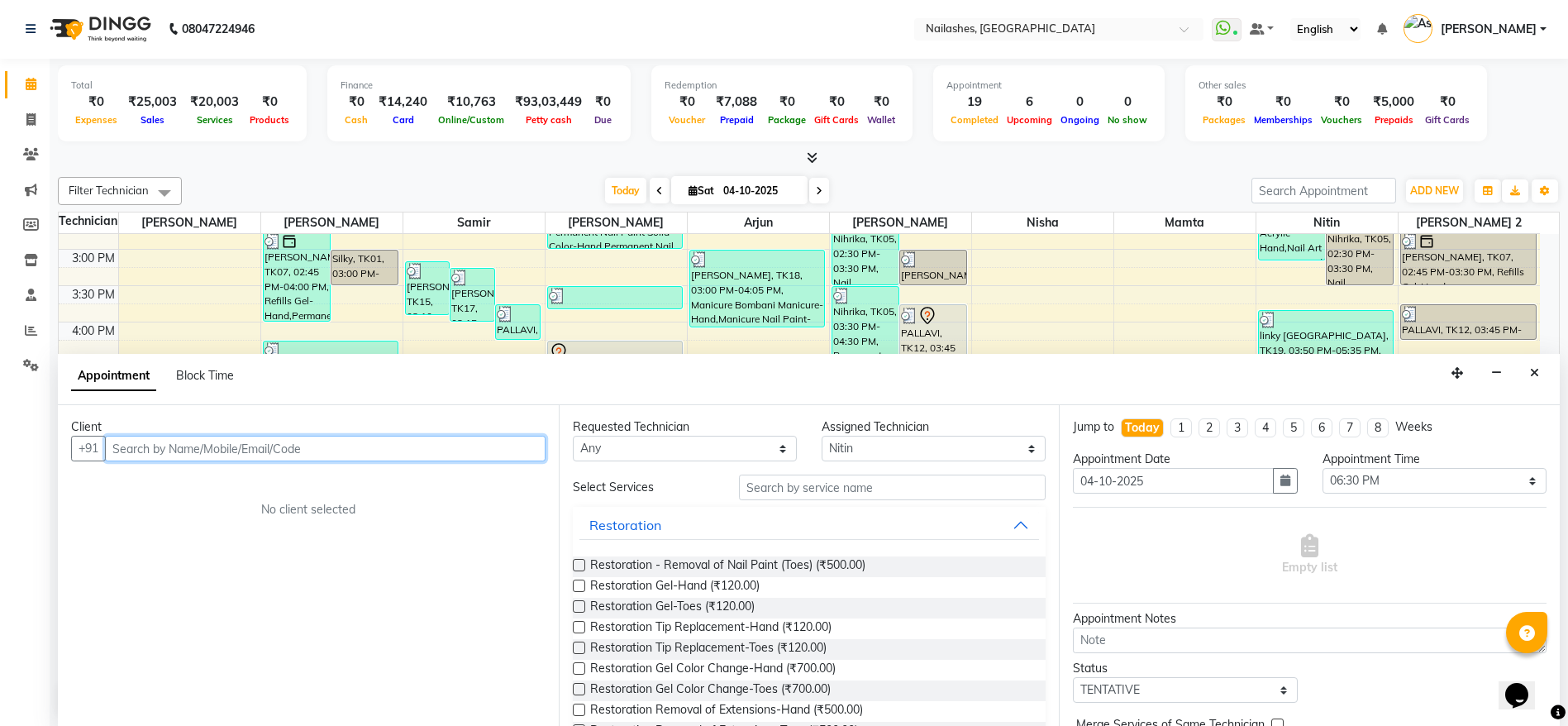
click at [480, 447] on input "text" at bounding box center [325, 448] width 441 height 26
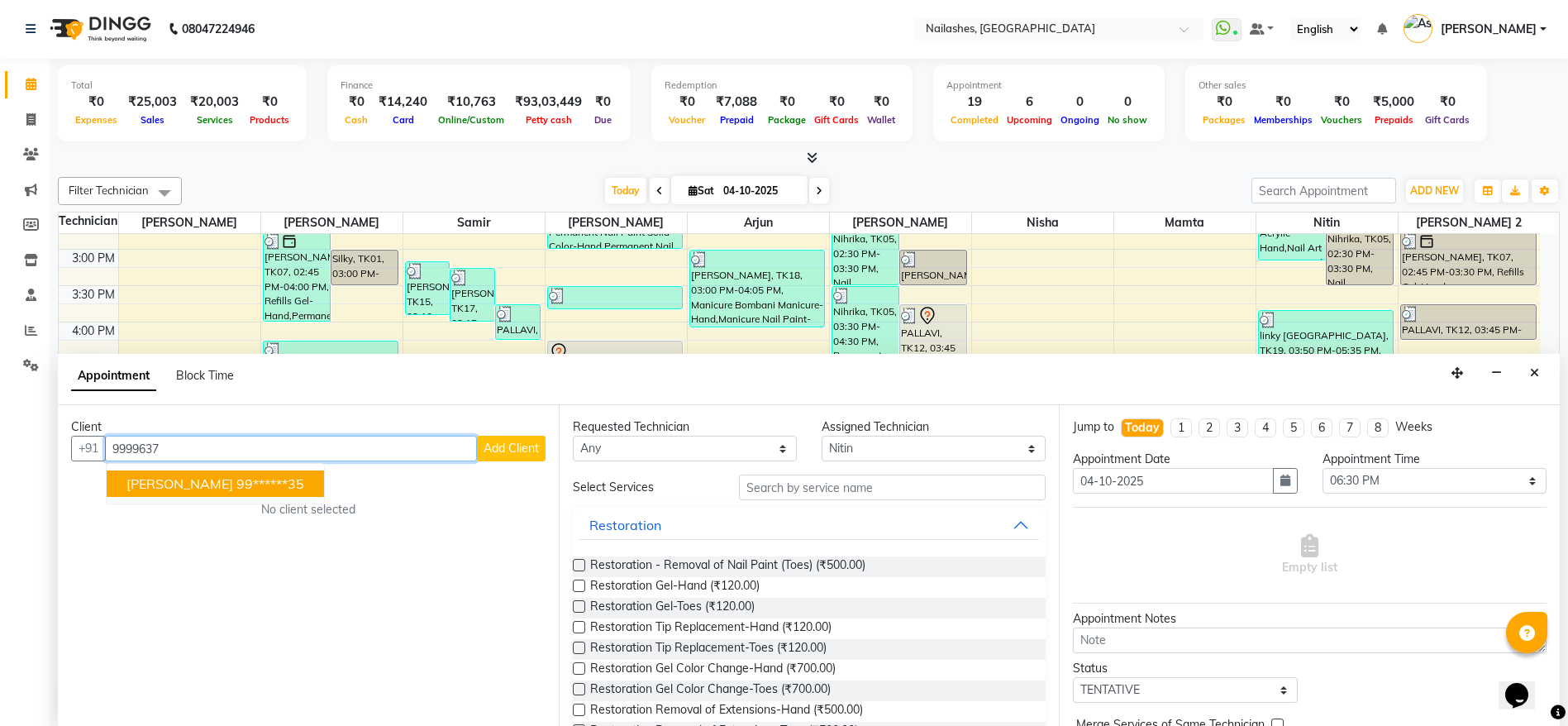
click at [248, 485] on ngb-highlight "99******35" at bounding box center [270, 483] width 68 height 16
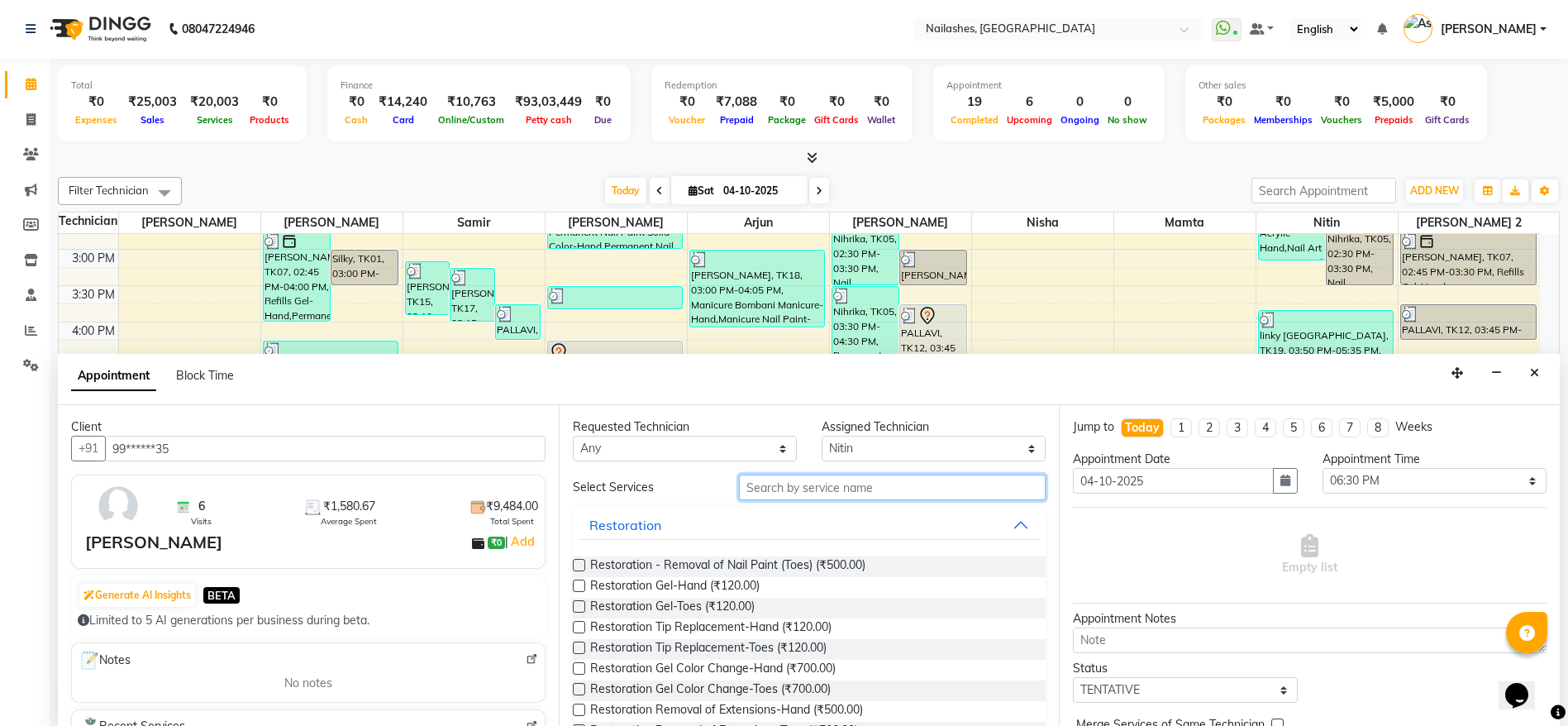
click at [849, 495] on input "text" at bounding box center [893, 487] width 308 height 26
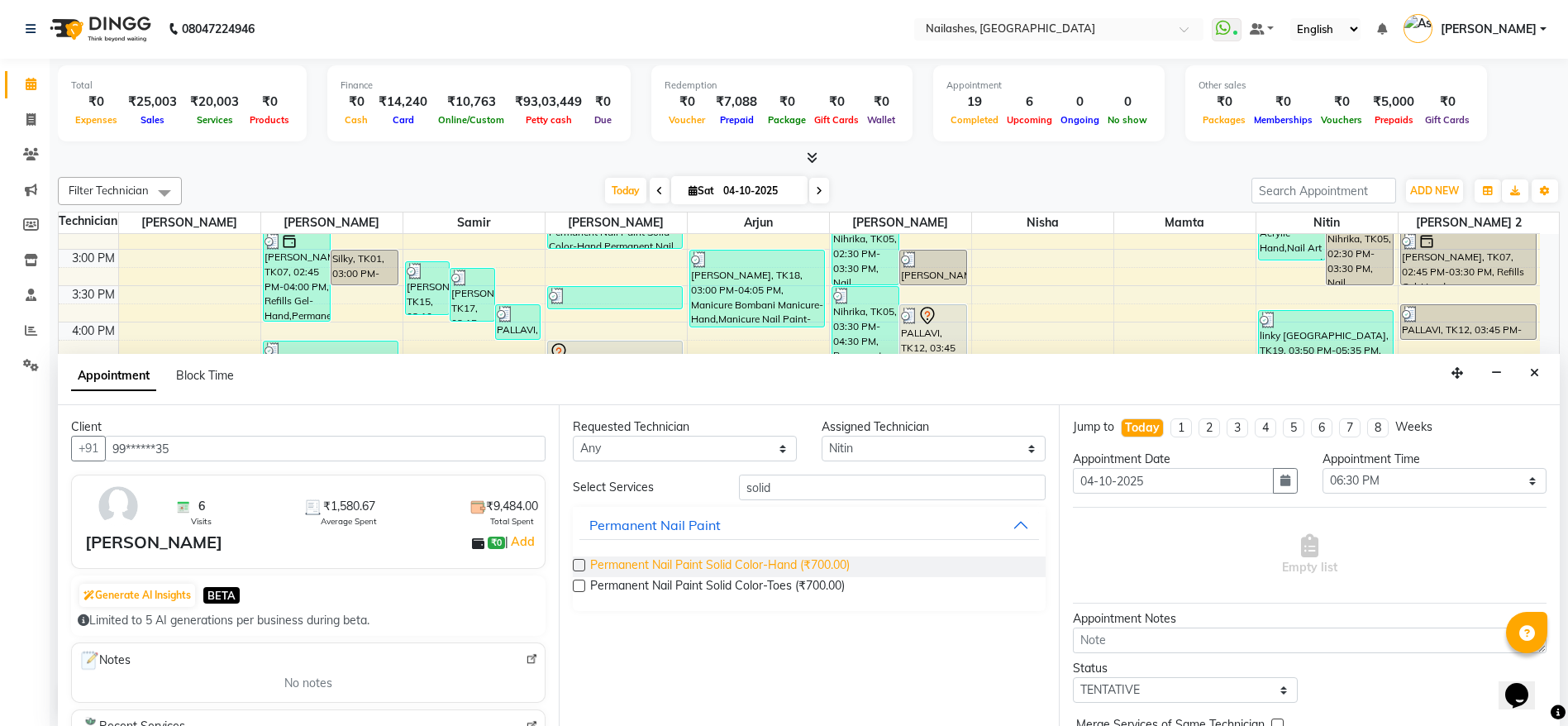
click at [639, 567] on span "Permanent Nail Paint Solid Color-Hand (₹700.00)" at bounding box center [719, 566] width 260 height 21
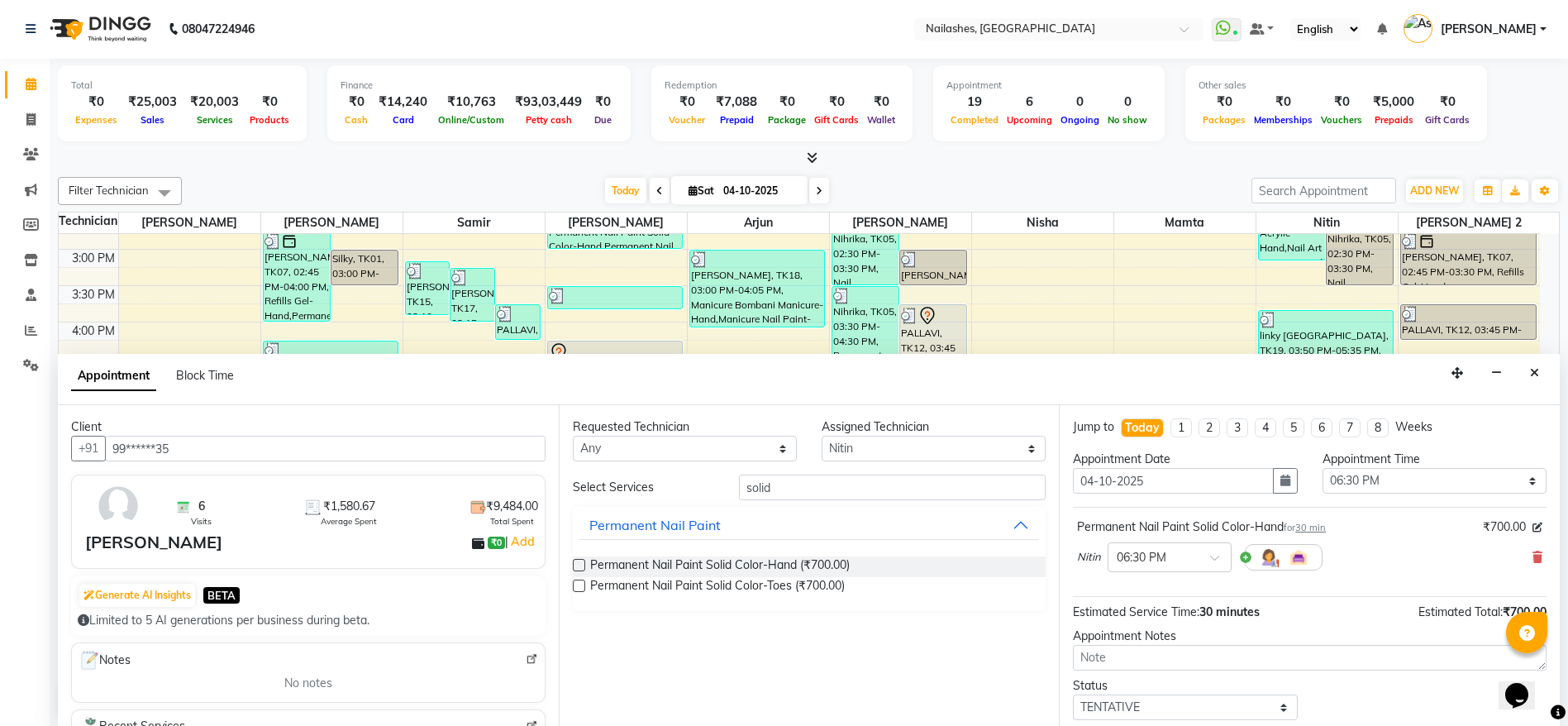
scroll to position [98, 0]
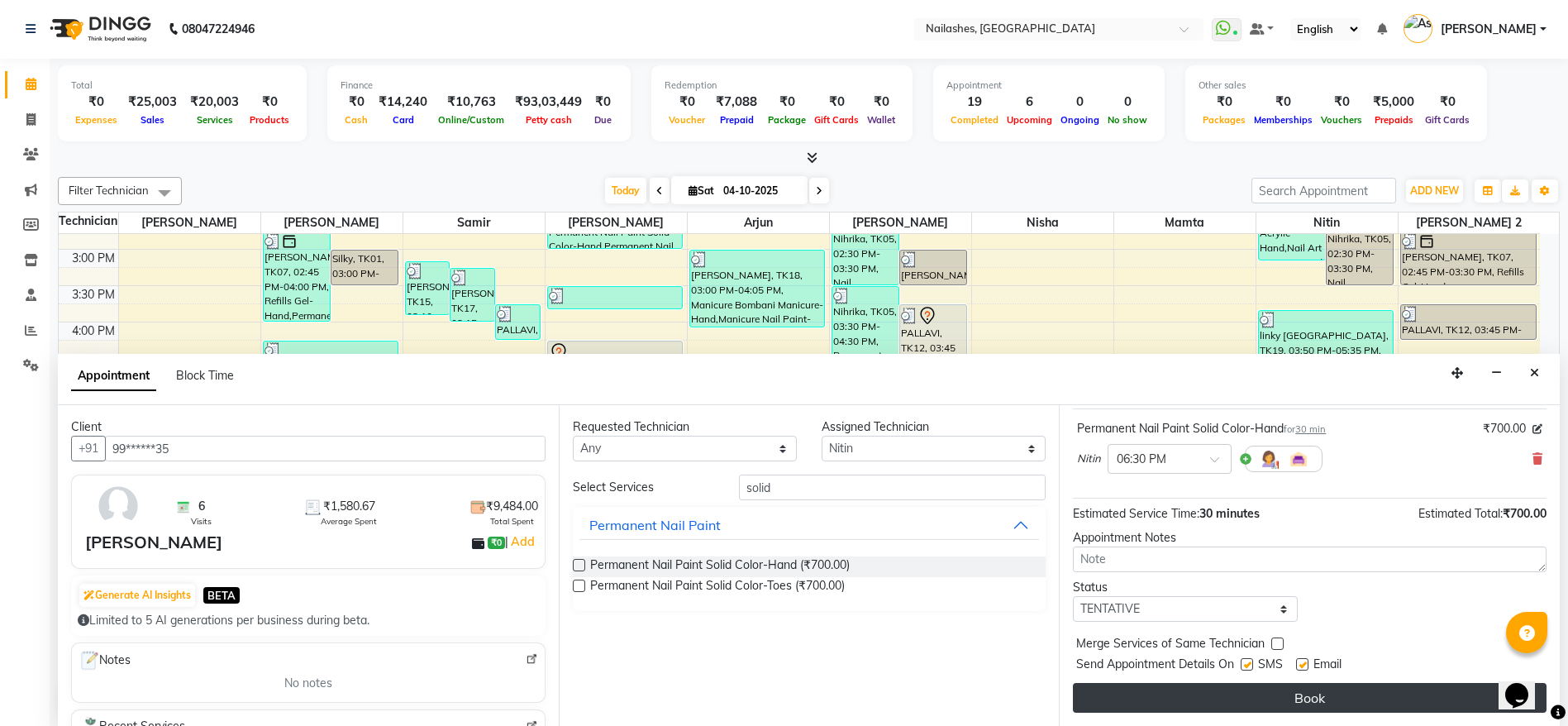
click at [1345, 701] on button "Book" at bounding box center [1309, 698] width 474 height 30
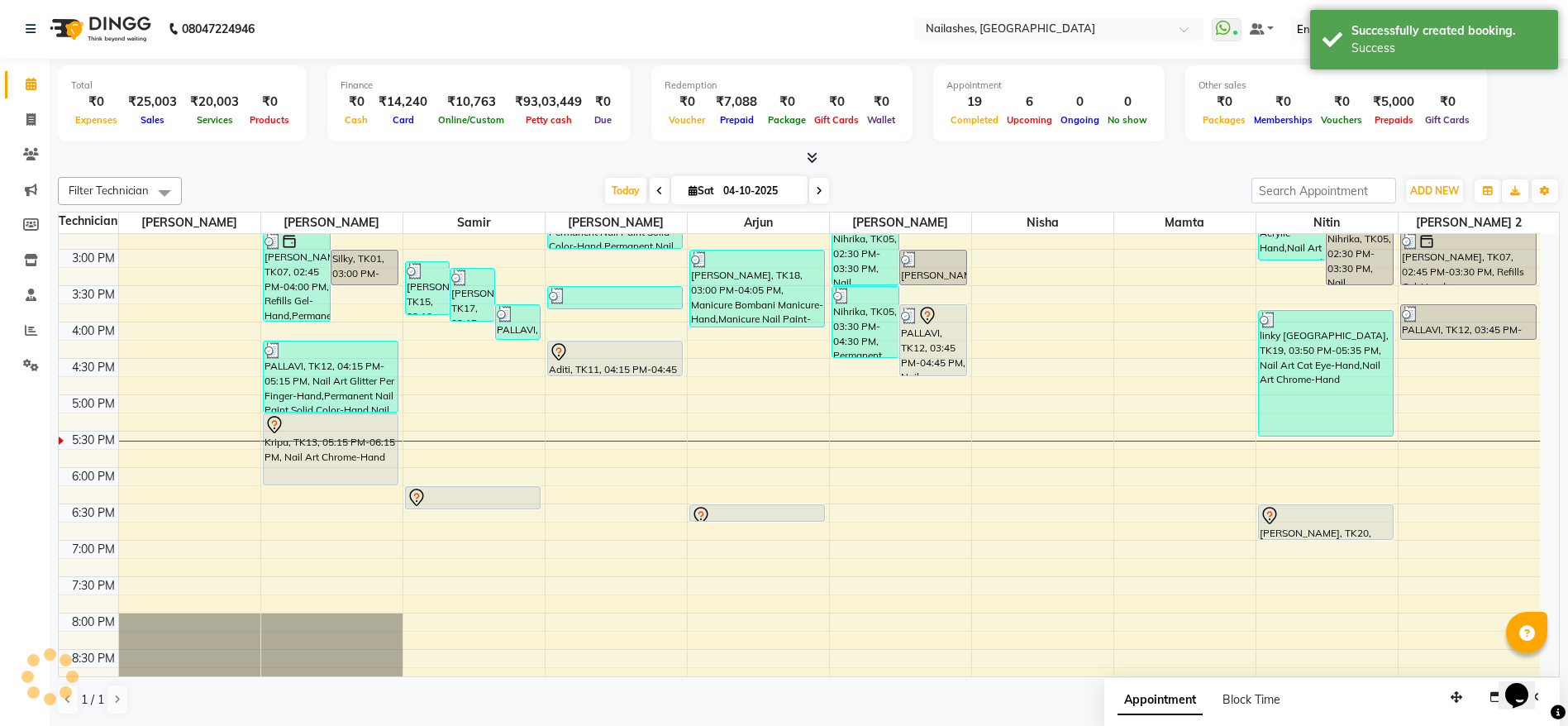
scroll to position [0, 0]
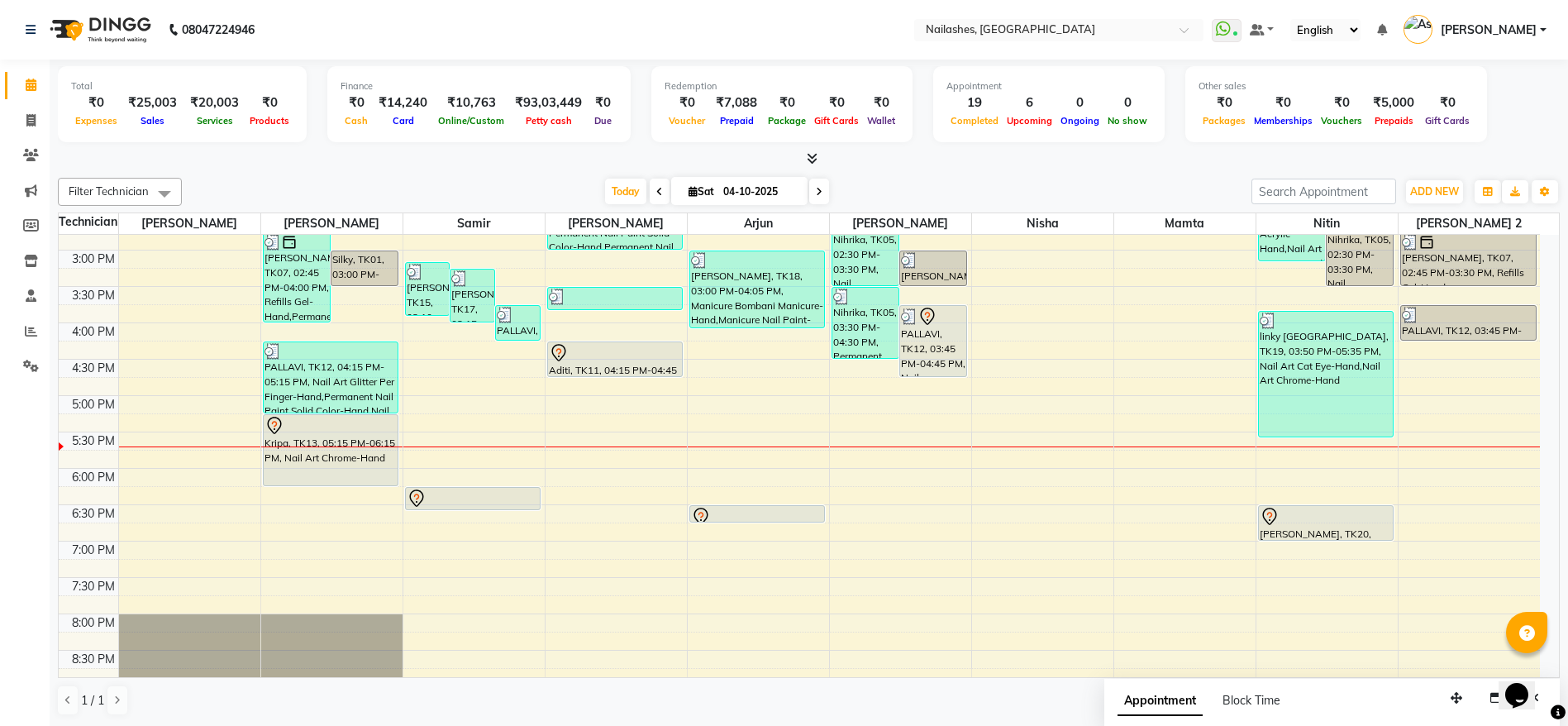
click at [1297, 379] on div "linky [GEOGRAPHIC_DATA], TK19, 03:50 PM-05:35 PM, Nail Art Cat Eye-Hand,Nail Ar…" at bounding box center [1327, 373] width 135 height 125
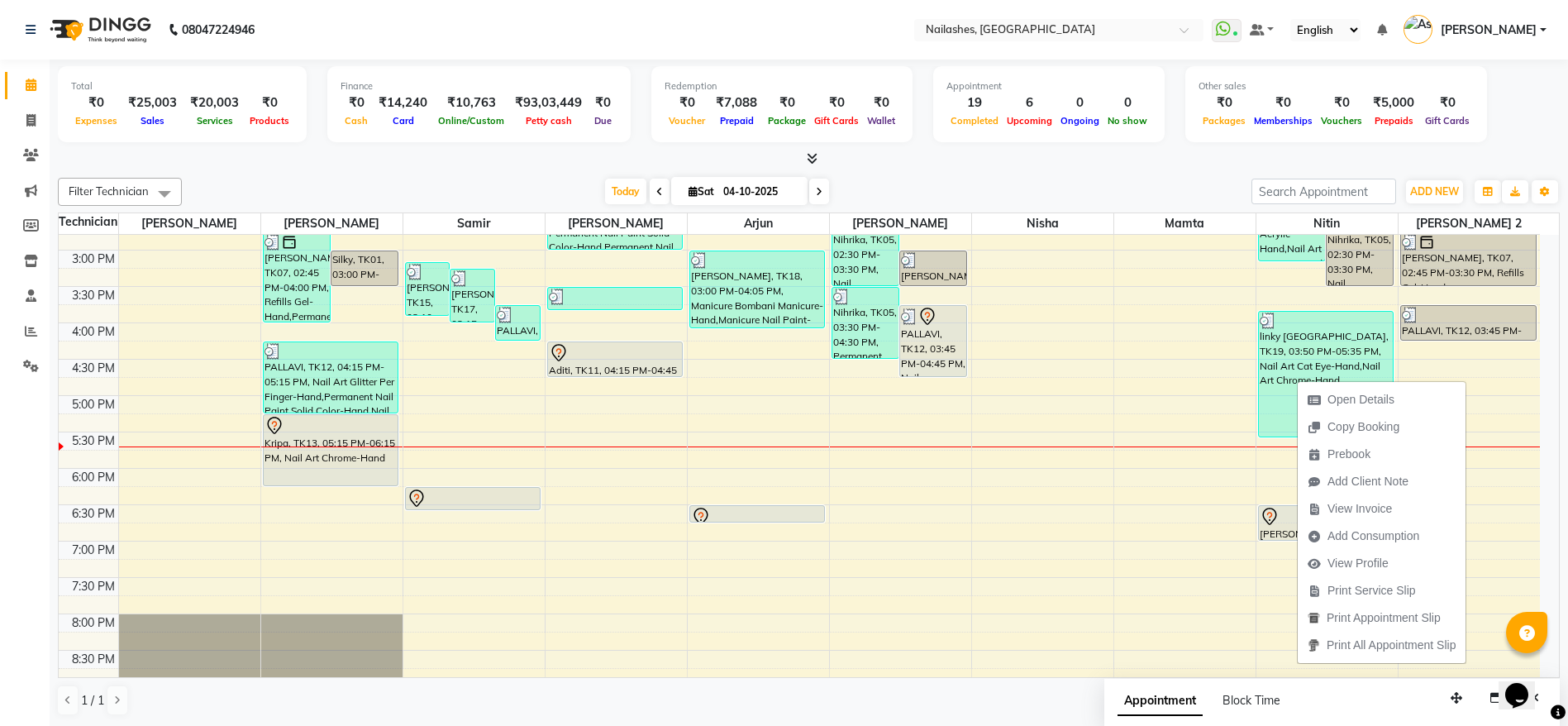
click at [1119, 340] on div "8:00 AM 8:30 AM 9:00 AM 9:30 AM 10:00 AM 10:30 AM 11:00 AM 11:30 AM 12:00 PM 12…" at bounding box center [800, 322] width 1482 height 1163
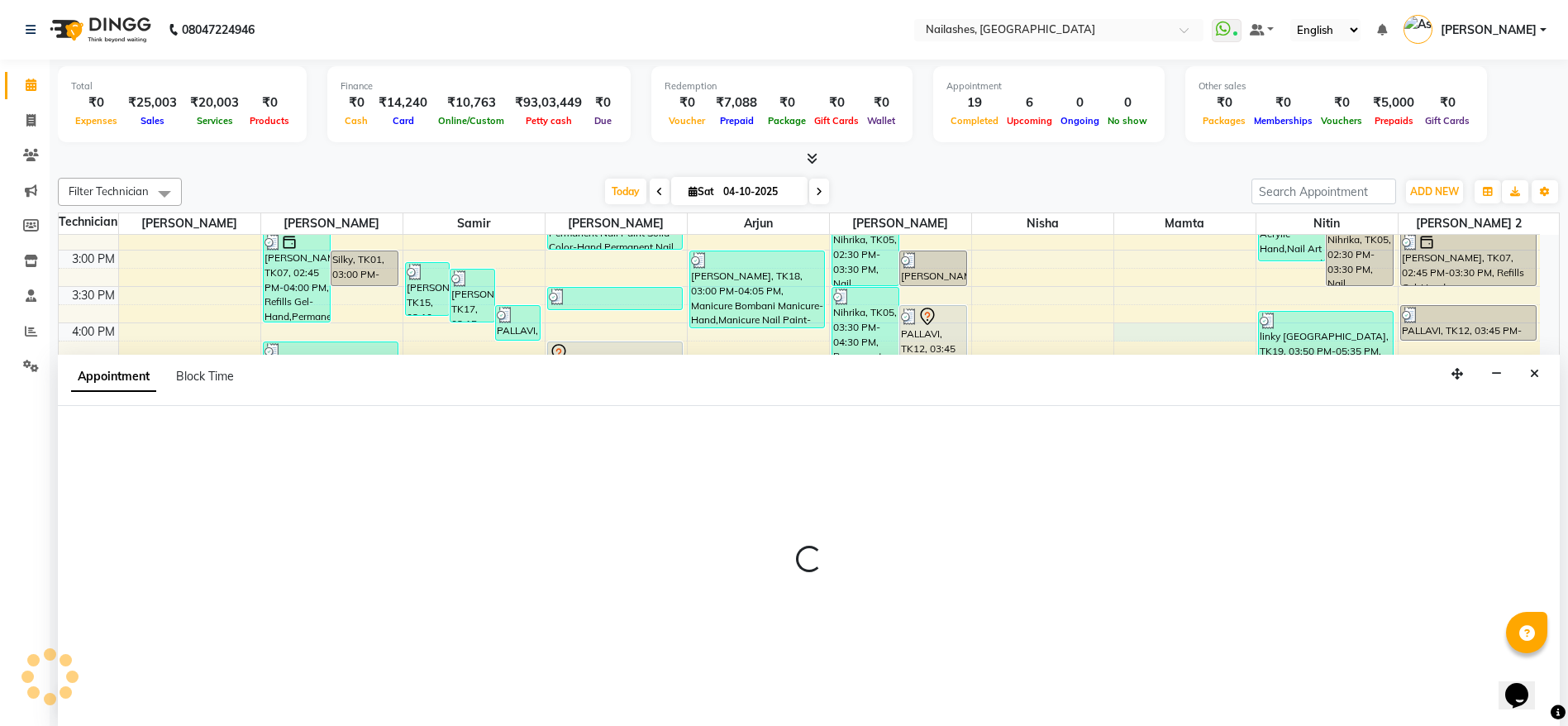
scroll to position [1, 0]
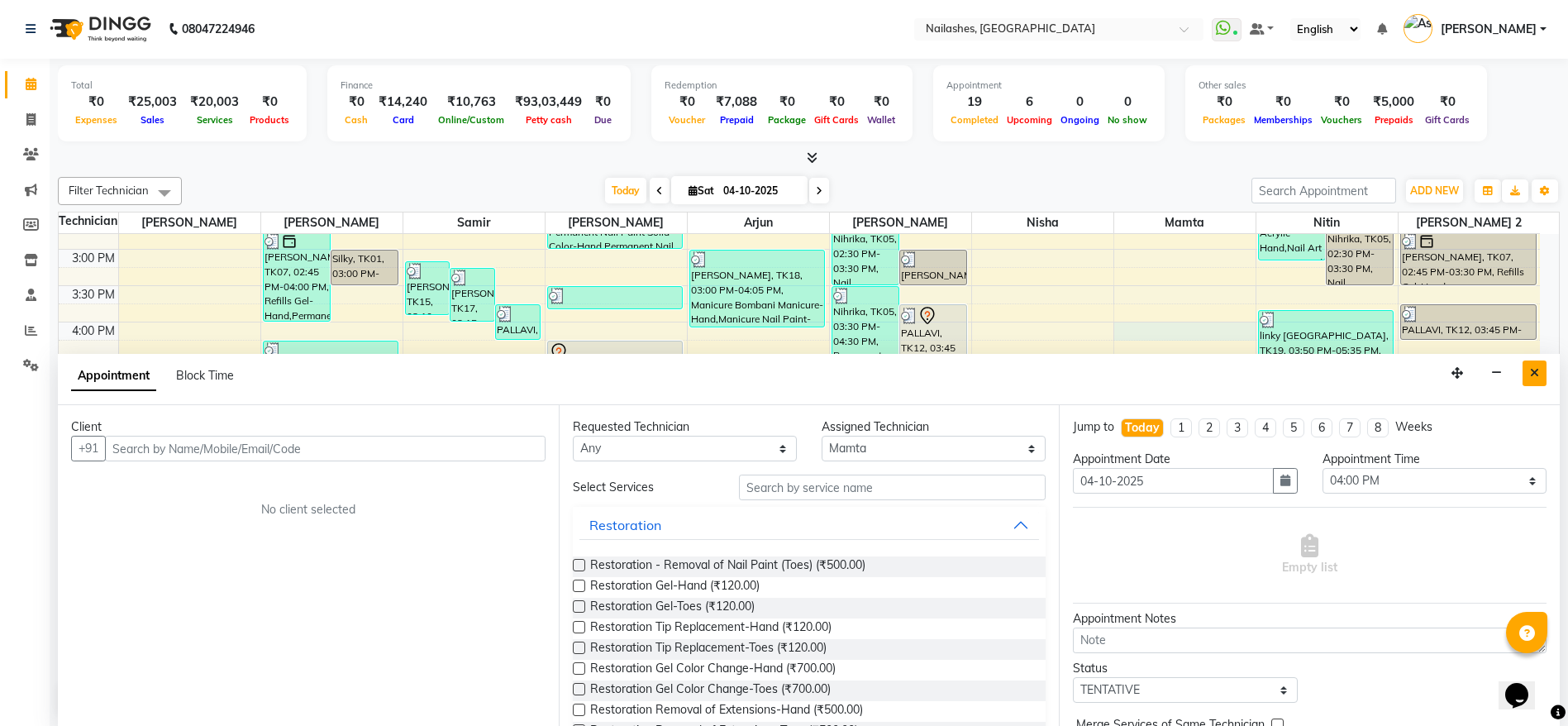
click at [1532, 376] on icon "Close" at bounding box center [1534, 372] width 9 height 11
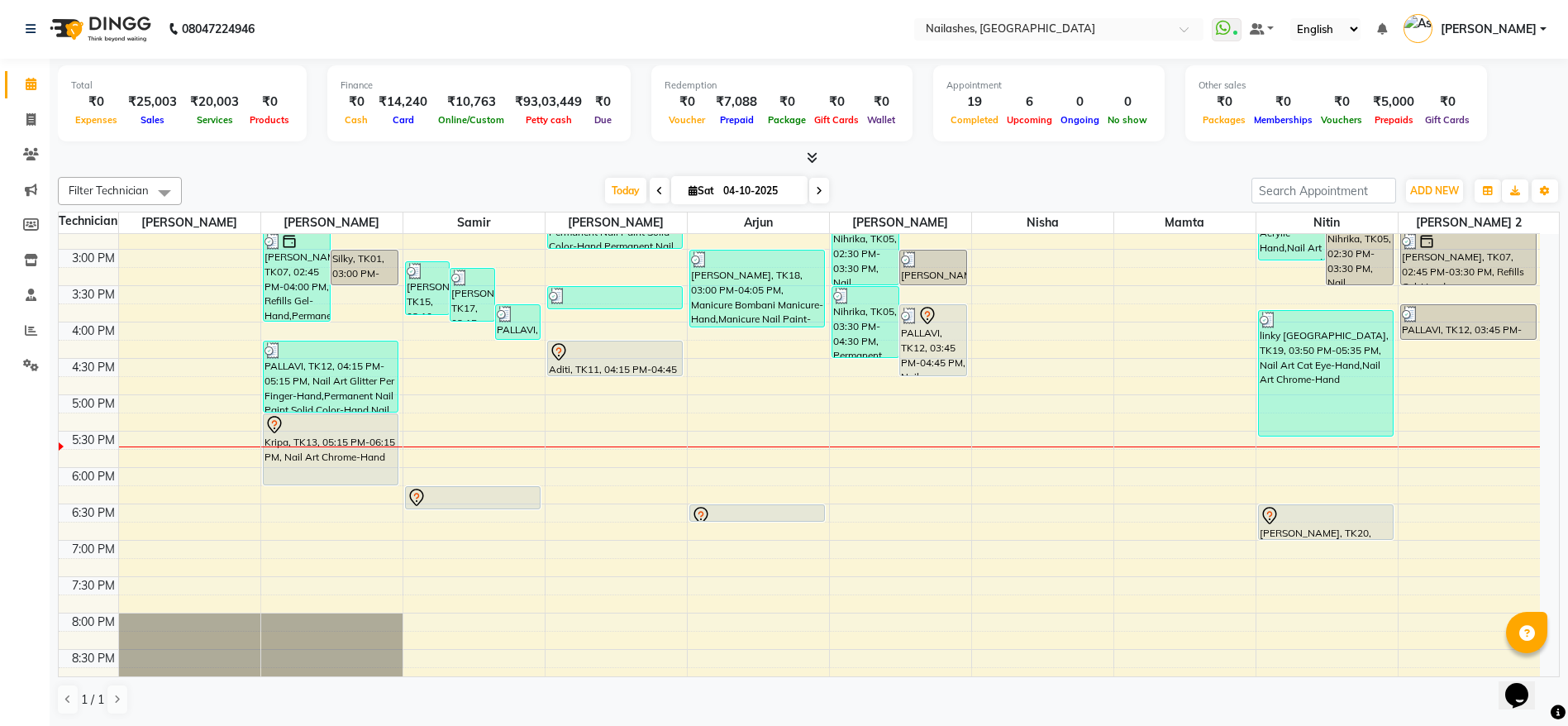
click at [629, 356] on div at bounding box center [615, 352] width 133 height 20
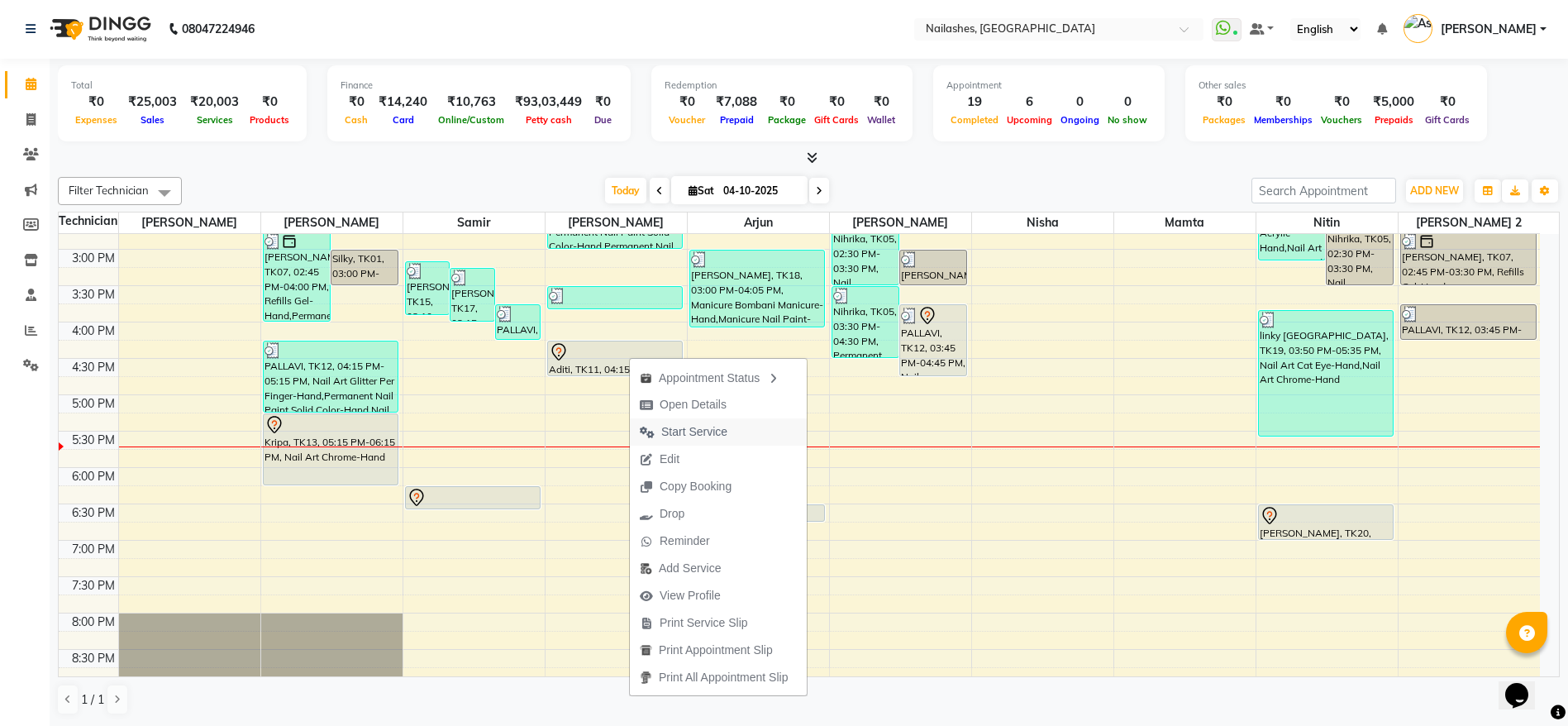
click at [681, 427] on span "Start Service" at bounding box center [694, 432] width 66 height 17
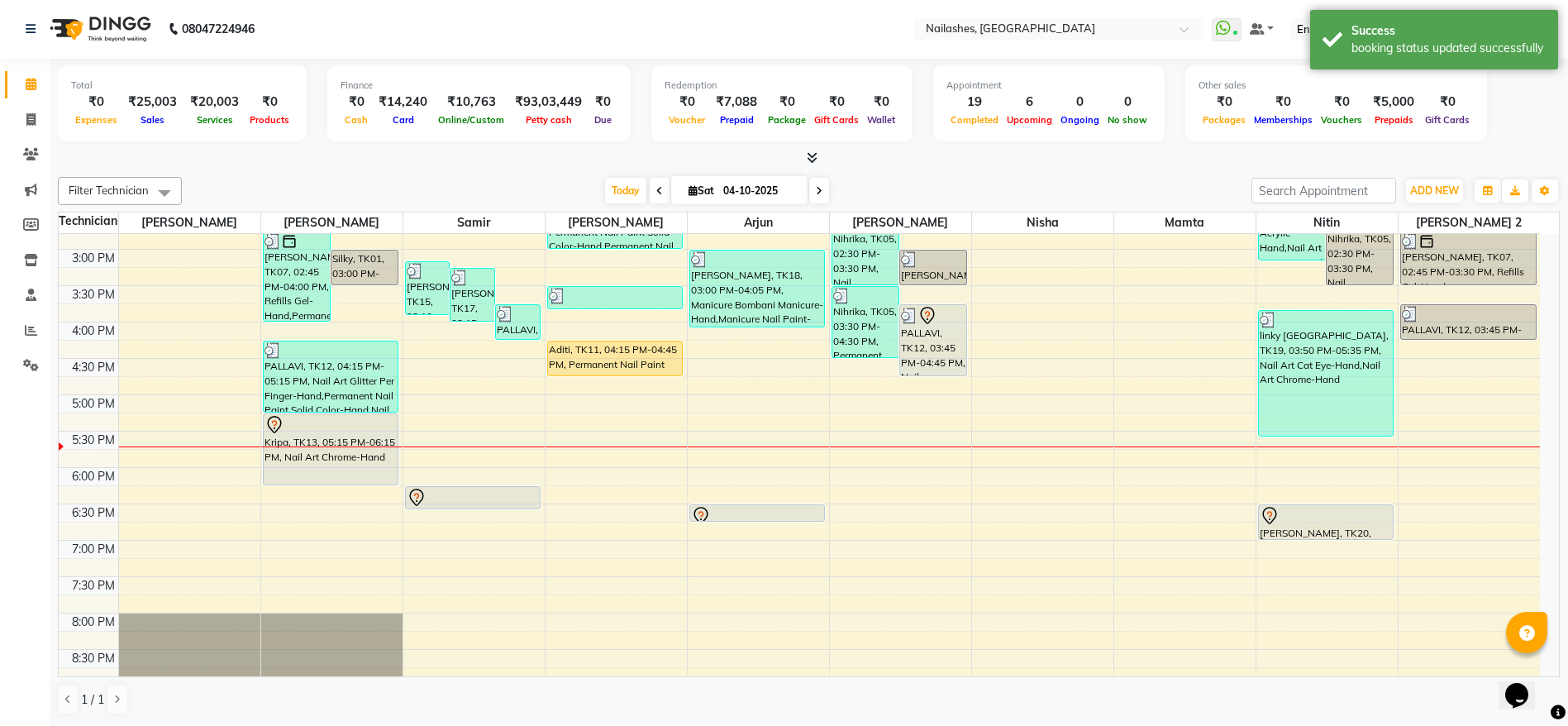
click at [599, 366] on div "Aditi, TK11, 04:15 PM-04:45 PM, Permanent Nail Paint Solid Color-Hand" at bounding box center [615, 358] width 135 height 34
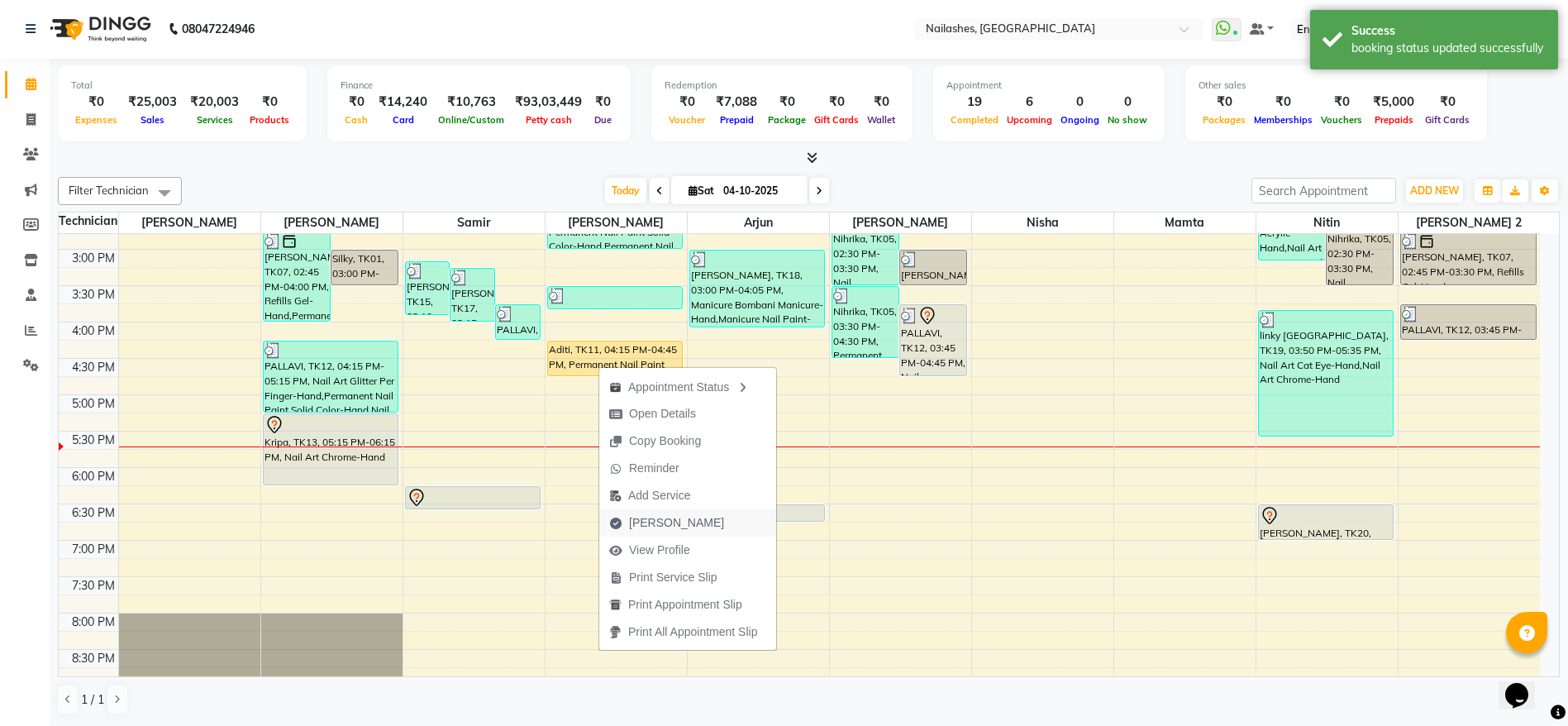
click at [678, 528] on span "[PERSON_NAME]" at bounding box center [676, 523] width 95 height 17
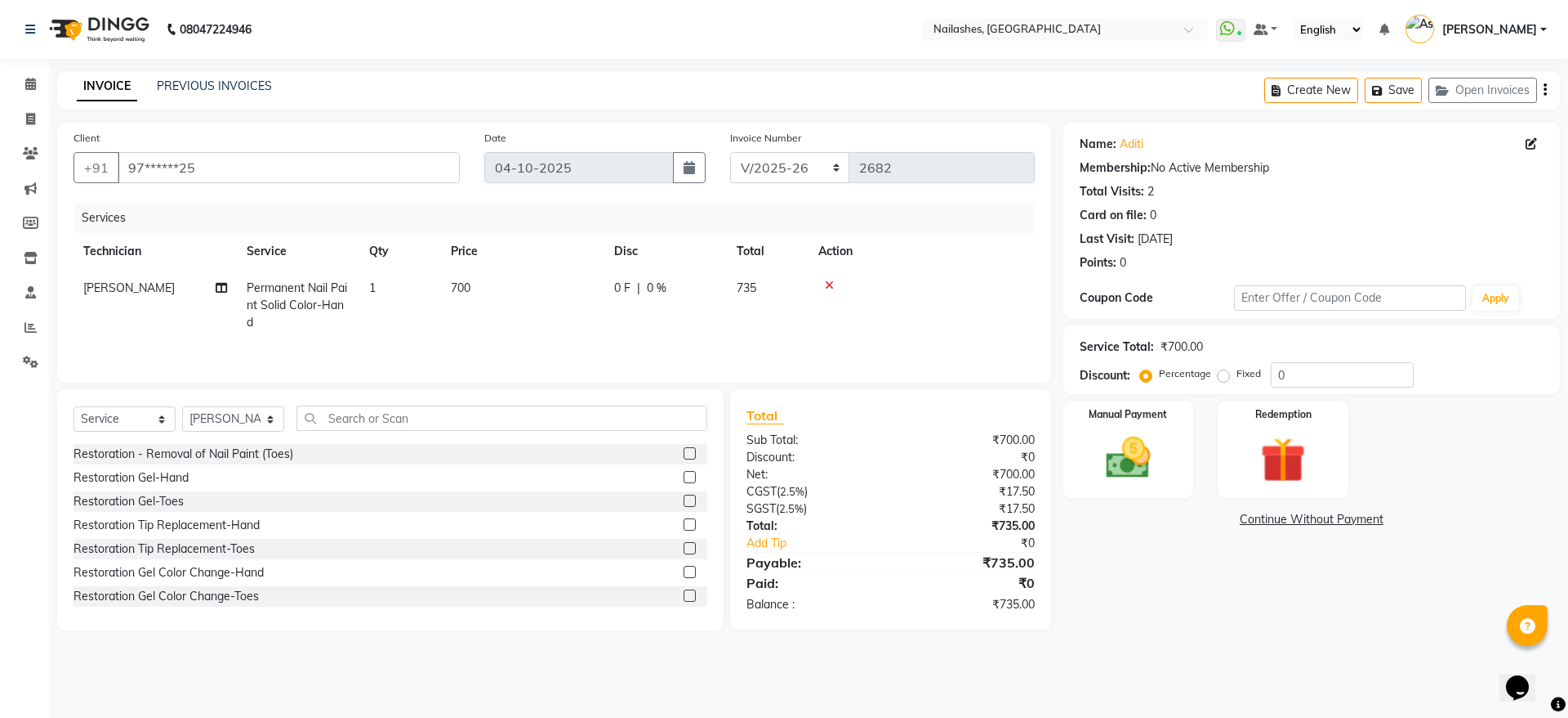
click at [105, 287] on span "[PERSON_NAME]" at bounding box center [129, 287] width 91 height 14
click at [105, 287] on select "[PERSON_NAME] [PERSON_NAME] [PERSON_NAME] 2 [PERSON_NAME] MANAGER Nisha Nitin […" at bounding box center [155, 292] width 144 height 26
click at [1107, 449] on img at bounding box center [1128, 457] width 76 height 54
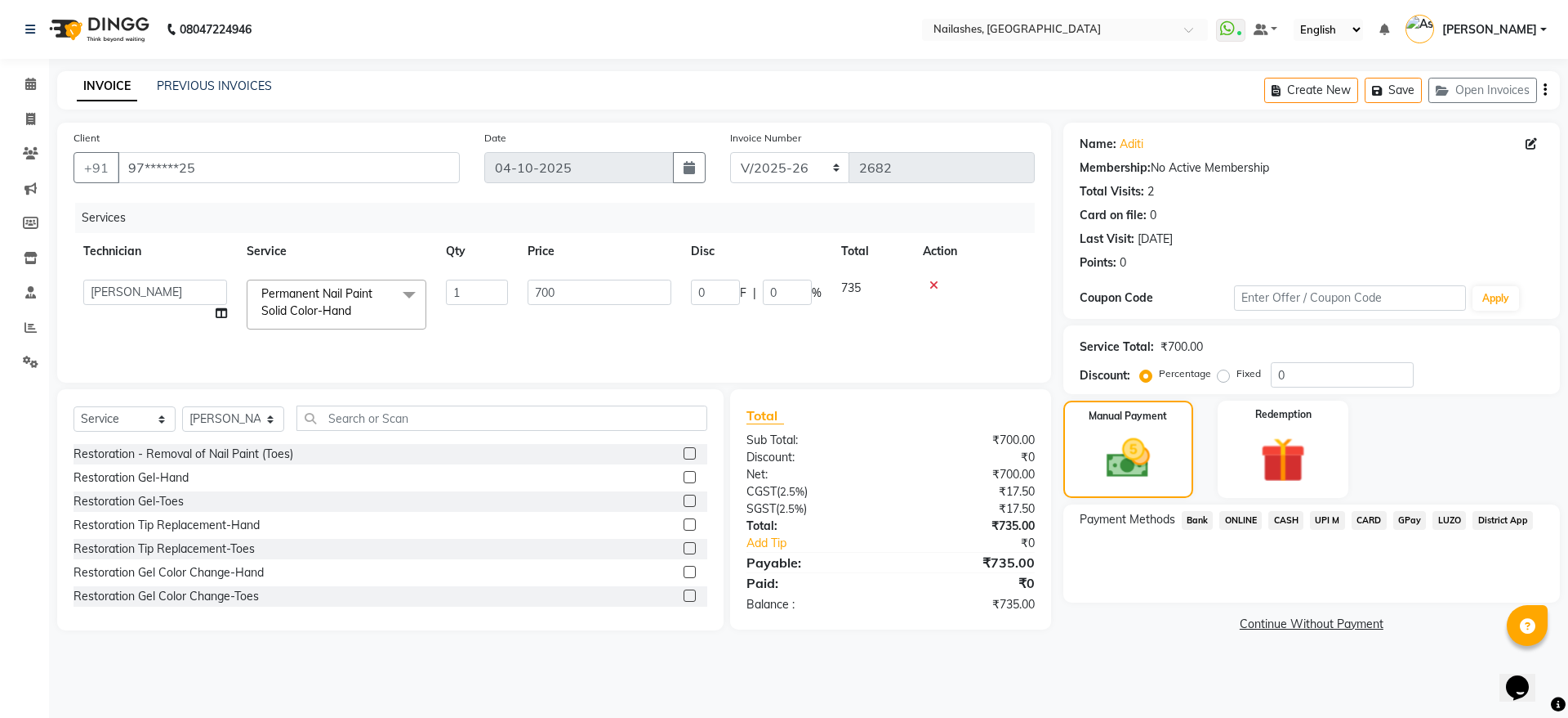
click at [1252, 522] on span "ONLINE" at bounding box center [1241, 520] width 43 height 19
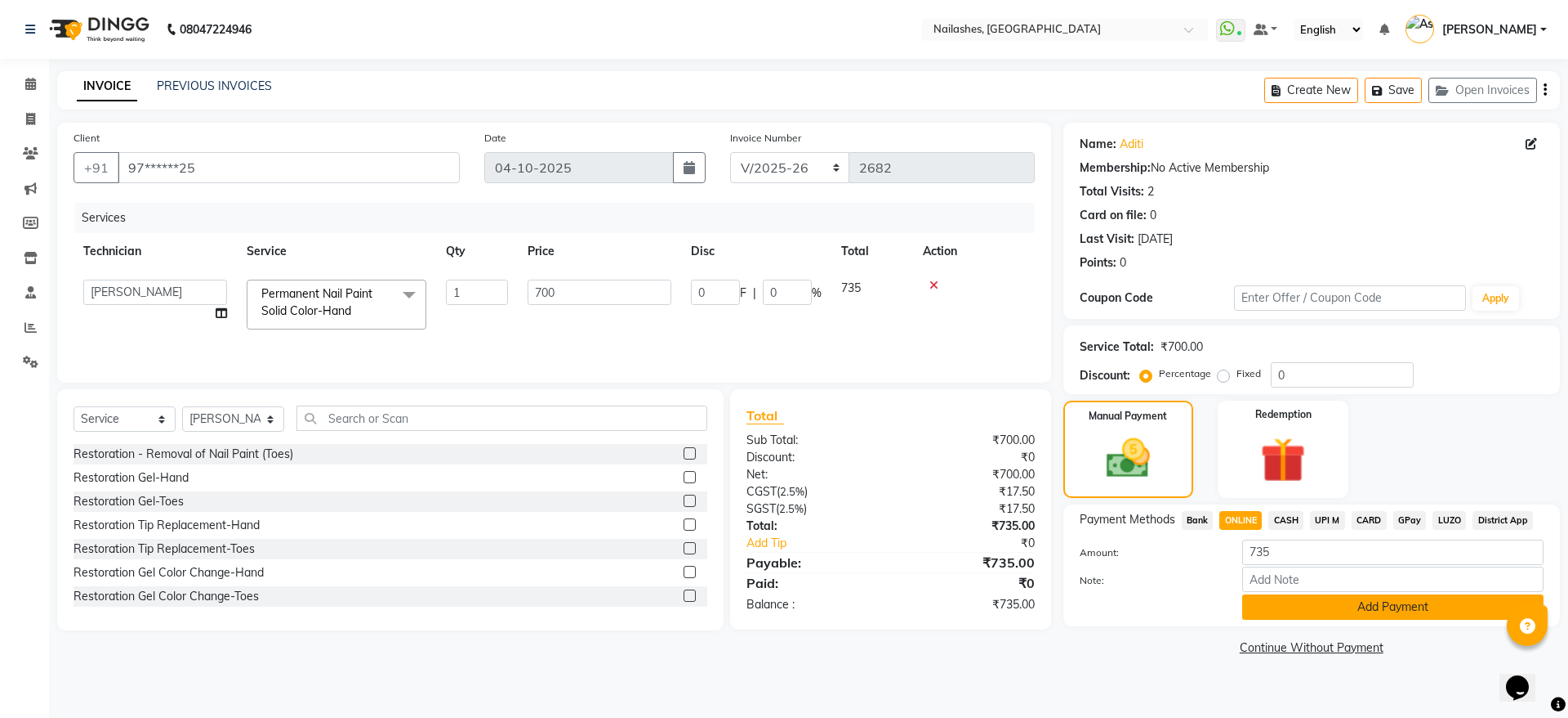
click at [1347, 604] on button "Add Payment" at bounding box center [1393, 607] width 302 height 26
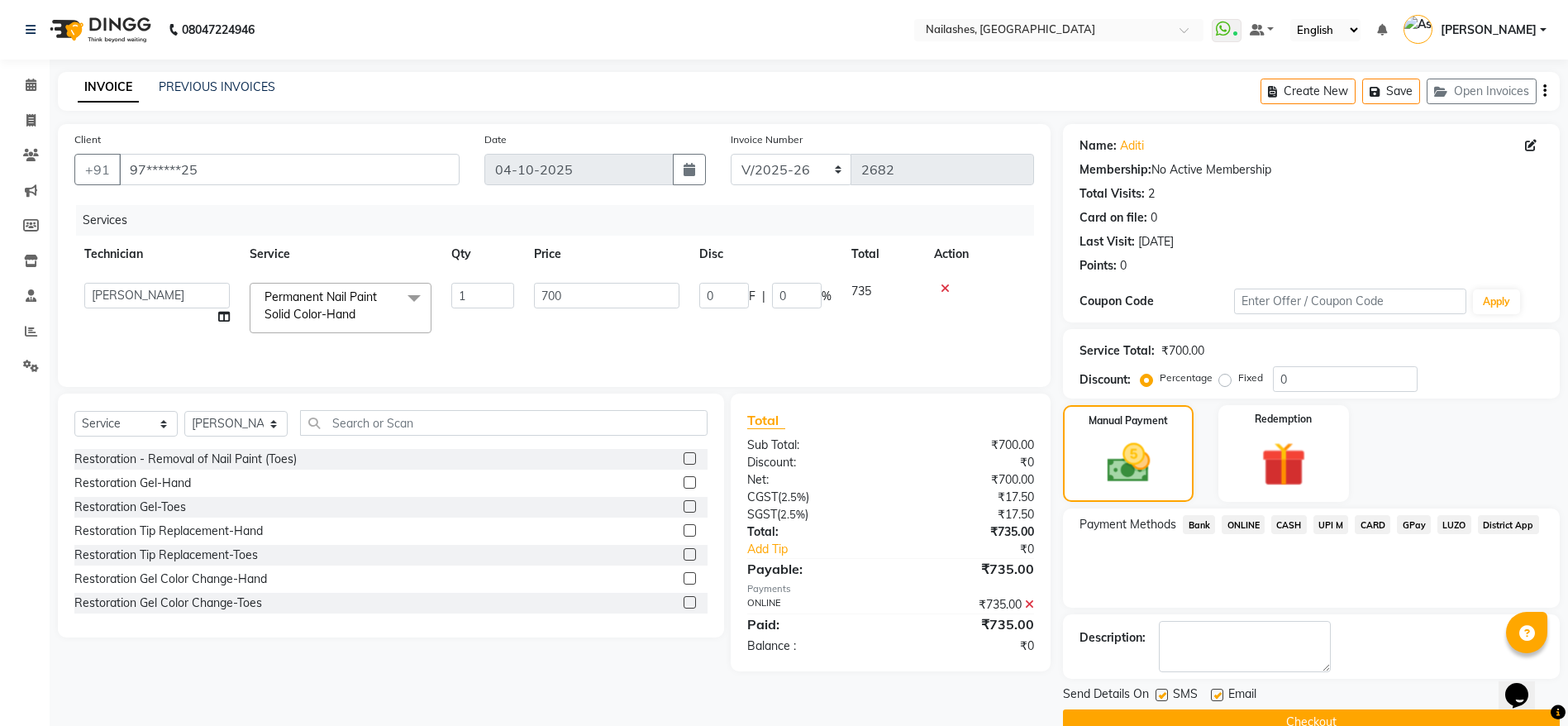
scroll to position [34, 0]
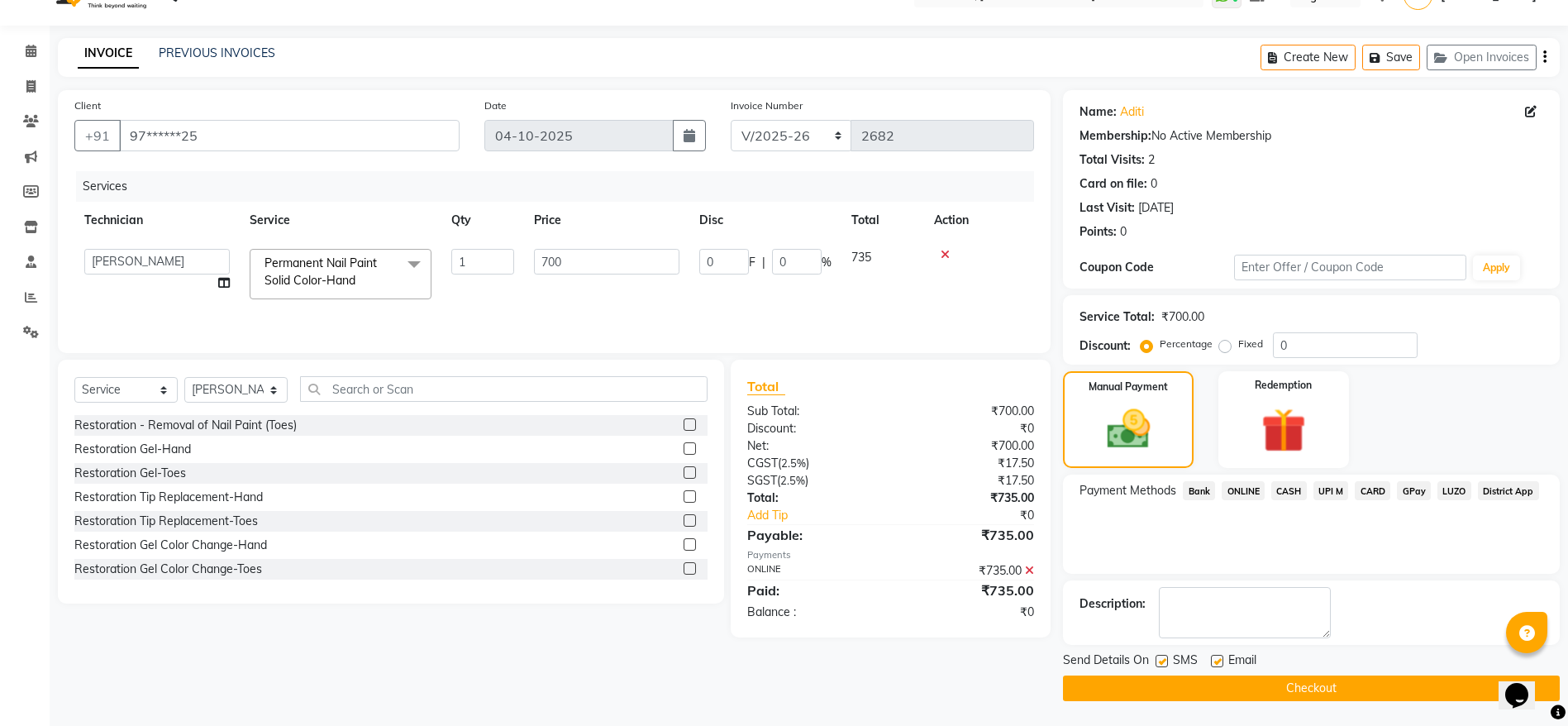
click at [1365, 686] on button "Checkout" at bounding box center [1312, 688] width 497 height 26
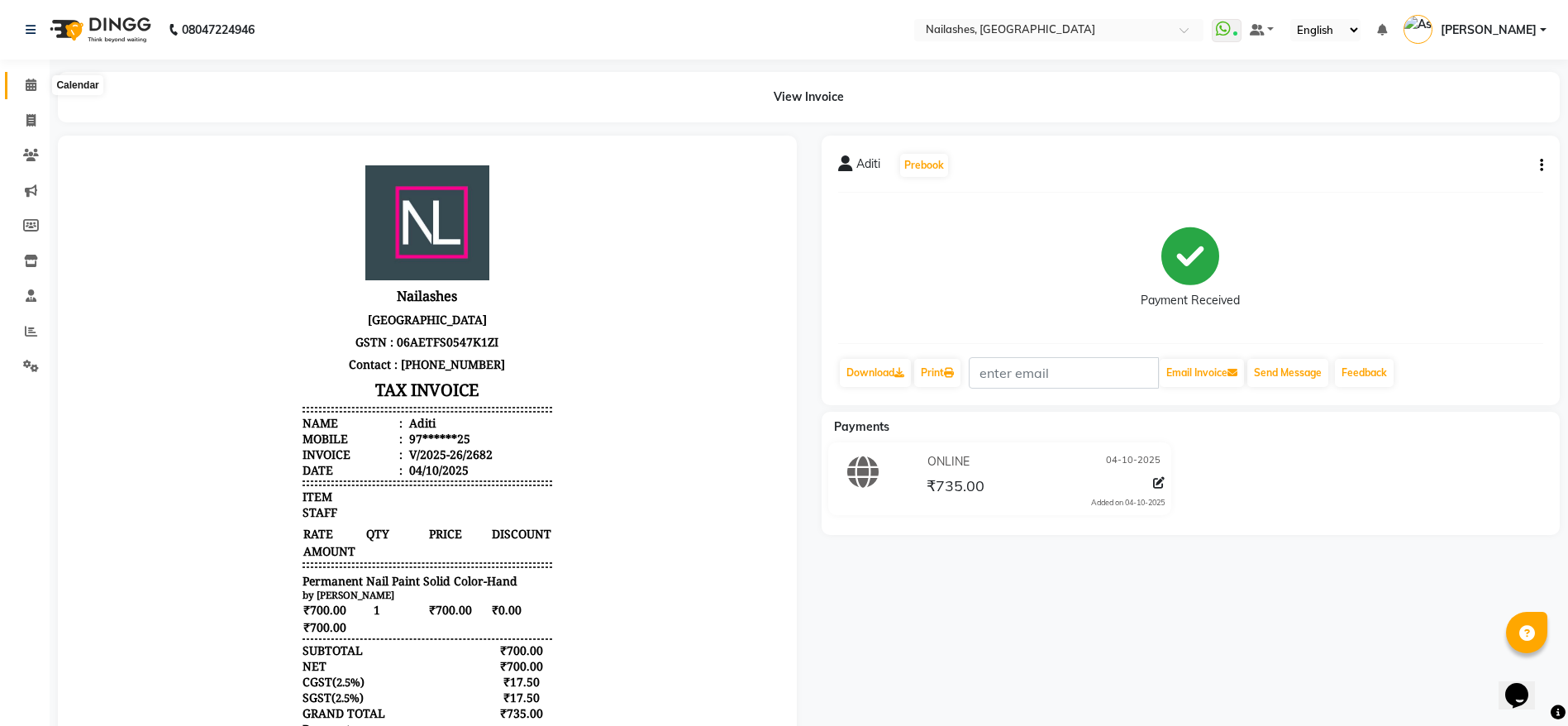
click at [33, 80] on icon at bounding box center [31, 84] width 10 height 12
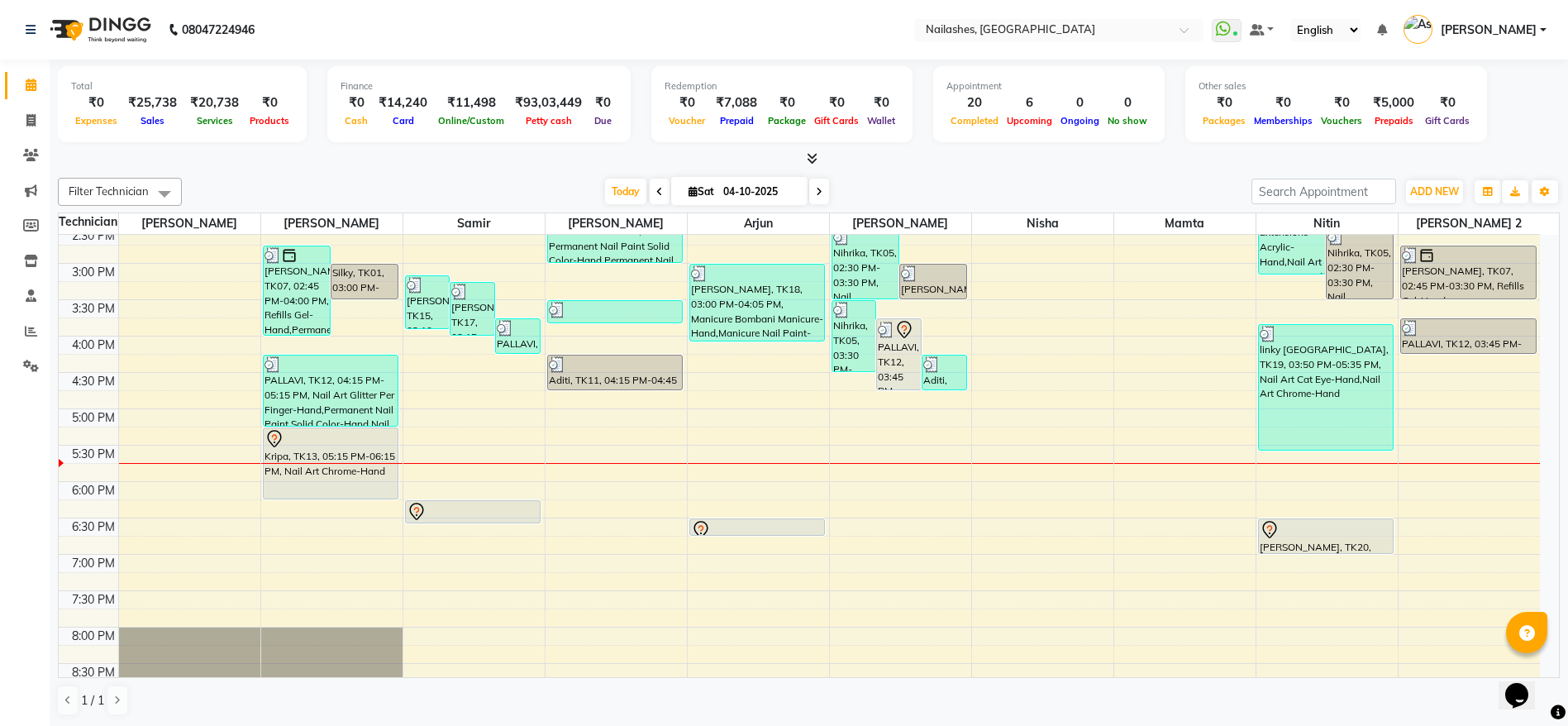
scroll to position [475, 0]
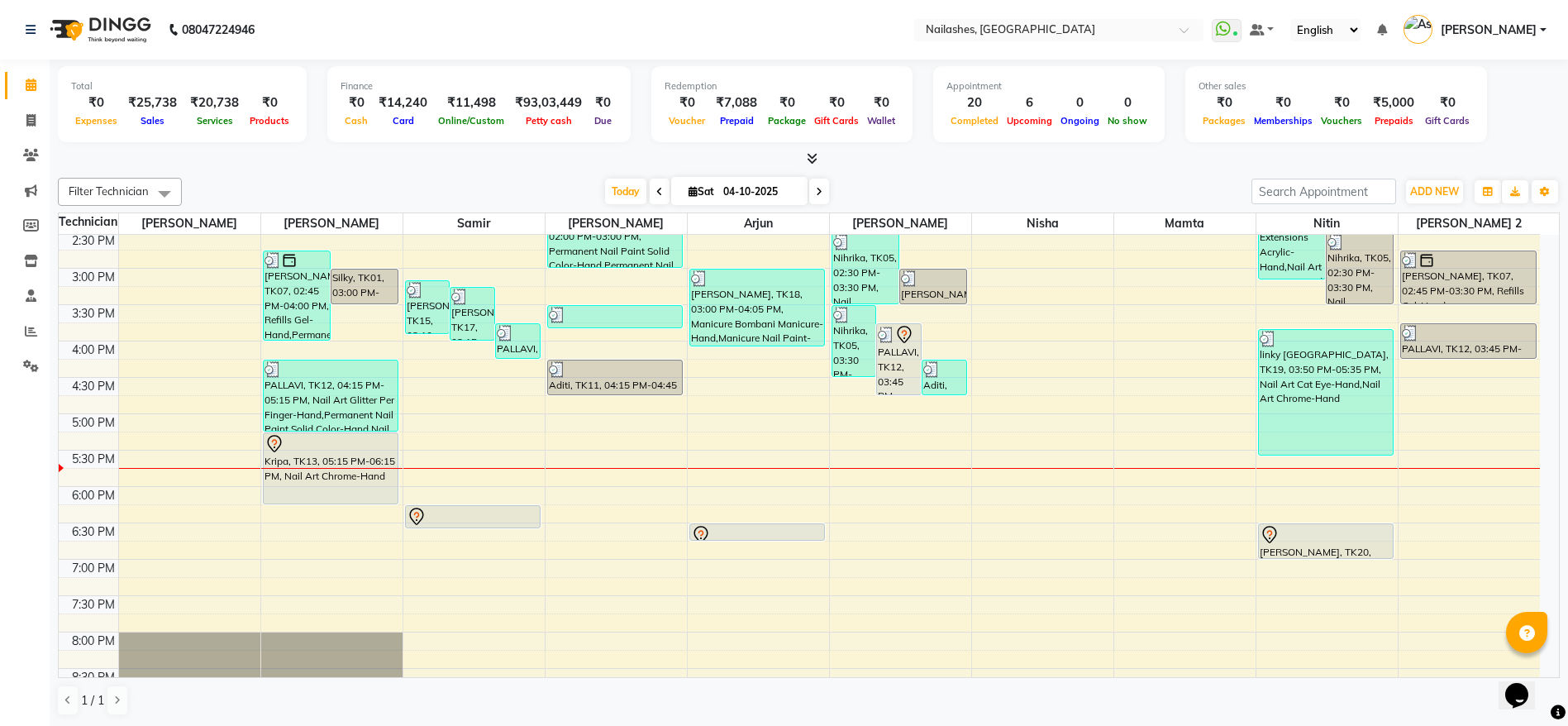
click at [474, 513] on div at bounding box center [474, 516] width 133 height 20
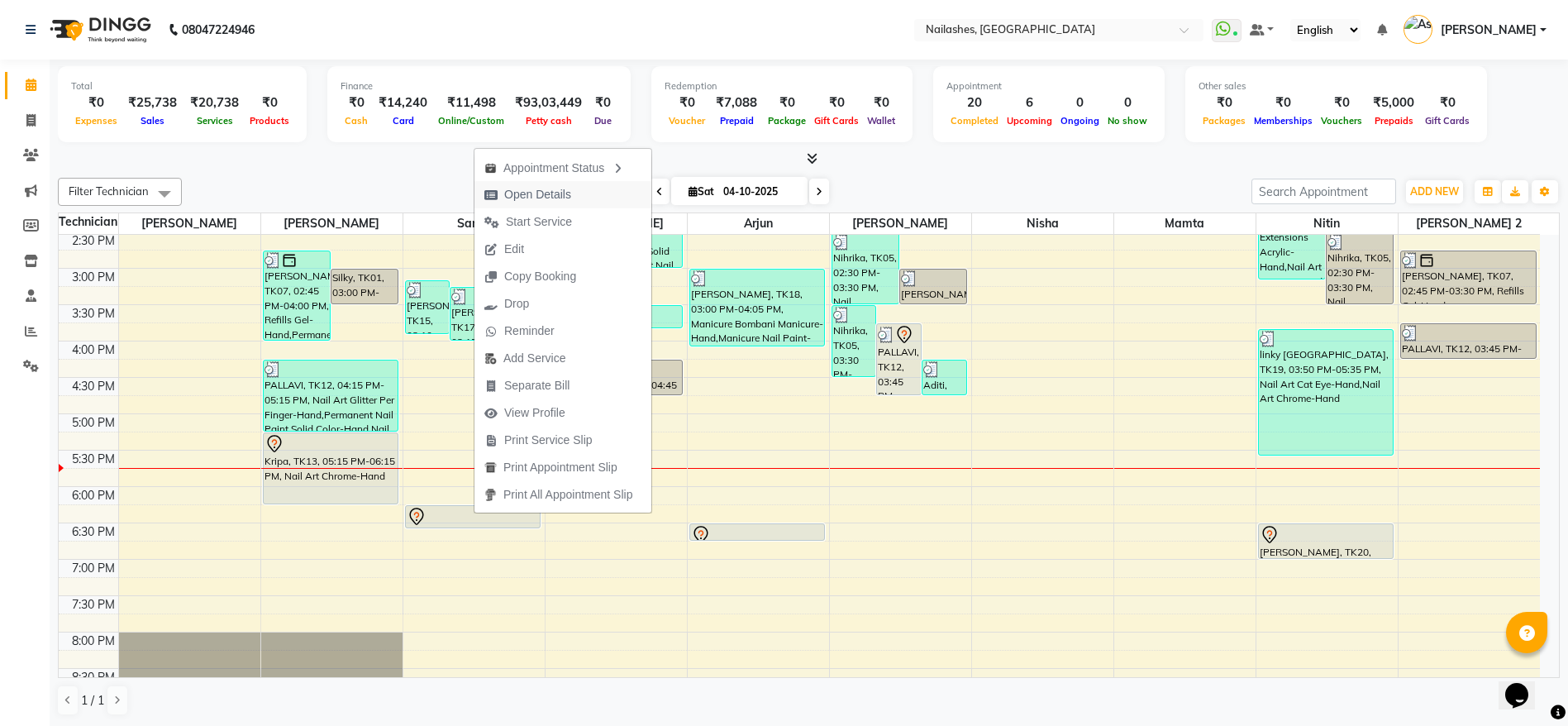
click at [591, 191] on button "Open Details" at bounding box center [562, 195] width 177 height 28
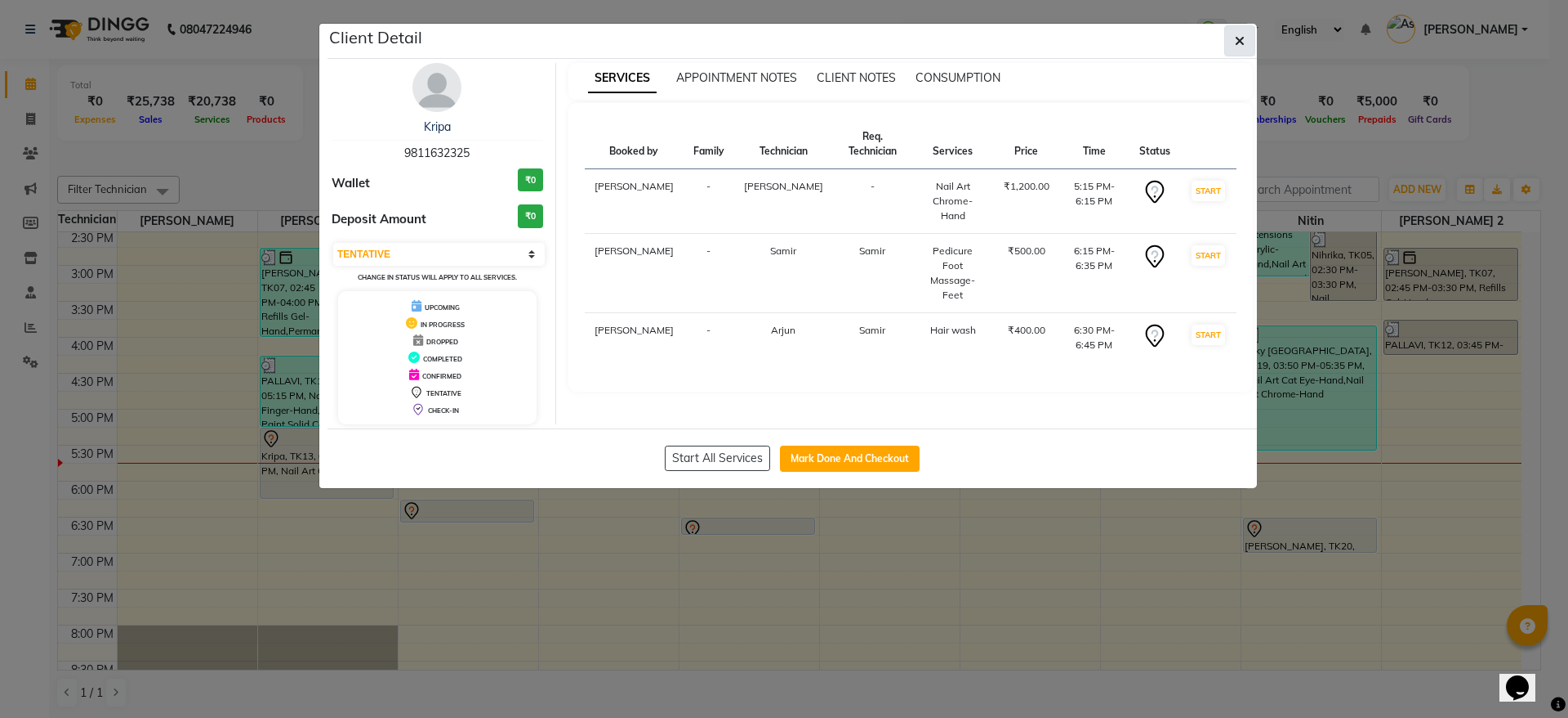
click at [1239, 43] on icon "button" at bounding box center [1240, 40] width 10 height 13
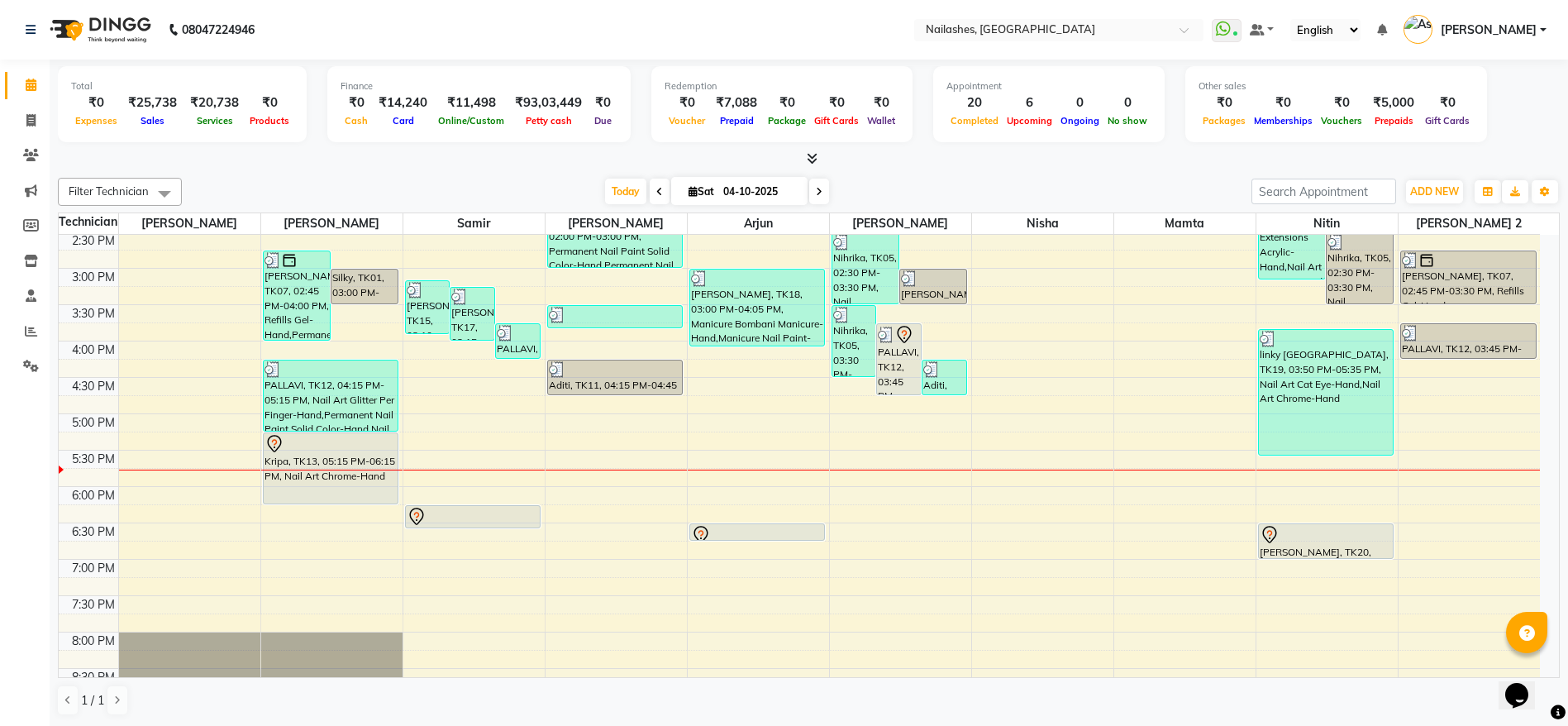
click at [793, 528] on div at bounding box center [757, 535] width 133 height 20
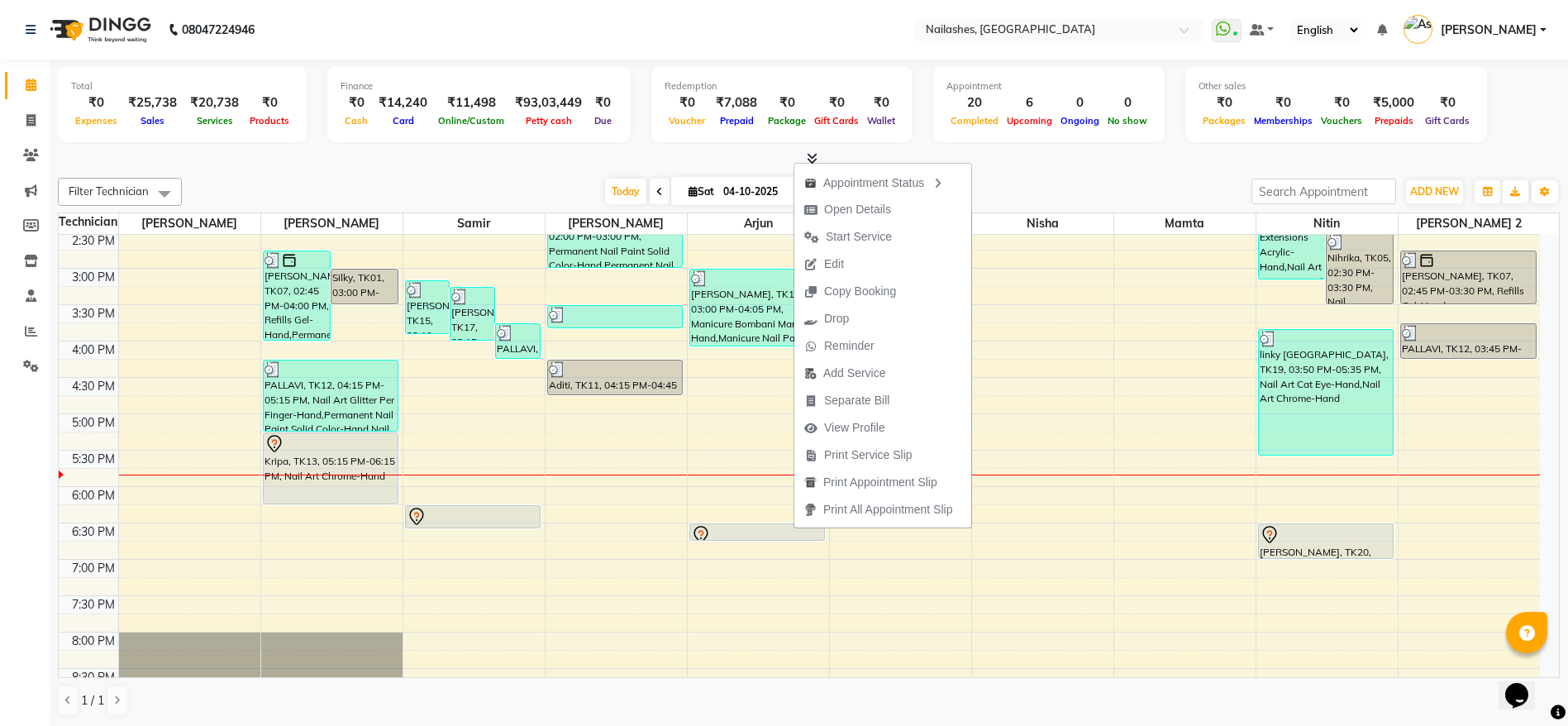
click at [1030, 546] on div "8:00 AM 8:30 AM 9:00 AM 9:30 AM 10:00 AM 10:30 AM 11:00 AM 11:30 AM 12:00 PM 12…" at bounding box center [800, 341] width 1482 height 1163
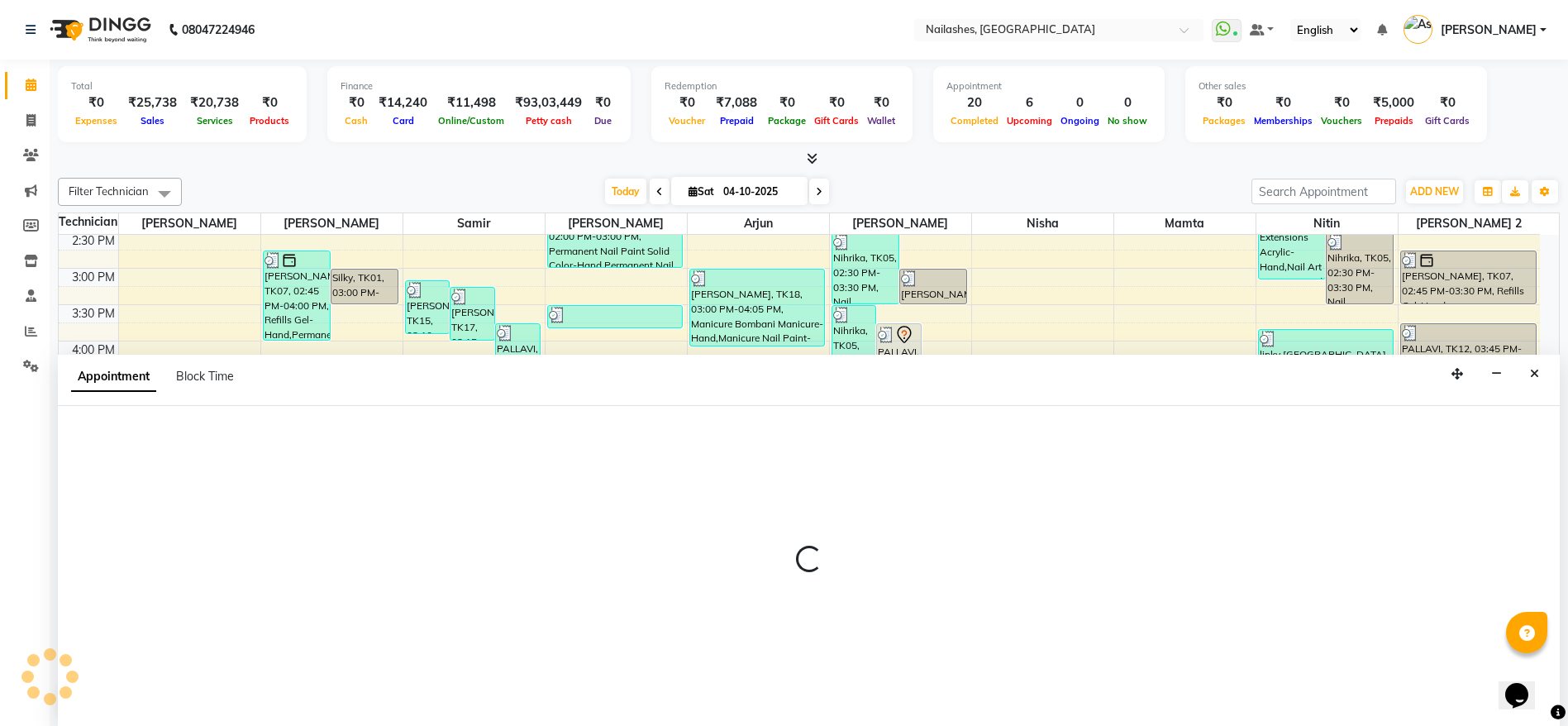
scroll to position [1, 0]
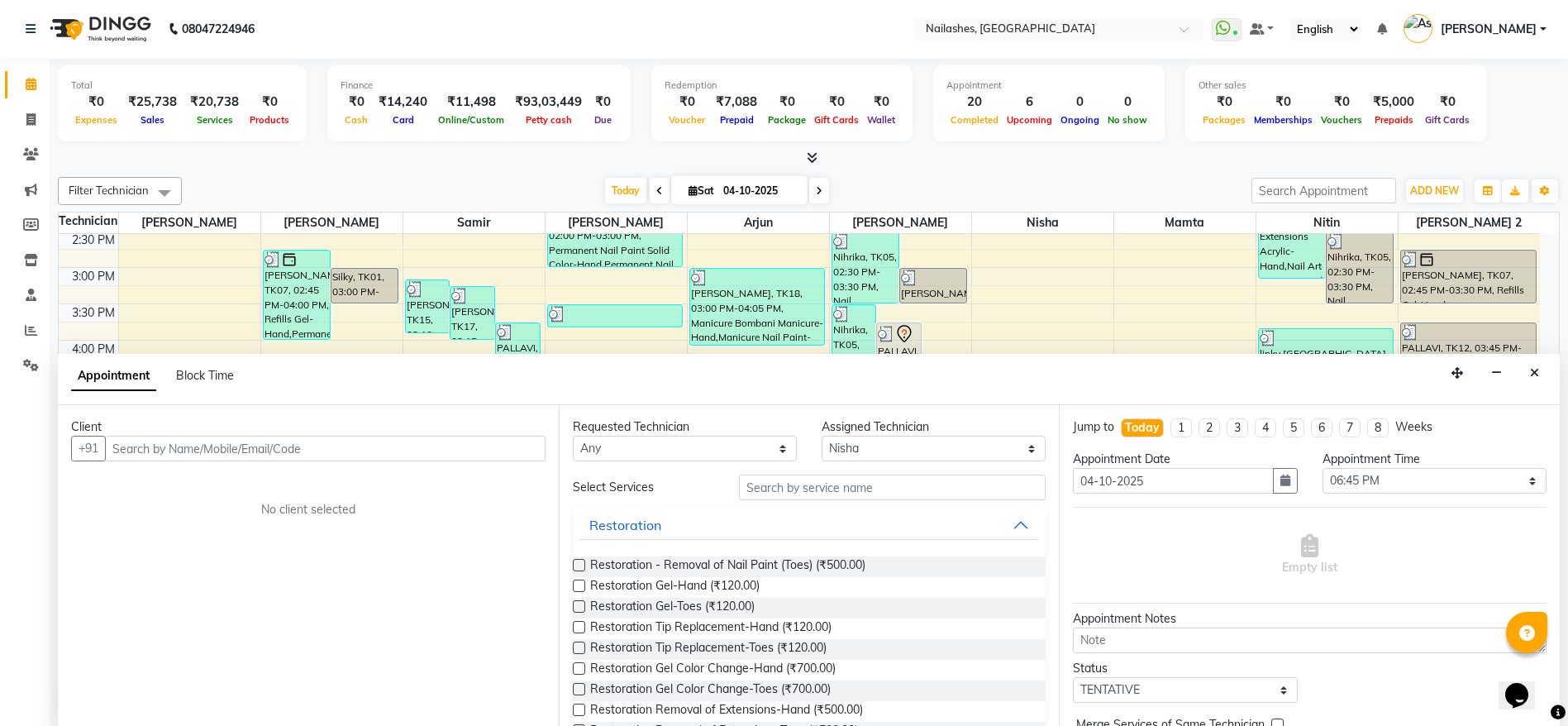
click at [234, 445] on input "text" at bounding box center [325, 448] width 441 height 26
click at [23, 114] on span at bounding box center [31, 120] width 29 height 19
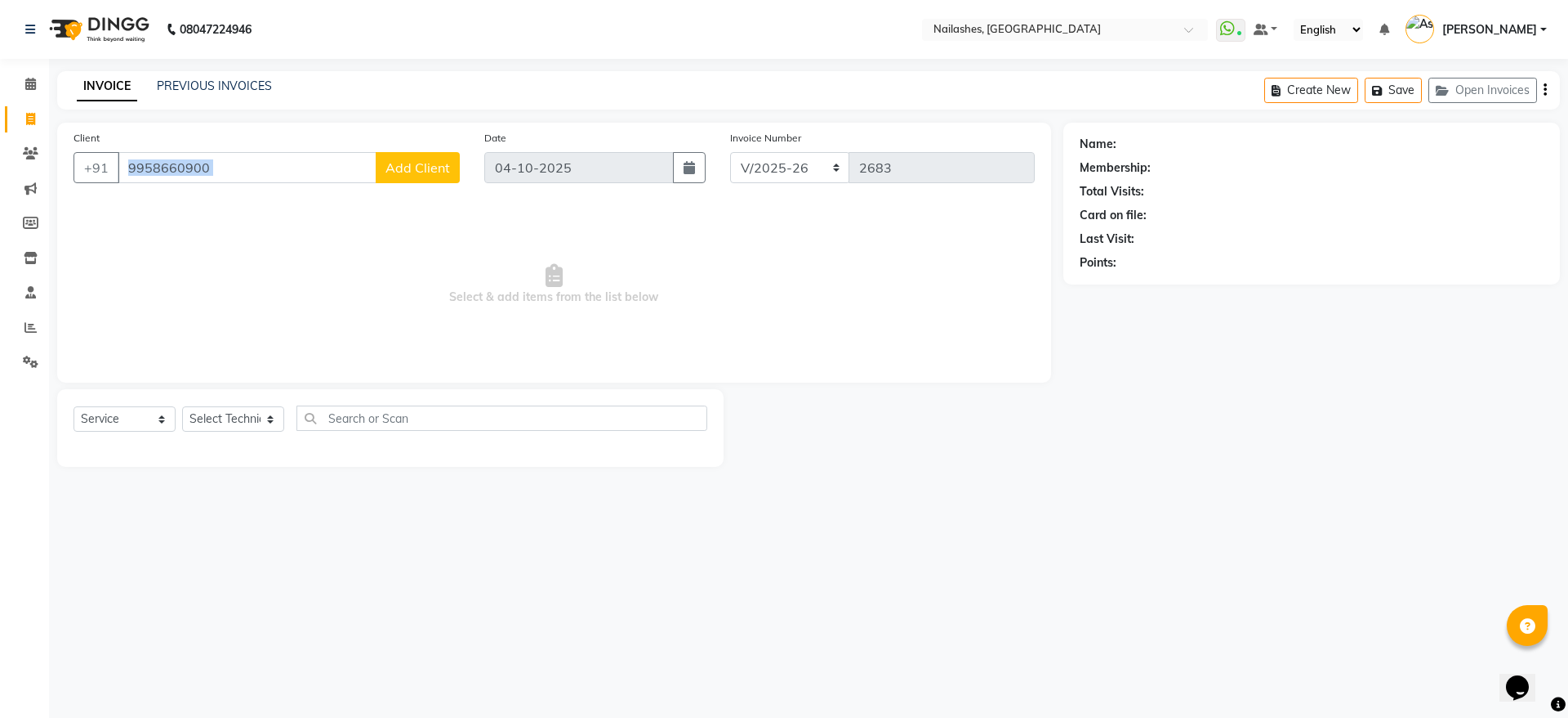
drag, startPoint x: 453, startPoint y: 148, endPoint x: 449, endPoint y: 156, distance: 8.9
click at [449, 156] on div "Client [PHONE_NUMBER] Add Client" at bounding box center [267, 162] width 411 height 67
click at [449, 156] on button "Add Client" at bounding box center [418, 167] width 84 height 31
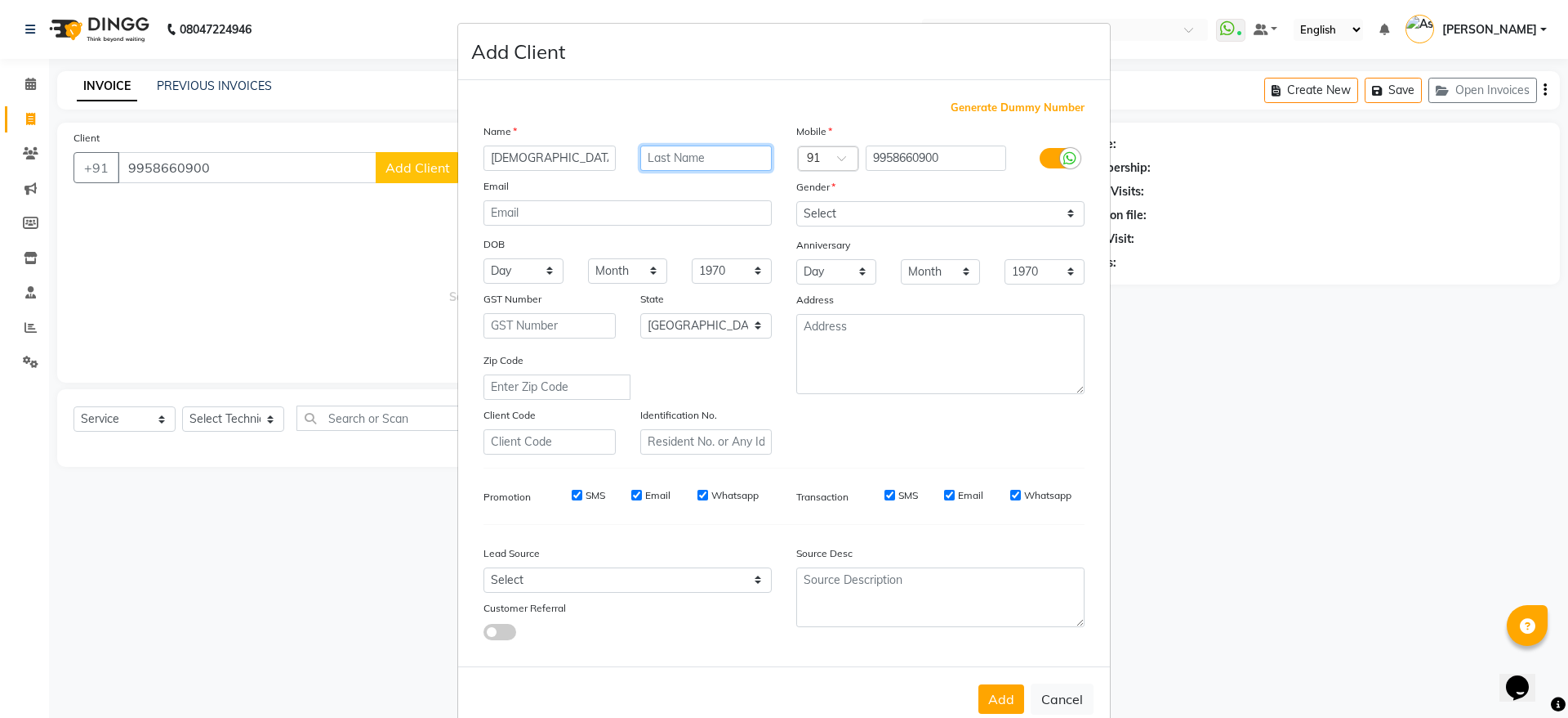
click at [680, 164] on input "text" at bounding box center [706, 159] width 132 height 26
click at [910, 217] on select "Select [DEMOGRAPHIC_DATA] [DEMOGRAPHIC_DATA] Other Prefer Not To Say" at bounding box center [940, 214] width 288 height 26
click at [796, 201] on select "Select [DEMOGRAPHIC_DATA] [DEMOGRAPHIC_DATA] Other Prefer Not To Say" at bounding box center [940, 214] width 288 height 26
click at [994, 698] on button "Add" at bounding box center [1001, 698] width 46 height 30
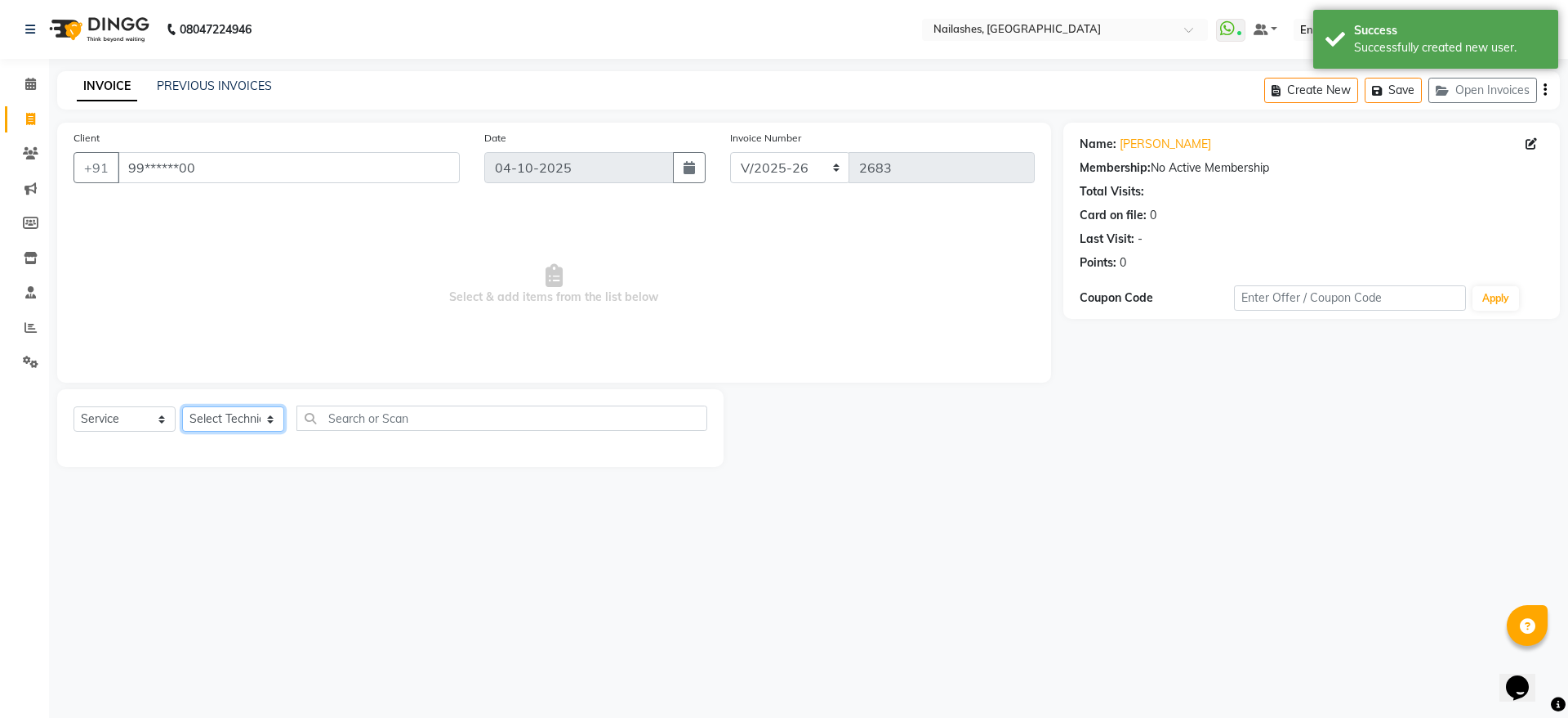
click at [240, 423] on select "Select Technician [PERSON_NAME] [PERSON_NAME] [PERSON_NAME] 2 [PERSON_NAME] MAN…" at bounding box center [233, 419] width 102 height 26
click at [182, 406] on select "Select Technician [PERSON_NAME] [PERSON_NAME] [PERSON_NAME] 2 [PERSON_NAME] MAN…" at bounding box center [233, 419] width 102 height 26
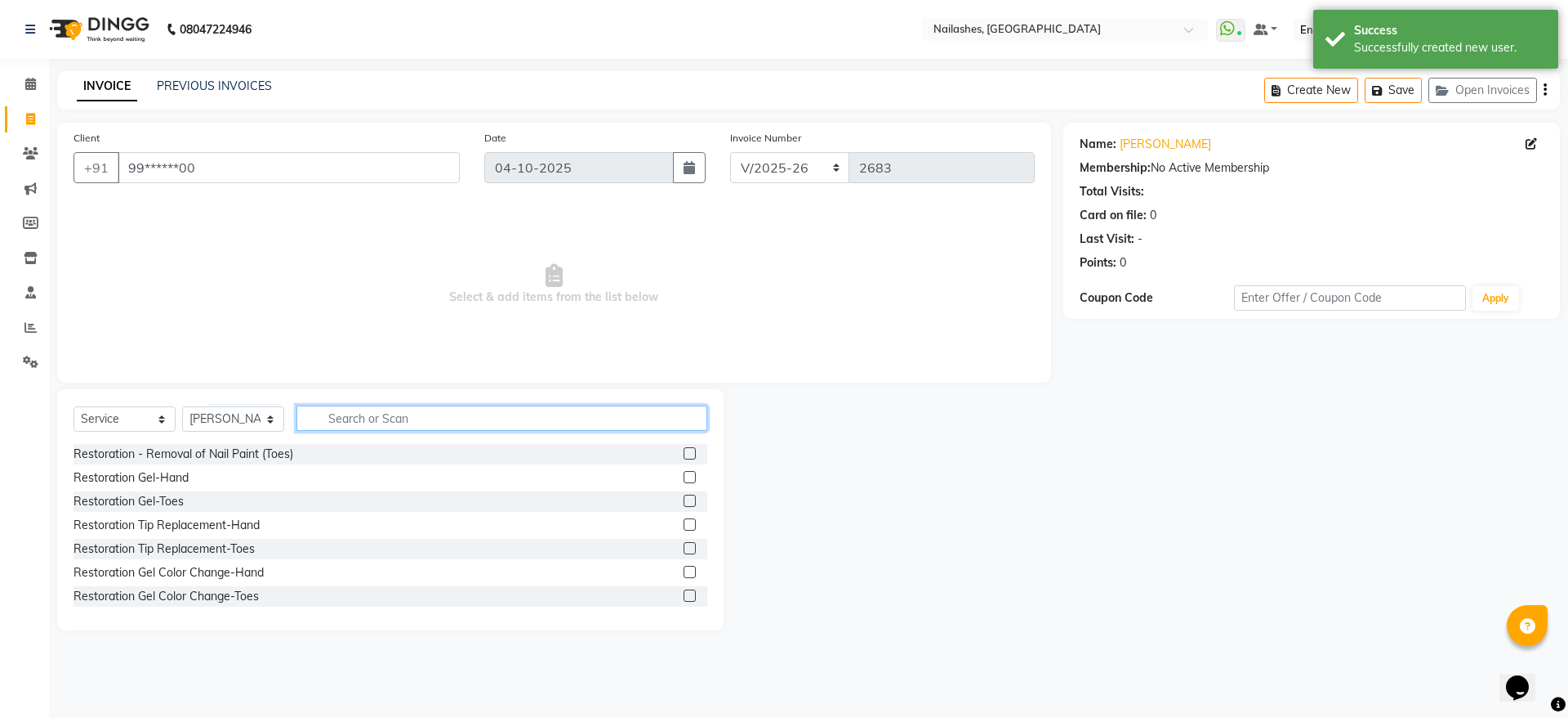
click at [368, 417] on input "text" at bounding box center [502, 418] width 411 height 26
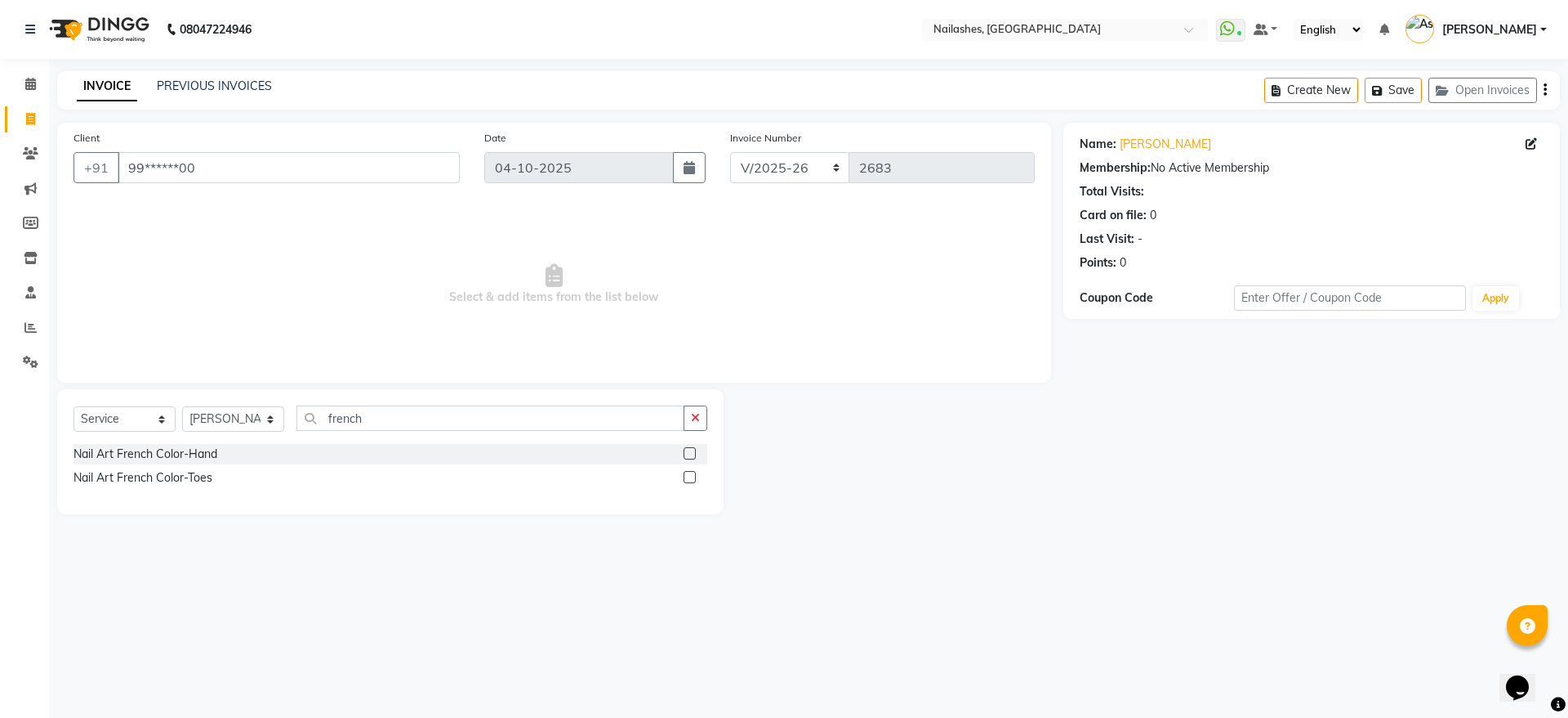
click at [695, 449] on label at bounding box center [689, 453] width 12 height 12
click at [695, 449] on input "checkbox" at bounding box center [689, 454] width 10 height 10
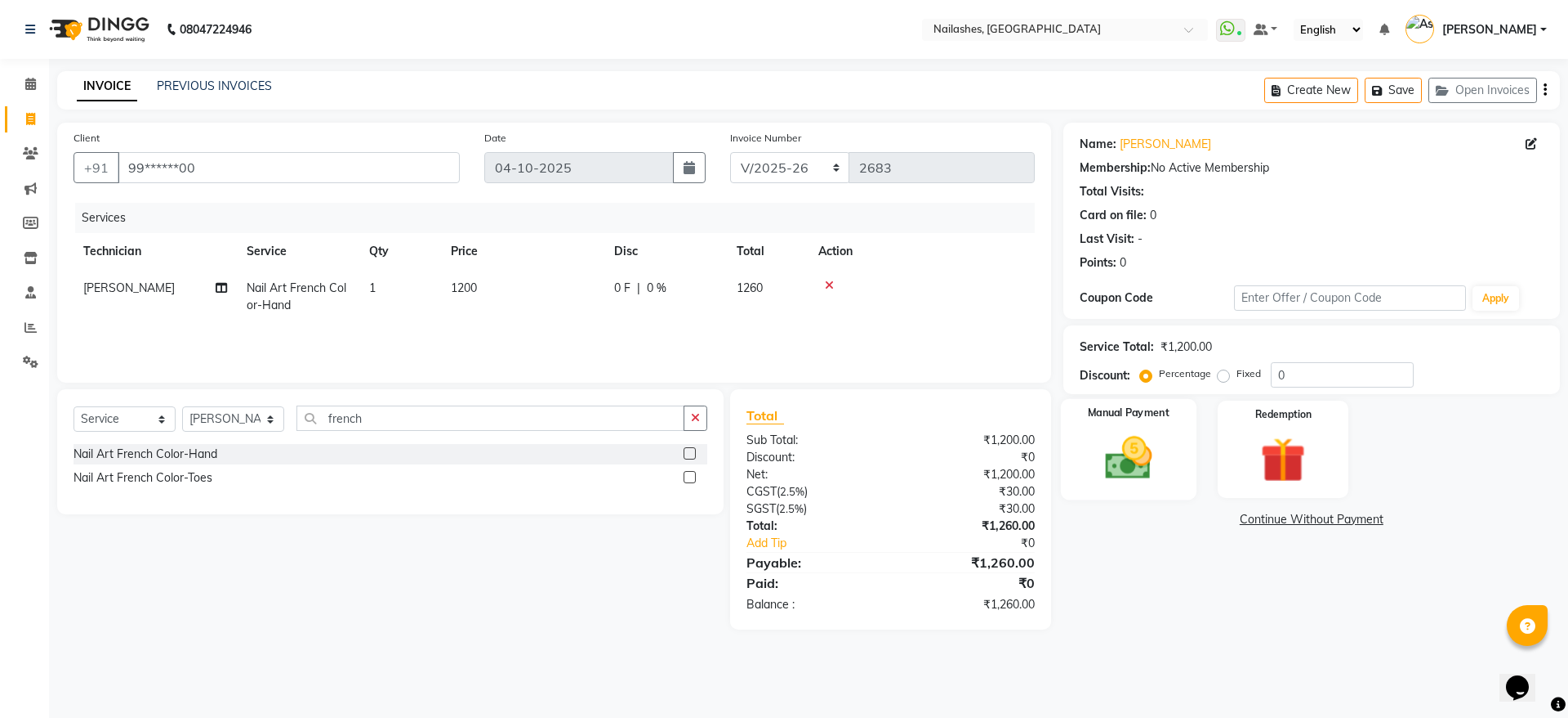
click at [1134, 442] on img at bounding box center [1128, 457] width 76 height 54
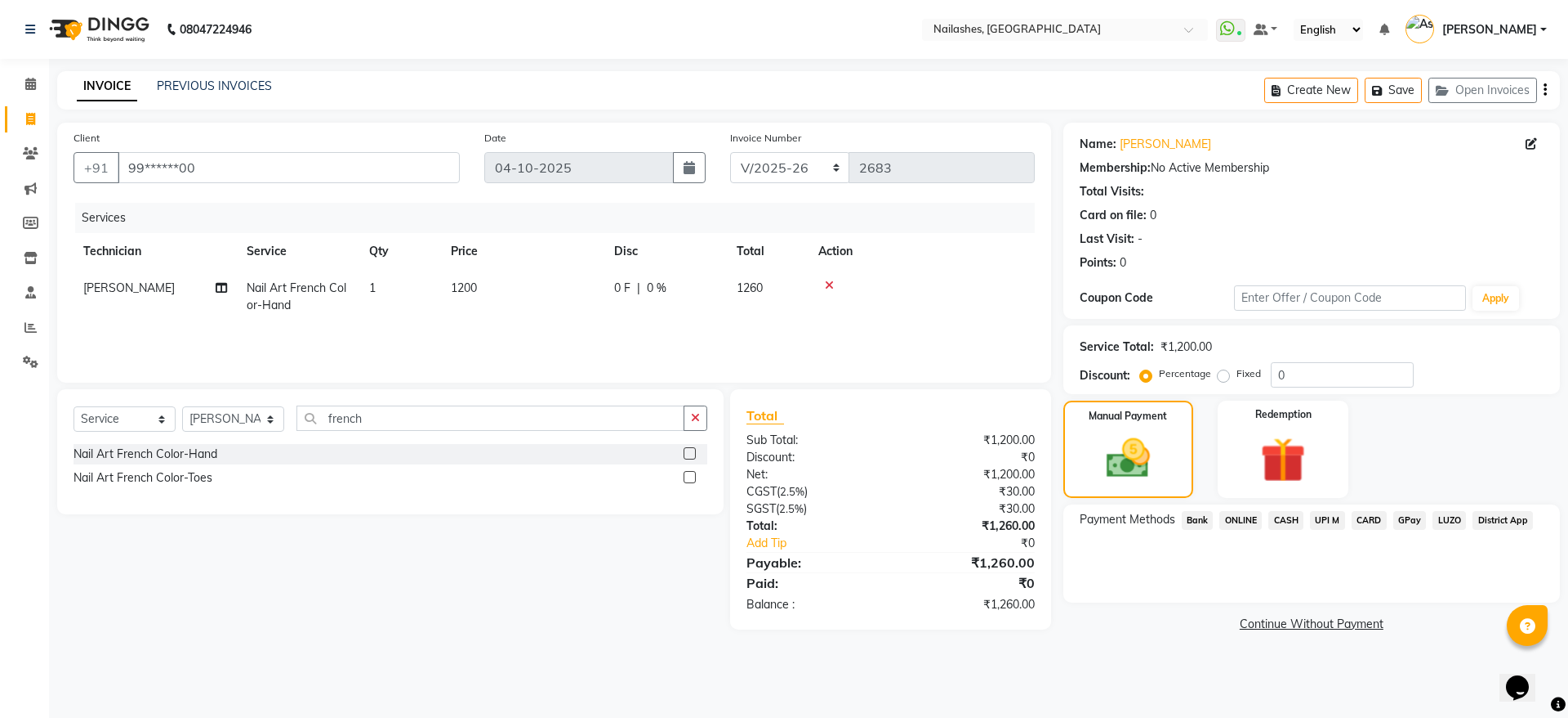
click at [1290, 521] on span "CASH" at bounding box center [1285, 520] width 35 height 19
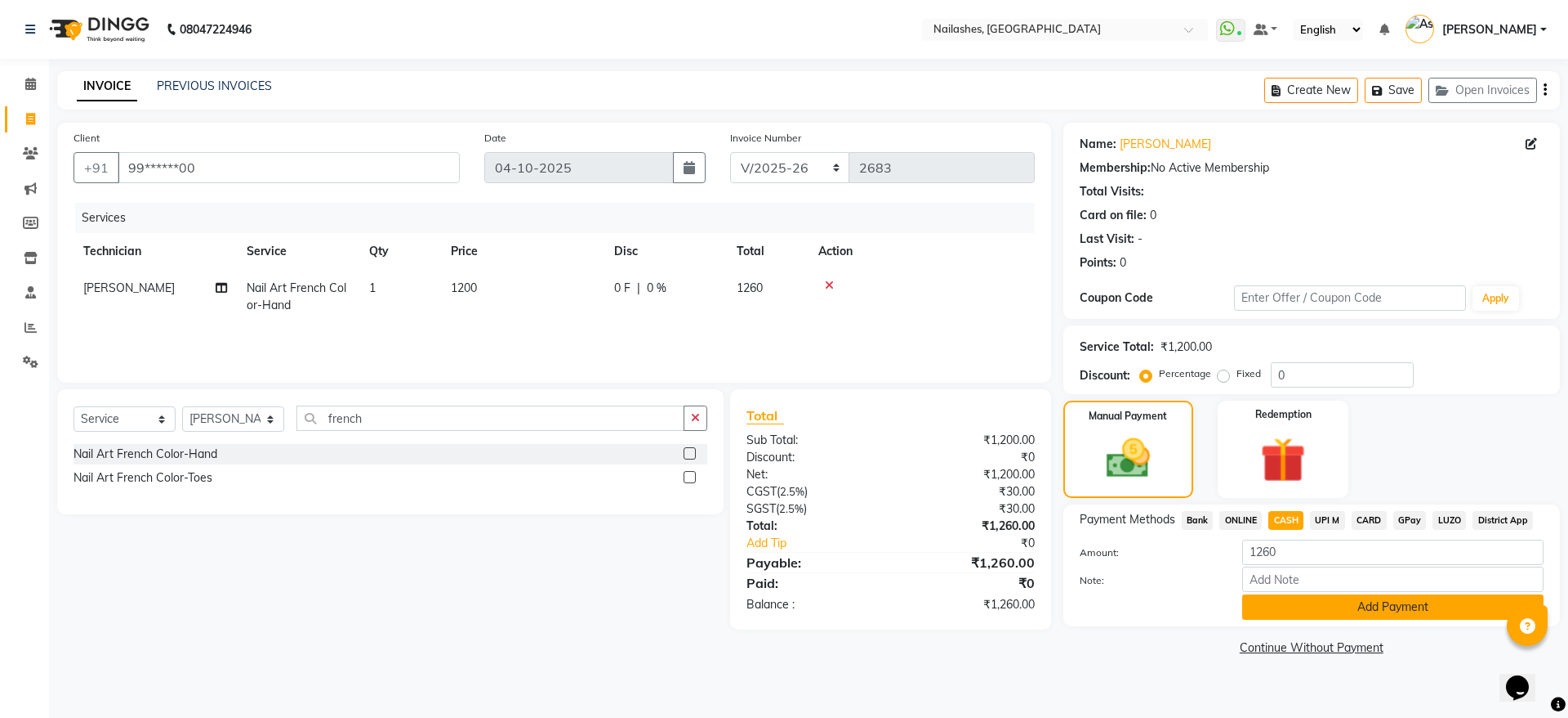
click at [1346, 605] on button "Add Payment" at bounding box center [1393, 607] width 302 height 26
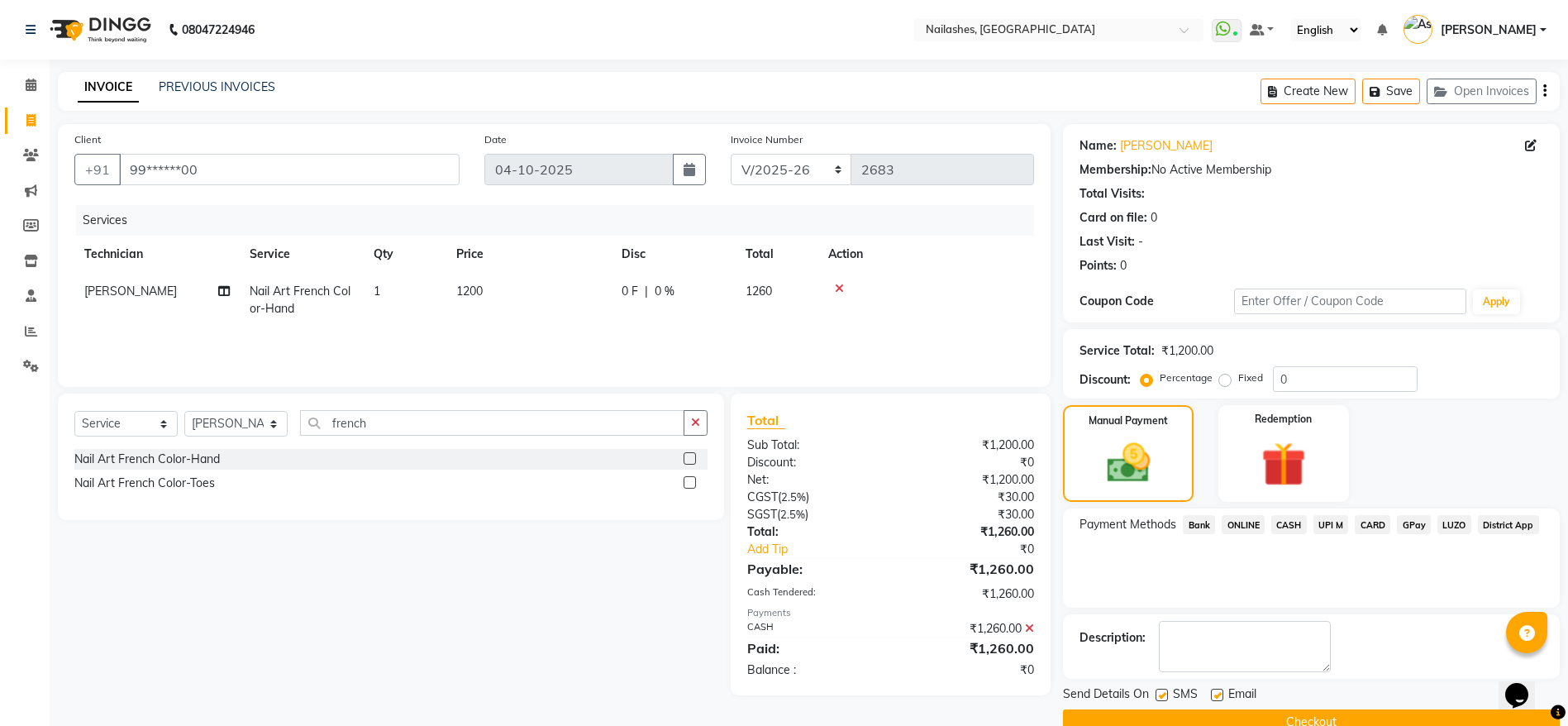
click at [1311, 712] on button "Checkout" at bounding box center [1312, 722] width 497 height 26
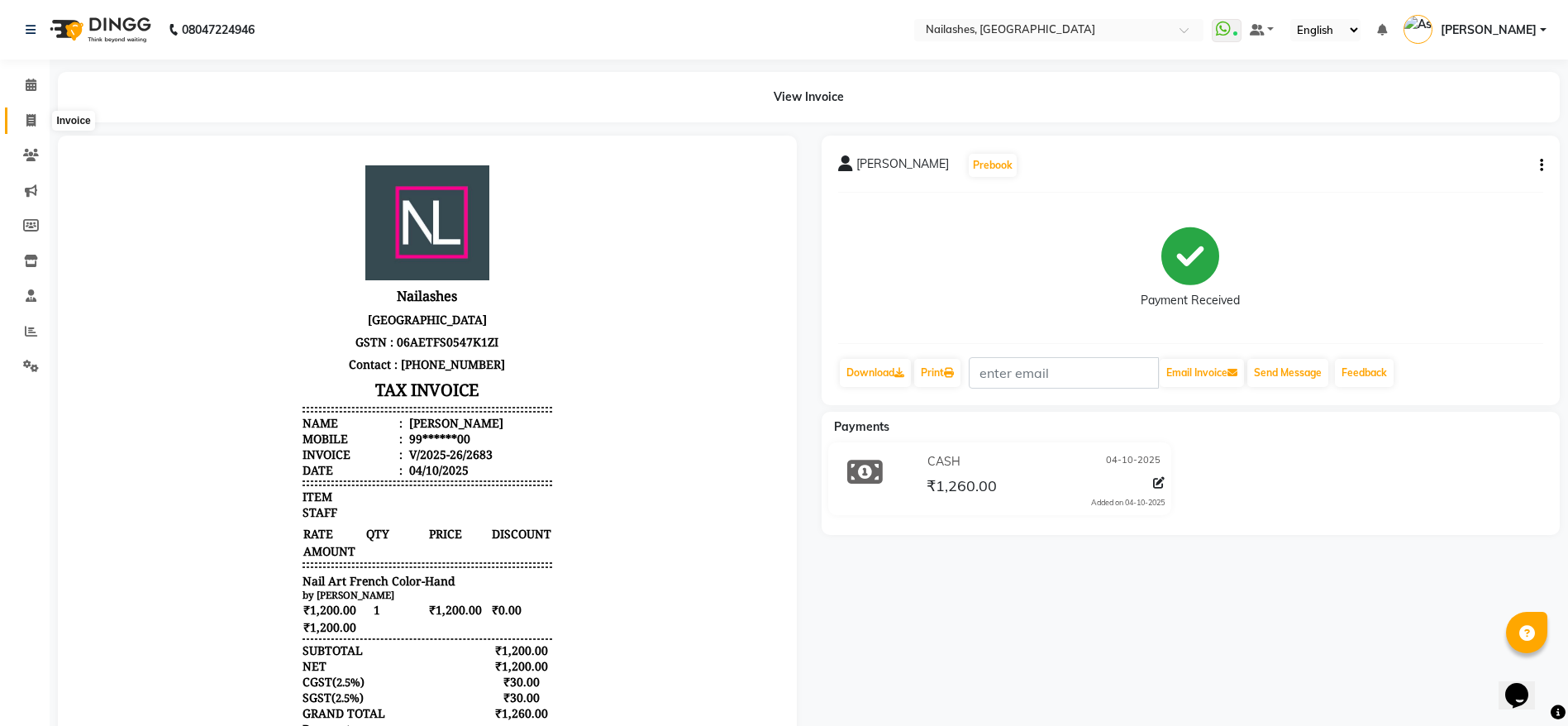
click at [30, 118] on icon at bounding box center [31, 120] width 9 height 12
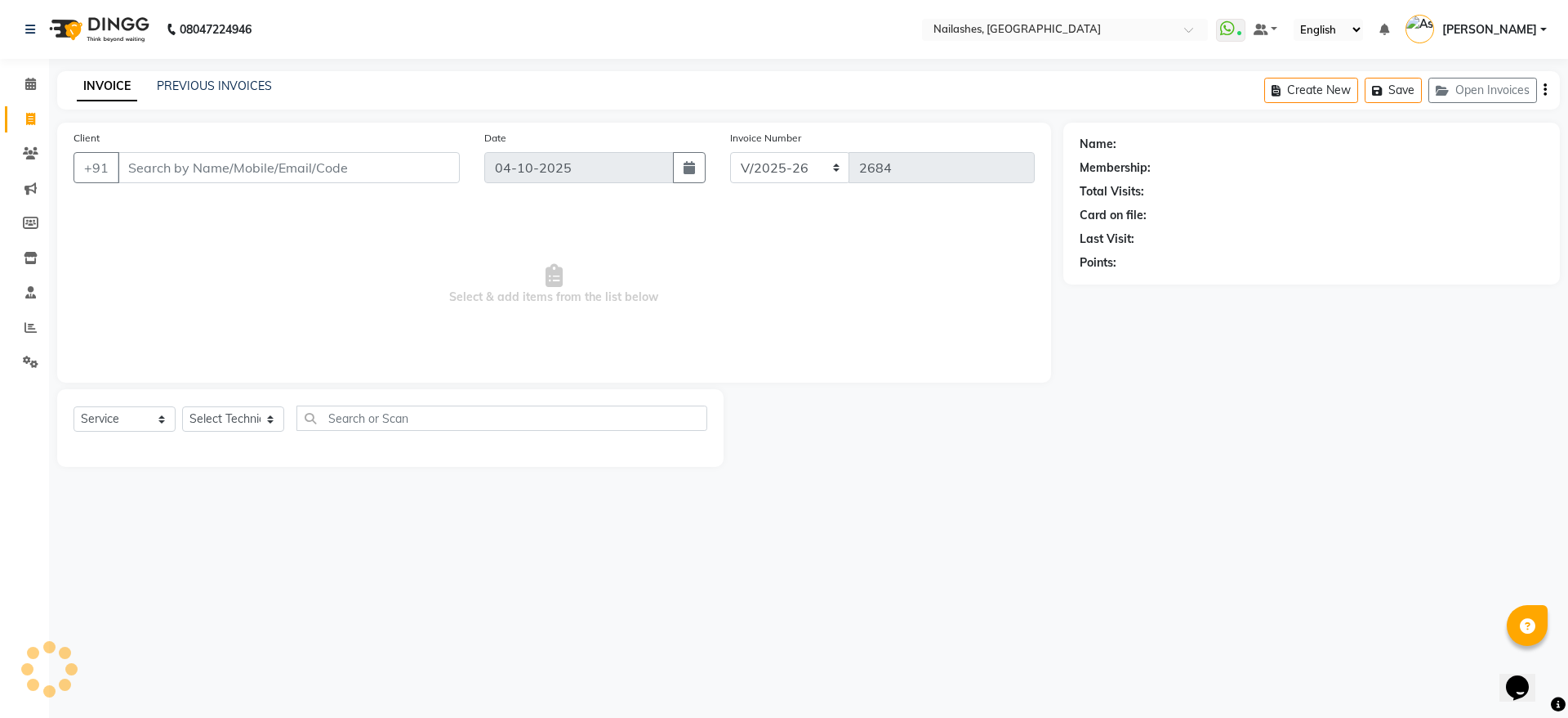
click at [216, 181] on input "Client" at bounding box center [289, 167] width 343 height 31
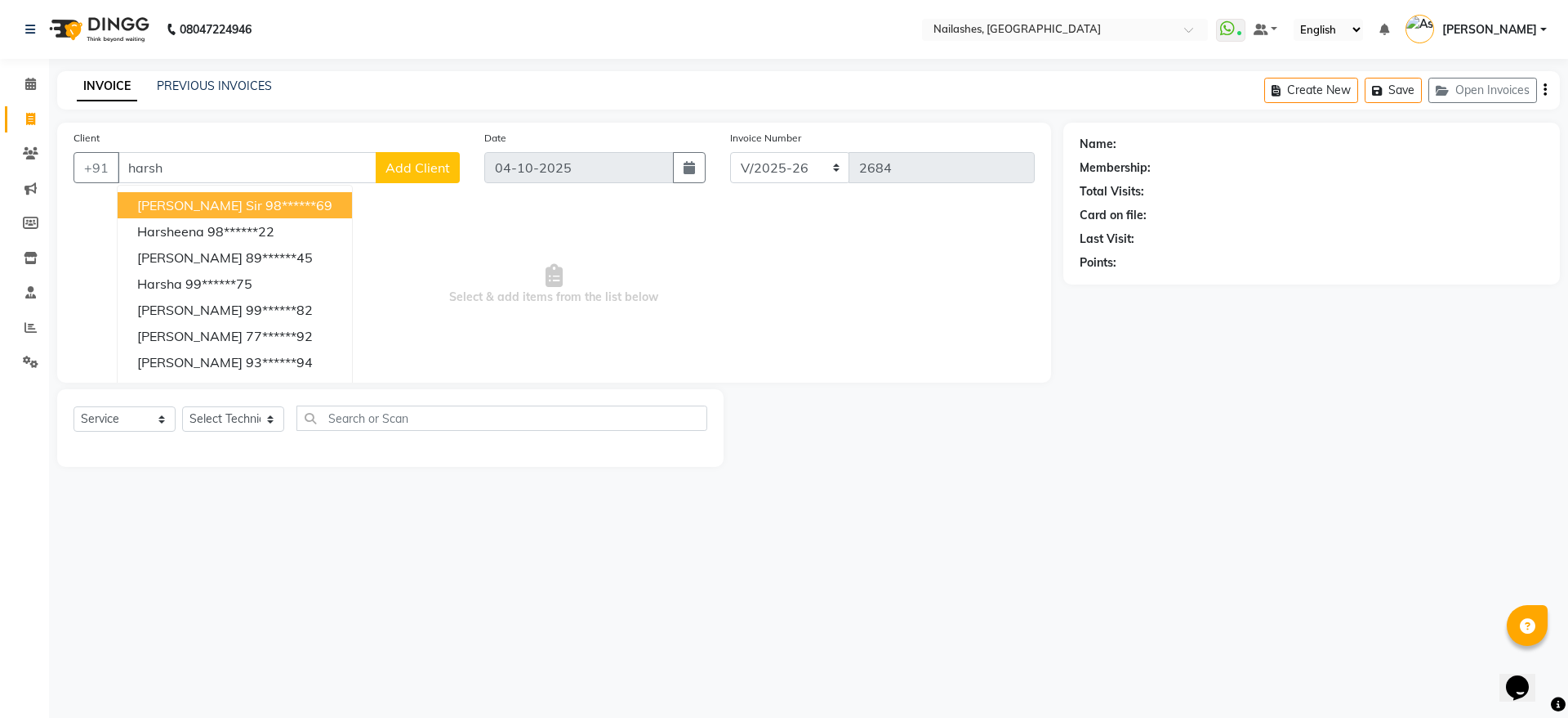
click at [289, 209] on button "[PERSON_NAME] Sir 98******69" at bounding box center [234, 205] width 234 height 26
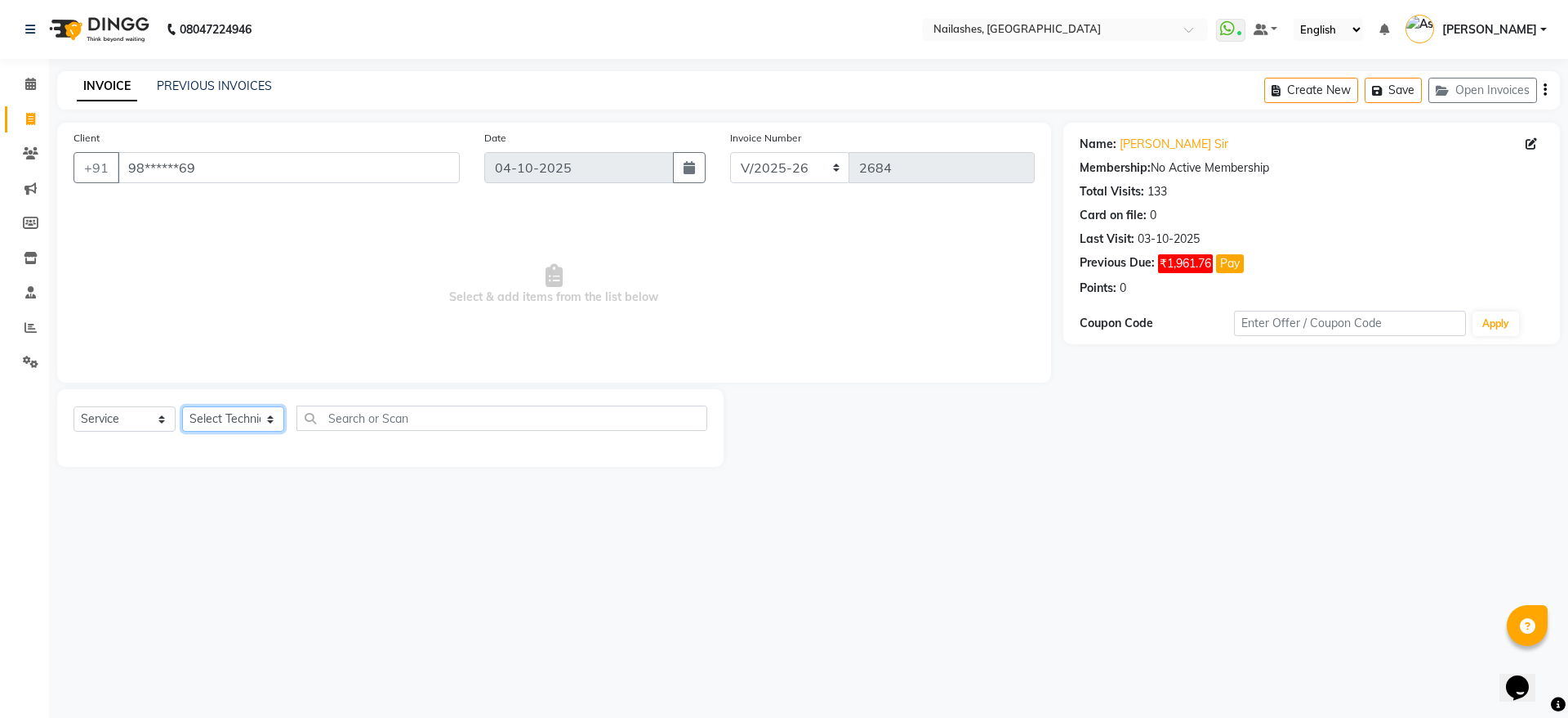
click at [233, 421] on select "Select Technician [PERSON_NAME] [PERSON_NAME] [PERSON_NAME] 2 [PERSON_NAME] MAN…" at bounding box center [233, 419] width 102 height 26
click at [182, 406] on select "Select Technician [PERSON_NAME] [PERSON_NAME] [PERSON_NAME] 2 [PERSON_NAME] MAN…" at bounding box center [233, 419] width 102 height 26
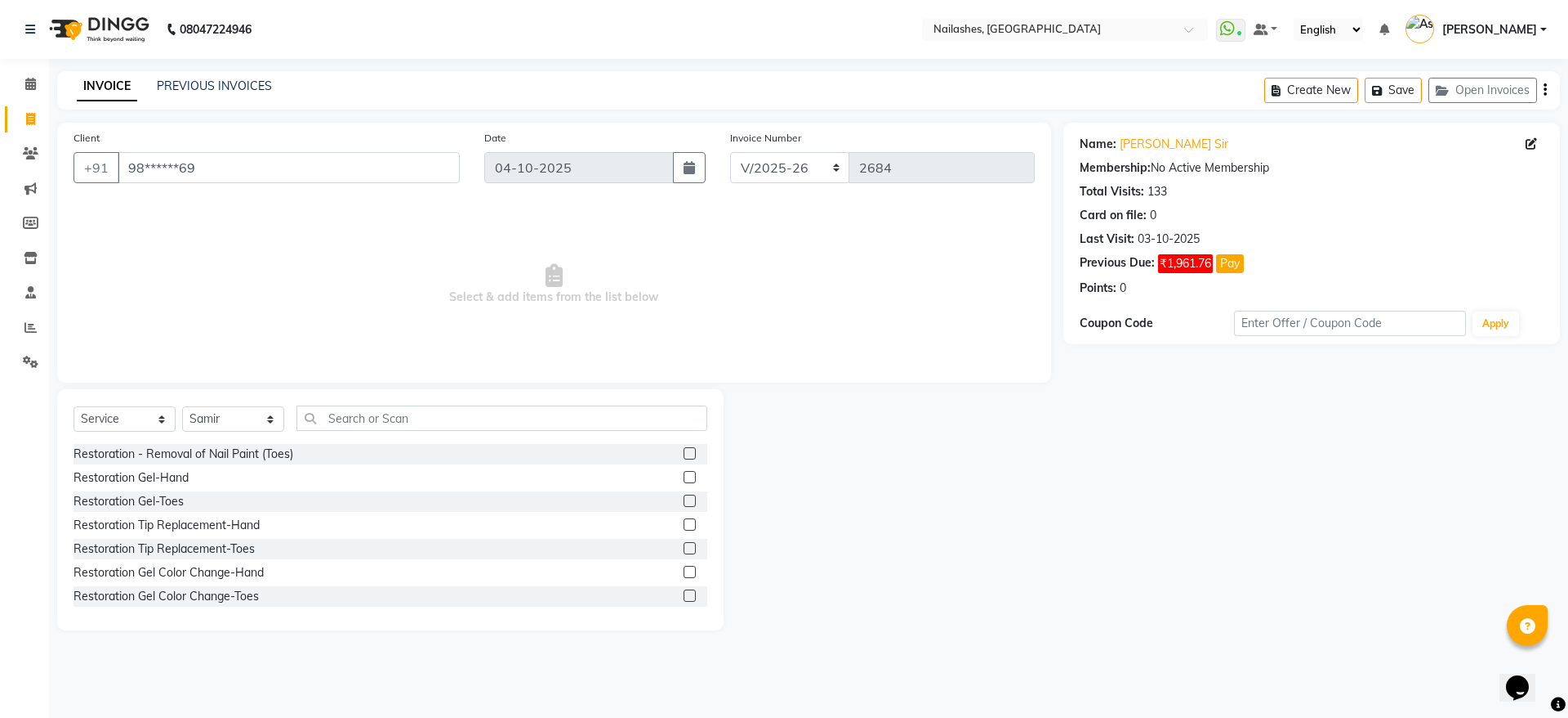
click at [222, 330] on span "Select & add items from the list below" at bounding box center [554, 285] width 961 height 164
click at [390, 415] on input "text" at bounding box center [502, 418] width 411 height 26
click at [683, 454] on label at bounding box center [689, 453] width 12 height 12
click at [683, 454] on input "checkbox" at bounding box center [689, 454] width 10 height 10
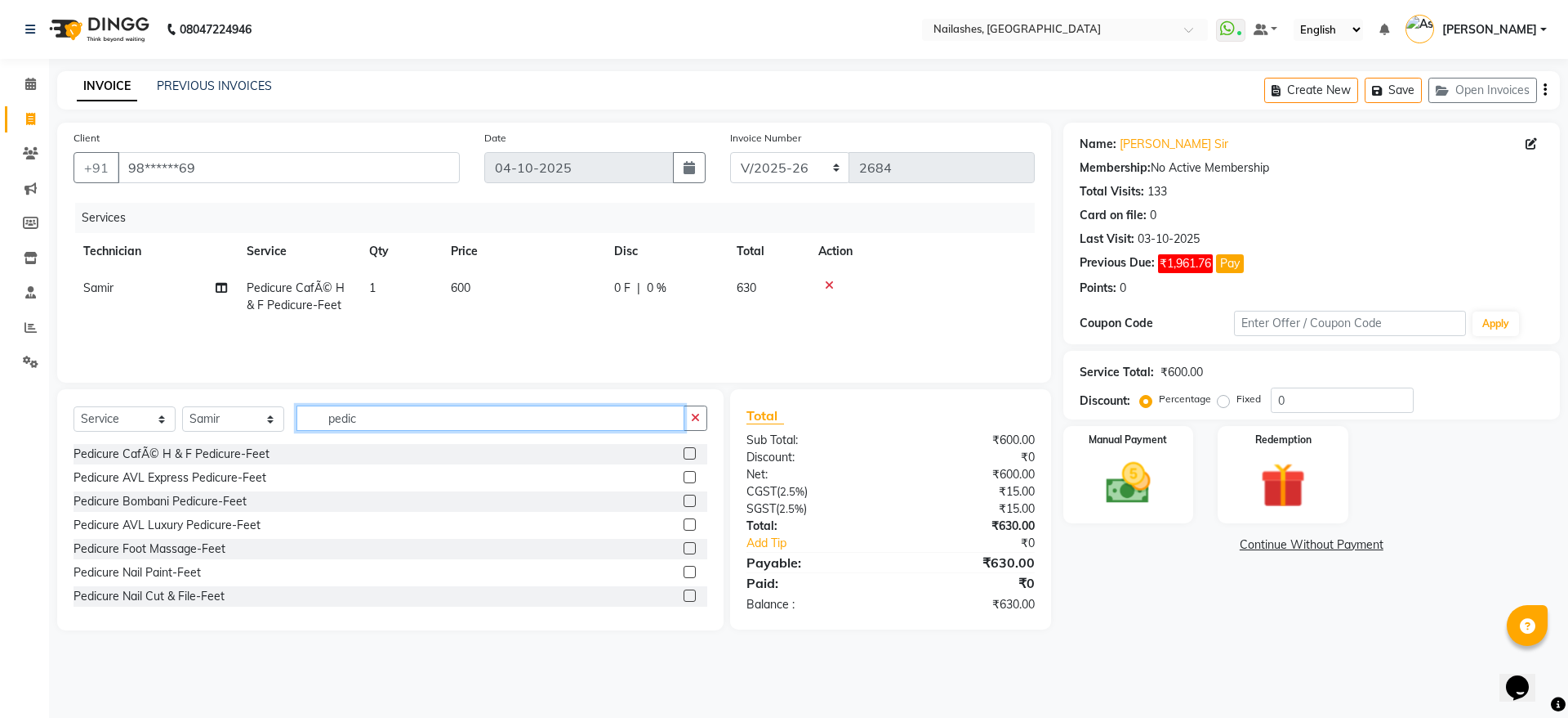
click at [556, 420] on input "pedic" at bounding box center [490, 418] width 388 height 26
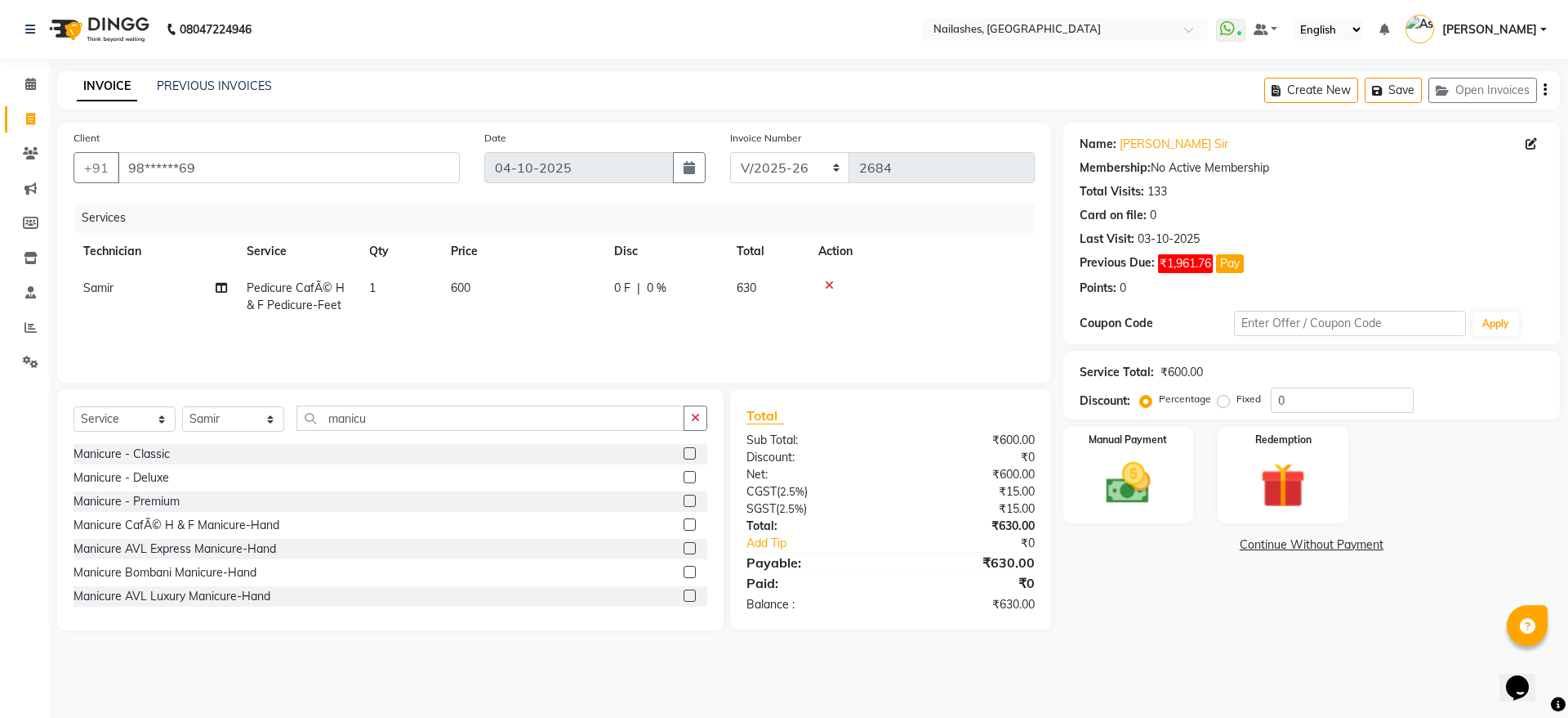
click at [683, 527] on label at bounding box center [689, 524] width 12 height 12
click at [683, 527] on input "checkbox" at bounding box center [689, 525] width 10 height 10
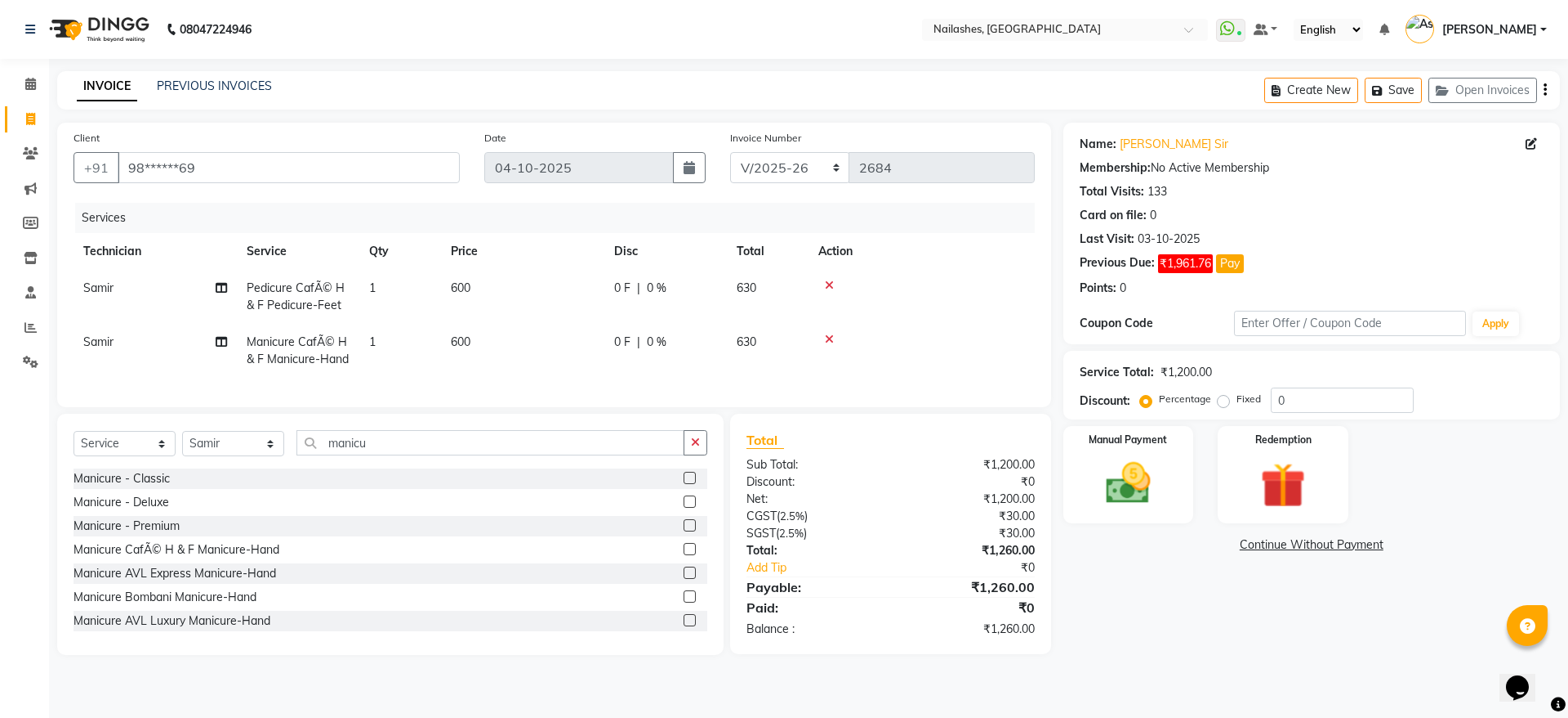
click at [1237, 400] on label "Fixed" at bounding box center [1248, 398] width 25 height 14
click at [1224, 400] on input "Fixed" at bounding box center [1226, 398] width 11 height 11
click at [1289, 398] on input "0" at bounding box center [1342, 400] width 143 height 26
click at [1125, 452] on div "Manual Payment" at bounding box center [1127, 474] width 135 height 101
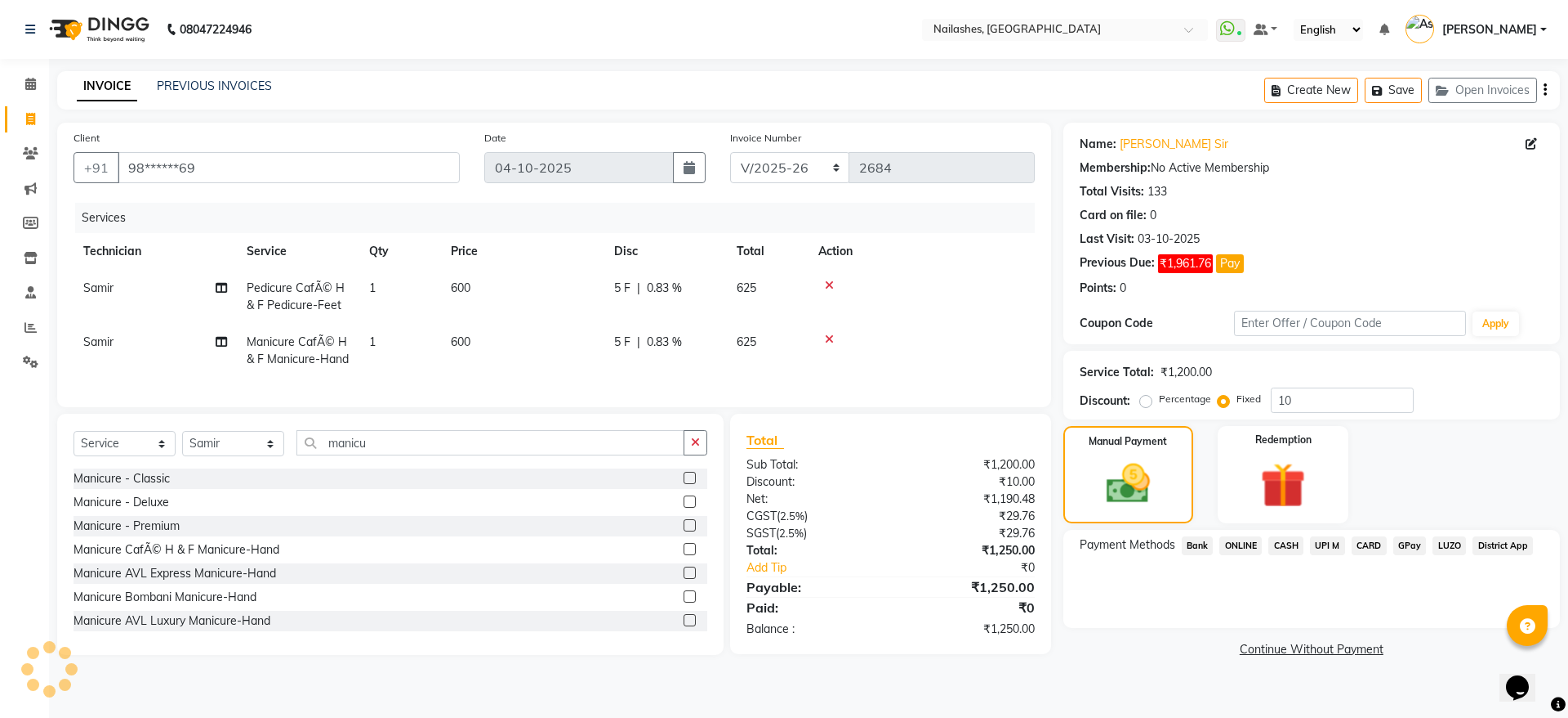
click at [1293, 547] on span "CASH" at bounding box center [1285, 546] width 35 height 19
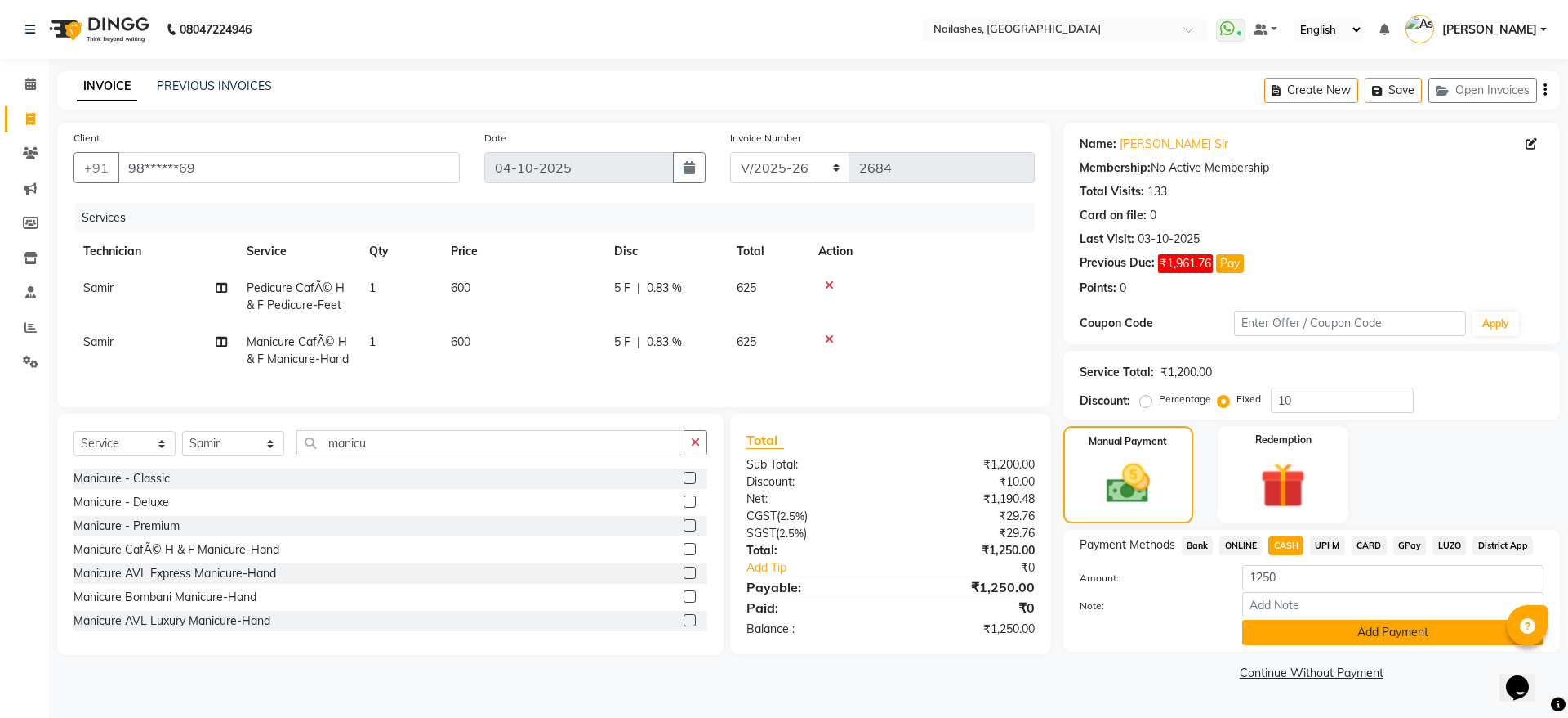
click at [1340, 634] on button "Add Payment" at bounding box center [1393, 632] width 302 height 26
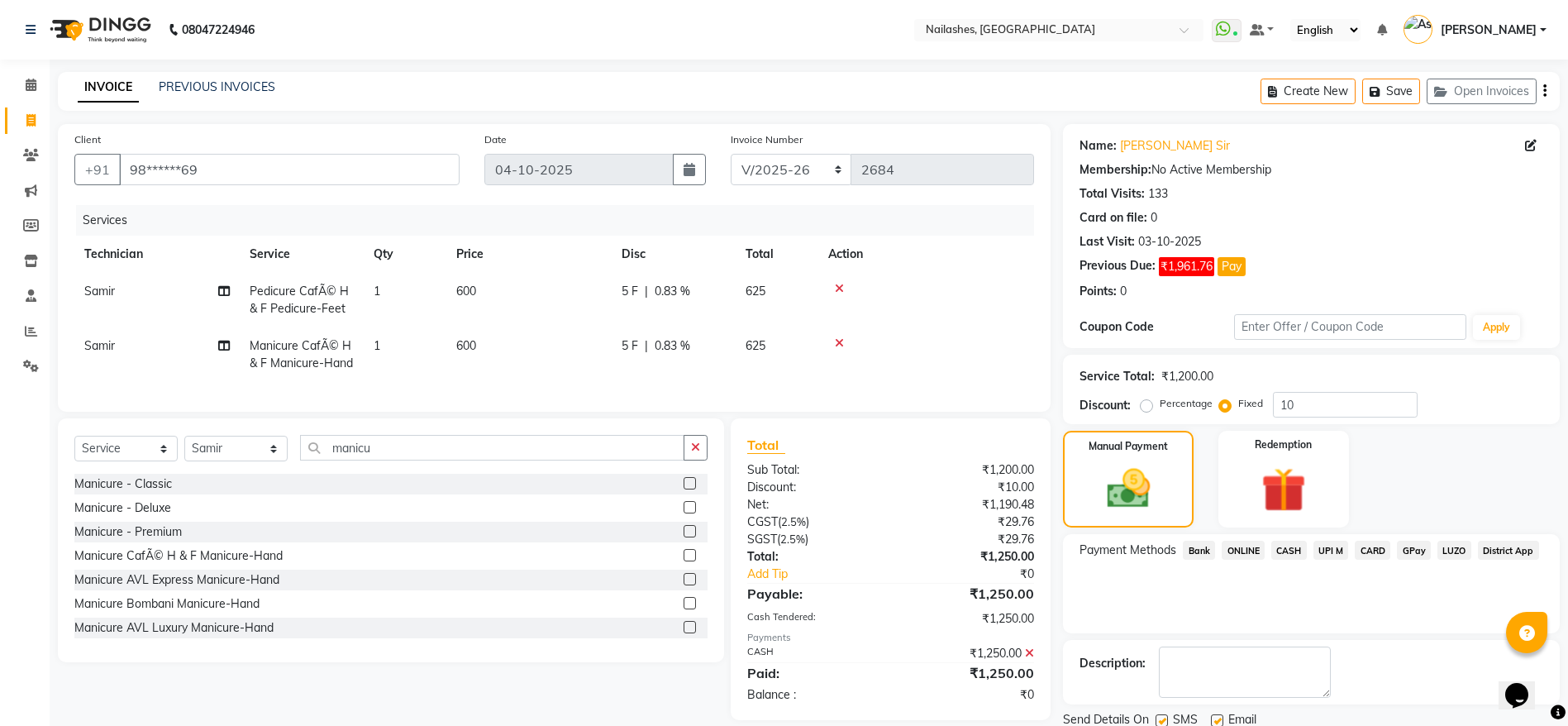
scroll to position [59, 0]
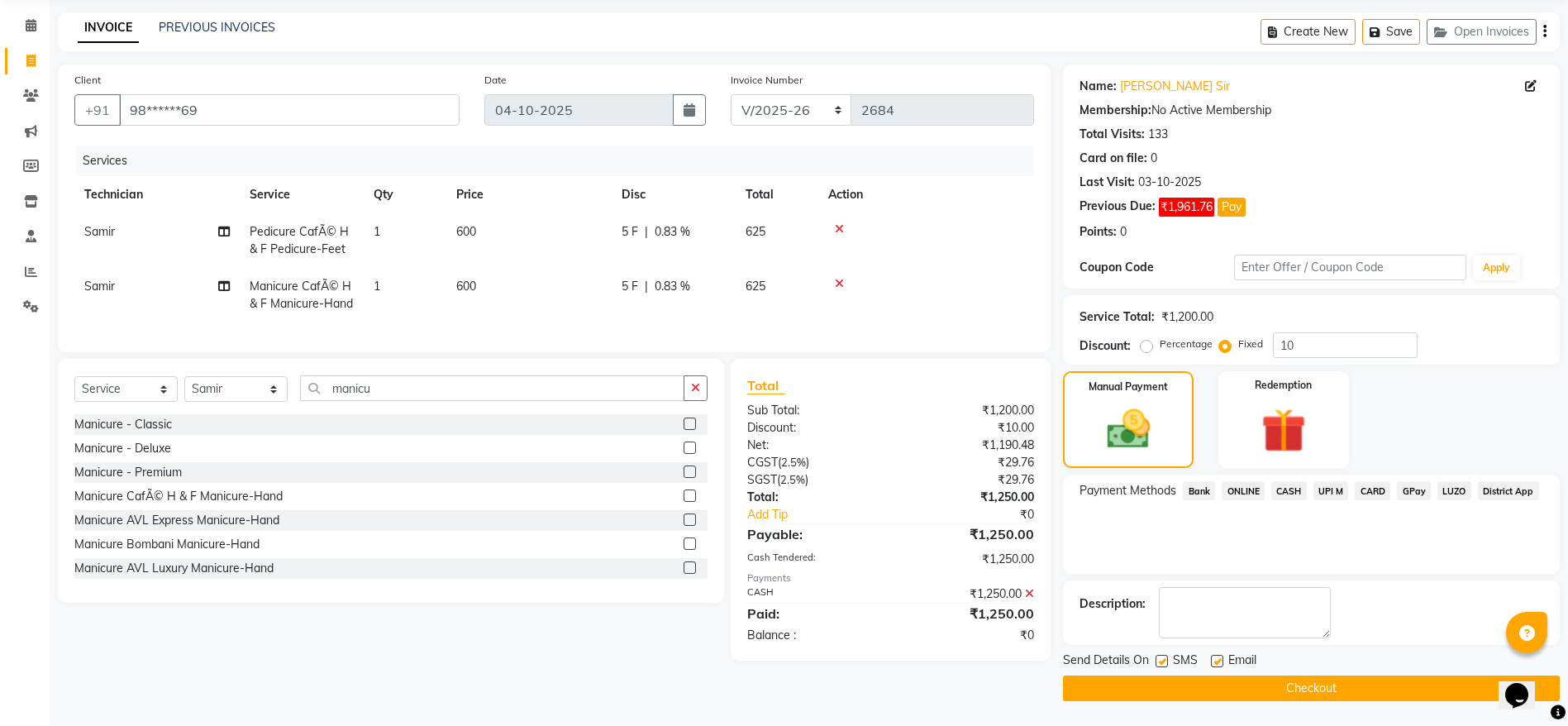
click at [1328, 685] on button "Checkout" at bounding box center [1312, 688] width 497 height 26
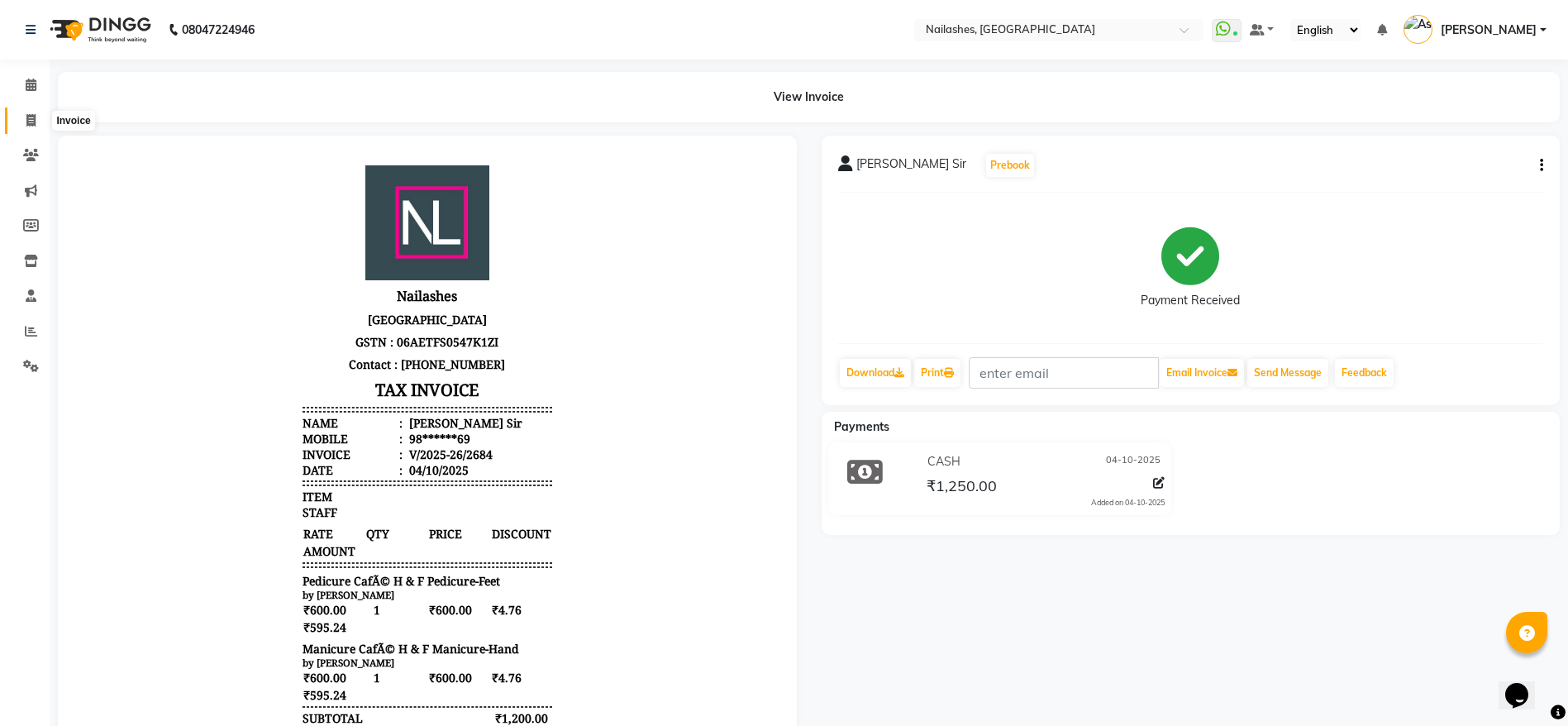
click at [27, 114] on icon at bounding box center [31, 120] width 9 height 12
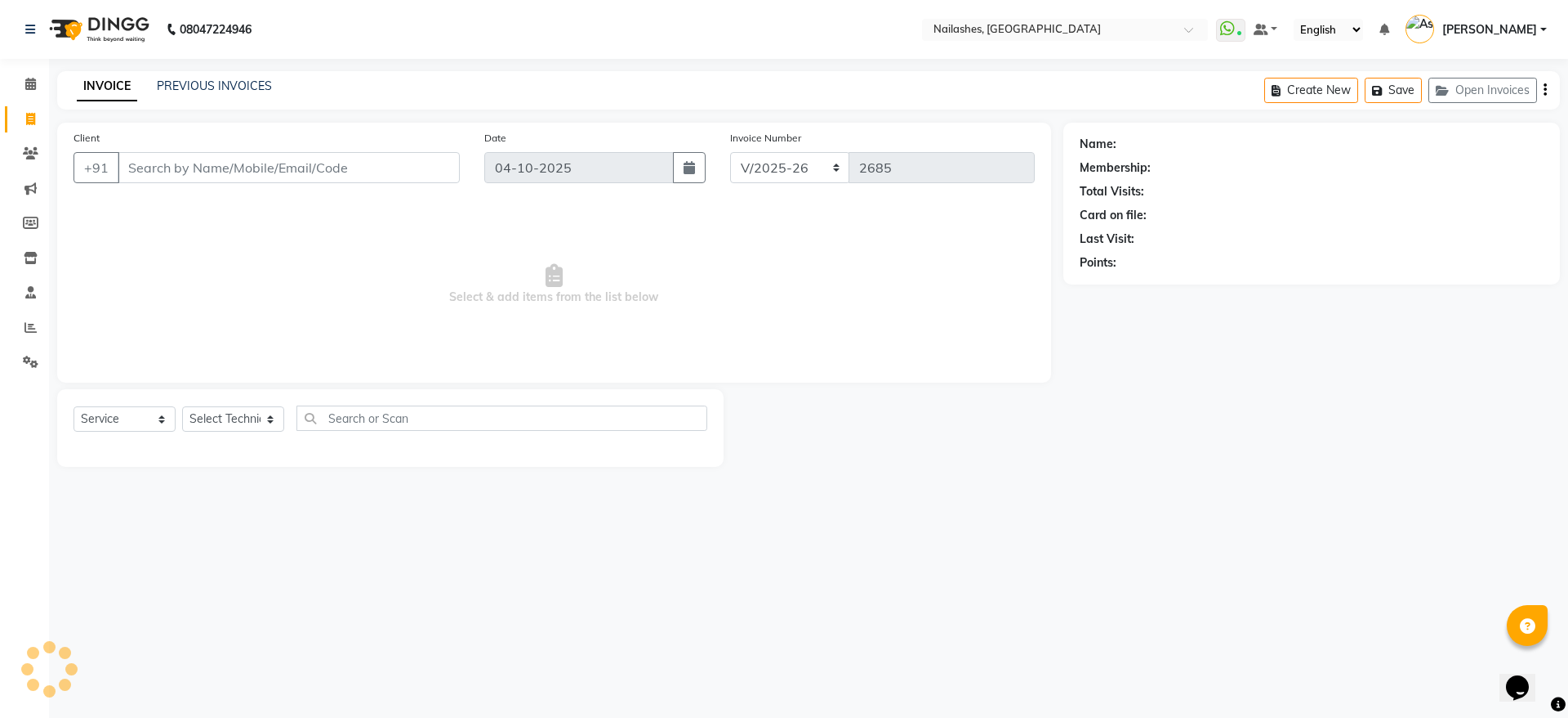
click at [222, 171] on input "Client" at bounding box center [289, 167] width 343 height 31
click at [442, 169] on span "Add Client" at bounding box center [418, 167] width 65 height 16
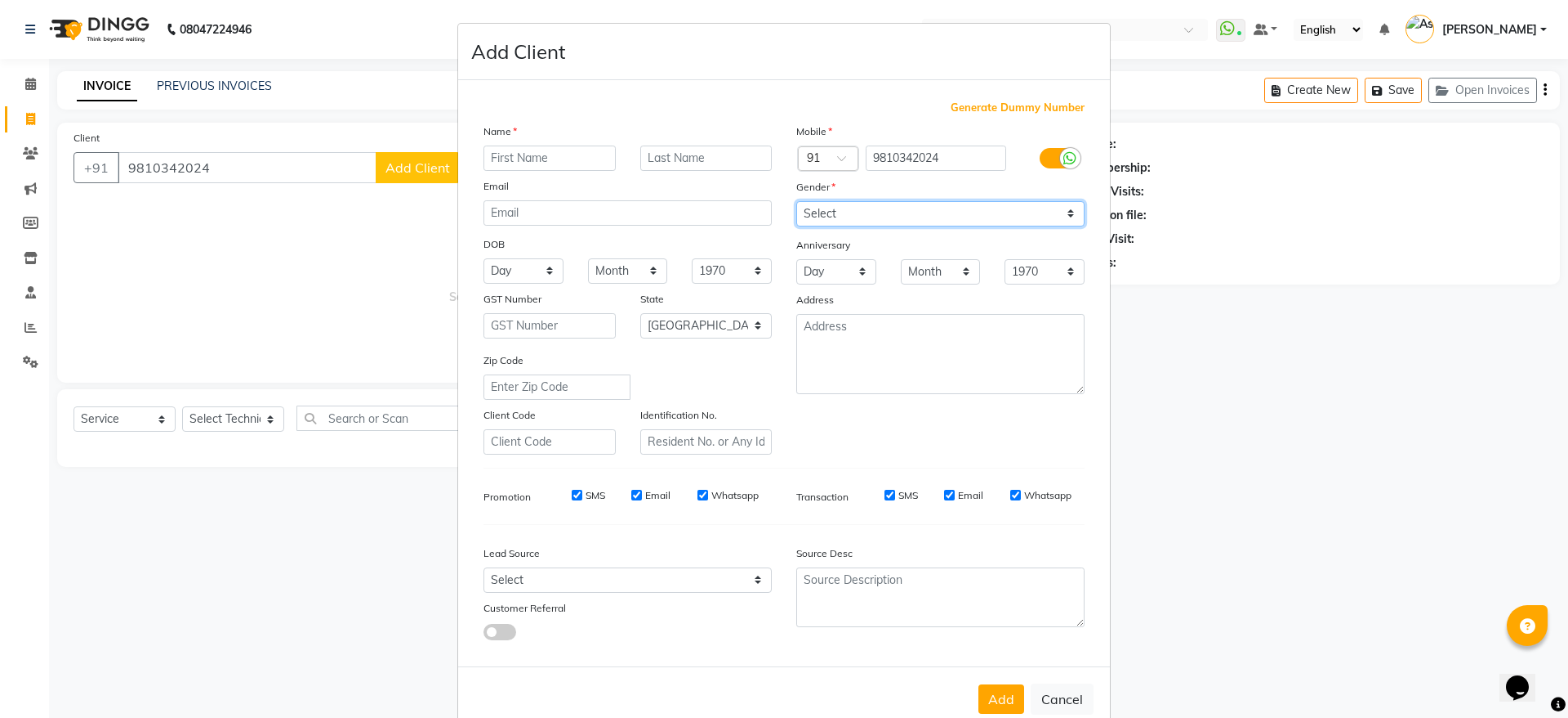
click at [955, 211] on select "Select [DEMOGRAPHIC_DATA] [DEMOGRAPHIC_DATA] Other Prefer Not To Say" at bounding box center [940, 214] width 288 height 26
click at [796, 201] on select "Select [DEMOGRAPHIC_DATA] [DEMOGRAPHIC_DATA] Other Prefer Not To Say" at bounding box center [940, 214] width 288 height 26
click at [996, 686] on button "Add" at bounding box center [1001, 698] width 46 height 30
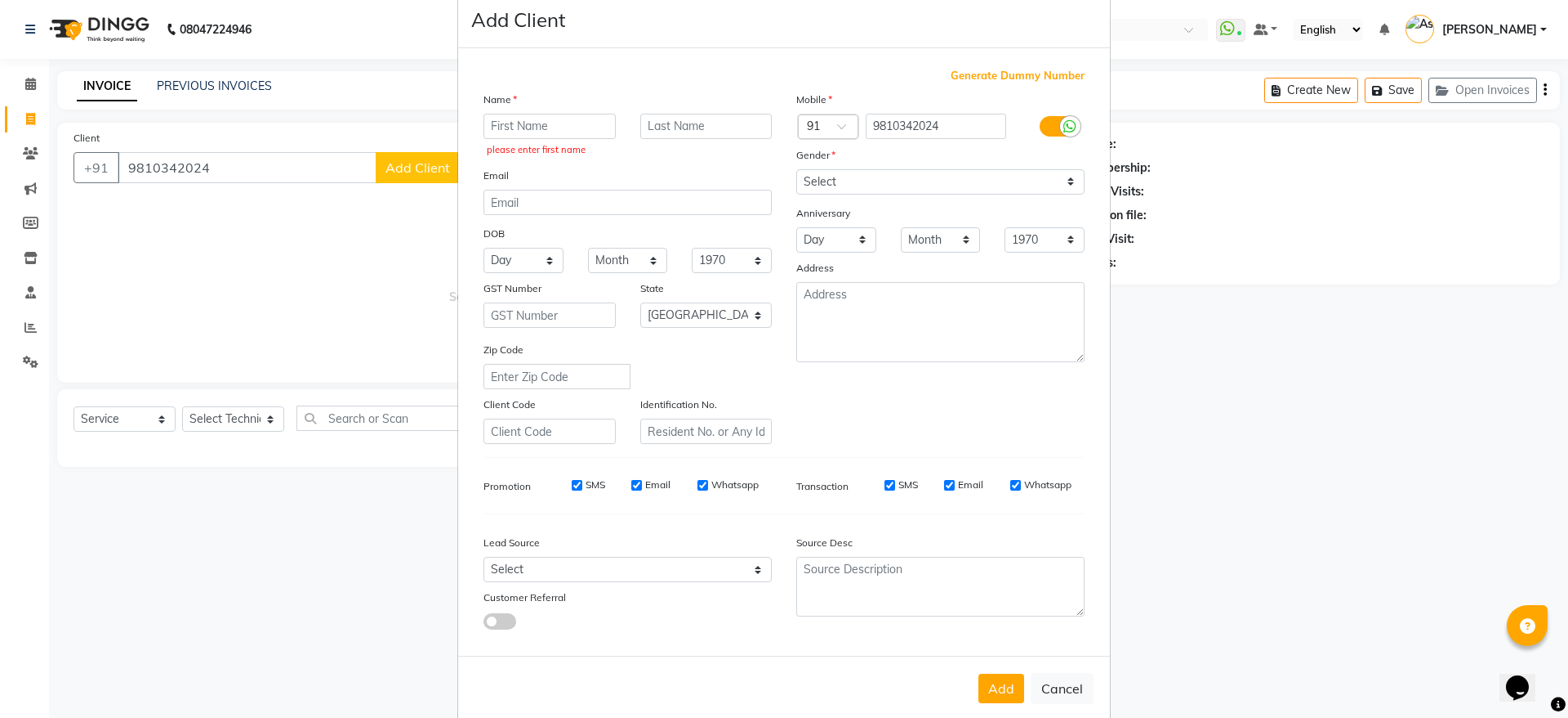
scroll to position [58, 0]
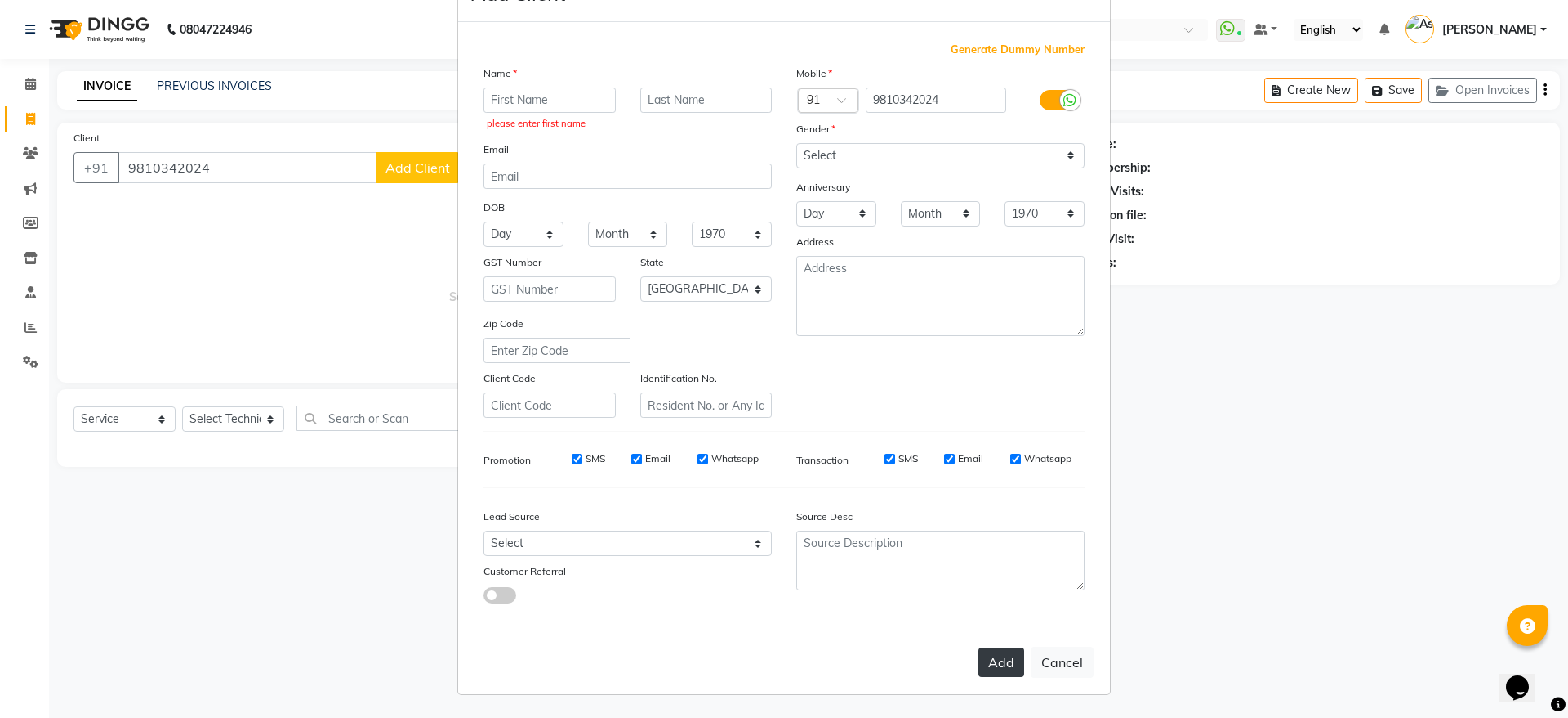
click at [994, 663] on button "Add" at bounding box center [1001, 662] width 46 height 30
click at [578, 97] on input "text" at bounding box center [549, 101] width 132 height 26
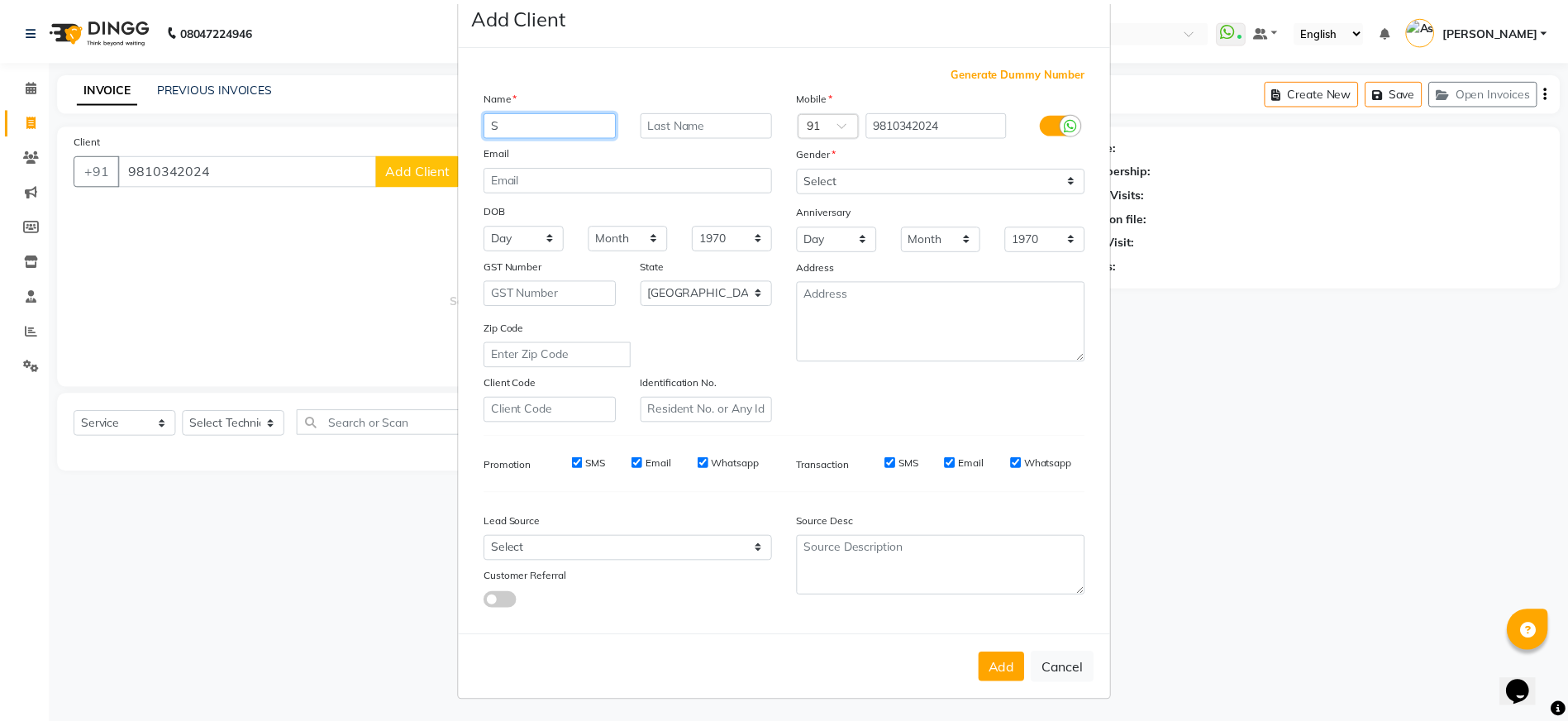
scroll to position [37, 0]
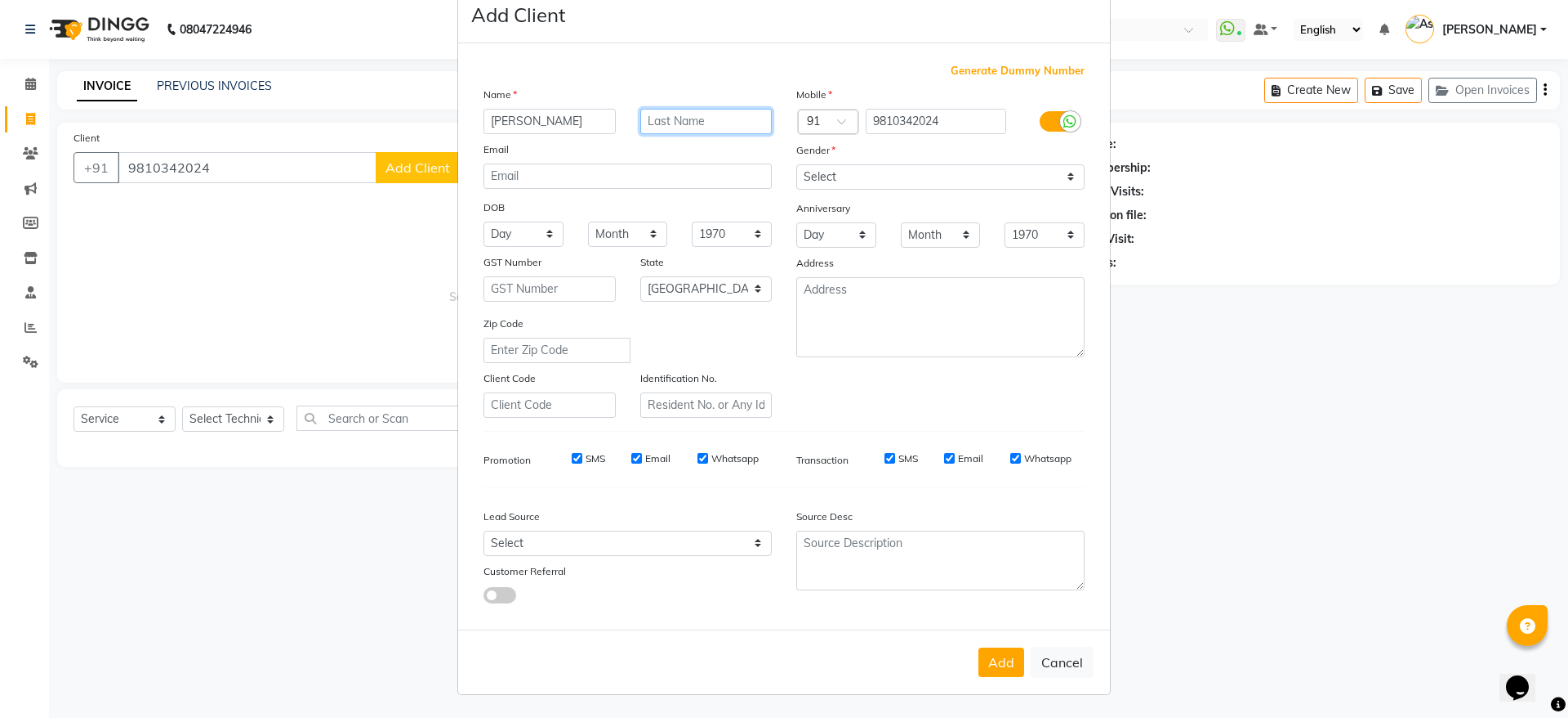
click at [699, 127] on input "text" at bounding box center [706, 121] width 132 height 26
click at [995, 664] on button "Add" at bounding box center [1001, 662] width 46 height 30
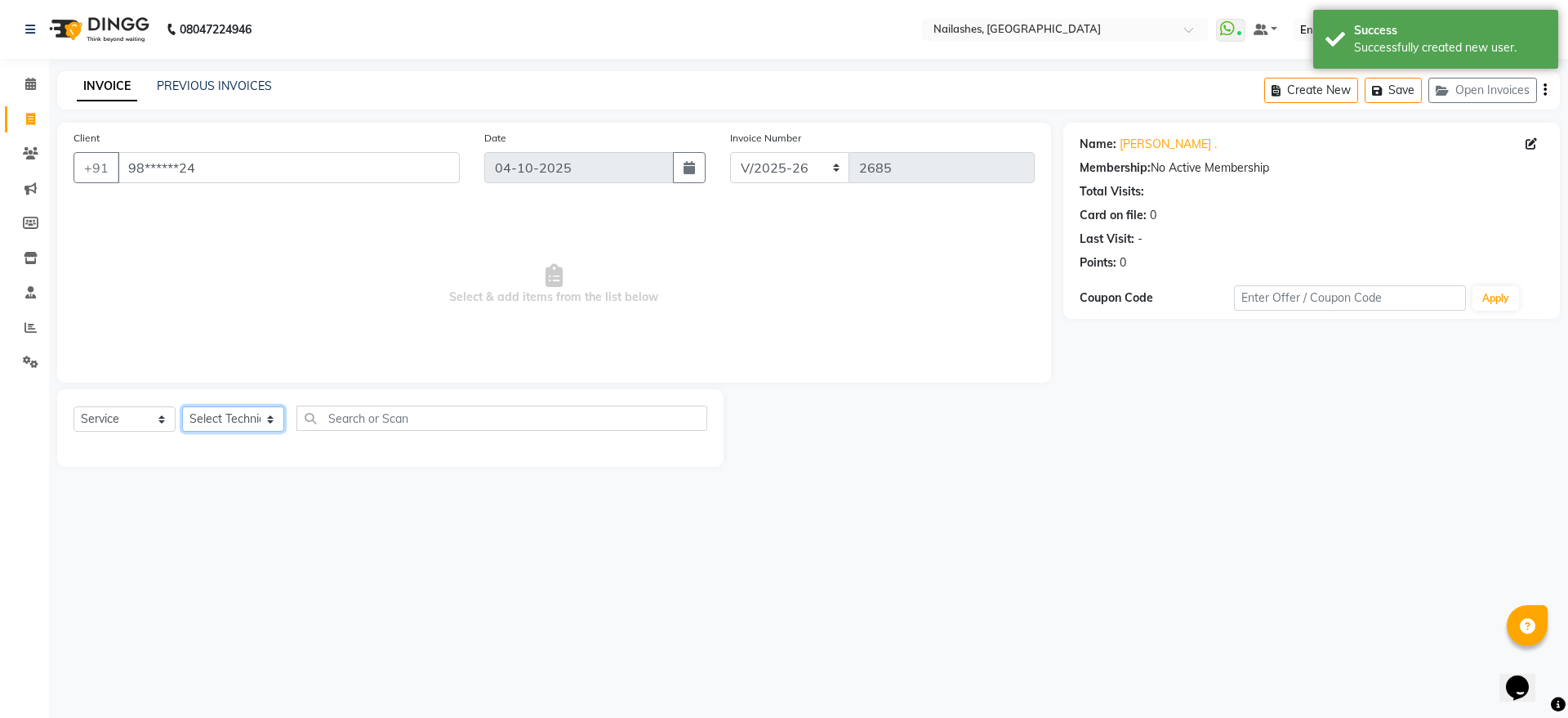
click at [226, 411] on select "Select Technician [PERSON_NAME] [PERSON_NAME] [PERSON_NAME] 2 [PERSON_NAME] MAN…" at bounding box center [233, 419] width 102 height 26
click at [182, 406] on select "Select Technician [PERSON_NAME] [PERSON_NAME] [PERSON_NAME] 2 [PERSON_NAME] MAN…" at bounding box center [233, 419] width 102 height 26
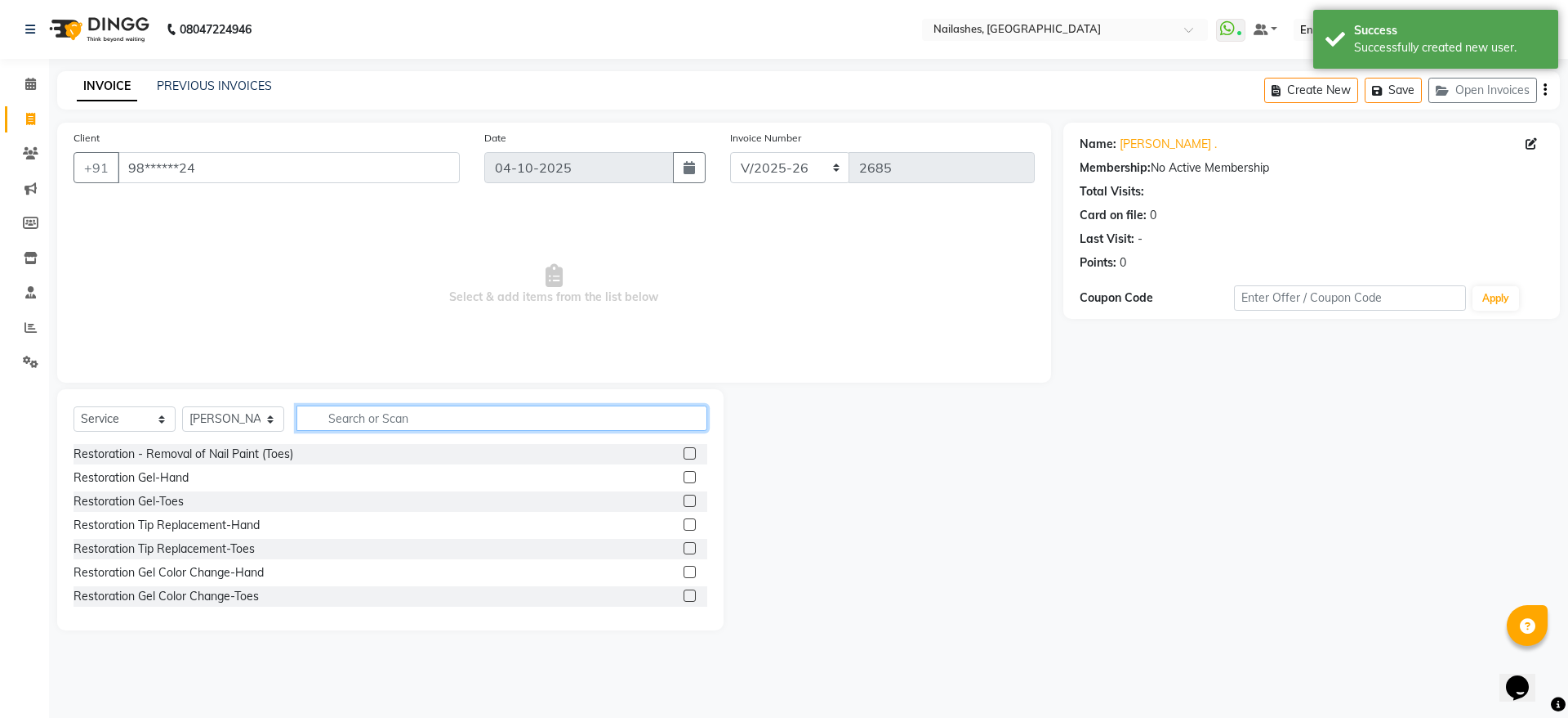
click at [370, 416] on input "text" at bounding box center [502, 418] width 411 height 26
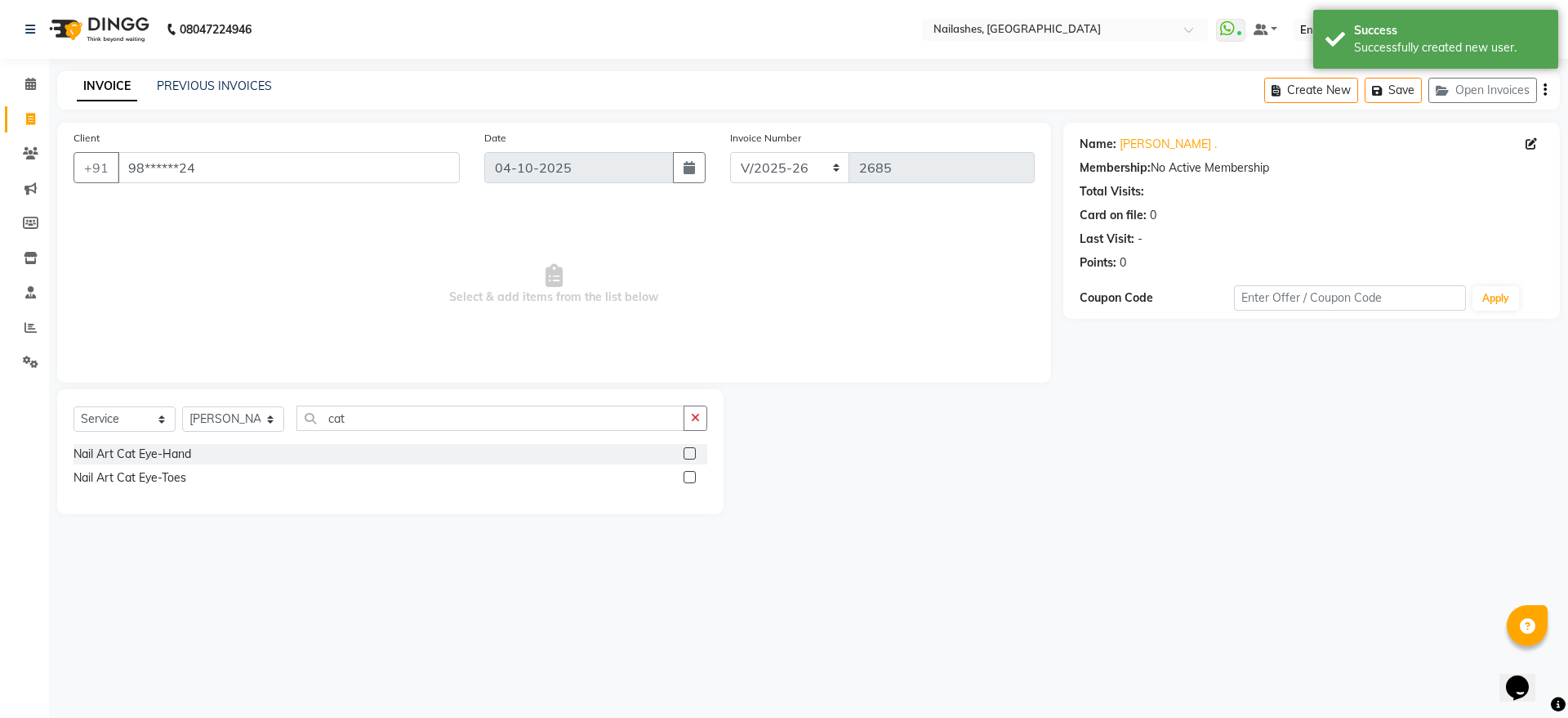
click at [689, 455] on label at bounding box center [689, 453] width 12 height 12
click at [689, 455] on input "checkbox" at bounding box center [689, 454] width 10 height 10
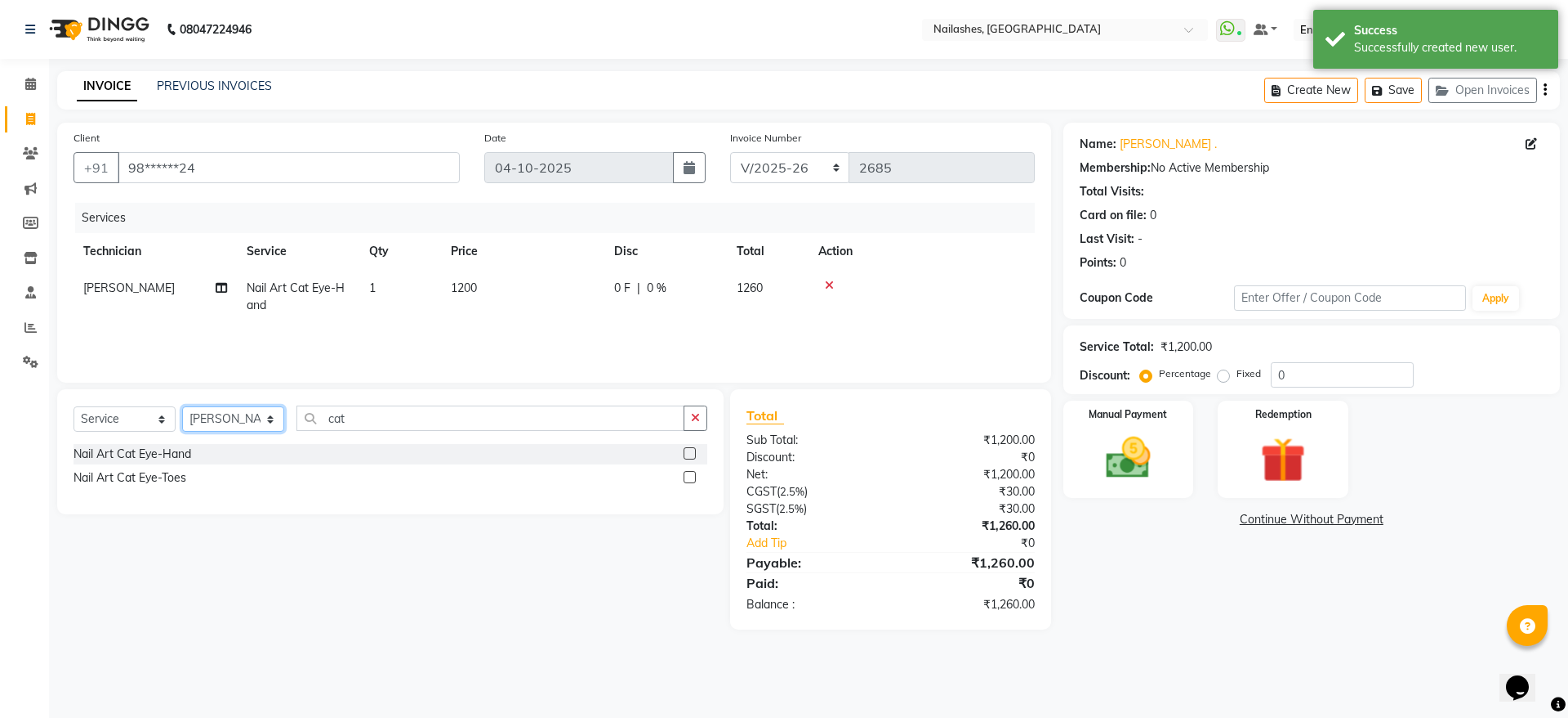
click at [257, 414] on select "Select Technician [PERSON_NAME] [PERSON_NAME] [PERSON_NAME] 2 [PERSON_NAME] MAN…" at bounding box center [233, 419] width 102 height 26
click at [374, 415] on input "cat" at bounding box center [490, 418] width 388 height 26
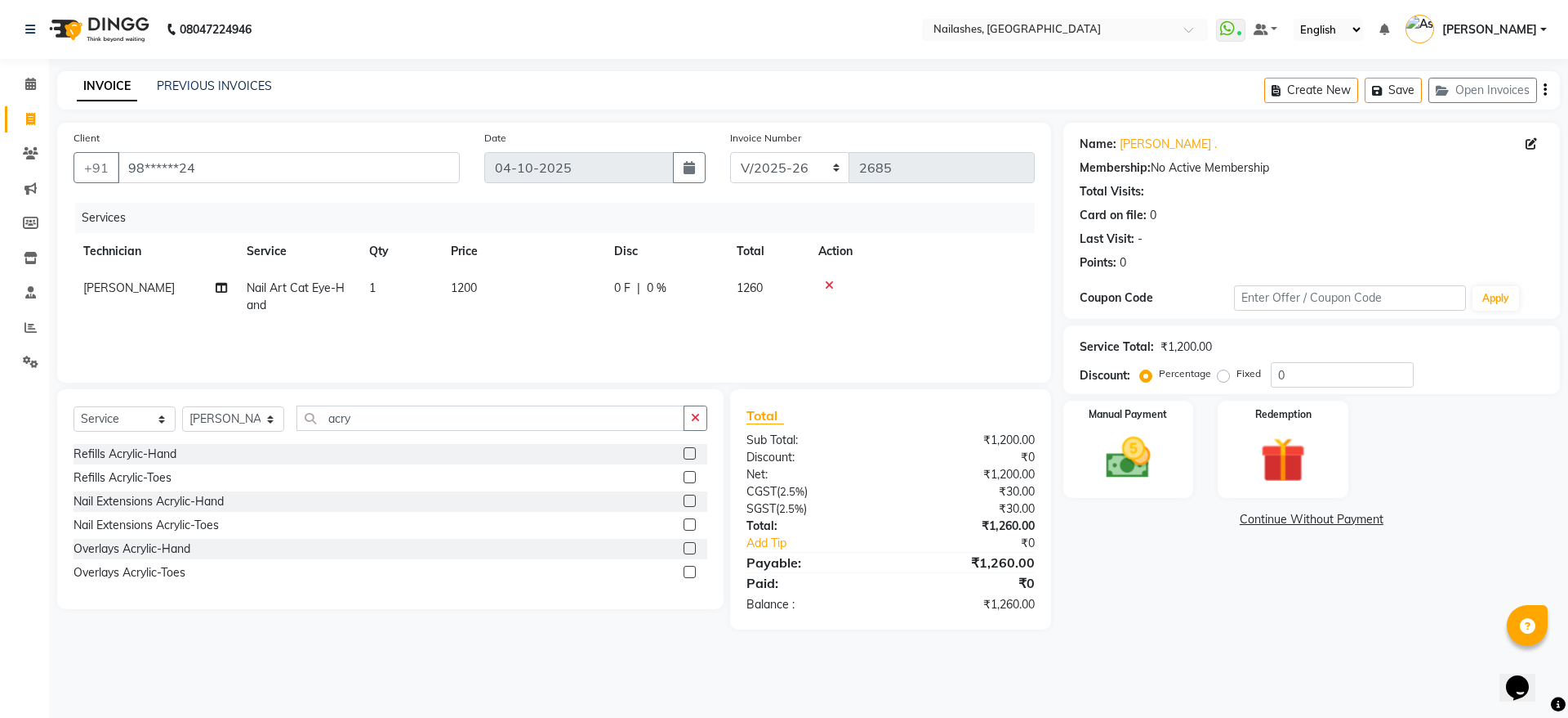
click at [689, 501] on label at bounding box center [689, 501] width 12 height 12
click at [689, 501] on input "checkbox" at bounding box center [689, 501] width 10 height 10
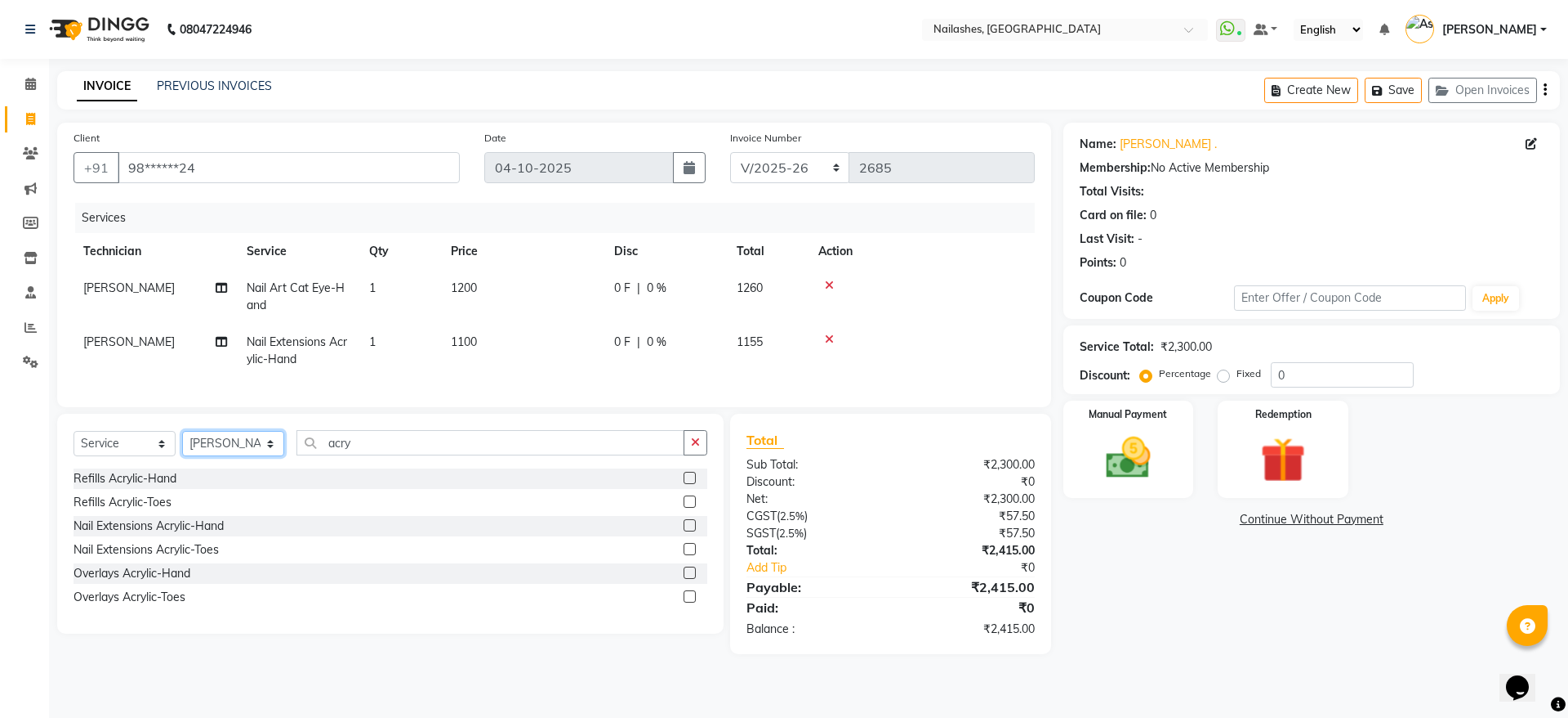
click at [228, 456] on select "Select Technician [PERSON_NAME] [PERSON_NAME] [PERSON_NAME] 2 [PERSON_NAME] MAN…" at bounding box center [233, 443] width 102 height 26
click at [182, 449] on select "Select Technician [PERSON_NAME] [PERSON_NAME] [PERSON_NAME] 2 [PERSON_NAME] MAN…" at bounding box center [233, 443] width 102 height 26
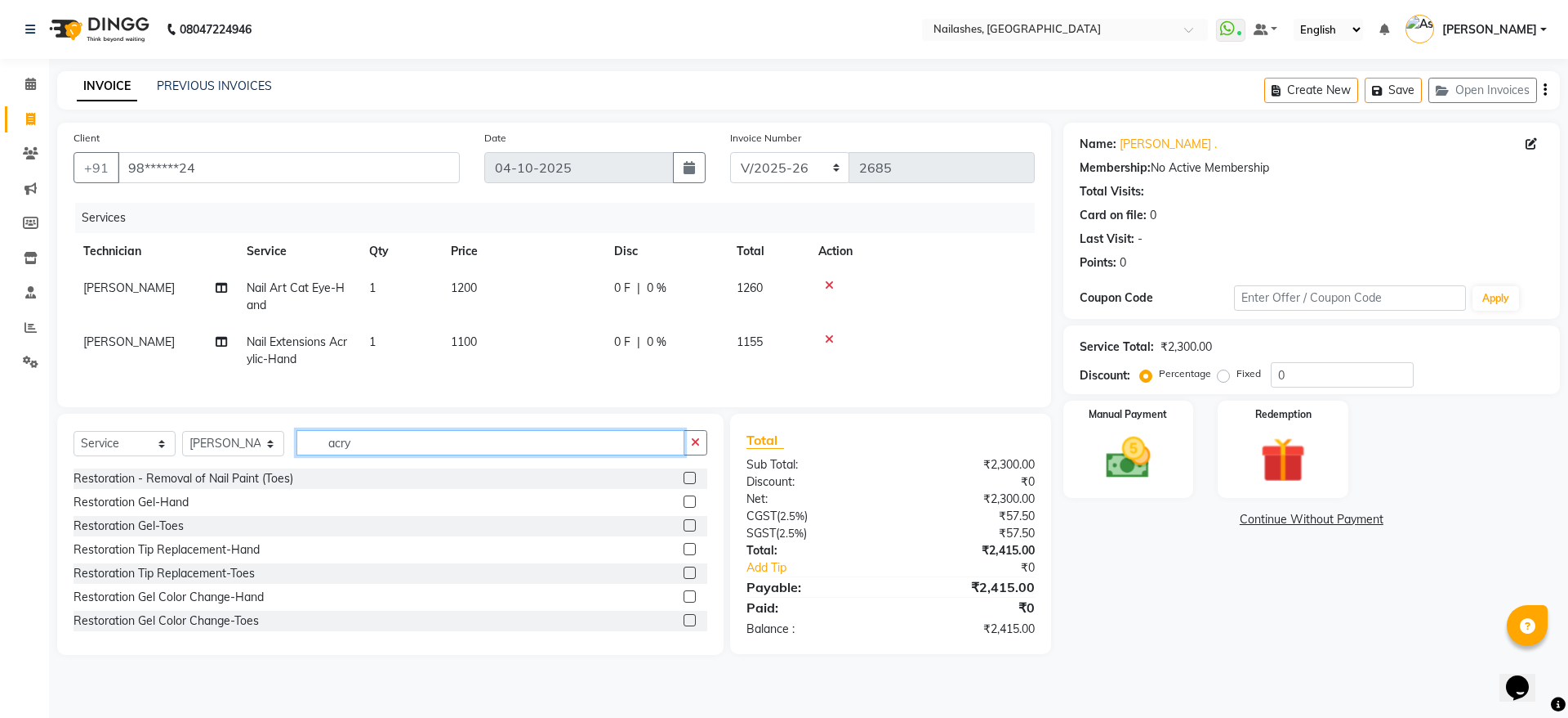
click at [530, 455] on input "acry" at bounding box center [490, 443] width 388 height 26
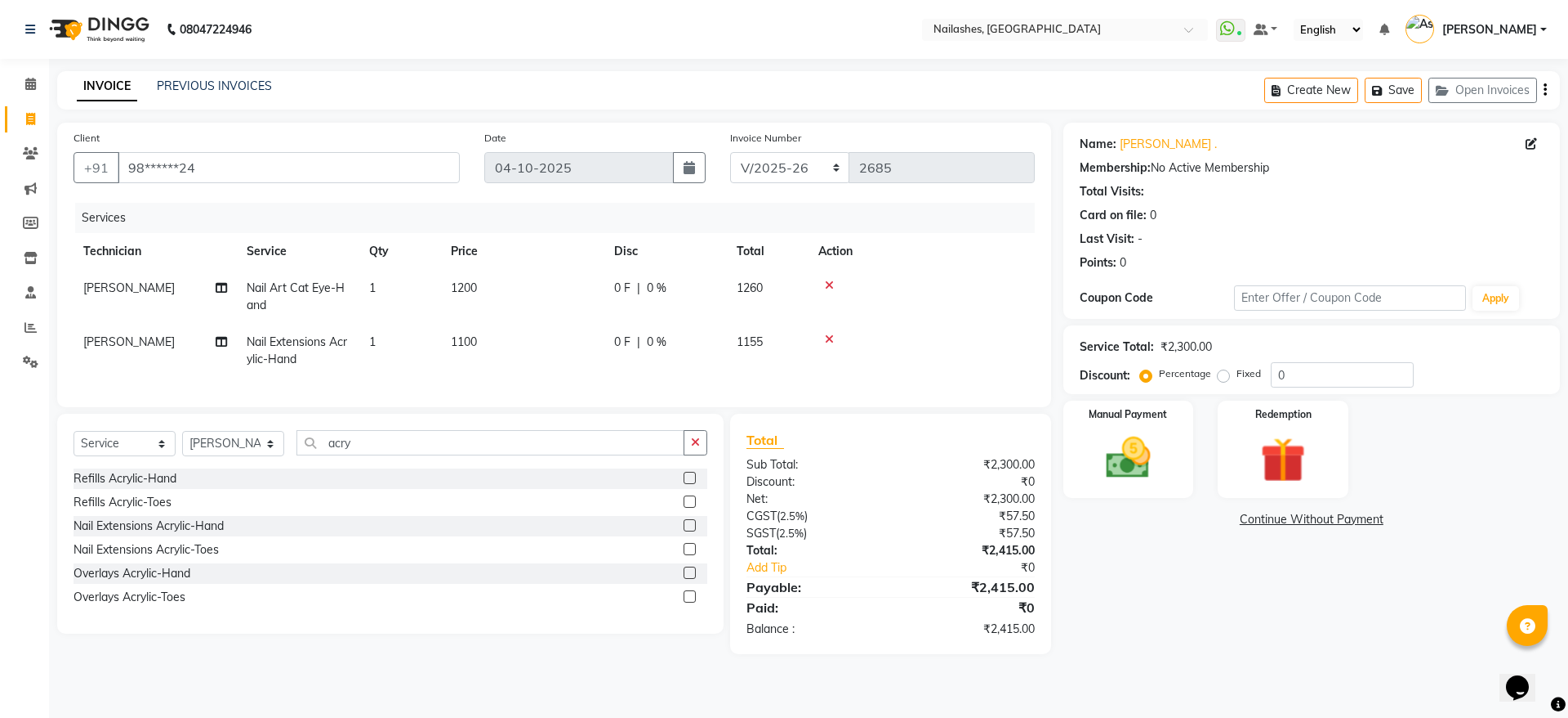
click at [690, 531] on label at bounding box center [689, 525] width 12 height 12
click at [690, 531] on input "checkbox" at bounding box center [689, 526] width 10 height 10
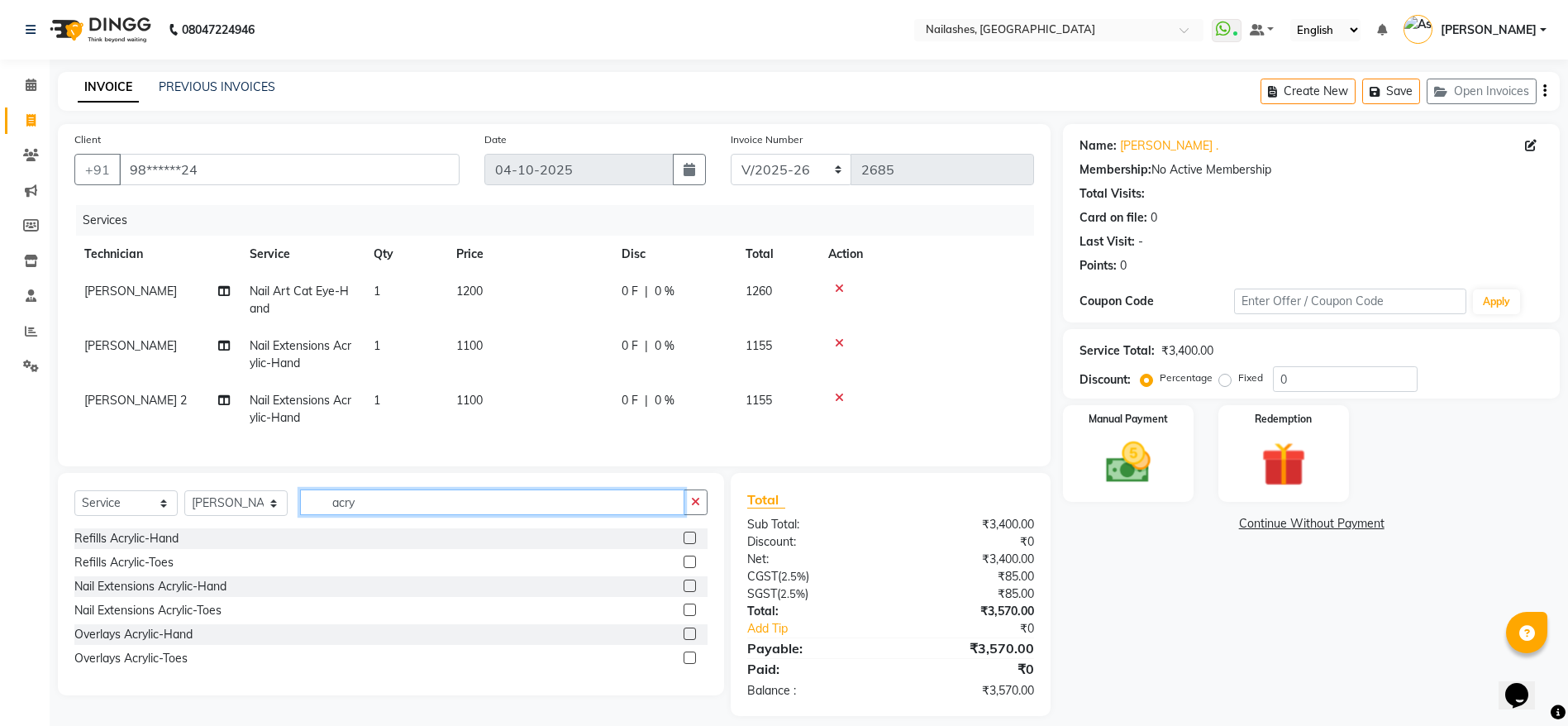
click at [529, 512] on input "acry" at bounding box center [492, 502] width 385 height 26
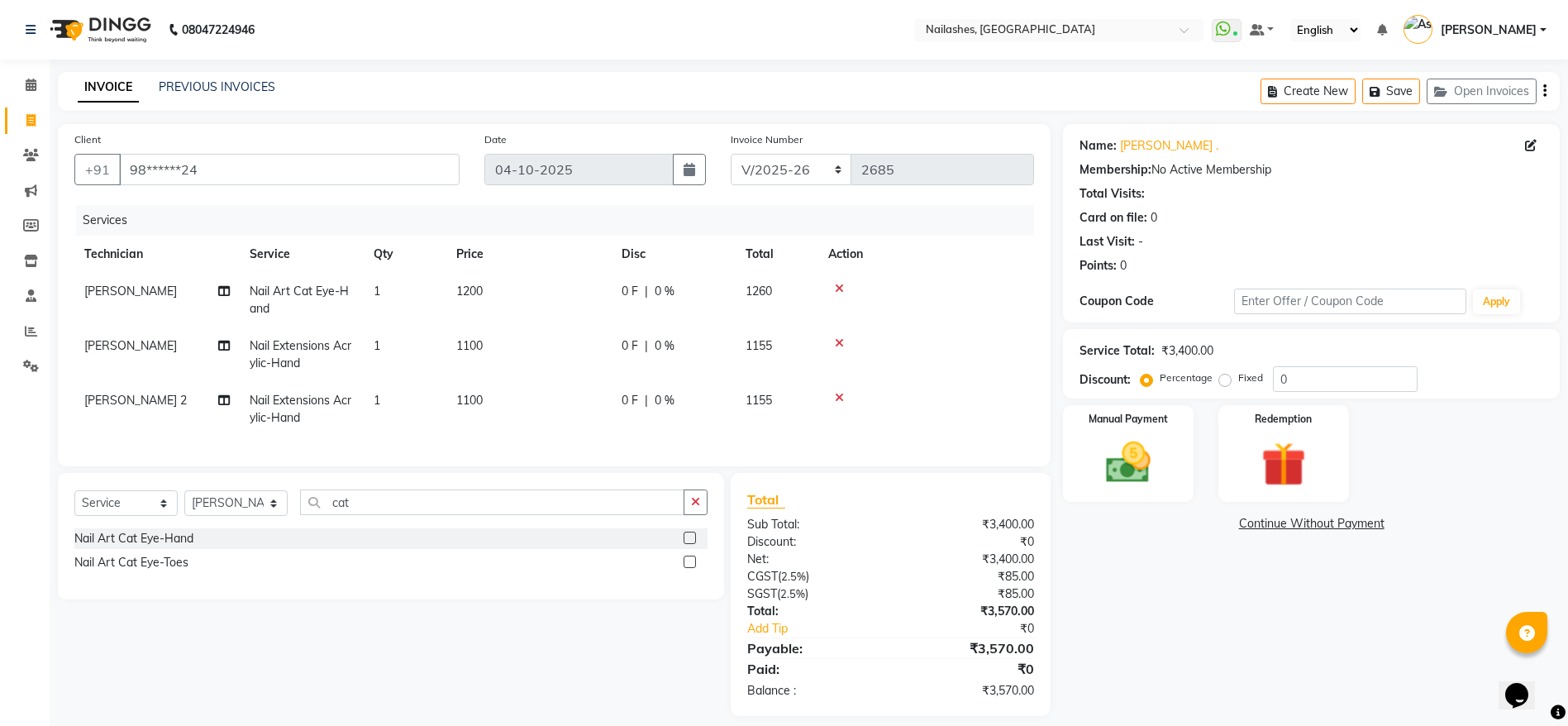
click at [686, 544] on label at bounding box center [690, 537] width 12 height 12
click at [686, 544] on input "checkbox" at bounding box center [689, 538] width 10 height 10
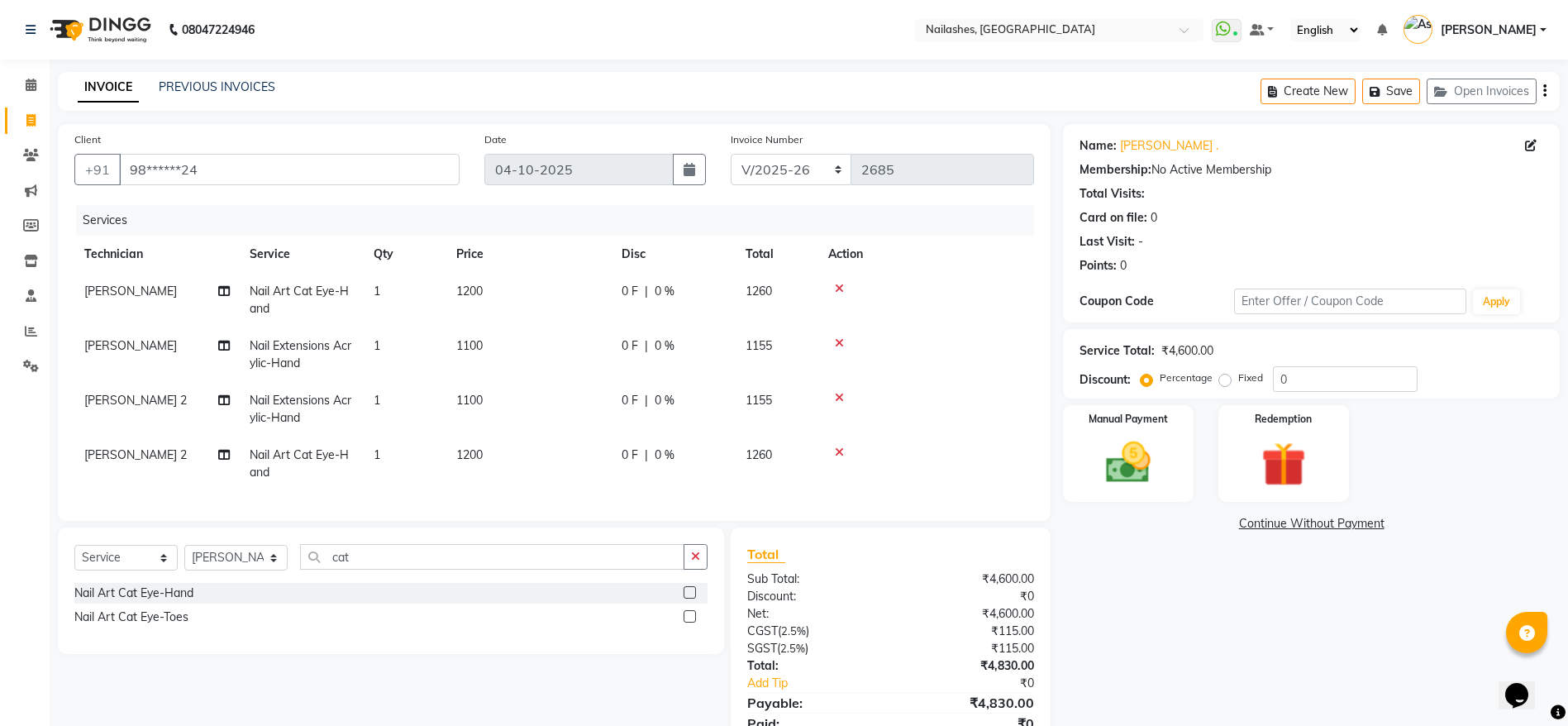
scroll to position [89, 0]
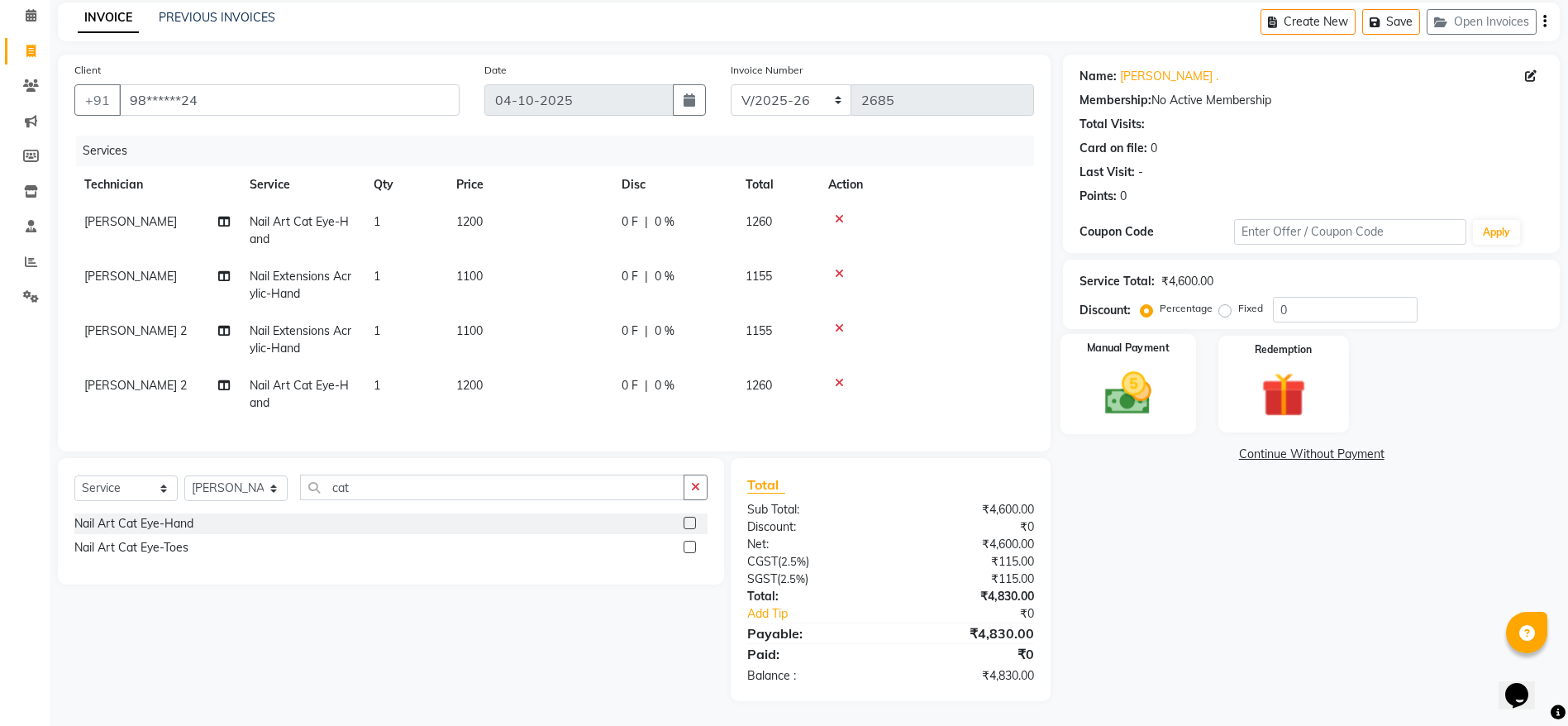
click at [1137, 366] on img at bounding box center [1128, 393] width 76 height 53
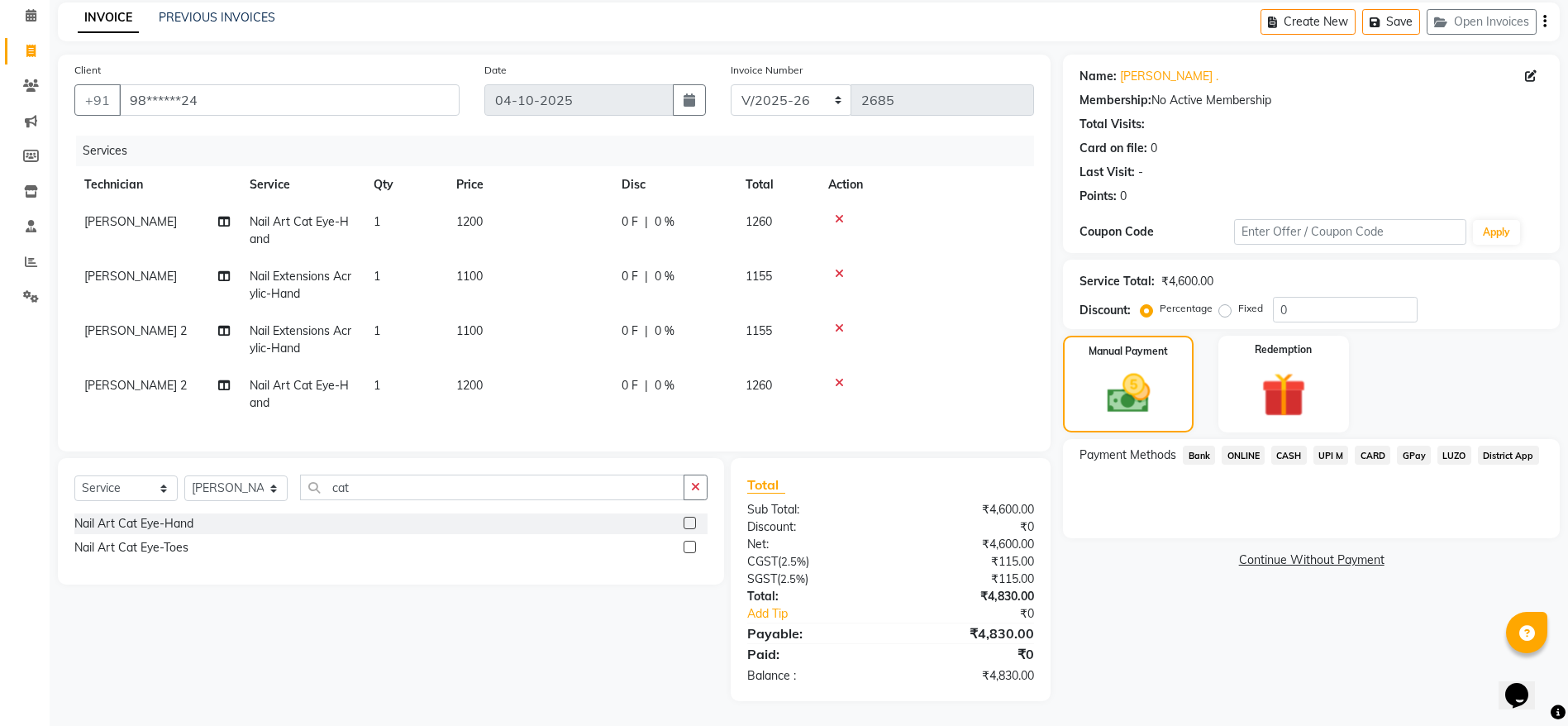
click at [1298, 446] on span "CASH" at bounding box center [1289, 455] width 35 height 19
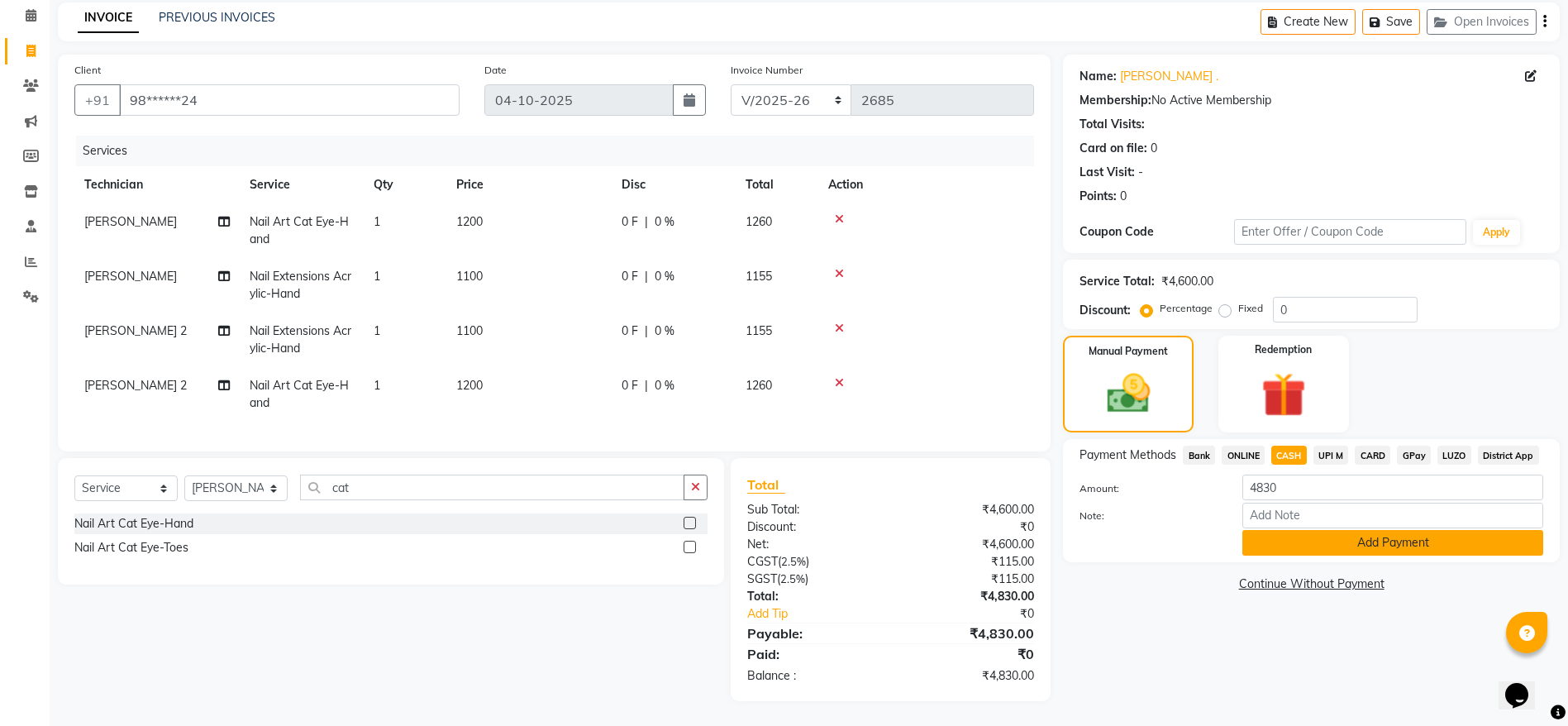
click at [1362, 529] on button "Add Payment" at bounding box center [1393, 542] width 301 height 26
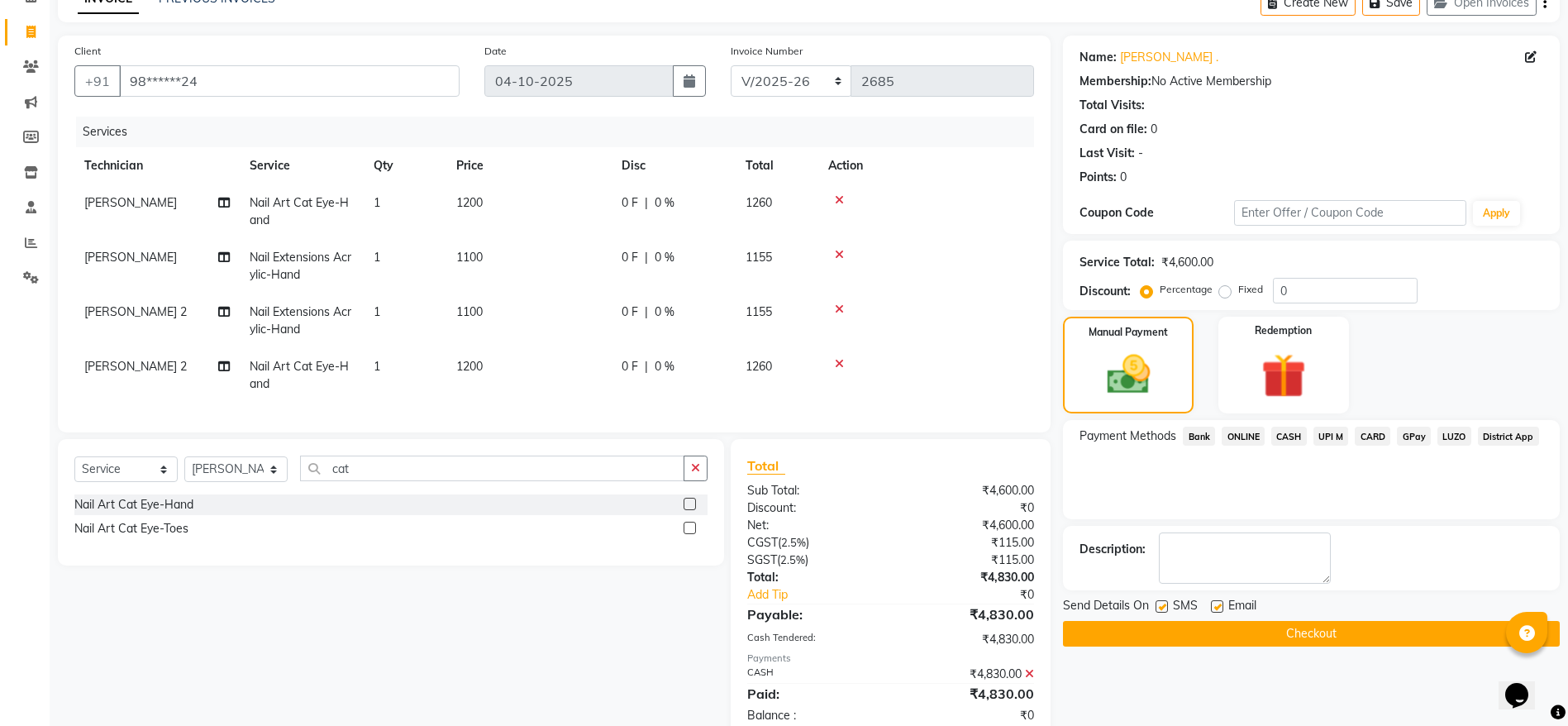
click at [1340, 629] on button "Checkout" at bounding box center [1312, 634] width 497 height 26
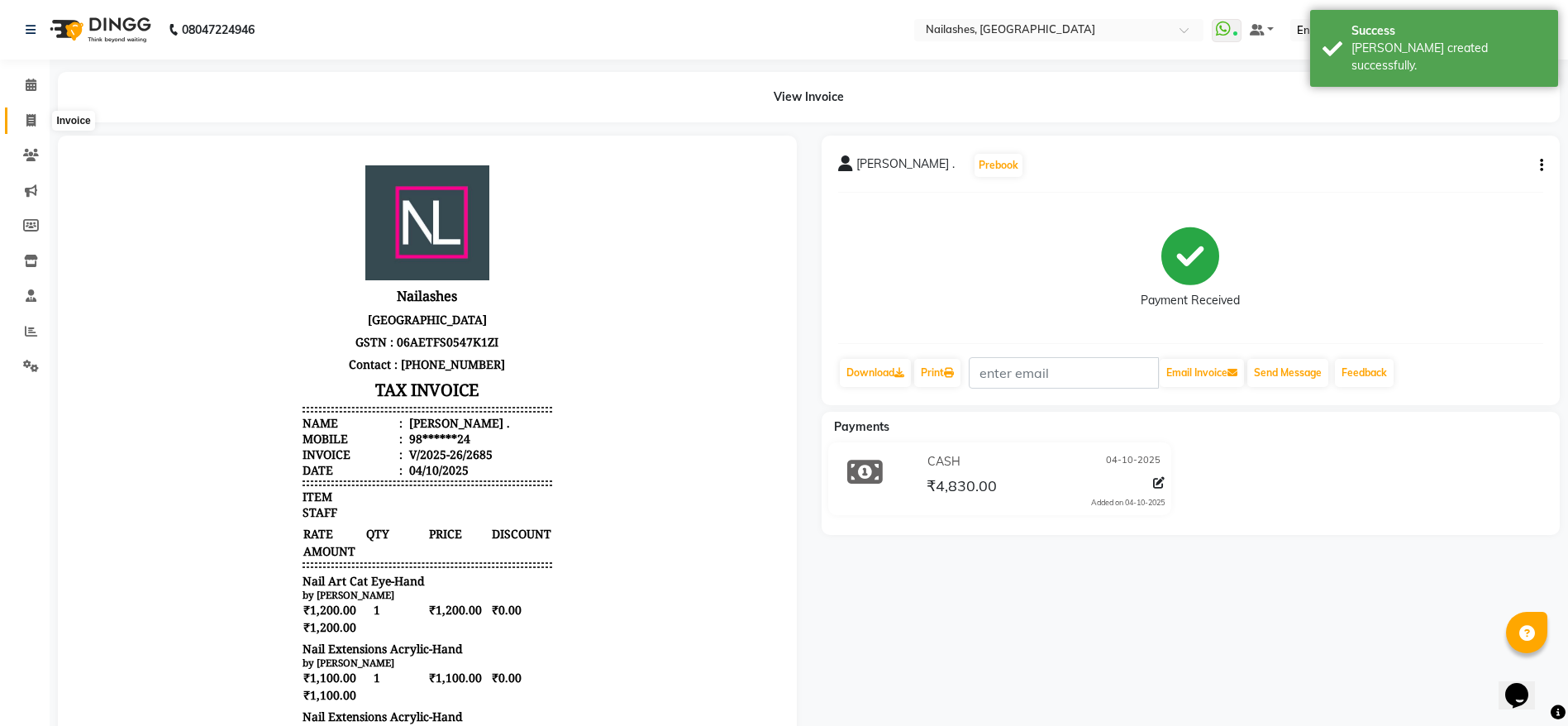
click at [31, 114] on icon at bounding box center [31, 120] width 9 height 12
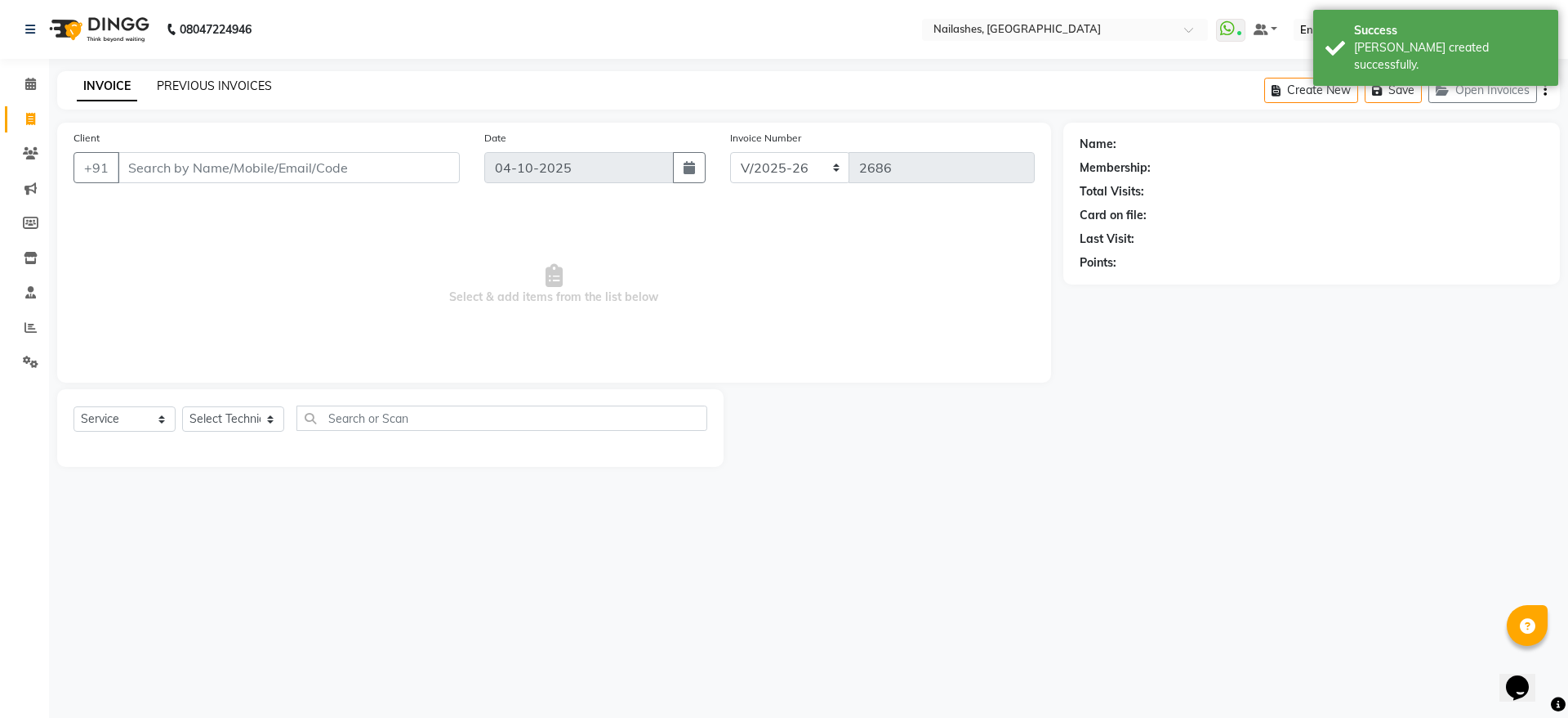
click at [247, 90] on link "PREVIOUS INVOICES" at bounding box center [214, 85] width 115 height 14
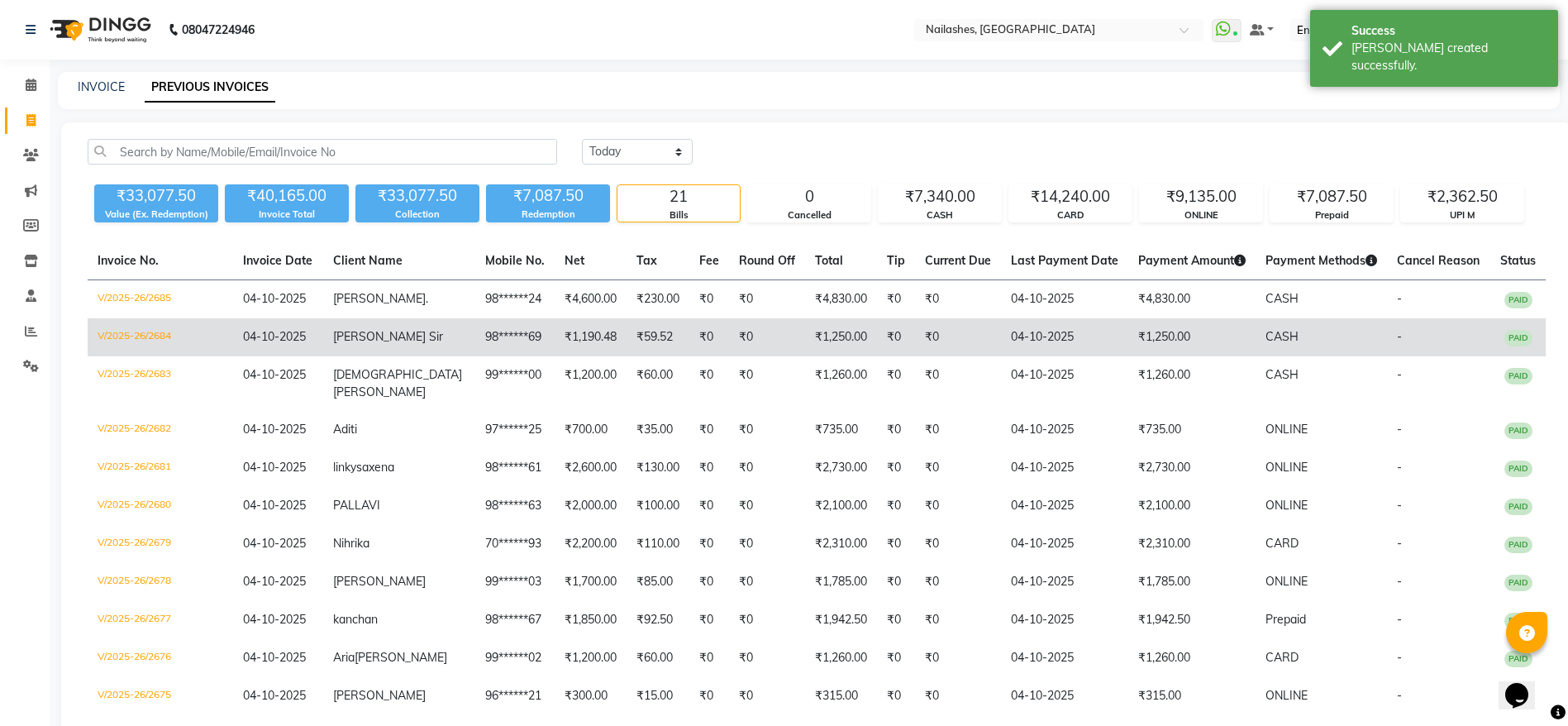
click at [409, 343] on span "[PERSON_NAME] Sir" at bounding box center [387, 335] width 110 height 15
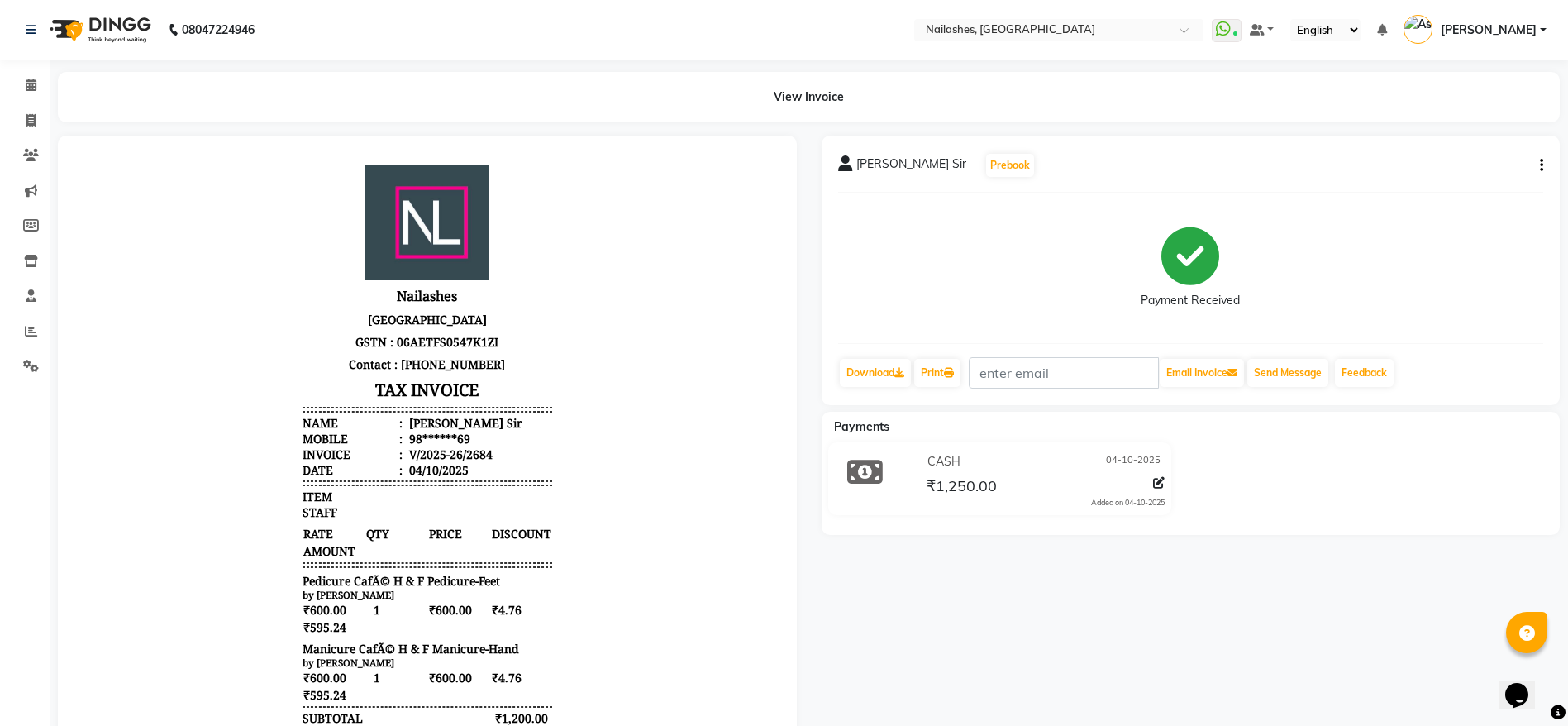
click at [1541, 166] on icon "button" at bounding box center [1542, 166] width 3 height 1
click at [1476, 156] on div "Edit Item Staff" at bounding box center [1458, 155] width 113 height 21
select select "19576"
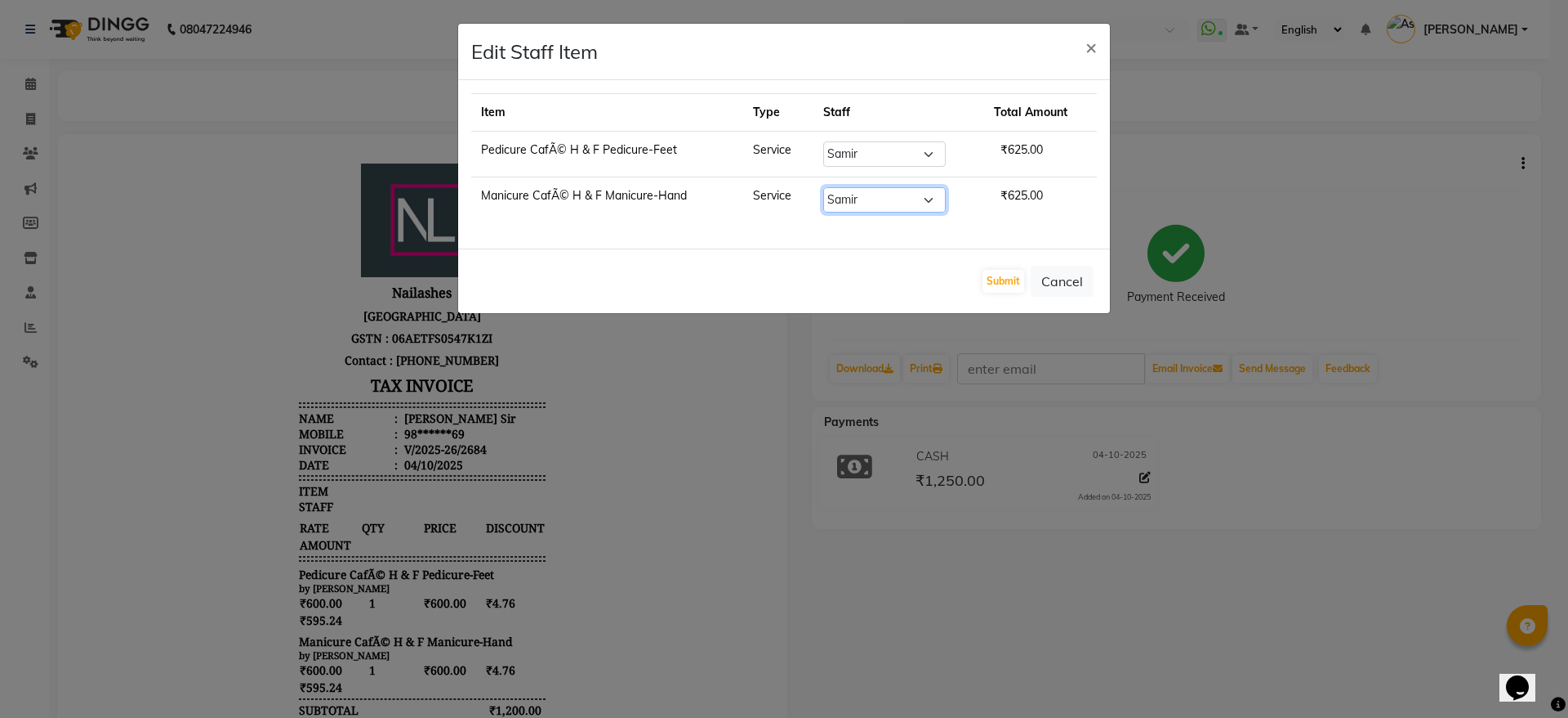
click at [878, 201] on select "Select Anamika Anita Anita 2 Arjun Mamta MANAGER Nisha Nitin Samir Shanu Shusha…" at bounding box center [885, 200] width 123 height 26
click at [864, 159] on select "Select Anamika Anita Anita 2 Arjun Mamta MANAGER Nisha Nitin Samir Shanu Shusha…" at bounding box center [885, 154] width 123 height 26
select select "20189"
click at [823, 142] on select "Select Anamika Anita Anita 2 Arjun Mamta MANAGER Nisha Nitin Samir Shanu Shusha…" at bounding box center [885, 154] width 123 height 26
click at [1011, 280] on button "Submit" at bounding box center [1003, 281] width 42 height 23
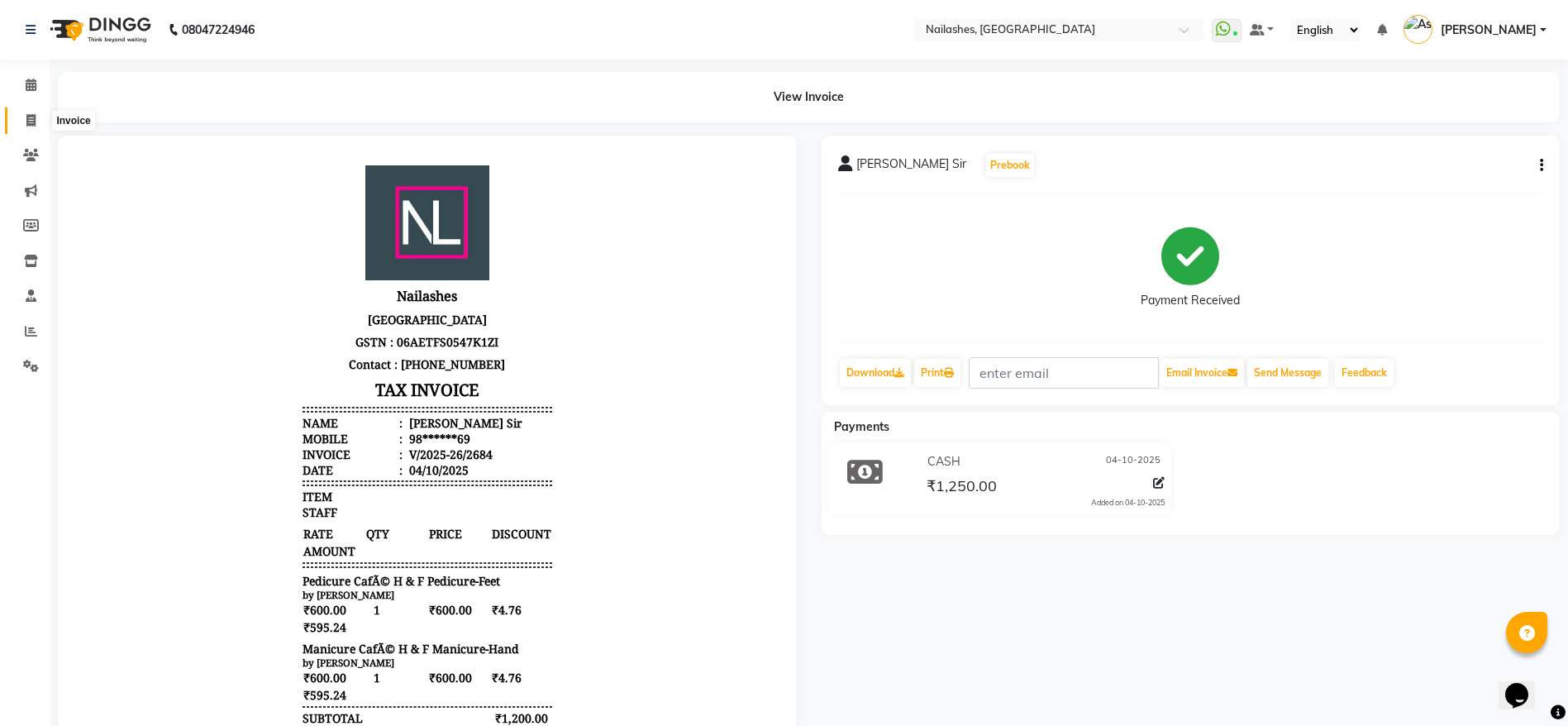
click at [37, 120] on span at bounding box center [31, 121] width 29 height 19
select select "service"
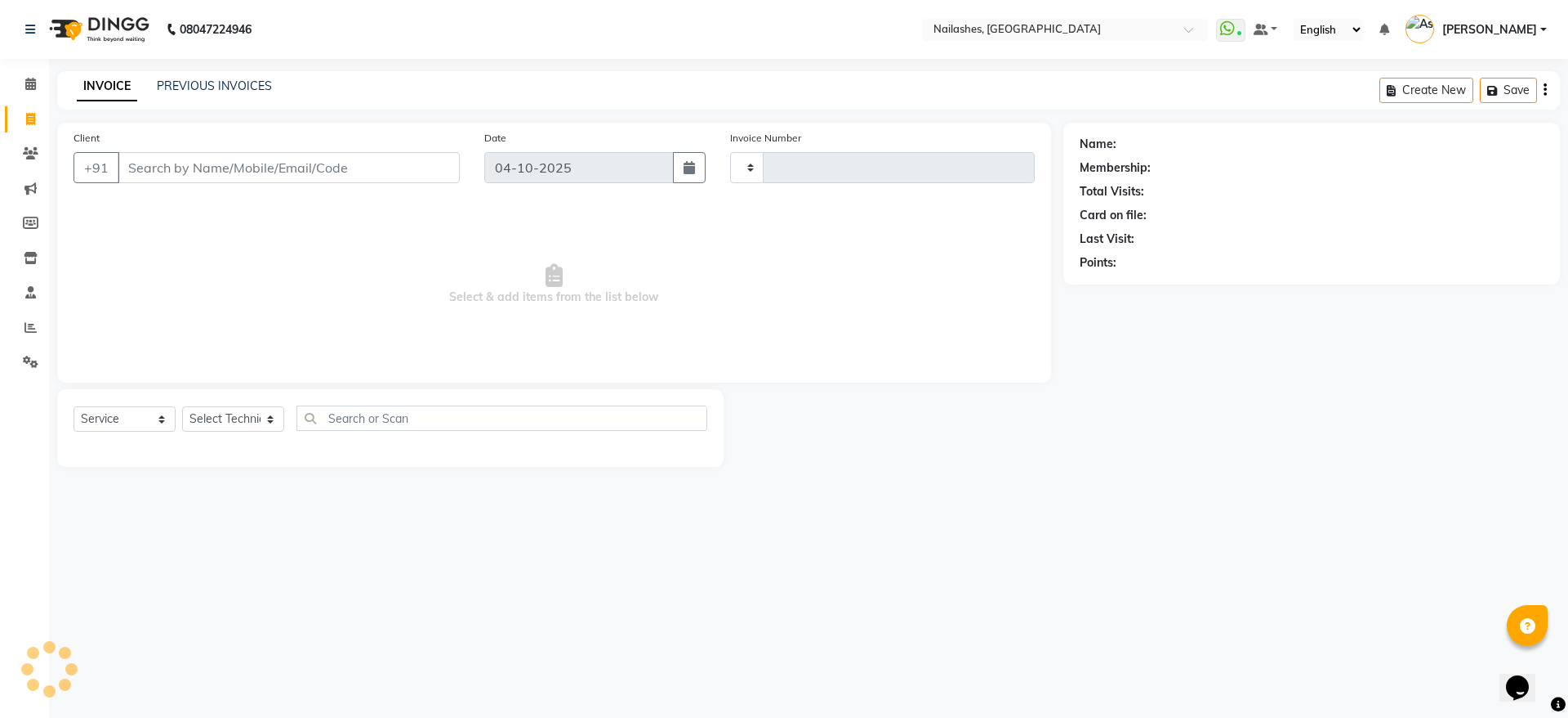
type input "2686"
select select "3926"
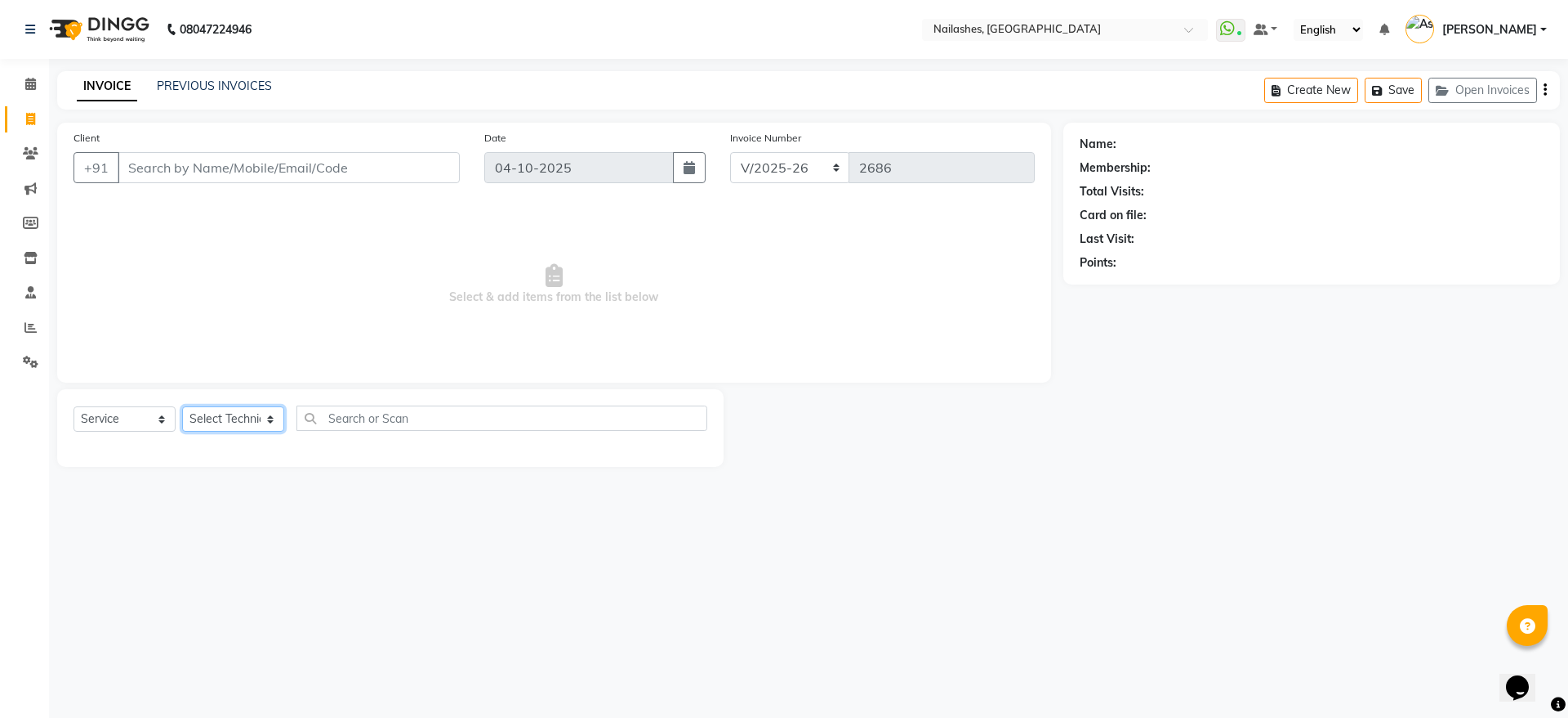
click at [261, 415] on select "Select Technician [PERSON_NAME] [PERSON_NAME] [PERSON_NAME] 2 [PERSON_NAME] MAN…" at bounding box center [233, 419] width 102 height 26
click at [560, 569] on div "08047224946 Select Location × Nailashes, South Point Mall WhatsApp Status ✕ Sta…" at bounding box center [784, 359] width 1568 height 718
click at [371, 177] on input "Client" at bounding box center [289, 167] width 343 height 31
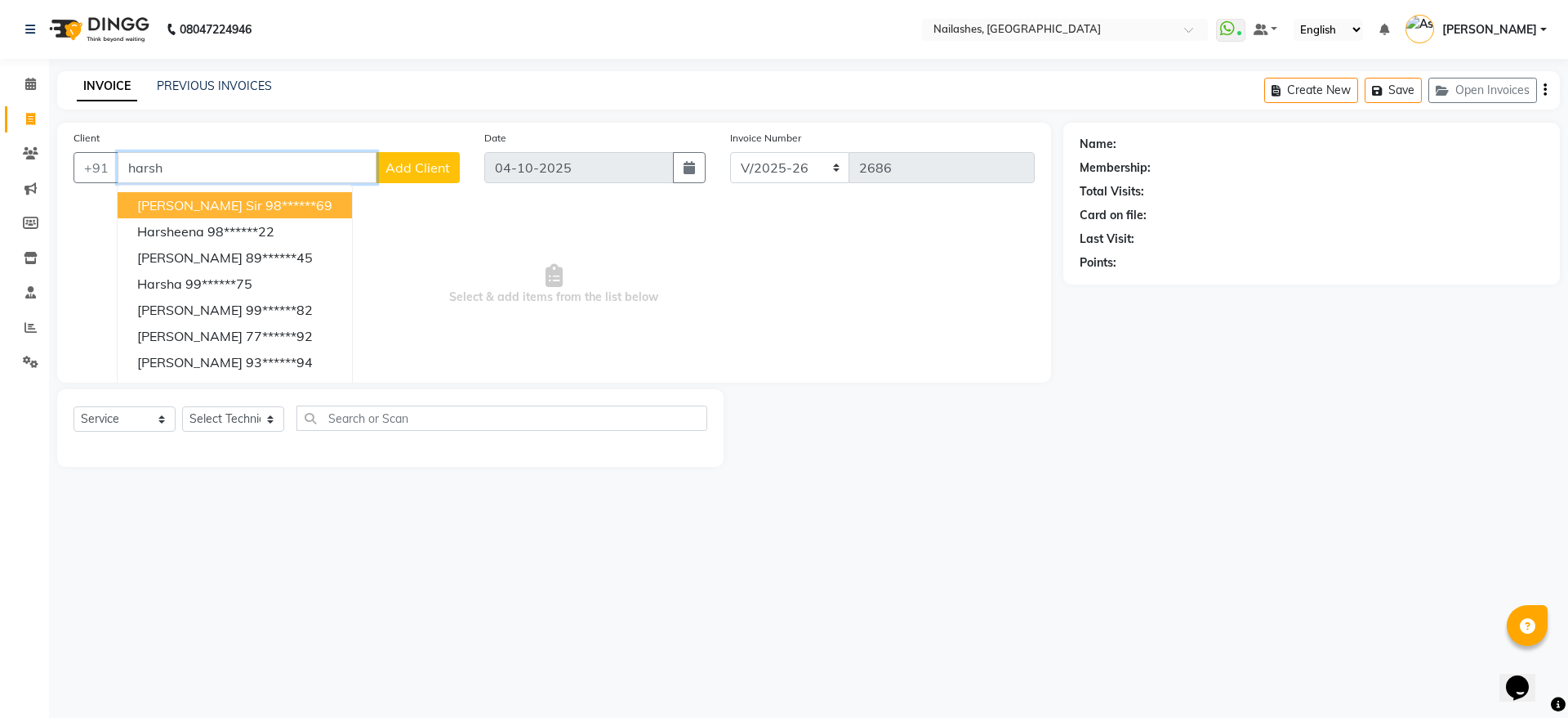
click at [302, 215] on button "[PERSON_NAME] Sir 98******69" at bounding box center [234, 205] width 234 height 26
type input "98******69"
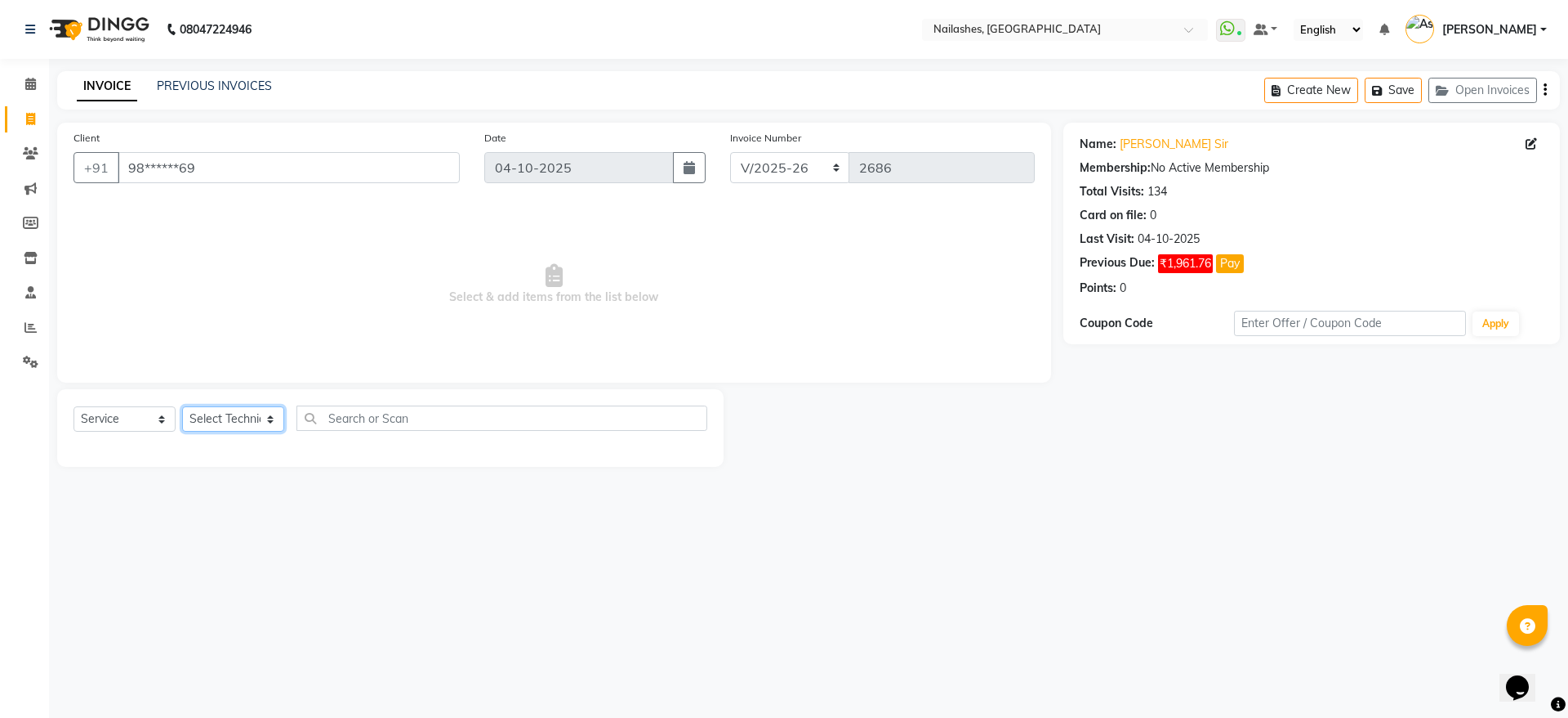
click at [262, 420] on select "Select Technician [PERSON_NAME] [PERSON_NAME] [PERSON_NAME] 2 [PERSON_NAME] MAN…" at bounding box center [233, 419] width 102 height 26
select select "78821"
click at [182, 406] on select "Select Technician [PERSON_NAME] [PERSON_NAME] [PERSON_NAME] 2 [PERSON_NAME] MAN…" at bounding box center [233, 419] width 102 height 26
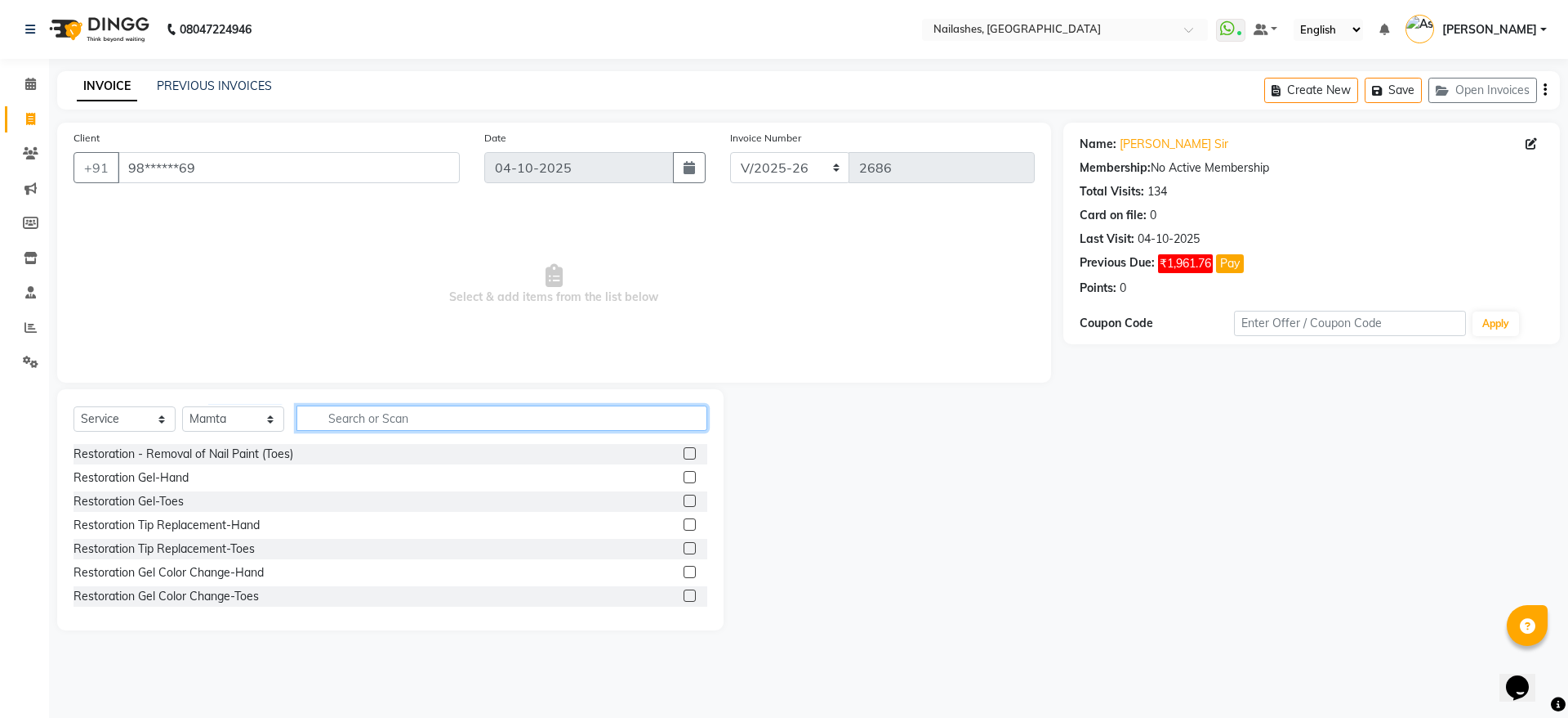
click at [383, 414] on input "text" at bounding box center [502, 418] width 411 height 26
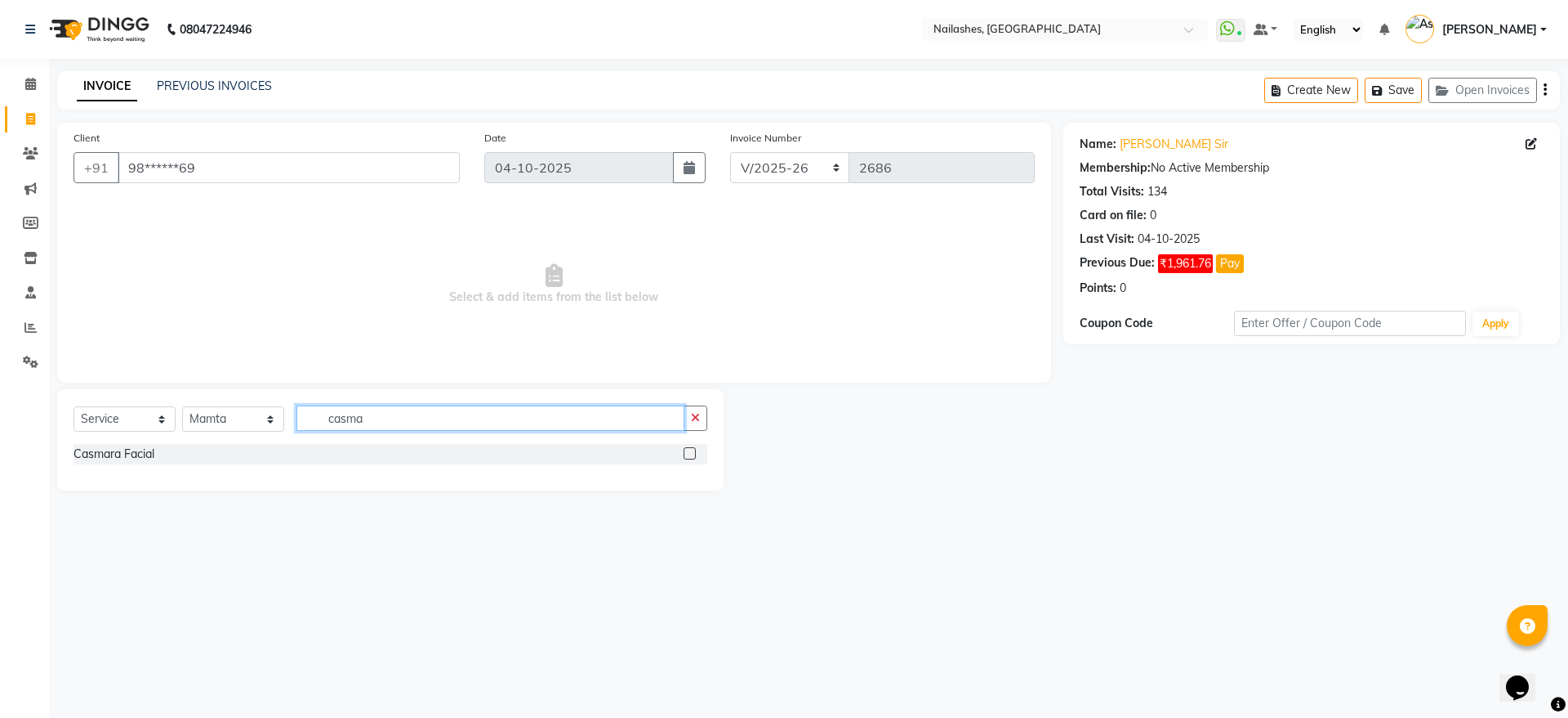
type input "casma"
click at [691, 457] on label at bounding box center [689, 453] width 12 height 12
click at [691, 457] on input "checkbox" at bounding box center [689, 454] width 10 height 10
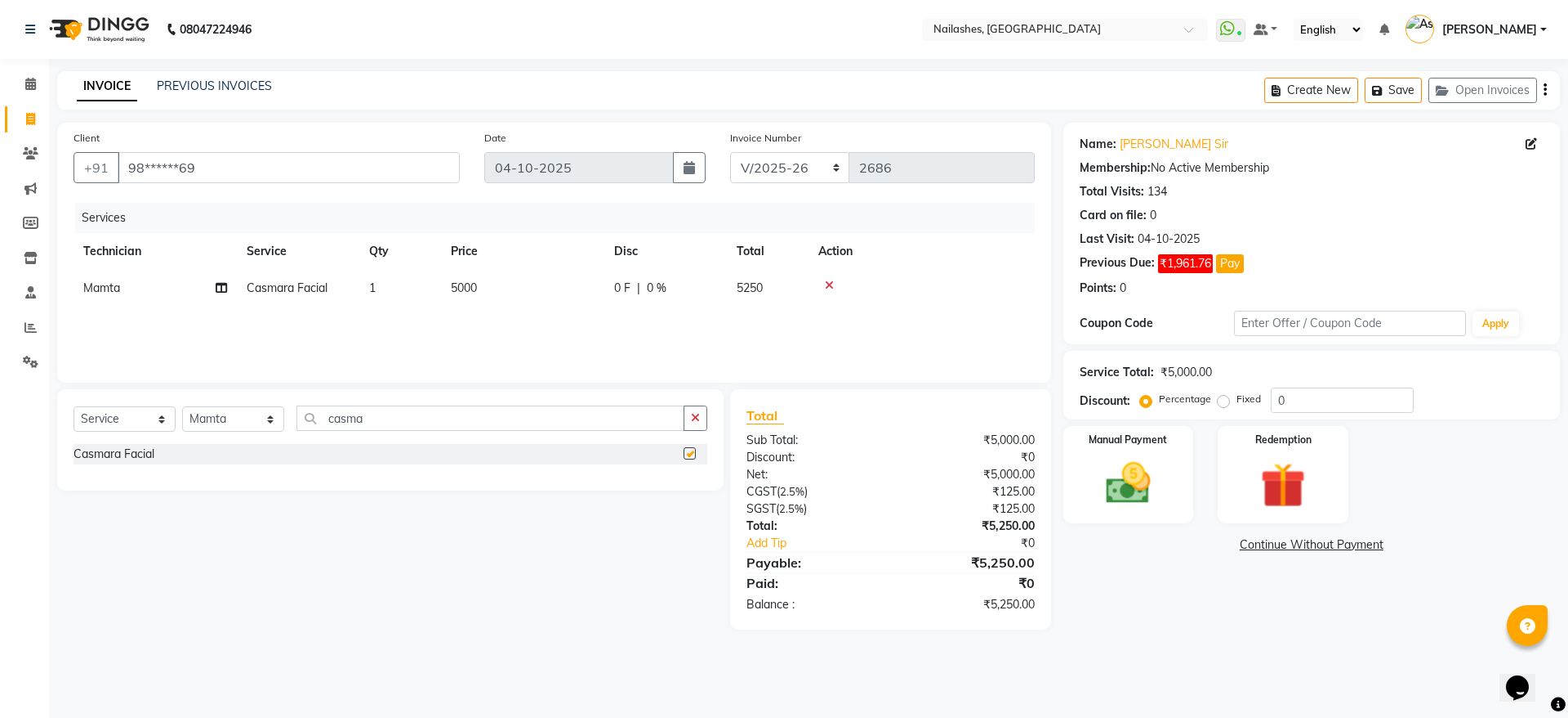
checkbox input "false"
click at [493, 409] on input "casma" at bounding box center [490, 418] width 388 height 26
click at [492, 418] on input "casma" at bounding box center [490, 418] width 388 height 26
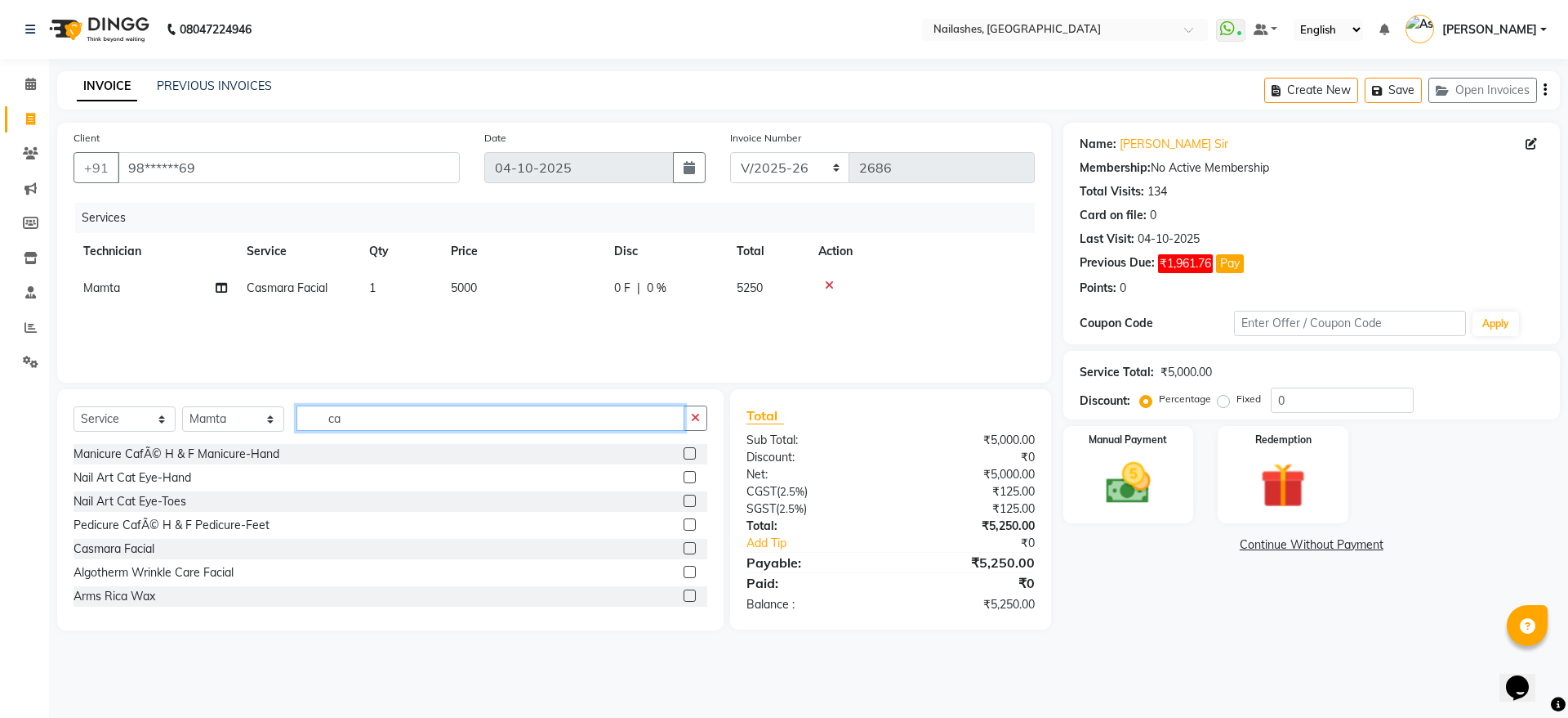
type input "c"
type input "d-"
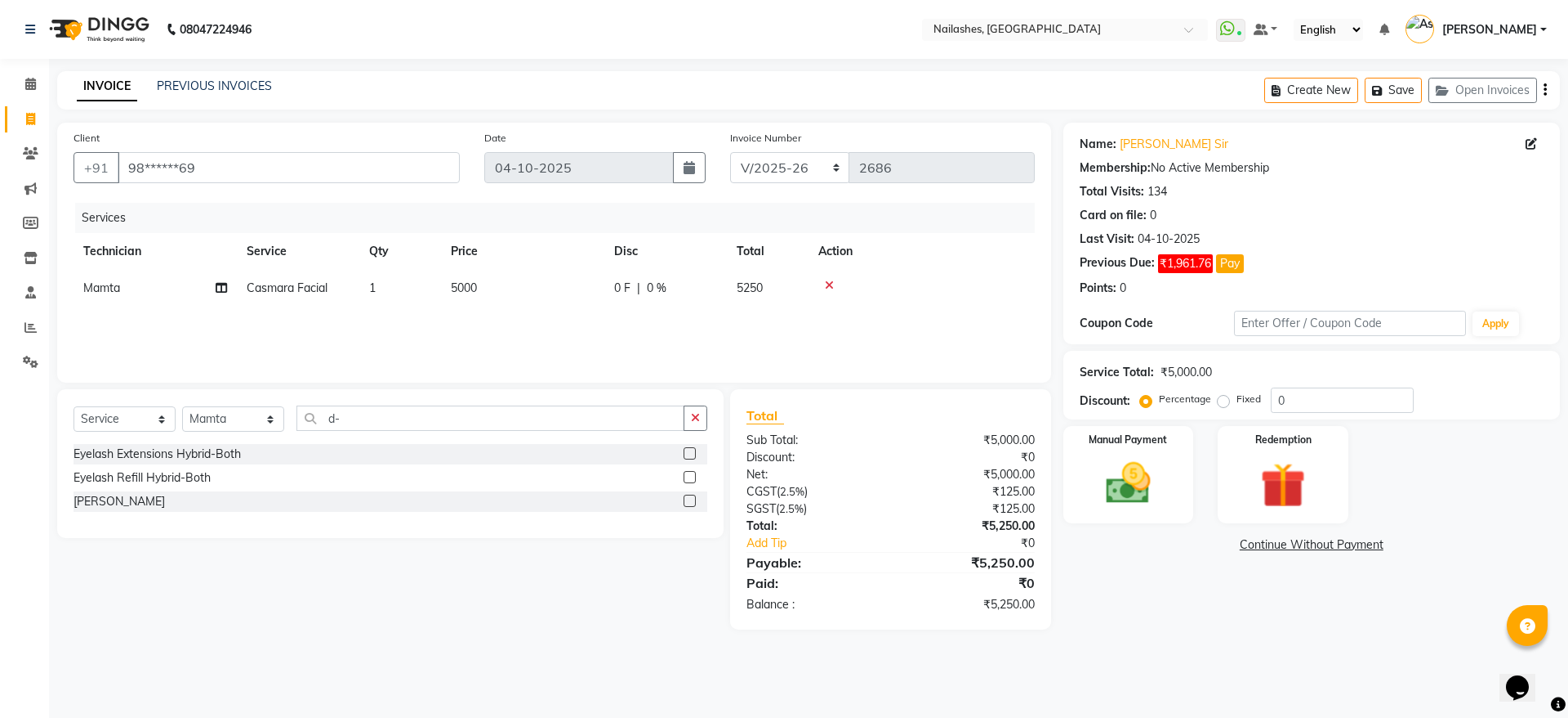
click at [694, 503] on label at bounding box center [689, 501] width 12 height 12
click at [694, 503] on input "checkbox" at bounding box center [689, 501] width 10 height 10
checkbox input "false"
click at [460, 283] on span "5000" at bounding box center [464, 287] width 26 height 14
select select "78821"
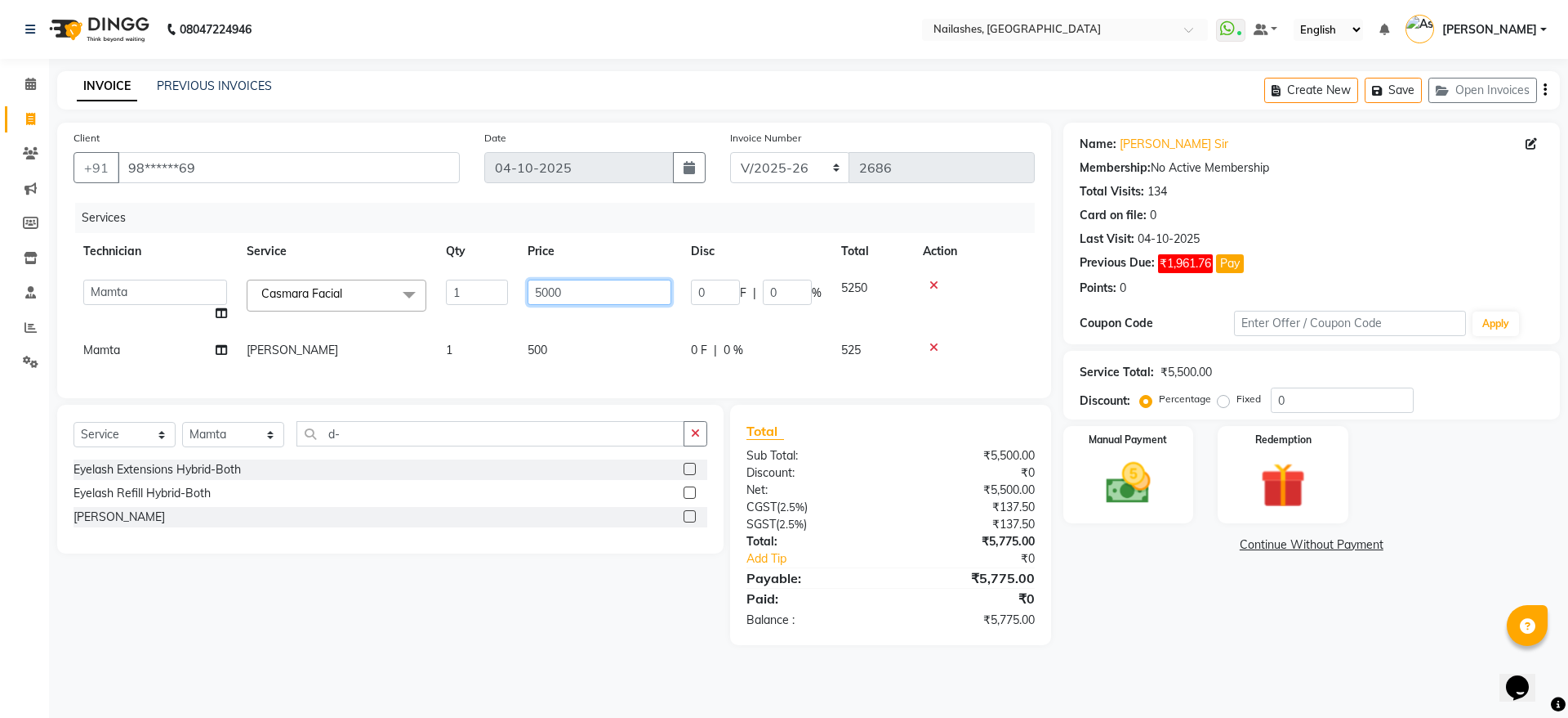
click at [543, 293] on input "5000" at bounding box center [599, 292] width 144 height 26
type input "6000"
click at [619, 342] on tr "Mamta D-Tan Bleach 1 500 0 F | 0 % 525" at bounding box center [554, 350] width 961 height 37
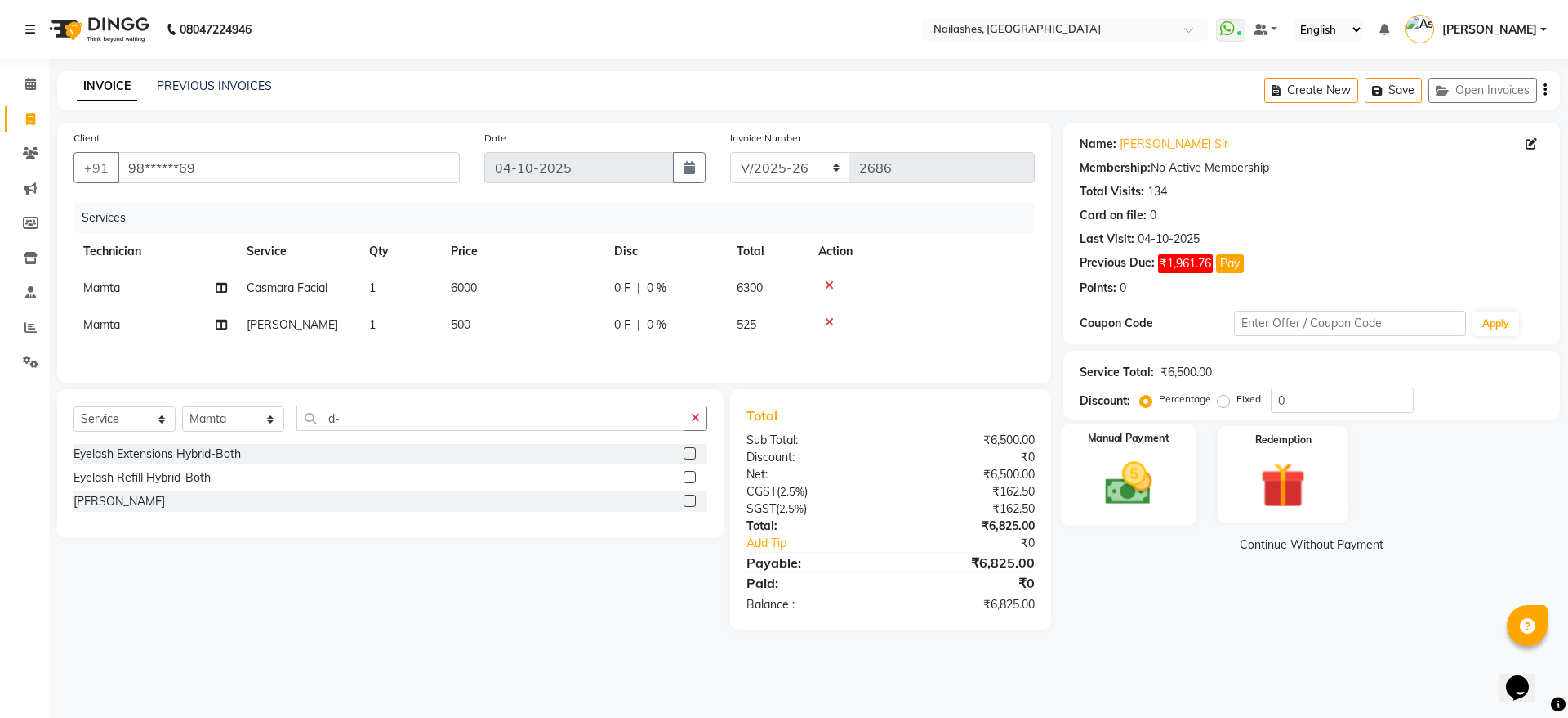
click at [1132, 459] on img at bounding box center [1128, 483] width 76 height 54
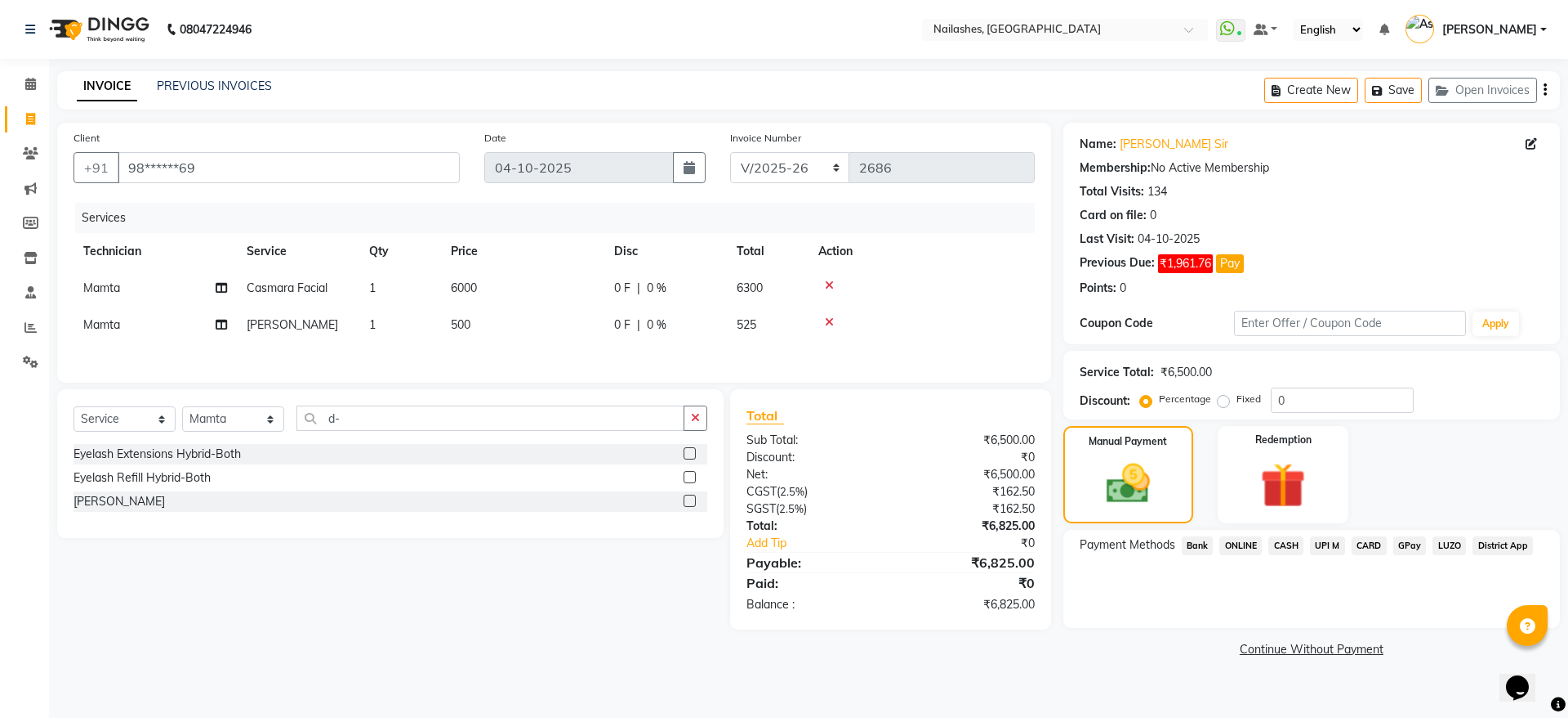
click at [1289, 545] on span "CASH" at bounding box center [1285, 546] width 35 height 19
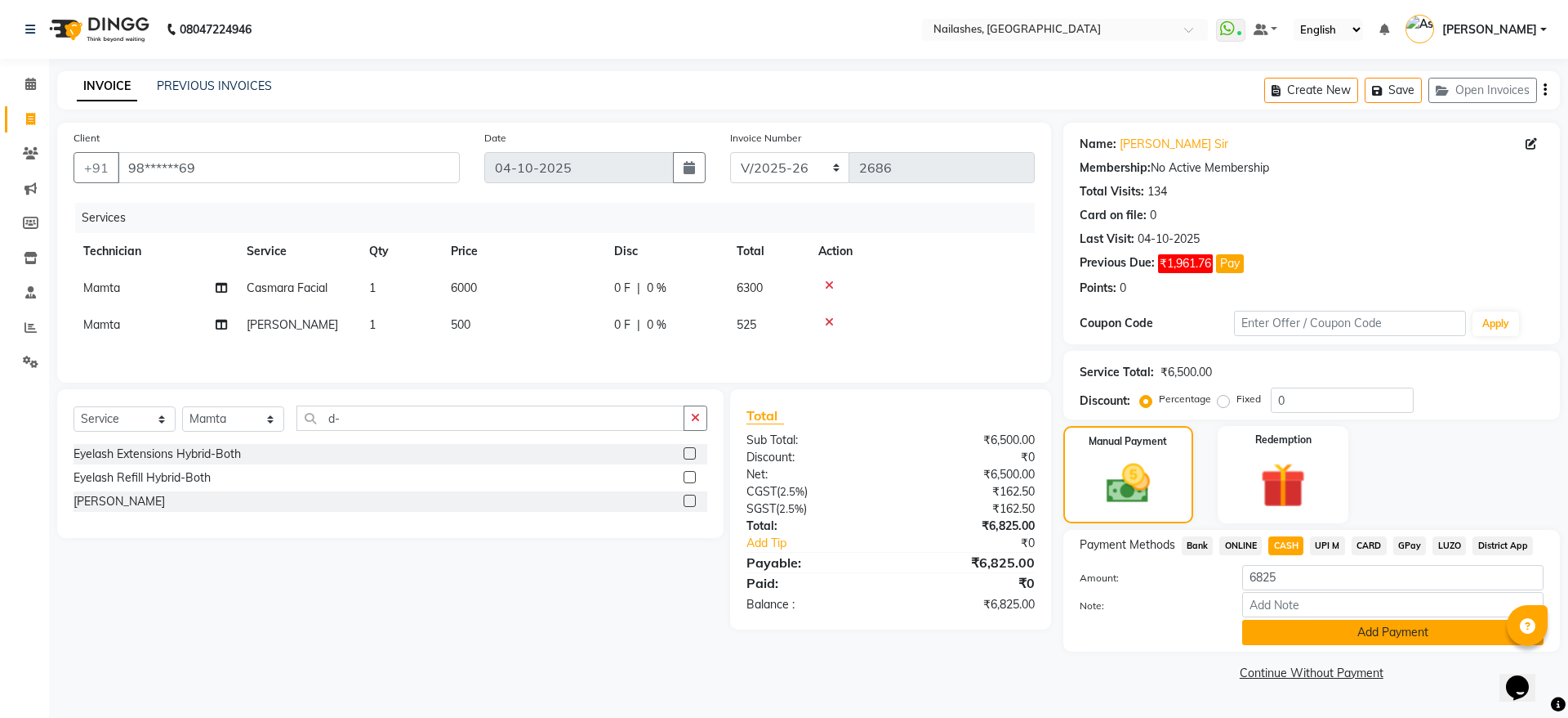
click at [1413, 628] on button "Add Payment" at bounding box center [1393, 632] width 302 height 26
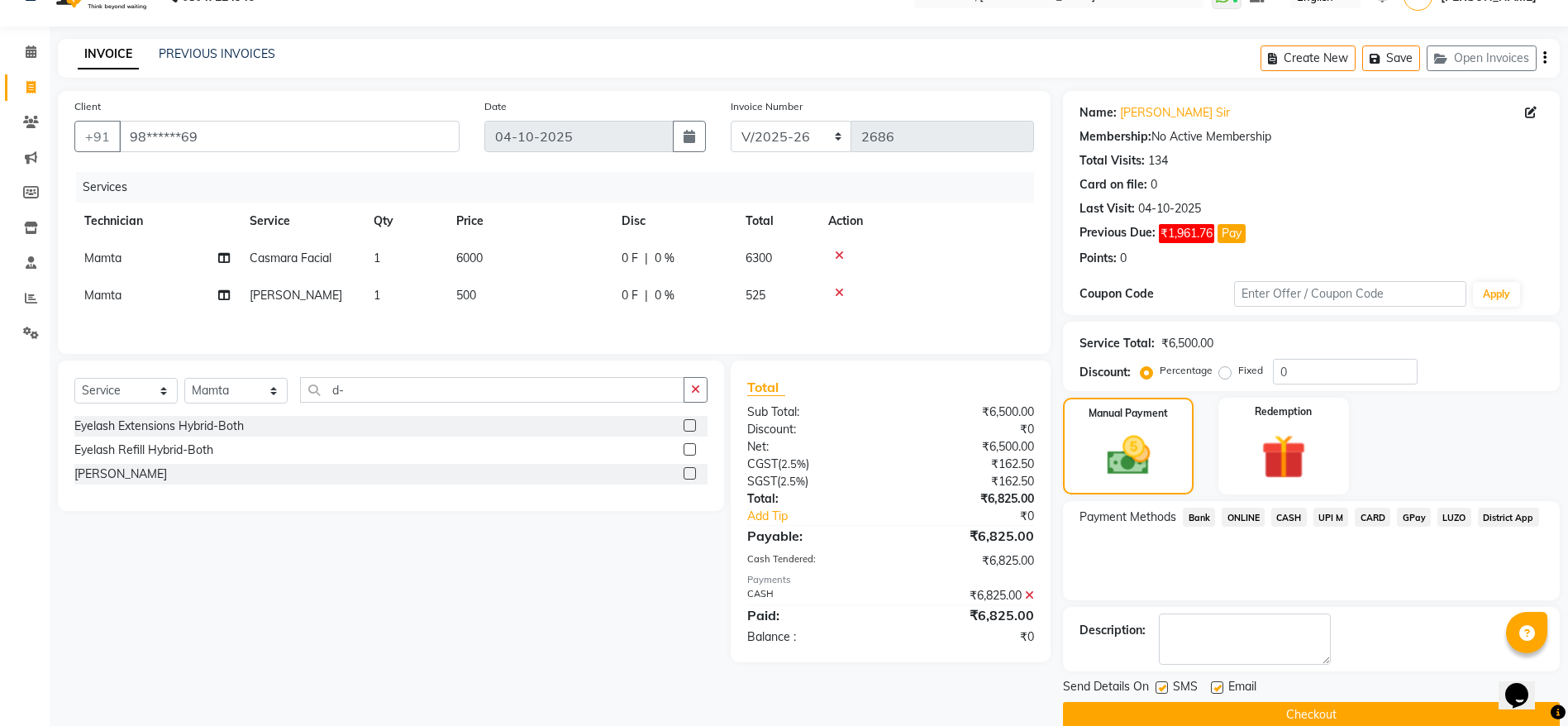
scroll to position [59, 0]
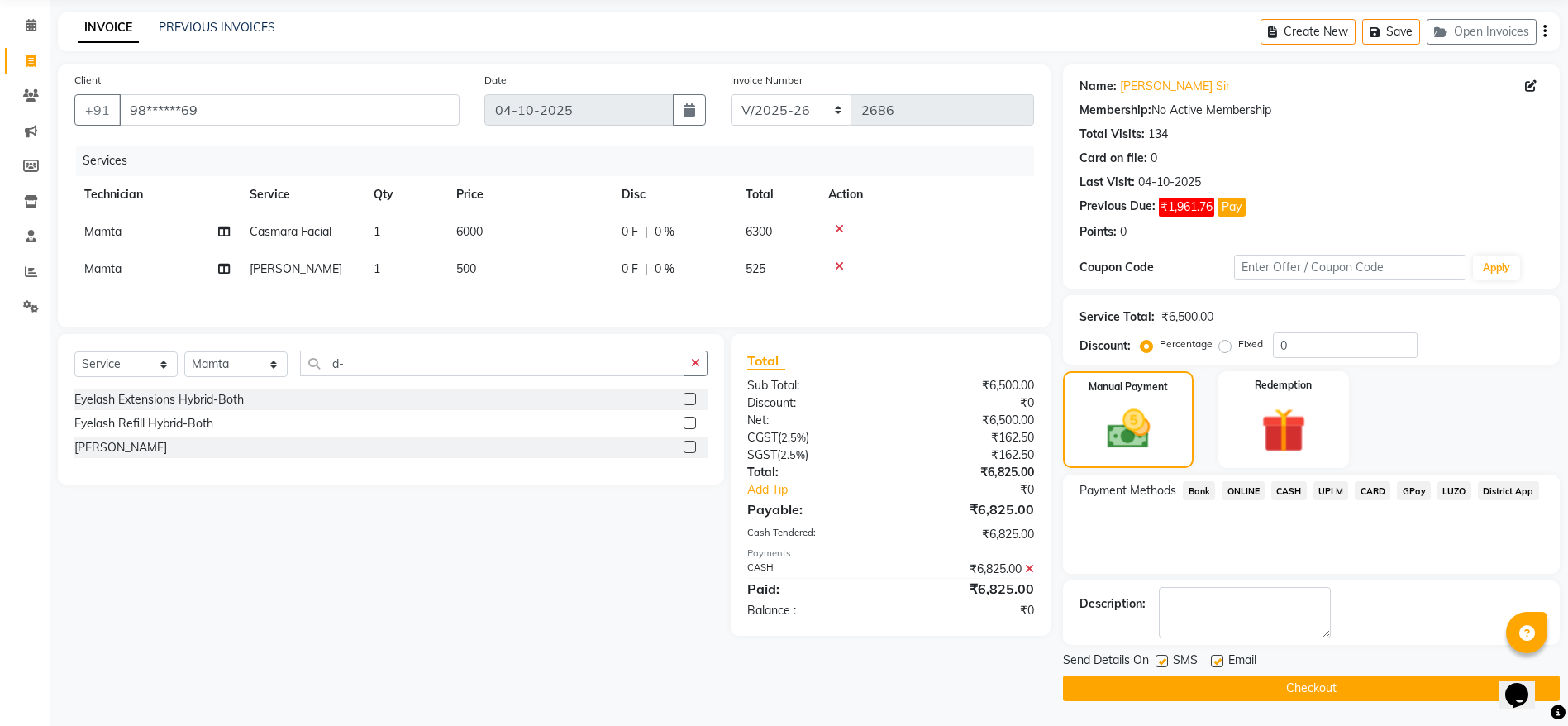
click at [1326, 688] on button "Checkout" at bounding box center [1312, 688] width 497 height 26
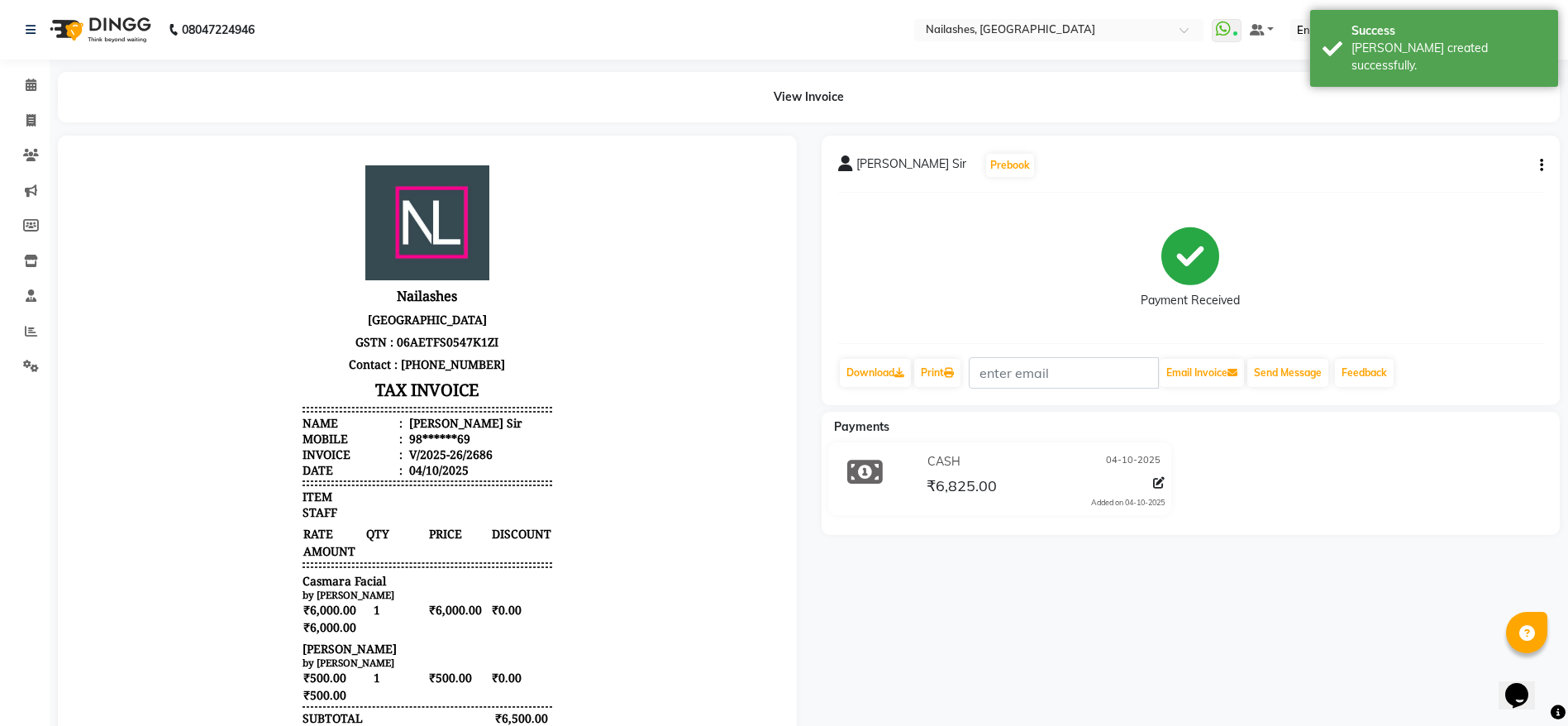
scroll to position [13, 0]
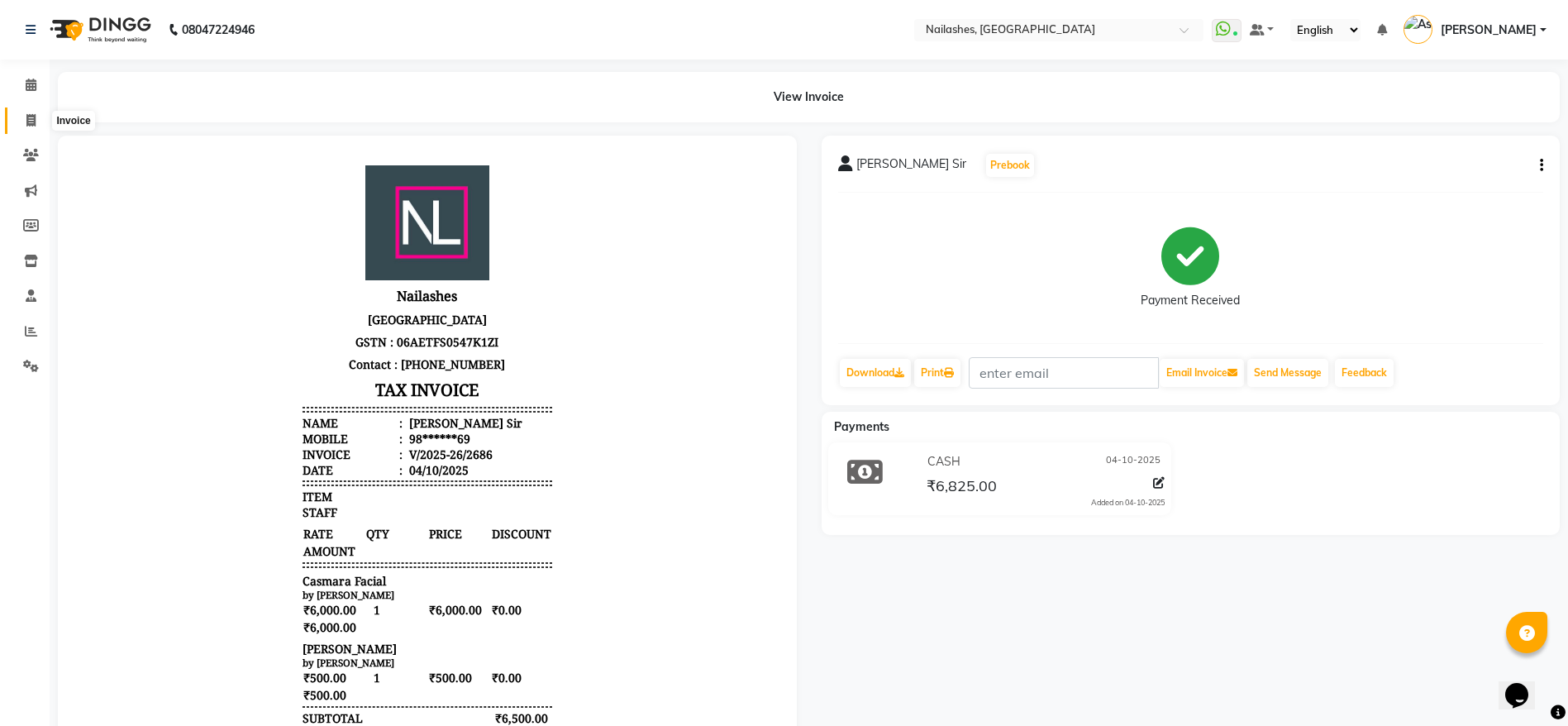
click at [23, 116] on span at bounding box center [31, 121] width 29 height 19
select select "service"
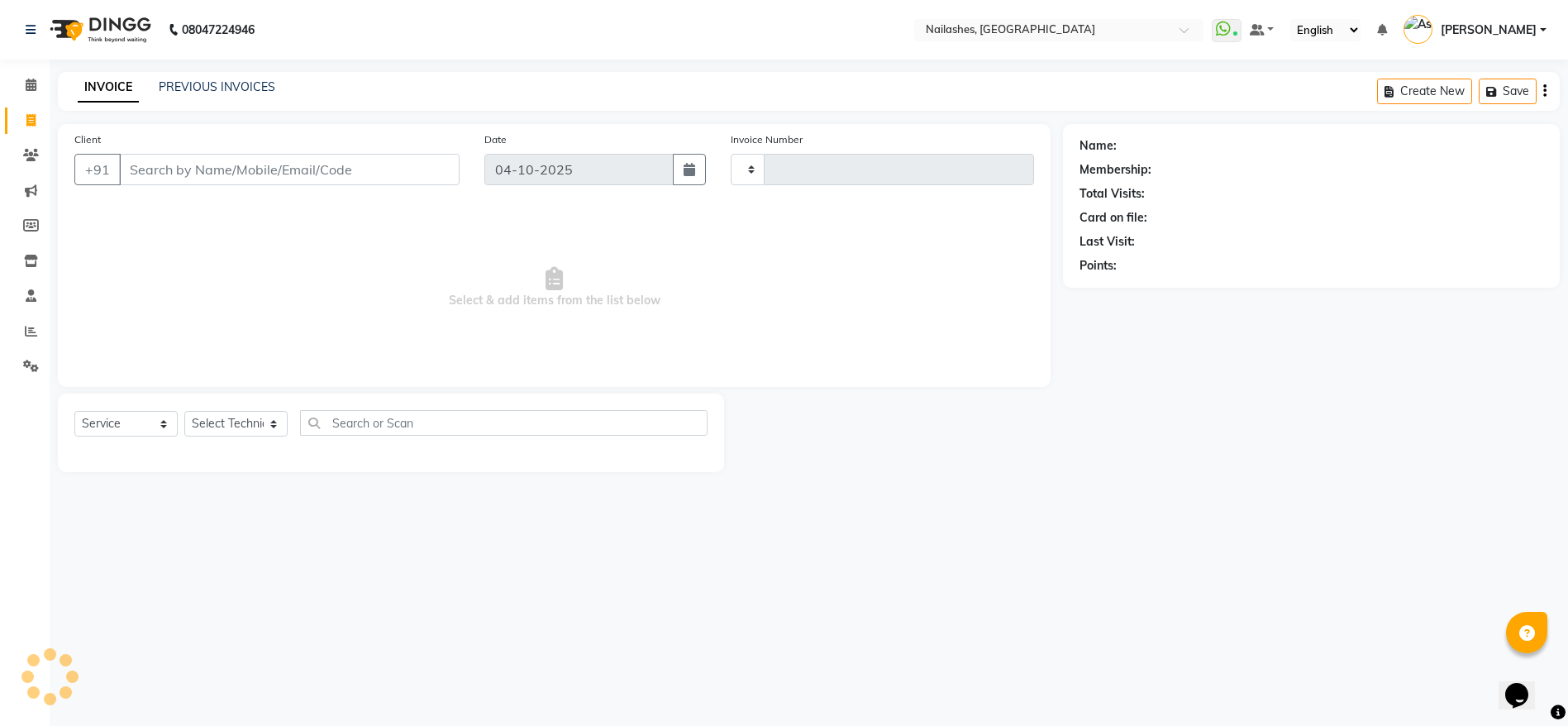
type input "2687"
select select "3926"
click at [243, 86] on link "PREVIOUS INVOICES" at bounding box center [216, 86] width 116 height 15
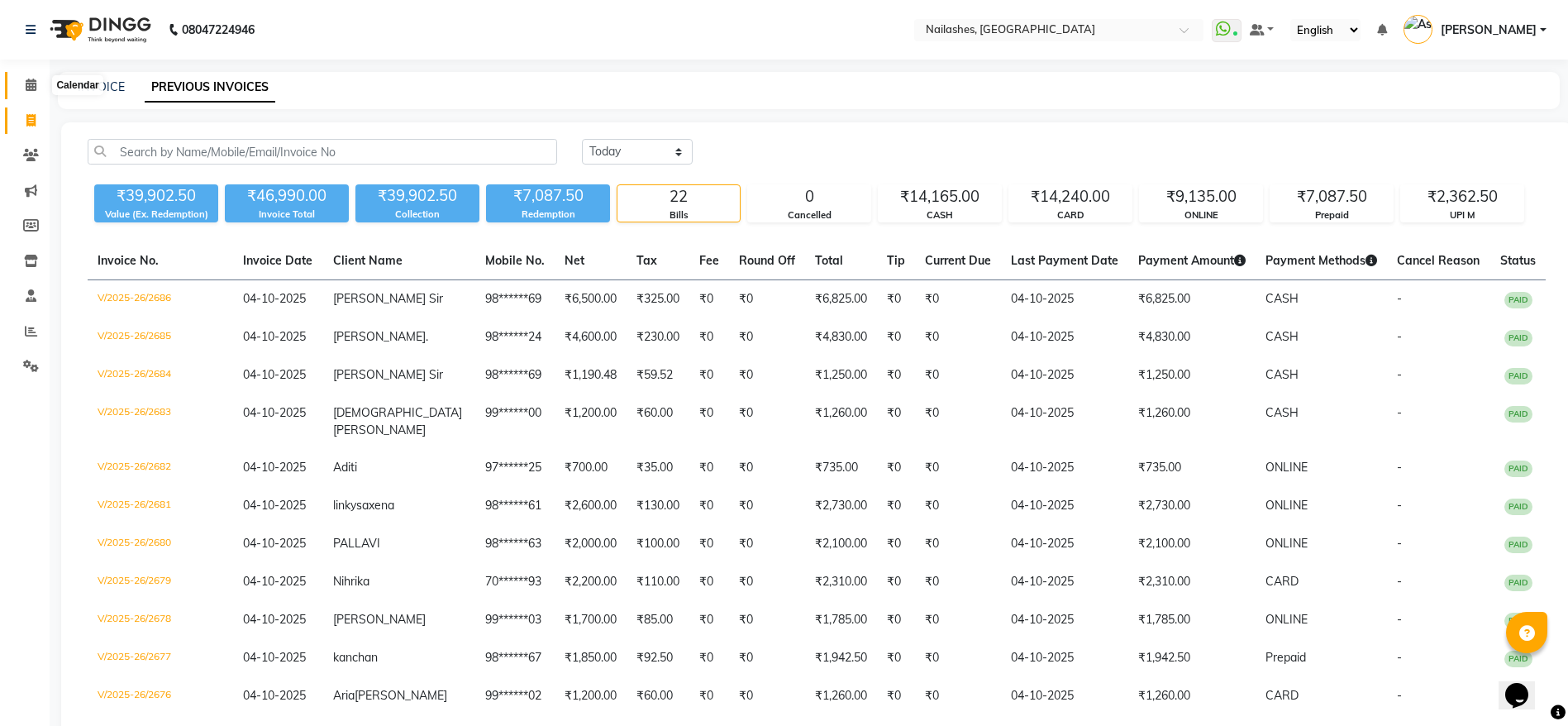
click at [29, 83] on icon at bounding box center [31, 84] width 10 height 12
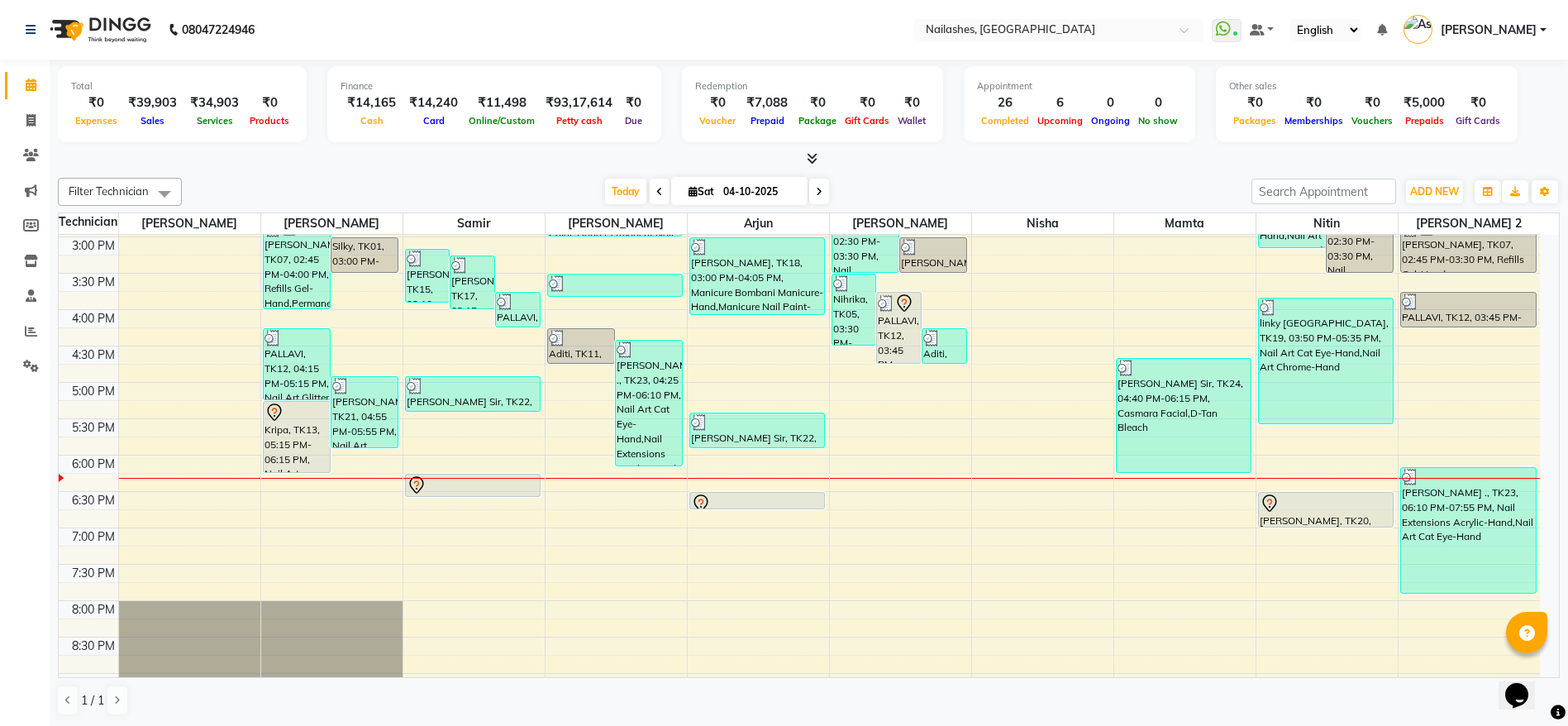
scroll to position [514, 0]
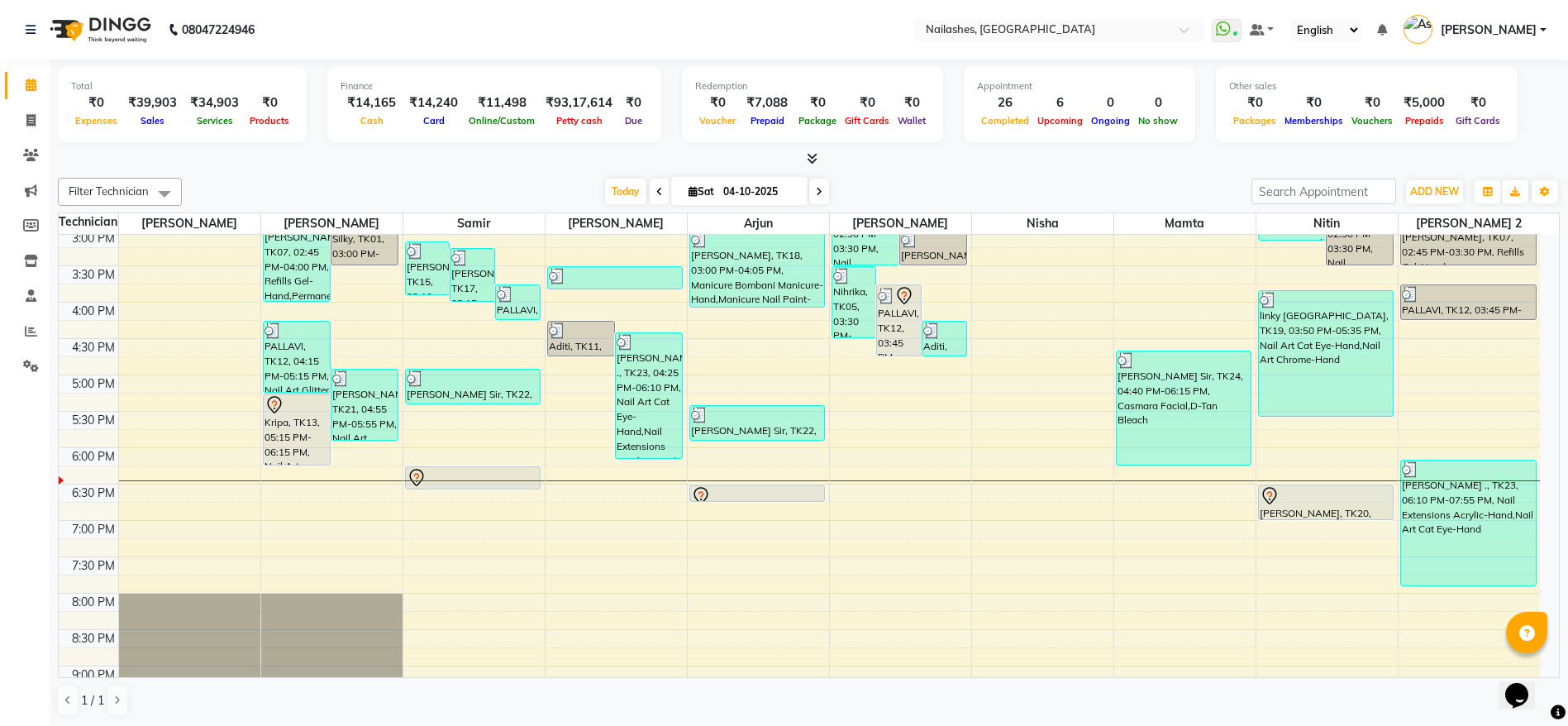
click at [722, 494] on div at bounding box center [757, 496] width 133 height 20
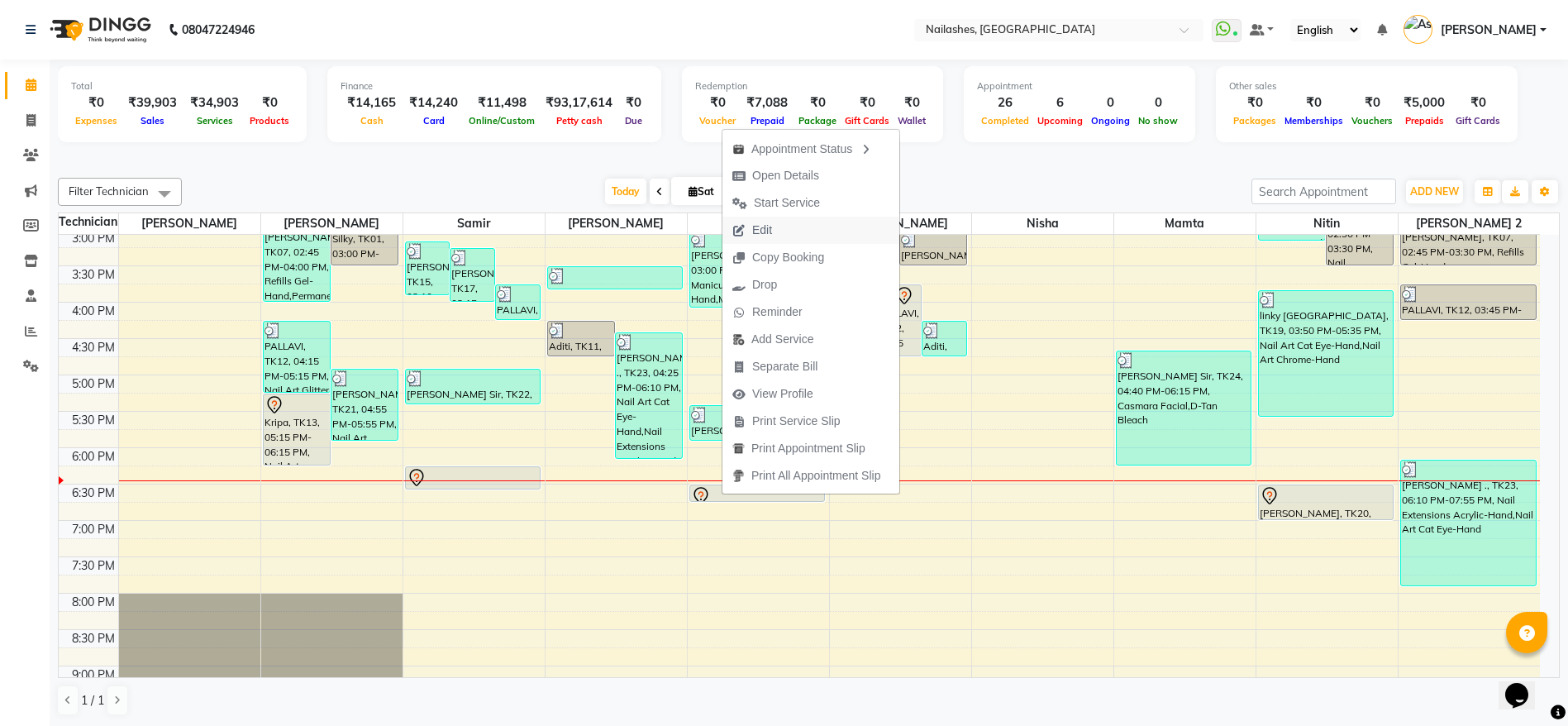
click at [800, 222] on button "Edit" at bounding box center [811, 230] width 177 height 28
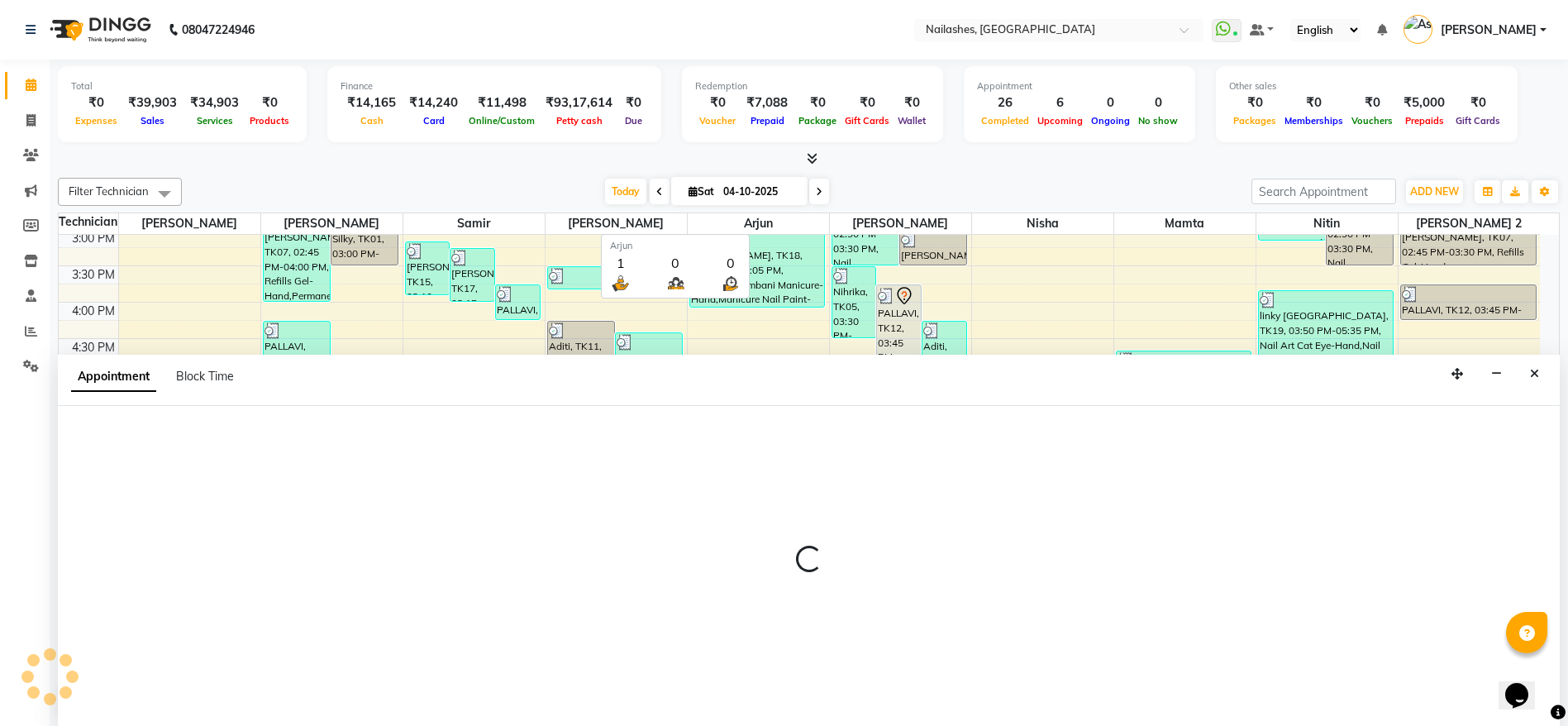
scroll to position [1, 0]
select select "tentative"
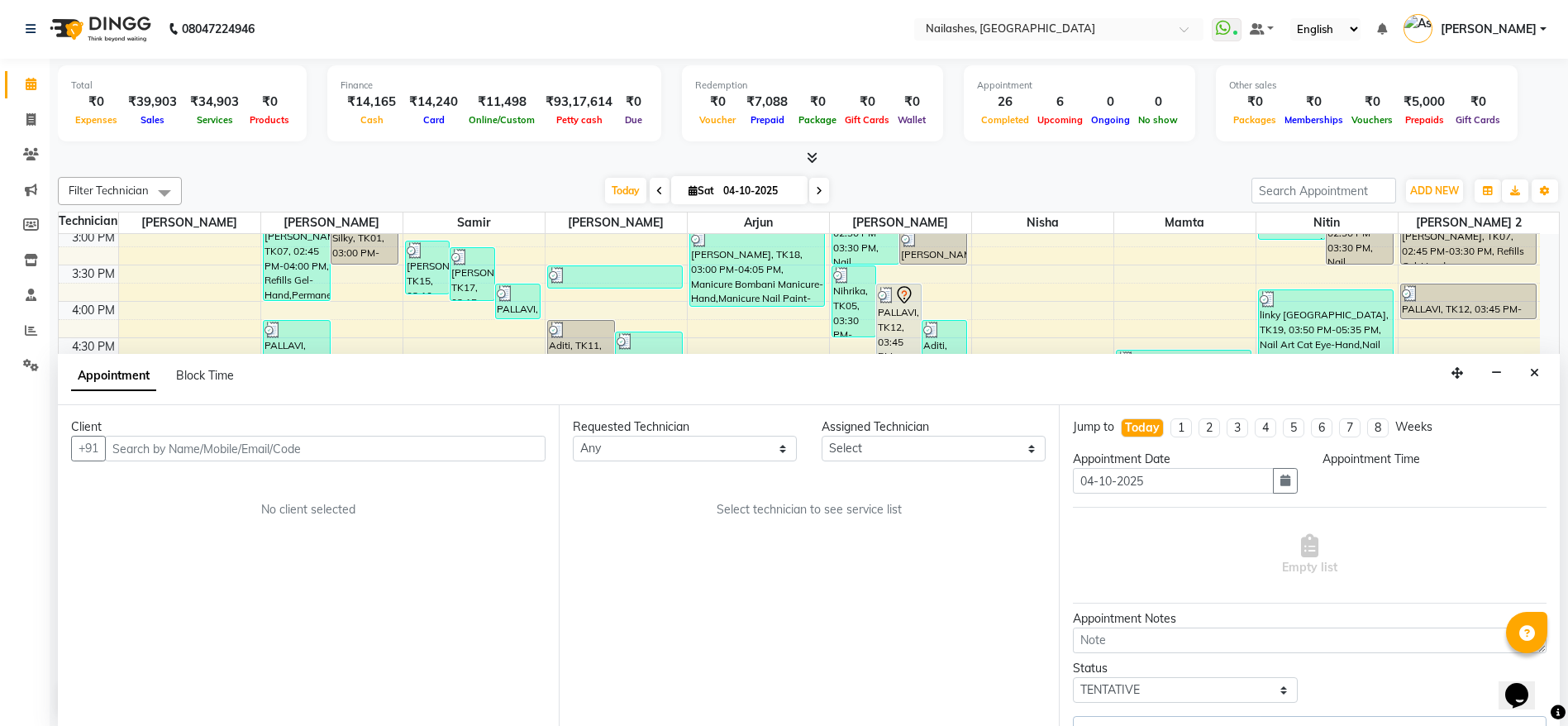
select select "1035"
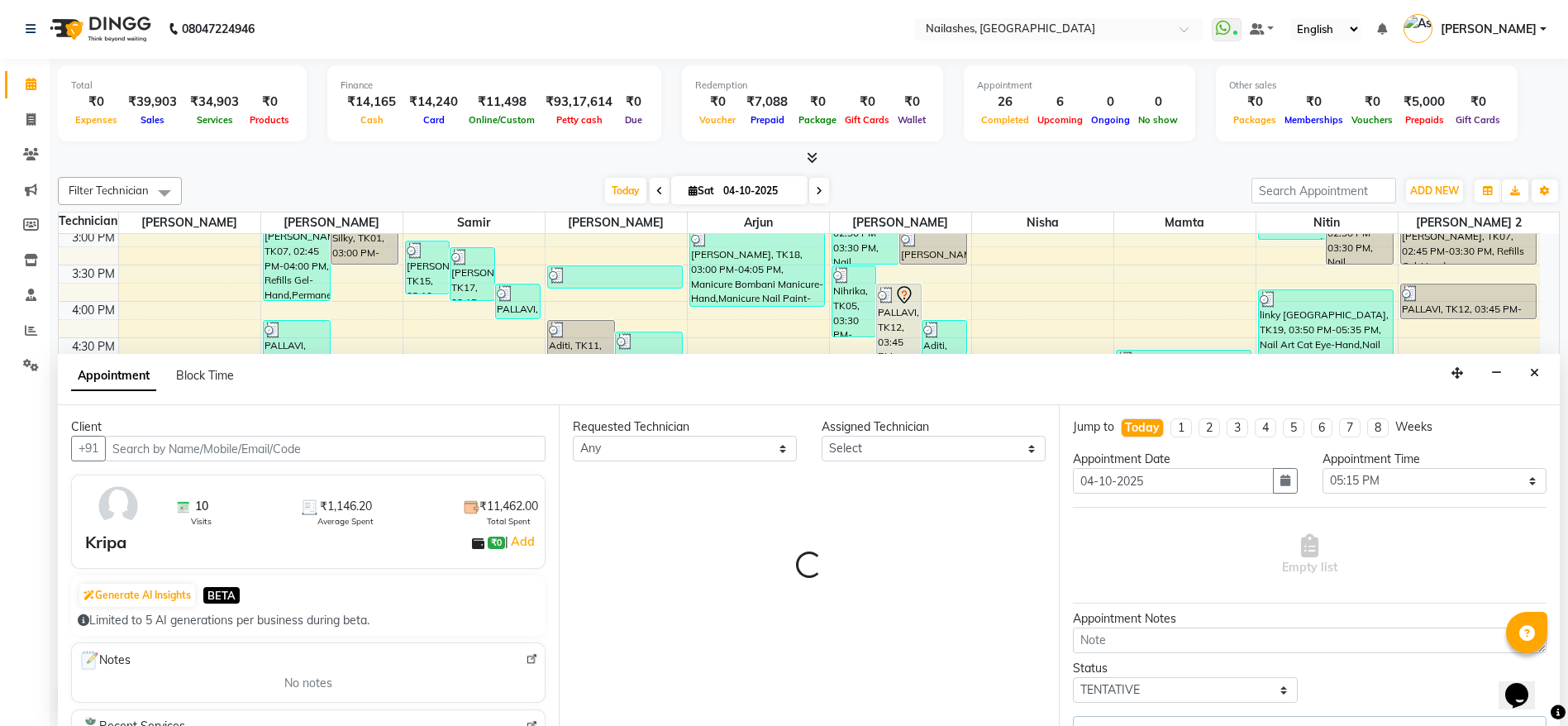
scroll to position [721, 0]
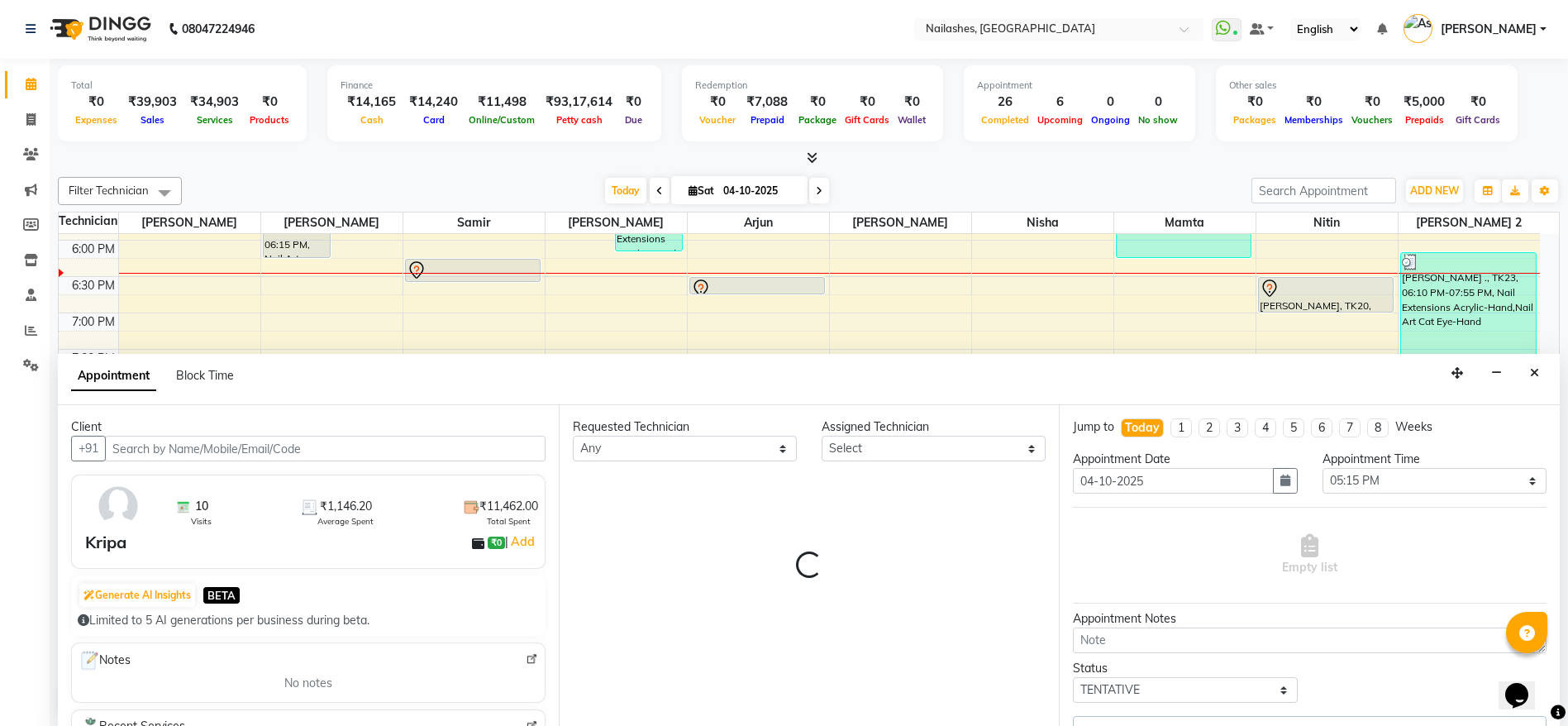
select select "19576"
select select "20189"
select select "1617"
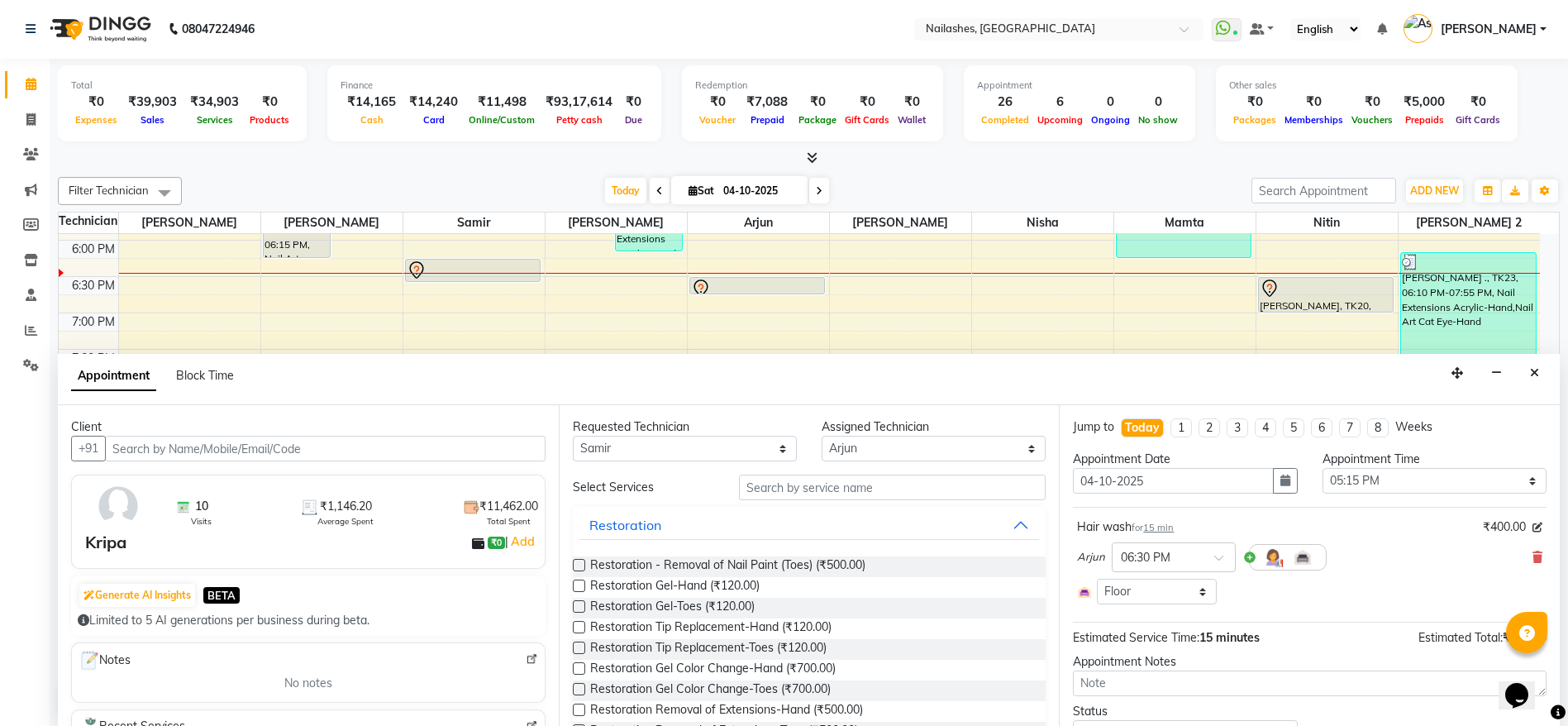
select select "1617"
click at [1538, 367] on icon "Close" at bounding box center [1534, 372] width 9 height 11
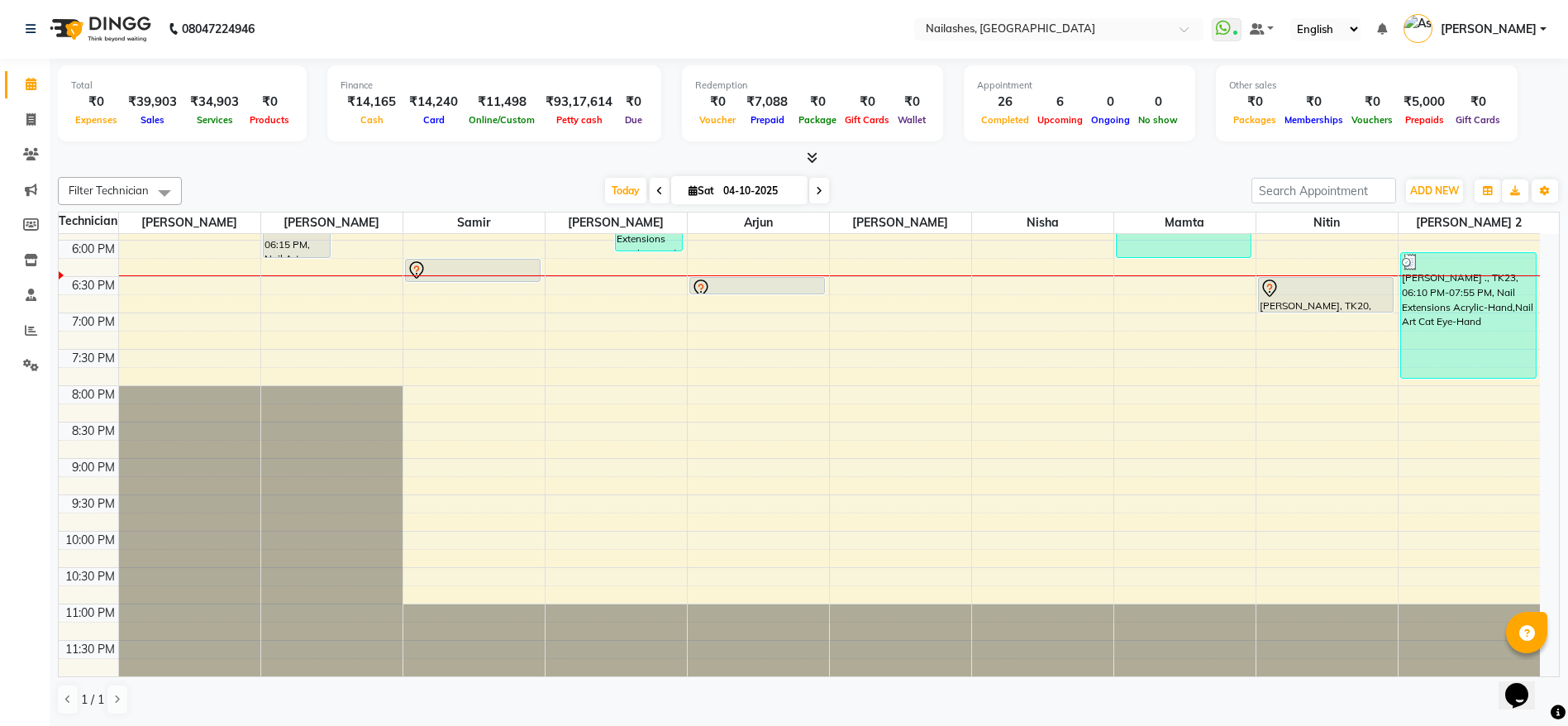
click at [752, 286] on div at bounding box center [757, 288] width 133 height 20
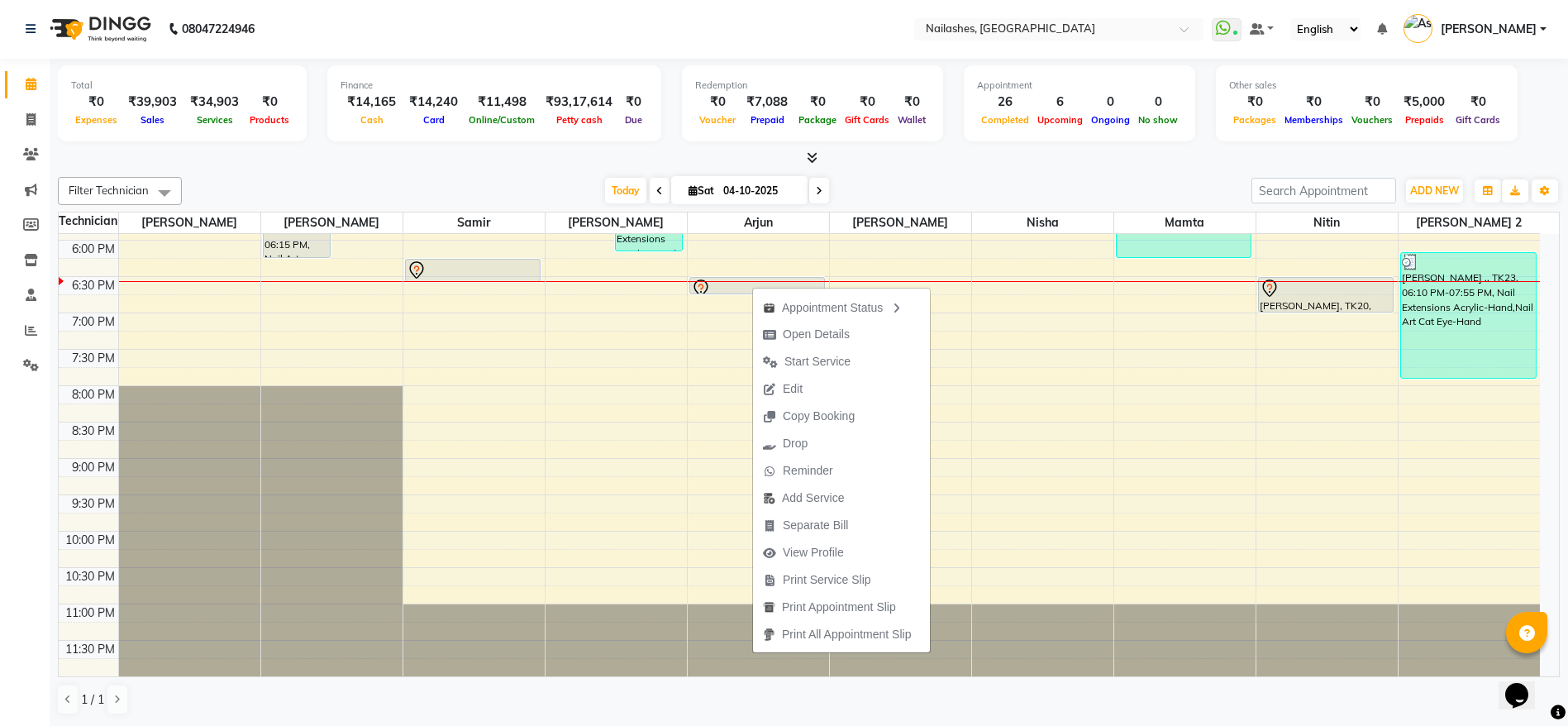
click at [822, 186] on span at bounding box center [818, 191] width 20 height 26
type input "05-10-2025"
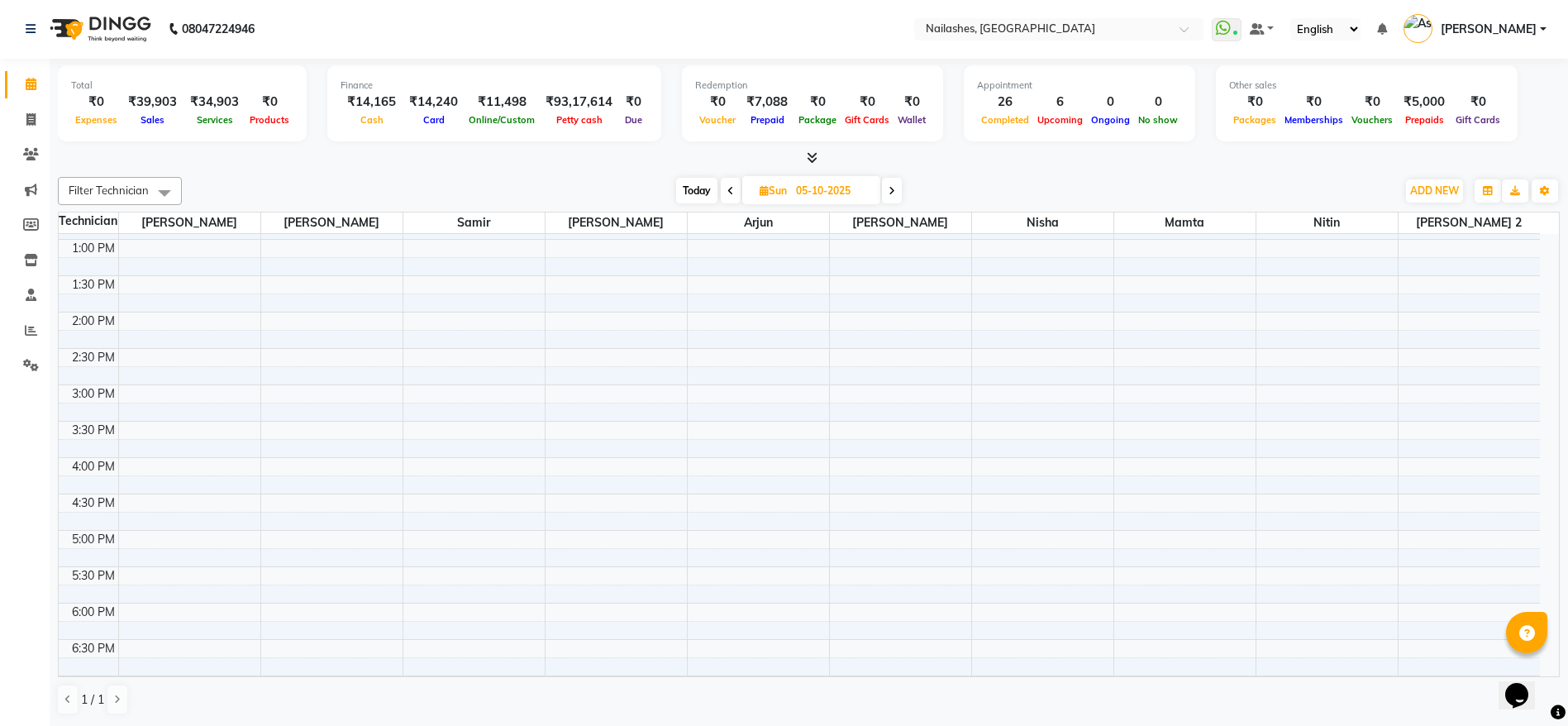
scroll to position [0, 0]
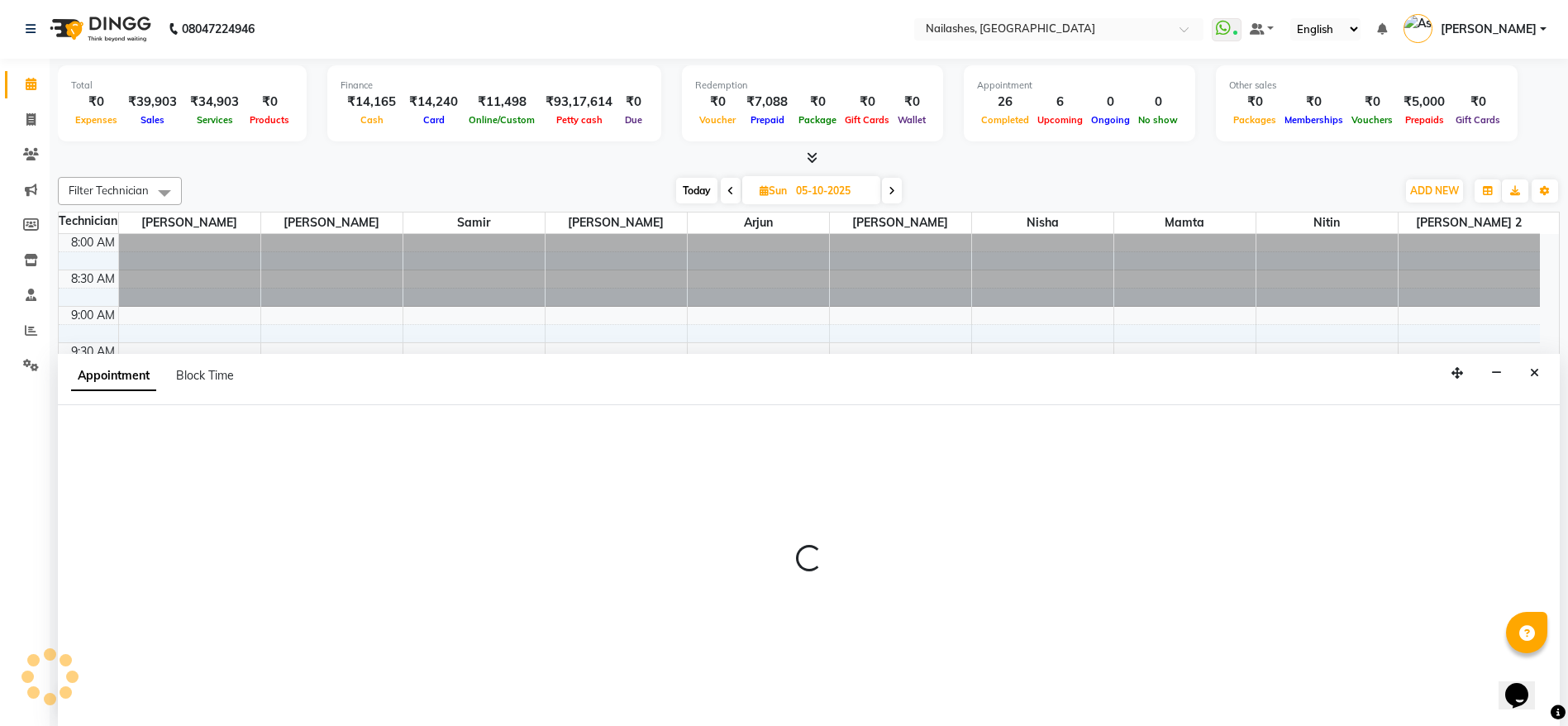
select select "19580"
select select "tentative"
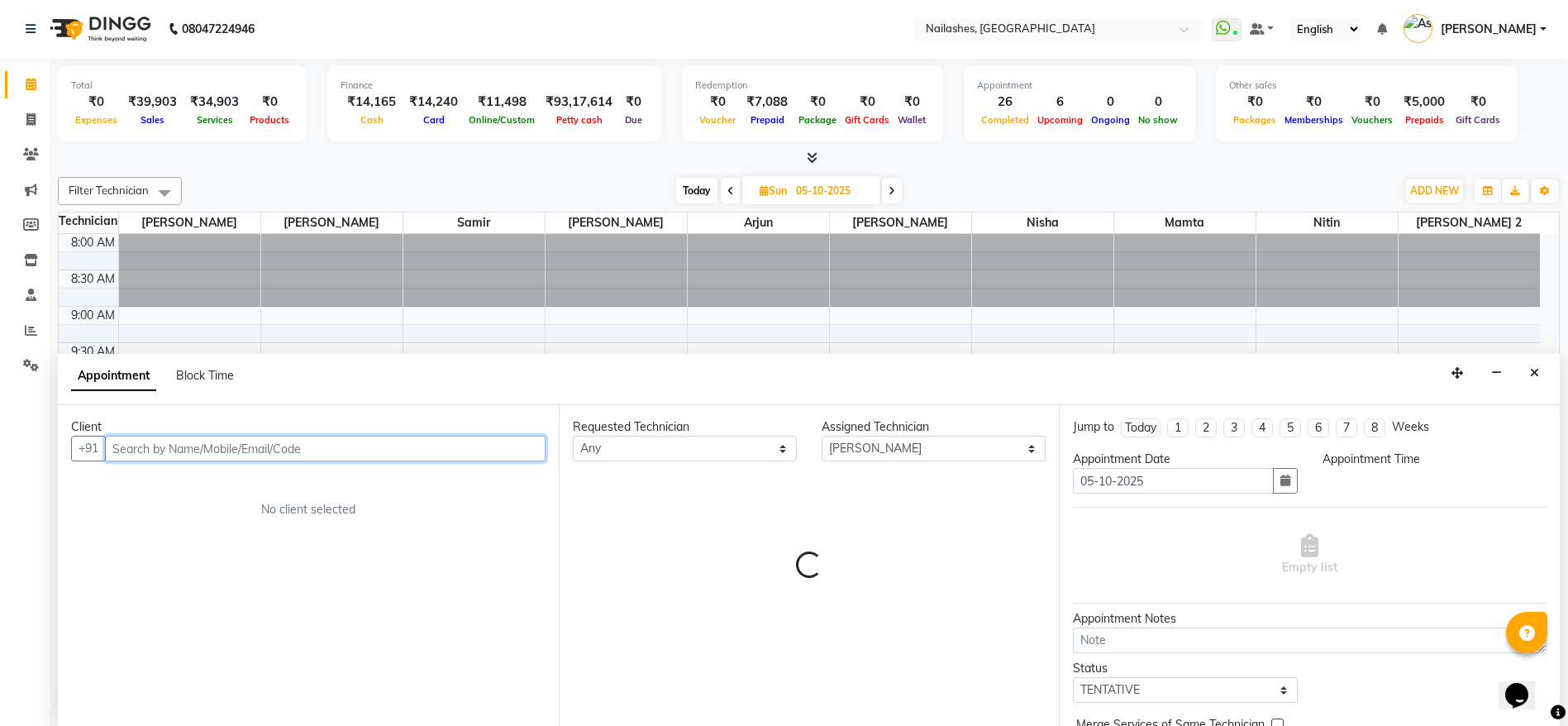
select select "660"
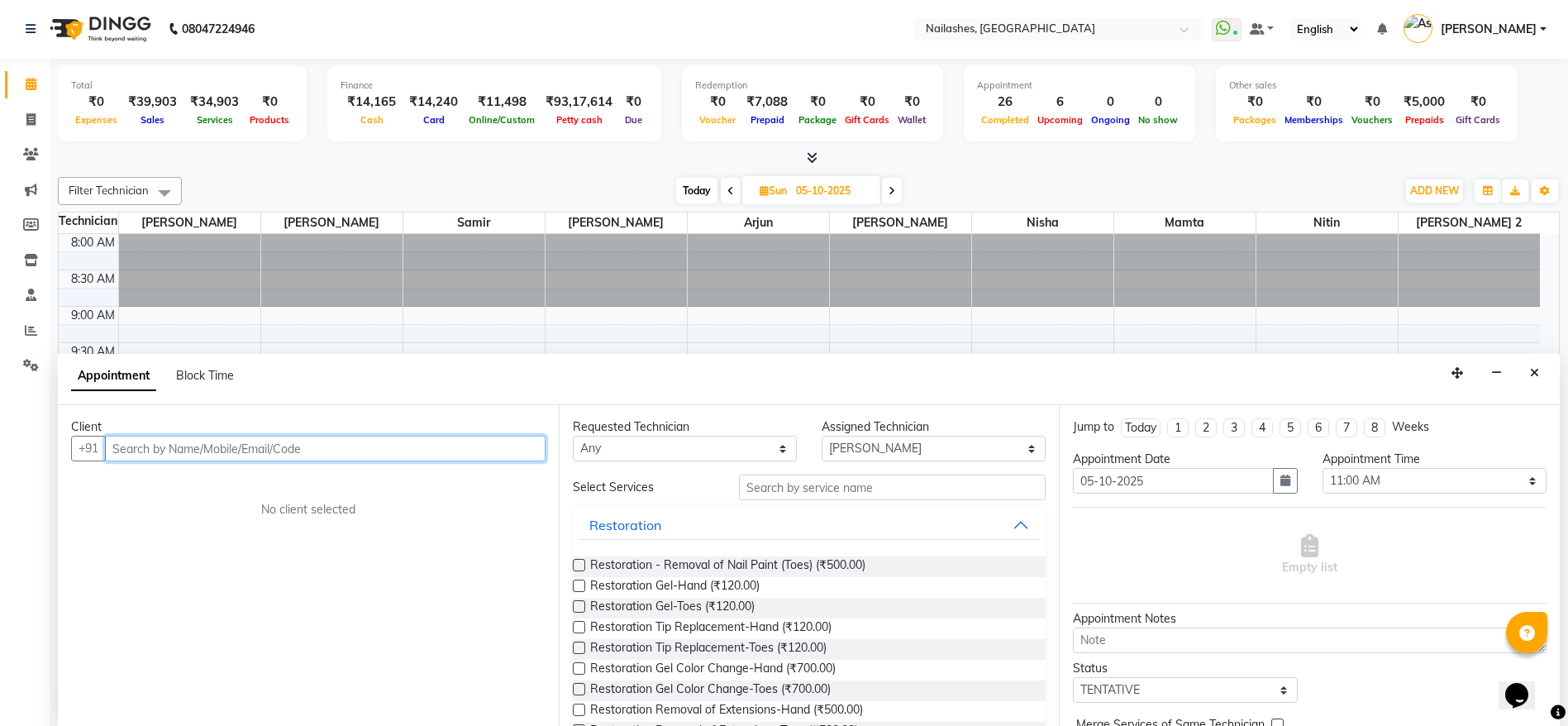
click at [512, 451] on input "text" at bounding box center [325, 448] width 441 height 26
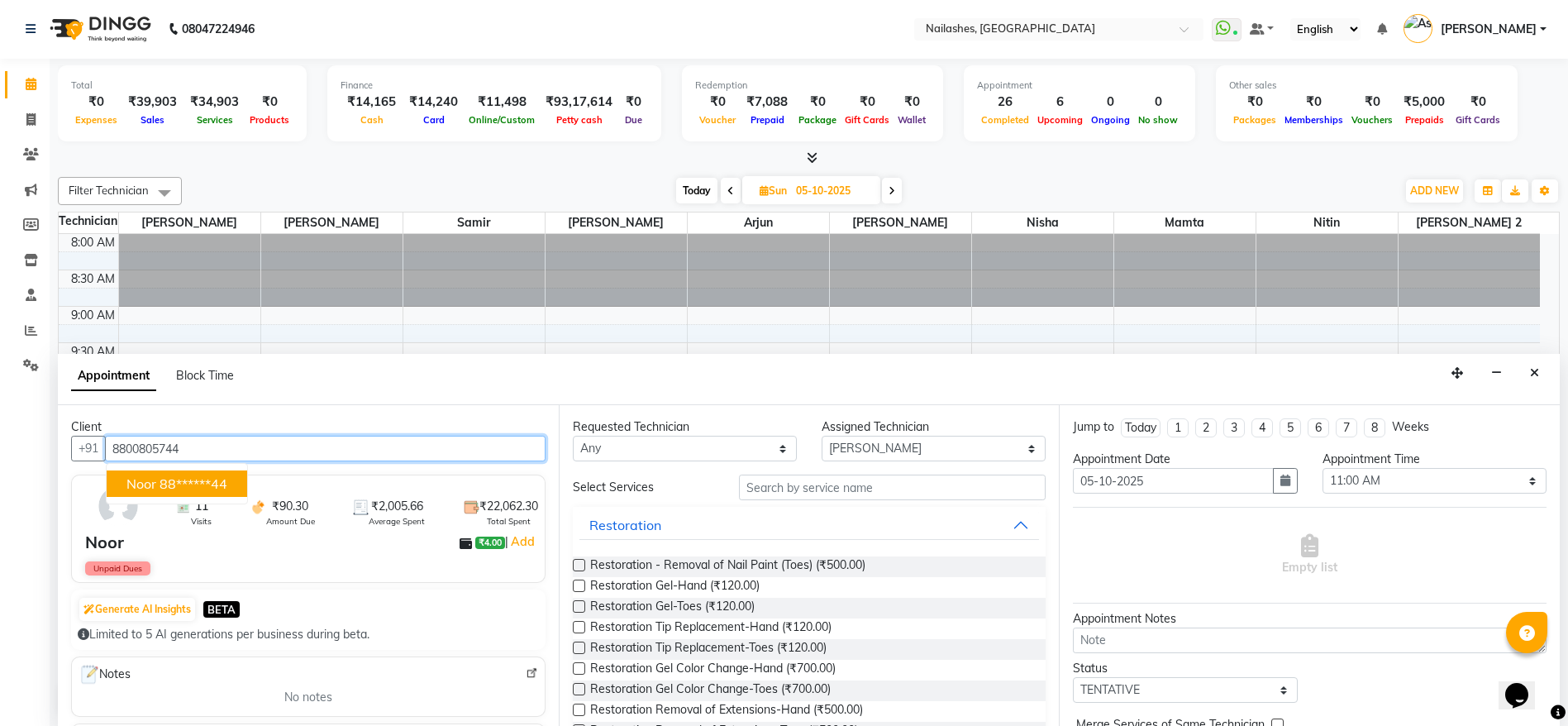
click at [172, 479] on ngb-highlight "88******44" at bounding box center [193, 483] width 68 height 16
type input "88******44"
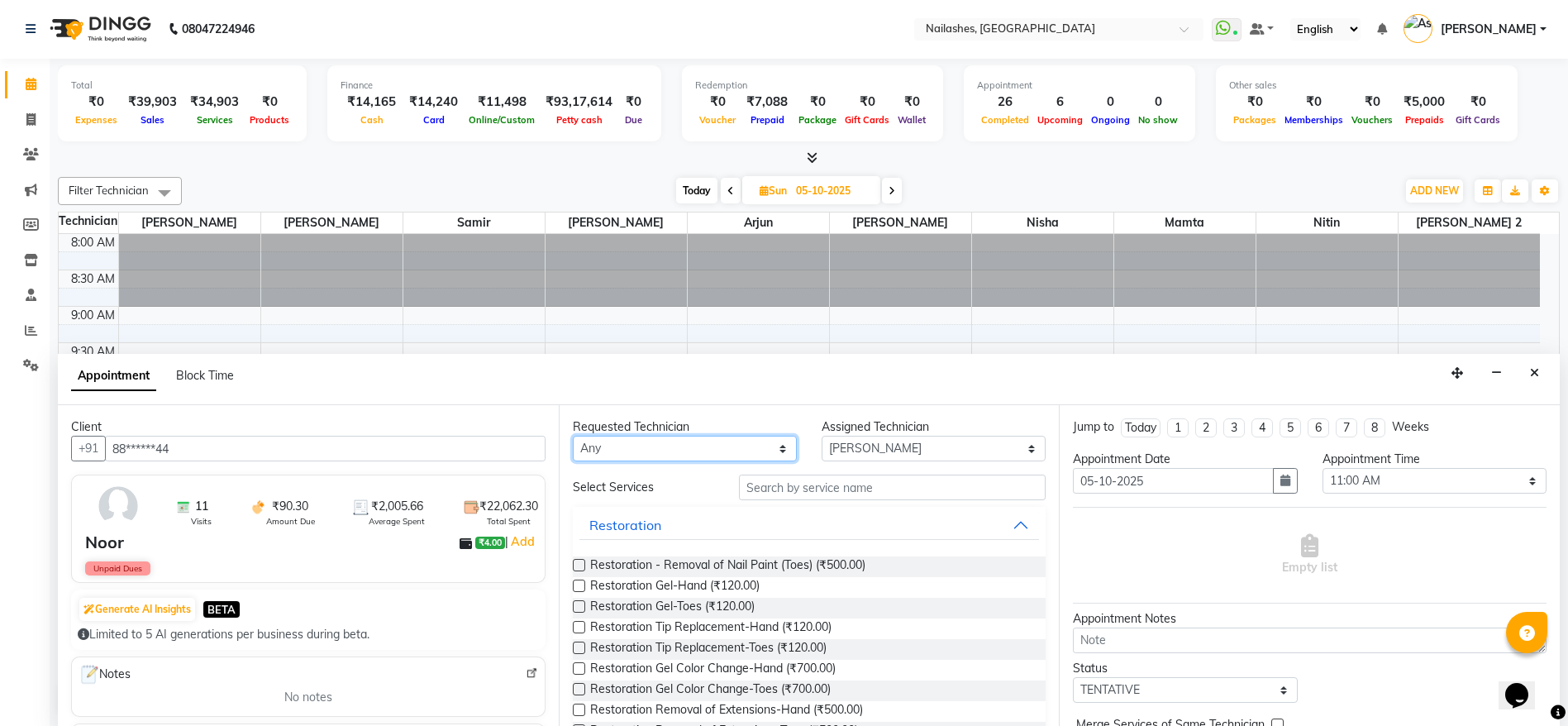
click at [748, 450] on select "Any Anamika Anita Anita 2 Arjun Mamta Nisha Nitin Samir Shanu Shushanto" at bounding box center [685, 448] width 224 height 26
select select "19580"
click at [573, 435] on select "Any Anamika Anita Anita 2 Arjun Mamta Nisha Nitin Samir Shanu Shushanto" at bounding box center [685, 448] width 224 height 26
click at [897, 487] on input "text" at bounding box center [893, 487] width 308 height 26
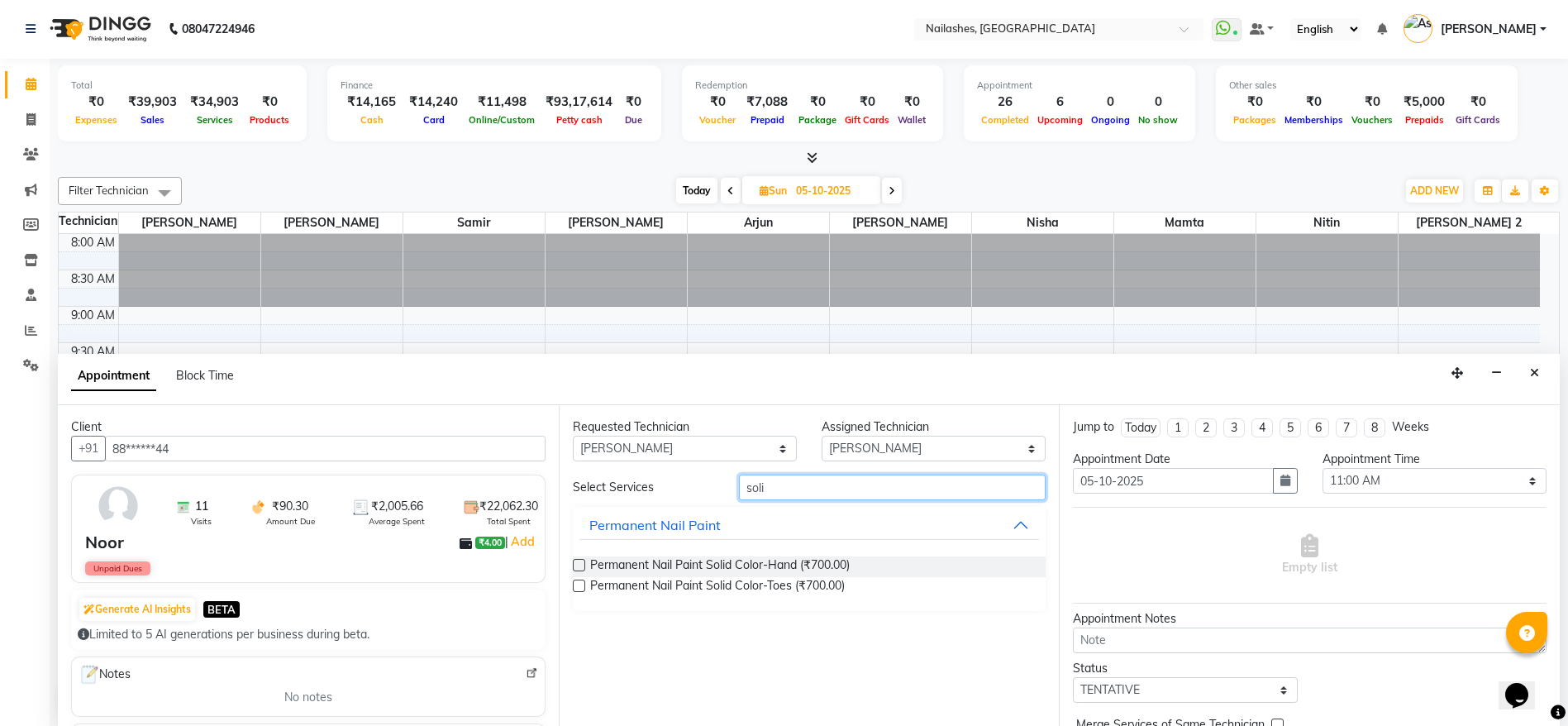
type input "soli"
click at [994, 567] on div "Permanent Nail Paint Solid Color-Hand (₹700.00)" at bounding box center [809, 566] width 474 height 21
click at [580, 566] on label at bounding box center [579, 565] width 12 height 12
click at [580, 566] on input "checkbox" at bounding box center [578, 566] width 10 height 10
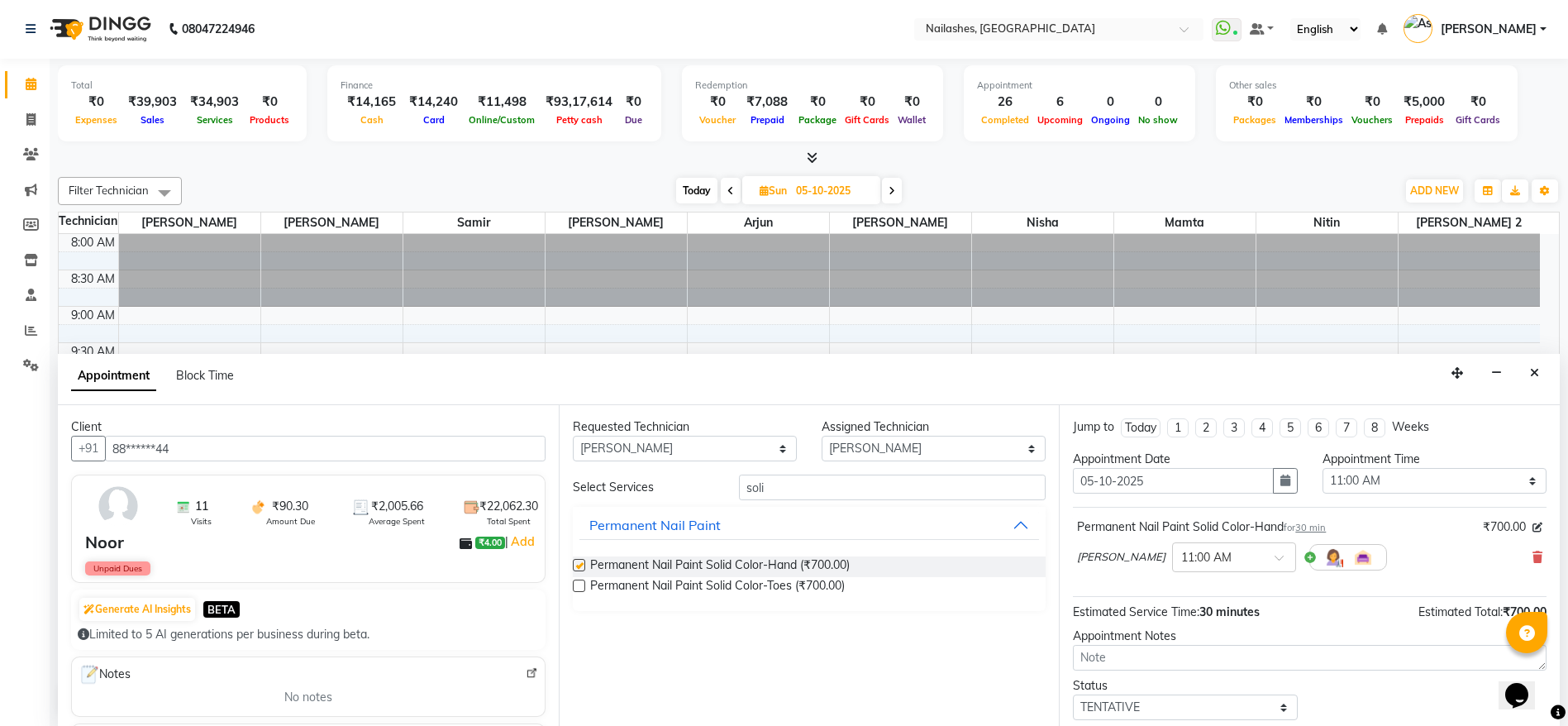
checkbox input "false"
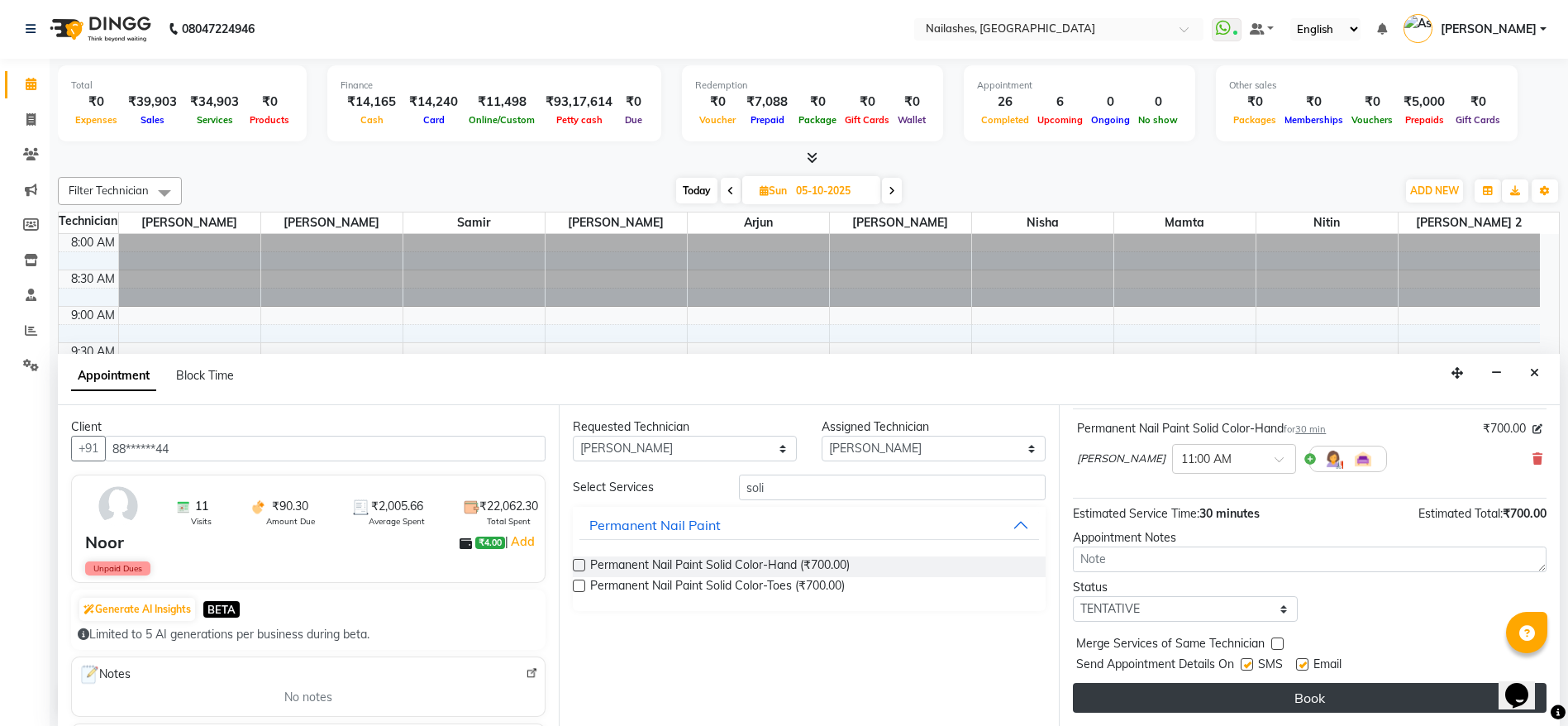
click at [1314, 701] on button "Book" at bounding box center [1309, 698] width 474 height 30
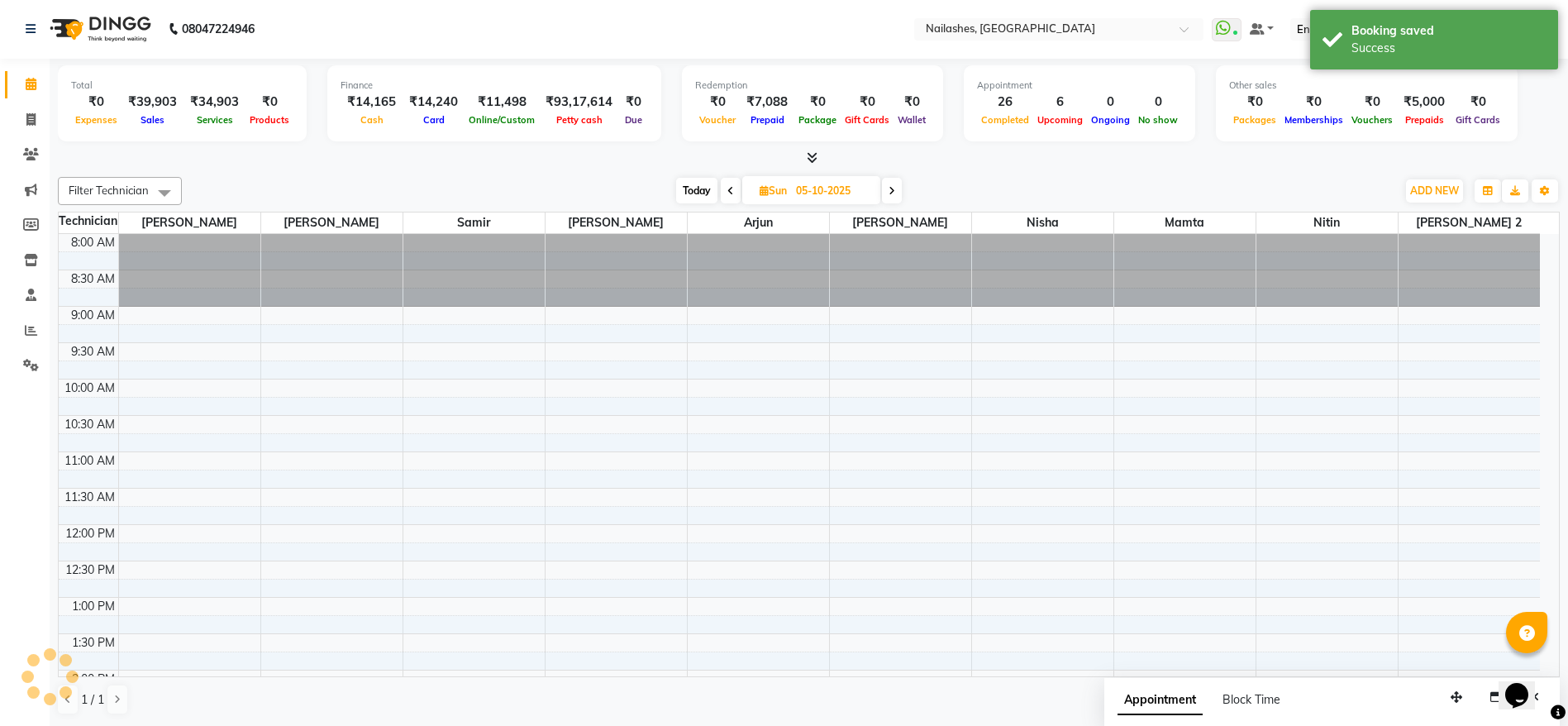
scroll to position [0, 0]
drag, startPoint x: 740, startPoint y: 188, endPoint x: 731, endPoint y: 184, distance: 9.8
click at [731, 184] on div "Today Sun 05-10-2025" at bounding box center [788, 191] width 229 height 25
click at [731, 184] on span at bounding box center [731, 191] width 20 height 26
type input "04-10-2025"
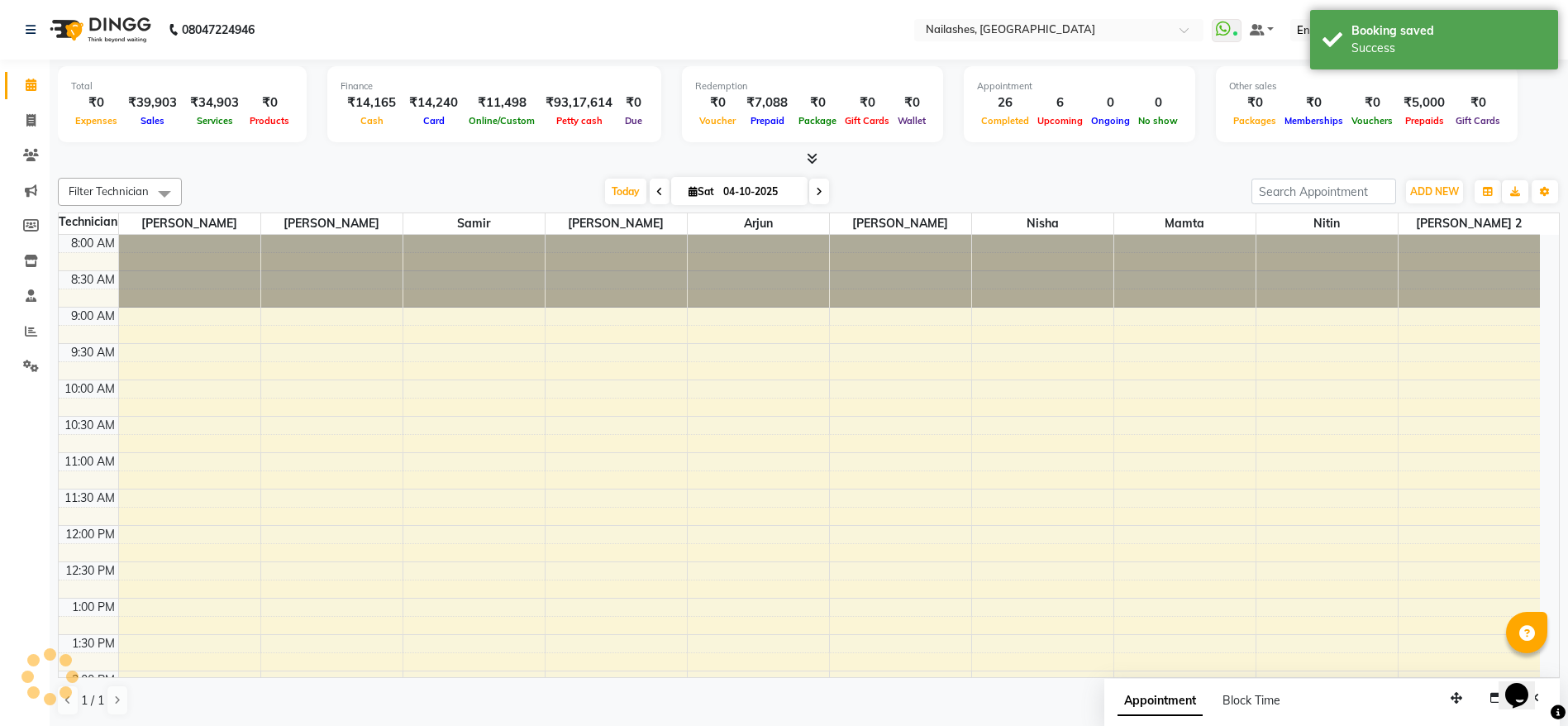
scroll to position [721, 0]
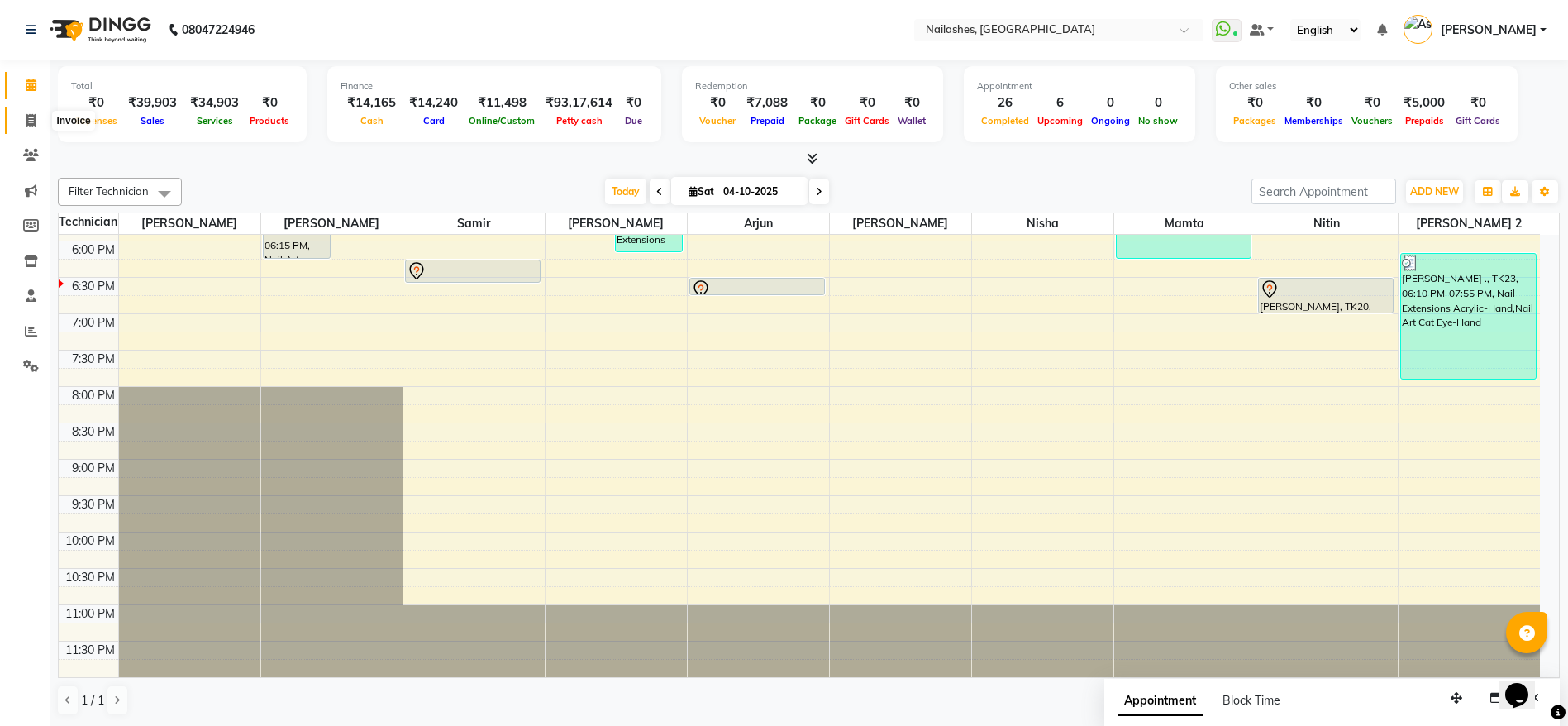
click at [34, 122] on icon at bounding box center [31, 120] width 9 height 12
select select "service"
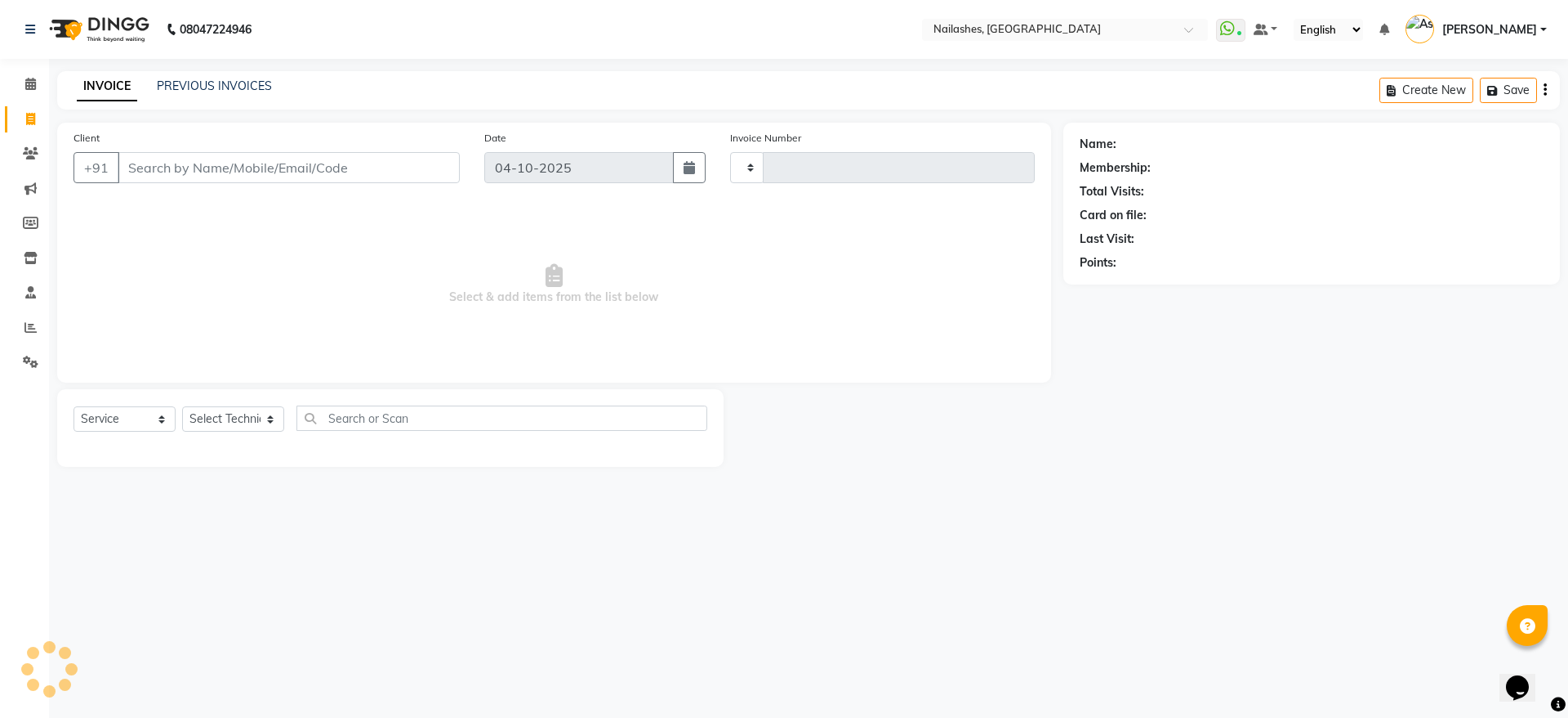
type input "2687"
select select "3926"
click at [235, 79] on link "PREVIOUS INVOICES" at bounding box center [214, 85] width 115 height 14
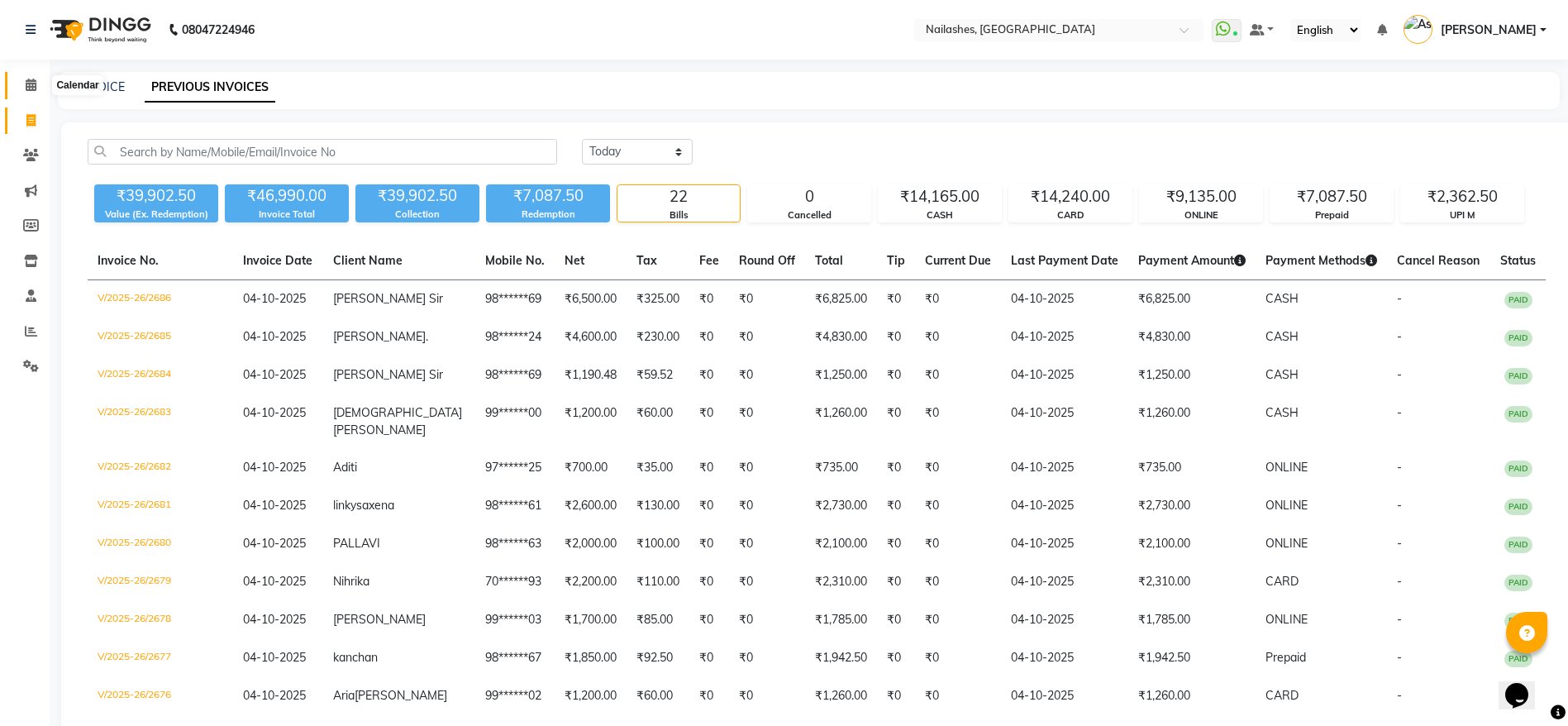
click at [31, 82] on icon at bounding box center [31, 84] width 10 height 12
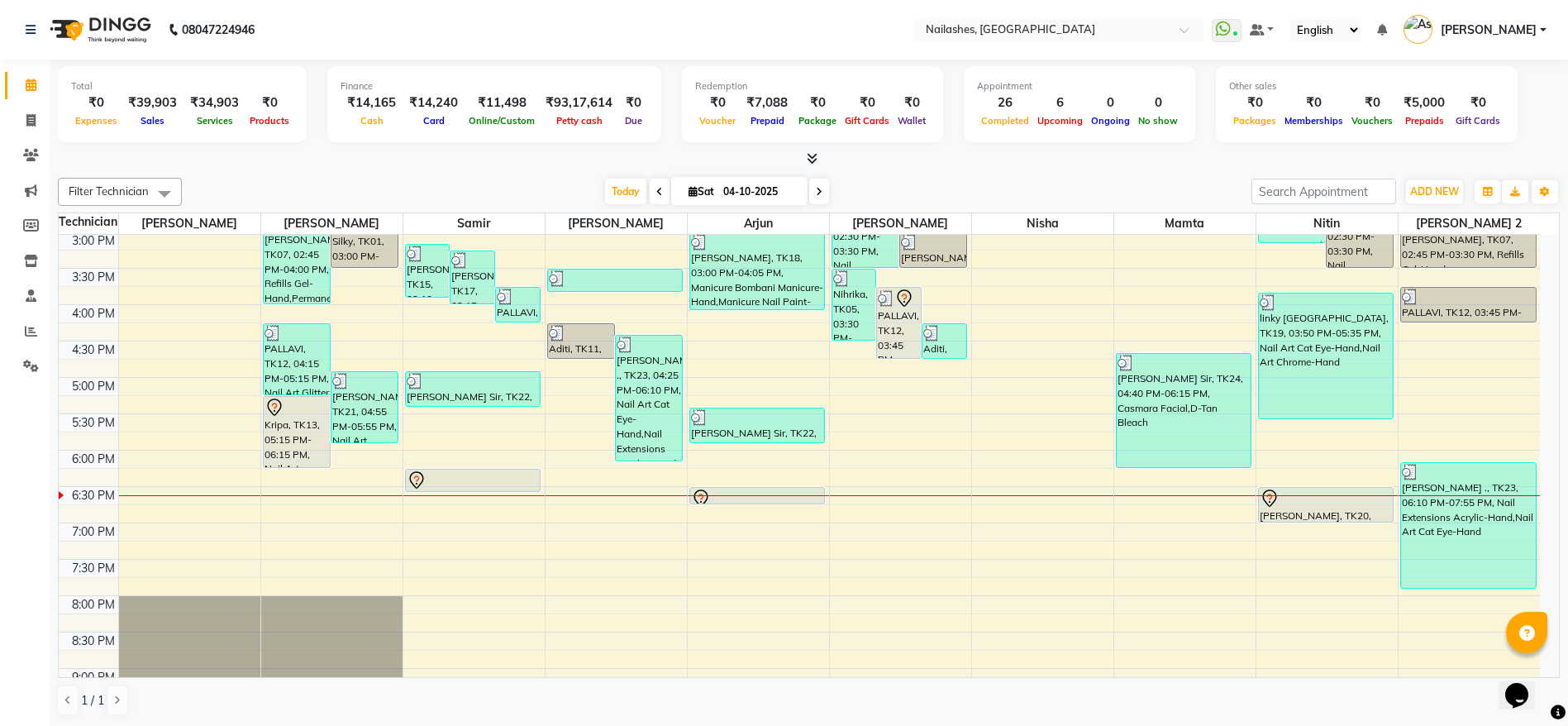
scroll to position [493, 0]
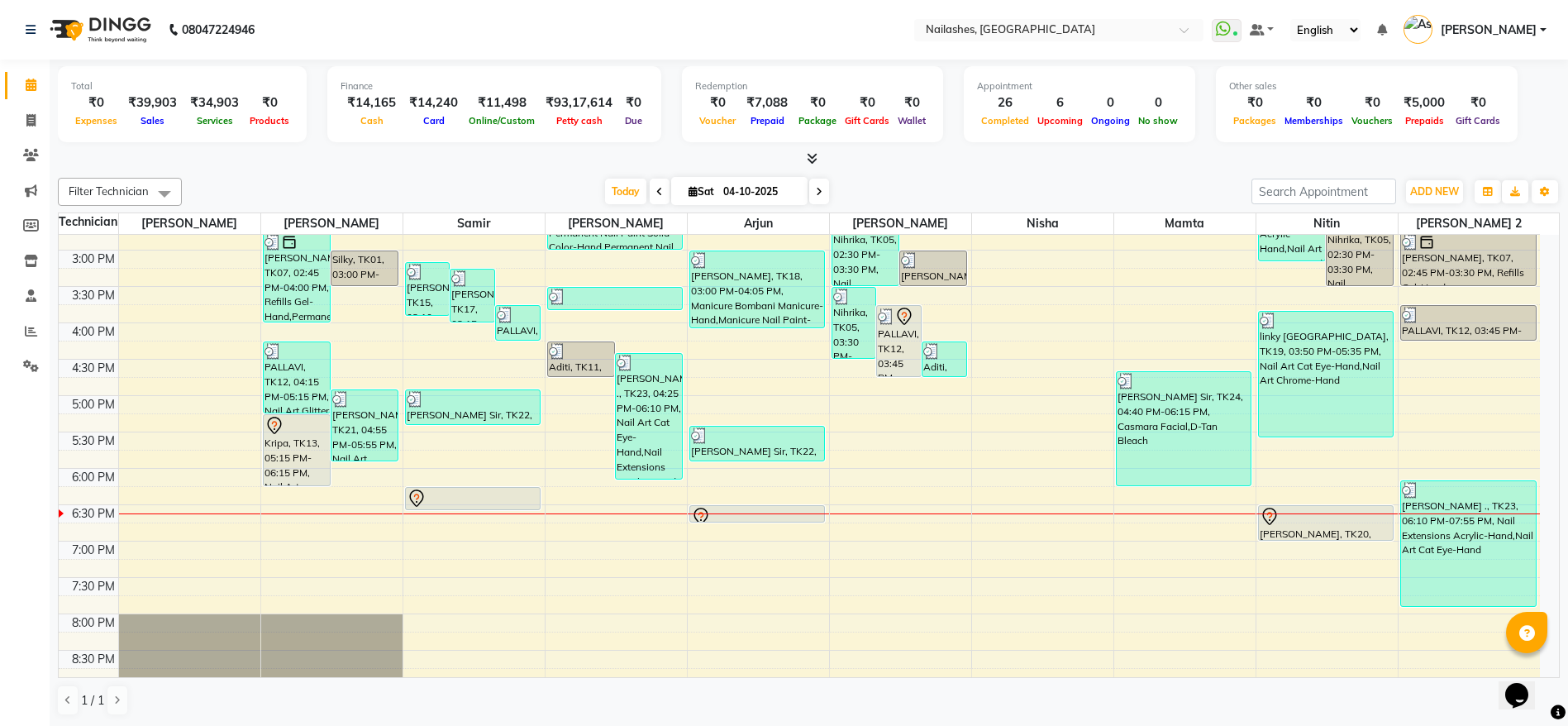
click at [466, 501] on div at bounding box center [474, 498] width 133 height 20
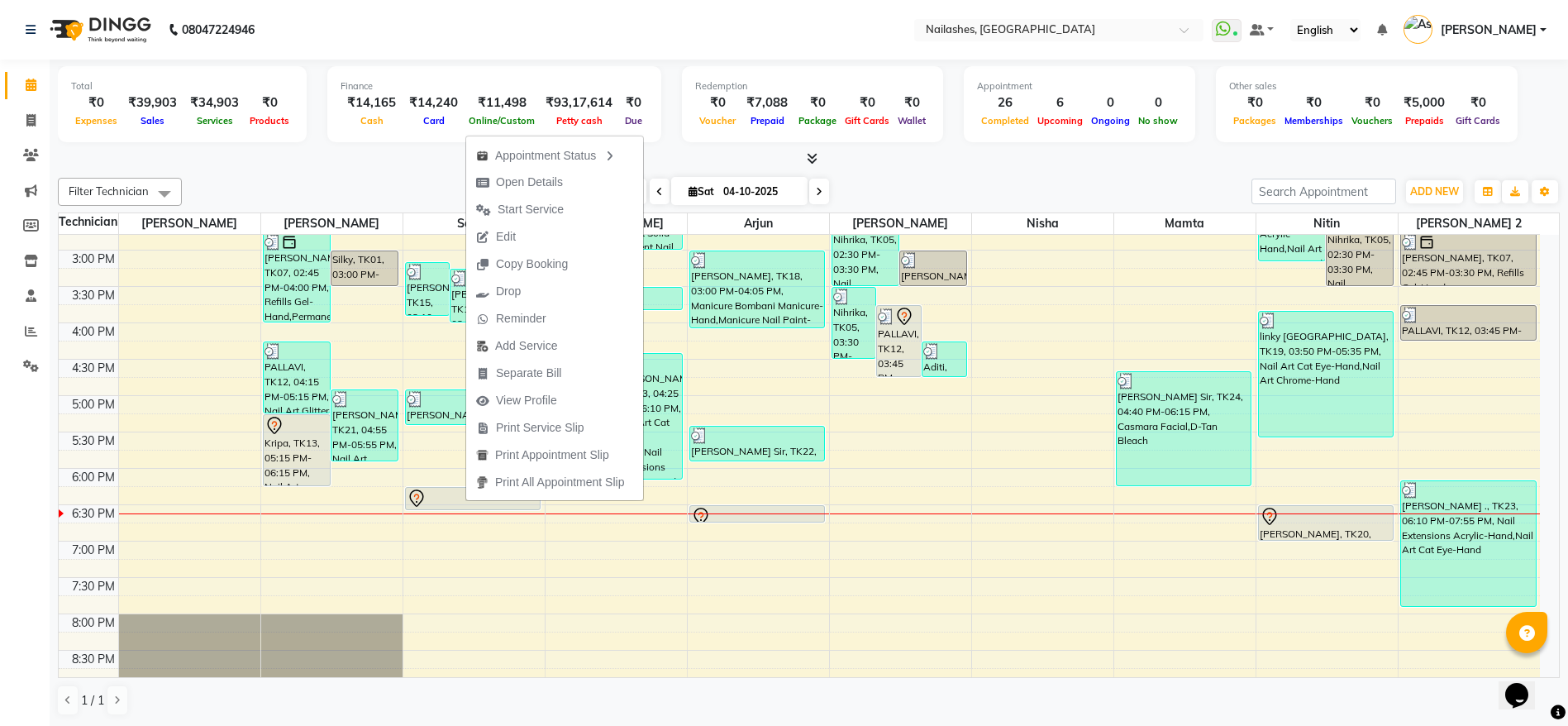
click at [1318, 517] on div at bounding box center [1327, 516] width 133 height 20
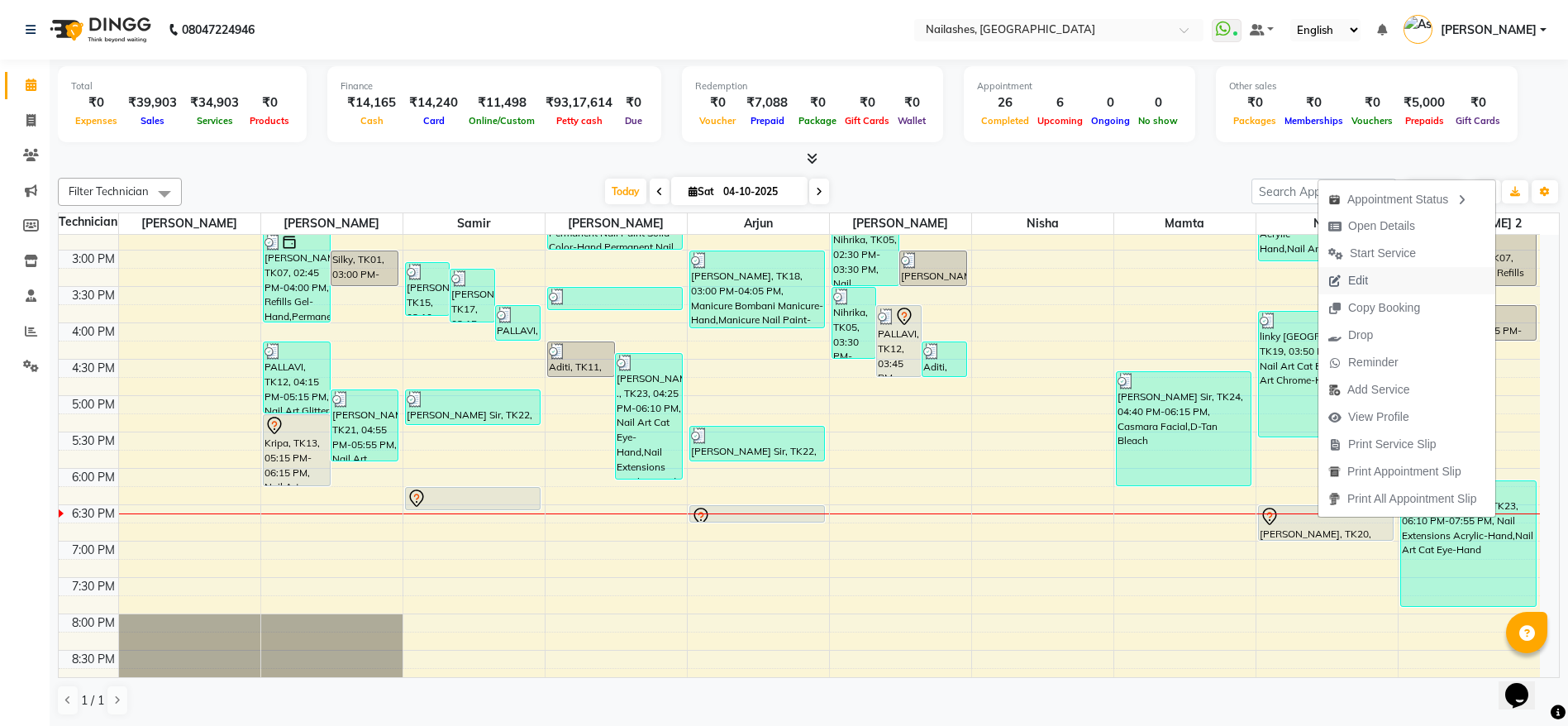
click at [1373, 281] on span "Edit" at bounding box center [1348, 281] width 60 height 28
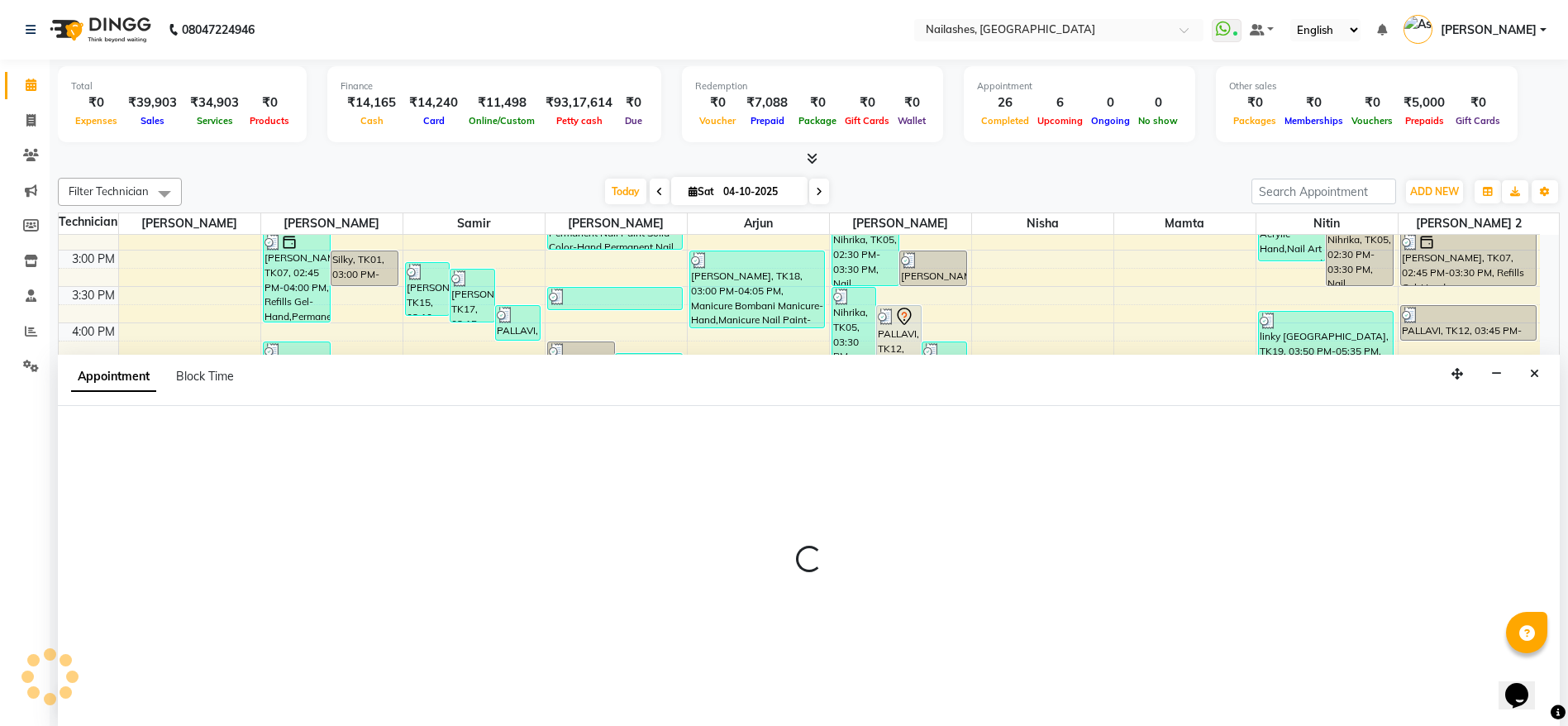
scroll to position [1, 0]
select select "tentative"
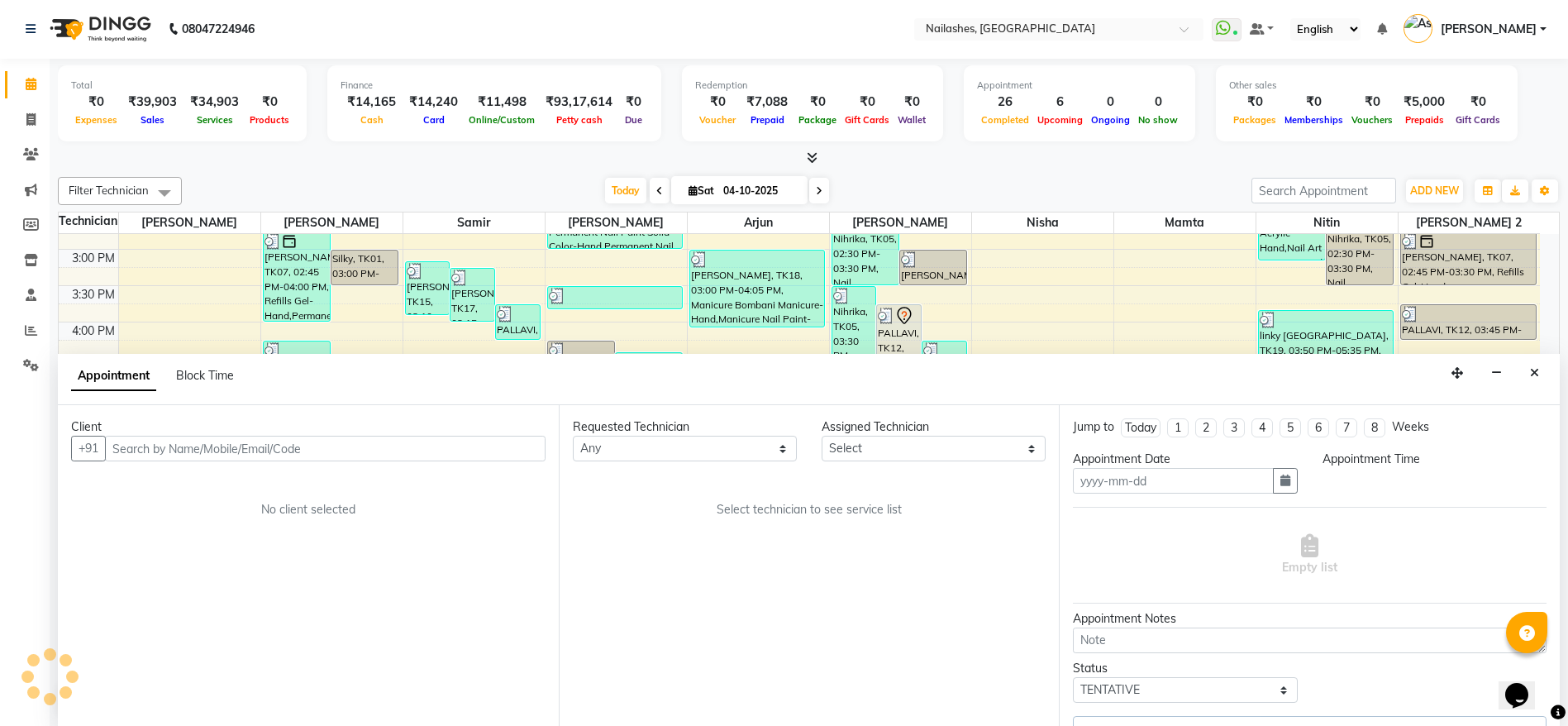
type input "04-10-2025"
select select "1110"
select select "90278"
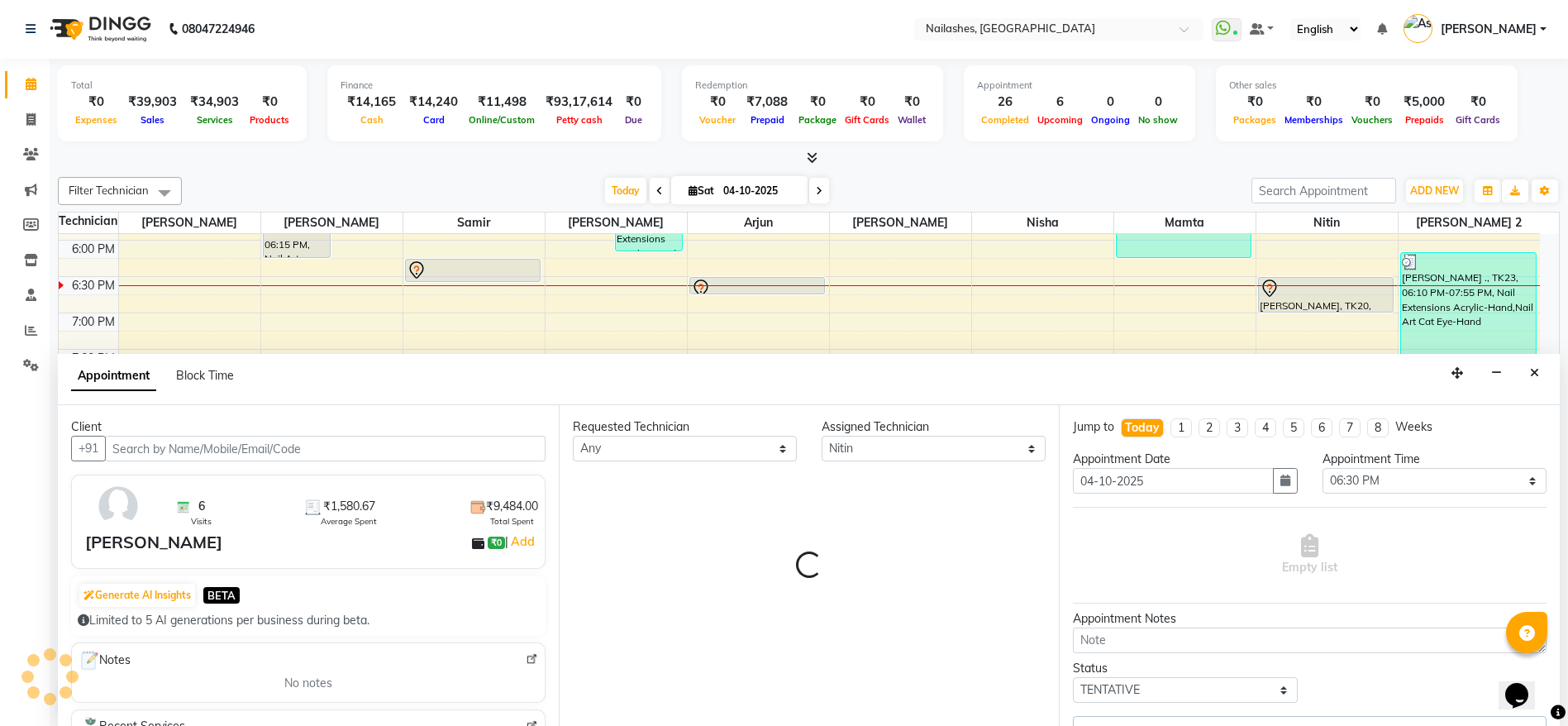
select select "1617"
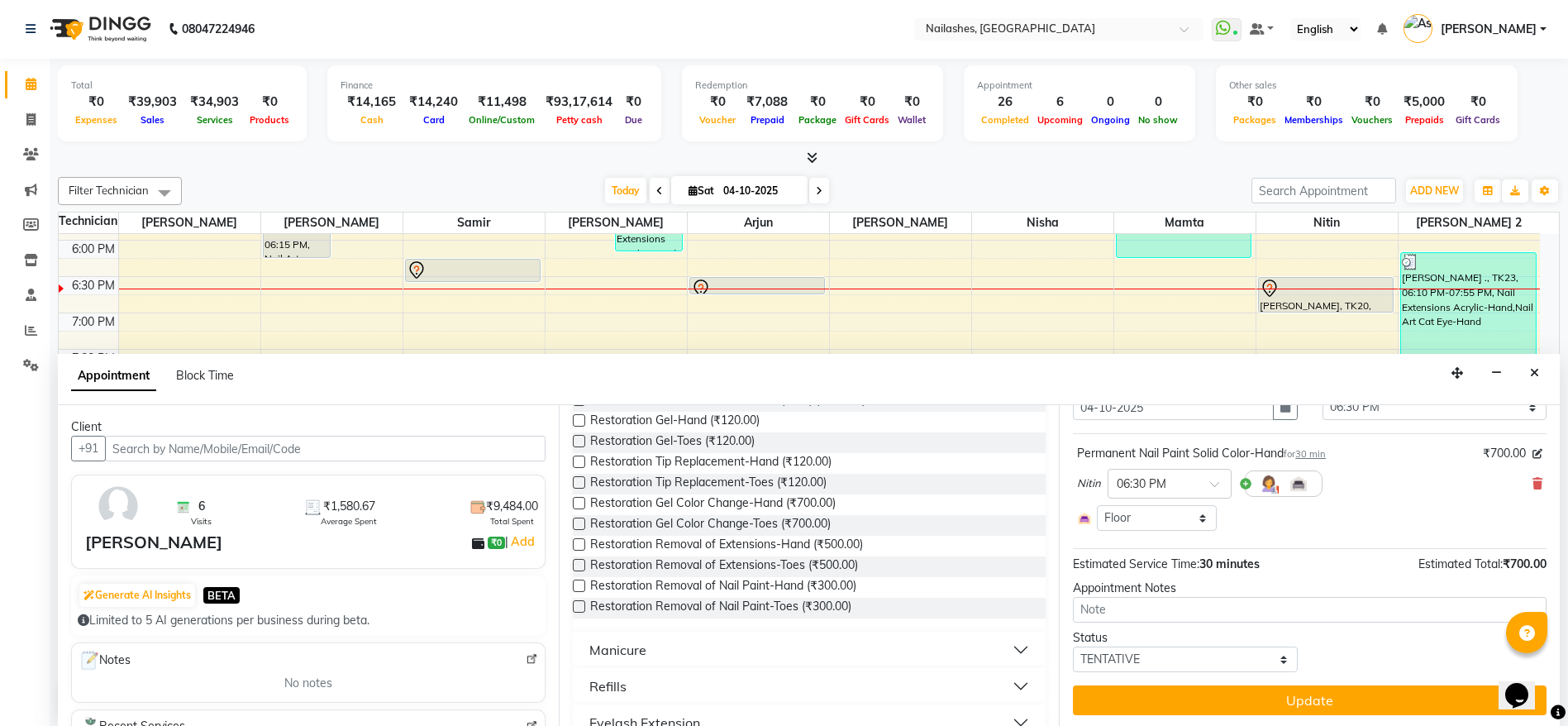
scroll to position [76, 0]
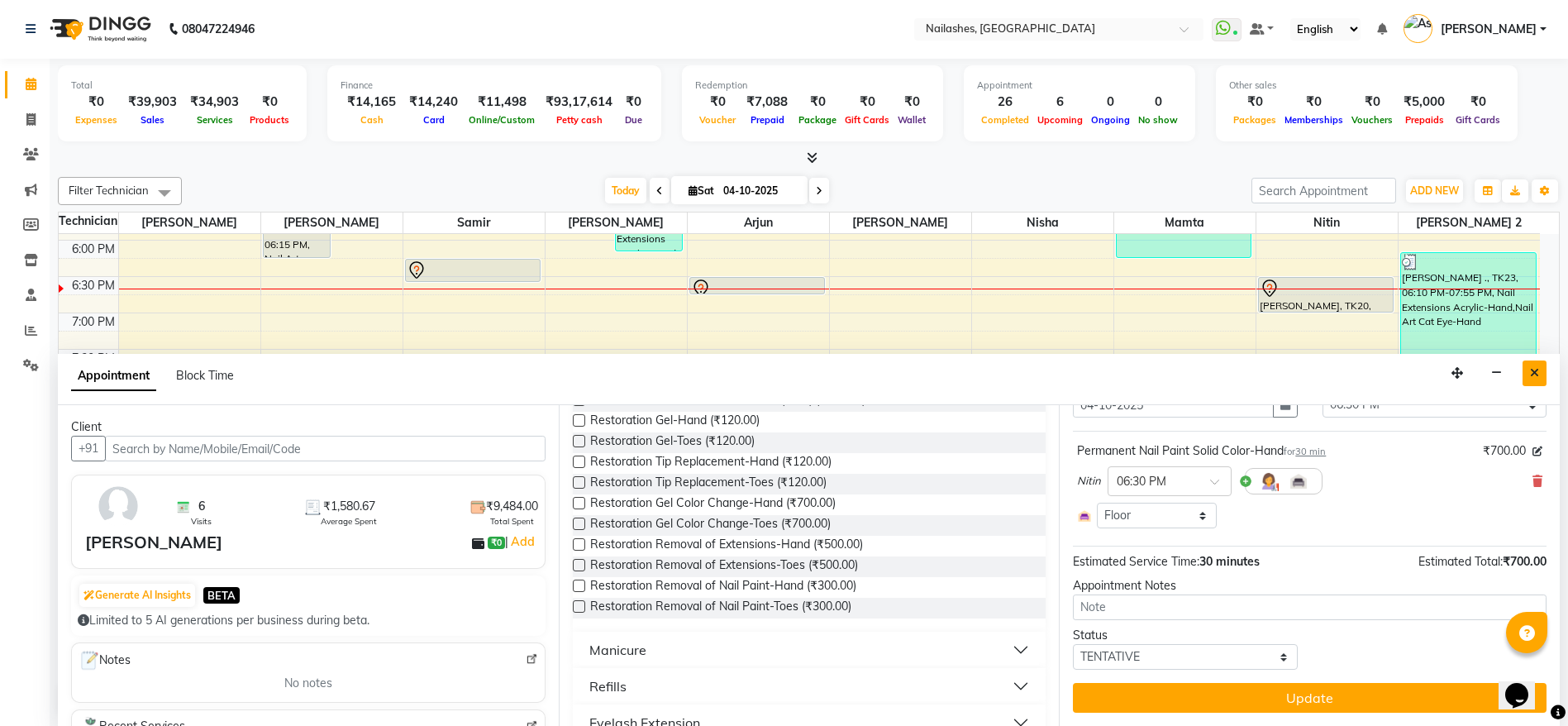
click at [1535, 372] on icon "Close" at bounding box center [1534, 372] width 9 height 11
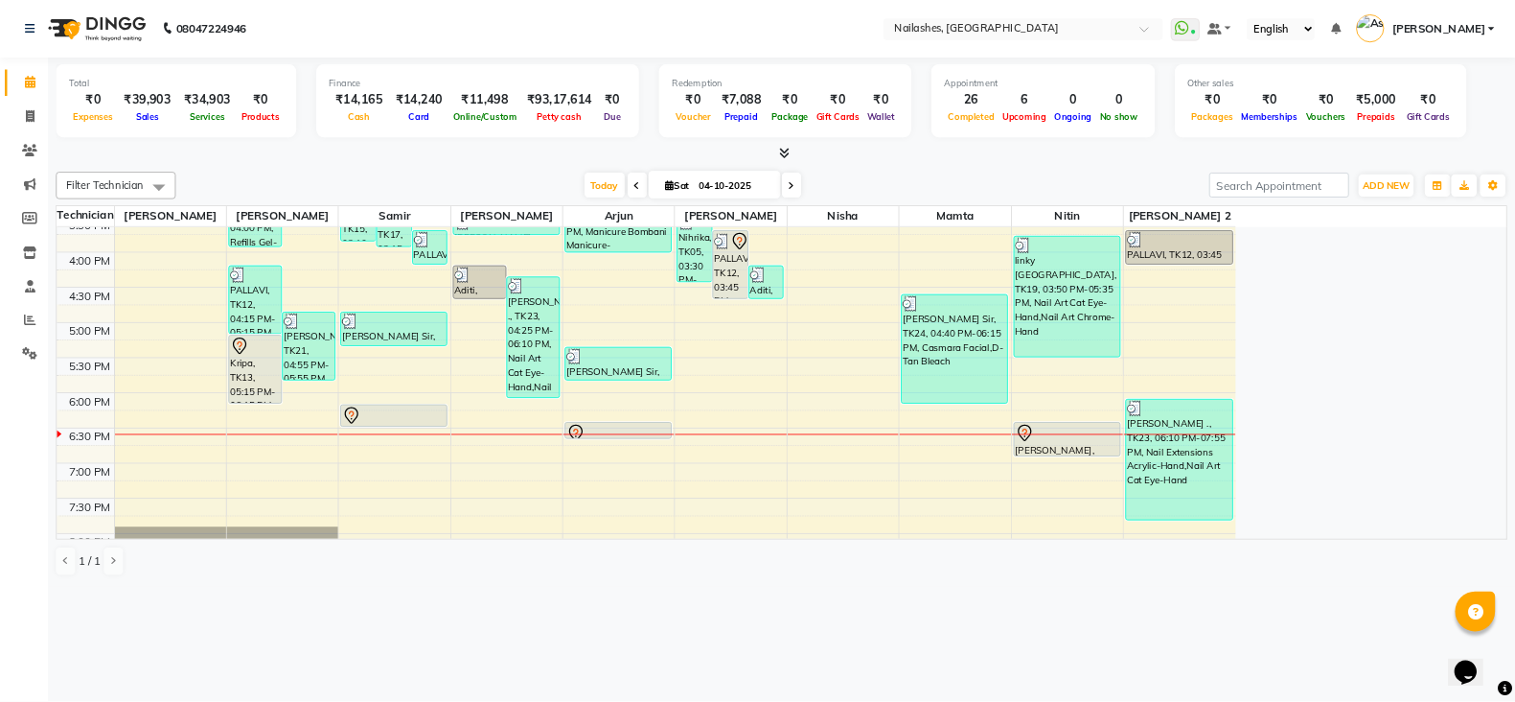
scroll to position [643, 0]
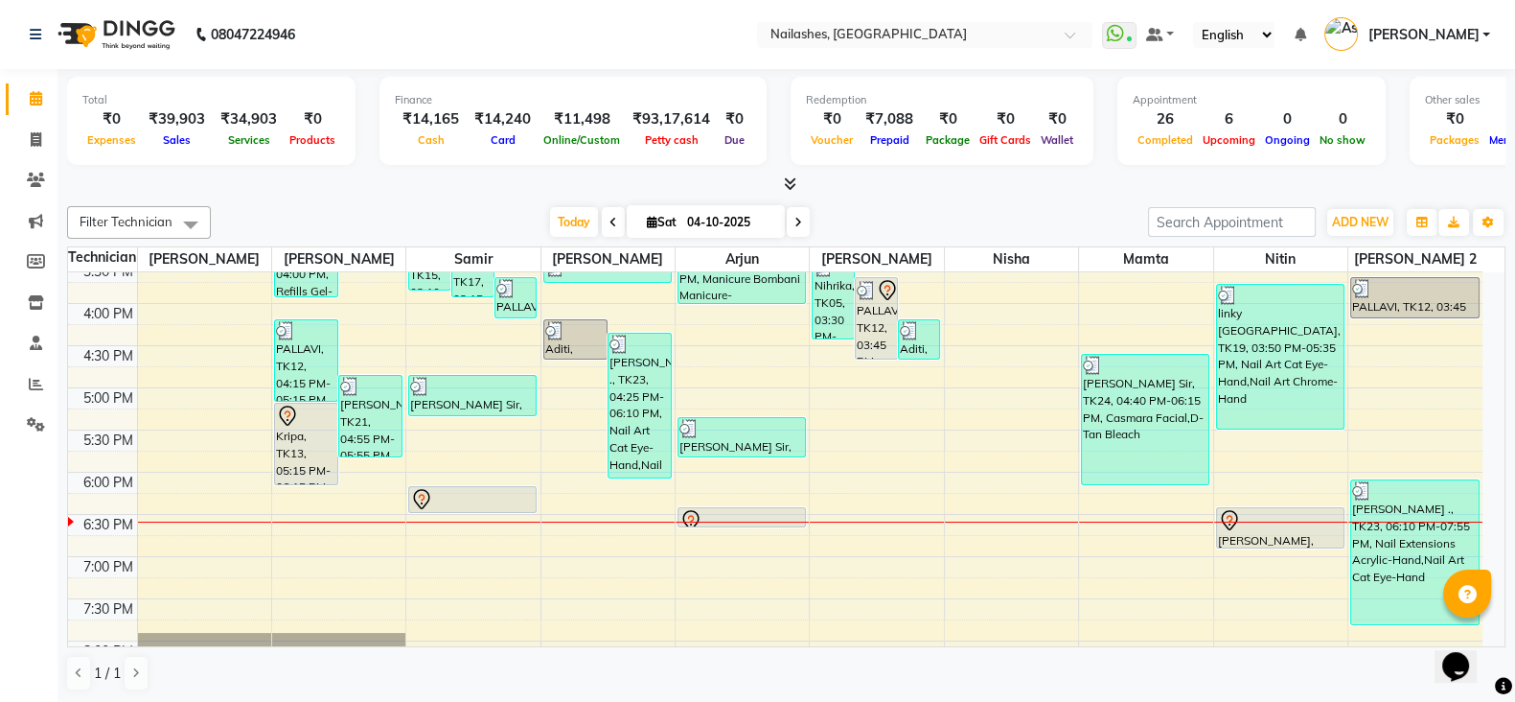
click at [299, 454] on div "Kripa, TK13, 05:15 PM-06:15 PM, Nail Art Chrome-Hand" at bounding box center [306, 444] width 62 height 81
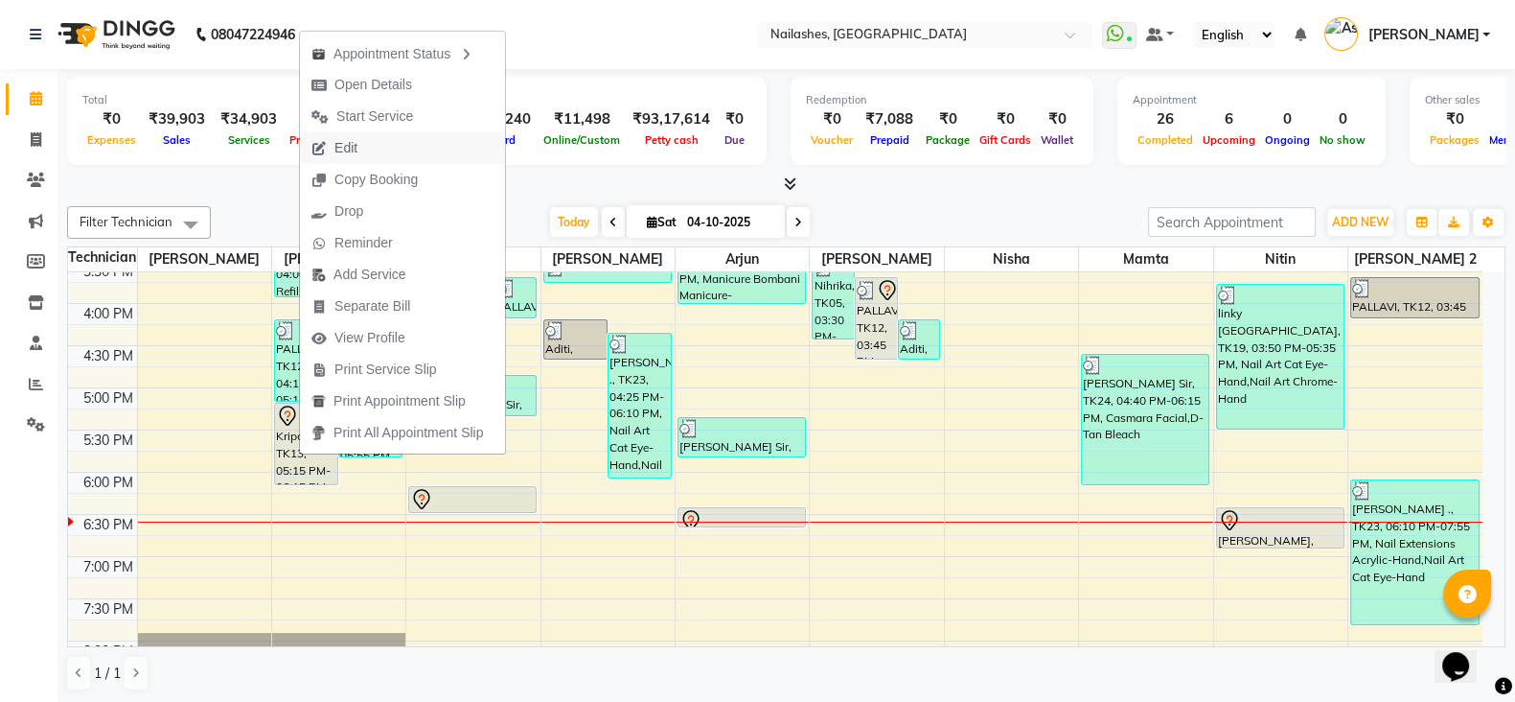
click at [365, 151] on span "Edit" at bounding box center [334, 148] width 69 height 32
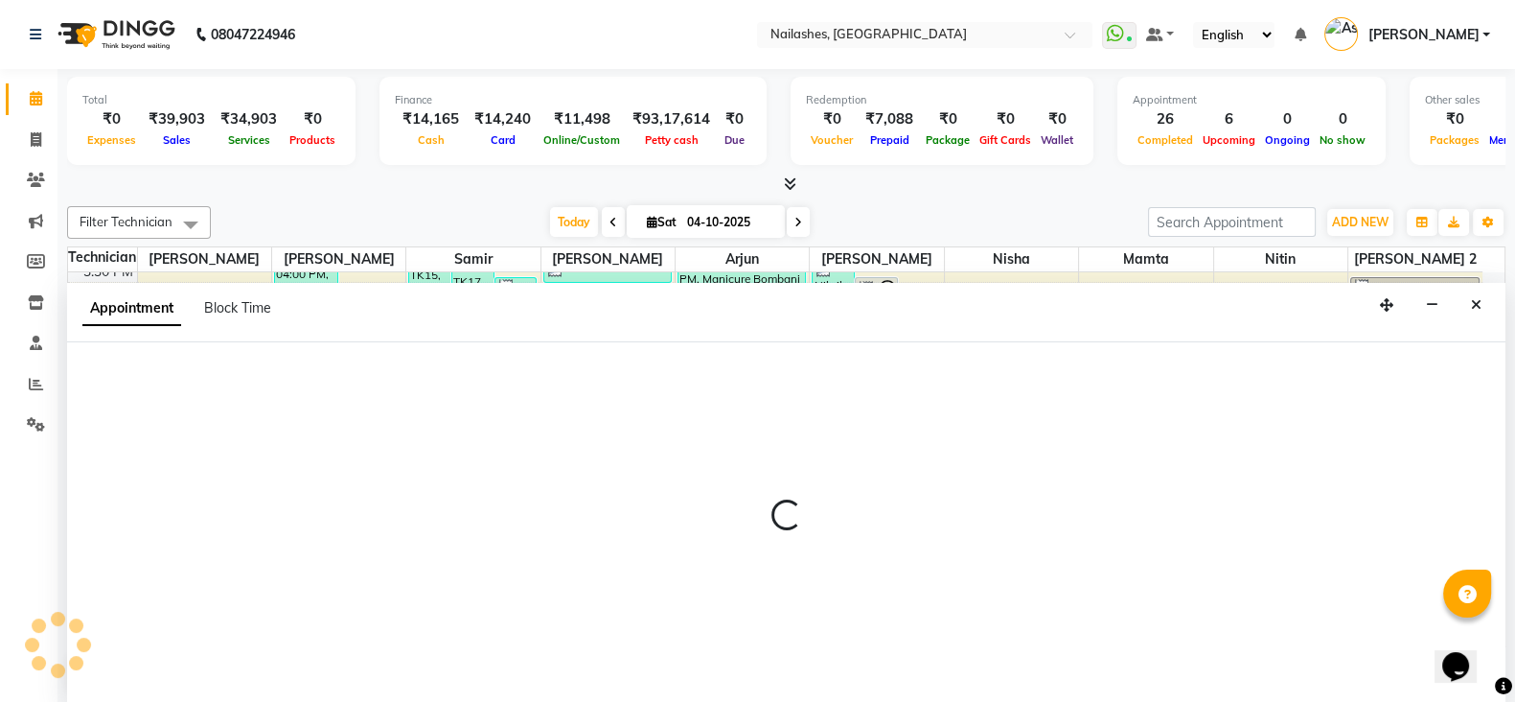
scroll to position [1, 0]
select select "tentative"
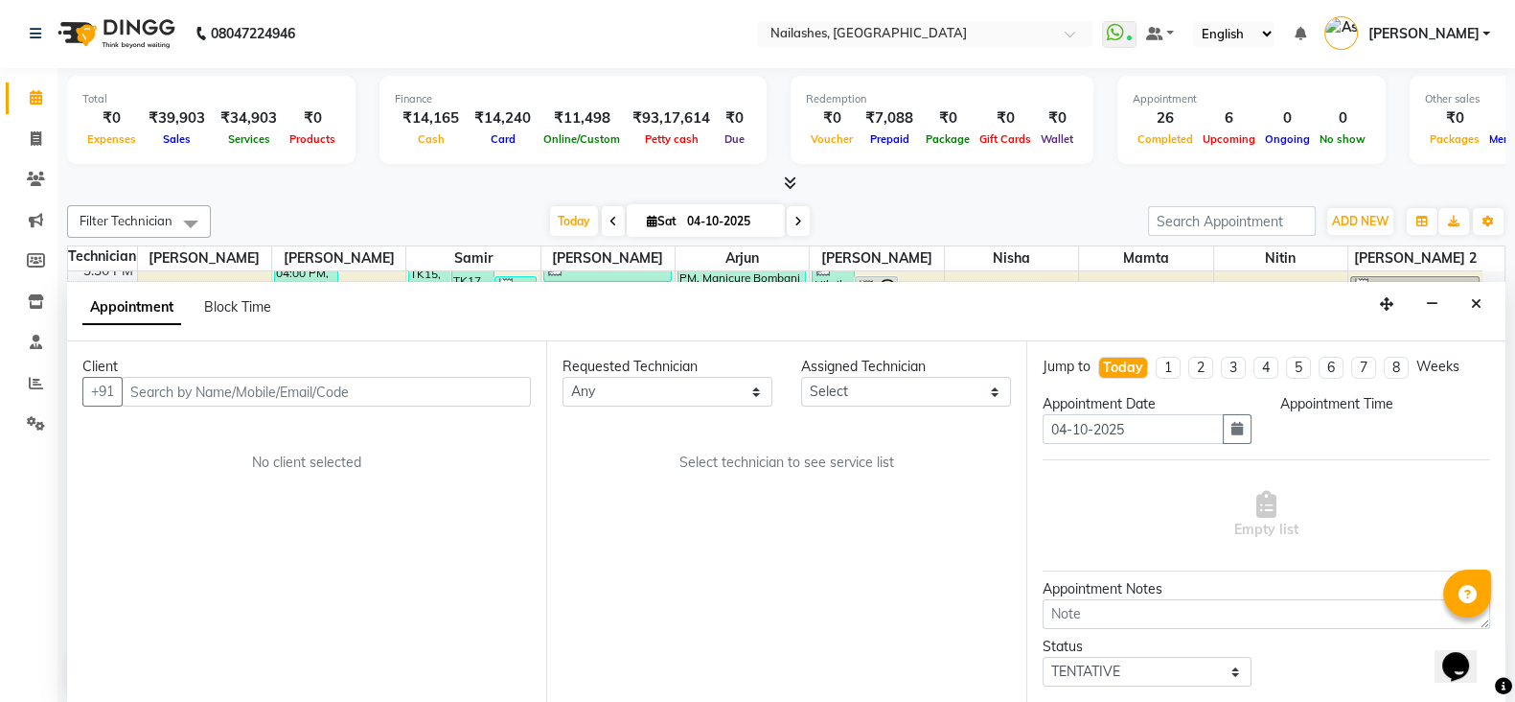
scroll to position [0, 0]
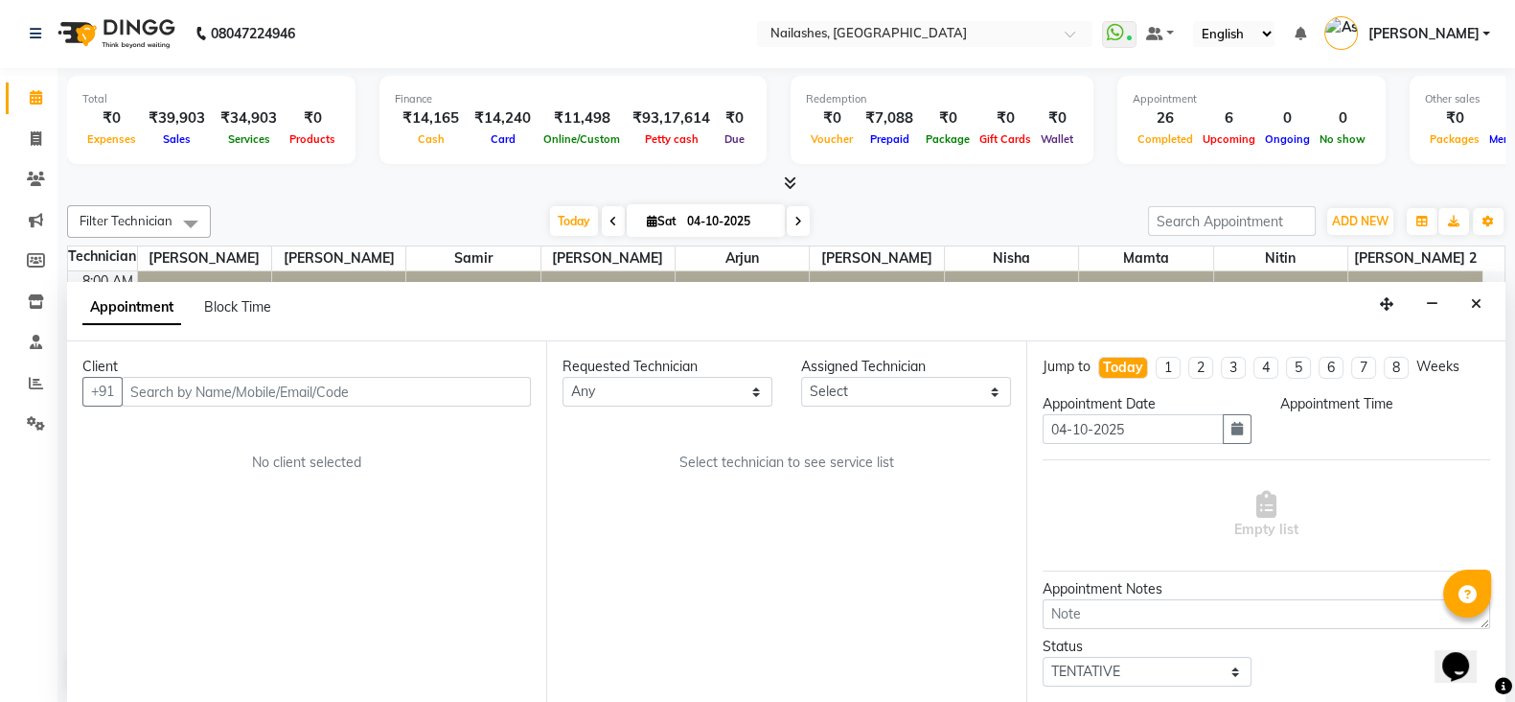
select select "19576"
select select "20189"
select select "1035"
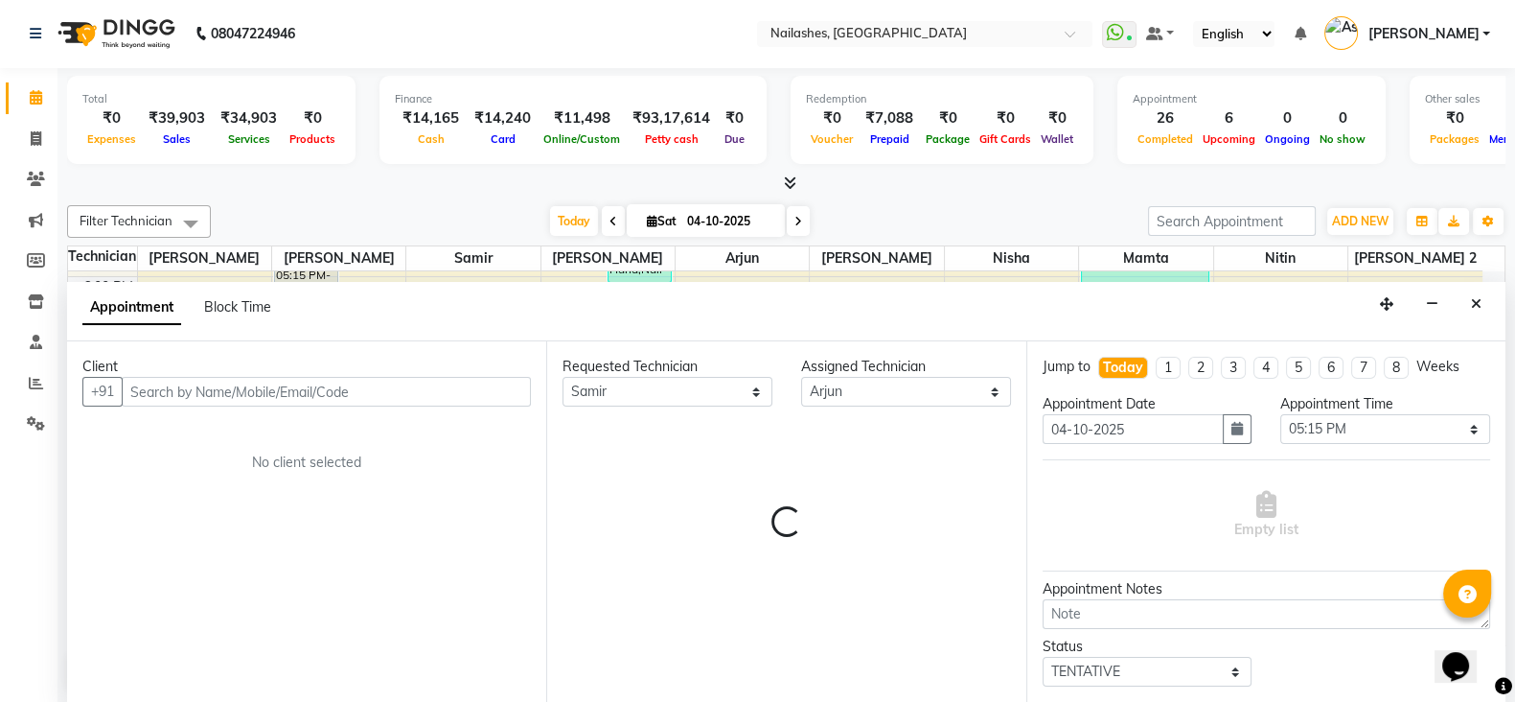
select select "1617"
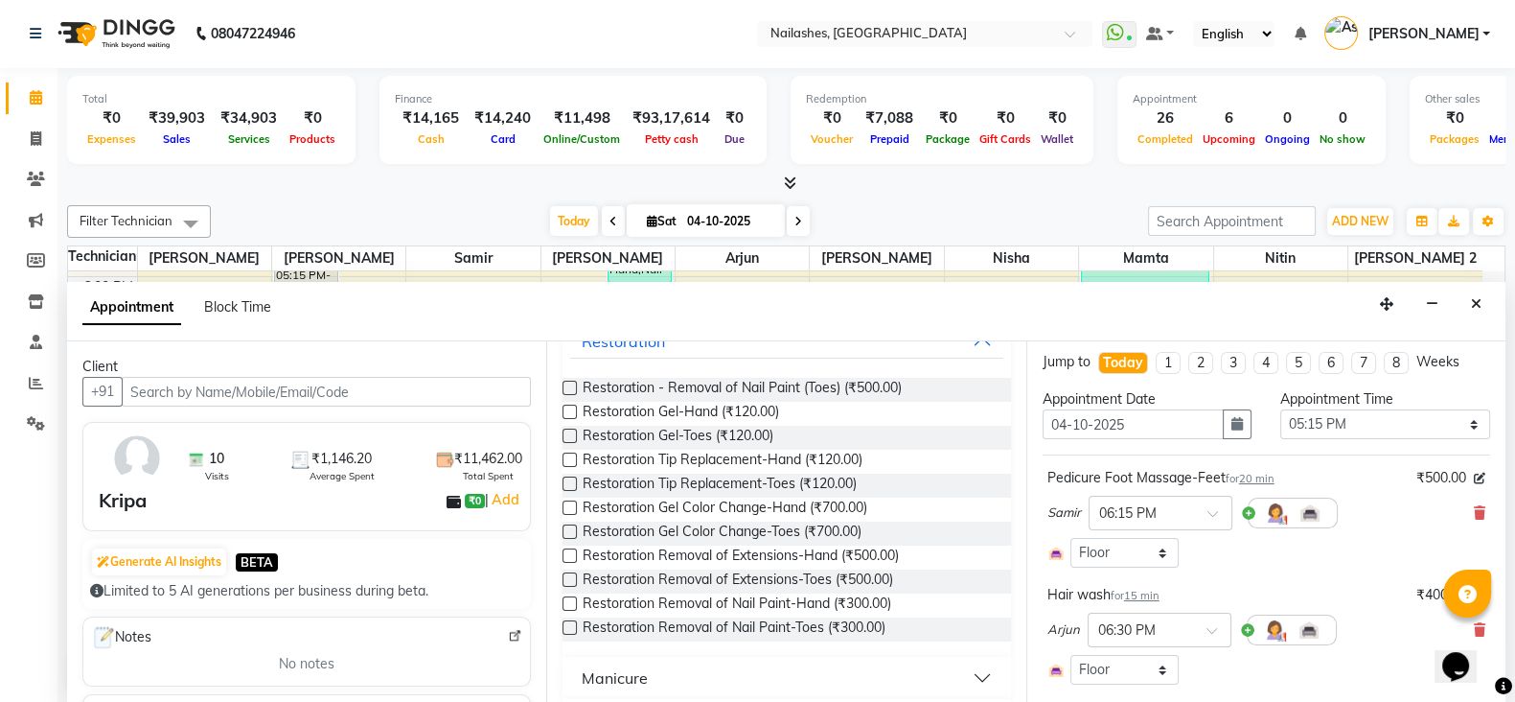
scroll to position [0, 0]
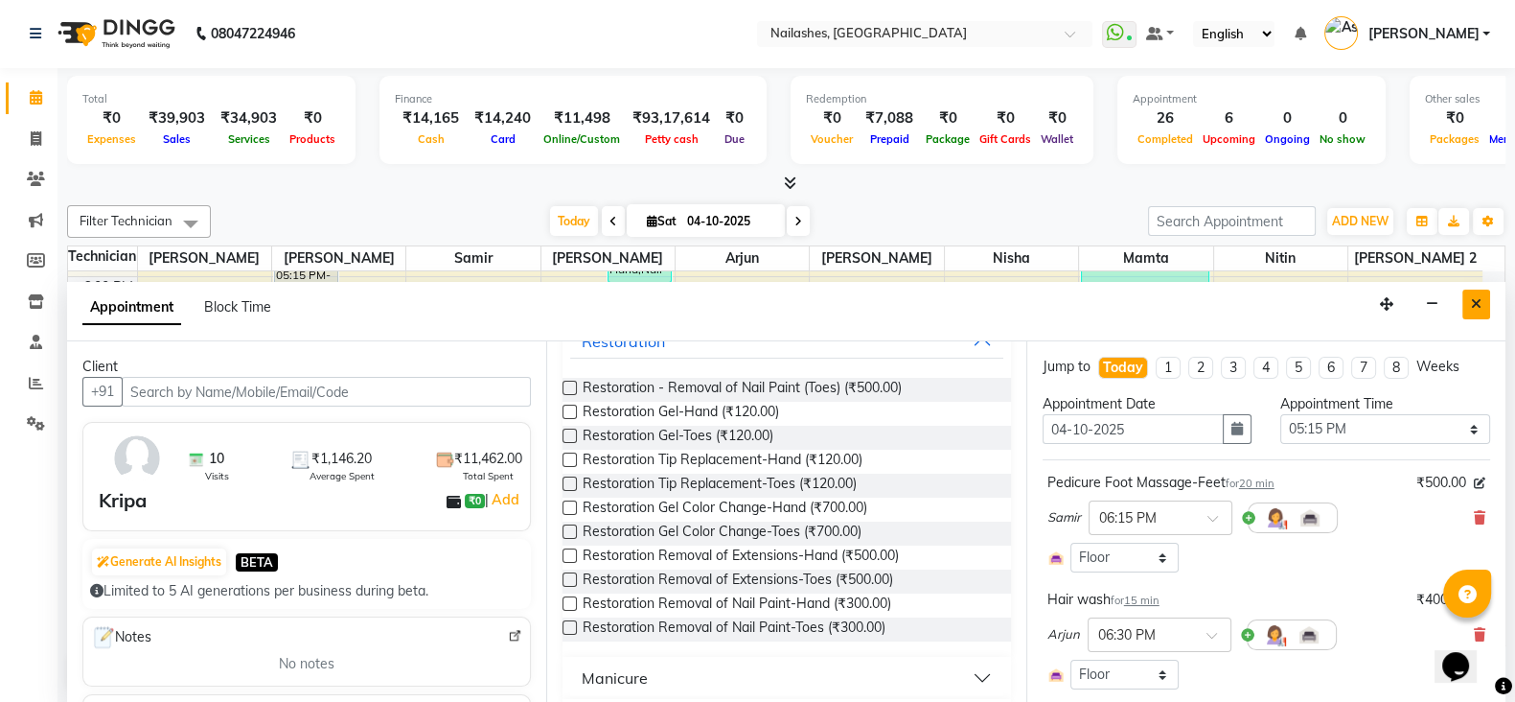
click at [1482, 302] on button "Close" at bounding box center [1477, 304] width 28 height 30
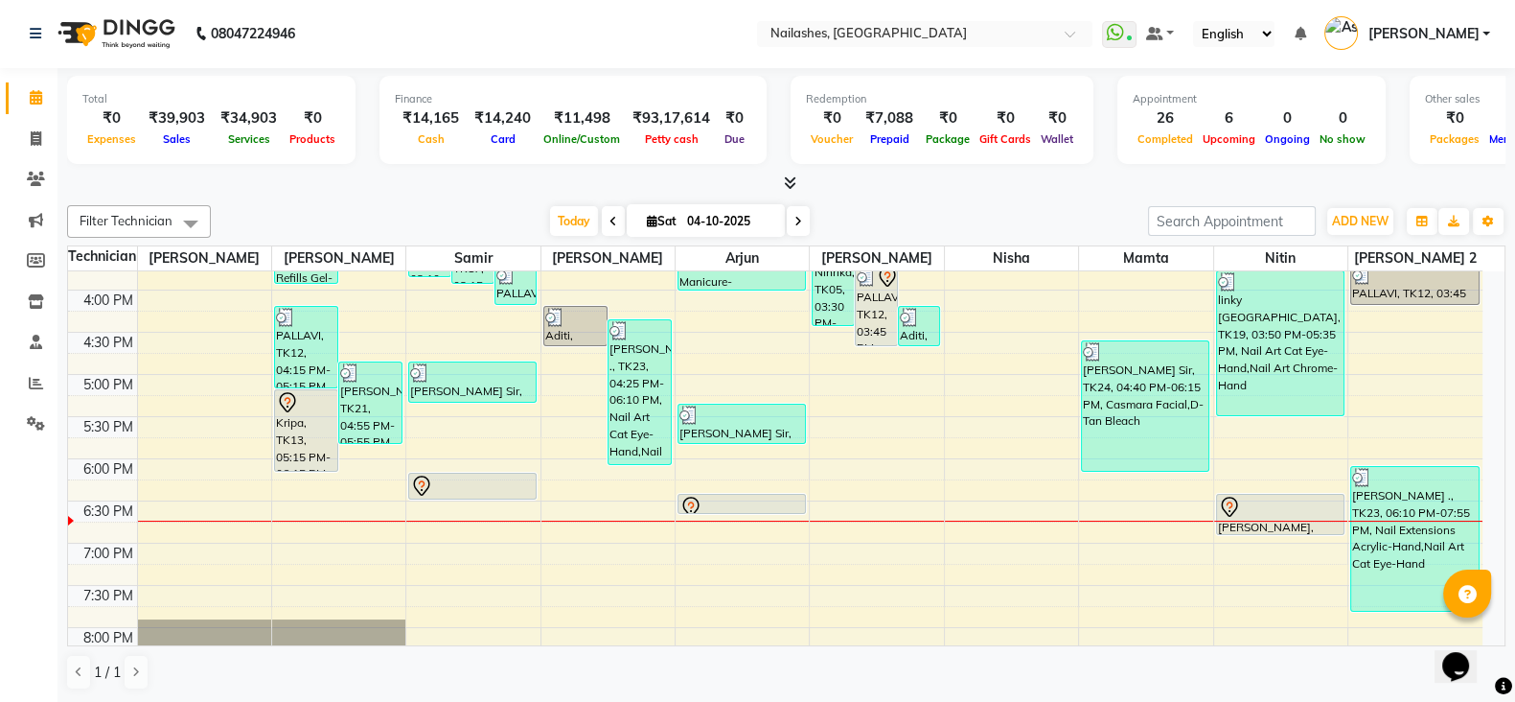
scroll to position [657, 0]
click at [29, 131] on span at bounding box center [36, 139] width 34 height 22
select select "service"
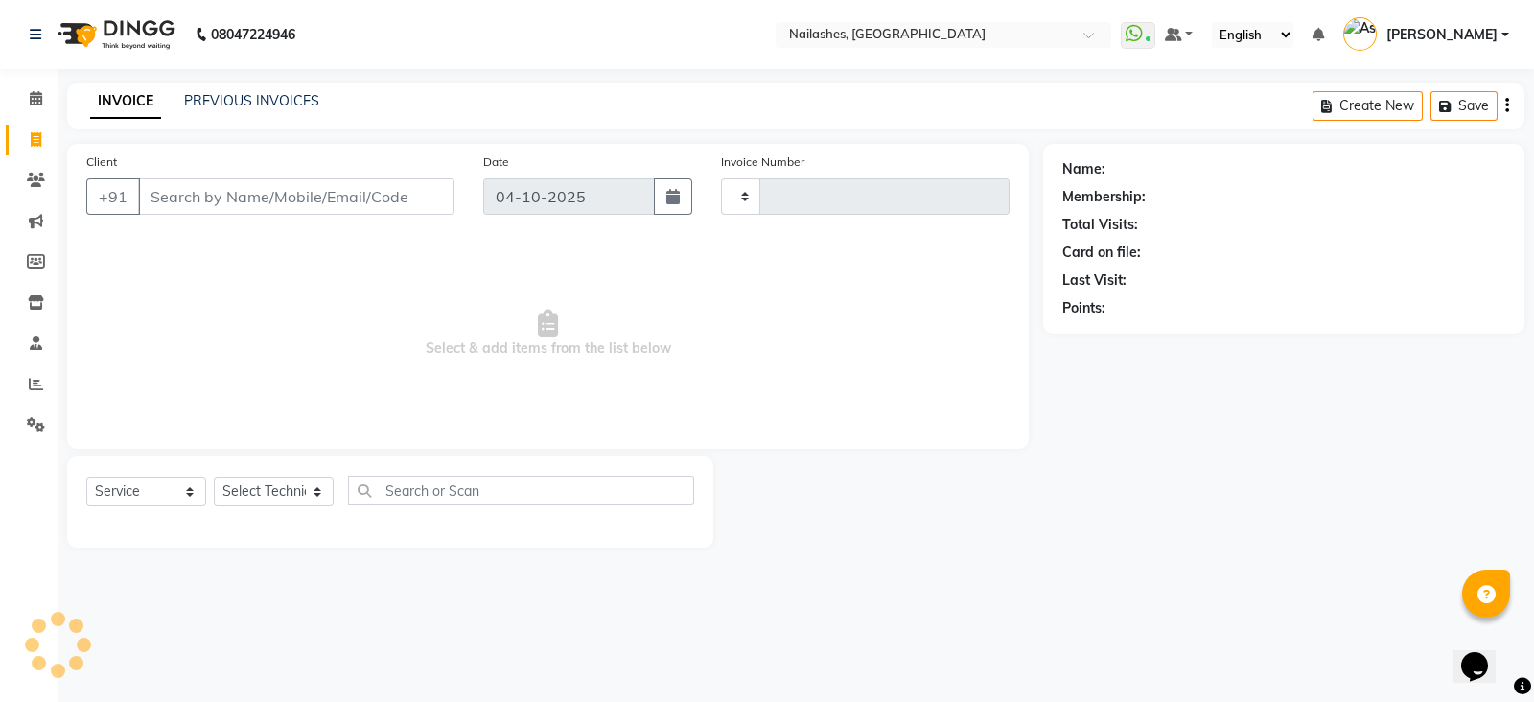
type input "2687"
select select "3926"
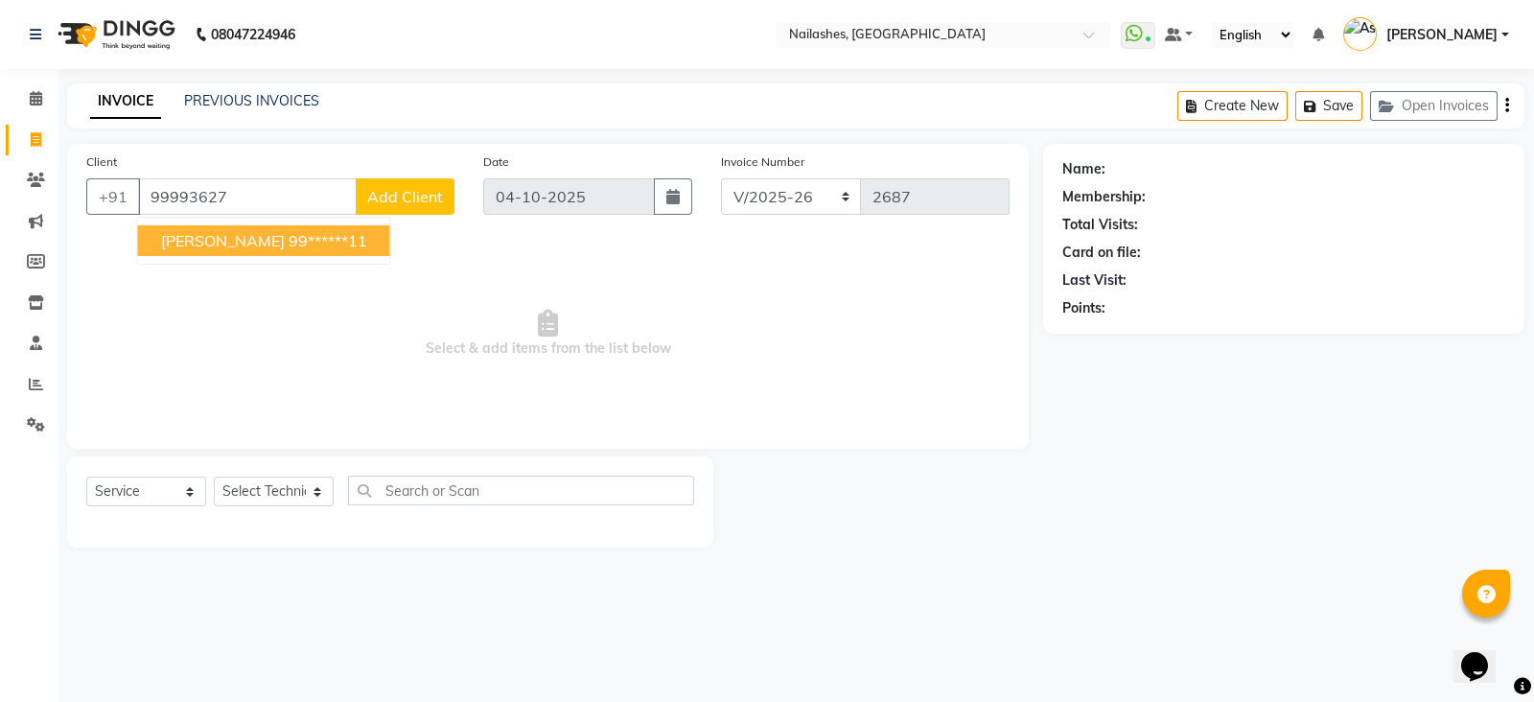
click at [288, 238] on ngb-highlight "99******11" at bounding box center [327, 240] width 79 height 19
type input "99******11"
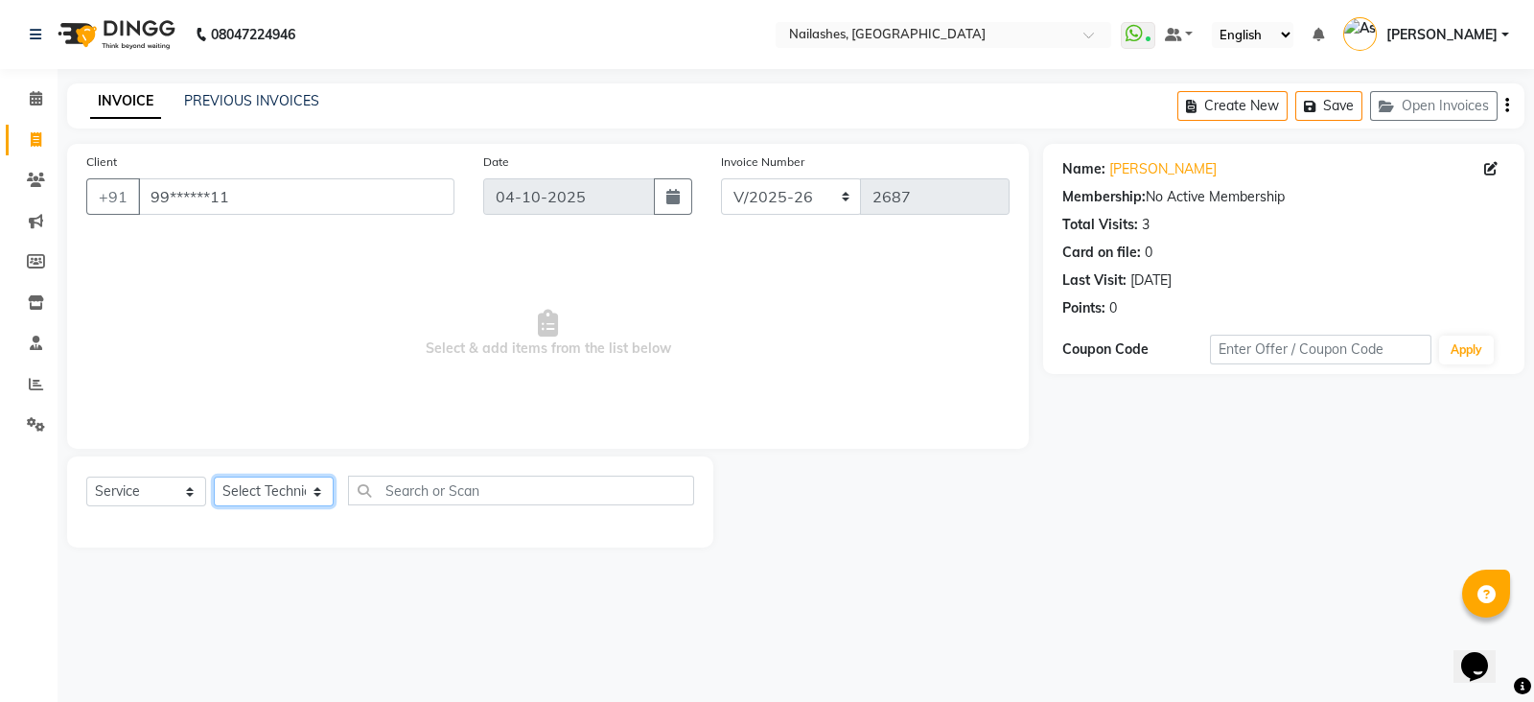
click at [259, 490] on select "Select Technician [PERSON_NAME] [PERSON_NAME] [PERSON_NAME] 2 [PERSON_NAME] MAN…" at bounding box center [274, 491] width 120 height 30
select select "38034"
click at [214, 477] on select "Select Technician [PERSON_NAME] [PERSON_NAME] [PERSON_NAME] 2 [PERSON_NAME] MAN…" at bounding box center [274, 491] width 120 height 30
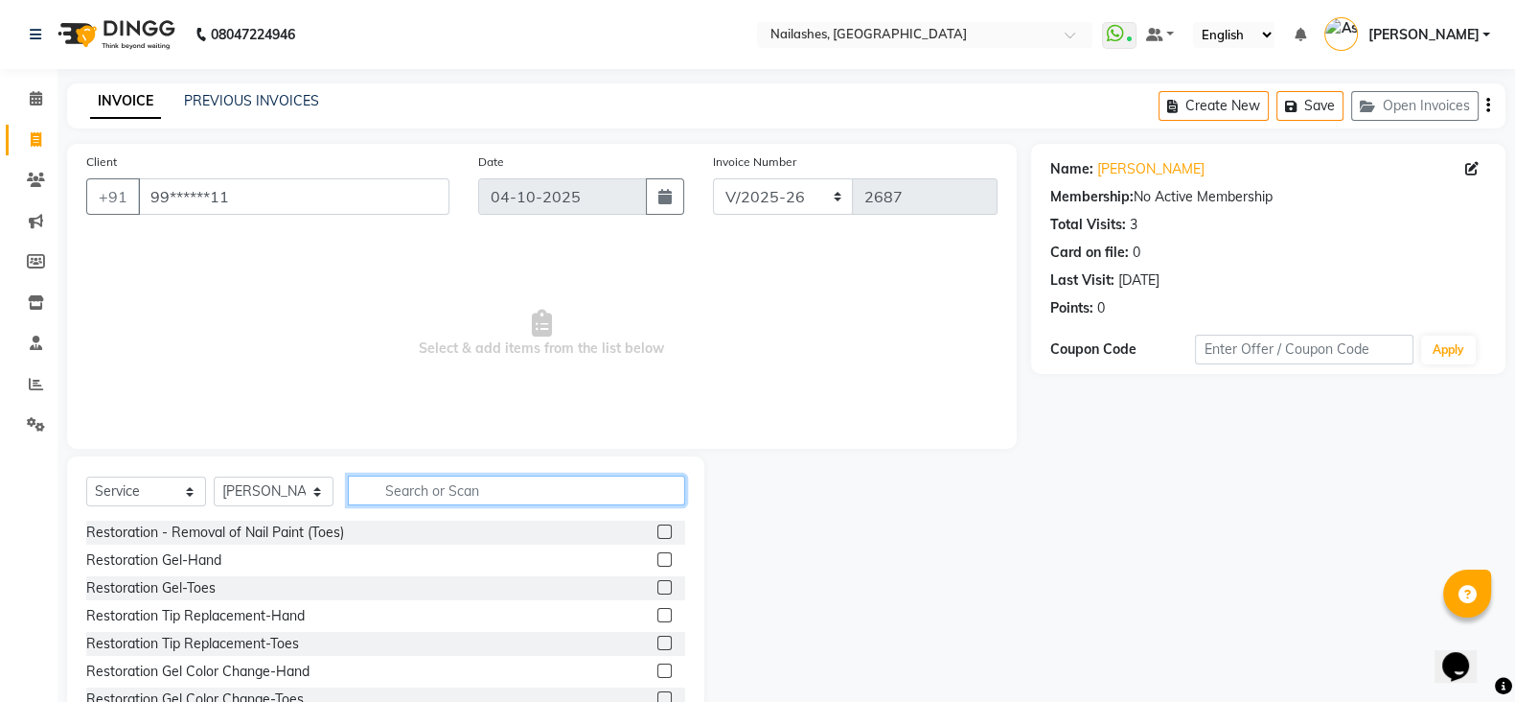
click at [506, 492] on input "text" at bounding box center [516, 490] width 337 height 30
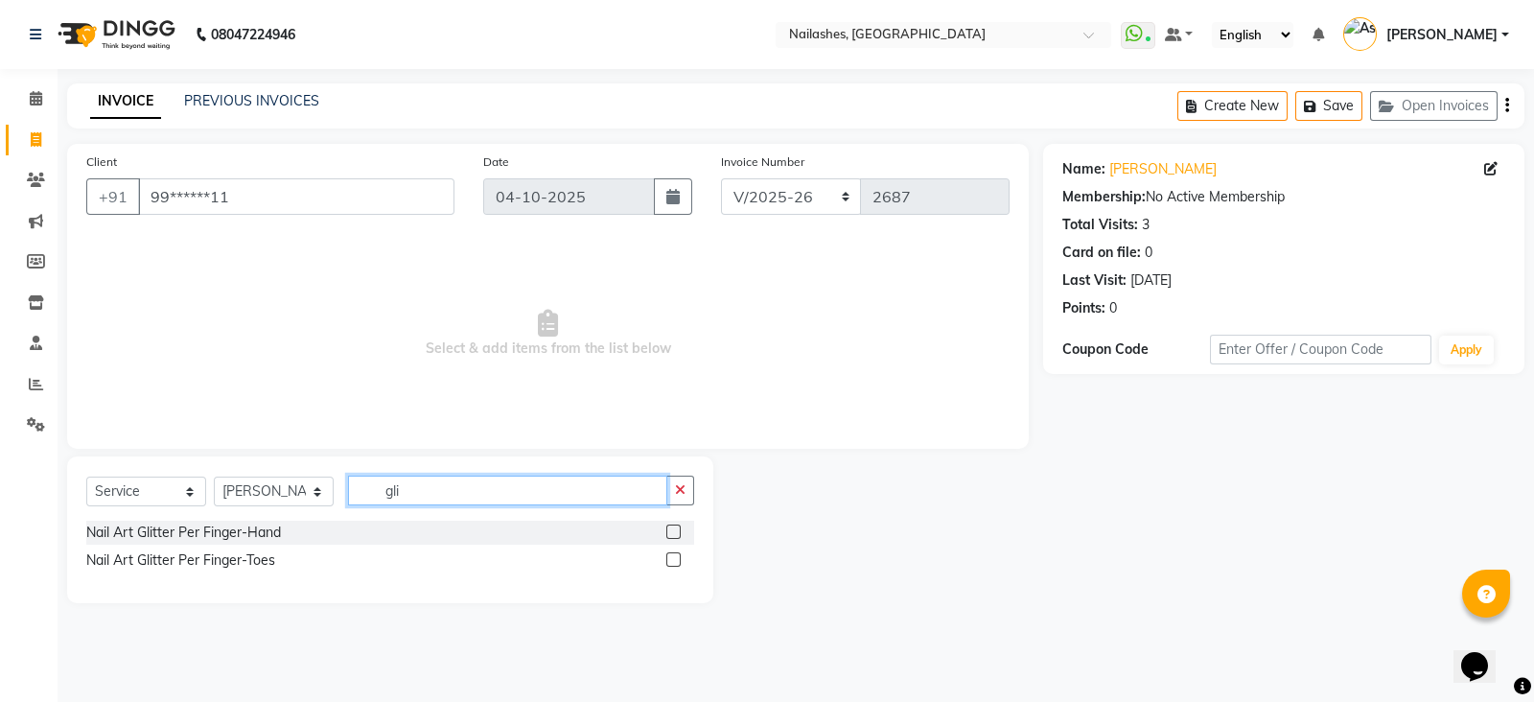
type input "gli"
click at [673, 531] on label at bounding box center [673, 531] width 14 height 14
click at [673, 531] on input "checkbox" at bounding box center [672, 532] width 12 height 12
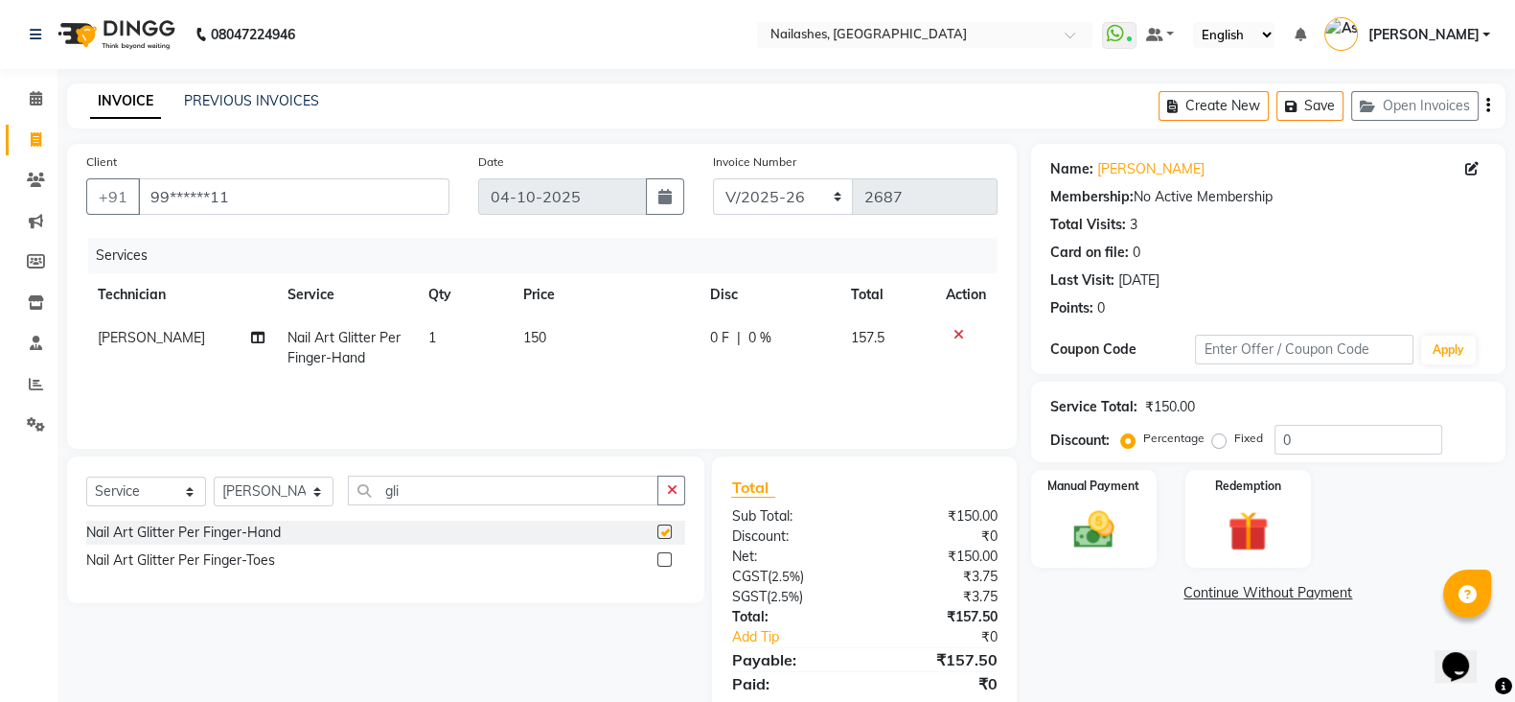
checkbox input "false"
click at [447, 336] on td "1" at bounding box center [464, 347] width 94 height 63
select select "38034"
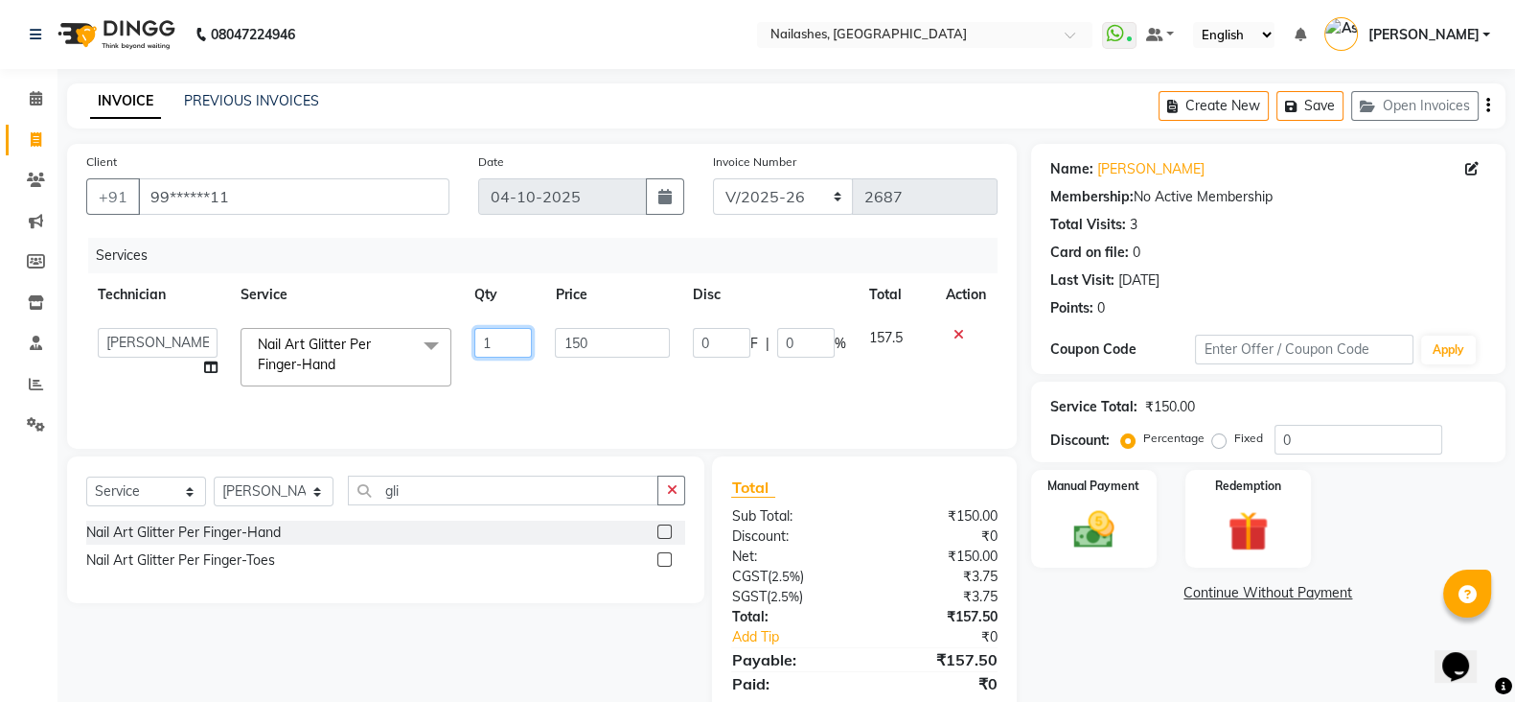
click at [516, 351] on input "1" at bounding box center [503, 343] width 58 height 30
type input "8"
click at [498, 401] on div "Services Technician Service Qty Price Disc Total Action Anamika Anita Anita 2 A…" at bounding box center [541, 334] width 911 height 192
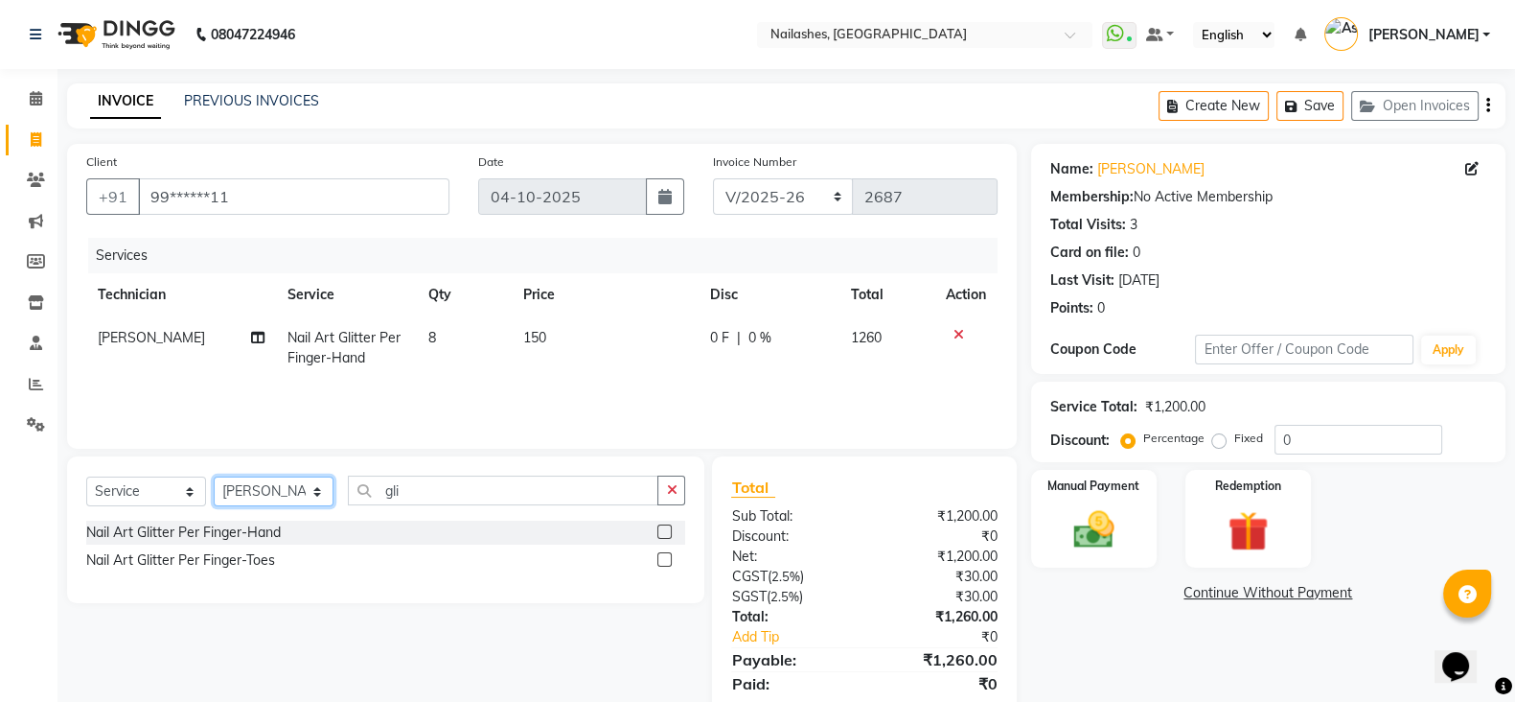
click at [311, 496] on select "Select Technician [PERSON_NAME] [PERSON_NAME] [PERSON_NAME] 2 [PERSON_NAME] MAN…" at bounding box center [274, 491] width 120 height 30
select select "90278"
click at [214, 477] on select "Select Technician [PERSON_NAME] [PERSON_NAME] [PERSON_NAME] 2 [PERSON_NAME] MAN…" at bounding box center [274, 491] width 120 height 30
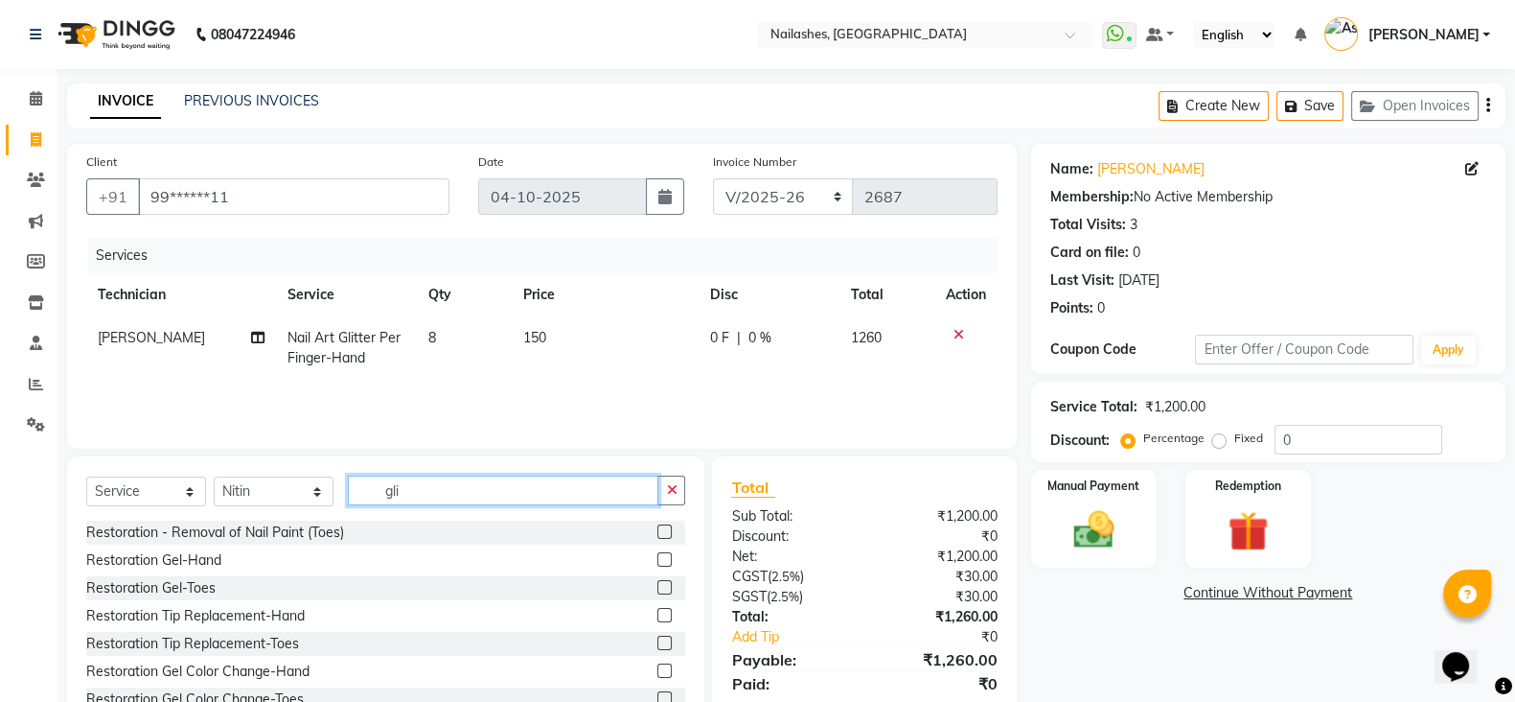
click at [427, 495] on input "gli" at bounding box center [503, 490] width 311 height 30
type input "g"
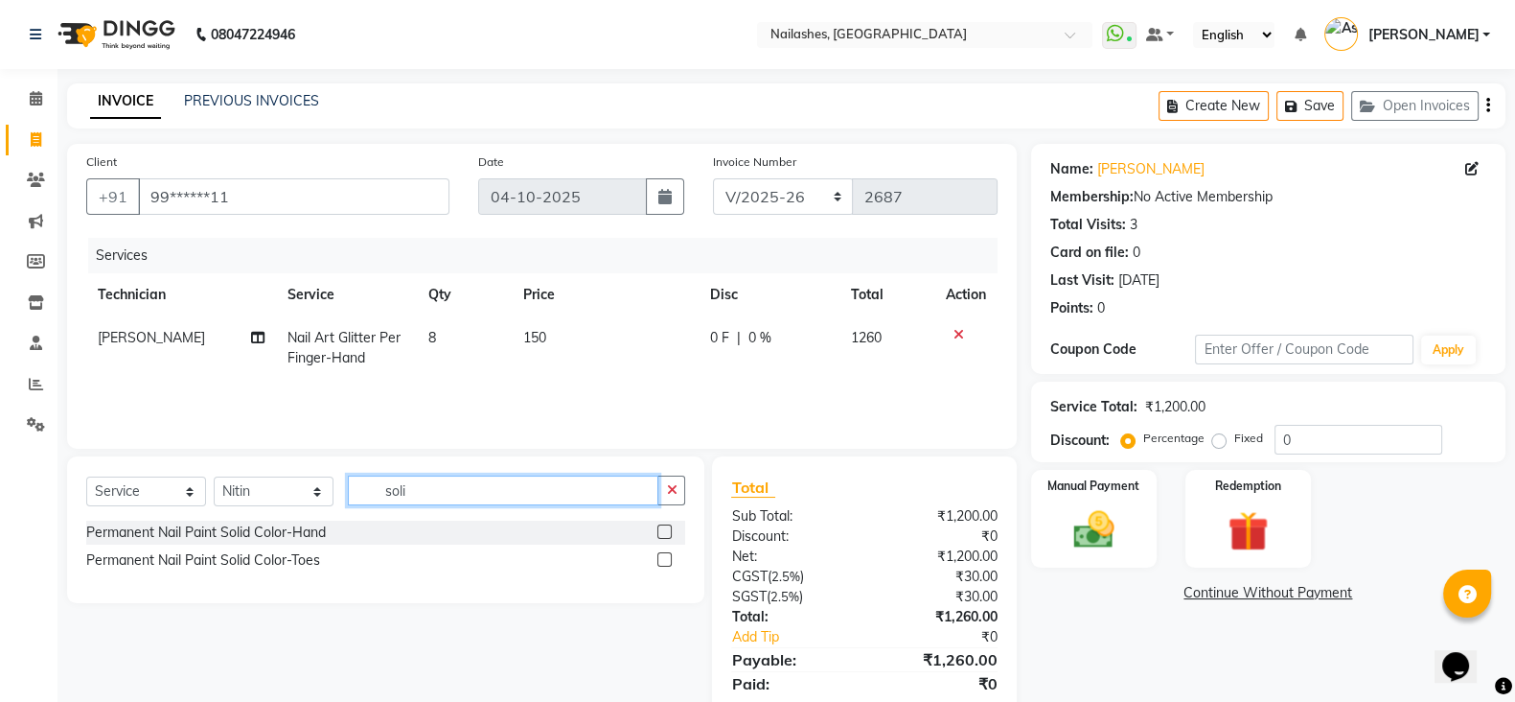
type input "soli"
click at [671, 532] on label at bounding box center [664, 531] width 14 height 14
click at [670, 532] on input "checkbox" at bounding box center [663, 532] width 12 height 12
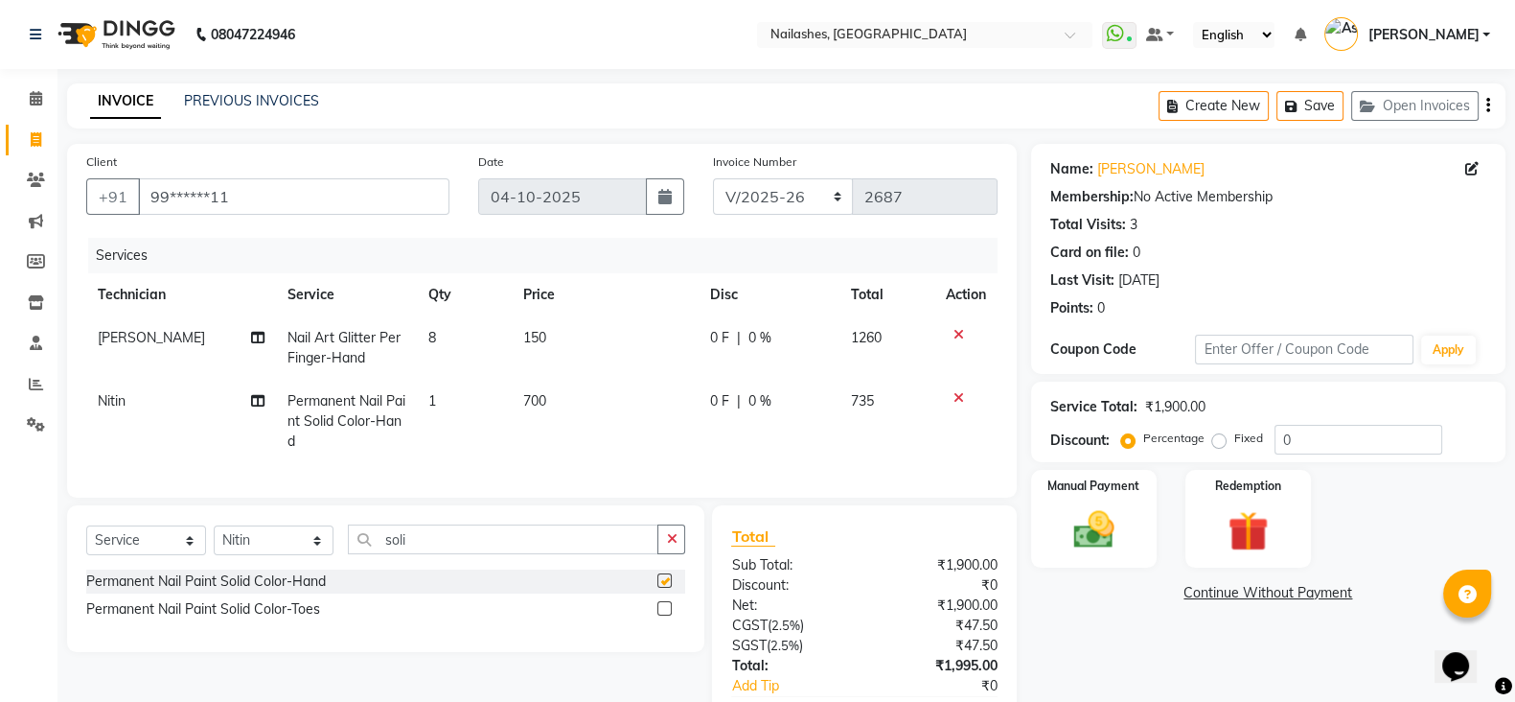
checkbox input "false"
click at [614, 463] on td "700" at bounding box center [605, 421] width 187 height 83
select select "90278"
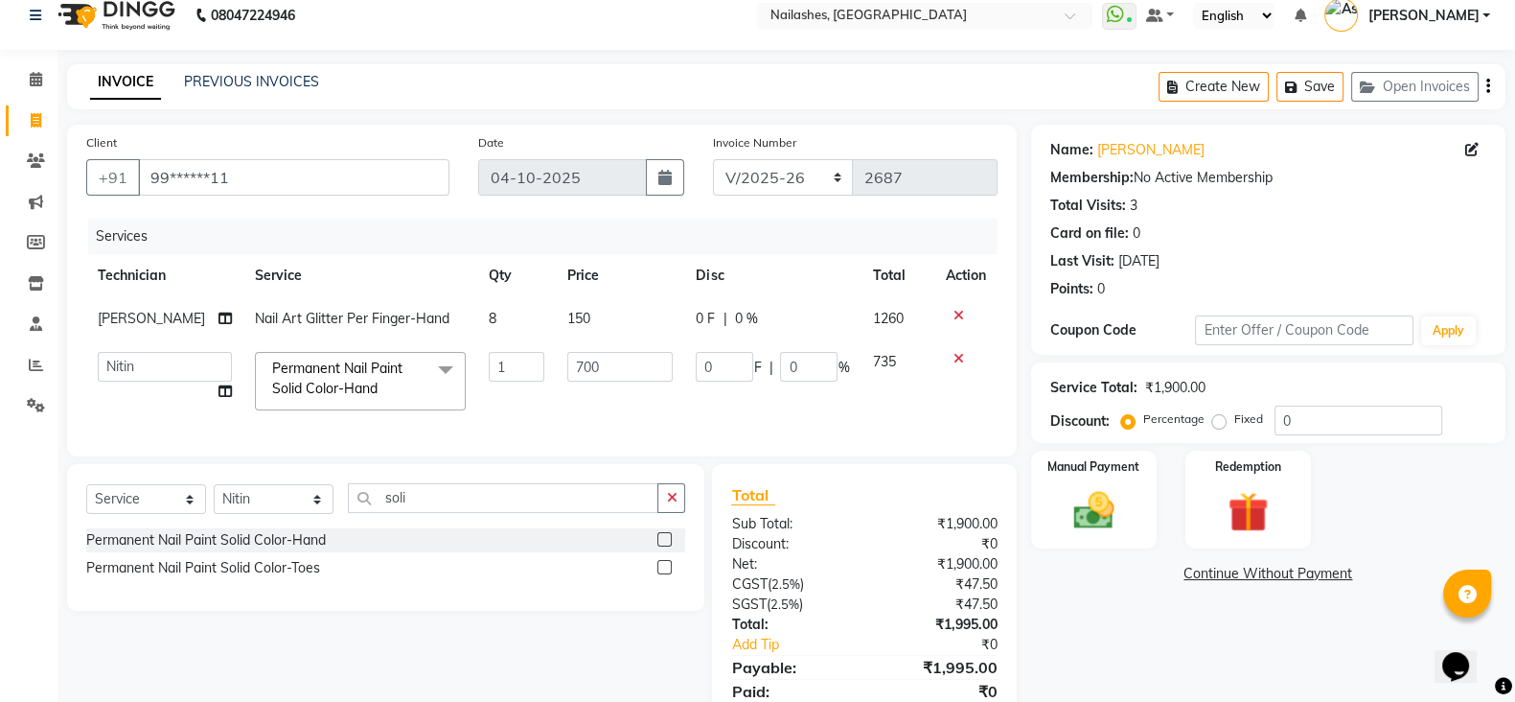
scroll to position [110, 0]
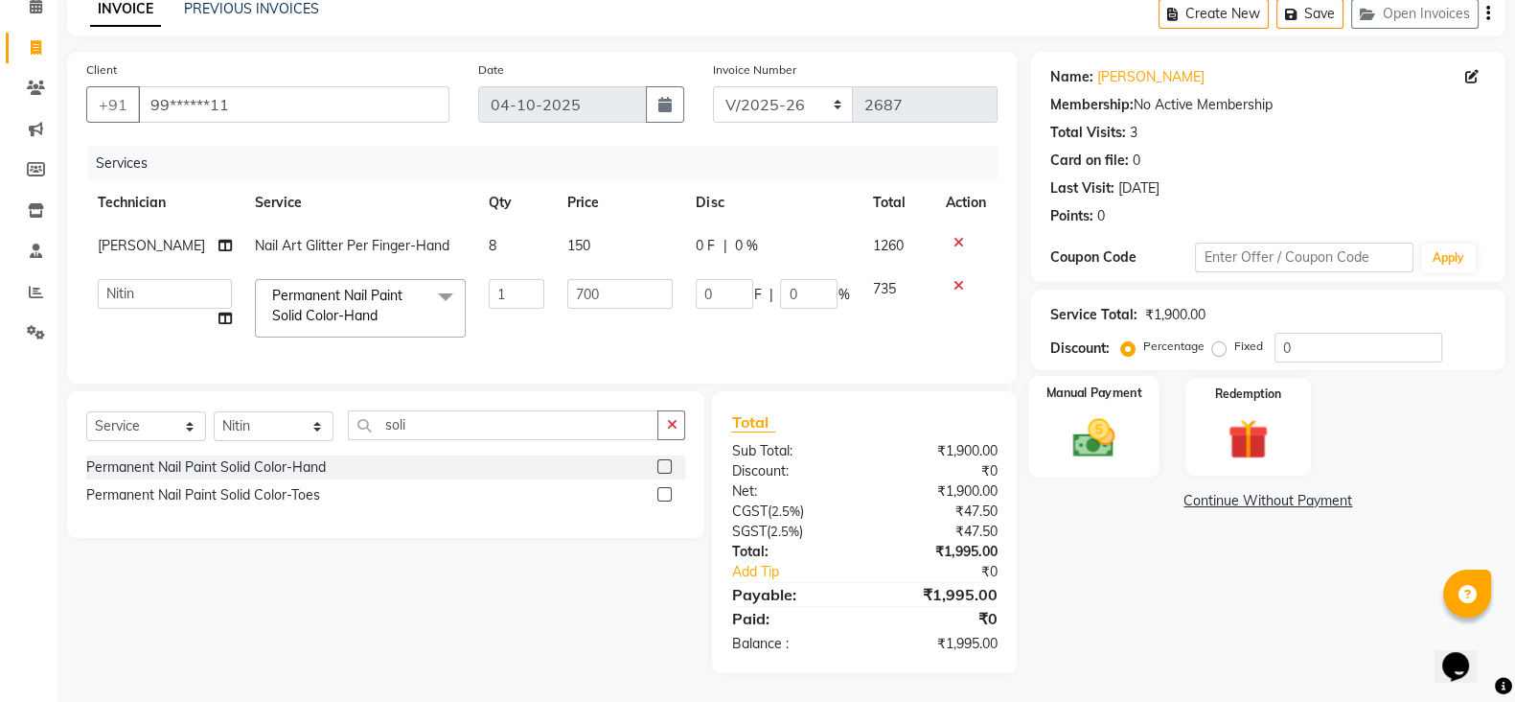
click at [1110, 424] on img at bounding box center [1094, 437] width 68 height 48
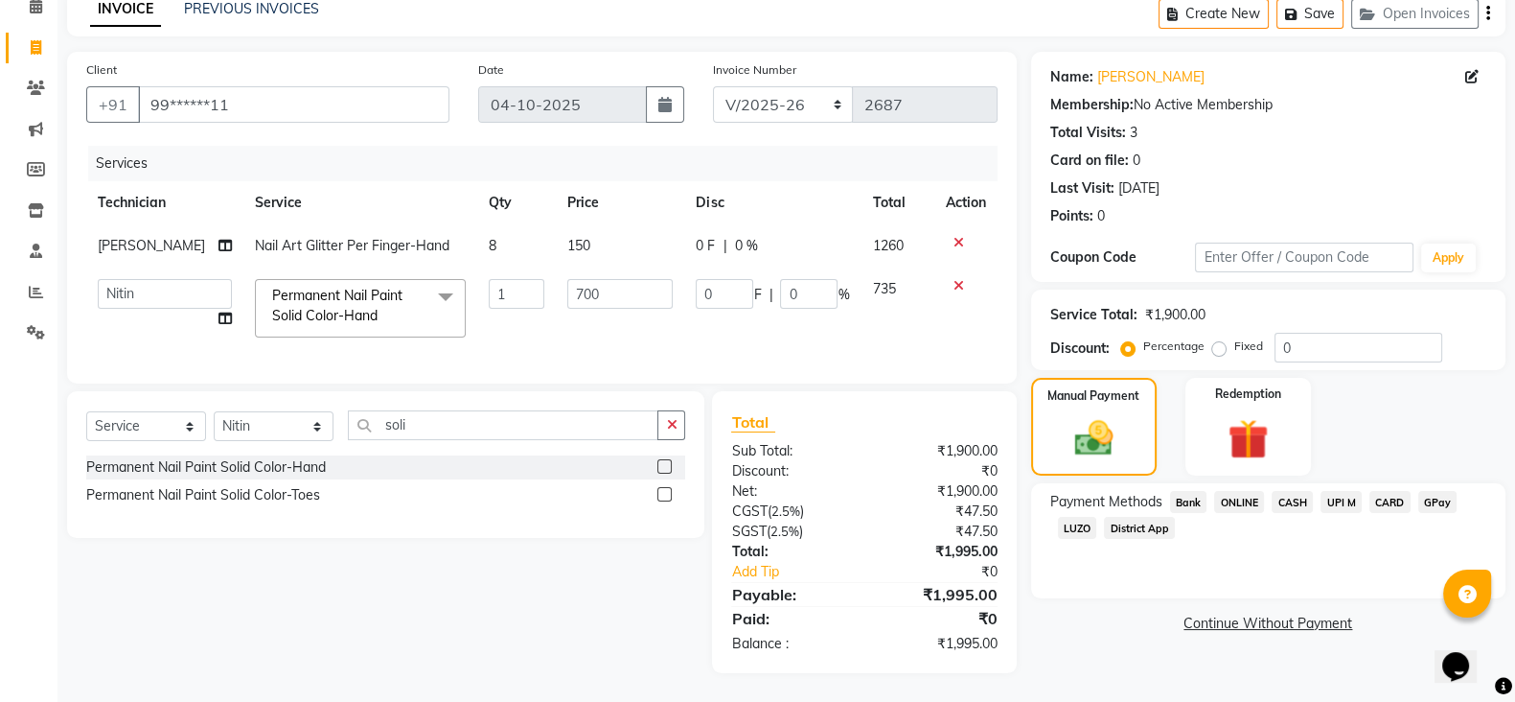
click at [1241, 491] on span "ONLINE" at bounding box center [1239, 502] width 50 height 22
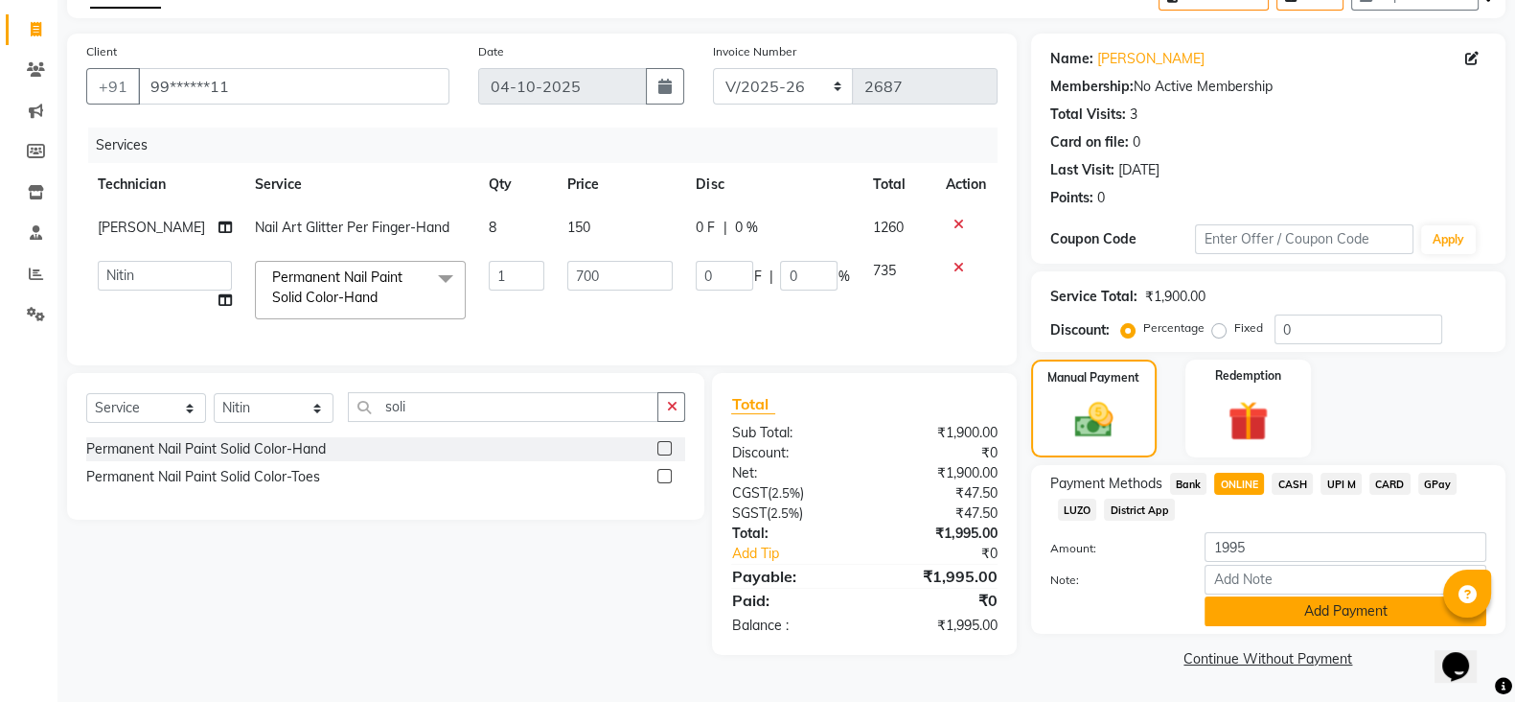
click at [1337, 612] on button "Add Payment" at bounding box center [1346, 611] width 282 height 30
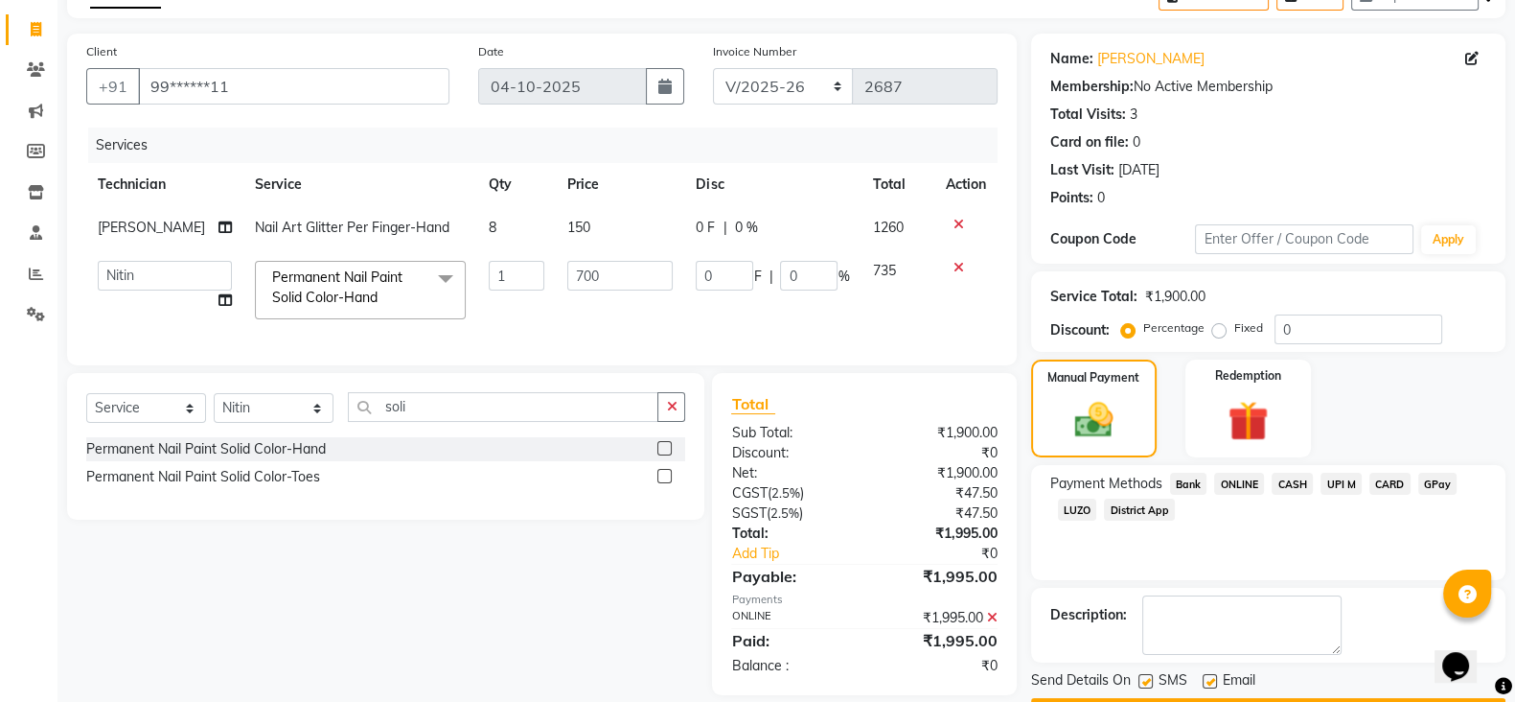
scroll to position [164, 0]
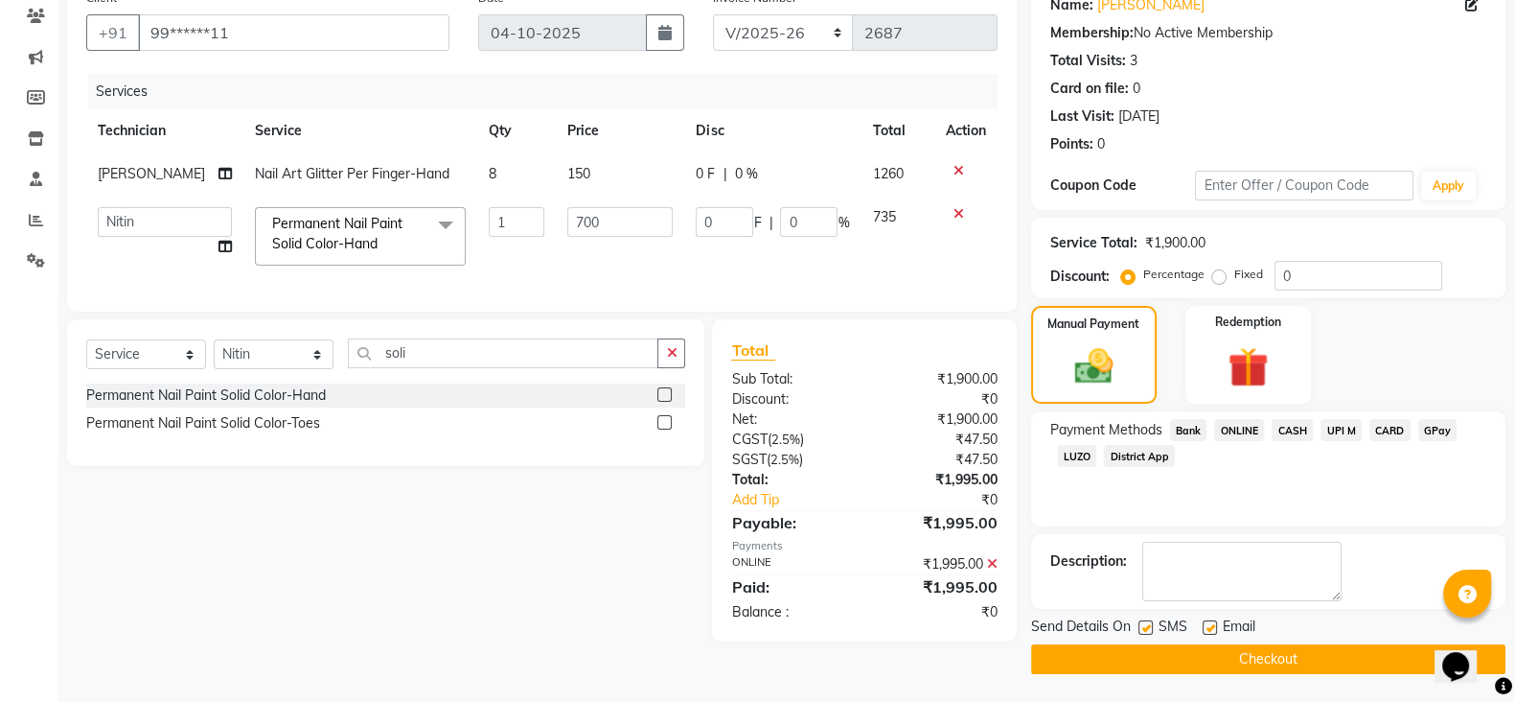
click at [1237, 430] on span "ONLINE" at bounding box center [1239, 430] width 50 height 22
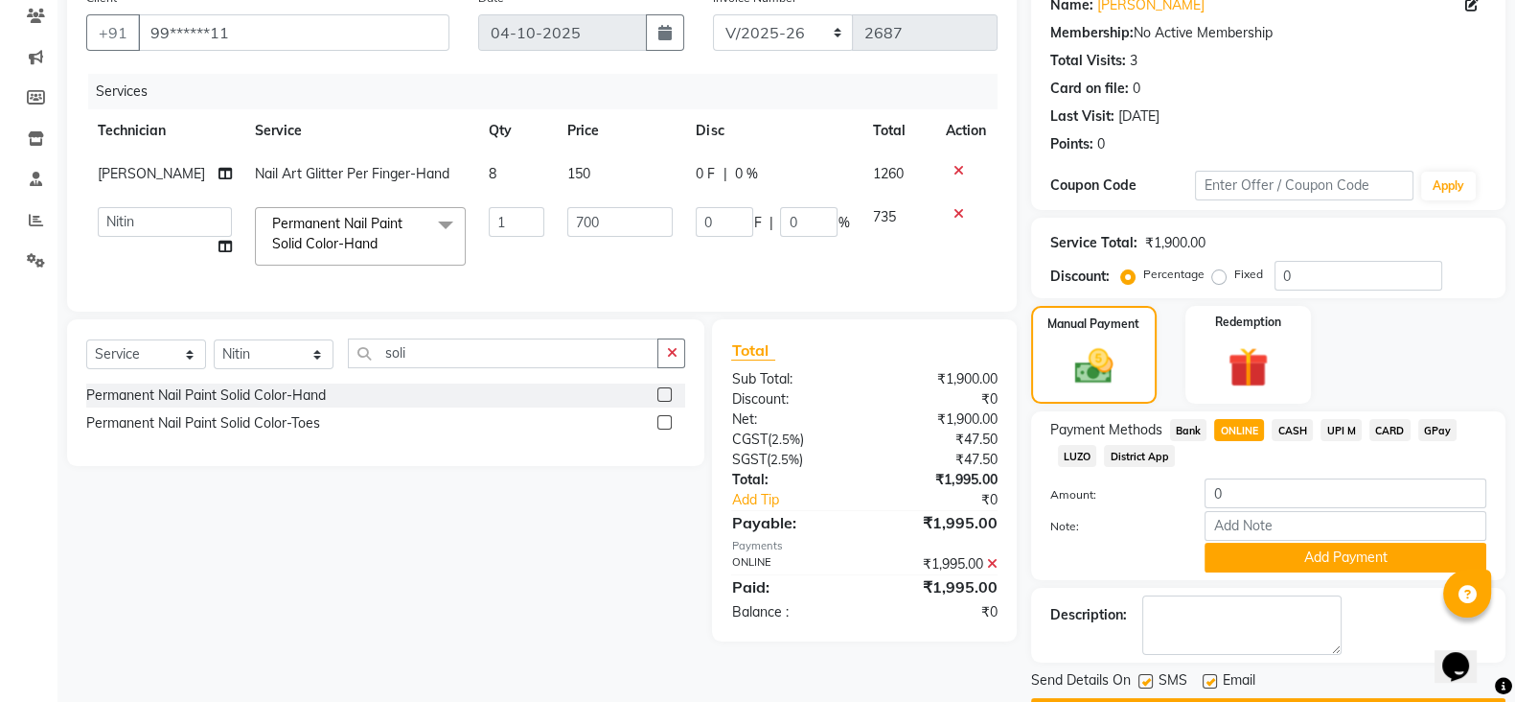
scroll to position [219, 0]
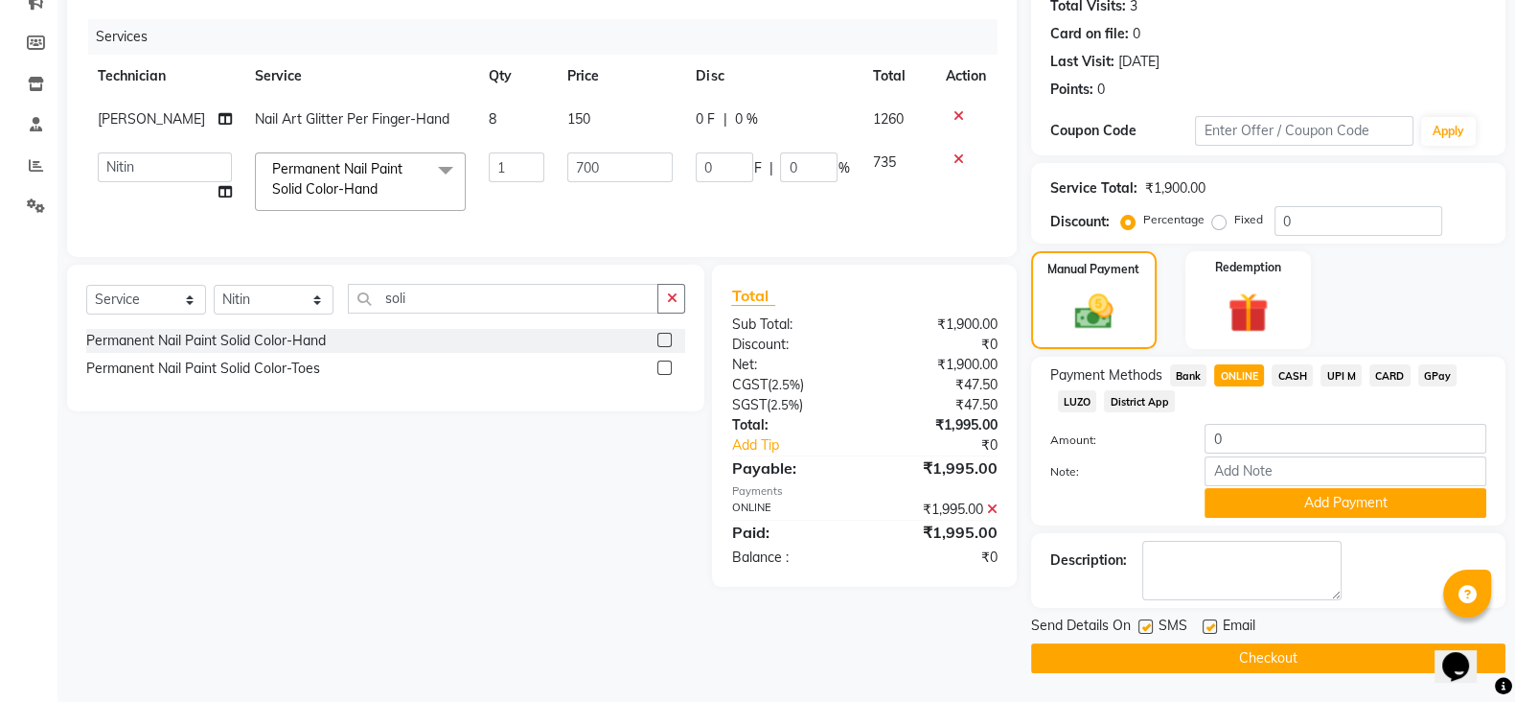
click at [1263, 657] on button "Checkout" at bounding box center [1268, 658] width 474 height 30
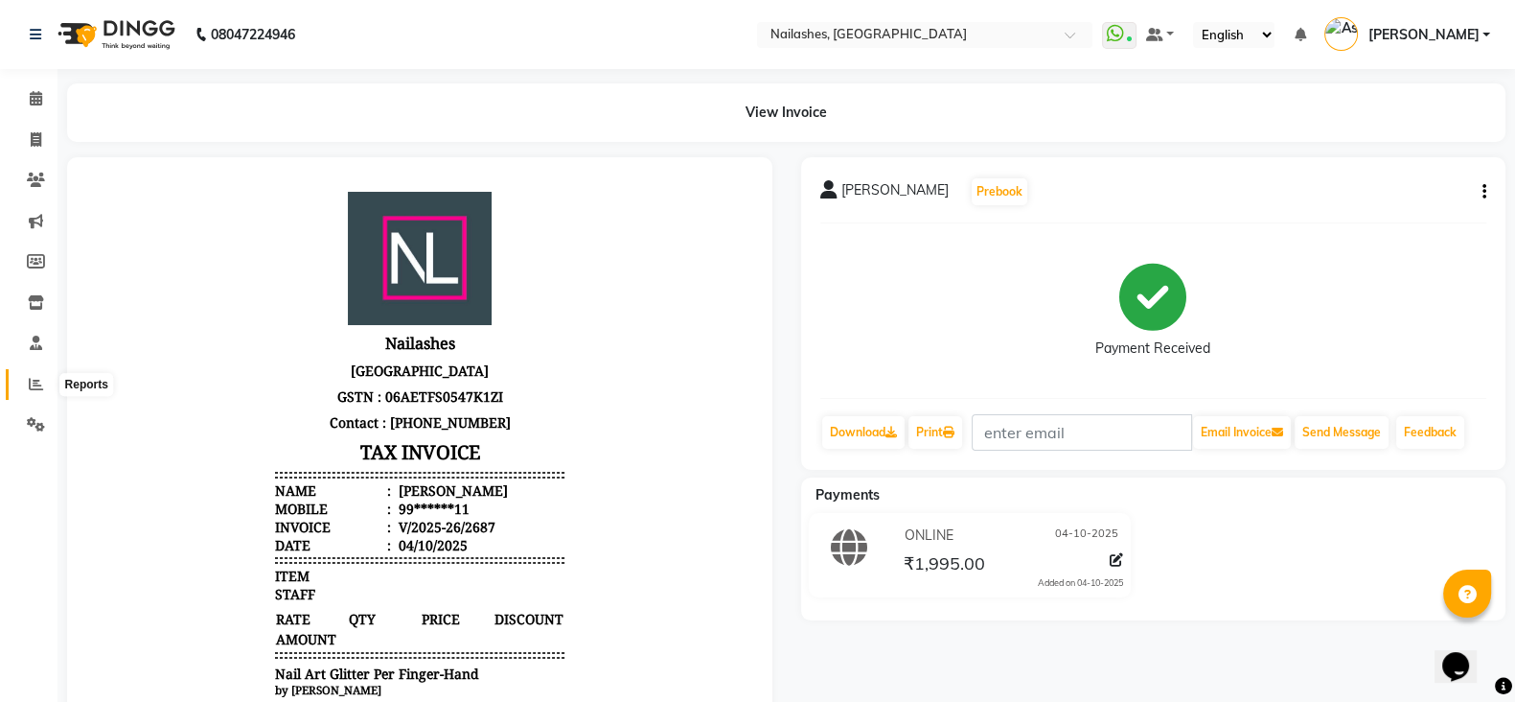
click at [29, 386] on icon at bounding box center [36, 384] width 14 height 14
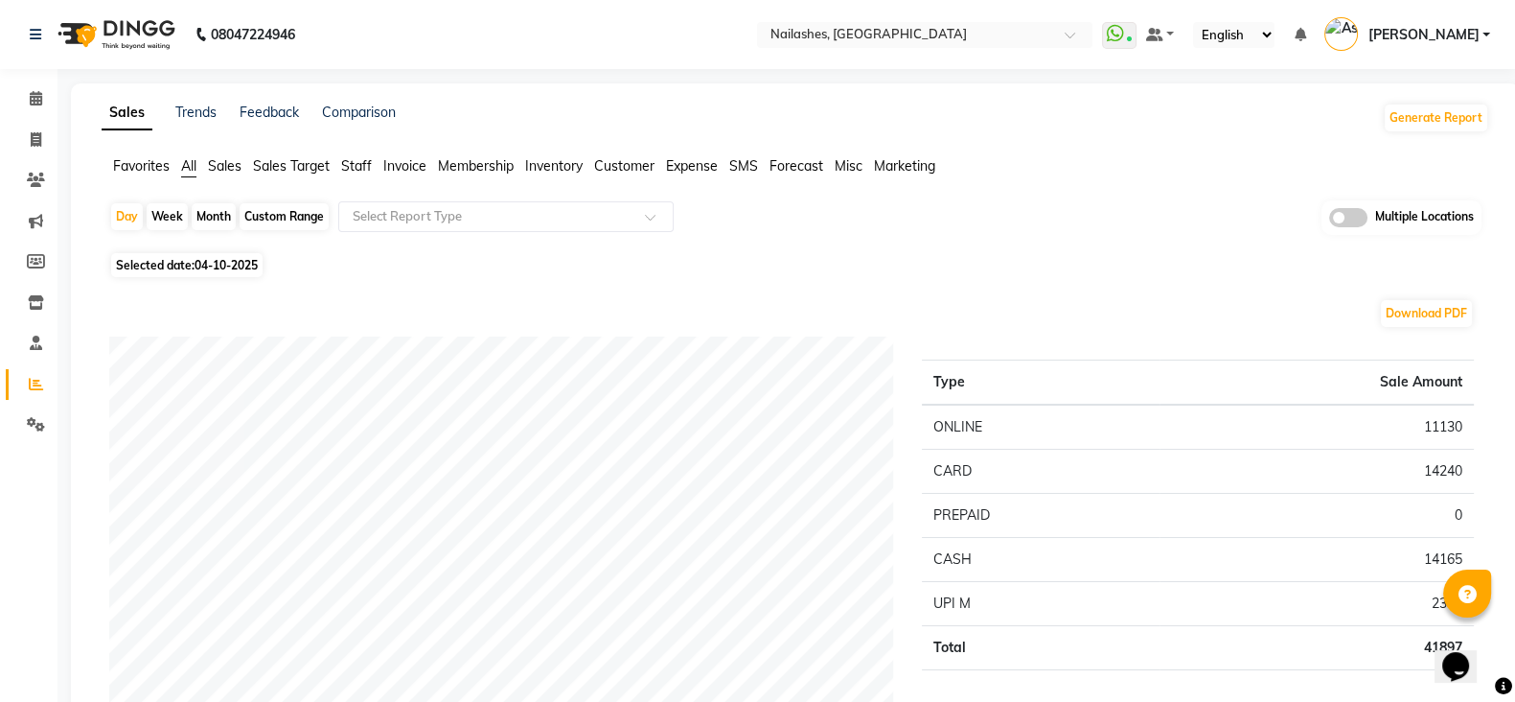
click at [367, 158] on span "Staff" at bounding box center [356, 165] width 31 height 17
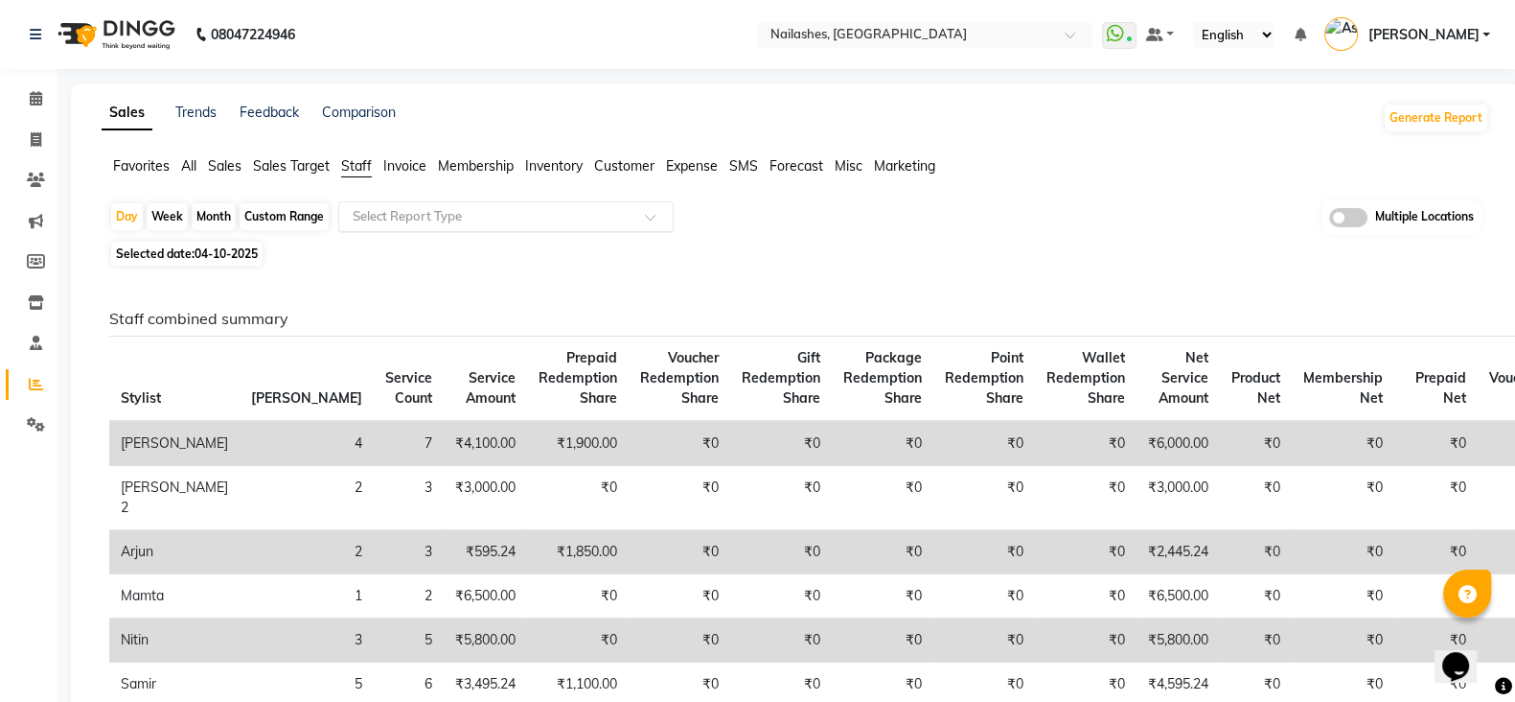
click at [418, 217] on input "text" at bounding box center [487, 216] width 276 height 19
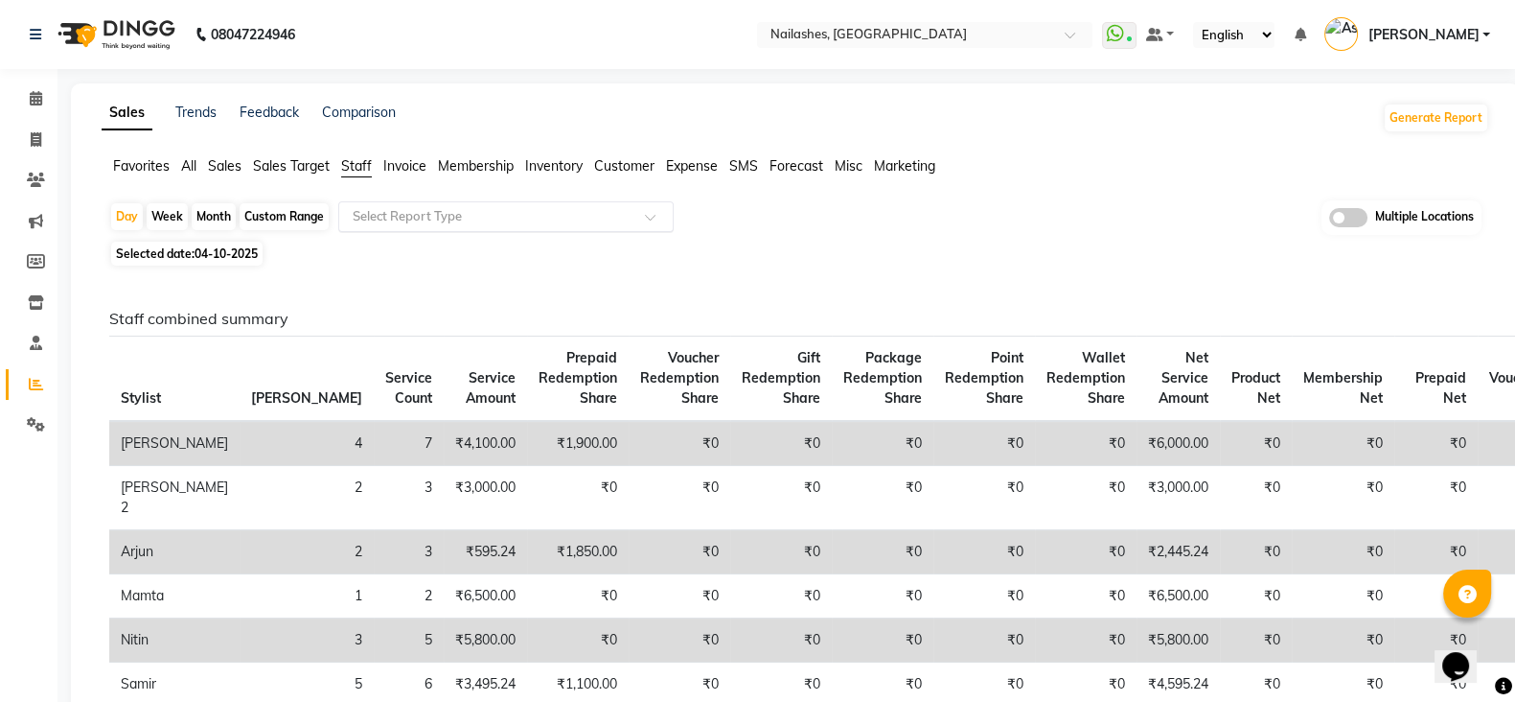
click at [561, 217] on input "text" at bounding box center [487, 216] width 276 height 19
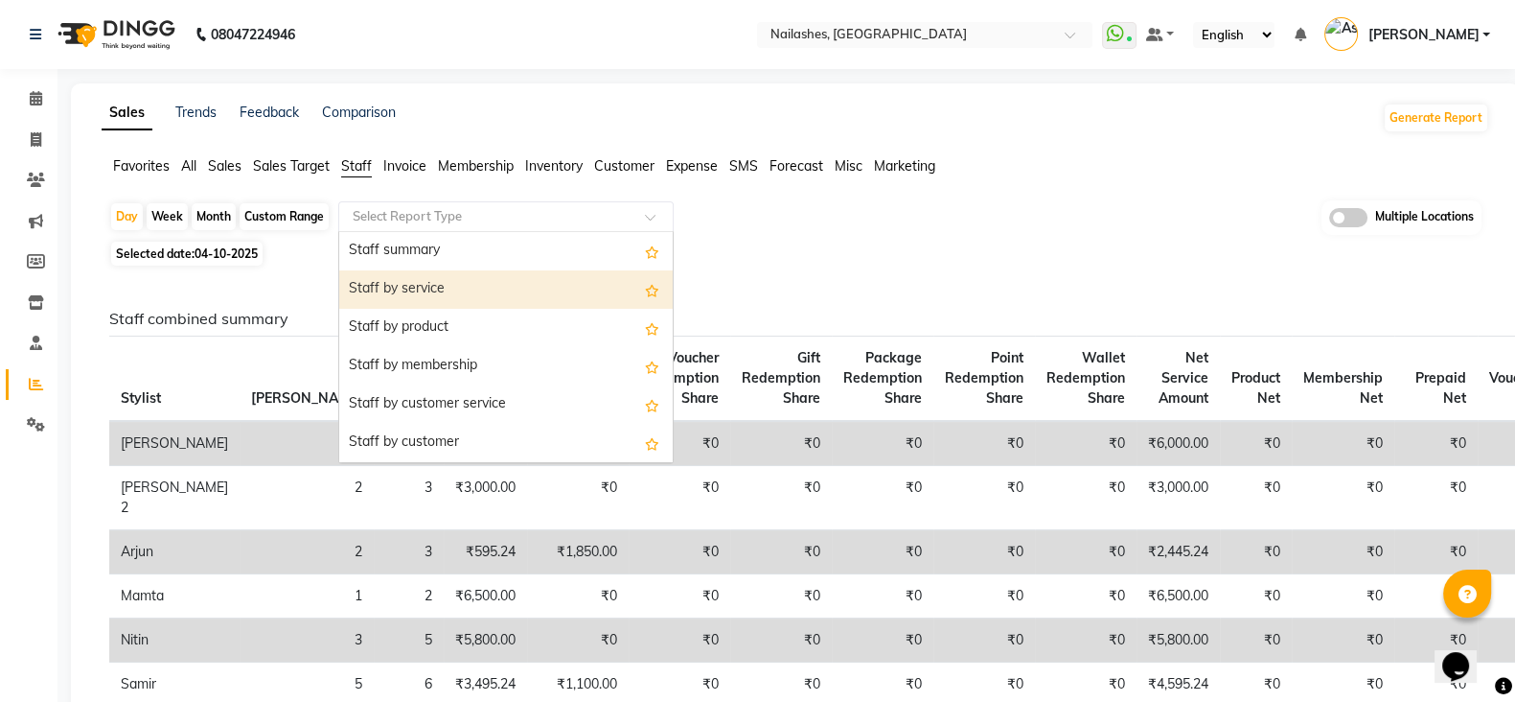
click at [532, 272] on div "Staff by service" at bounding box center [506, 289] width 334 height 38
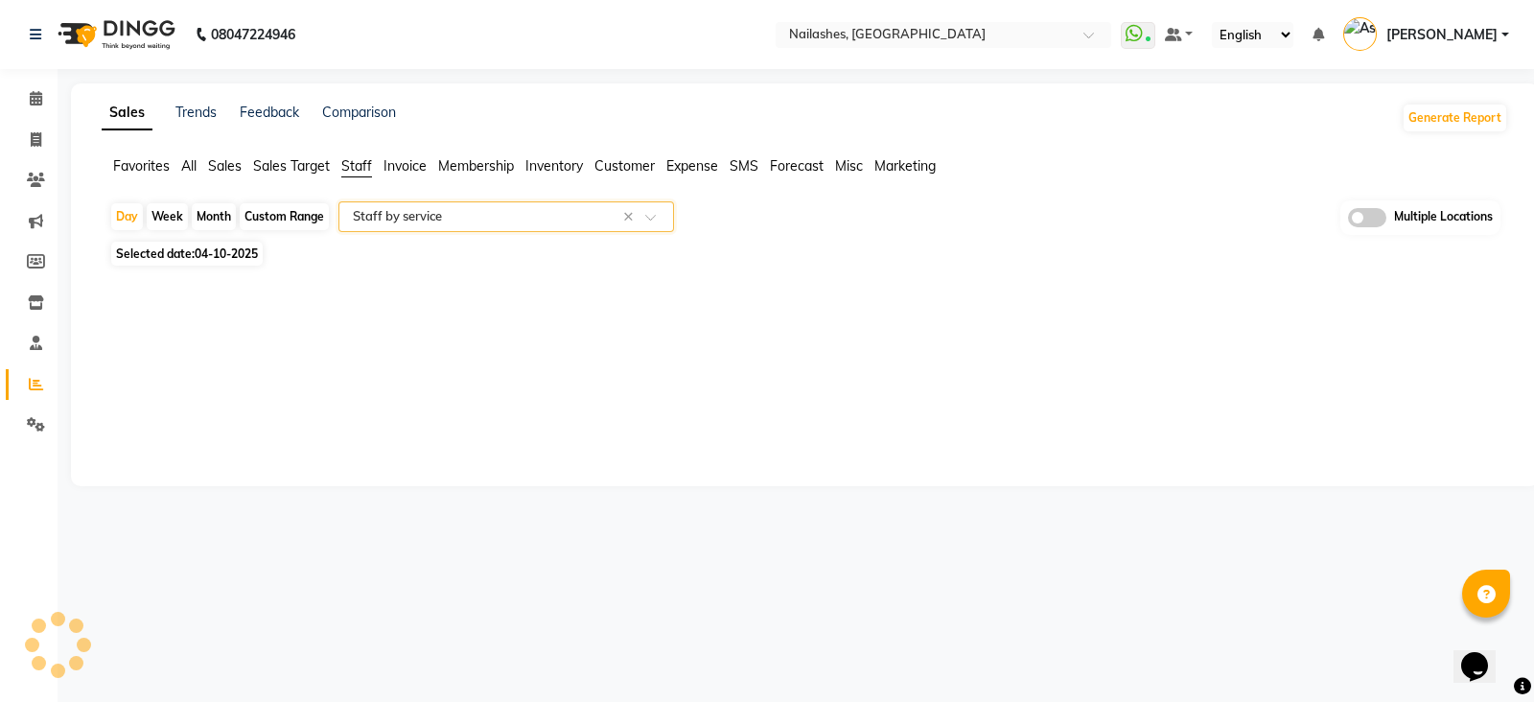
select select "full_report"
select select "csv"
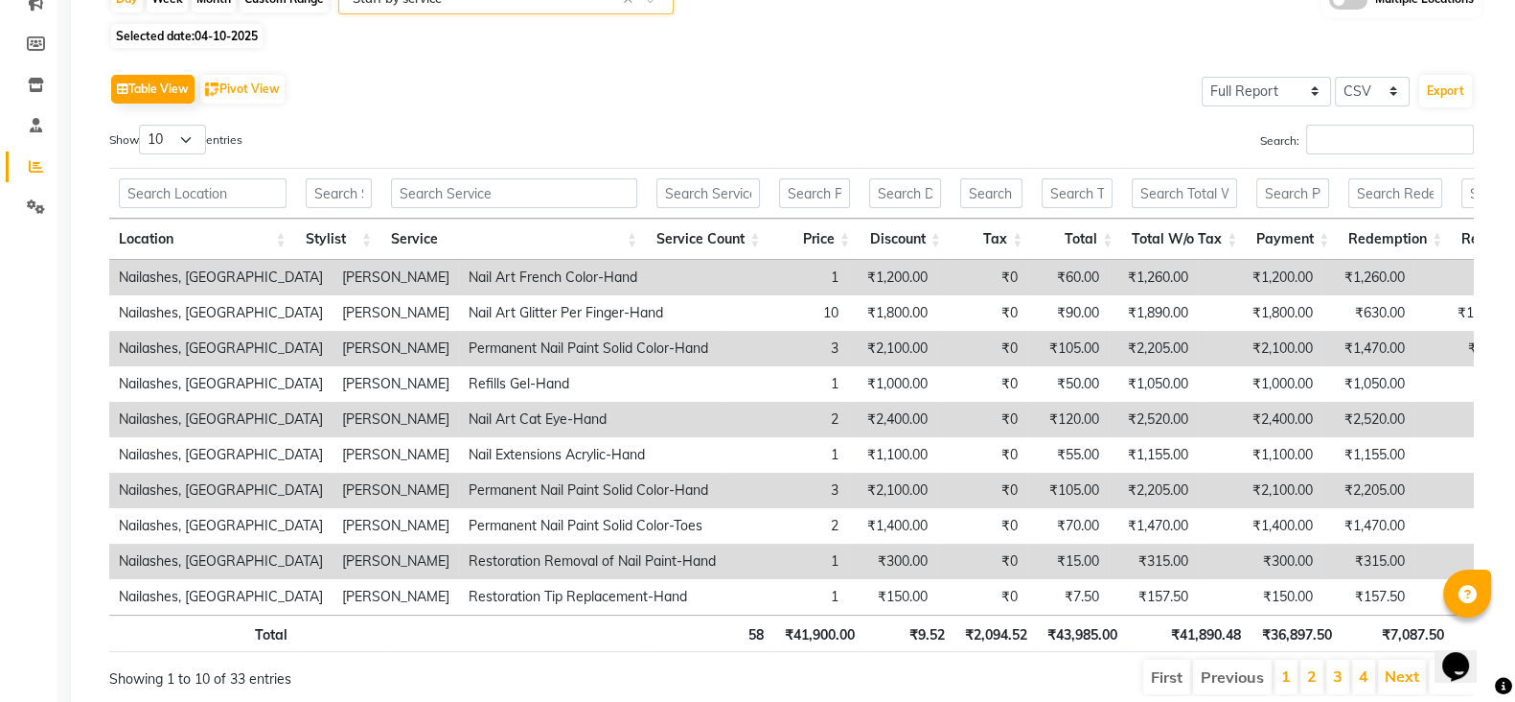
scroll to position [310, 0]
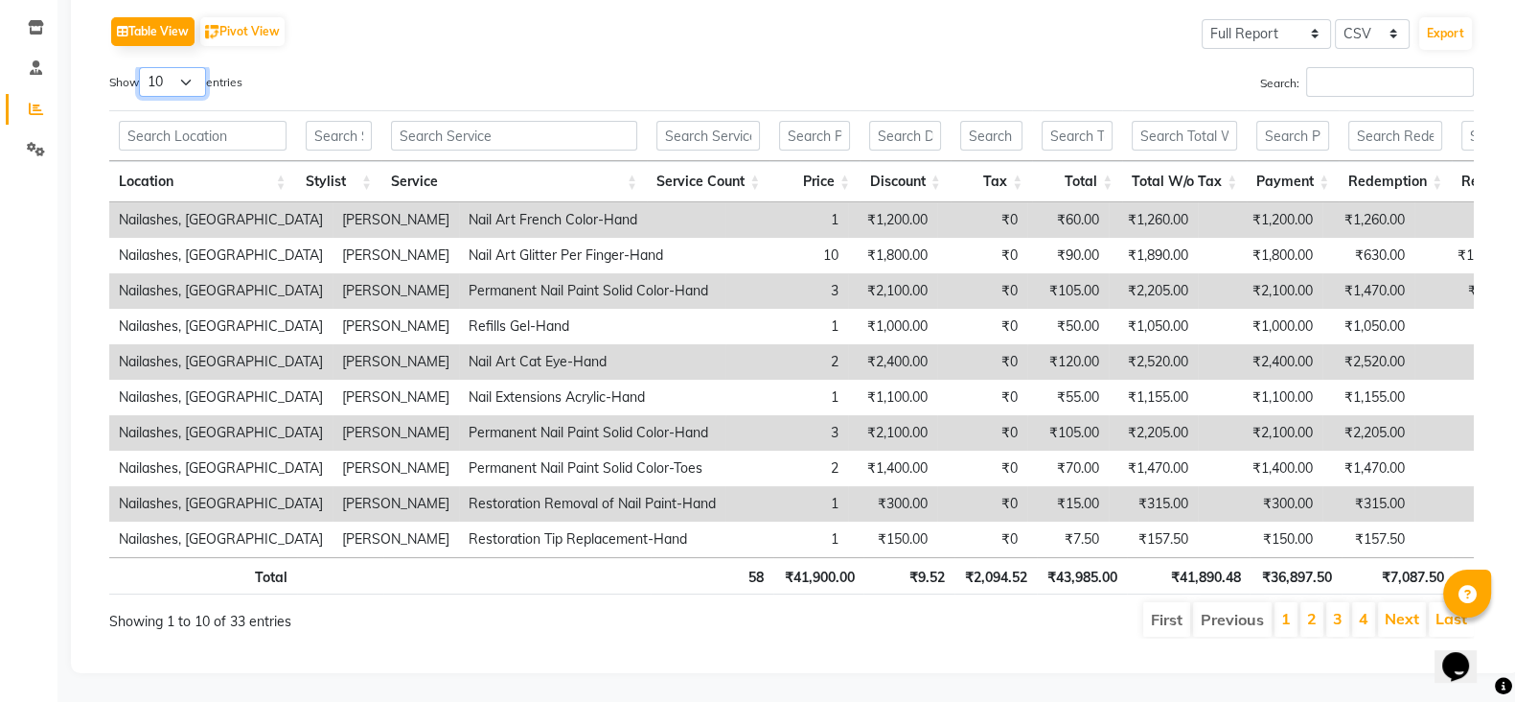
click at [192, 67] on select "10 25 50 100" at bounding box center [172, 82] width 67 height 30
select select "50"
click at [142, 67] on select "10 25 50 100" at bounding box center [172, 82] width 67 height 30
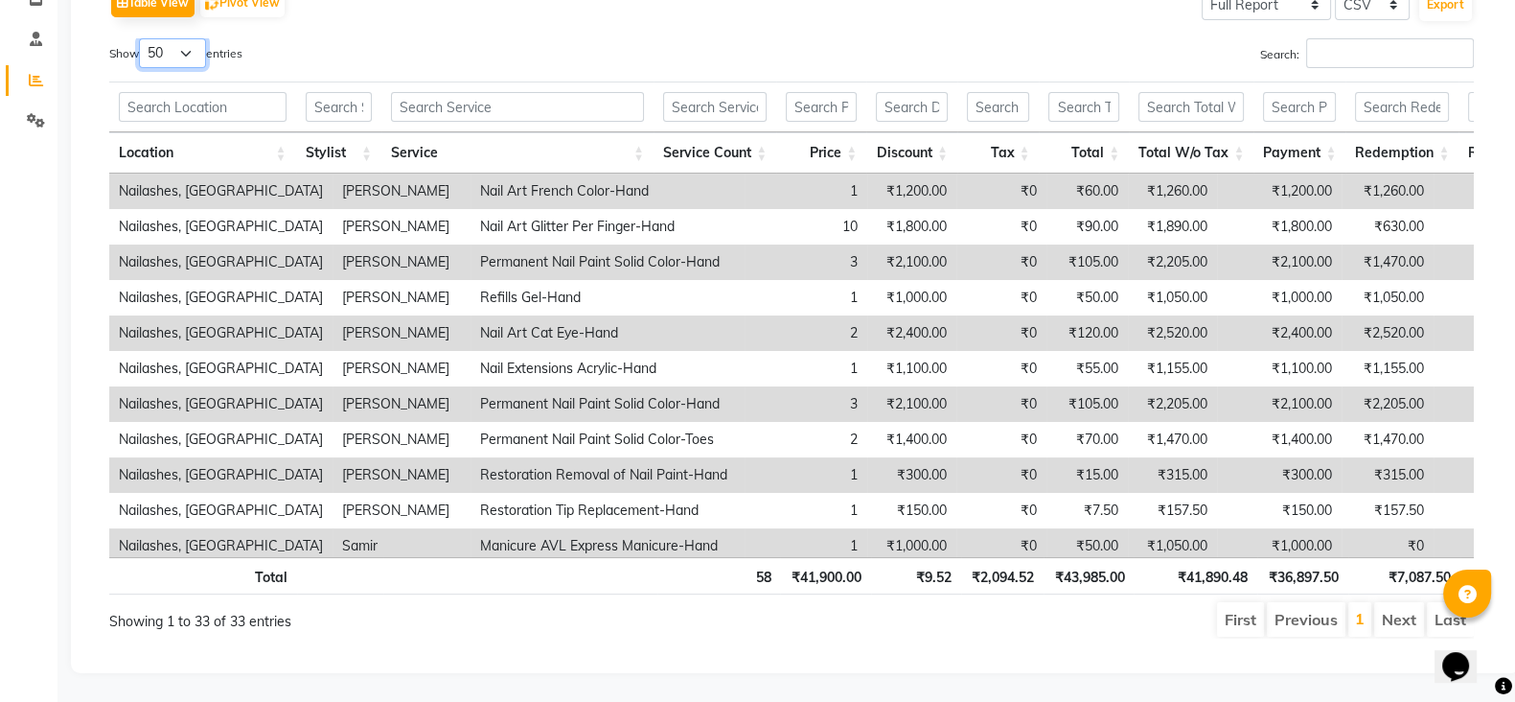
scroll to position [0, 0]
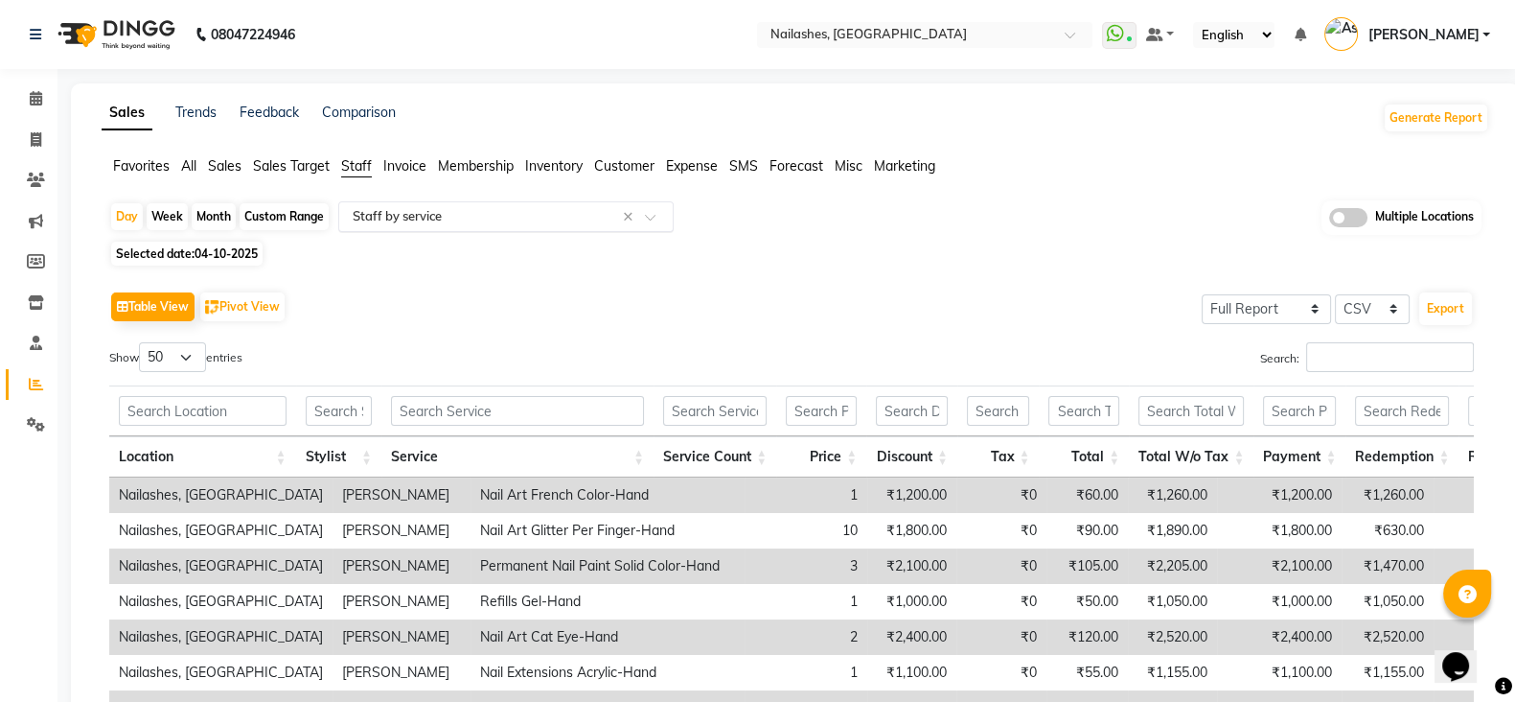
click at [536, 220] on input "text" at bounding box center [487, 216] width 276 height 19
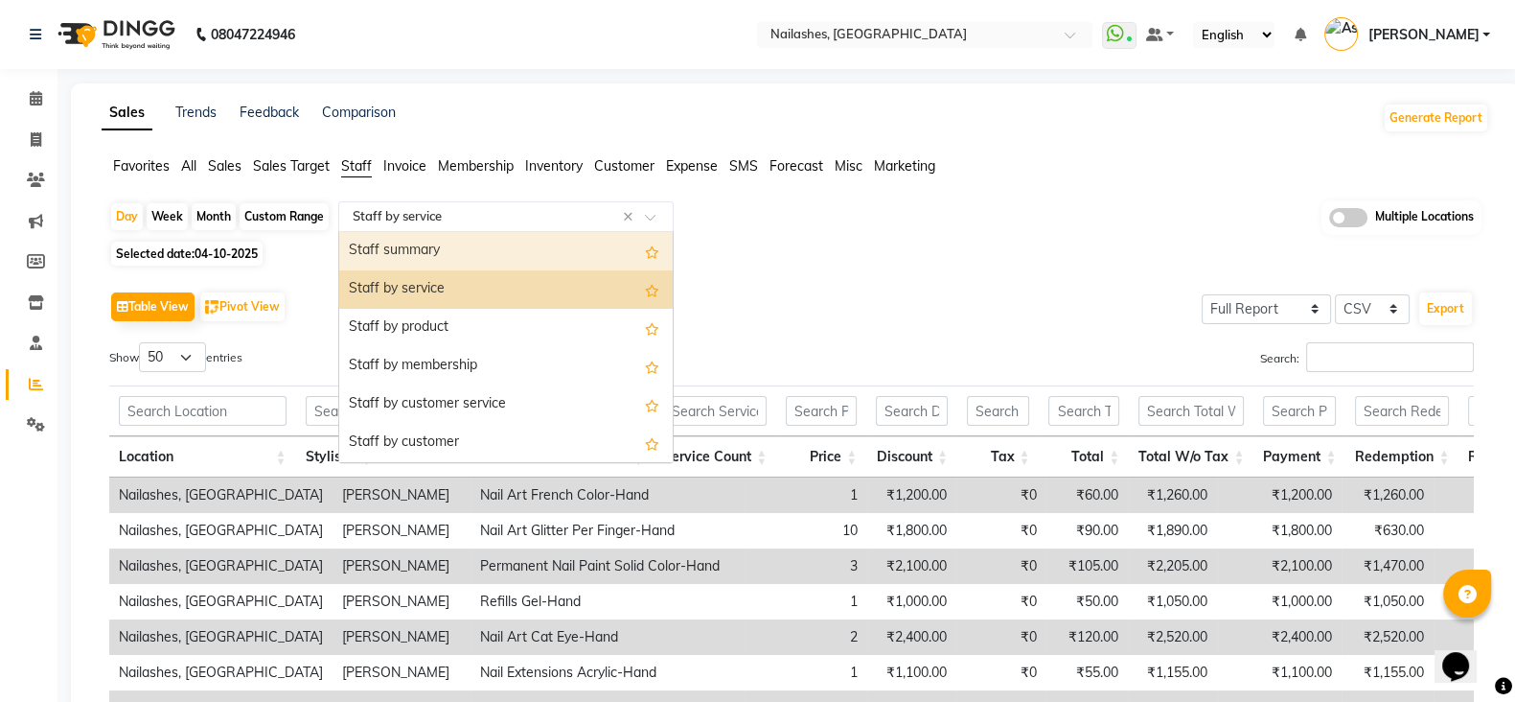
click at [496, 262] on div "Staff summary" at bounding box center [506, 251] width 334 height 38
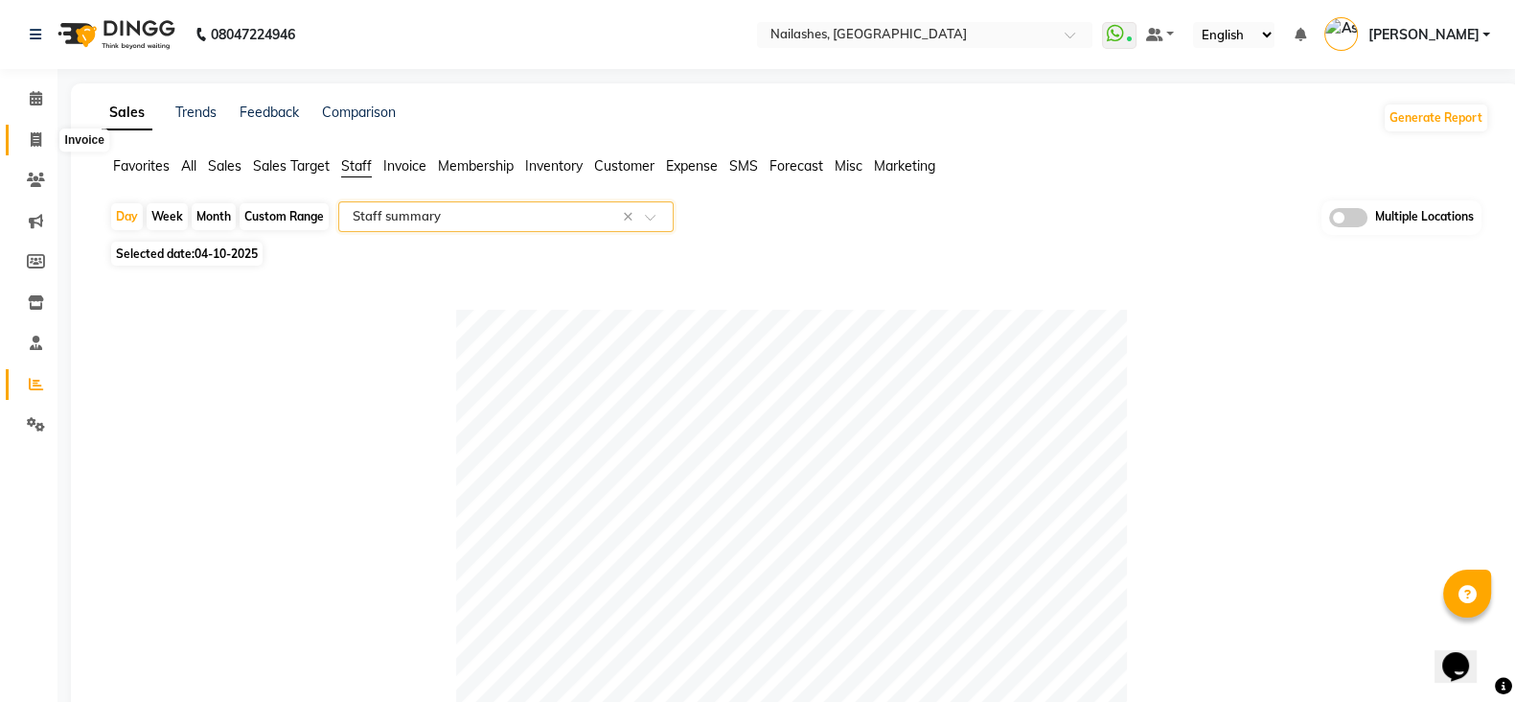
click at [31, 138] on icon at bounding box center [36, 139] width 11 height 14
select select "service"
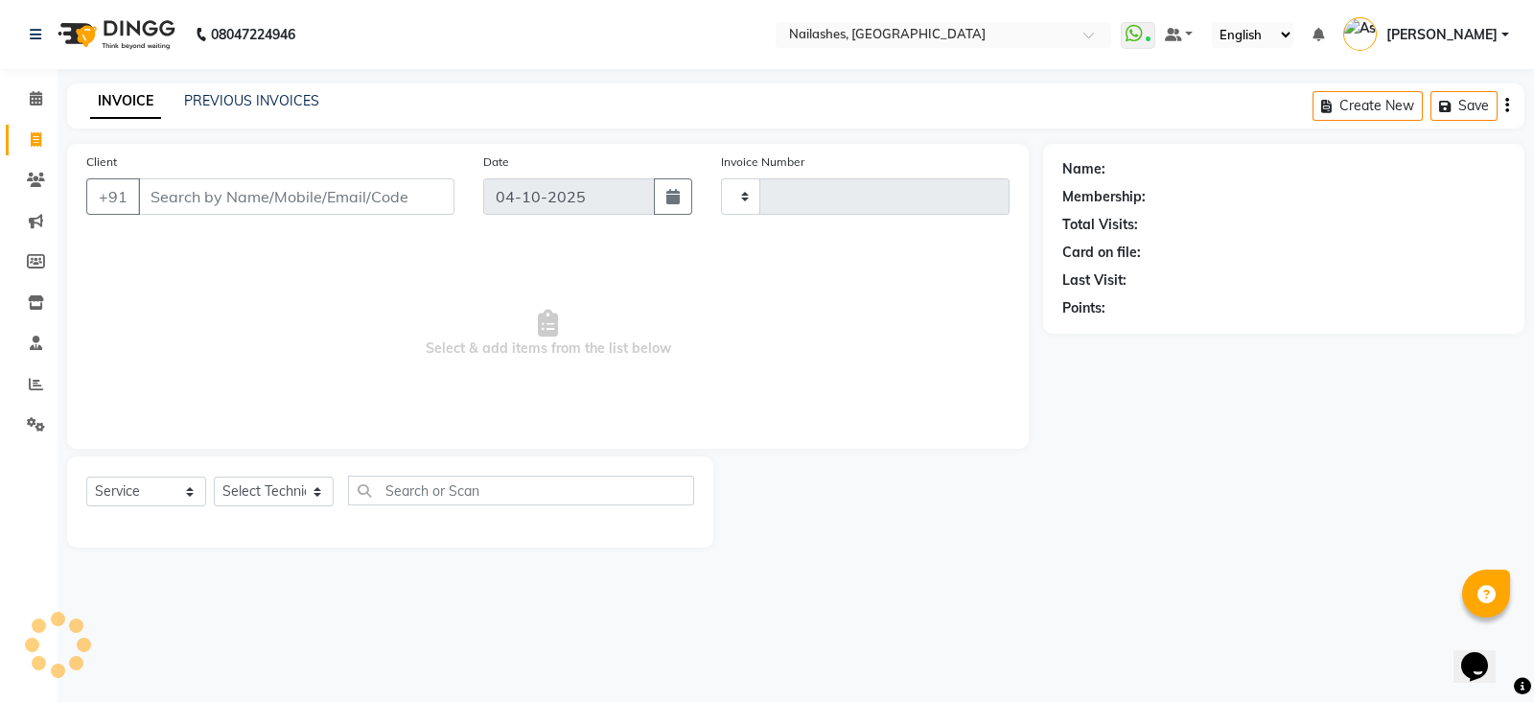
type input "2688"
select select "3926"
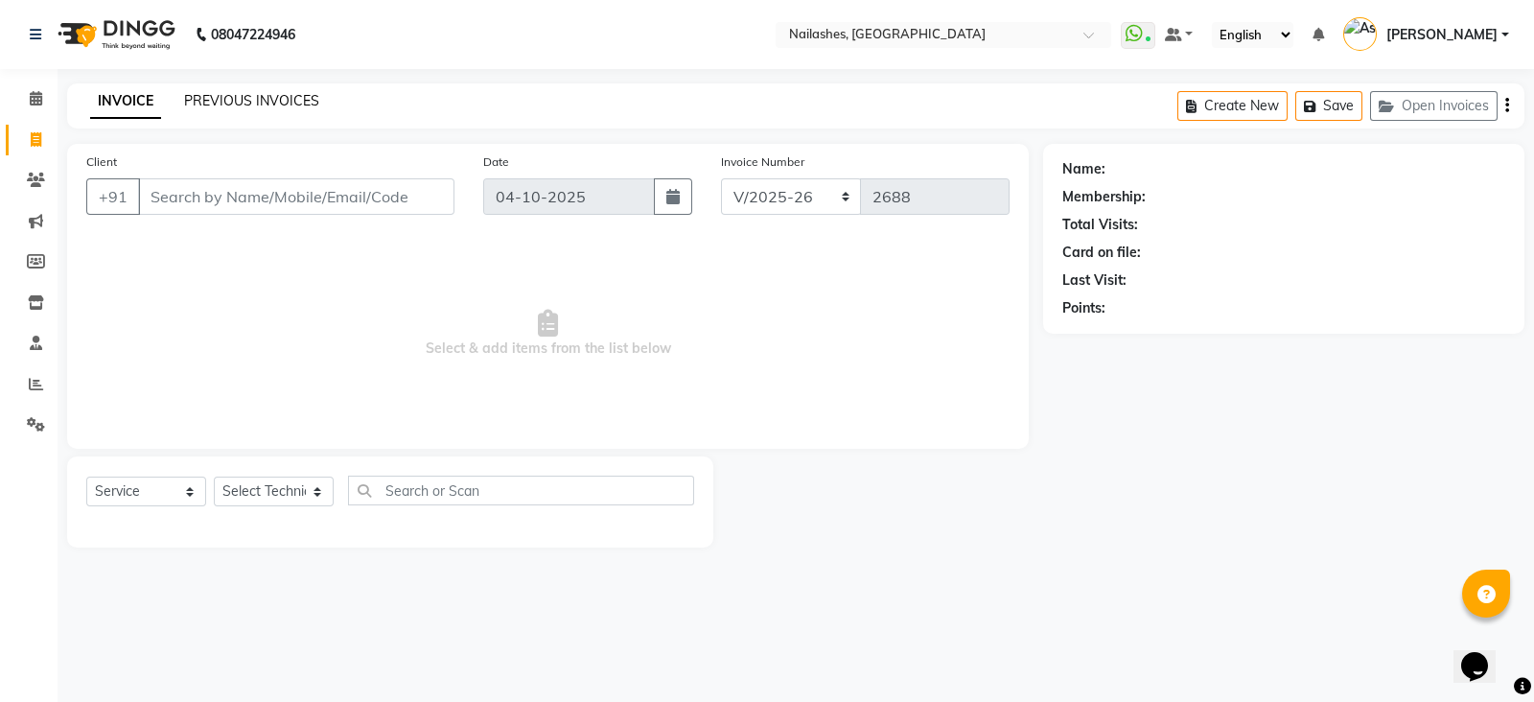
click at [270, 103] on link "PREVIOUS INVOICES" at bounding box center [251, 100] width 135 height 17
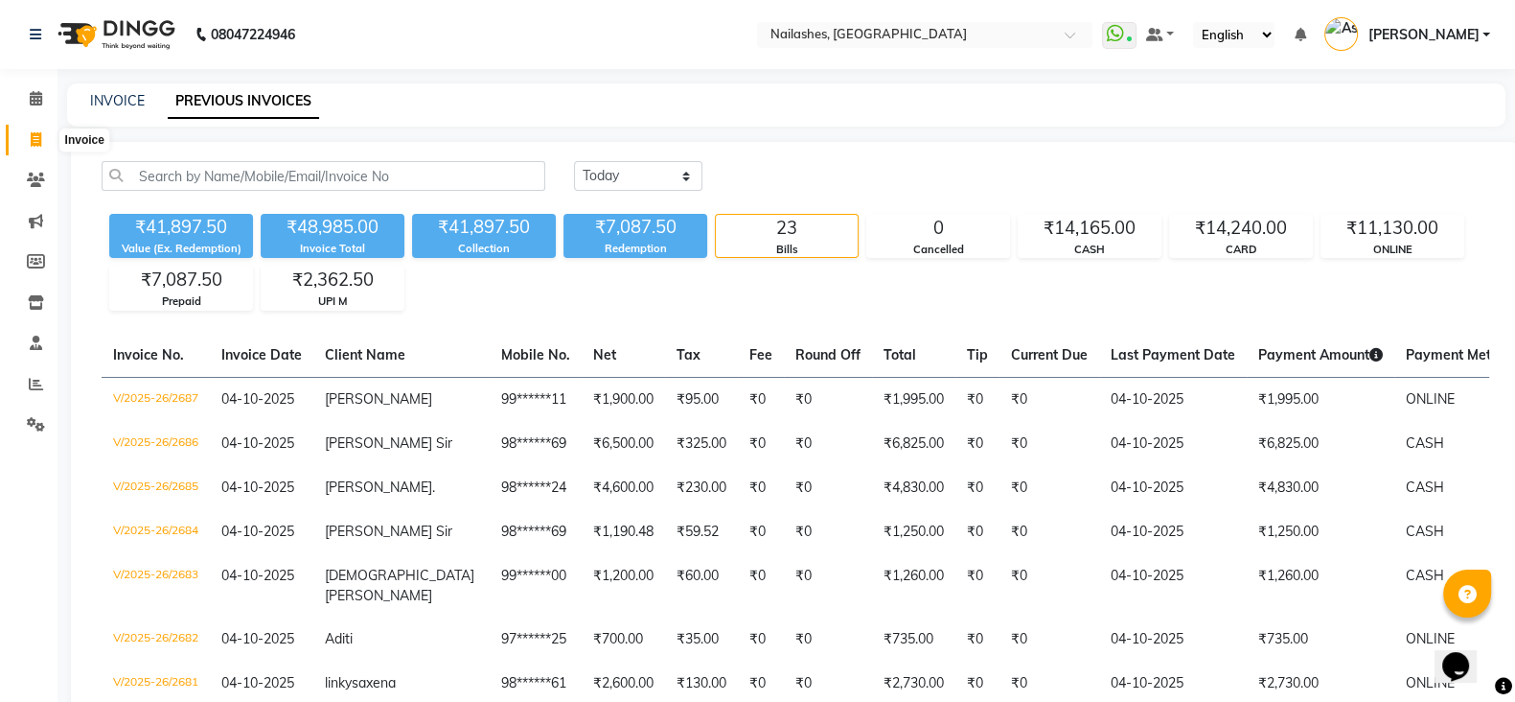
click at [34, 137] on icon at bounding box center [36, 139] width 11 height 14
select select "service"
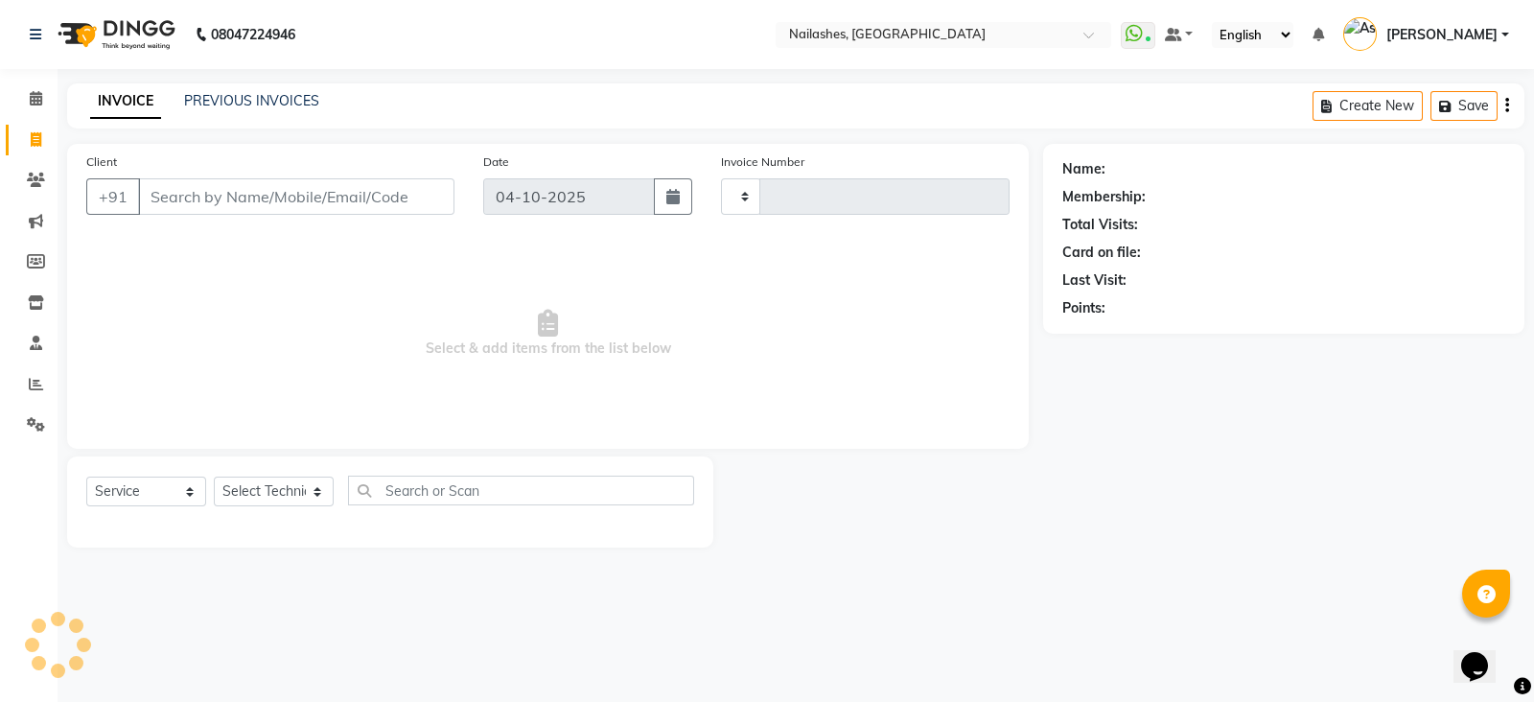
type input "2688"
select select "3926"
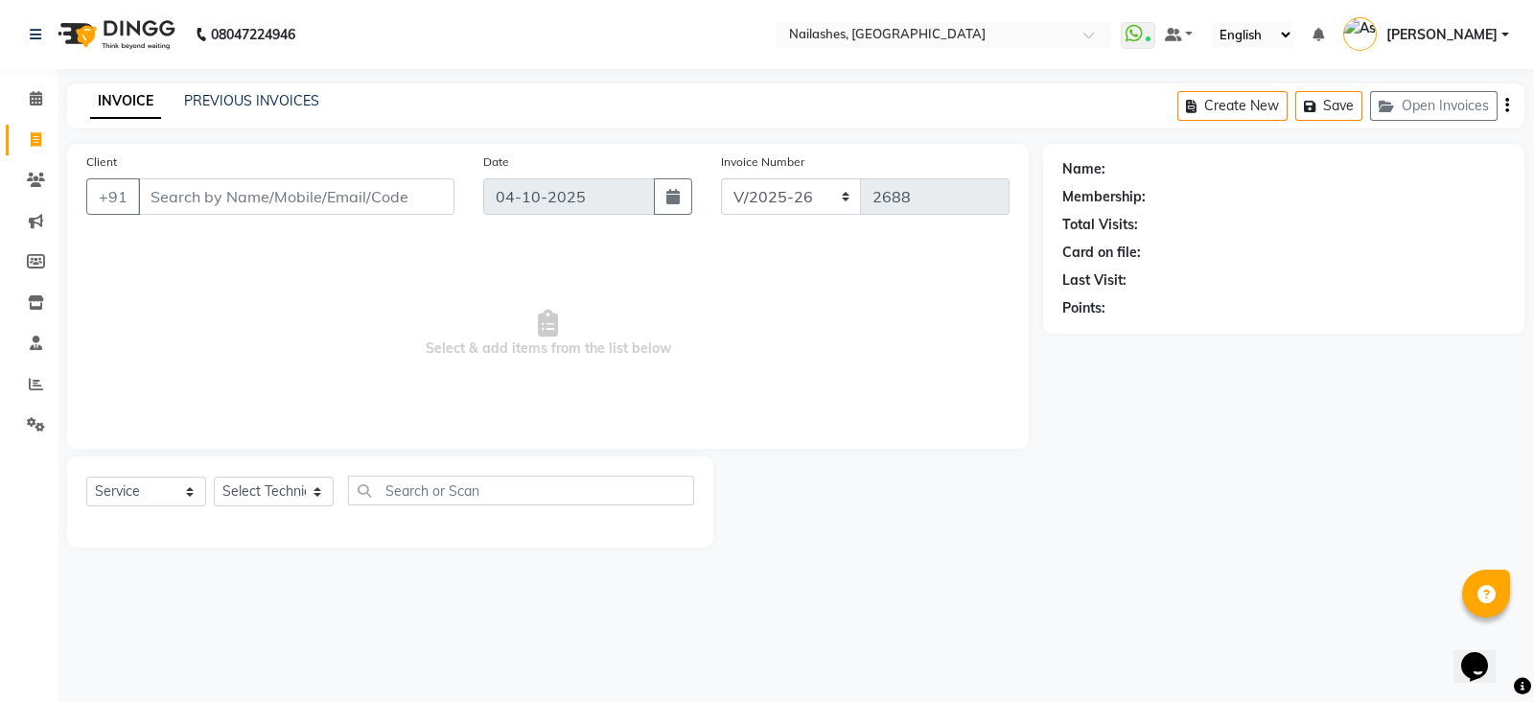
click at [235, 203] on input "Client" at bounding box center [296, 196] width 316 height 36
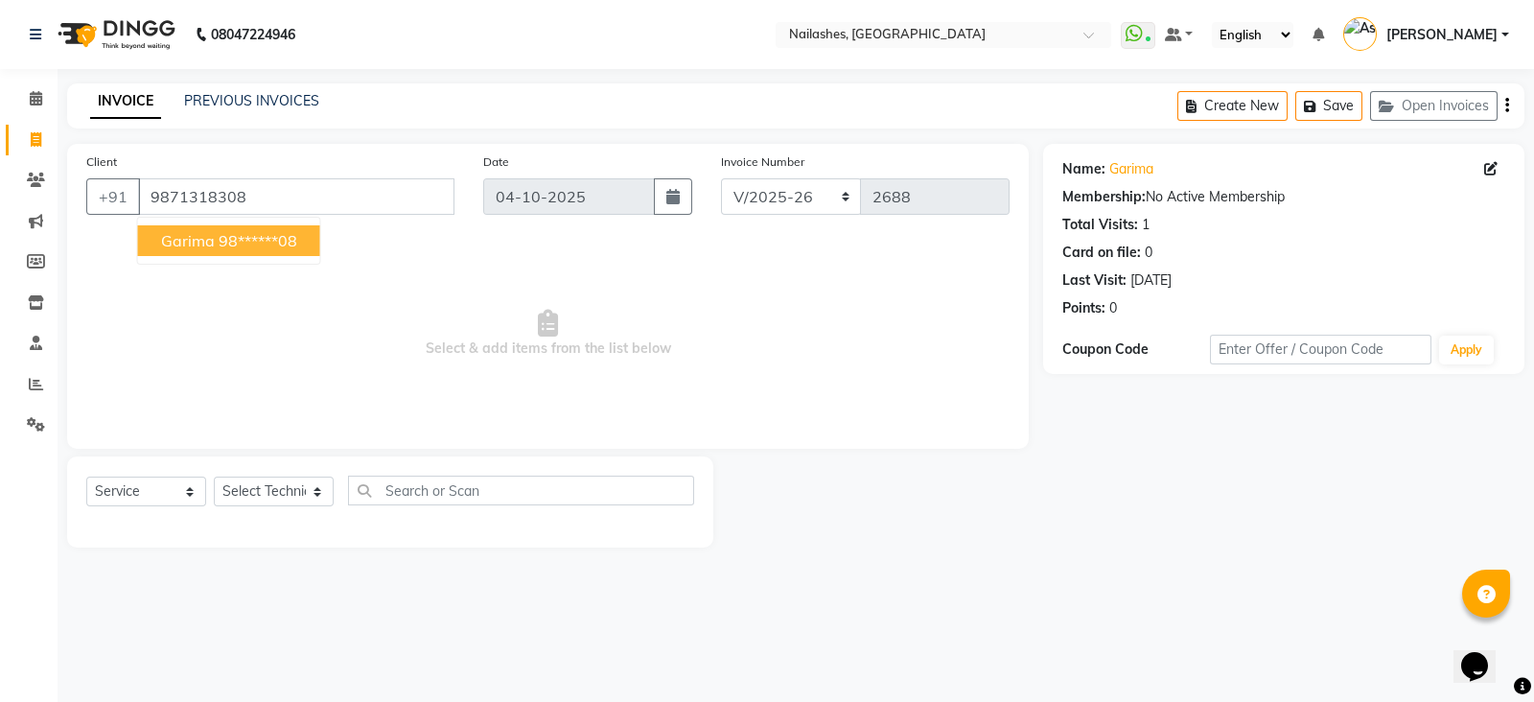
click at [250, 232] on ngb-highlight "98******08" at bounding box center [258, 240] width 79 height 19
type input "98******08"
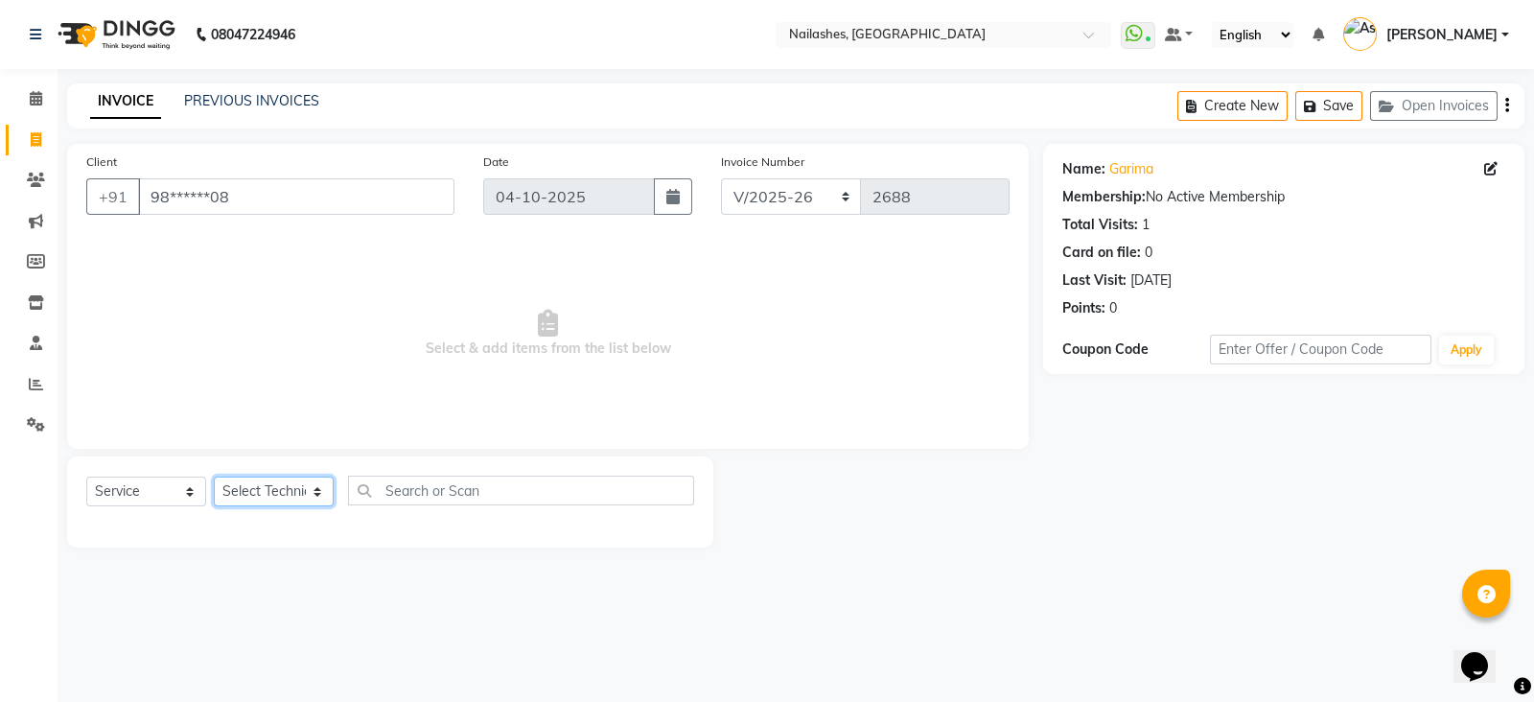
click at [273, 492] on select "Select Technician [PERSON_NAME] [PERSON_NAME] [PERSON_NAME] 2 [PERSON_NAME] MAN…" at bounding box center [274, 491] width 120 height 30
select select "19580"
click at [214, 477] on select "Select Technician [PERSON_NAME] [PERSON_NAME] [PERSON_NAME] 2 [PERSON_NAME] MAN…" at bounding box center [274, 491] width 120 height 30
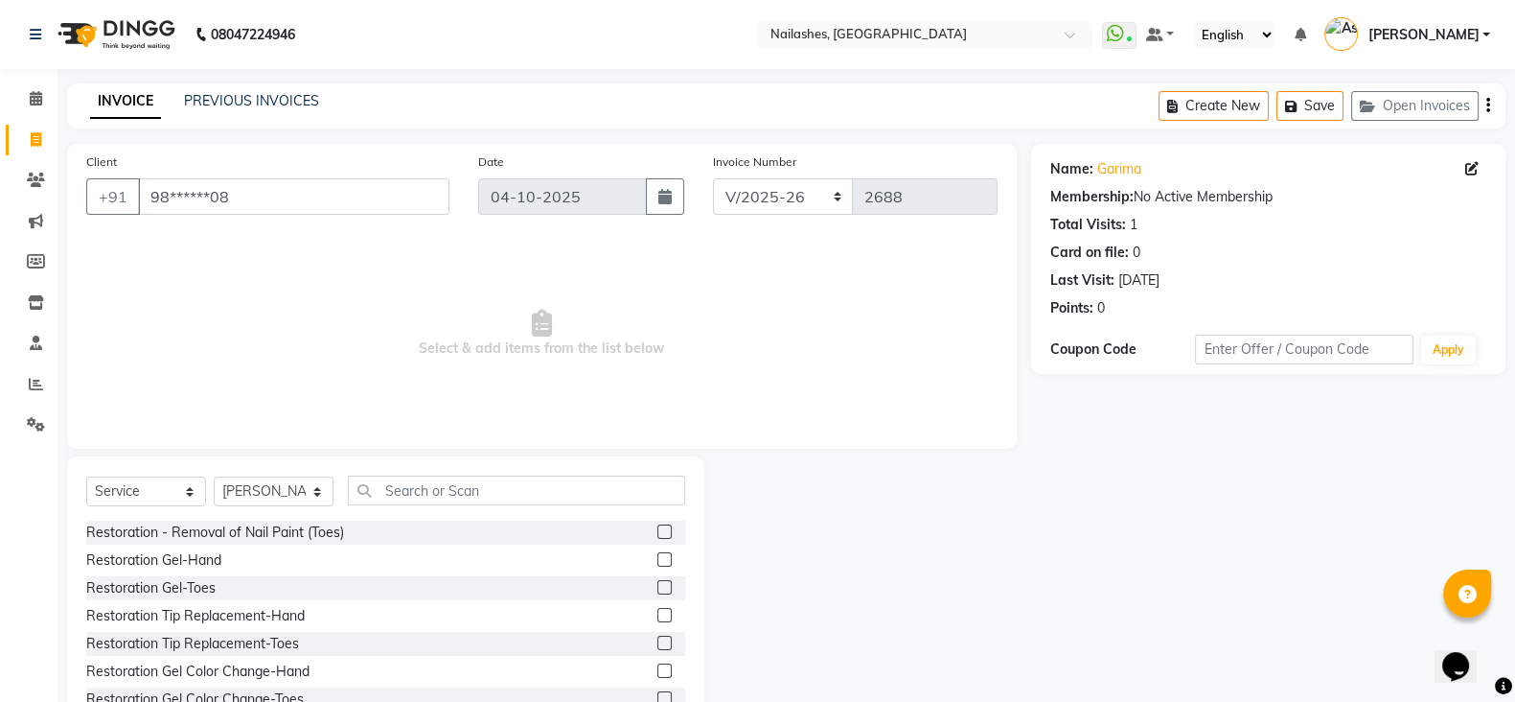
click at [308, 440] on div "Client +91 98******08 Date 04-10-2025 Invoice Number BTH/2025-26 RED/2025-26 V/…" at bounding box center [542, 296] width 950 height 305
click at [462, 499] on input "text" at bounding box center [516, 490] width 337 height 30
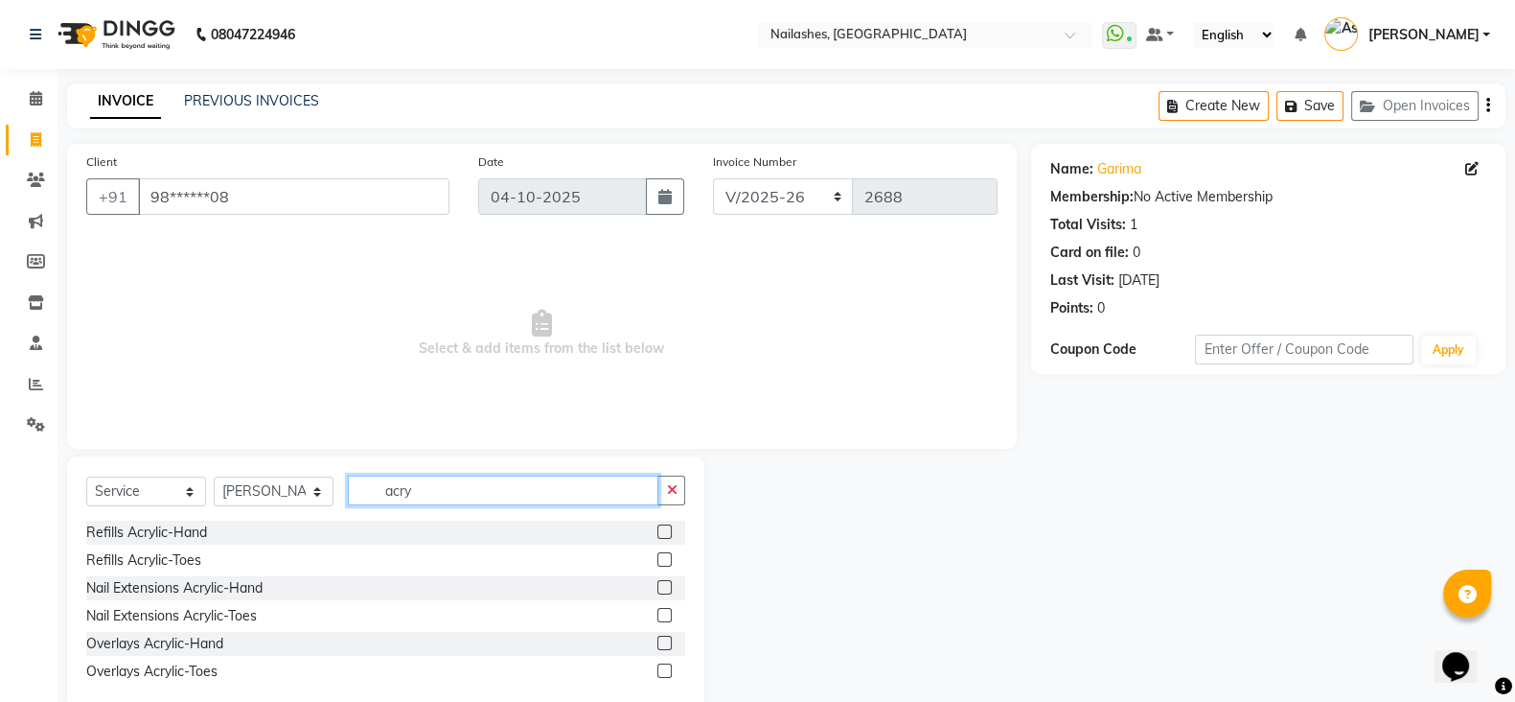
type input "acry"
click at [662, 591] on label at bounding box center [664, 587] width 14 height 14
click at [662, 591] on input "checkbox" at bounding box center [663, 588] width 12 height 12
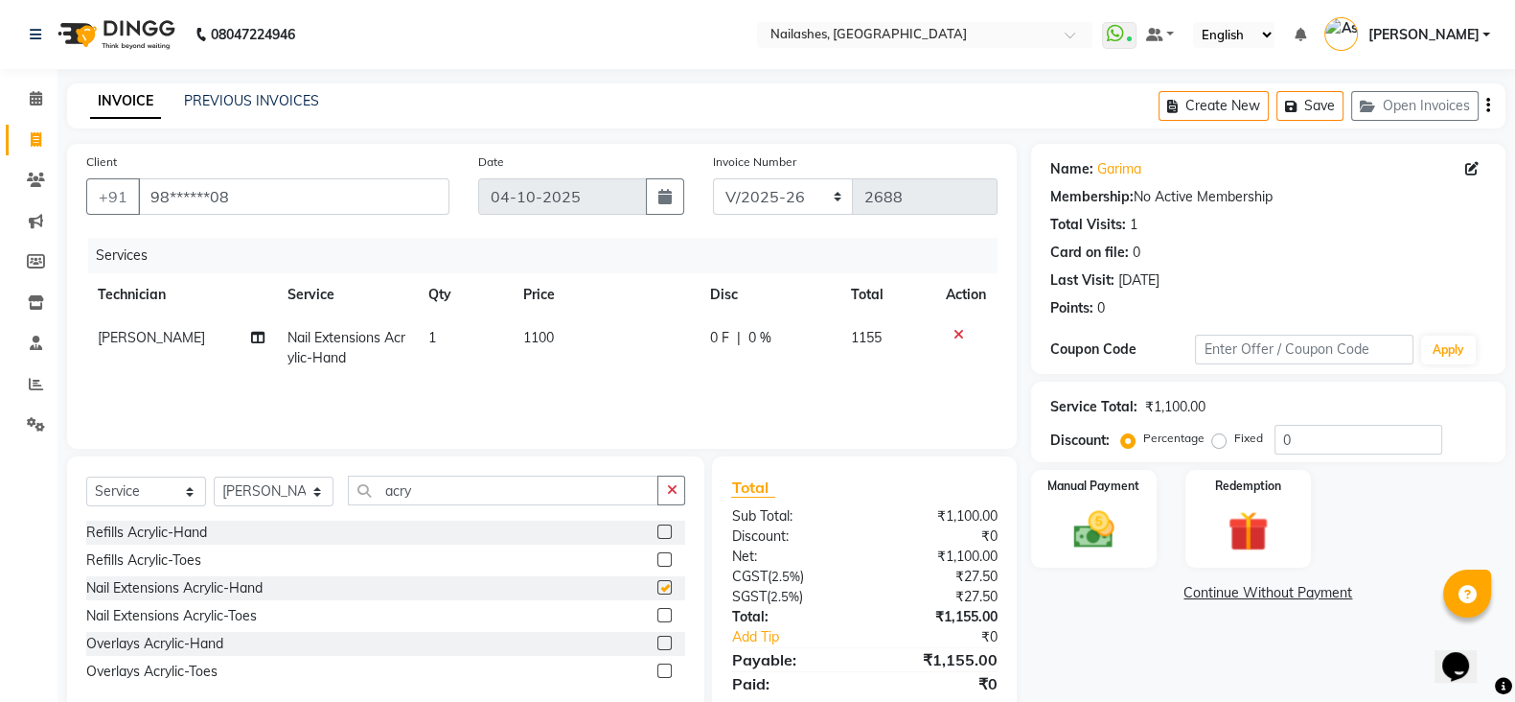
checkbox input "false"
click at [450, 491] on input "acry" at bounding box center [503, 490] width 311 height 30
type input "a"
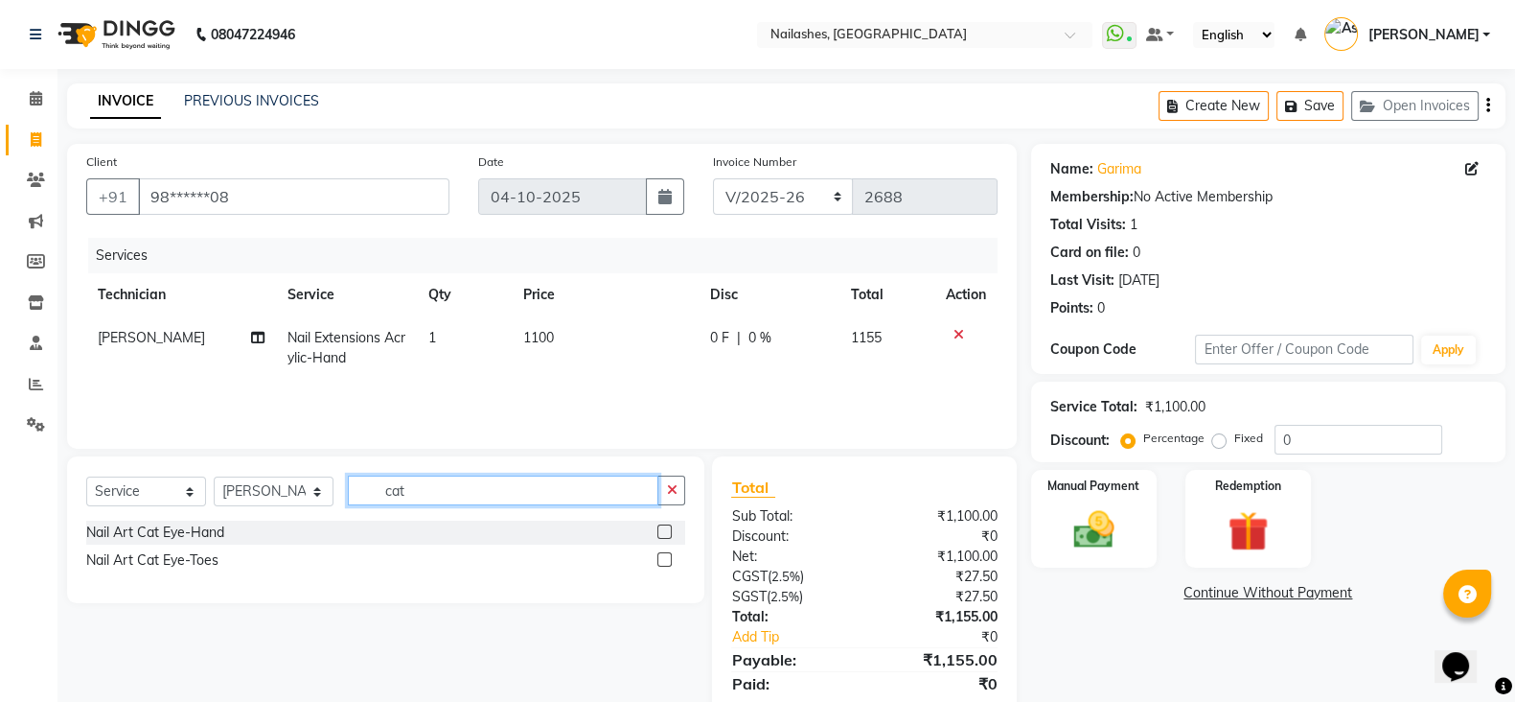
type input "cat"
click at [659, 534] on label at bounding box center [664, 531] width 14 height 14
click at [659, 534] on input "checkbox" at bounding box center [663, 532] width 12 height 12
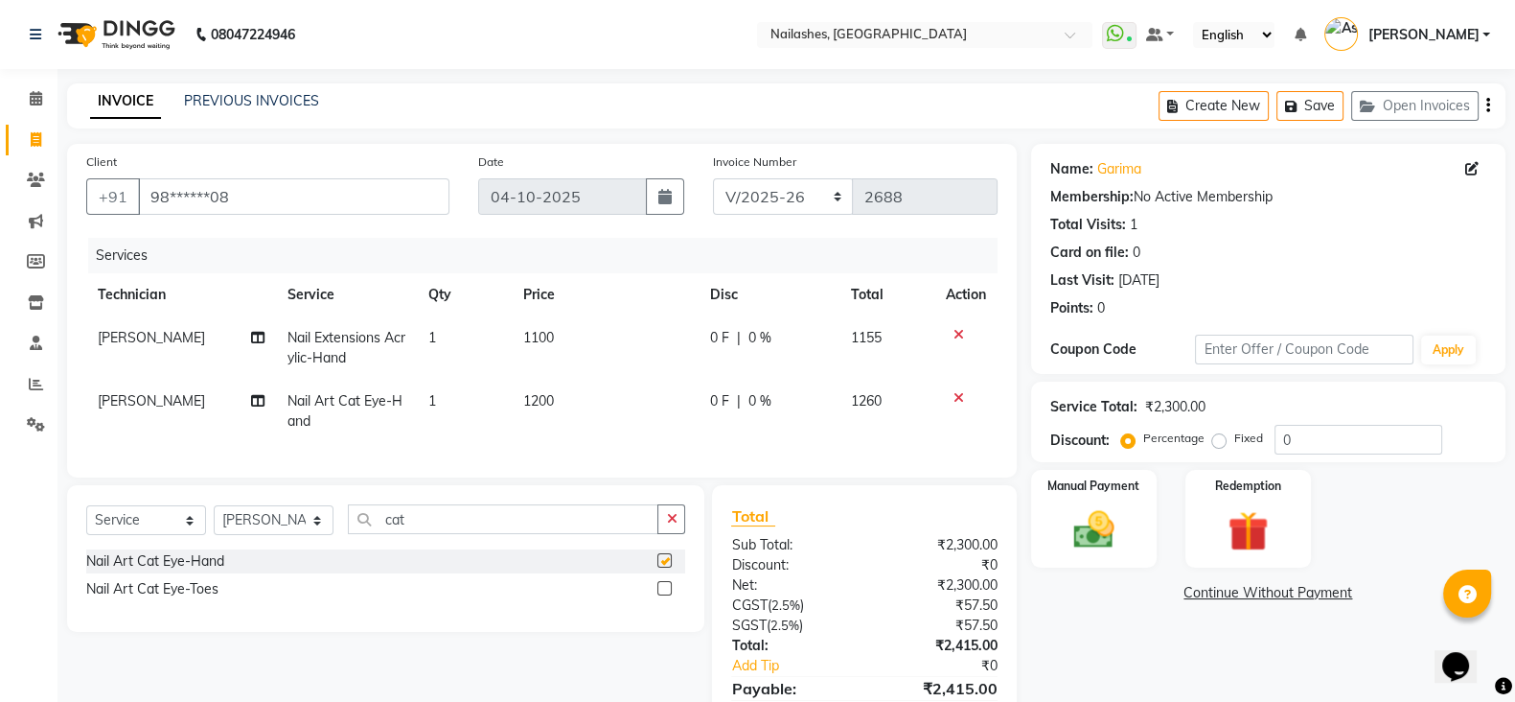
checkbox input "false"
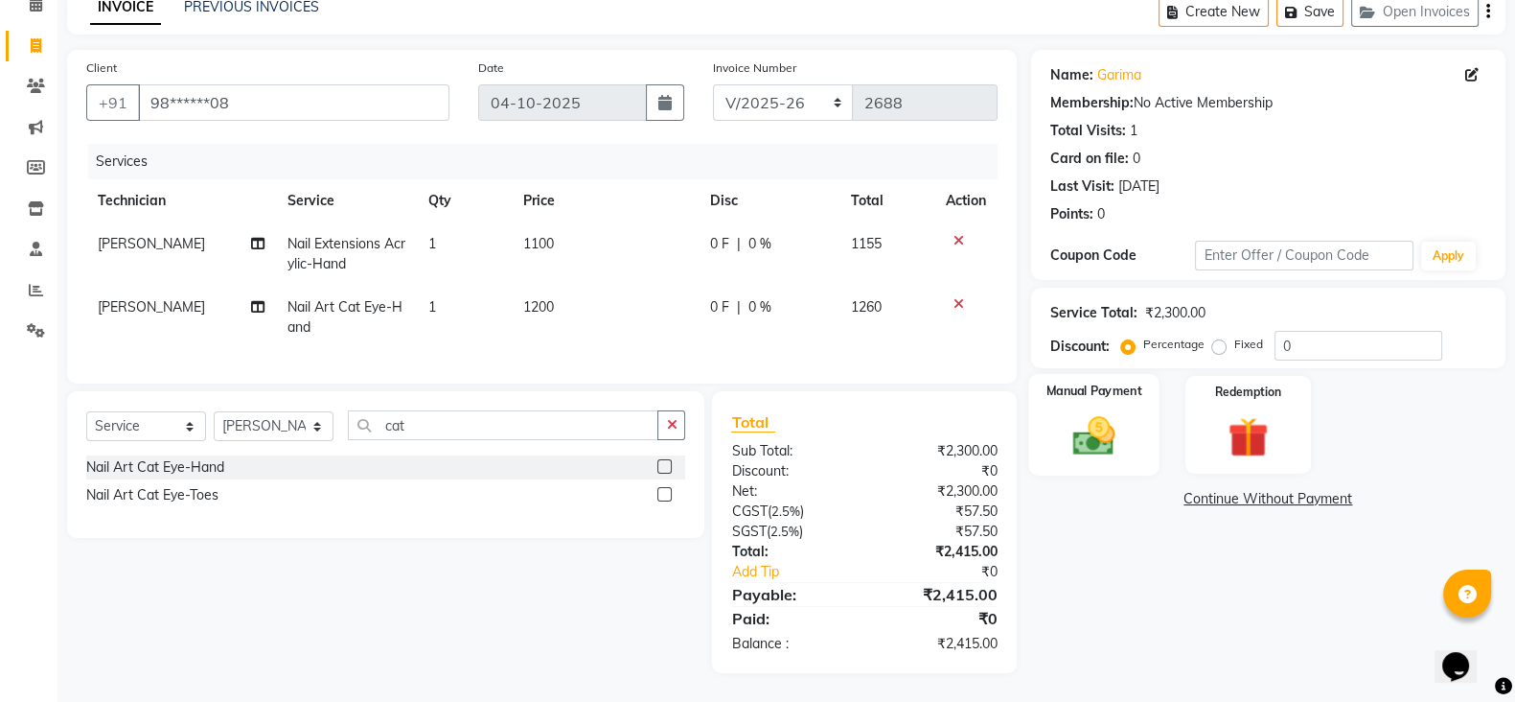
click at [1124, 429] on img at bounding box center [1094, 435] width 68 height 48
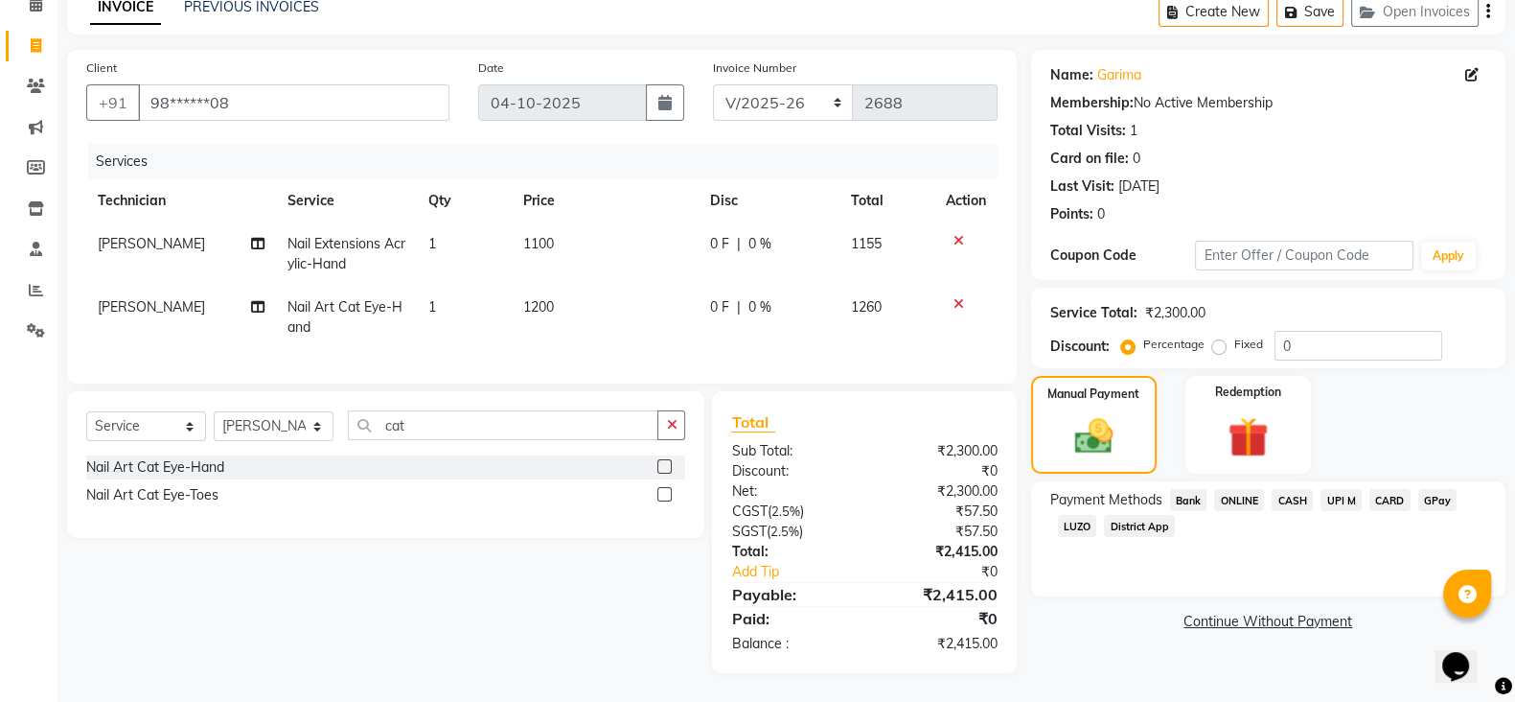
click at [1280, 489] on span "CASH" at bounding box center [1292, 500] width 41 height 22
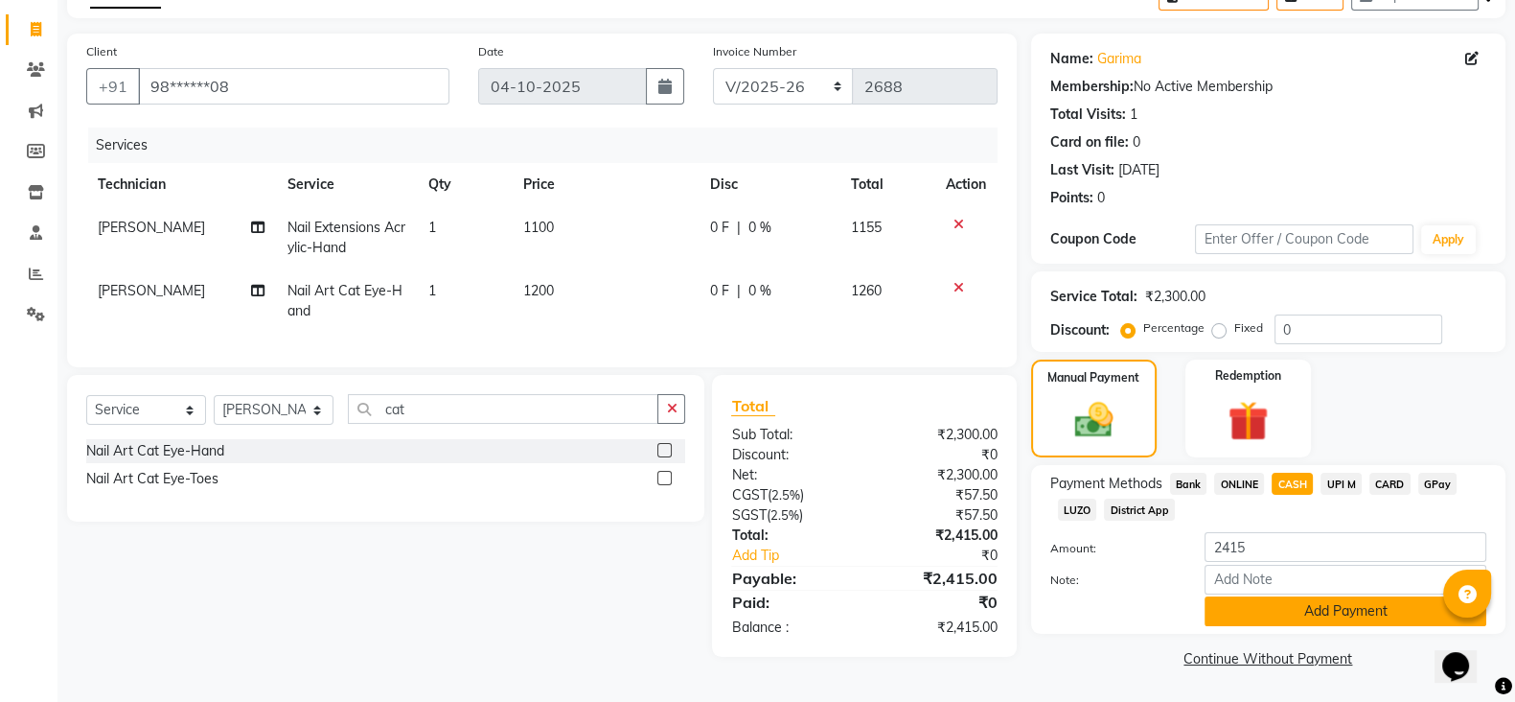
click at [1310, 608] on button "Add Payment" at bounding box center [1346, 611] width 282 height 30
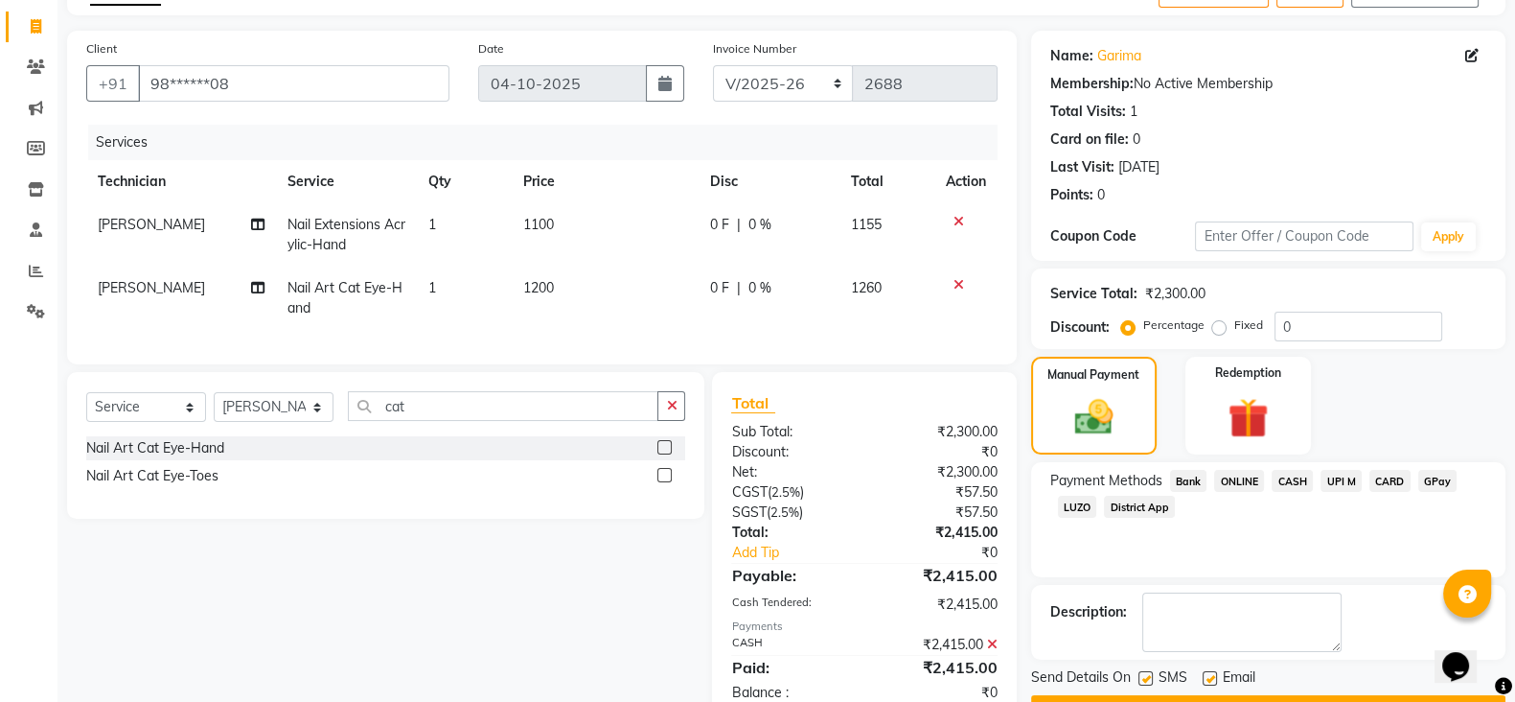
scroll to position [181, 0]
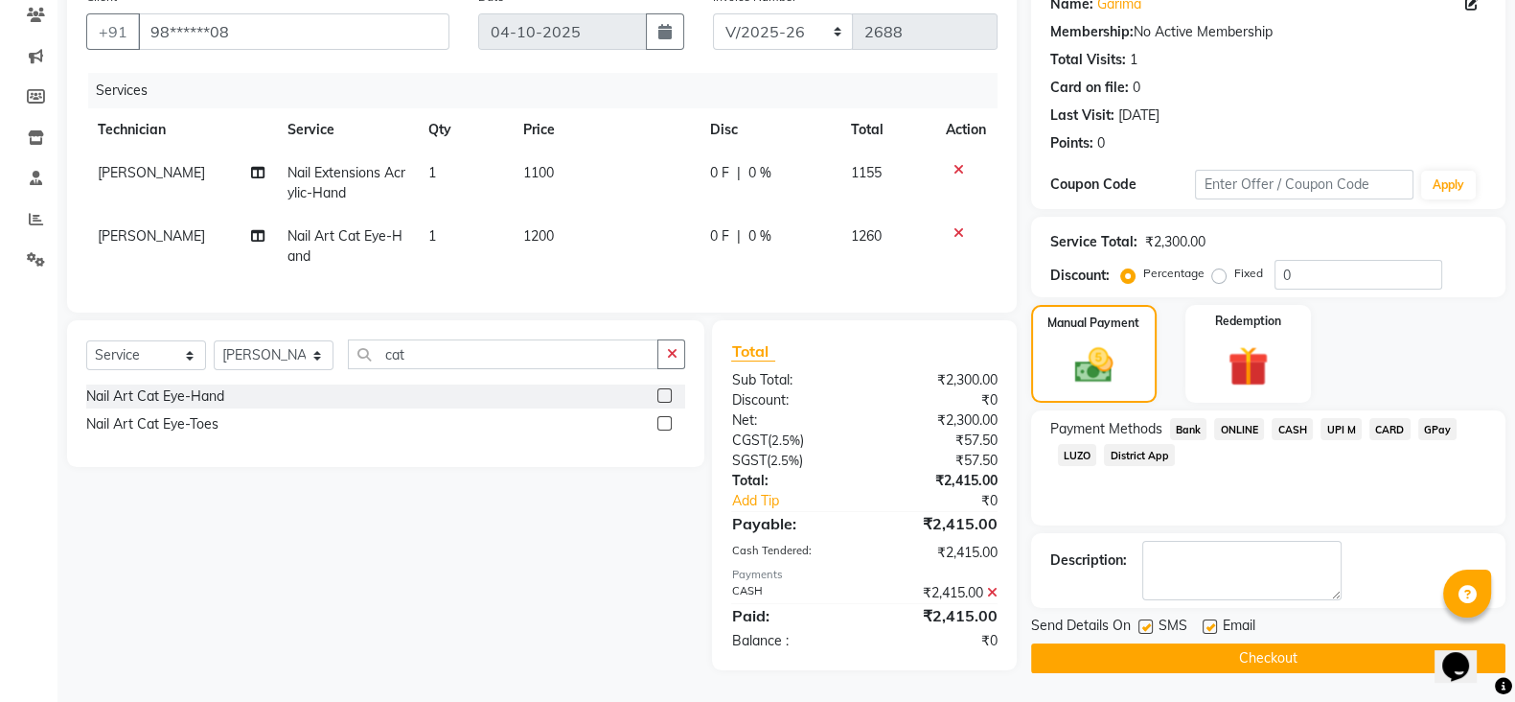
click at [1309, 643] on button "Checkout" at bounding box center [1268, 658] width 474 height 30
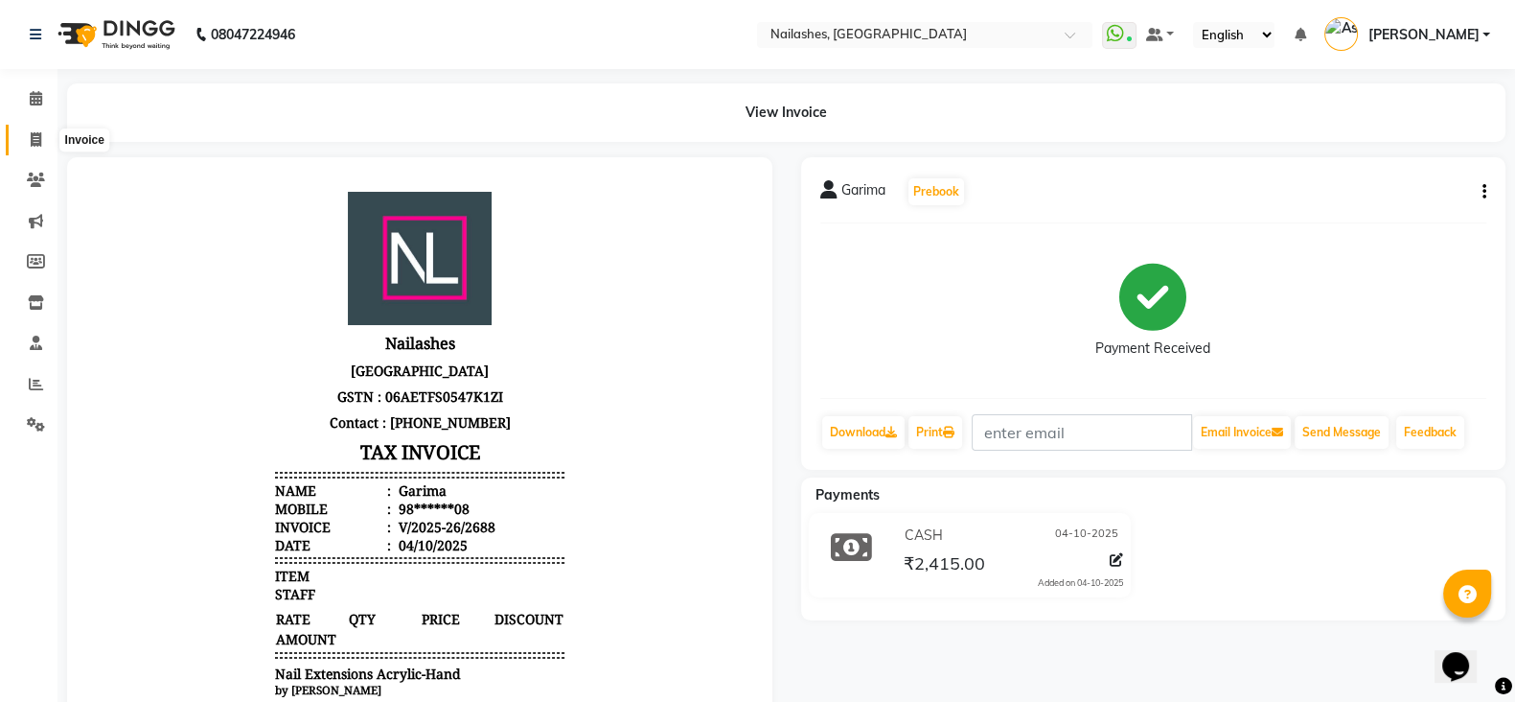
click at [49, 144] on span at bounding box center [36, 140] width 34 height 22
select select "service"
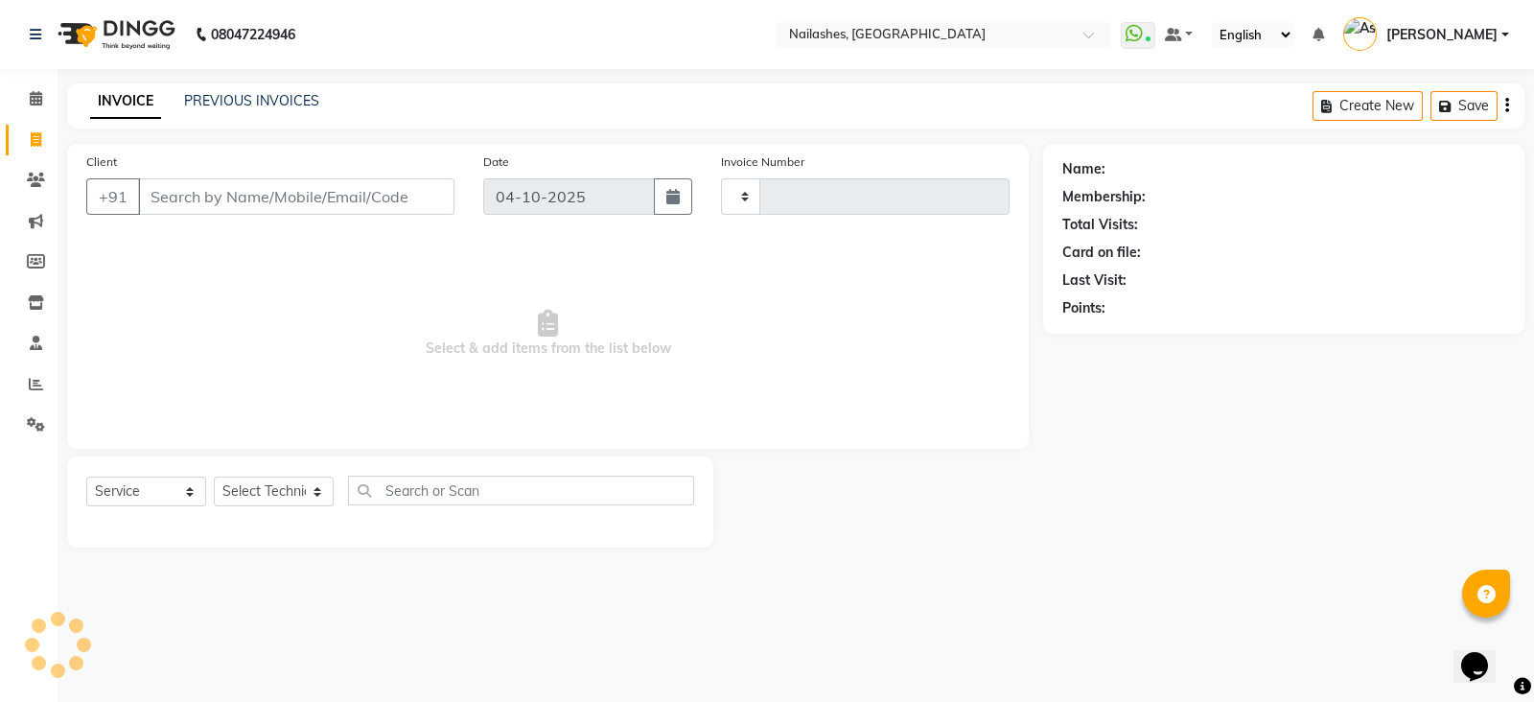
type input "2689"
select select "3926"
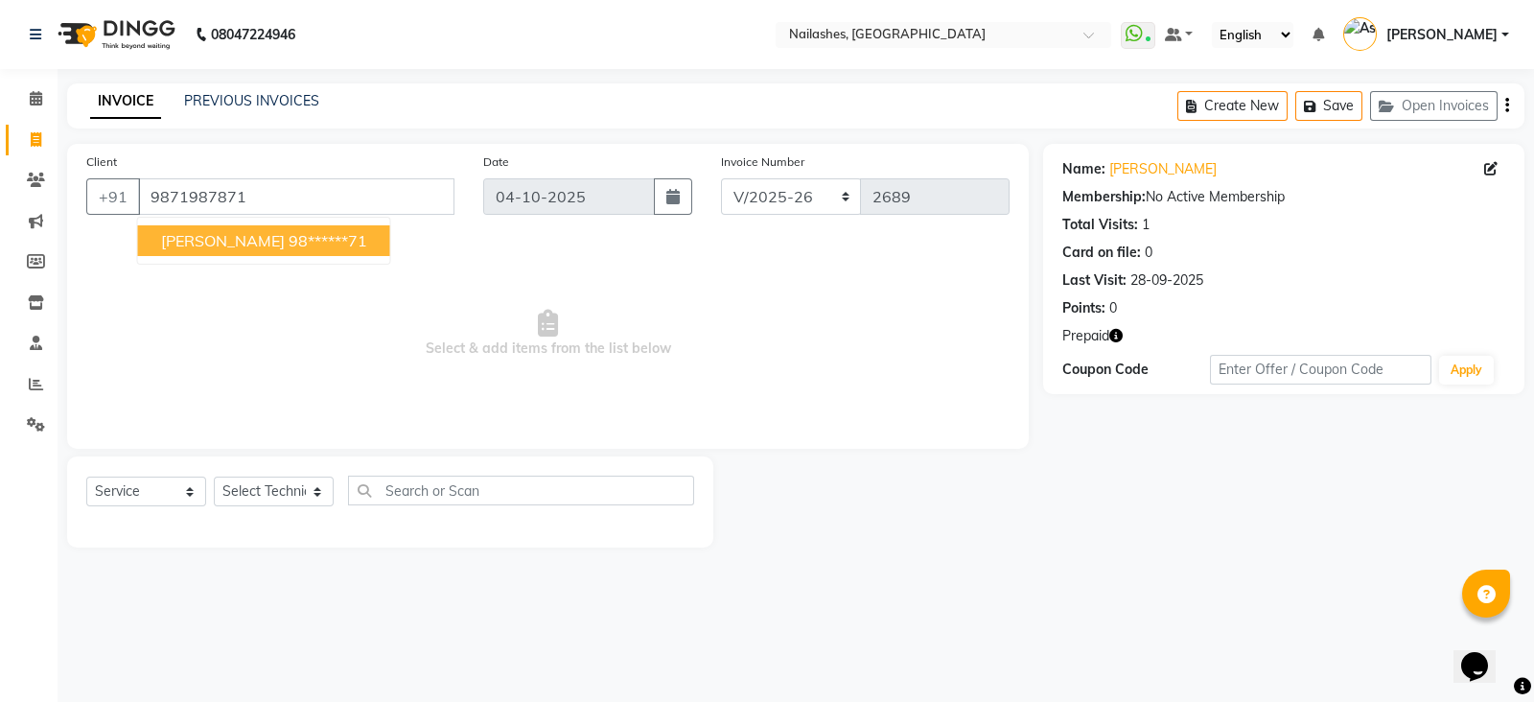
click at [288, 244] on ngb-highlight "98******71" at bounding box center [327, 240] width 79 height 19
type input "98******71"
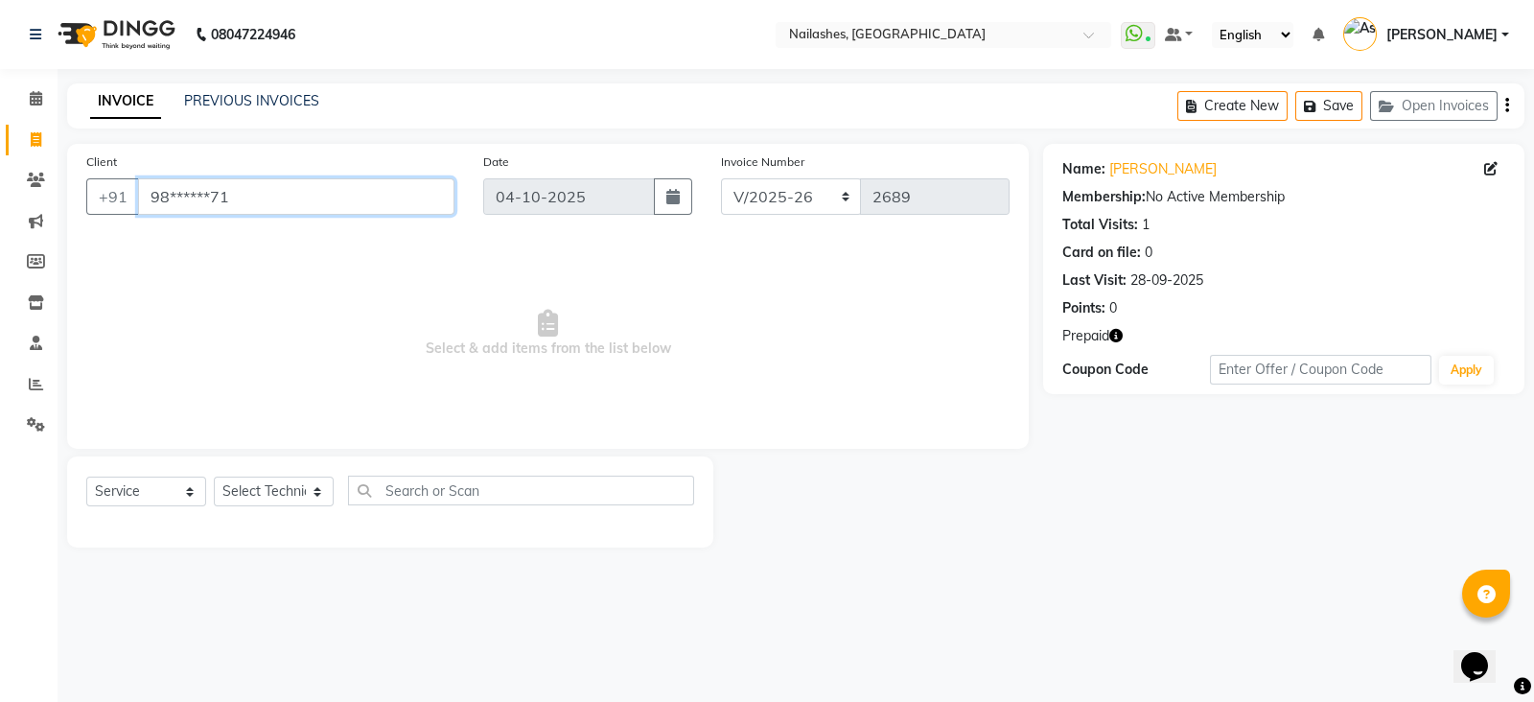
click at [355, 200] on input "98******71" at bounding box center [296, 196] width 316 height 36
click at [299, 496] on select "Select Technician [PERSON_NAME] [PERSON_NAME] [PERSON_NAME] 2 [PERSON_NAME] MAN…" at bounding box center [274, 491] width 120 height 30
select select "19477"
click at [214, 477] on select "Select Technician [PERSON_NAME] [PERSON_NAME] [PERSON_NAME] 2 [PERSON_NAME] MAN…" at bounding box center [274, 491] width 120 height 30
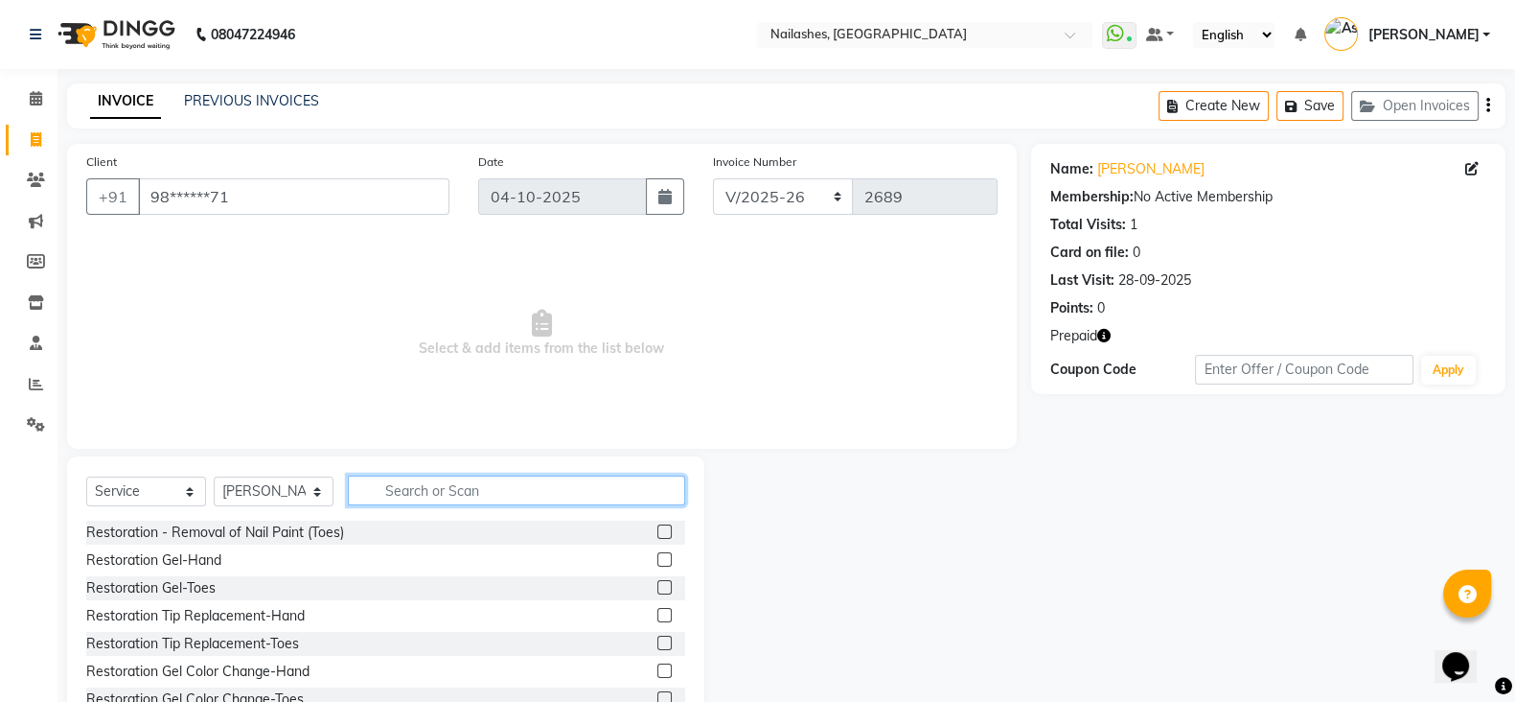
click at [474, 491] on input "text" at bounding box center [516, 490] width 337 height 30
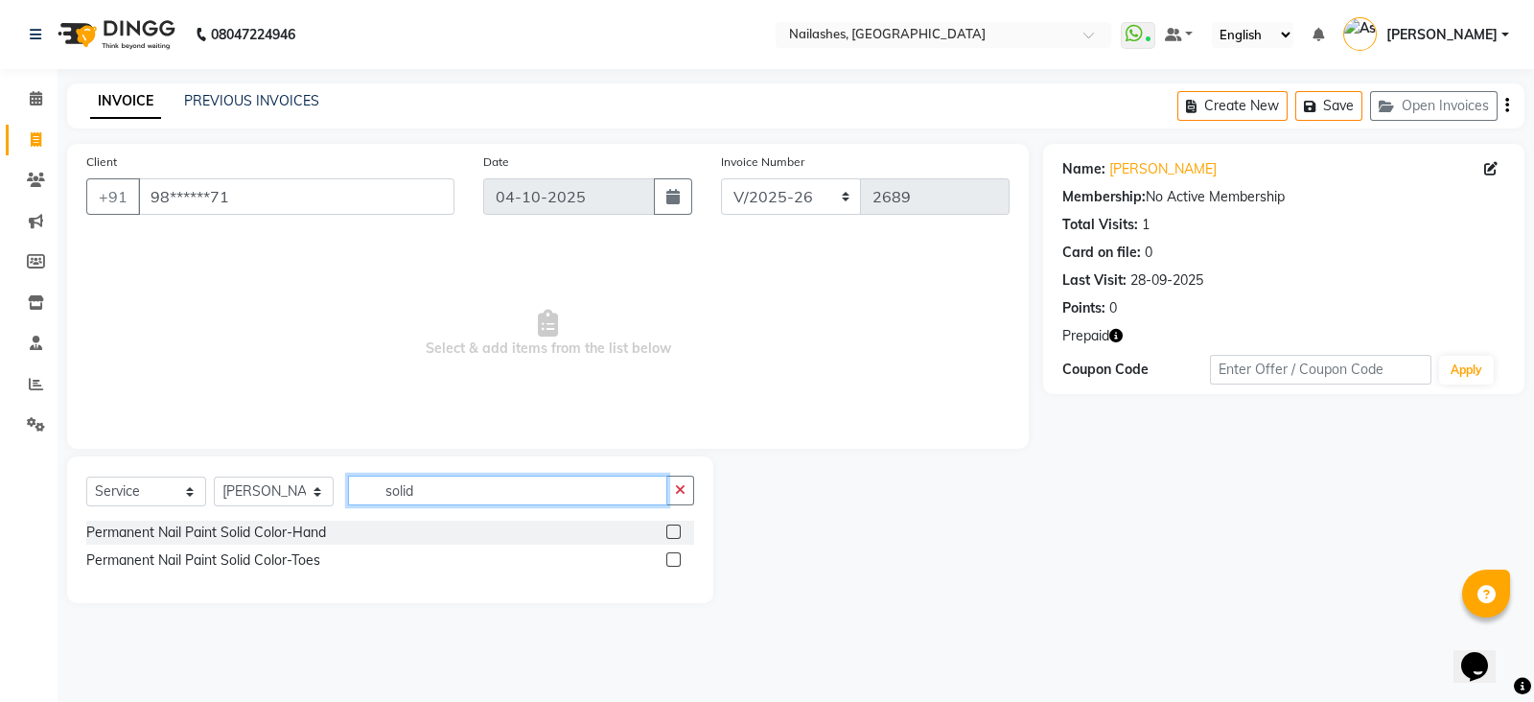
type input "solid"
click at [668, 560] on label at bounding box center [673, 559] width 14 height 14
click at [668, 560] on input "checkbox" at bounding box center [672, 560] width 12 height 12
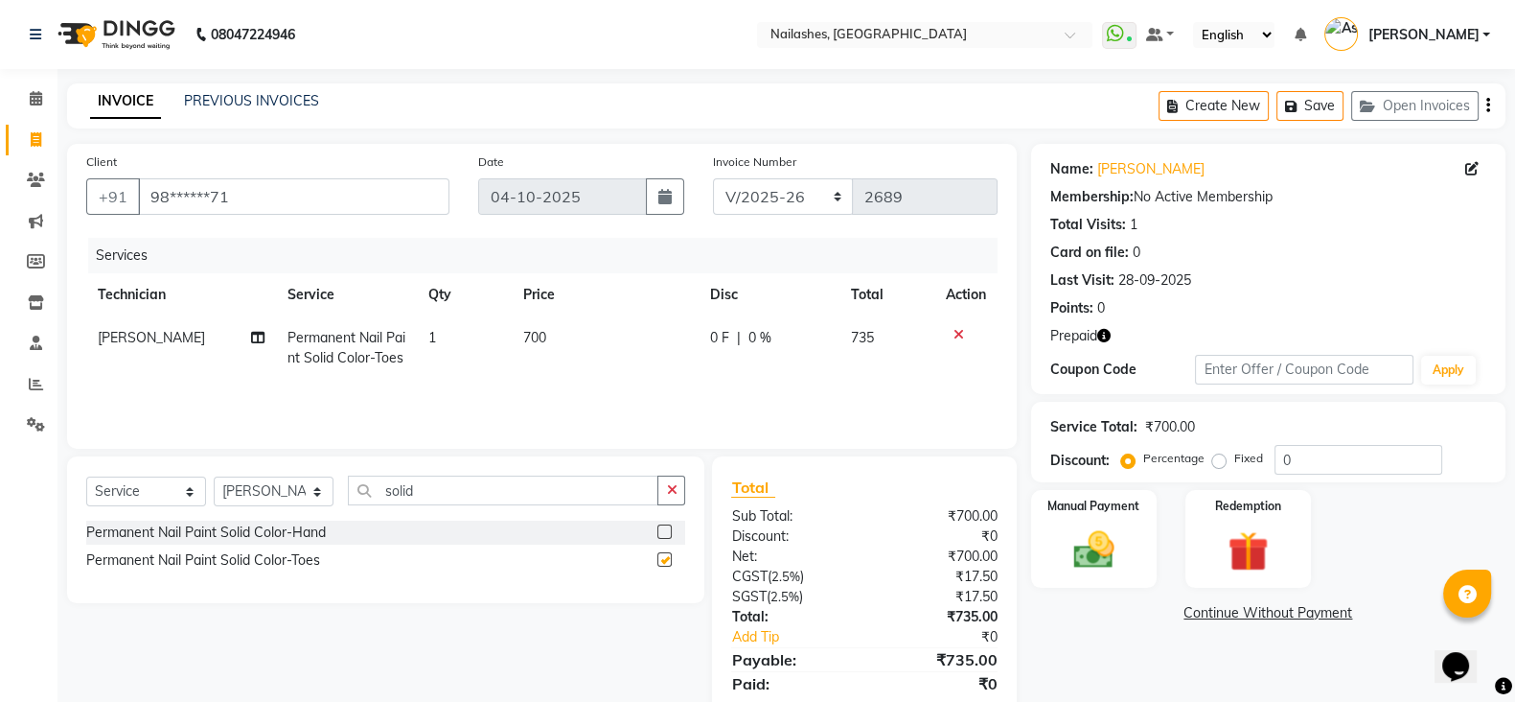
checkbox input "false"
click at [257, 503] on select "Select Technician [PERSON_NAME] [PERSON_NAME] [PERSON_NAME] 2 [PERSON_NAME] MAN…" at bounding box center [274, 491] width 120 height 30
select select "93473"
click at [214, 481] on select "Select Technician [PERSON_NAME] [PERSON_NAME] [PERSON_NAME] 2 [PERSON_NAME] MAN…" at bounding box center [274, 491] width 120 height 30
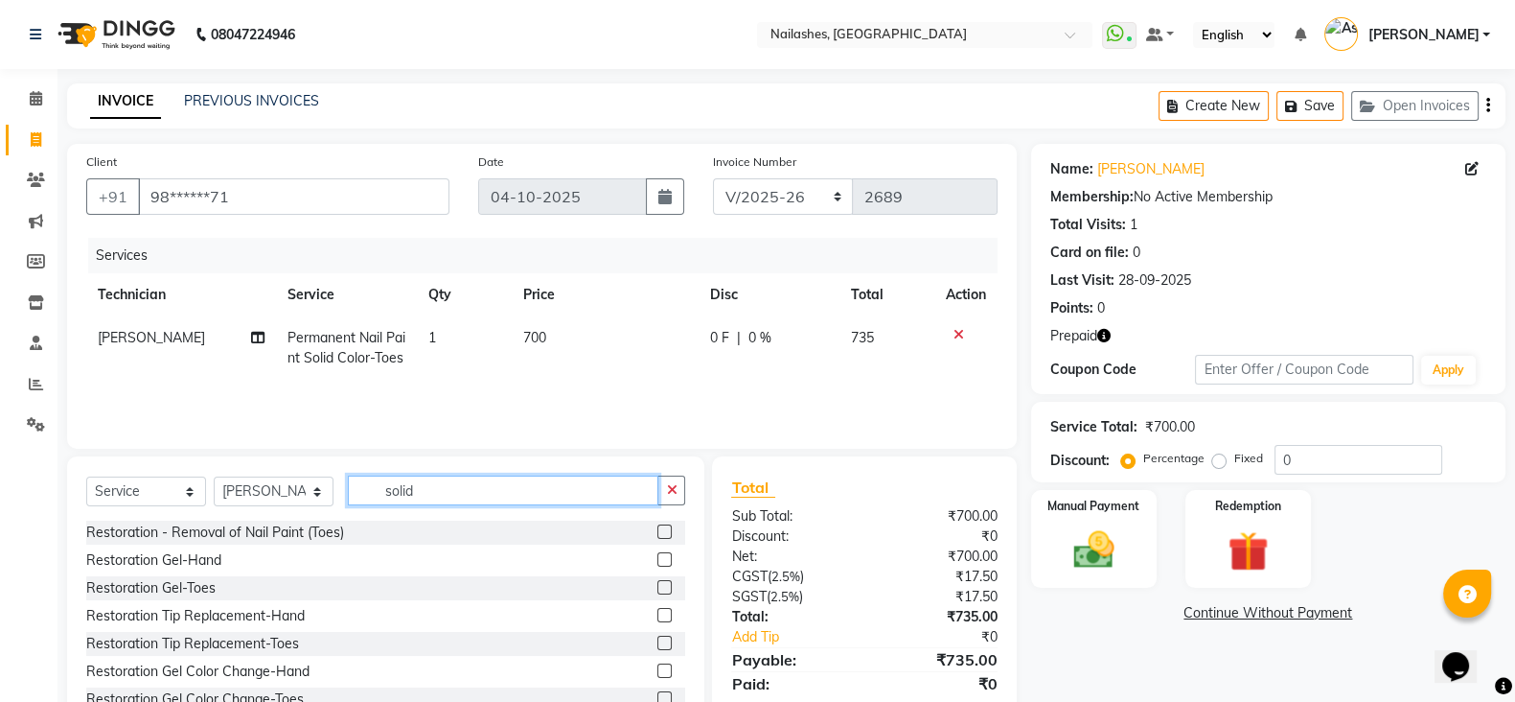
click at [492, 496] on input "solid" at bounding box center [503, 490] width 311 height 30
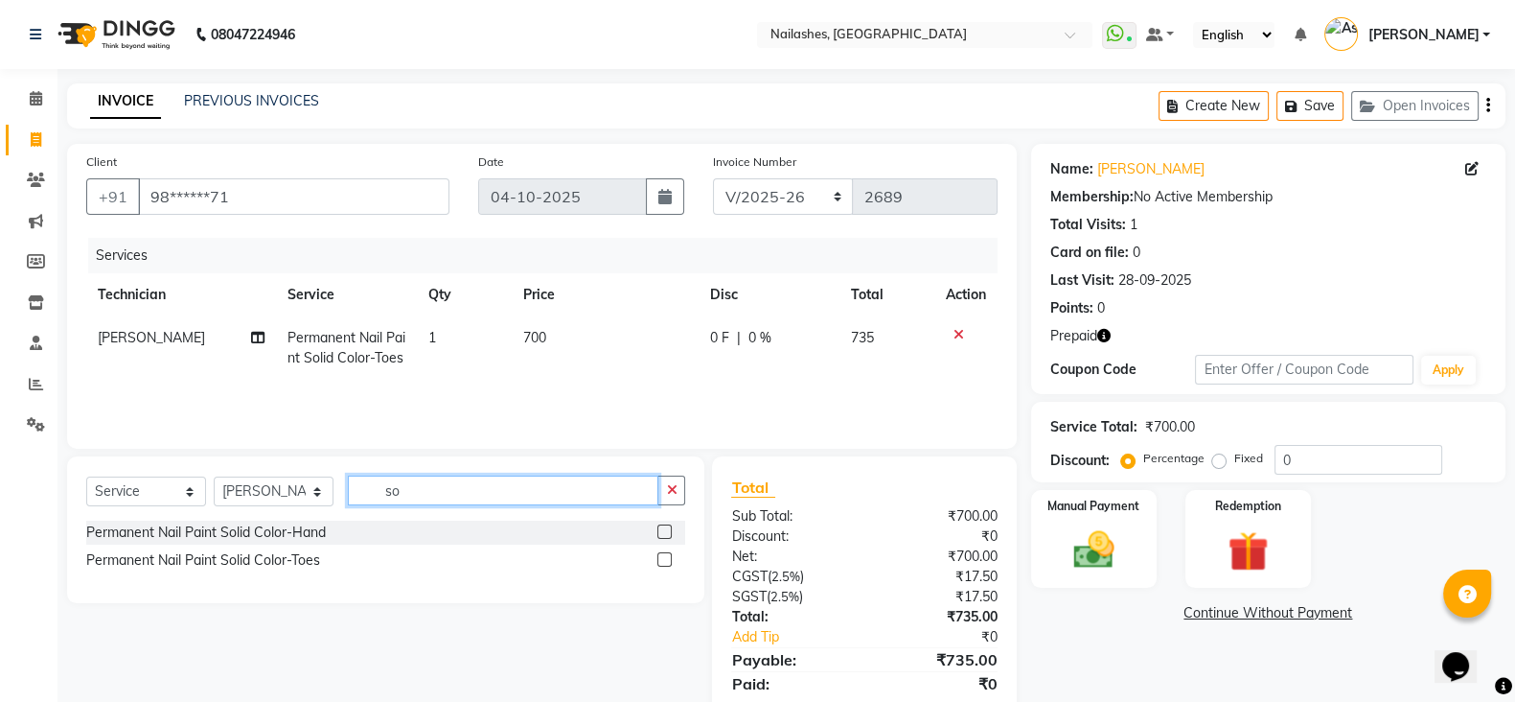
type input "s"
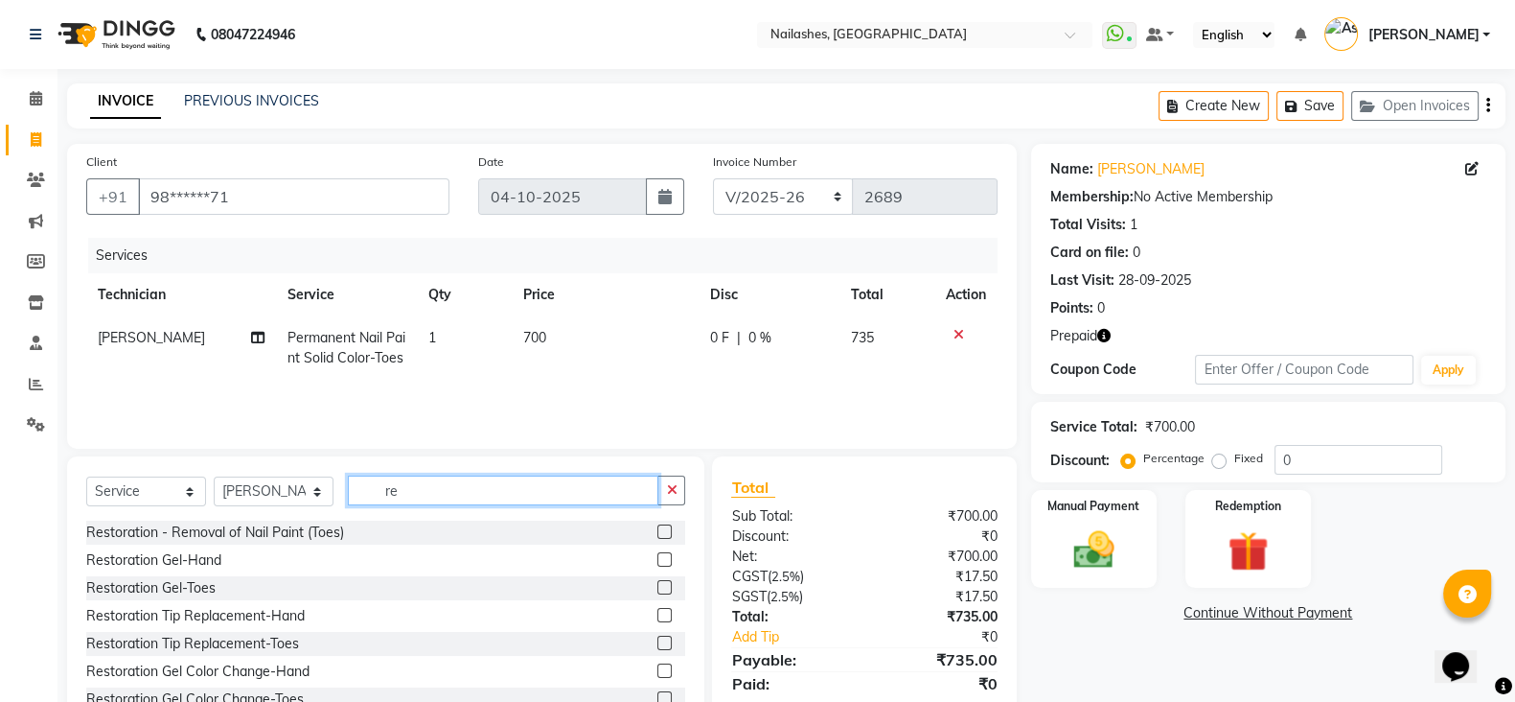
type input "r"
type input "refil"
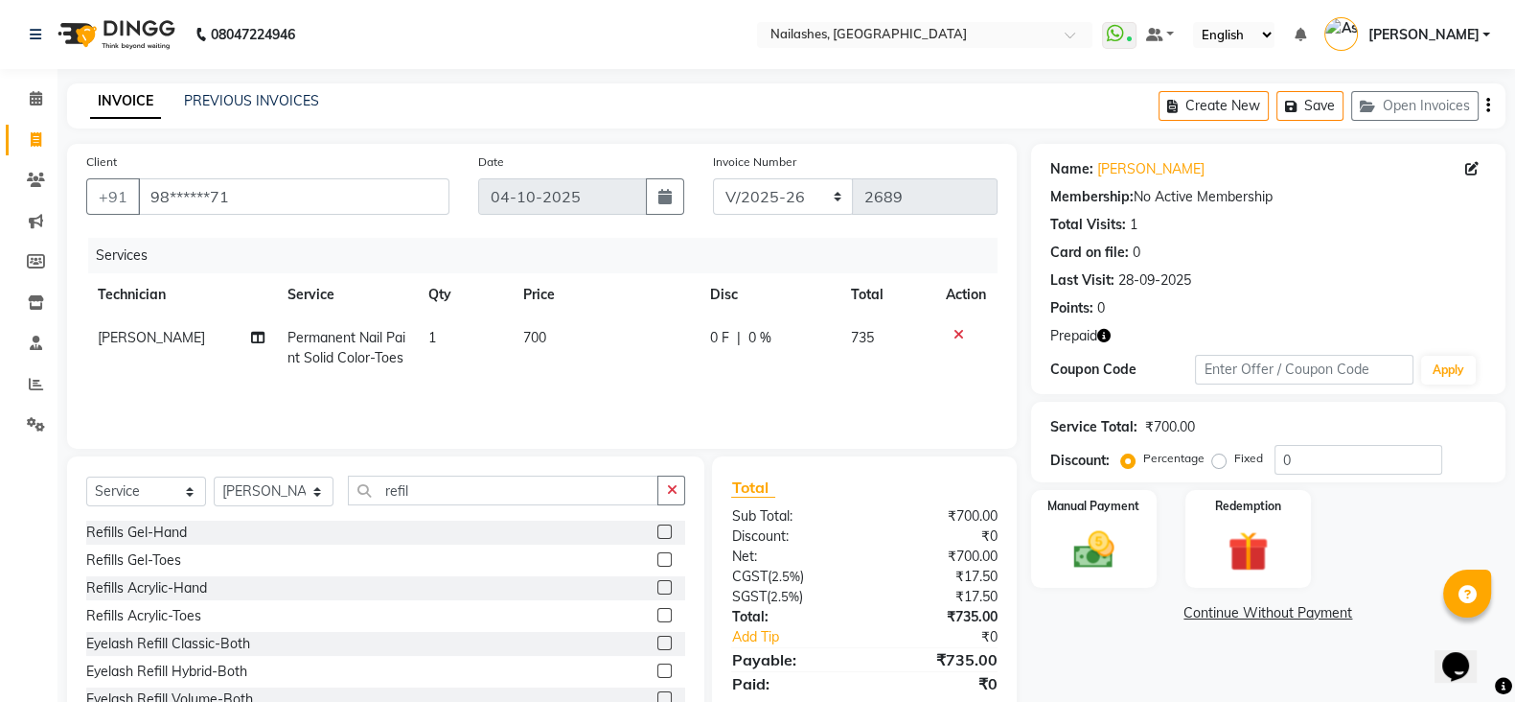
click at [657, 564] on label at bounding box center [664, 559] width 14 height 14
click at [657, 564] on input "checkbox" at bounding box center [663, 560] width 12 height 12
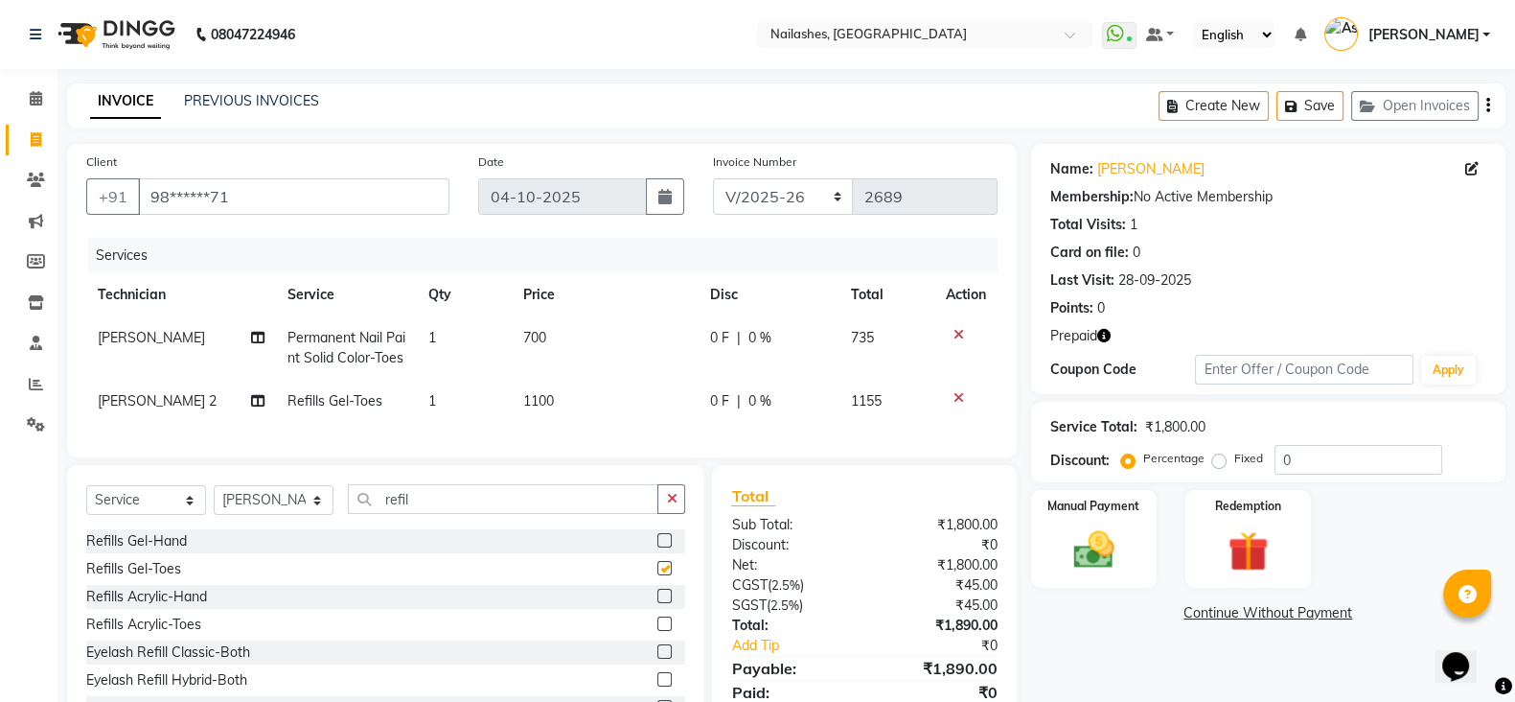
checkbox input "false"
click at [542, 514] on input "refil" at bounding box center [503, 499] width 311 height 30
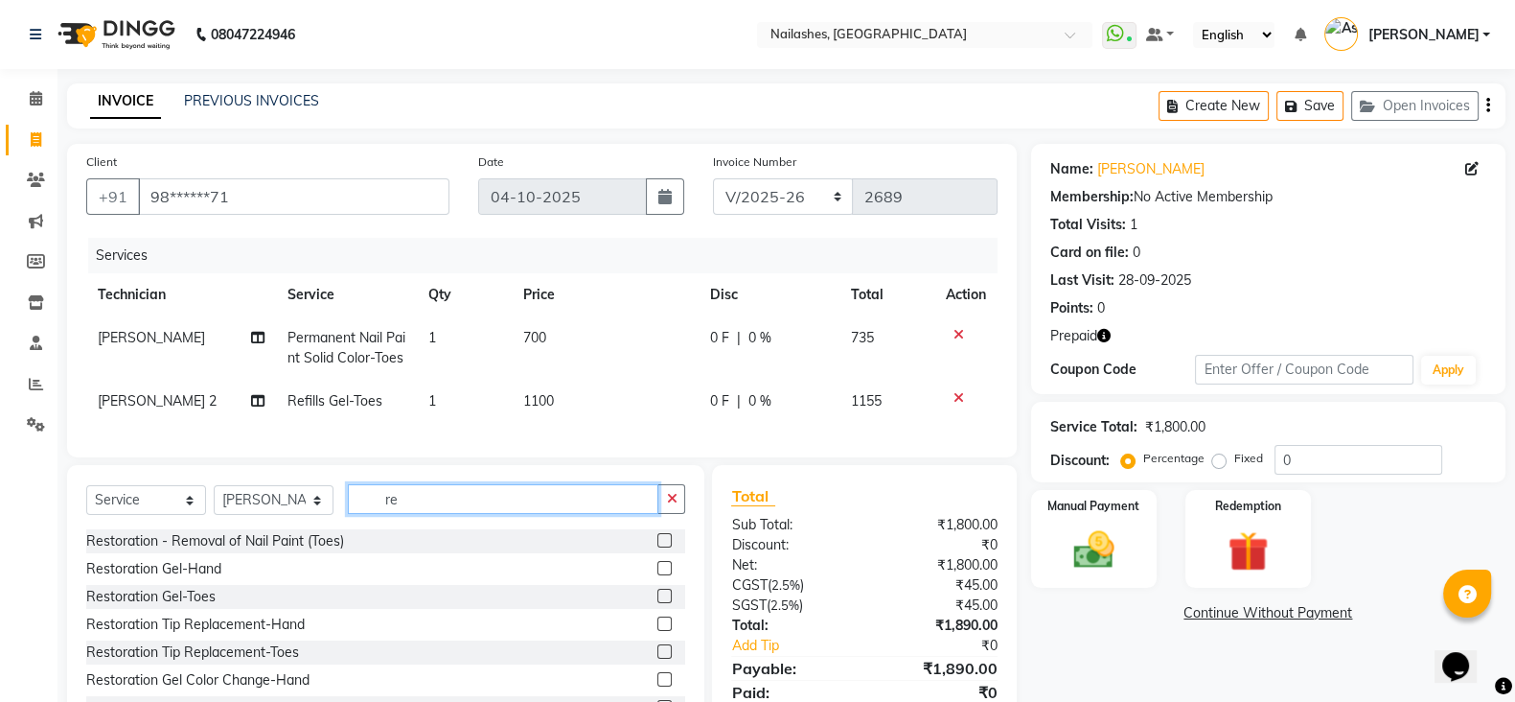
type input "r"
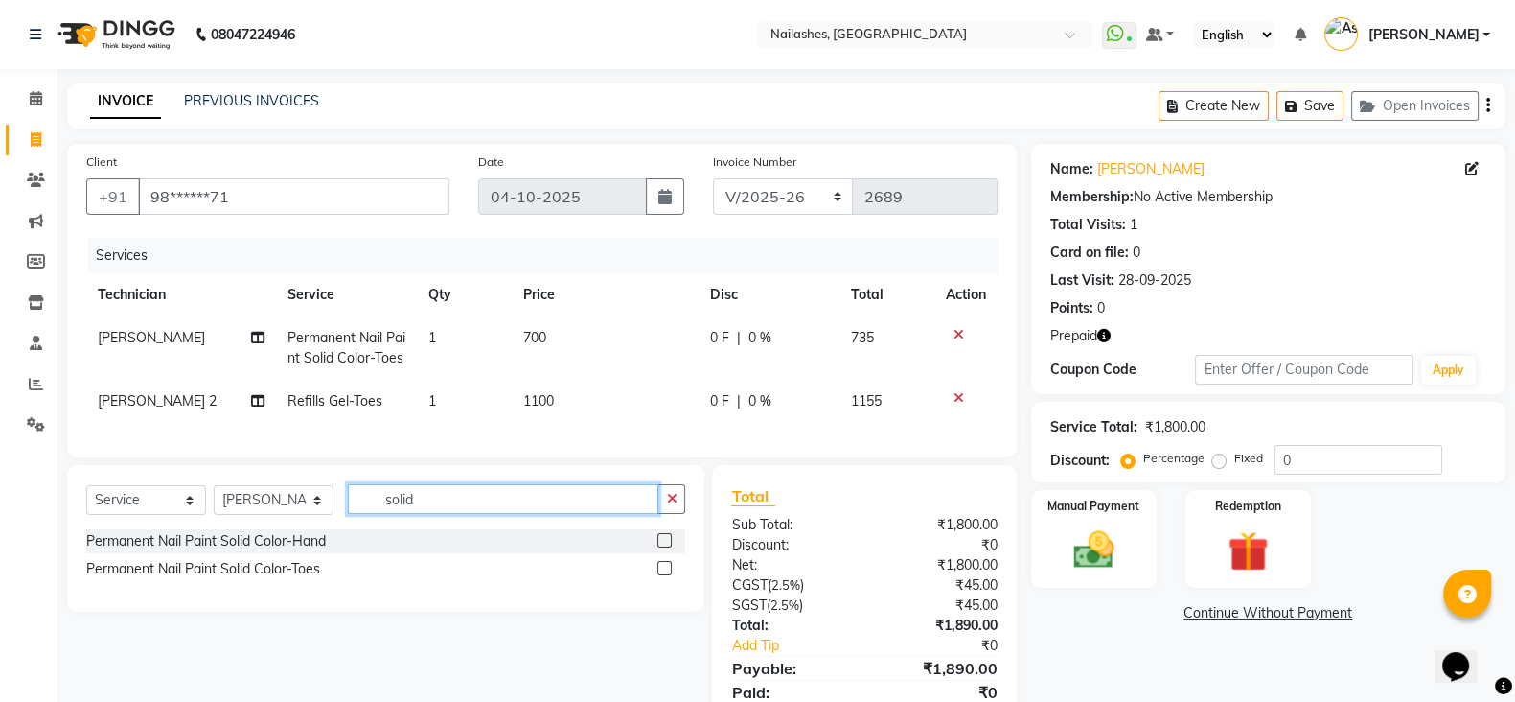
type input "solid"
click at [670, 547] on label at bounding box center [664, 540] width 14 height 14
click at [670, 547] on input "checkbox" at bounding box center [663, 541] width 12 height 12
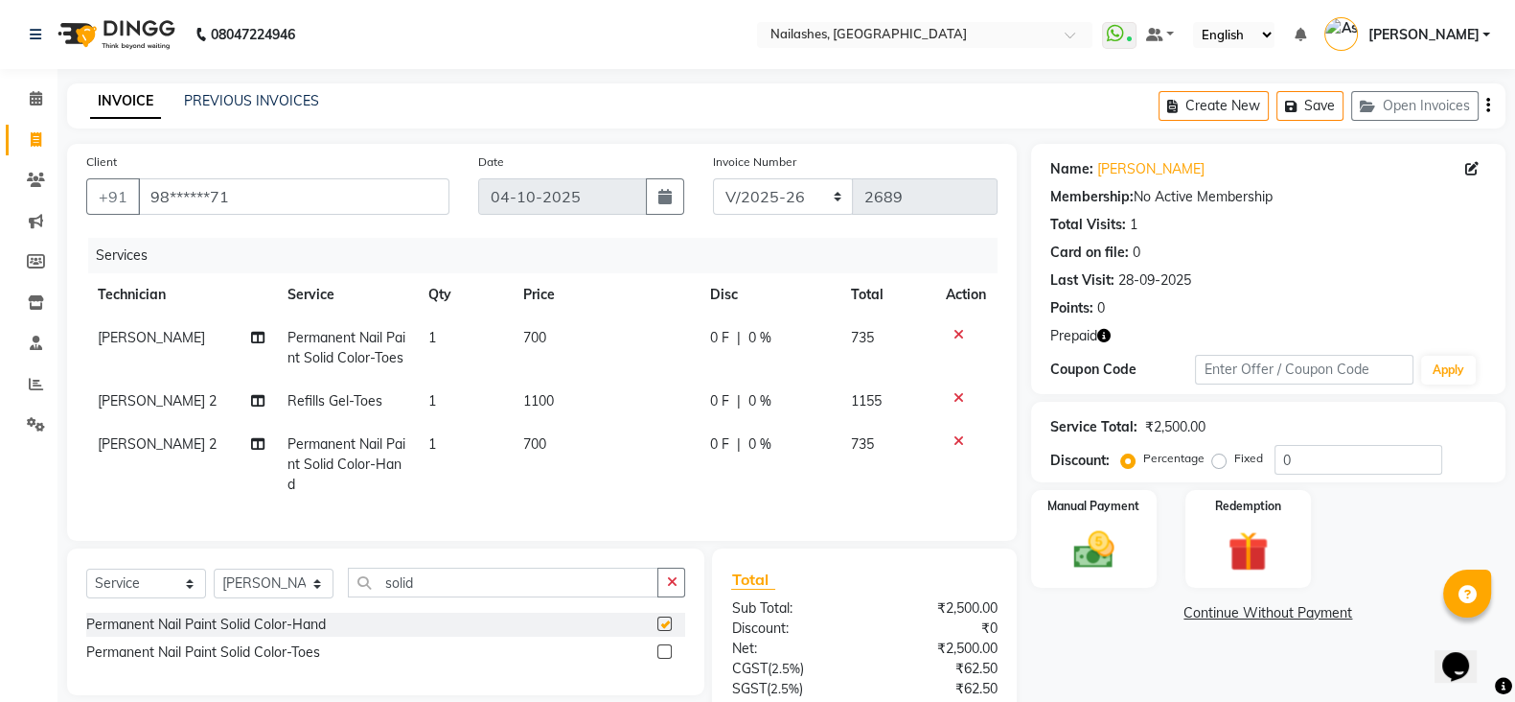
checkbox input "false"
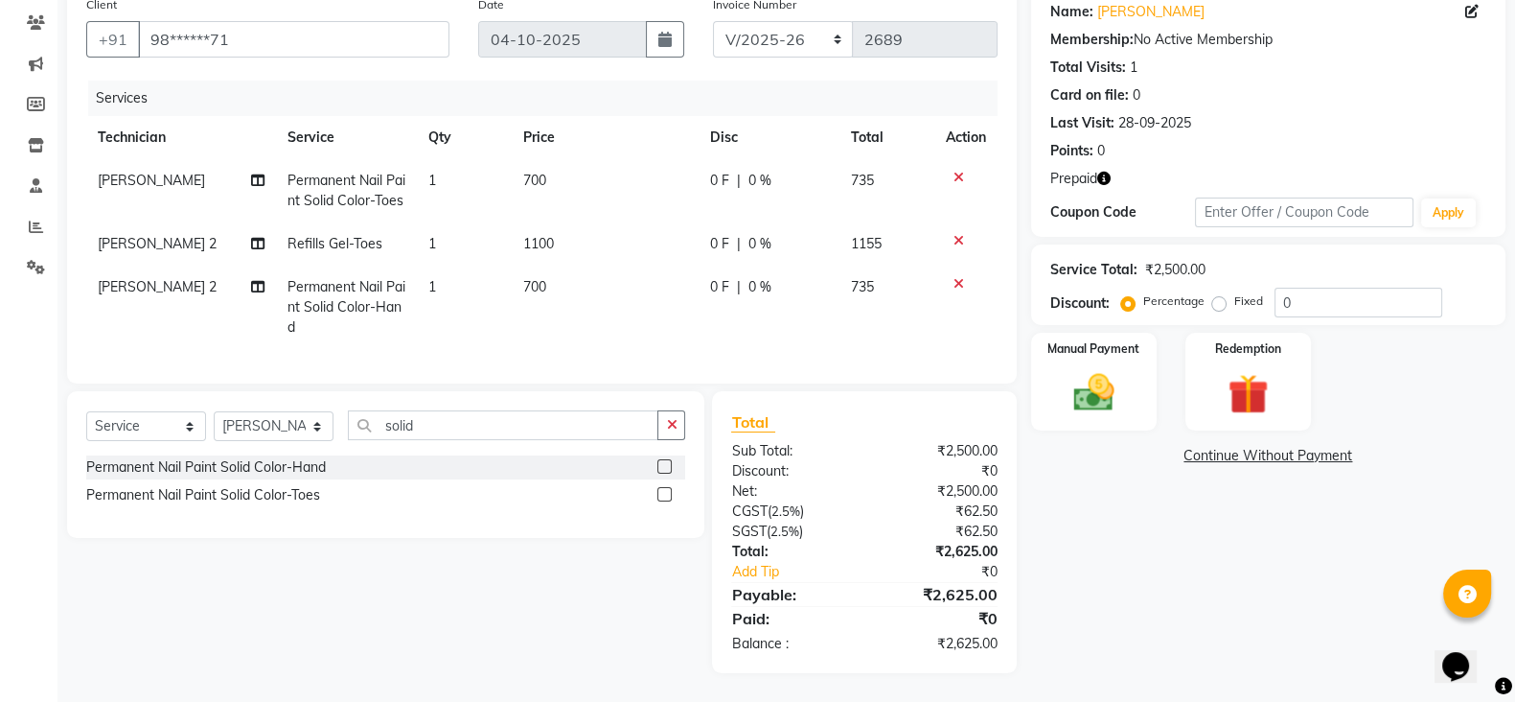
click at [1106, 172] on icon "button" at bounding box center [1103, 178] width 13 height 13
click at [1094, 368] on img at bounding box center [1094, 392] width 68 height 48
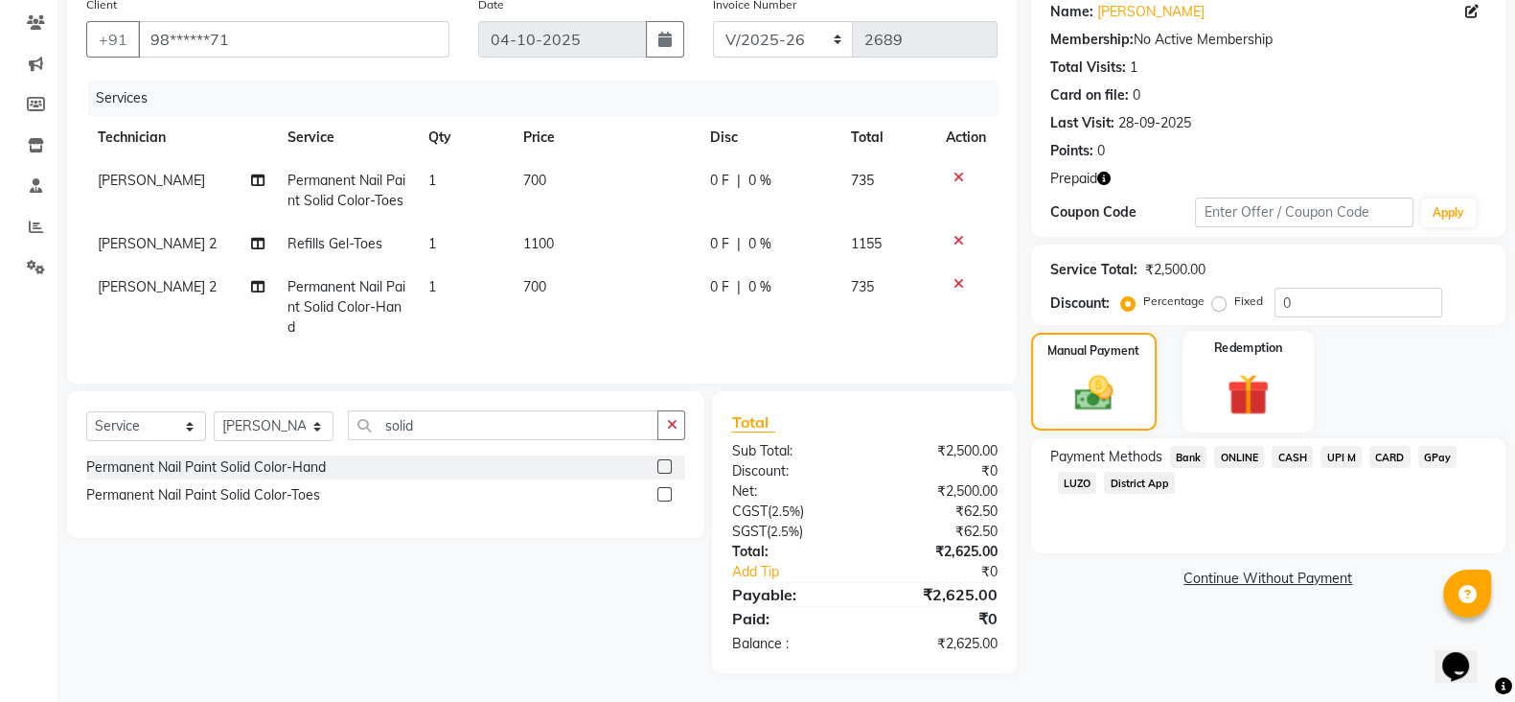
click at [1218, 368] on img at bounding box center [1248, 394] width 68 height 52
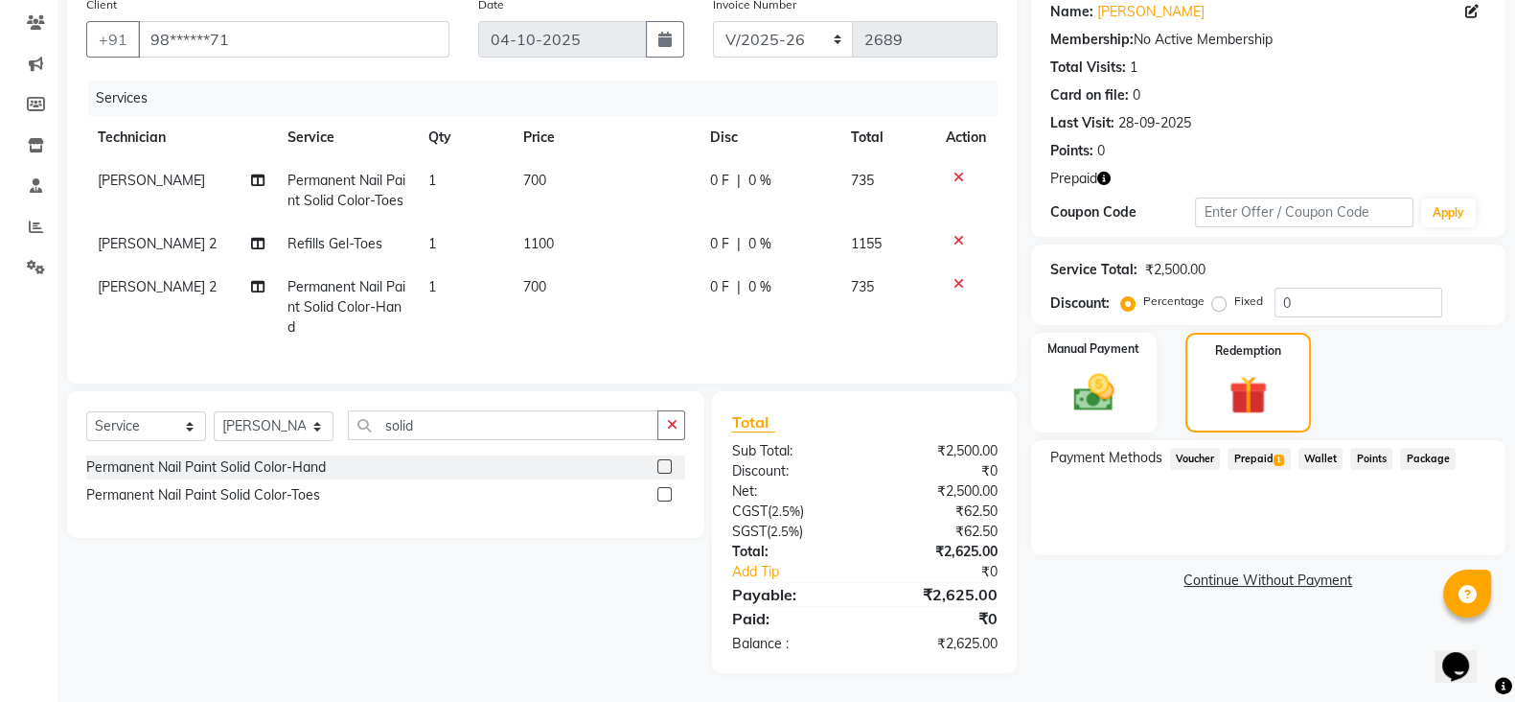
click at [1258, 448] on span "Prepaid 1" at bounding box center [1259, 459] width 62 height 22
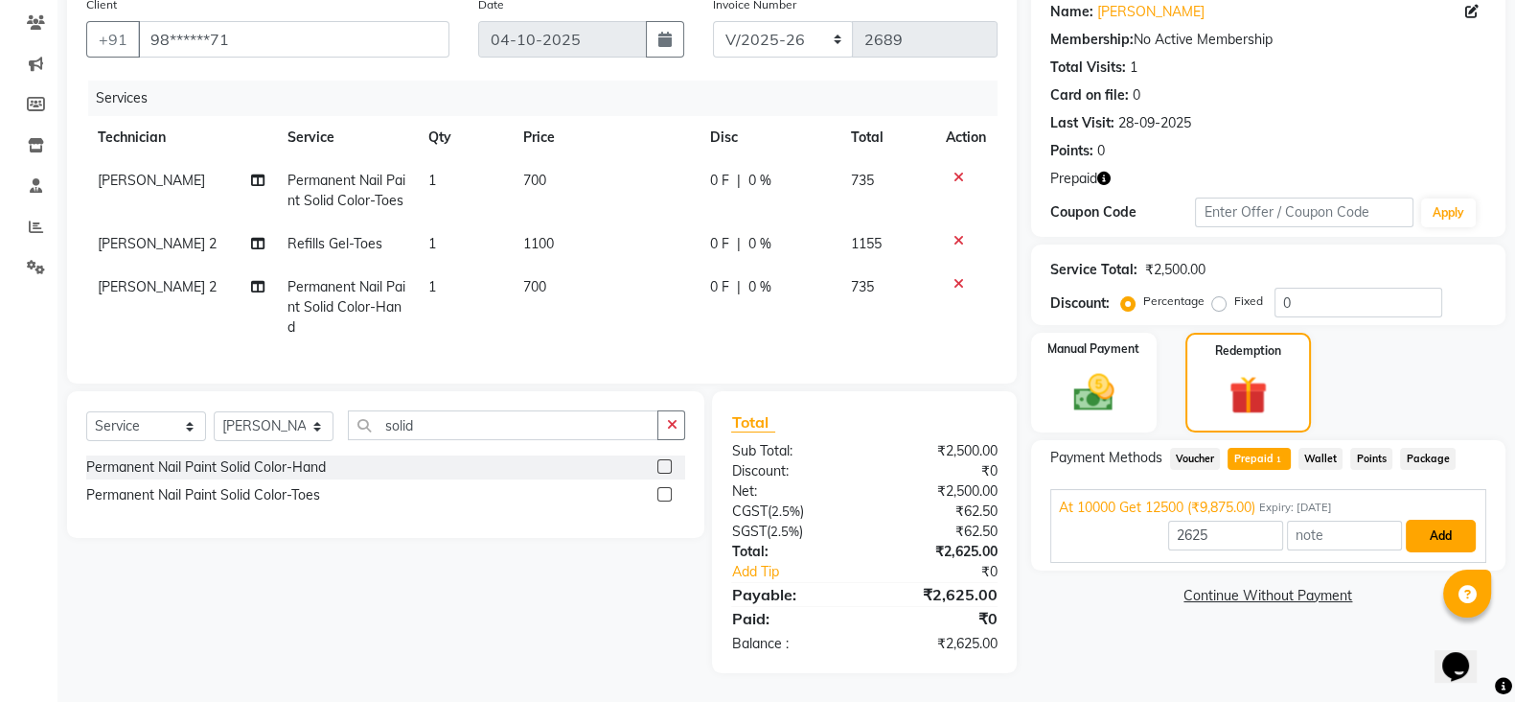
click at [1418, 519] on button "Add" at bounding box center [1441, 535] width 70 height 33
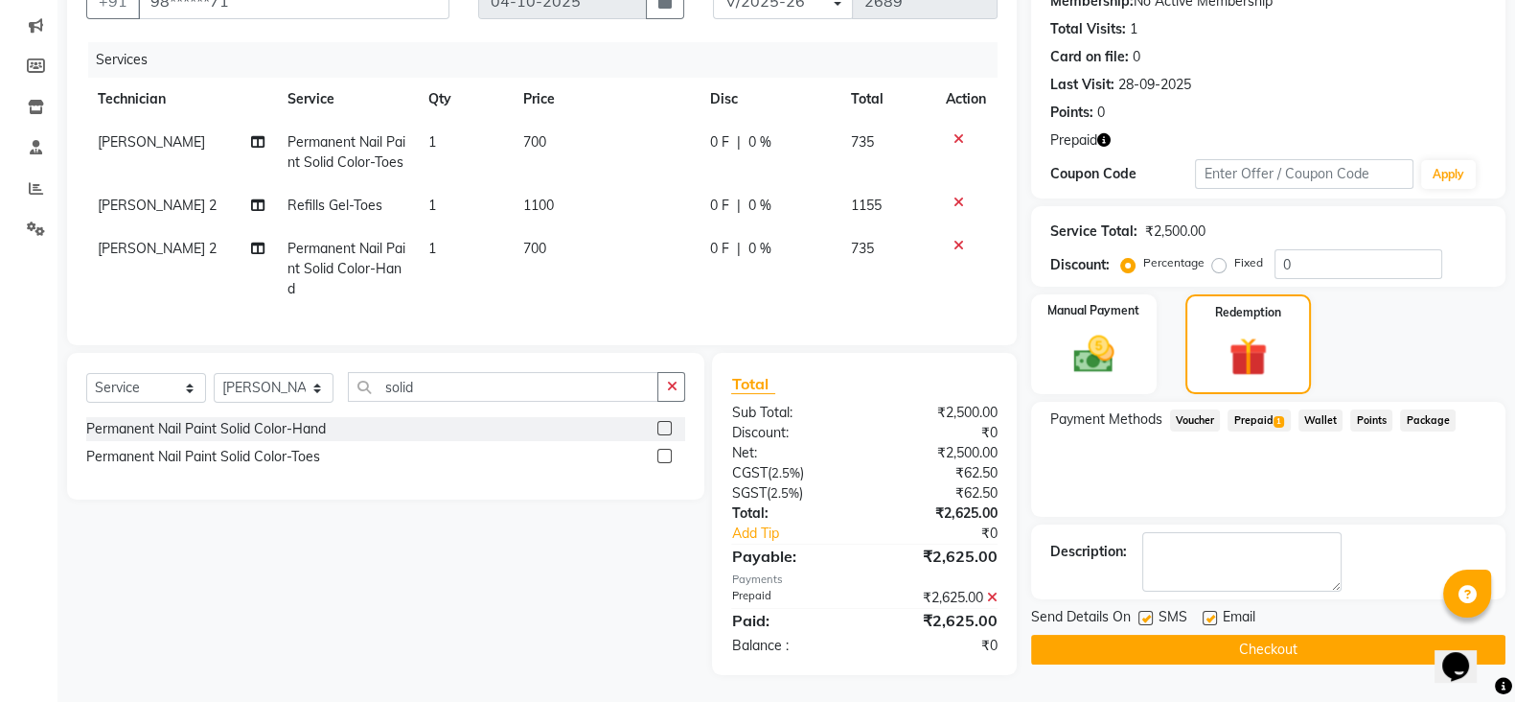
click at [1282, 639] on button "Checkout" at bounding box center [1268, 649] width 474 height 30
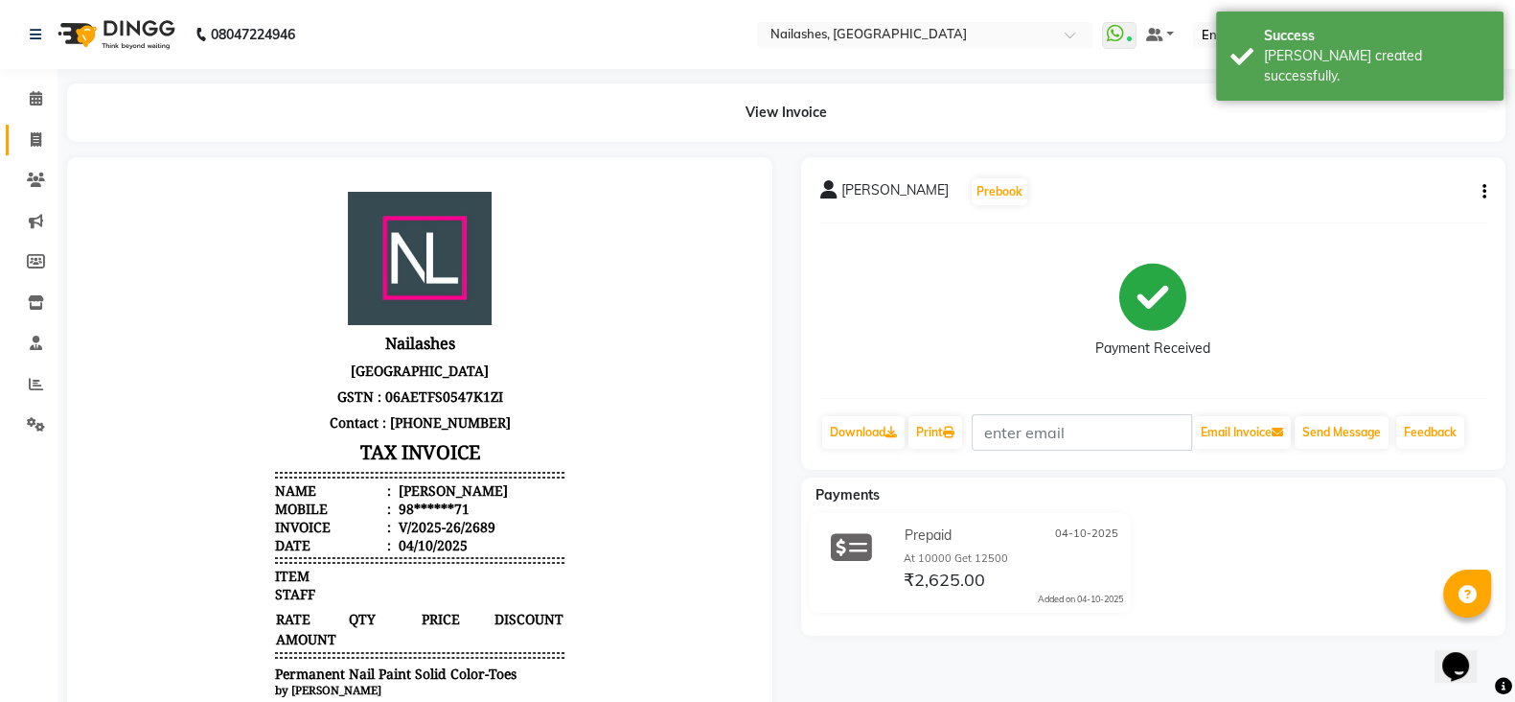
click at [38, 134] on icon at bounding box center [36, 139] width 11 height 14
select select "service"
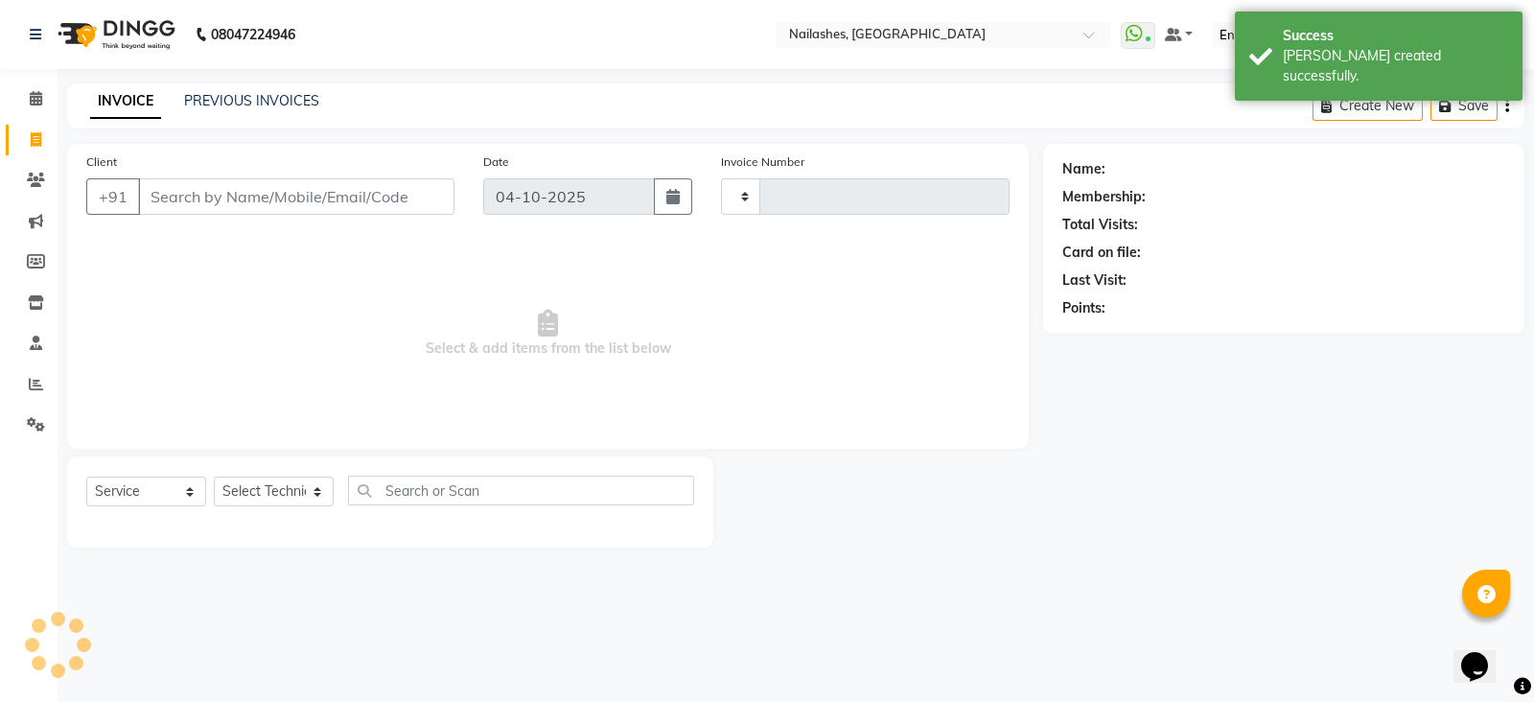
type input "2690"
select select "3926"
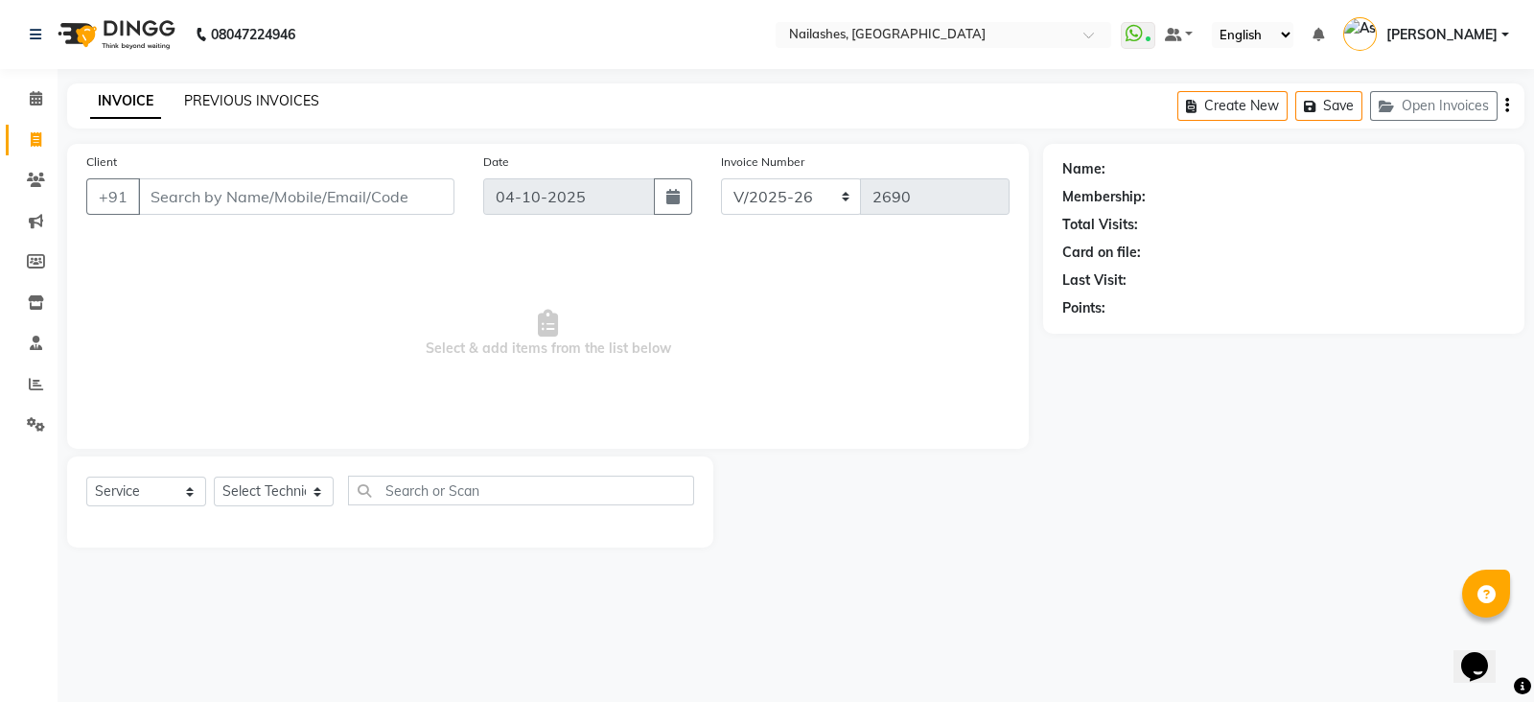
drag, startPoint x: 267, startPoint y: 113, endPoint x: 267, endPoint y: 103, distance: 10.5
click at [267, 103] on div "INVOICE PREVIOUS INVOICES Create New Save Open Invoices" at bounding box center [795, 105] width 1457 height 45
click at [267, 103] on link "PREVIOUS INVOICES" at bounding box center [251, 100] width 135 height 17
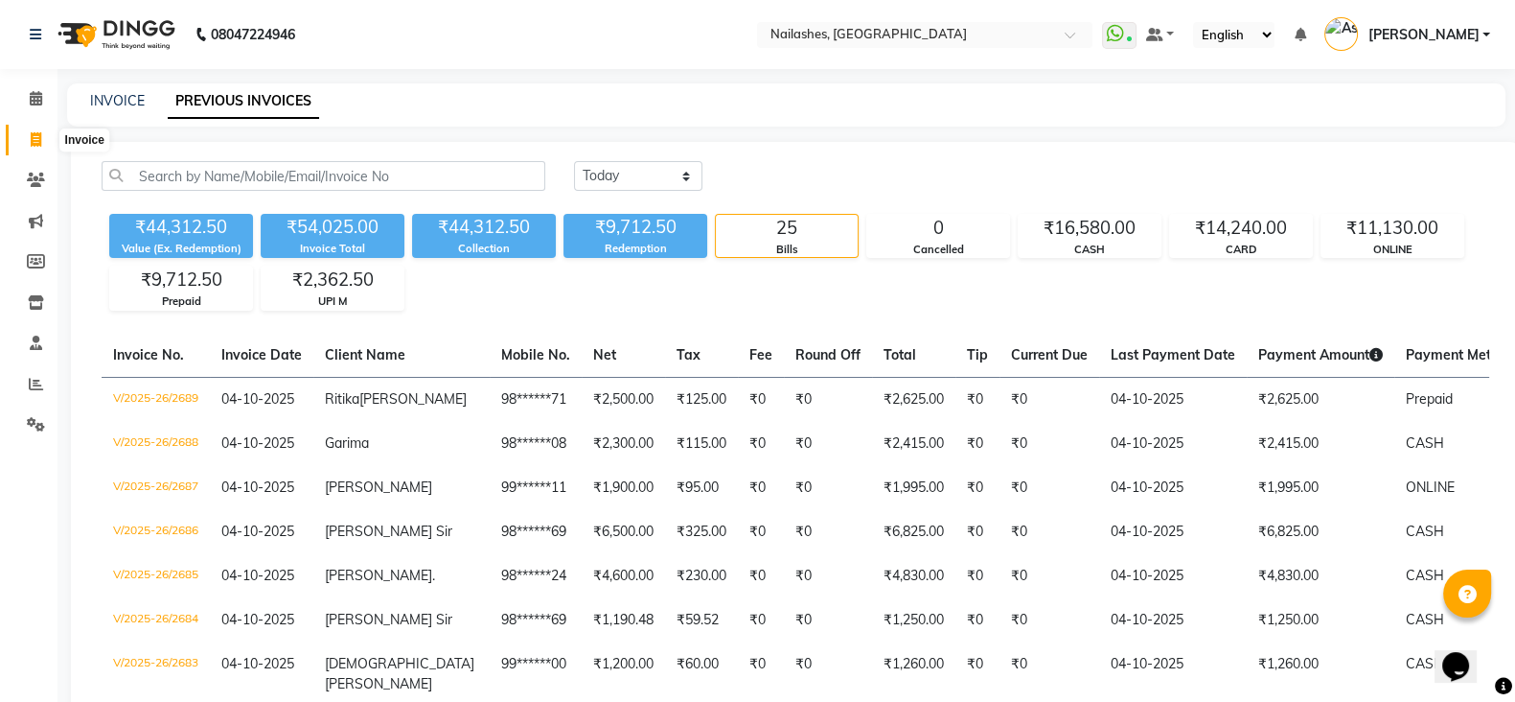
click at [34, 141] on icon at bounding box center [36, 139] width 11 height 14
select select "service"
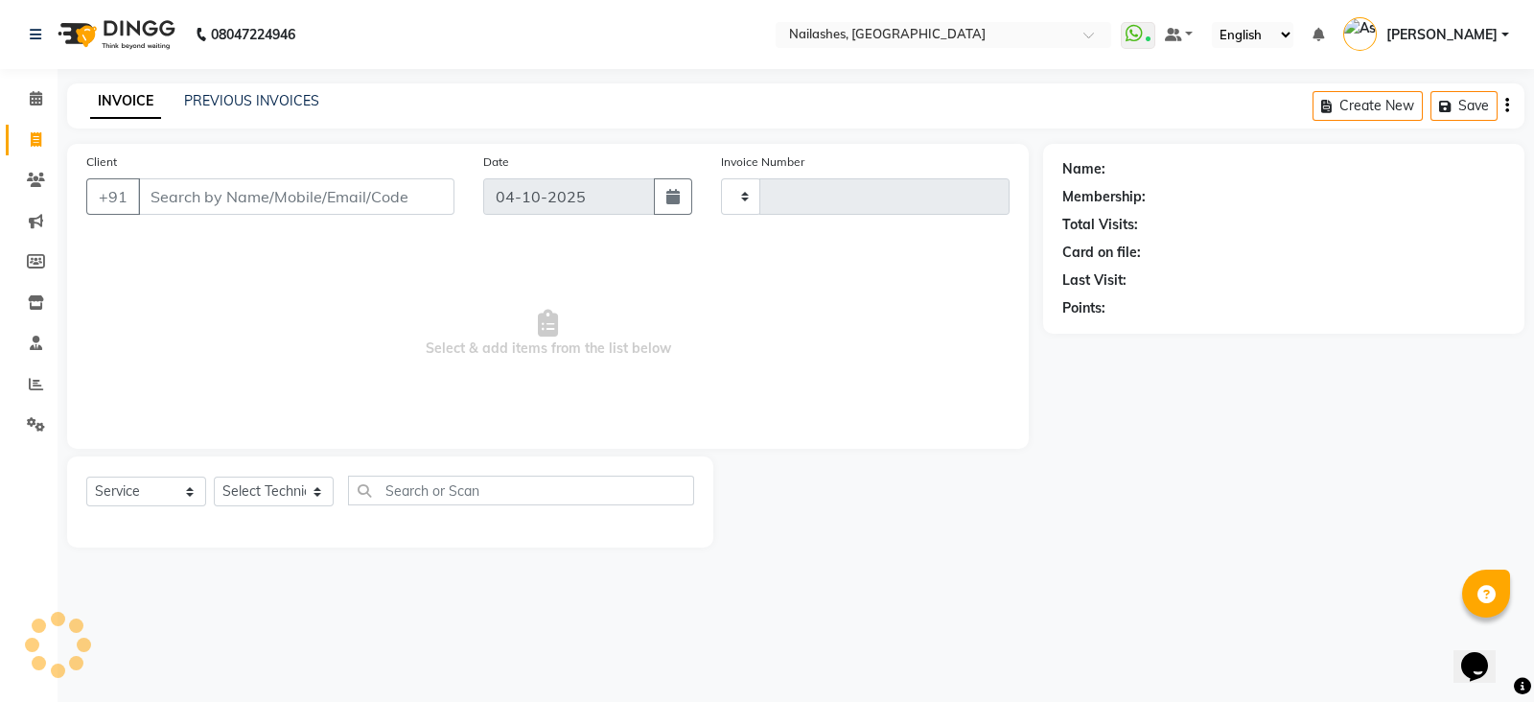
type input "2690"
select select "3926"
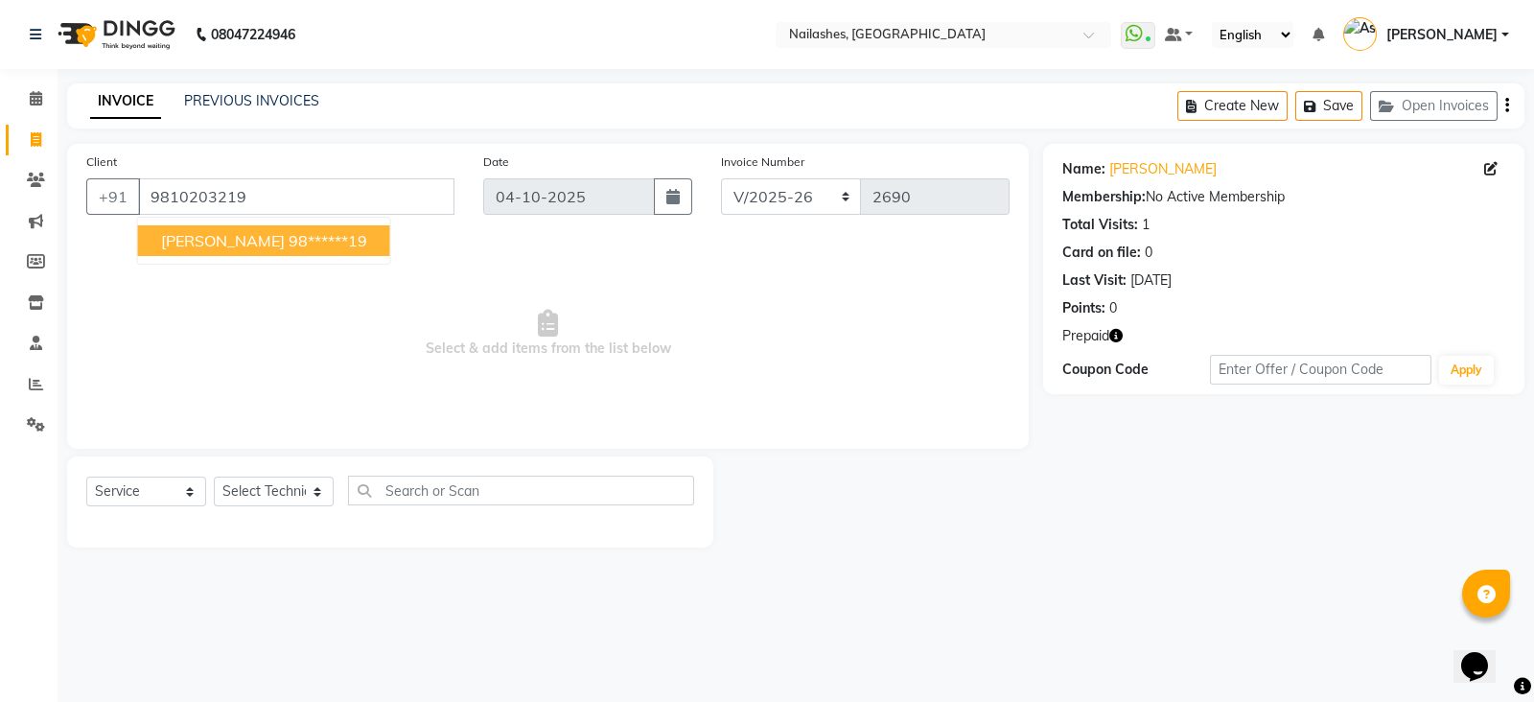
click at [288, 240] on ngb-highlight "98******19" at bounding box center [327, 240] width 79 height 19
type input "98******19"
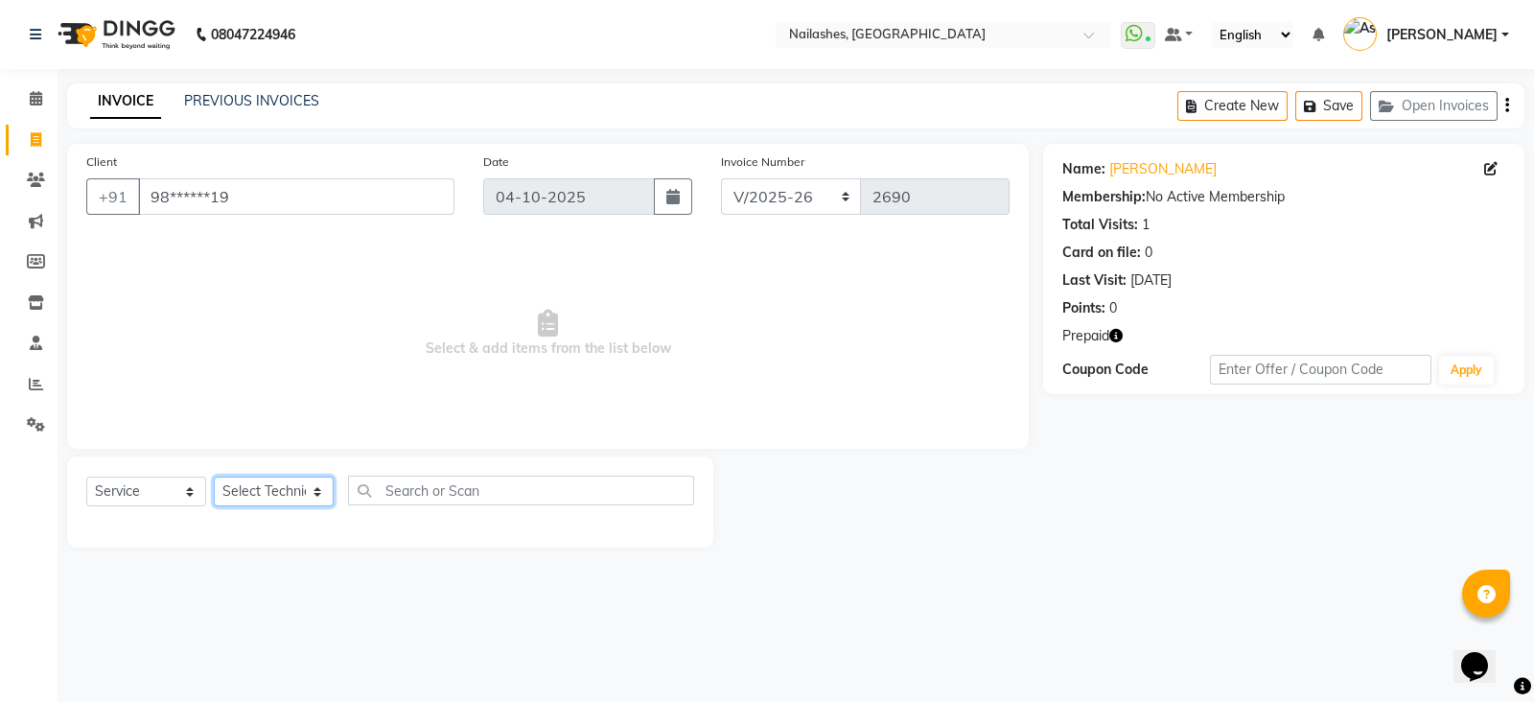
click at [260, 491] on select "Select Technician [PERSON_NAME] [PERSON_NAME] [PERSON_NAME] 2 [PERSON_NAME] MAN…" at bounding box center [274, 491] width 120 height 30
select select "19576"
click at [214, 477] on select "Select Technician [PERSON_NAME] [PERSON_NAME] [PERSON_NAME] 2 [PERSON_NAME] MAN…" at bounding box center [274, 491] width 120 height 30
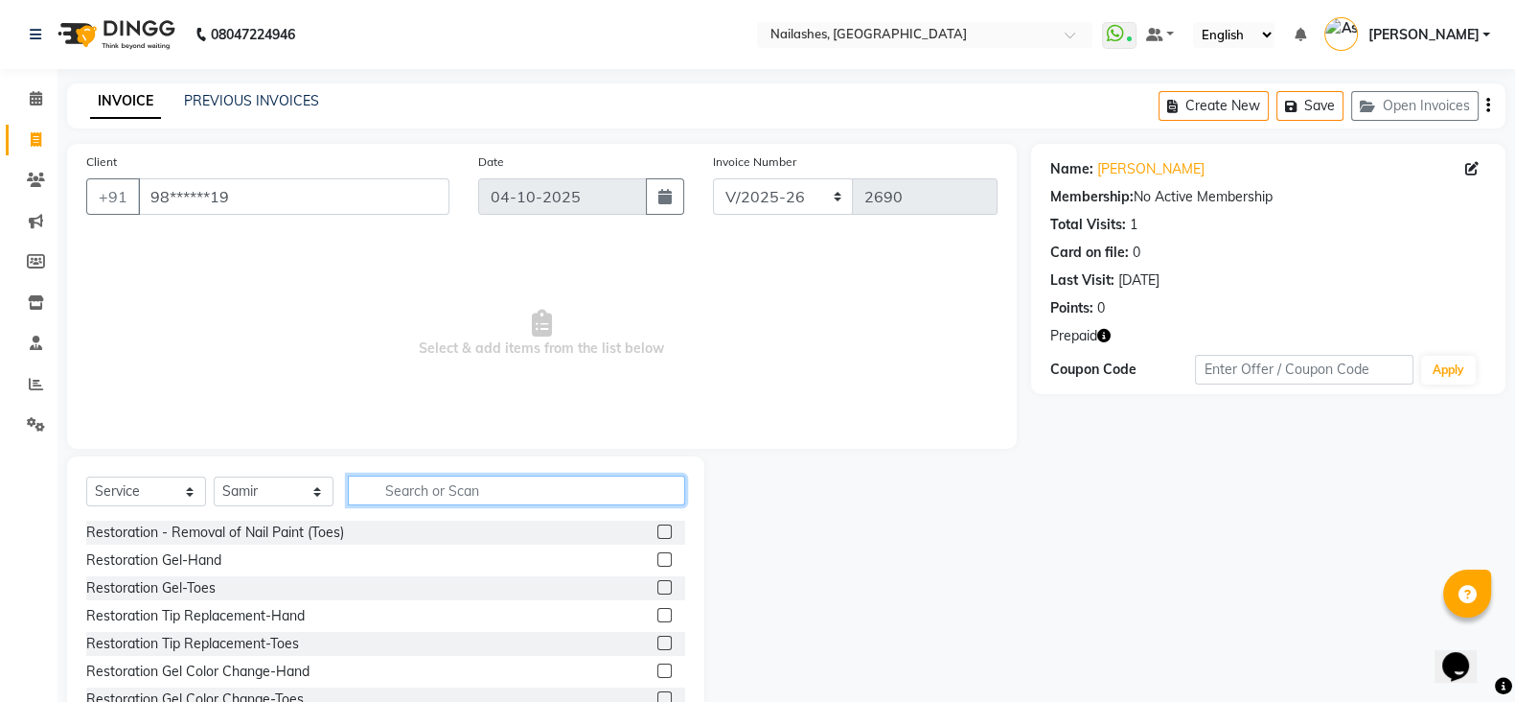
click at [427, 496] on input "text" at bounding box center [516, 490] width 337 height 30
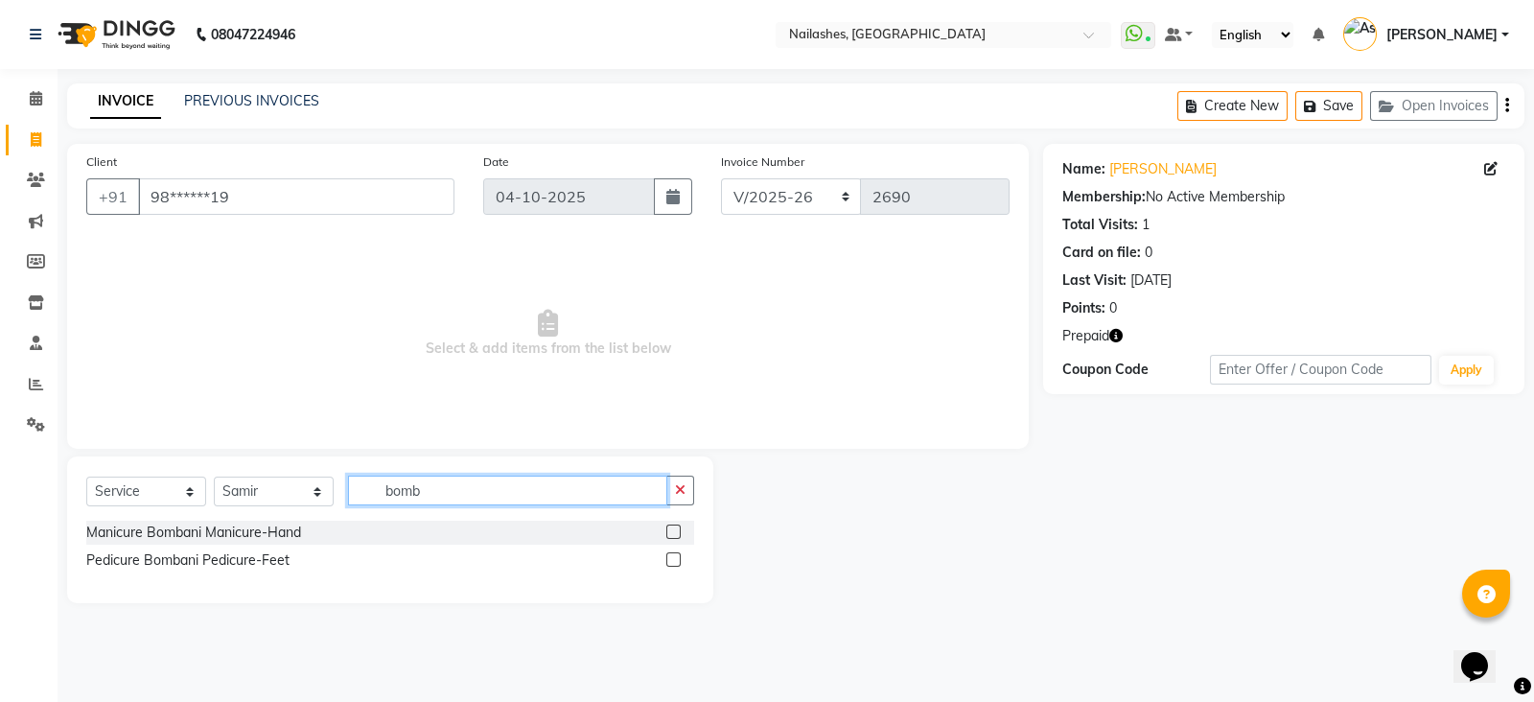
type input "bomb"
click at [673, 558] on label at bounding box center [673, 559] width 14 height 14
click at [673, 558] on input "checkbox" at bounding box center [672, 560] width 12 height 12
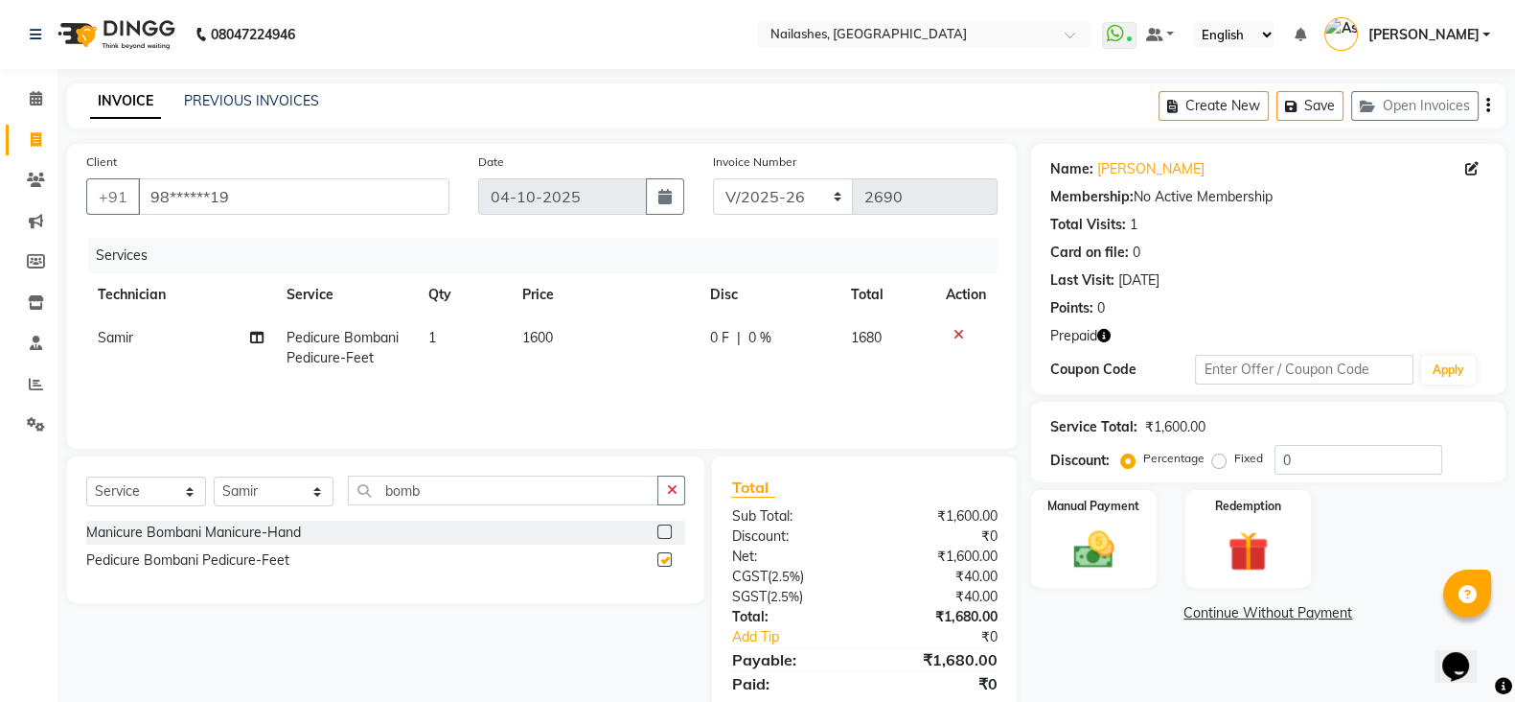
checkbox input "false"
click at [1280, 553] on img at bounding box center [1248, 551] width 68 height 52
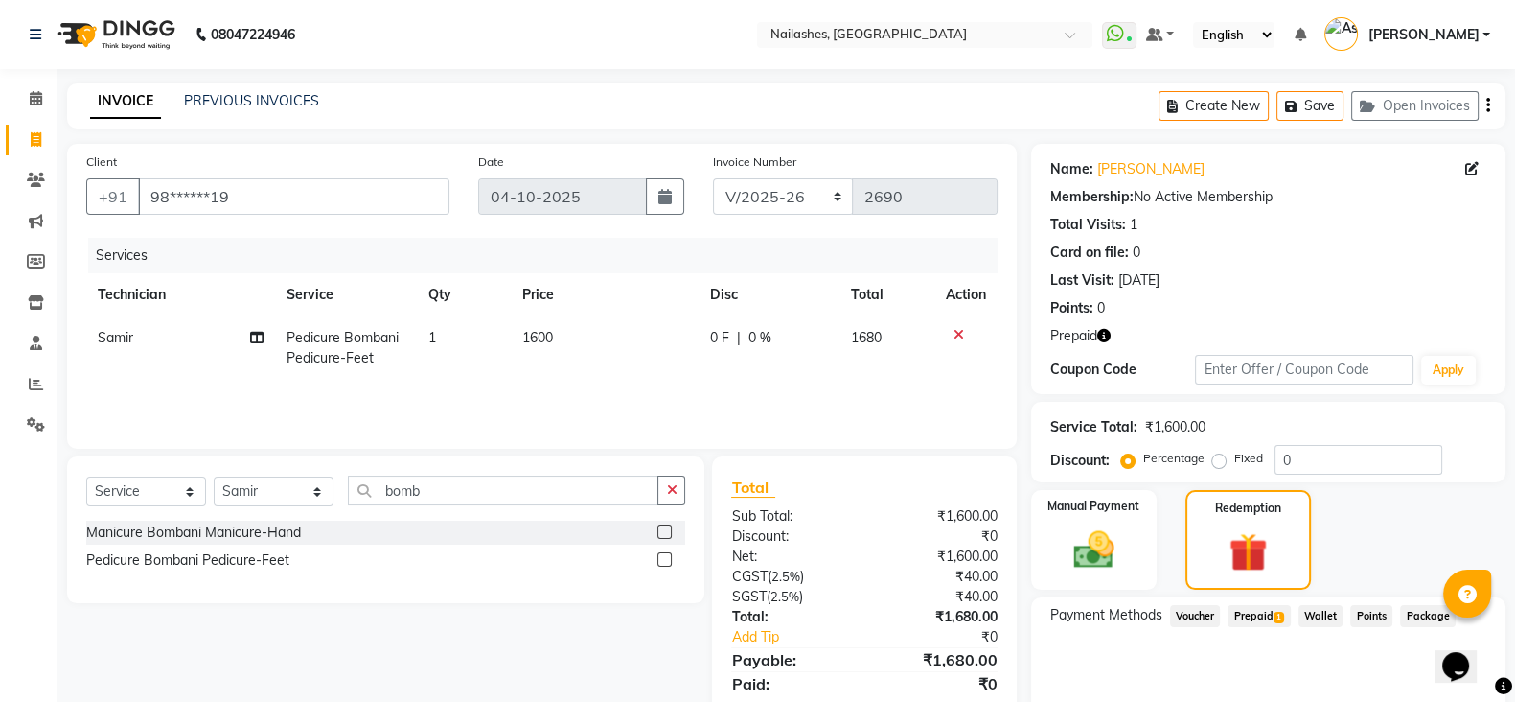
click at [1256, 622] on span "Prepaid 1" at bounding box center [1259, 616] width 62 height 22
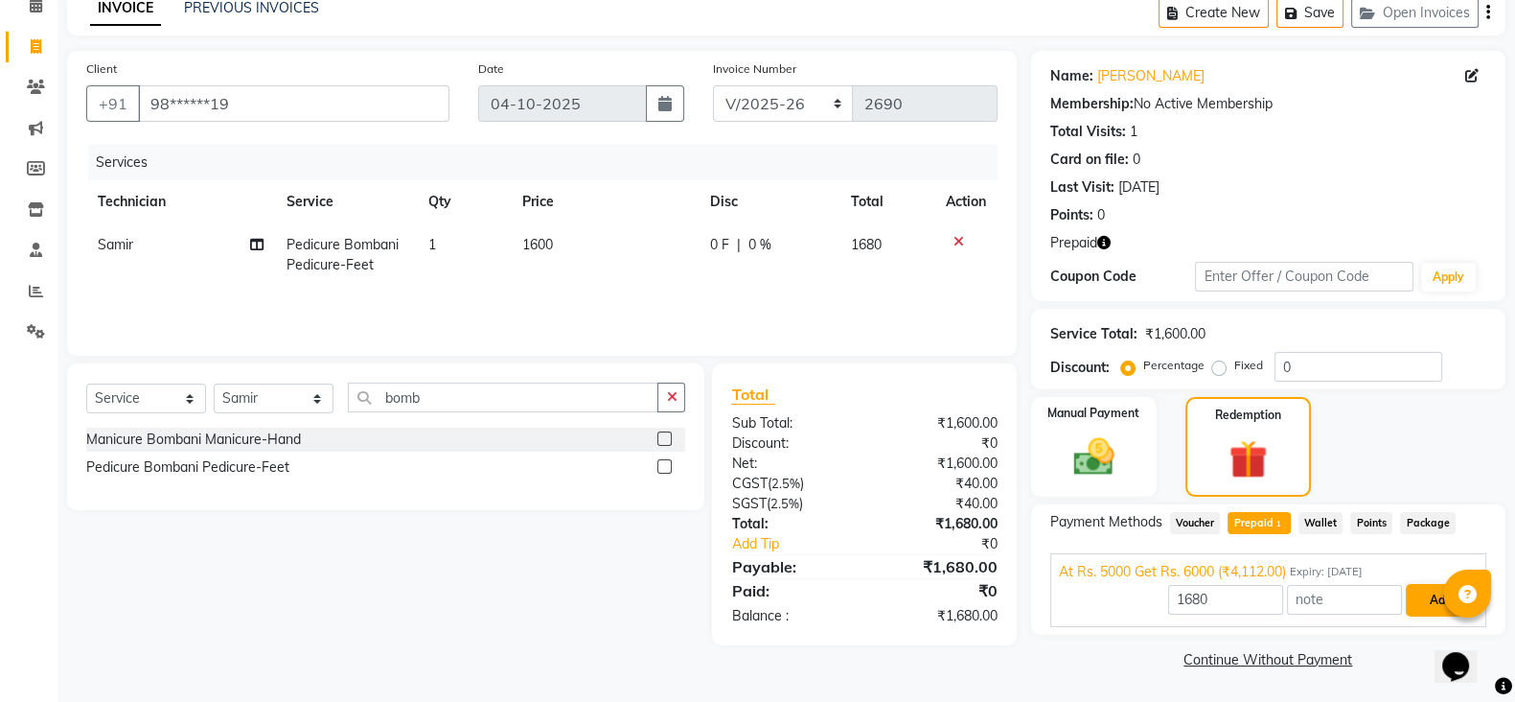
click at [1418, 601] on button "Add" at bounding box center [1441, 600] width 70 height 33
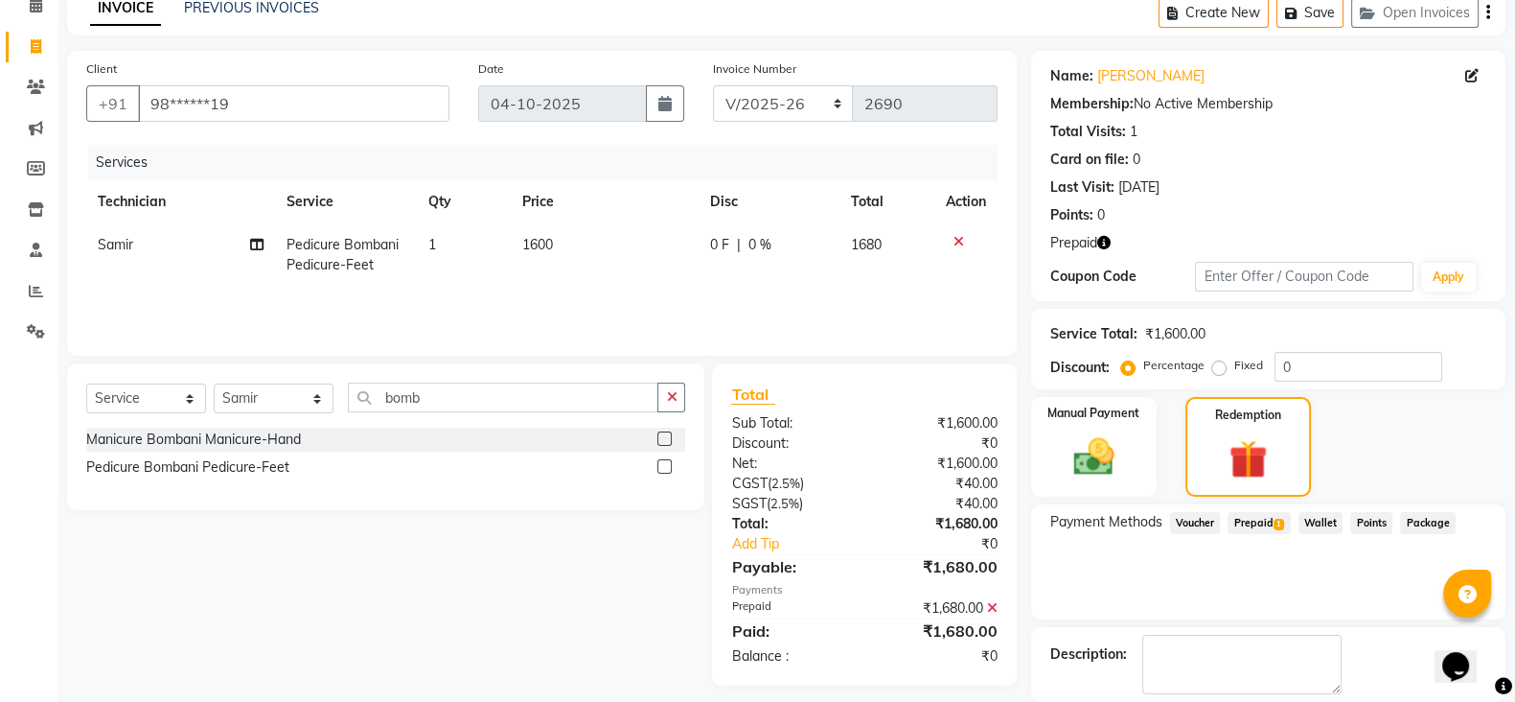
scroll to position [186, 0]
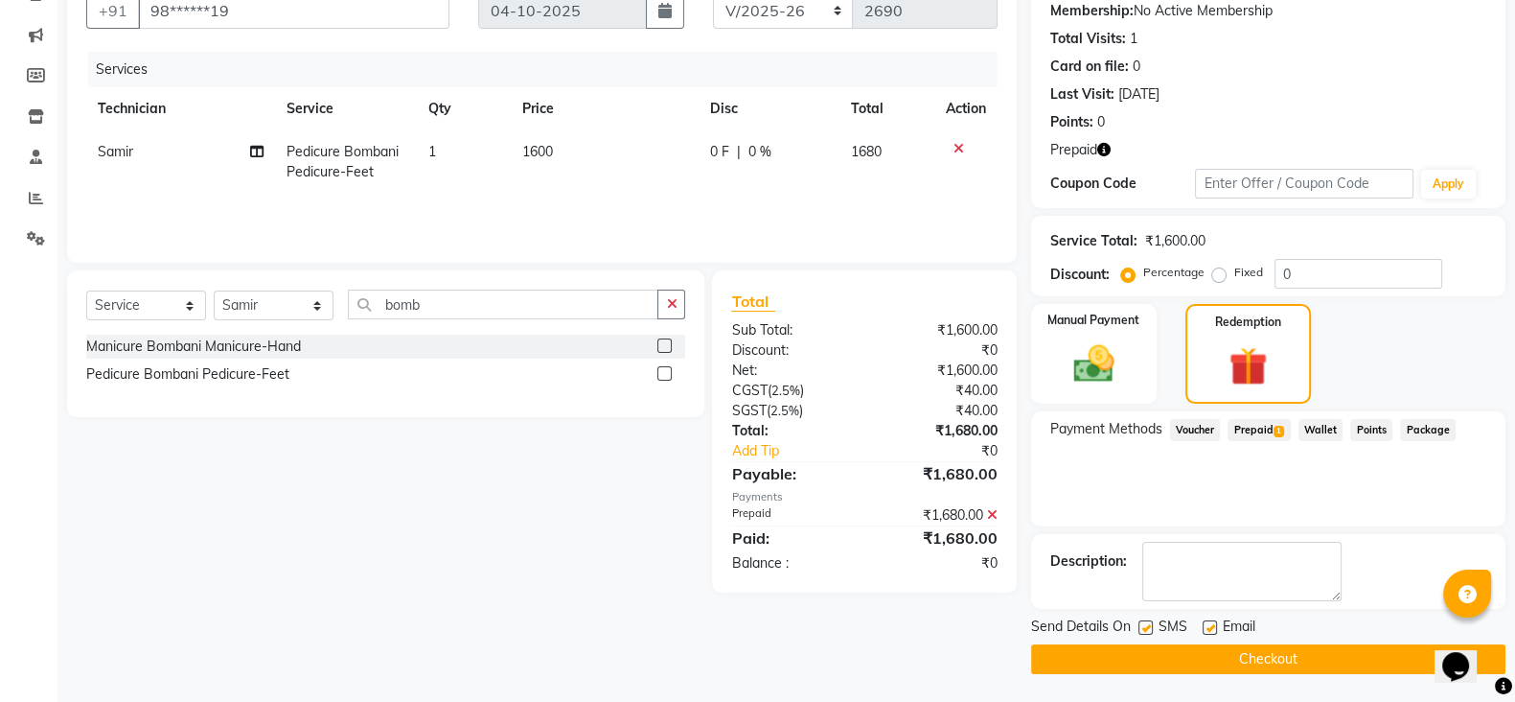
click at [1272, 651] on button "Checkout" at bounding box center [1268, 659] width 474 height 30
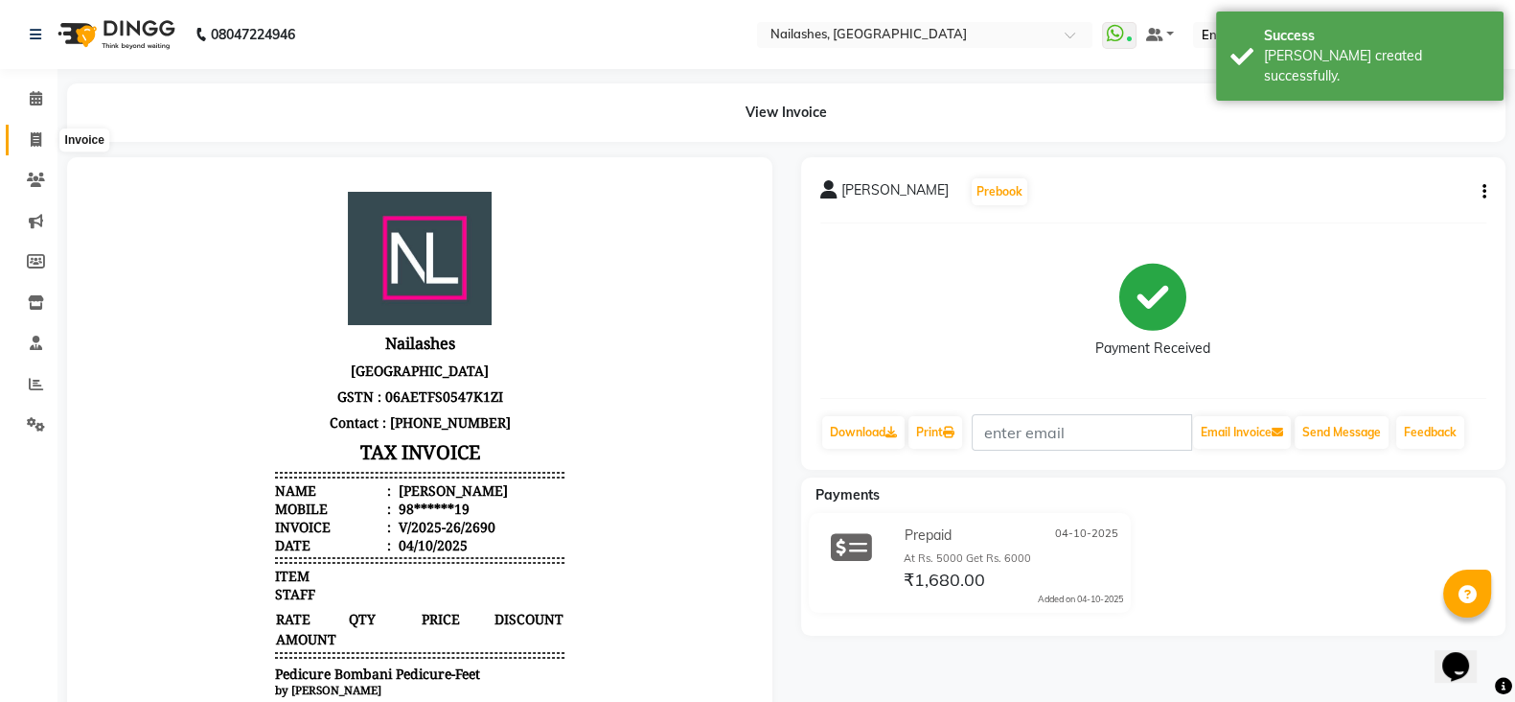
click at [35, 140] on icon at bounding box center [36, 139] width 11 height 14
select select "service"
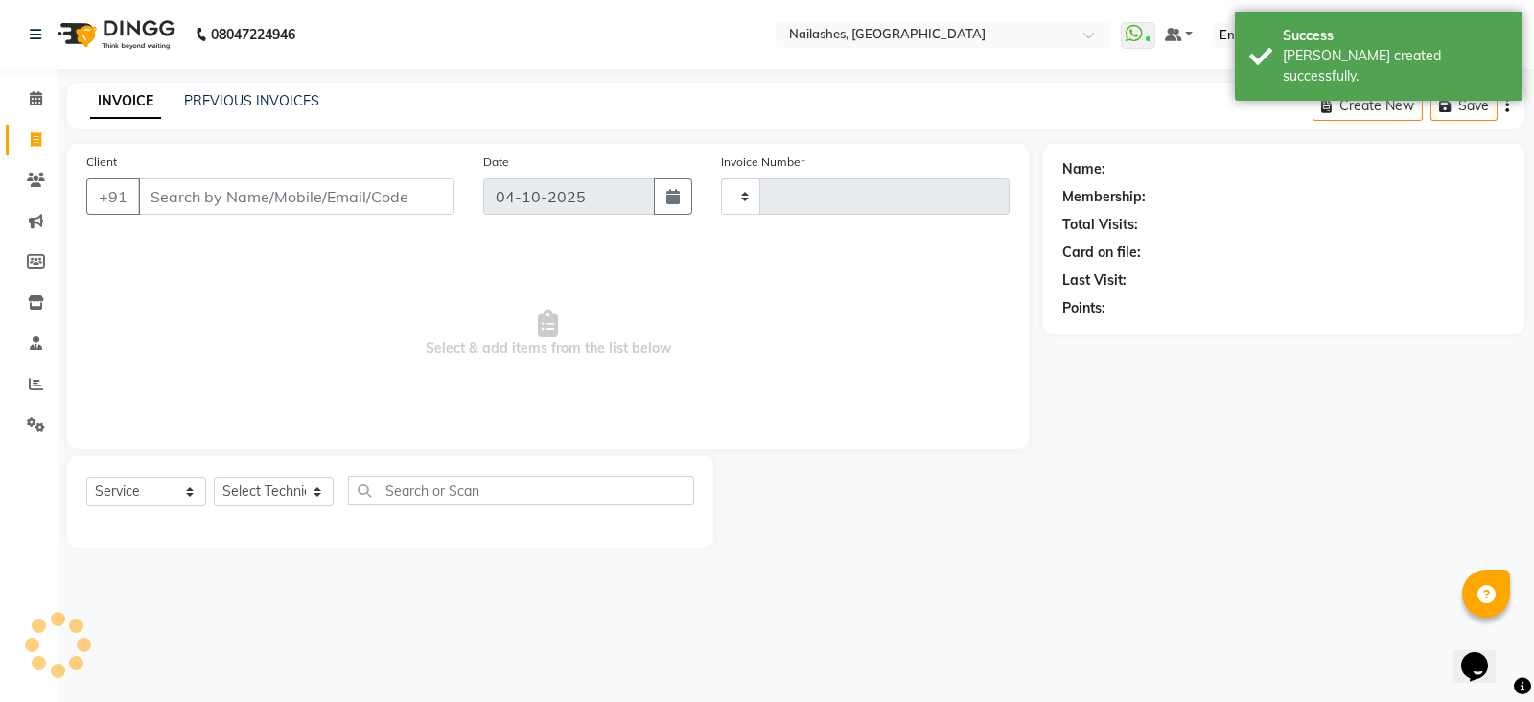
type input "2691"
select select "3926"
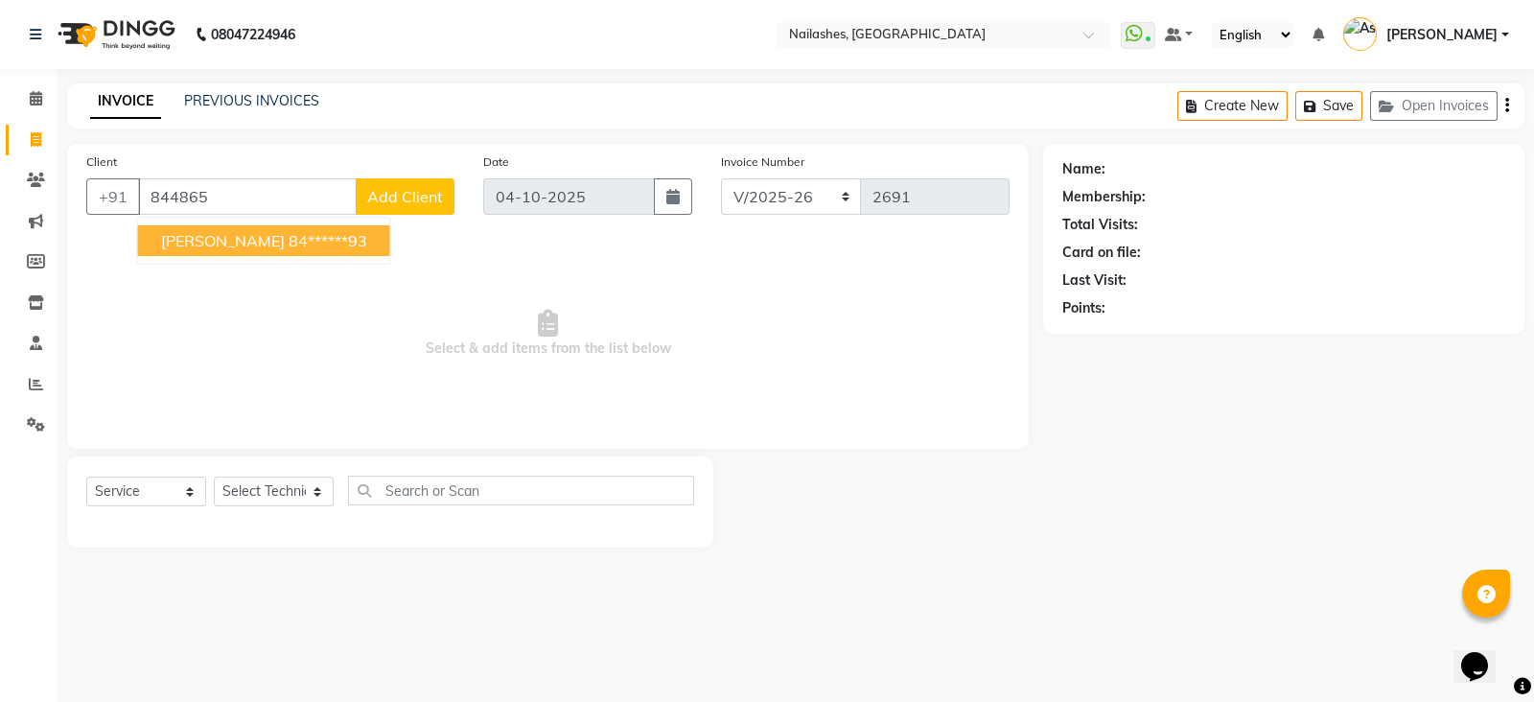
click at [318, 238] on ngb-highlight "84******93" at bounding box center [327, 240] width 79 height 19
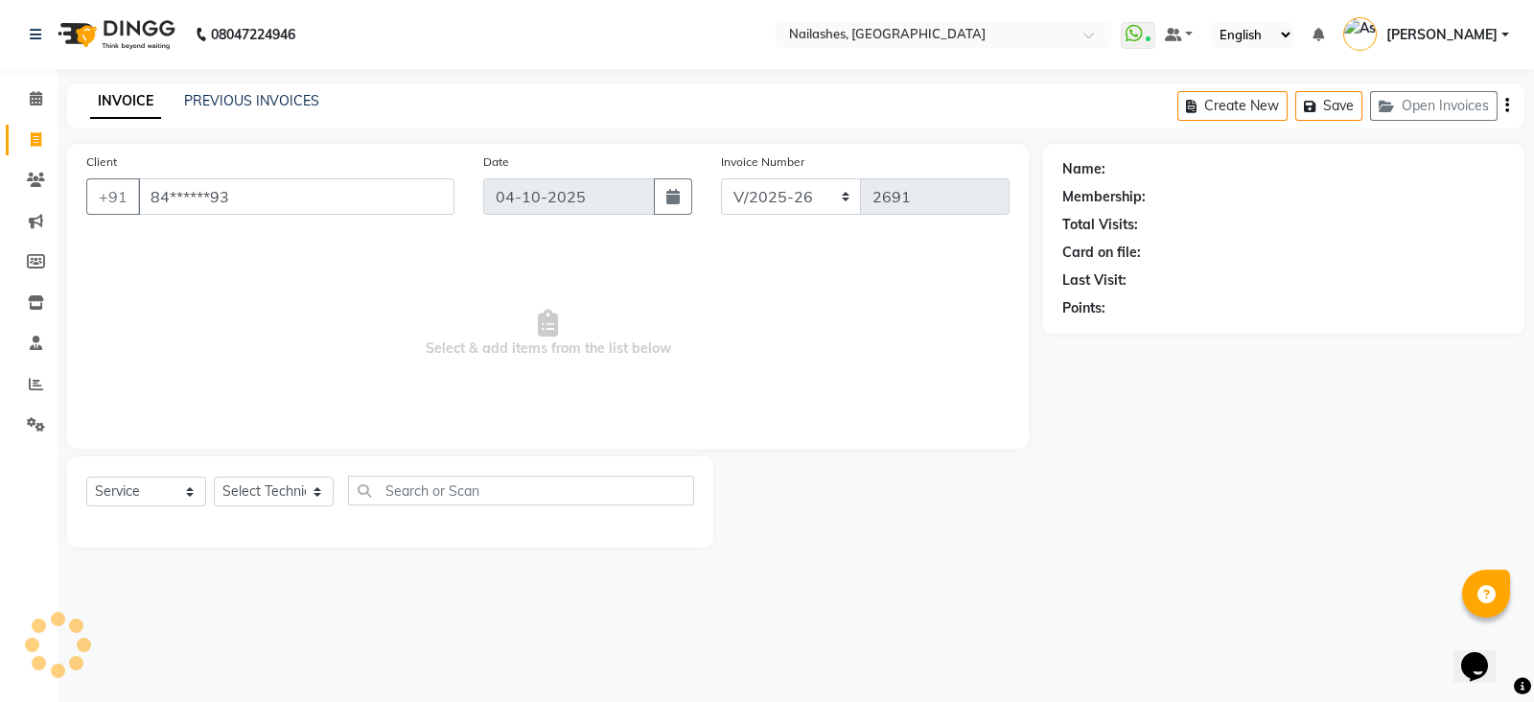
type input "84******93"
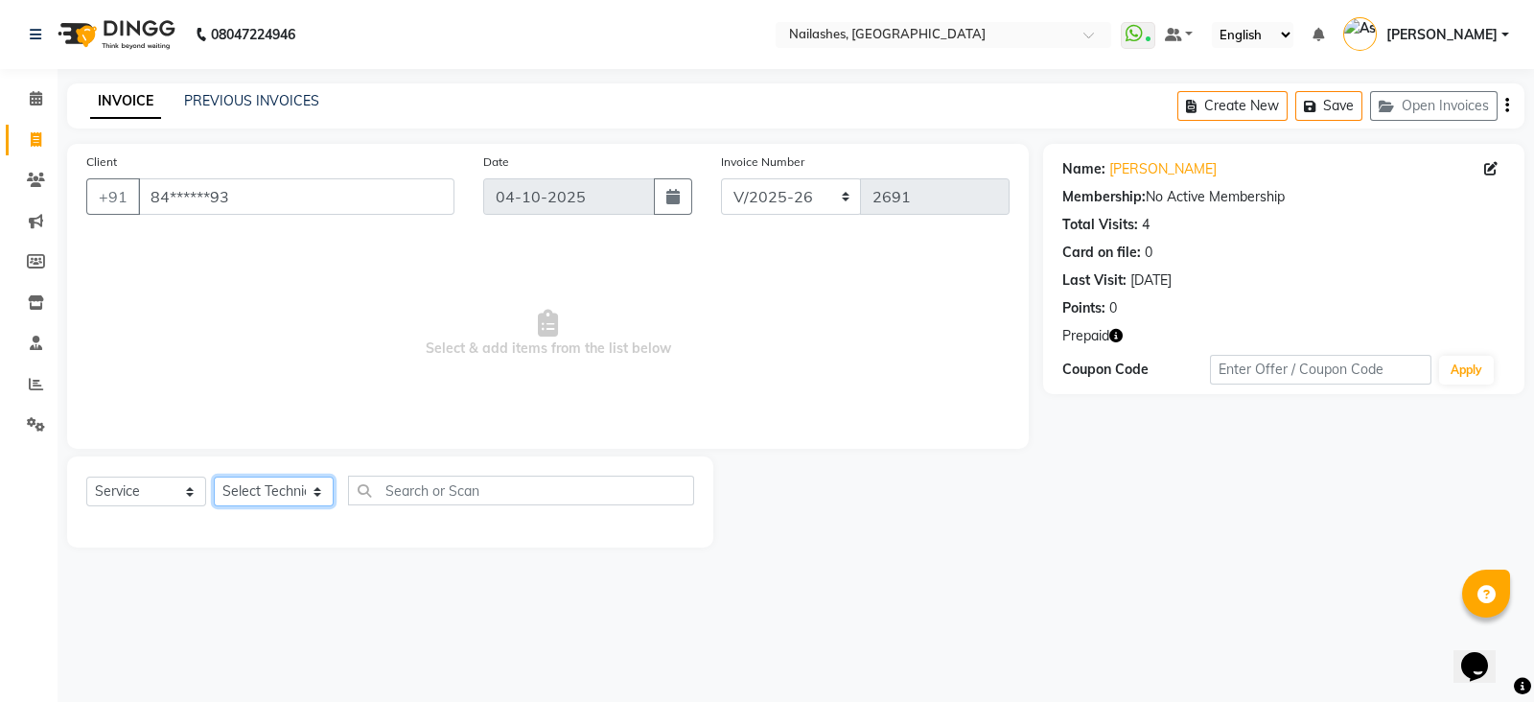
click at [311, 490] on select "Select Technician [PERSON_NAME] [PERSON_NAME] [PERSON_NAME] 2 [PERSON_NAME] MAN…" at bounding box center [274, 491] width 120 height 30
select select "38034"
click at [214, 477] on select "Select Technician [PERSON_NAME] [PERSON_NAME] [PERSON_NAME] 2 [PERSON_NAME] MAN…" at bounding box center [274, 491] width 120 height 30
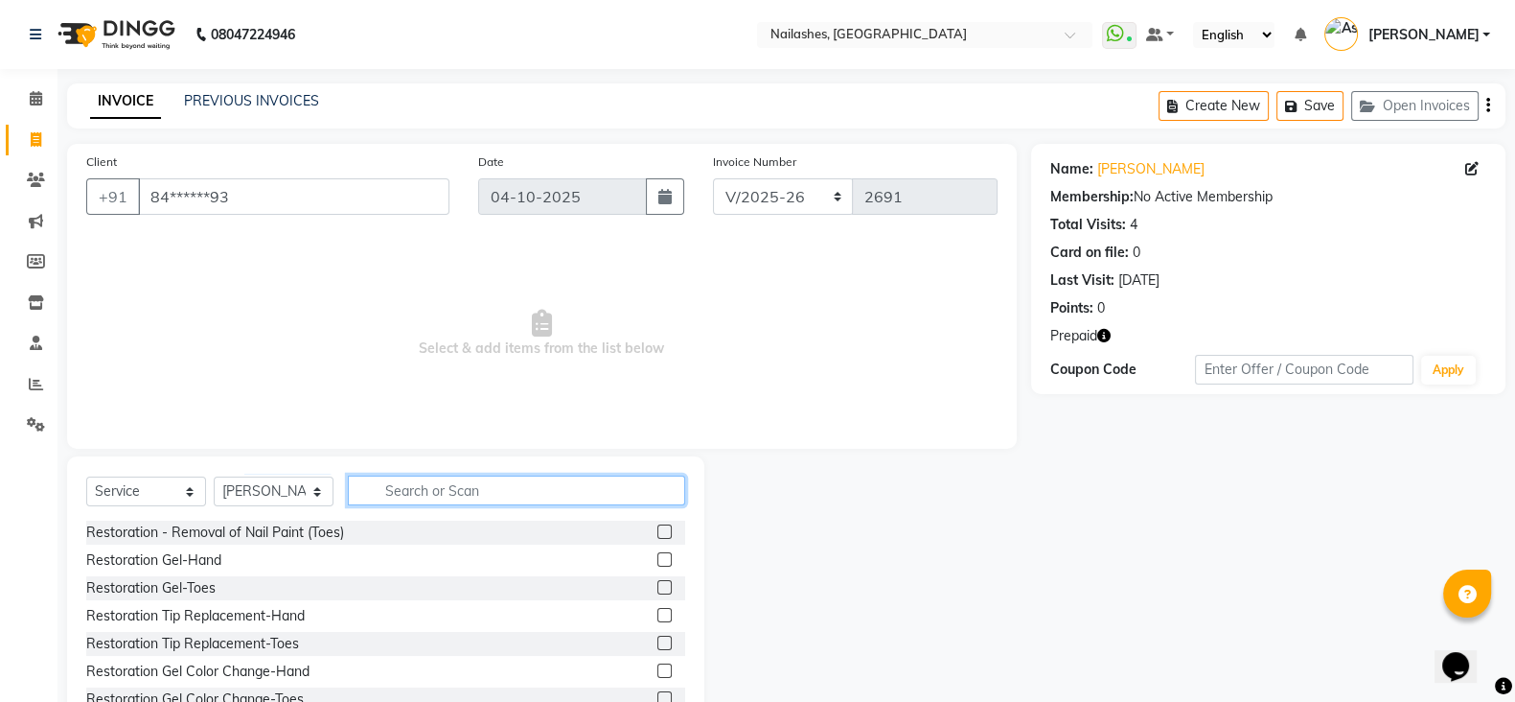
click at [499, 495] on input "text" at bounding box center [516, 490] width 337 height 30
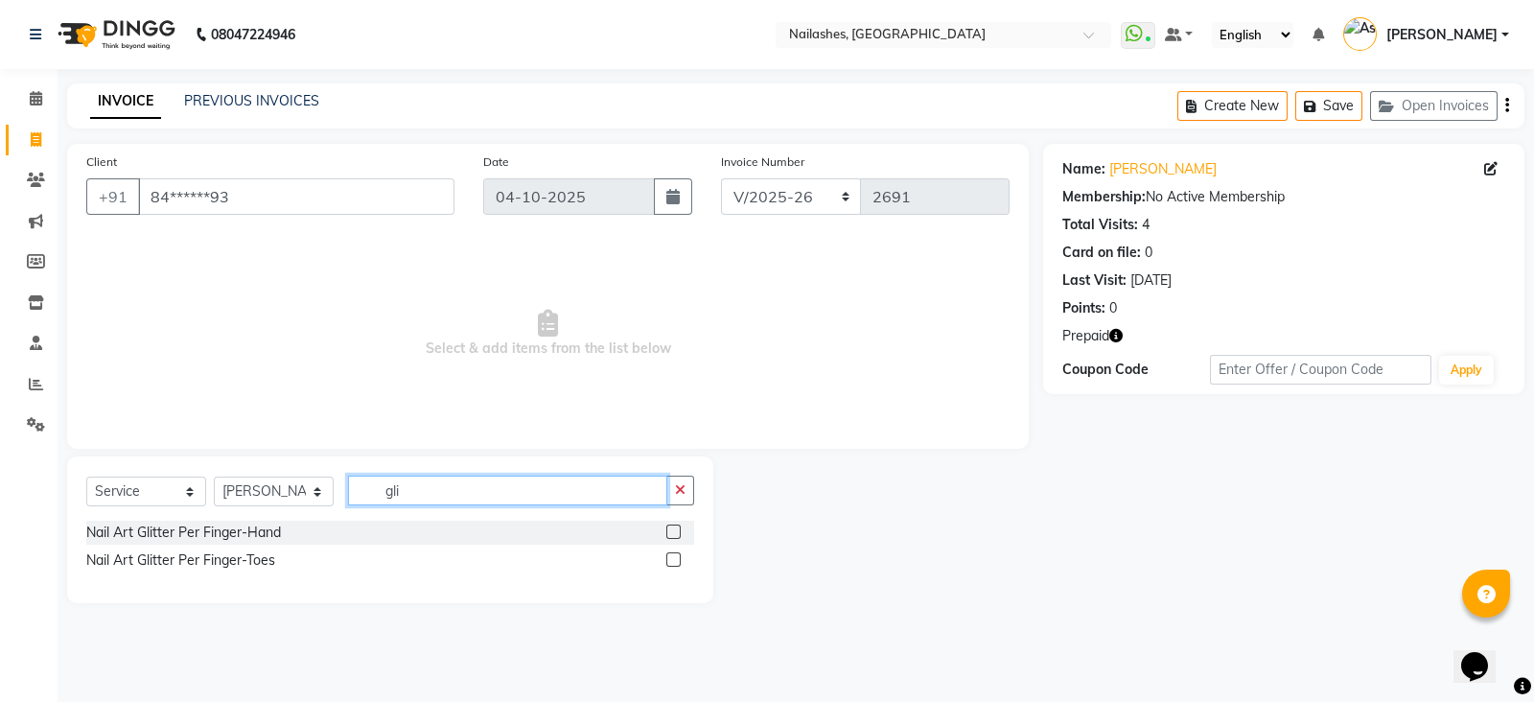
type input "gli"
click at [669, 537] on label at bounding box center [673, 531] width 14 height 14
click at [669, 537] on input "checkbox" at bounding box center [672, 532] width 12 height 12
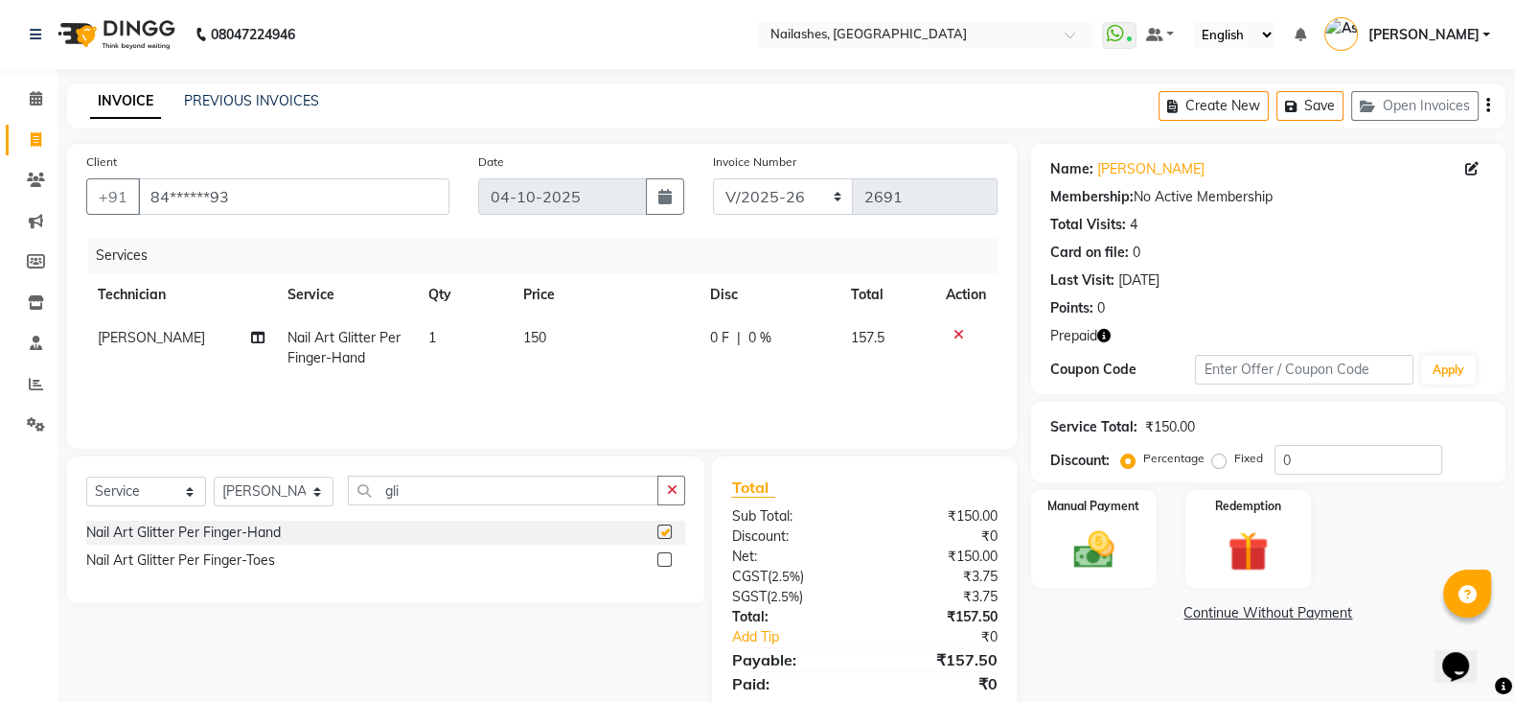
checkbox input "false"
click at [440, 336] on td "1" at bounding box center [464, 347] width 94 height 63
select select "38034"
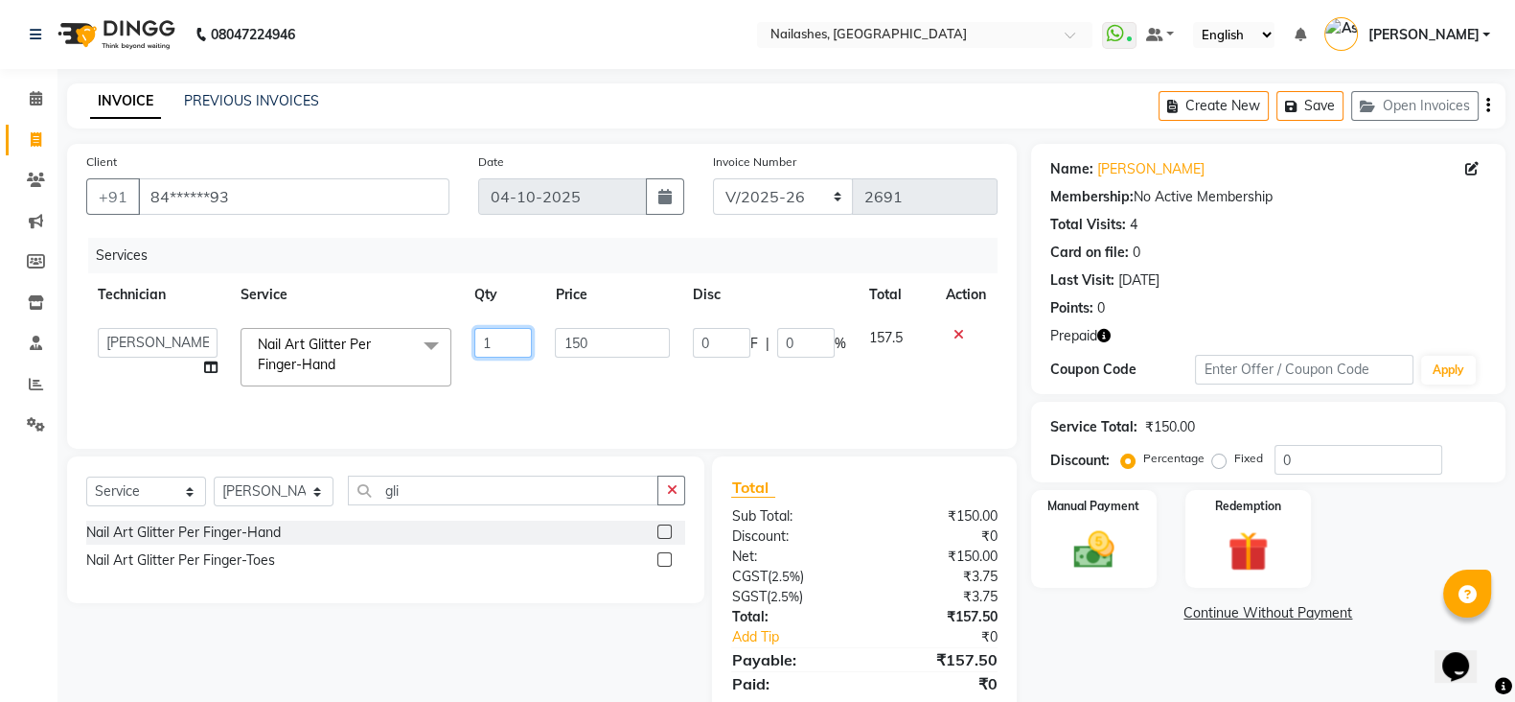
click at [494, 341] on input "1" at bounding box center [503, 343] width 58 height 30
type input "8"
click at [586, 404] on div "Services Technician Service Qty Price Disc Total Action Anamika Anita Anita 2 A…" at bounding box center [541, 334] width 911 height 192
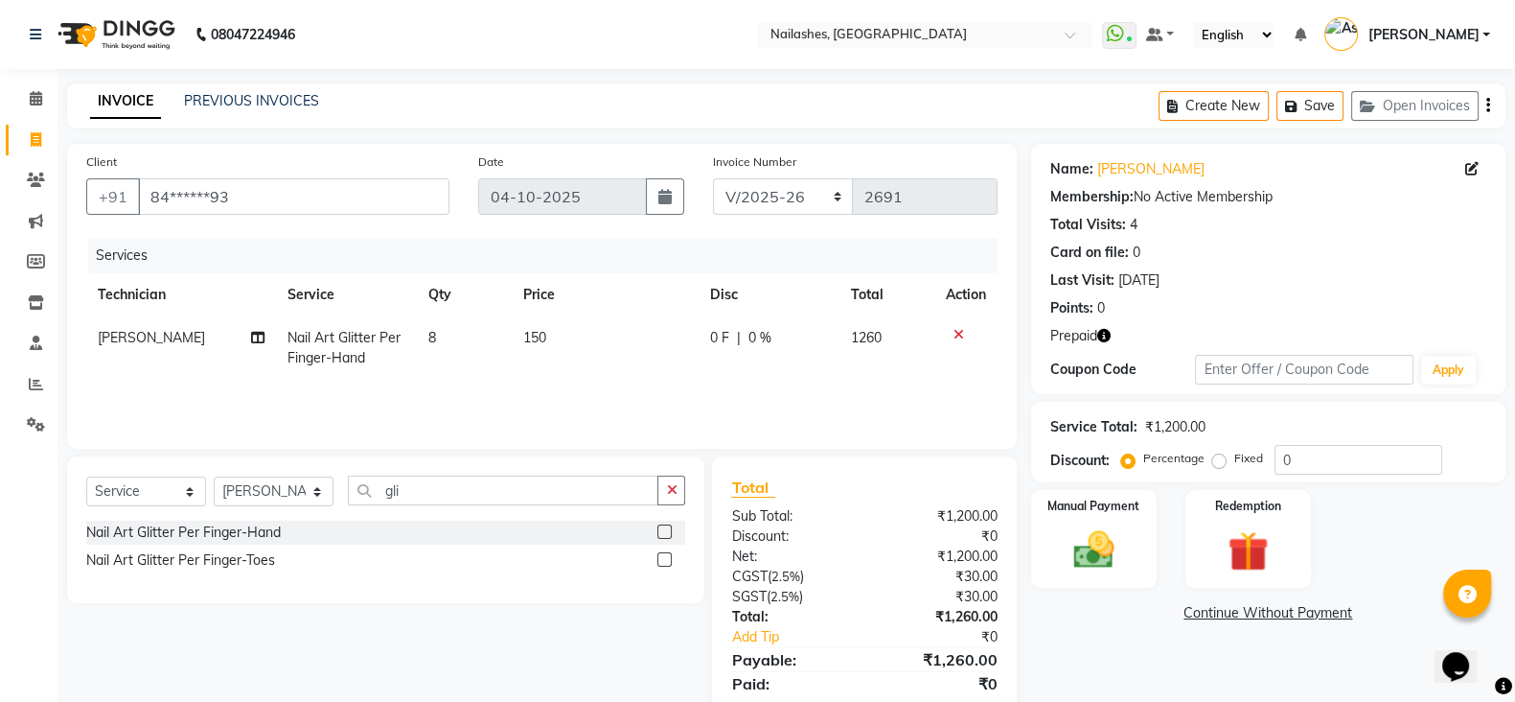
scroll to position [66, 0]
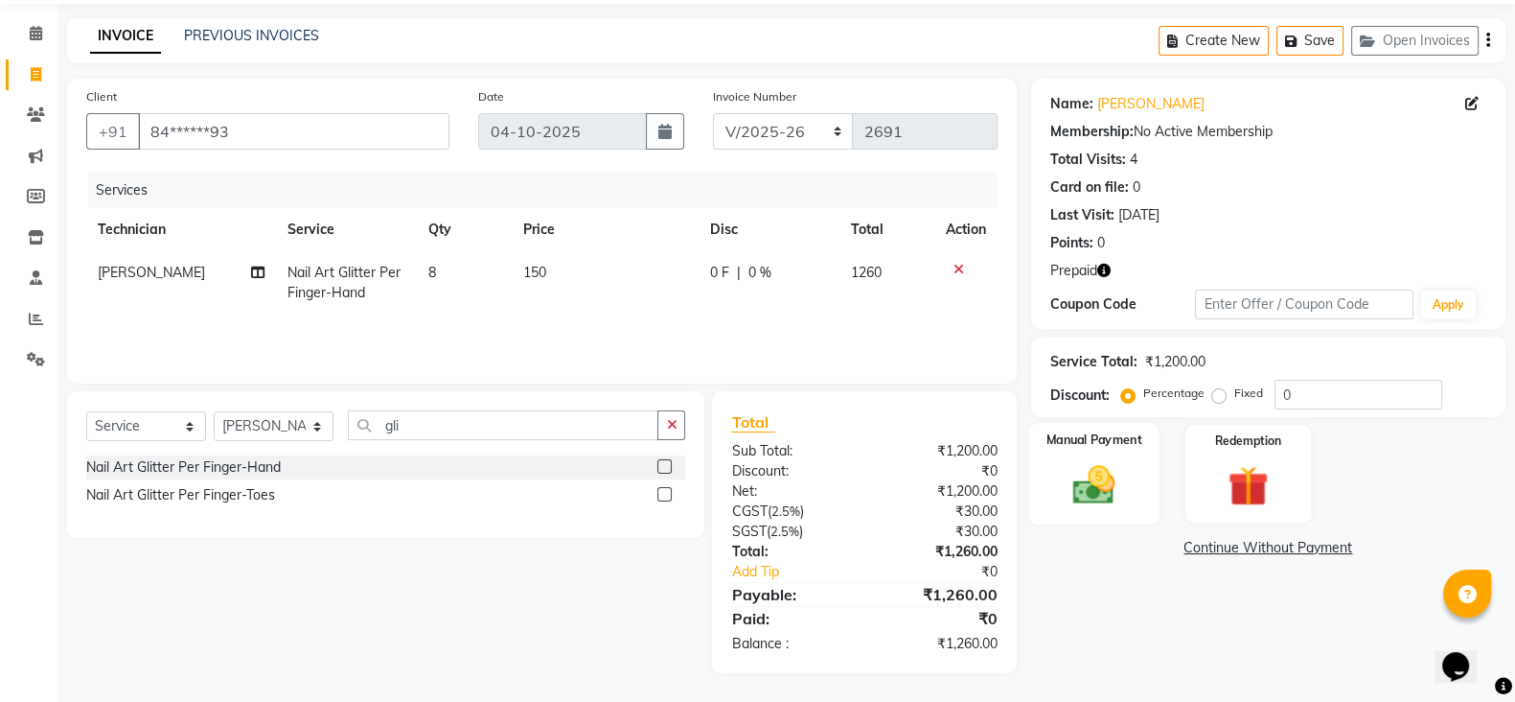
click at [1083, 507] on img at bounding box center [1094, 484] width 68 height 48
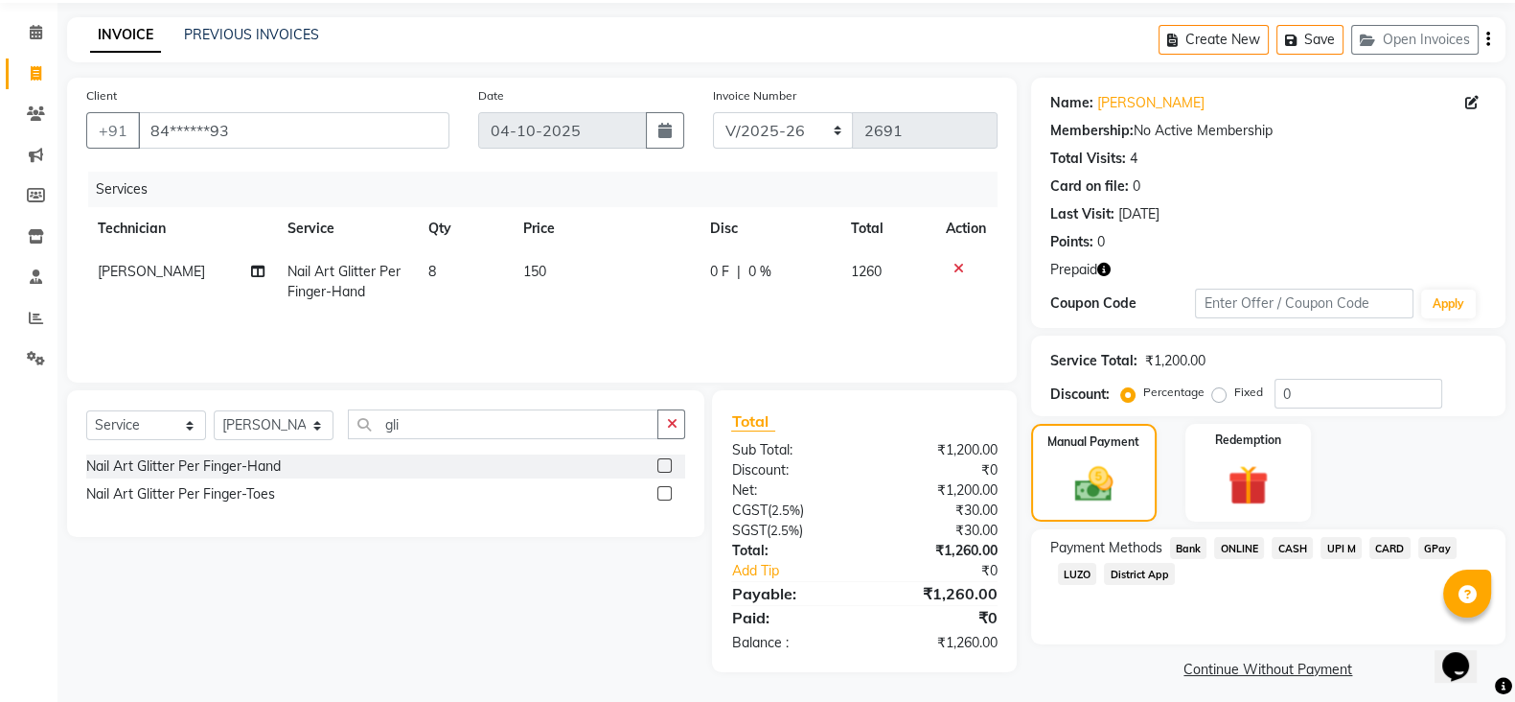
click at [1384, 543] on span "CARD" at bounding box center [1390, 548] width 41 height 22
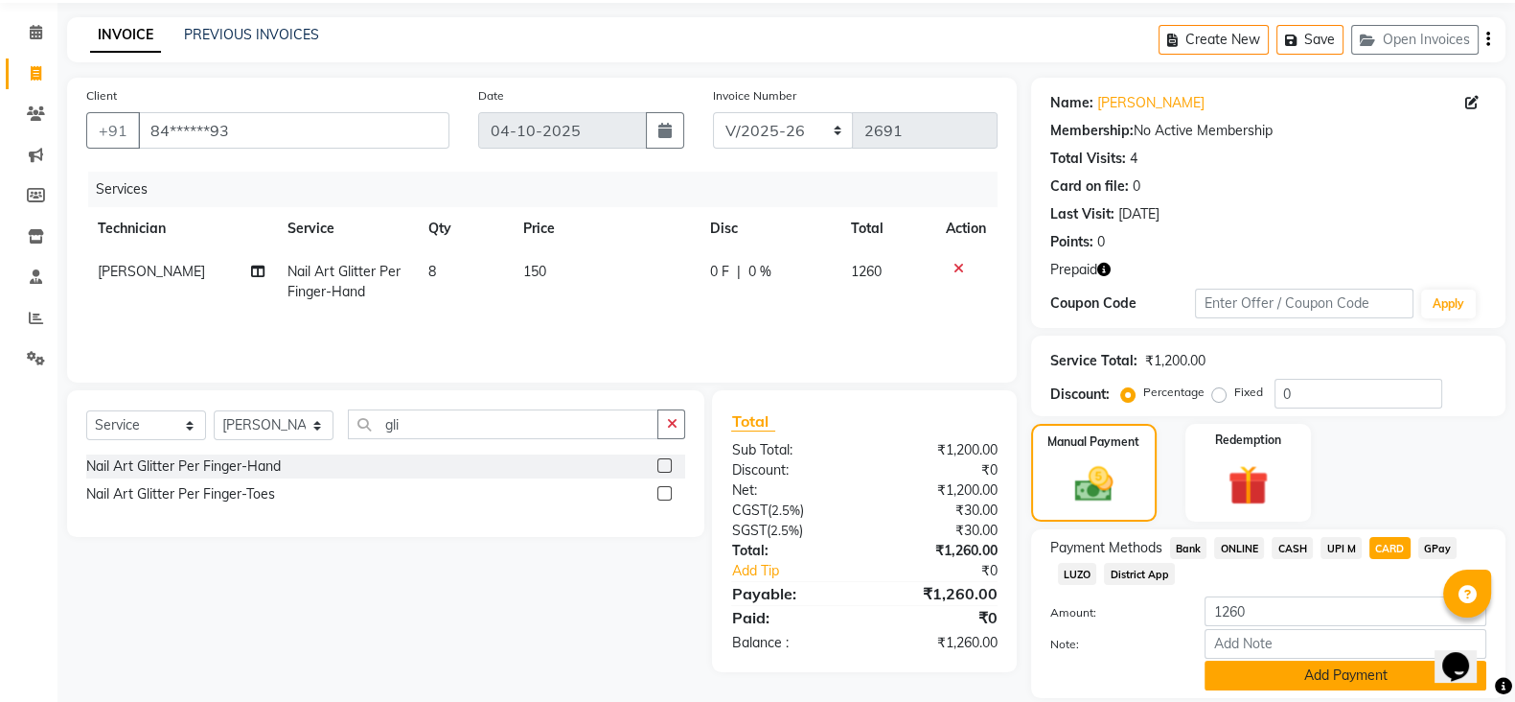
click at [1345, 675] on button "Add Payment" at bounding box center [1346, 675] width 282 height 30
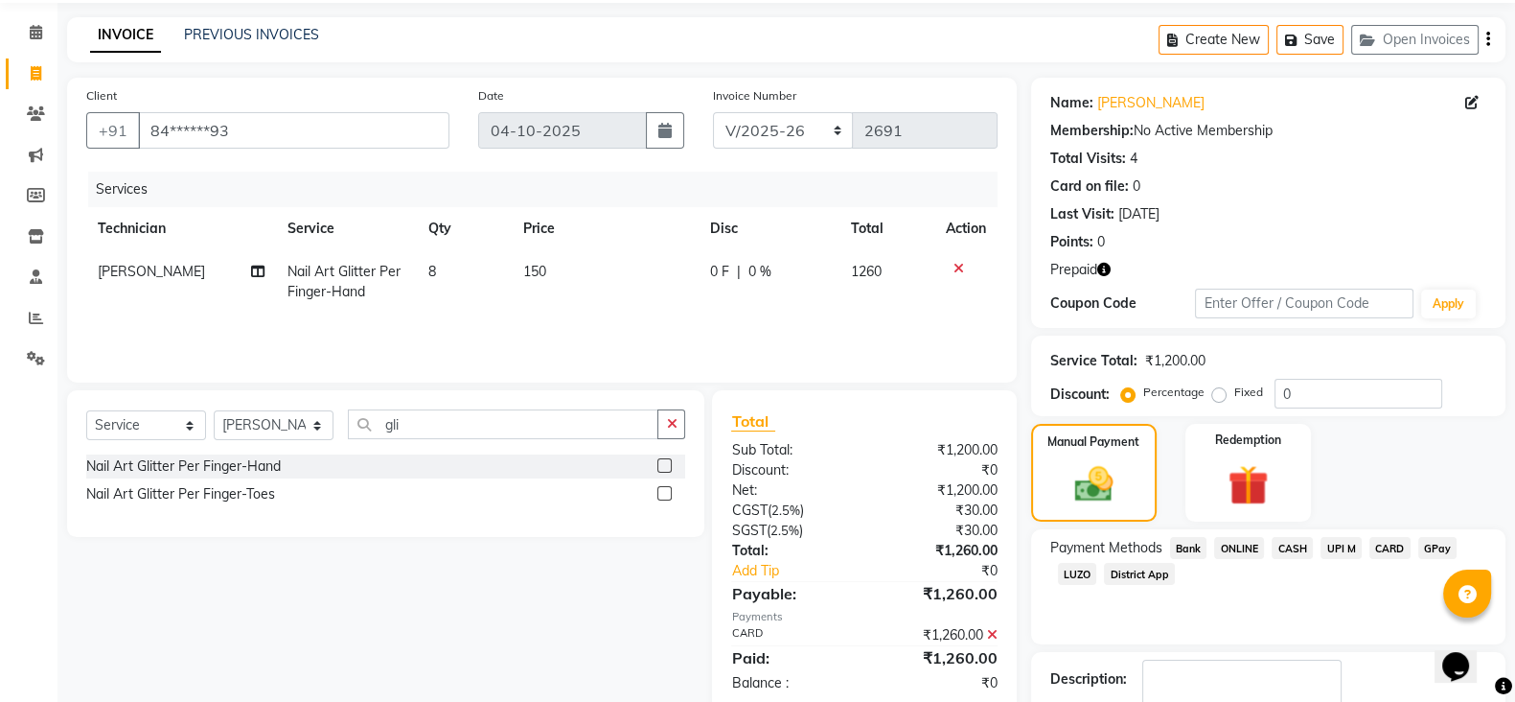
scroll to position [184, 0]
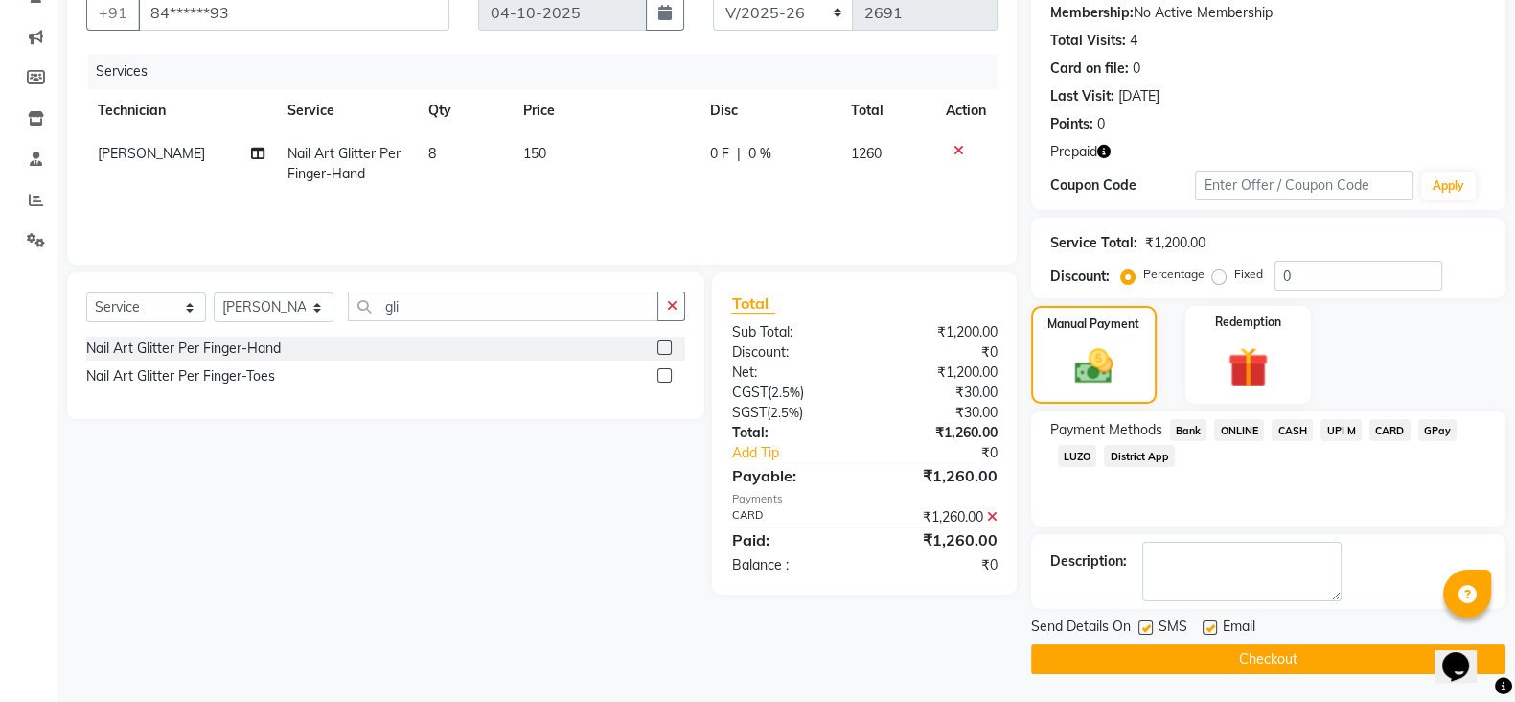
click at [1356, 645] on button "Checkout" at bounding box center [1268, 659] width 474 height 30
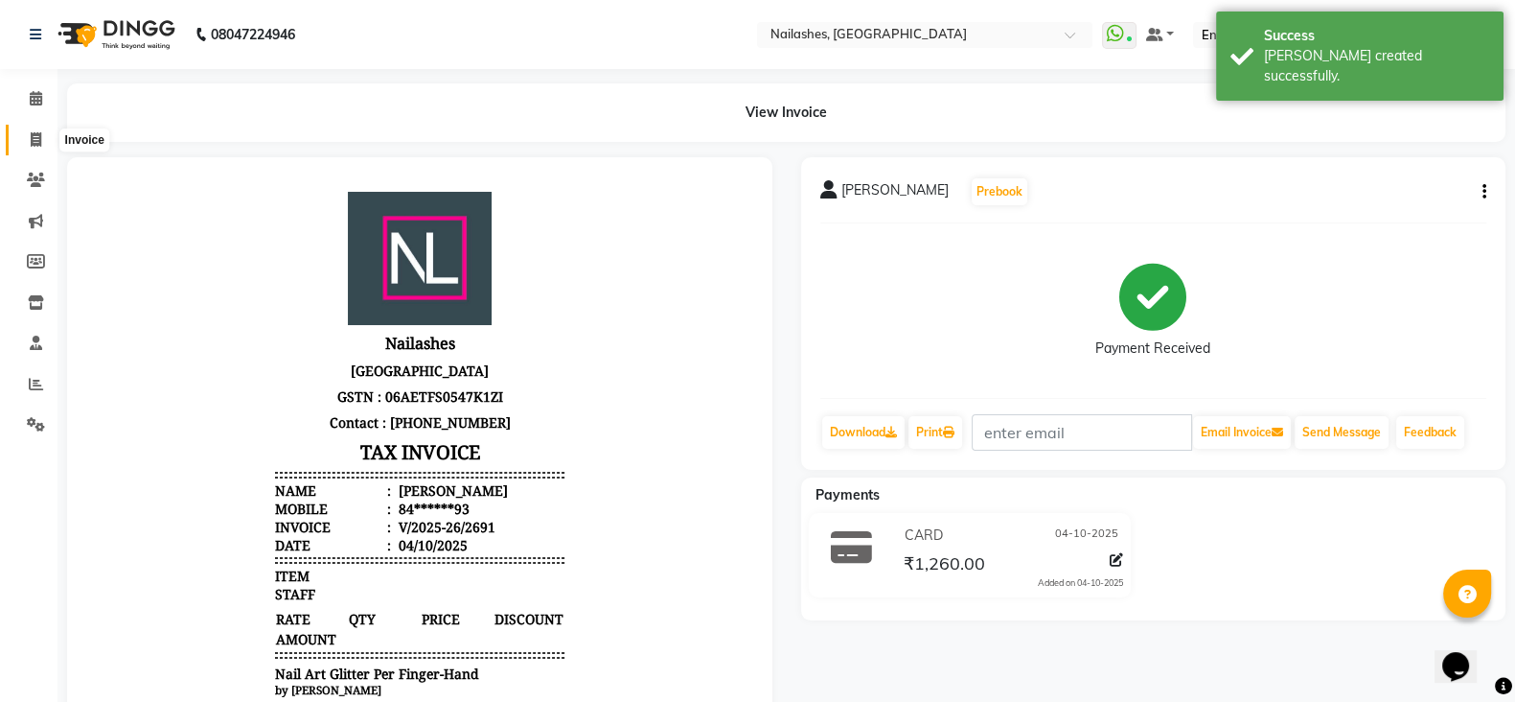
click at [43, 141] on span at bounding box center [36, 140] width 34 height 22
select select "service"
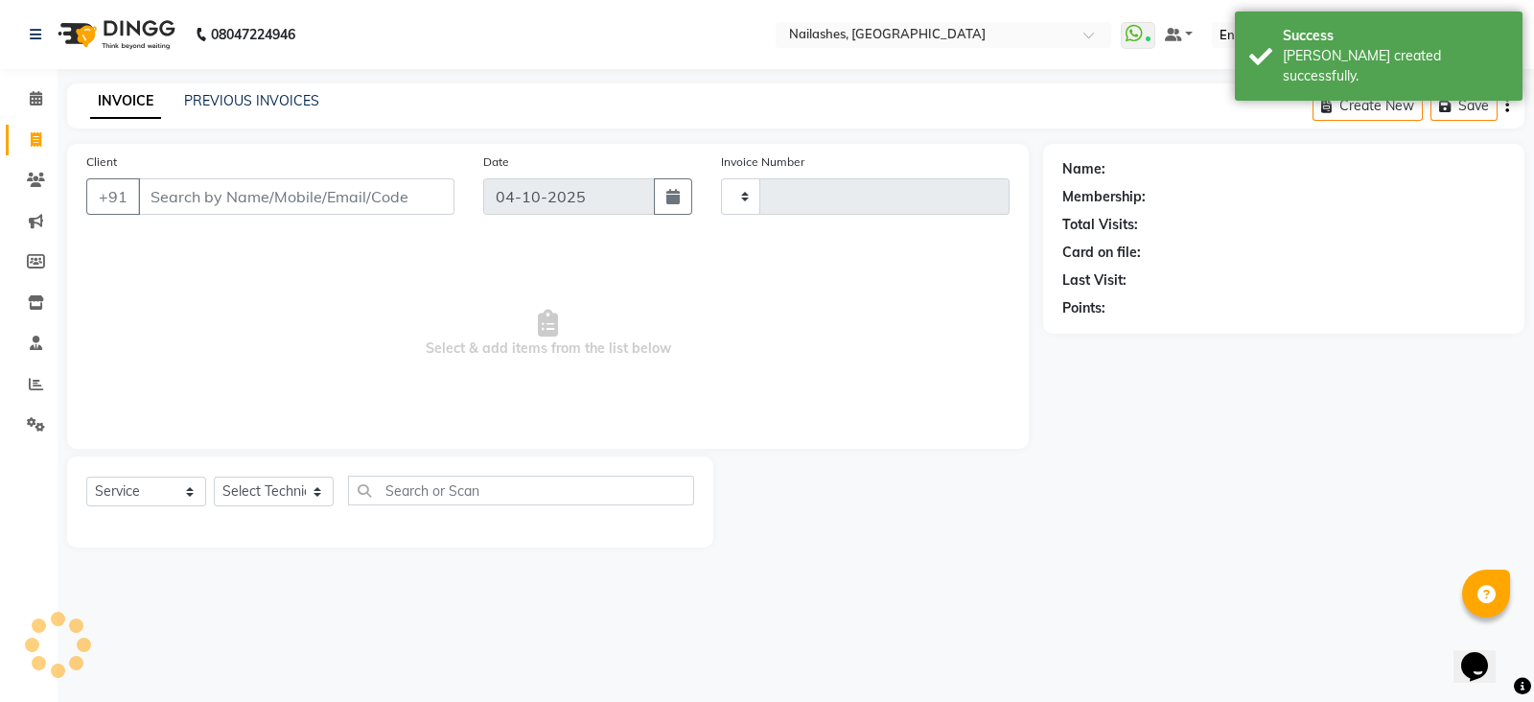
type input "2692"
select select "3926"
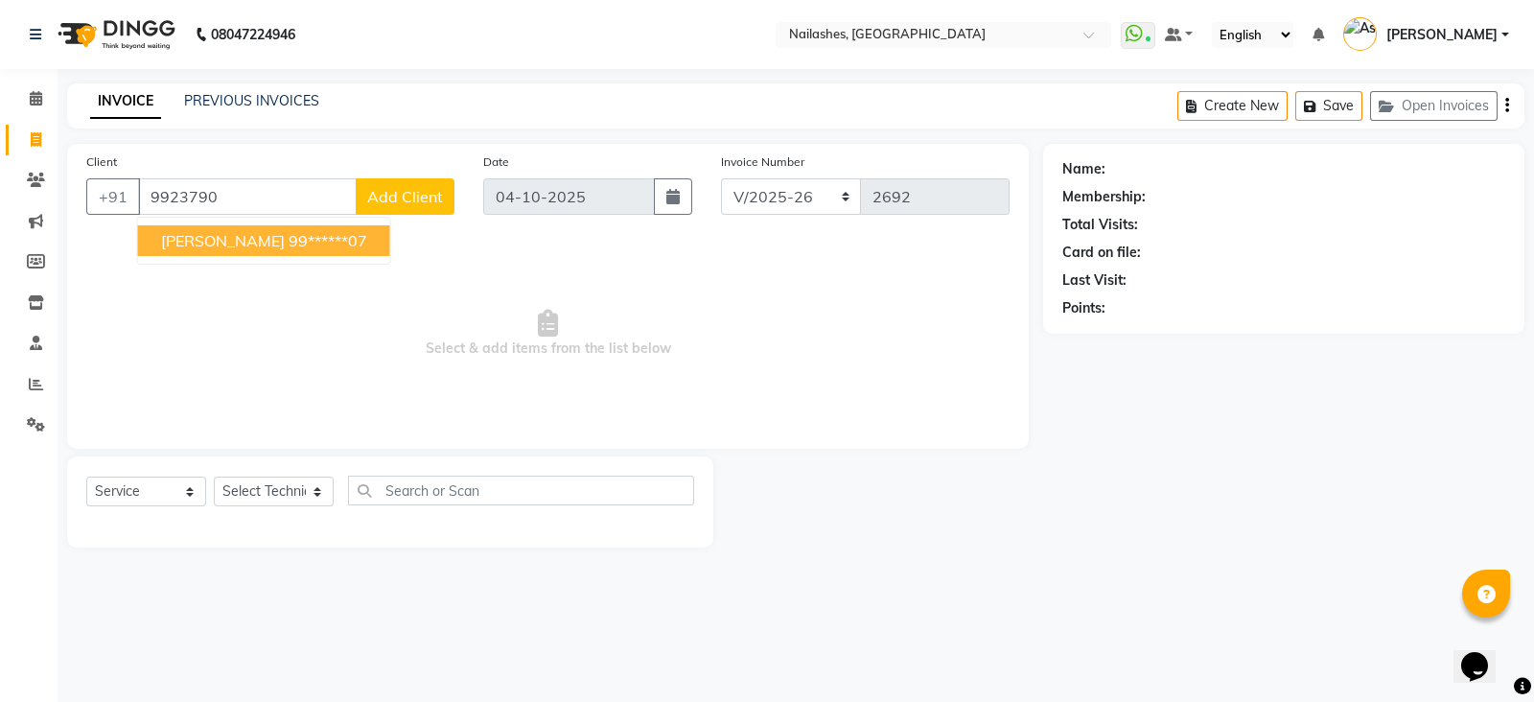
click at [206, 227] on button "Sampada Pandey 99******07" at bounding box center [264, 240] width 252 height 31
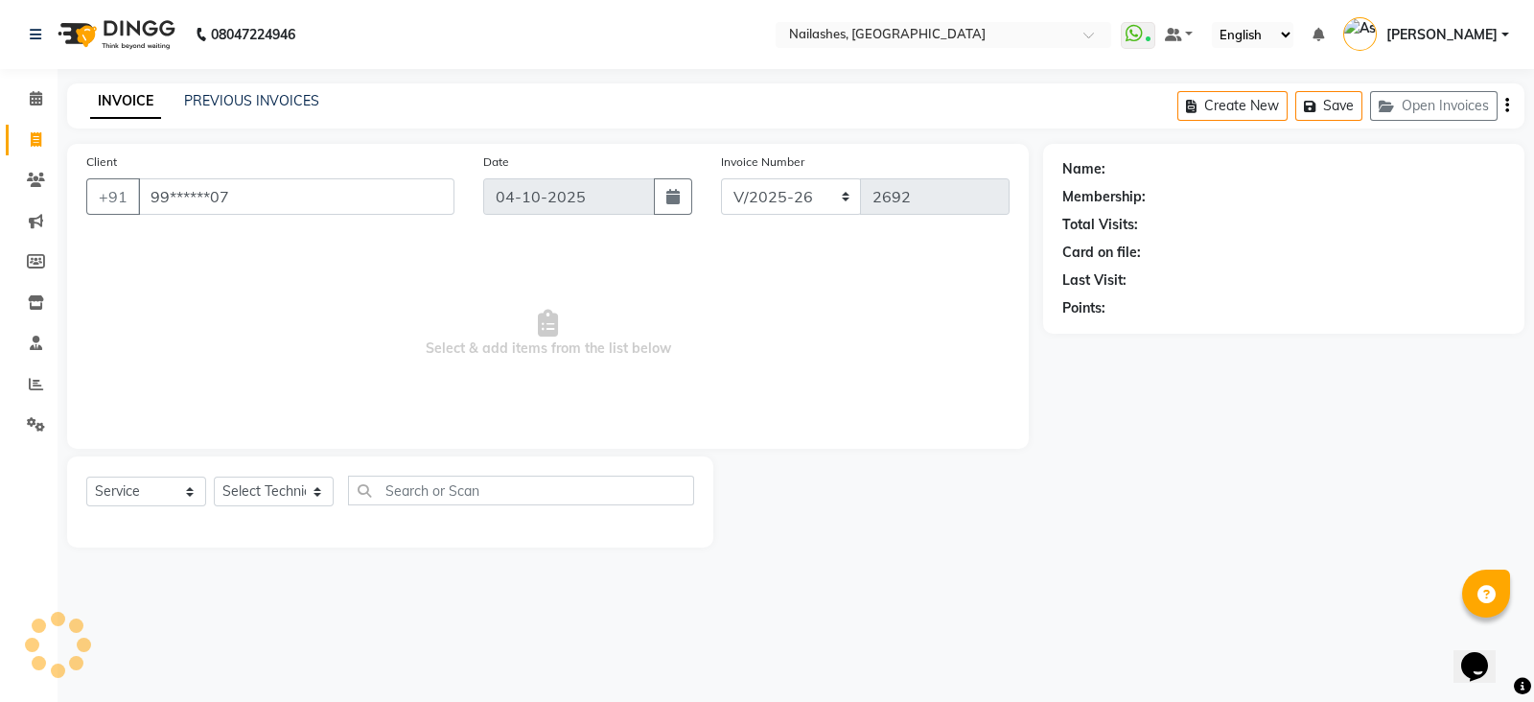
type input "99******07"
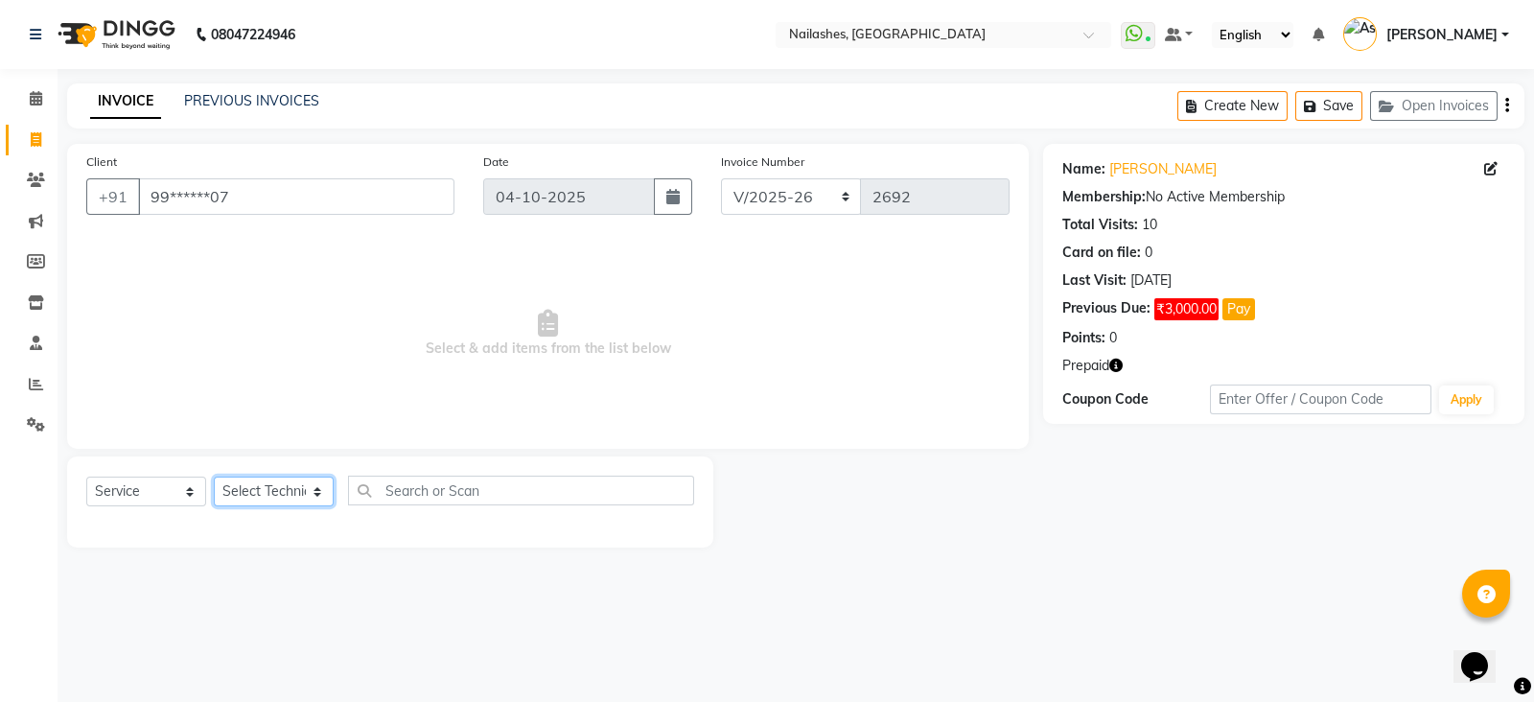
click at [285, 500] on select "Select Technician [PERSON_NAME] [PERSON_NAME] [PERSON_NAME] 2 [PERSON_NAME] MAN…" at bounding box center [274, 491] width 120 height 30
select select "19580"
click at [214, 477] on select "Select Technician [PERSON_NAME] [PERSON_NAME] [PERSON_NAME] 2 [PERSON_NAME] MAN…" at bounding box center [274, 491] width 120 height 30
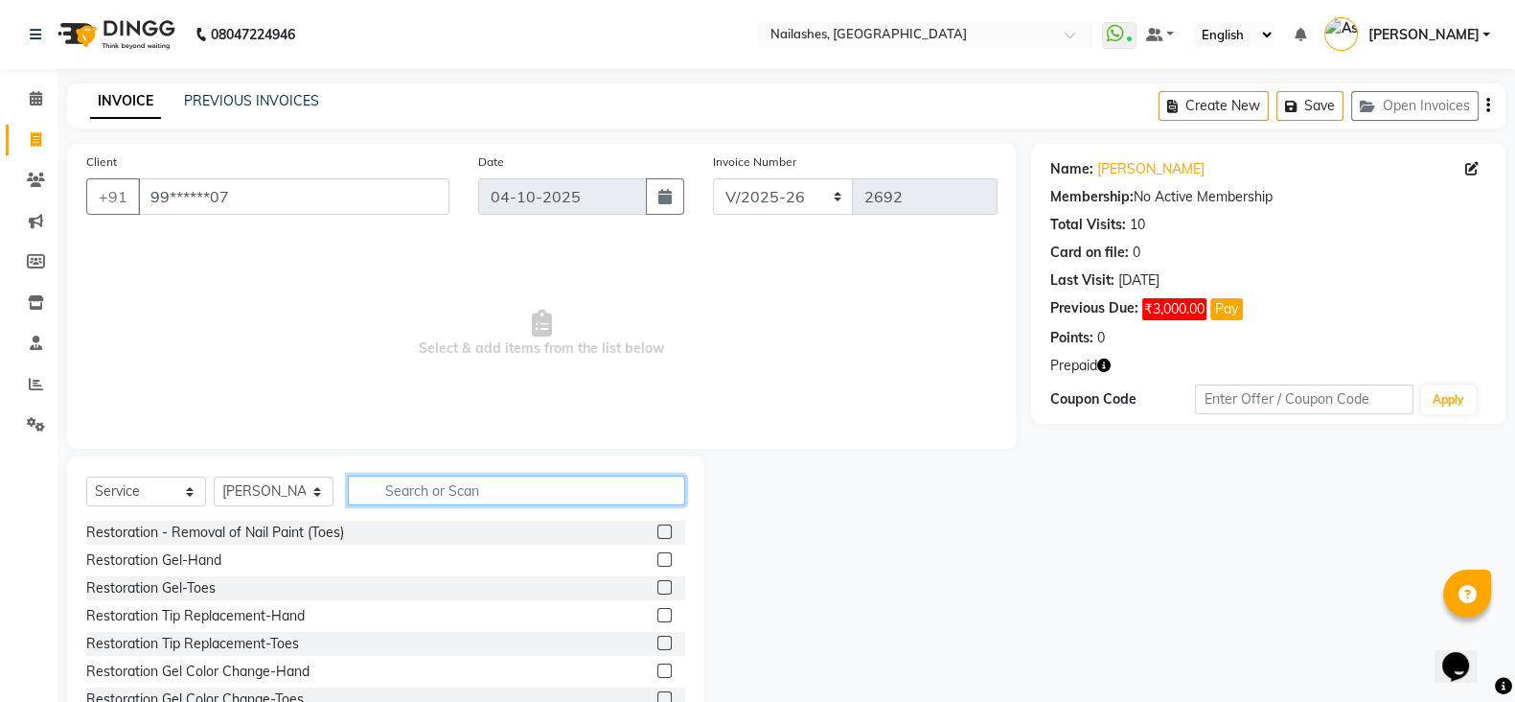
click at [562, 491] on input "text" at bounding box center [516, 490] width 337 height 30
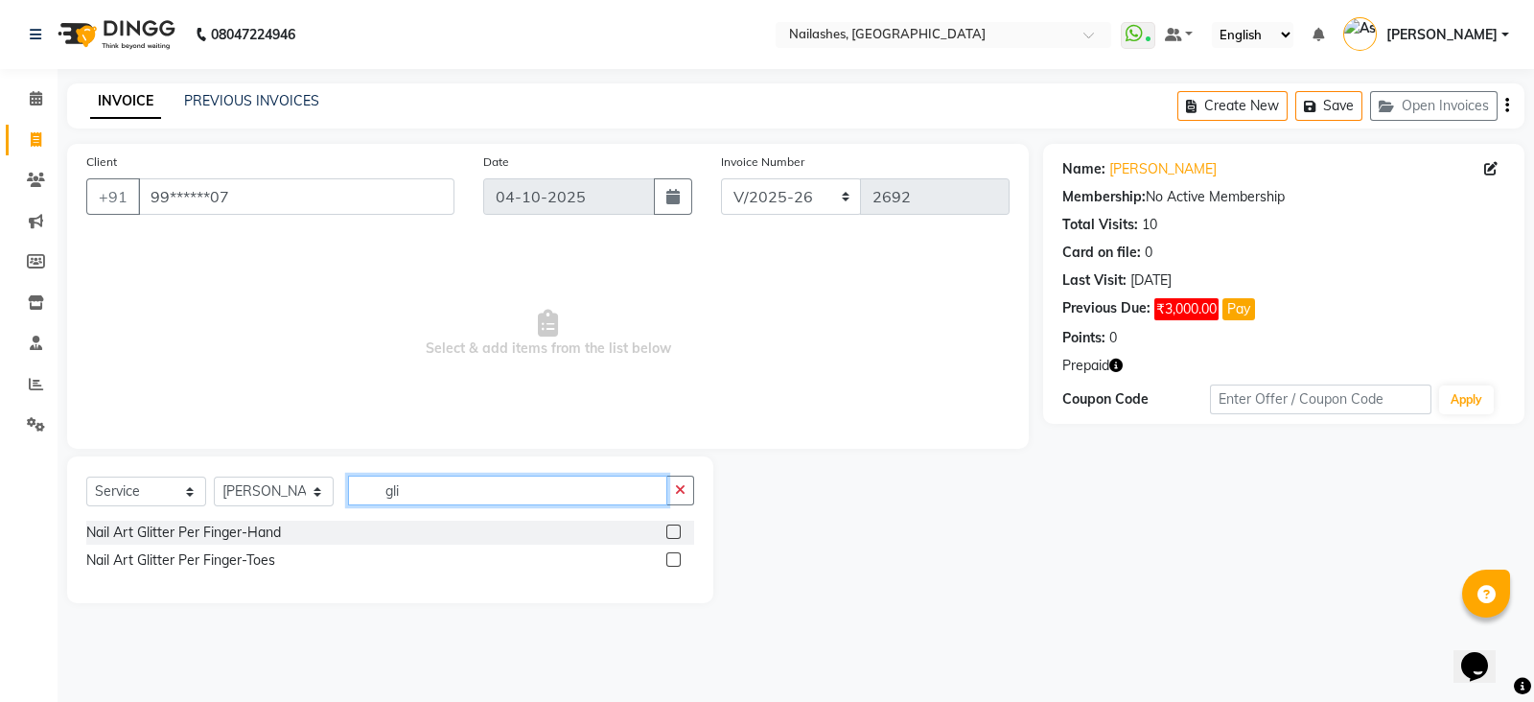
type input "gli"
click at [676, 530] on label at bounding box center [673, 531] width 14 height 14
click at [676, 530] on input "checkbox" at bounding box center [672, 532] width 12 height 12
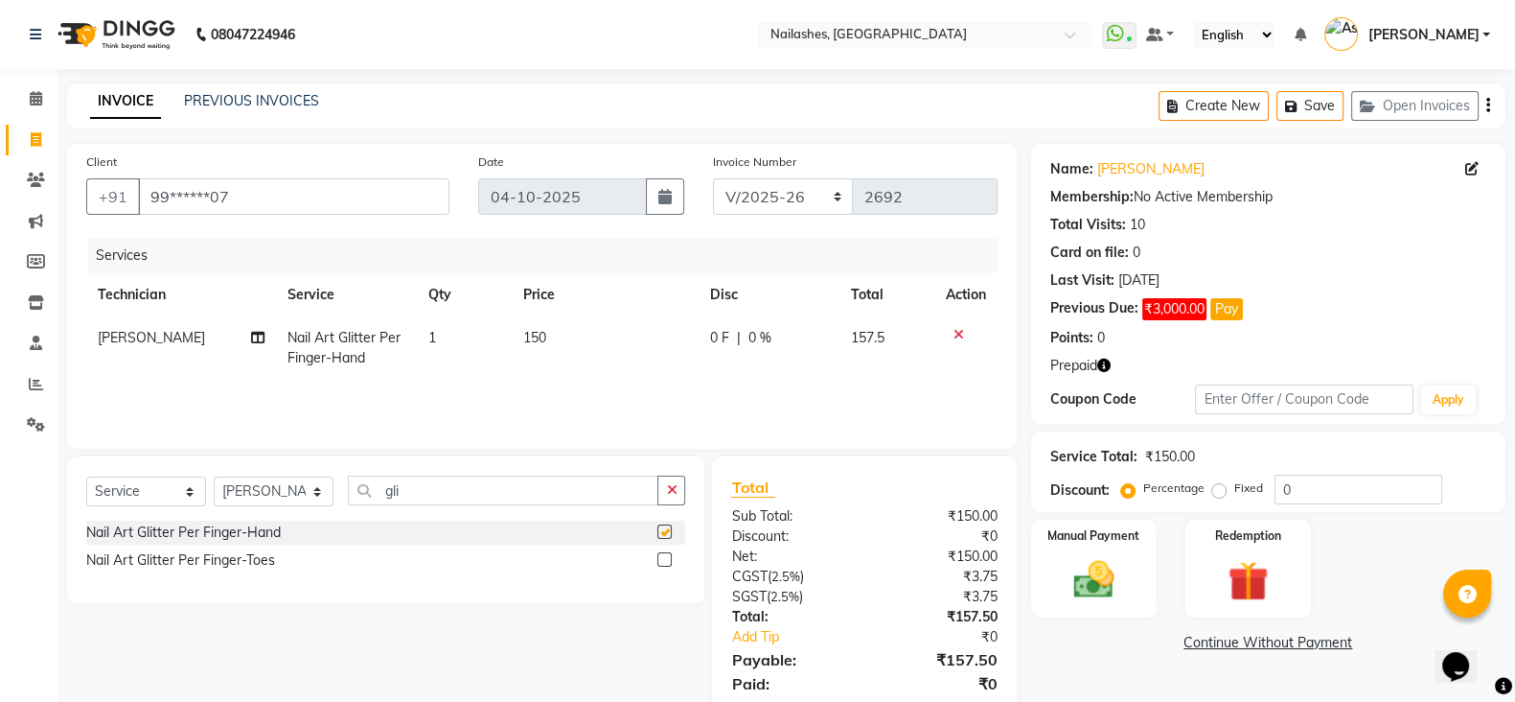
checkbox input "false"
click at [445, 340] on td "1" at bounding box center [464, 347] width 94 height 63
select select "19580"
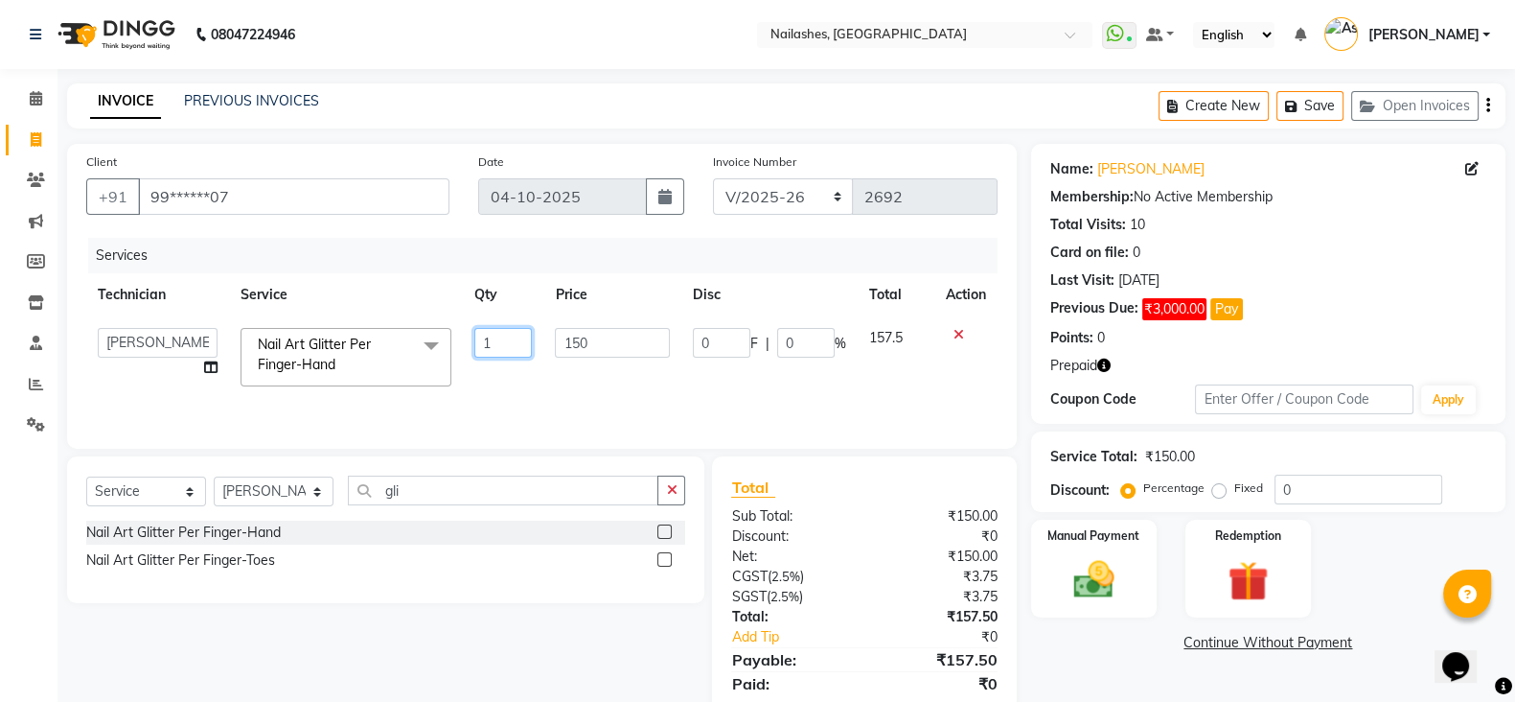
click at [495, 347] on input "1" at bounding box center [503, 343] width 58 height 30
type input "8"
click at [571, 373] on td "150" at bounding box center [611, 356] width 137 height 81
select select "19580"
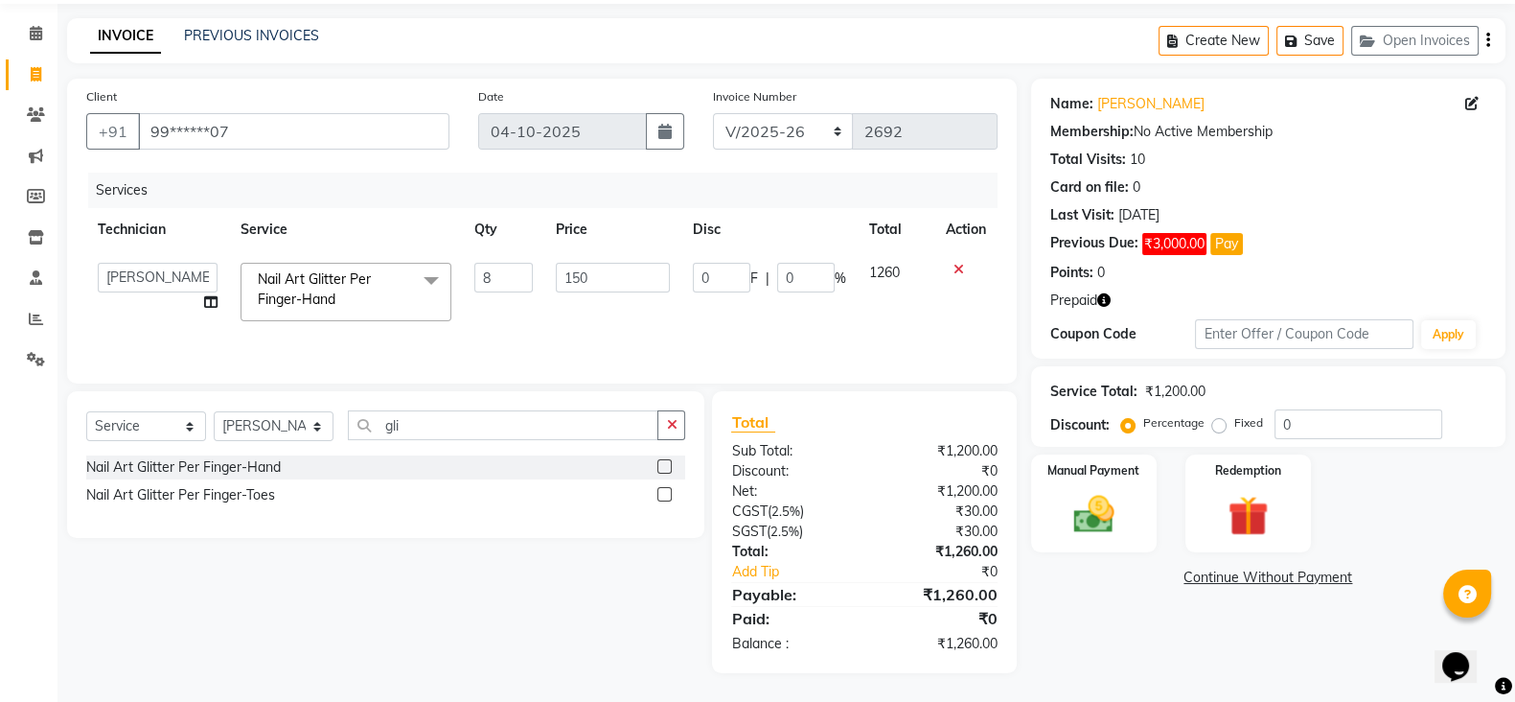
click at [1079, 299] on span "Prepaid" at bounding box center [1073, 300] width 47 height 20
click at [1097, 299] on icon "button" at bounding box center [1103, 299] width 13 height 13
click at [1252, 490] on img at bounding box center [1248, 516] width 68 height 52
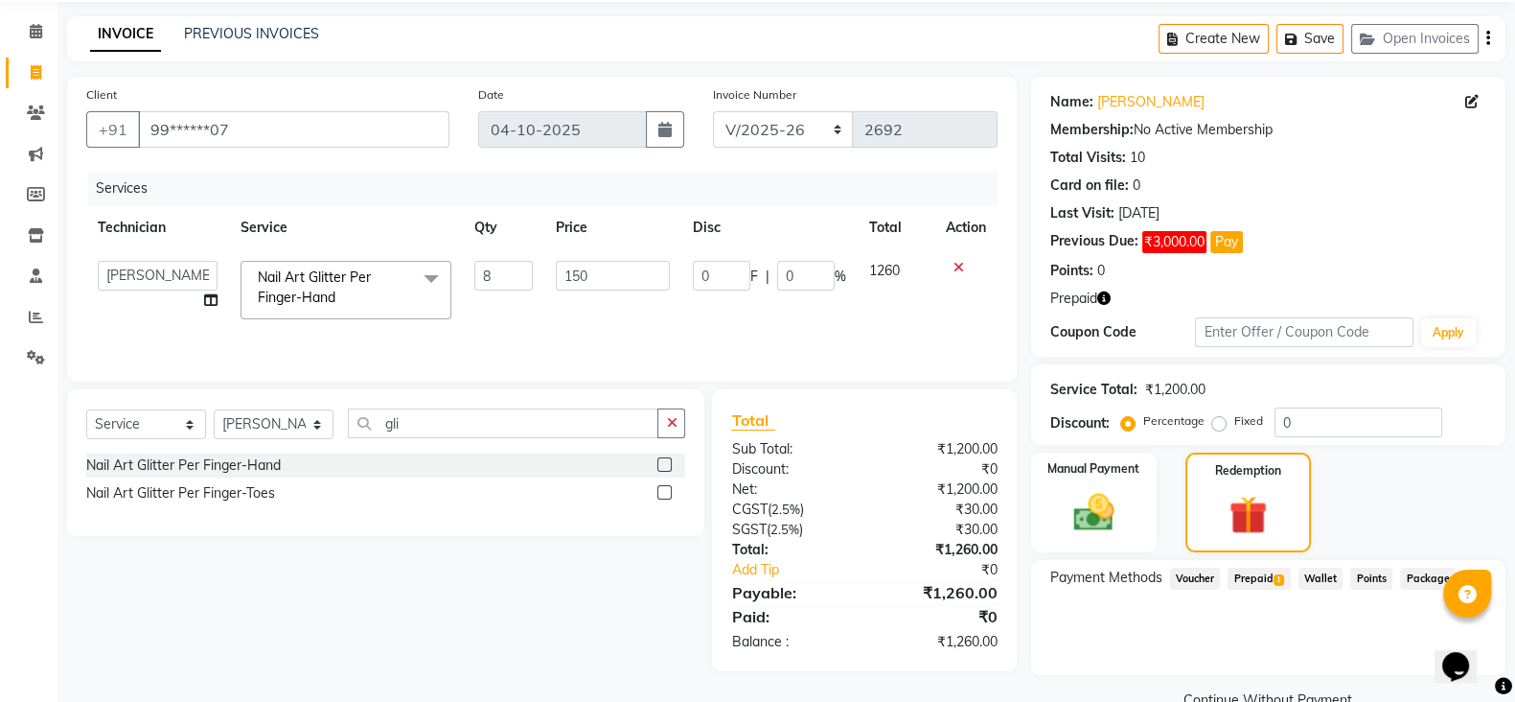
click at [1272, 574] on span "Prepaid 1" at bounding box center [1259, 578] width 62 height 22
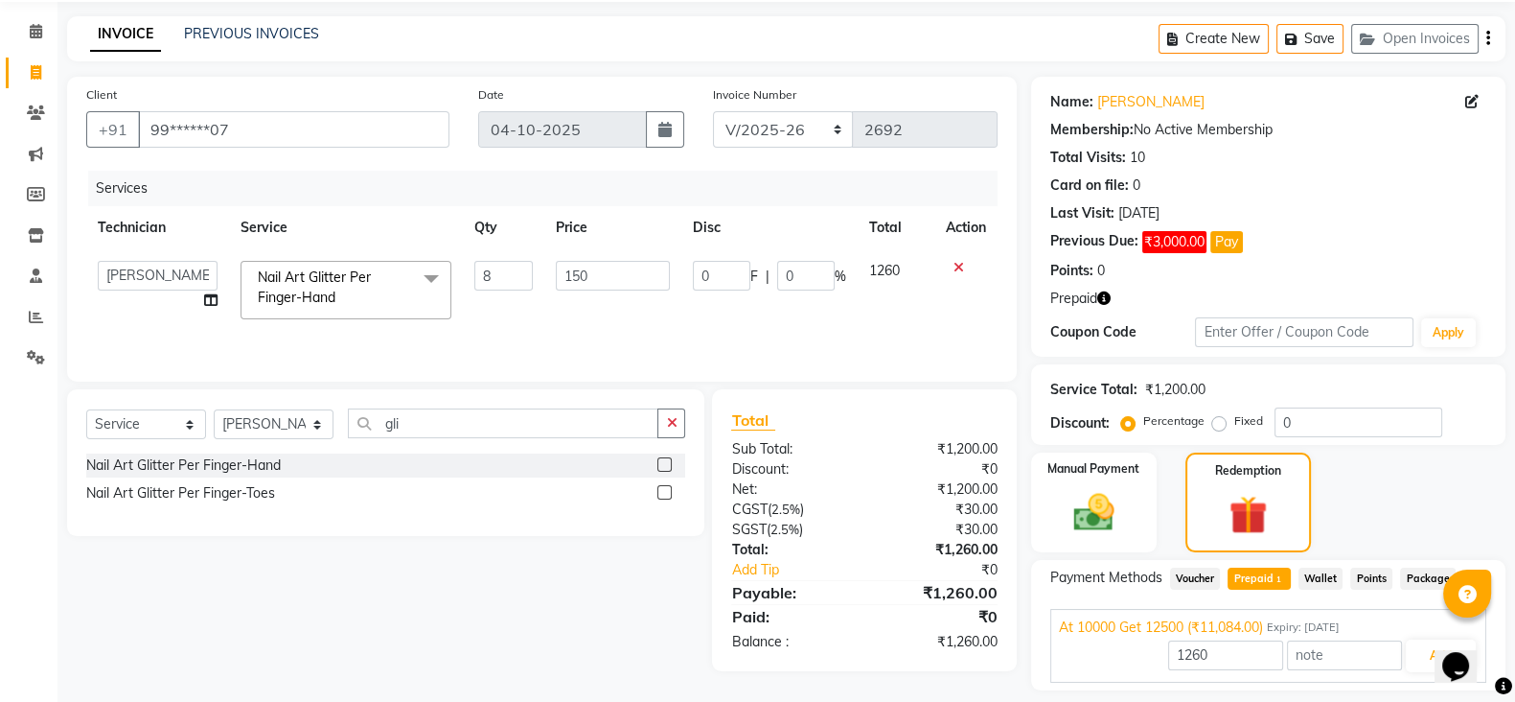
scroll to position [123, 0]
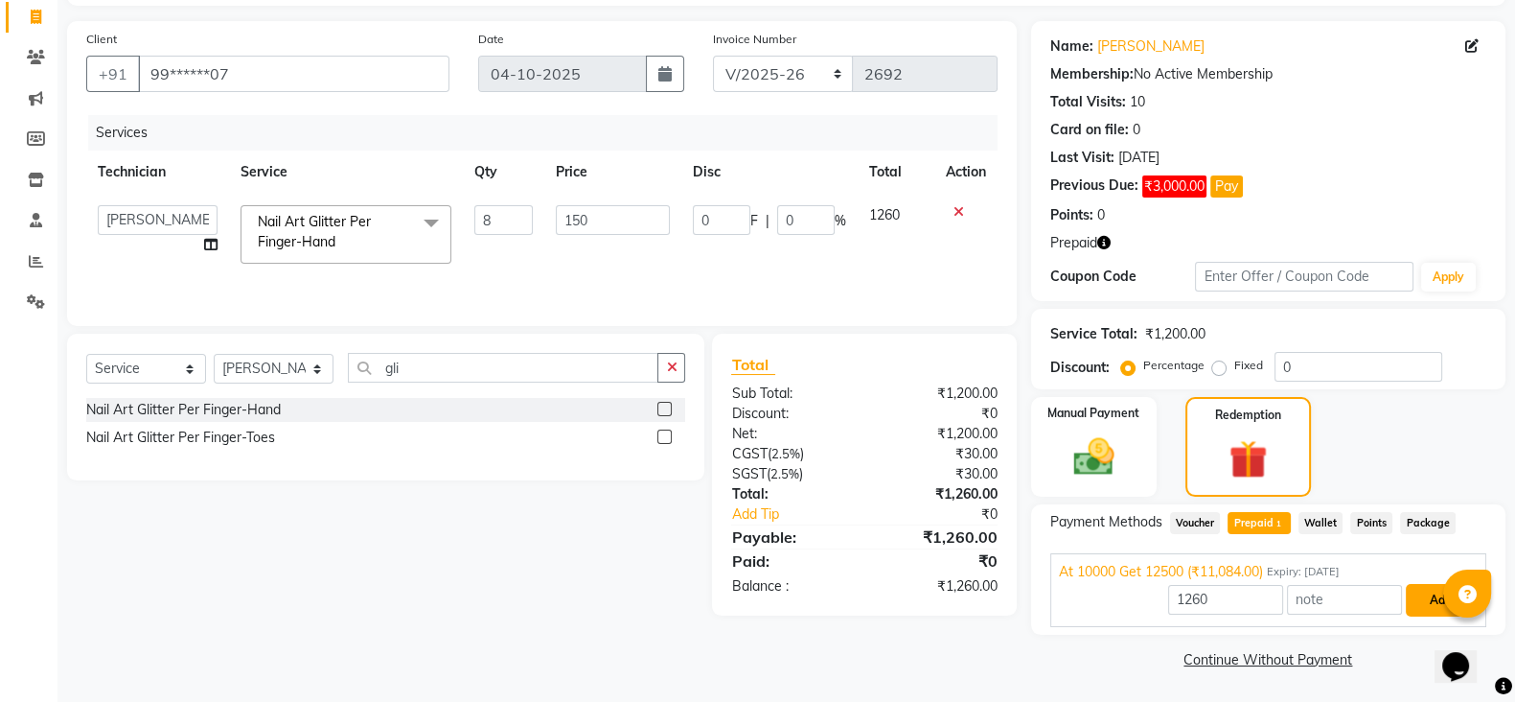
click at [1427, 599] on button "Add" at bounding box center [1441, 600] width 70 height 33
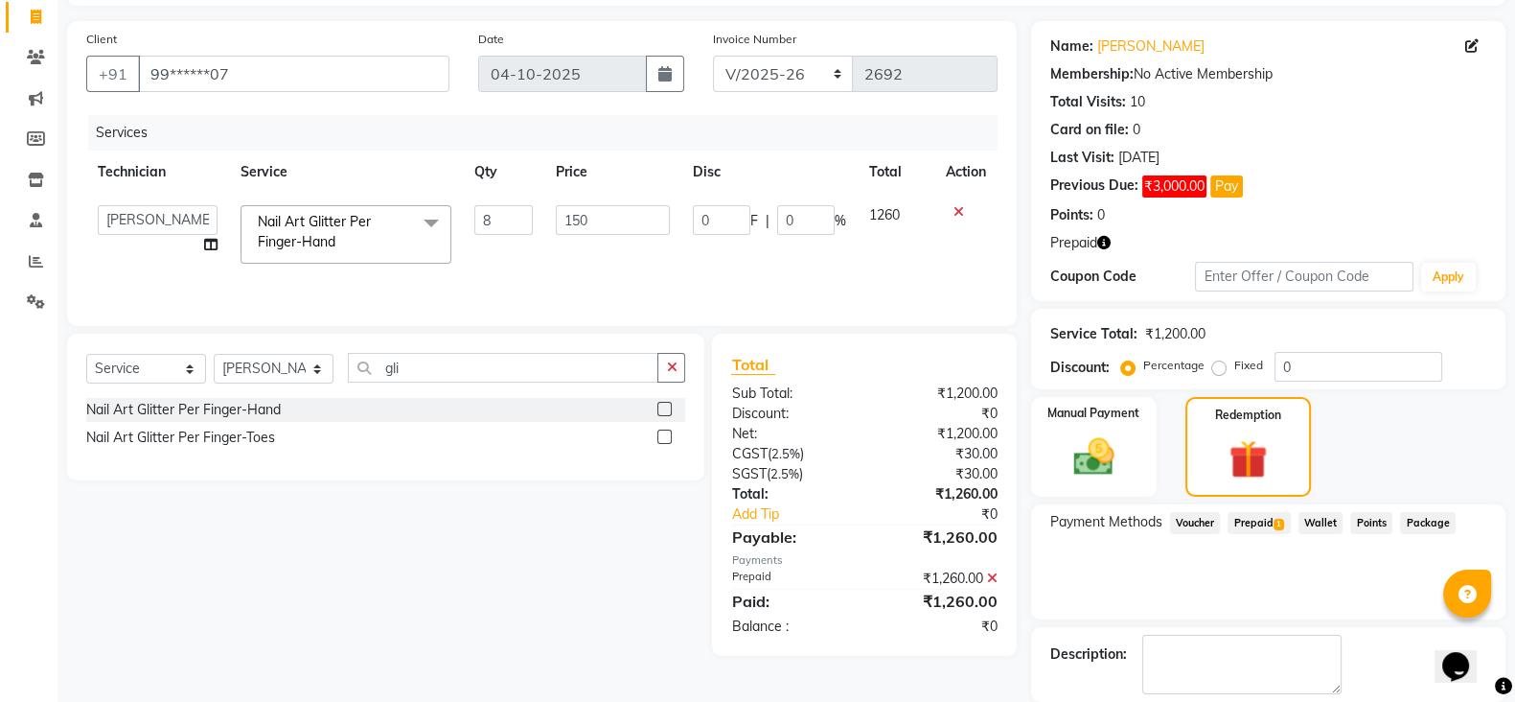
scroll to position [215, 0]
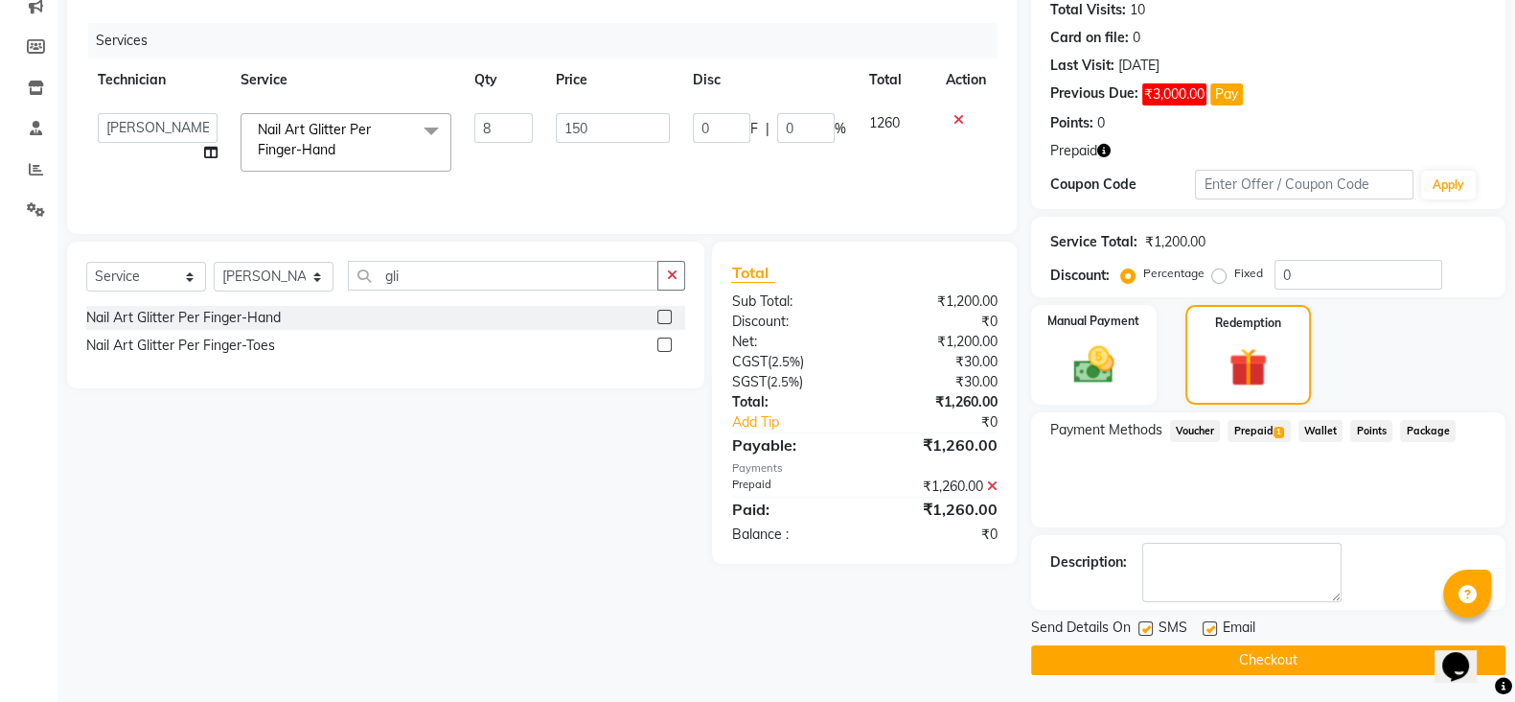
click at [1371, 658] on button "Checkout" at bounding box center [1268, 660] width 474 height 30
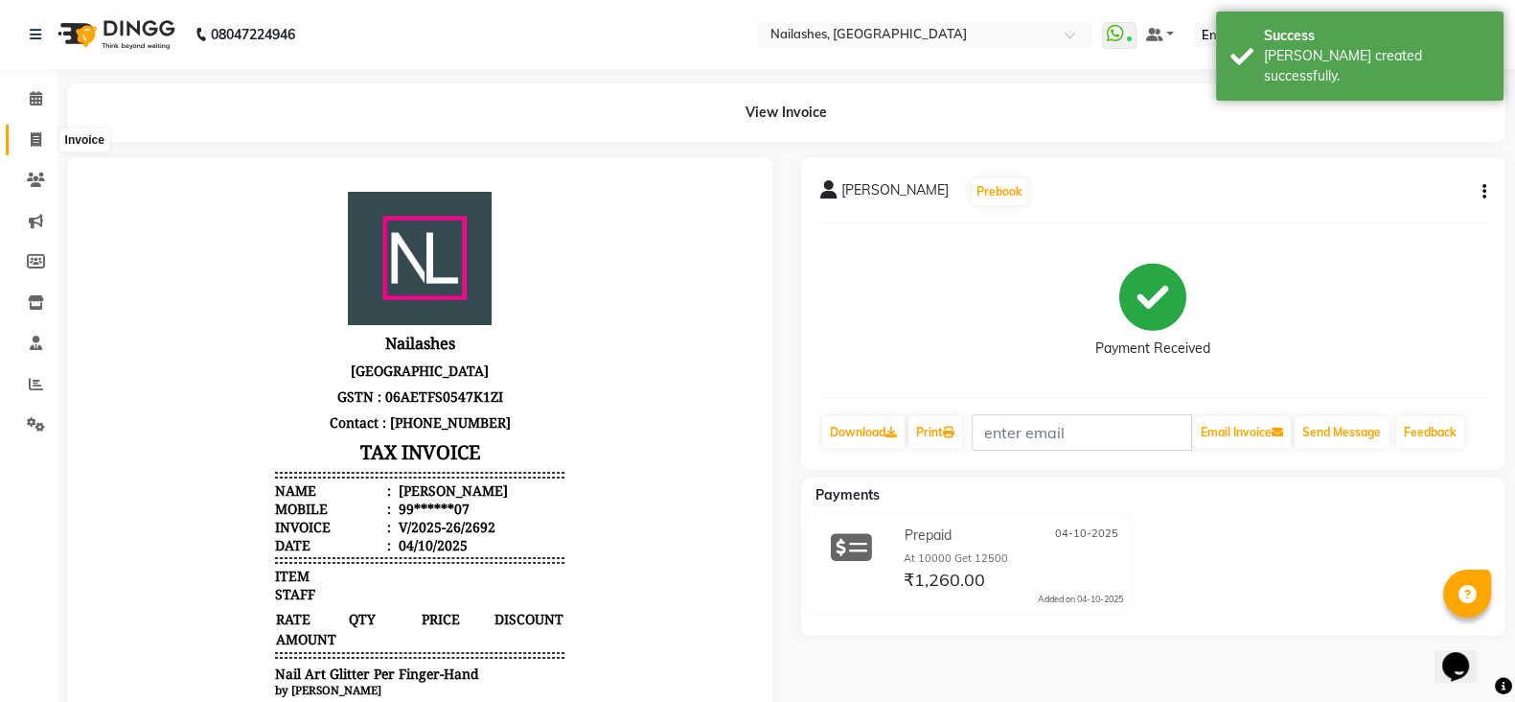
click at [37, 145] on icon at bounding box center [36, 139] width 11 height 14
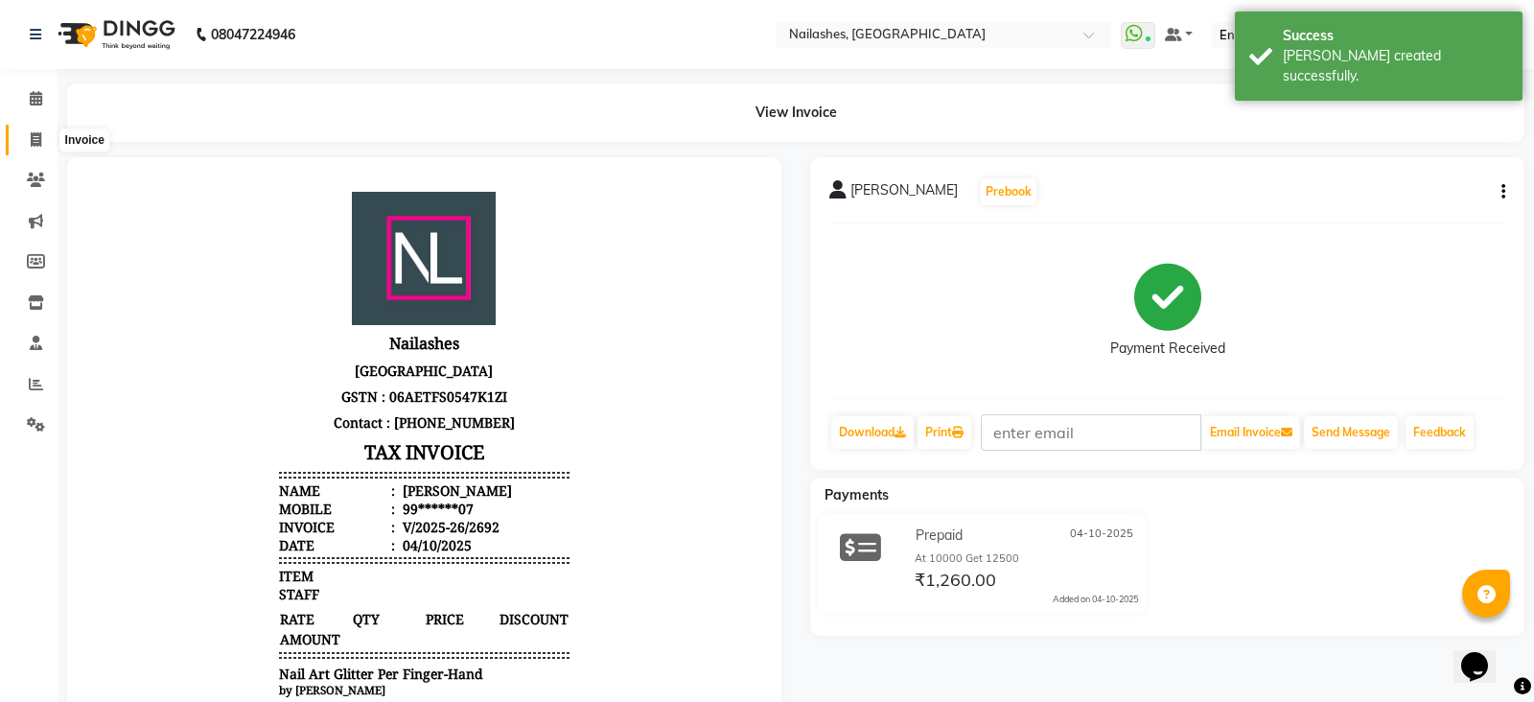
select select "3926"
select select "service"
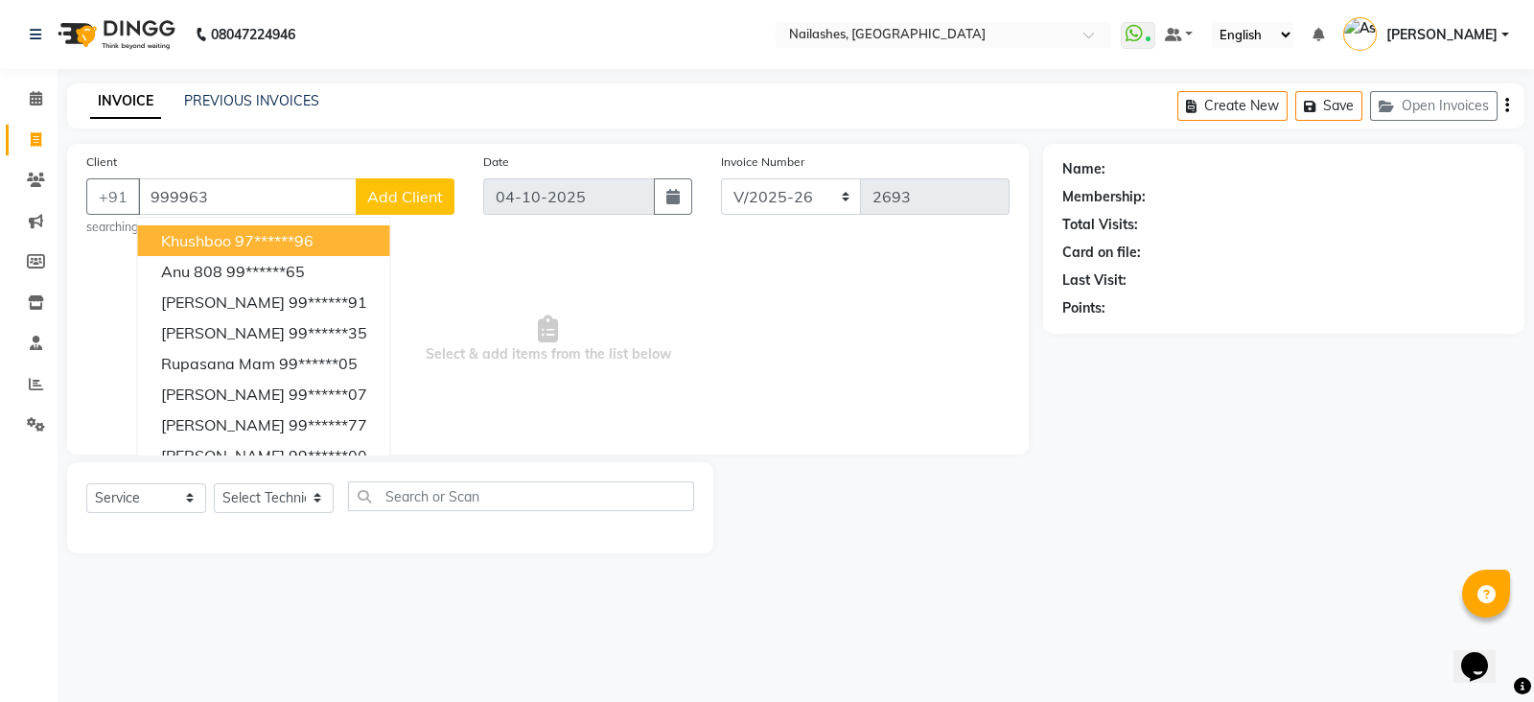
type input "9999637"
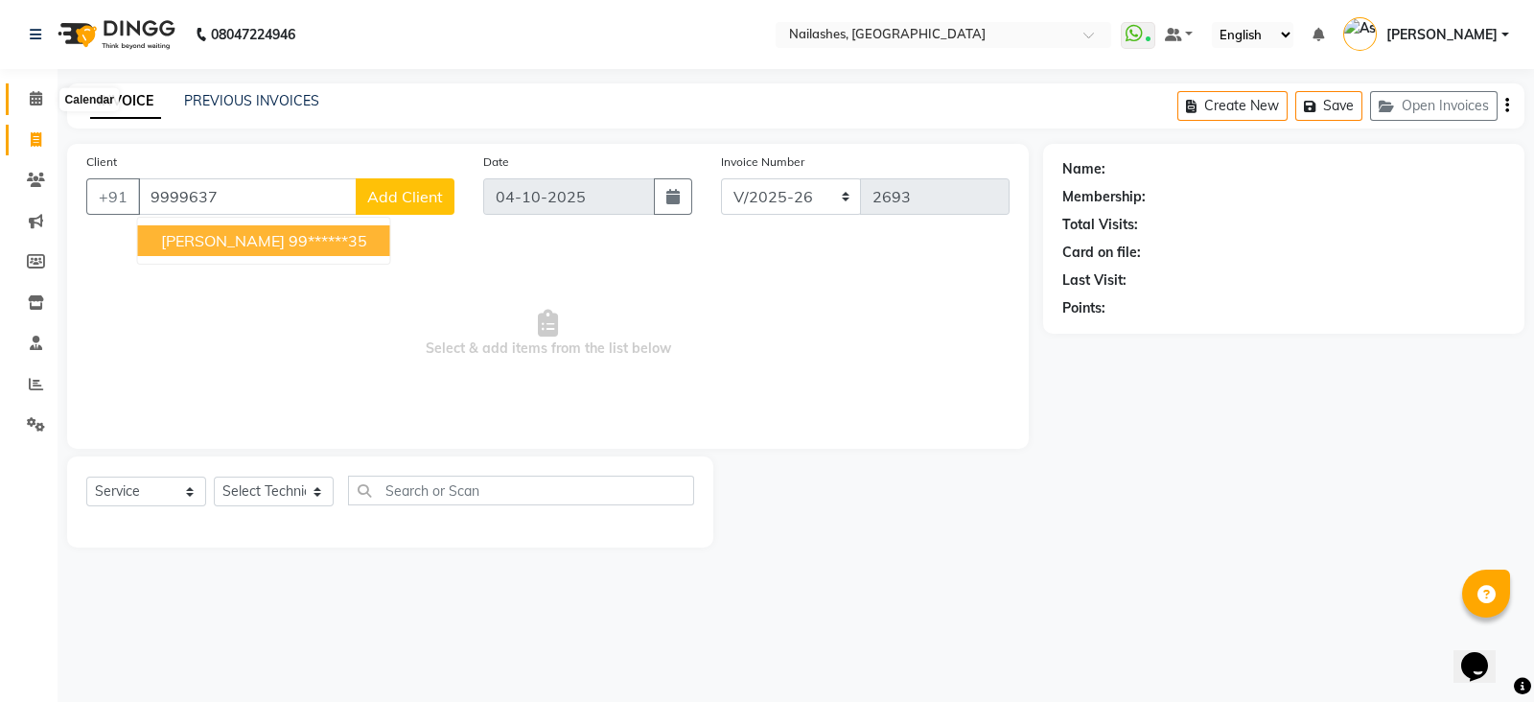
click at [39, 88] on span at bounding box center [36, 99] width 34 height 22
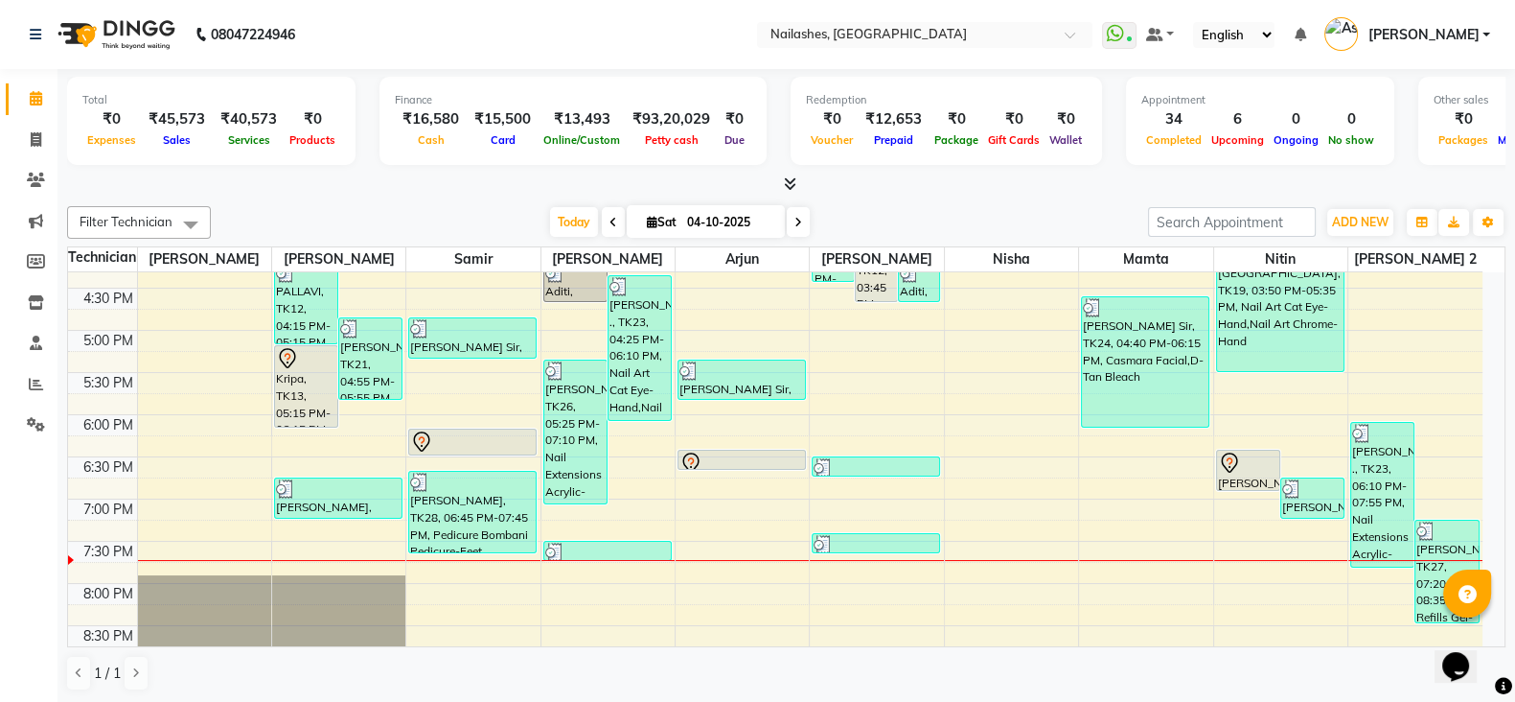
scroll to position [738, 0]
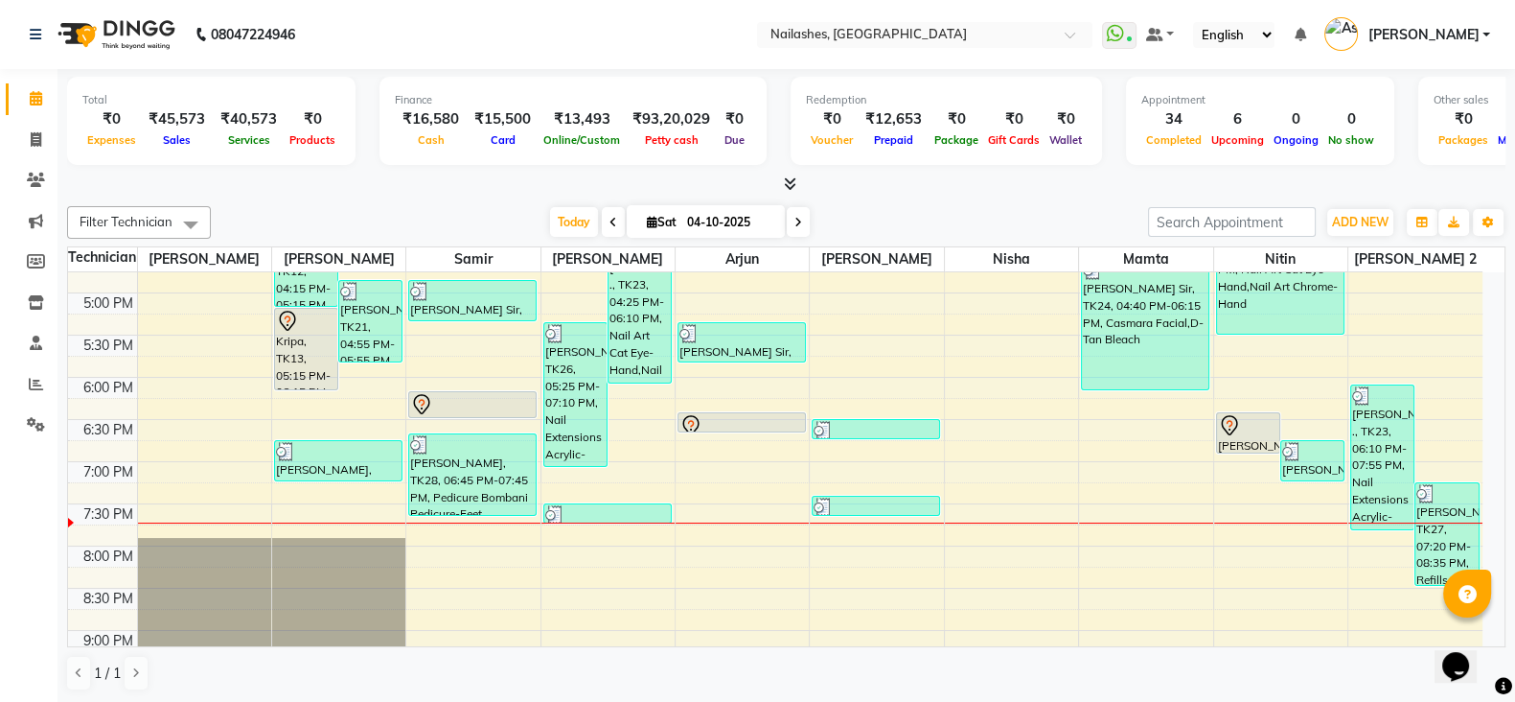
click at [1248, 422] on div at bounding box center [1248, 425] width 60 height 23
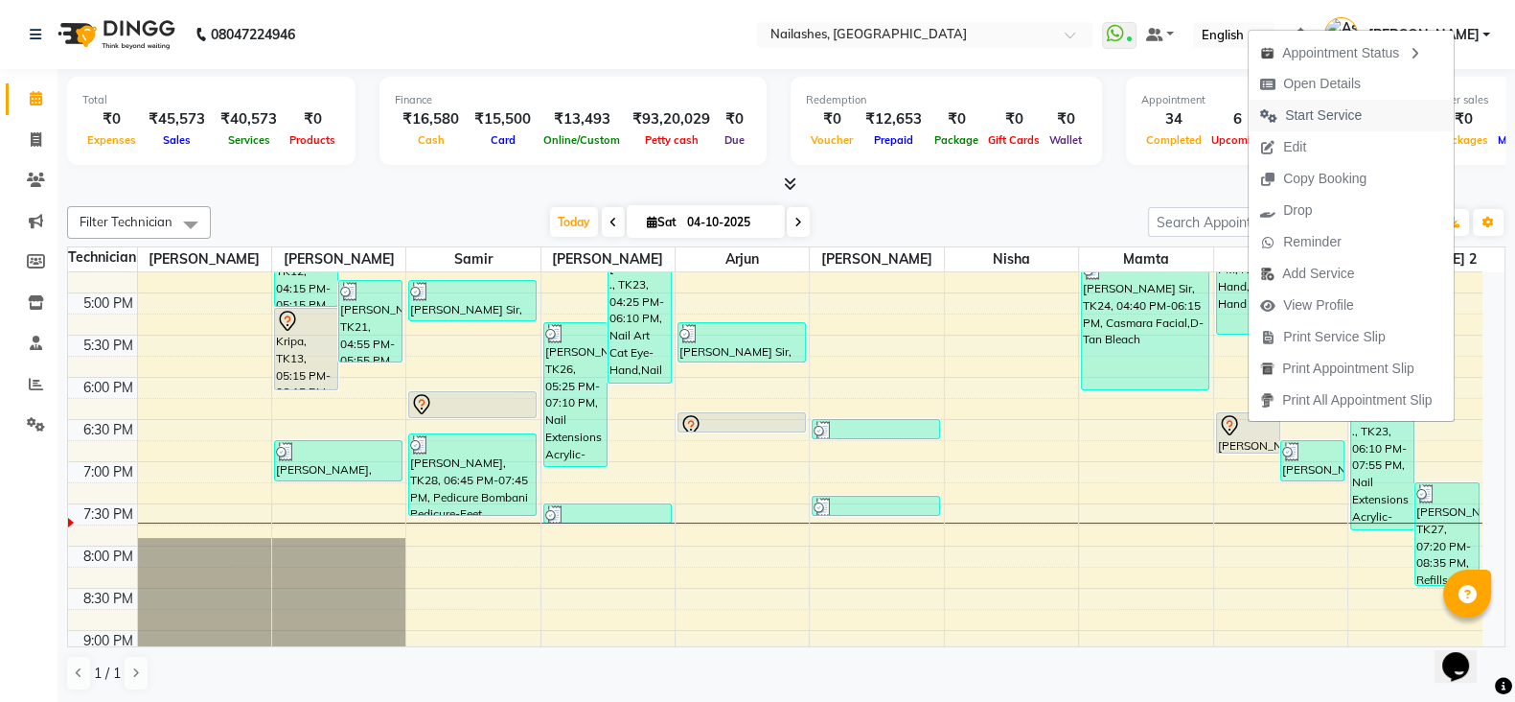
click at [1319, 122] on span "Start Service" at bounding box center [1323, 115] width 77 height 20
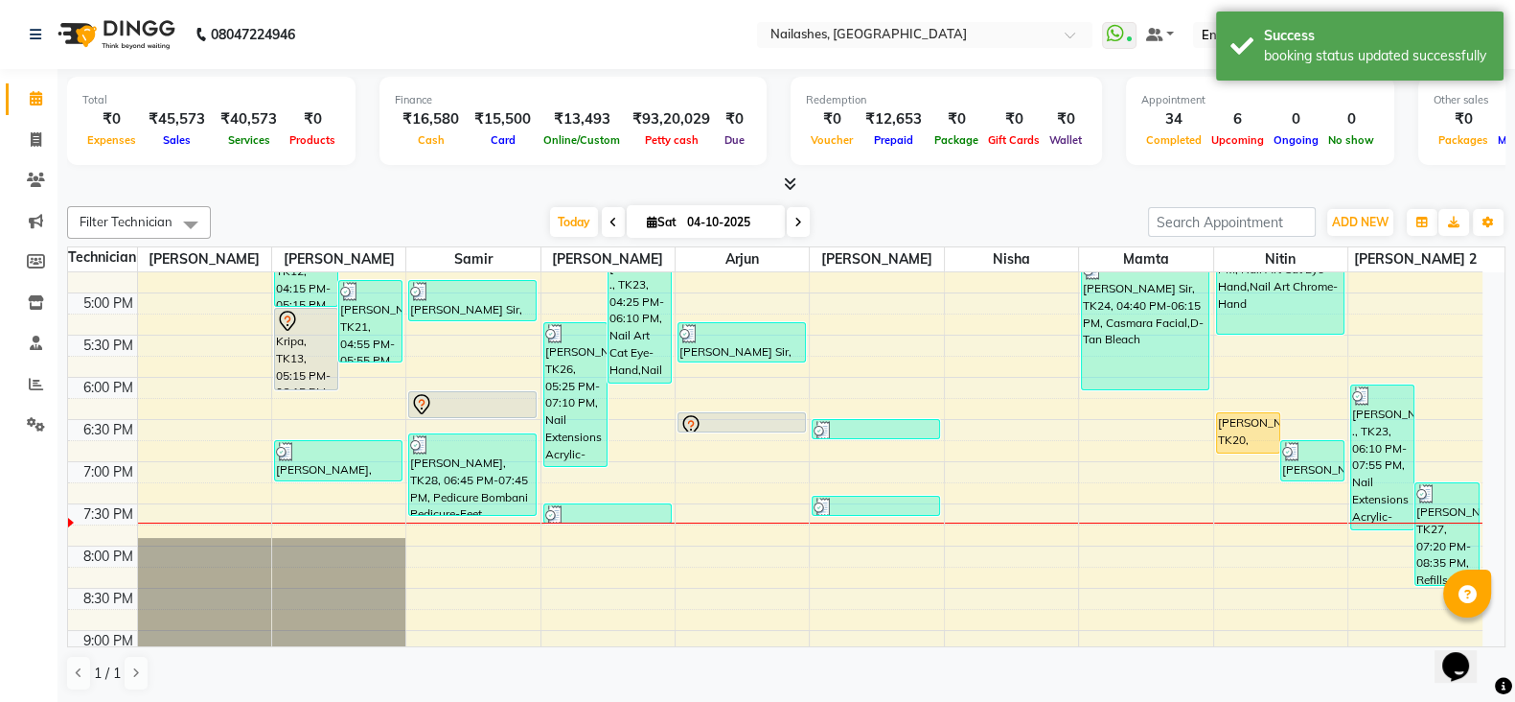
click at [1241, 449] on div at bounding box center [1248, 453] width 62 height 8
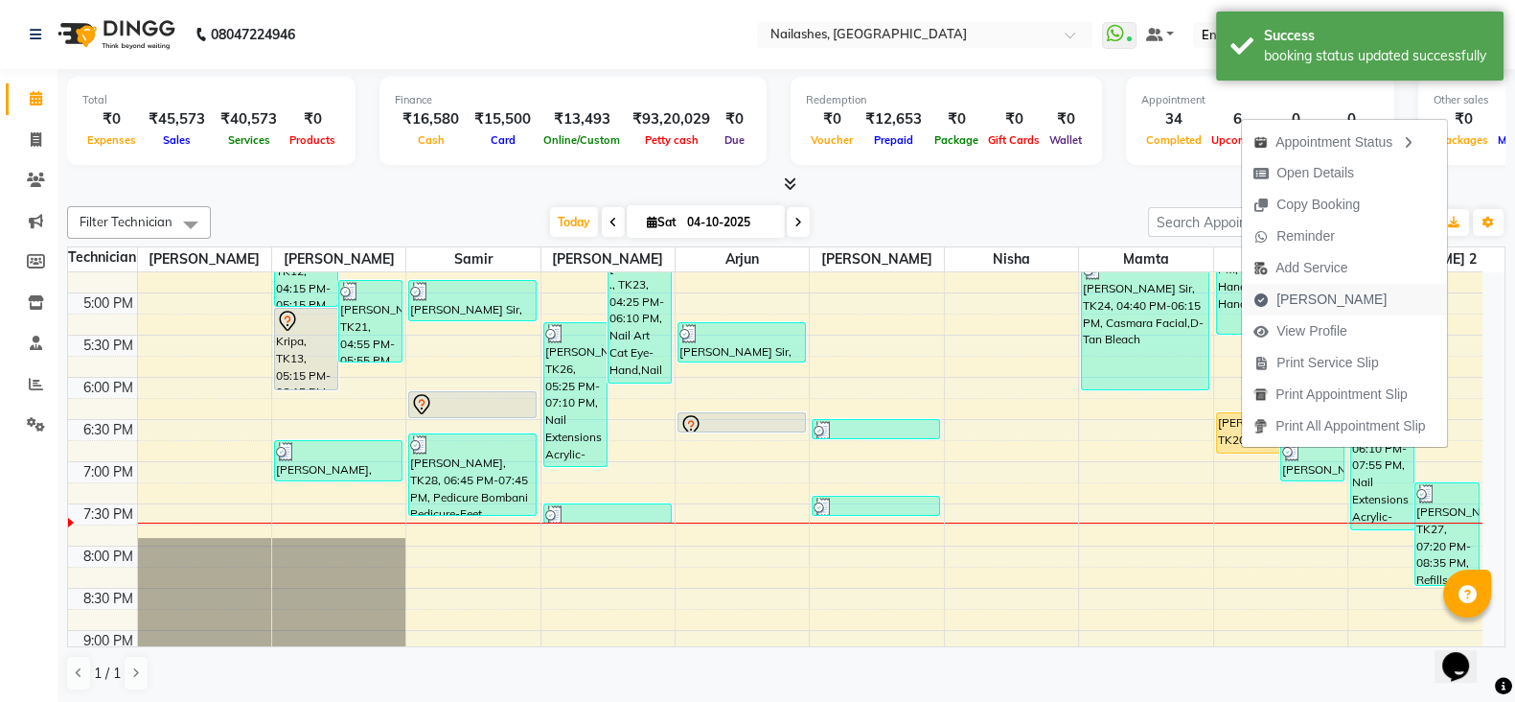
click at [1305, 304] on span "[PERSON_NAME]" at bounding box center [1332, 299] width 110 height 20
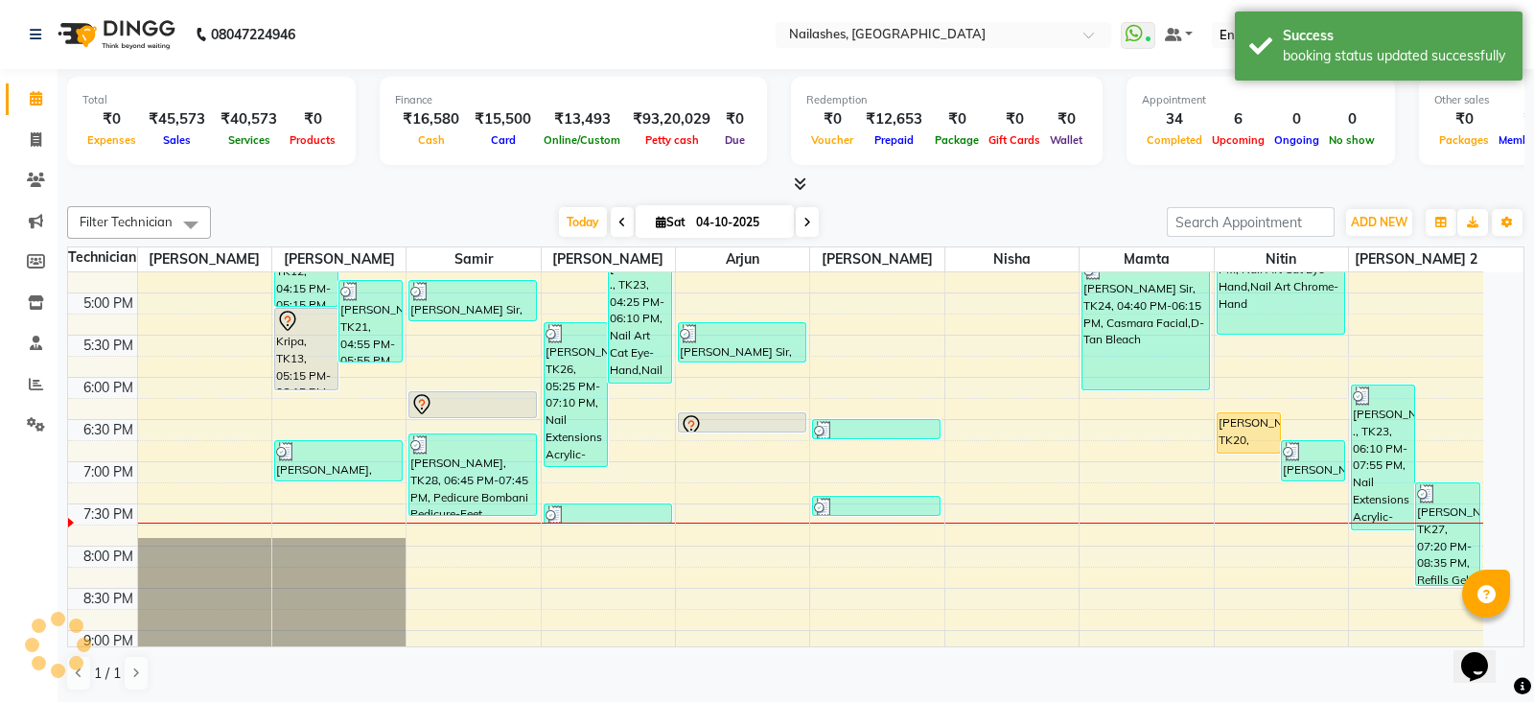
select select "service"
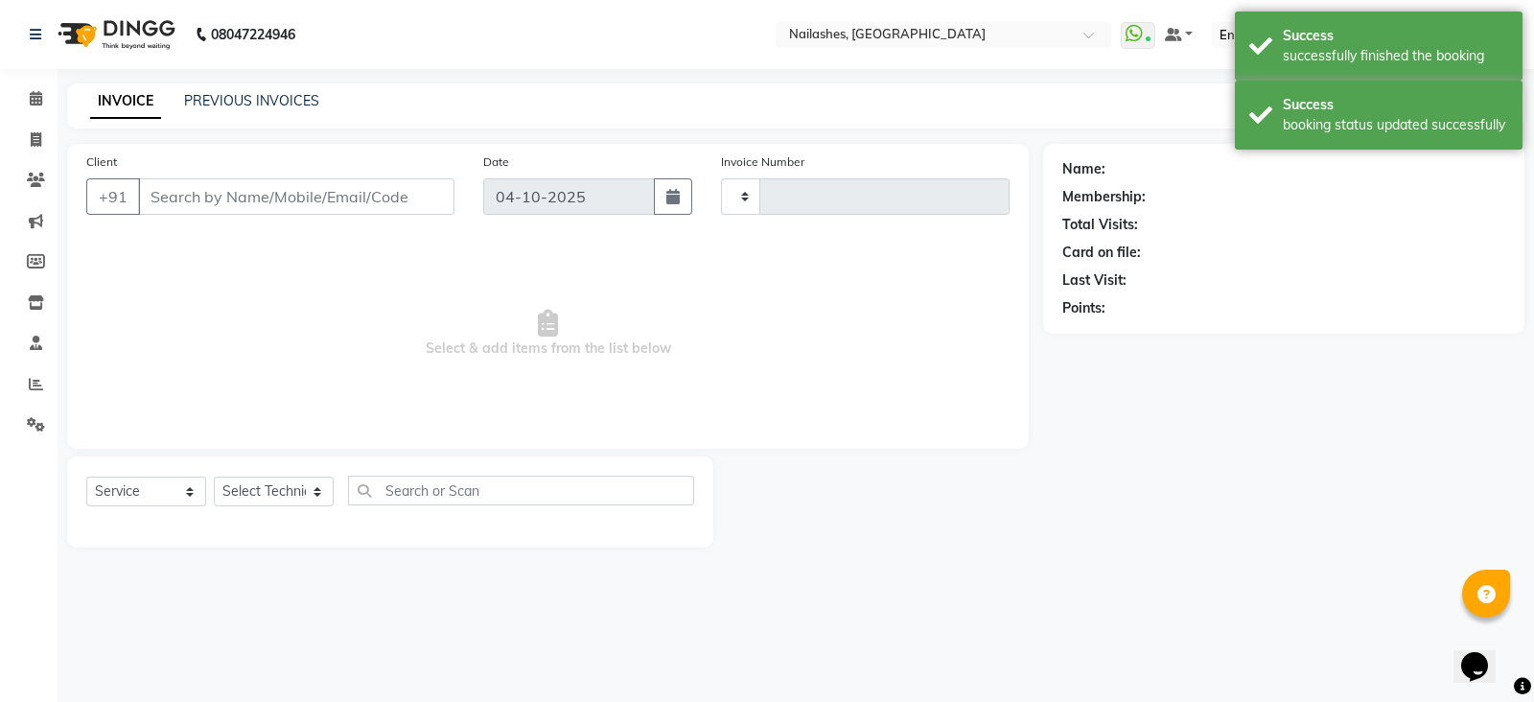
type input "2693"
select select "3926"
type input "99******35"
select select "90278"
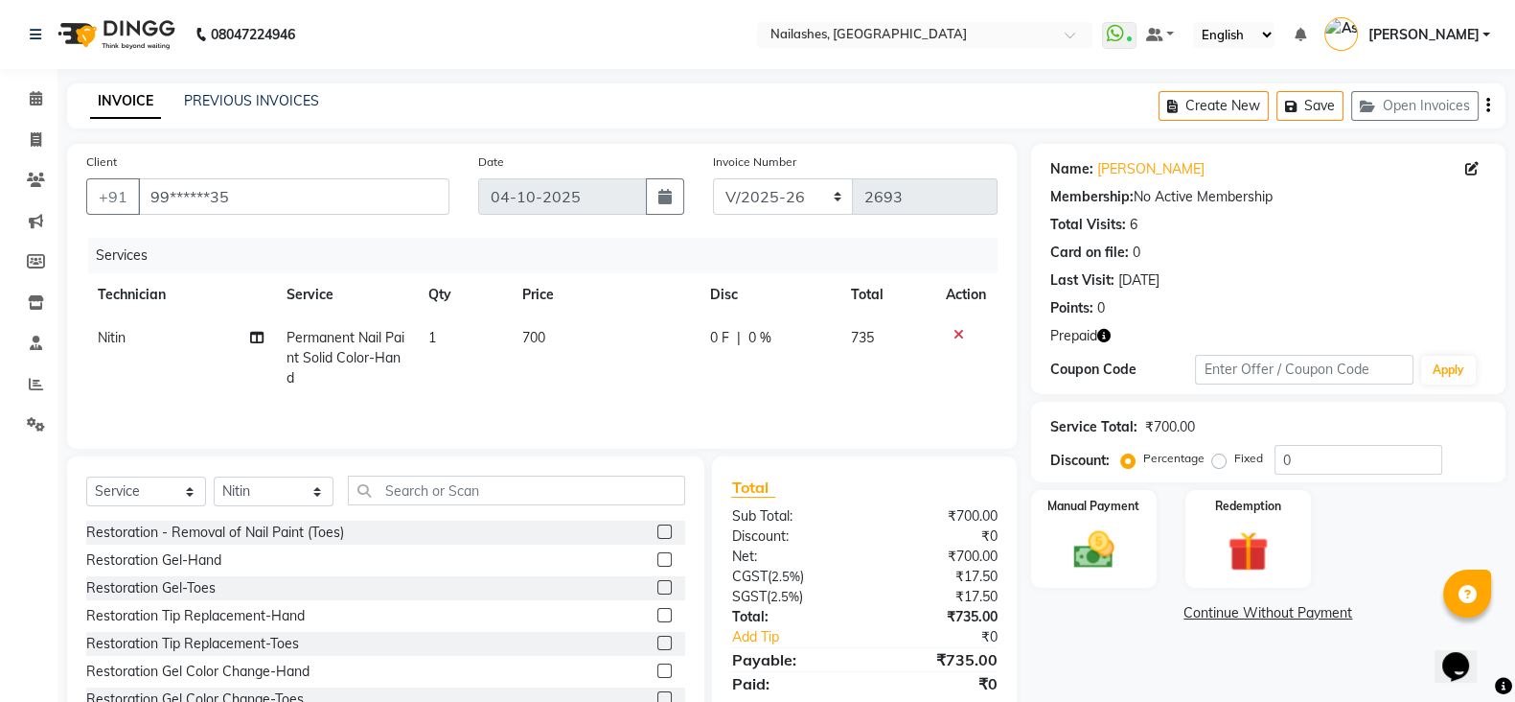
click at [366, 352] on span "Permanent Nail Paint Solid Color-Hand" at bounding box center [346, 358] width 118 height 58
select select "90278"
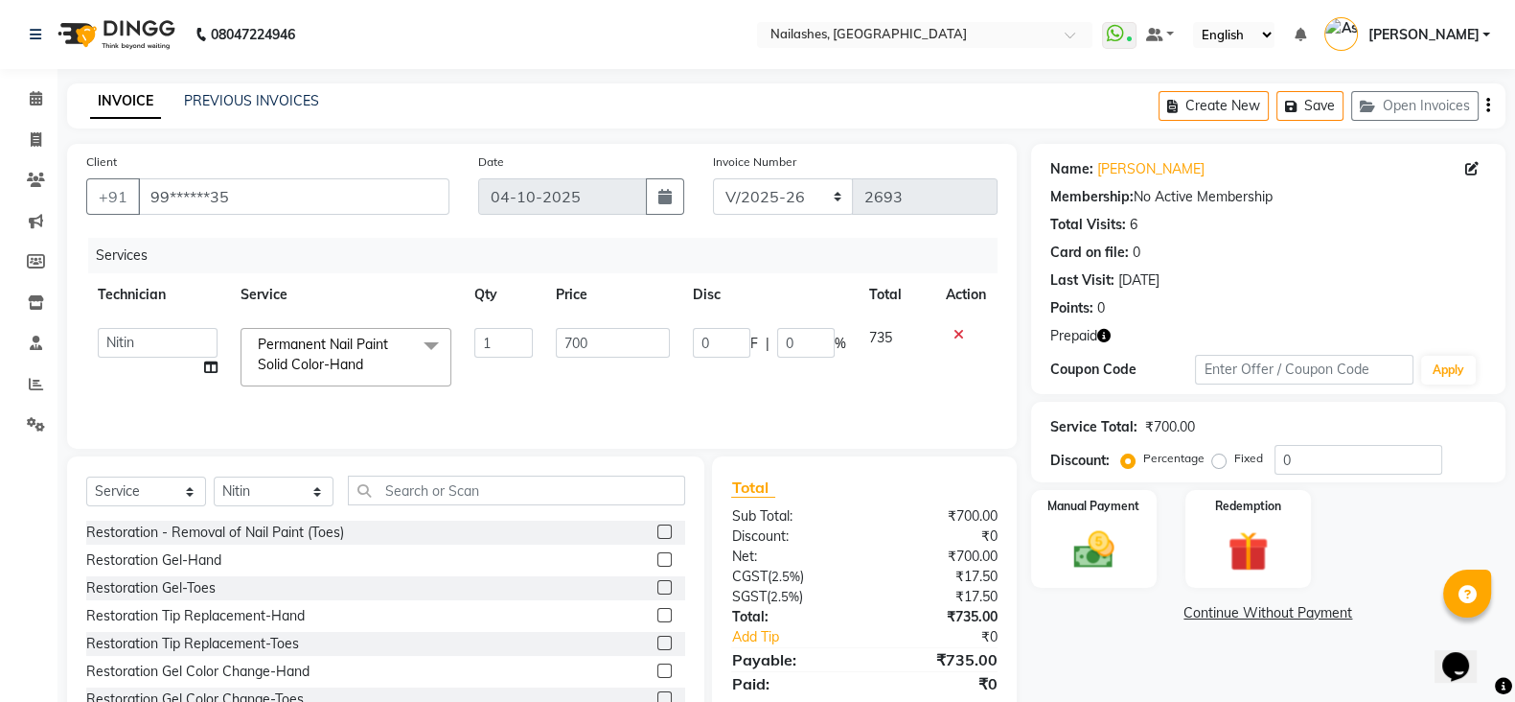
click at [366, 352] on span "Permanent Nail Paint Solid Color-Hand" at bounding box center [323, 353] width 130 height 37
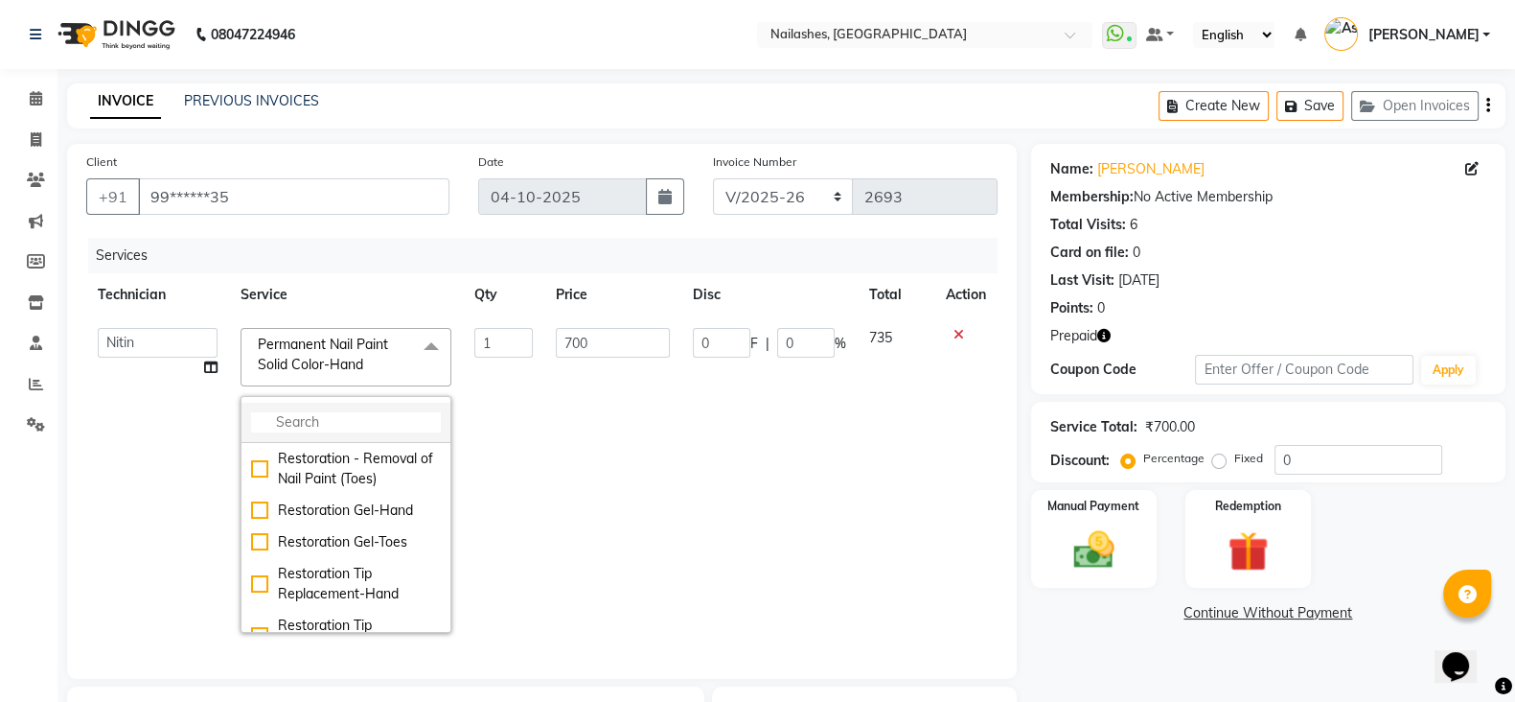
click at [359, 414] on input "multiselect-search" at bounding box center [346, 422] width 190 height 20
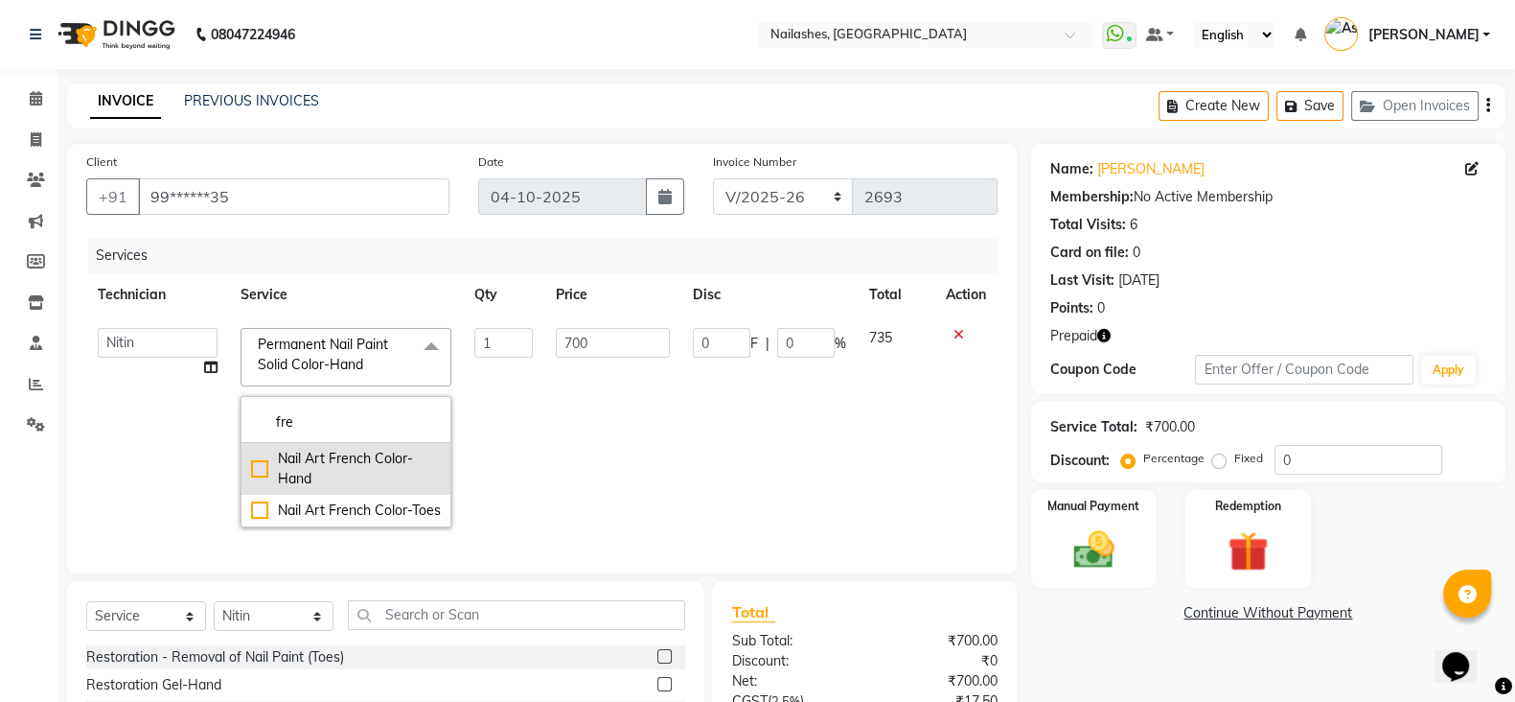
type input "fre"
click at [362, 462] on div "Nail Art French Color-Hand" at bounding box center [346, 469] width 190 height 40
checkbox input "true"
type input "1200"
click at [520, 483] on td "1" at bounding box center [503, 427] width 81 height 222
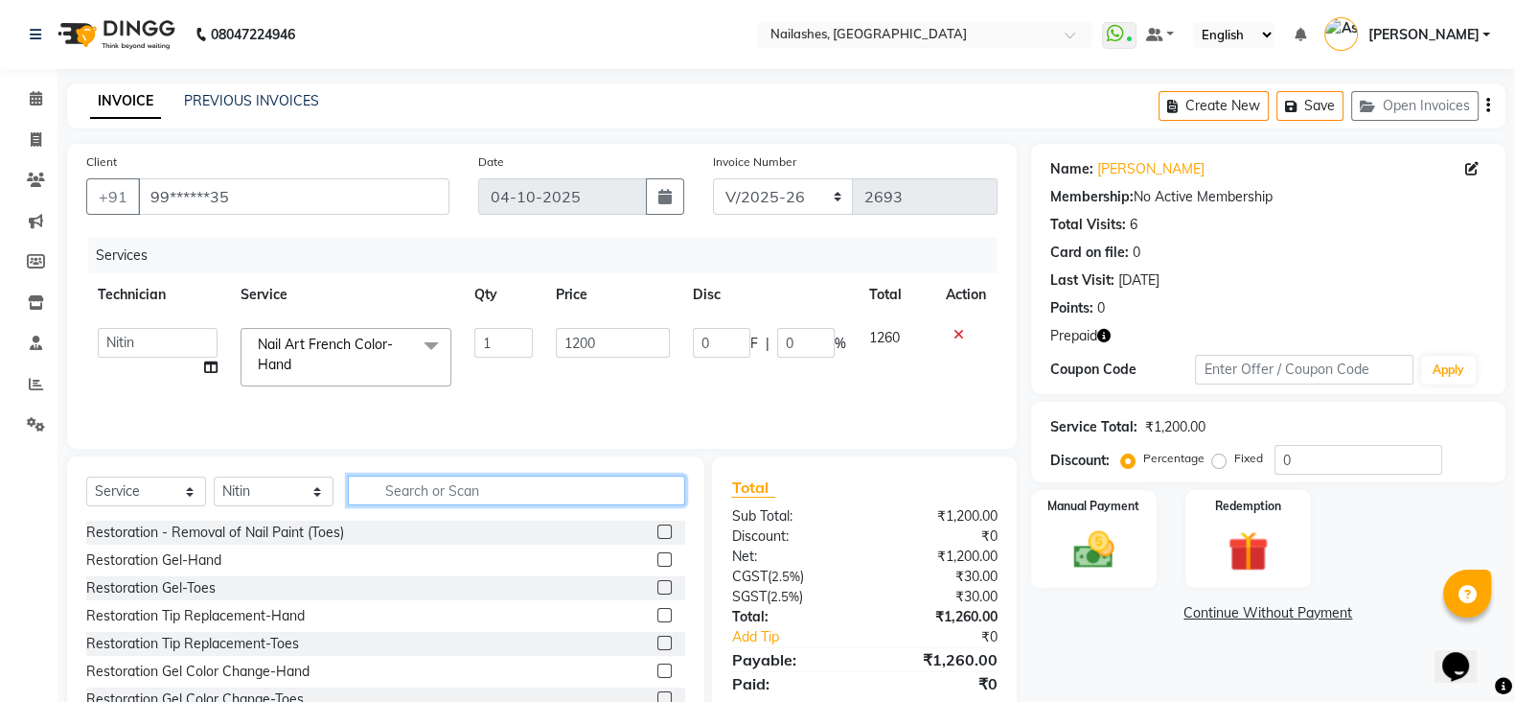
click at [431, 486] on input "text" at bounding box center [516, 490] width 337 height 30
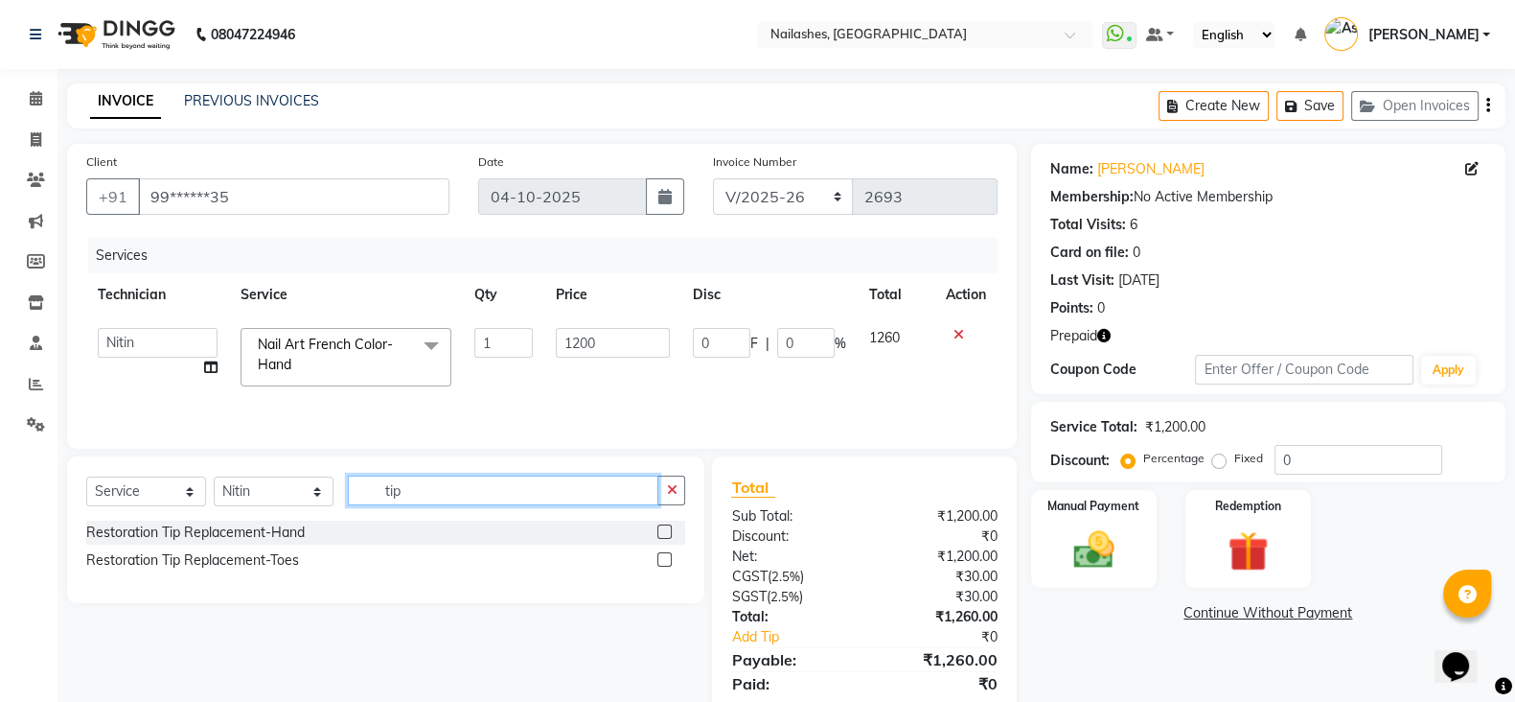
type input "tip"
click at [667, 533] on label at bounding box center [664, 531] width 14 height 14
click at [667, 533] on input "checkbox" at bounding box center [663, 532] width 12 height 12
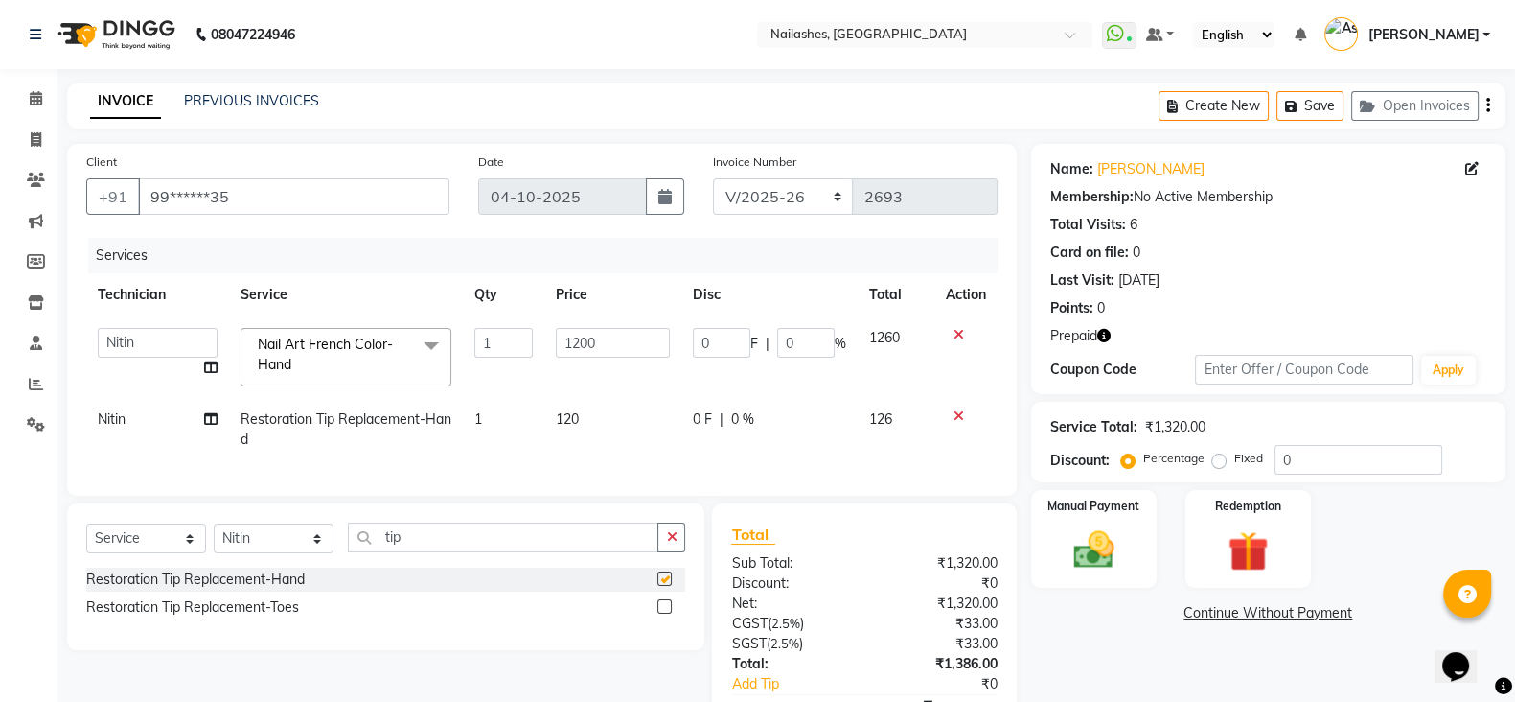
checkbox input "false"
click at [554, 552] on input "tip" at bounding box center [503, 537] width 311 height 30
type input "t"
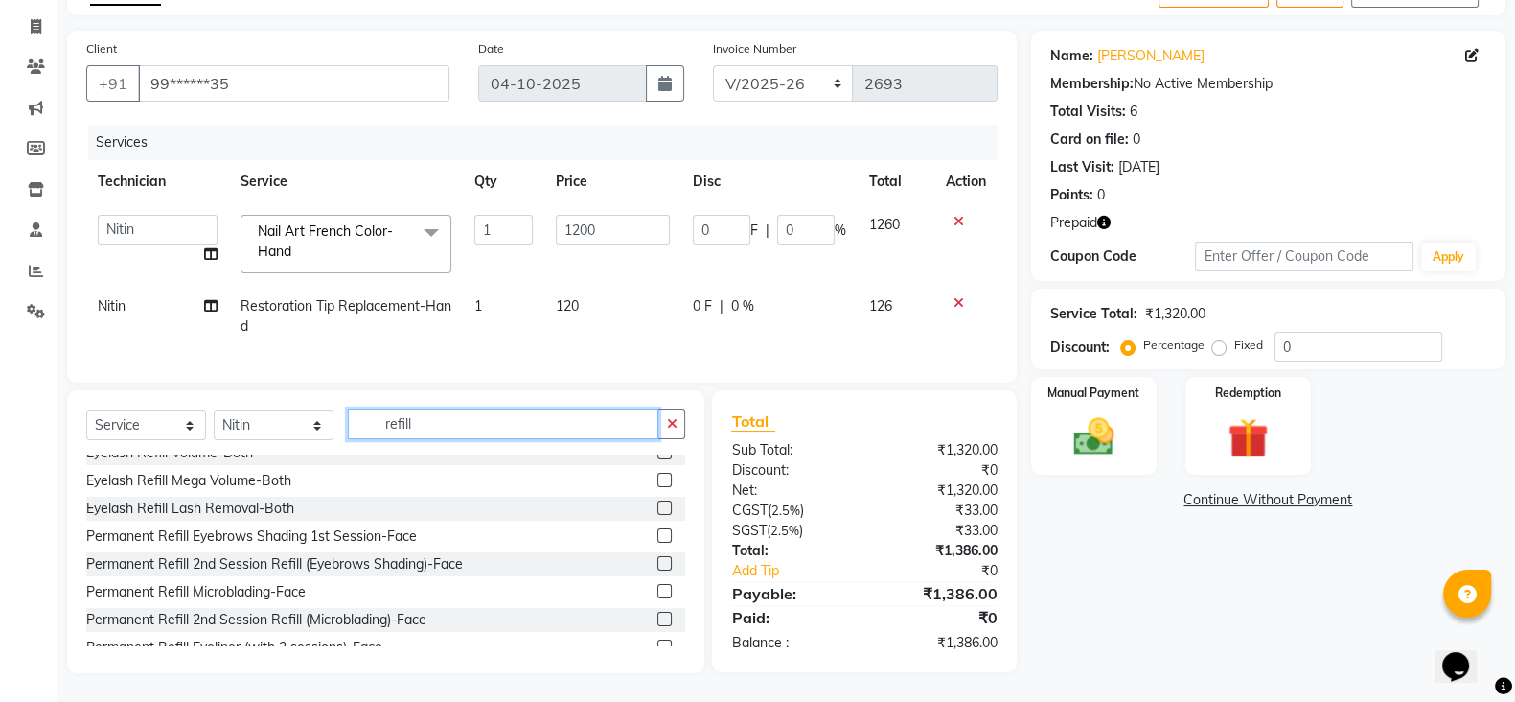
scroll to position [280, 0]
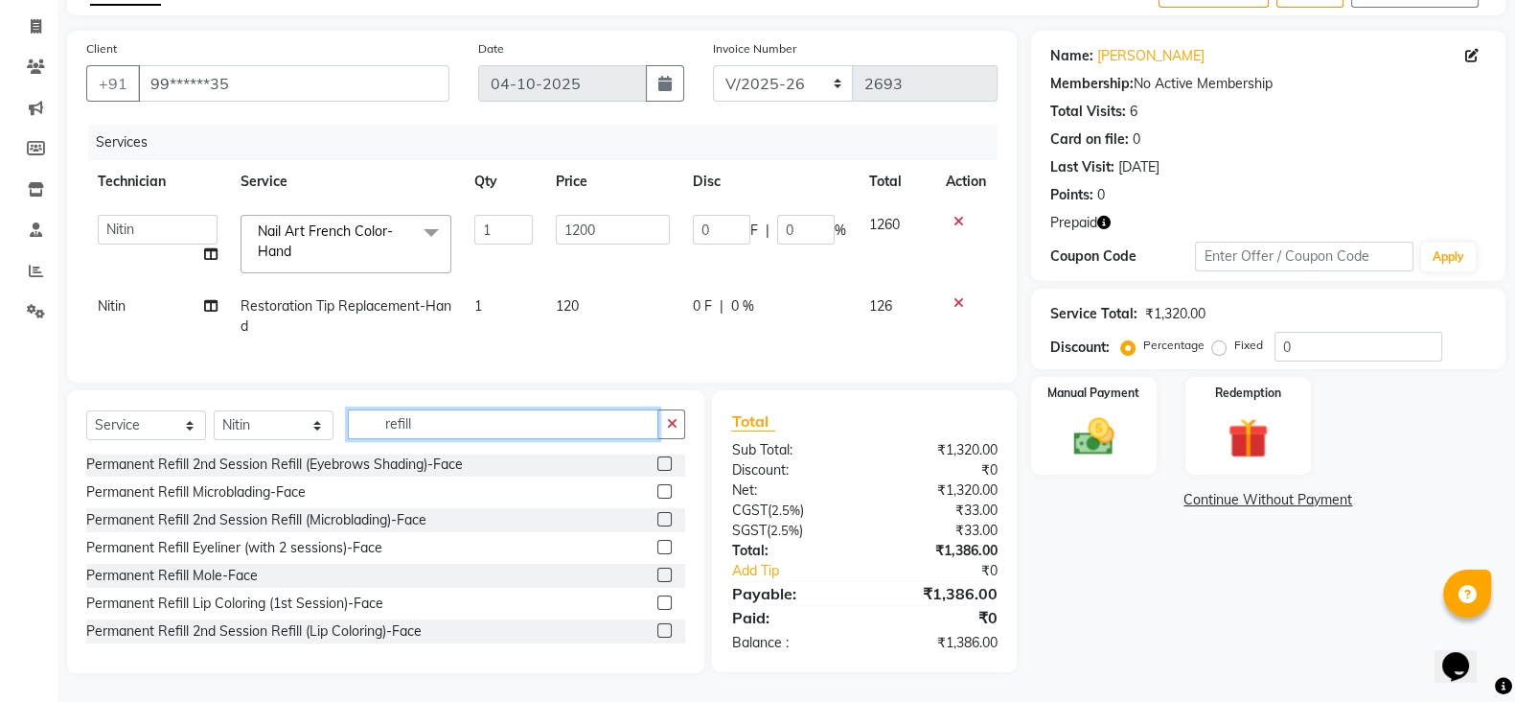
type input "refill"
click at [583, 287] on td "120" at bounding box center [612, 316] width 137 height 63
select select "90278"
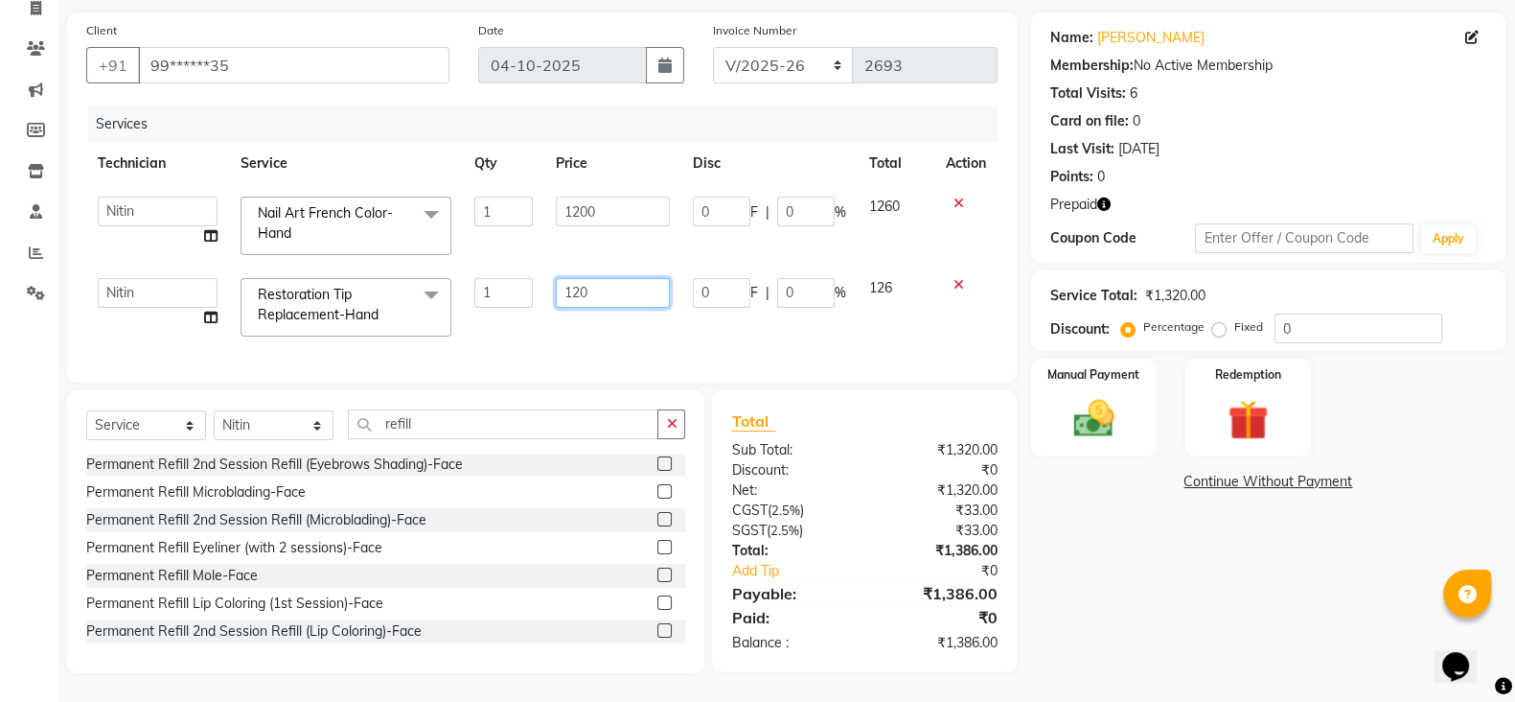
click at [583, 287] on input "120" at bounding box center [613, 293] width 114 height 30
type input "1"
type input "420"
click at [608, 352] on div "Services Technician Service Qty Price Disc Total Action Anamika Anita Anita 2 A…" at bounding box center [541, 234] width 911 height 257
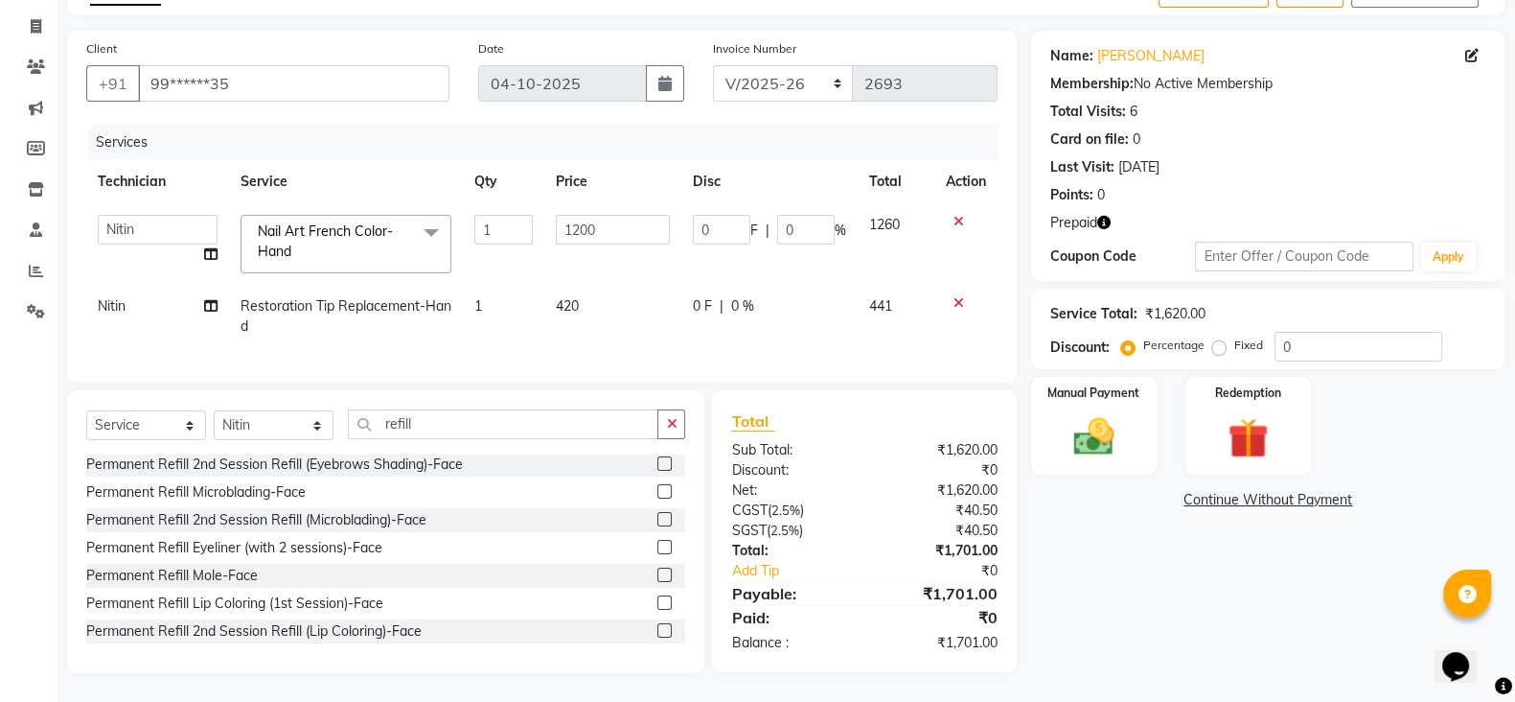
click at [1107, 216] on icon "button" at bounding box center [1103, 222] width 13 height 13
click at [703, 332] on div "Services Technician Service Qty Price Disc Total Action Anamika Anita Anita 2 A…" at bounding box center [541, 244] width 911 height 239
click at [1265, 414] on img at bounding box center [1248, 438] width 68 height 52
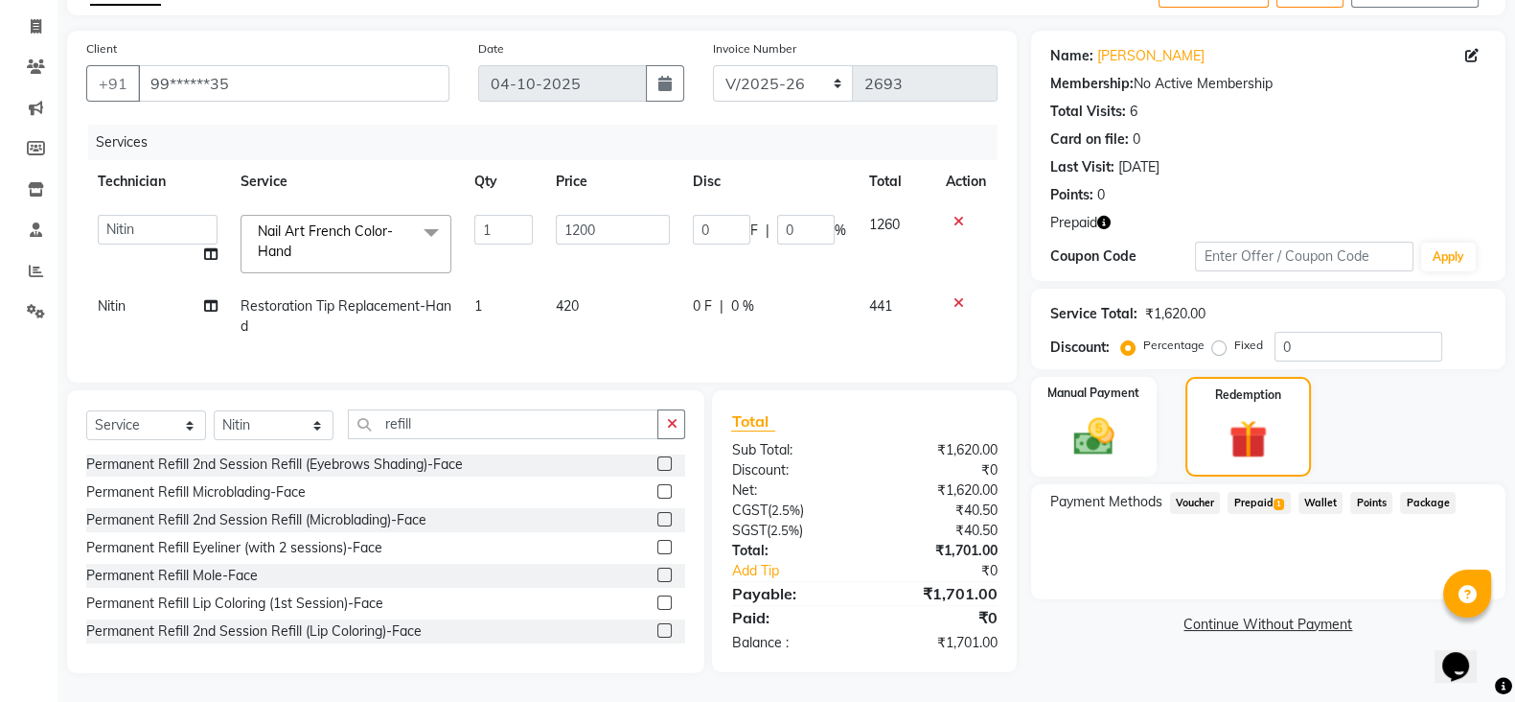
click at [1272, 492] on span "Prepaid 1" at bounding box center [1259, 503] width 62 height 22
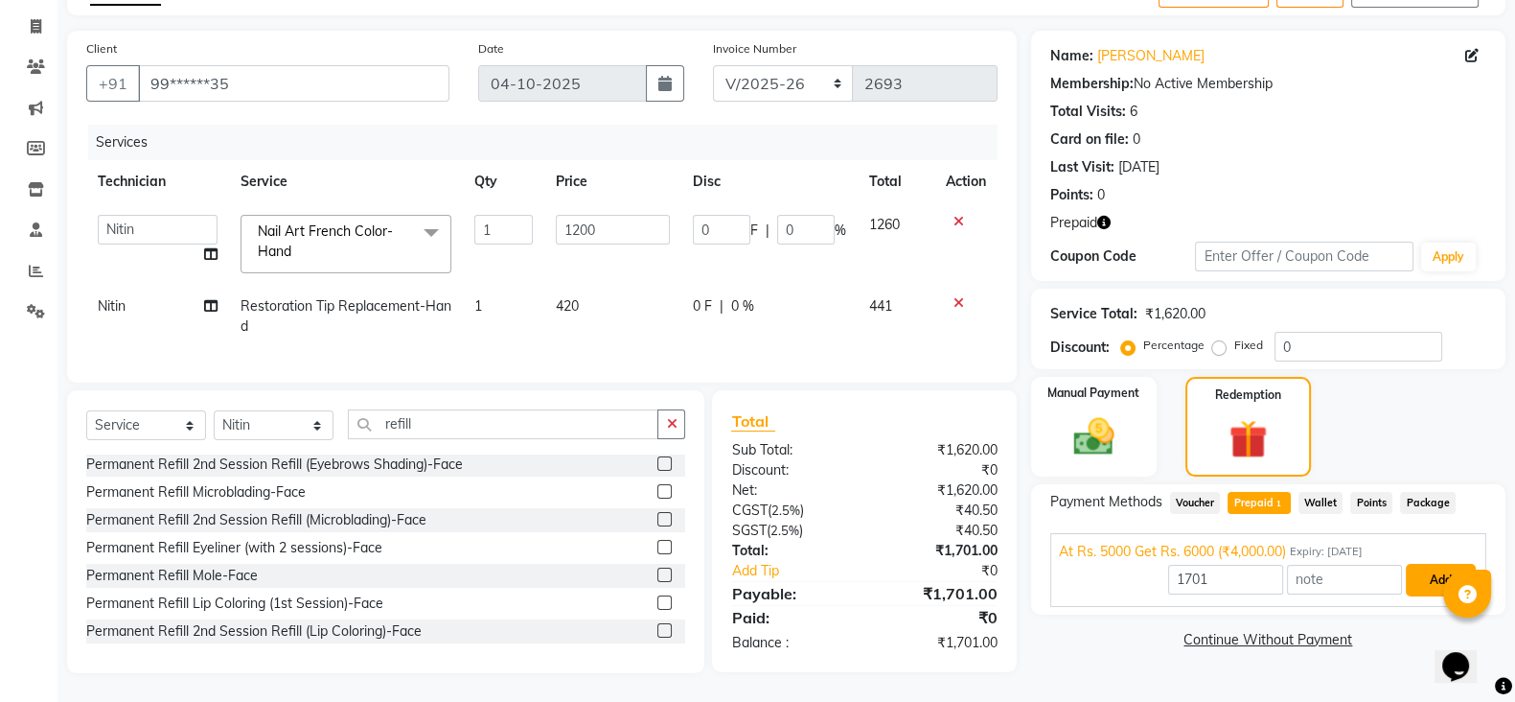
click at [1426, 564] on button "Add" at bounding box center [1441, 580] width 70 height 33
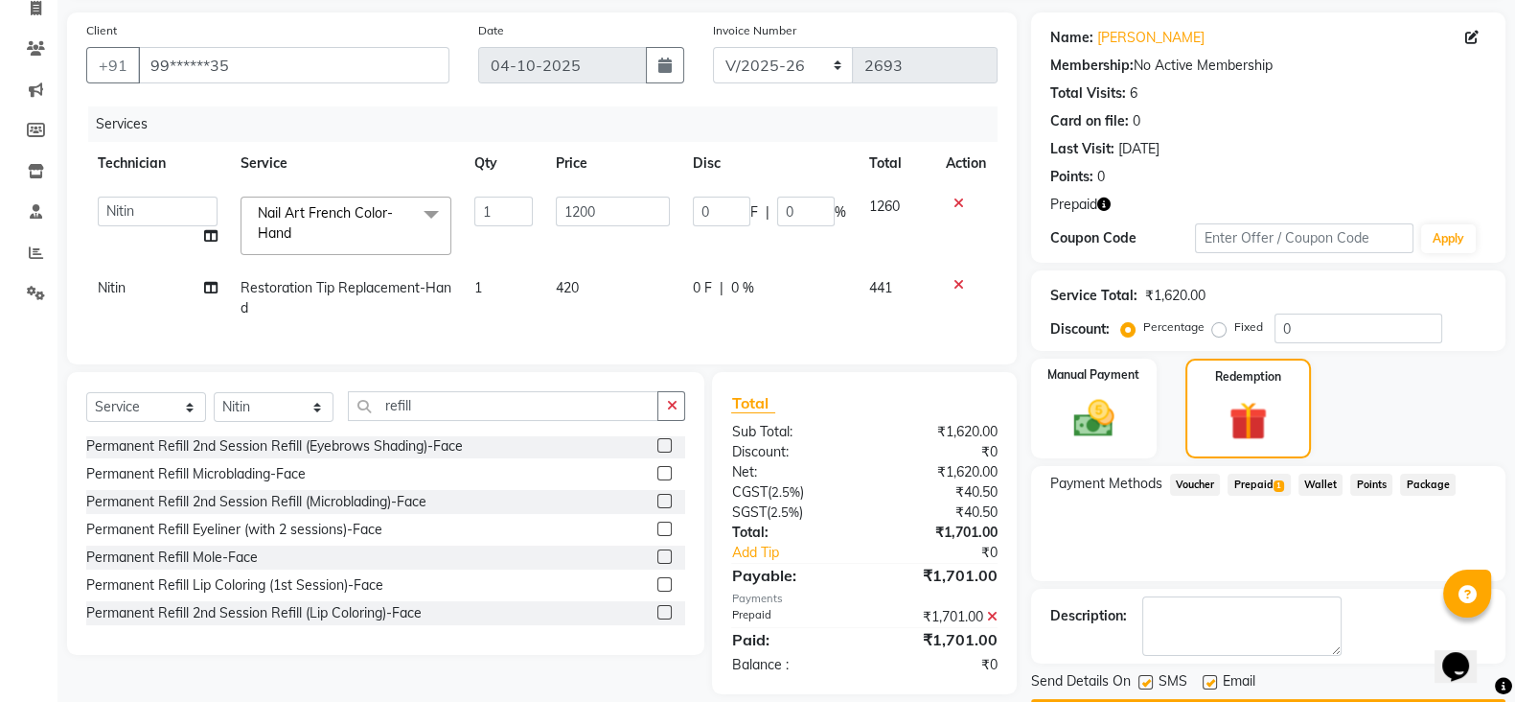
scroll to position [186, 0]
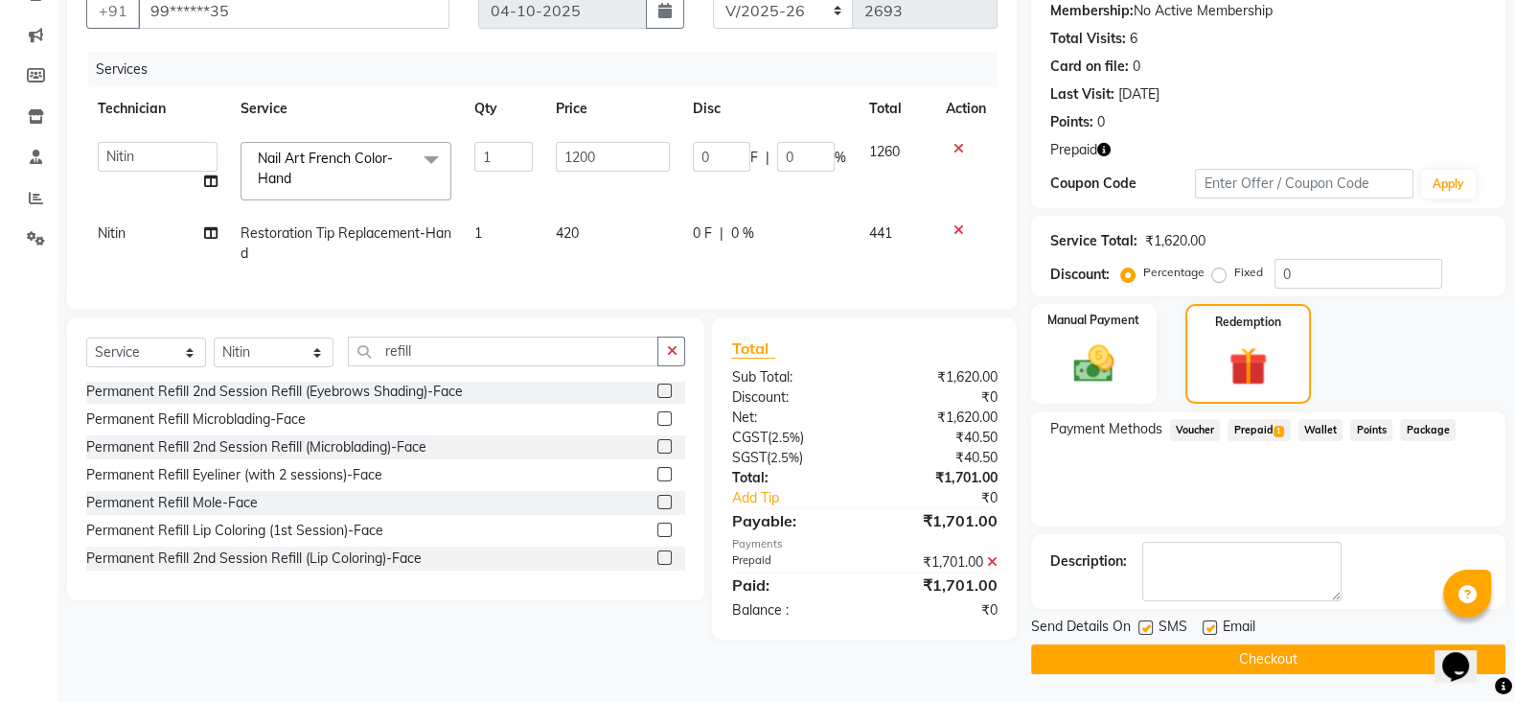
click at [1257, 658] on button "Checkout" at bounding box center [1268, 659] width 474 height 30
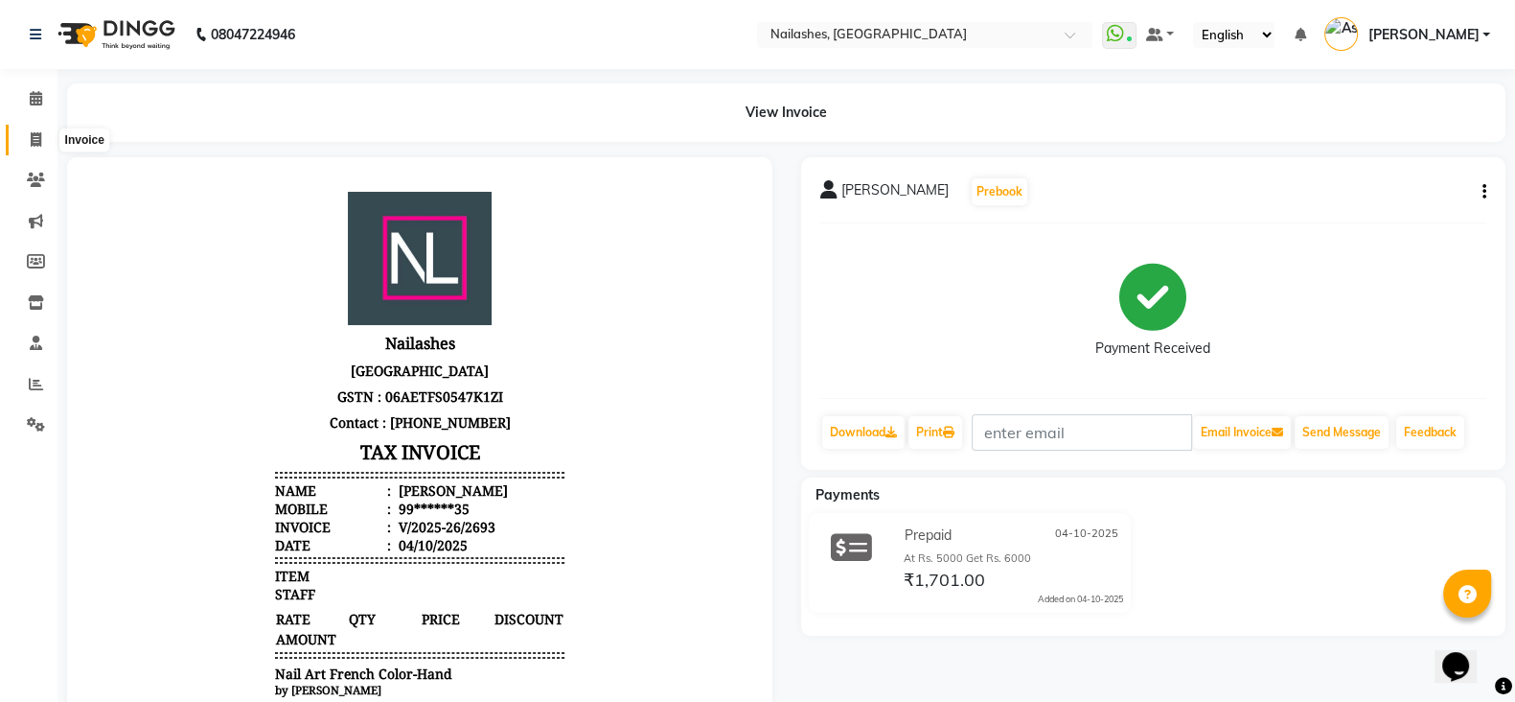
click at [37, 146] on icon at bounding box center [36, 139] width 11 height 14
select select "service"
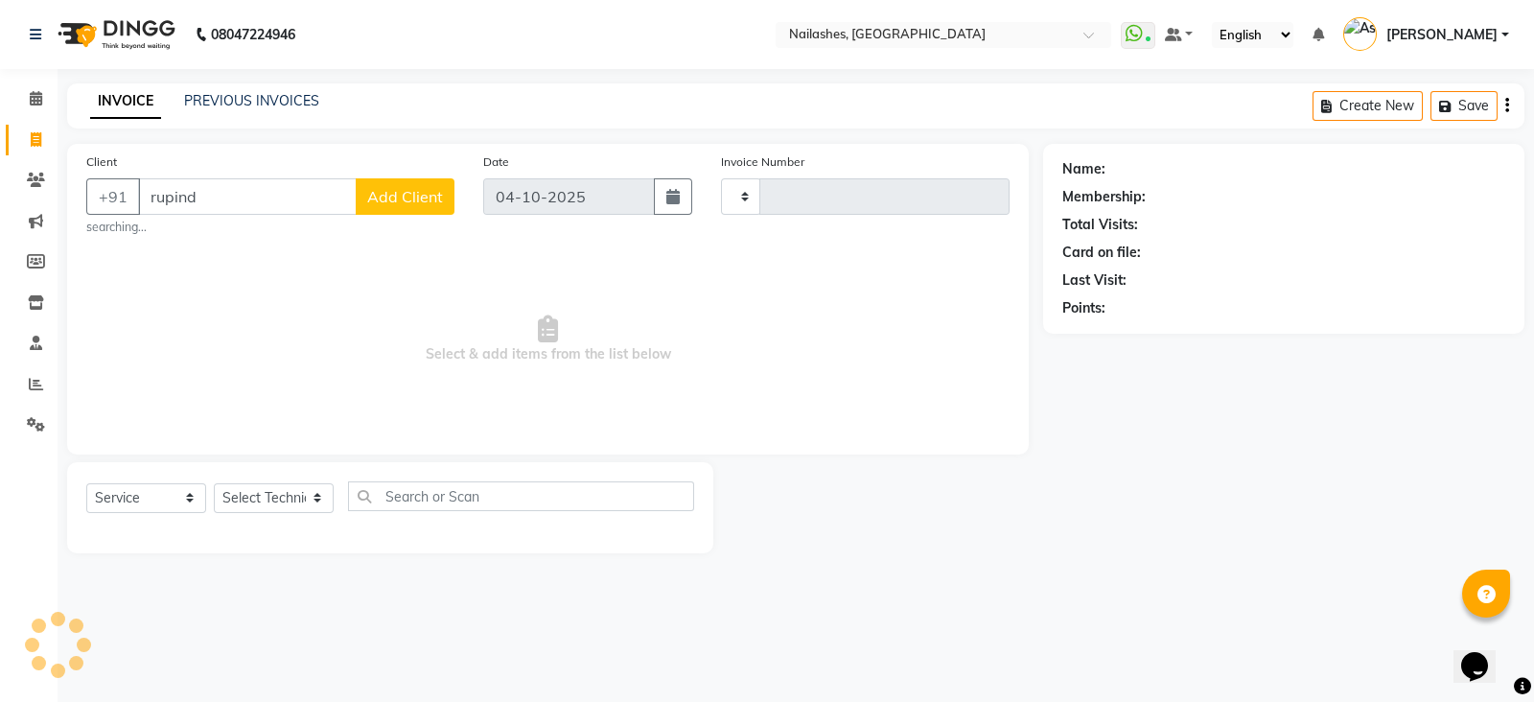
click at [289, 191] on input "rupind" at bounding box center [247, 196] width 219 height 36
type input "[PERSON_NAME]"
type input "2694"
select select "3926"
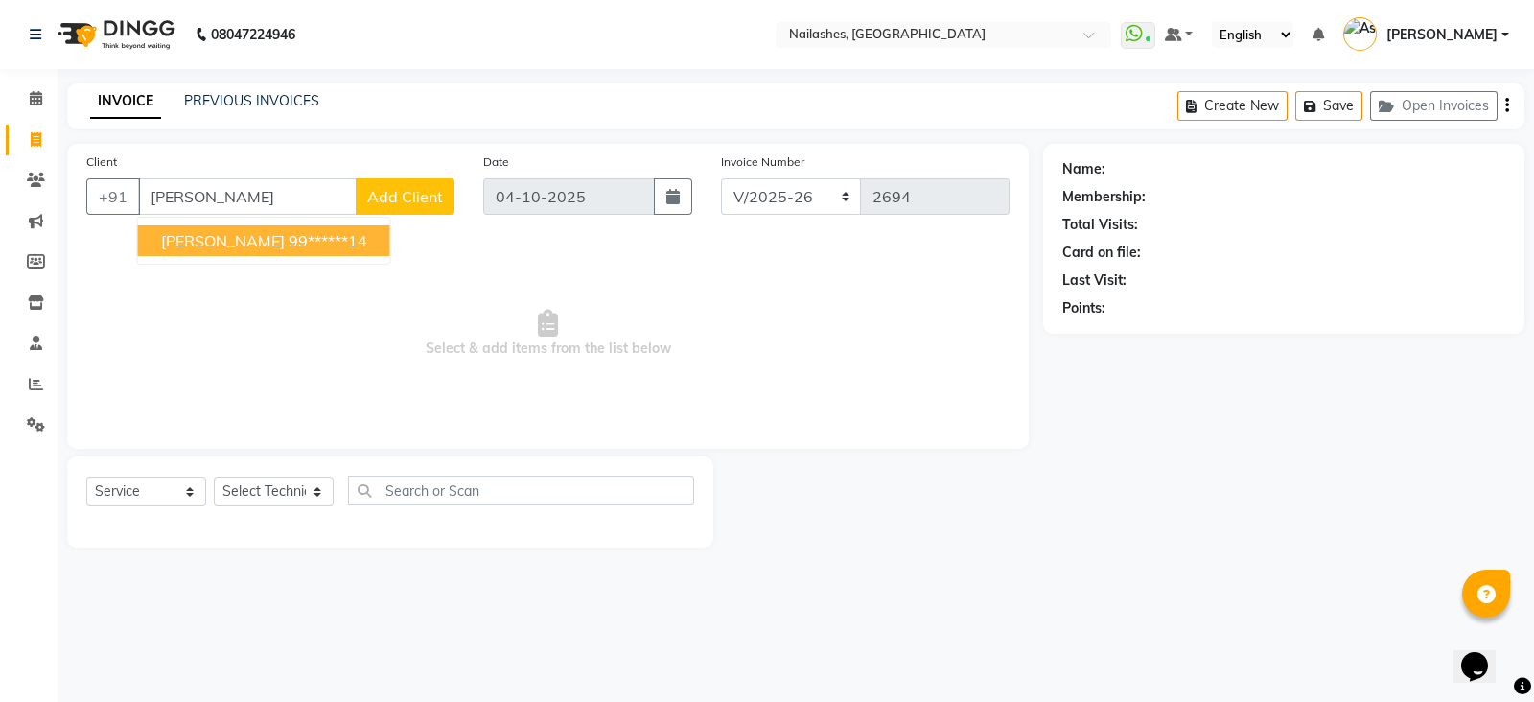
click at [302, 233] on ngb-highlight "99******14" at bounding box center [327, 240] width 79 height 19
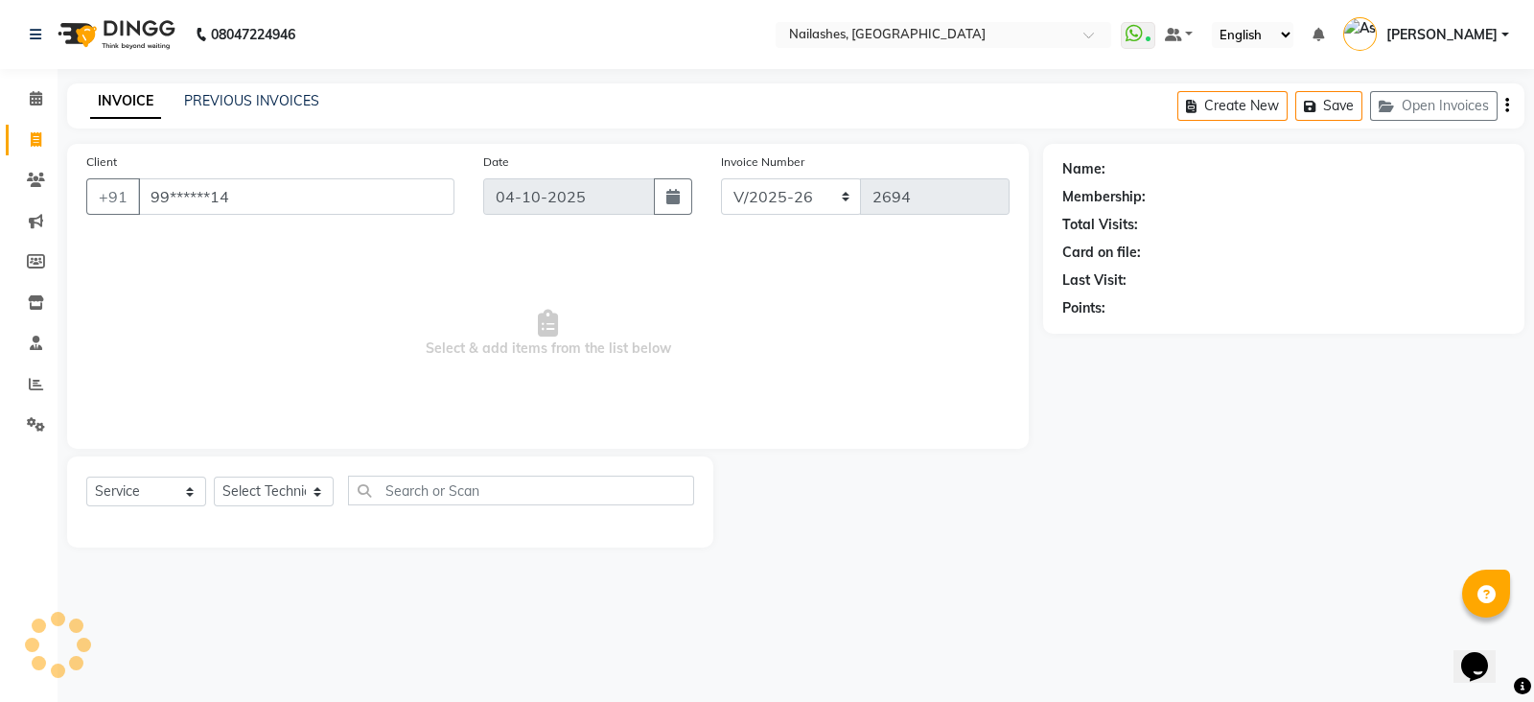
type input "99******14"
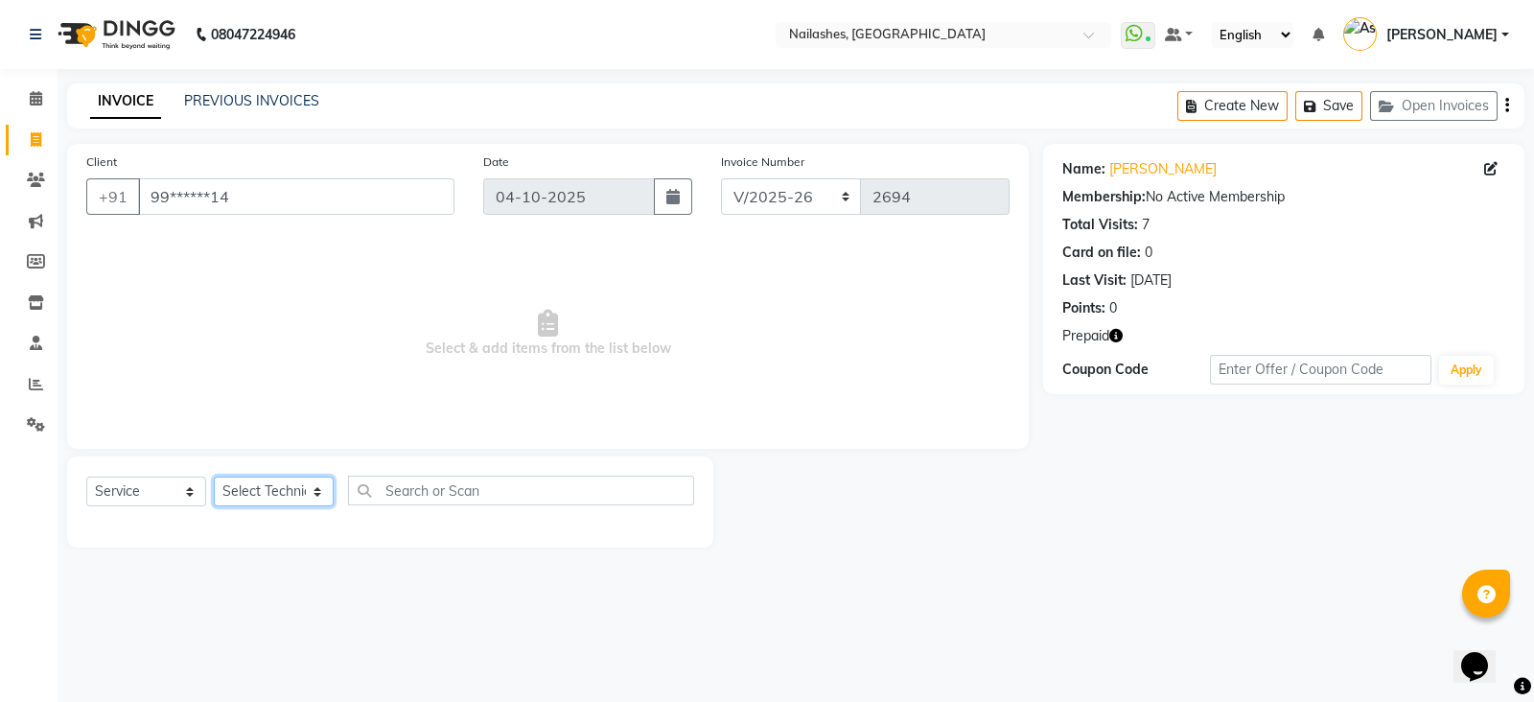
click at [289, 491] on select "Select Technician [PERSON_NAME] [PERSON_NAME] [PERSON_NAME] 2 [PERSON_NAME] MAN…" at bounding box center [274, 491] width 120 height 30
select select "20189"
click at [214, 477] on select "Select Technician [PERSON_NAME] [PERSON_NAME] [PERSON_NAME] 2 [PERSON_NAME] MAN…" at bounding box center [274, 491] width 120 height 30
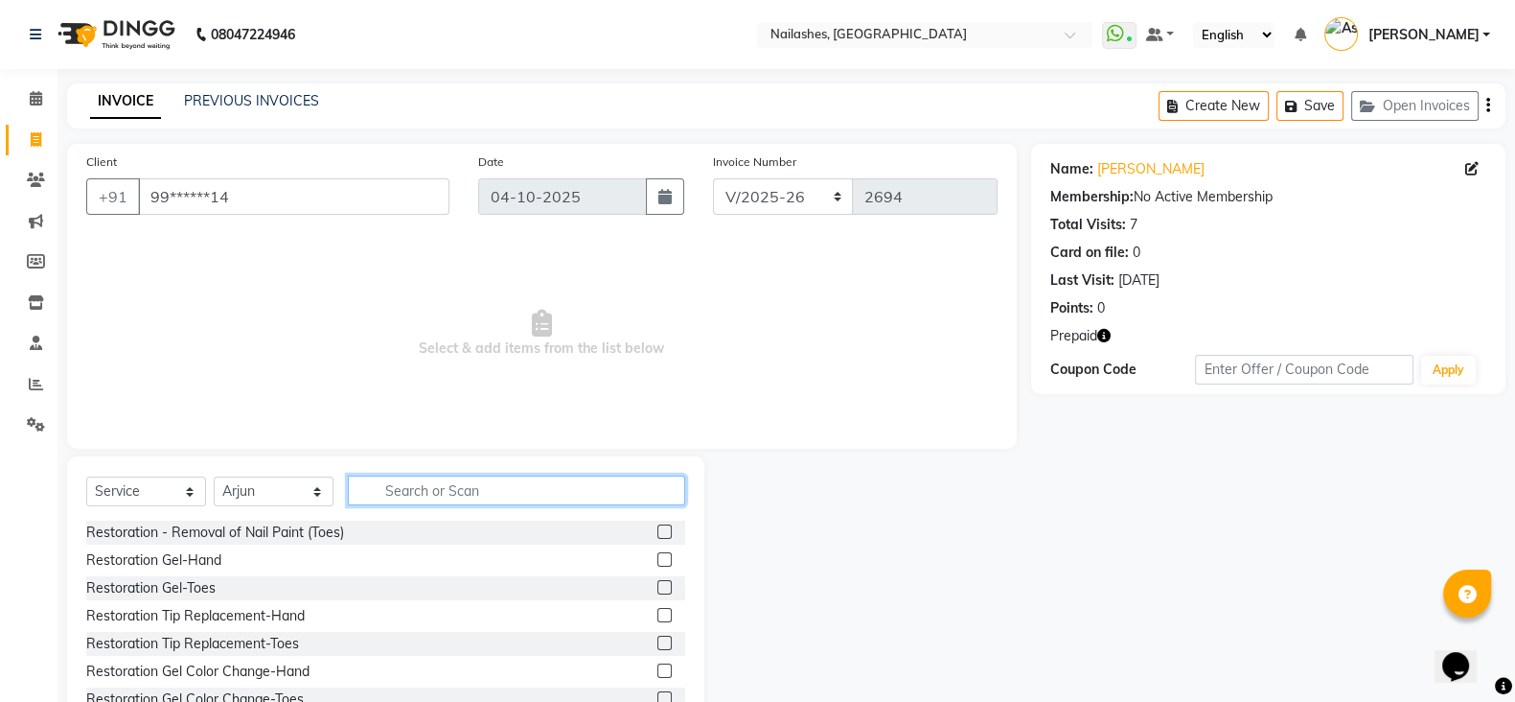
click at [408, 480] on input "text" at bounding box center [516, 490] width 337 height 30
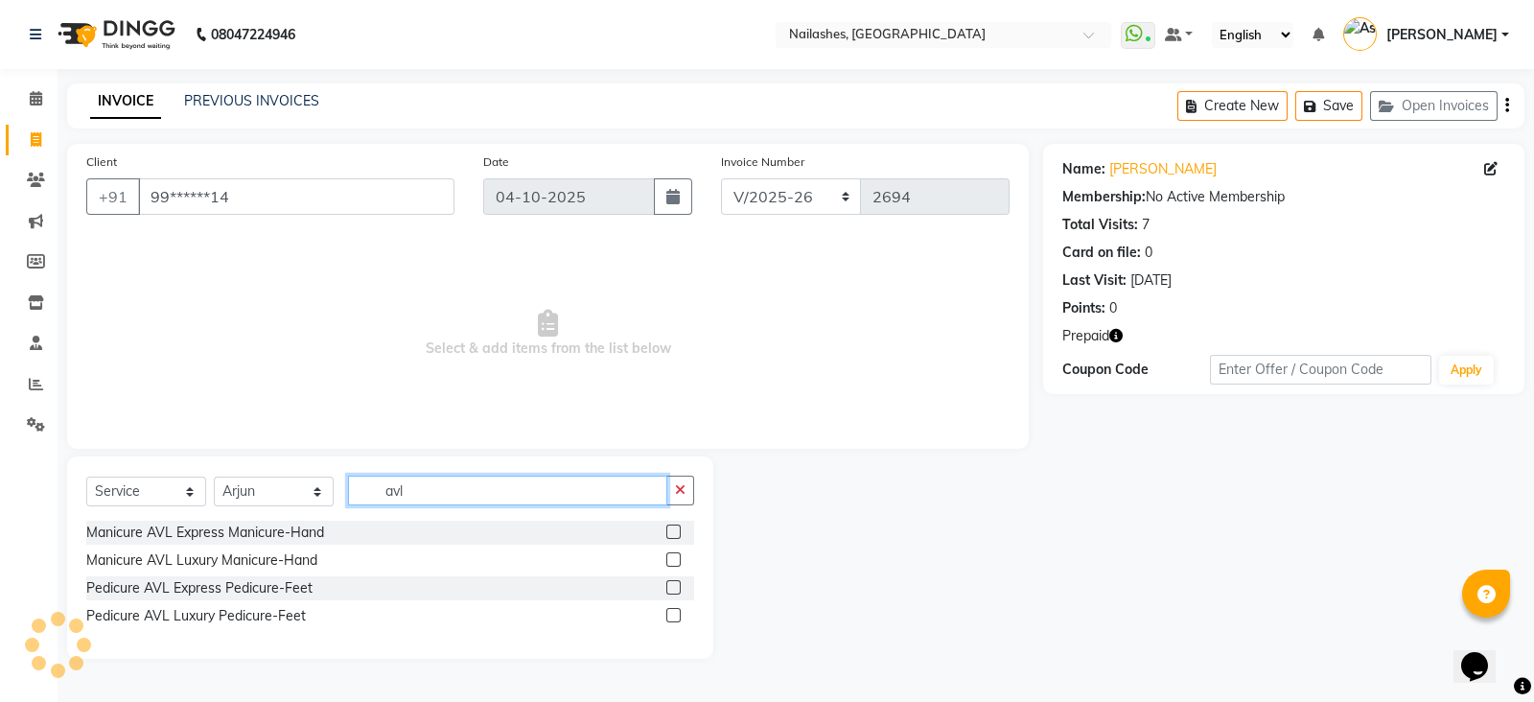
type input "avl"
click at [671, 590] on label at bounding box center [673, 587] width 14 height 14
click at [671, 590] on input "checkbox" at bounding box center [672, 588] width 12 height 12
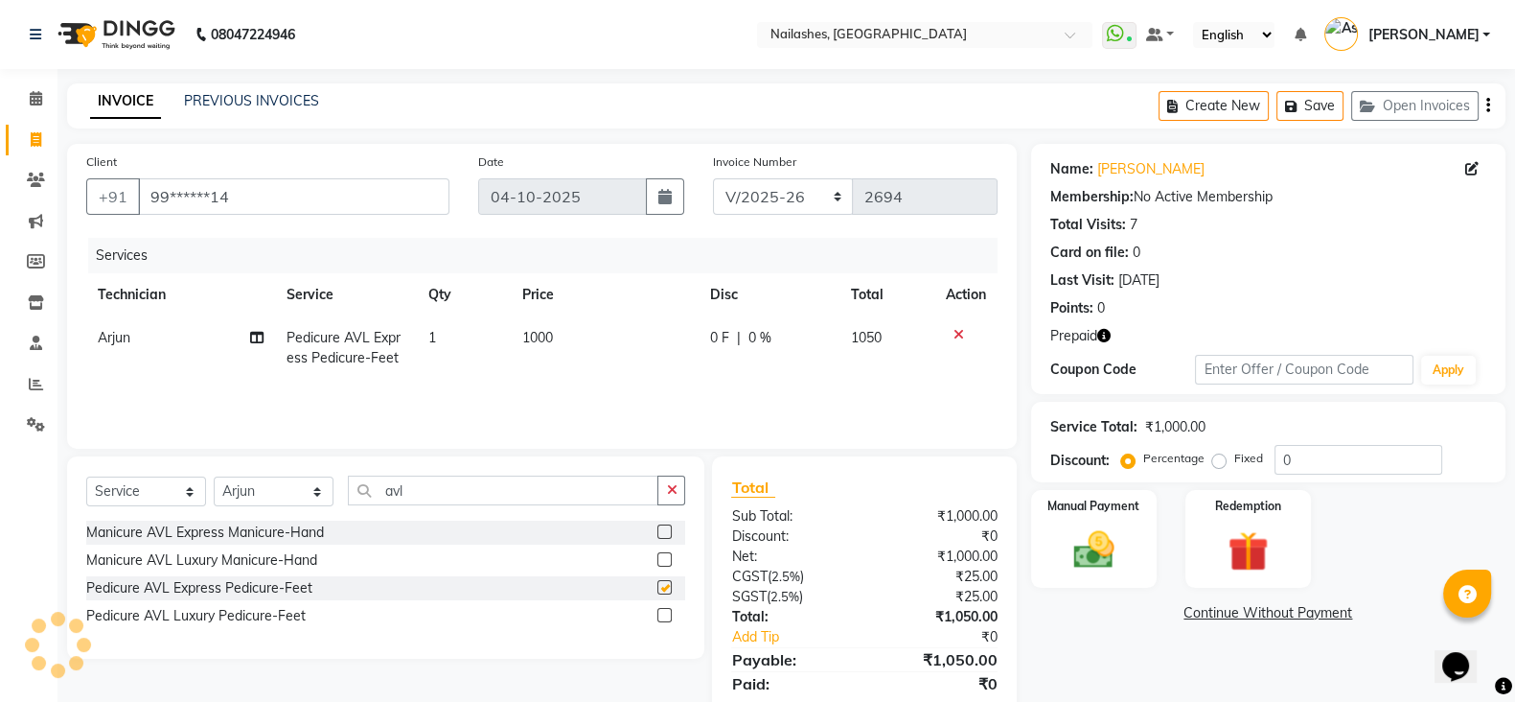
checkbox input "false"
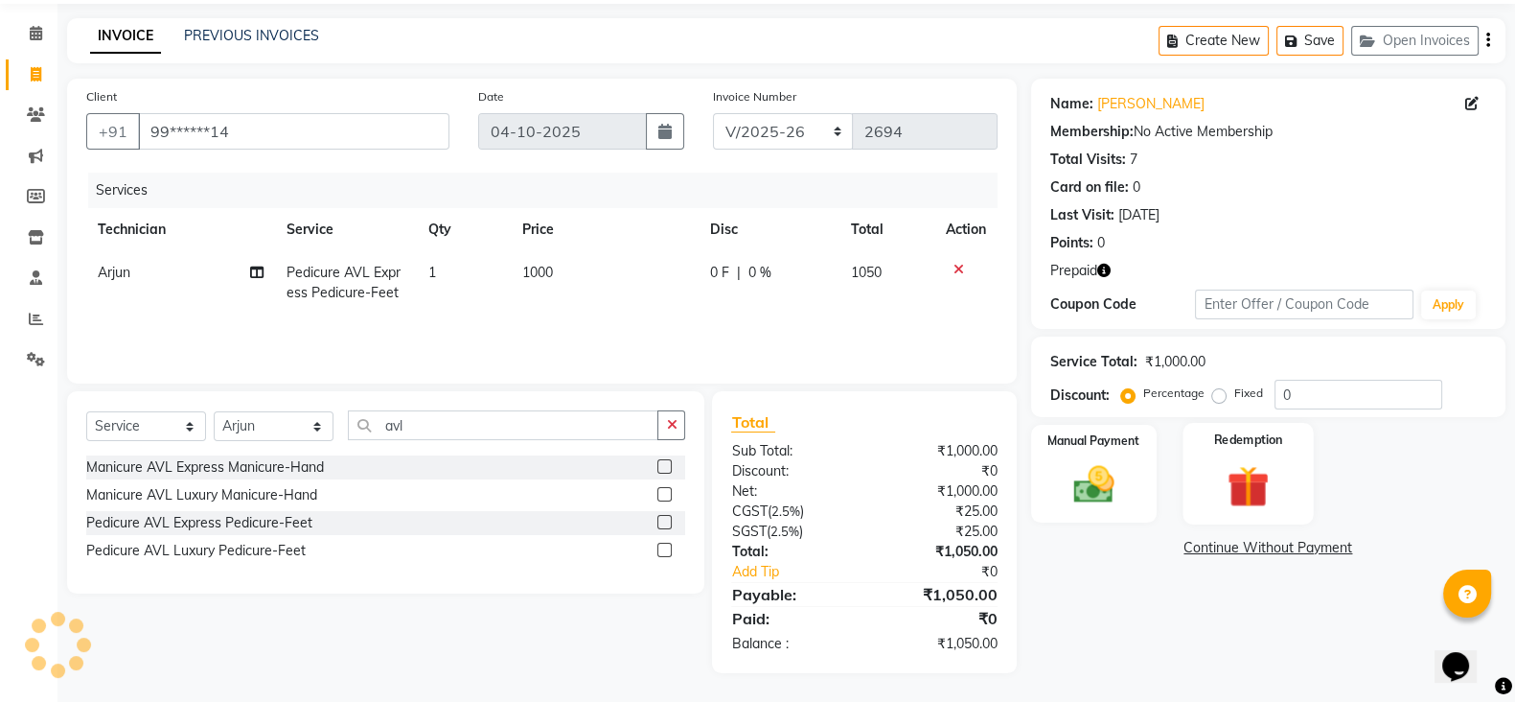
click at [1268, 465] on img at bounding box center [1248, 486] width 68 height 52
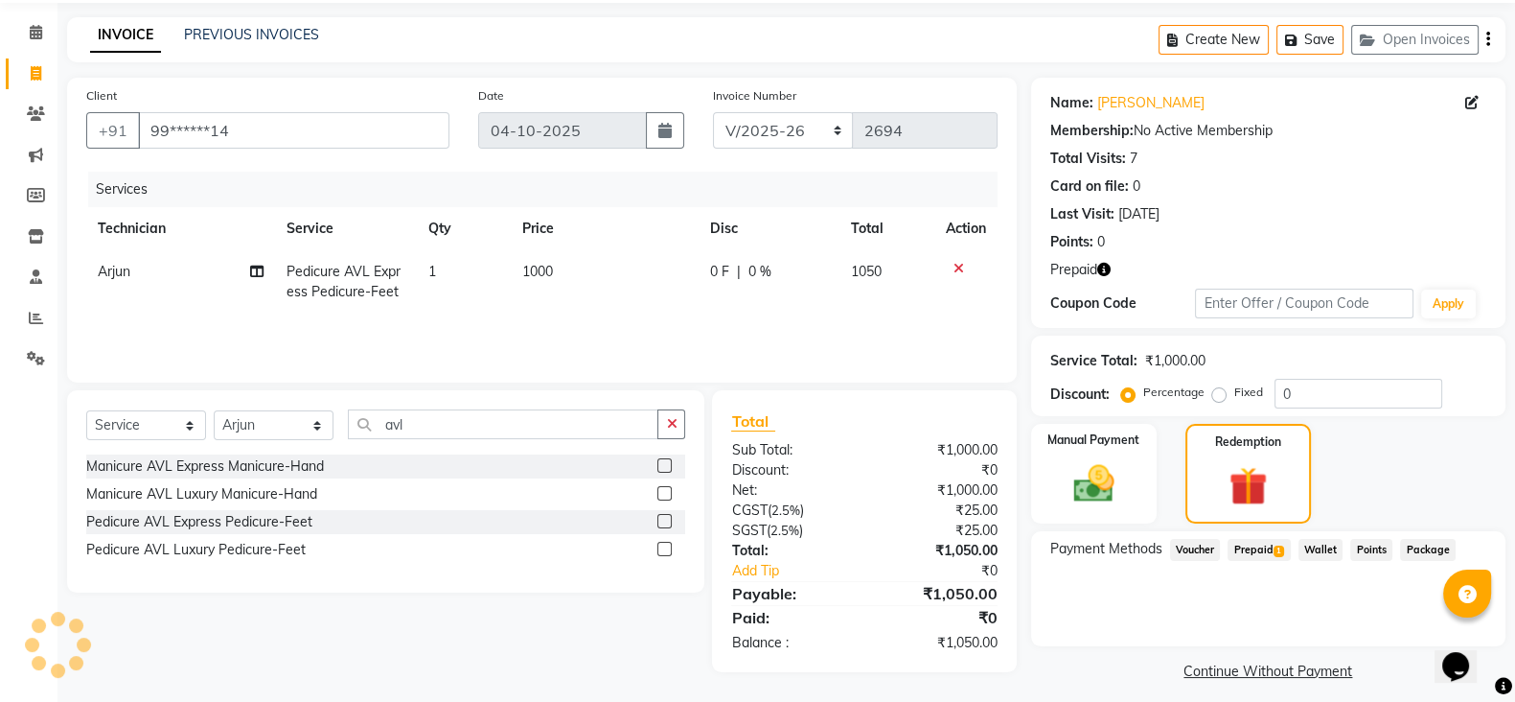
click at [1251, 552] on span "Prepaid 1" at bounding box center [1259, 550] width 62 height 22
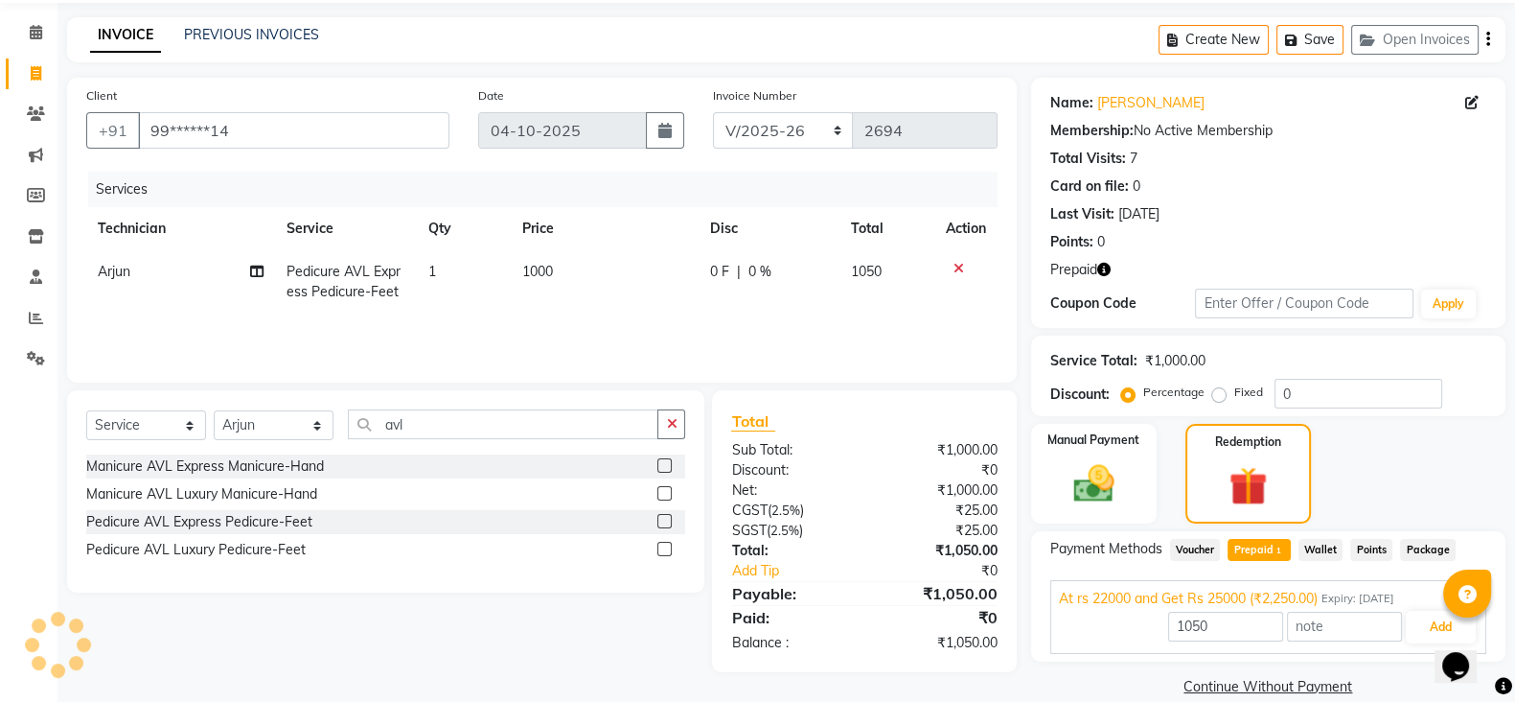
scroll to position [93, 0]
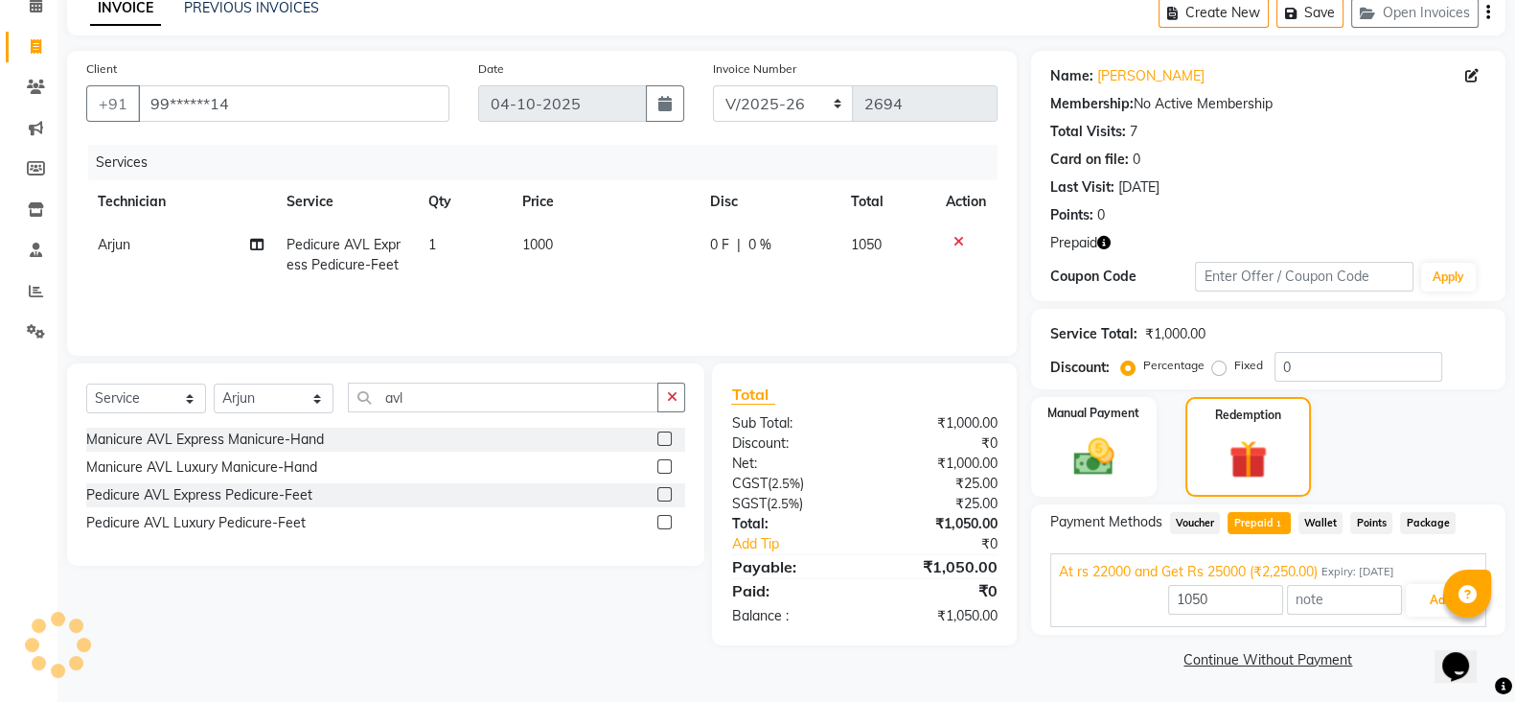
click at [538, 247] on span "1000" at bounding box center [537, 244] width 31 height 17
select select "20189"
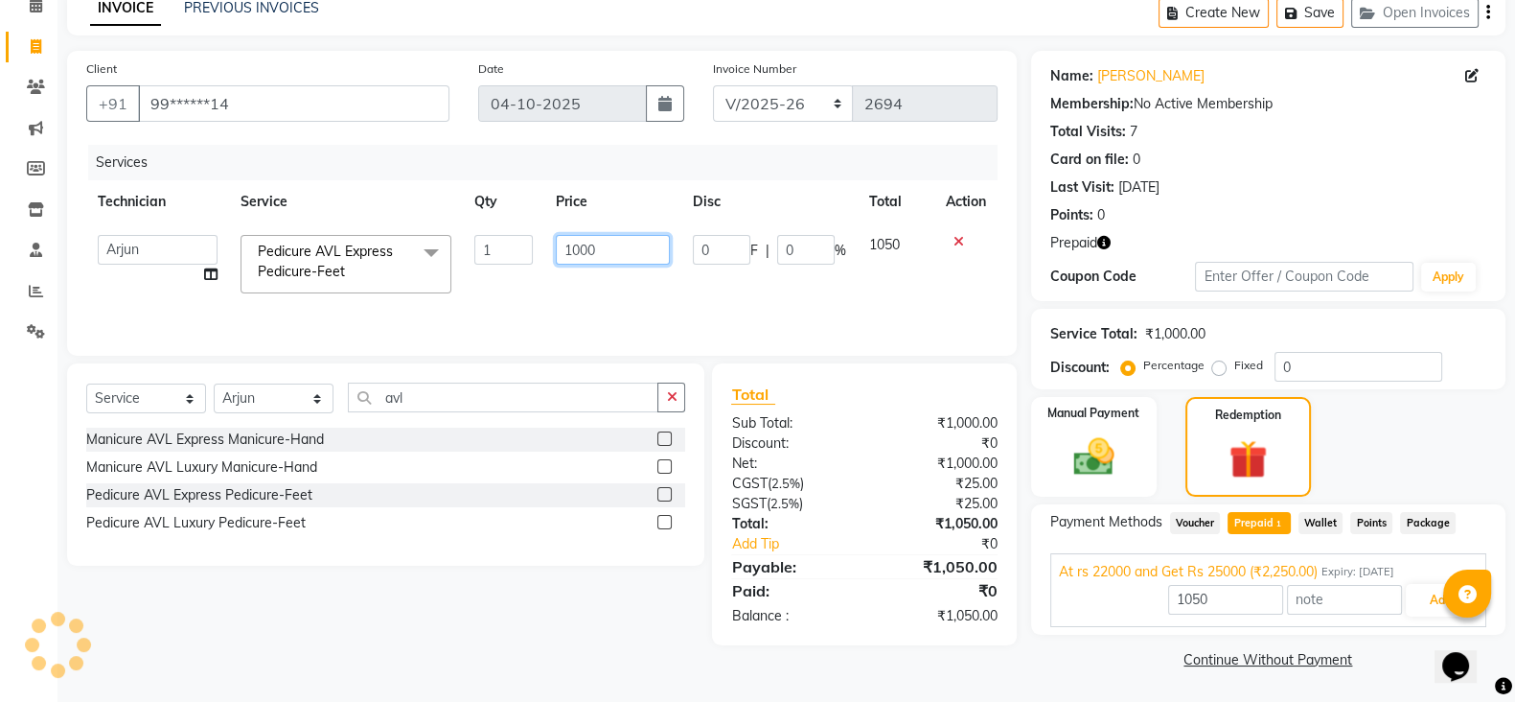
click at [578, 254] on input "1000" at bounding box center [613, 250] width 114 height 30
type input "1100"
click at [643, 290] on div "Services Technician Service Qty Price Disc Total Action Anamika Anita Anita 2 A…" at bounding box center [541, 241] width 911 height 192
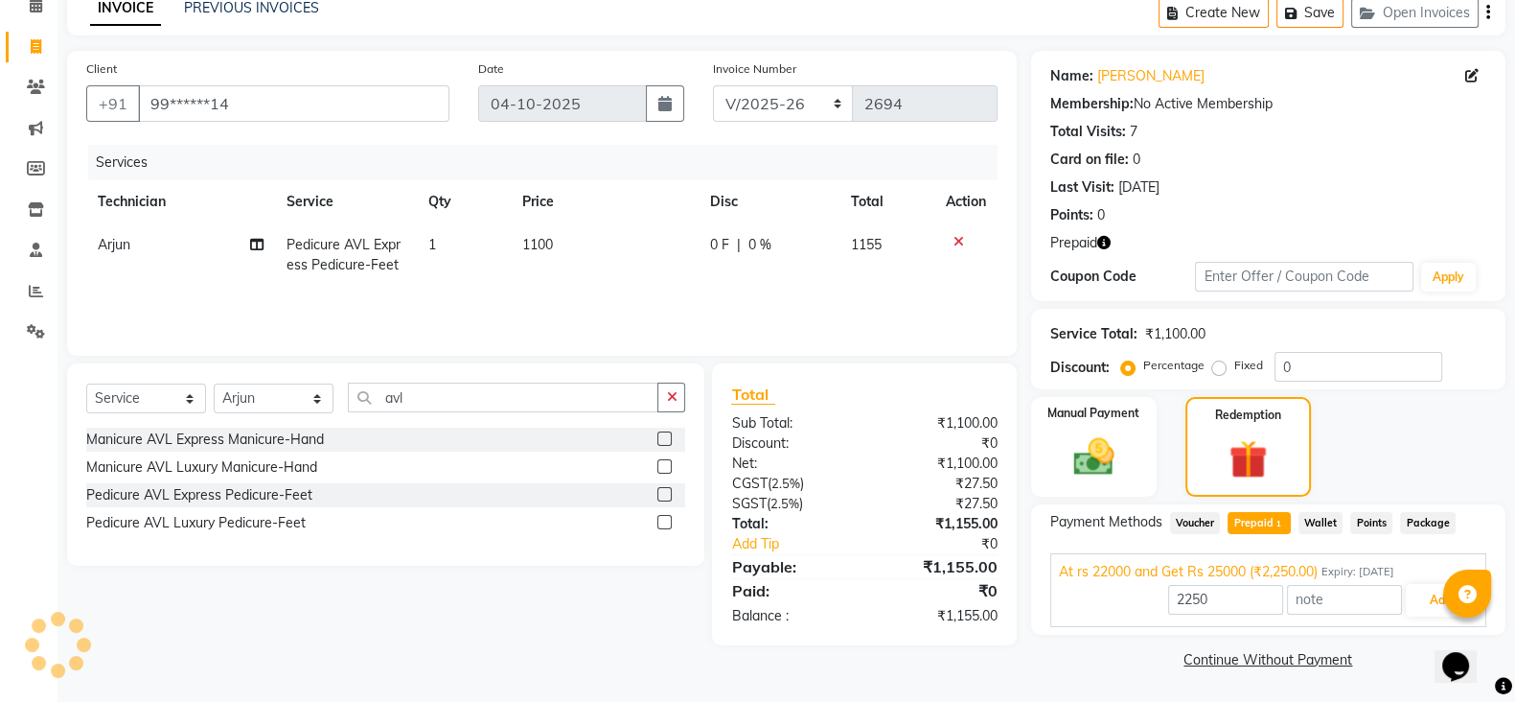
click at [906, 587] on div "₹0" at bounding box center [939, 590] width 148 height 23
click at [1095, 589] on div "2250 Add" at bounding box center [1268, 600] width 419 height 36
click at [1225, 606] on input "2250" at bounding box center [1225, 600] width 115 height 30
click at [1270, 519] on span "Prepaid 1" at bounding box center [1259, 523] width 62 height 22
type input "1155"
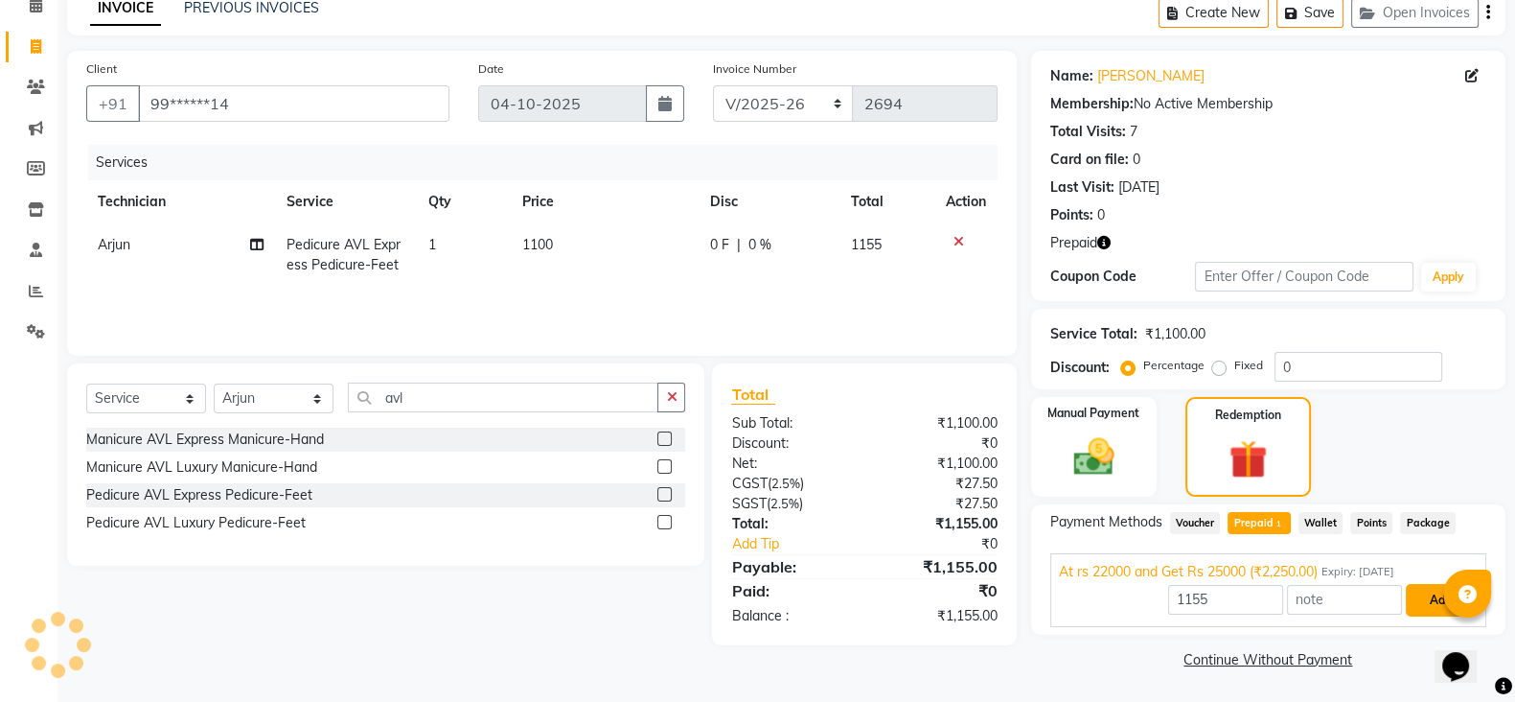
click at [1425, 604] on button "Add" at bounding box center [1441, 600] width 70 height 33
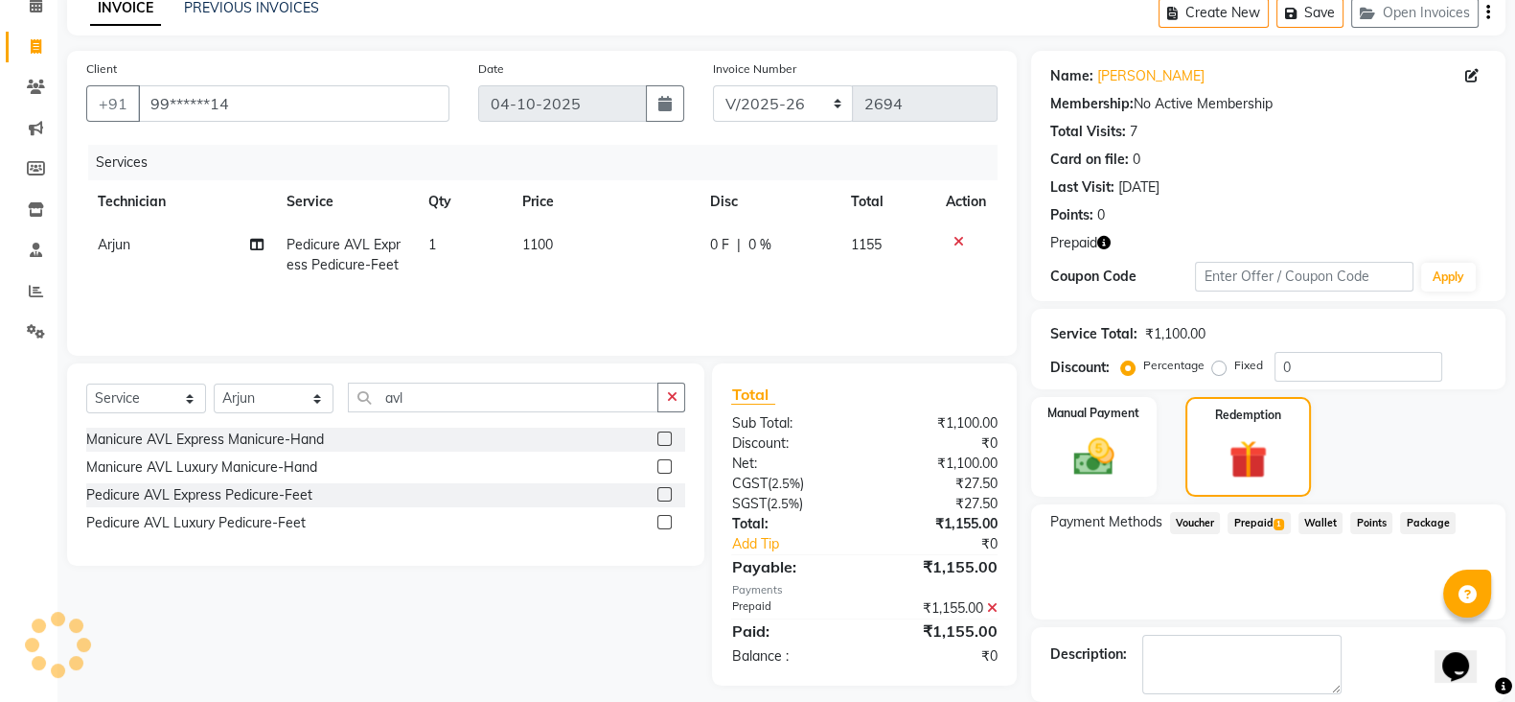
scroll to position [186, 0]
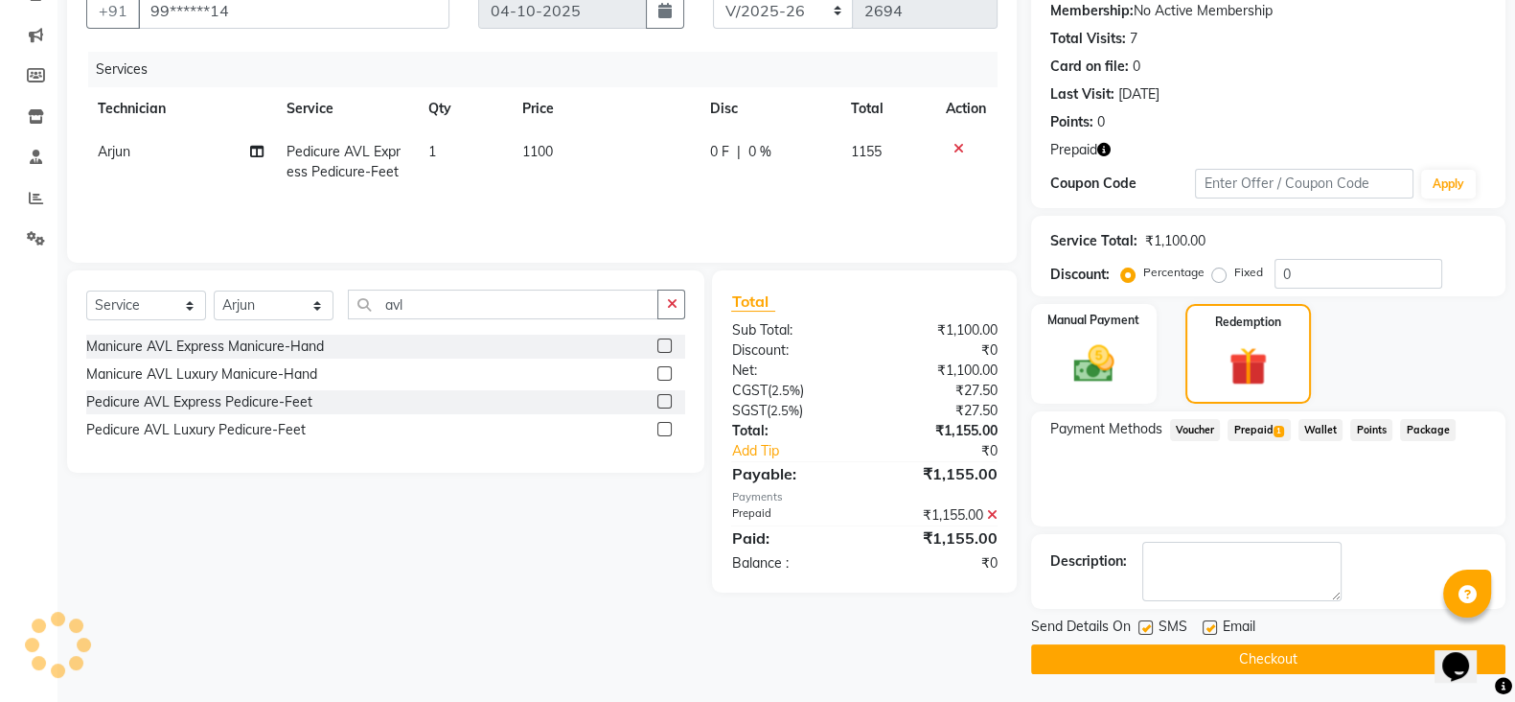
click at [1303, 654] on button "Checkout" at bounding box center [1268, 659] width 474 height 30
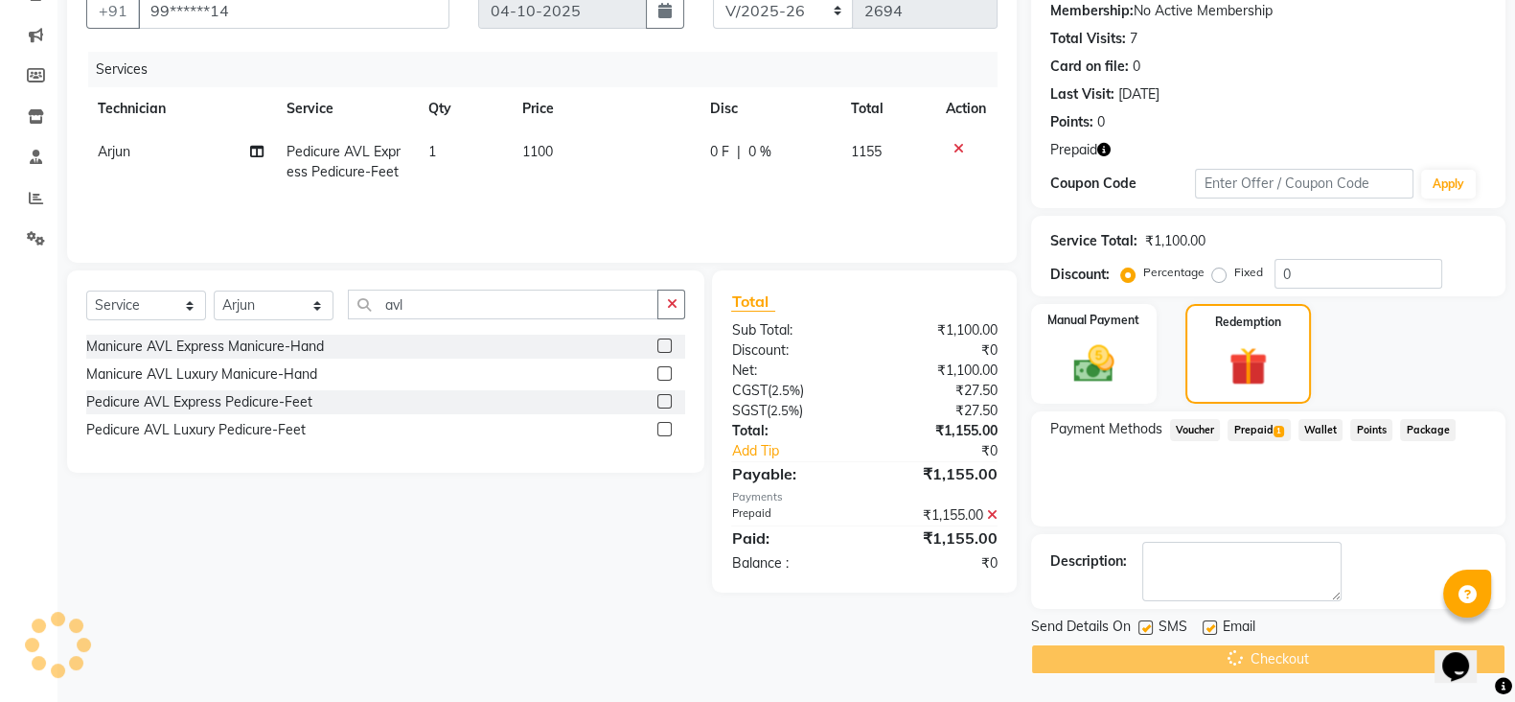
click at [1305, 661] on div "Checkout" at bounding box center [1268, 659] width 474 height 30
click at [1286, 657] on div "Checkout" at bounding box center [1268, 659] width 474 height 30
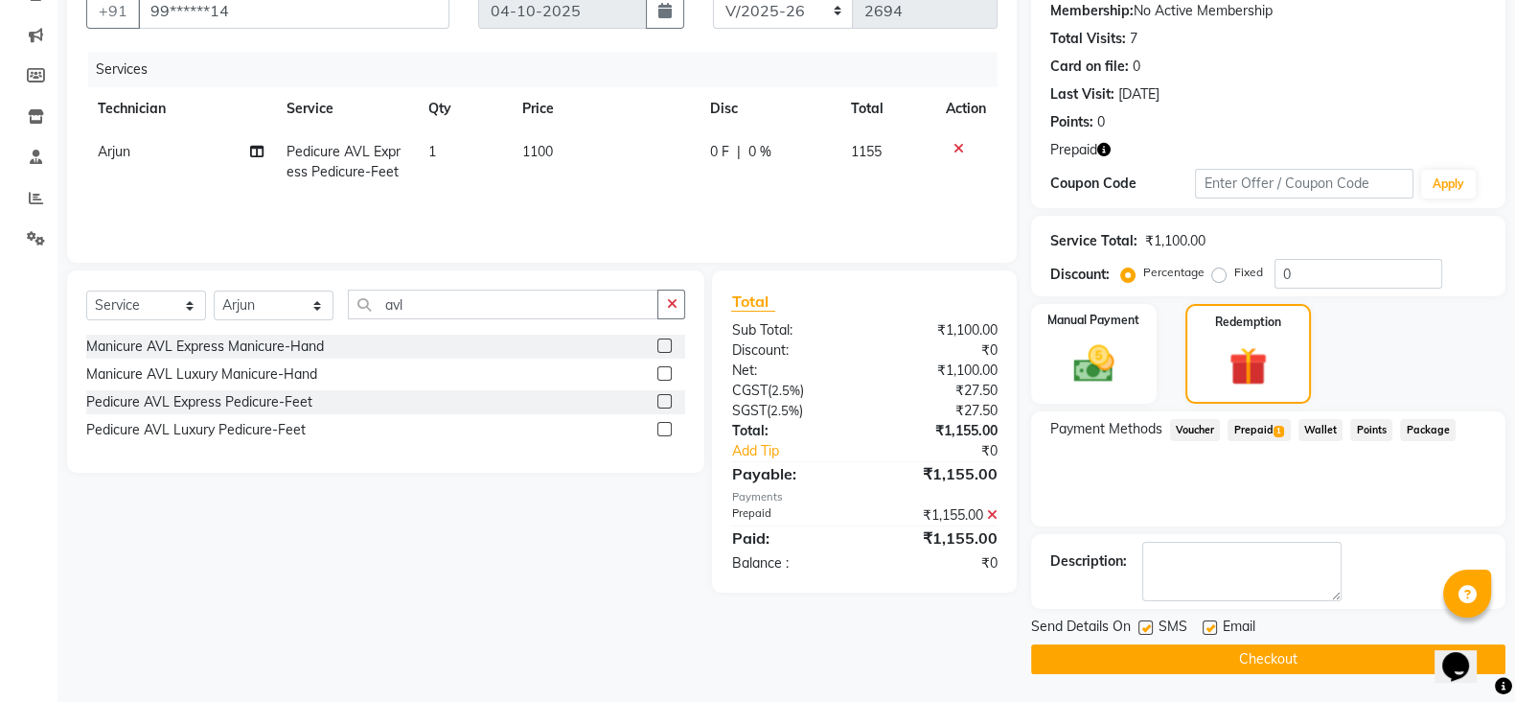
click at [1266, 661] on button "Checkout" at bounding box center [1268, 659] width 474 height 30
